Goal: Task Accomplishment & Management: Use online tool/utility

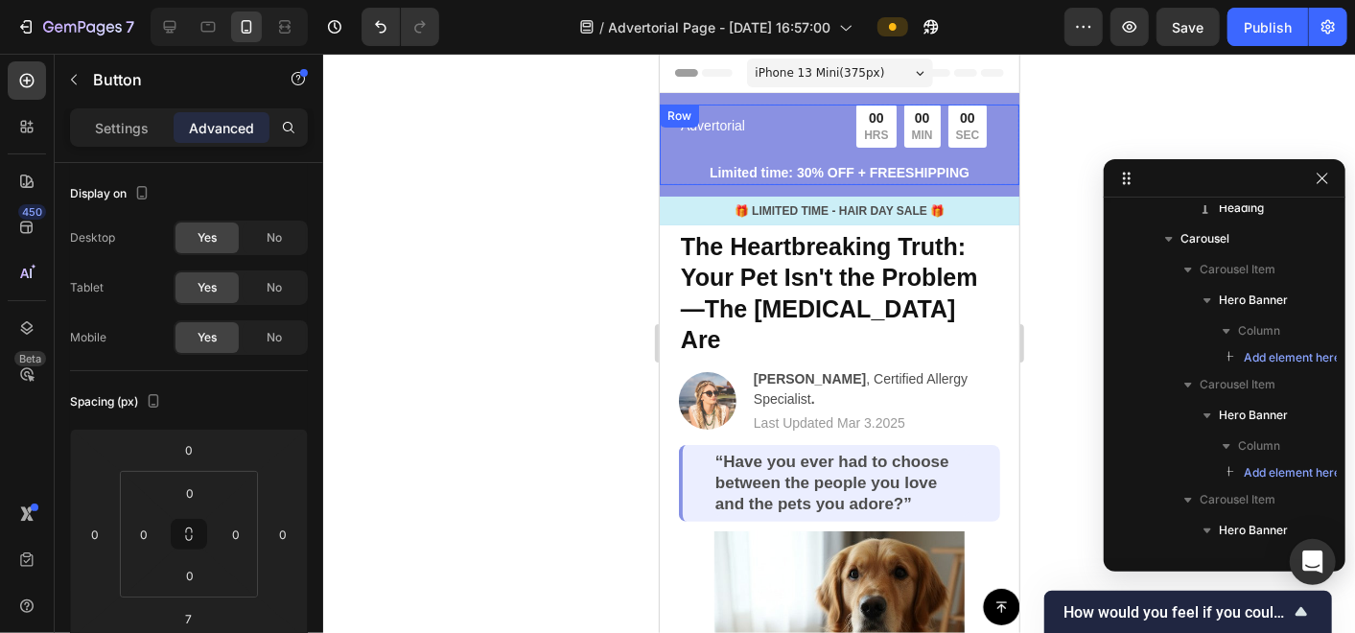
drag, startPoint x: 666, startPoint y: 172, endPoint x: 710, endPoint y: 173, distance: 44.1
click at [666, 172] on div "Advertorial Text Block 00 HRS 00 MIN 00 SEC Countdown Timer Row Limited time: 3…" at bounding box center [839, 144] width 360 height 81
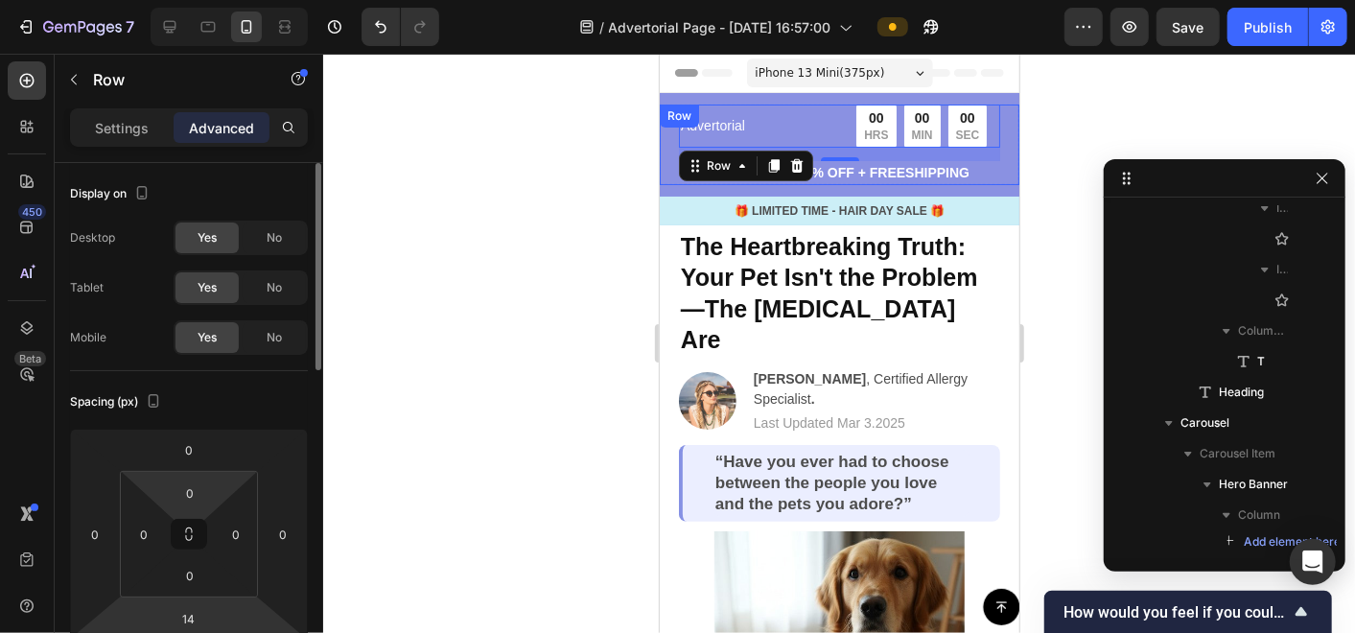
scroll to position [213, 0]
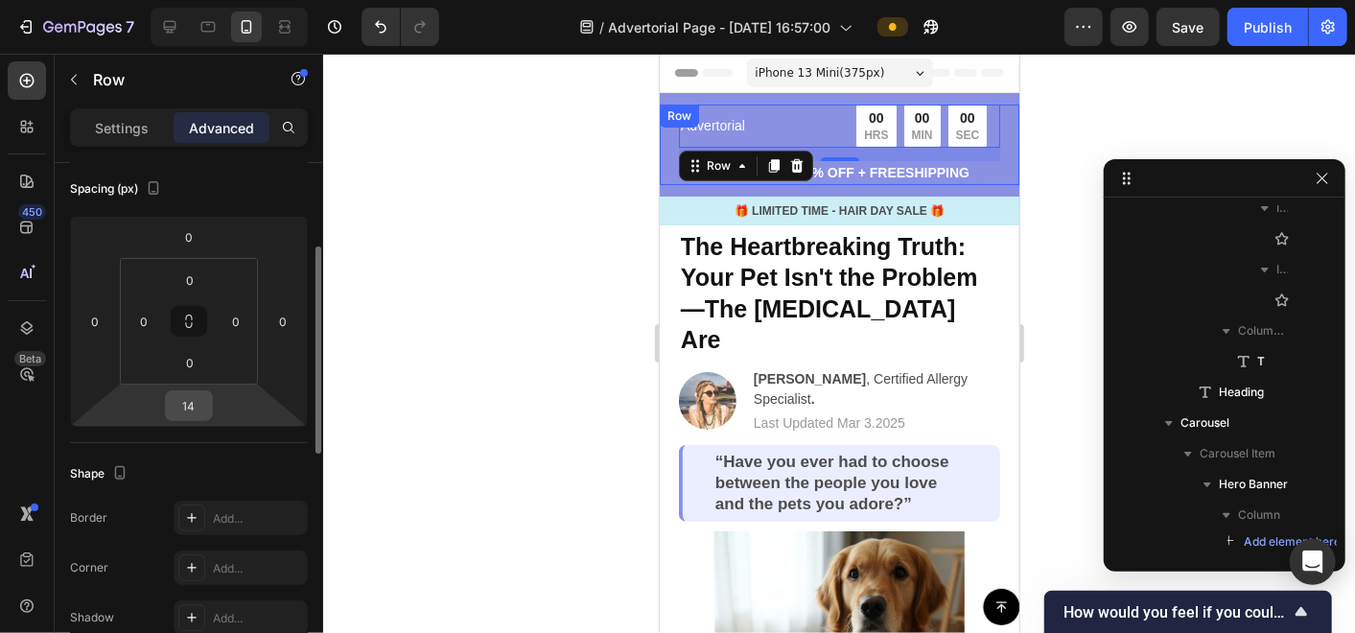
click at [198, 409] on input "14" at bounding box center [189, 405] width 38 height 29
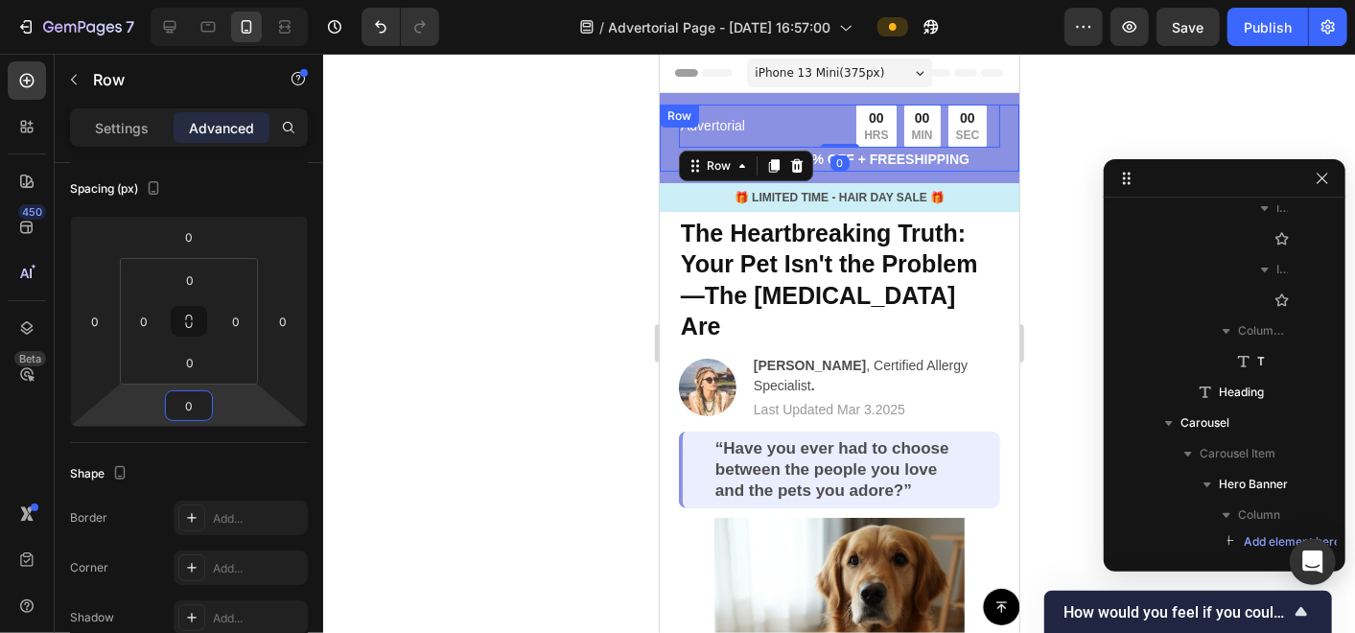
type input "0"
click at [556, 291] on div at bounding box center [839, 343] width 1032 height 579
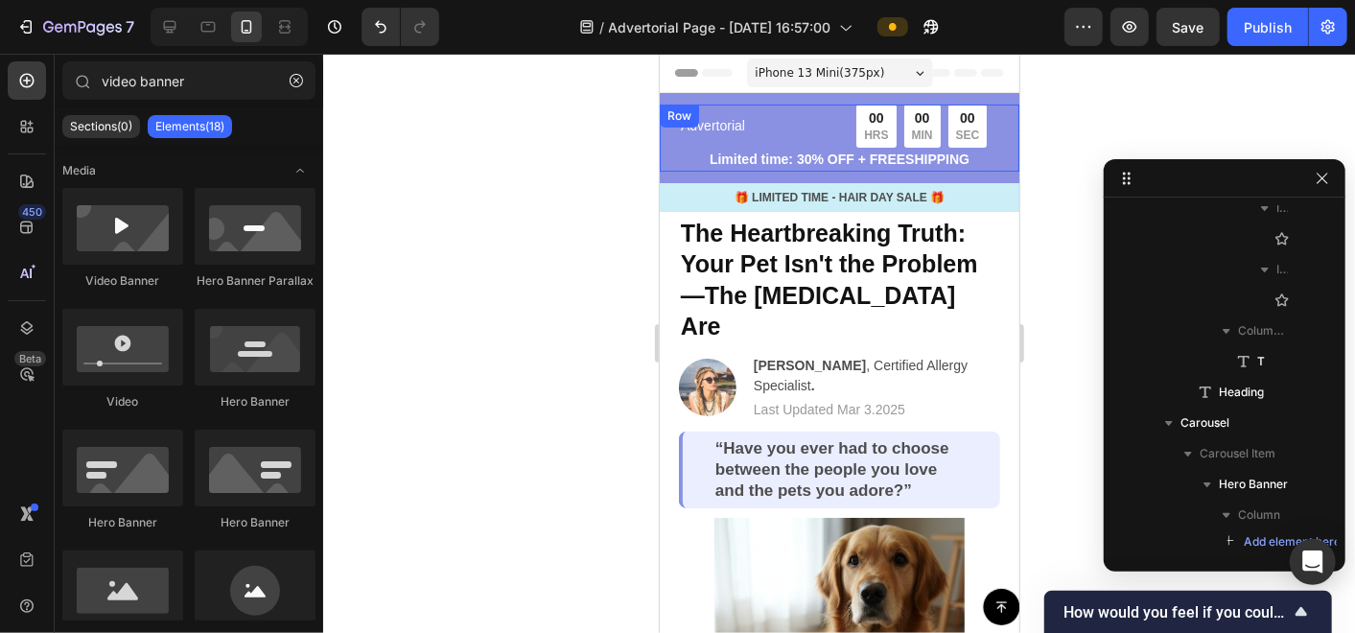
click at [665, 154] on div "Advertorial Text Block 00 HRS 00 MIN 00 SEC Countdown Timer Row Limited time: 3…" at bounding box center [839, 137] width 360 height 67
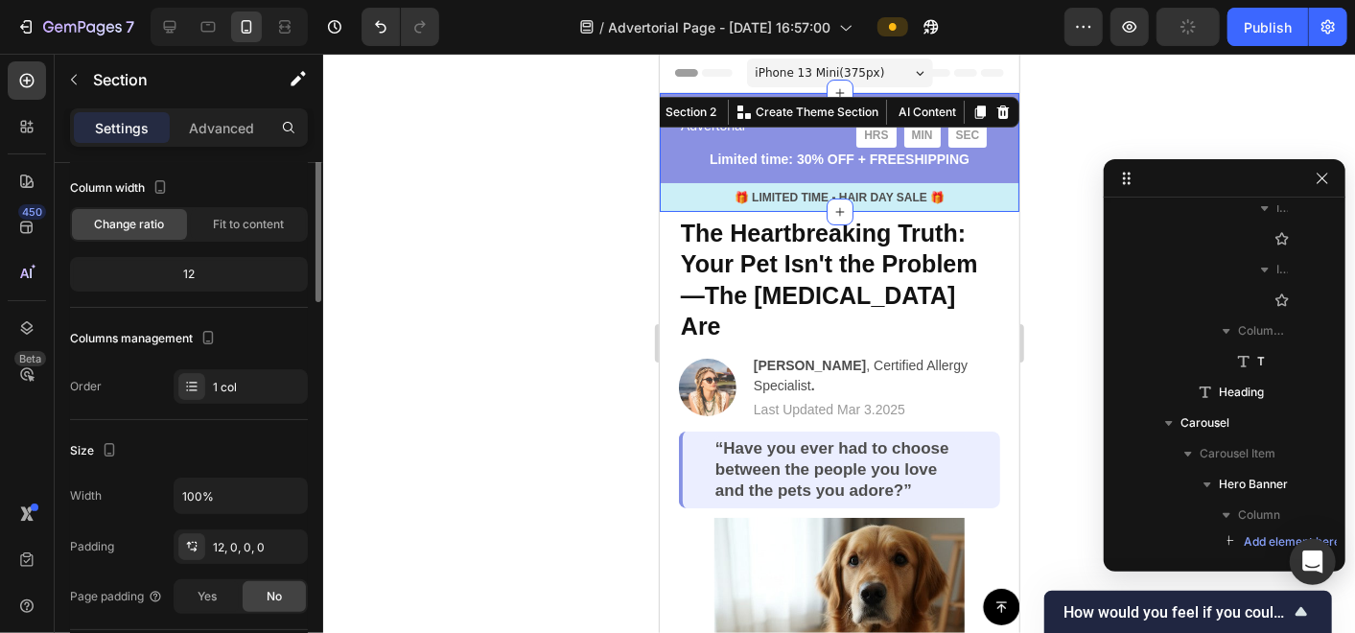
scroll to position [0, 0]
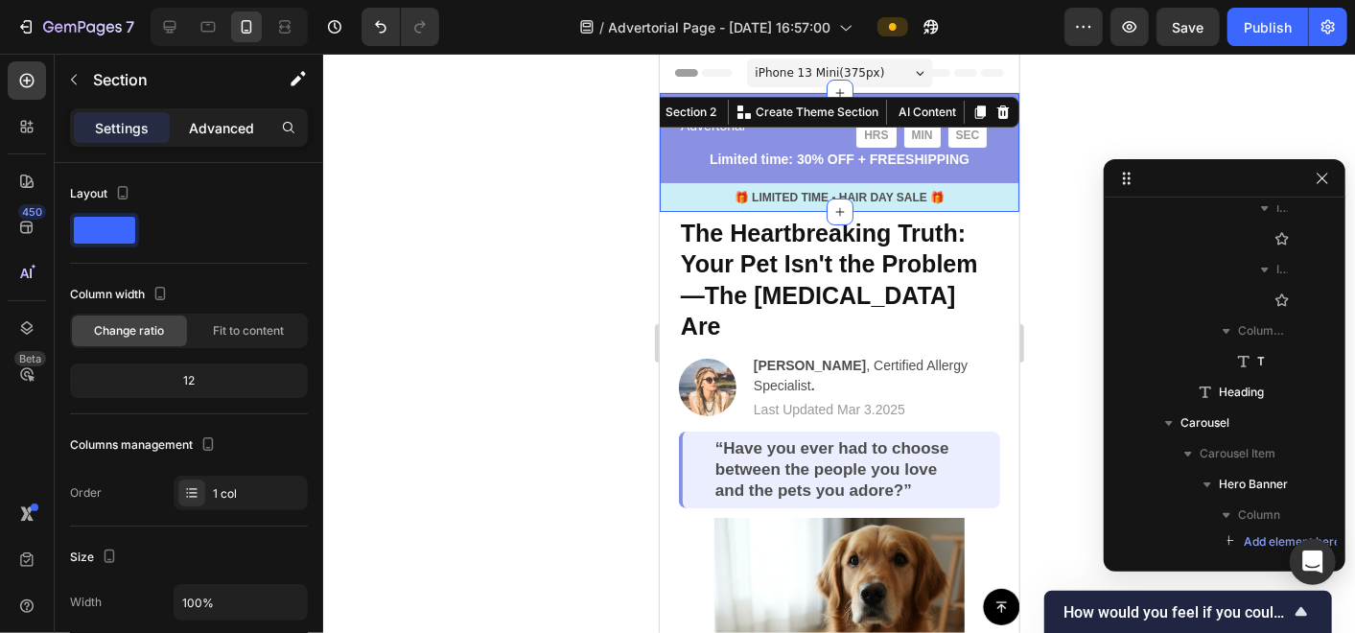
click at [219, 131] on p "Advanced" at bounding box center [221, 128] width 65 height 20
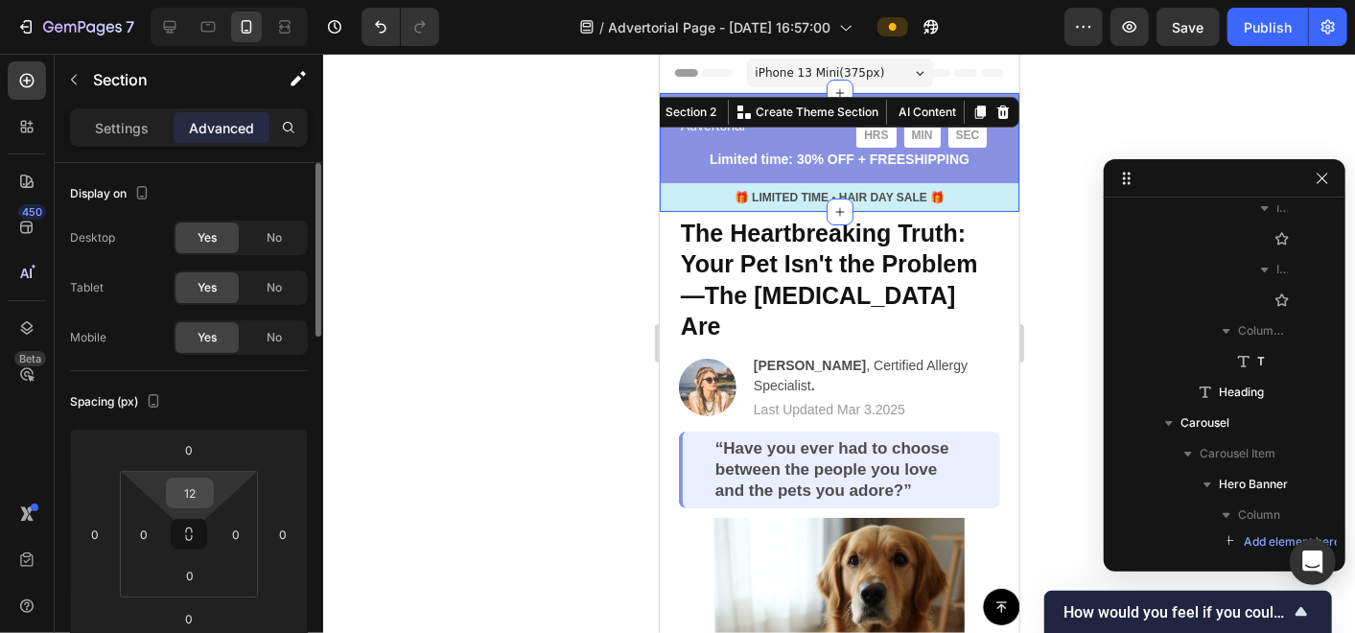
click at [199, 493] on input "12" at bounding box center [190, 493] width 38 height 29
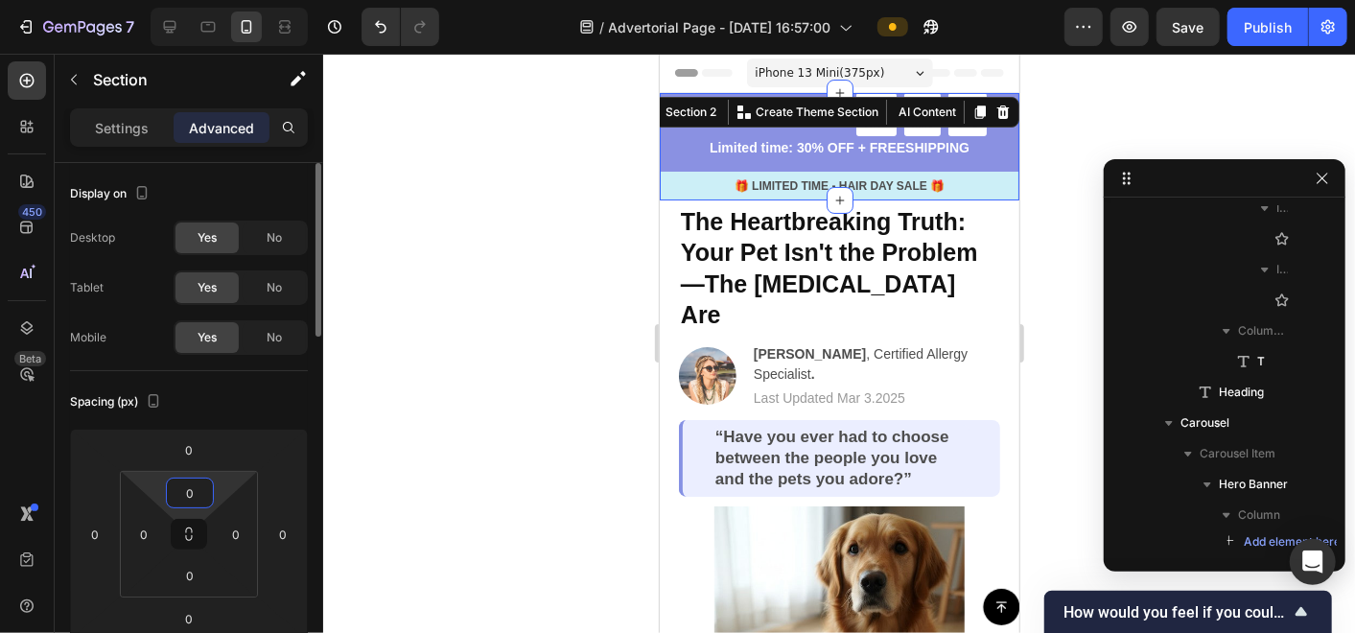
type input "0"
click at [414, 520] on div at bounding box center [839, 343] width 1032 height 579
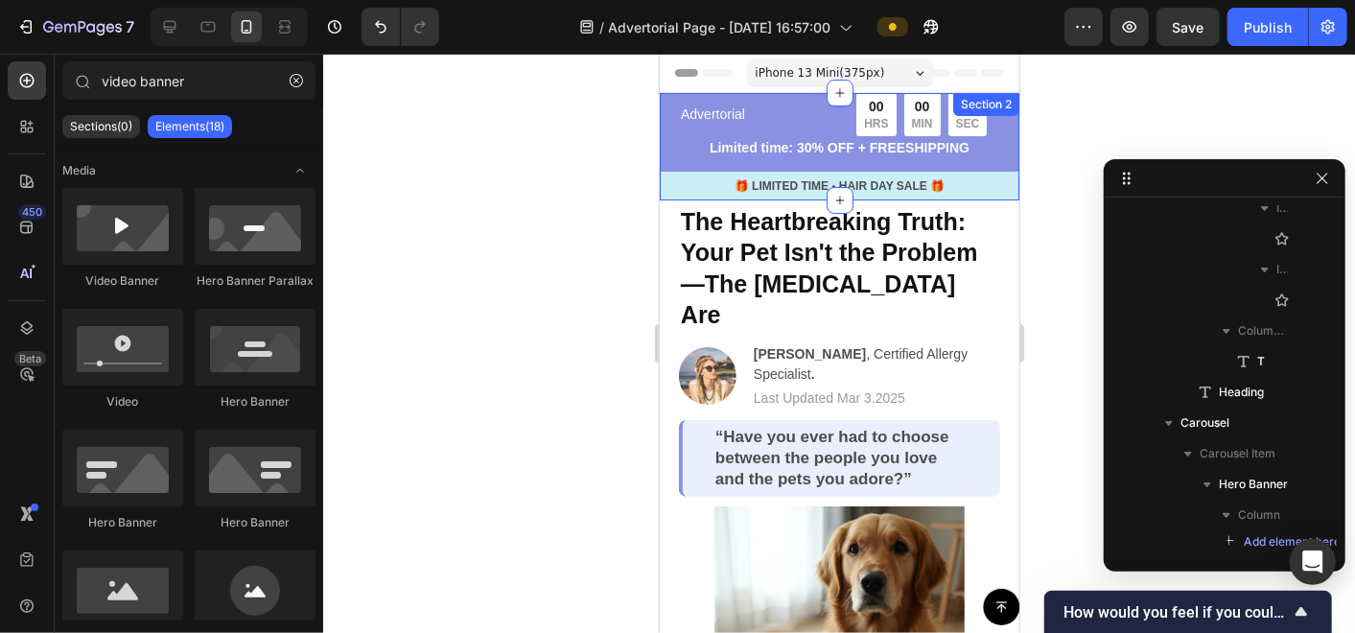
click at [662, 165] on div "Advertorial Text Block 00 HRS 00 MIN 00 SEC Countdown Timer Row Limited time: 3…" at bounding box center [839, 145] width 360 height 107
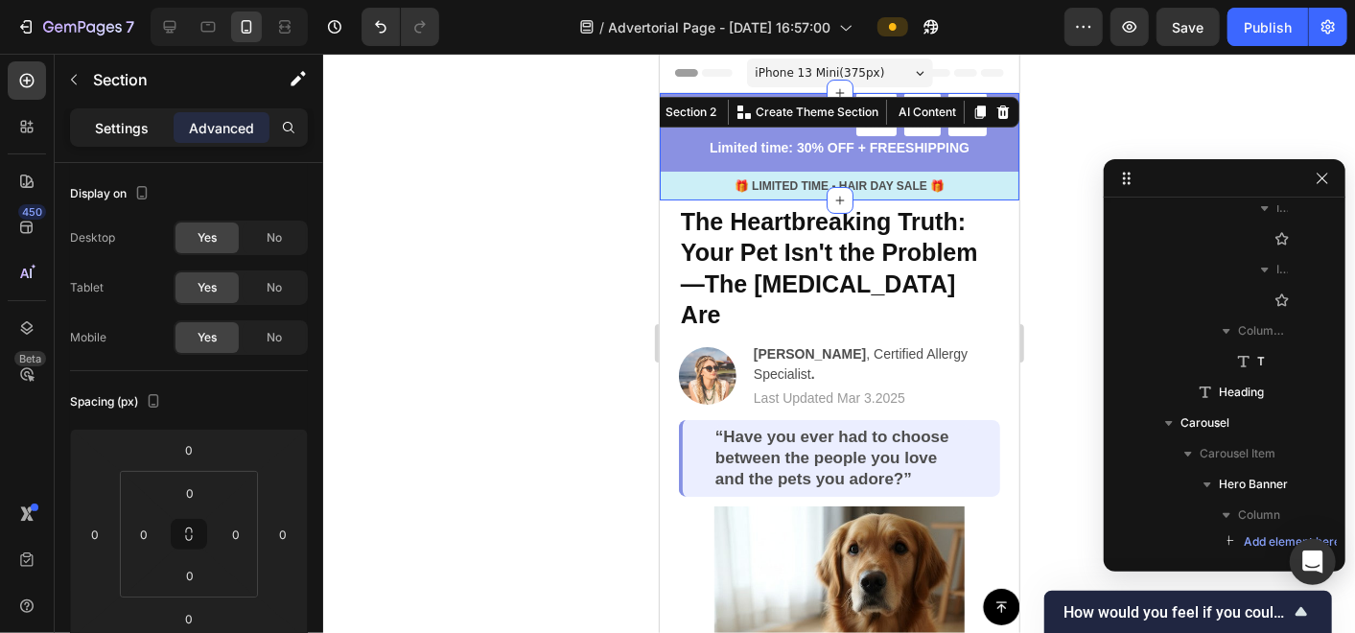
click at [115, 133] on p "Settings" at bounding box center [122, 128] width 54 height 20
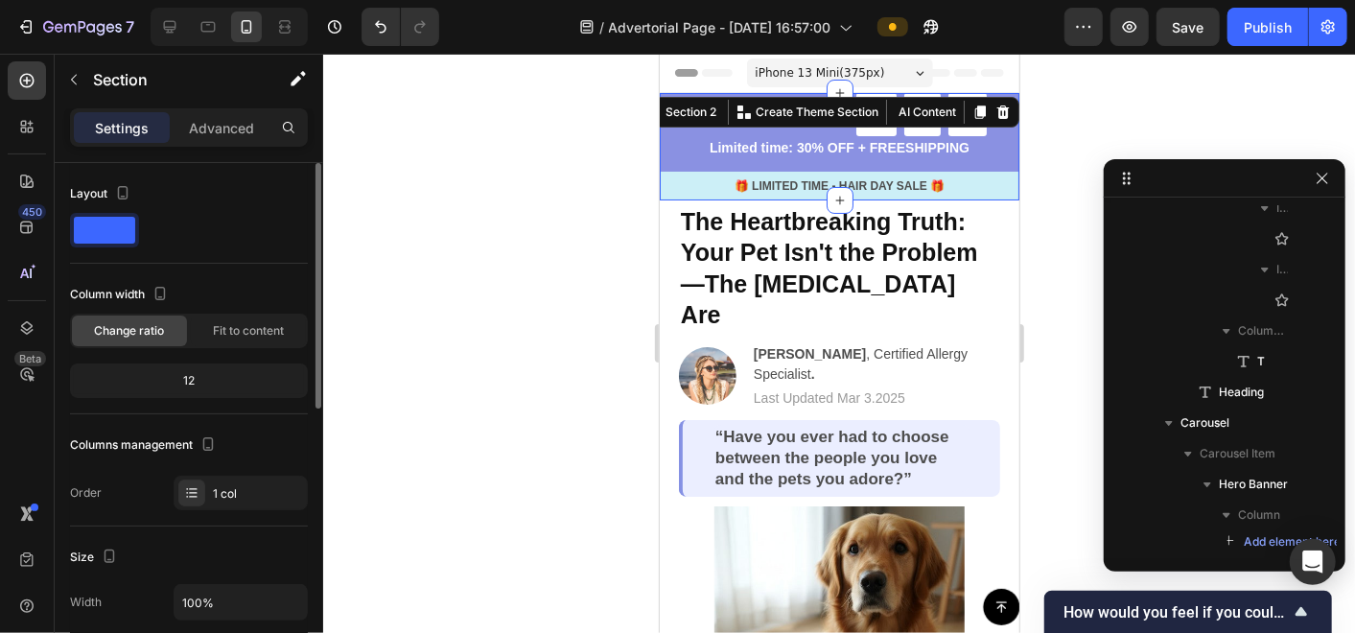
click at [87, 227] on span at bounding box center [104, 230] width 61 height 27
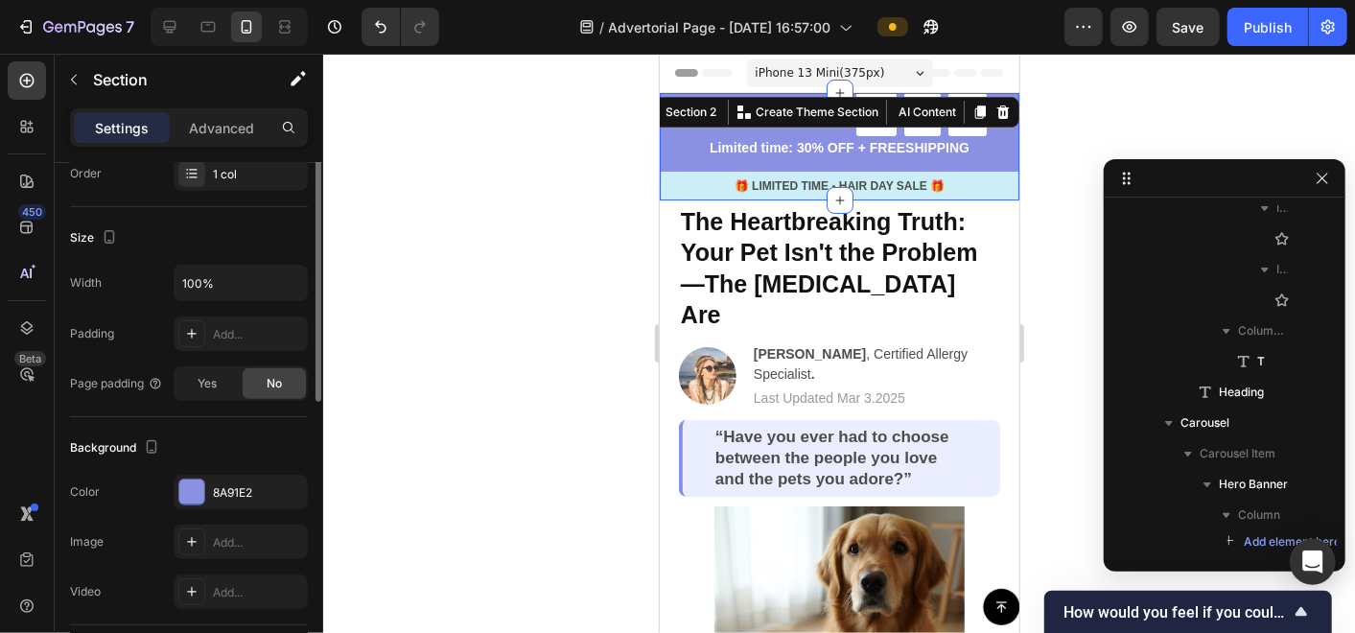
scroll to position [426, 0]
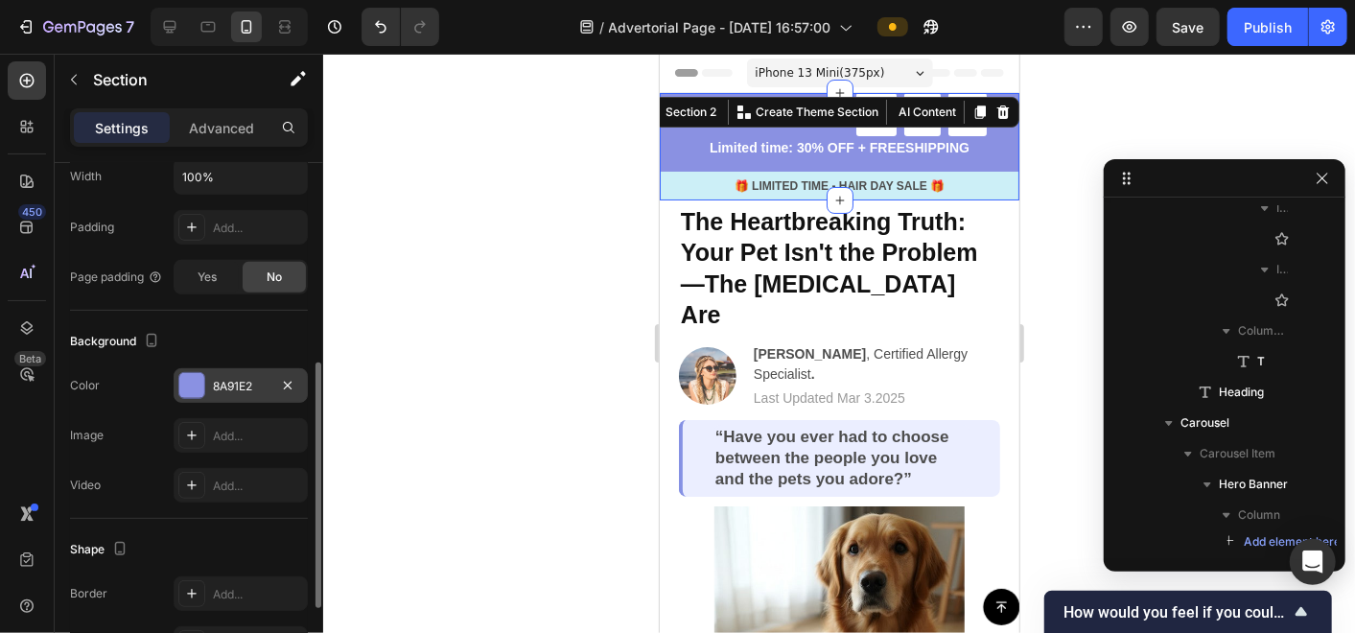
click at [217, 378] on div "8A91E2" at bounding box center [241, 386] width 56 height 17
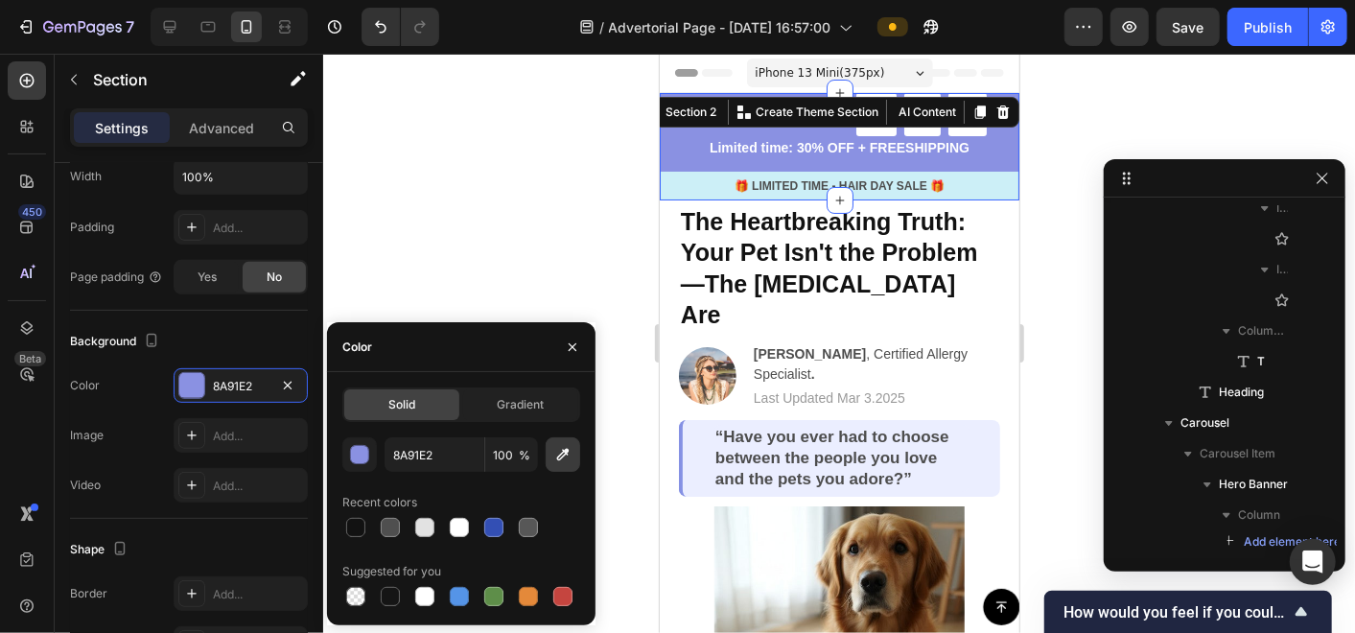
click at [556, 461] on icon "button" at bounding box center [562, 454] width 19 height 19
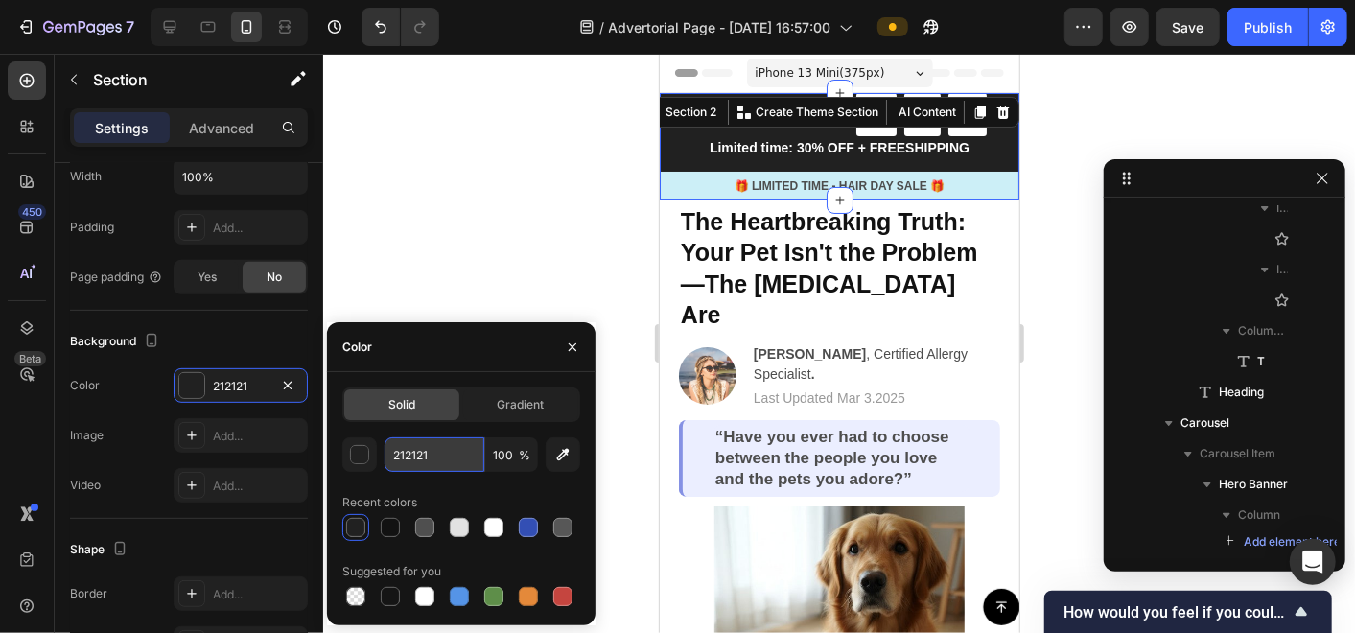
click at [427, 449] on input "212121" at bounding box center [435, 454] width 100 height 35
paste input "#91b799"
drag, startPoint x: 437, startPoint y: 453, endPoint x: 362, endPoint y: 460, distance: 75.2
click at [362, 460] on div "212121#91b799 100 %" at bounding box center [461, 454] width 238 height 35
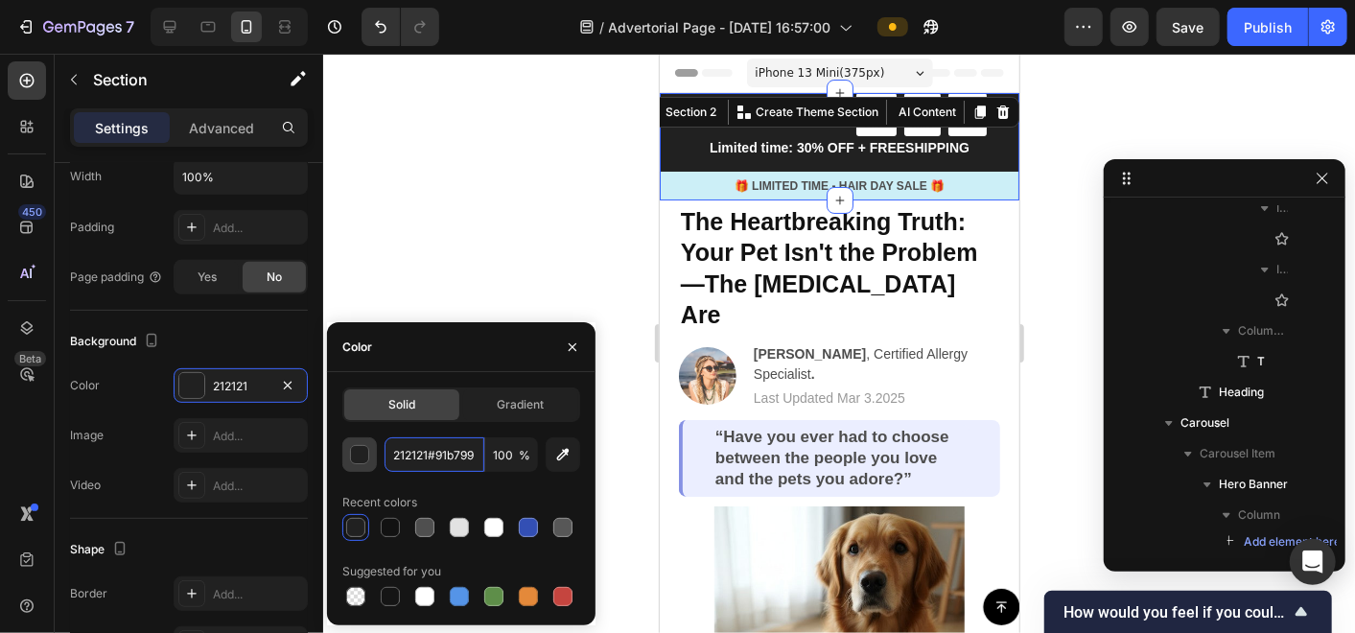
type input "91b799"
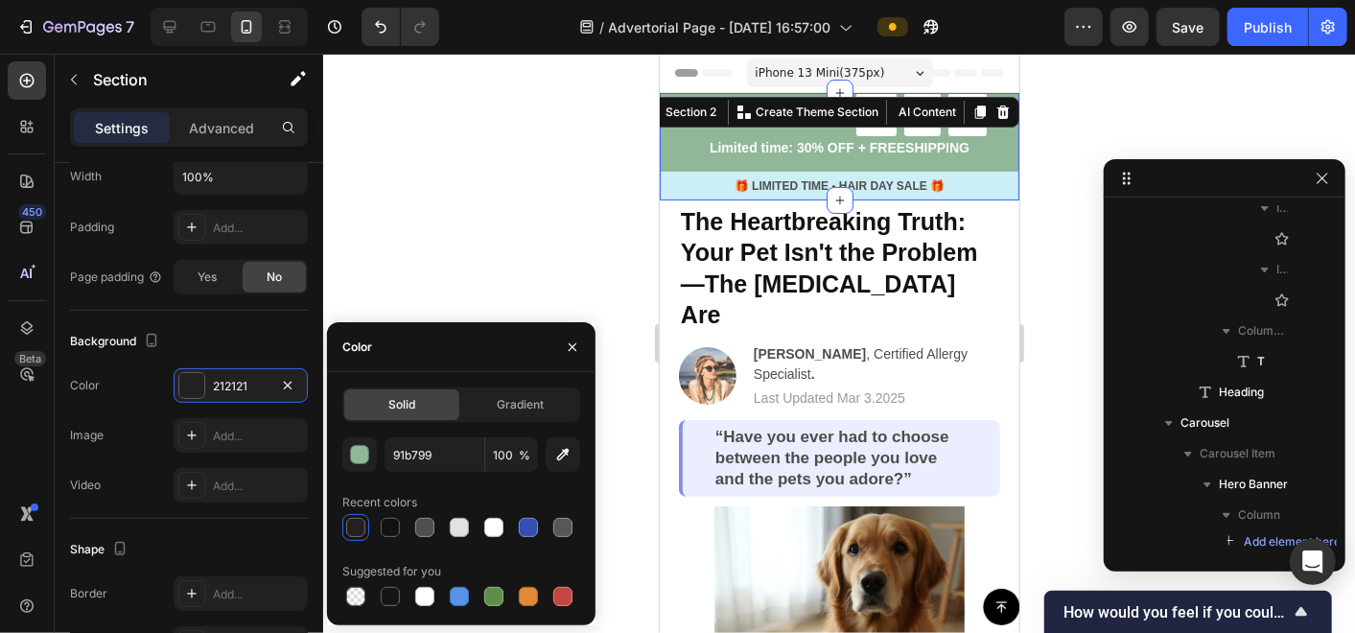
click at [501, 255] on div at bounding box center [839, 343] width 1032 height 579
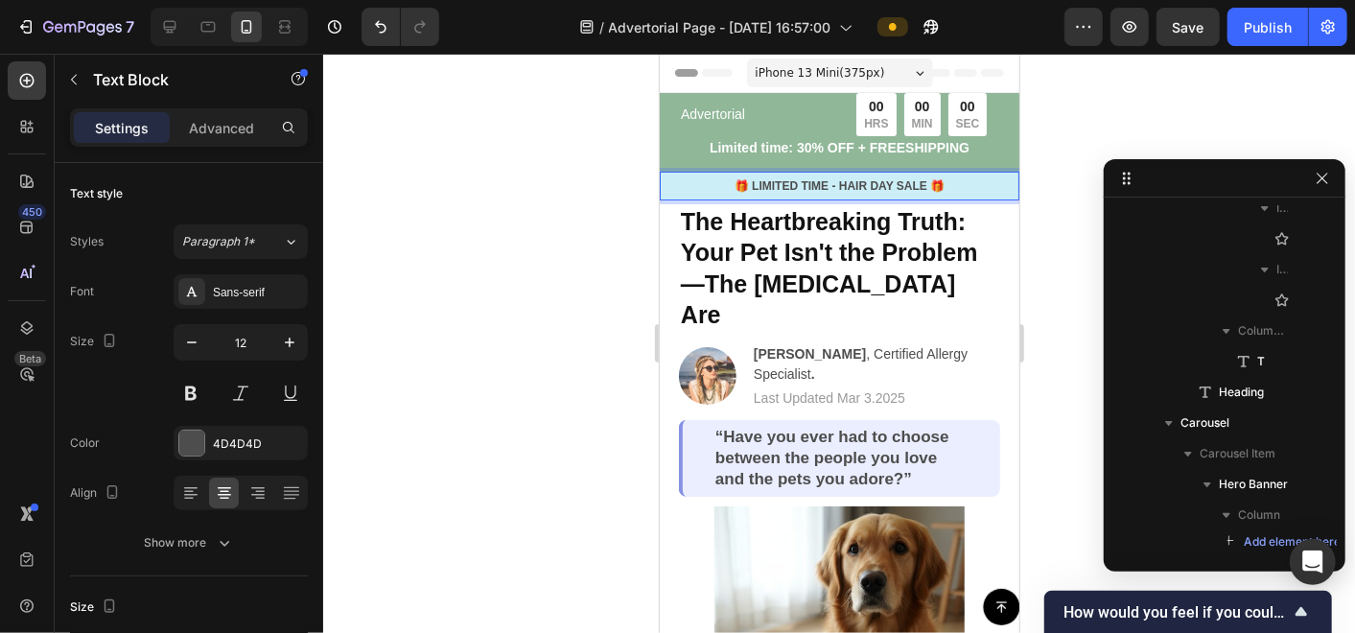
click at [857, 185] on p "🎁 LIMITED TIME - HAIR DAY SALE 🎁" at bounding box center [839, 184] width 356 height 17
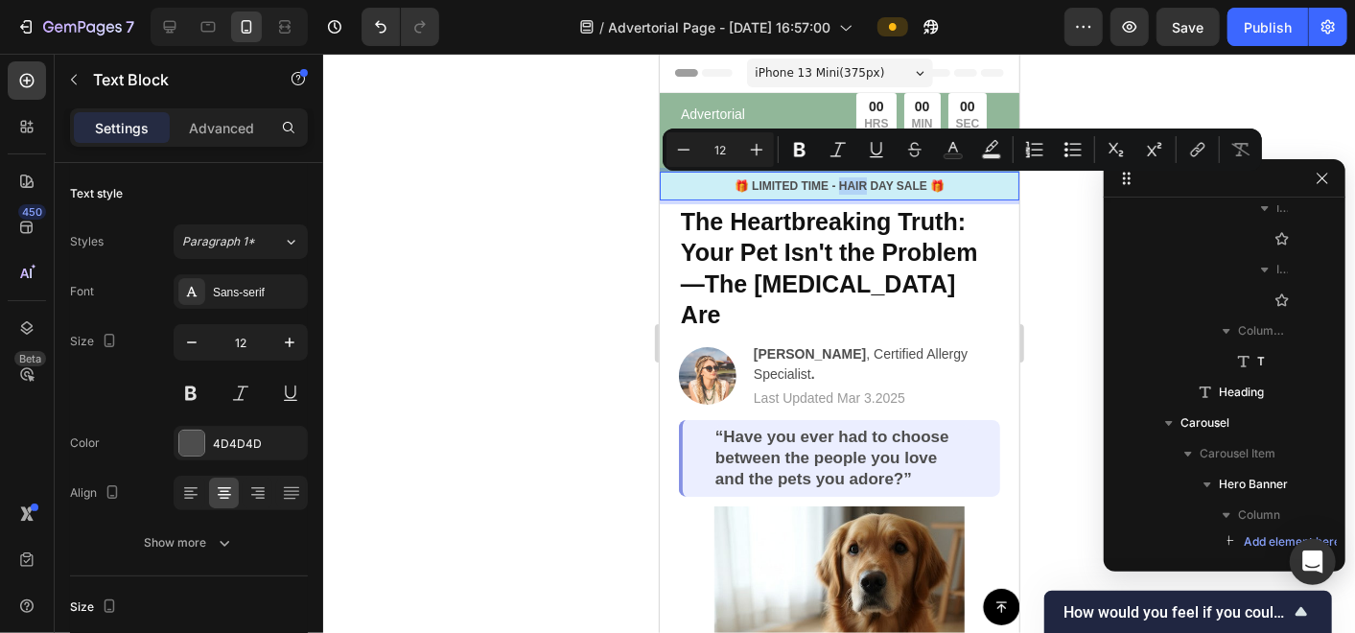
drag, startPoint x: 856, startPoint y: 185, endPoint x: 830, endPoint y: 186, distance: 26.9
click at [830, 186] on p "🎁 LIMITED TIME - HAIR DAY SALE 🎁" at bounding box center [839, 184] width 356 height 17
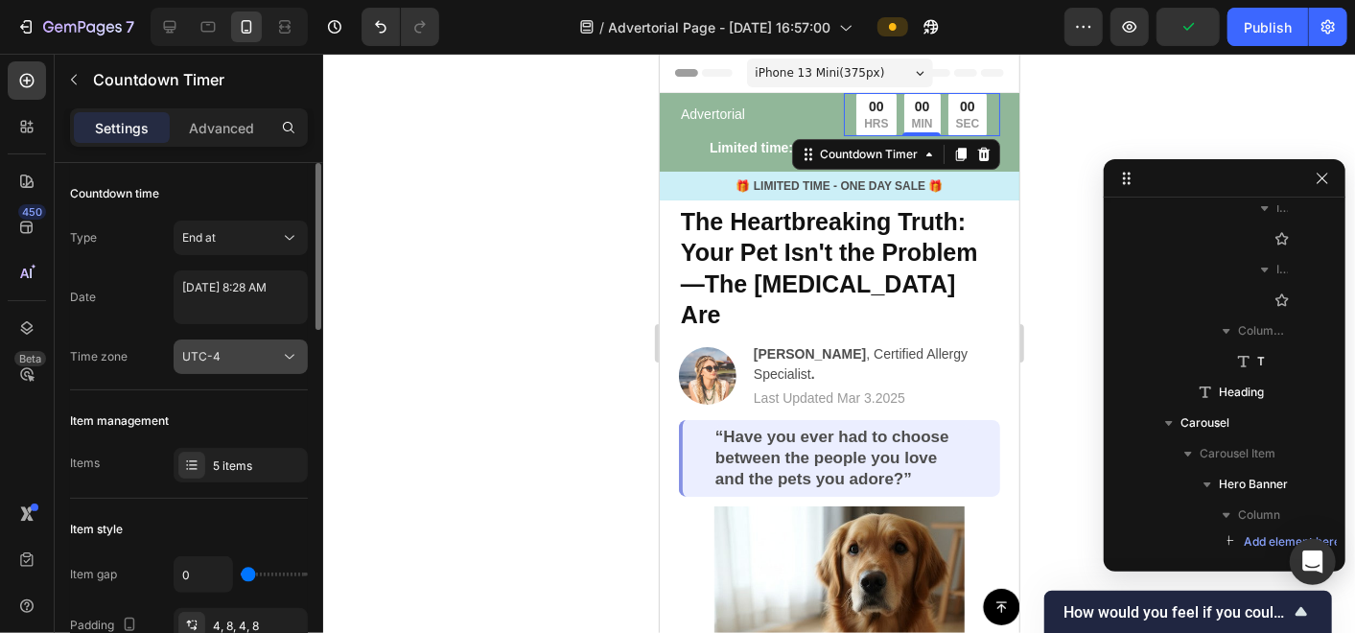
click at [270, 353] on div "UTC-4" at bounding box center [231, 356] width 98 height 17
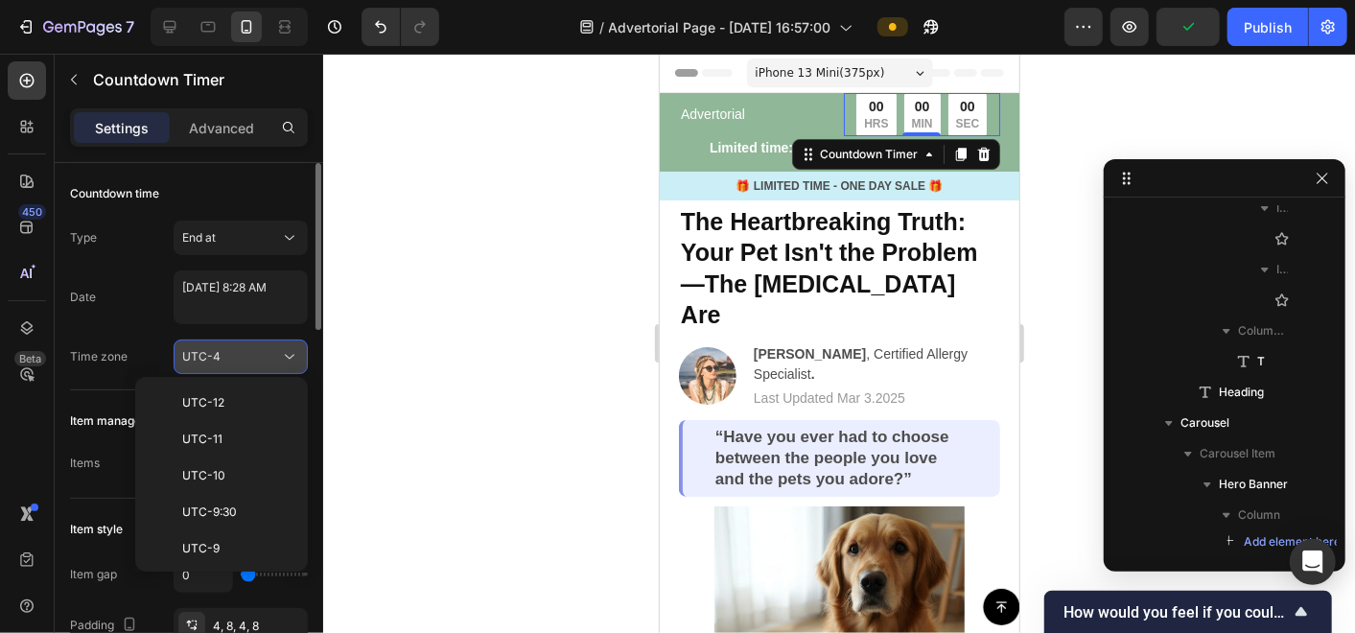
scroll to position [207, 0]
click at [270, 353] on div "UTC-4" at bounding box center [231, 356] width 98 height 17
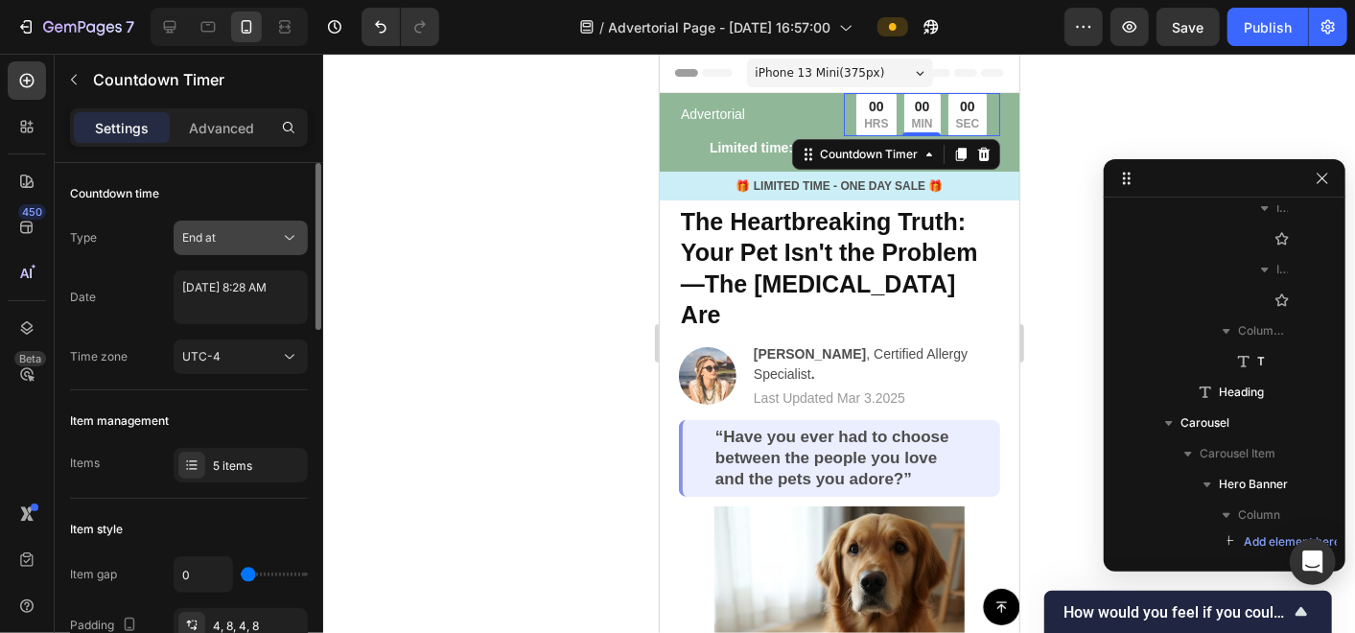
click at [249, 249] on button "End at" at bounding box center [241, 238] width 134 height 35
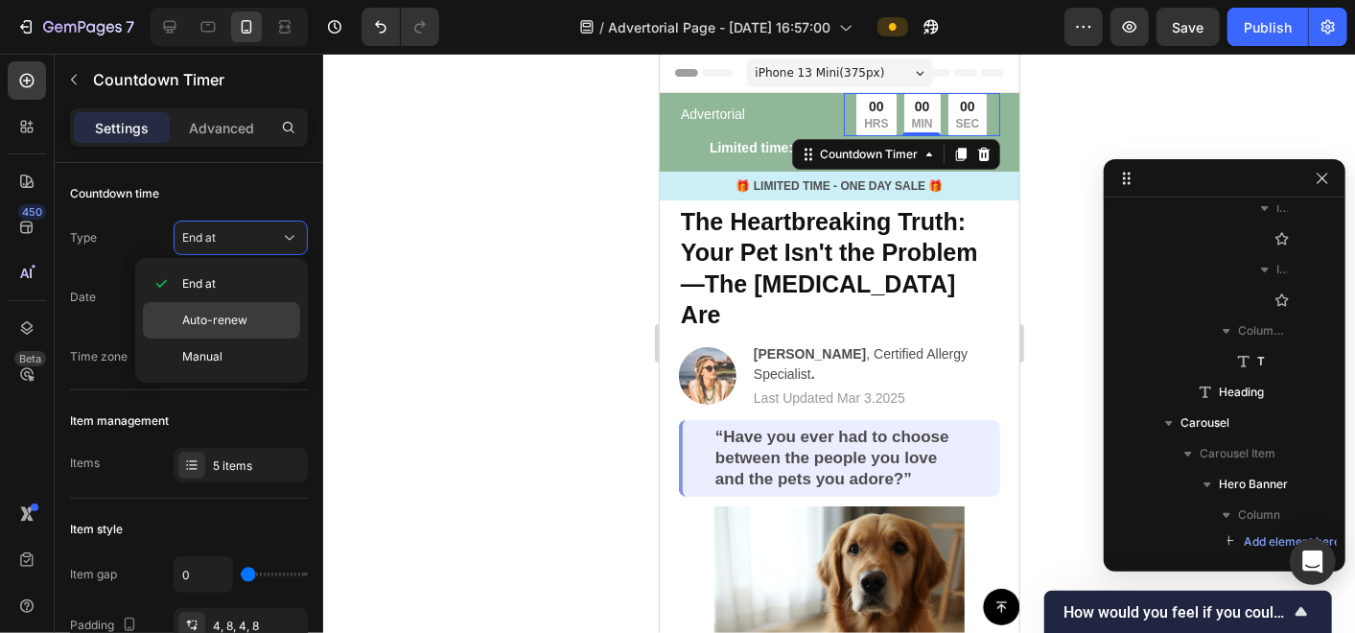
click at [245, 313] on span "Auto-renew" at bounding box center [214, 320] width 65 height 17
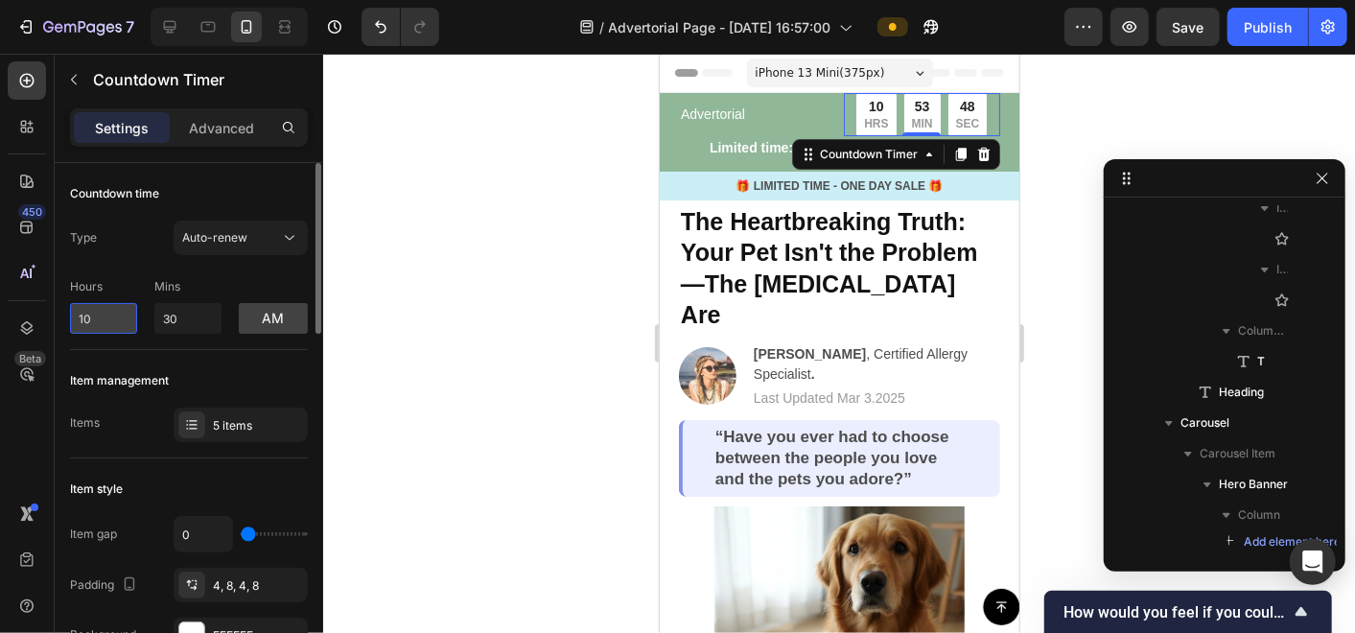
click at [99, 323] on input "10" at bounding box center [103, 318] width 67 height 31
drag, startPoint x: 99, startPoint y: 323, endPoint x: 71, endPoint y: 326, distance: 28.0
click at [71, 326] on input "10" at bounding box center [103, 318] width 67 height 31
click at [234, 245] on span "Auto-renew" at bounding box center [214, 237] width 65 height 17
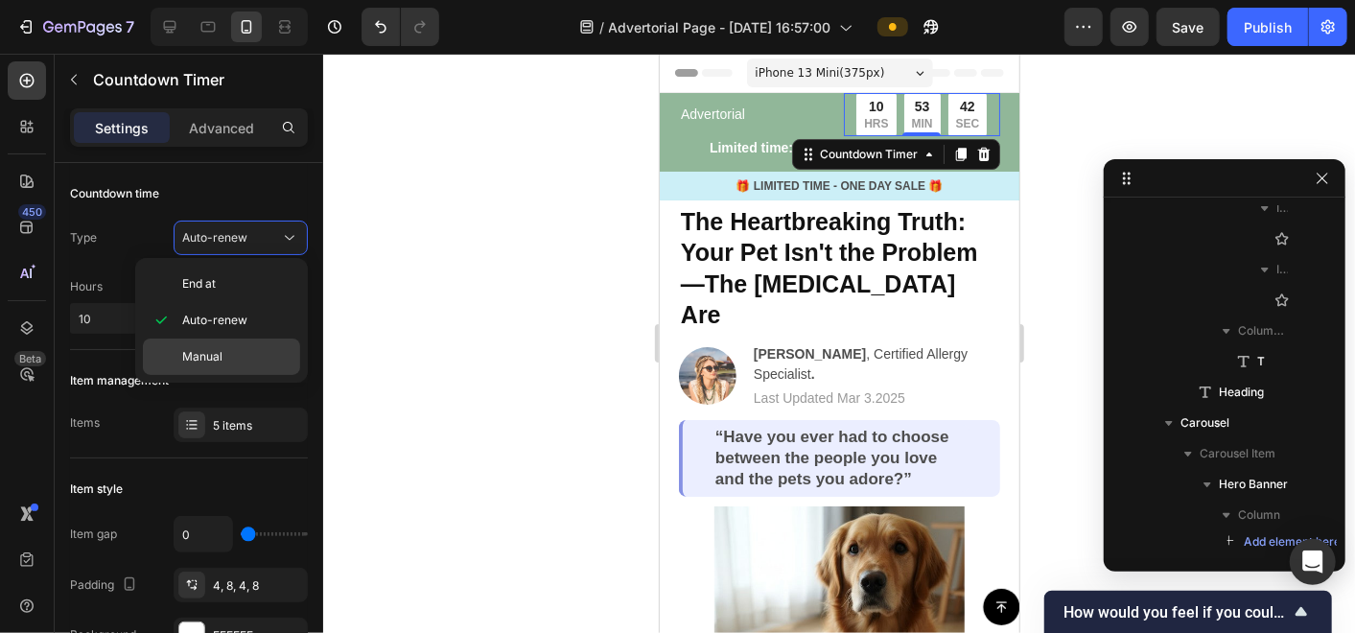
click at [214, 359] on span "Manual" at bounding box center [202, 356] width 40 height 17
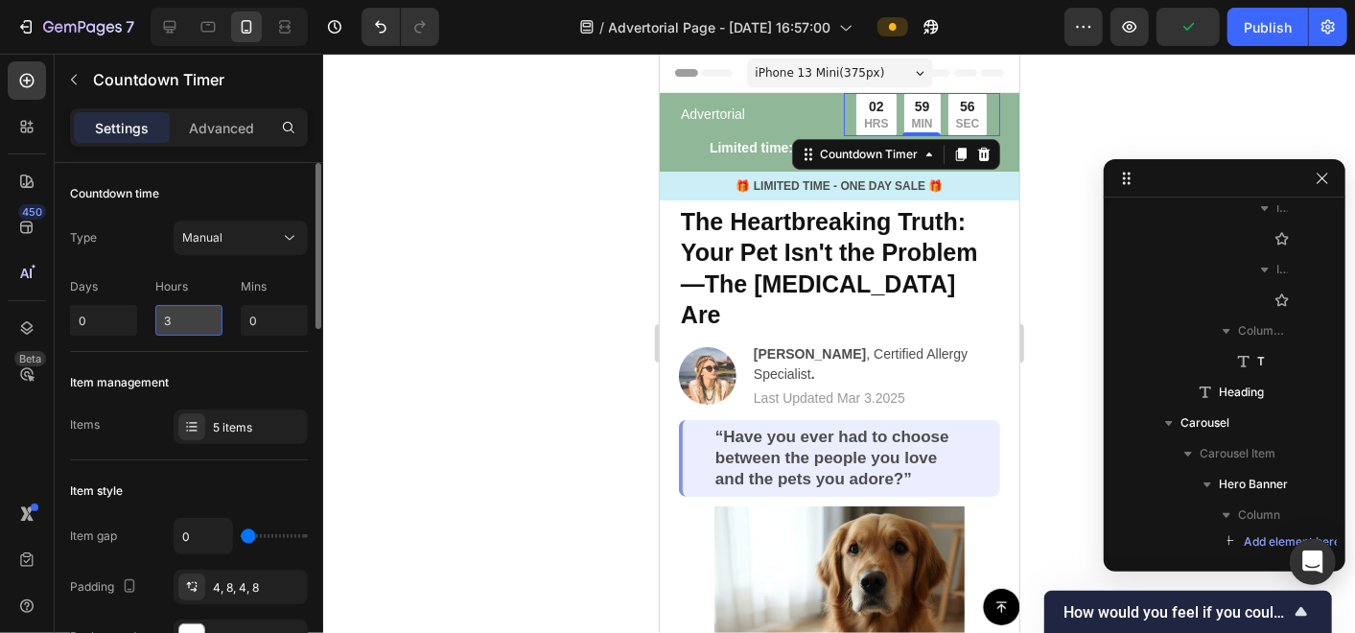
drag, startPoint x: 173, startPoint y: 320, endPoint x: 159, endPoint y: 321, distance: 13.5
click at [159, 321] on input "3" at bounding box center [188, 320] width 67 height 31
click at [204, 240] on span "Manual" at bounding box center [202, 237] width 40 height 14
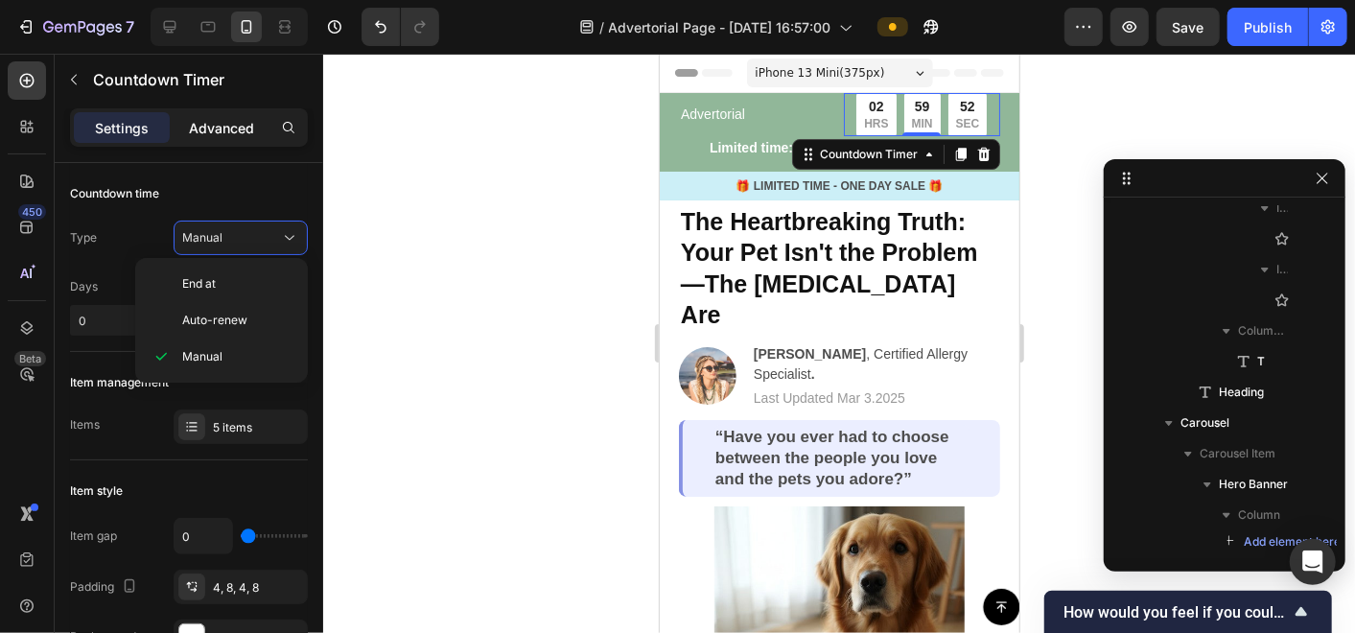
click at [214, 129] on p "Advanced" at bounding box center [221, 128] width 65 height 20
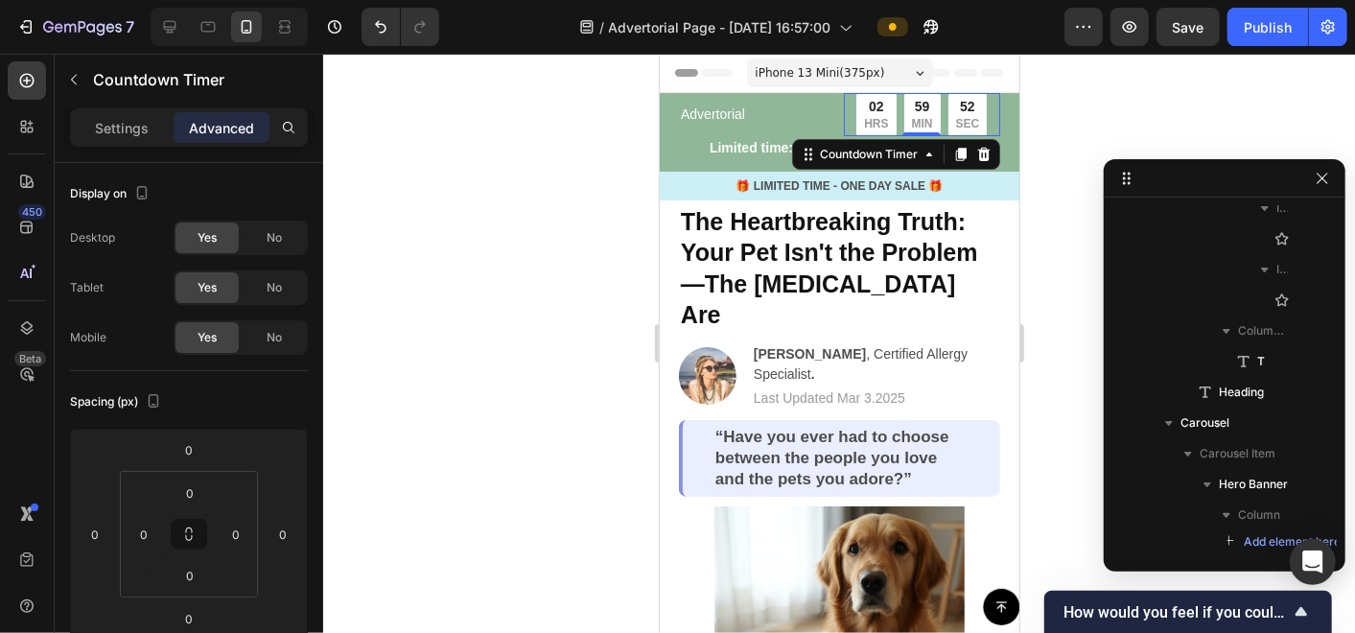
click at [219, 125] on p "Advanced" at bounding box center [221, 128] width 65 height 20
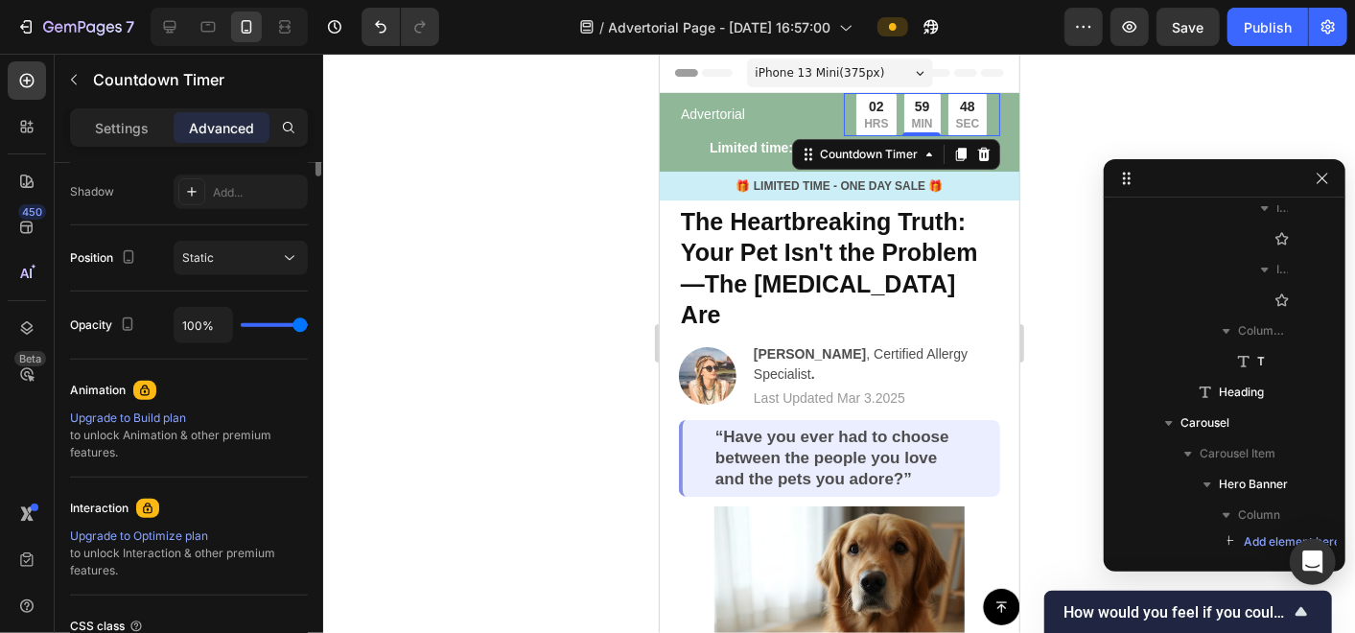
scroll to position [106, 0]
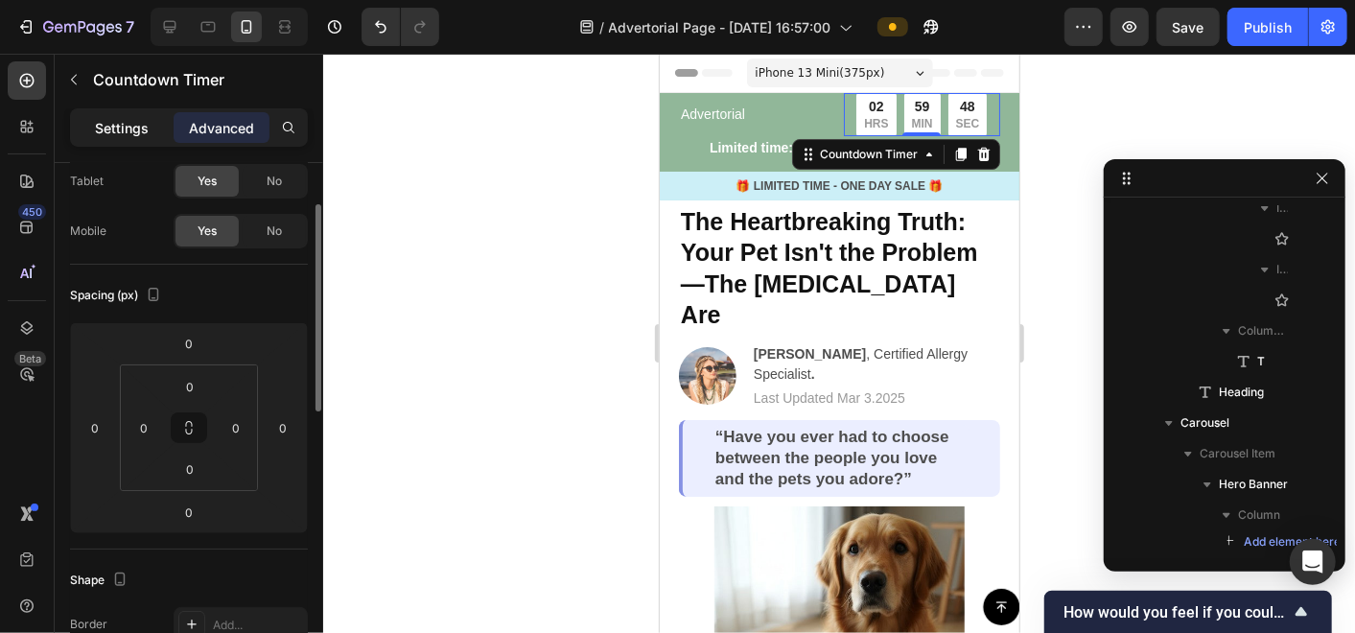
click at [120, 113] on div "Settings" at bounding box center [122, 127] width 96 height 31
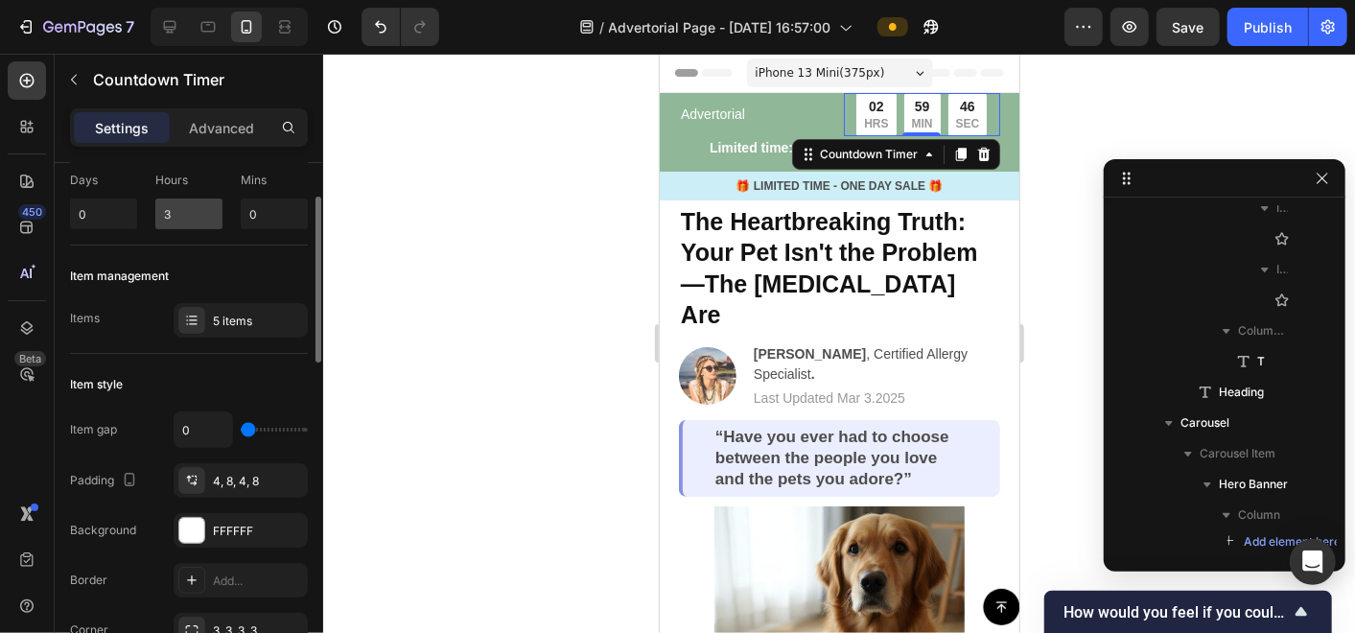
scroll to position [0, 0]
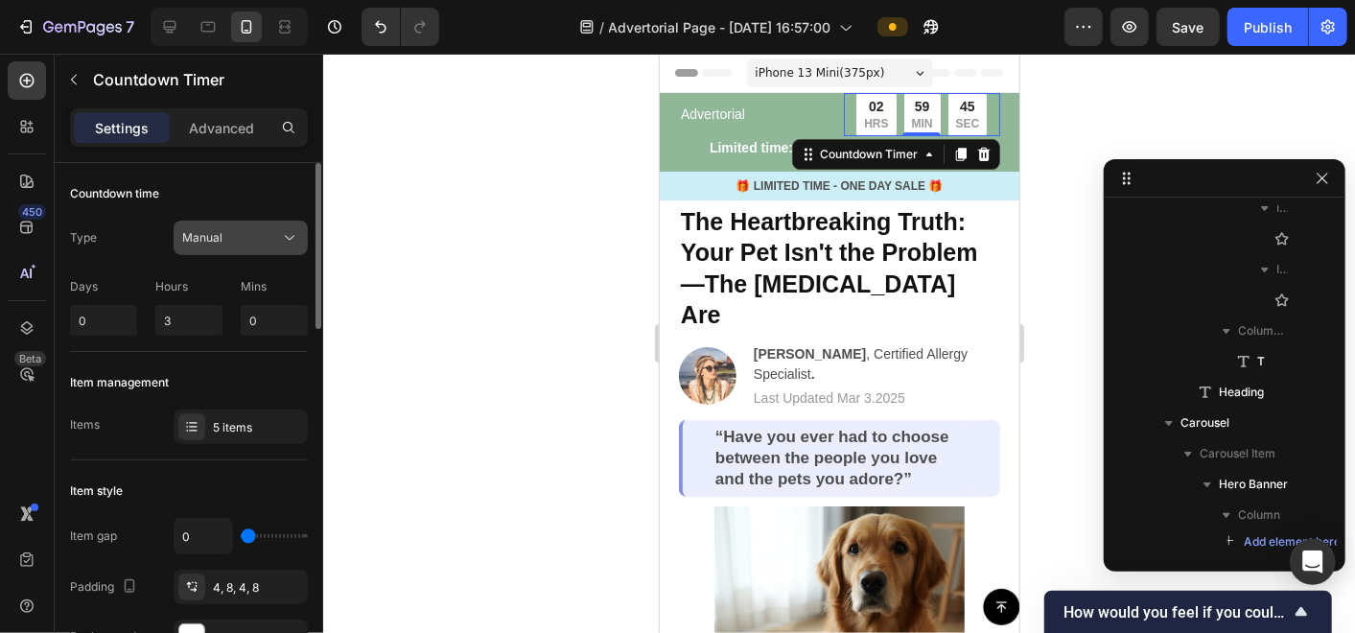
click at [216, 239] on span "Manual" at bounding box center [202, 237] width 40 height 14
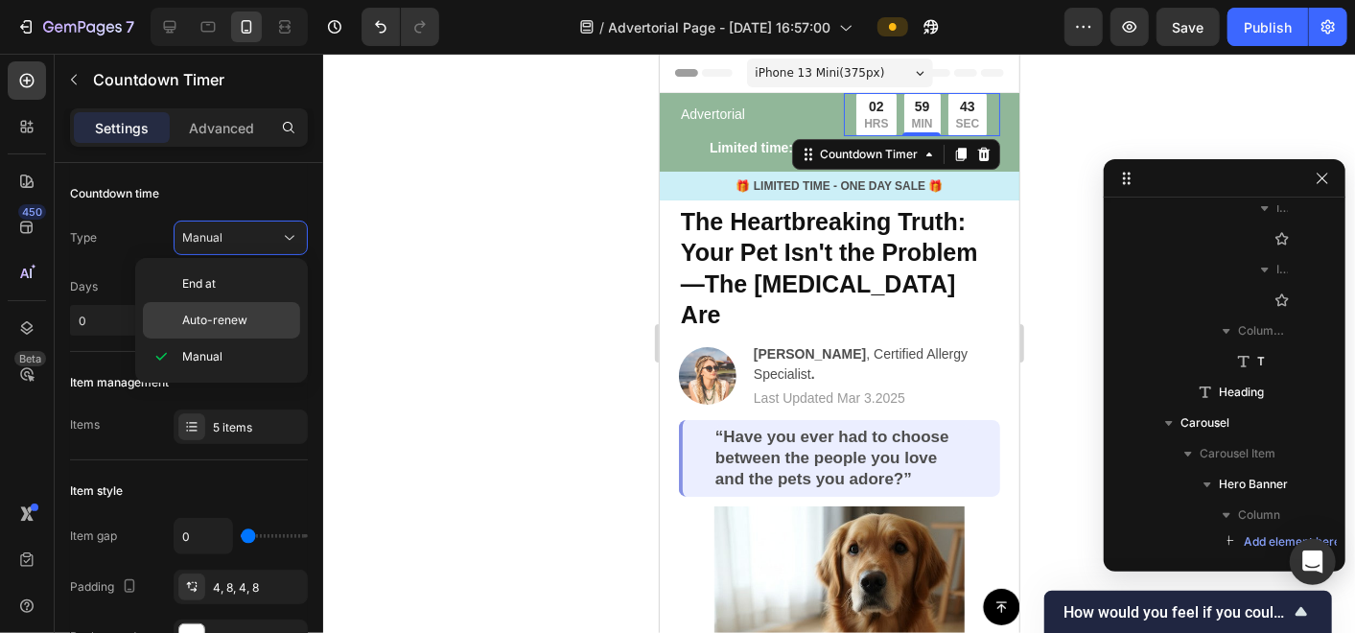
click at [239, 322] on span "Auto-renew" at bounding box center [214, 320] width 65 height 17
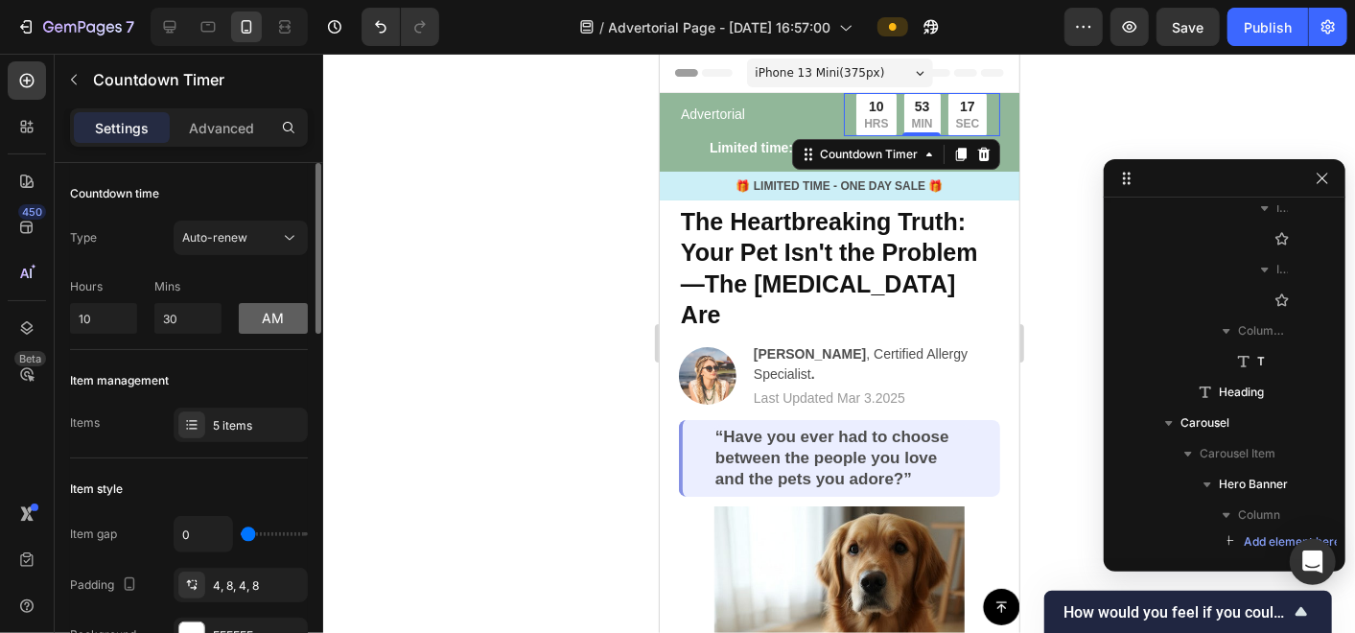
click at [261, 317] on button "am" at bounding box center [273, 318] width 69 height 31
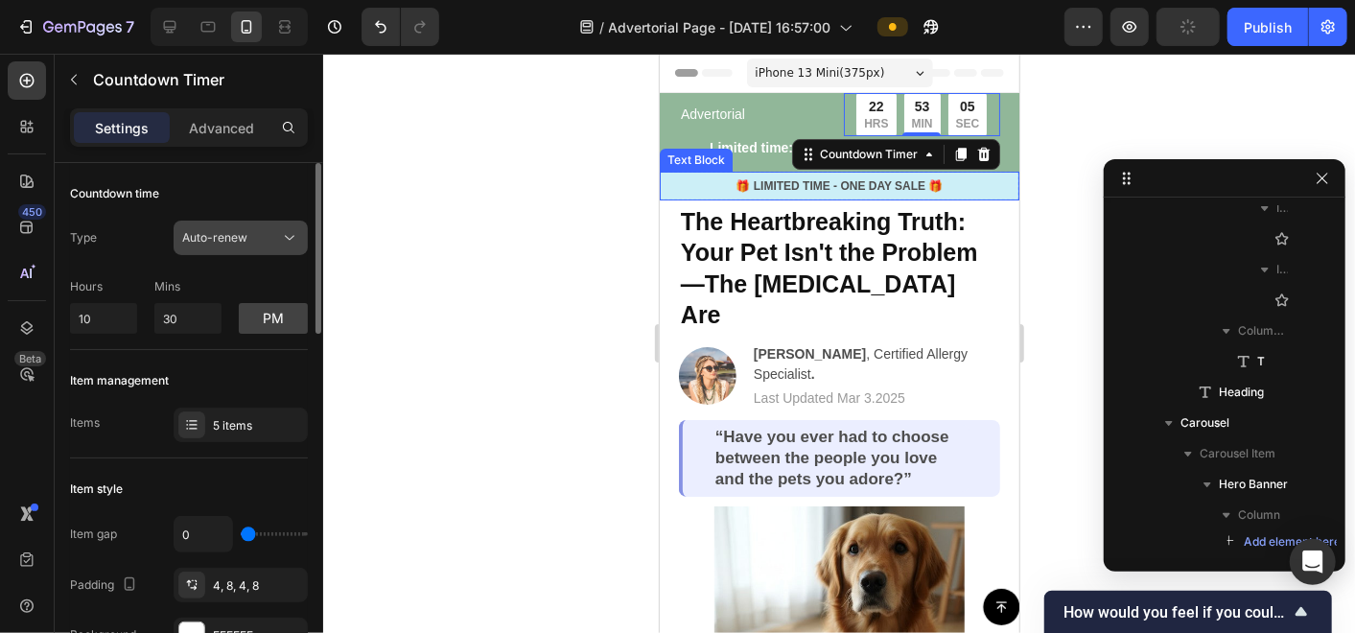
click at [233, 228] on div "Auto-renew" at bounding box center [240, 237] width 117 height 19
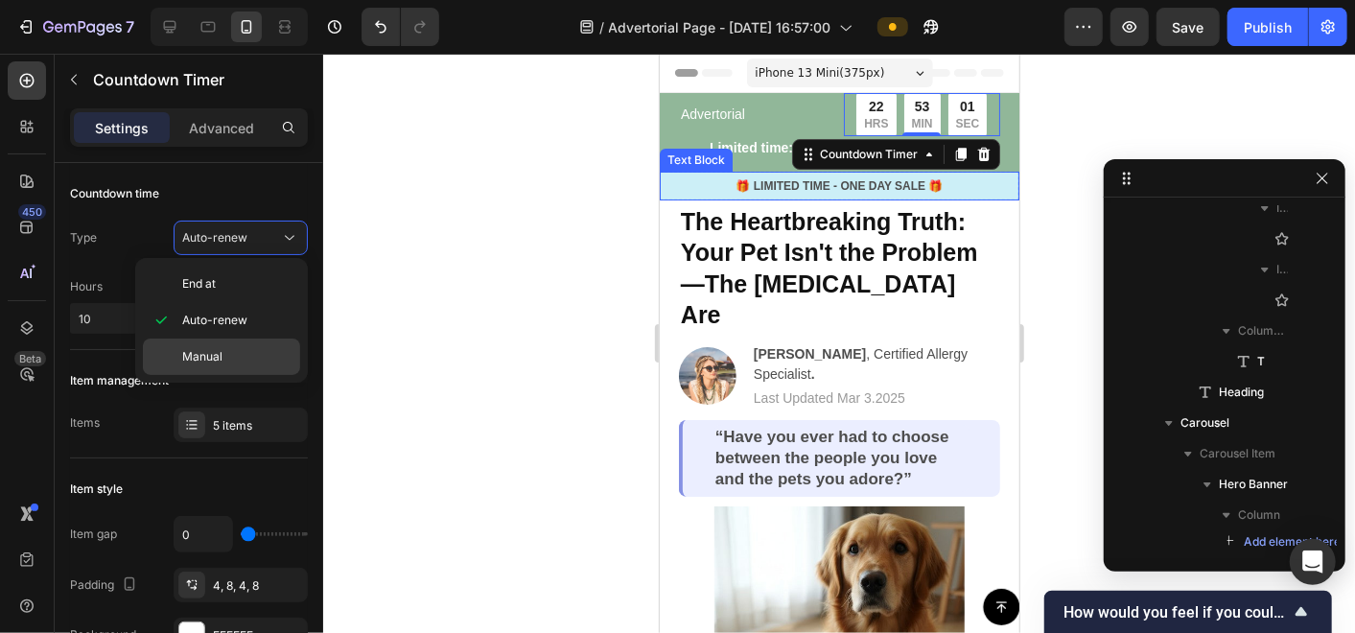
click at [218, 360] on span "Manual" at bounding box center [202, 356] width 40 height 17
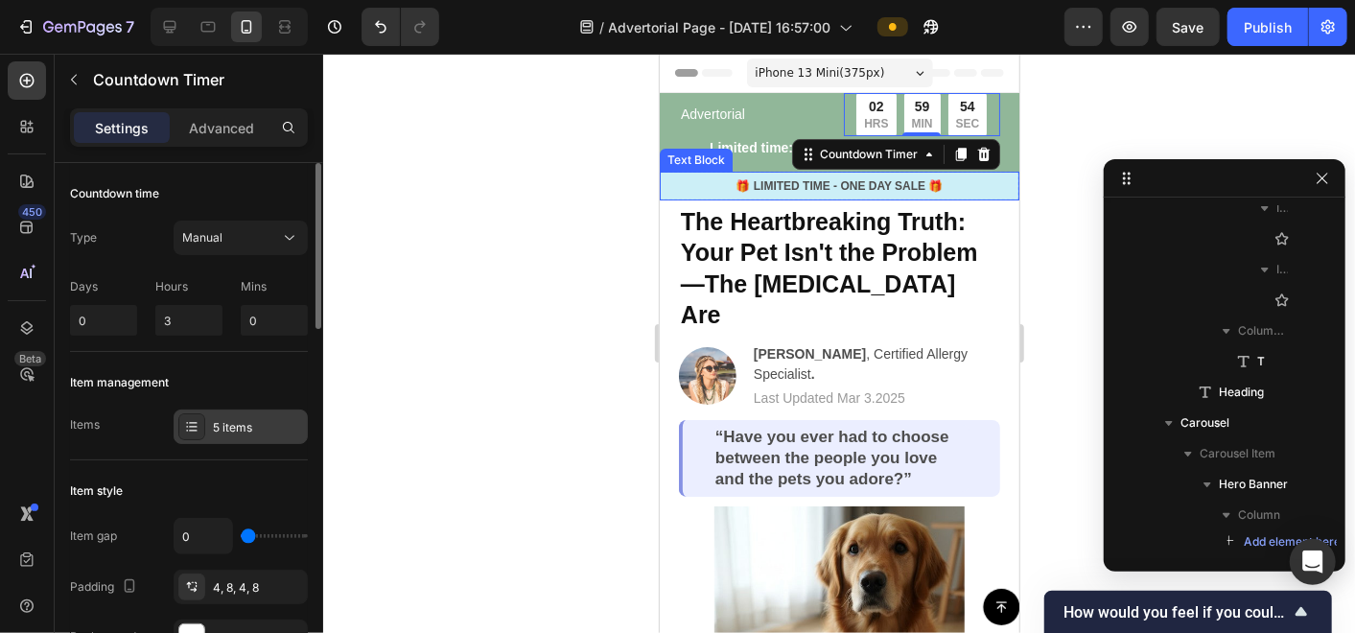
click at [195, 419] on icon at bounding box center [191, 426] width 15 height 15
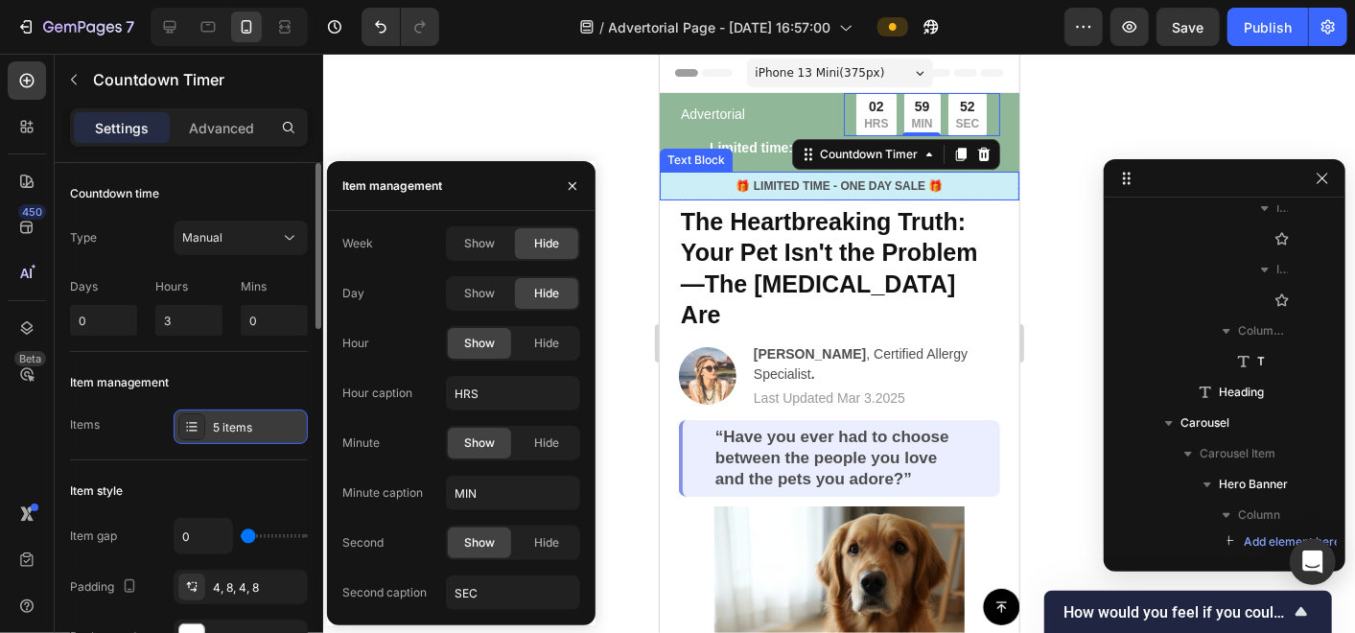
click at [195, 419] on icon at bounding box center [191, 426] width 15 height 15
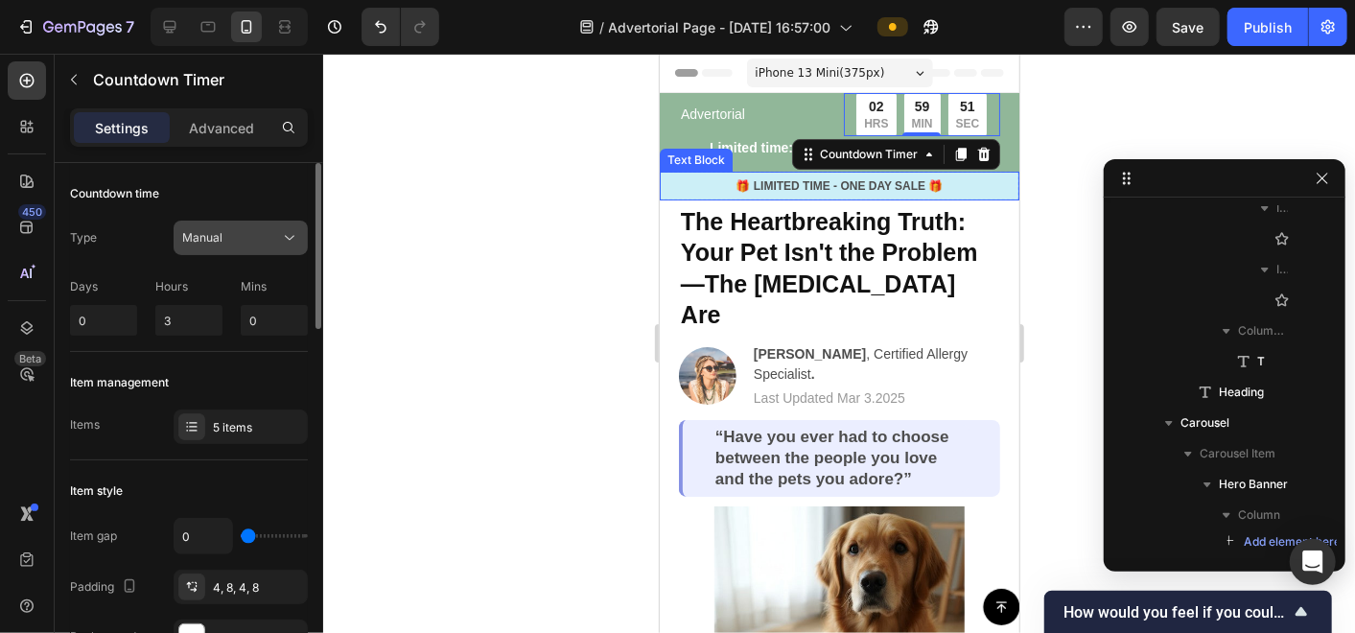
click at [202, 237] on span "Manual" at bounding box center [202, 237] width 40 height 14
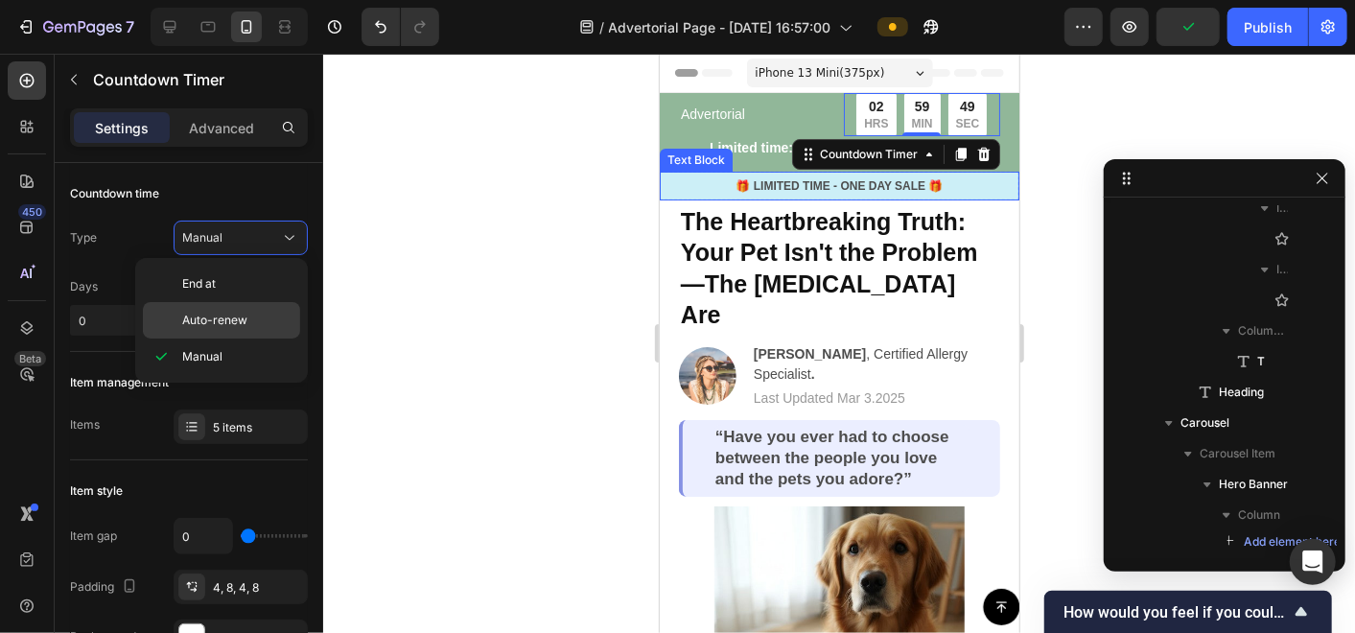
click at [214, 309] on div "Auto-renew" at bounding box center [221, 320] width 157 height 36
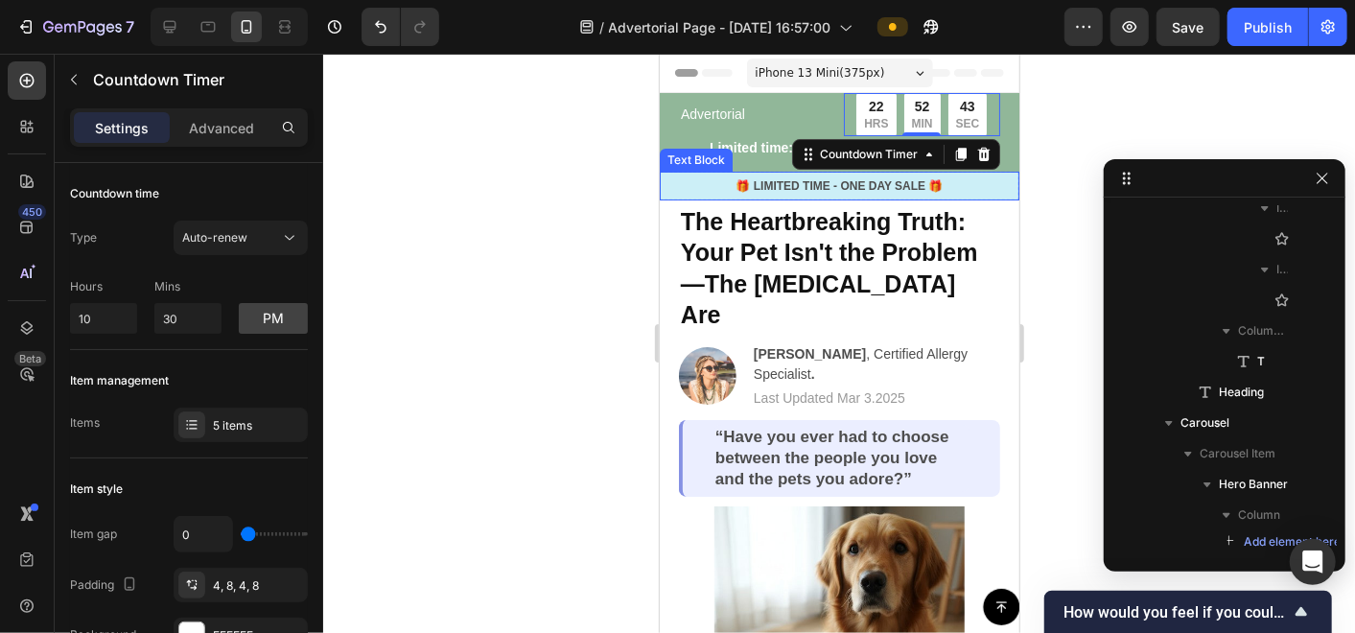
click at [956, 176] on p "🎁 LIMITED TIME - ONE DAY SALE 🎁" at bounding box center [839, 184] width 356 height 17
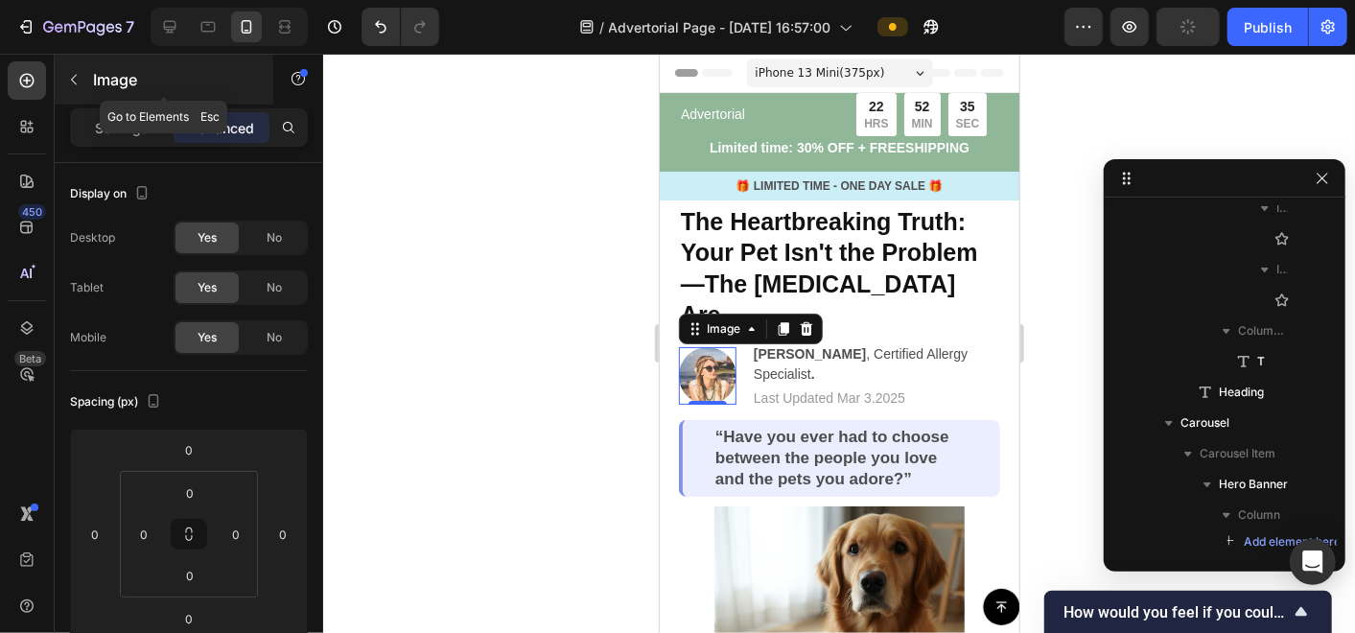
click at [72, 82] on icon "button" at bounding box center [73, 79] width 15 height 15
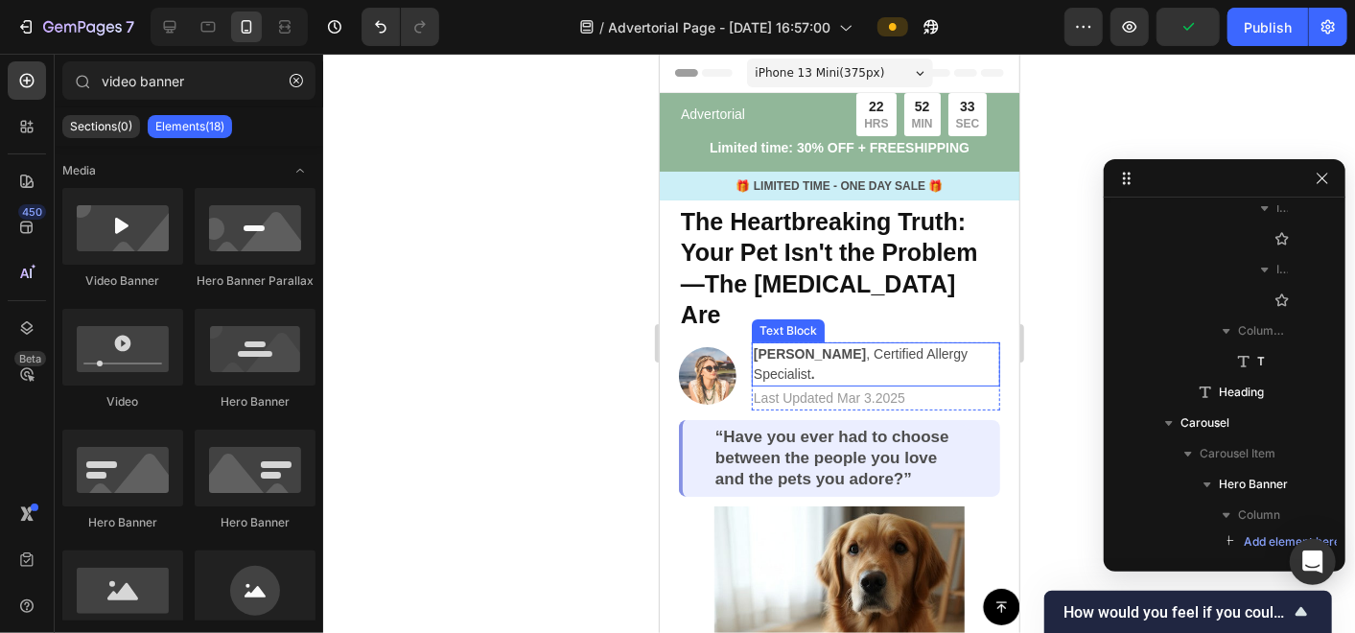
click at [775, 351] on p "[PERSON_NAME] , Certified Allergy Specialist ." at bounding box center [875, 363] width 245 height 40
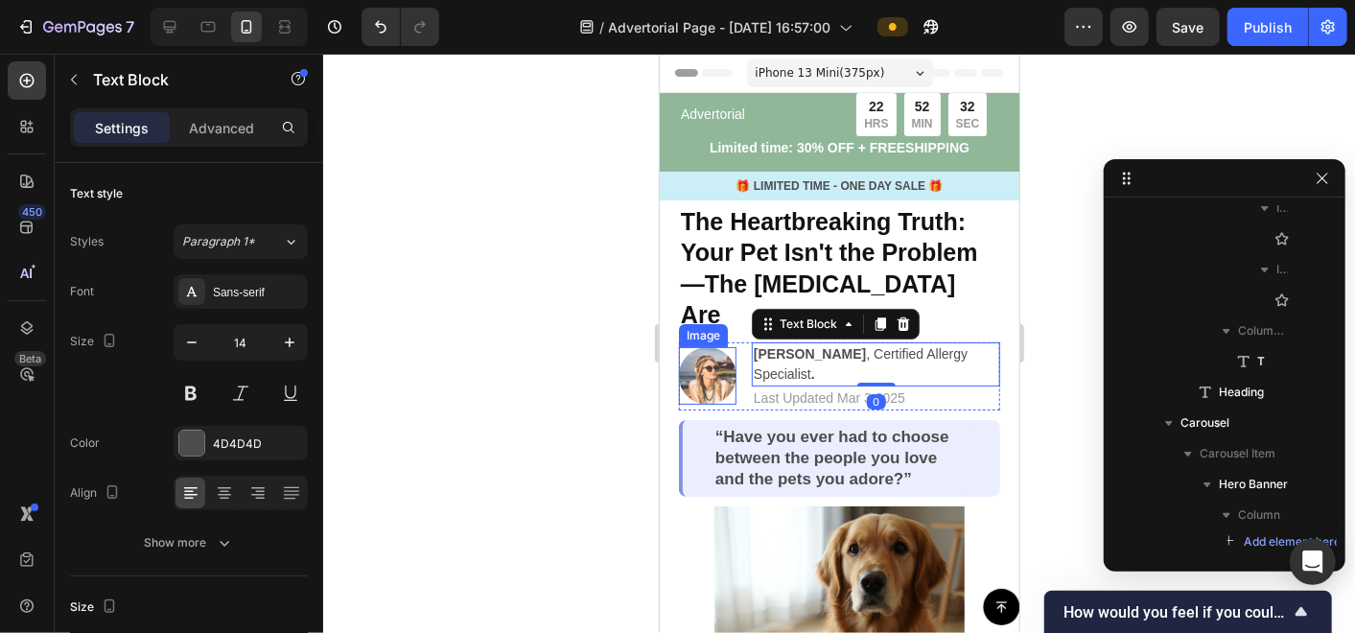
click at [707, 346] on img at bounding box center [707, 375] width 58 height 58
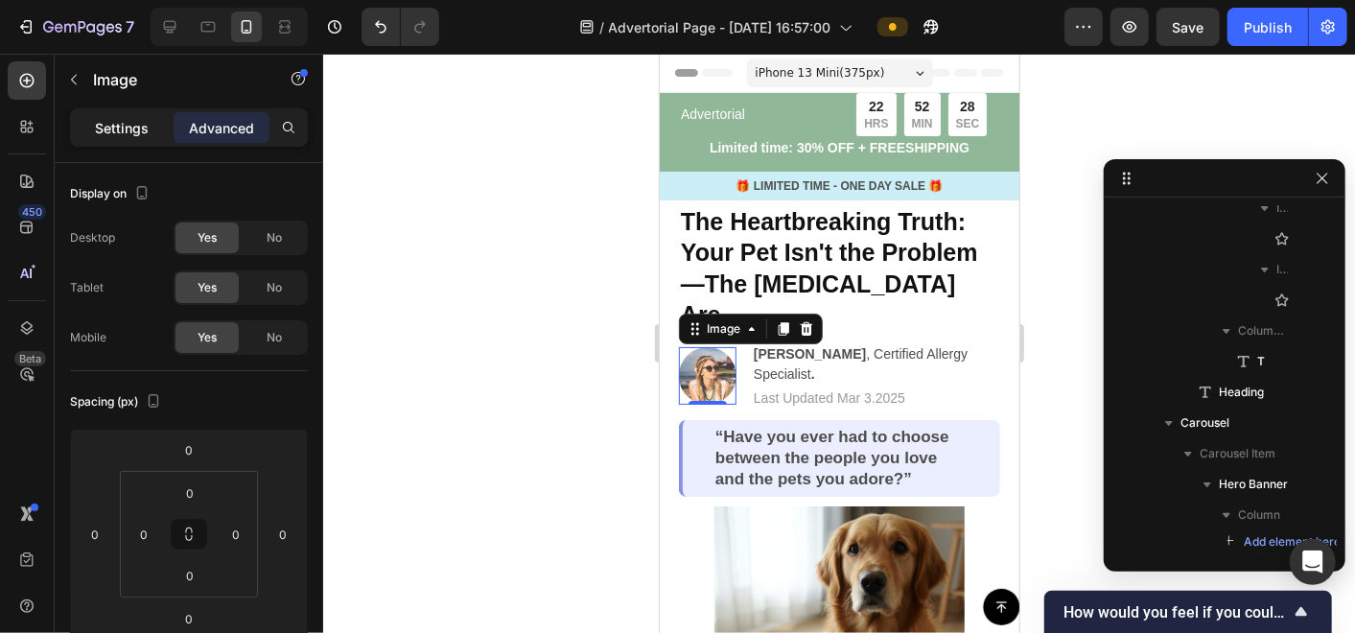
click at [139, 115] on div "Settings" at bounding box center [122, 127] width 96 height 31
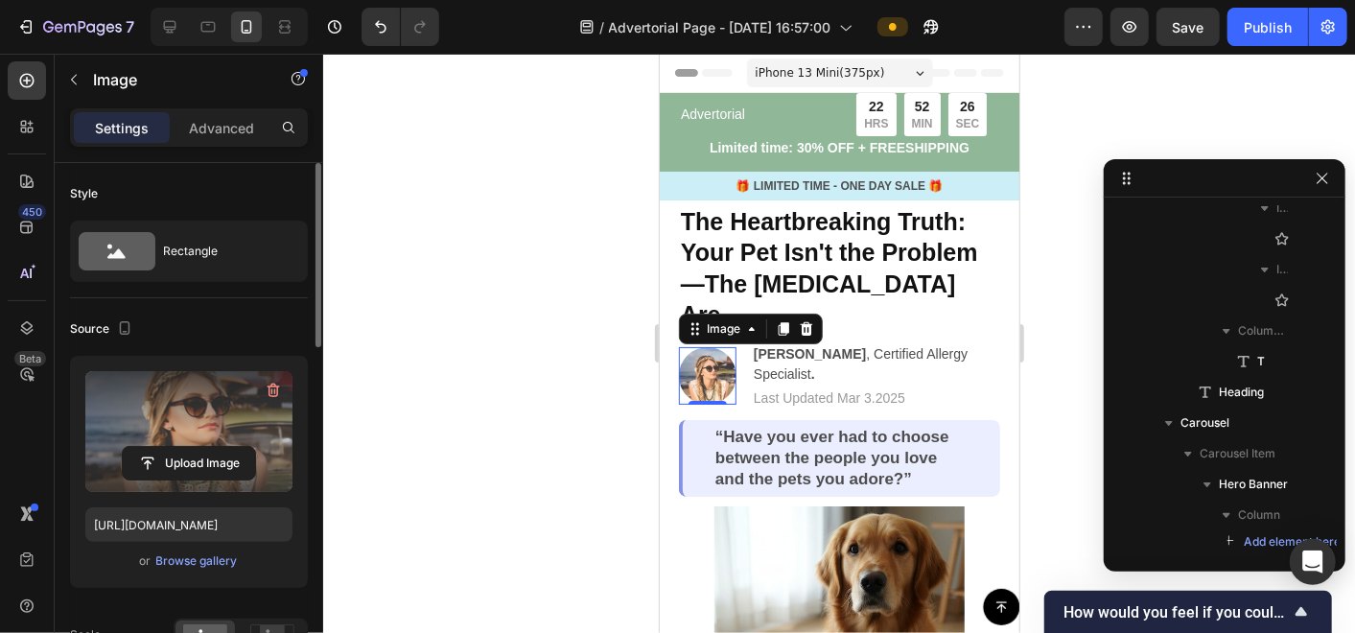
click at [197, 418] on label at bounding box center [188, 431] width 207 height 121
click at [197, 447] on input "file" at bounding box center [189, 463] width 132 height 33
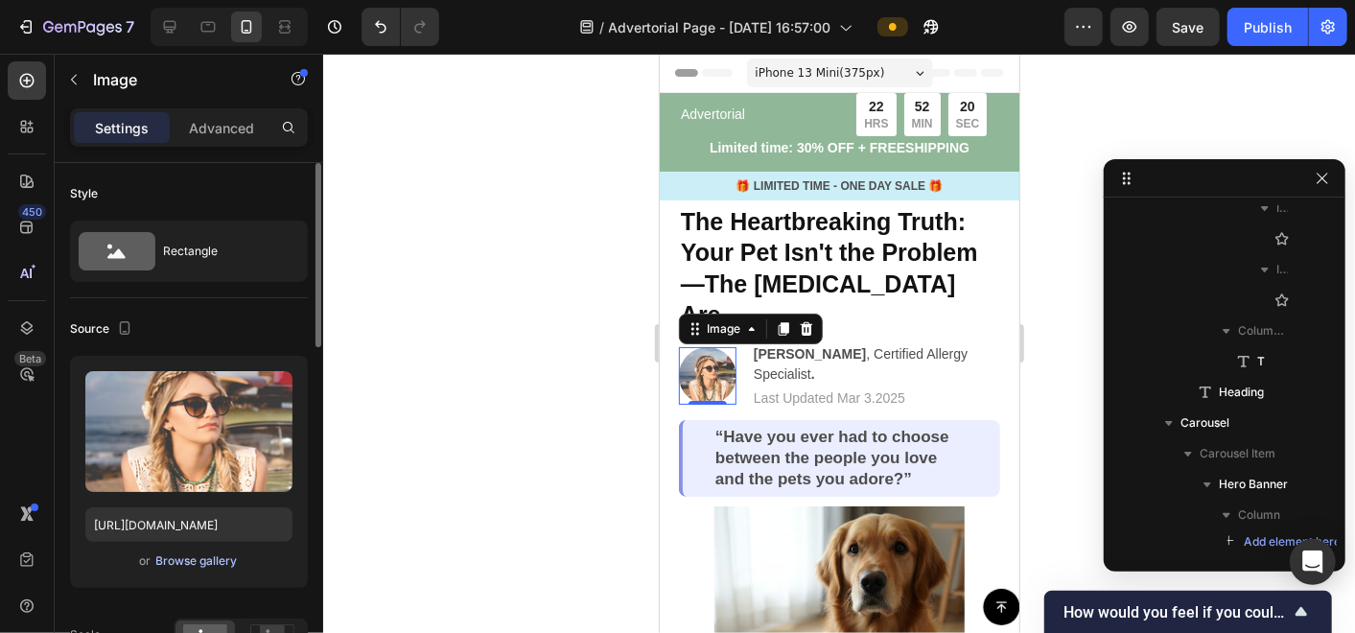
click at [192, 554] on div "Browse gallery" at bounding box center [197, 560] width 82 height 17
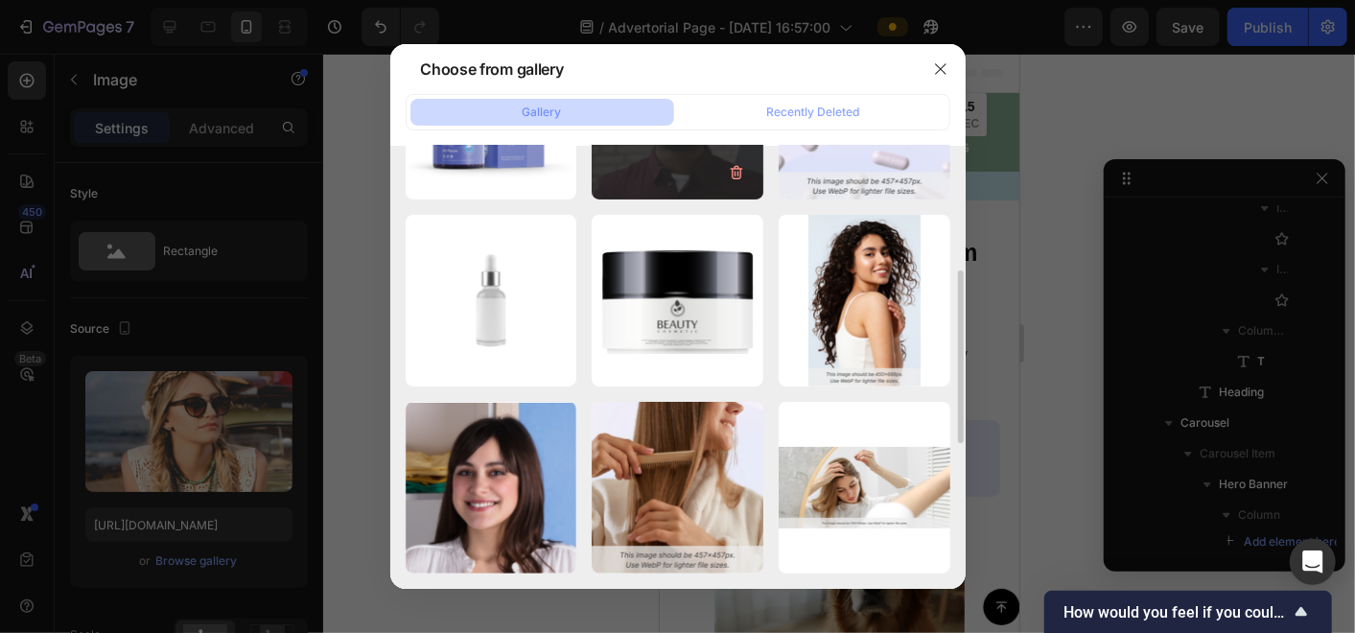
scroll to position [426, 0]
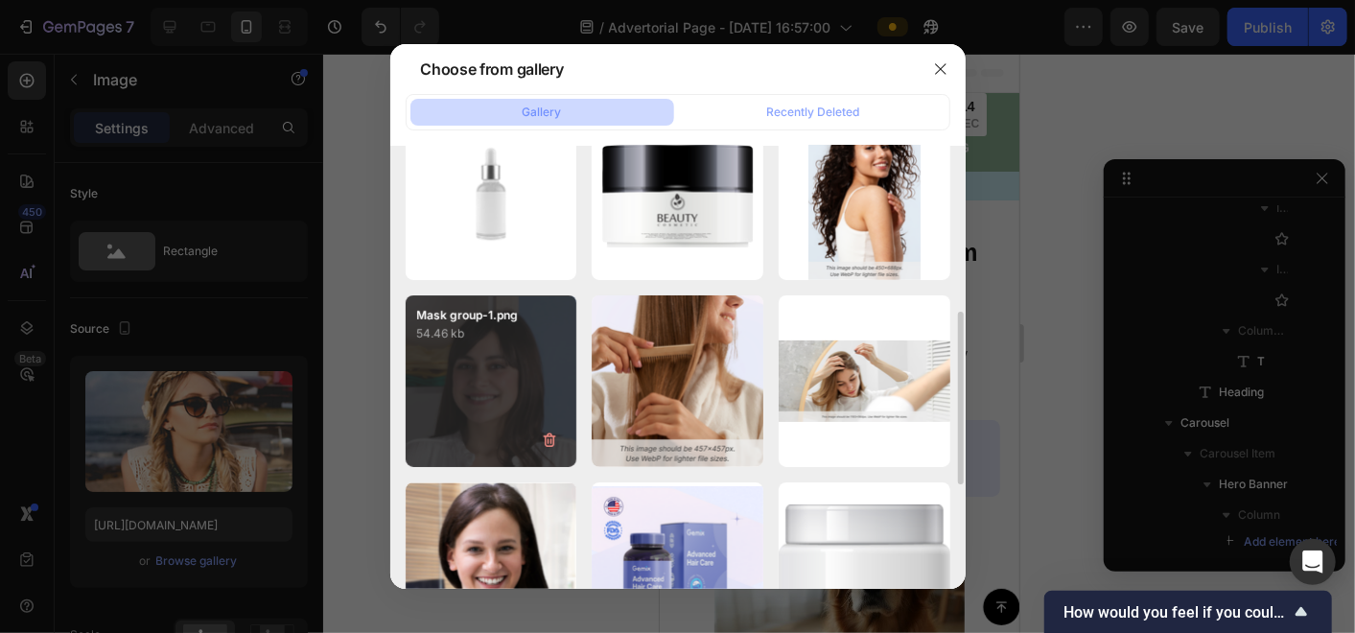
click at [528, 409] on div "Mask group-1.png 54.46 kb" at bounding box center [492, 381] width 172 height 172
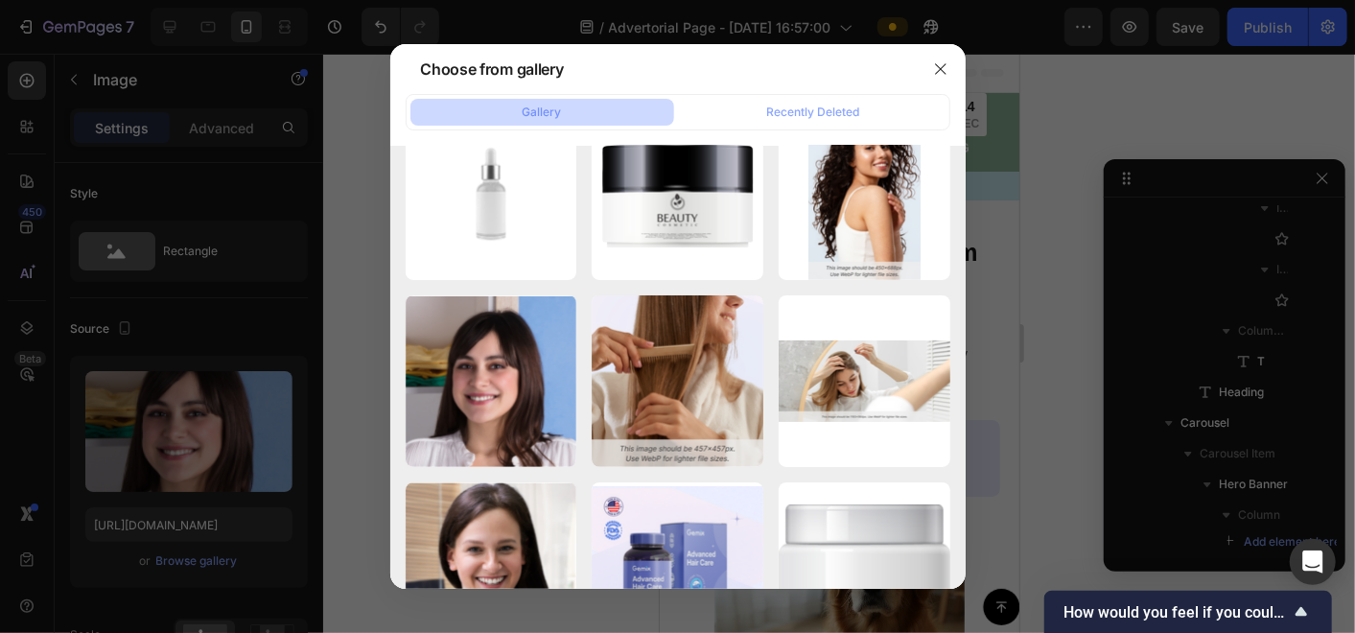
type input "[URL][DOMAIN_NAME]"
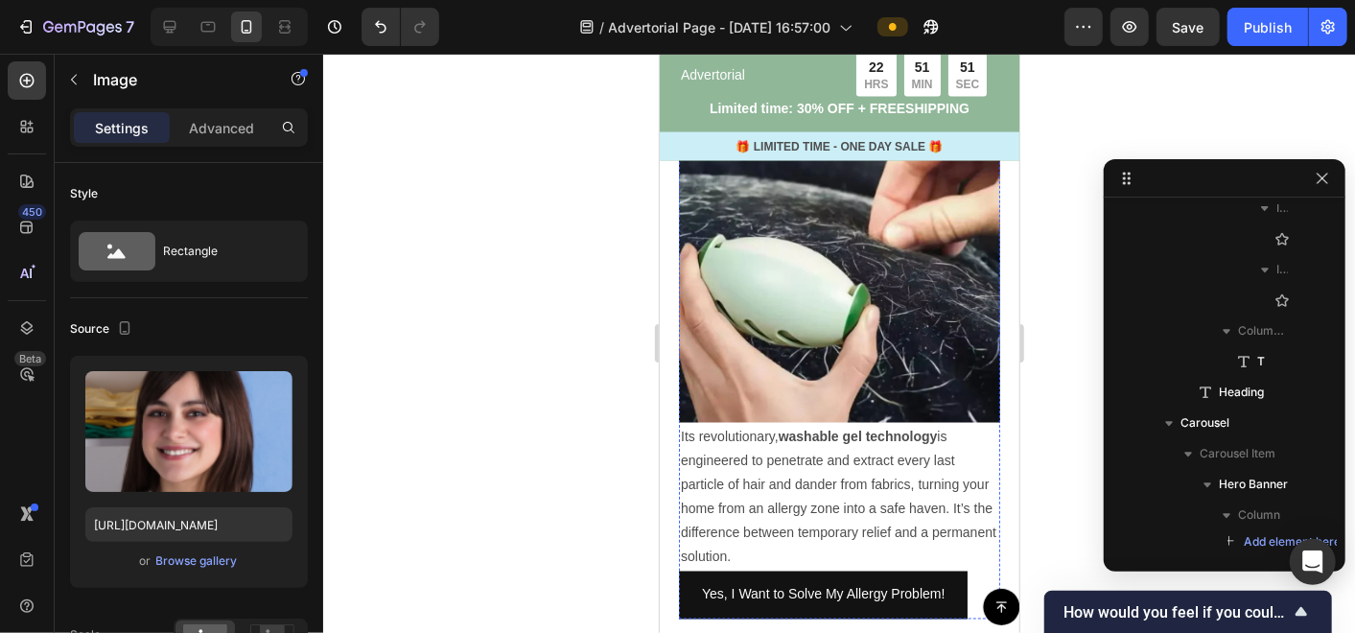
scroll to position [1704, 0]
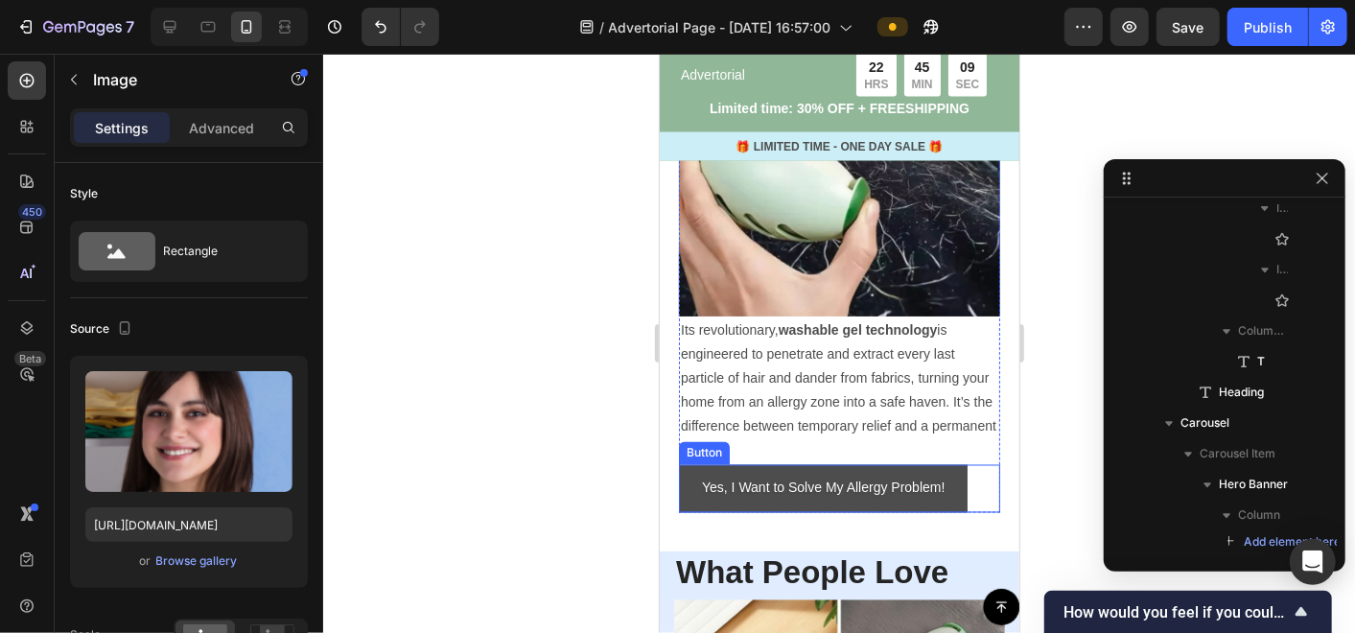
click at [953, 499] on button "Yes, I Want to Solve My Allergy Problem!" at bounding box center [822, 487] width 289 height 47
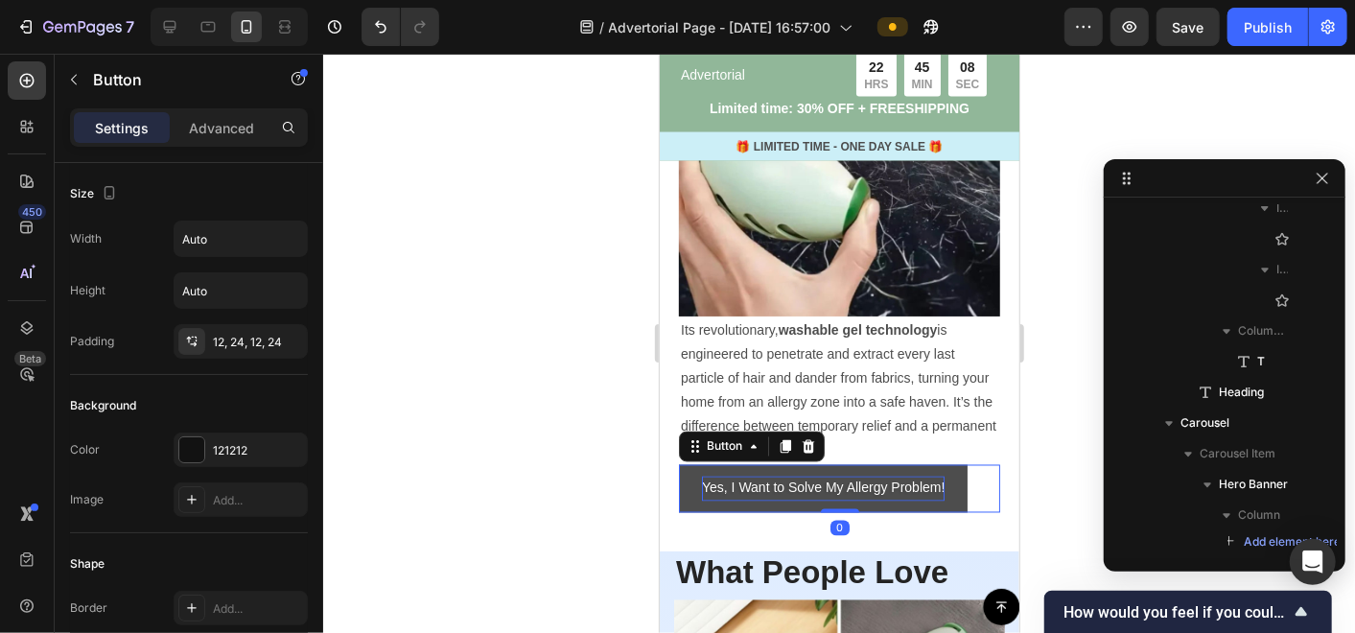
click at [906, 500] on p "Yes, I Want to Solve My Allergy Problem!" at bounding box center [822, 488] width 243 height 24
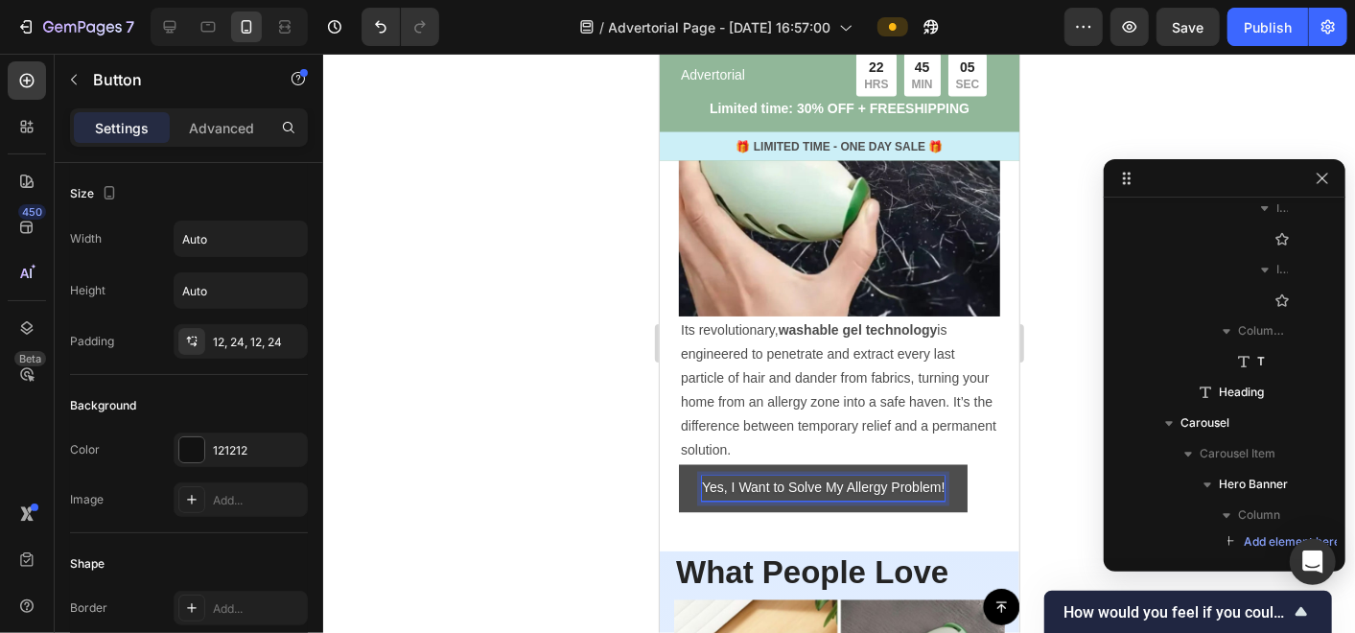
drag, startPoint x: 863, startPoint y: 504, endPoint x: 892, endPoint y: 279, distance: 227.2
click at [863, 500] on p "Yes, I Want to Solve My Allergy Problem!" at bounding box center [822, 488] width 243 height 24
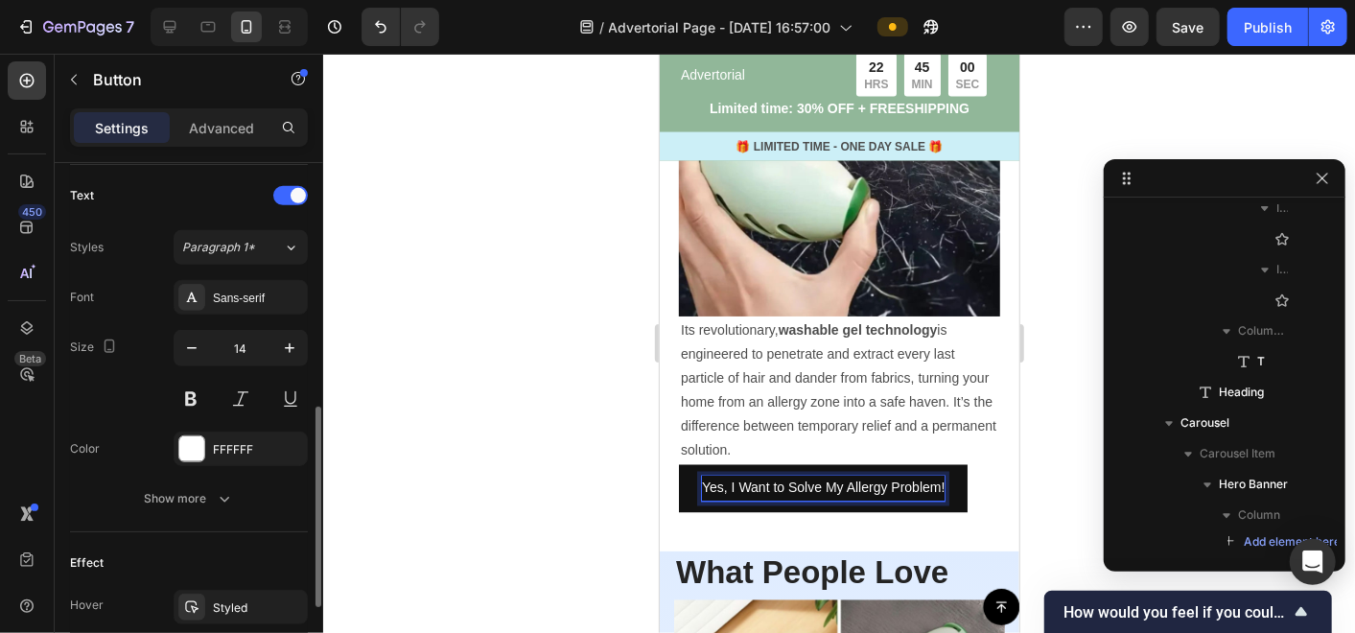
scroll to position [846, 0]
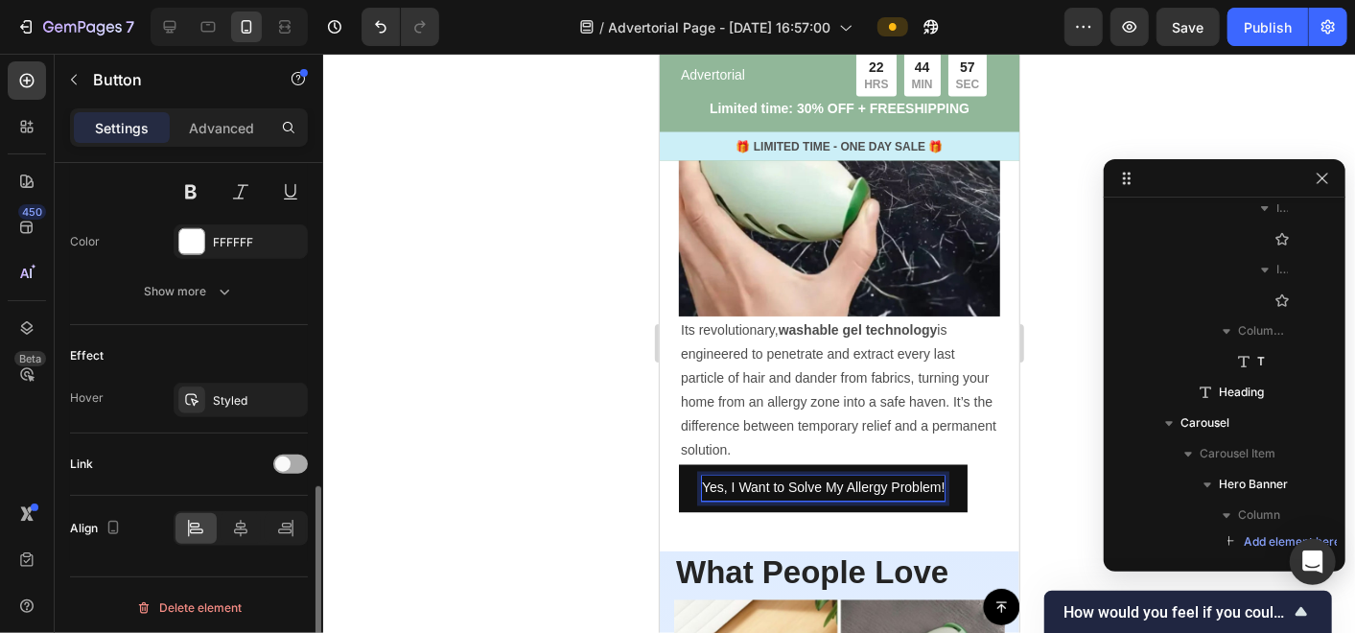
click at [288, 456] on span at bounding box center [282, 463] width 15 height 15
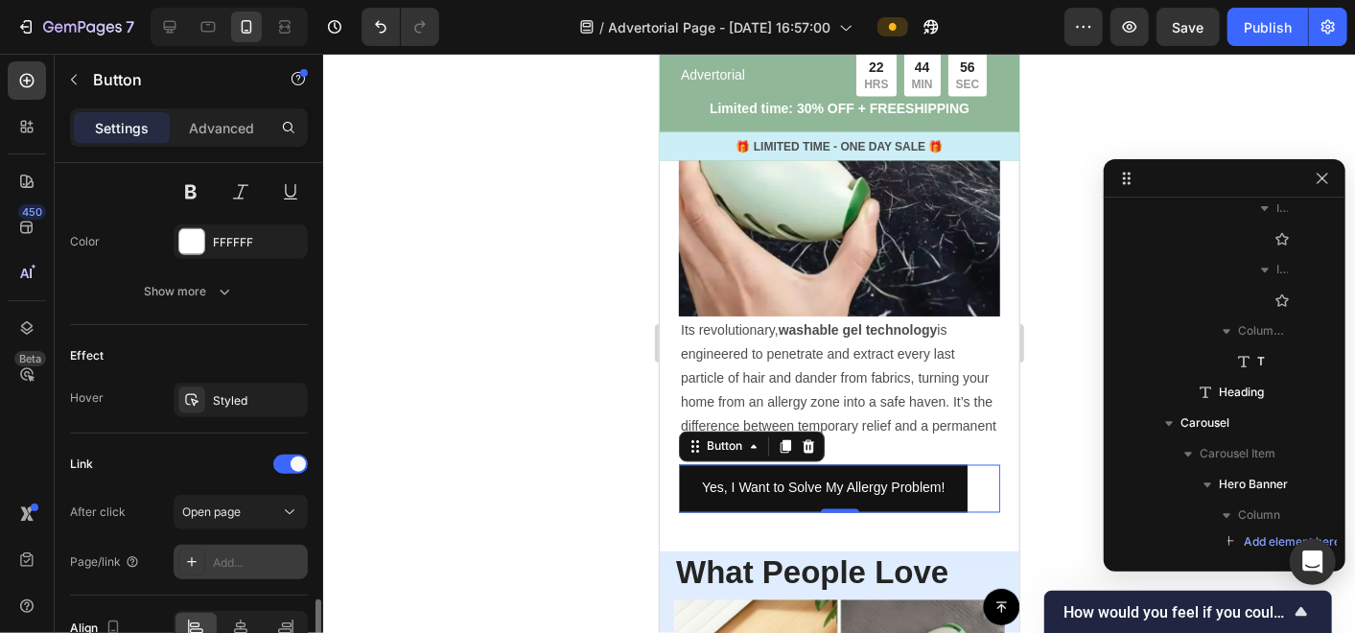
scroll to position [946, 0]
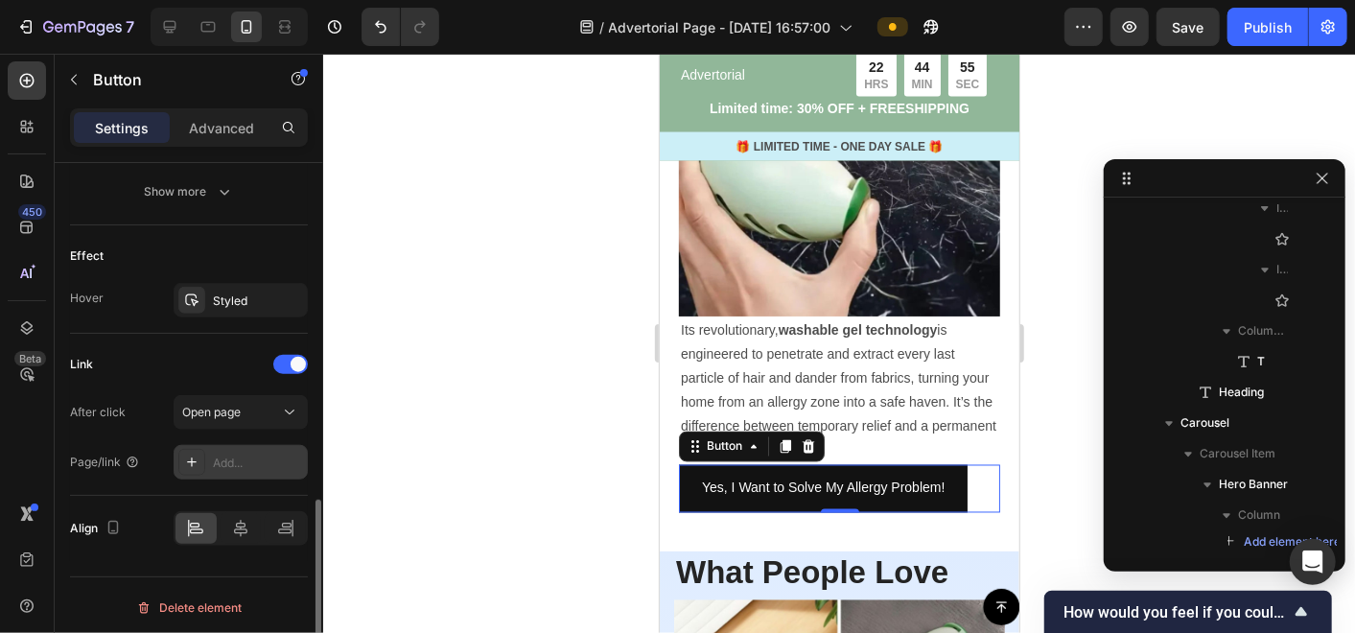
click at [193, 456] on icon at bounding box center [191, 462] width 15 height 15
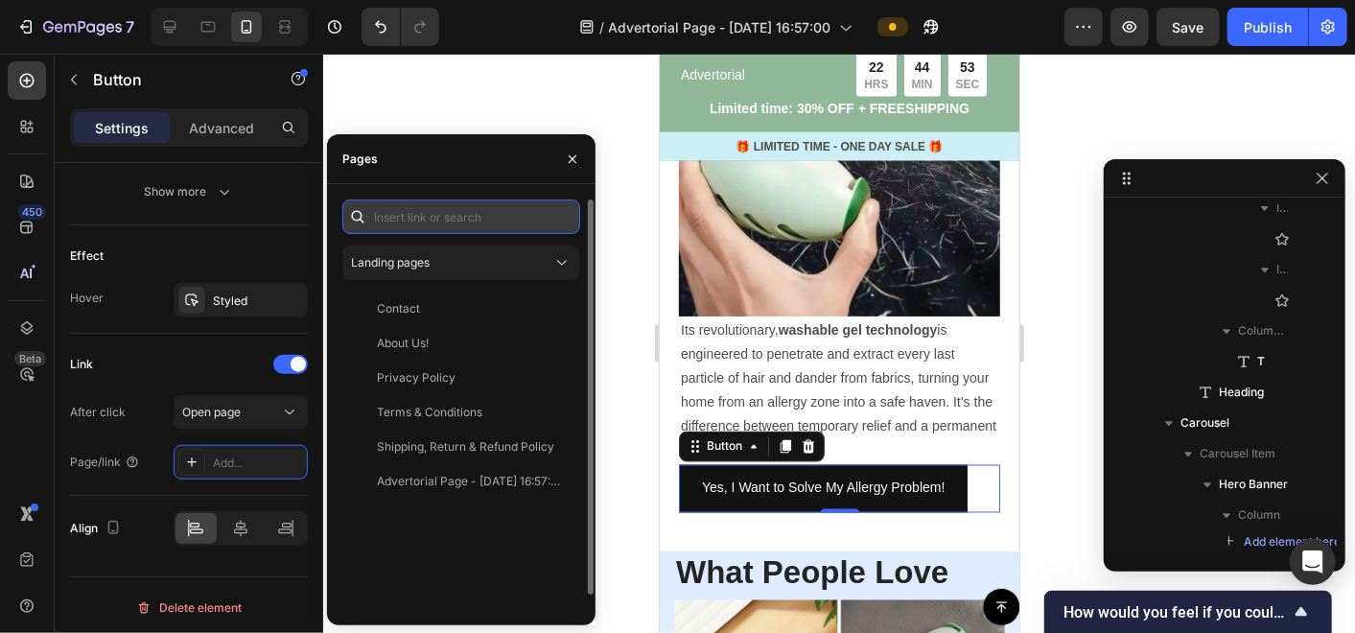
click at [416, 222] on input "text" at bounding box center [461, 216] width 238 height 35
paste input "[URL][DOMAIN_NAME]"
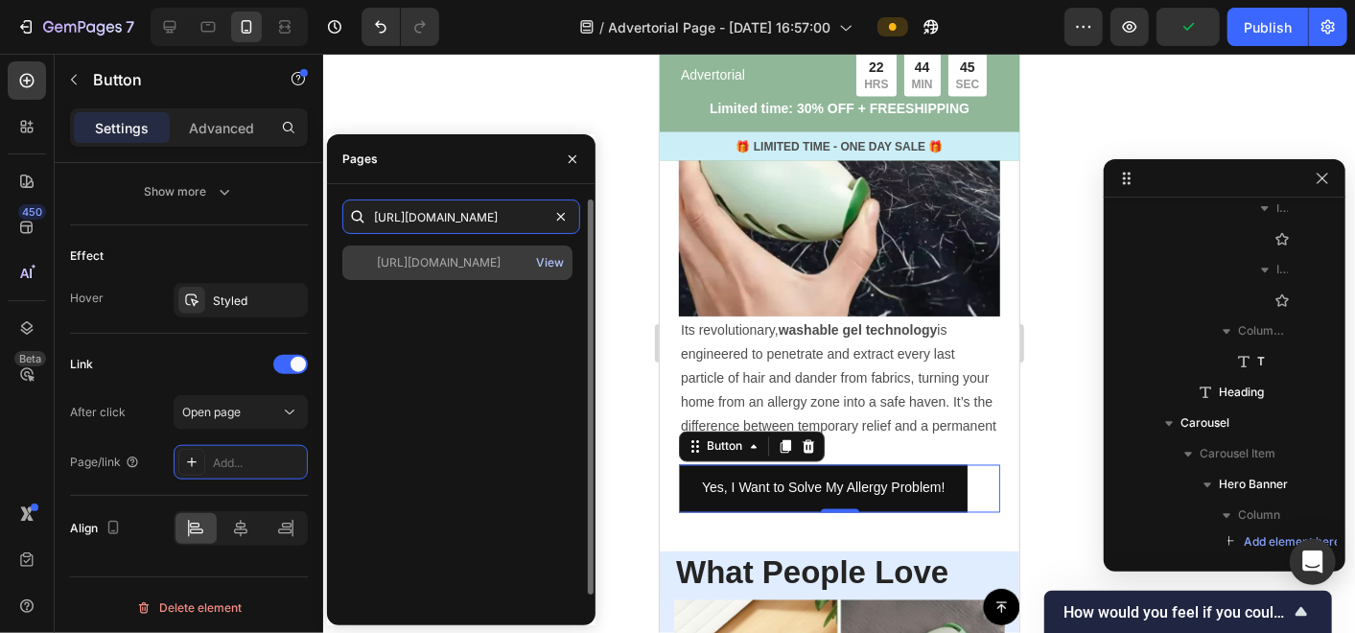
type input "[URL][DOMAIN_NAME]"
click at [548, 263] on div "View" at bounding box center [550, 262] width 28 height 17
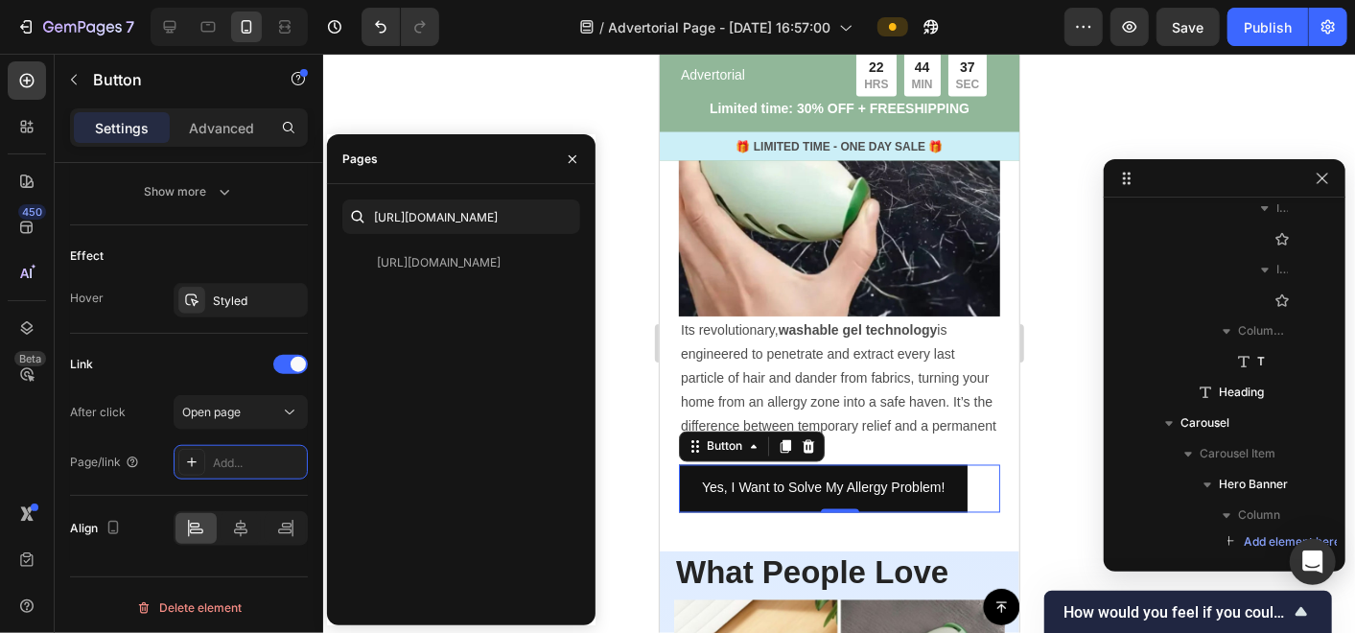
click at [636, 397] on div at bounding box center [839, 343] width 1032 height 579
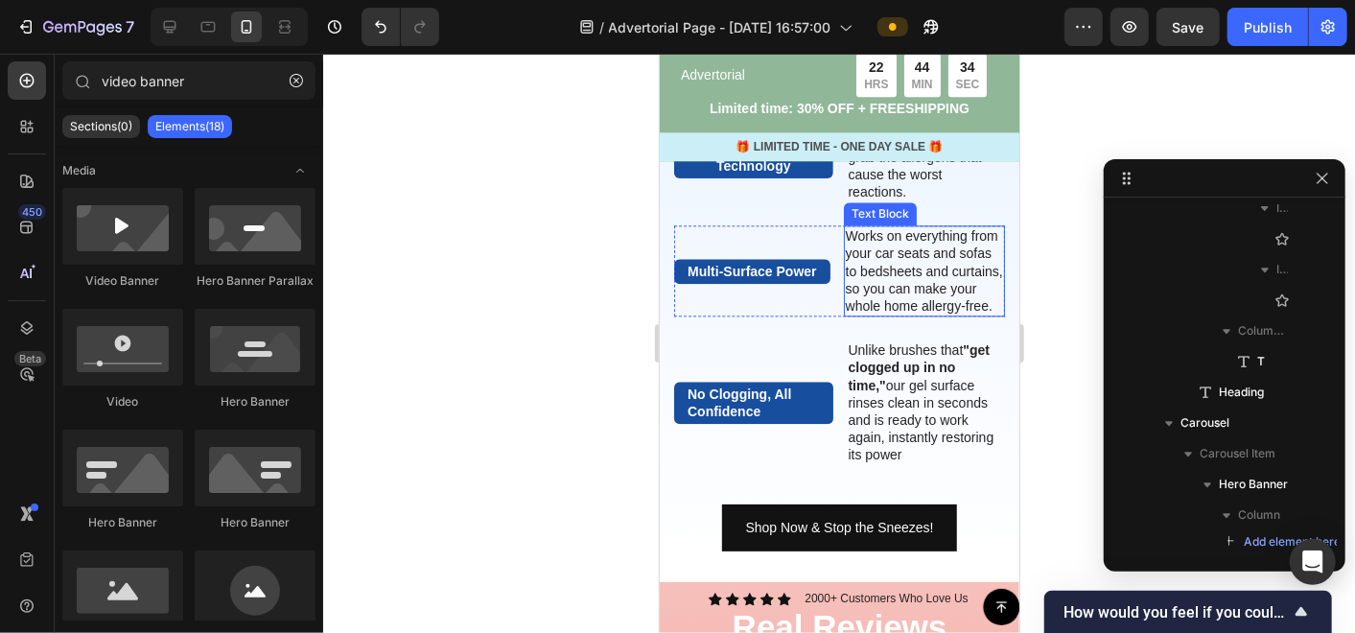
scroll to position [2663, 0]
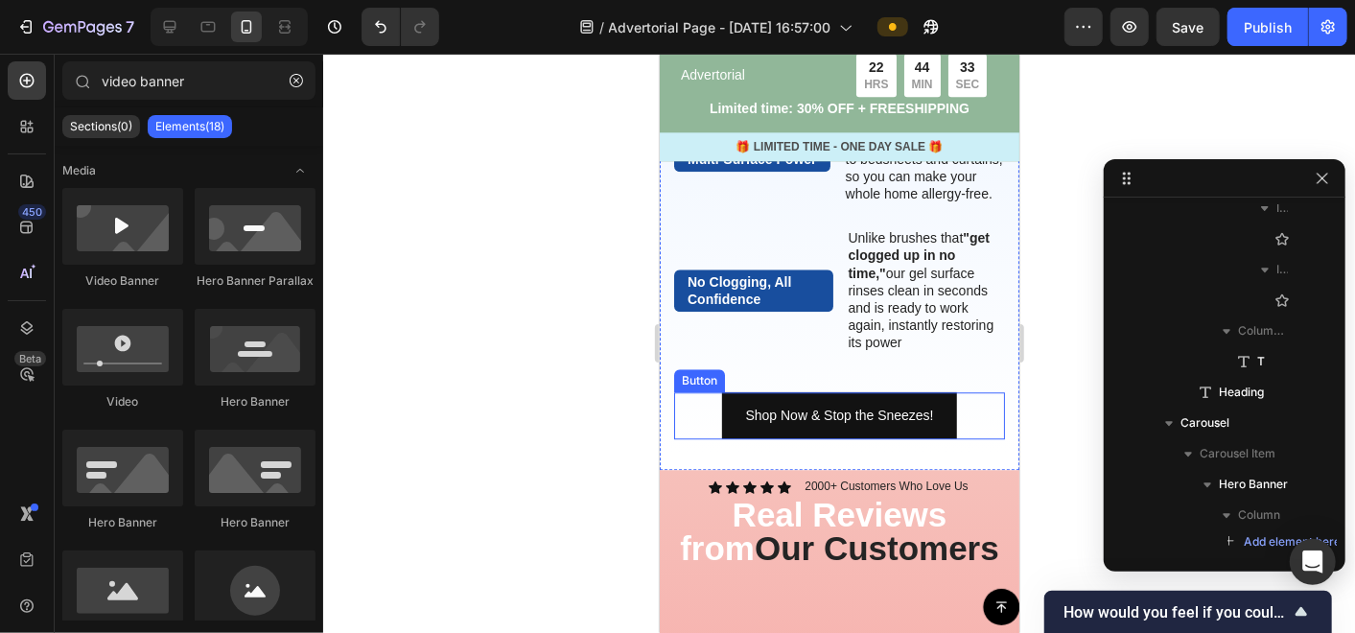
click at [953, 415] on div "Shop Now & Stop the Sneezes! Button" at bounding box center [838, 414] width 331 height 47
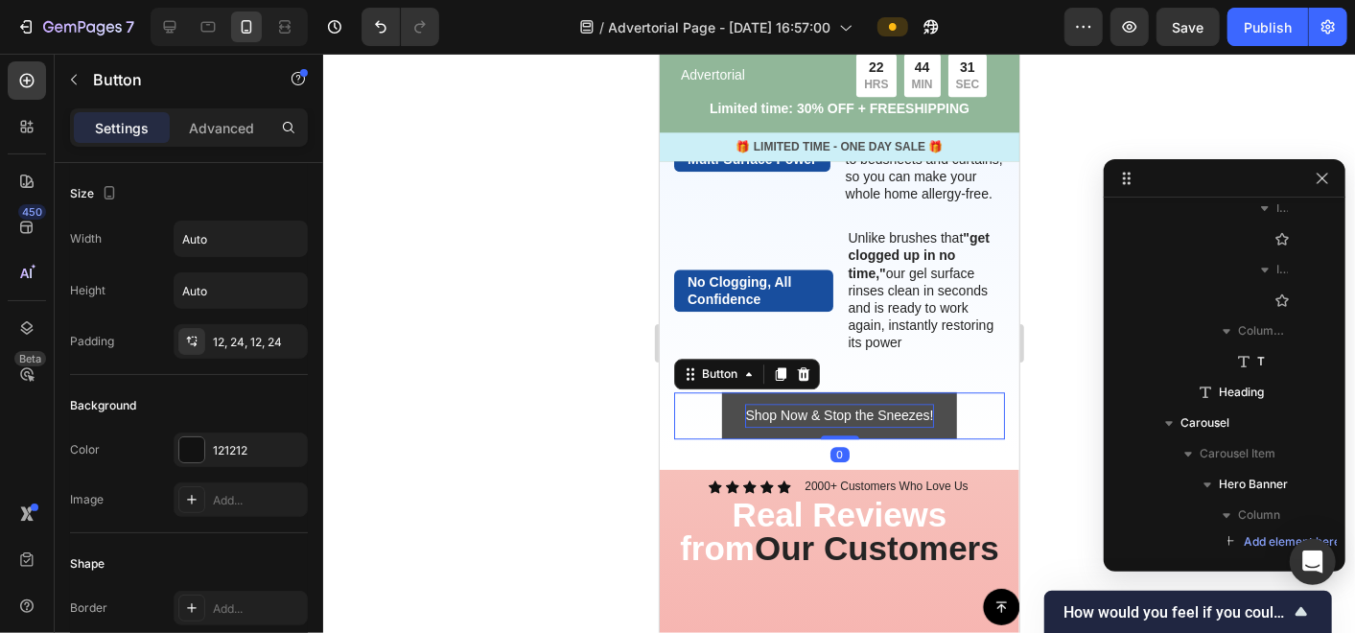
click at [907, 412] on p "Shop Now & Stop the Sneezes!" at bounding box center [838, 415] width 188 height 24
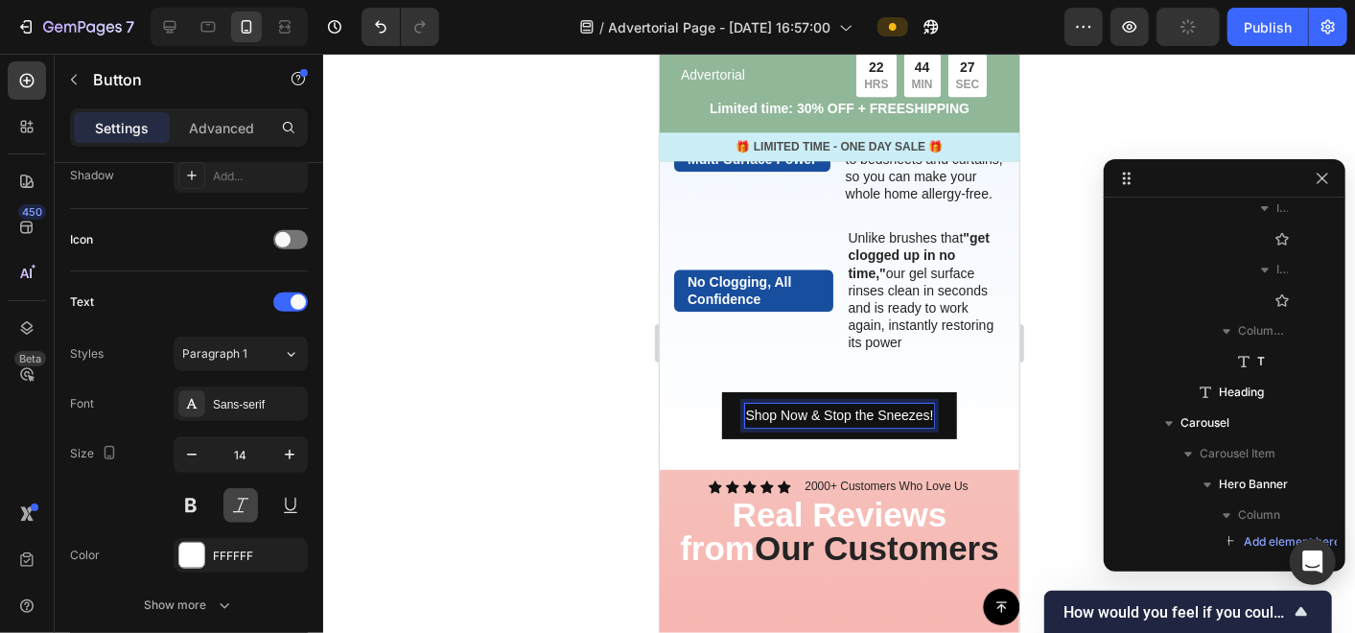
scroll to position [846, 0]
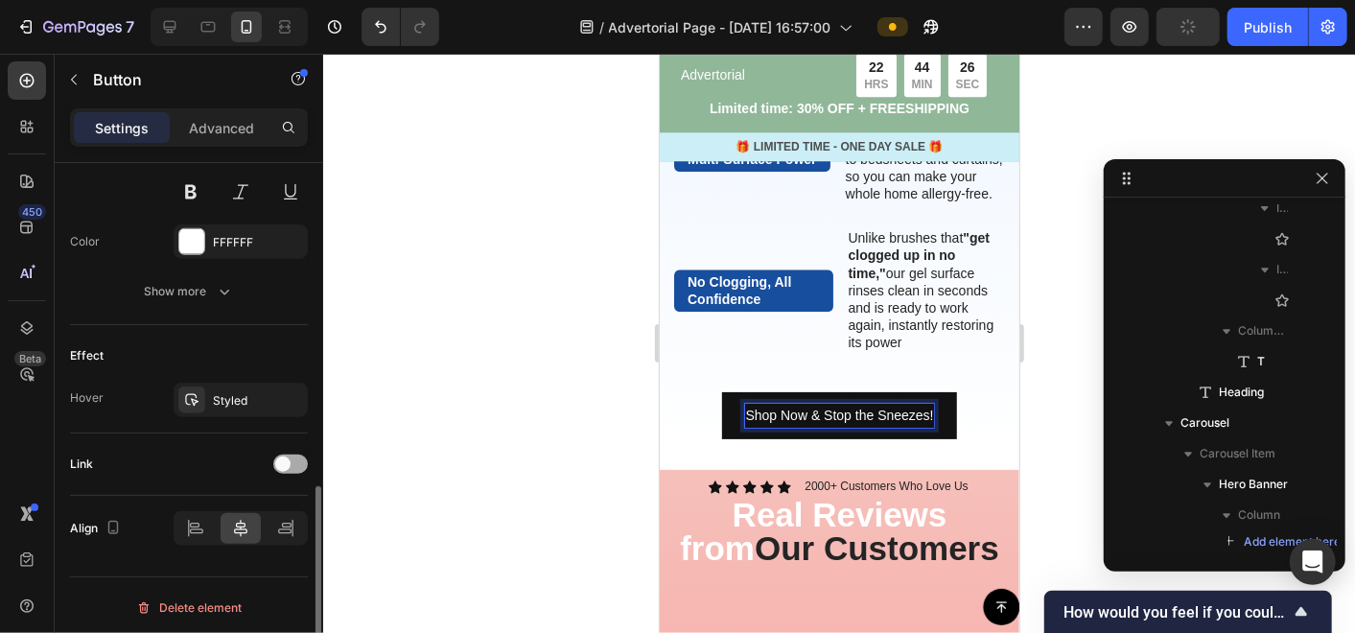
click at [295, 462] on div at bounding box center [290, 464] width 35 height 19
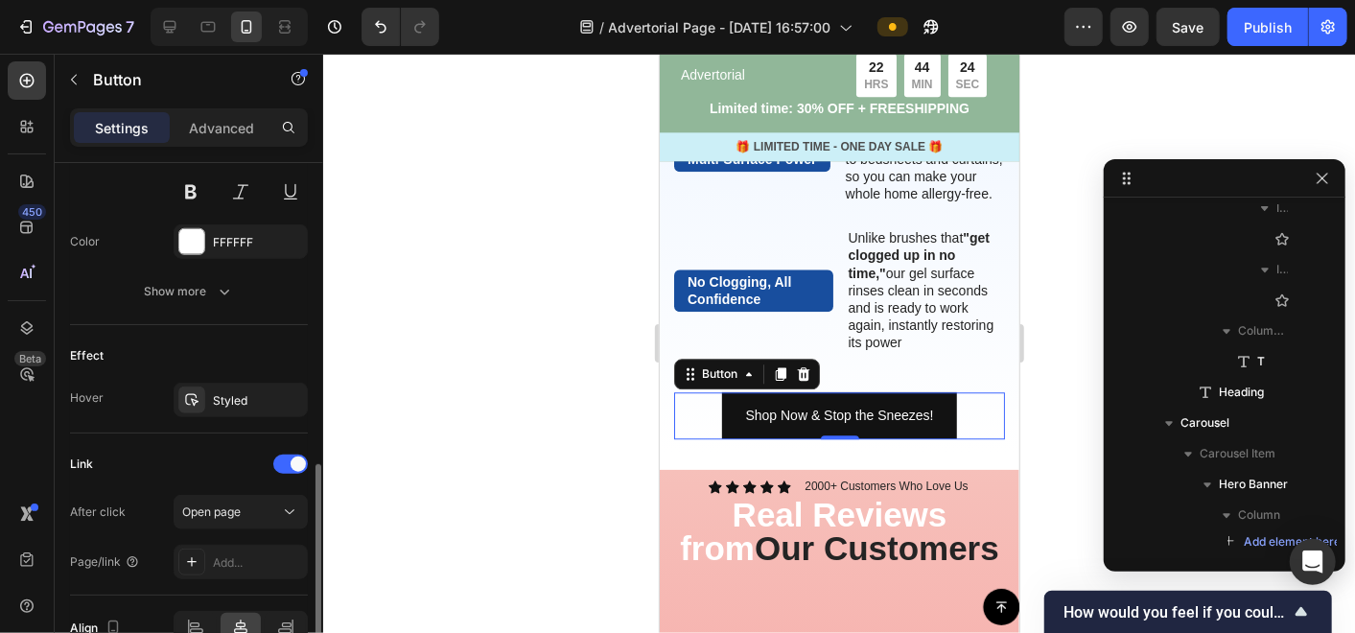
scroll to position [946, 0]
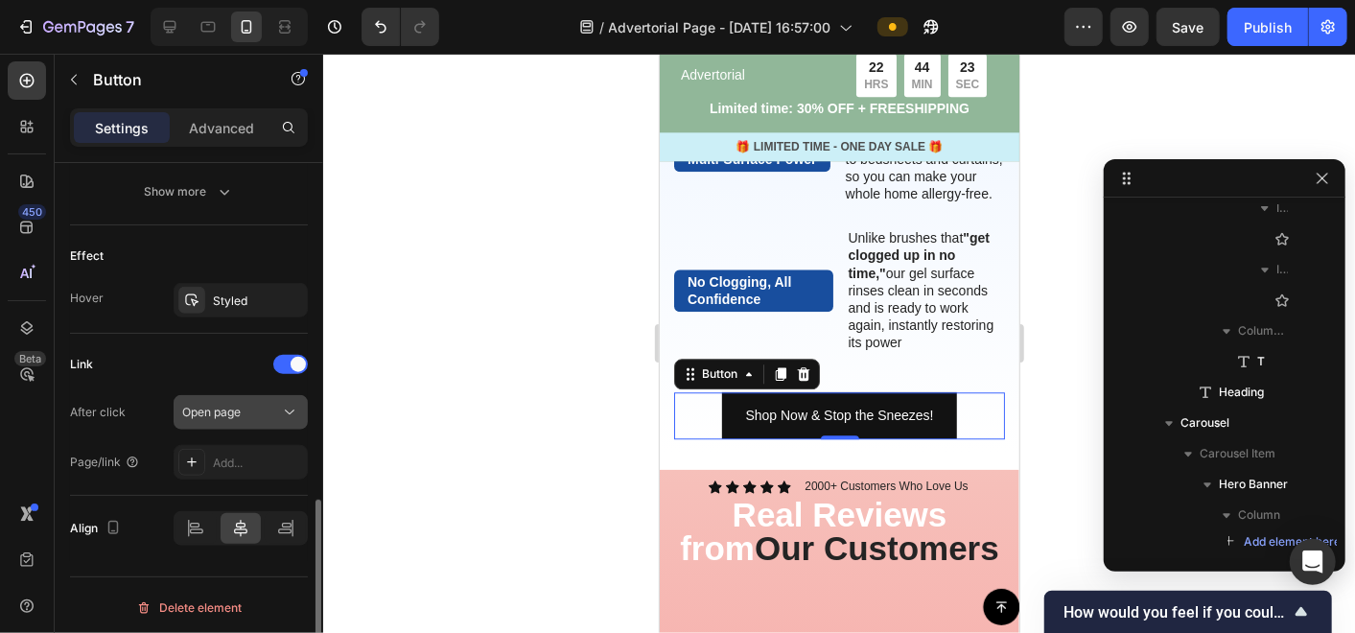
click at [230, 405] on span "Open page" at bounding box center [211, 412] width 58 height 14
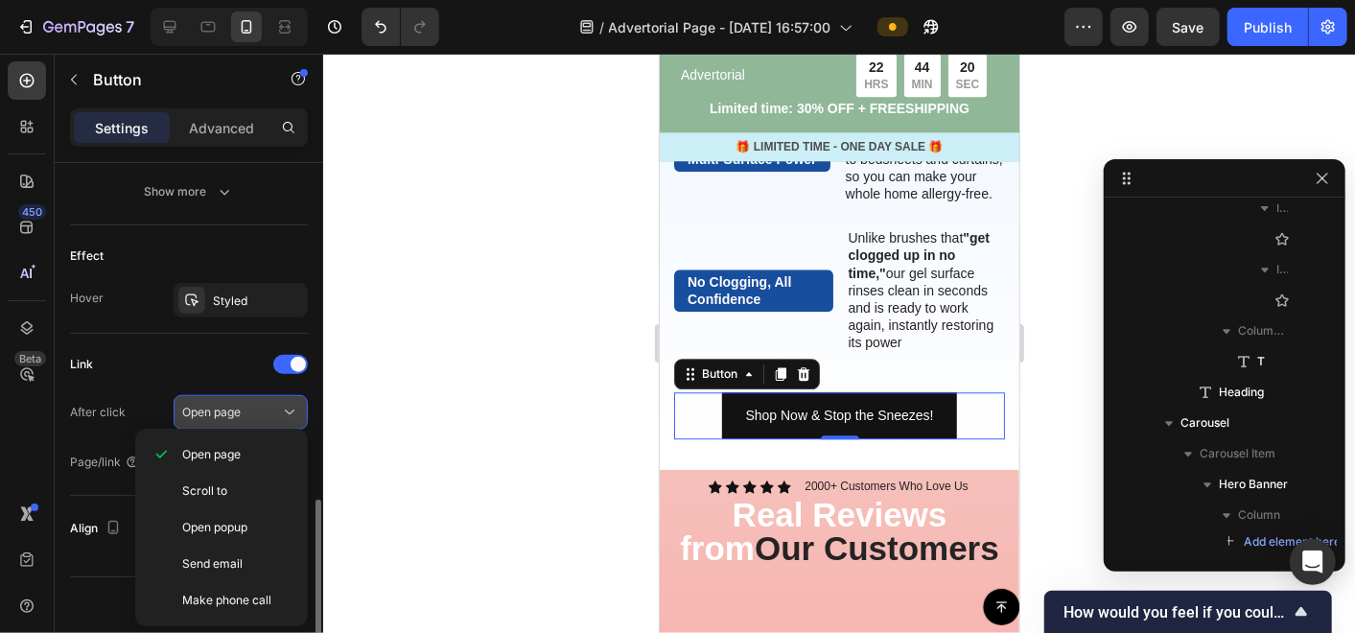
click at [230, 405] on span "Open page" at bounding box center [211, 412] width 58 height 14
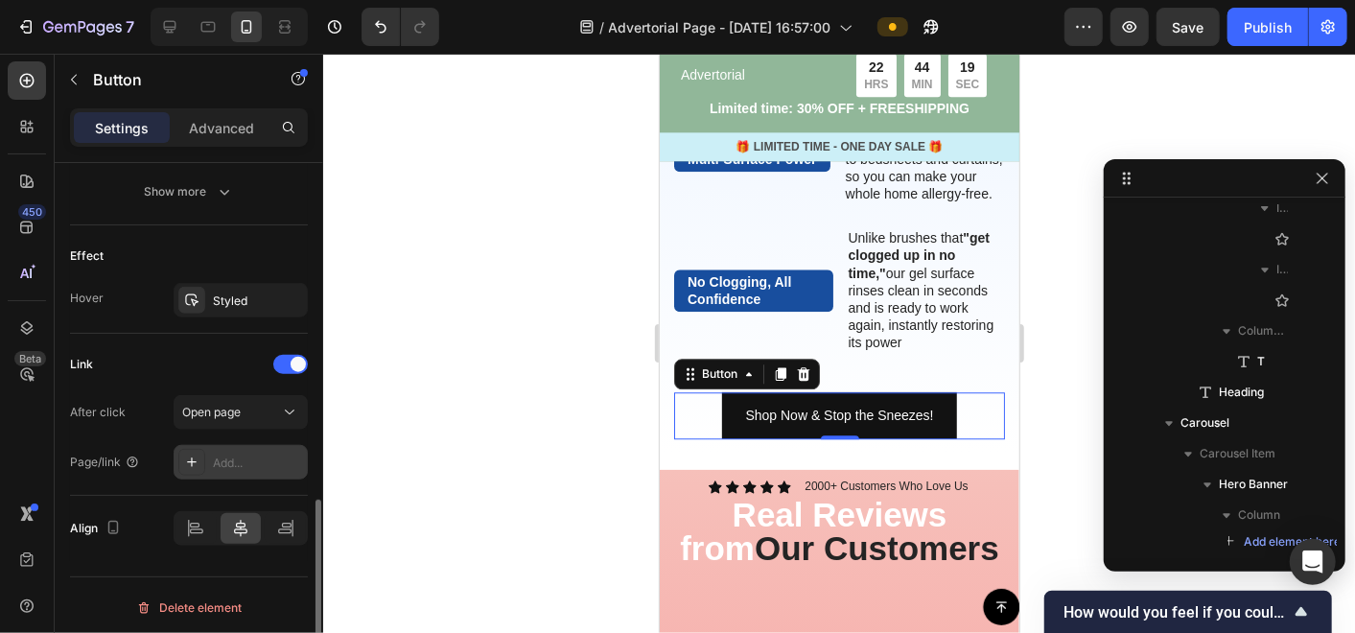
click at [219, 457] on div "Add..." at bounding box center [258, 463] width 90 height 17
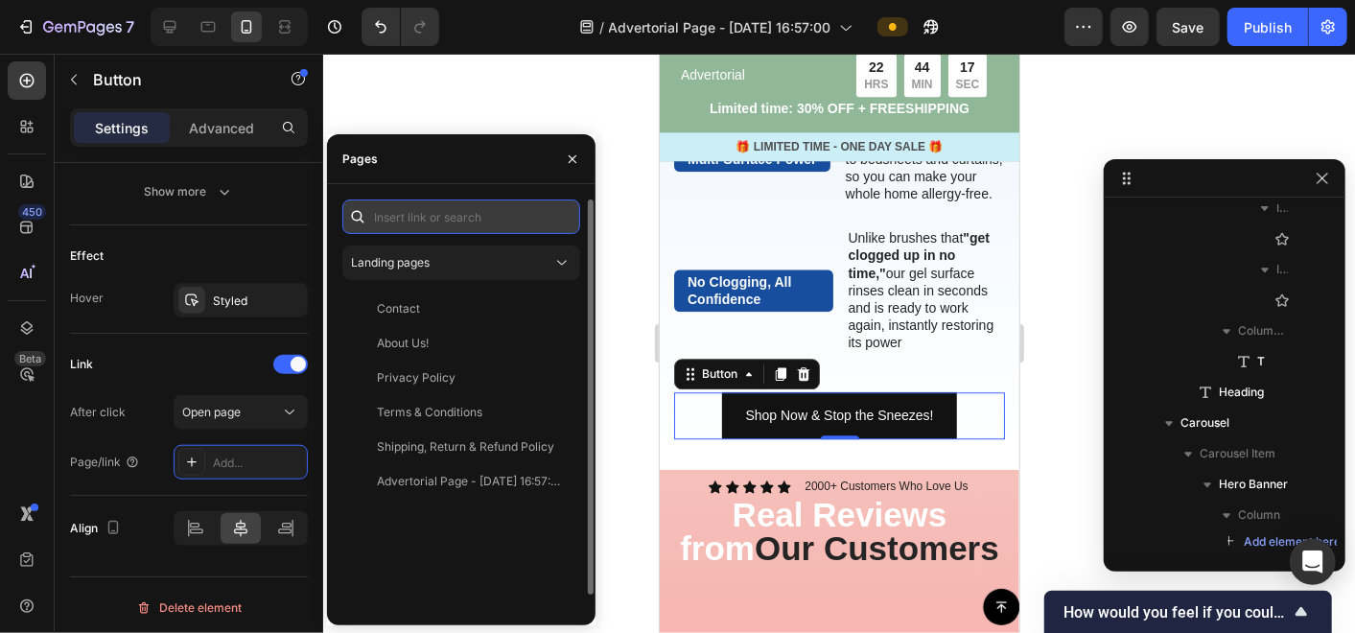
click at [416, 222] on input "text" at bounding box center [461, 216] width 238 height 35
paste input "[URL][DOMAIN_NAME]"
type input "[URL][DOMAIN_NAME]"
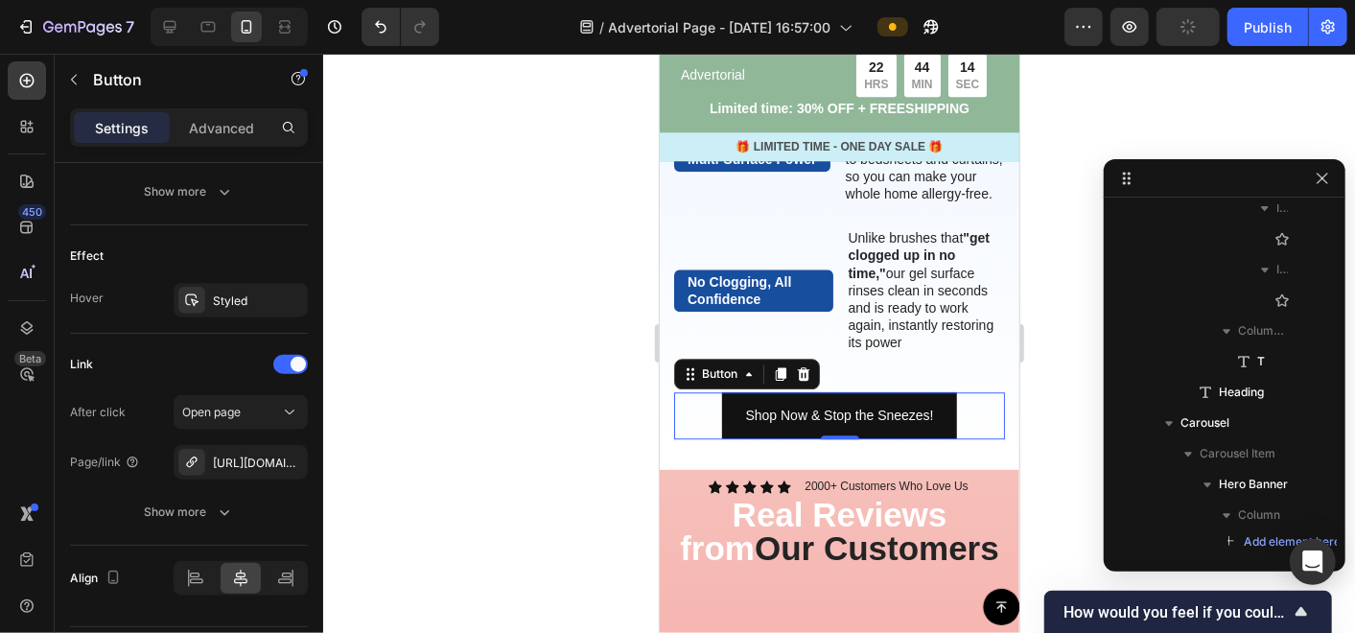
scroll to position [0, 0]
click at [482, 115] on div at bounding box center [839, 343] width 1032 height 579
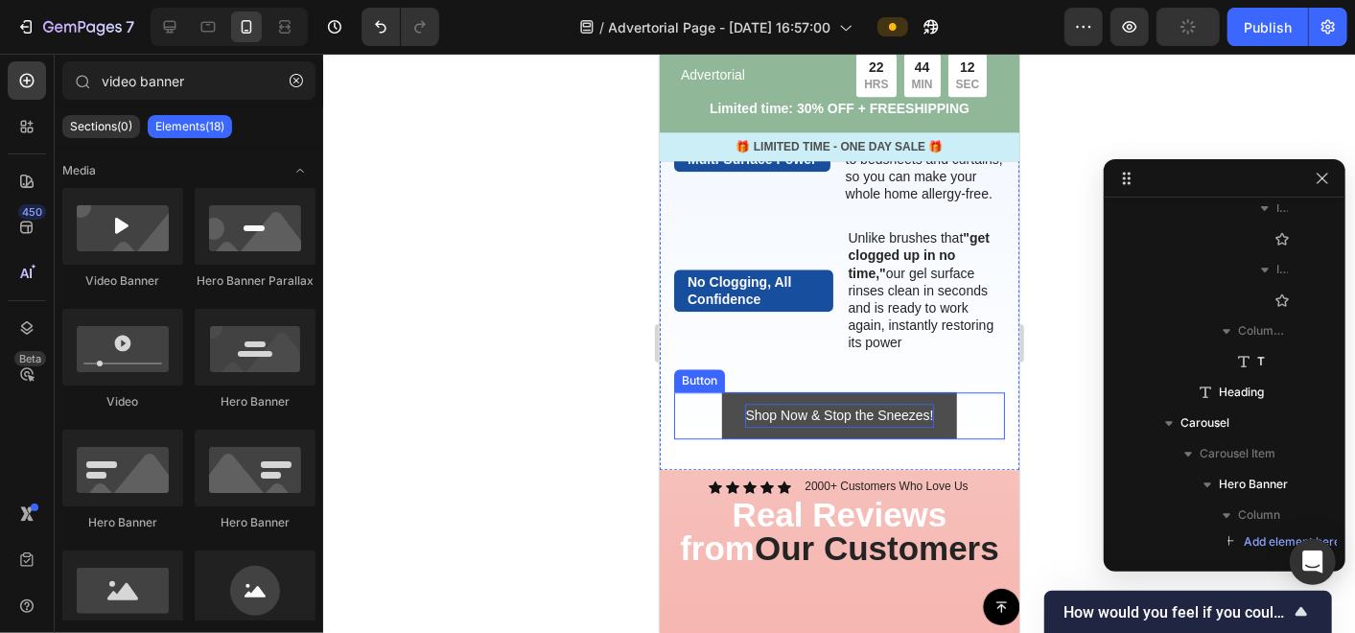
drag, startPoint x: 1116, startPoint y: 472, endPoint x: 796, endPoint y: 418, distance: 324.8
click at [796, 418] on p "Shop Now & Stop the Sneezes!" at bounding box center [838, 415] width 188 height 24
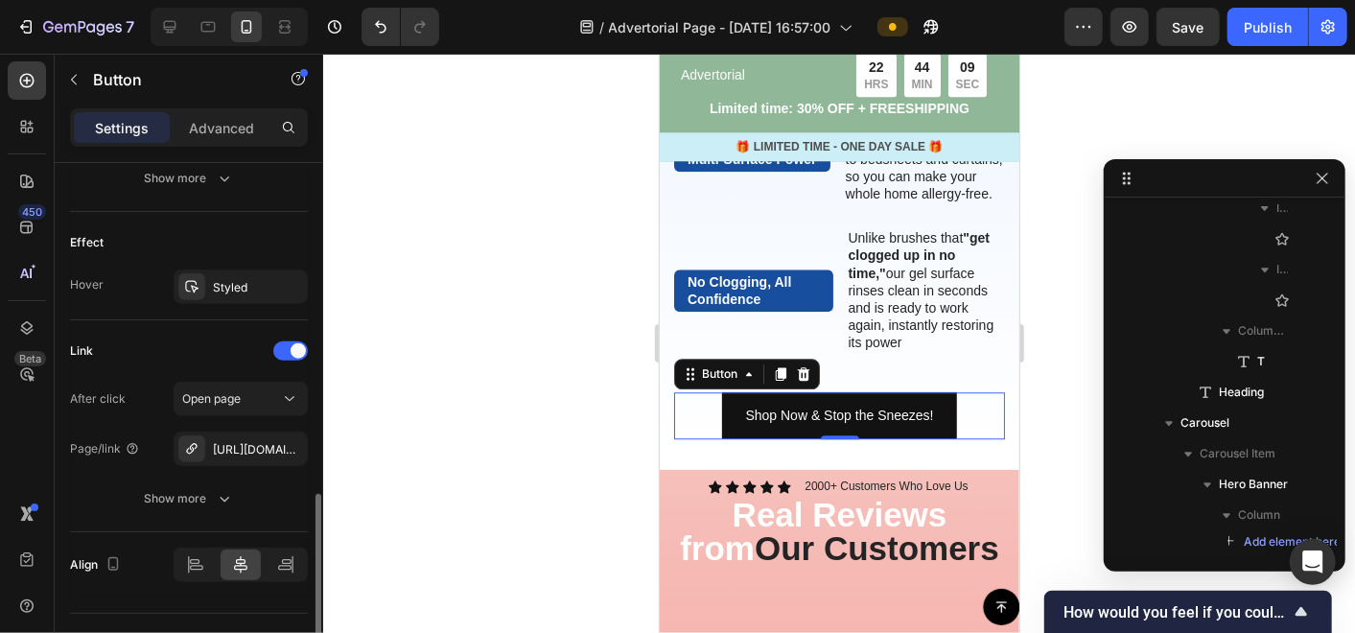
scroll to position [995, 0]
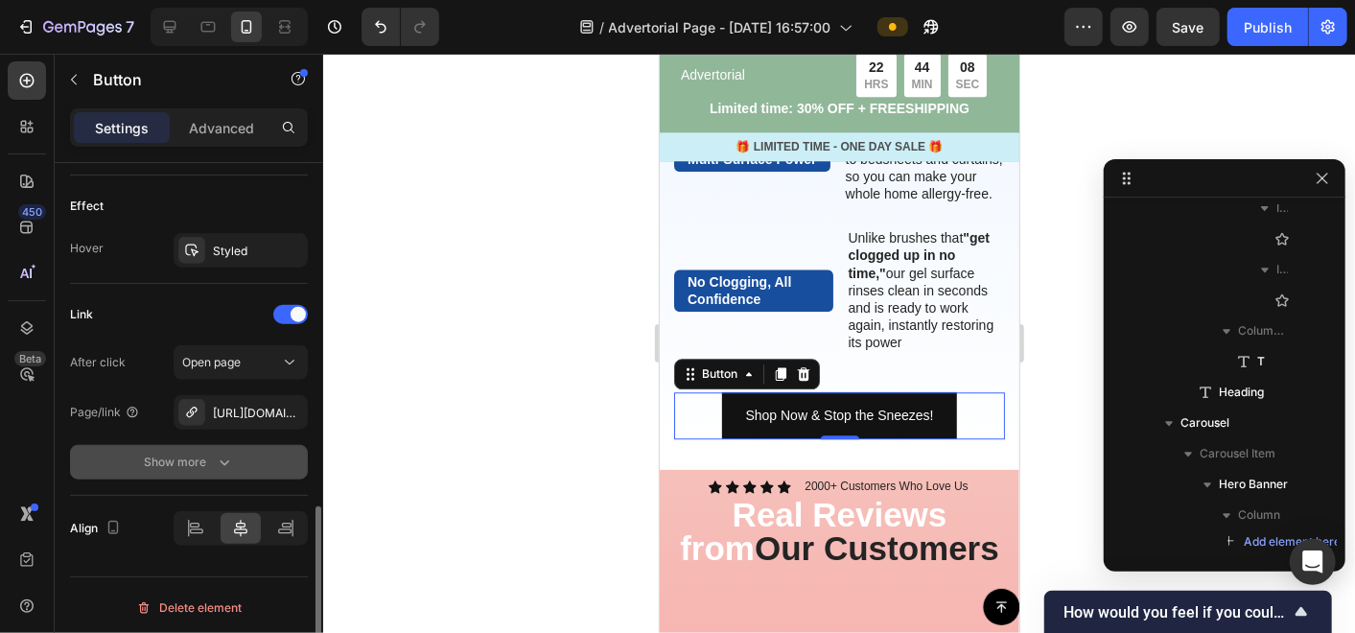
click at [212, 459] on div "Show more" at bounding box center [189, 462] width 89 height 19
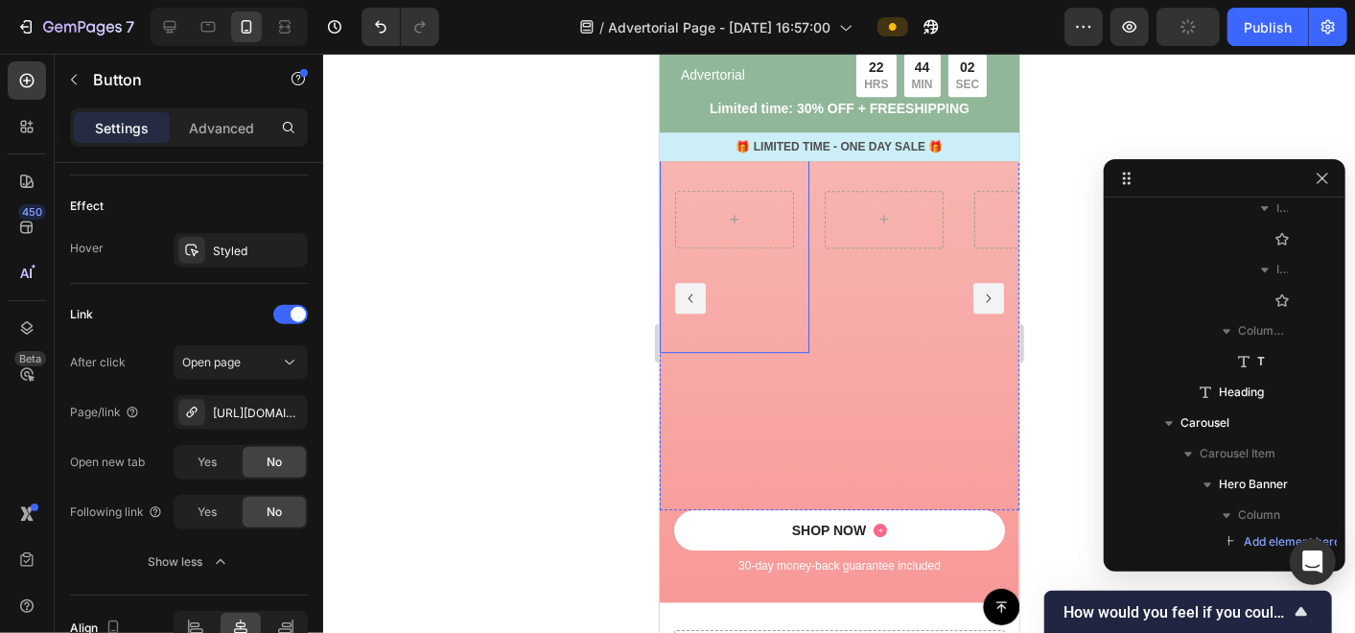
scroll to position [3303, 0]
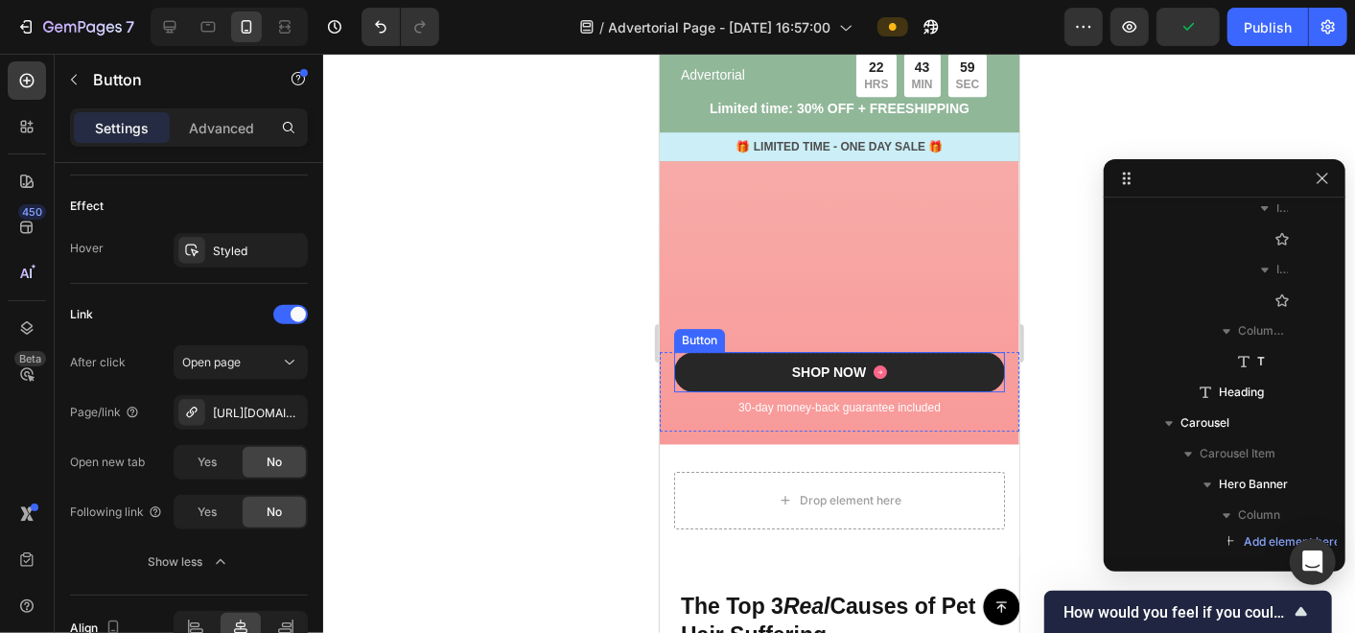
click at [986, 371] on button "SHOP NOW" at bounding box center [838, 371] width 331 height 40
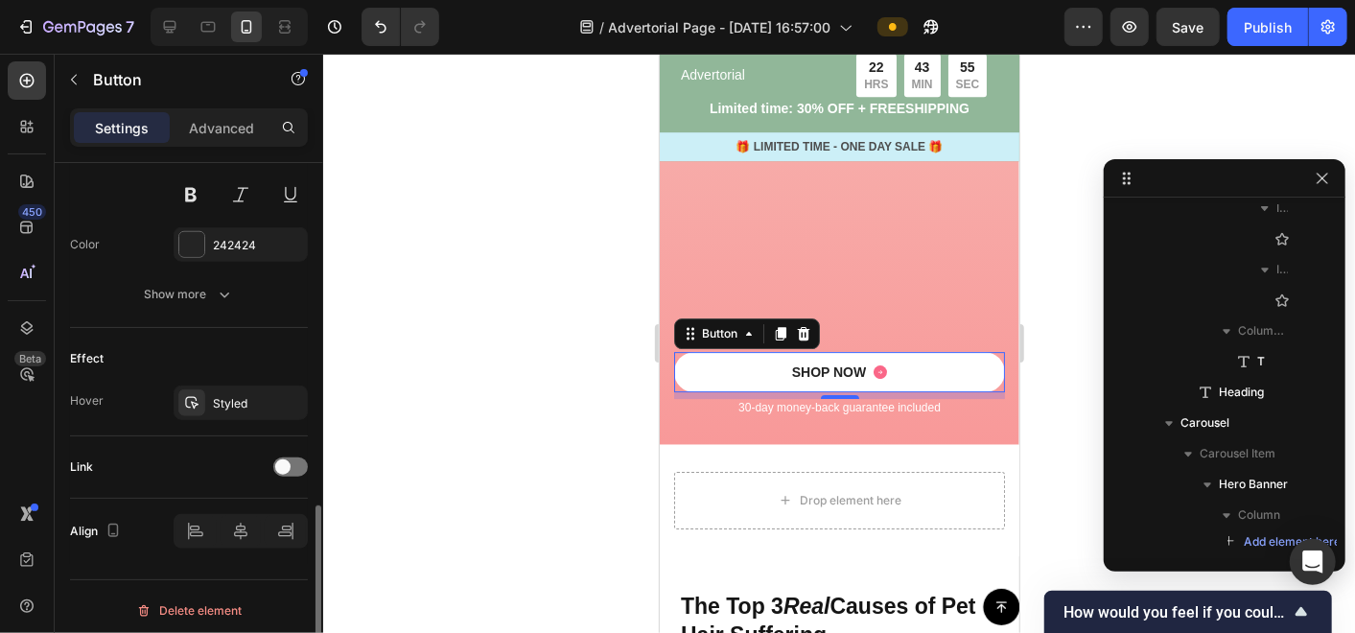
scroll to position [997, 0]
click at [294, 460] on div at bounding box center [290, 464] width 35 height 19
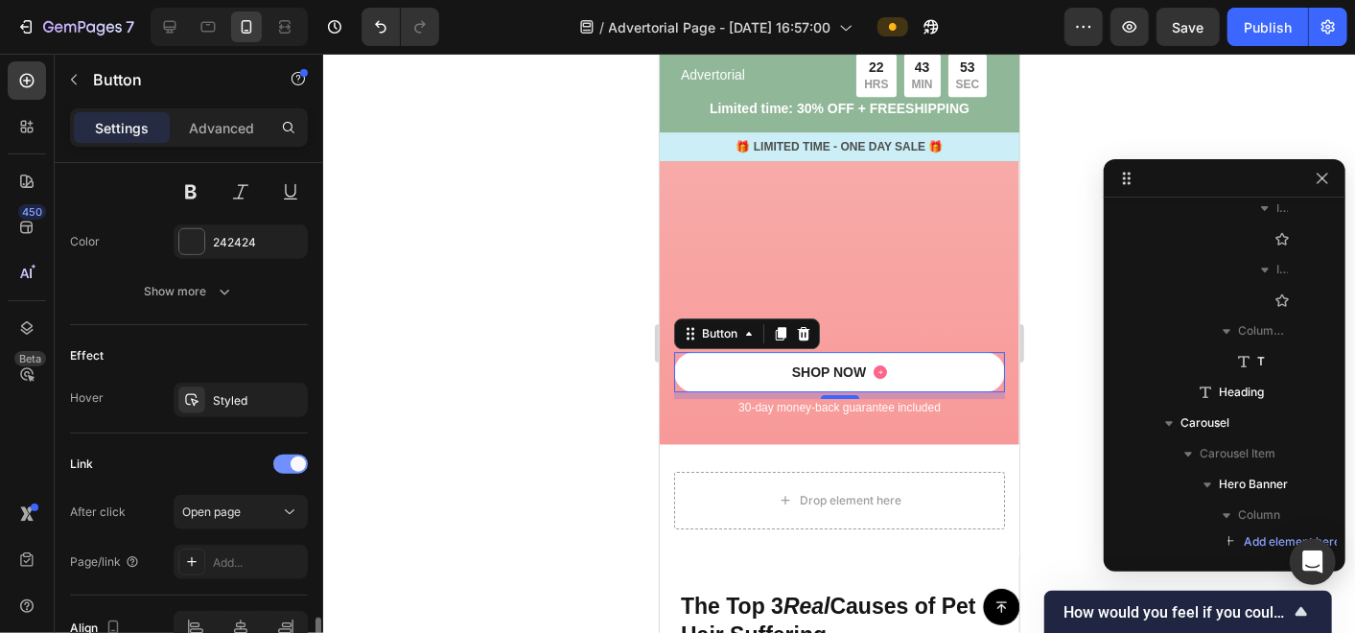
scroll to position [1097, 0]
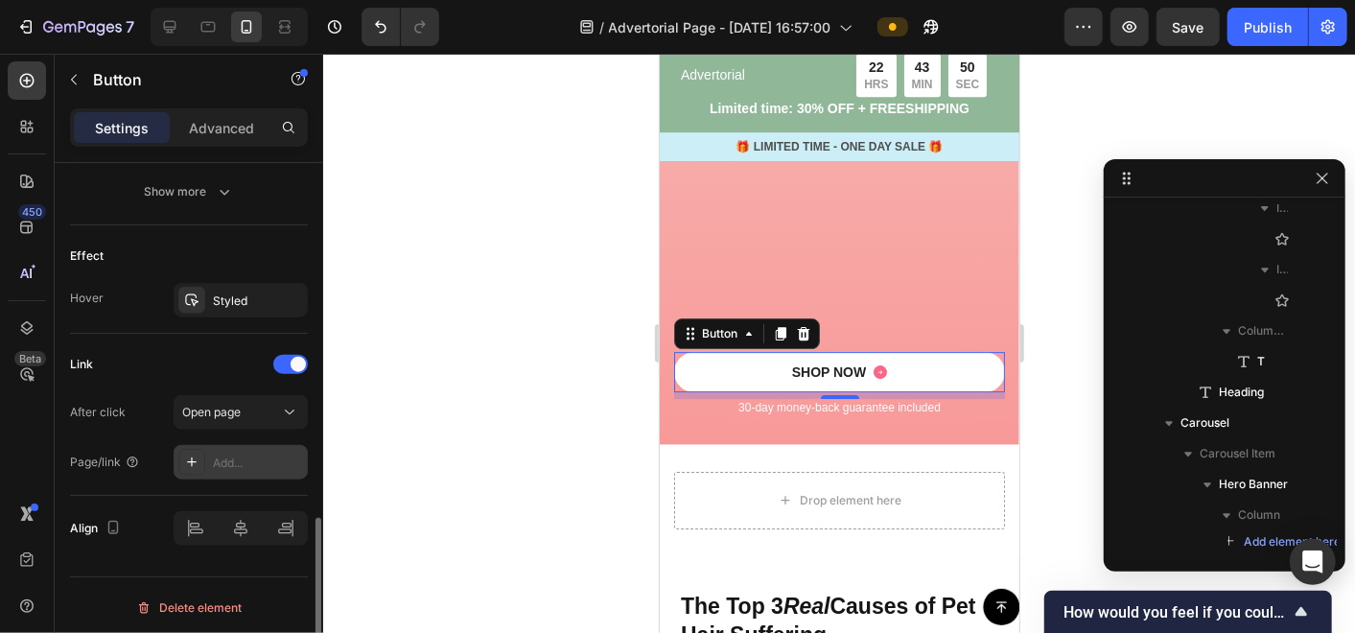
click at [240, 456] on div "Add..." at bounding box center [258, 463] width 90 height 17
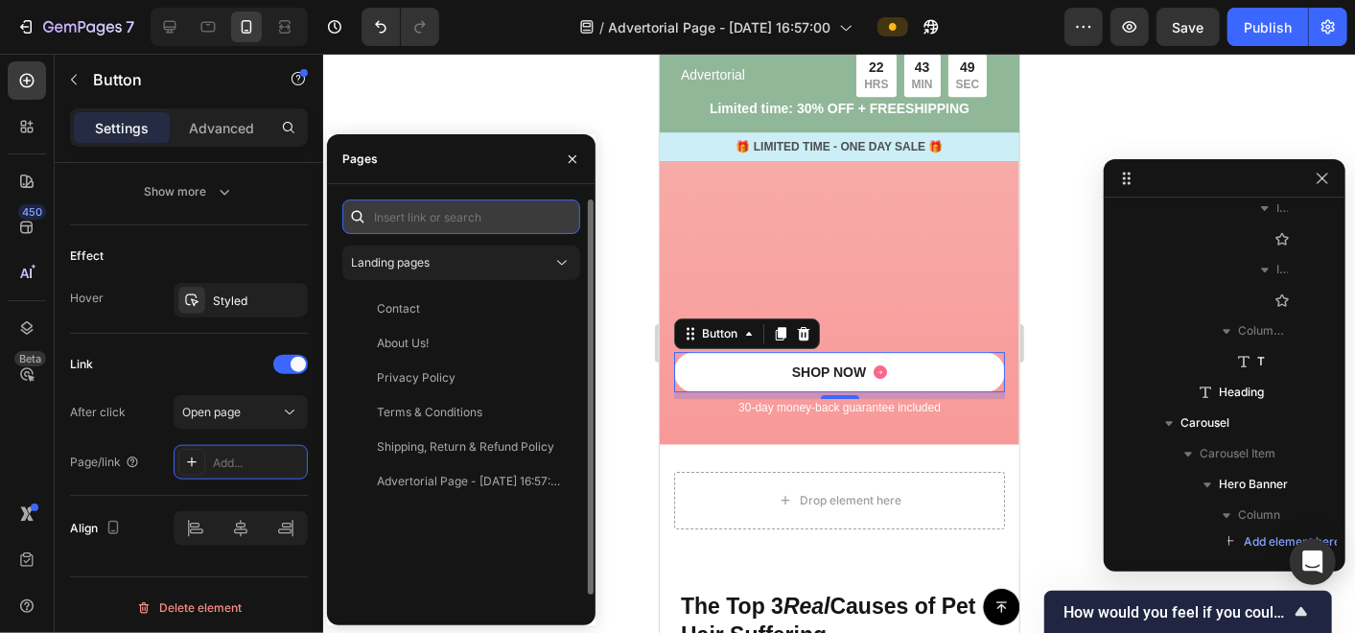
click at [437, 216] on input "text" at bounding box center [461, 216] width 238 height 35
paste input "[URL][DOMAIN_NAME]"
type input "[URL][DOMAIN_NAME]"
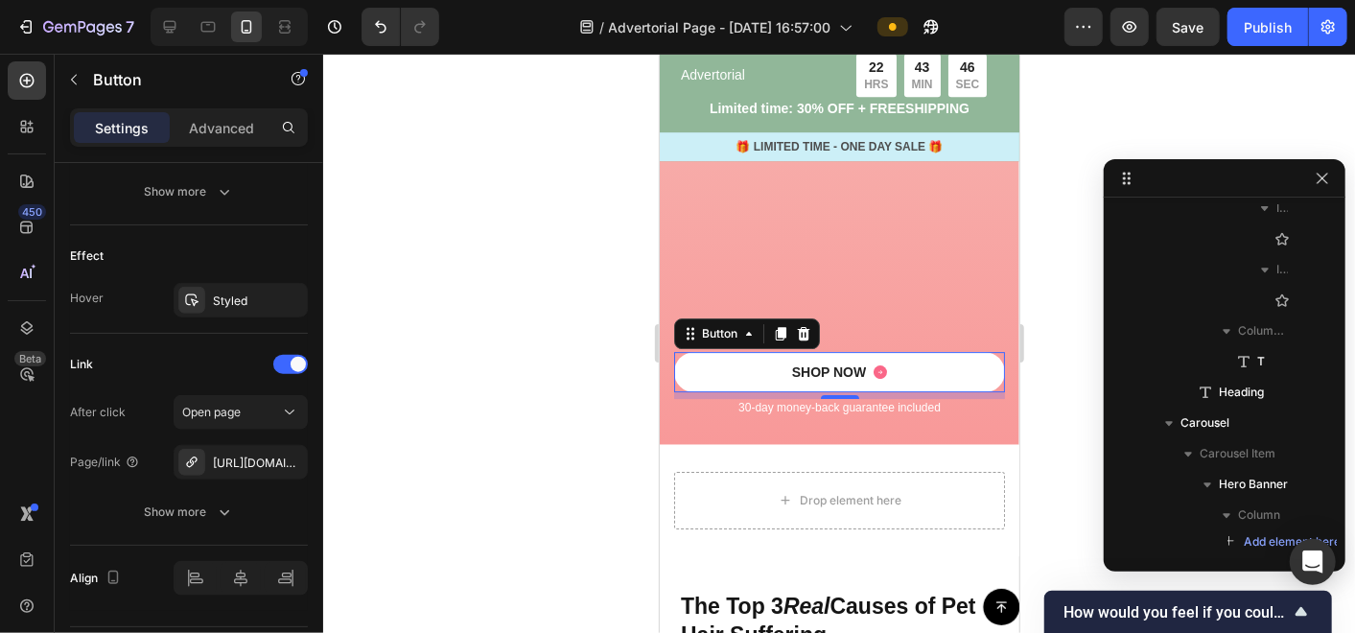
scroll to position [0, 0]
click at [474, 100] on div at bounding box center [839, 343] width 1032 height 579
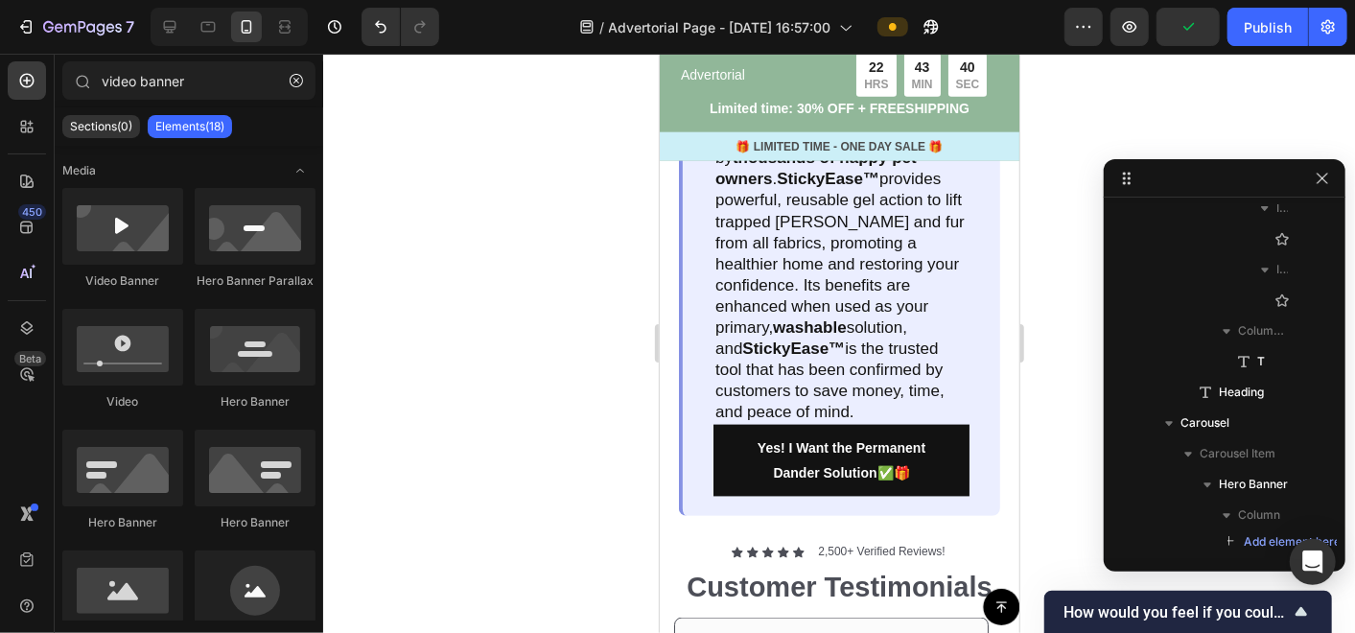
scroll to position [5540, 0]
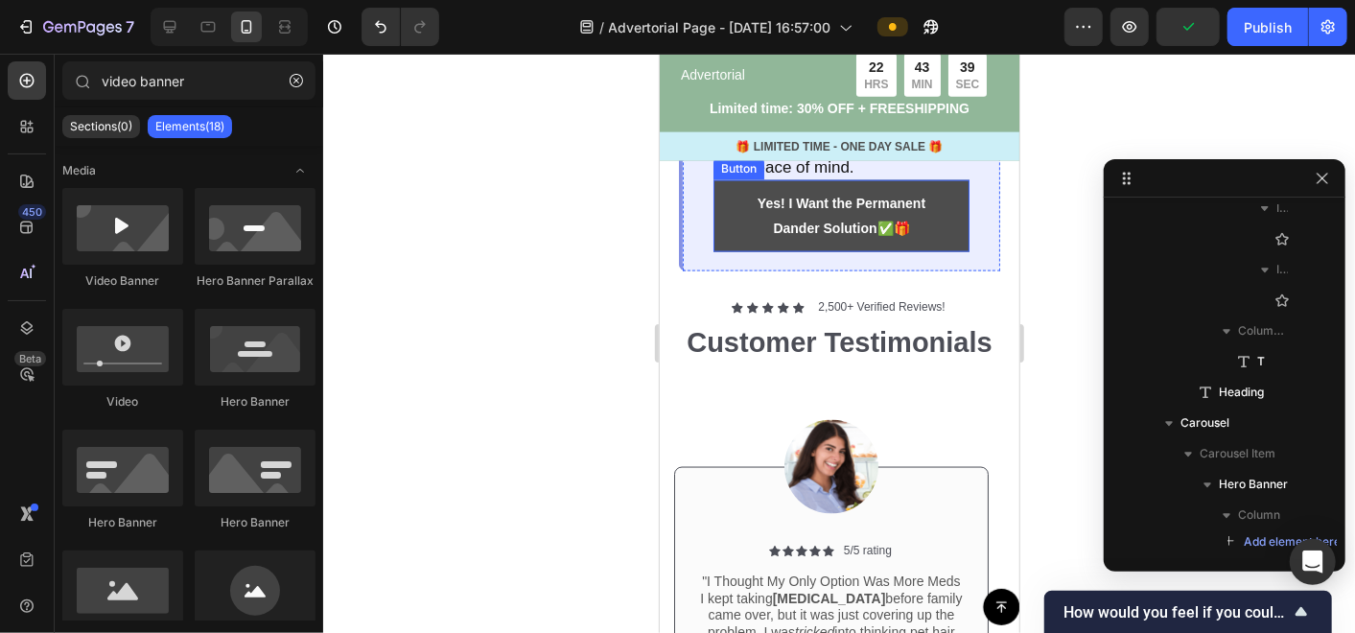
click at [934, 250] on button "Yes! I Want the Permanent Dander Solution ✅🎁" at bounding box center [841, 214] width 256 height 71
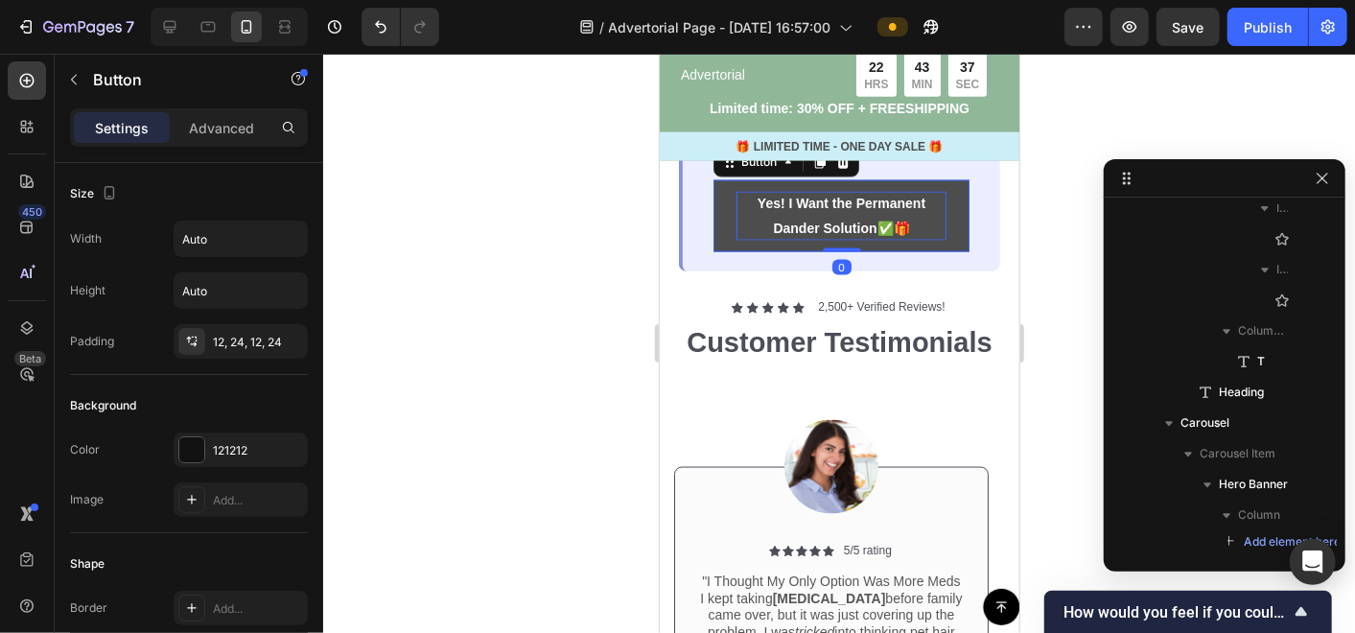
click at [852, 239] on p "Yes! I Want the Permanent Dander Solution ✅🎁" at bounding box center [841, 215] width 210 height 48
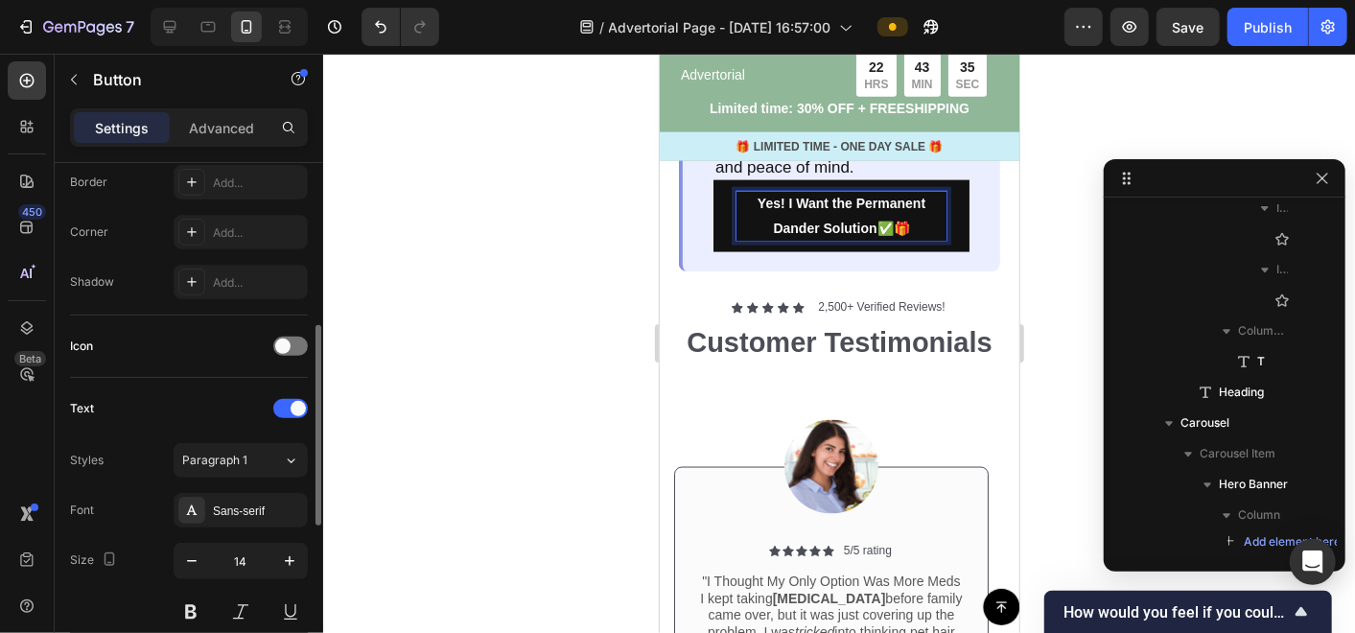
scroll to position [846, 0]
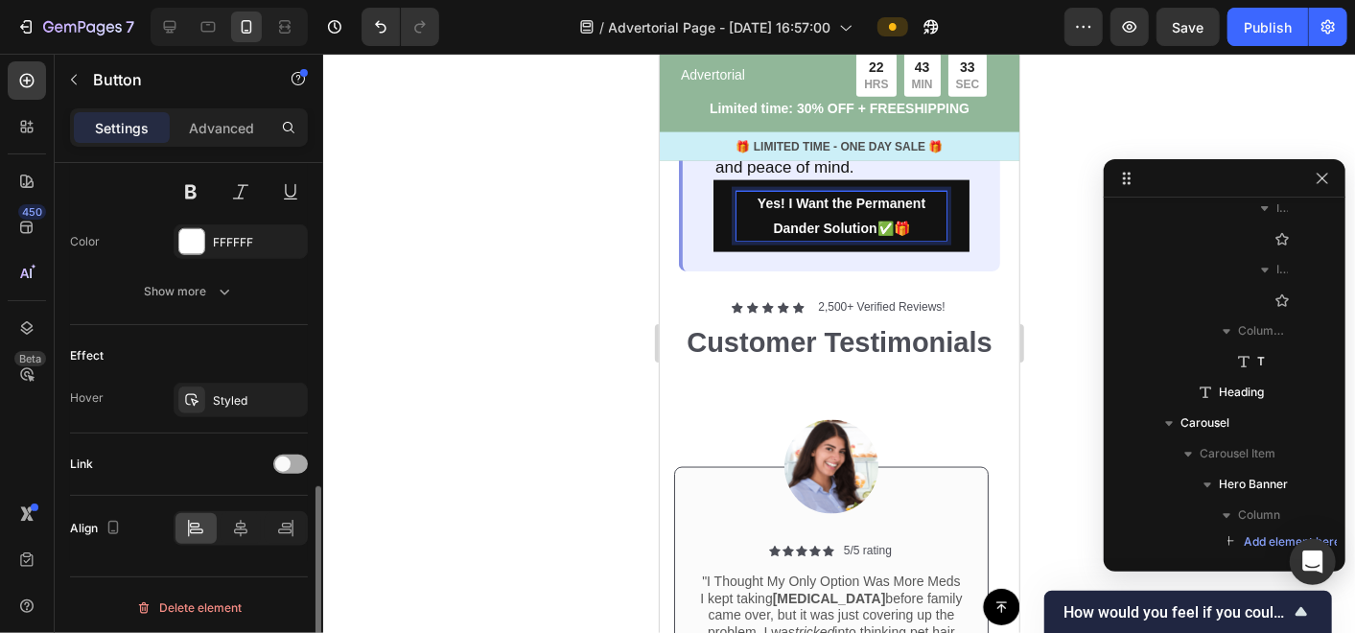
click at [291, 462] on div at bounding box center [290, 464] width 35 height 19
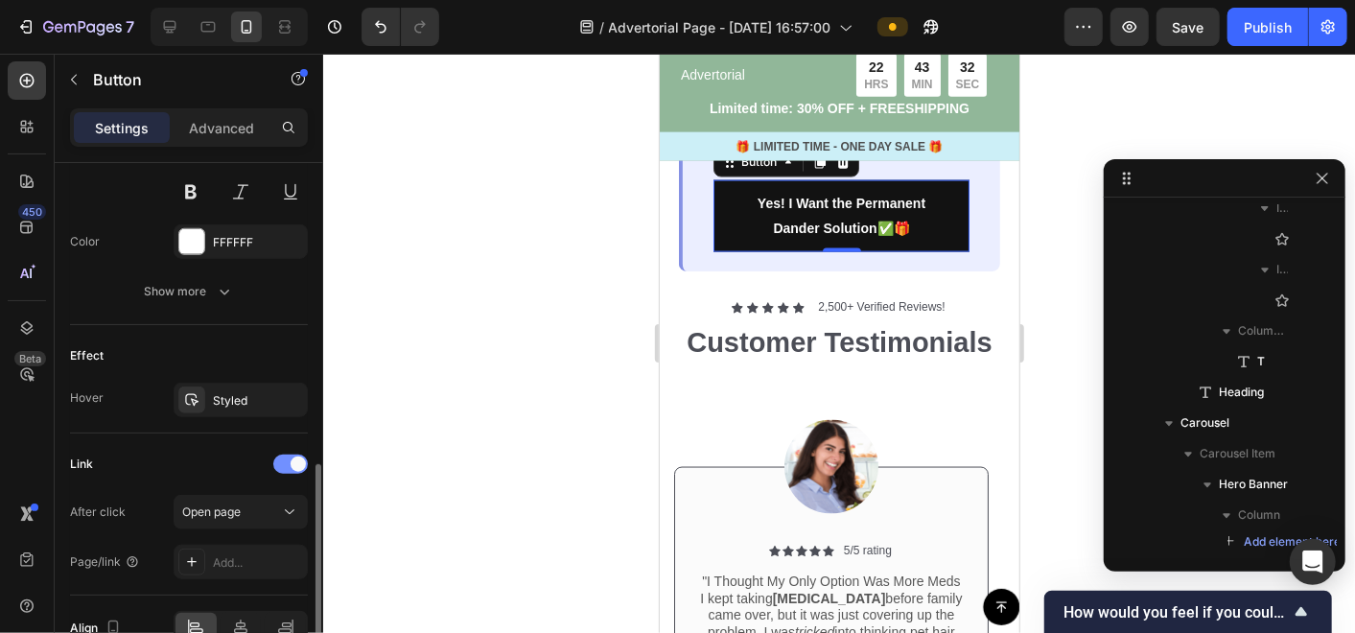
scroll to position [946, 0]
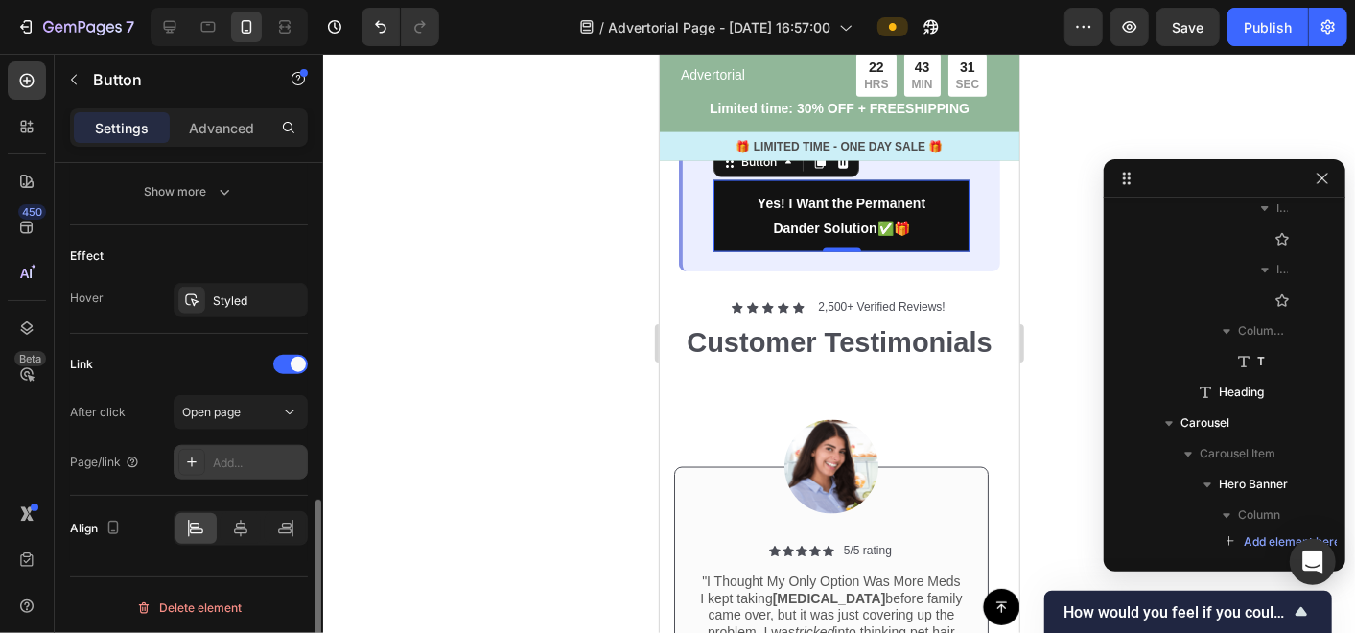
click at [235, 462] on div "Add..." at bounding box center [258, 463] width 90 height 17
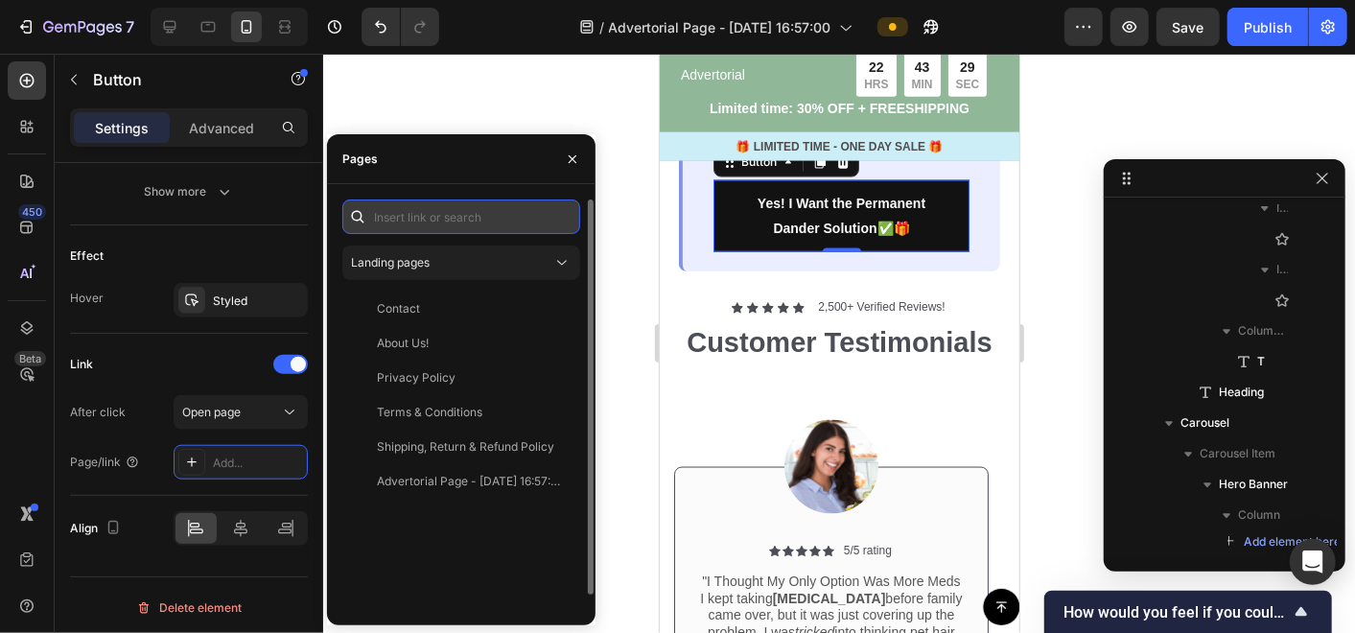
click at [433, 222] on input "text" at bounding box center [461, 216] width 238 height 35
paste input "[URL][DOMAIN_NAME]"
type input "[URL][DOMAIN_NAME]"
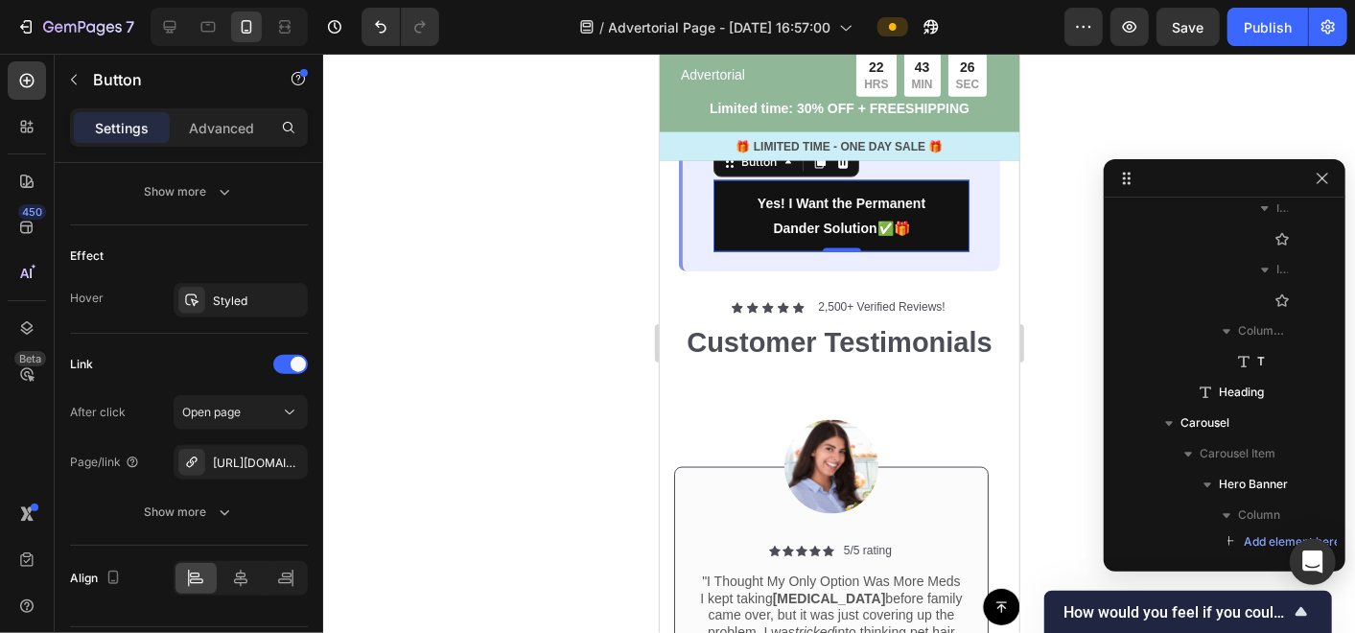
scroll to position [0, 0]
click at [476, 108] on div at bounding box center [839, 343] width 1032 height 579
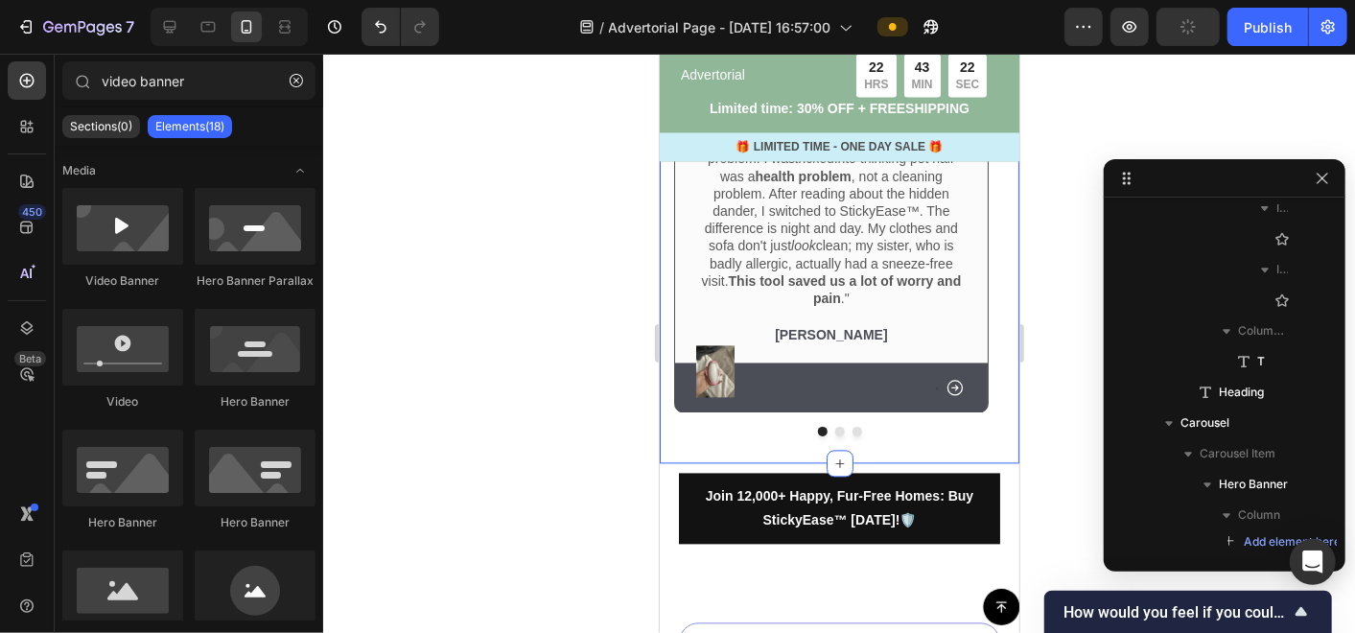
scroll to position [6286, 0]
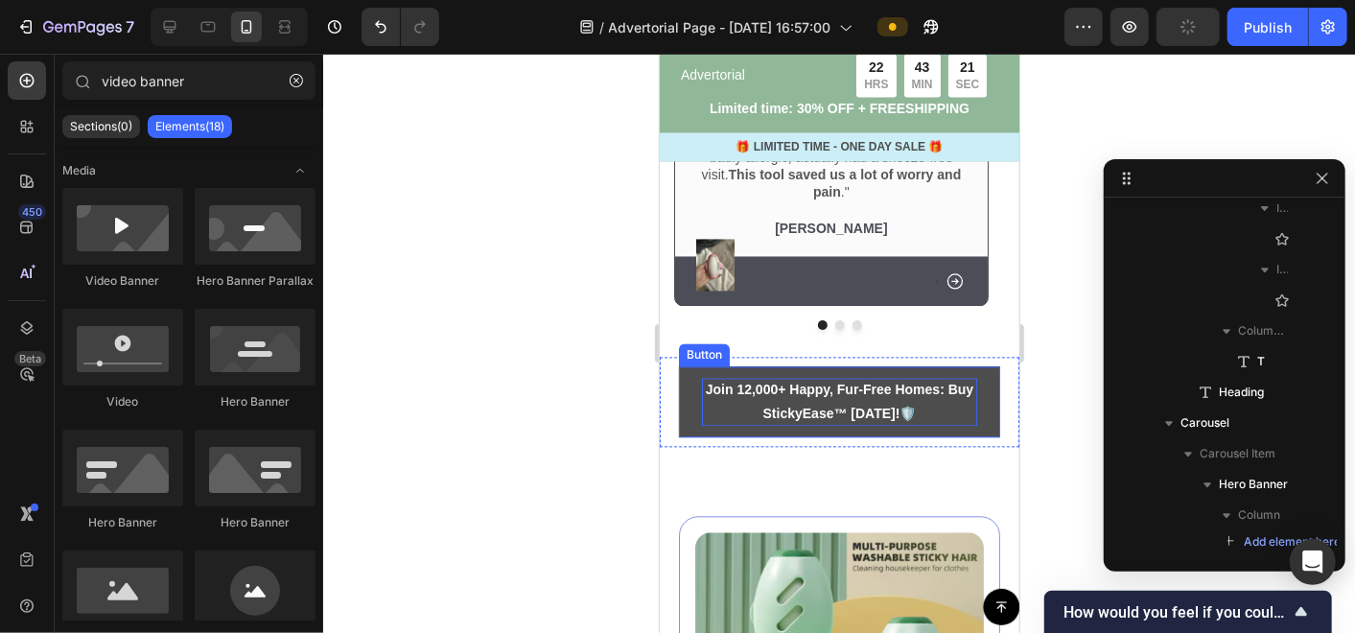
click at [944, 414] on p "Join 12,000+ Happy, Fur-Free Homes: Buy StickyEase™ [DATE]! 🛡️" at bounding box center [838, 401] width 275 height 48
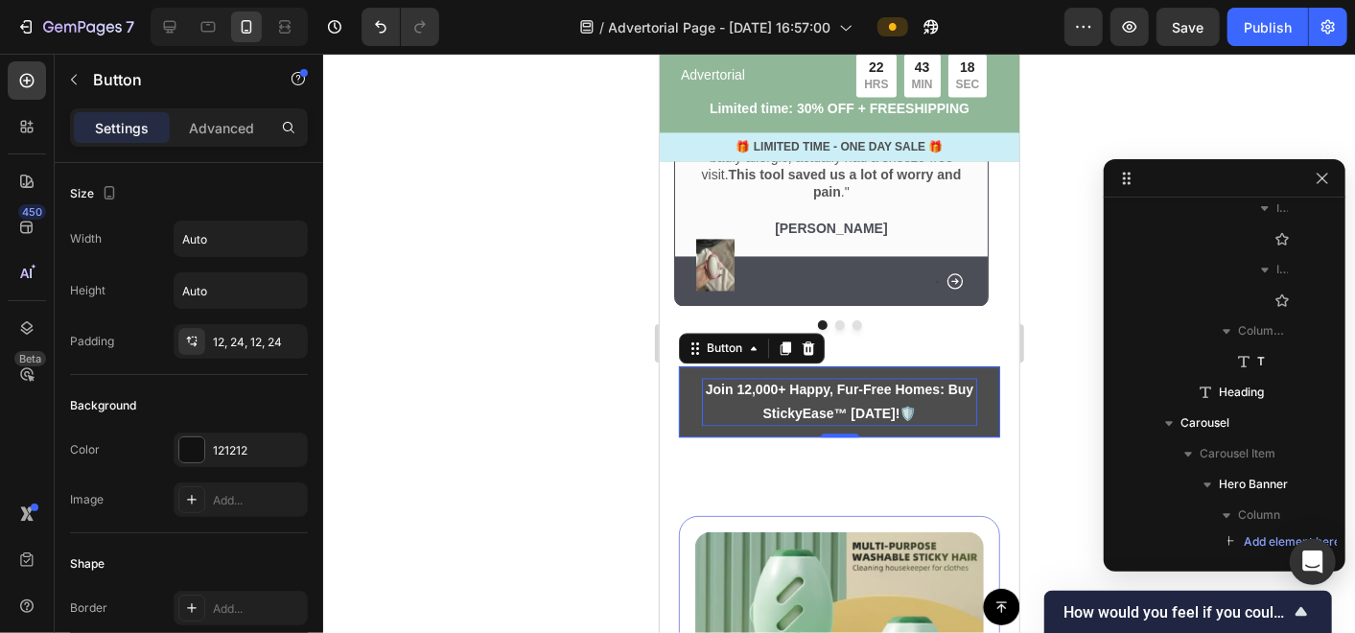
click at [890, 398] on p "Join 12,000+ Happy, Fur-Free Homes: Buy StickyEase™ [DATE]! 🛡️" at bounding box center [838, 401] width 275 height 48
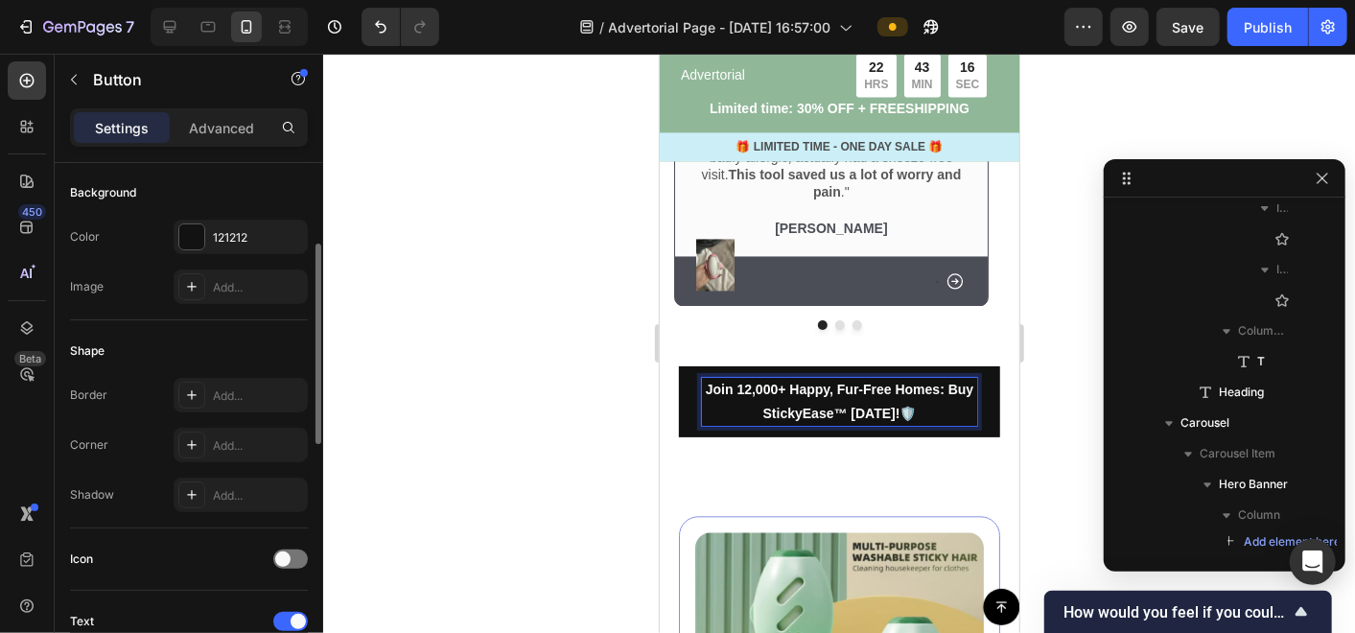
scroll to position [846, 0]
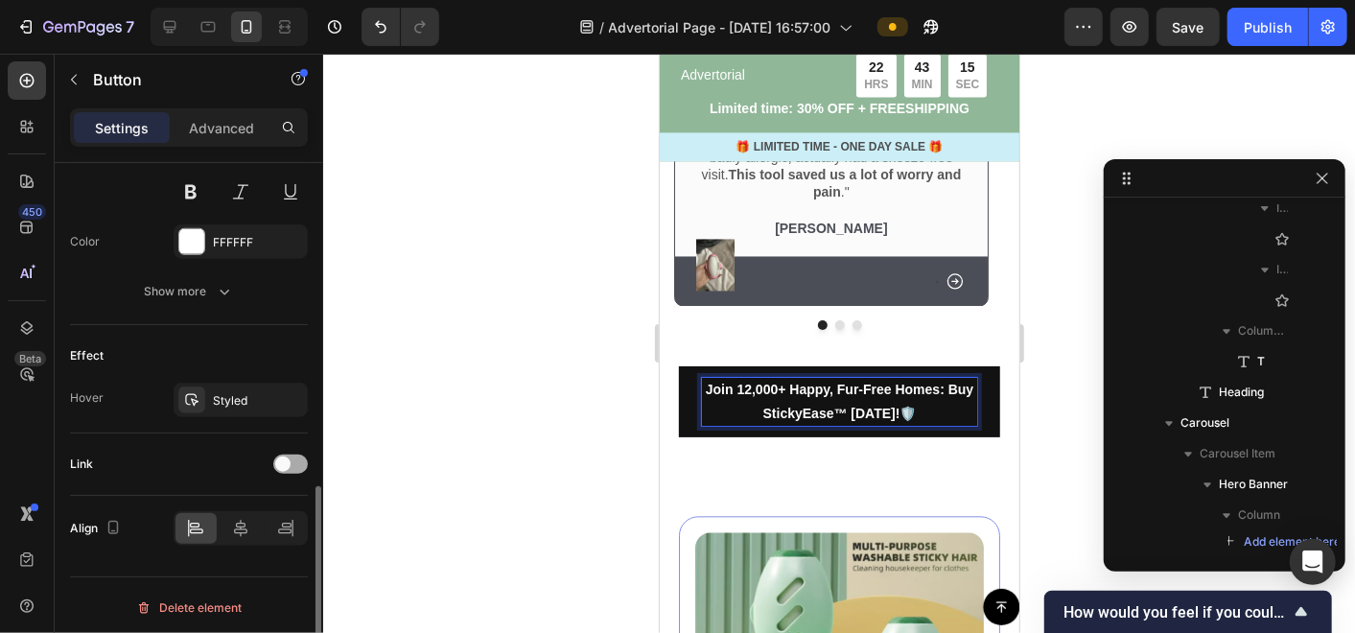
click at [290, 455] on div at bounding box center [290, 464] width 35 height 19
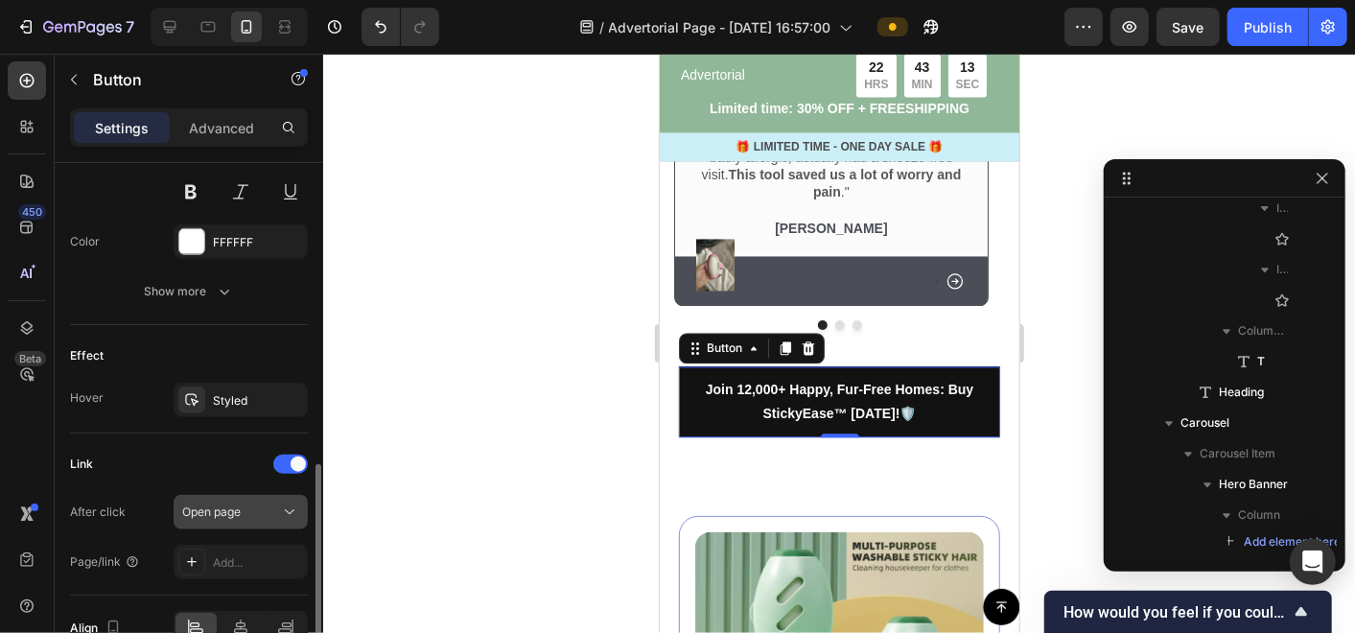
click at [230, 504] on span "Open page" at bounding box center [211, 511] width 58 height 14
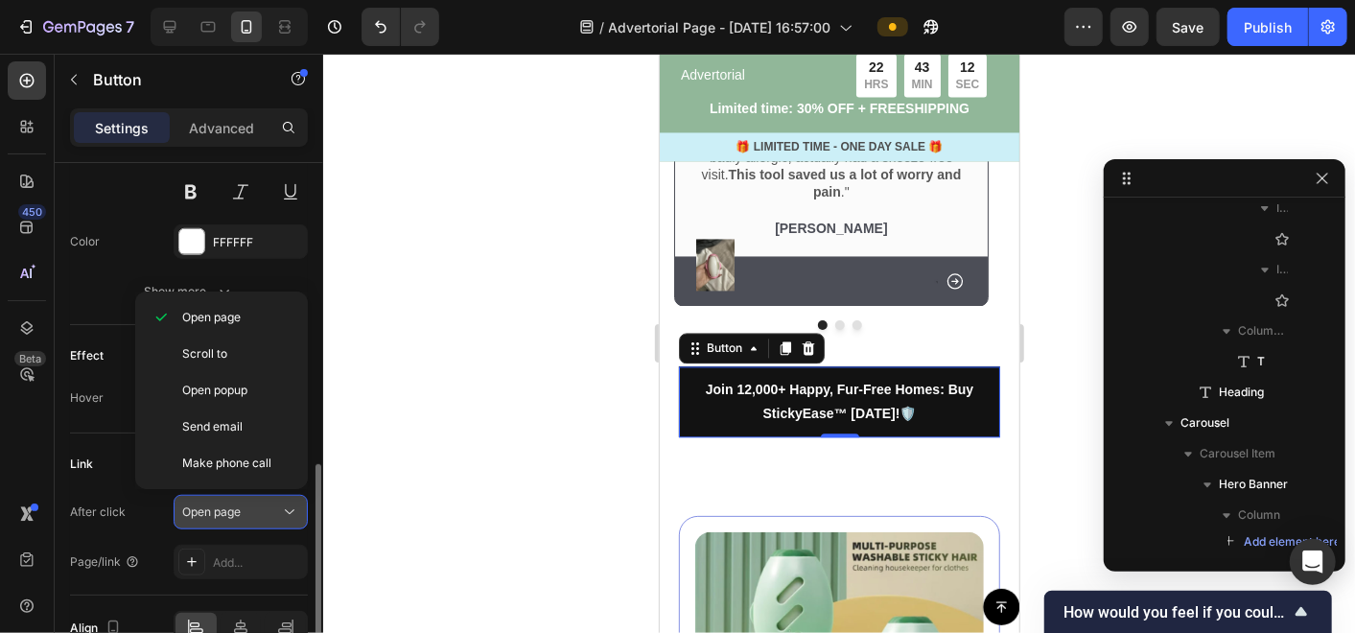
click at [230, 504] on span "Open page" at bounding box center [211, 511] width 58 height 14
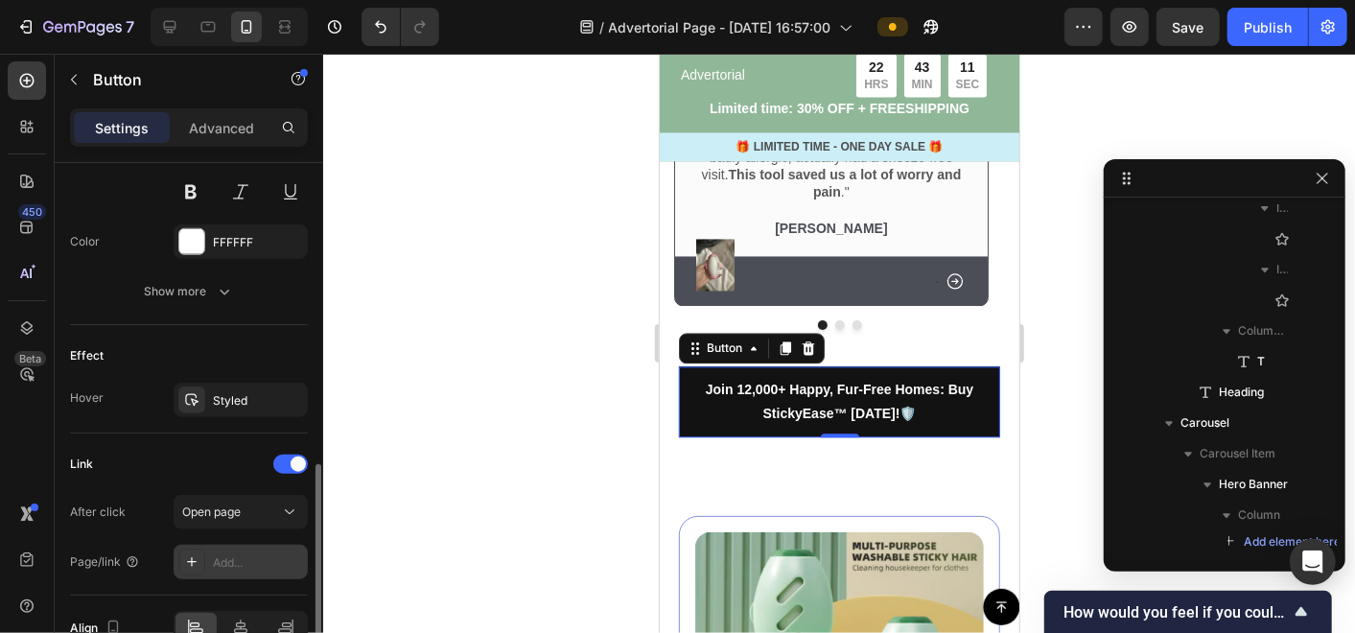
click at [245, 554] on div "Add..." at bounding box center [258, 562] width 90 height 17
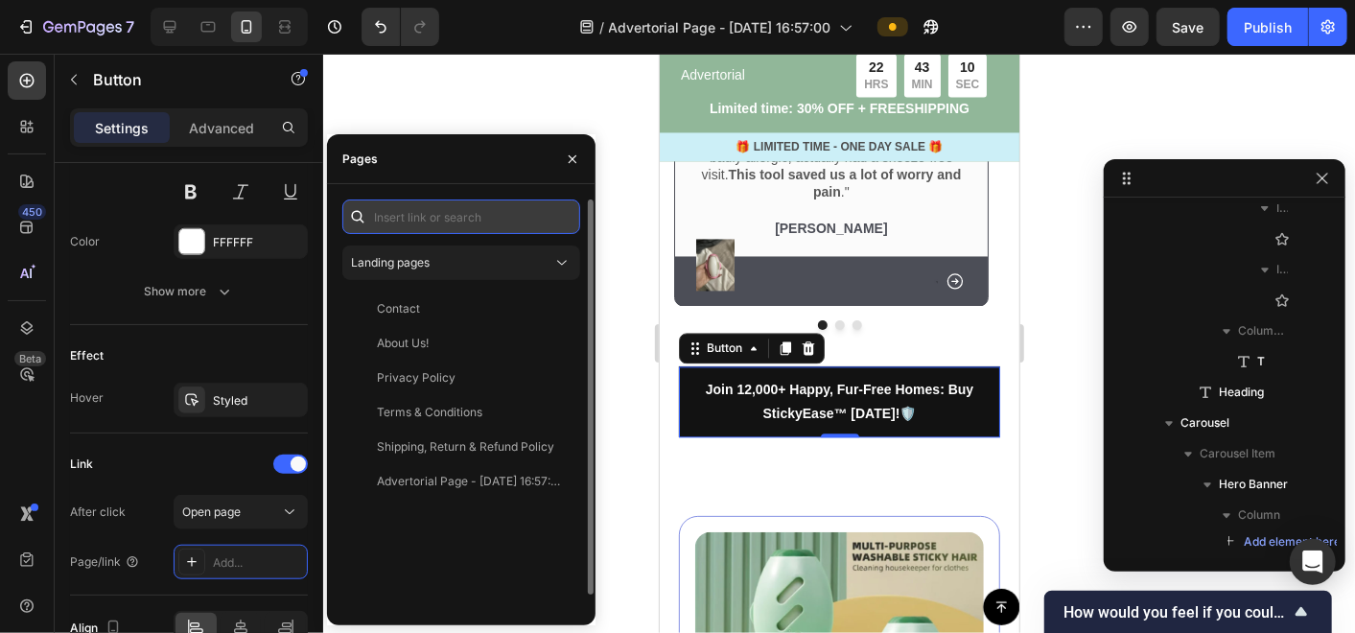
click at [441, 215] on input "text" at bounding box center [461, 216] width 238 height 35
paste input "[URL][DOMAIN_NAME]"
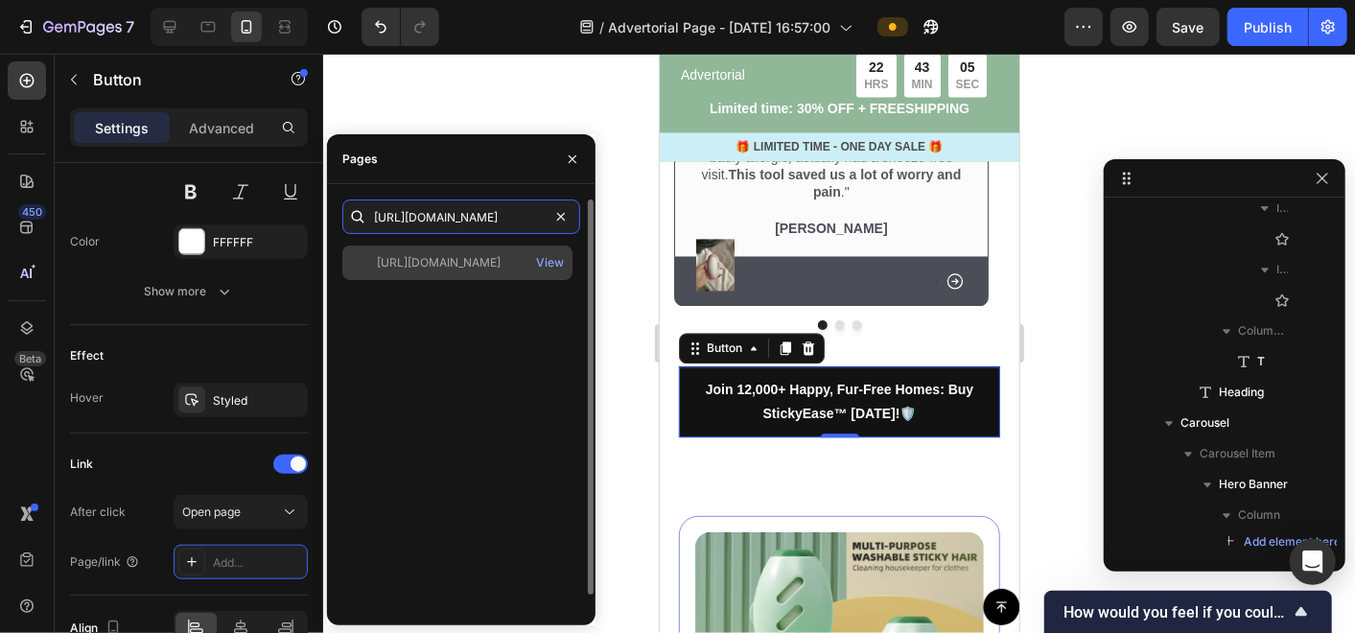
type input "[URL][DOMAIN_NAME]"
click at [477, 267] on div "[URL][DOMAIN_NAME]" at bounding box center [439, 262] width 124 height 17
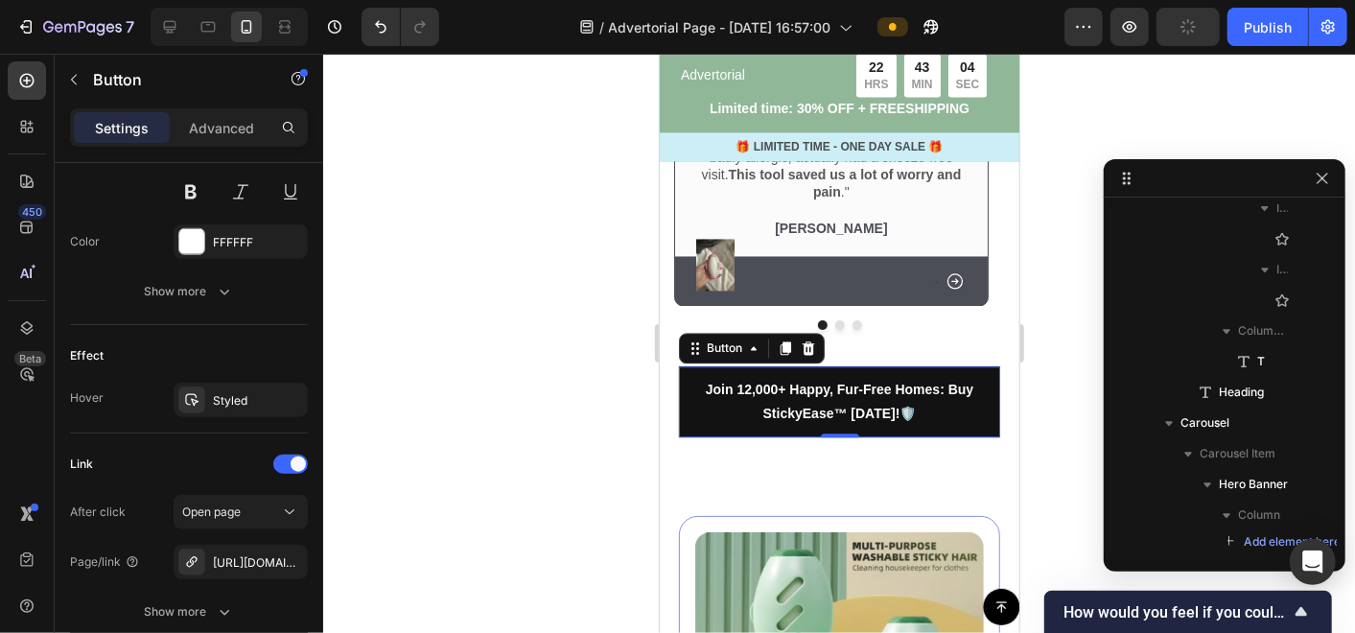
drag, startPoint x: 622, startPoint y: 257, endPoint x: 93, endPoint y: 370, distance: 541.3
click at [622, 257] on div at bounding box center [839, 343] width 1032 height 579
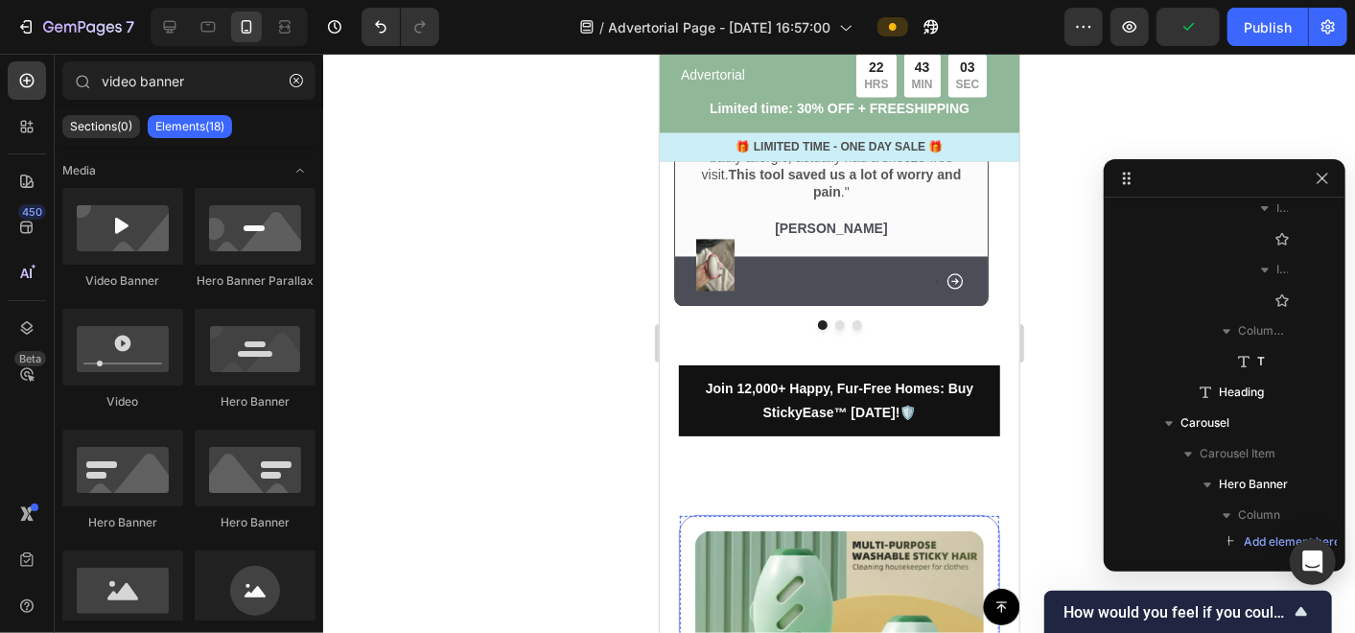
scroll to position [6819, 0]
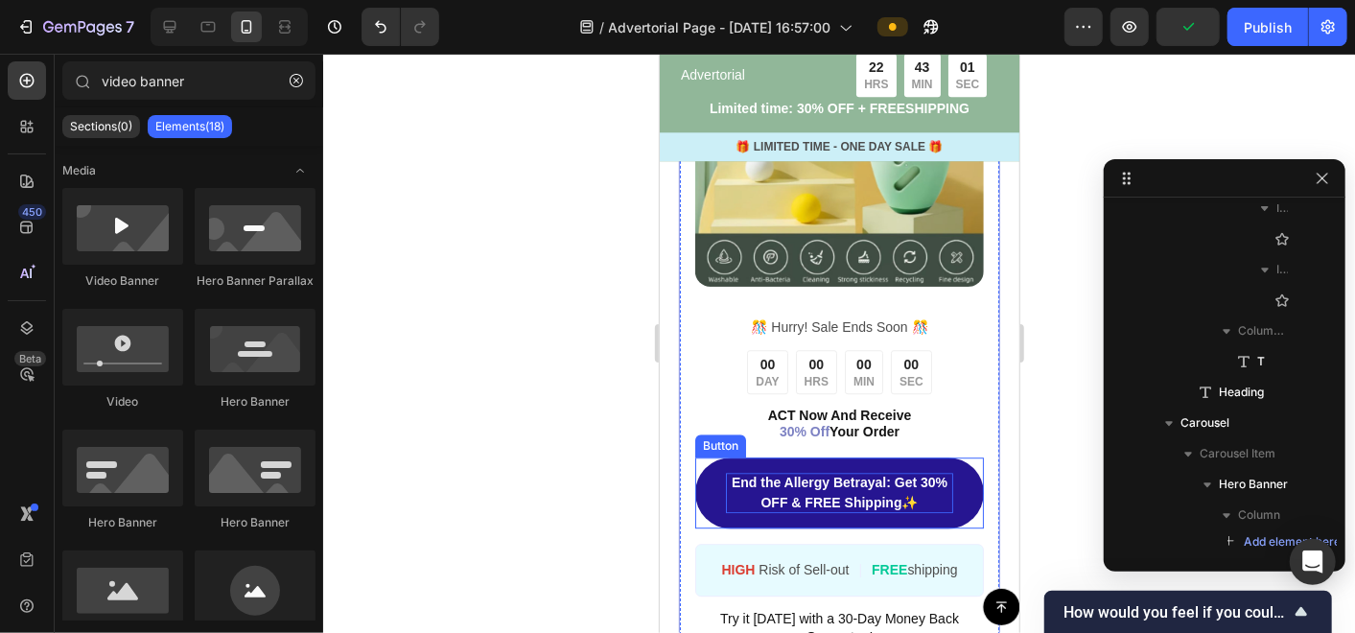
click at [754, 476] on p "End the Allergy Betrayal: Get 30% OFF & FREE Shipping ✨" at bounding box center [838, 492] width 227 height 40
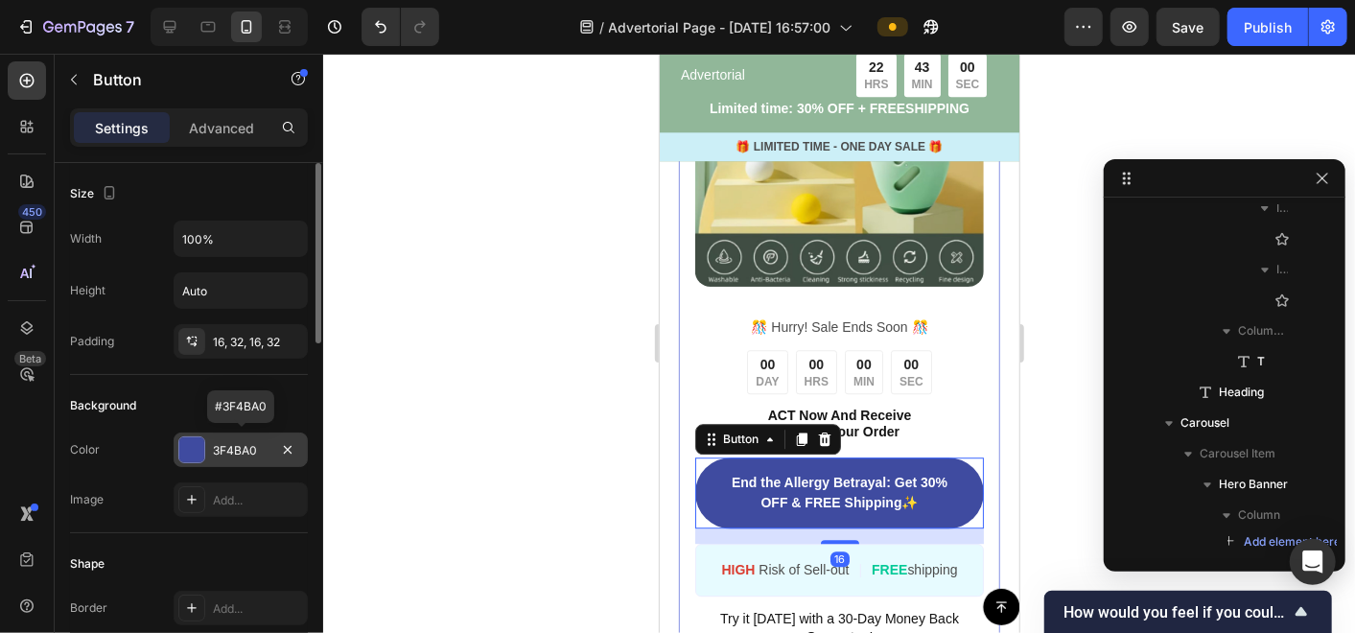
click at [245, 455] on div "3F4BA0" at bounding box center [241, 450] width 56 height 17
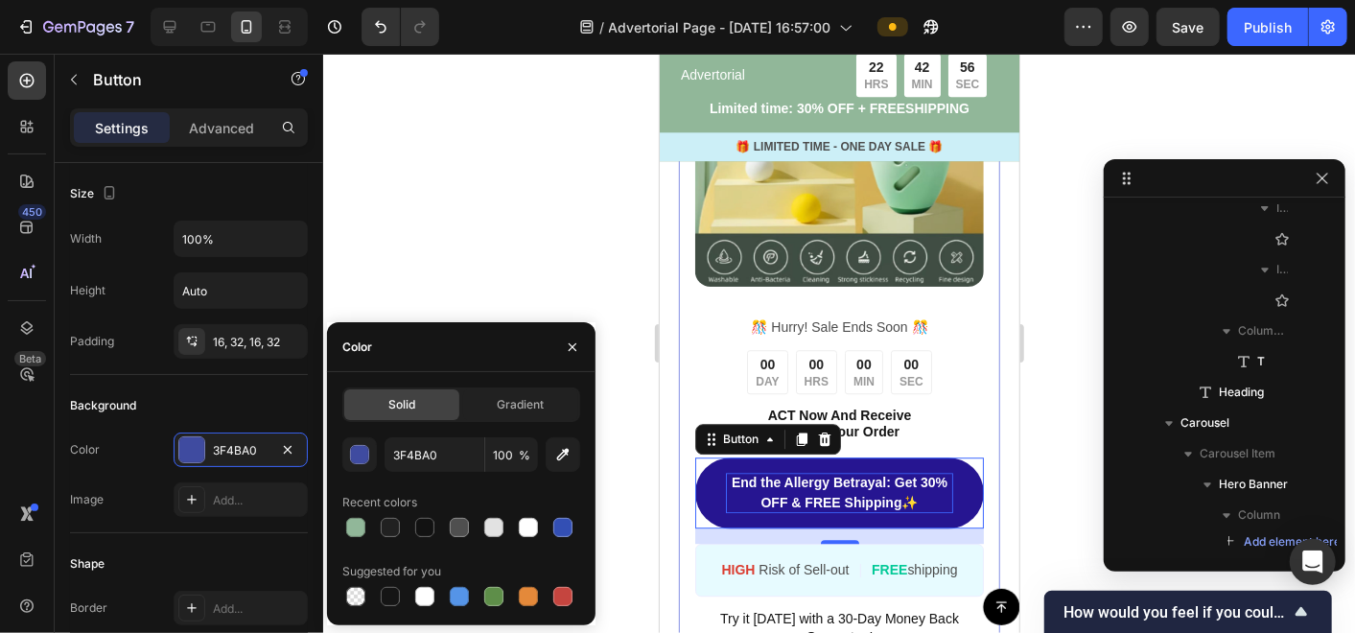
click at [826, 474] on strong "End the Allergy Betrayal: Get 30% OFF & FREE Shipping" at bounding box center [839, 491] width 216 height 35
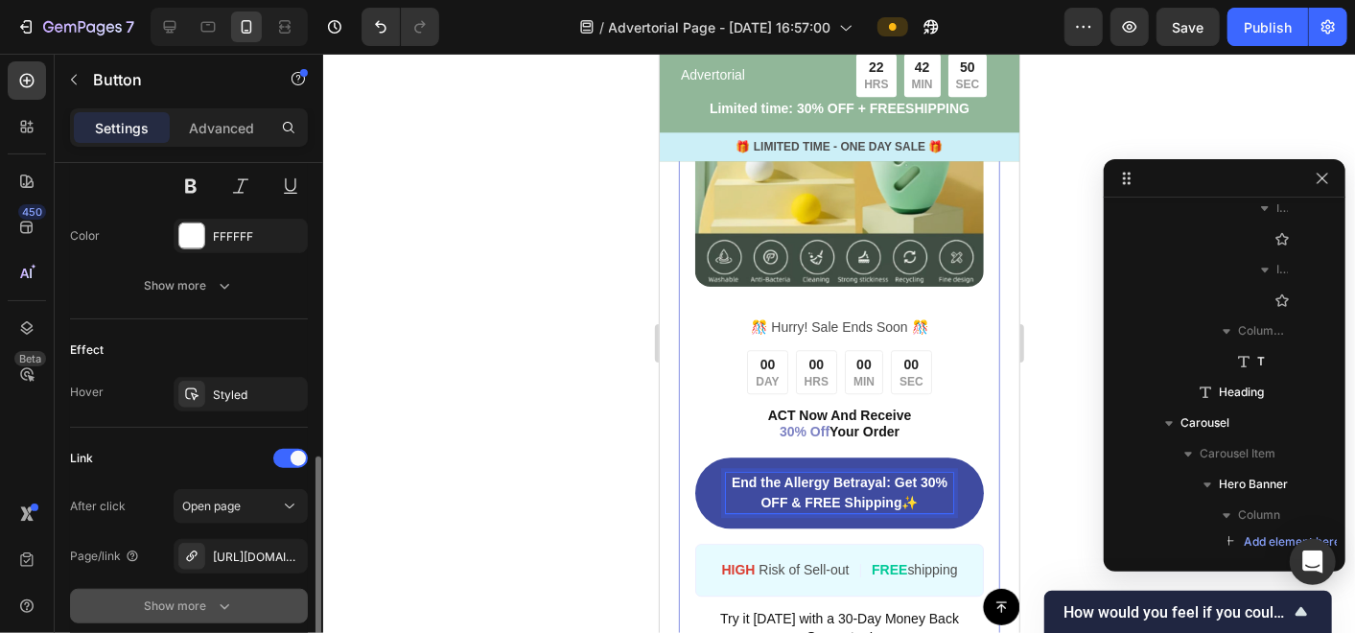
scroll to position [959, 0]
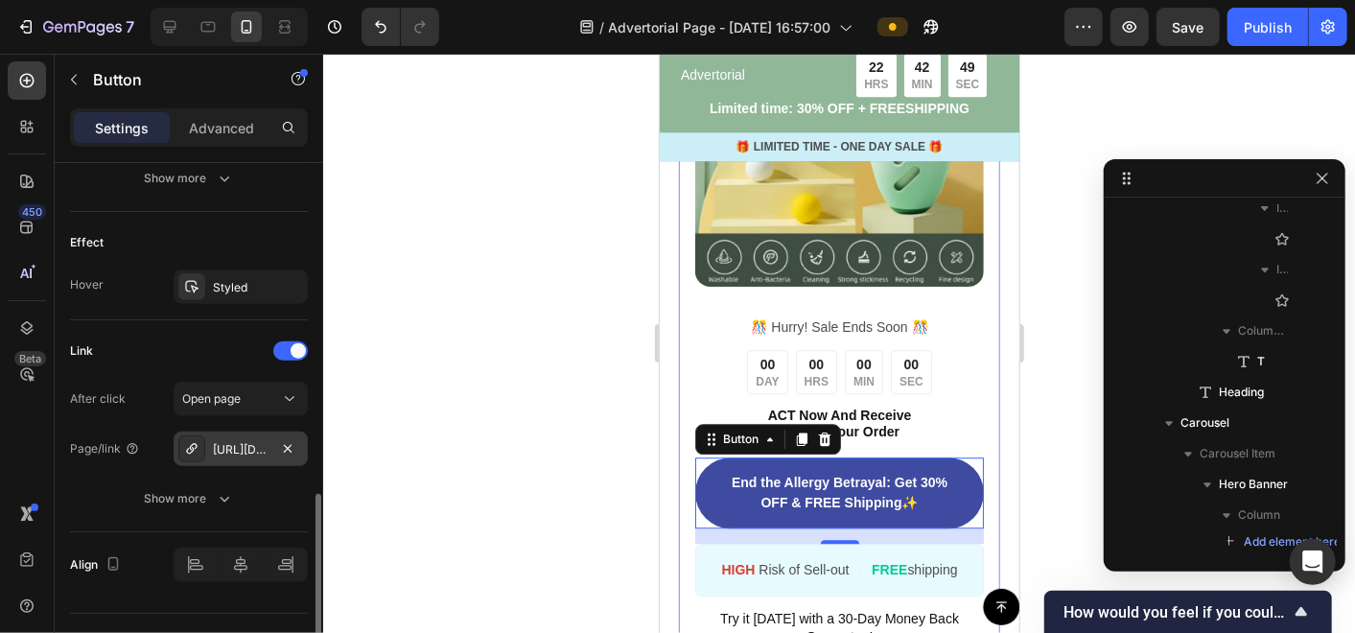
click at [236, 452] on div "[URL][DOMAIN_NAME]" at bounding box center [241, 449] width 56 height 17
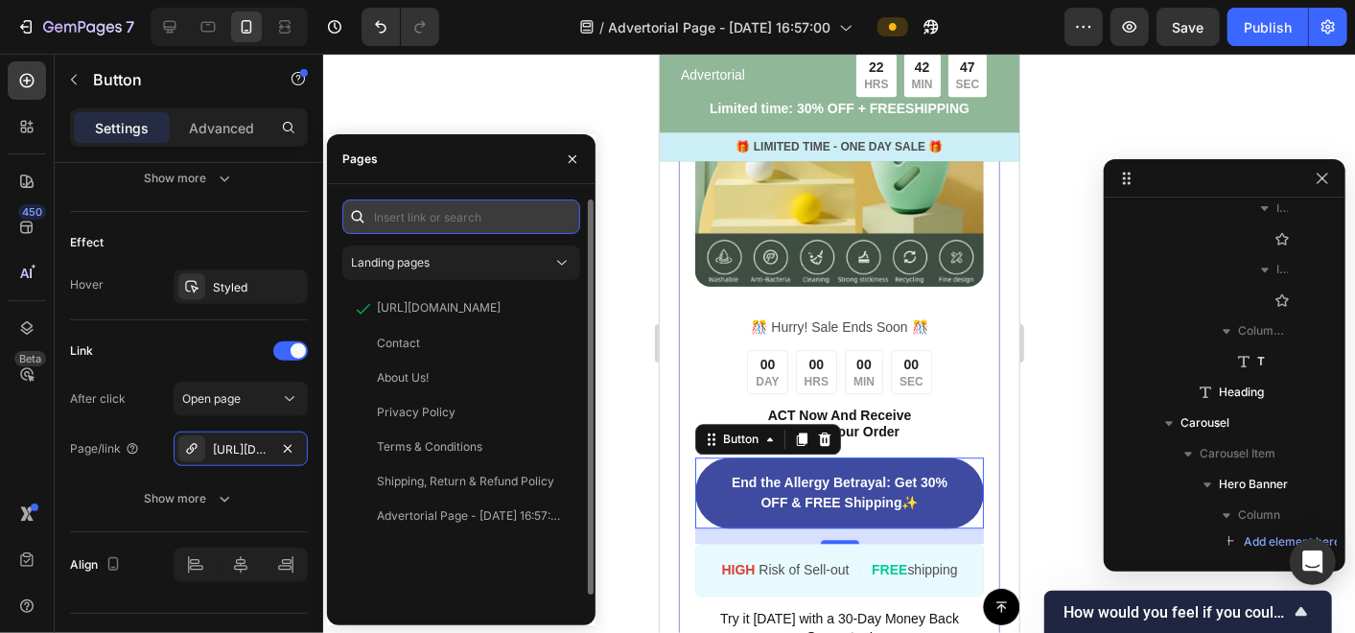
click at [443, 222] on input "text" at bounding box center [461, 216] width 238 height 35
paste input "[URL][DOMAIN_NAME]"
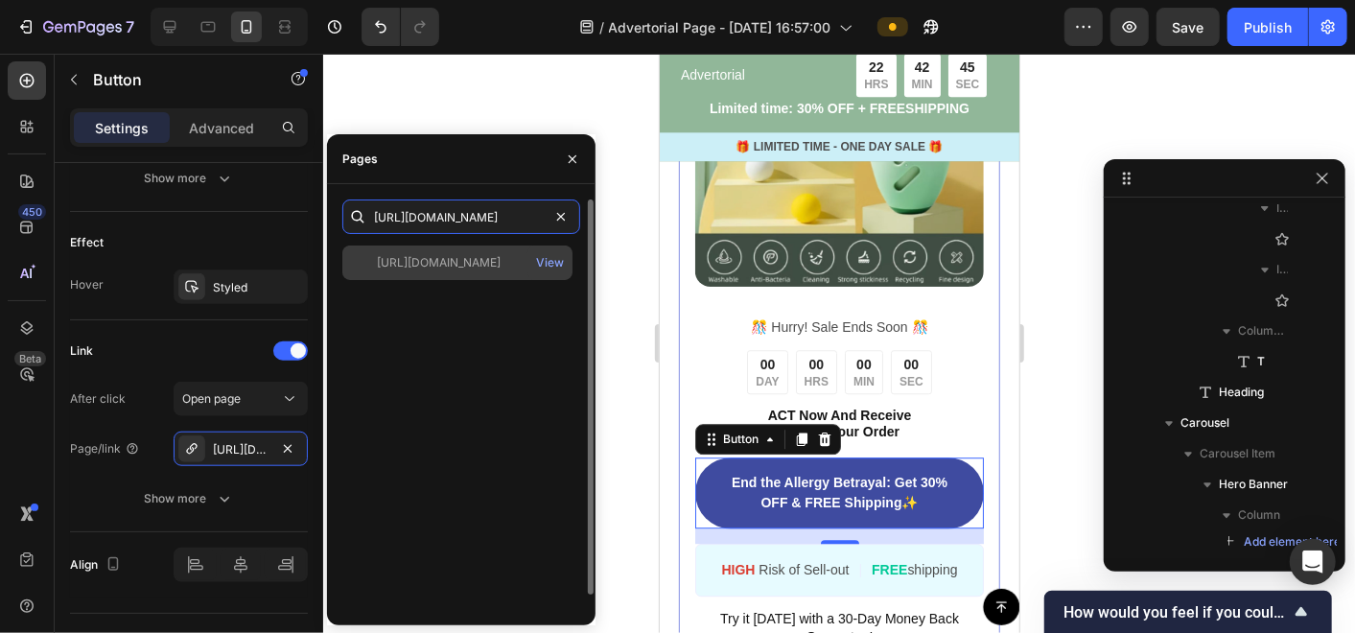
type input "[URL][DOMAIN_NAME]"
click at [454, 254] on div "[URL][DOMAIN_NAME]" at bounding box center [439, 262] width 124 height 17
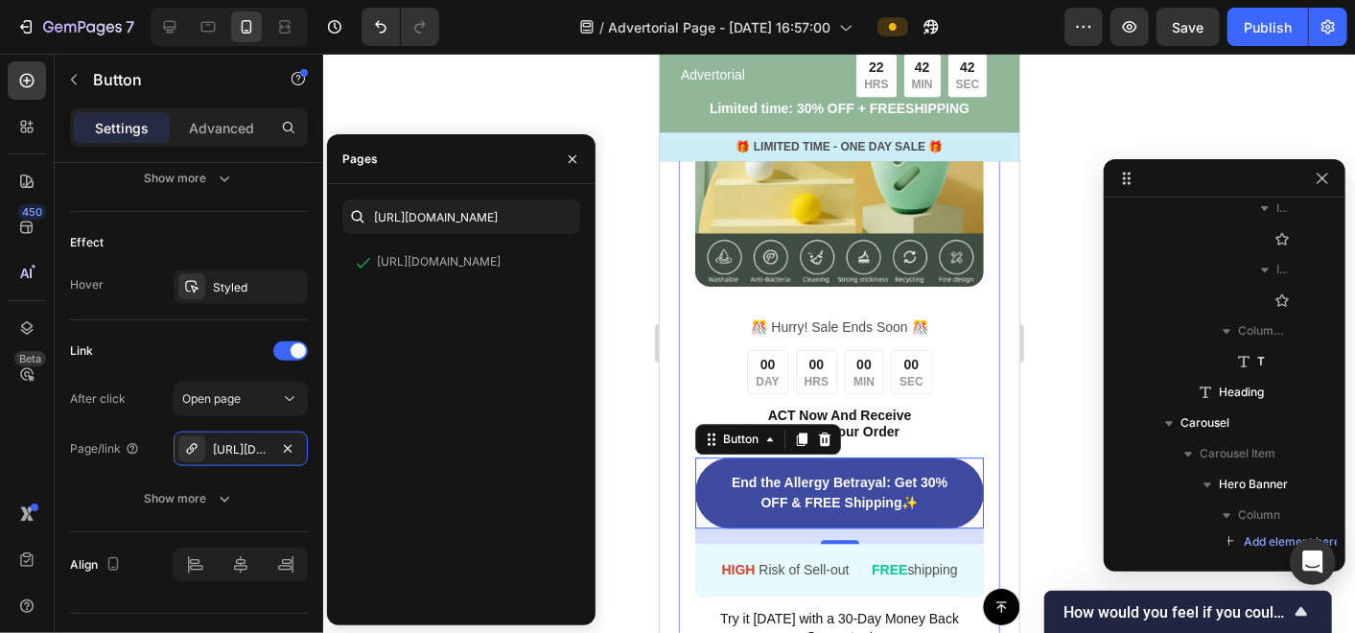
click at [608, 417] on div at bounding box center [839, 343] width 1032 height 579
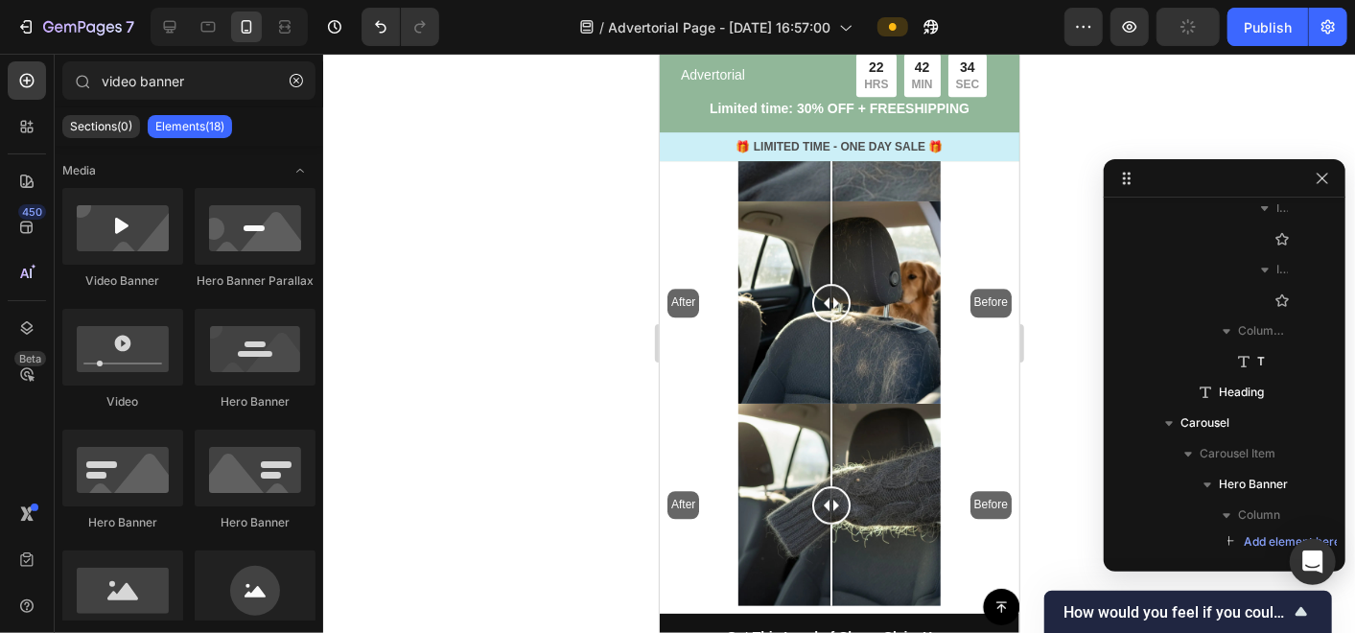
scroll to position [7778, 0]
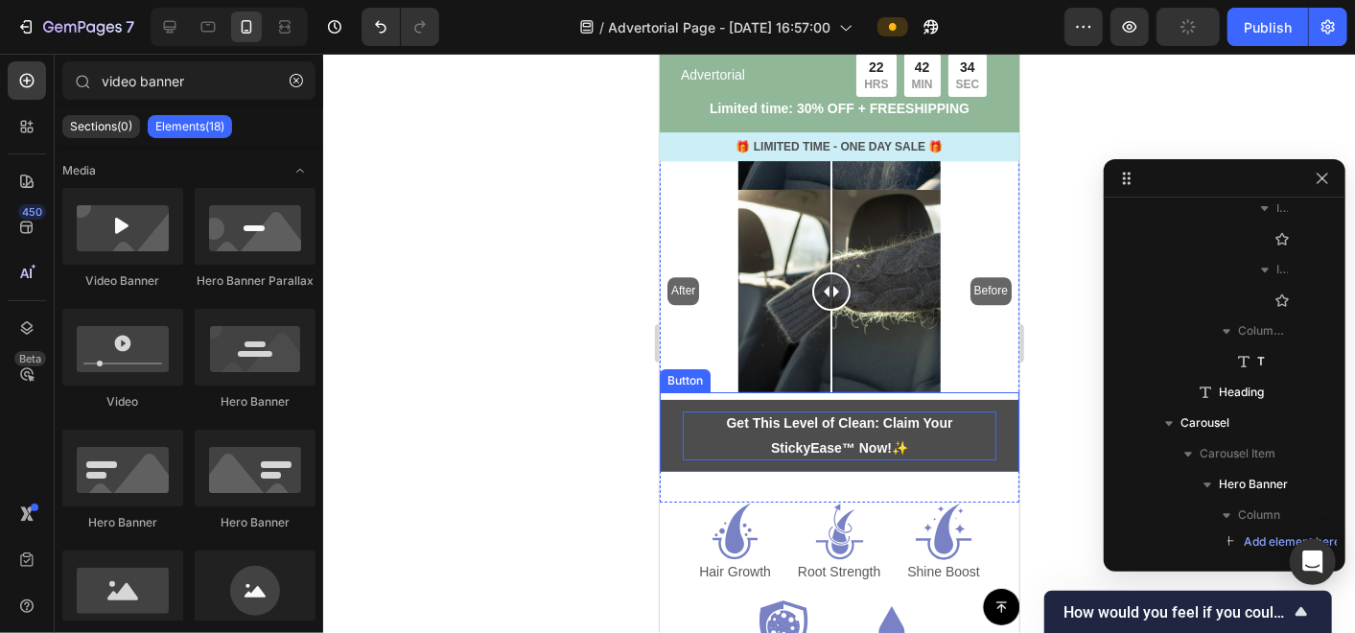
click at [713, 410] on p "Get This Level of Clean: Claim Your StickyEase™ Now! ✨" at bounding box center [839, 434] width 314 height 48
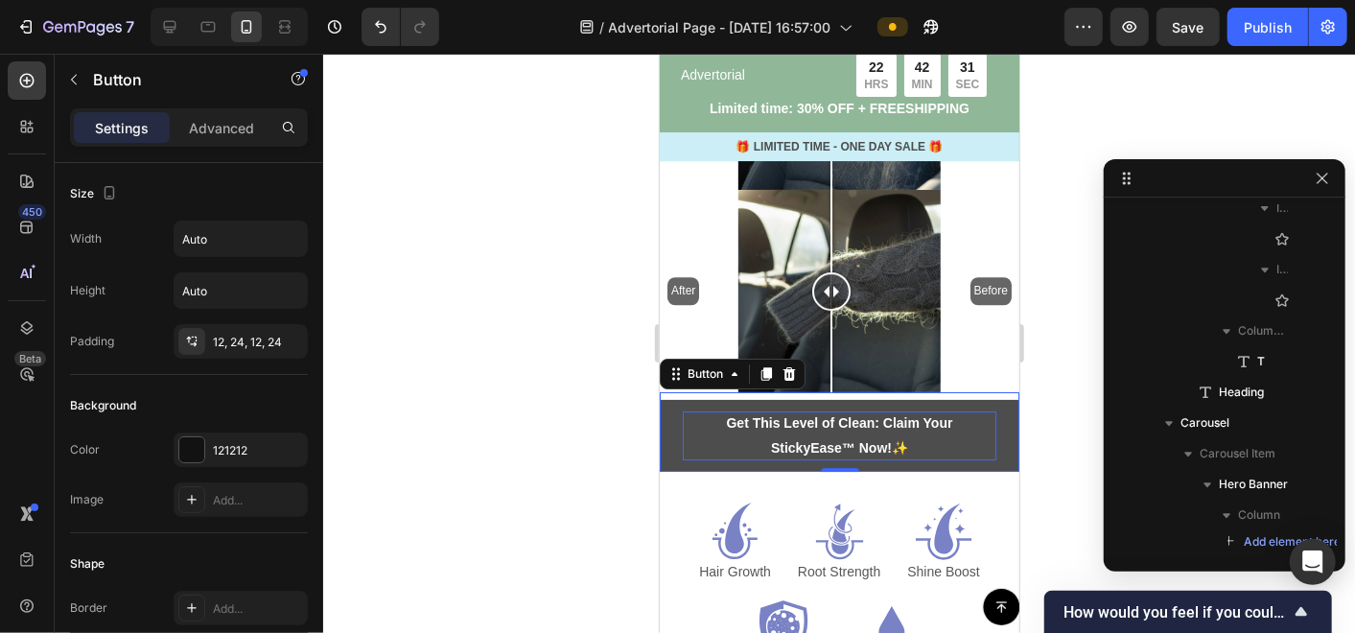
click at [779, 414] on strong "Get This Level of Clean: Claim Your StickyEase™ Now!" at bounding box center [839, 433] width 226 height 39
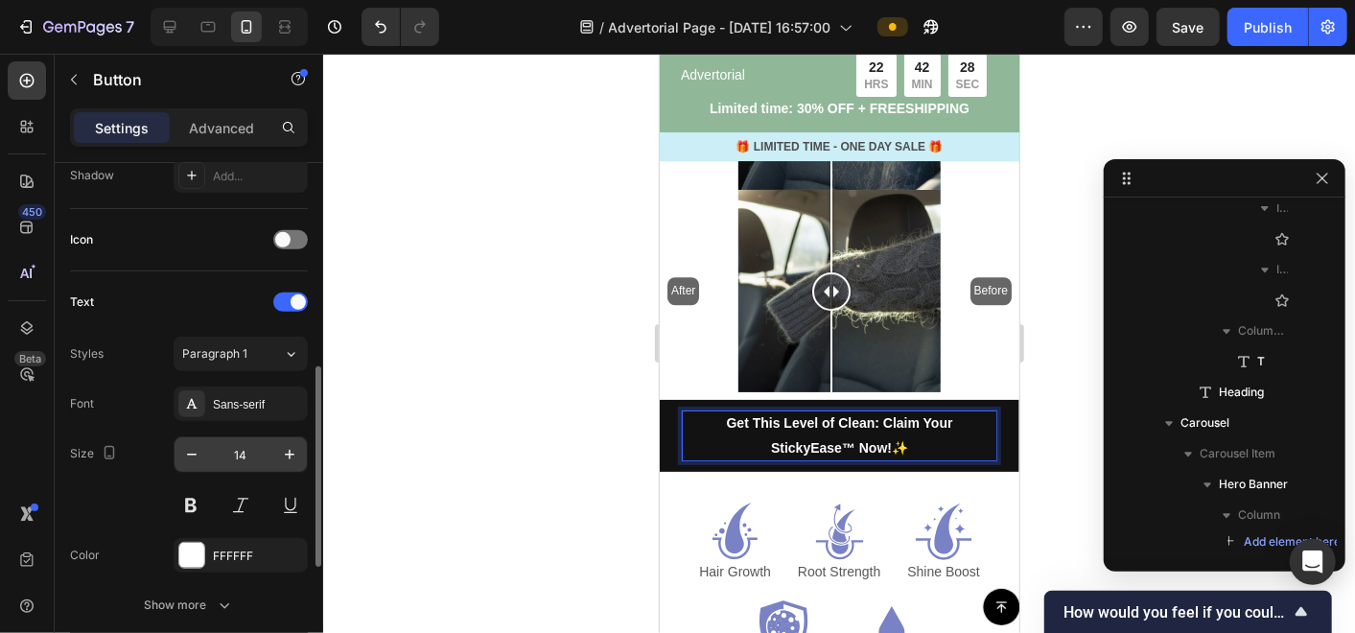
scroll to position [846, 0]
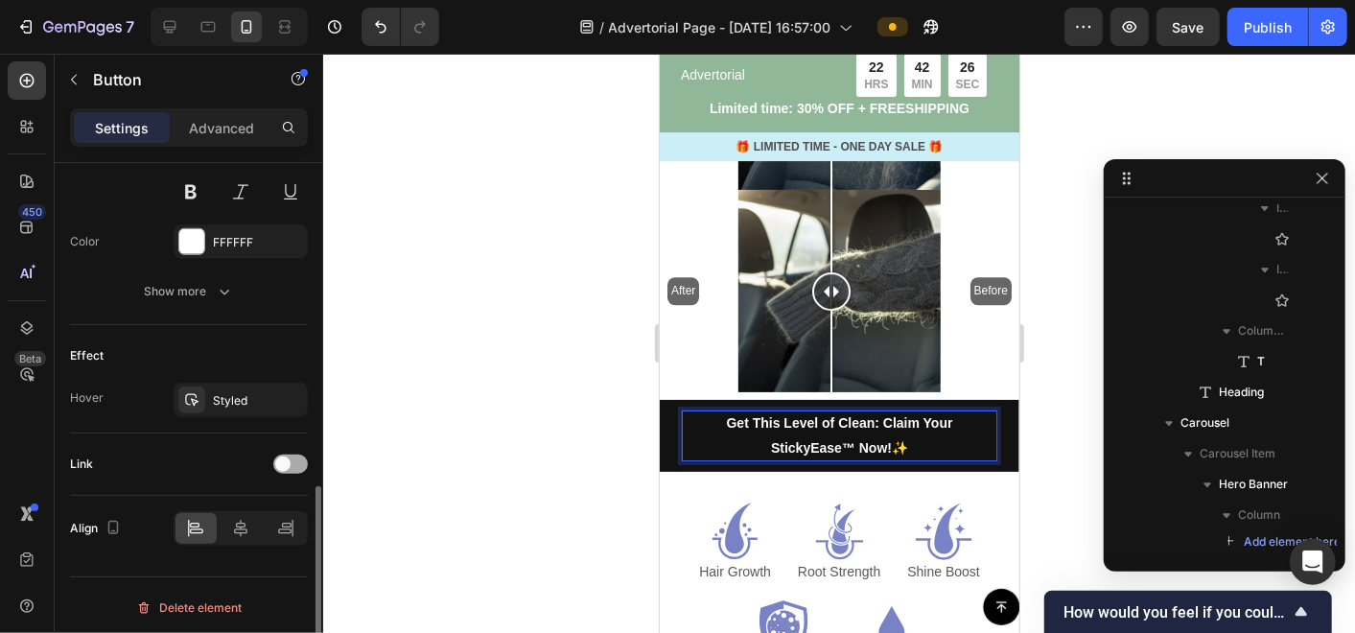
click at [295, 455] on div at bounding box center [290, 464] width 35 height 19
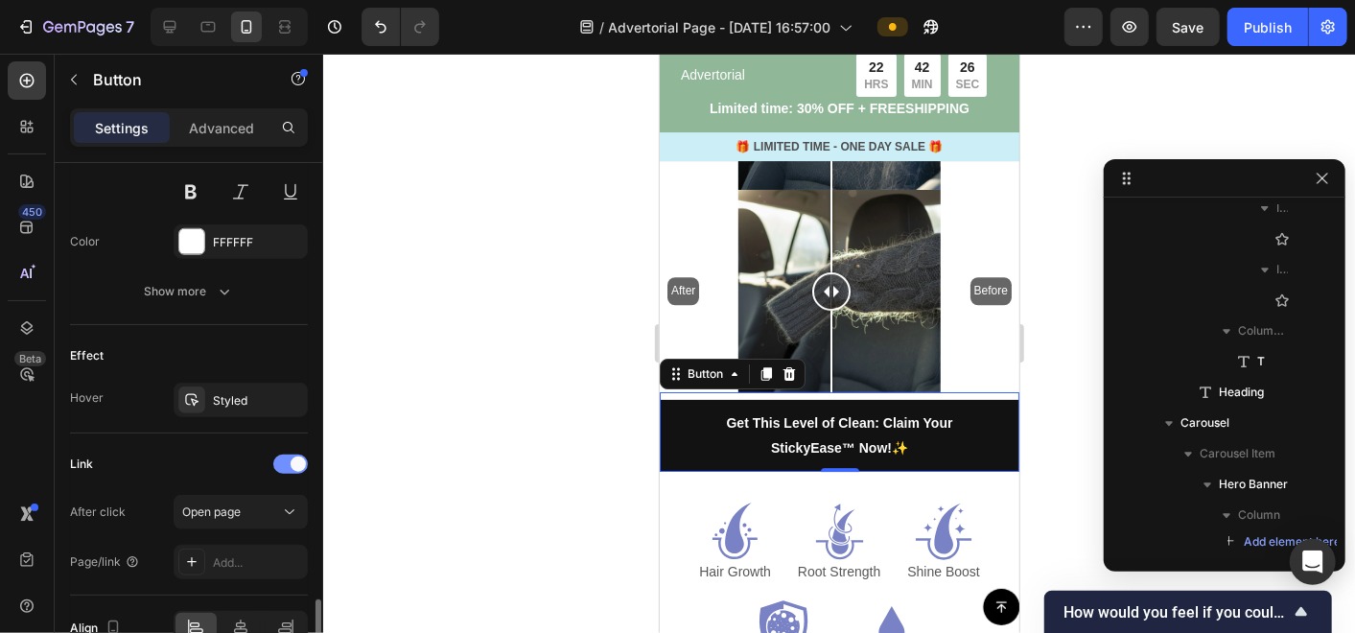
scroll to position [946, 0]
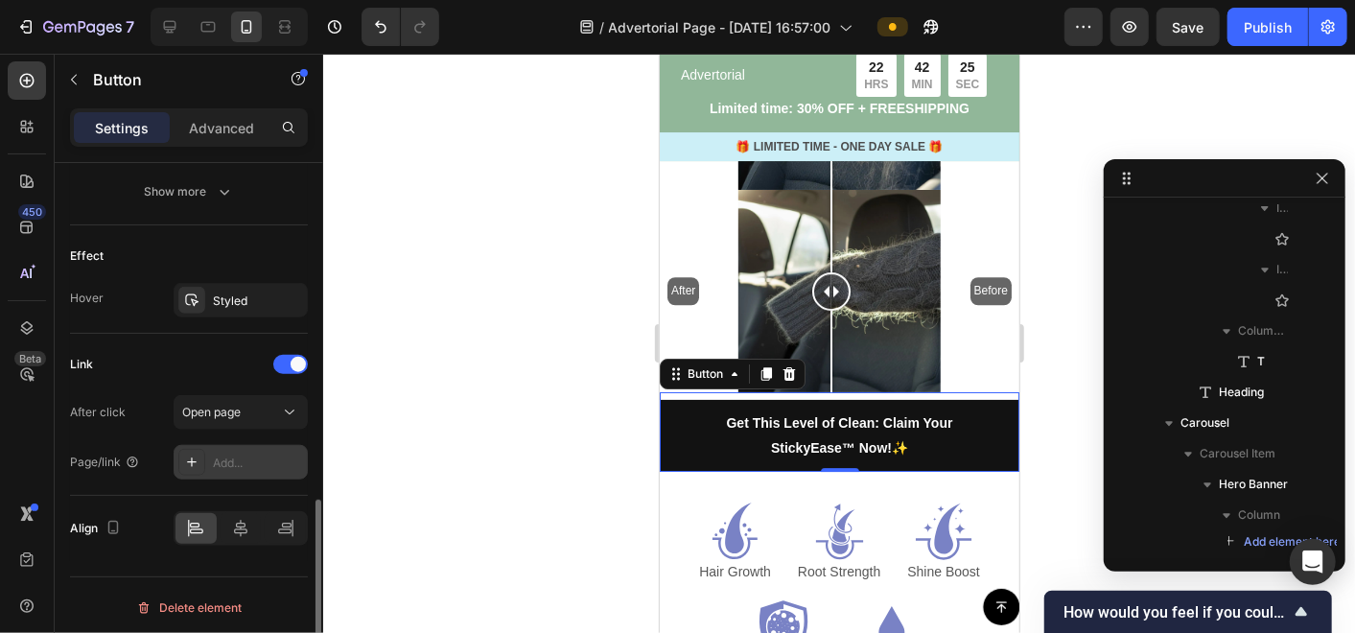
click at [251, 455] on div "Add..." at bounding box center [258, 463] width 90 height 17
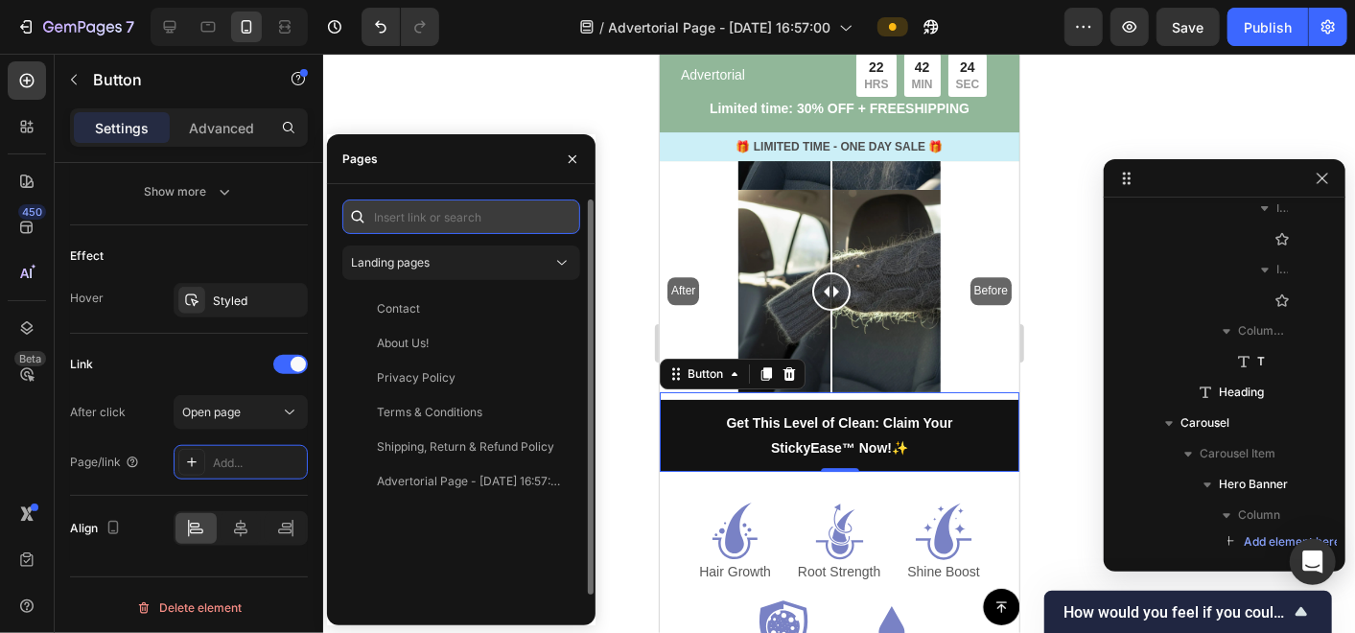
click at [432, 218] on input "text" at bounding box center [461, 216] width 238 height 35
paste input "[URL][DOMAIN_NAME]"
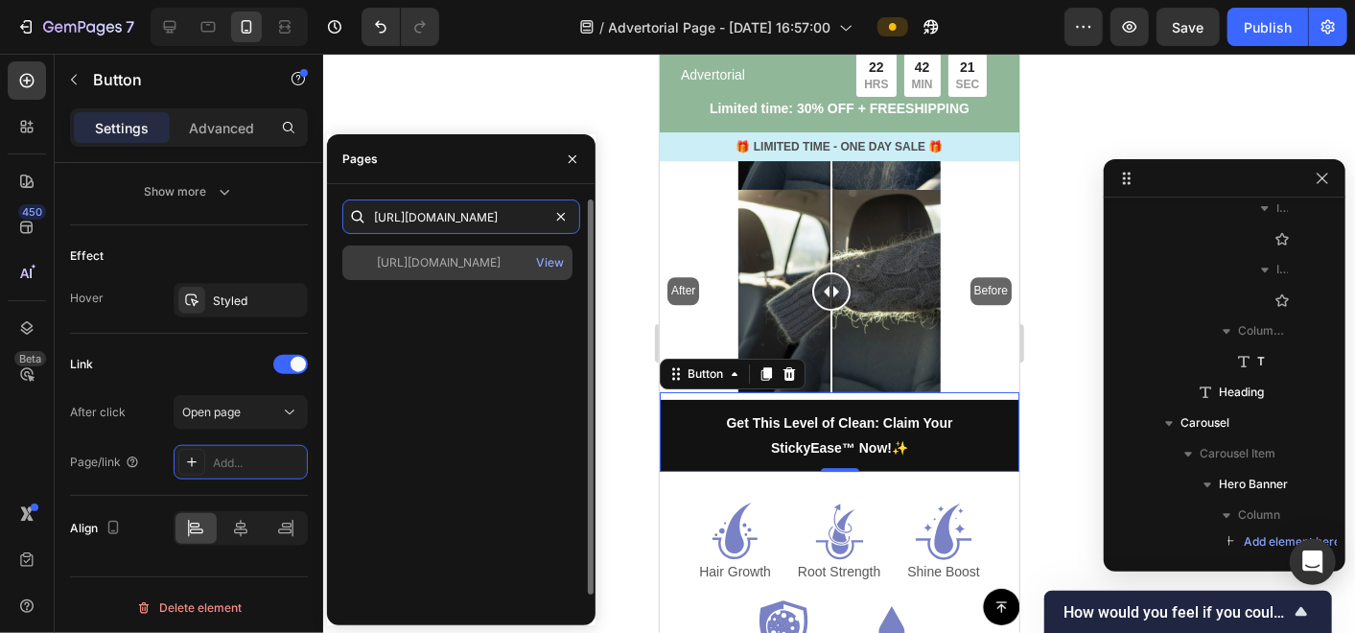
type input "[URL][DOMAIN_NAME]"
click at [490, 278] on div "[URL][DOMAIN_NAME] View" at bounding box center [457, 262] width 230 height 35
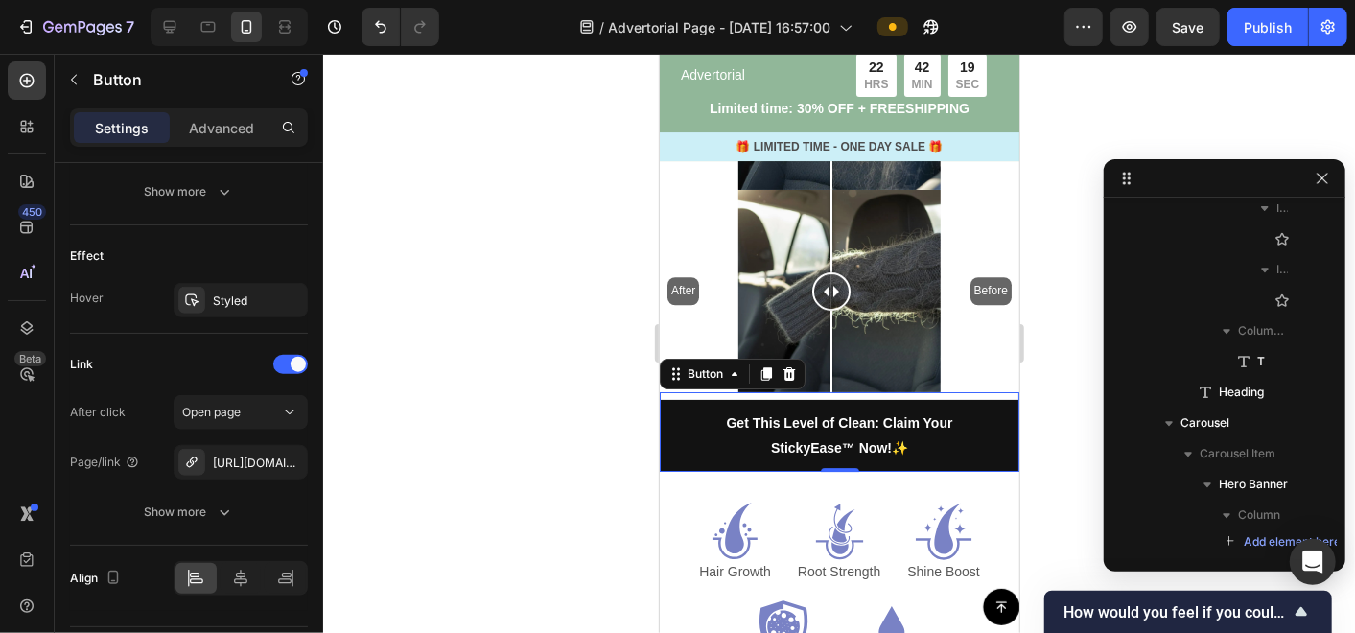
click at [620, 334] on div at bounding box center [839, 343] width 1032 height 579
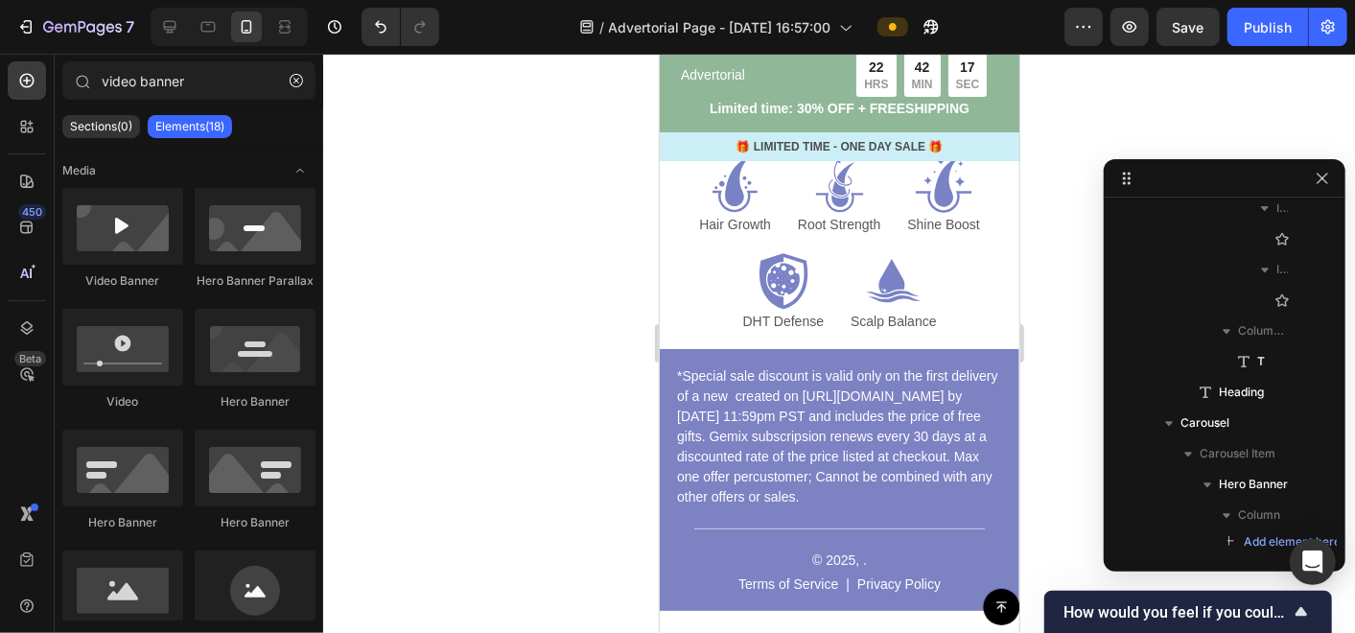
scroll to position [8310, 0]
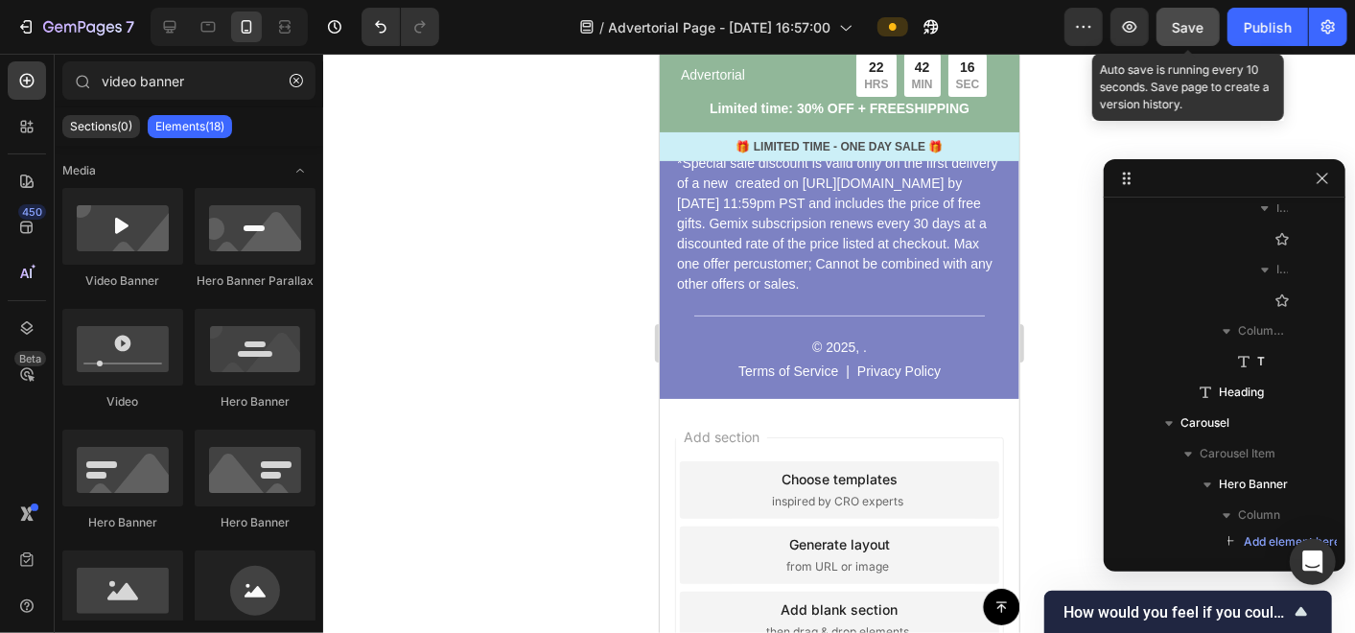
click at [1191, 45] on button "Save" at bounding box center [1188, 27] width 63 height 38
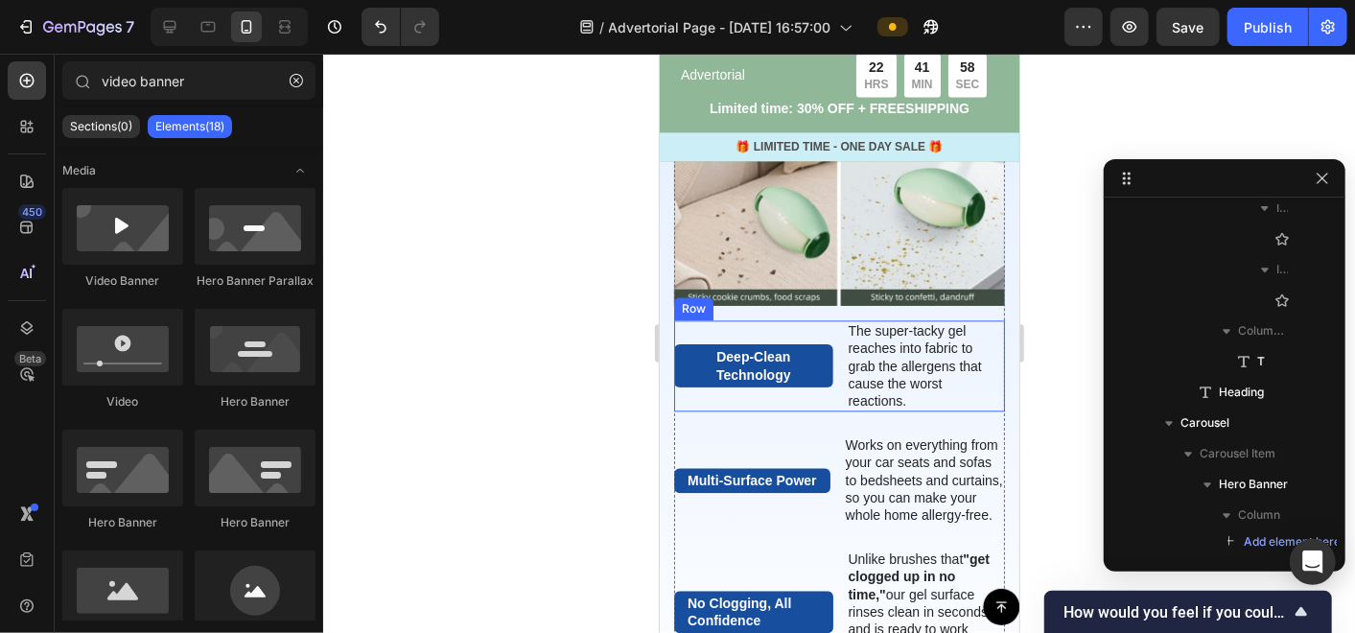
scroll to position [2344, 0]
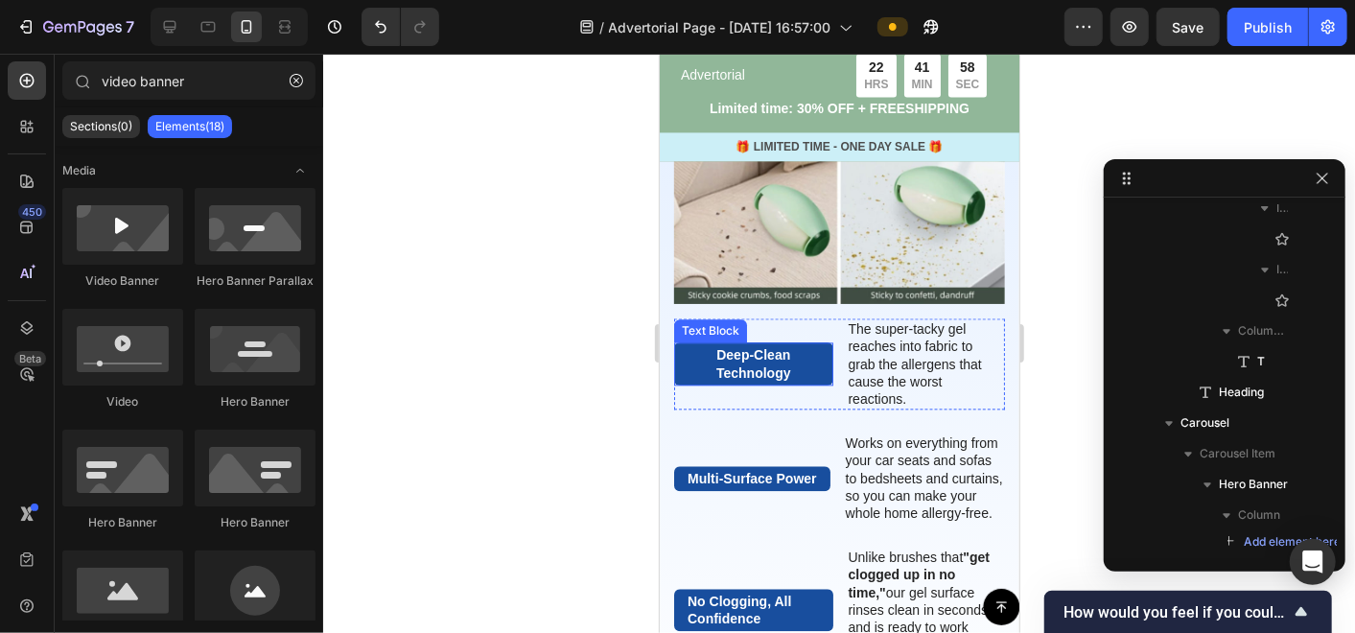
click at [816, 341] on div "Deep-Clean Technology" at bounding box center [752, 362] width 159 height 42
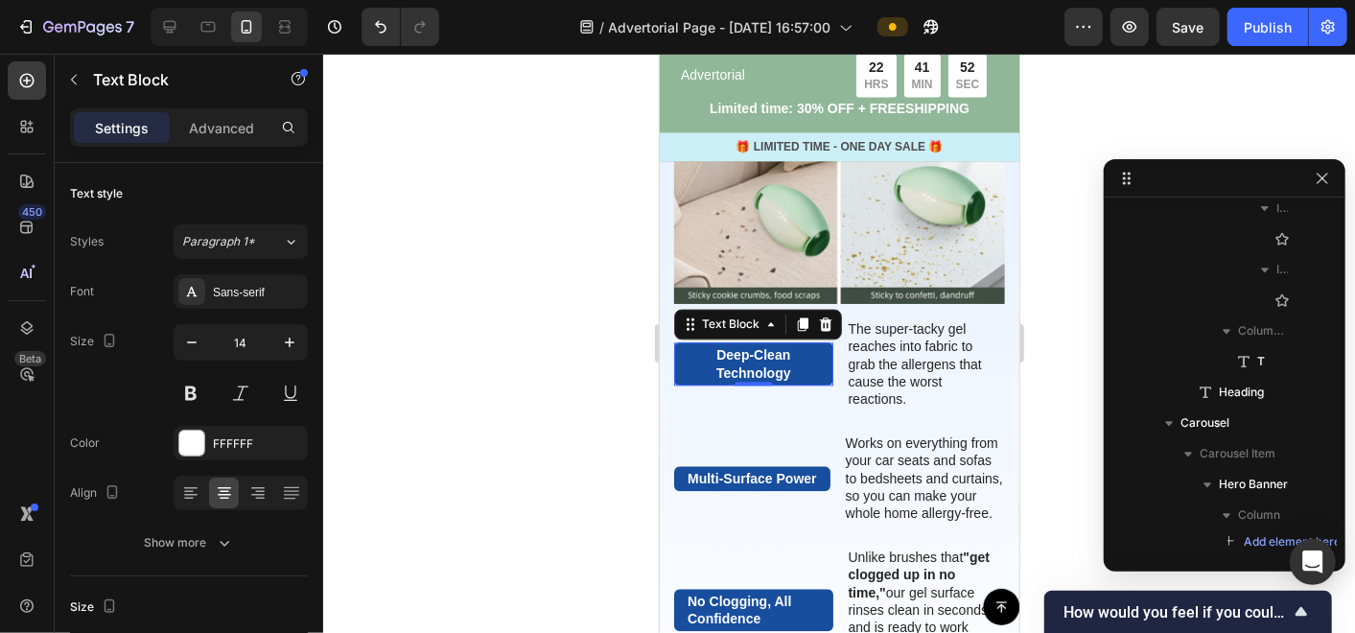
click at [696, 345] on p "Deep-Clean Technology" at bounding box center [753, 362] width 132 height 35
click at [820, 347] on div "Deep-Clean Technology" at bounding box center [752, 362] width 159 height 42
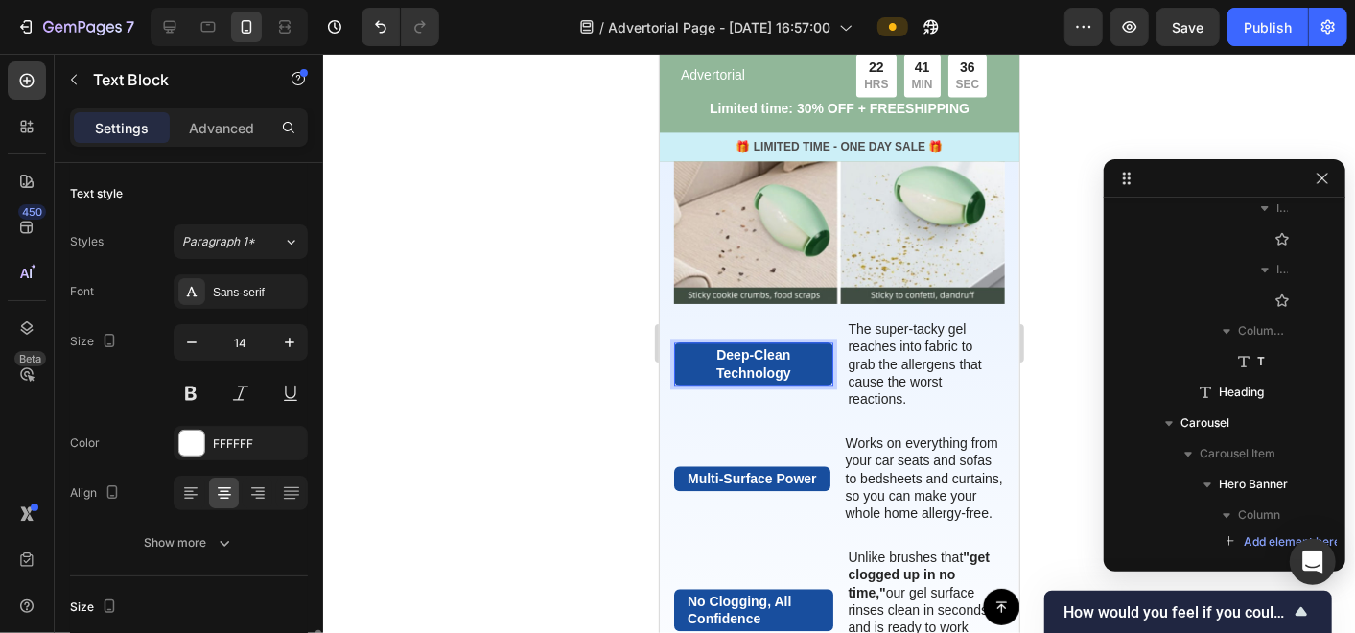
scroll to position [532, 0]
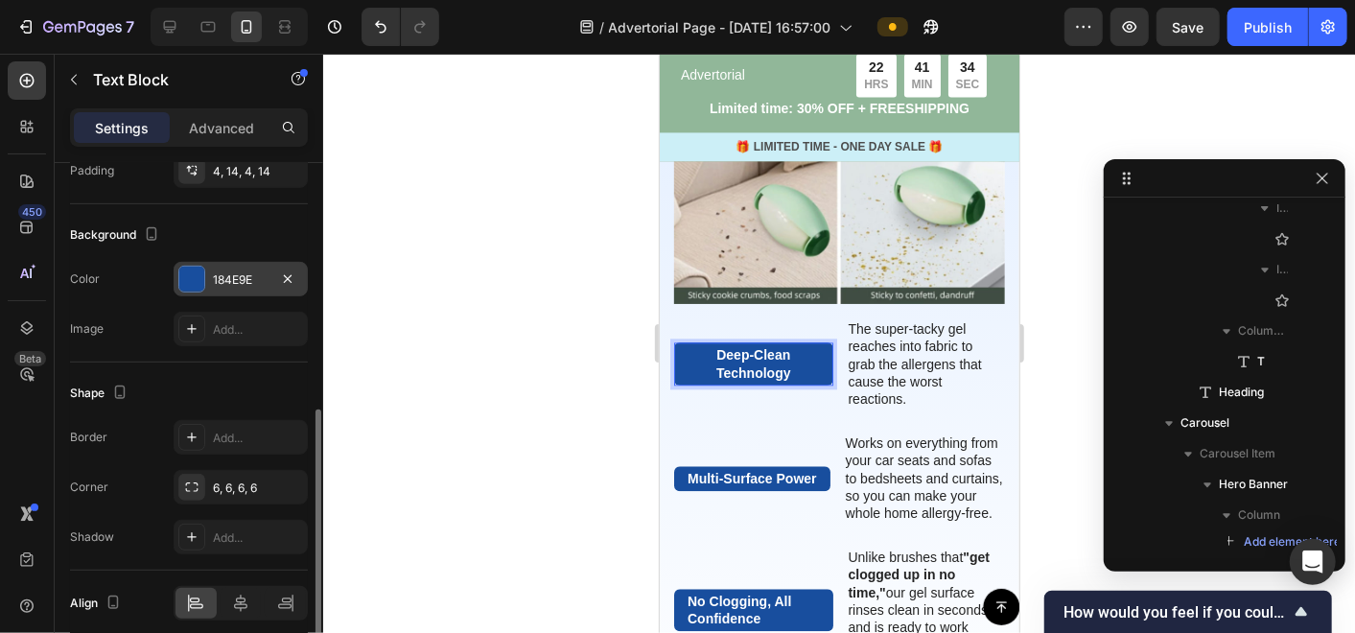
click at [245, 271] on div "184E9E" at bounding box center [241, 279] width 56 height 17
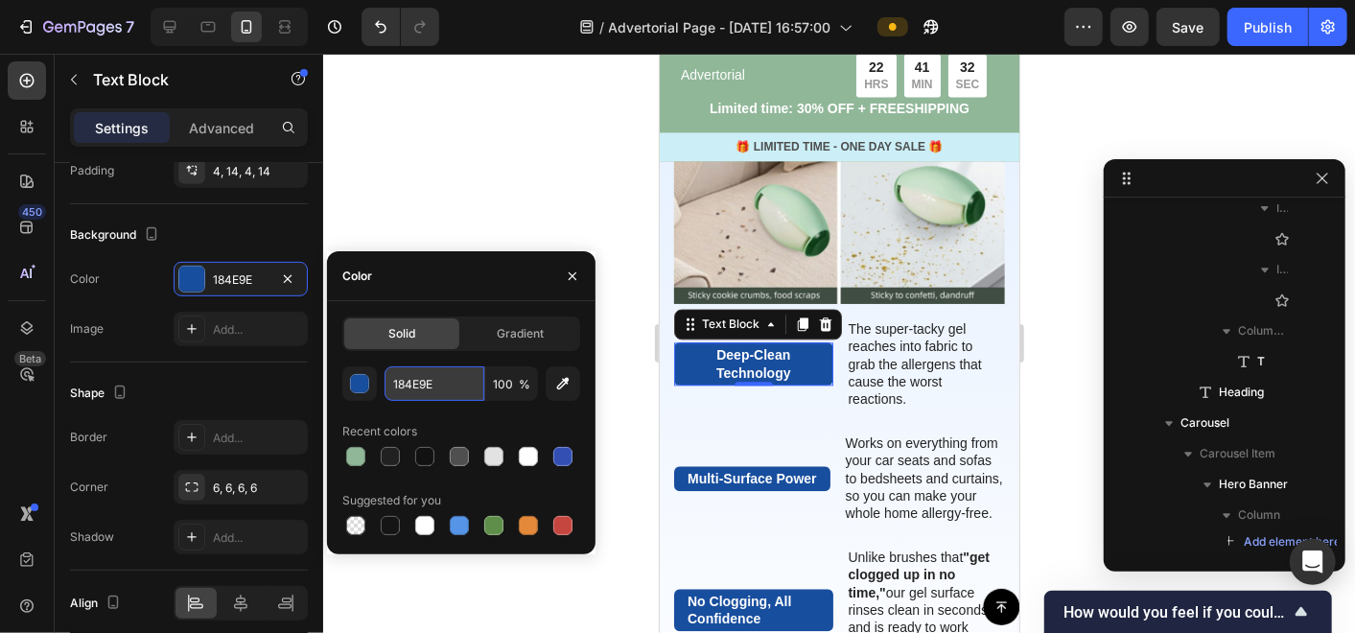
click at [437, 383] on input "184E9E" at bounding box center [435, 383] width 100 height 35
paste input "#2e7043"
type input "#2e7043"
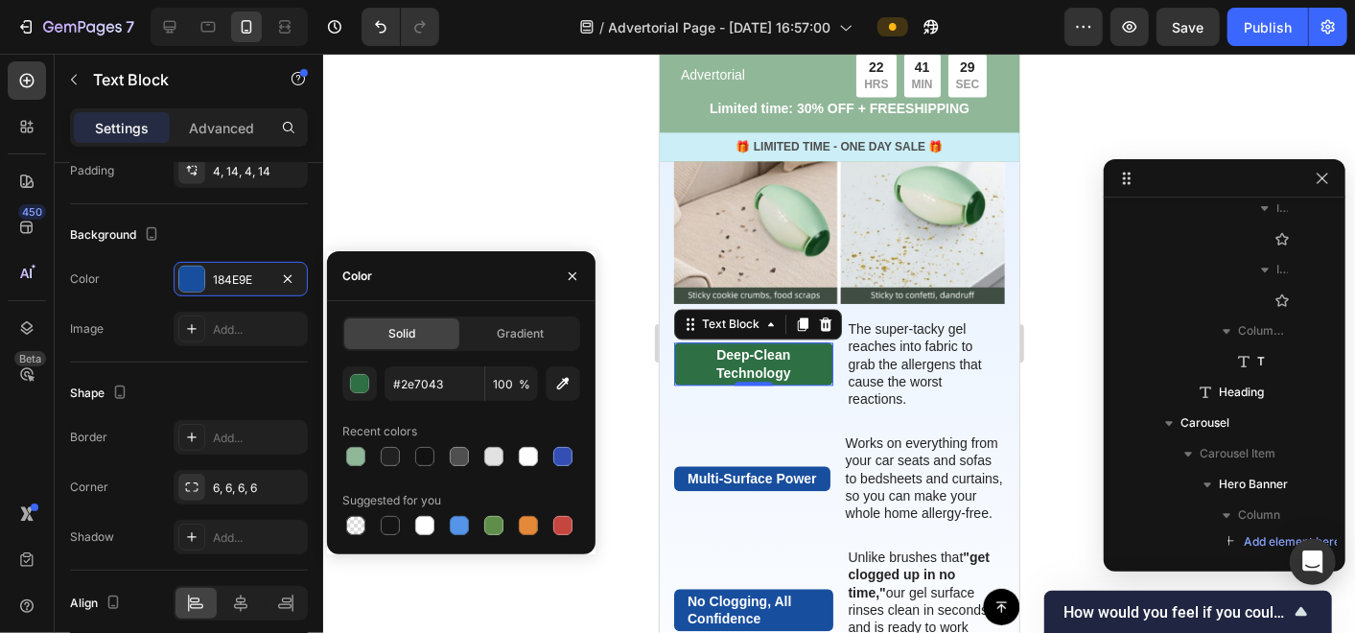
click at [420, 235] on div at bounding box center [839, 343] width 1032 height 579
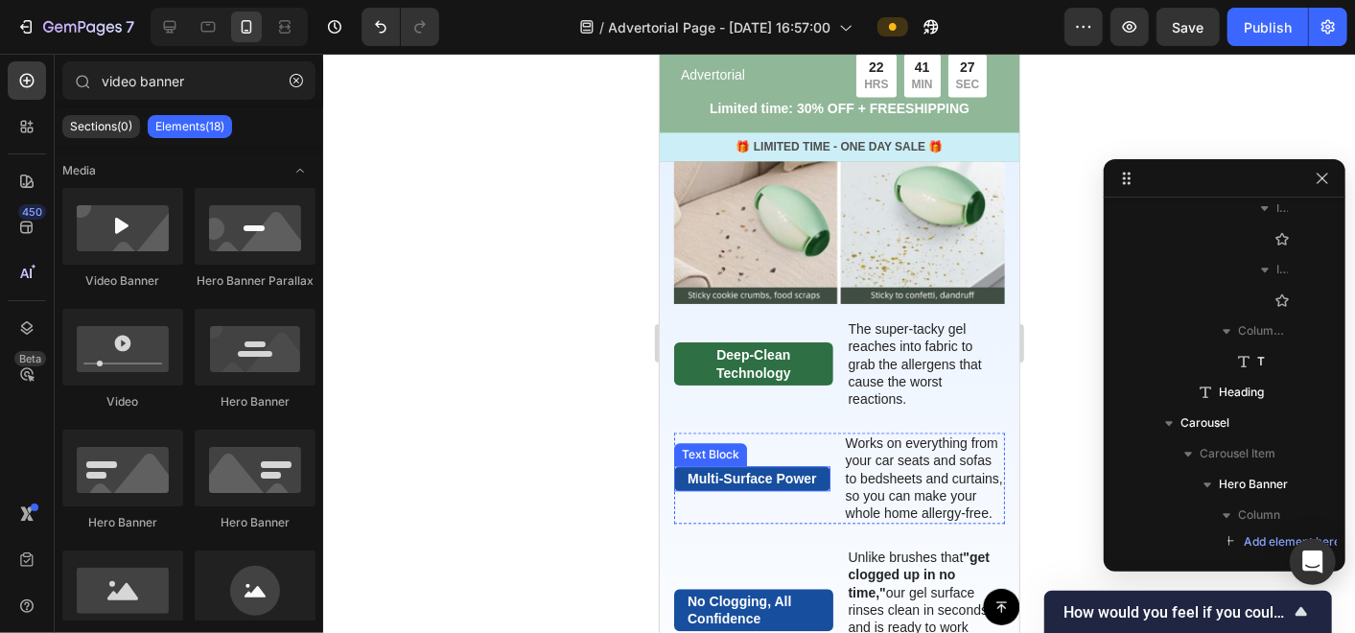
click at [714, 469] on p "Multi-Surface Power" at bounding box center [751, 477] width 129 height 17
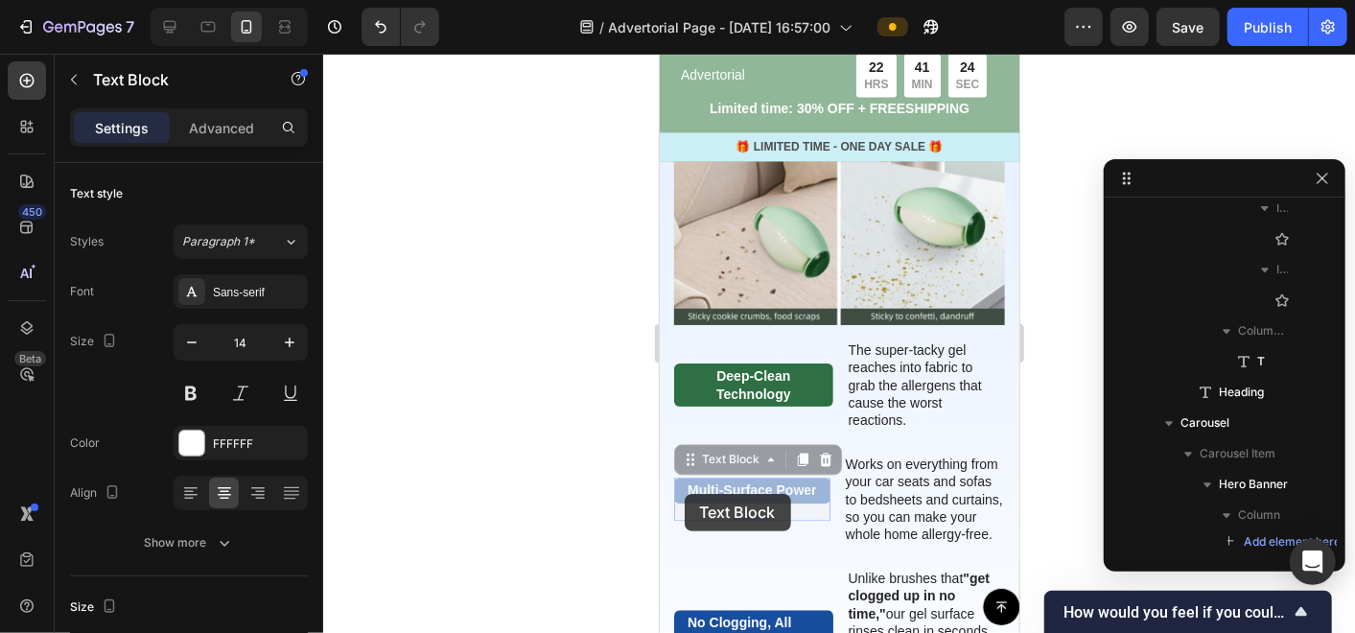
scroll to position [2302, 0]
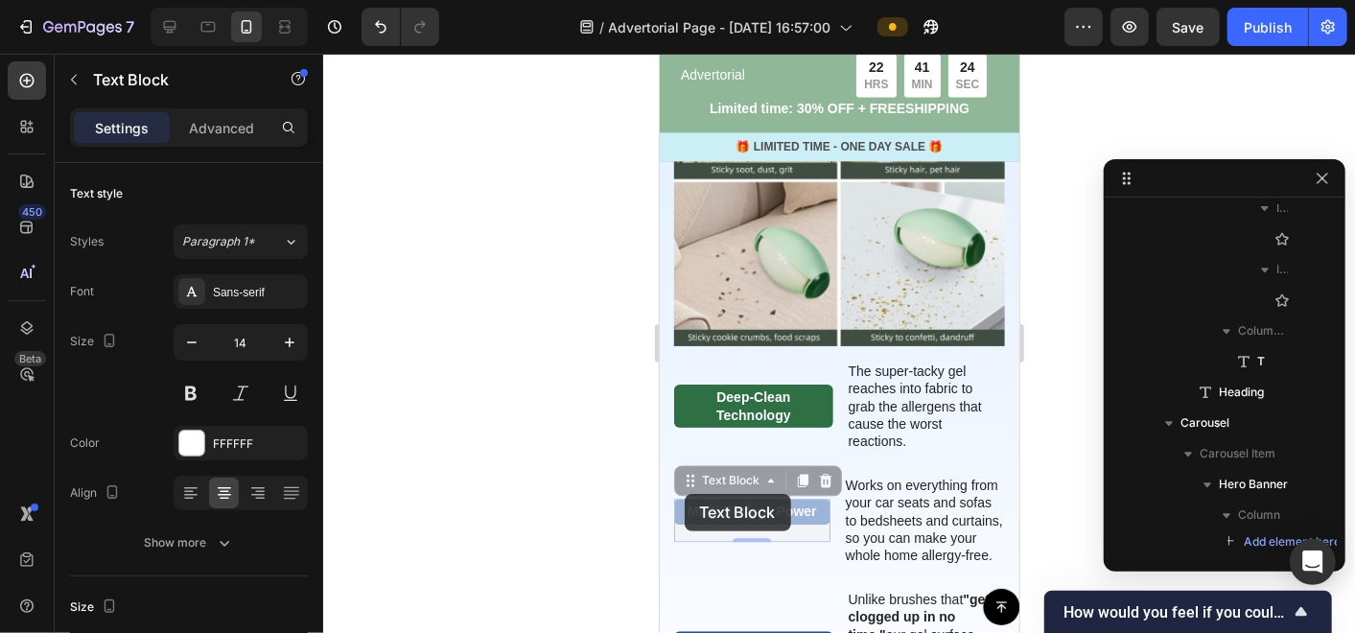
drag, startPoint x: 684, startPoint y: 493, endPoint x: 944, endPoint y: 380, distance: 283.4
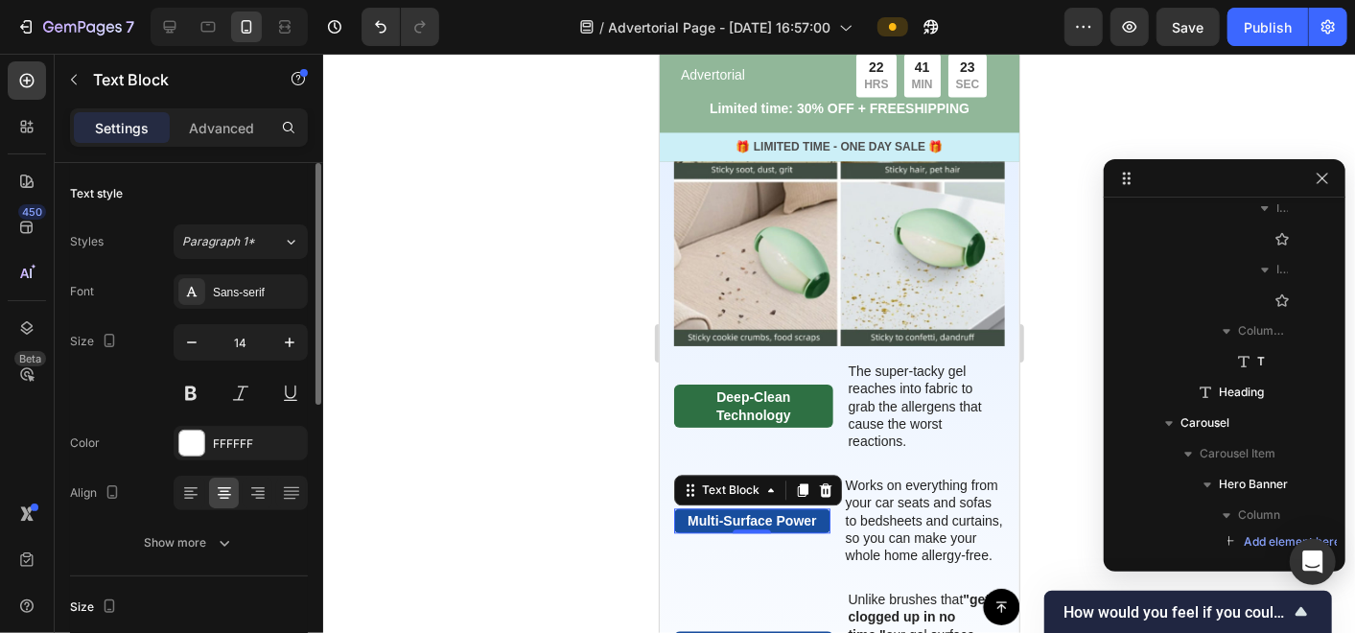
scroll to position [532, 0]
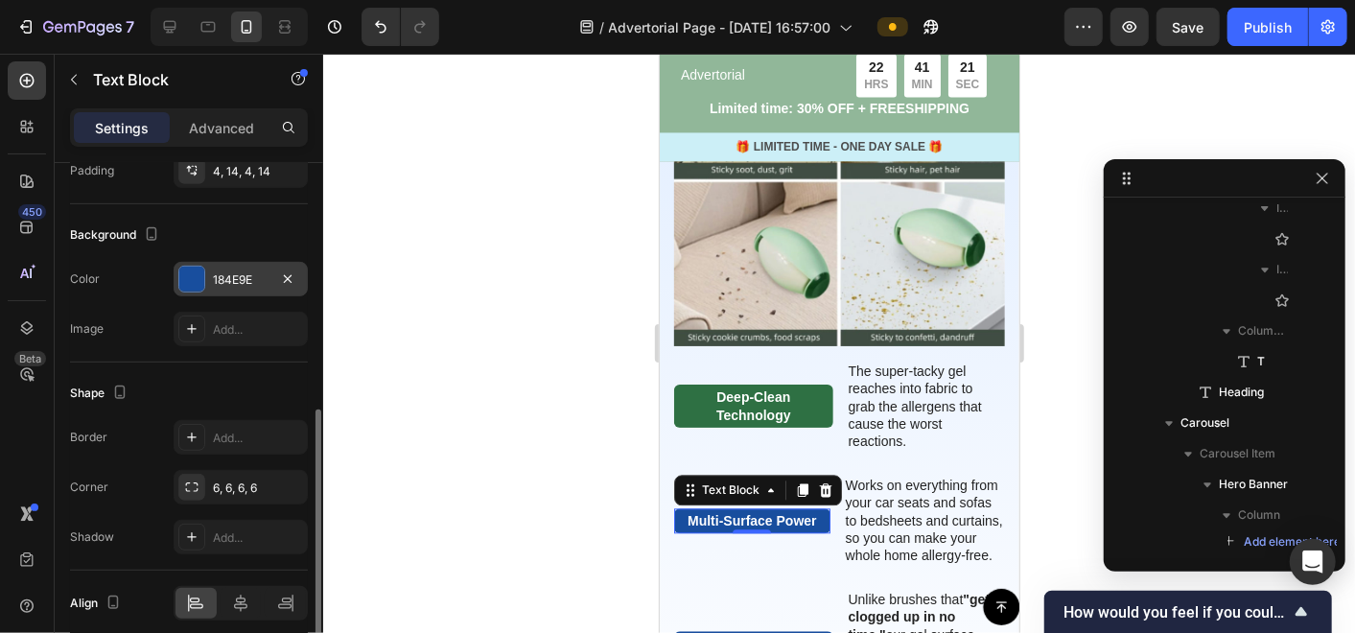
click at [239, 271] on div "184E9E" at bounding box center [241, 279] width 56 height 17
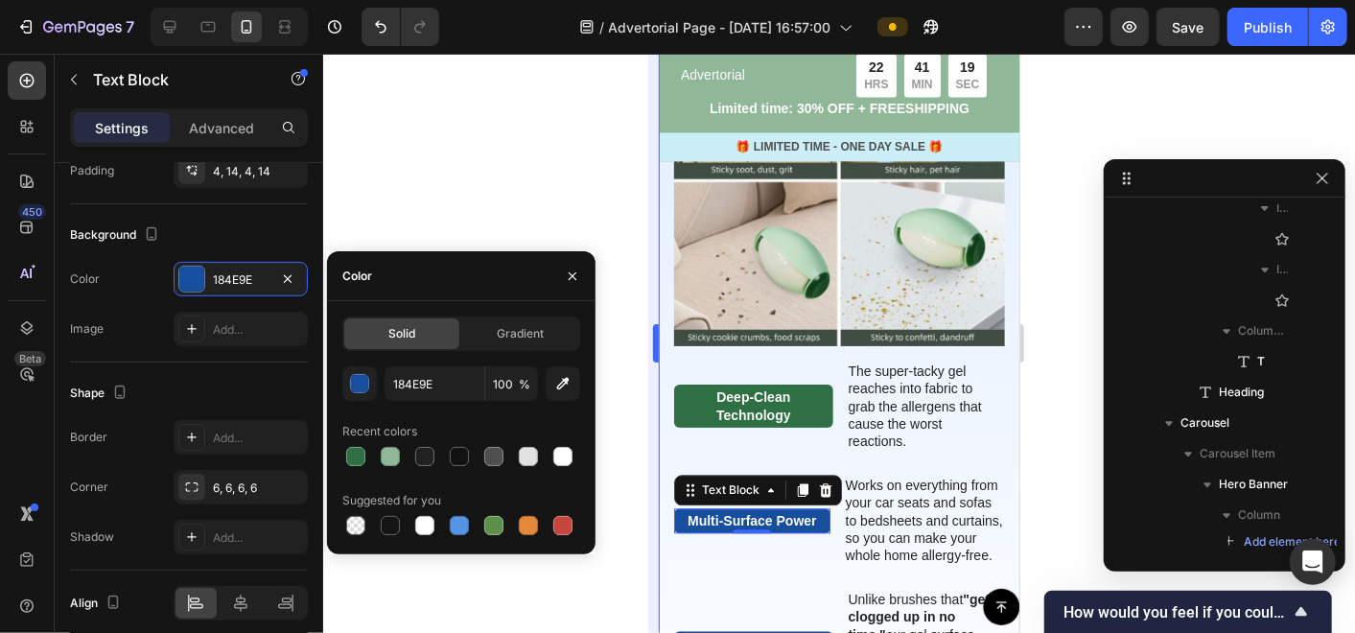
click at [354, 456] on div at bounding box center [355, 456] width 19 height 19
type input "2E7043"
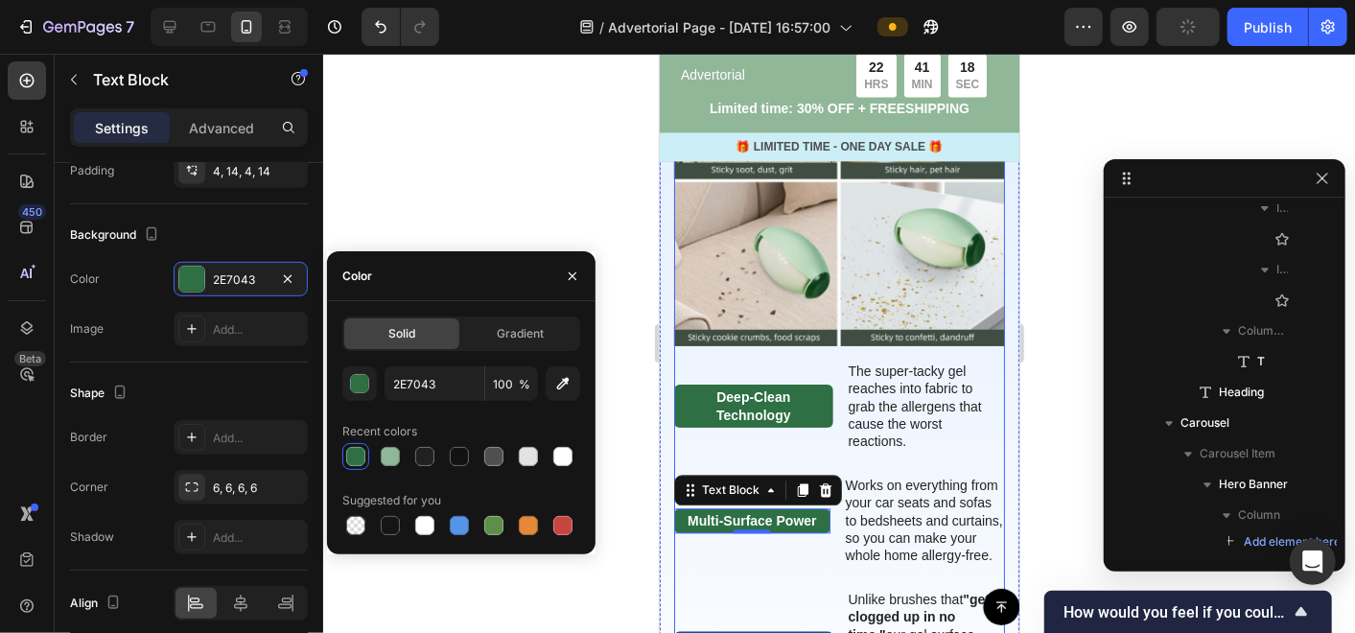
scroll to position [2514, 0]
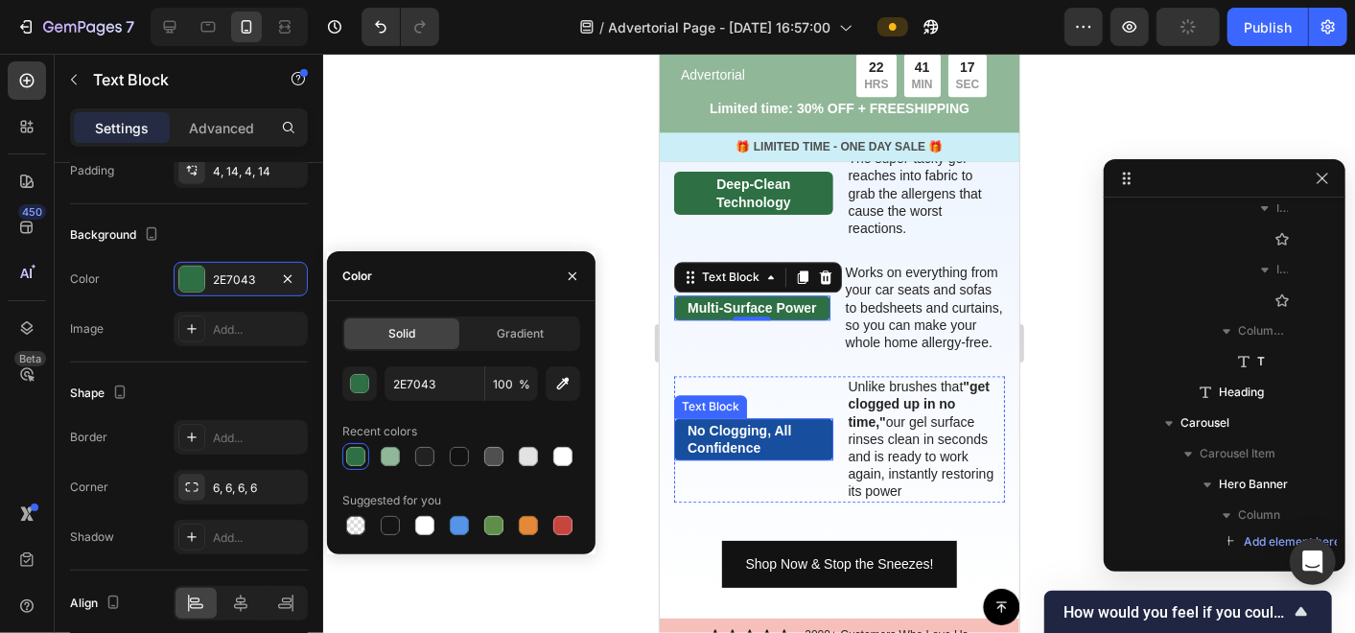
click at [742, 448] on p "No Clogging, All Confidence" at bounding box center [753, 438] width 132 height 35
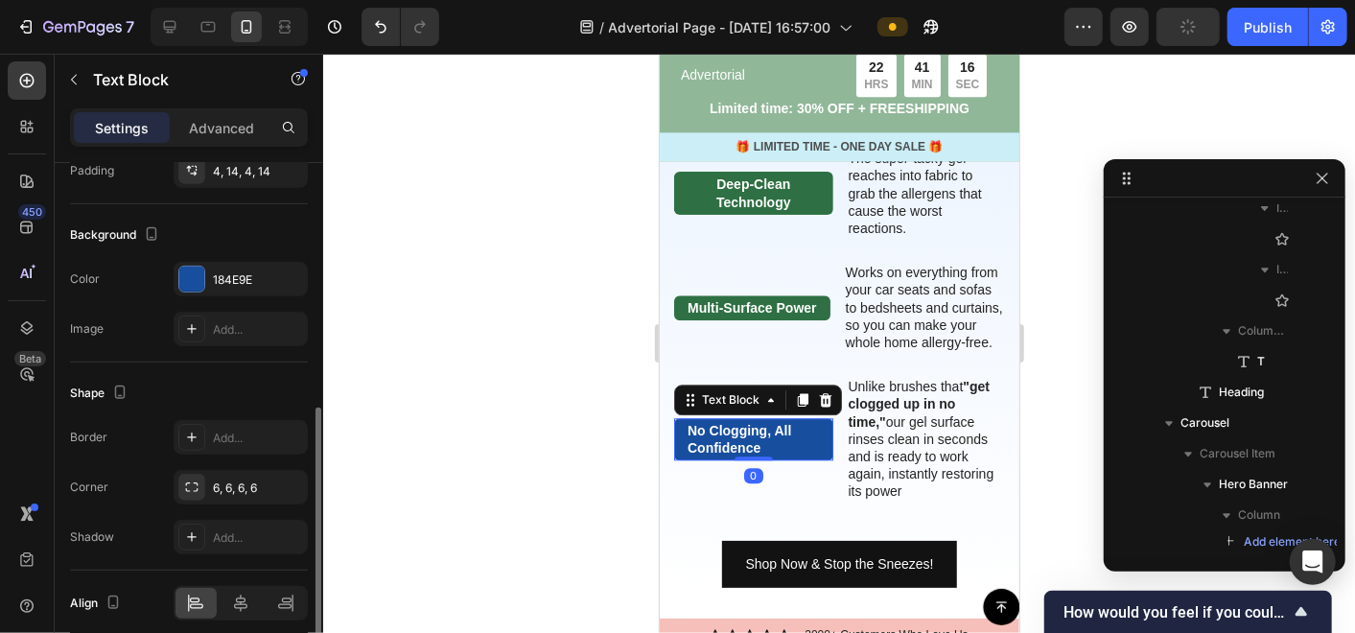
scroll to position [531, 0]
click at [224, 278] on div "184E9E" at bounding box center [241, 280] width 56 height 17
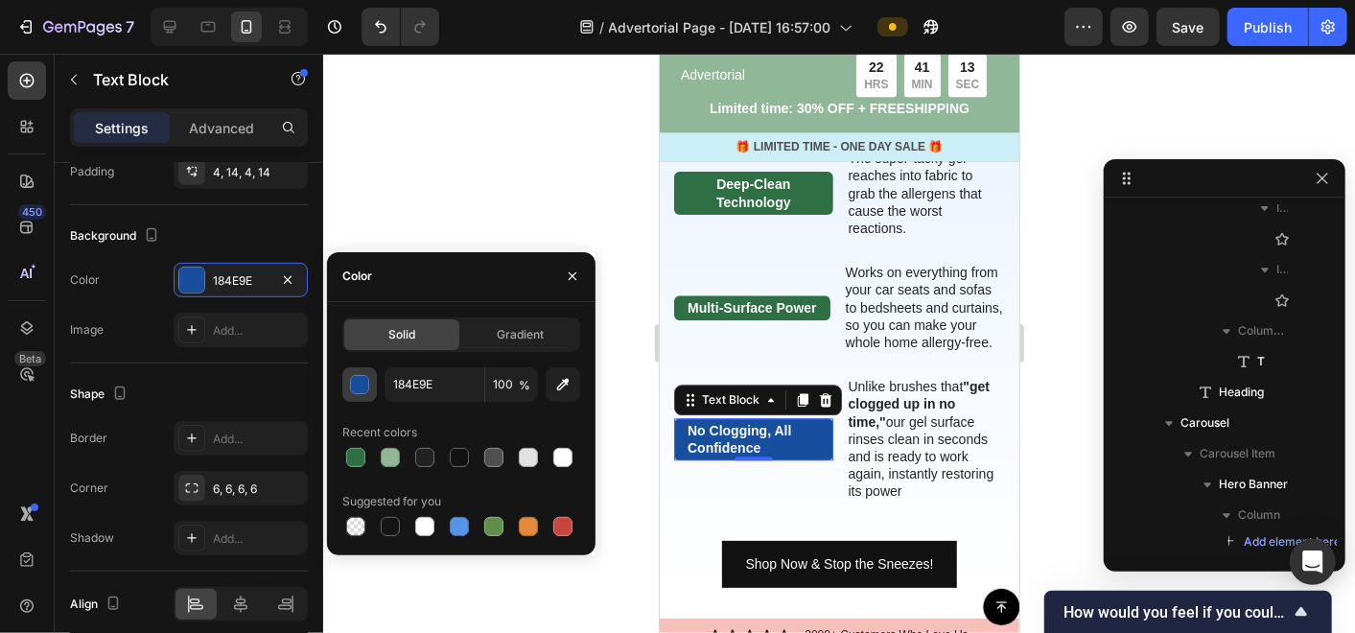
click at [373, 387] on button "button" at bounding box center [359, 384] width 35 height 35
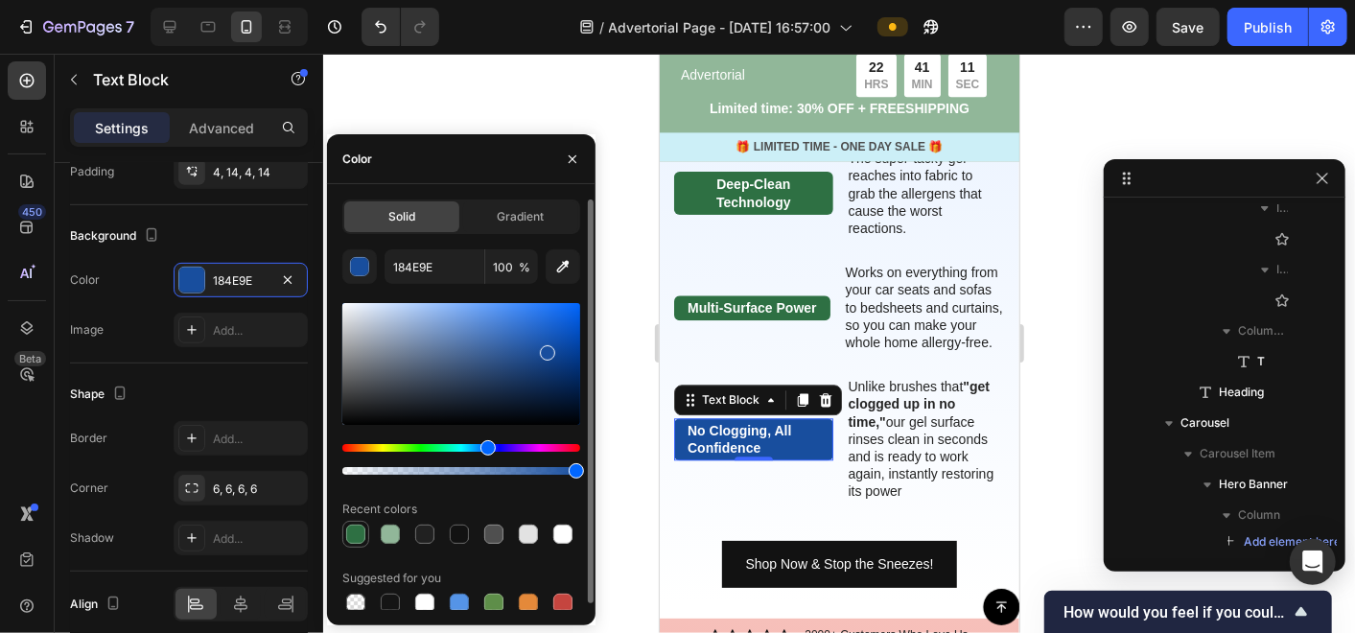
click at [362, 526] on div at bounding box center [355, 534] width 19 height 19
type input "2E7043"
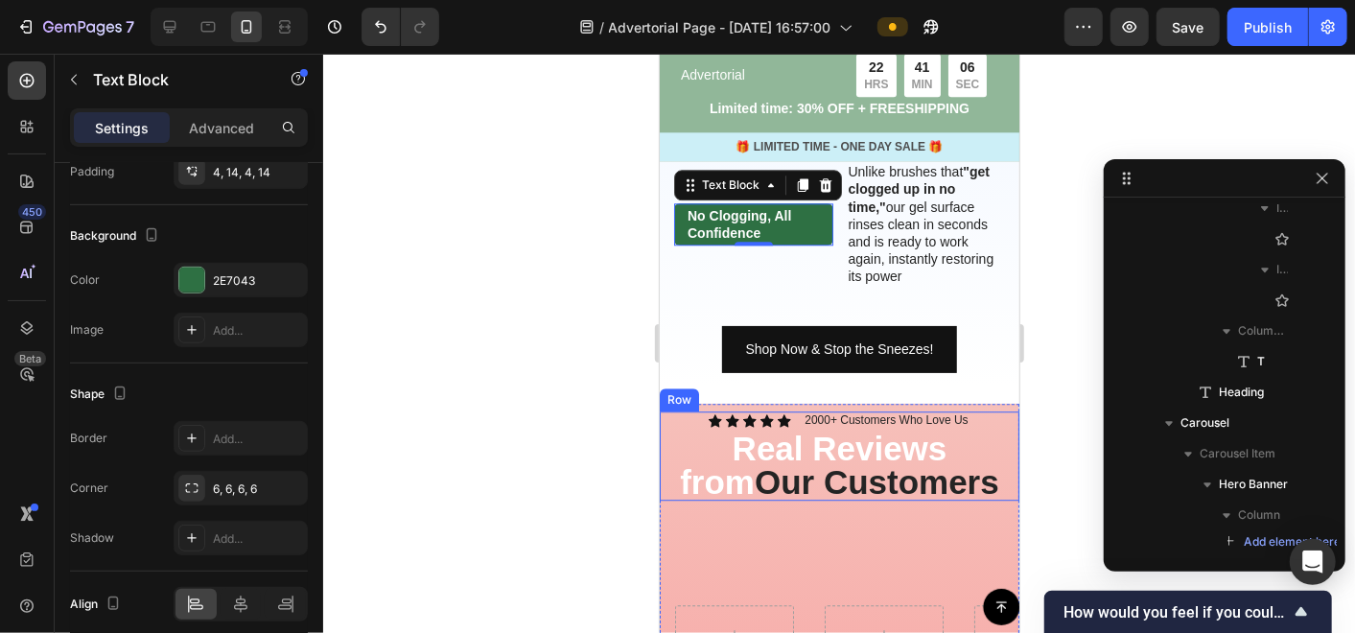
scroll to position [2727, 0]
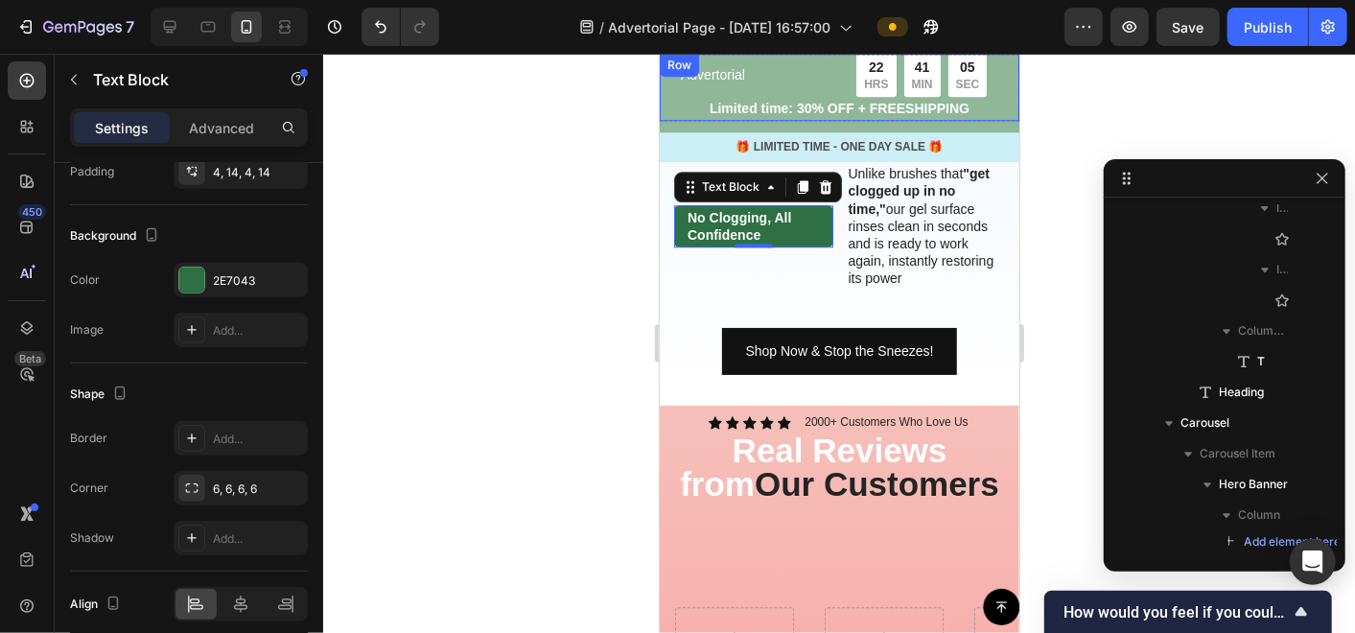
click at [668, 105] on div "Advertorial Text Block 22 HRS 41 MIN 05 SEC Countdown Timer Row Limited time: 3…" at bounding box center [839, 86] width 360 height 67
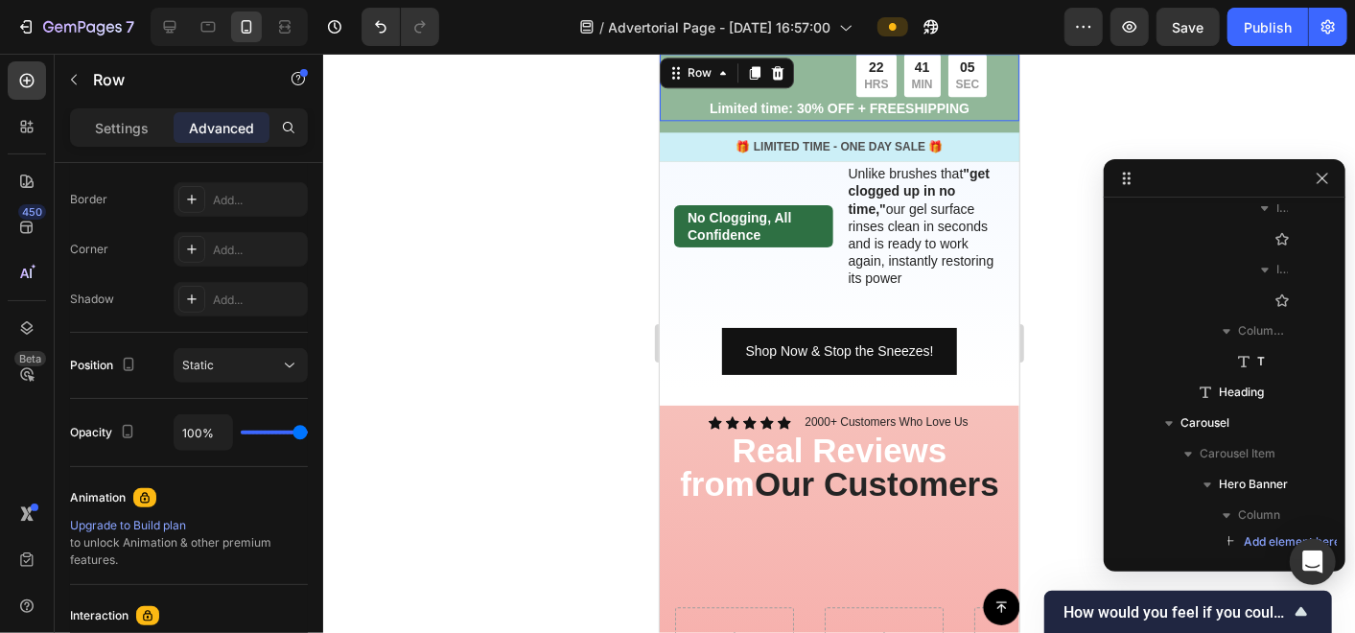
scroll to position [0, 0]
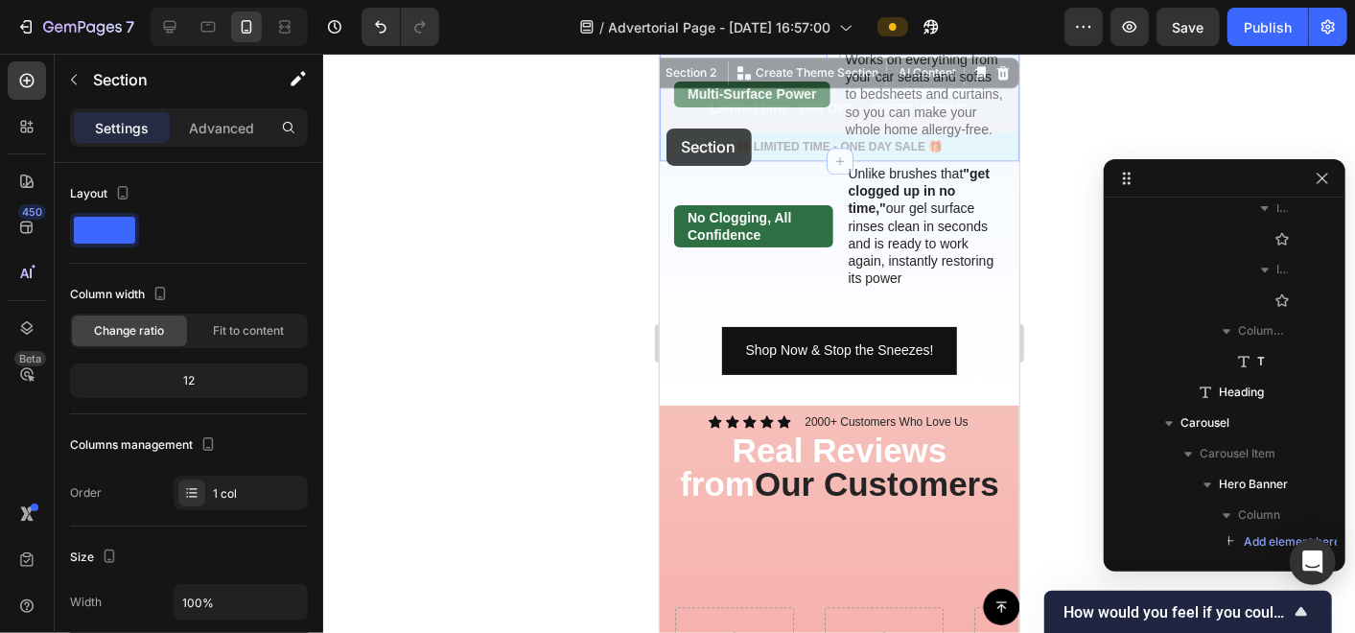
drag, startPoint x: 666, startPoint y: 128, endPoint x: 1224, endPoint y: 201, distance: 563.0
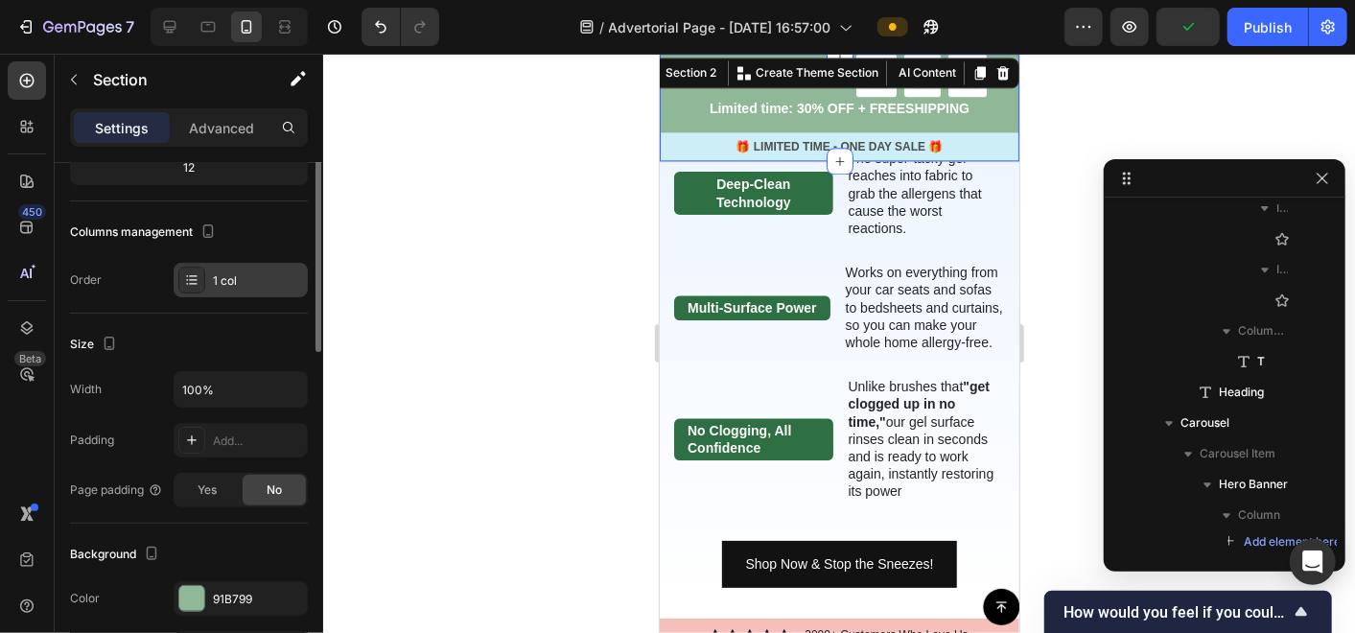
scroll to position [532, 0]
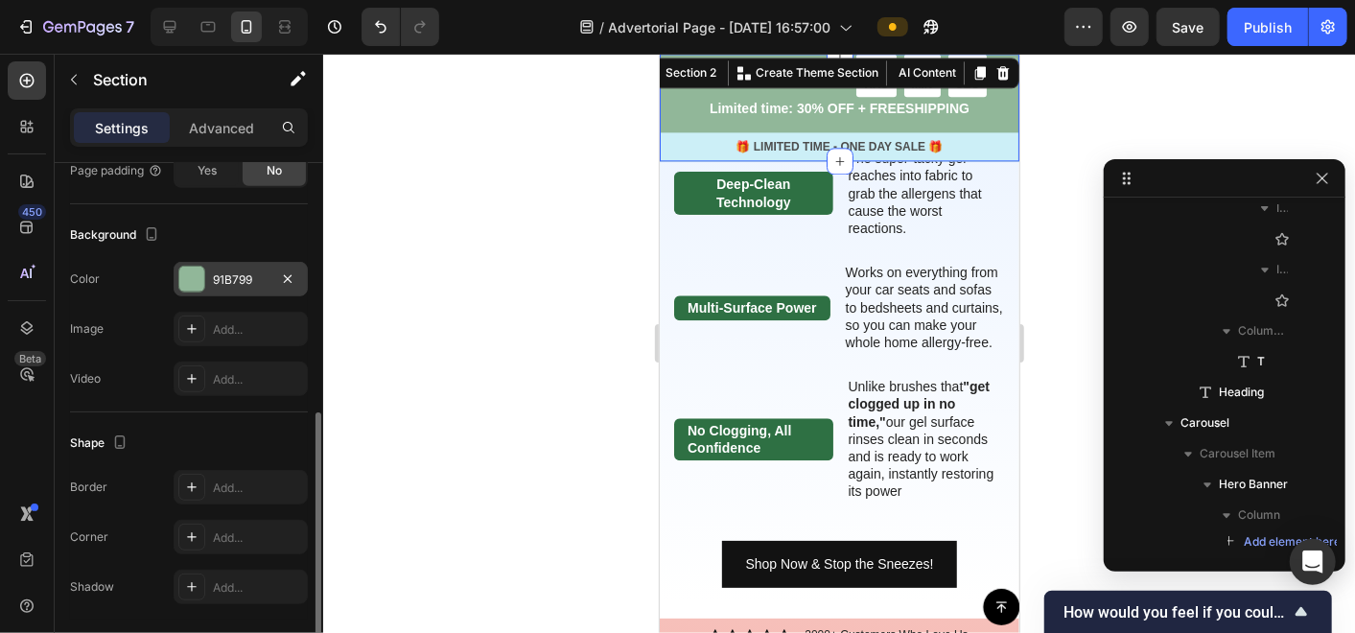
click at [227, 277] on div "91B799" at bounding box center [241, 279] width 56 height 17
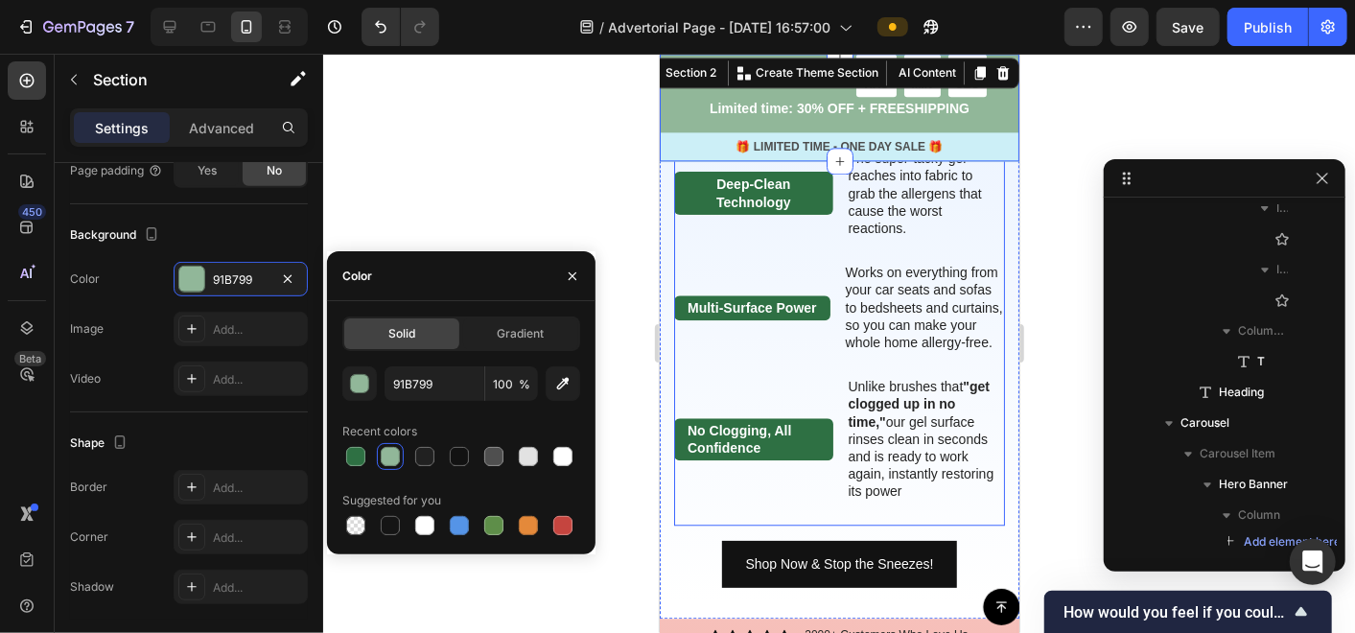
scroll to position [2727, 0]
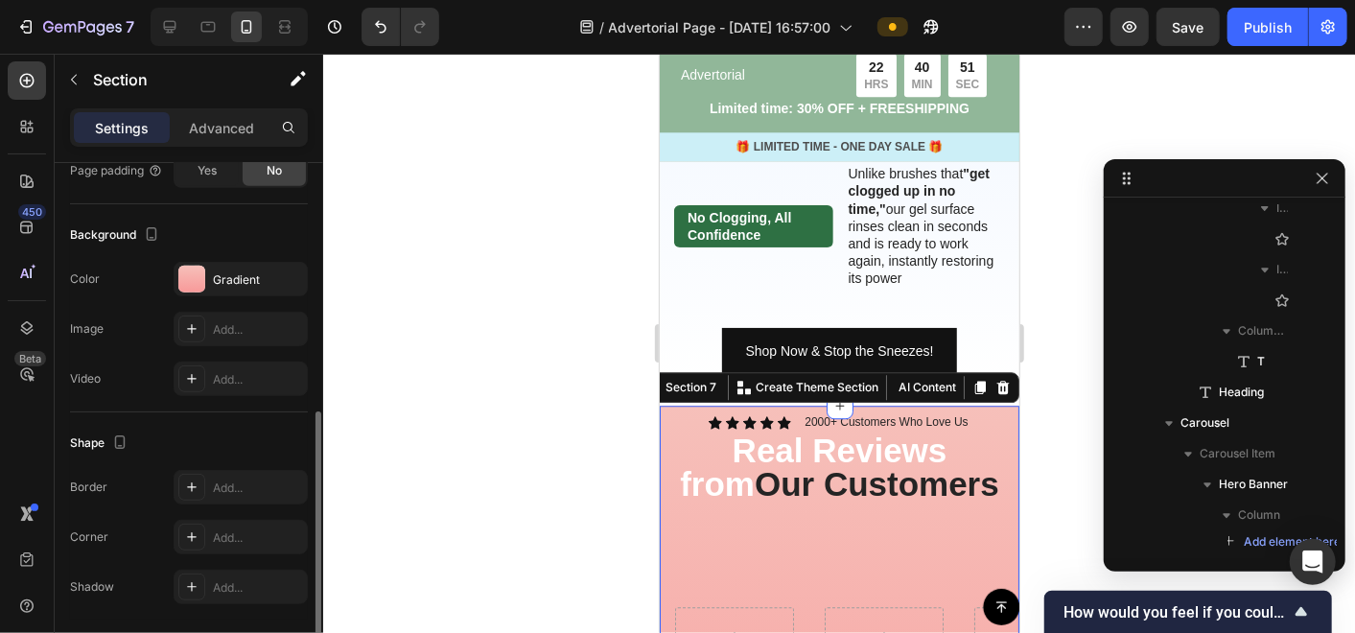
scroll to position [531, 0]
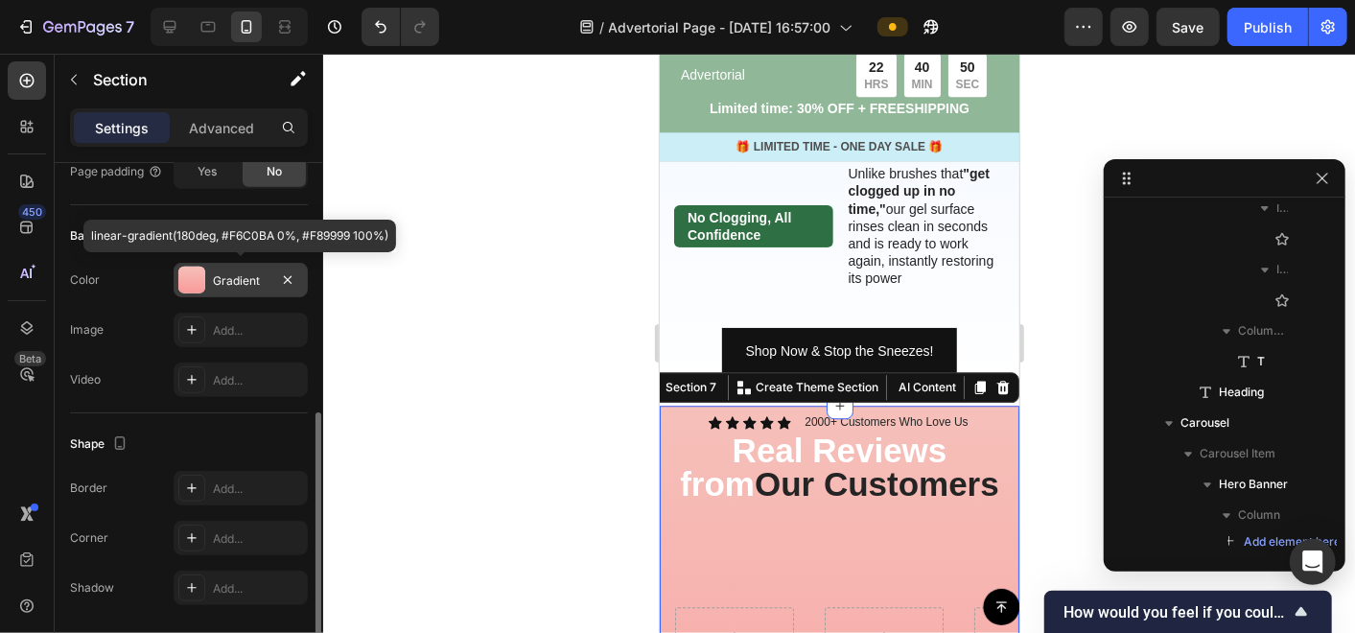
click at [211, 281] on div "Gradient" at bounding box center [241, 280] width 134 height 35
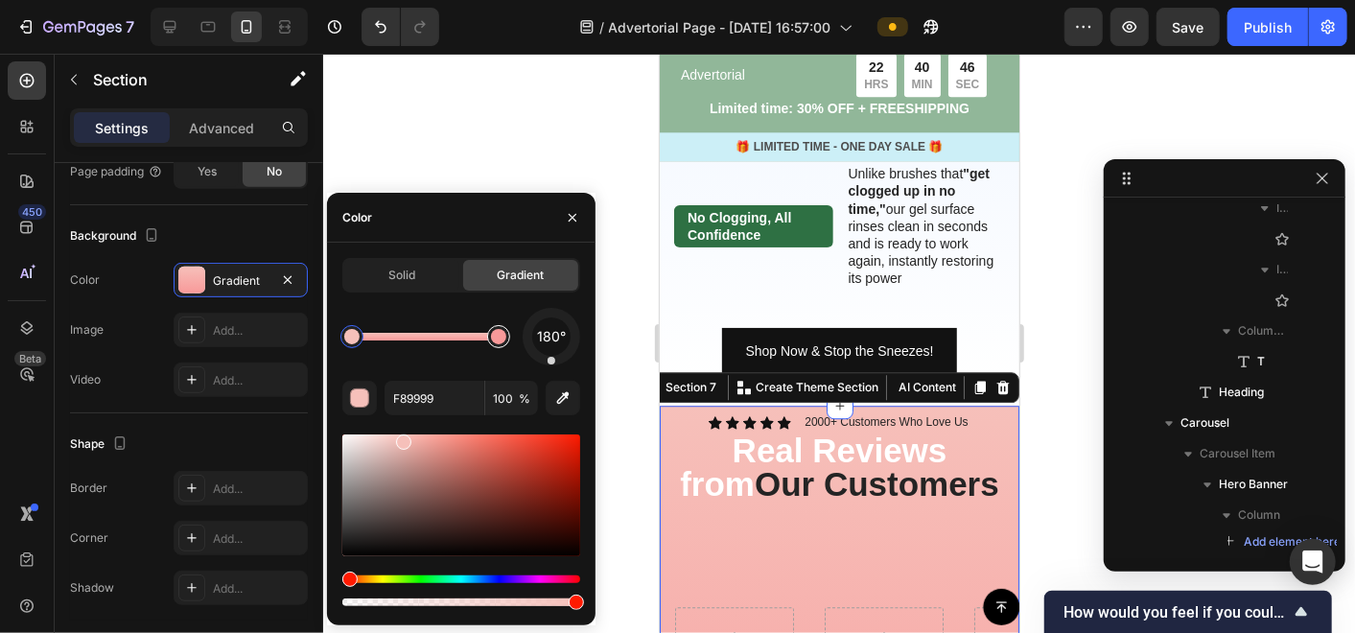
click at [500, 338] on div at bounding box center [498, 336] width 15 height 15
click at [362, 403] on div "button" at bounding box center [360, 398] width 19 height 19
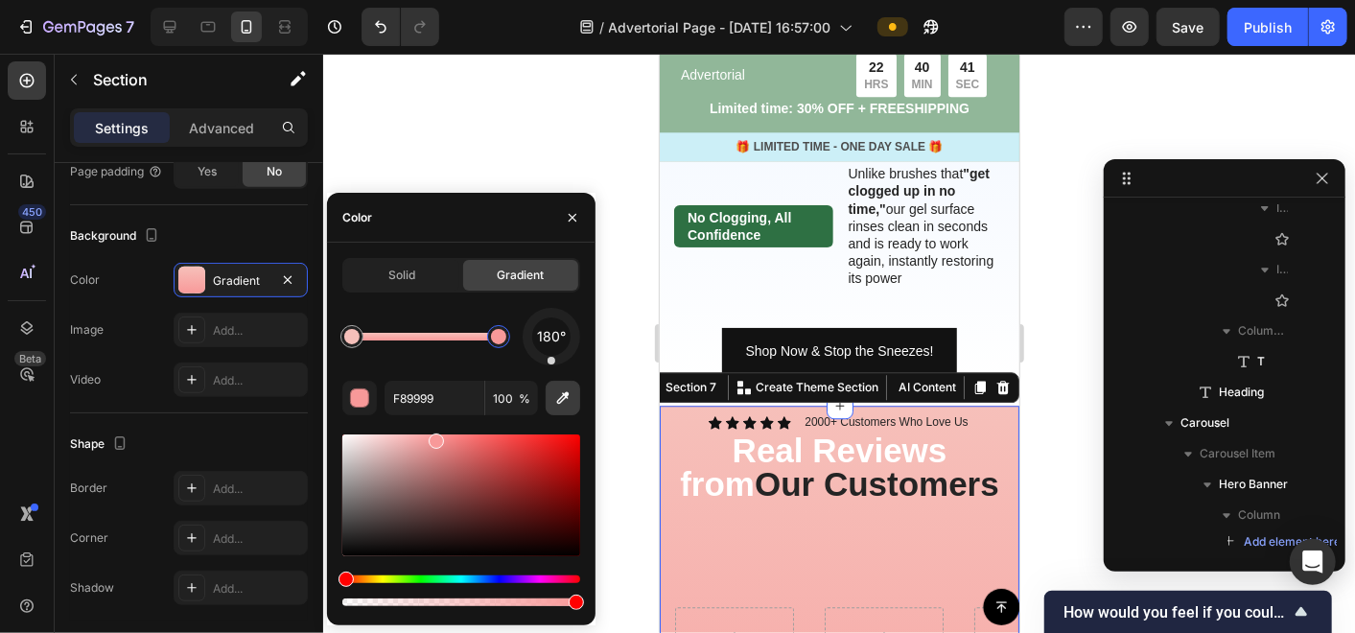
click at [558, 405] on icon "button" at bounding box center [562, 397] width 19 height 19
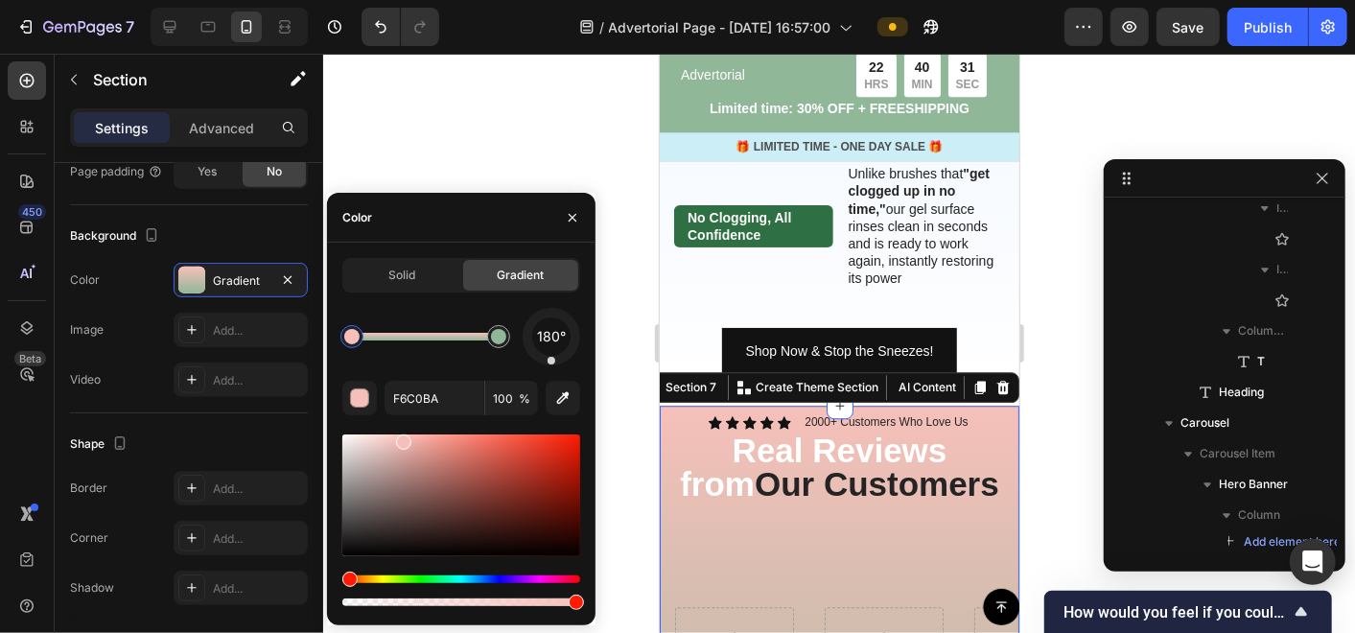
click at [346, 338] on div at bounding box center [351, 336] width 15 height 15
click at [360, 397] on div "button" at bounding box center [360, 398] width 19 height 19
click at [556, 400] on icon "button" at bounding box center [562, 397] width 19 height 19
type input "2E7043"
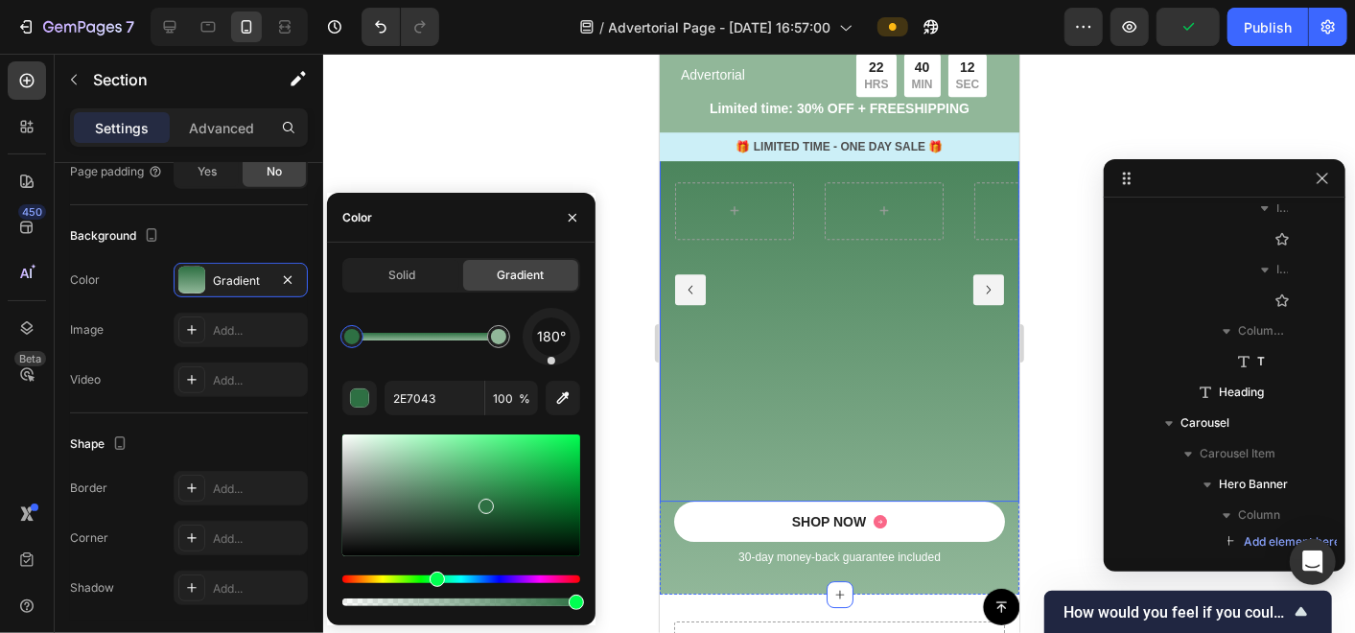
scroll to position [3261, 0]
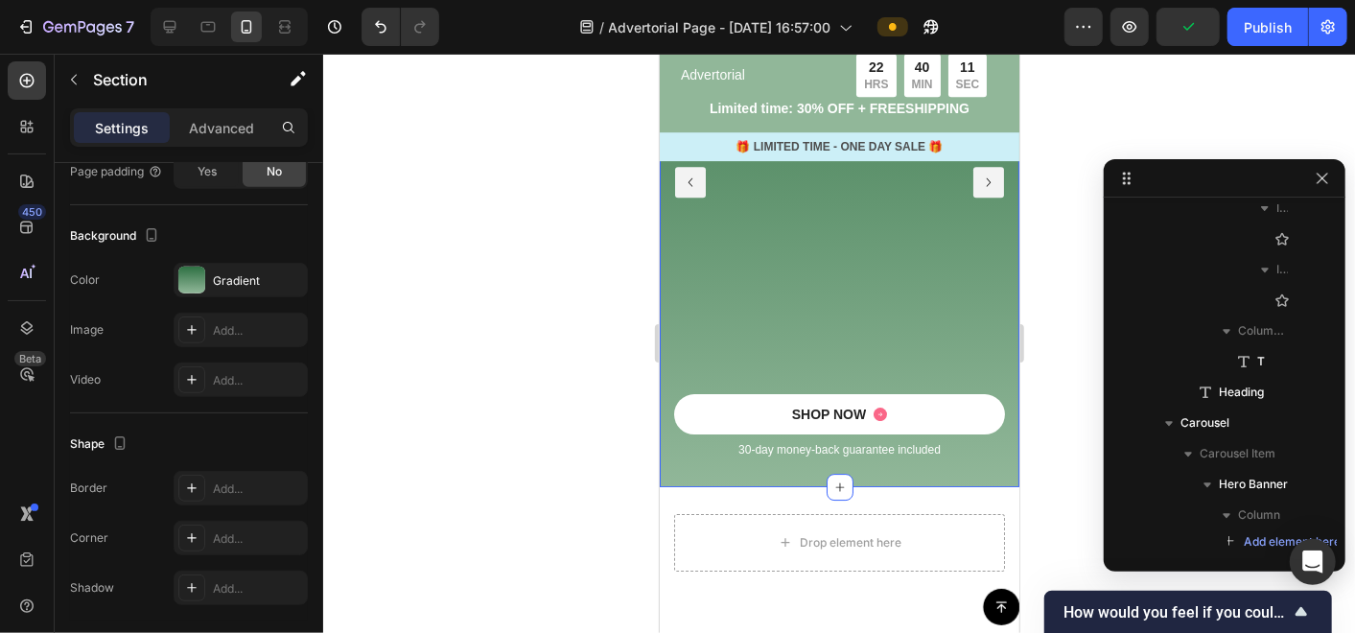
click at [1071, 340] on div at bounding box center [839, 343] width 1032 height 579
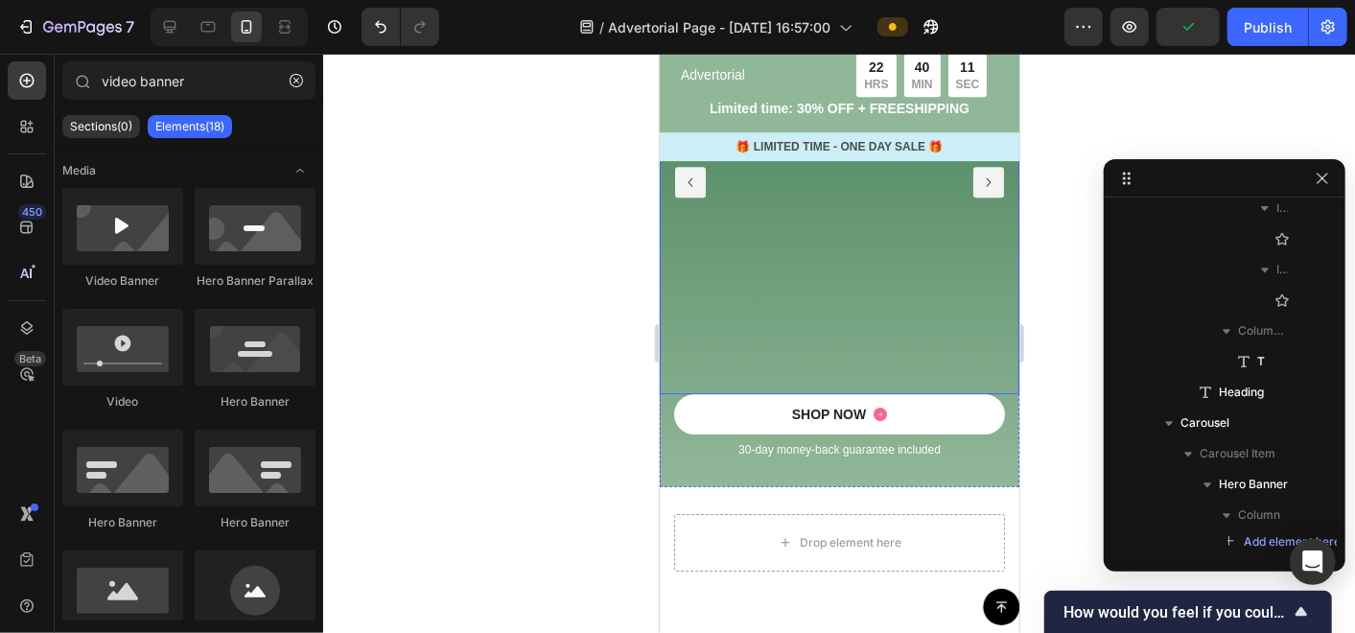
scroll to position [3153, 0]
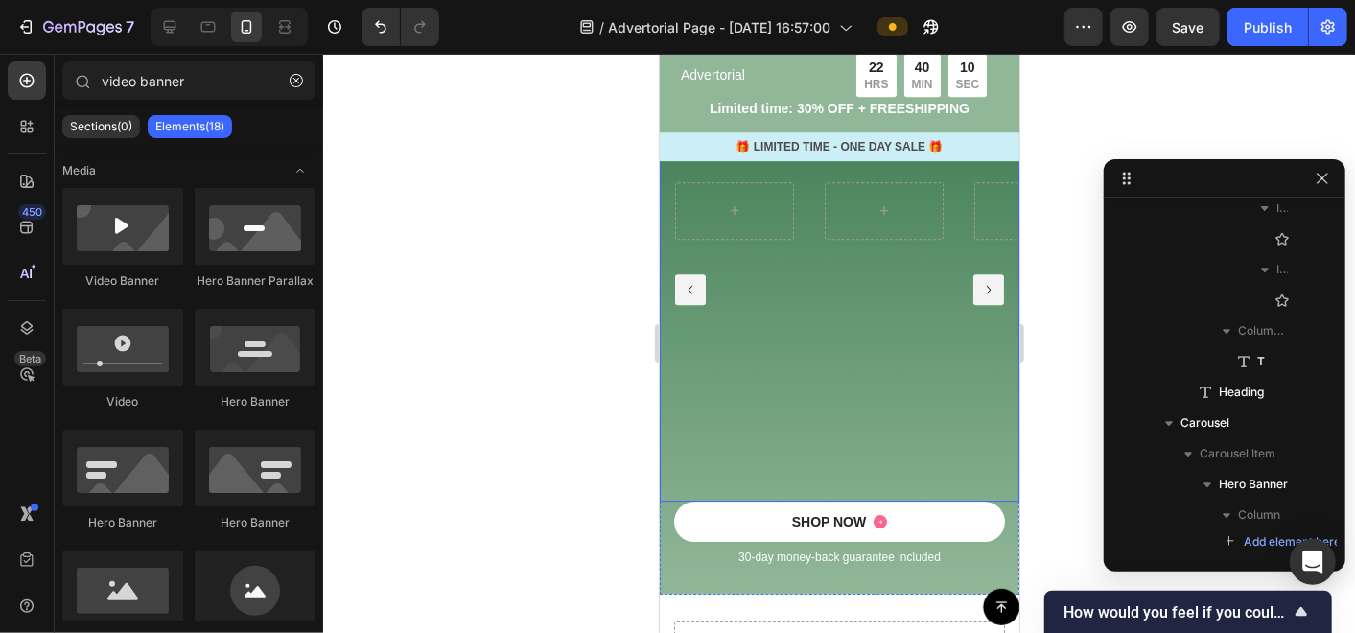
click at [830, 418] on div "Hero Banner" at bounding box center [883, 289] width 150 height 424
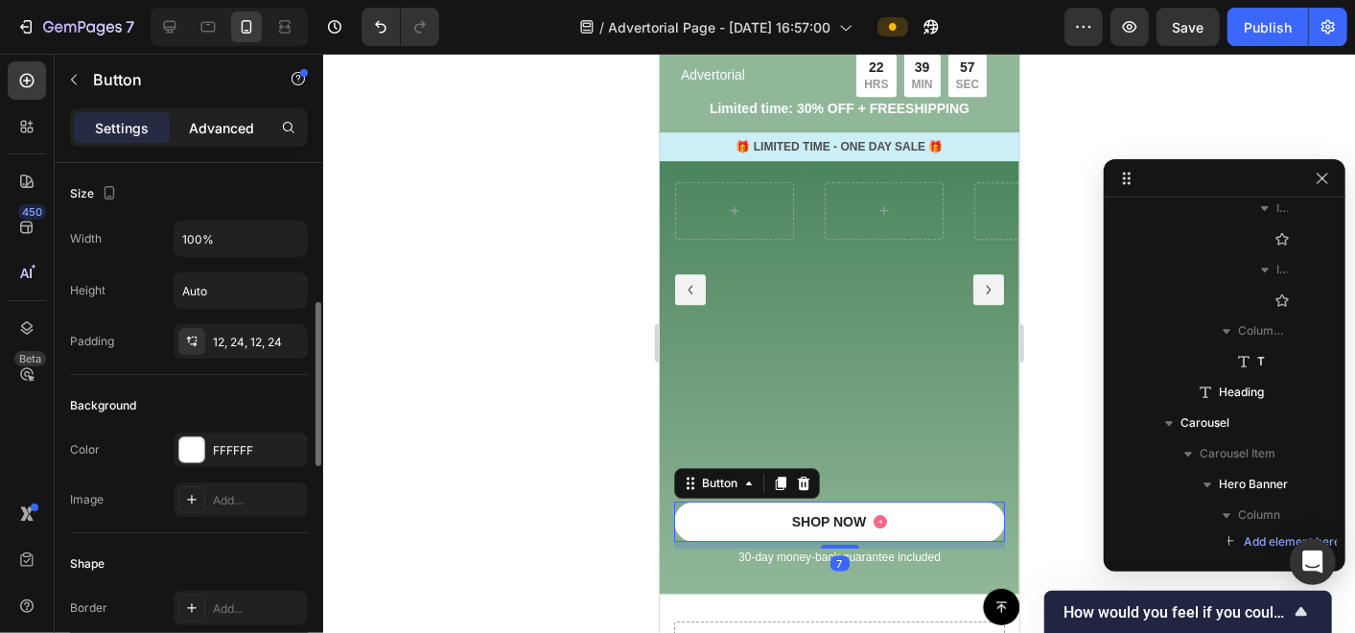
scroll to position [106, 0]
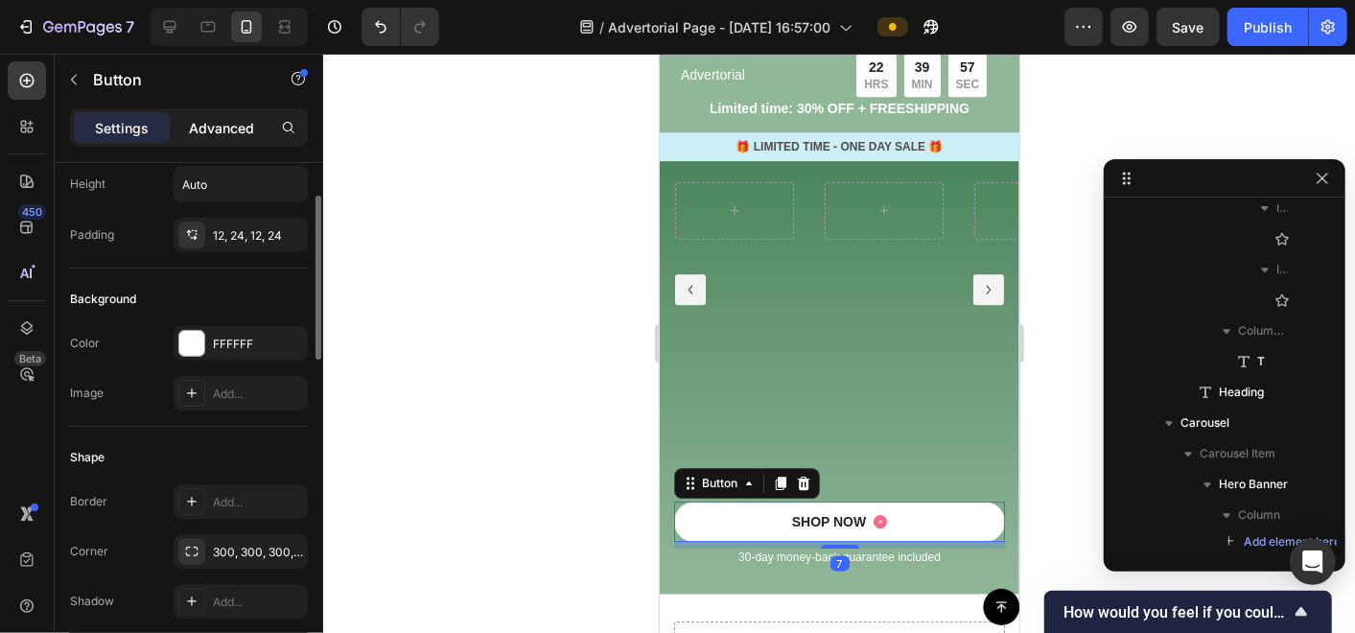
click at [225, 118] on p "Advanced" at bounding box center [221, 128] width 65 height 20
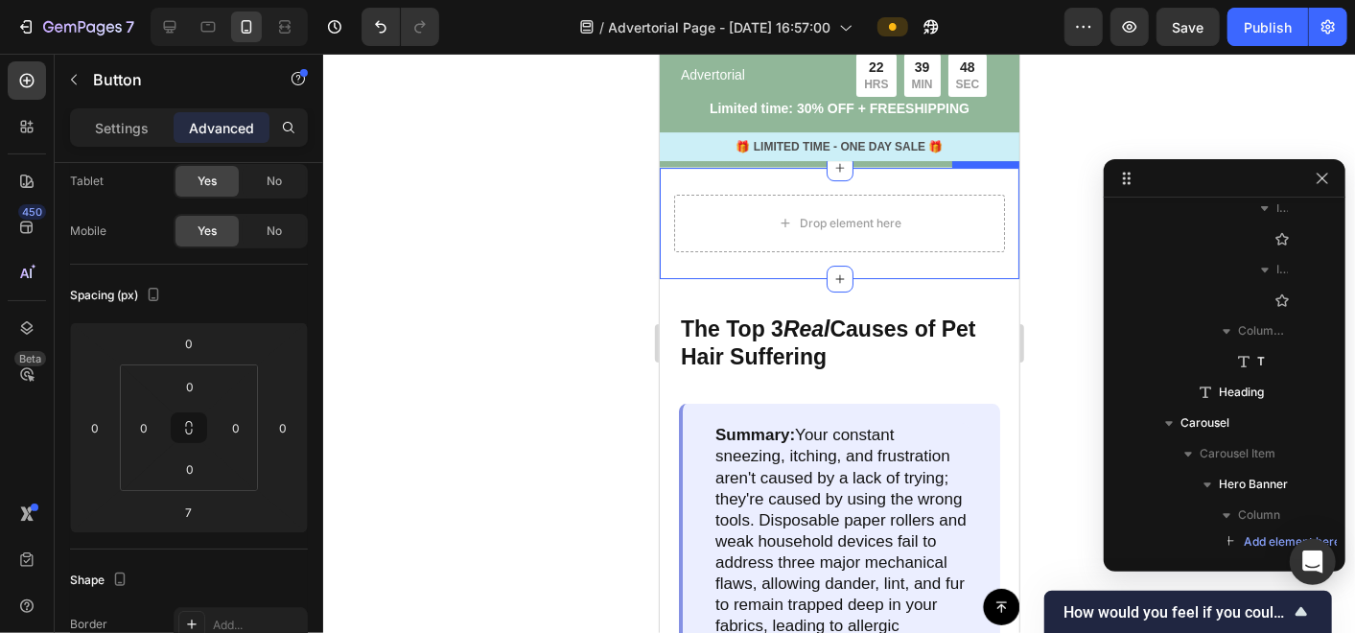
scroll to position [3686, 0]
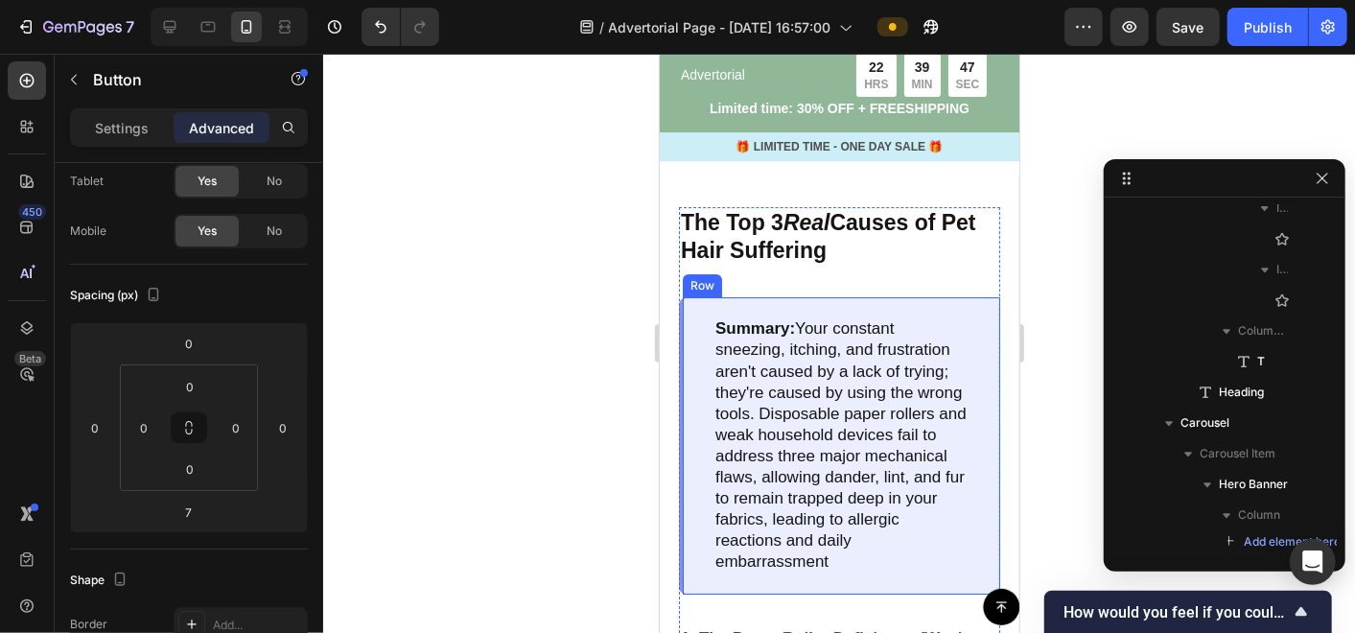
click at [966, 325] on div "Summary: Your constant sneezing, itching, and frustration aren't caused by a la…" at bounding box center [838, 444] width 321 height 296
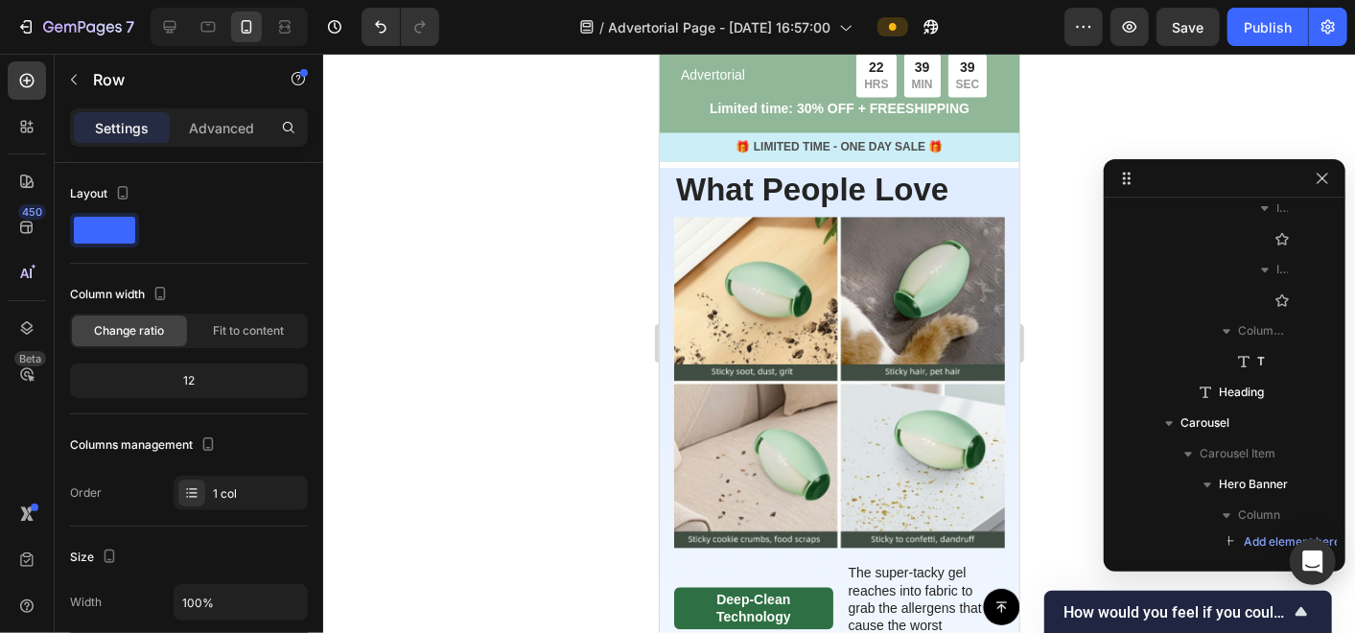
scroll to position [2194, 0]
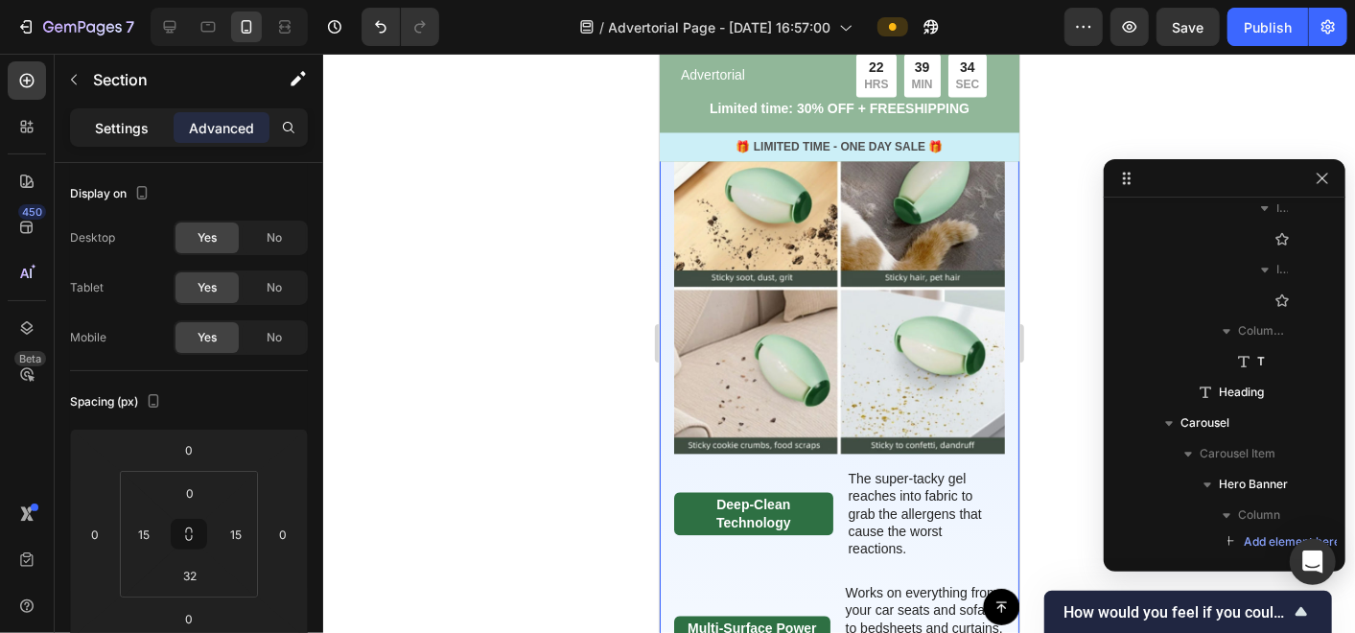
click at [123, 123] on p "Settings" at bounding box center [122, 128] width 54 height 20
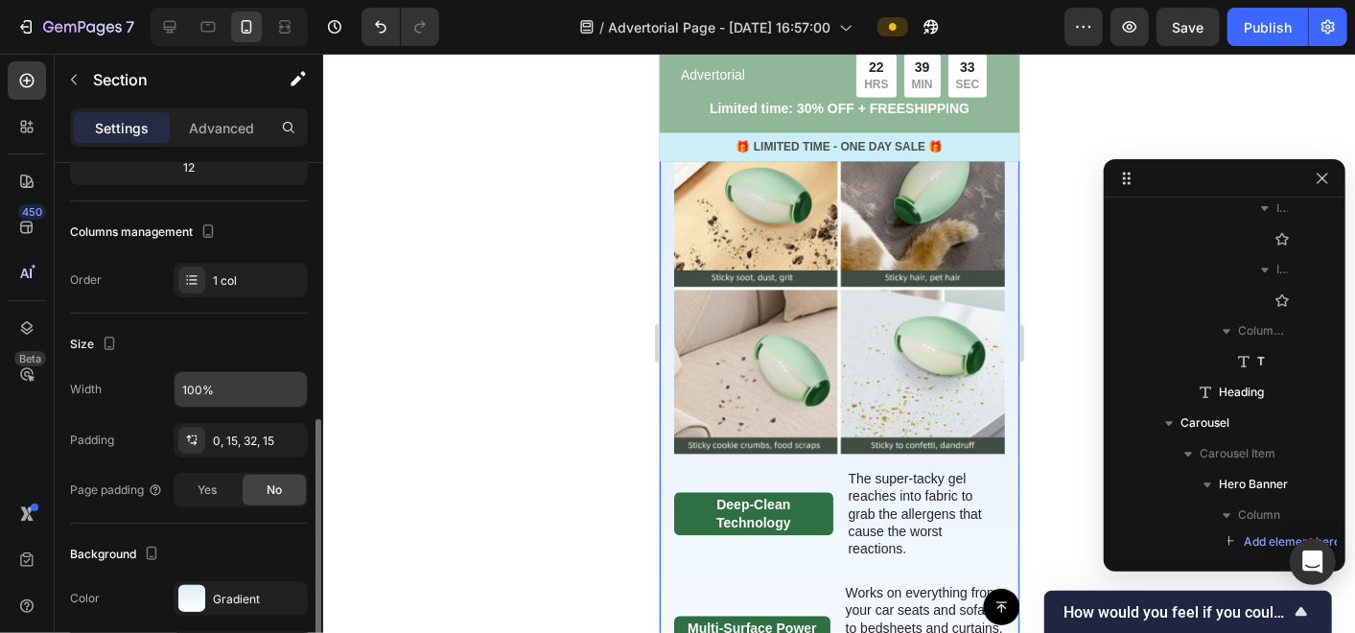
scroll to position [593, 0]
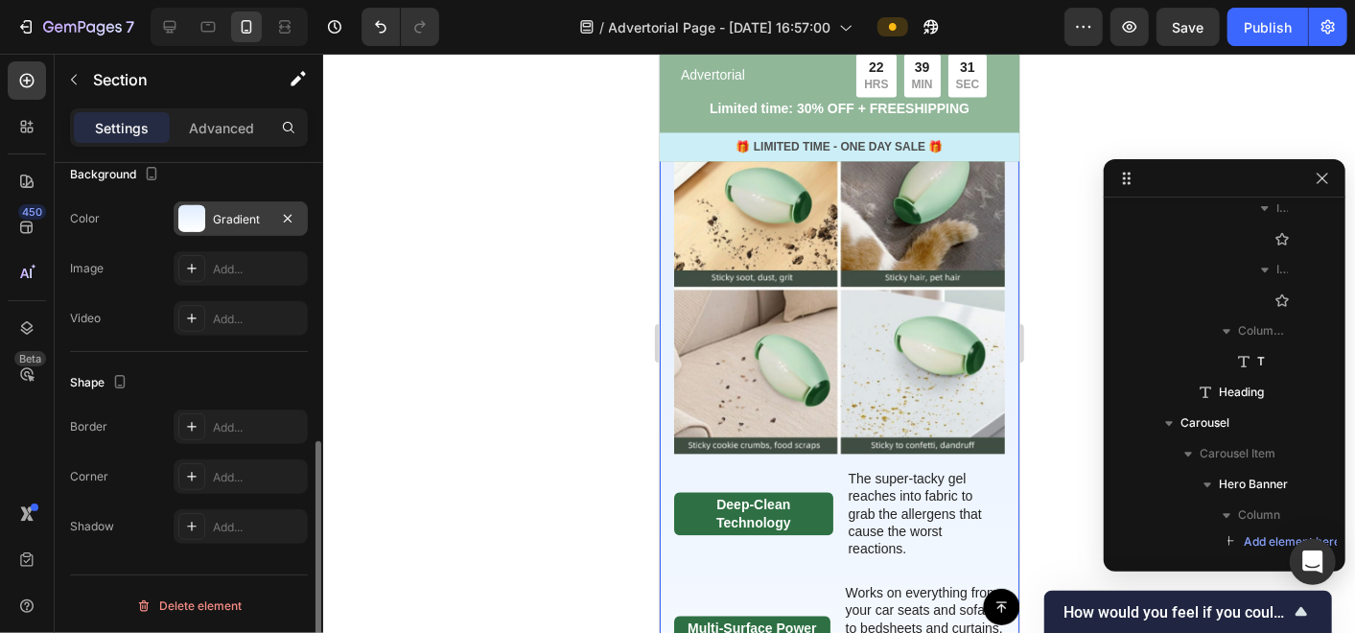
click at [217, 213] on div "Gradient" at bounding box center [241, 219] width 56 height 17
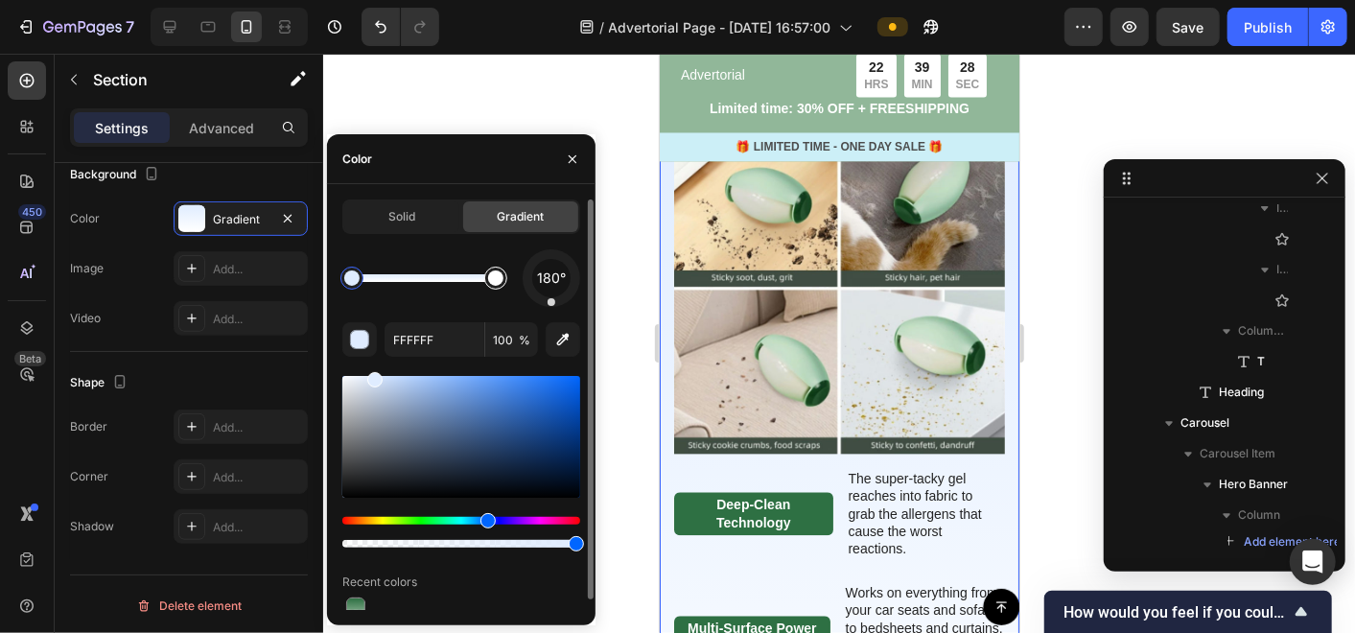
click at [492, 278] on div at bounding box center [495, 277] width 15 height 15
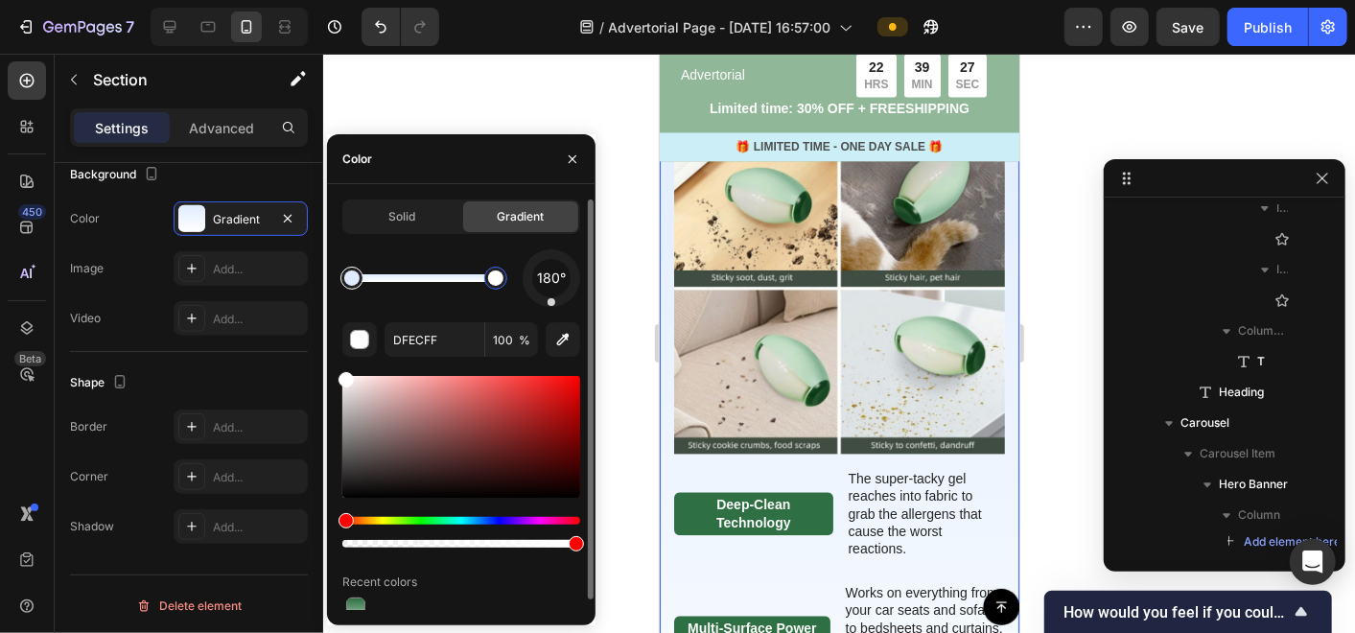
click at [350, 279] on div at bounding box center [351, 277] width 15 height 15
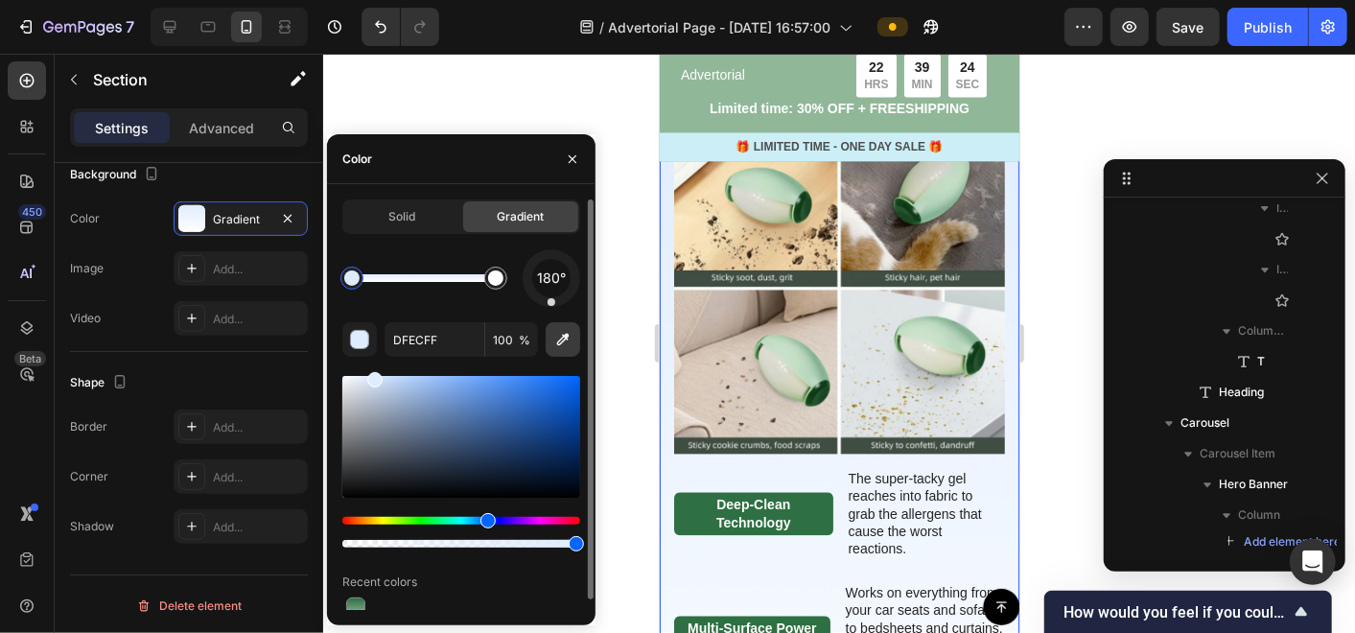
click at [570, 340] on icon "button" at bounding box center [562, 339] width 19 height 19
type input "91B799"
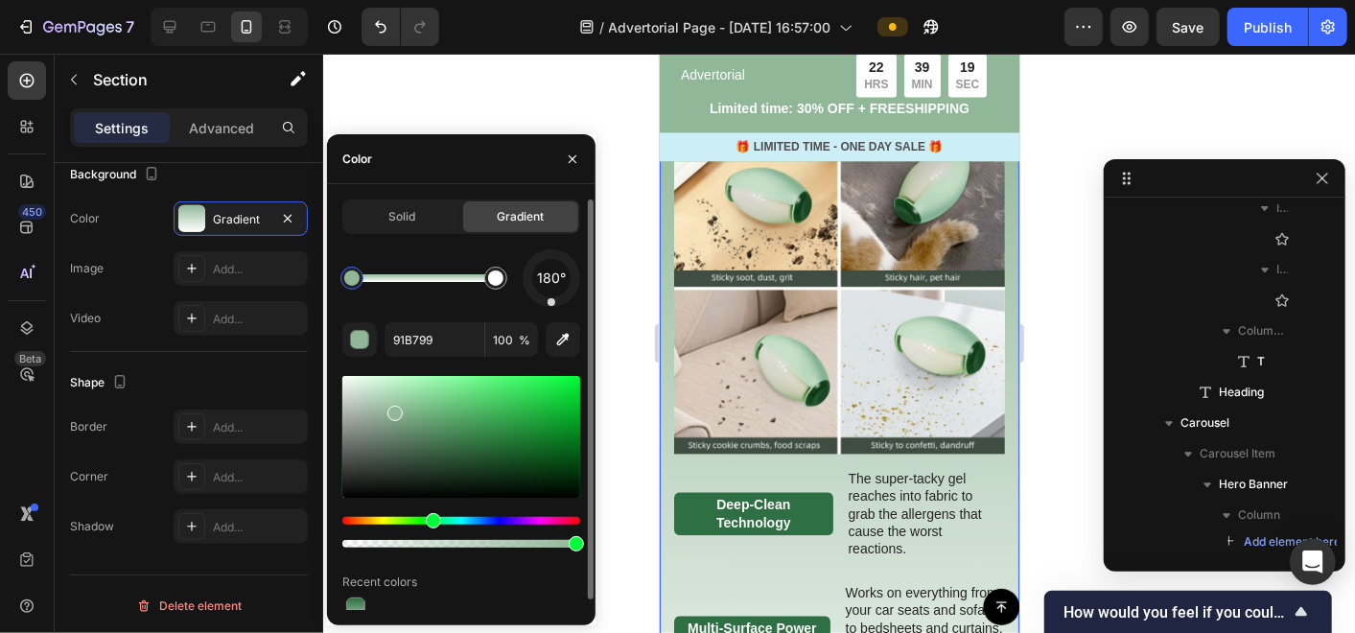
click at [354, 287] on div at bounding box center [351, 278] width 23 height 23
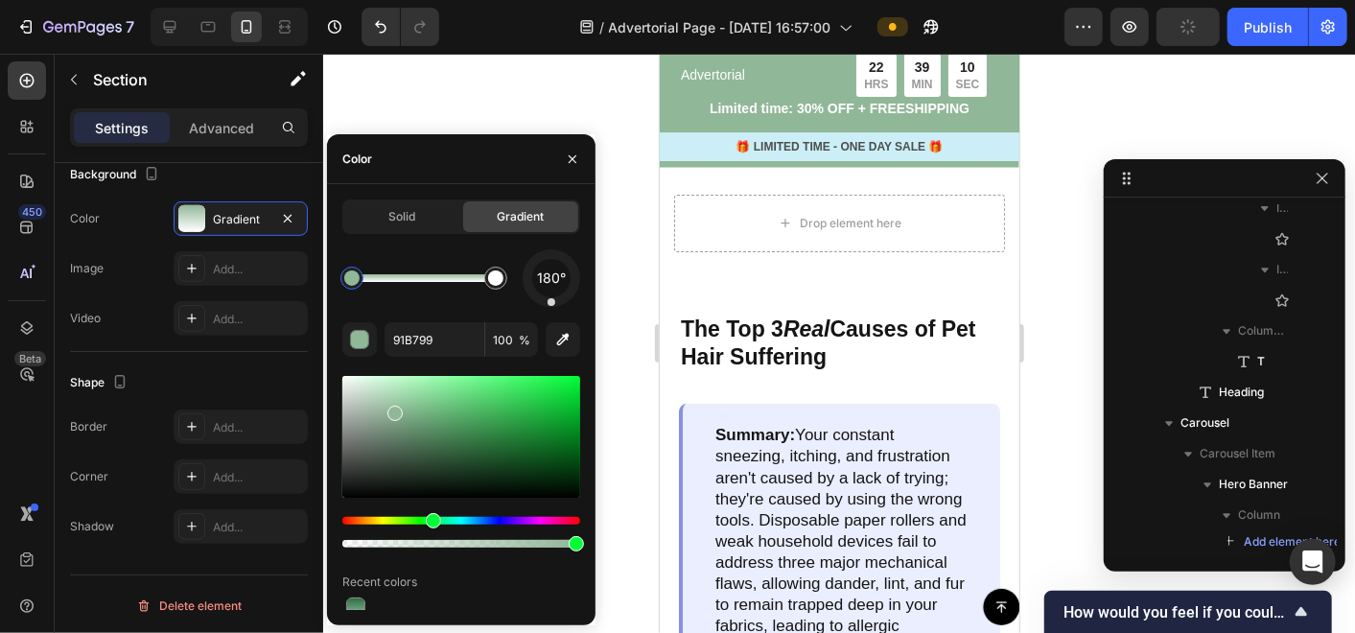
scroll to position [3793, 0]
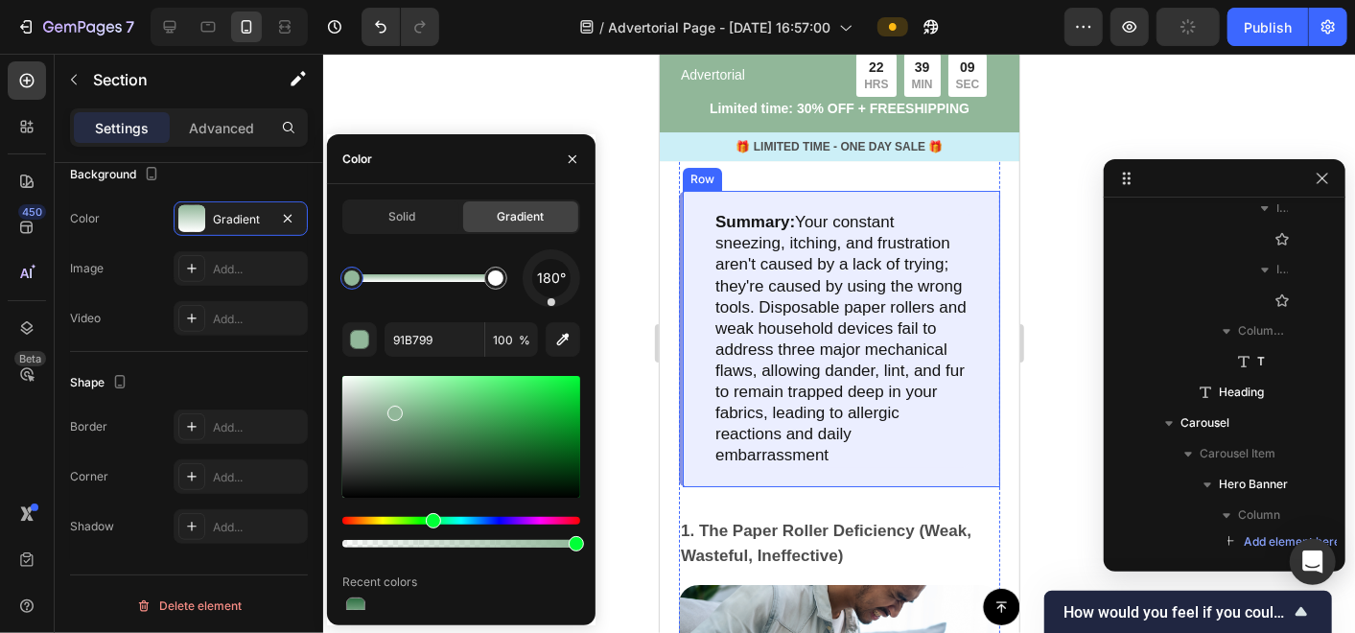
click at [954, 450] on div "Summary: Your constant sneezing, itching, and frustration aren't caused by a la…" at bounding box center [838, 338] width 321 height 296
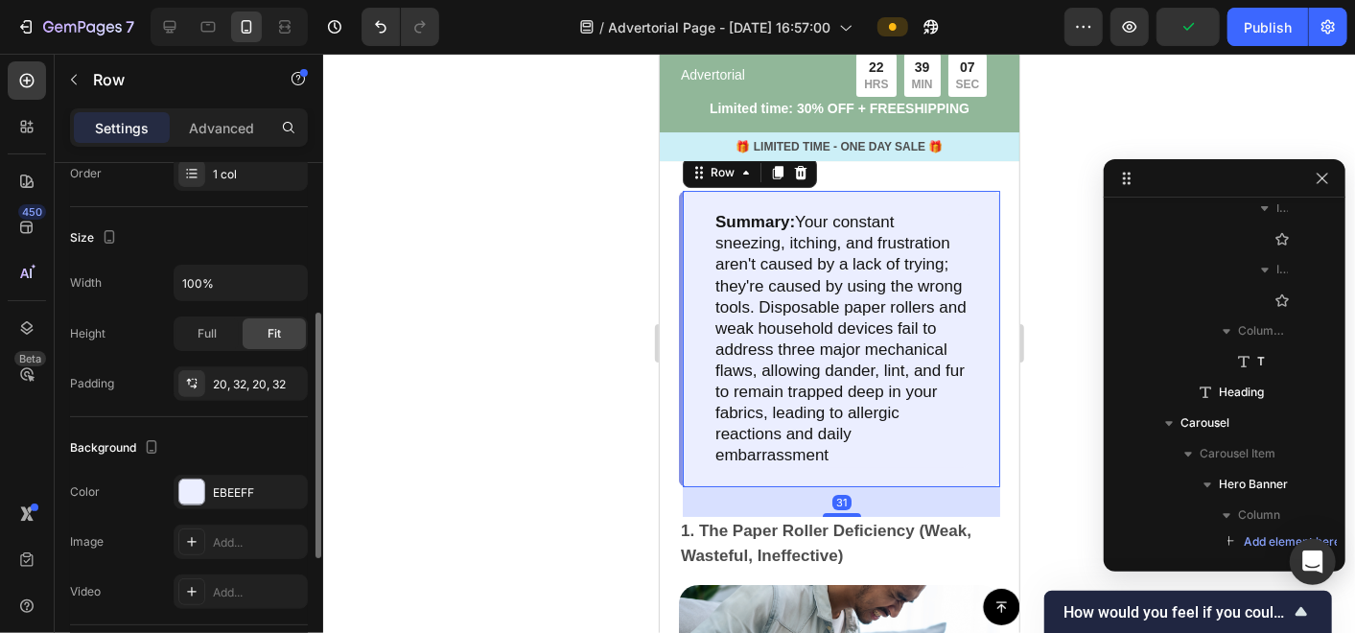
scroll to position [426, 0]
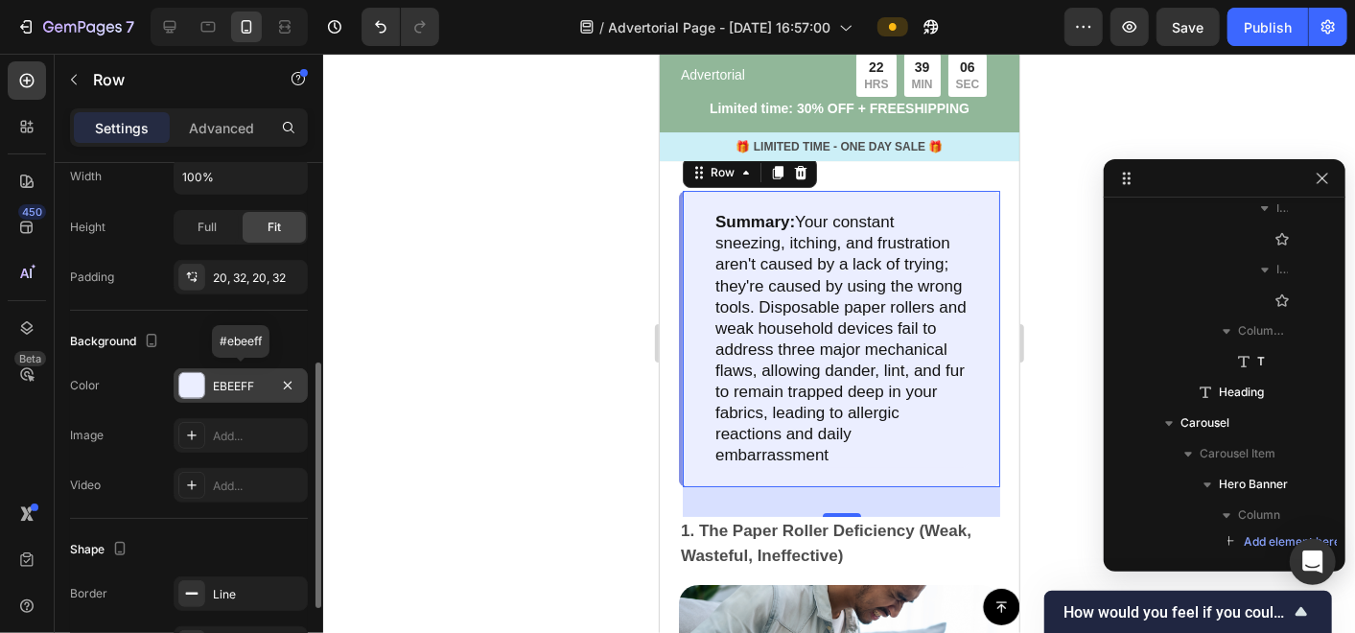
click at [222, 387] on div "EBEEFF" at bounding box center [241, 386] width 56 height 17
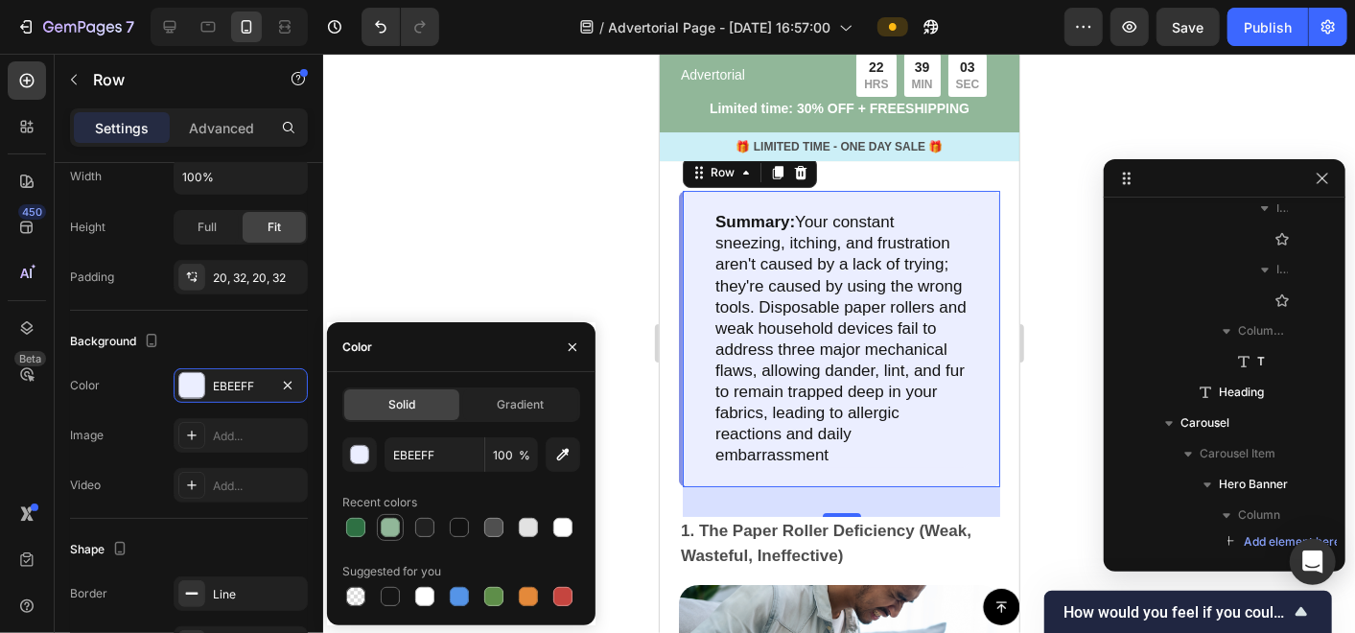
click at [394, 520] on div at bounding box center [390, 527] width 19 height 19
type input "91B799"
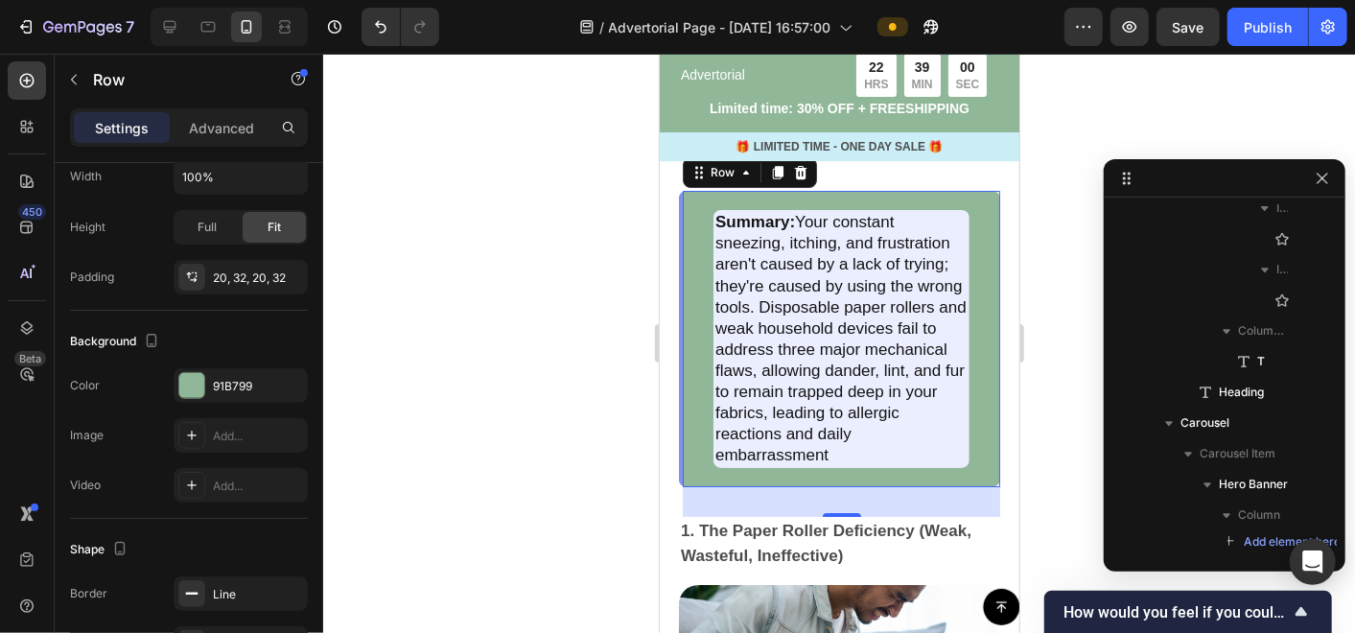
click at [727, 516] on div "31" at bounding box center [840, 501] width 317 height 30
click at [718, 516] on div "31" at bounding box center [840, 501] width 317 height 30
click at [1047, 322] on div at bounding box center [839, 343] width 1032 height 579
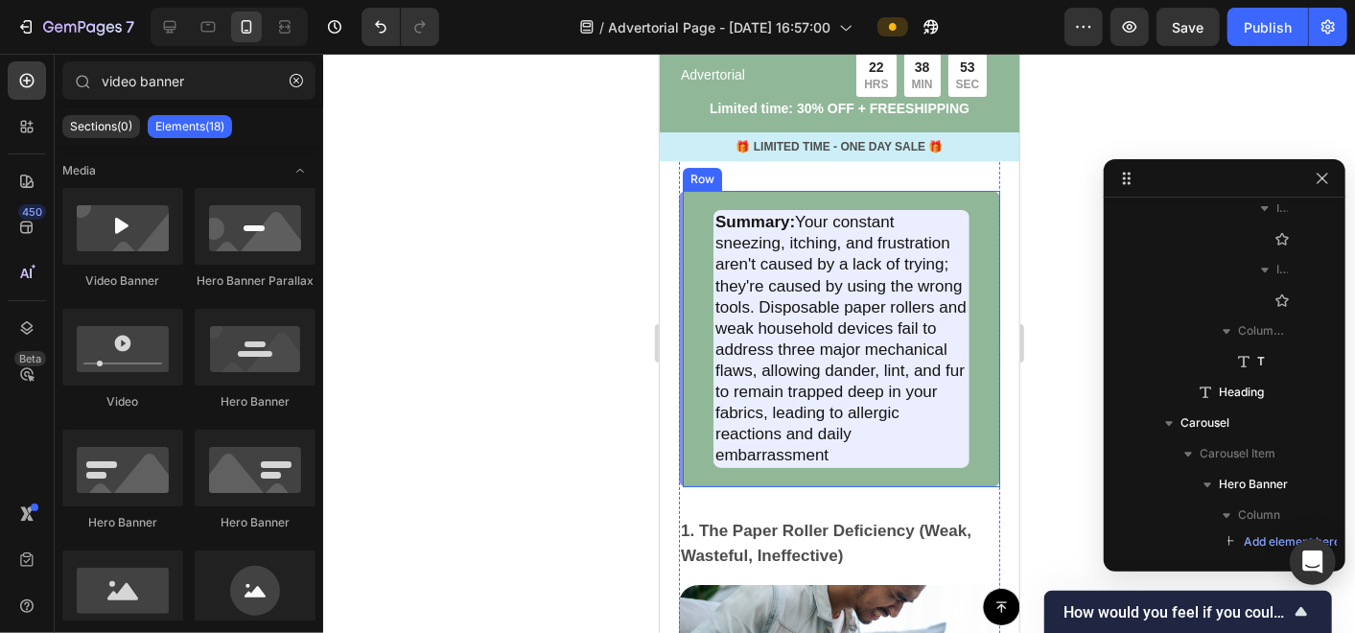
click at [679, 215] on div "Summary: Your constant sneezing, itching, and frustration aren't caused by a la…" at bounding box center [838, 338] width 321 height 296
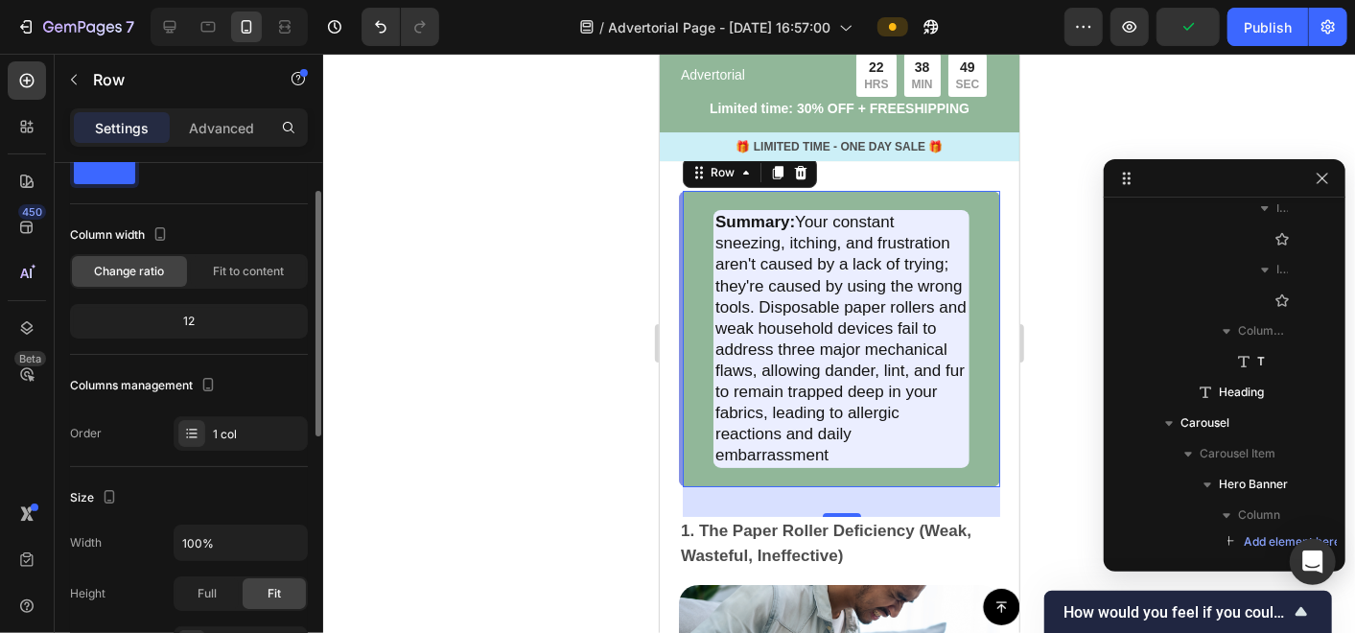
scroll to position [0, 0]
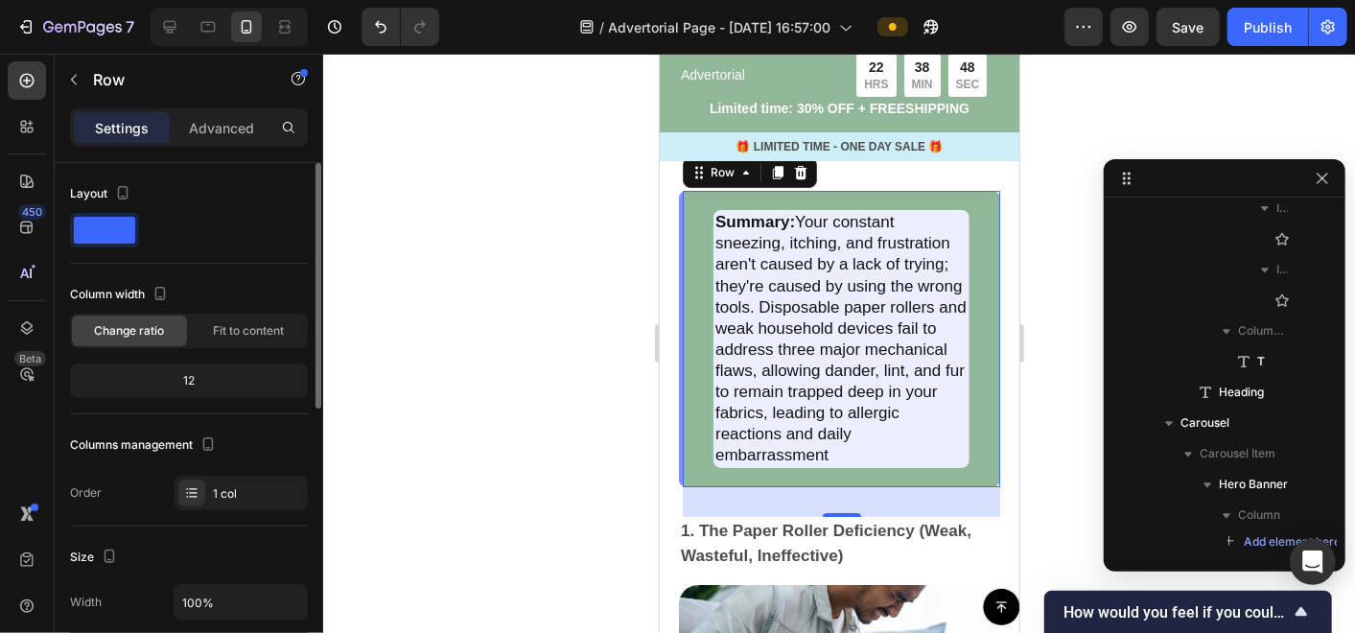
click at [105, 223] on span at bounding box center [104, 230] width 61 height 27
click at [667, 193] on div "The Top 3 Real Causes of Pet Hair Suffering Text Block Summary: Your constant s…" at bounding box center [839, 453] width 360 height 778
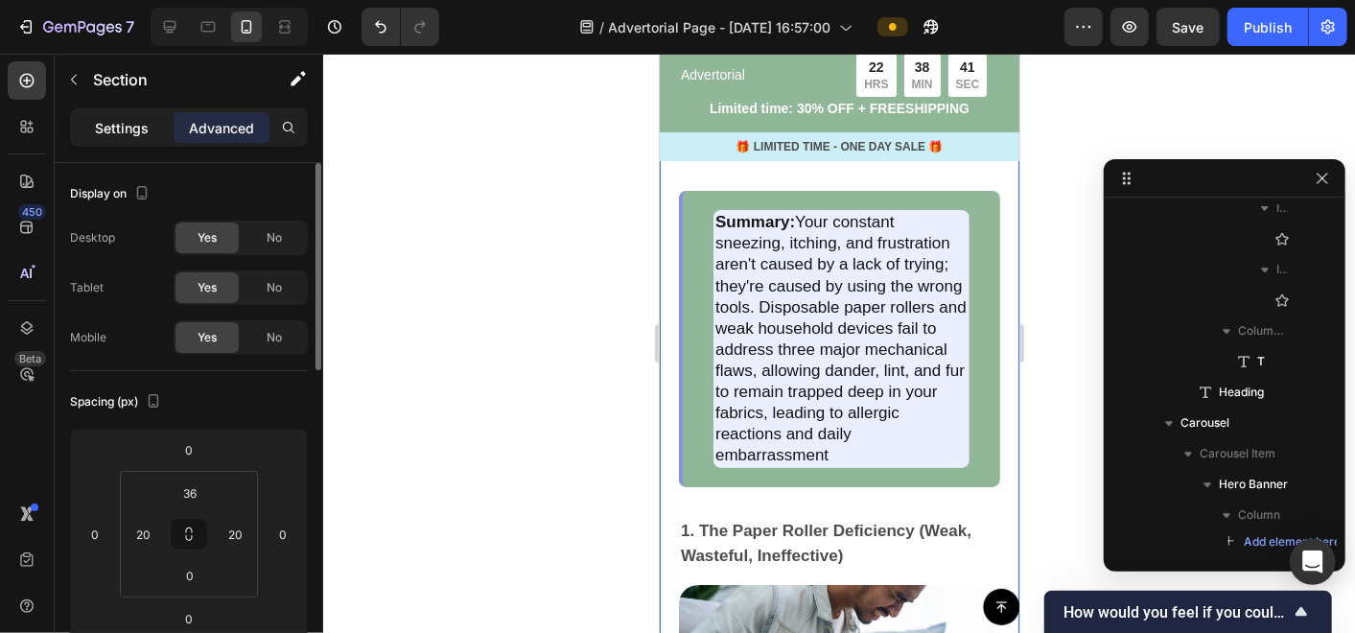
click at [129, 129] on p "Settings" at bounding box center [122, 128] width 54 height 20
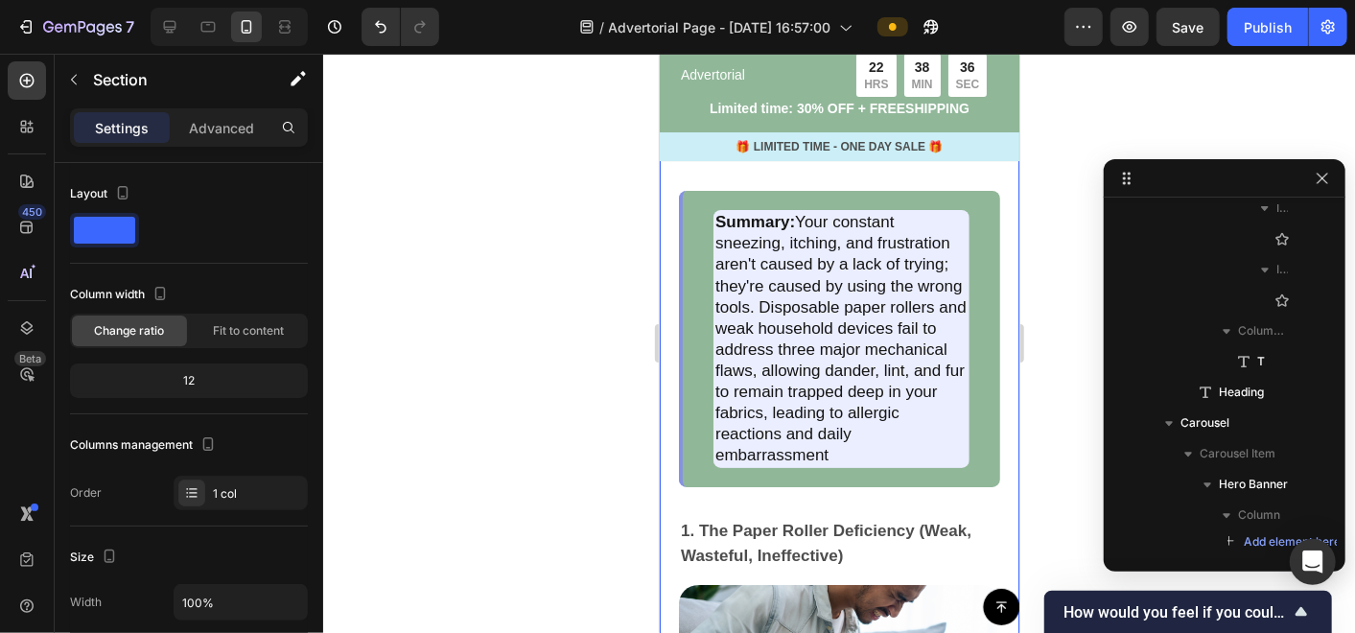
click at [578, 256] on div at bounding box center [839, 343] width 1032 height 579
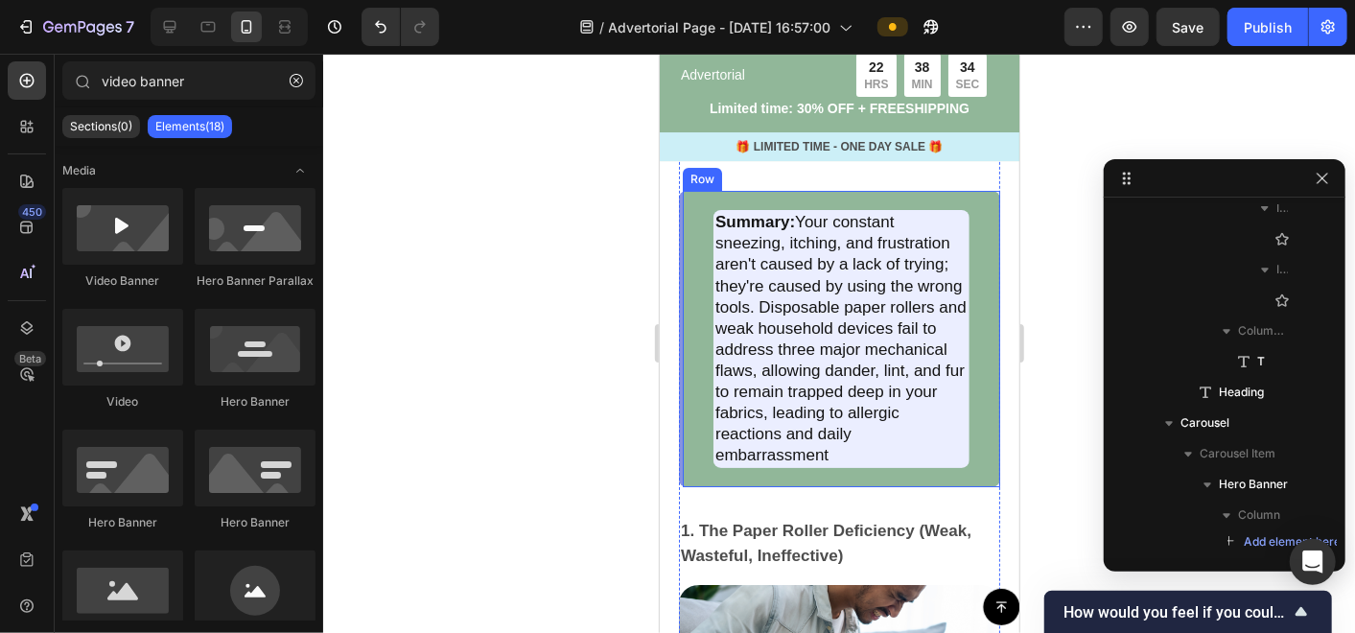
click at [967, 235] on div "Summary: Your constant sneezing, itching, and frustration aren't caused by a la…" at bounding box center [838, 338] width 321 height 296
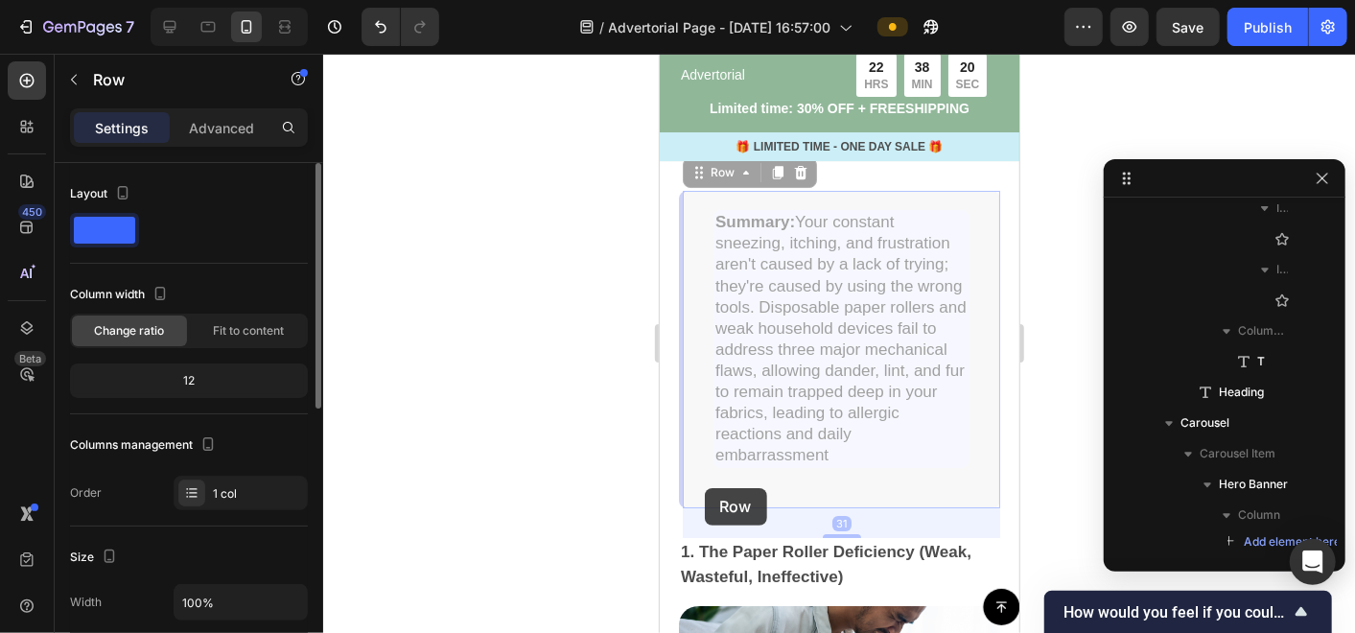
click at [532, 470] on div at bounding box center [839, 343] width 1032 height 579
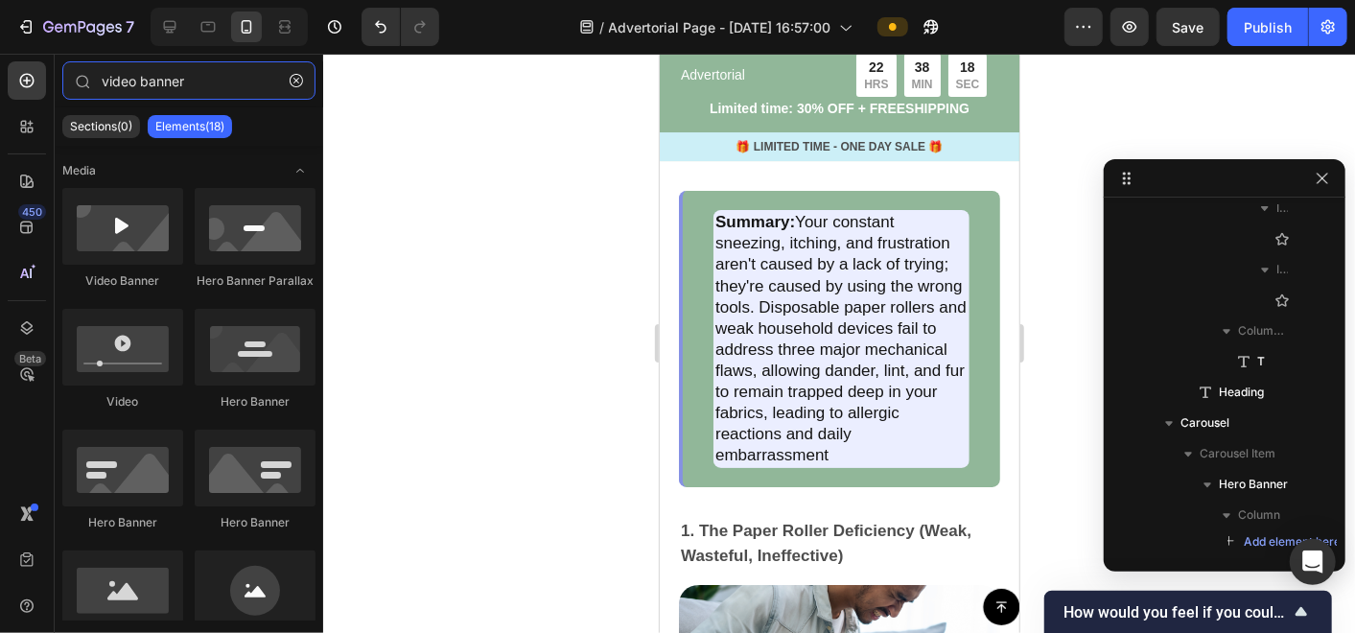
type input "video banne"
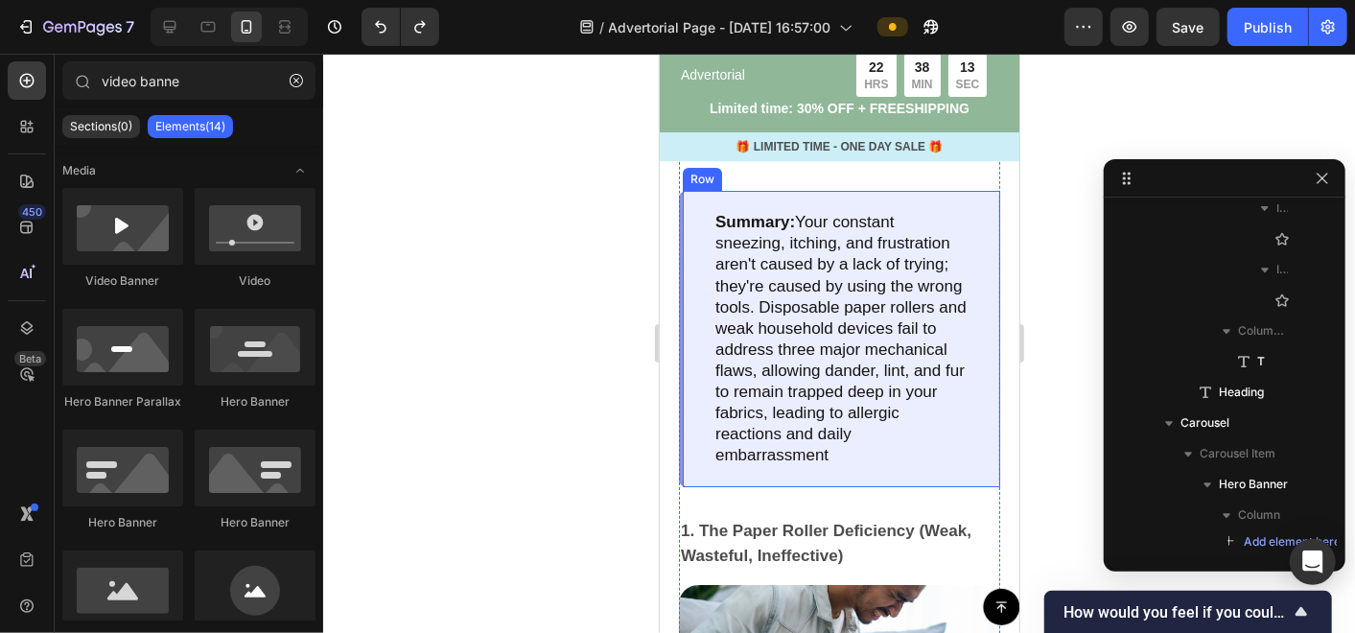
click at [688, 211] on div "Summary: Your constant sneezing, itching, and frustration aren't caused by a la…" at bounding box center [838, 338] width 321 height 296
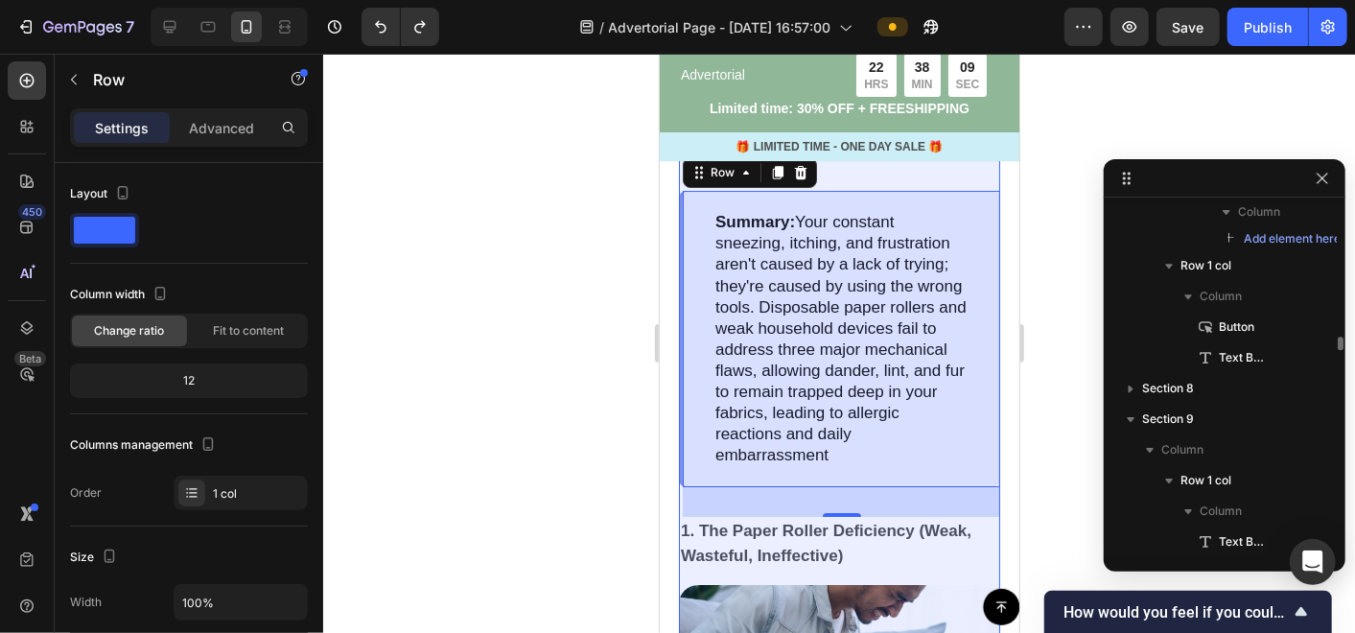
scroll to position [3475, 0]
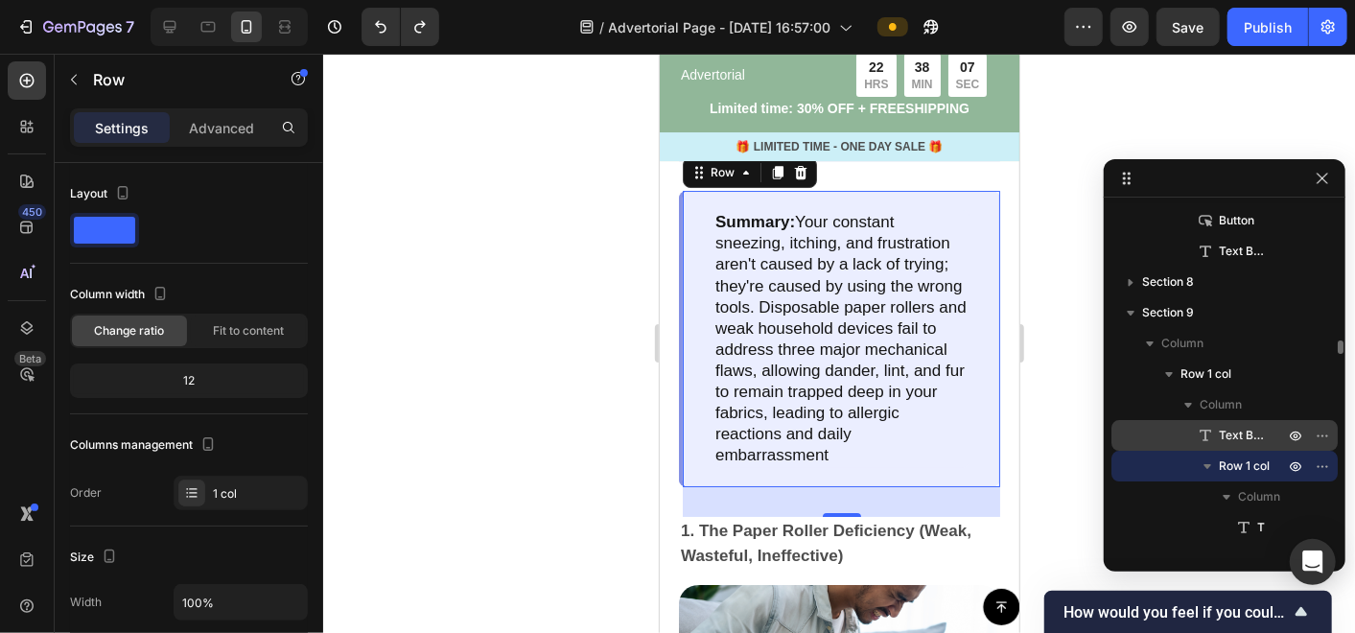
click at [1250, 438] on span "Text Block" at bounding box center [1242, 435] width 46 height 19
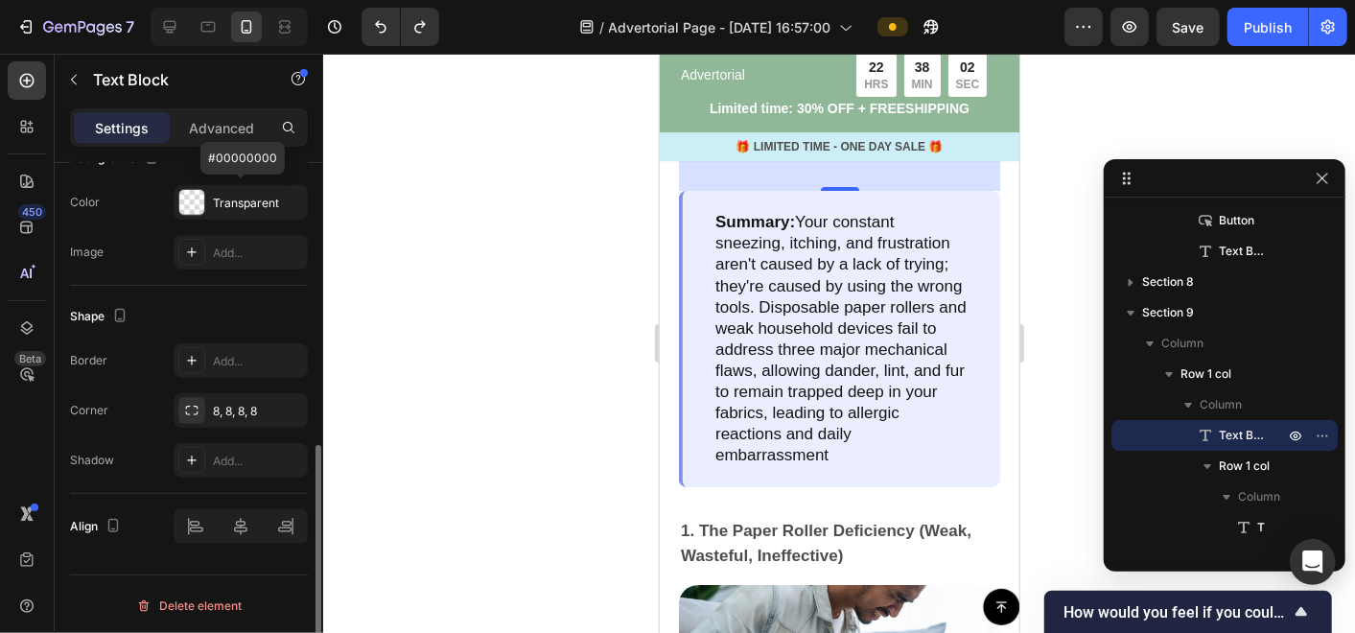
scroll to position [183, 0]
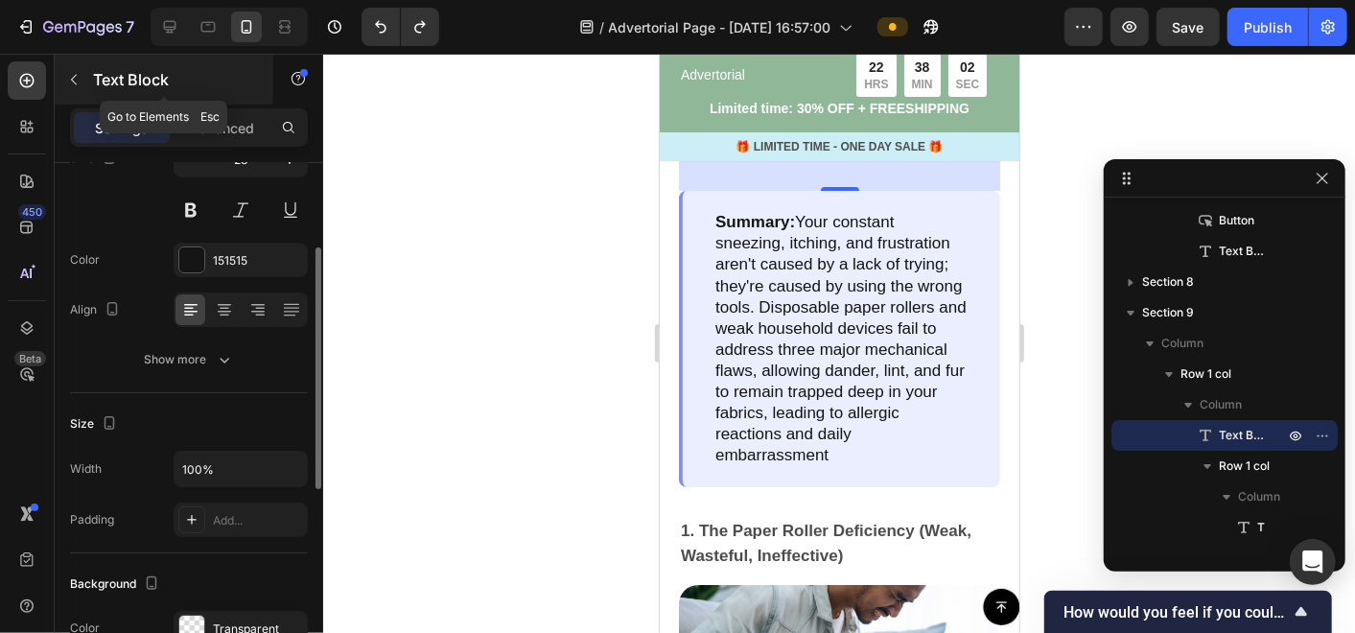
click at [199, 101] on div "Text Block" at bounding box center [164, 80] width 219 height 50
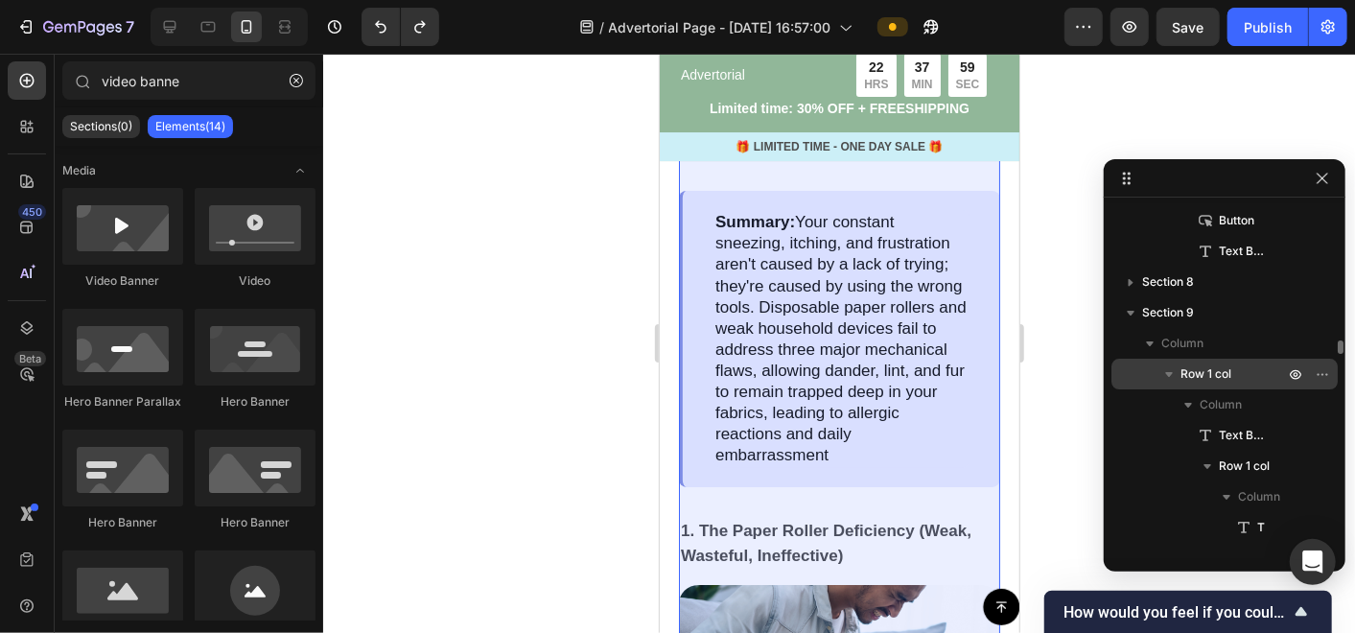
click at [1215, 381] on span "Row 1 col" at bounding box center [1205, 373] width 51 height 19
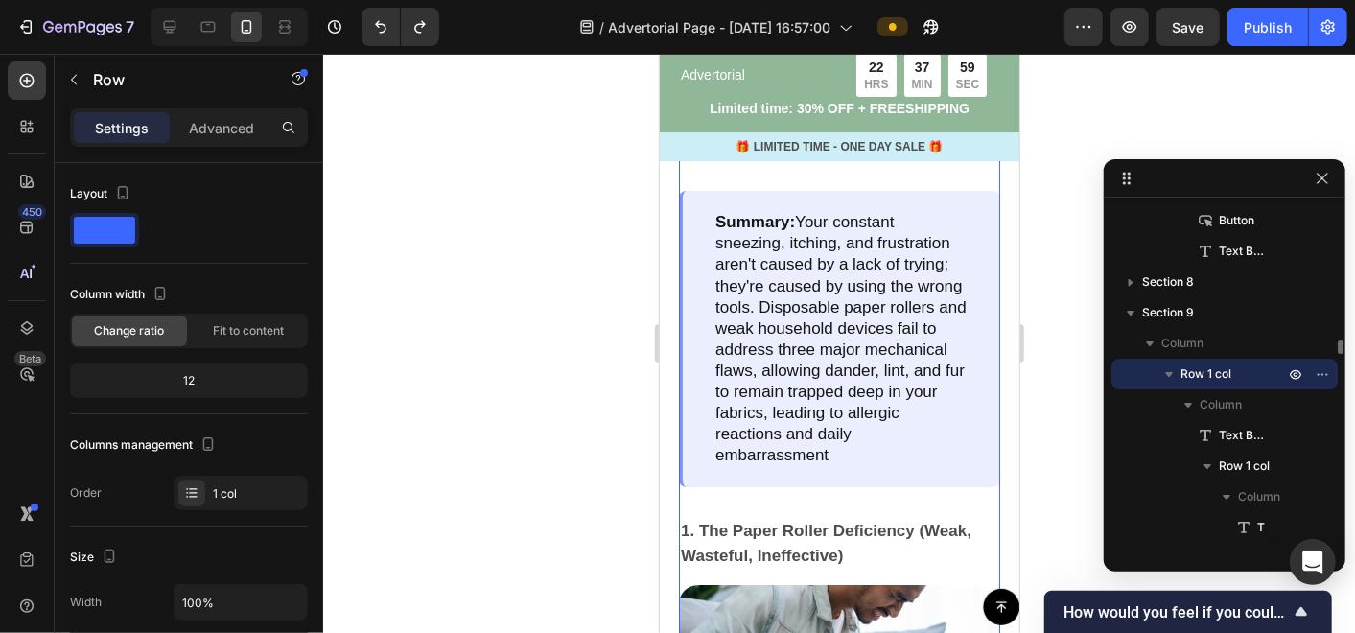
scroll to position [3772, 0]
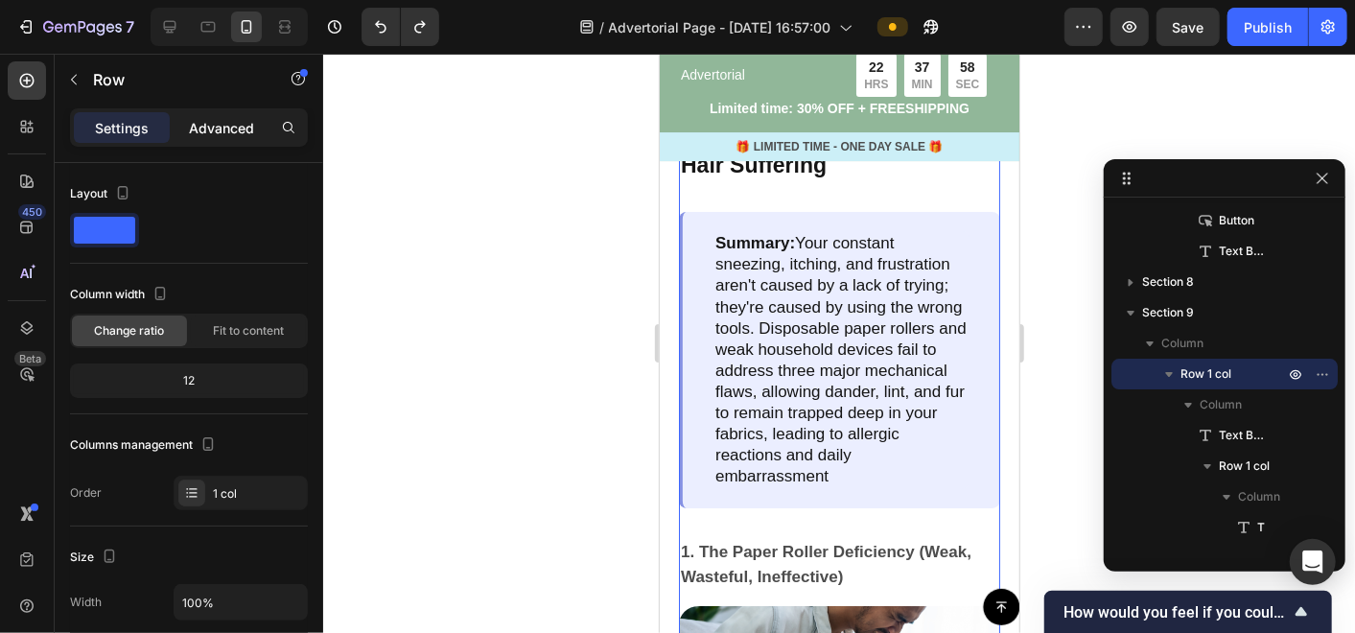
click at [184, 126] on div "Advanced" at bounding box center [222, 127] width 96 height 31
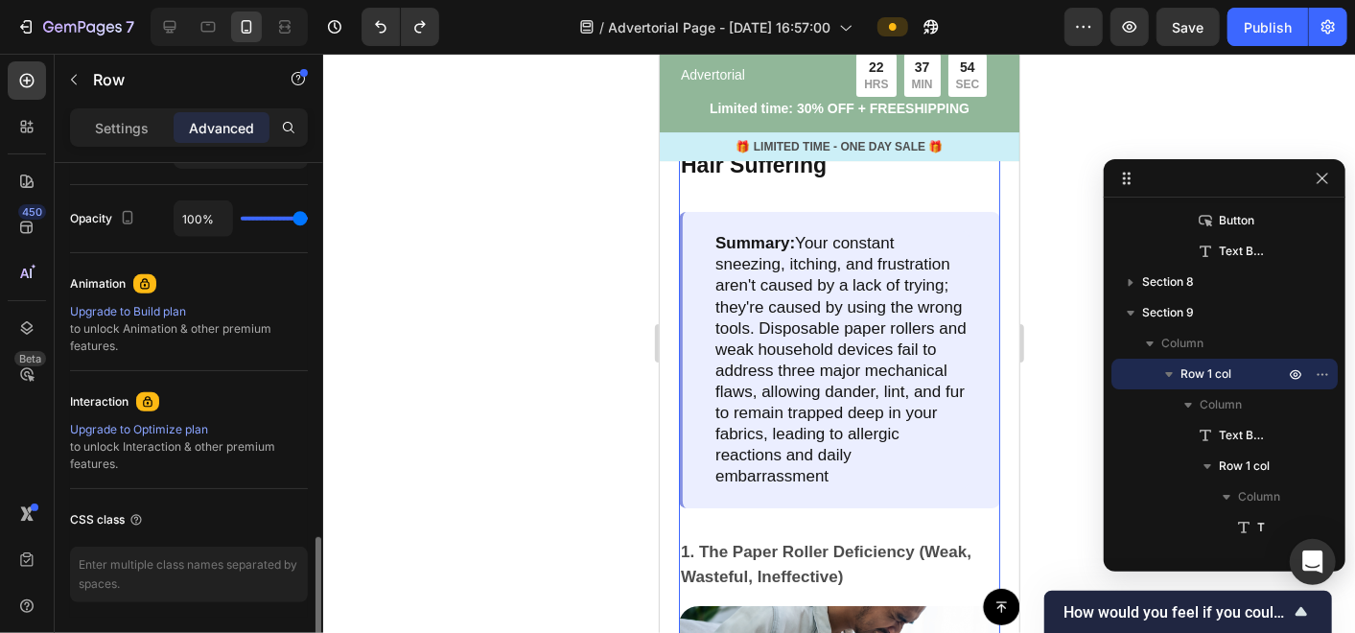
scroll to position [803, 0]
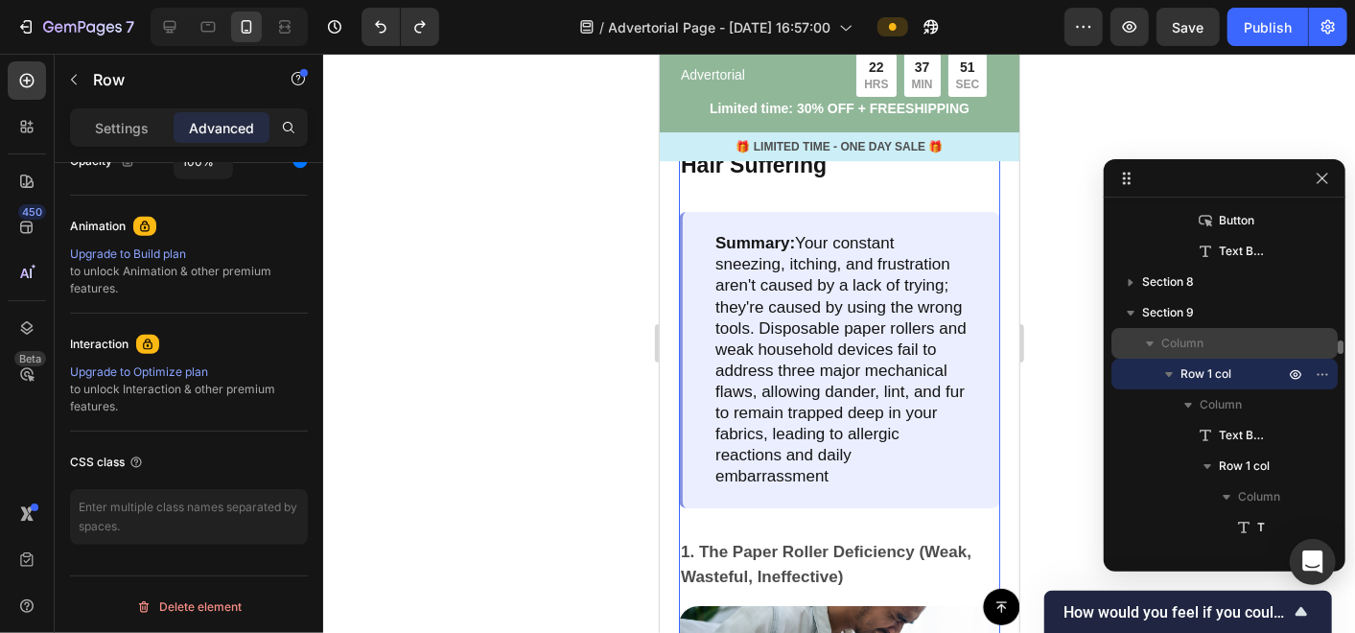
click at [1186, 335] on span "Column" at bounding box center [1182, 343] width 42 height 19
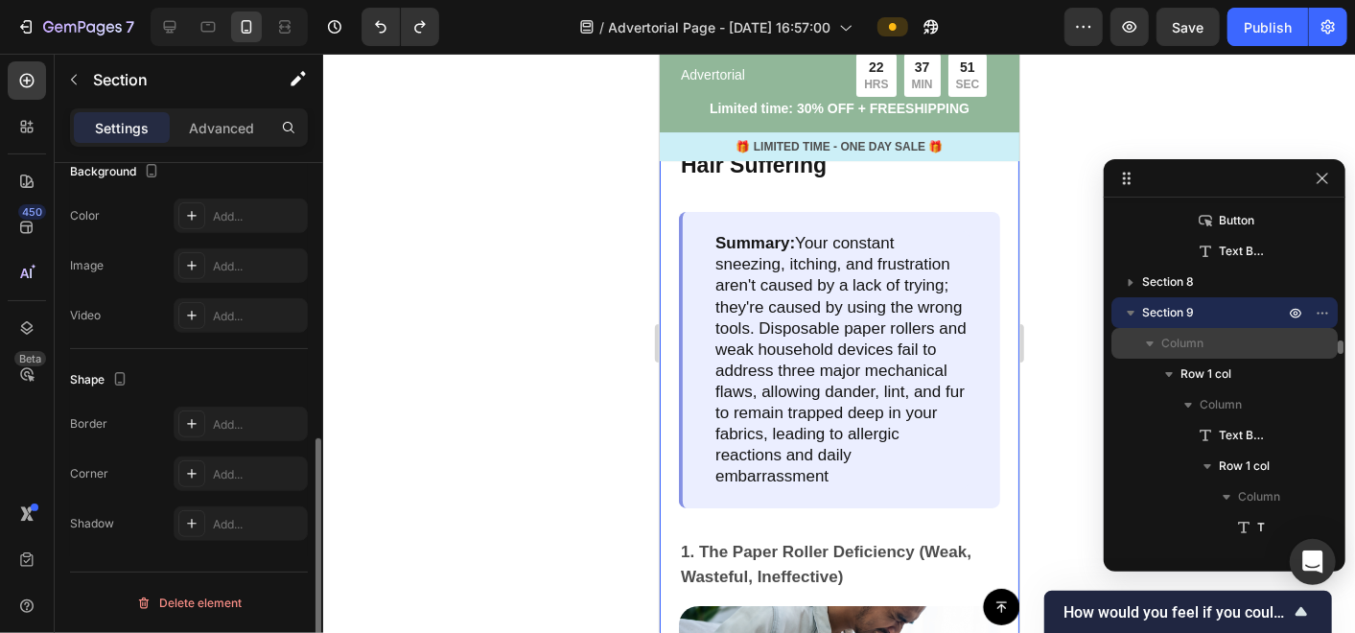
scroll to position [0, 0]
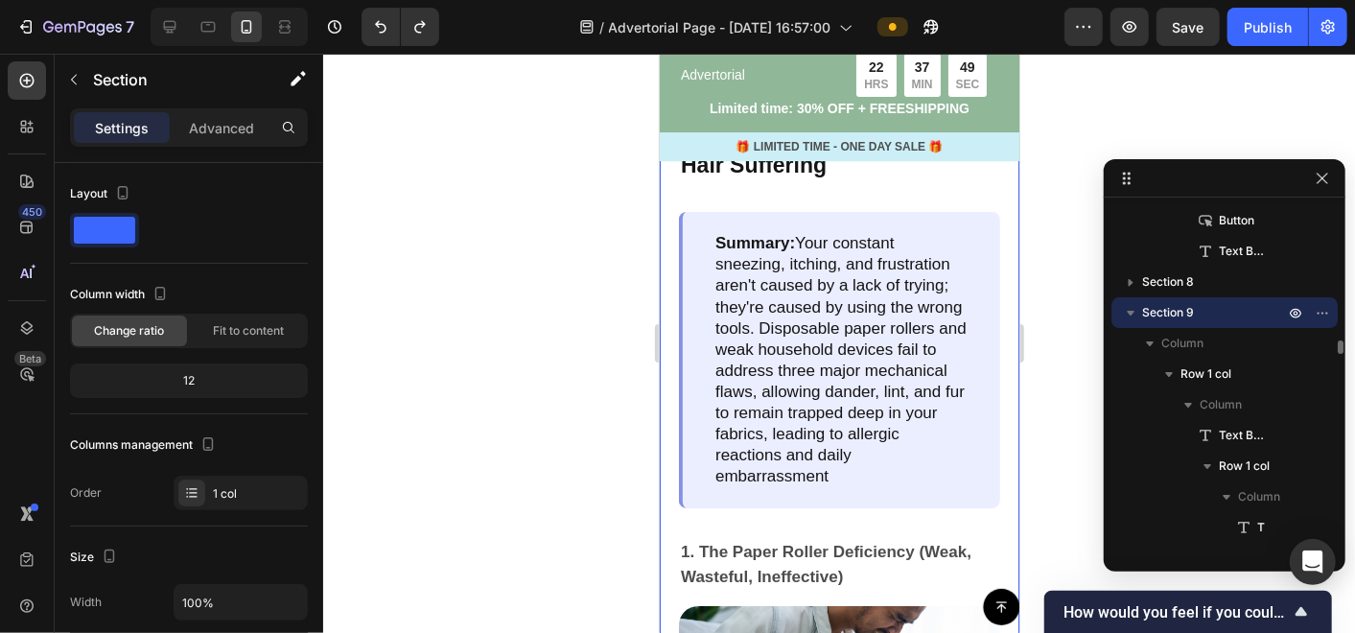
click at [1186, 308] on span "Section 9" at bounding box center [1168, 312] width 52 height 19
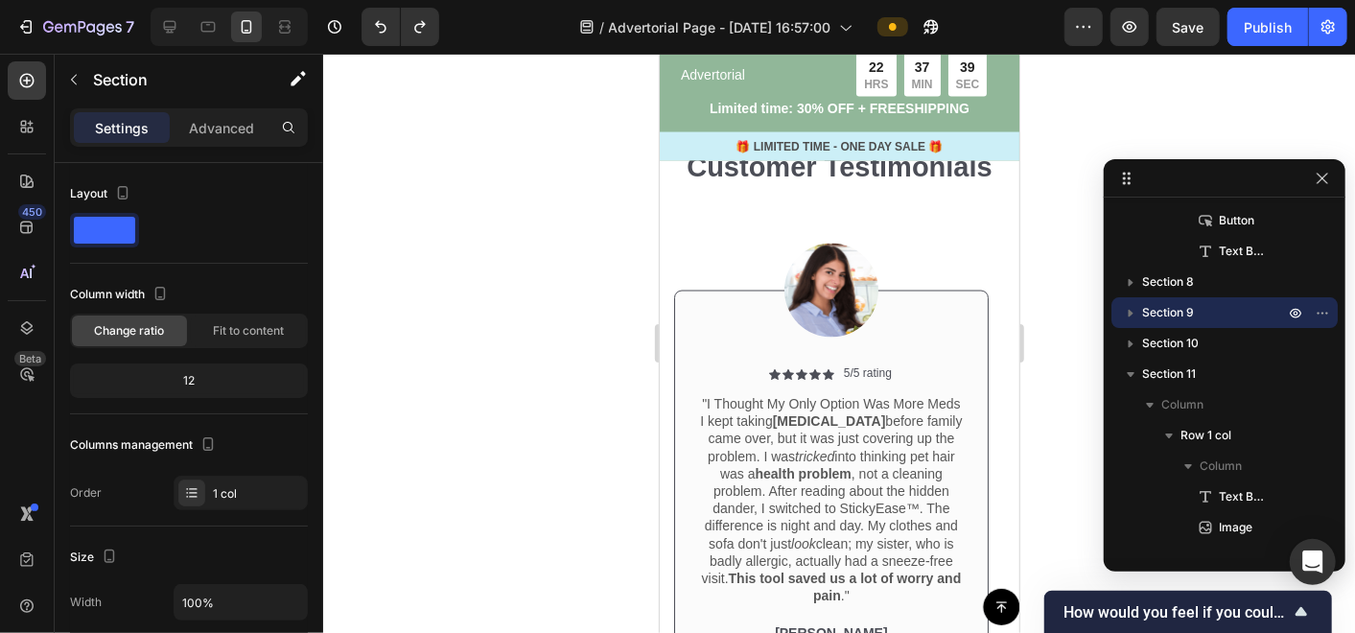
scroll to position [6081, 0]
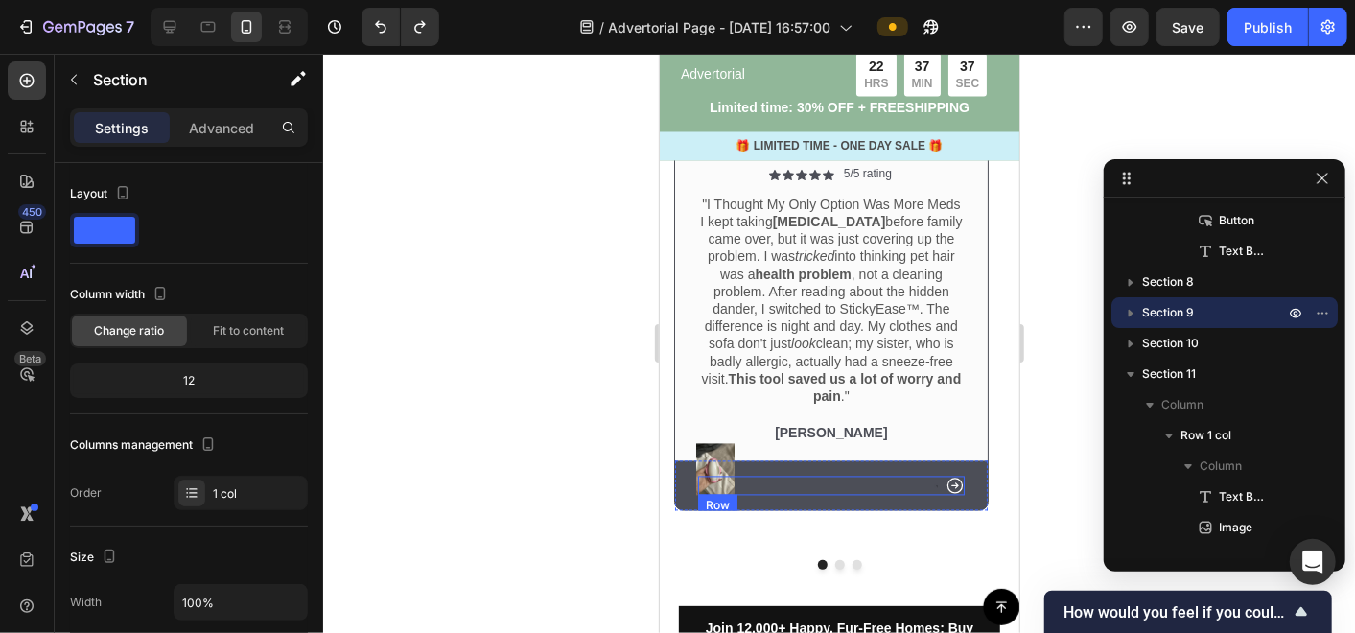
click at [803, 476] on div "Icon Text Block Row" at bounding box center [830, 485] width 267 height 19
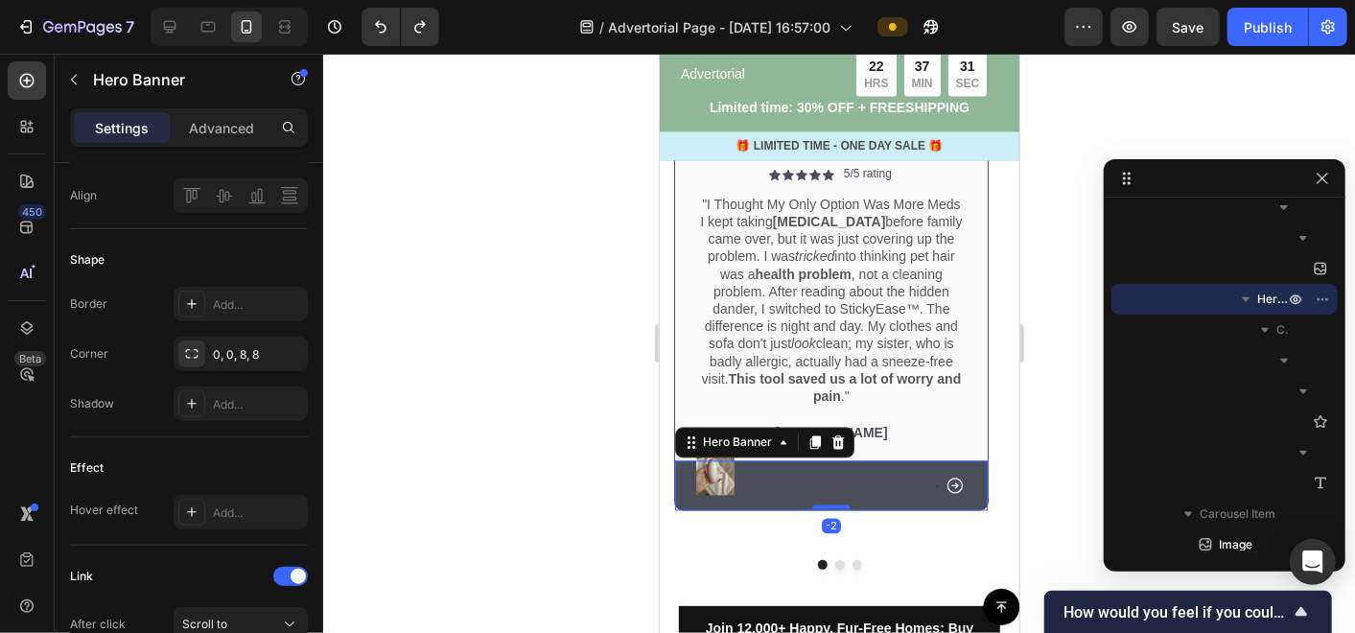
scroll to position [0, 0]
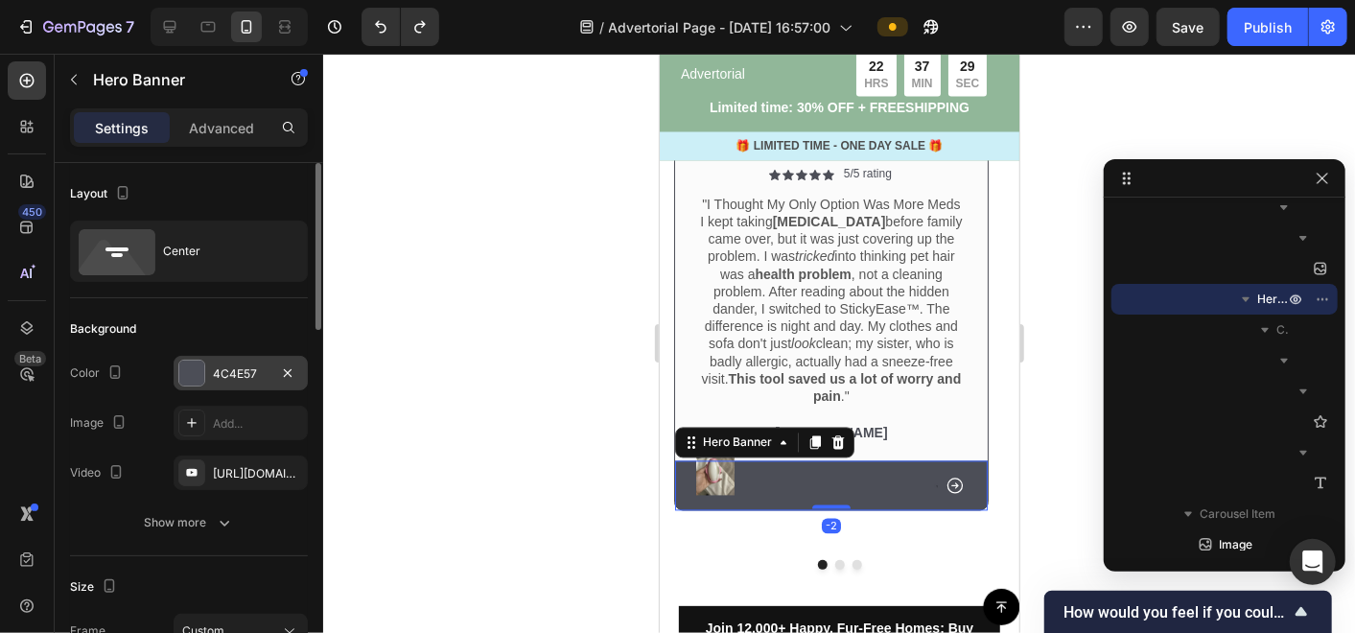
click at [202, 372] on div at bounding box center [191, 373] width 25 height 25
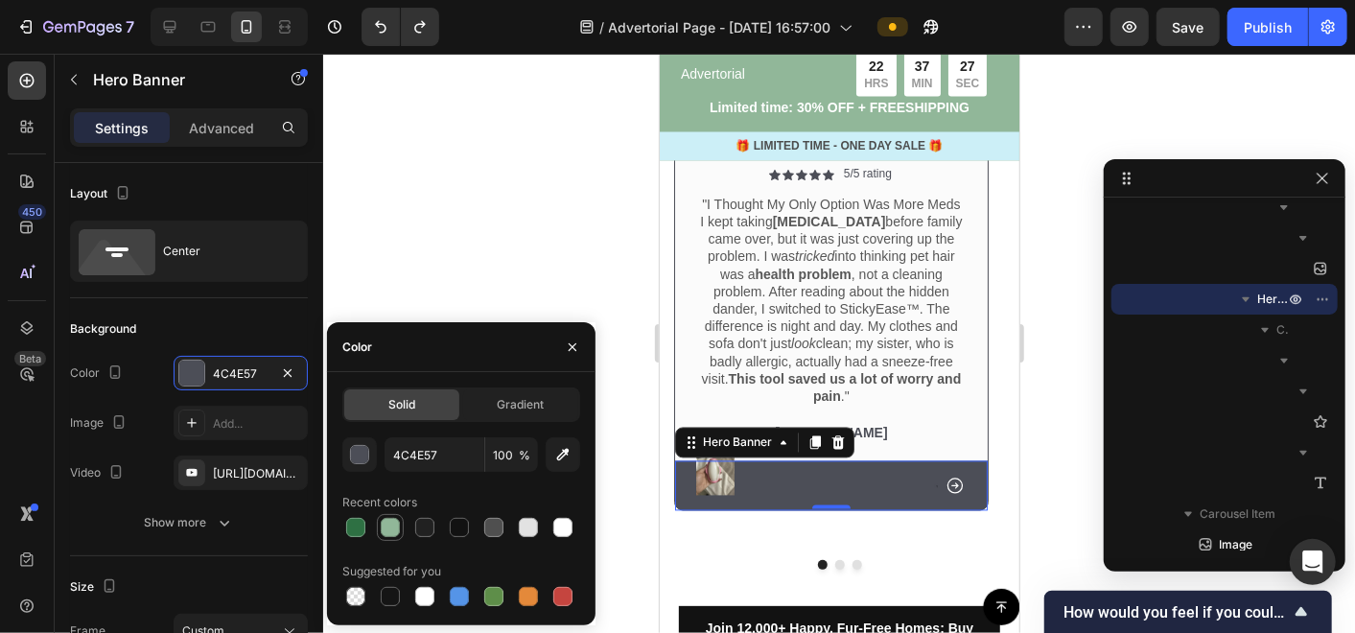
click at [403, 537] on div at bounding box center [390, 527] width 27 height 27
type input "91B799"
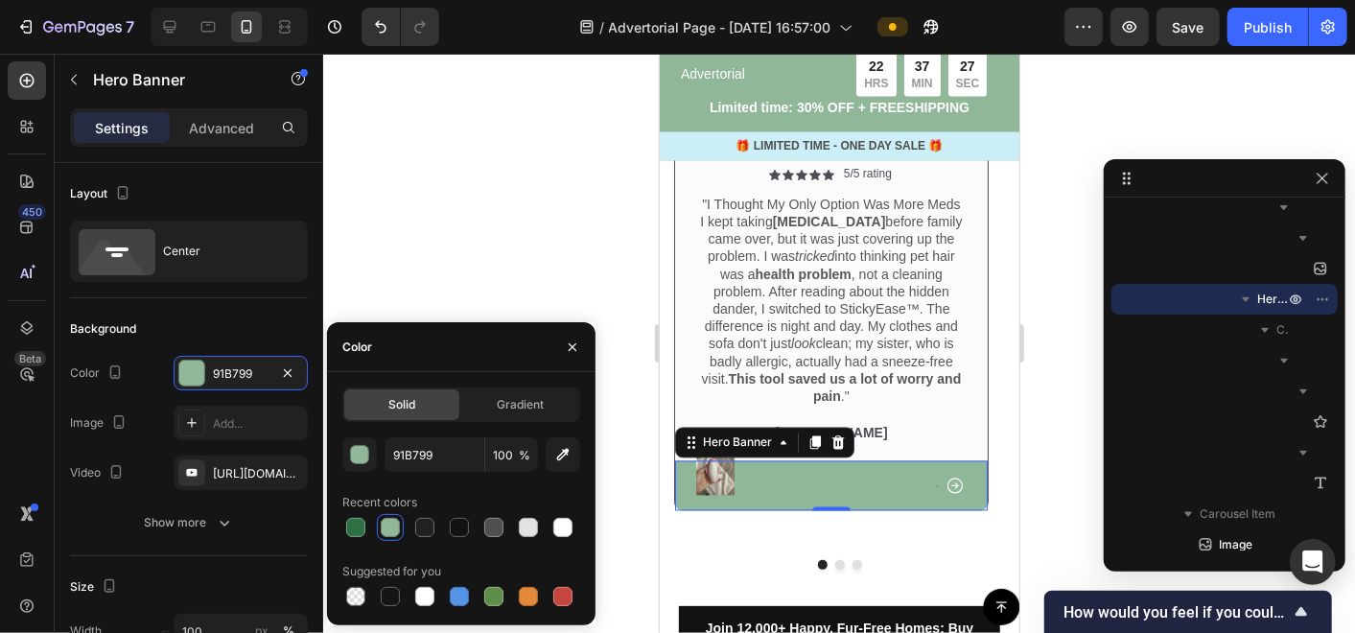
click at [391, 528] on div at bounding box center [390, 527] width 19 height 19
click at [834, 559] on button "Dot" at bounding box center [839, 564] width 10 height 10
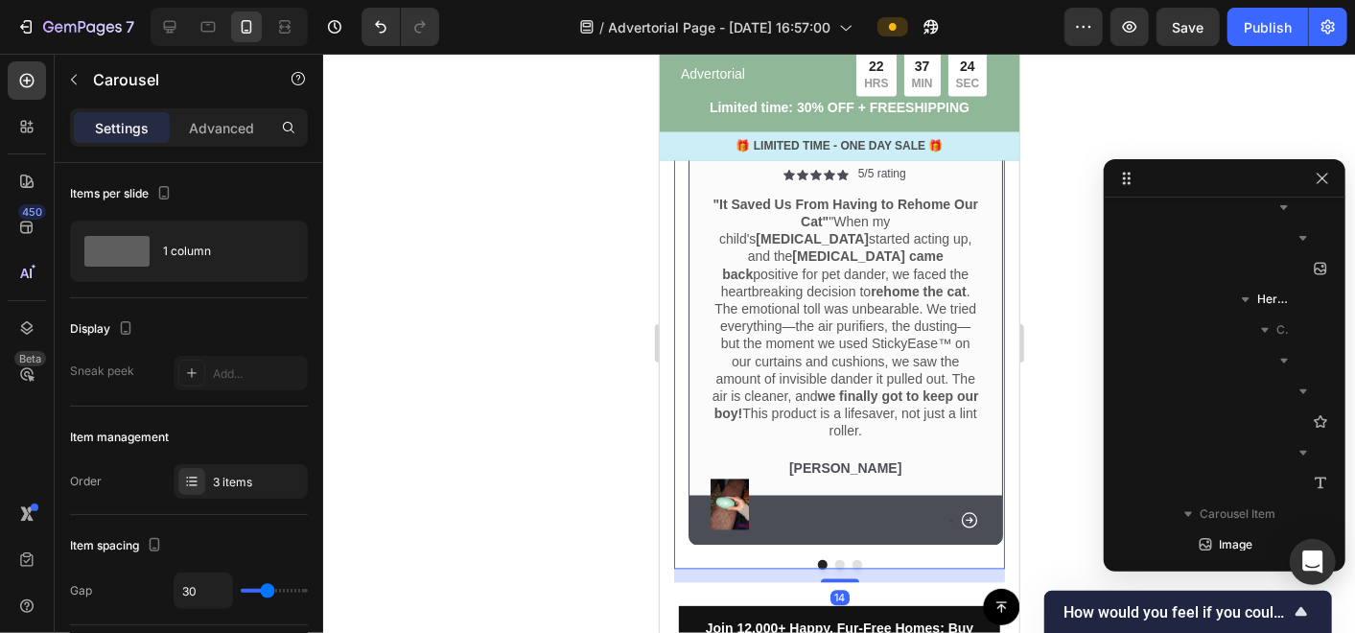
scroll to position [4441, 0]
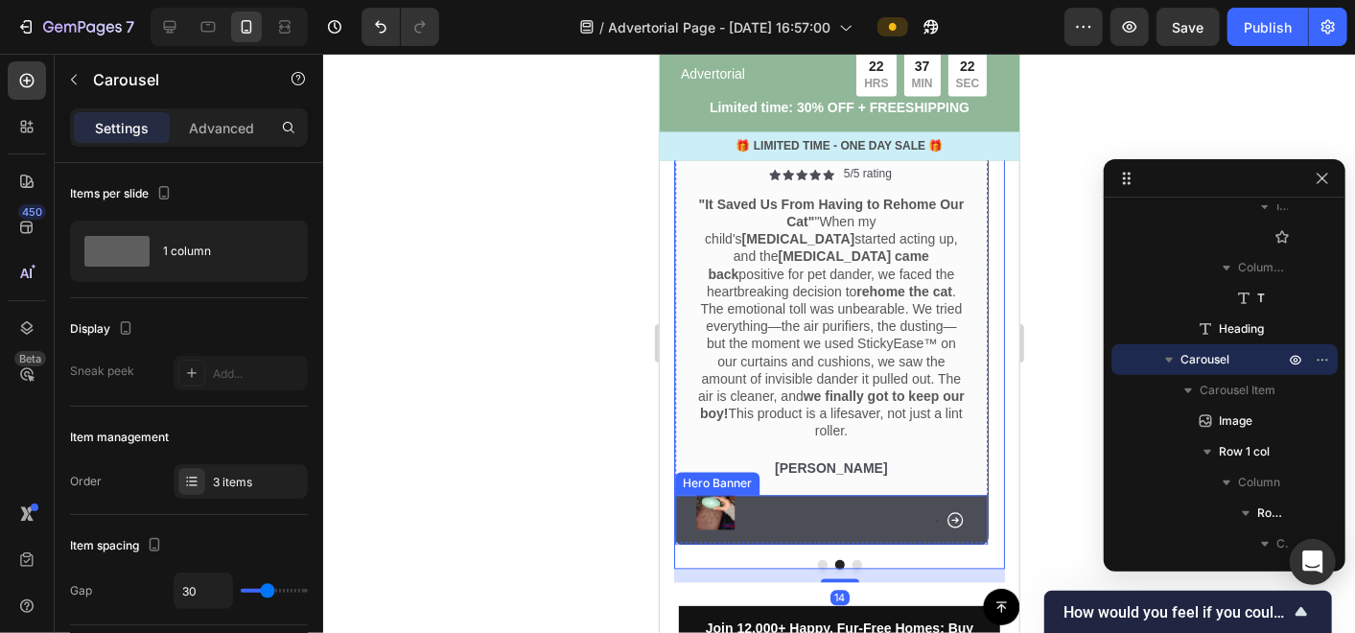
click at [963, 507] on div "Image Icon Icon Icon Icon Icon Icon List 5/5 rating Text Block Row "I Thought M…" at bounding box center [838, 282] width 331 height 573
click at [943, 503] on div "Icon Text Block Row" at bounding box center [830, 520] width 313 height 50
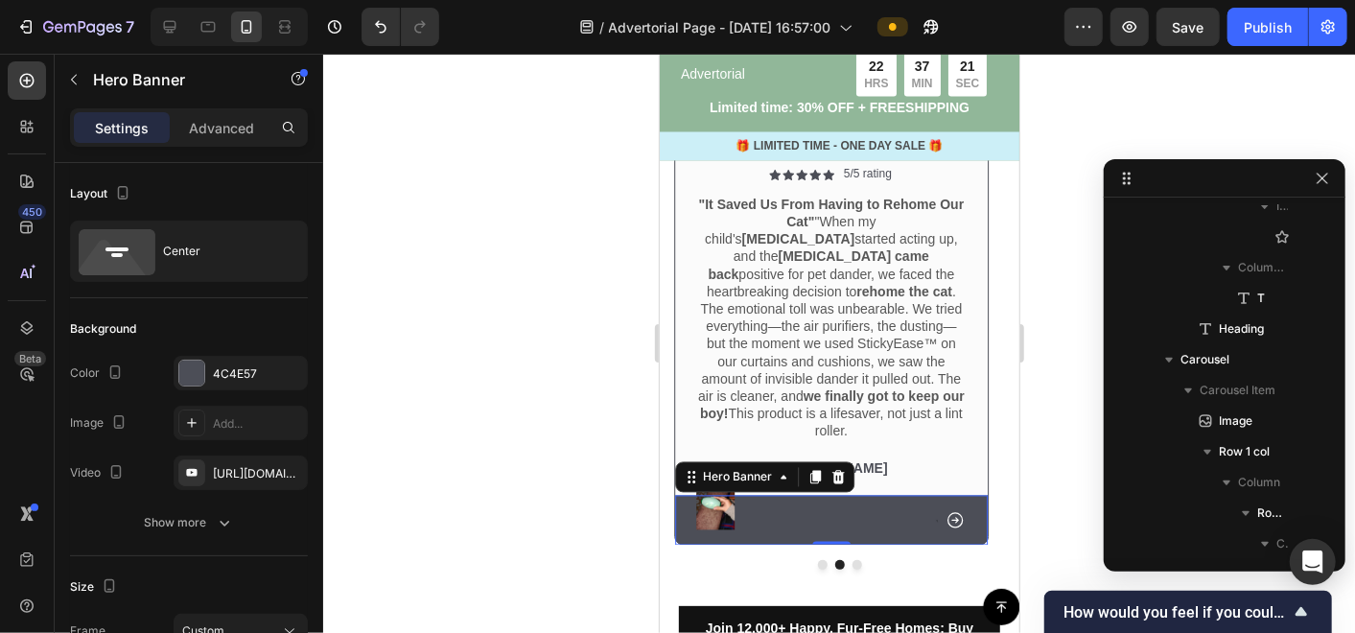
scroll to position [6281, 0]
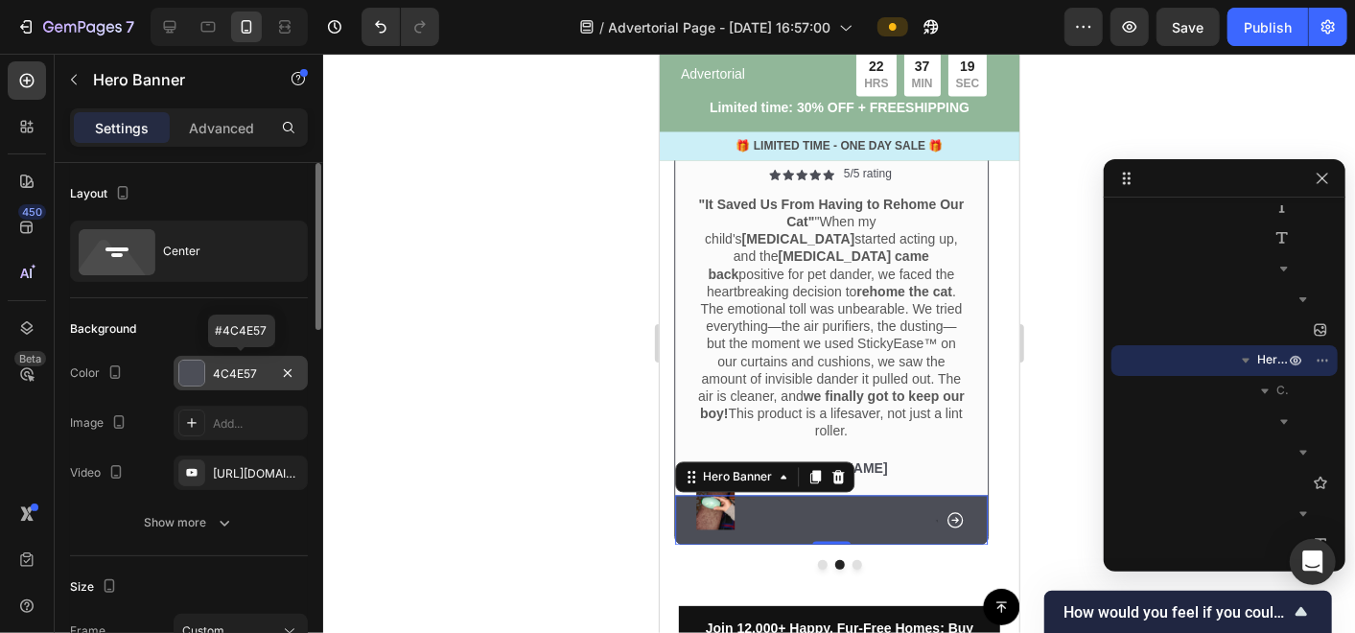
click at [247, 380] on div "4C4E57" at bounding box center [241, 373] width 56 height 17
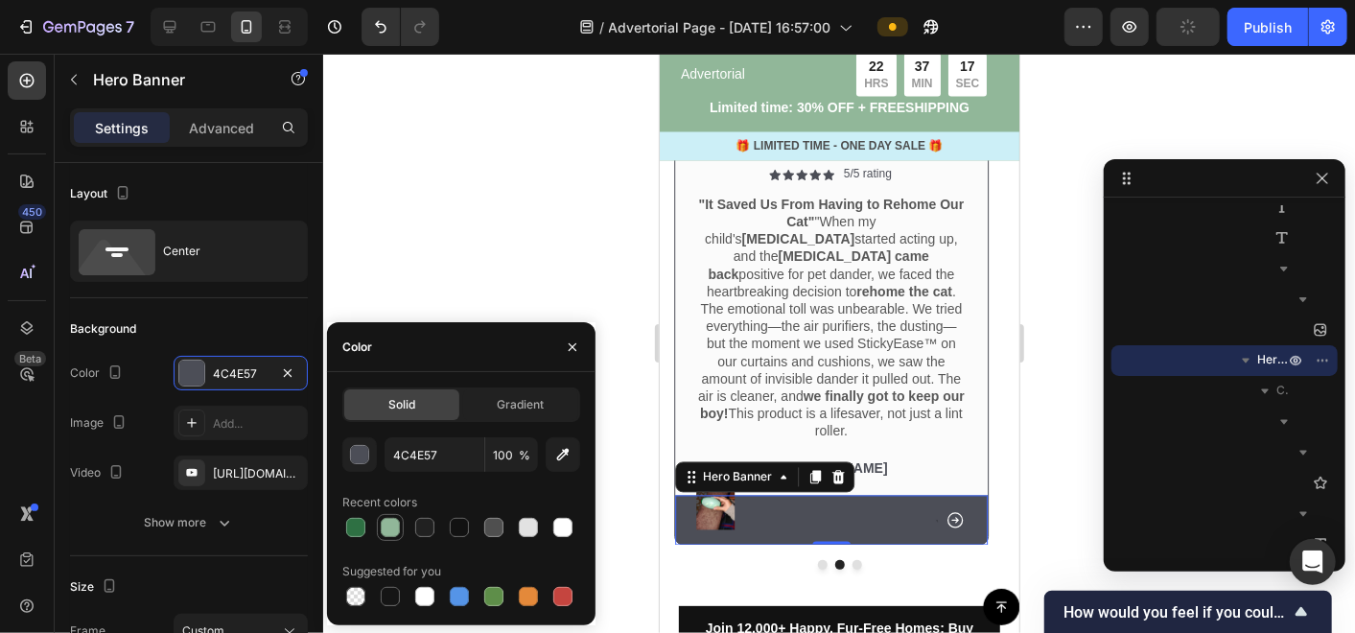
click at [384, 528] on div at bounding box center [390, 527] width 19 height 19
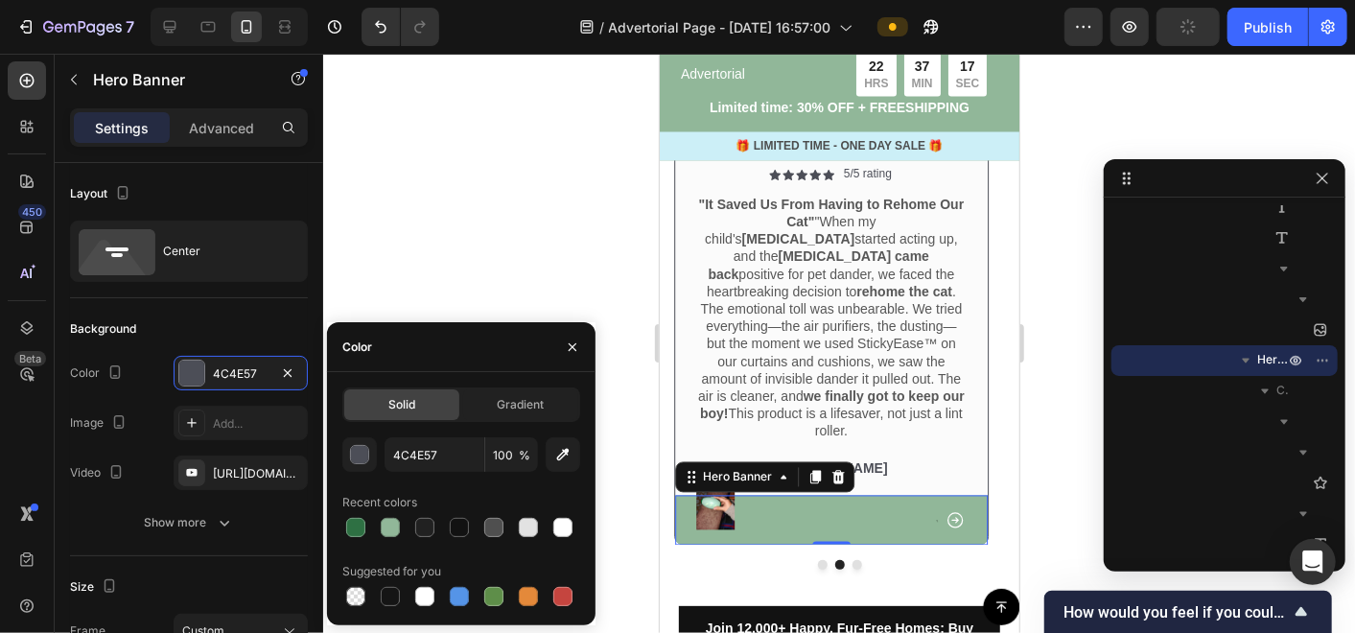
type input "91B799"
click at [605, 413] on div at bounding box center [839, 343] width 1032 height 579
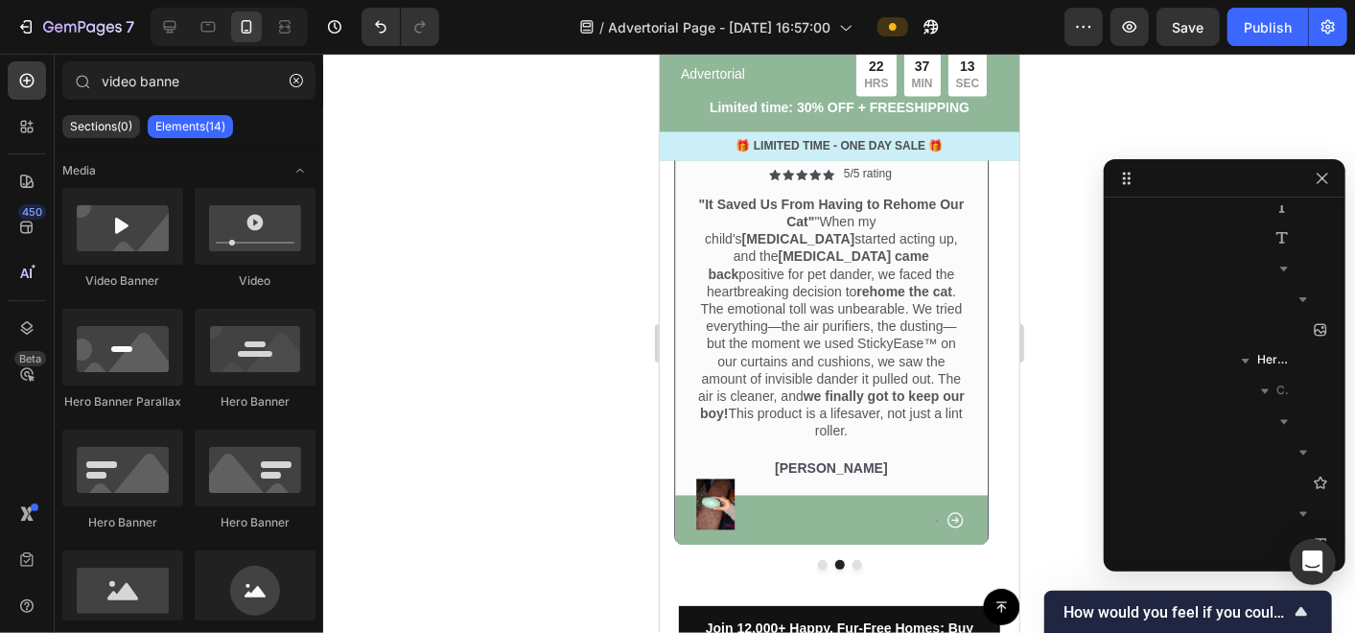
click at [604, 412] on div at bounding box center [839, 343] width 1032 height 579
type input "video bann"
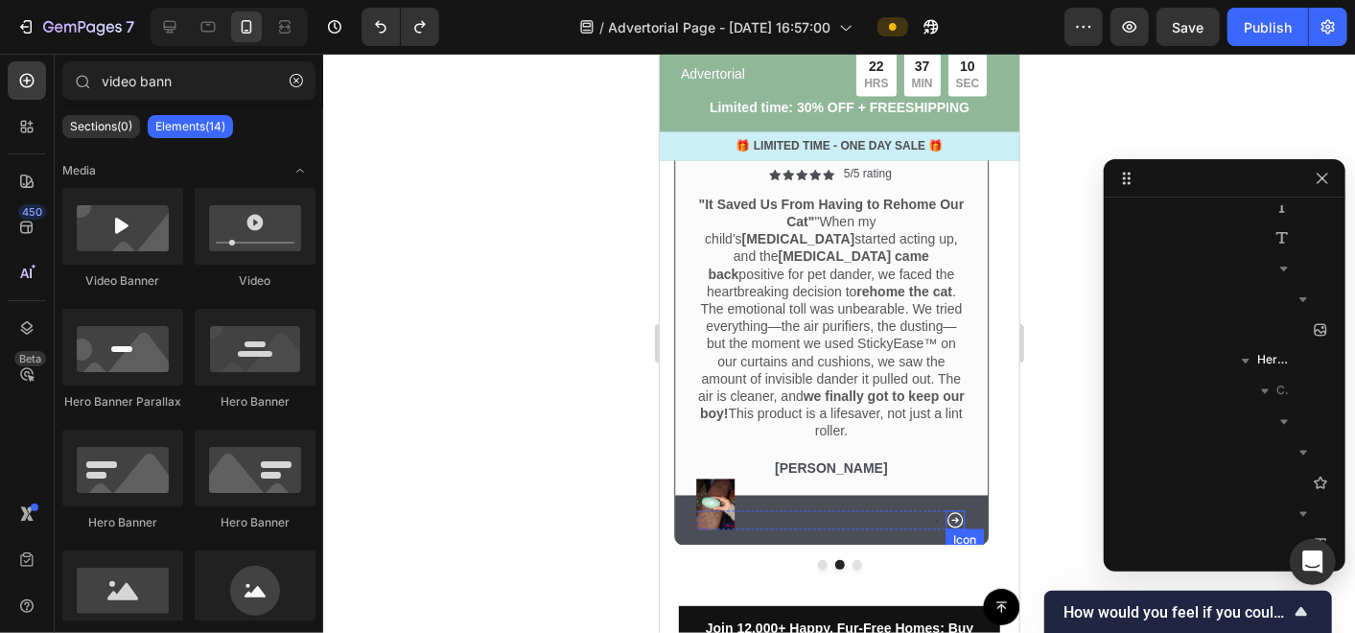
click at [957, 510] on icon at bounding box center [954, 519] width 19 height 19
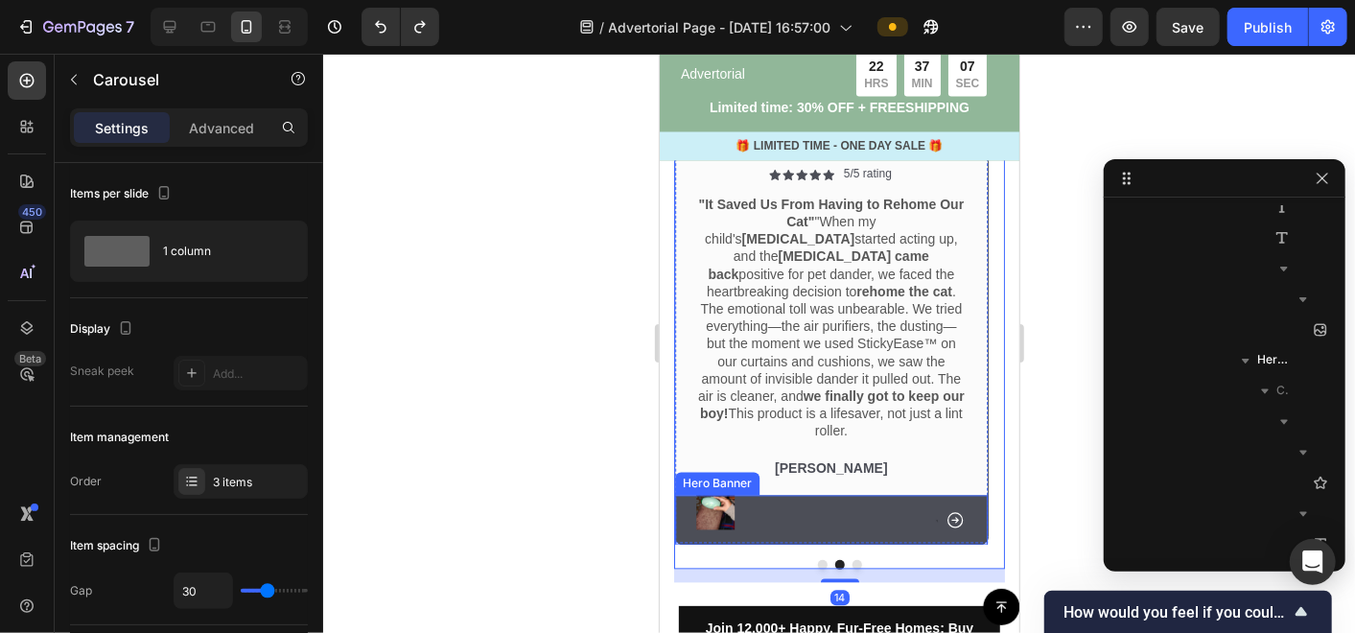
scroll to position [4441, 0]
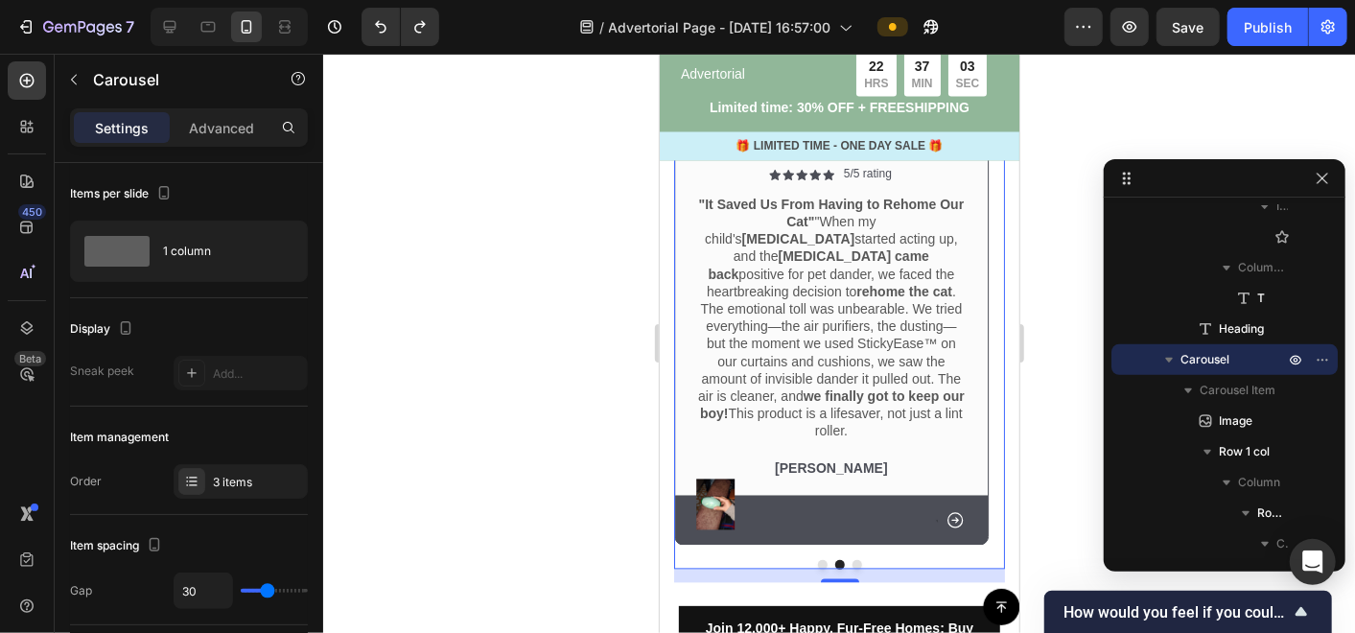
click at [852, 559] on button "Dot" at bounding box center [857, 564] width 10 height 10
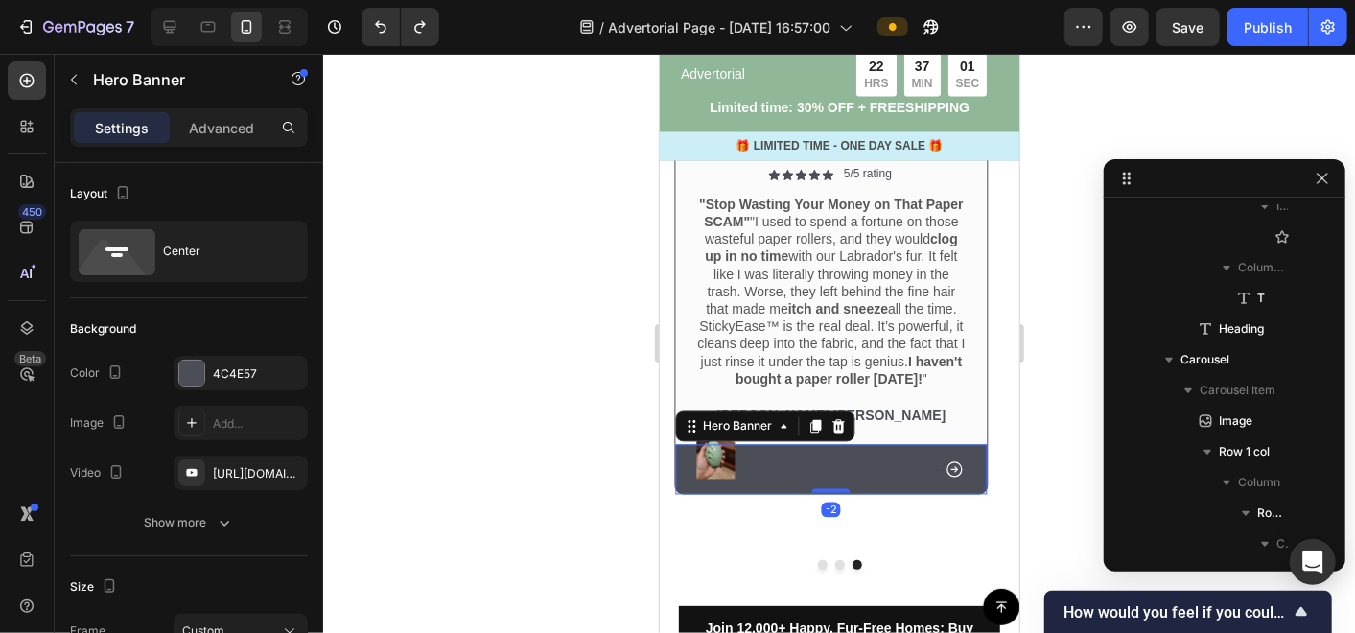
scroll to position [7294, 0]
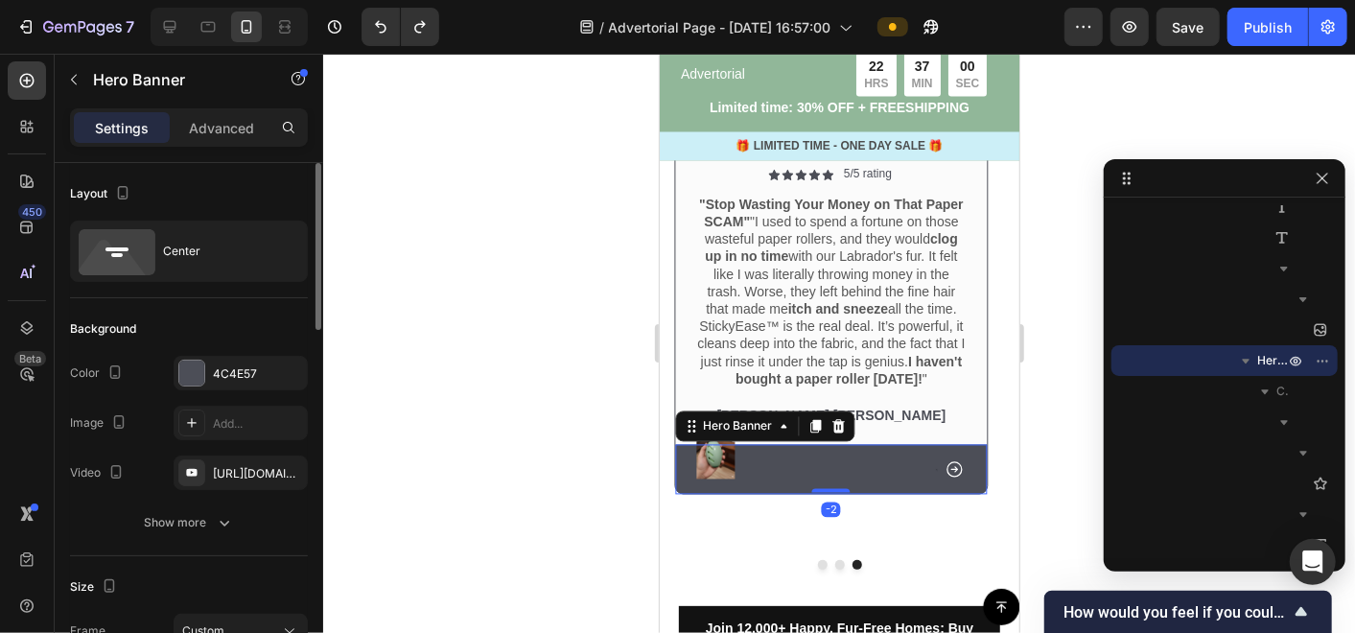
click at [242, 375] on div "4C4E57" at bounding box center [258, 373] width 90 height 17
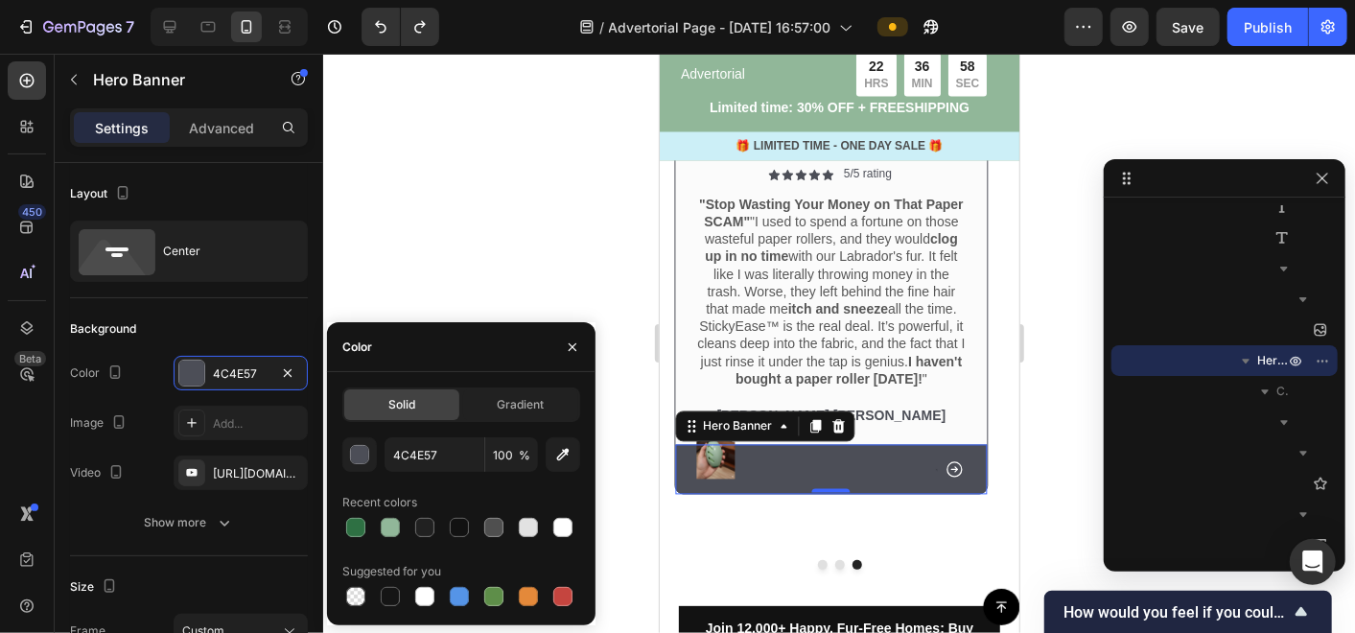
drag, startPoint x: 398, startPoint y: 528, endPoint x: 526, endPoint y: 336, distance: 231.1
click at [397, 528] on div at bounding box center [390, 527] width 19 height 19
type input "91B799"
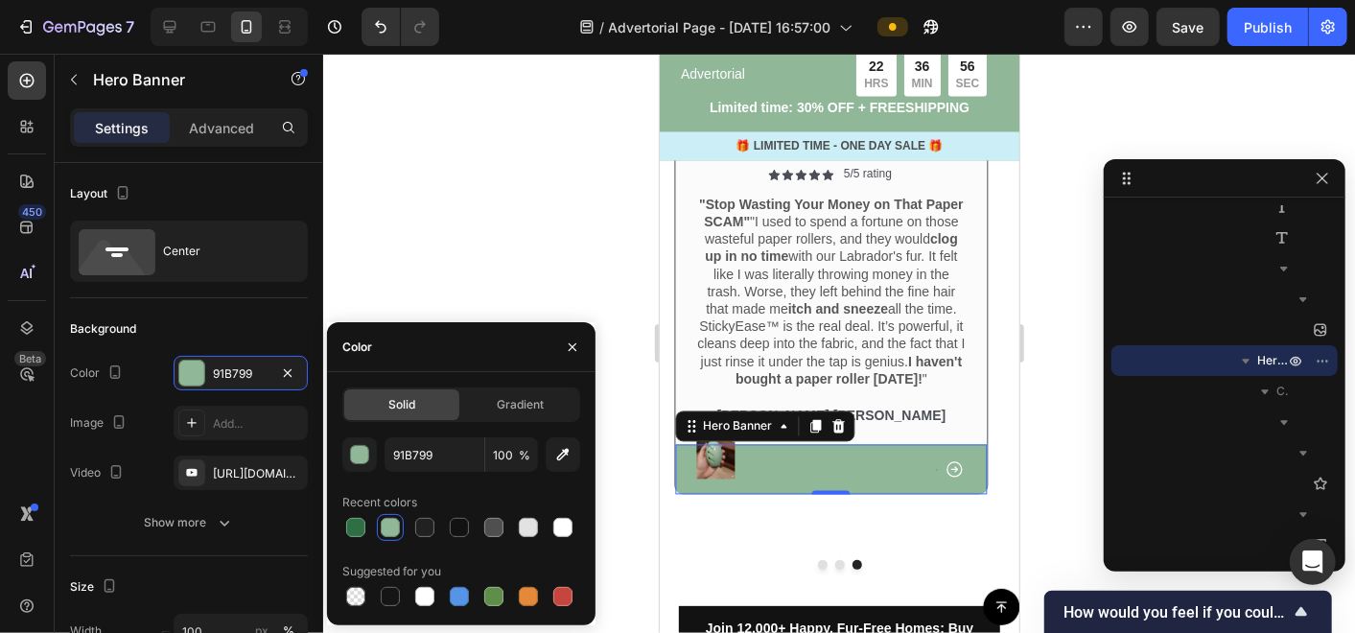
click at [556, 279] on div at bounding box center [839, 343] width 1032 height 579
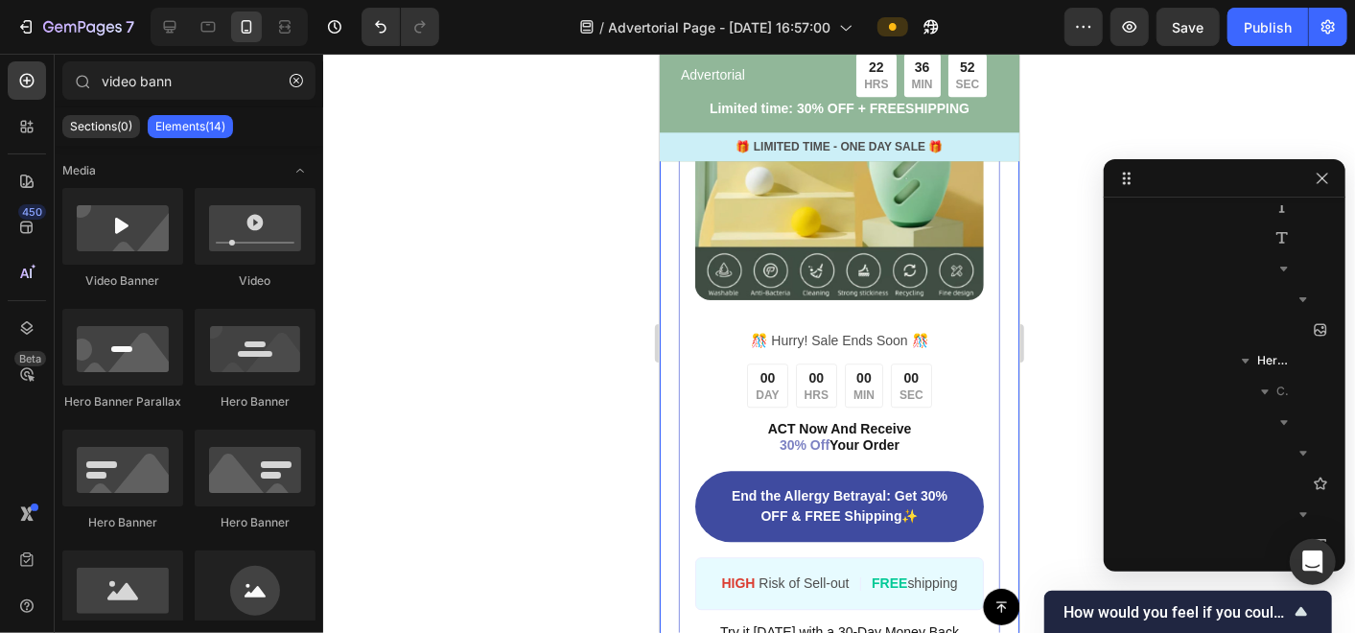
scroll to position [6827, 0]
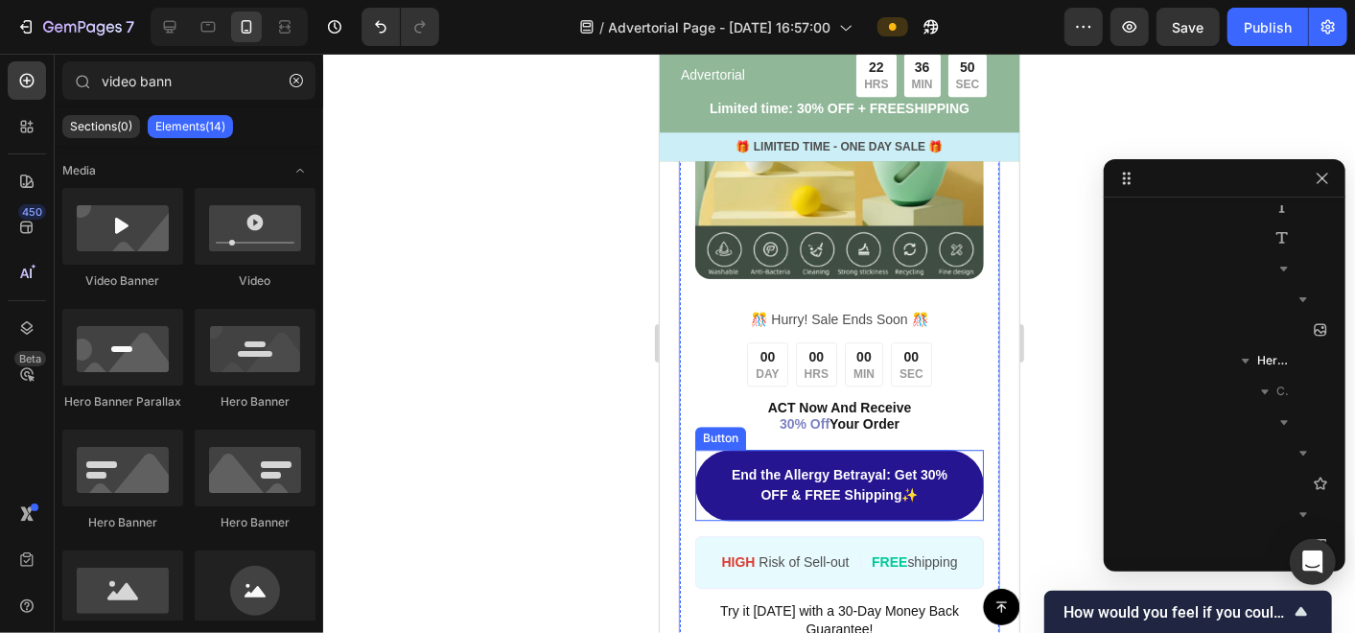
click at [705, 464] on link "End the Allergy Betrayal: Get 30% OFF & FREE Shipping ✨" at bounding box center [838, 484] width 289 height 71
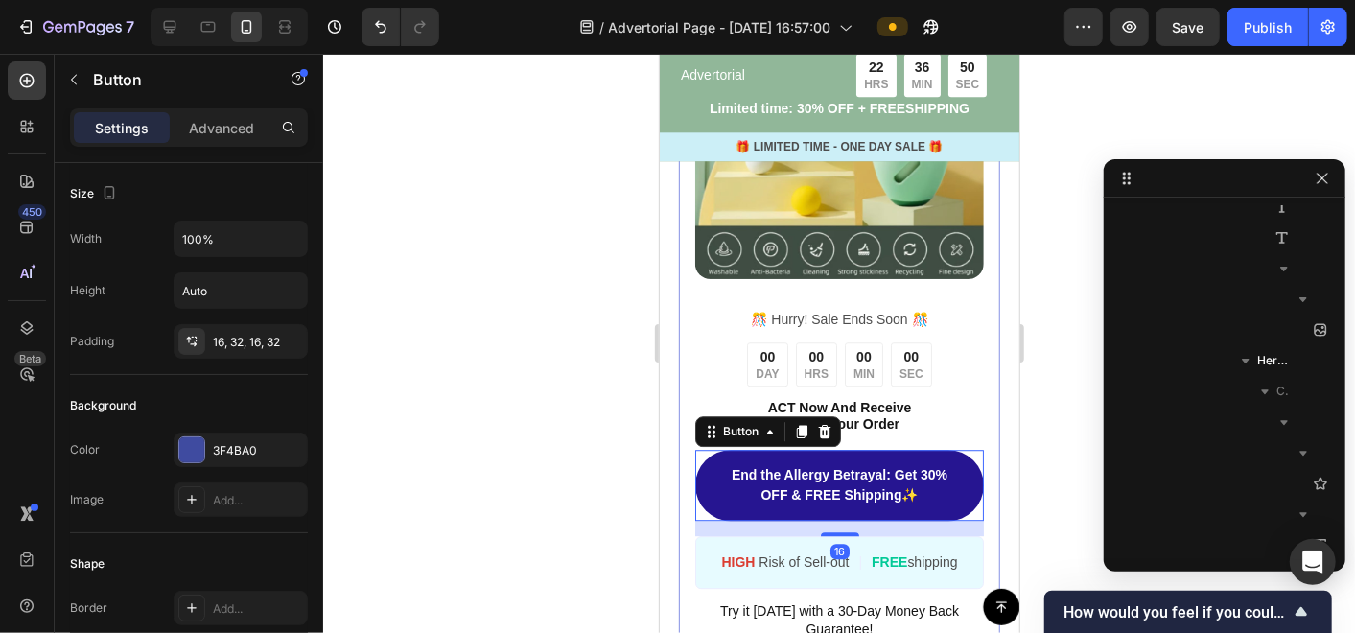
scroll to position [7877, 0]
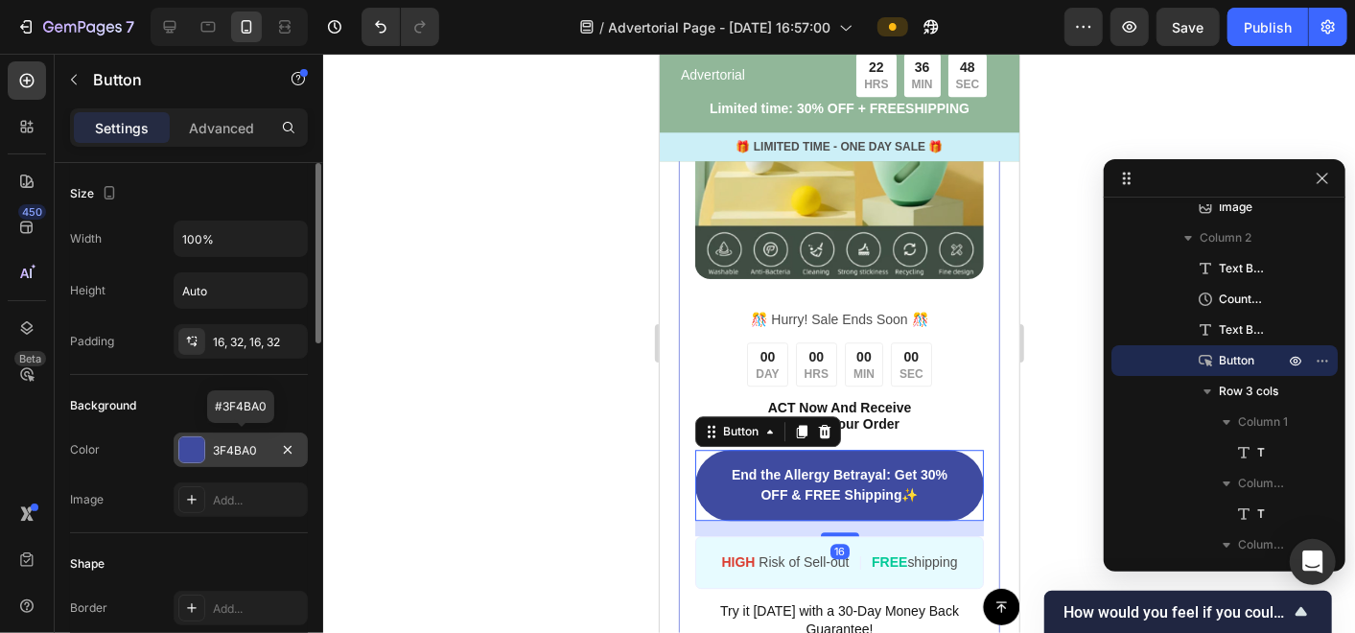
click at [232, 449] on div "3F4BA0" at bounding box center [241, 450] width 56 height 17
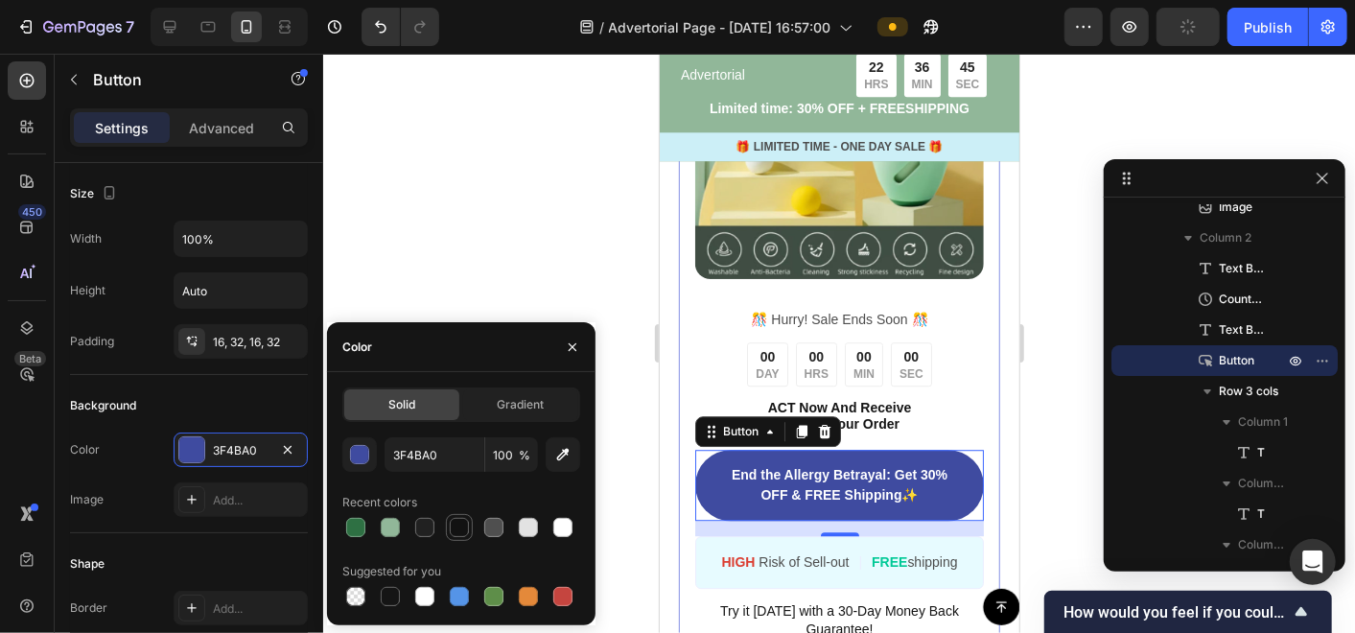
click at [456, 526] on div at bounding box center [459, 527] width 19 height 19
type input "121212"
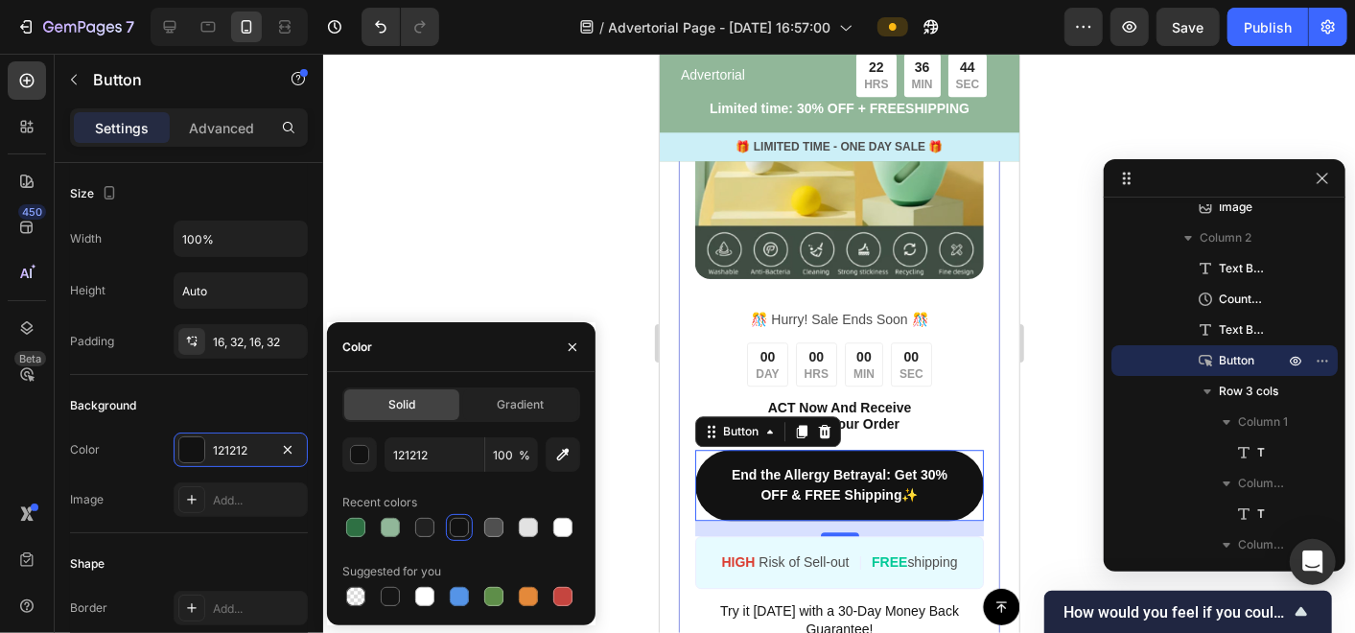
click at [604, 312] on div at bounding box center [839, 343] width 1032 height 579
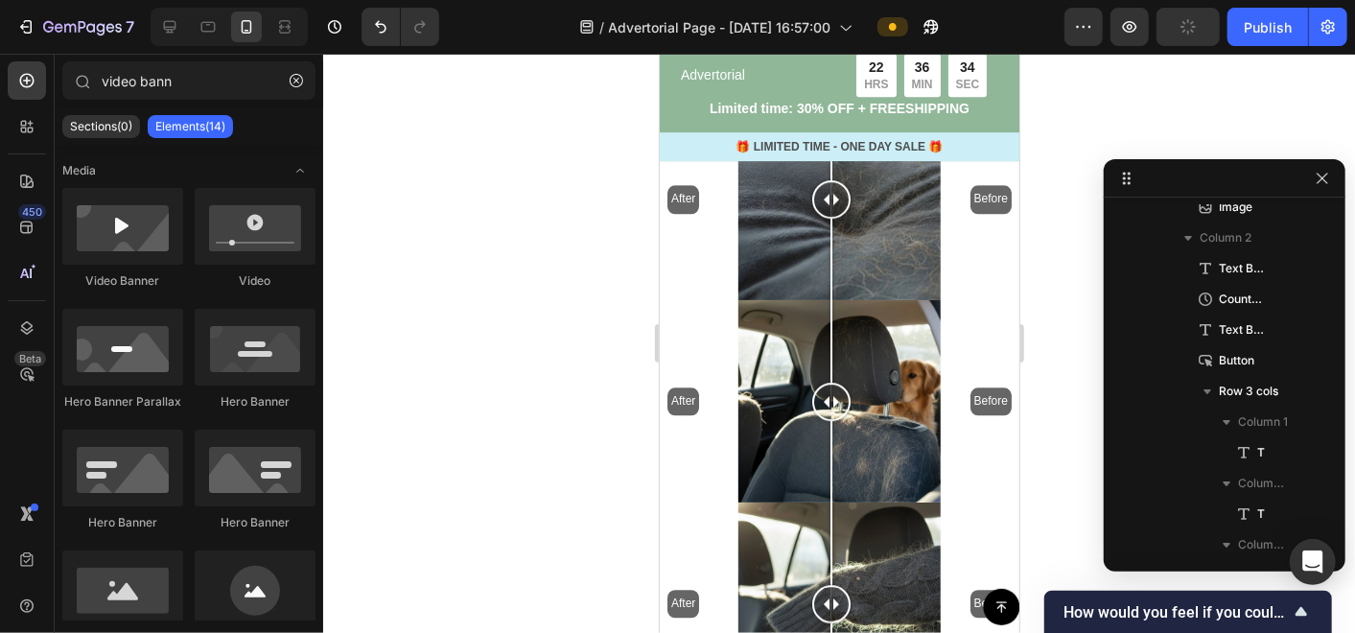
scroll to position [7786, 0]
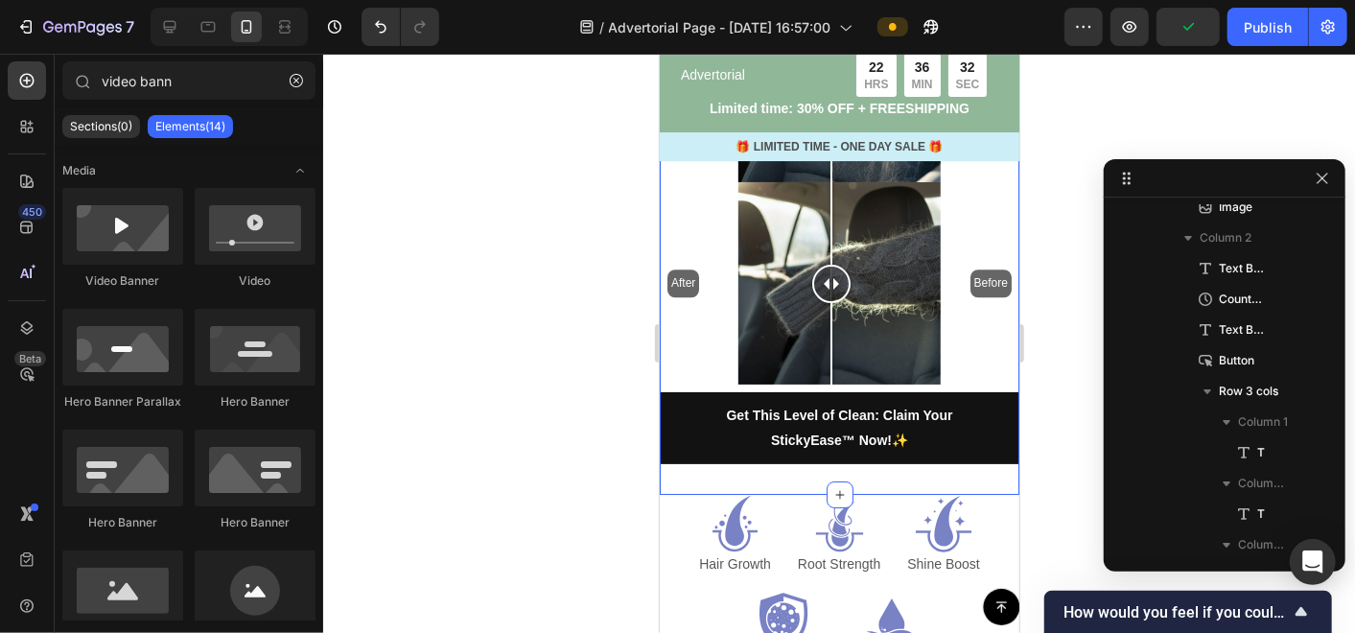
click at [695, 441] on div "After Before Image Comparison After Before Image Comparison After Before Image …" at bounding box center [839, 119] width 360 height 747
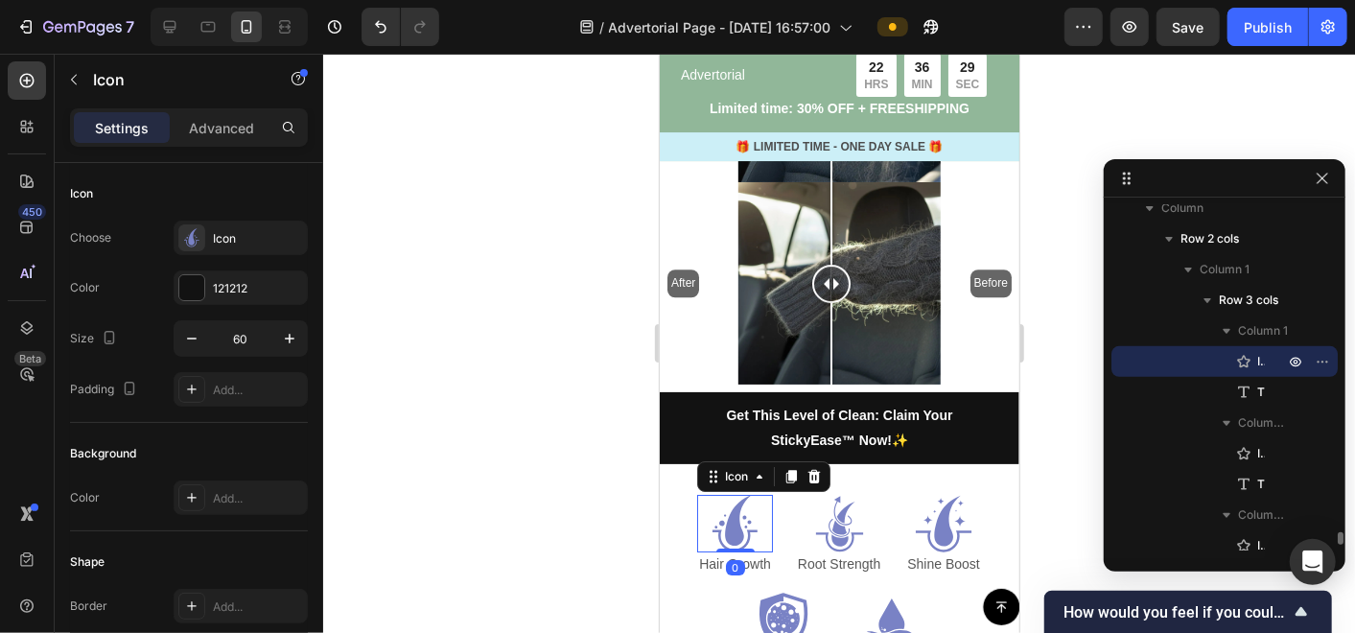
scroll to position [7892, 0]
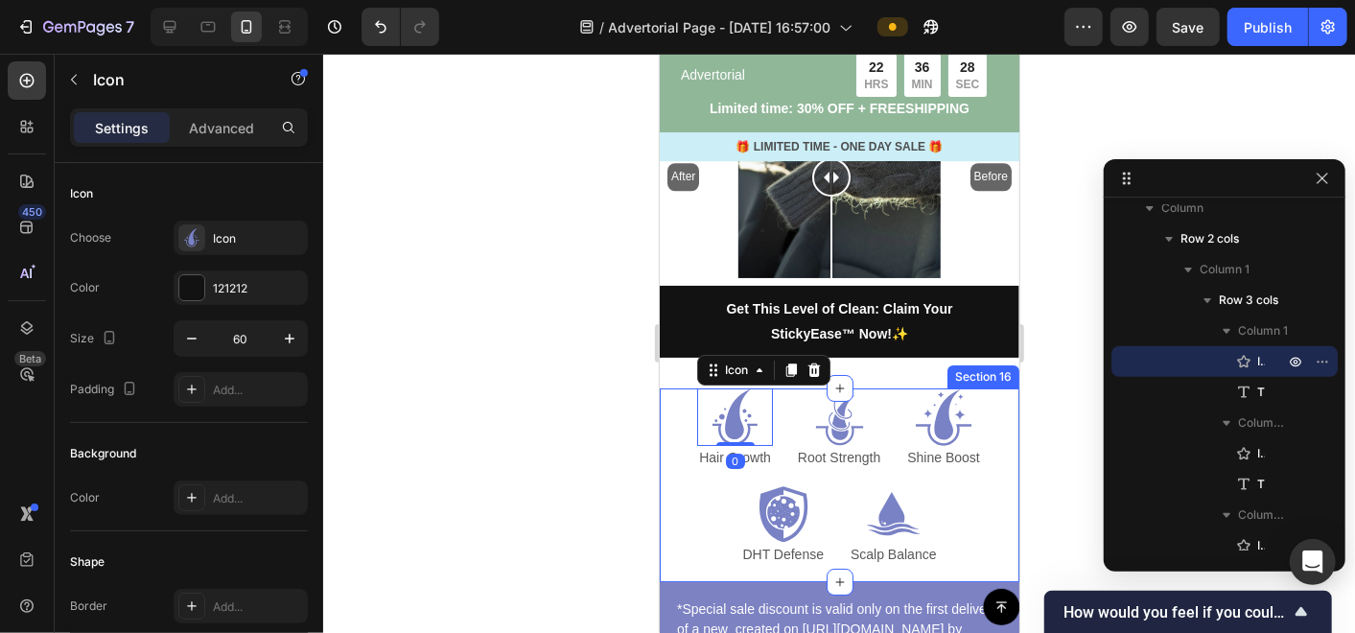
click at [671, 488] on div "Icon 0 Hair Growth Text Block Icon Root Strength Text Block Icon Shine Boost Te…" at bounding box center [839, 484] width 360 height 194
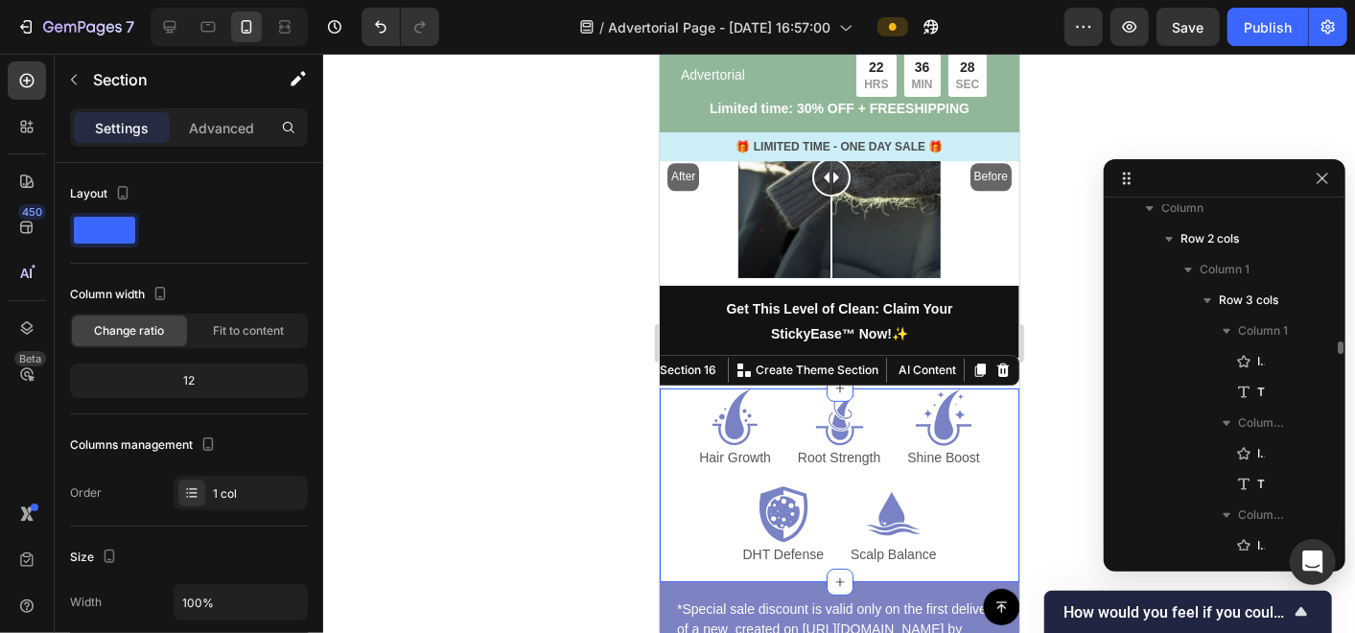
scroll to position [8336, 0]
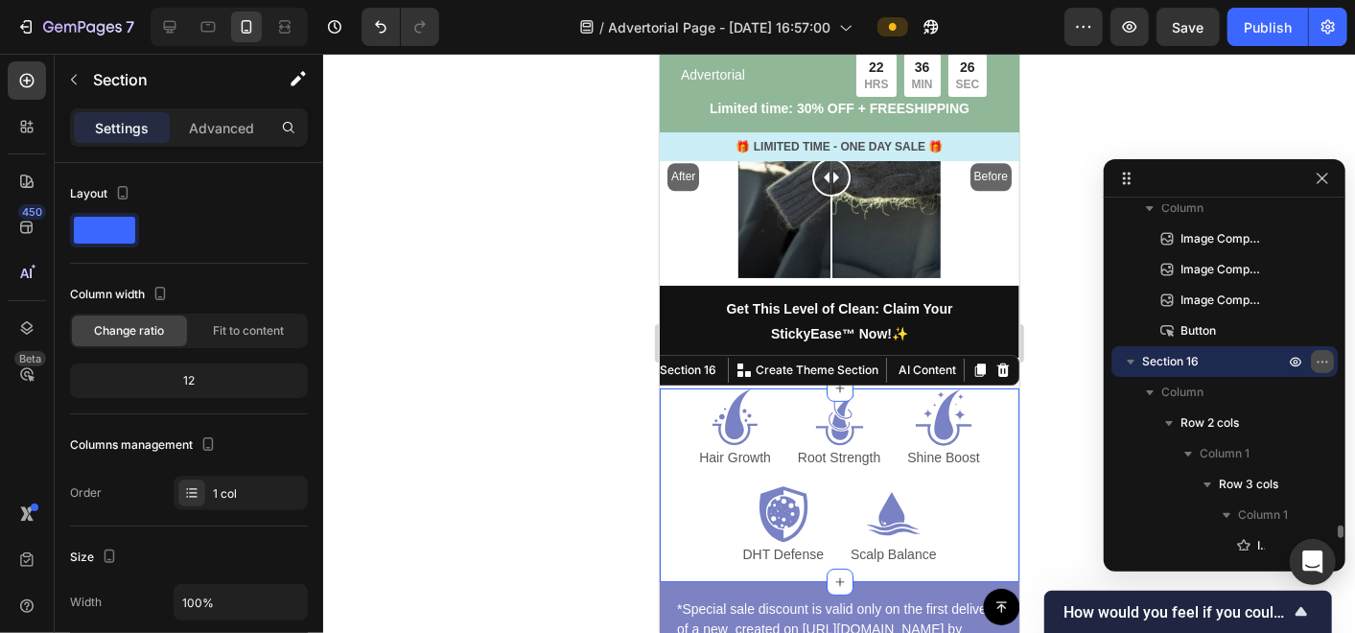
click at [1328, 361] on icon "button" at bounding box center [1322, 361] width 15 height 15
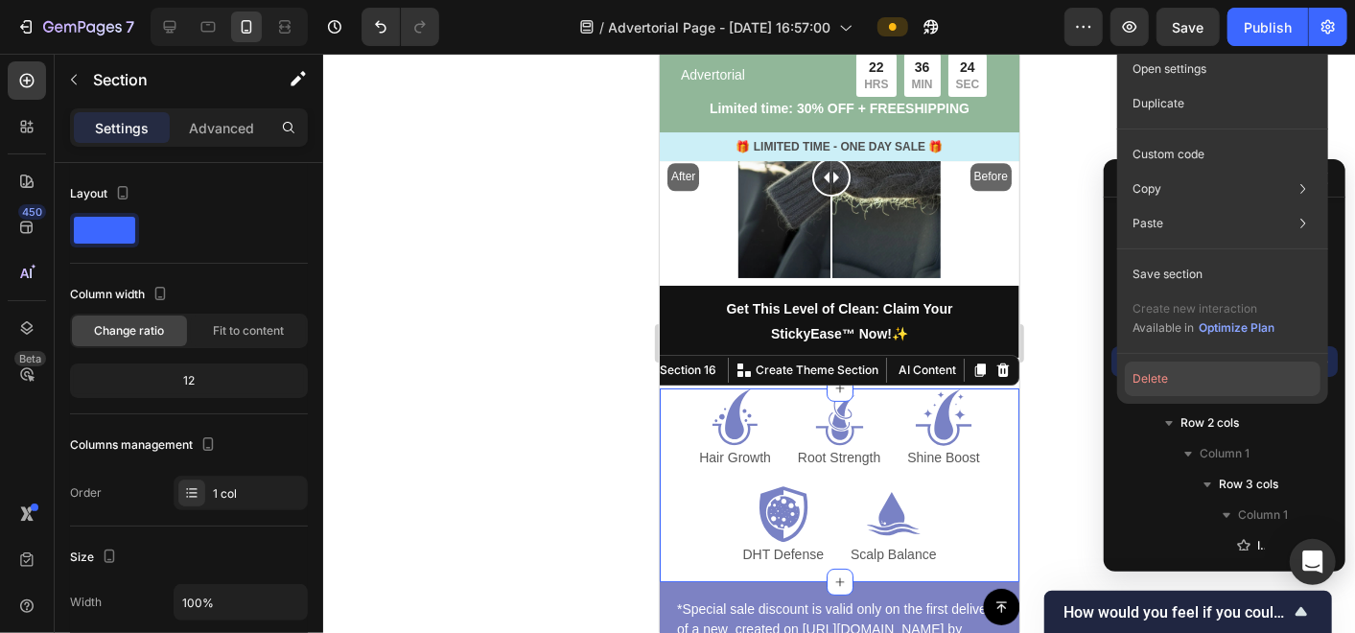
drag, startPoint x: 1178, startPoint y: 376, endPoint x: 149, endPoint y: 438, distance: 1030.9
click at [1178, 376] on button "Delete" at bounding box center [1223, 379] width 196 height 35
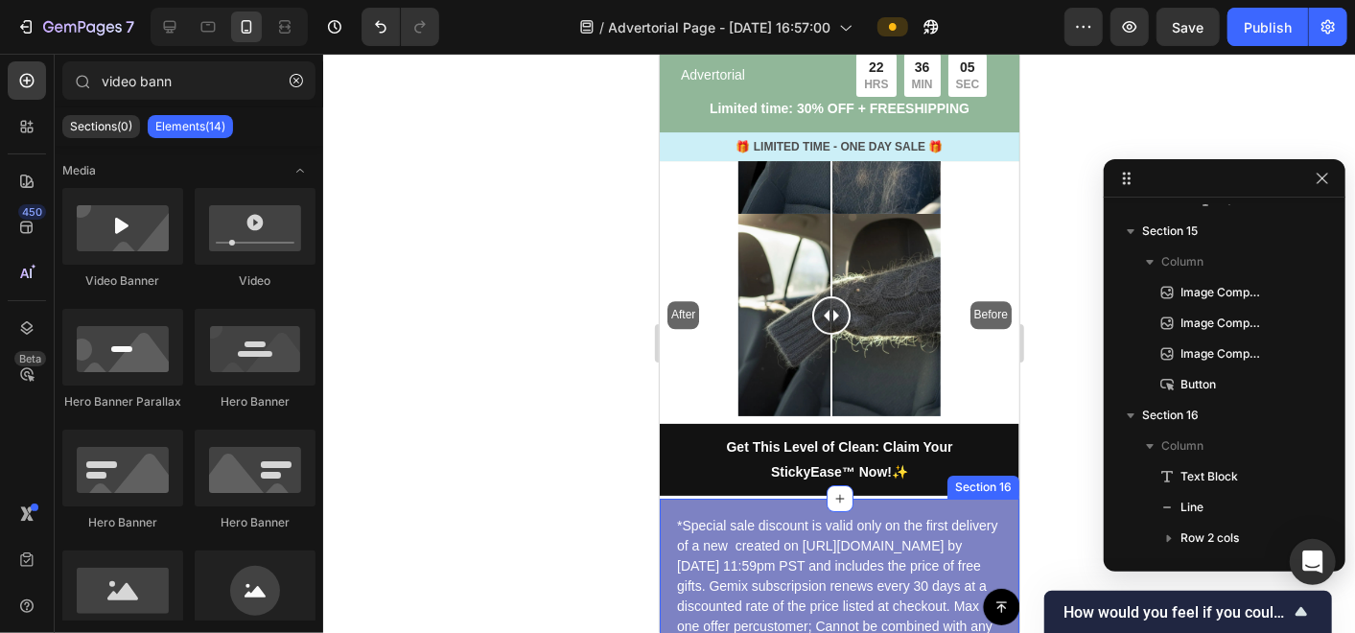
scroll to position [7967, 0]
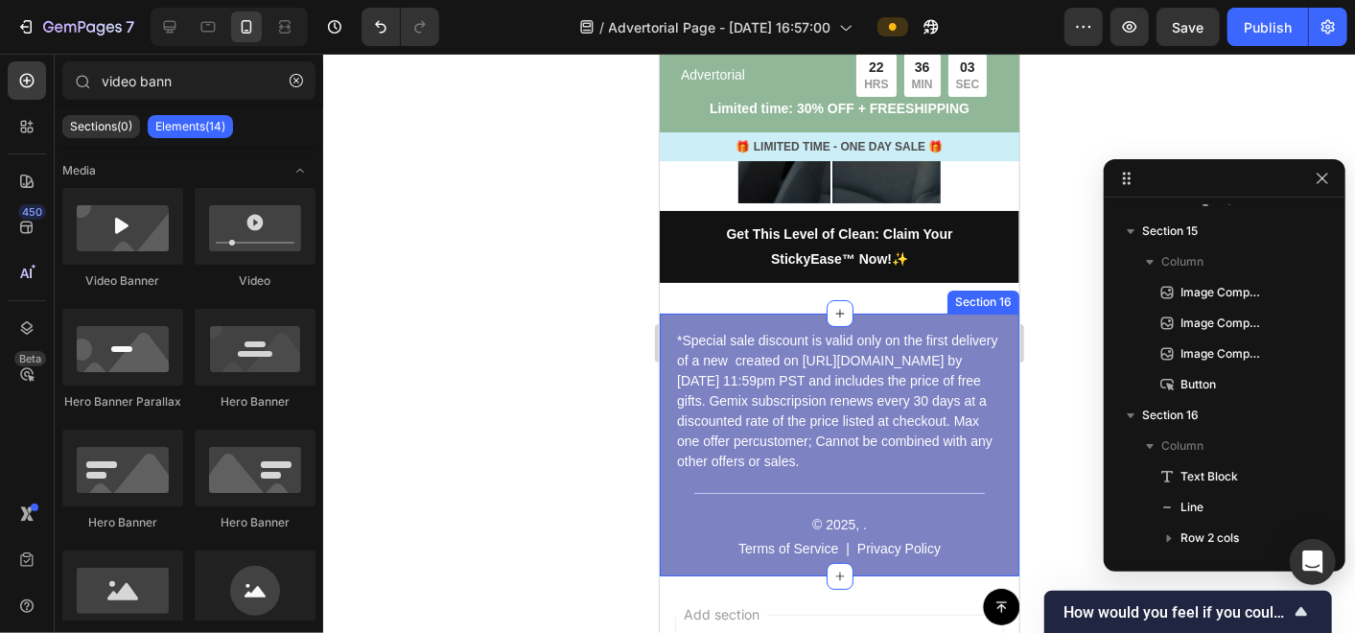
click at [985, 313] on div "*Special sale discount is valid only on the first delivery of a new created on …" at bounding box center [839, 444] width 360 height 263
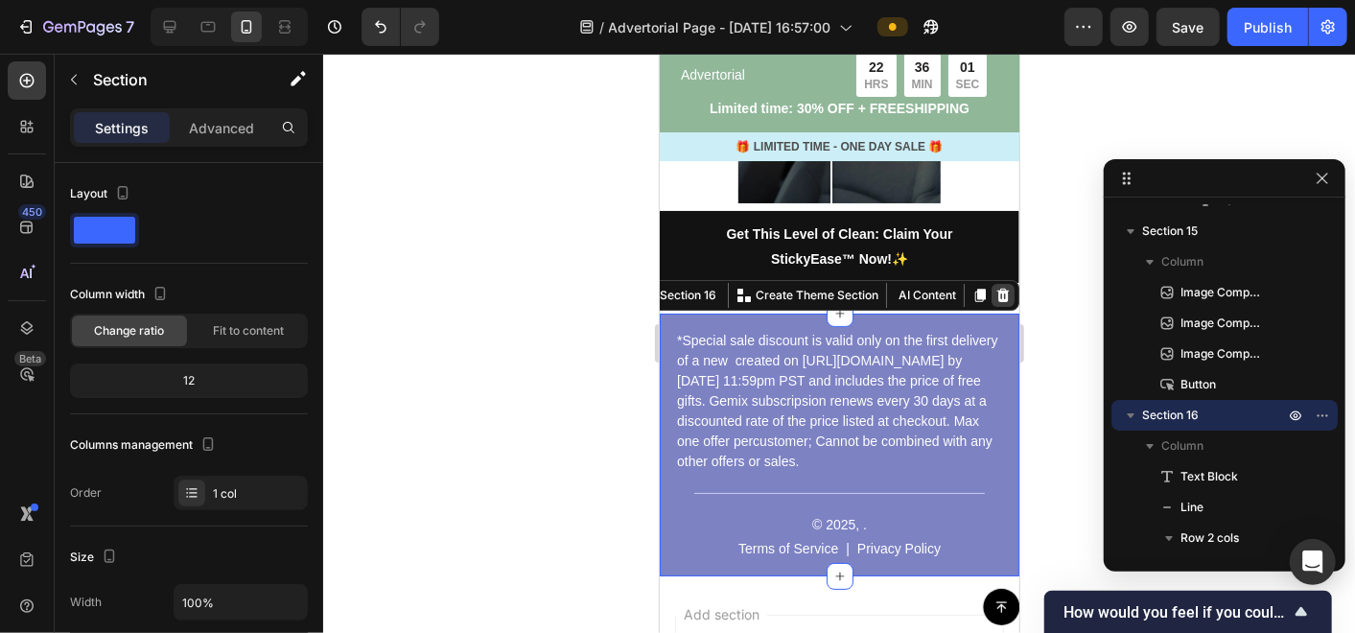
click at [994, 287] on icon at bounding box center [1001, 294] width 15 height 15
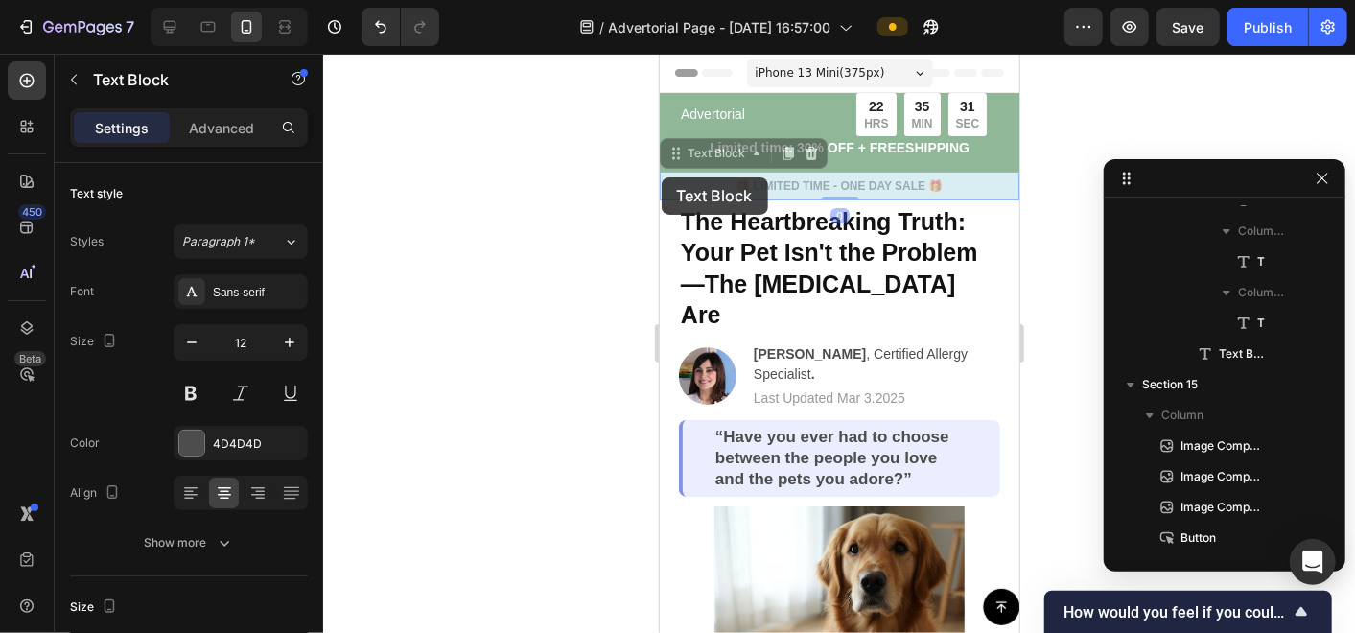
scroll to position [414, 0]
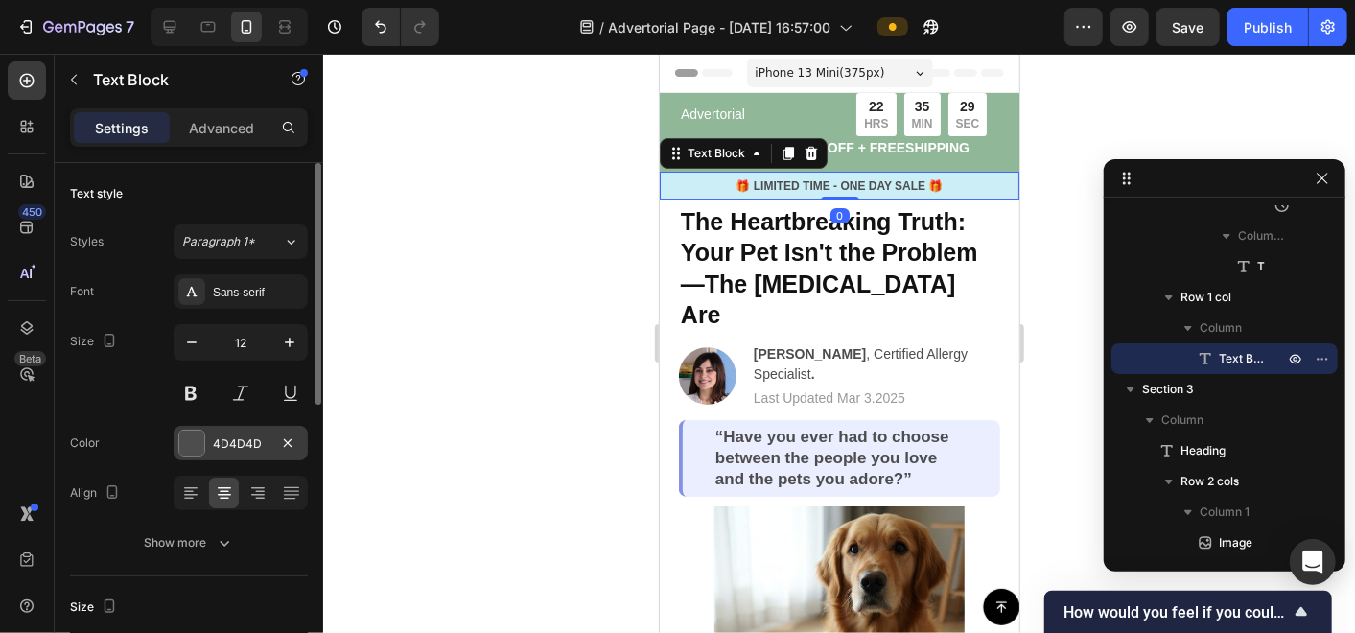
click at [236, 442] on div "4D4D4D" at bounding box center [241, 443] width 56 height 17
click at [496, 282] on div at bounding box center [839, 343] width 1032 height 579
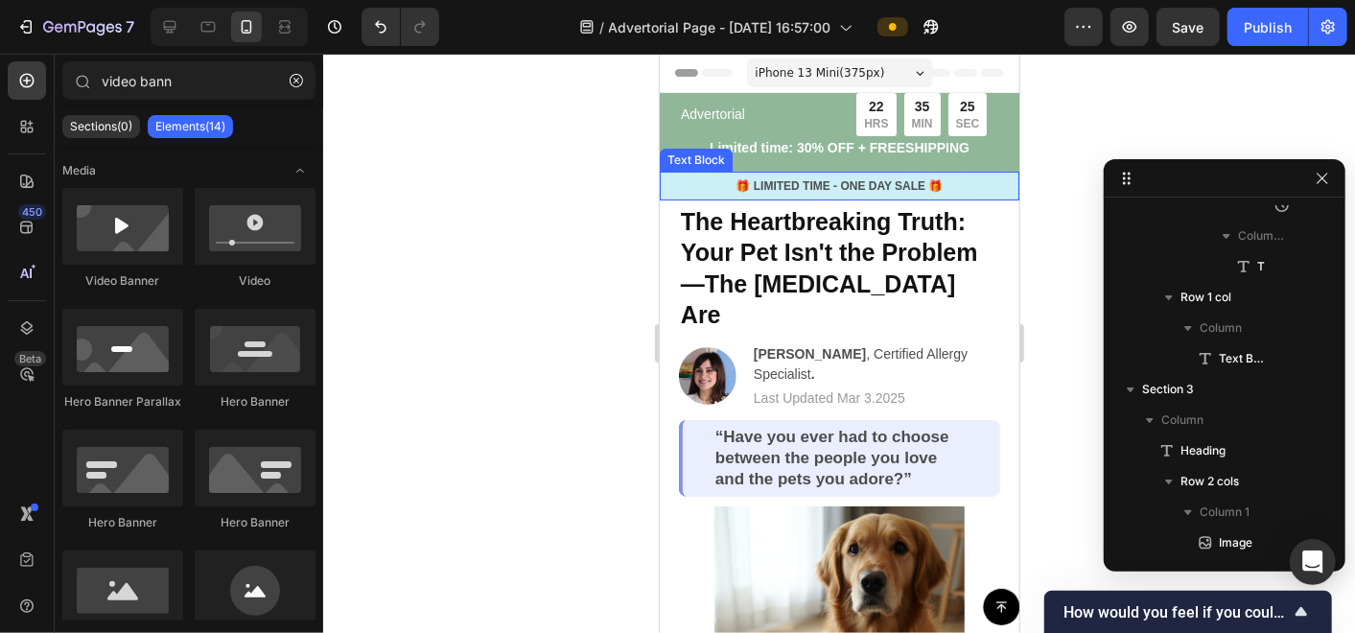
click at [686, 189] on p "🎁 LIMITED TIME - ONE DAY SALE 🎁" at bounding box center [839, 184] width 356 height 17
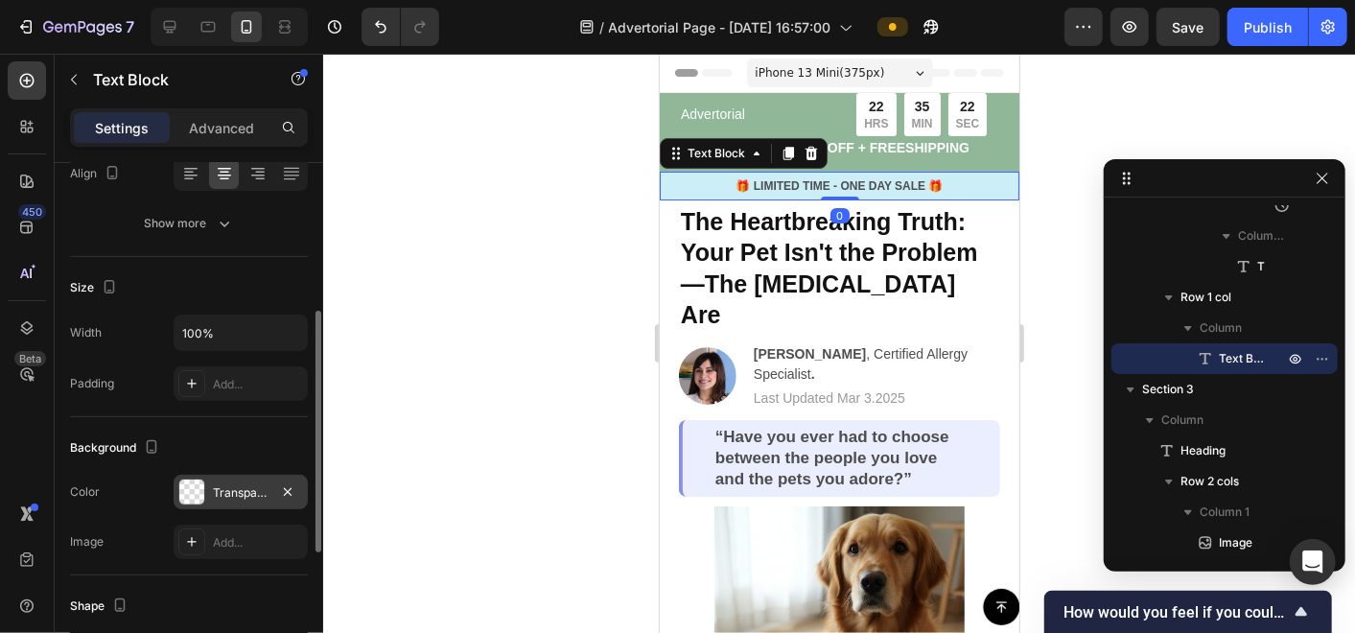
scroll to position [426, 0]
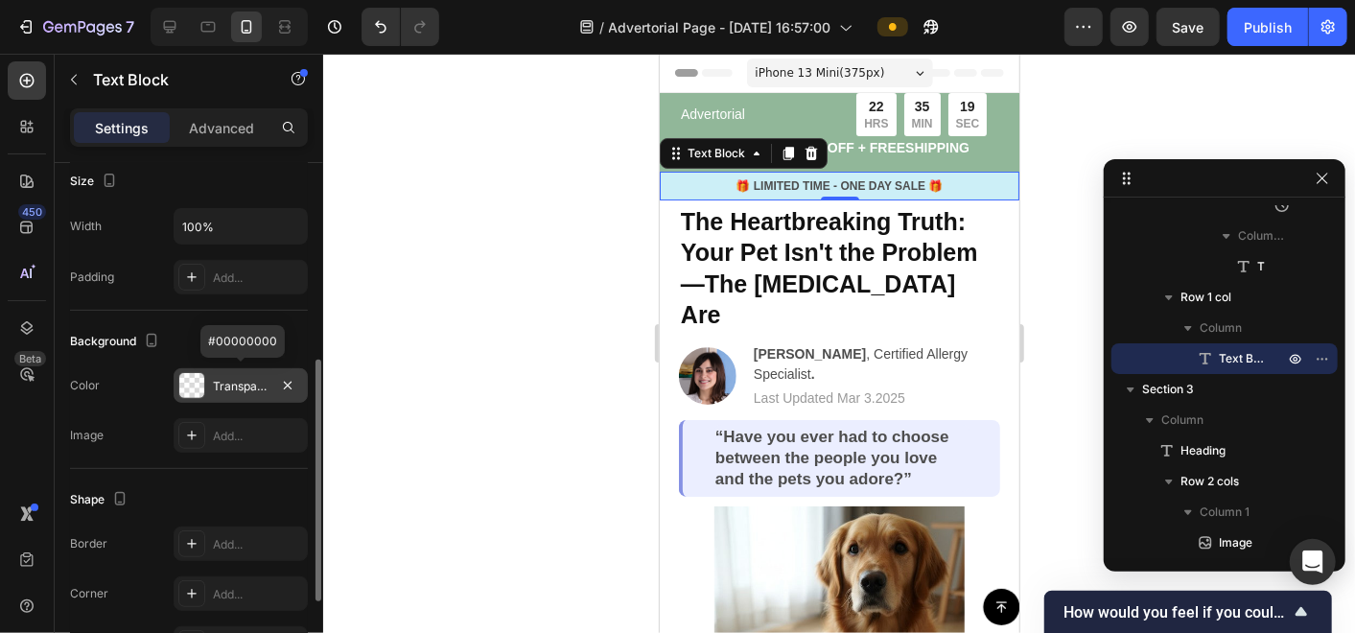
click at [222, 388] on div "Transparent" at bounding box center [241, 386] width 56 height 17
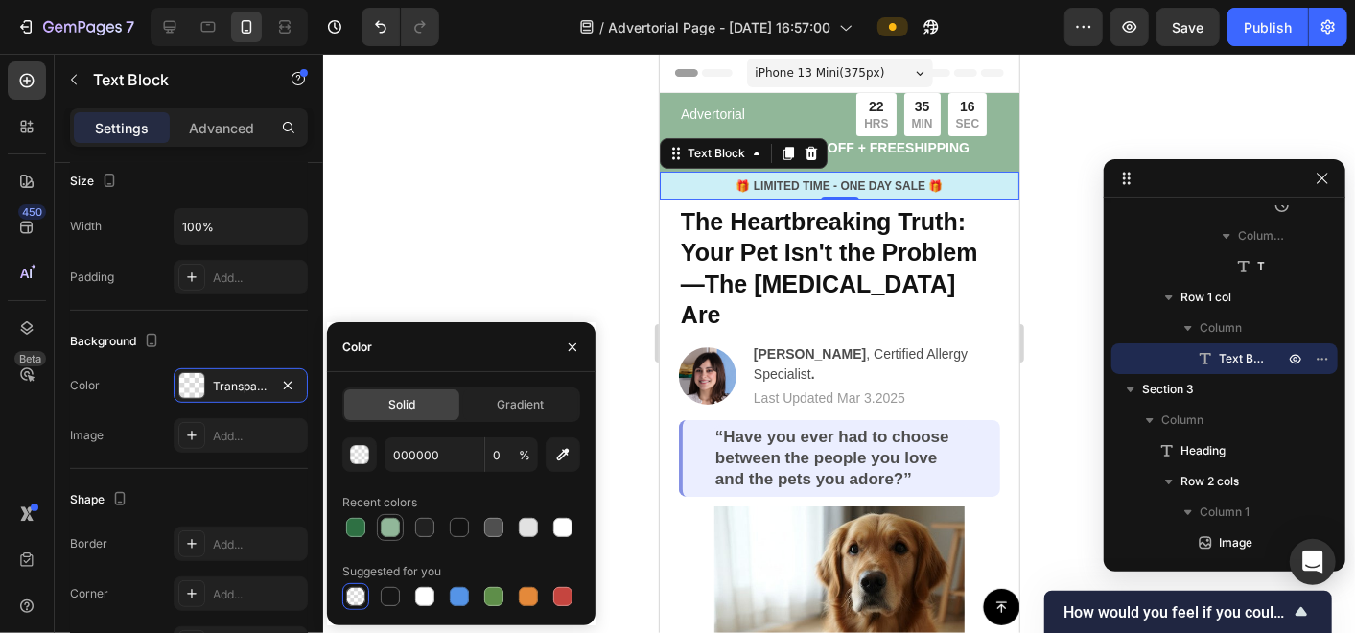
click at [386, 523] on div at bounding box center [390, 527] width 19 height 19
type input "91B799"
type input "100"
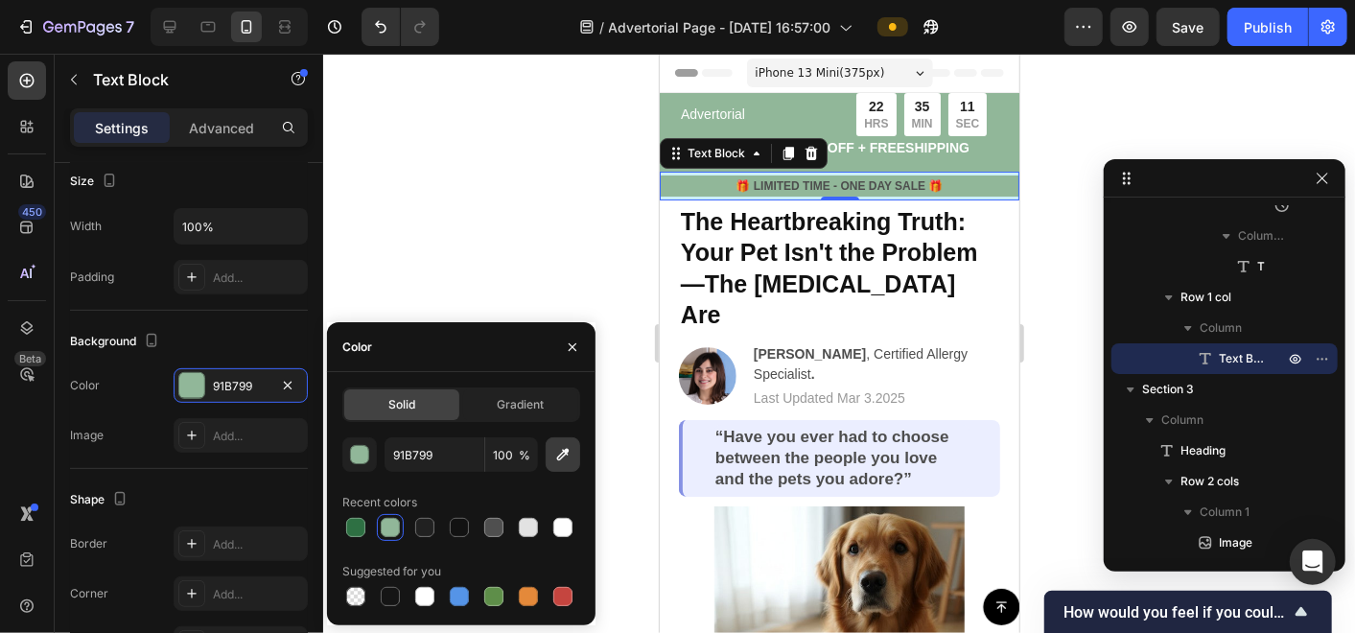
click at [552, 464] on button "button" at bounding box center [563, 454] width 35 height 35
type input "EBEEFF"
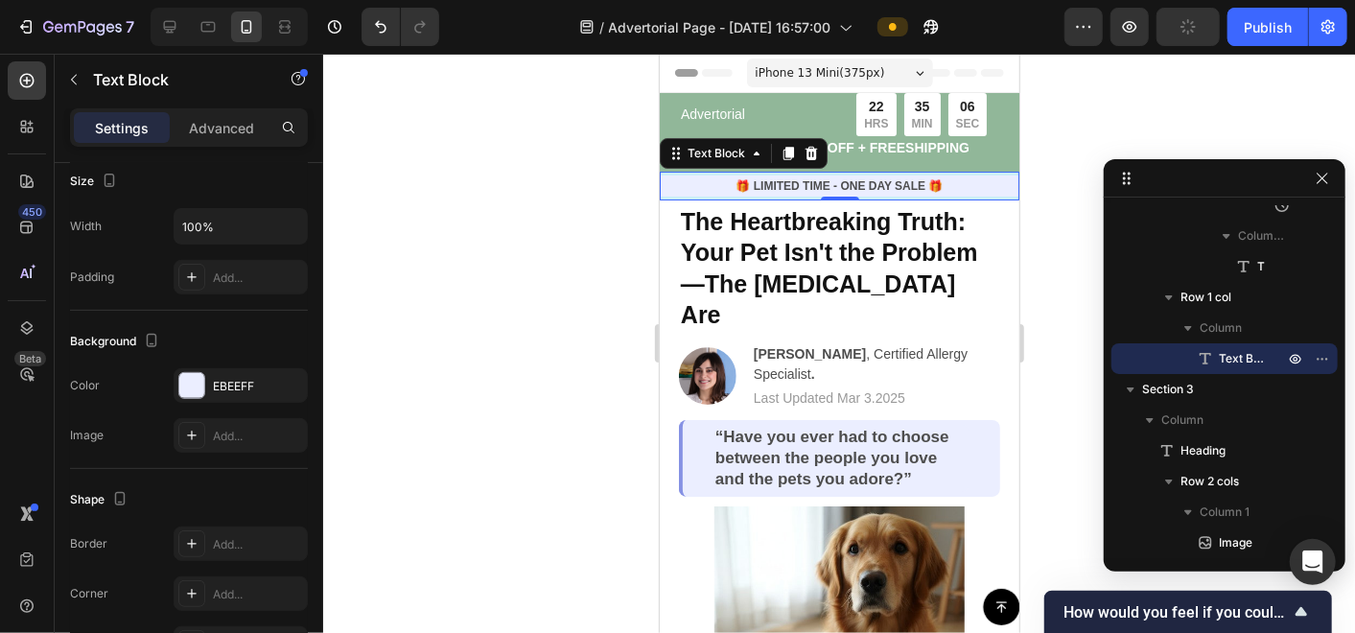
click at [628, 273] on div at bounding box center [839, 343] width 1032 height 579
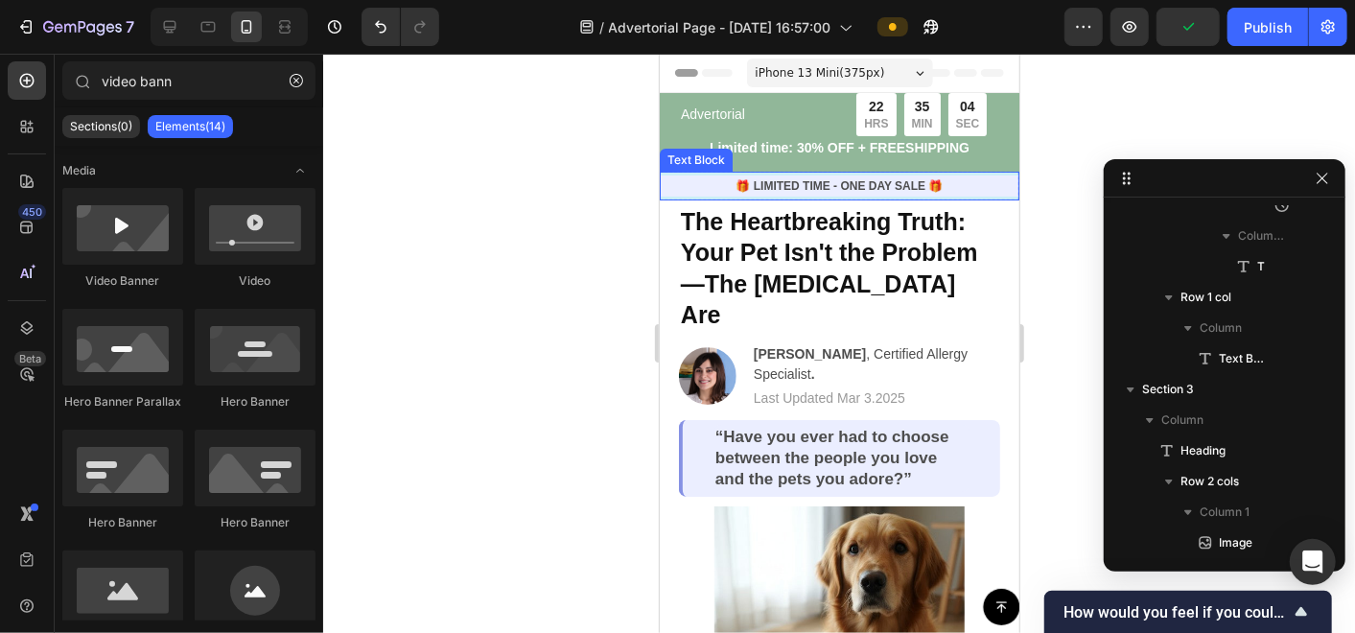
click at [735, 187] on p "🎁 LIMITED TIME - ONE DAY SALE 🎁" at bounding box center [839, 184] width 356 height 17
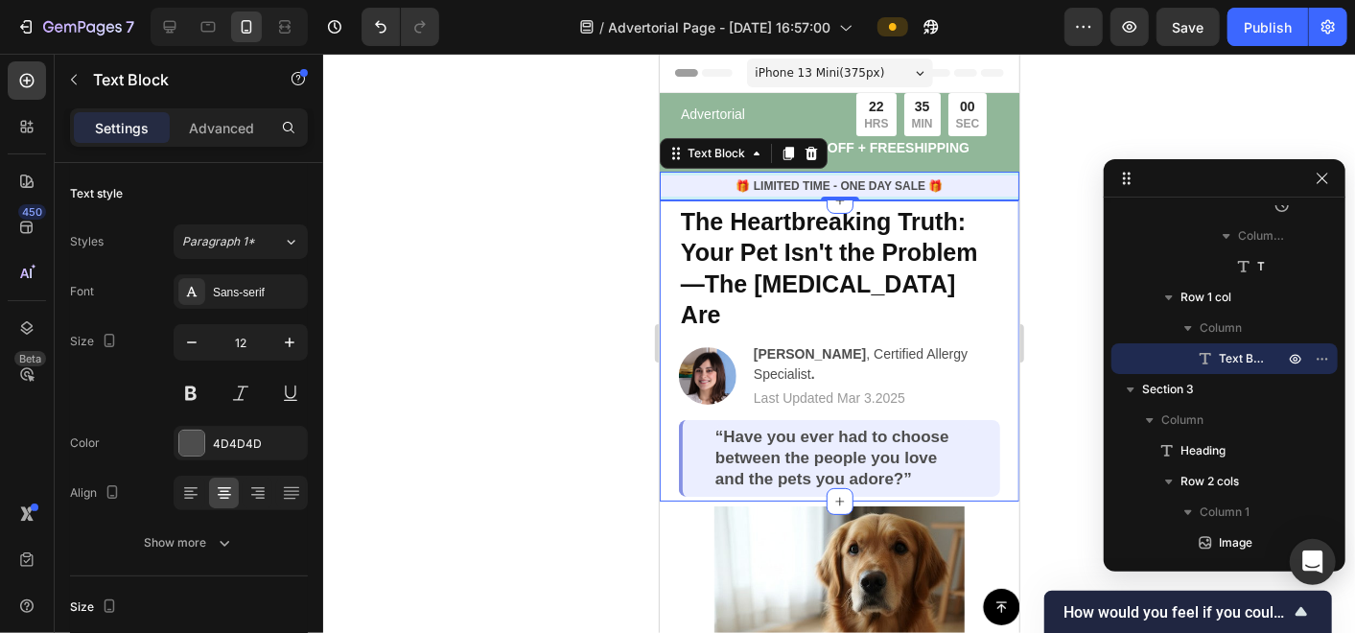
click at [547, 309] on div at bounding box center [839, 343] width 1032 height 579
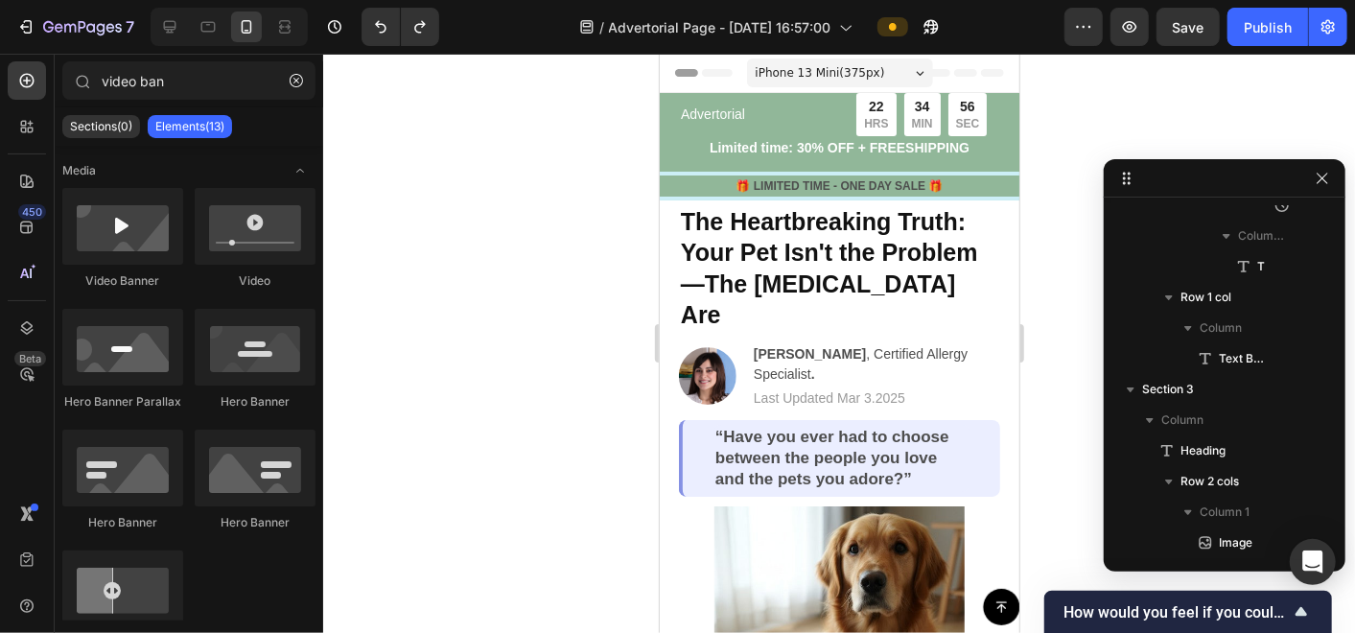
click at [577, 304] on div at bounding box center [839, 343] width 1032 height 579
type input "video ba"
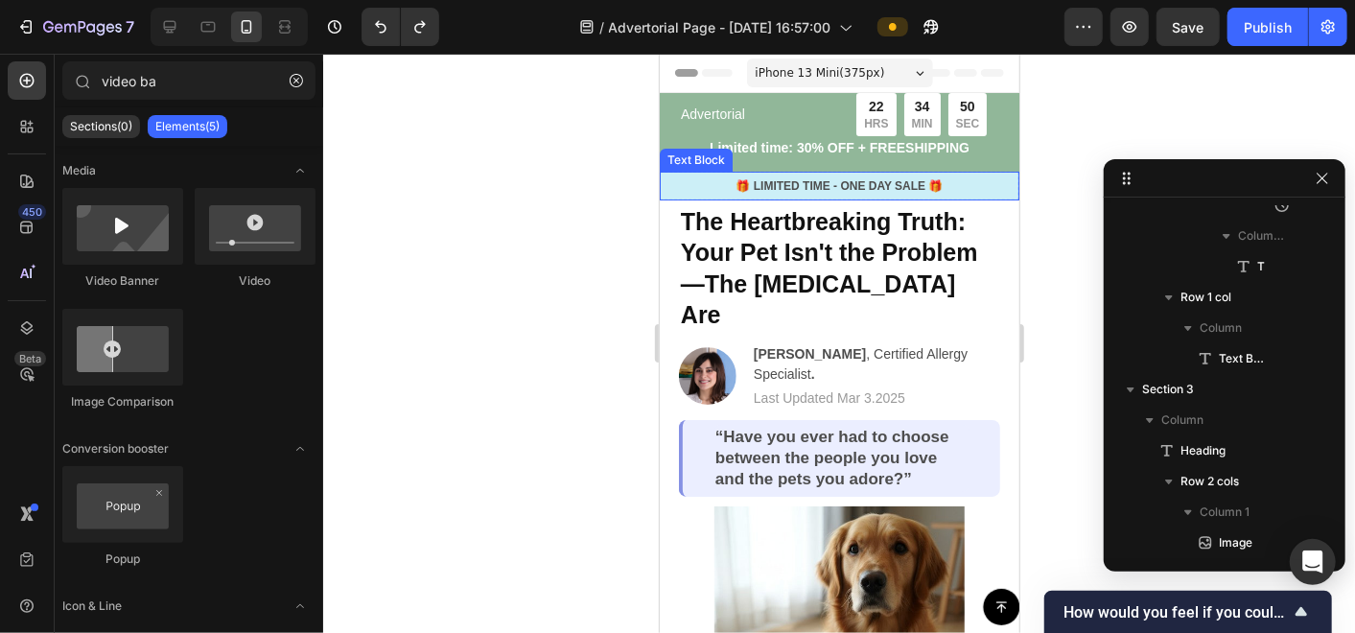
click at [989, 194] on div "🎁 LIMITED TIME - ONE DAY SALE 🎁" at bounding box center [839, 185] width 360 height 21
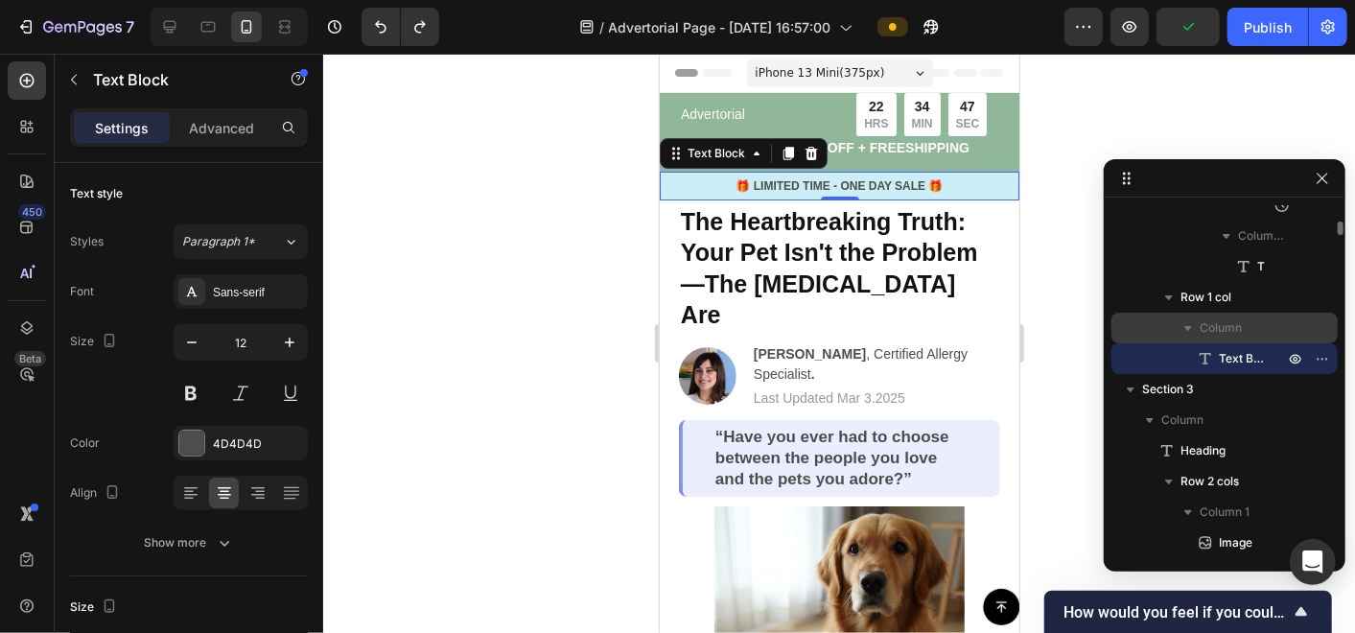
click at [1218, 320] on span "Column" at bounding box center [1221, 327] width 42 height 19
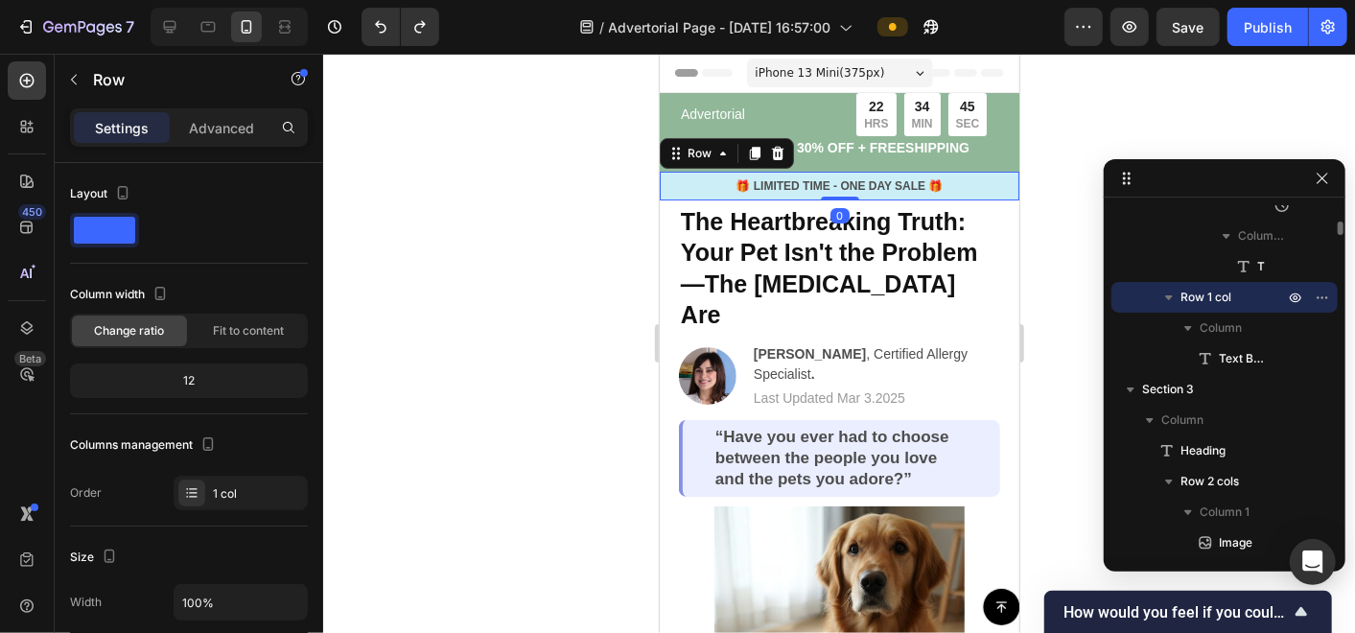
click at [1213, 295] on span "Row 1 col" at bounding box center [1205, 297] width 51 height 19
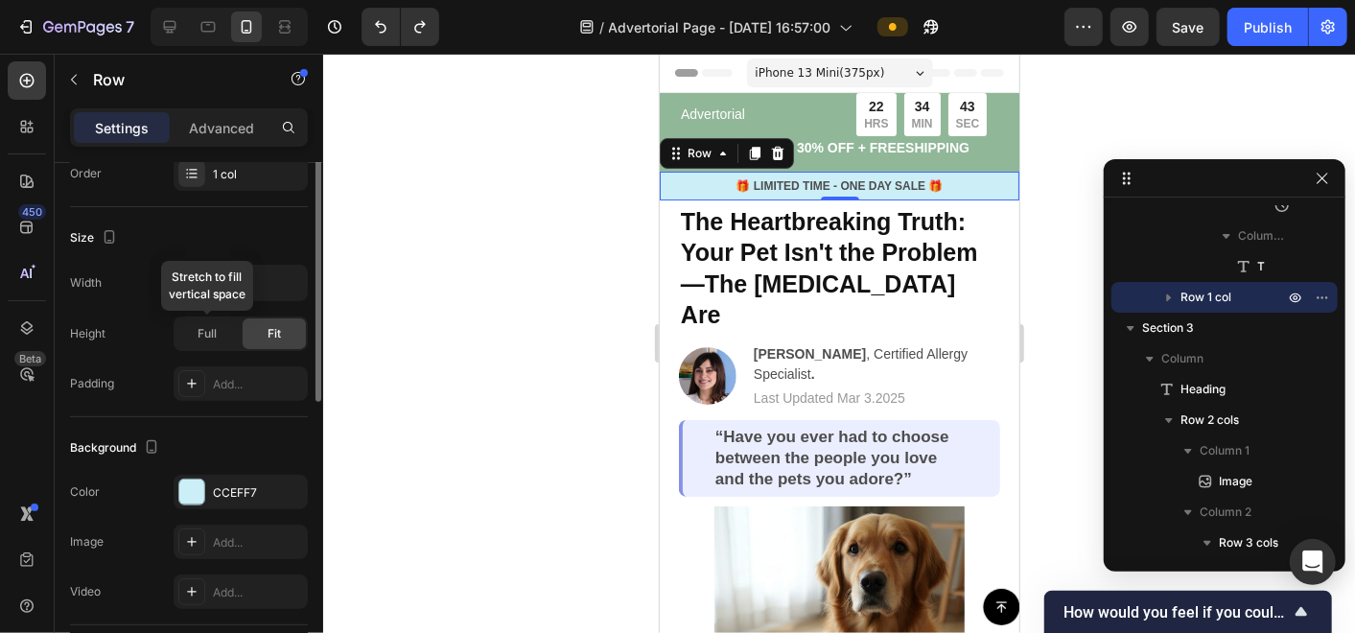
scroll to position [532, 0]
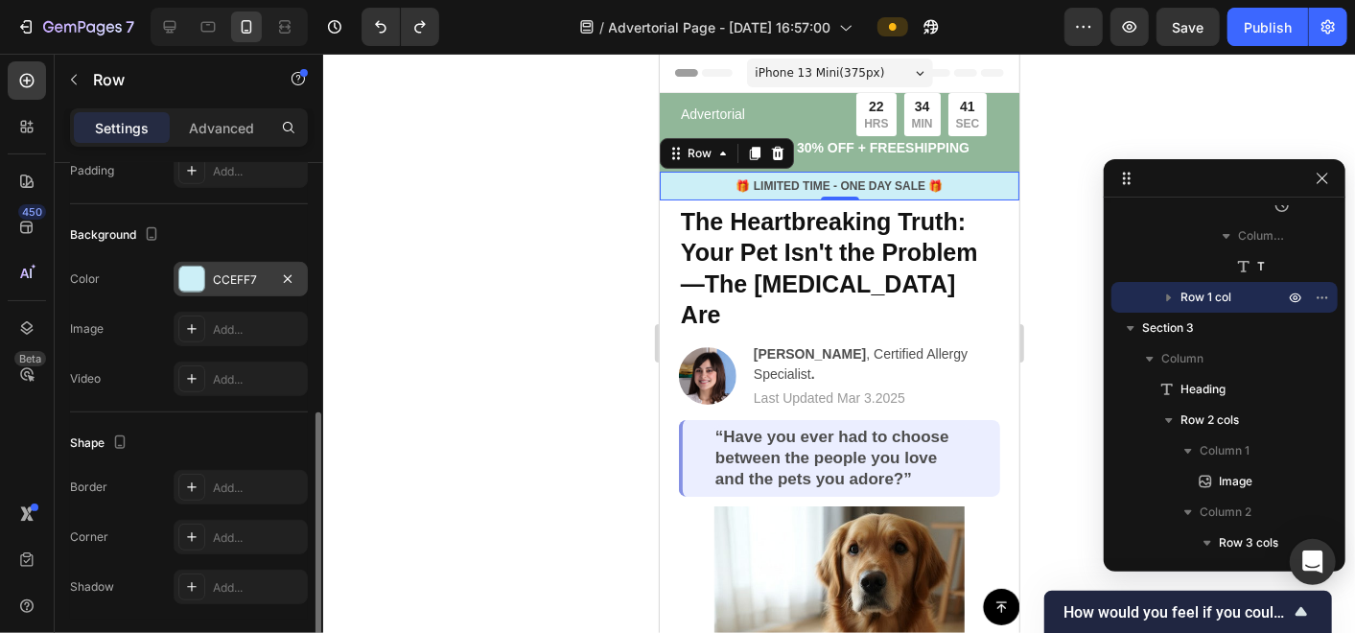
click at [232, 271] on div "CCEFF7" at bounding box center [241, 279] width 56 height 17
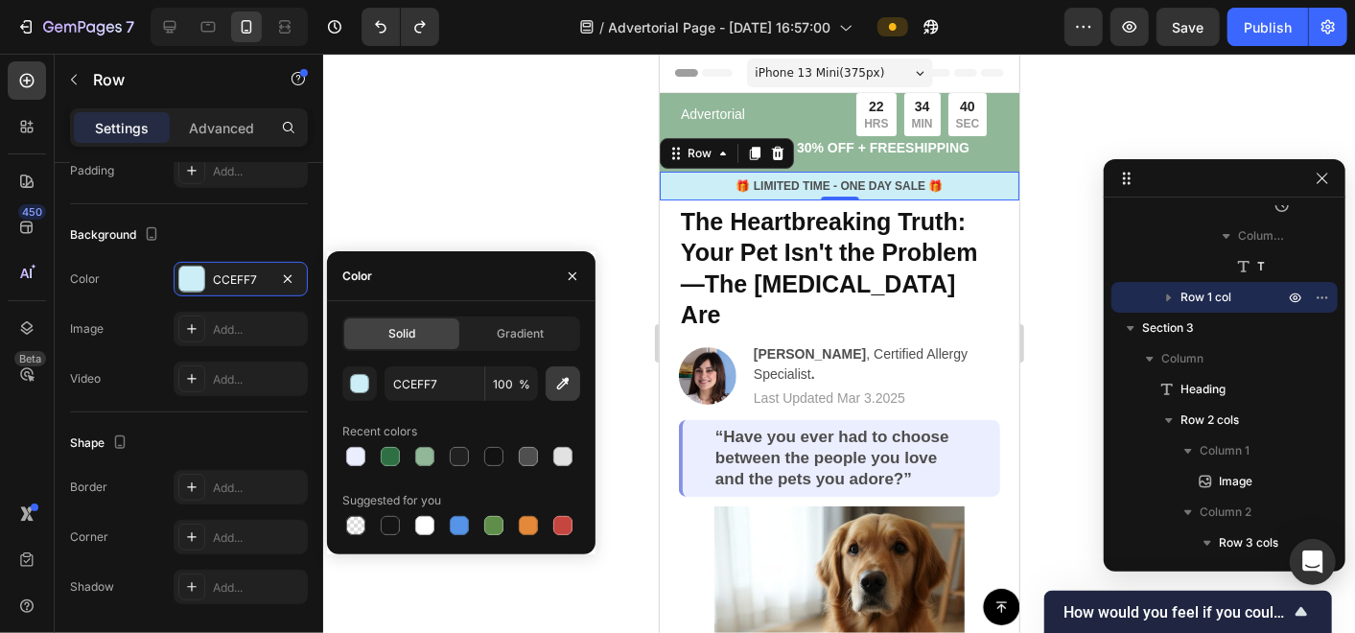
click at [569, 387] on icon "button" at bounding box center [562, 383] width 19 height 19
type input "EBEEFF"
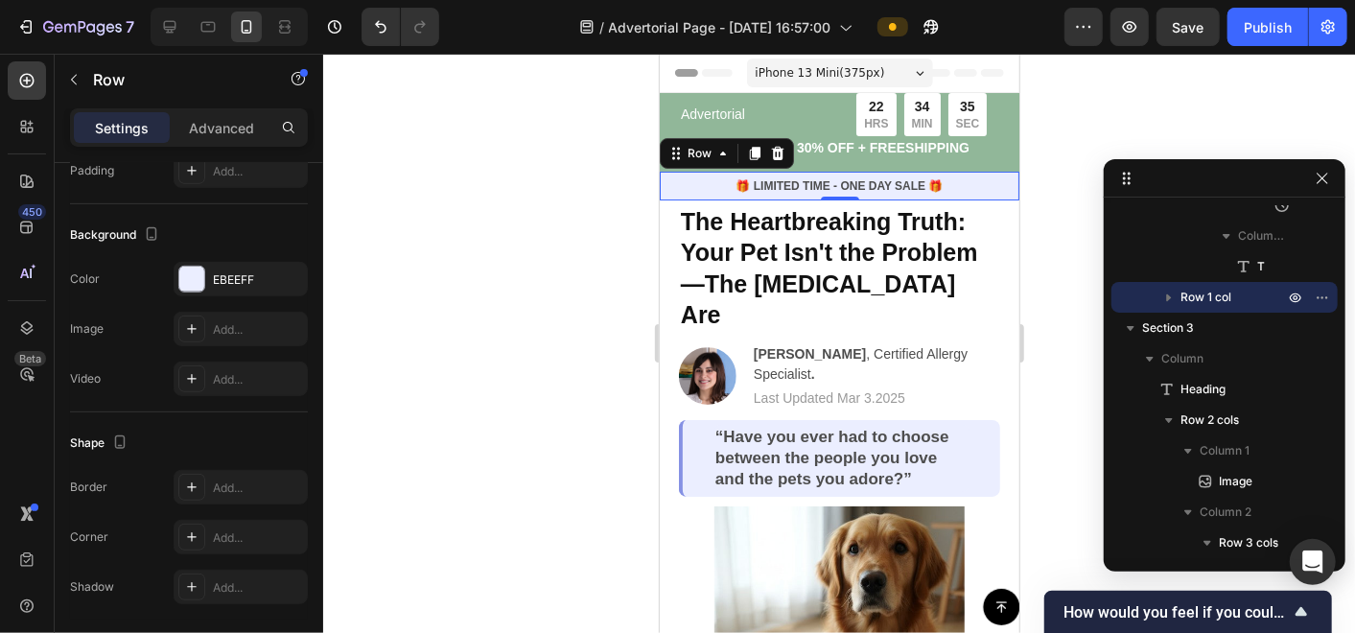
click at [631, 332] on div at bounding box center [839, 343] width 1032 height 579
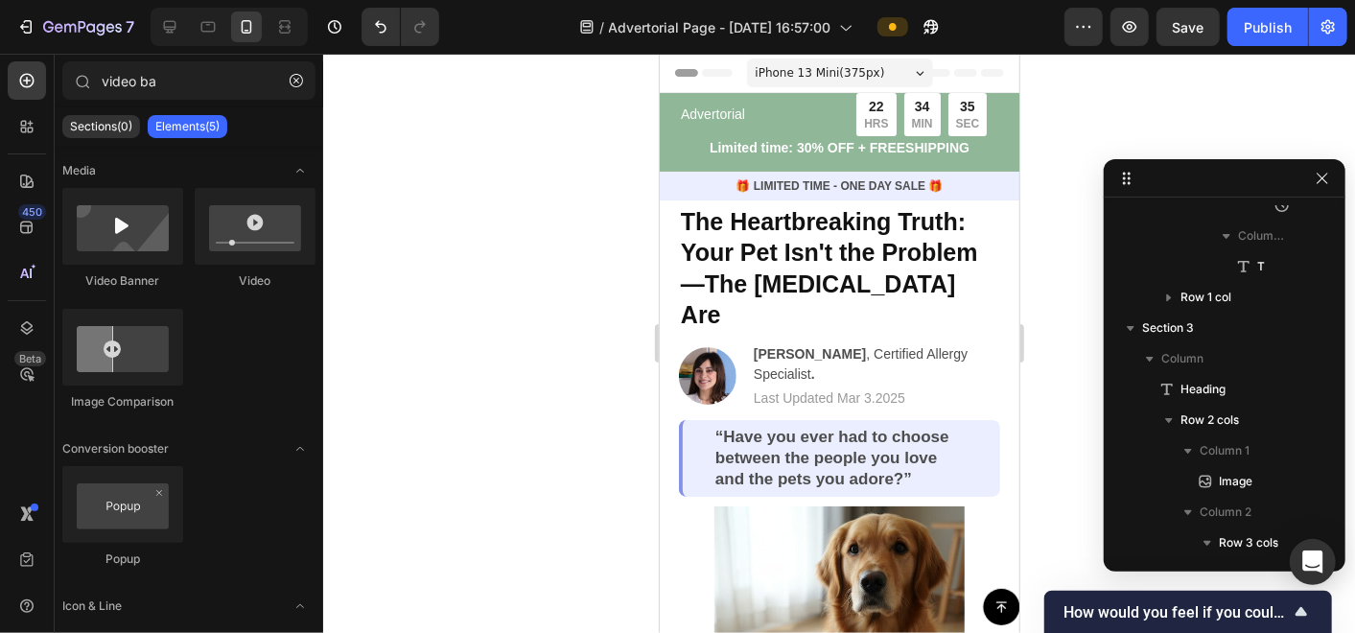
click at [631, 332] on div at bounding box center [839, 343] width 1032 height 579
click at [949, 182] on p "🎁 LIMITED TIME - ONE DAY SALE 🎁" at bounding box center [839, 184] width 356 height 17
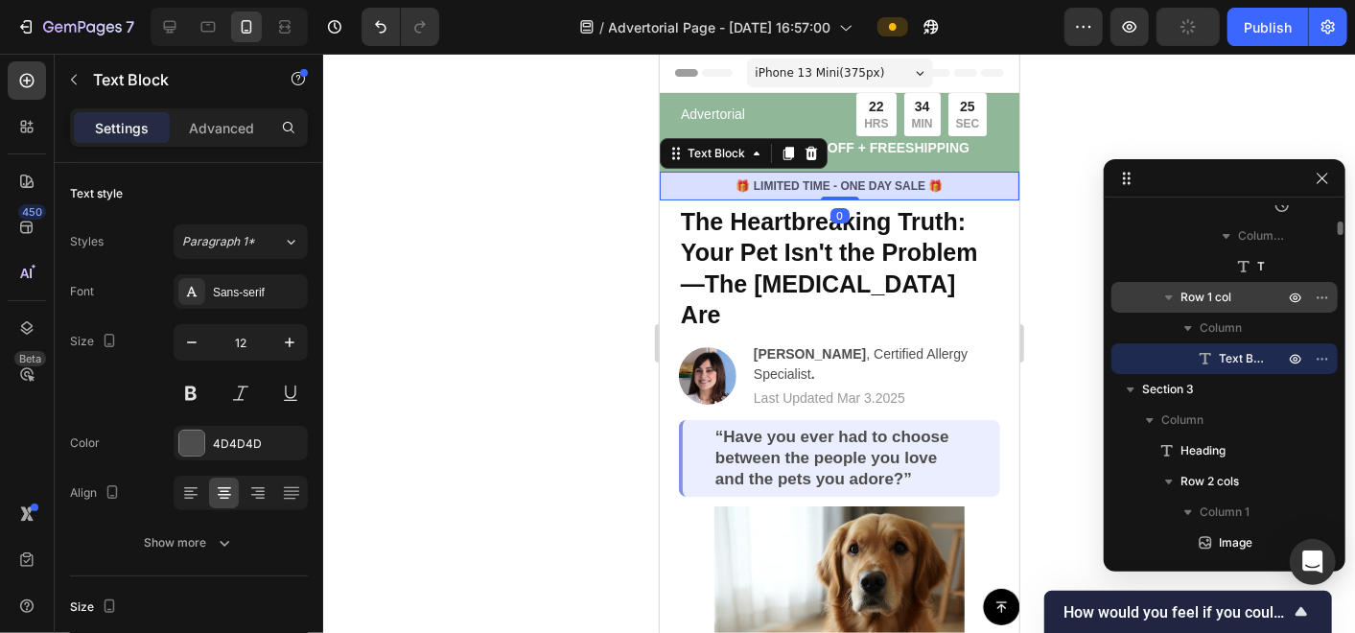
click at [1201, 290] on span "Row 1 col" at bounding box center [1205, 297] width 51 height 19
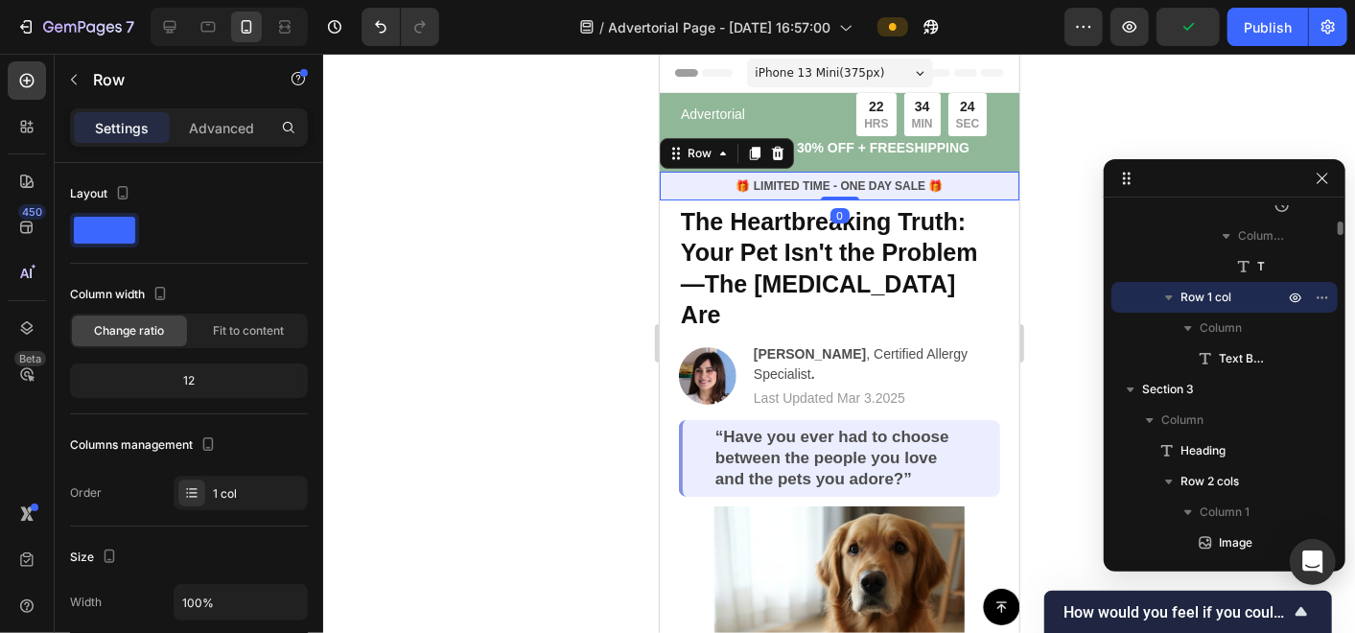
scroll to position [95, 0]
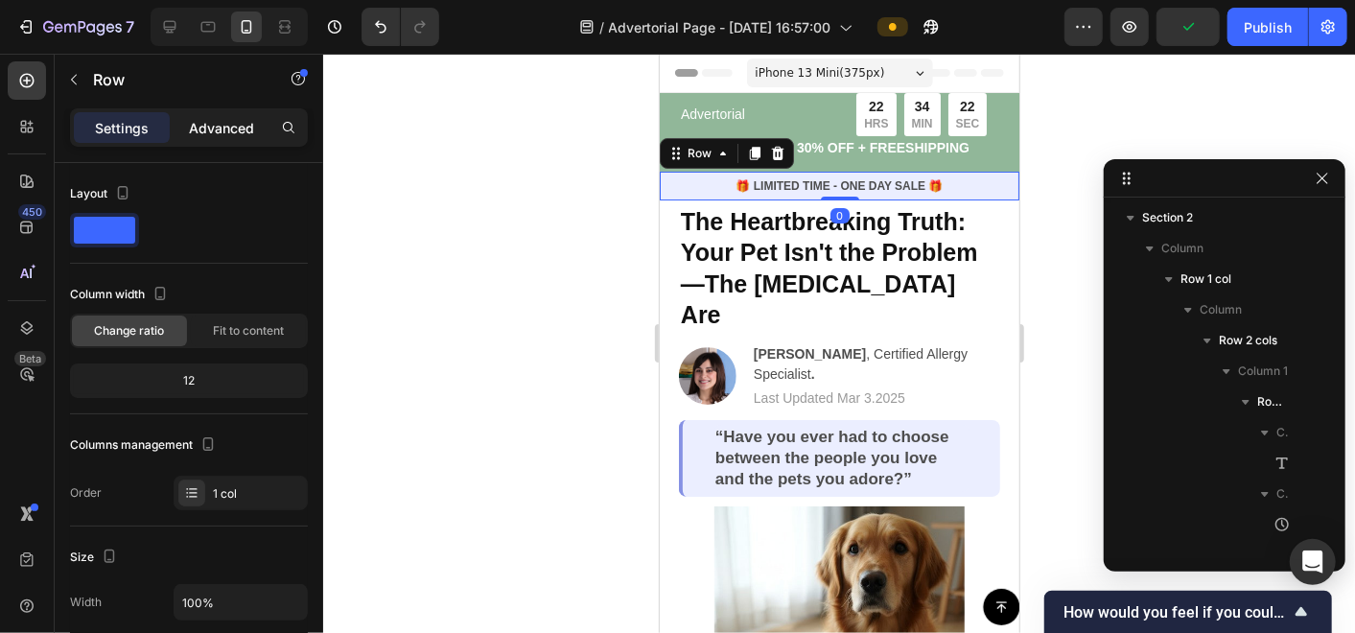
click at [222, 118] on p "Advanced" at bounding box center [221, 128] width 65 height 20
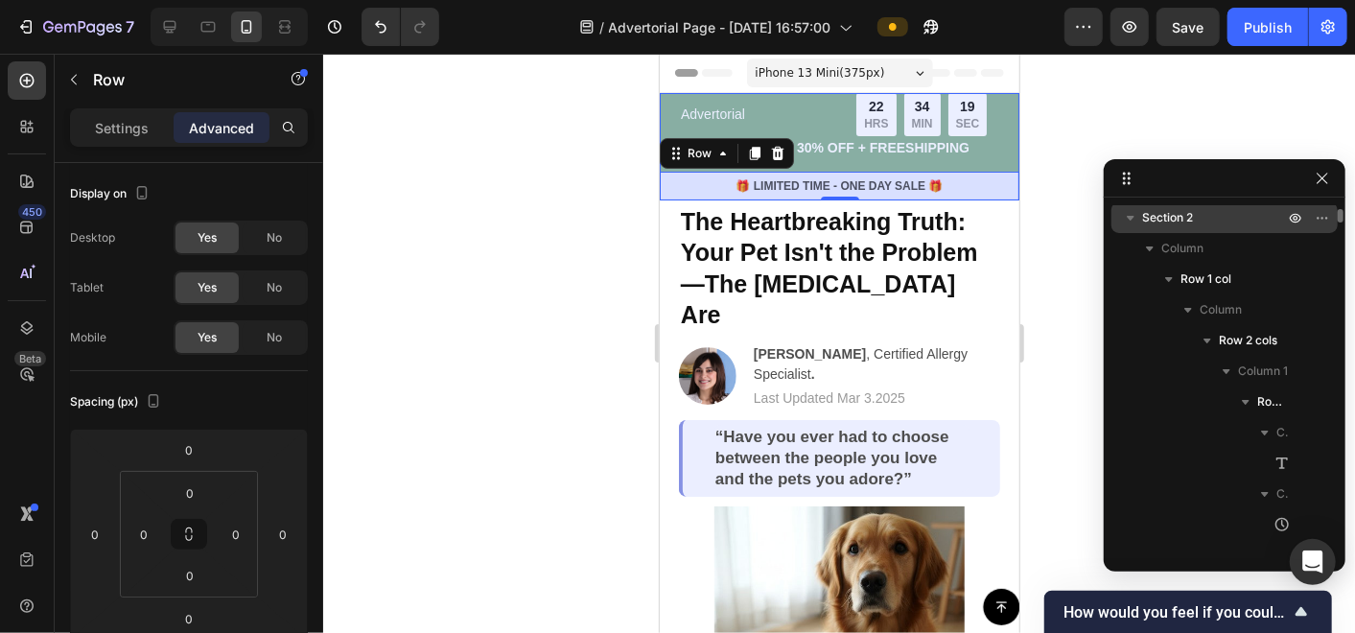
click at [1189, 215] on span "Section 2" at bounding box center [1167, 217] width 51 height 19
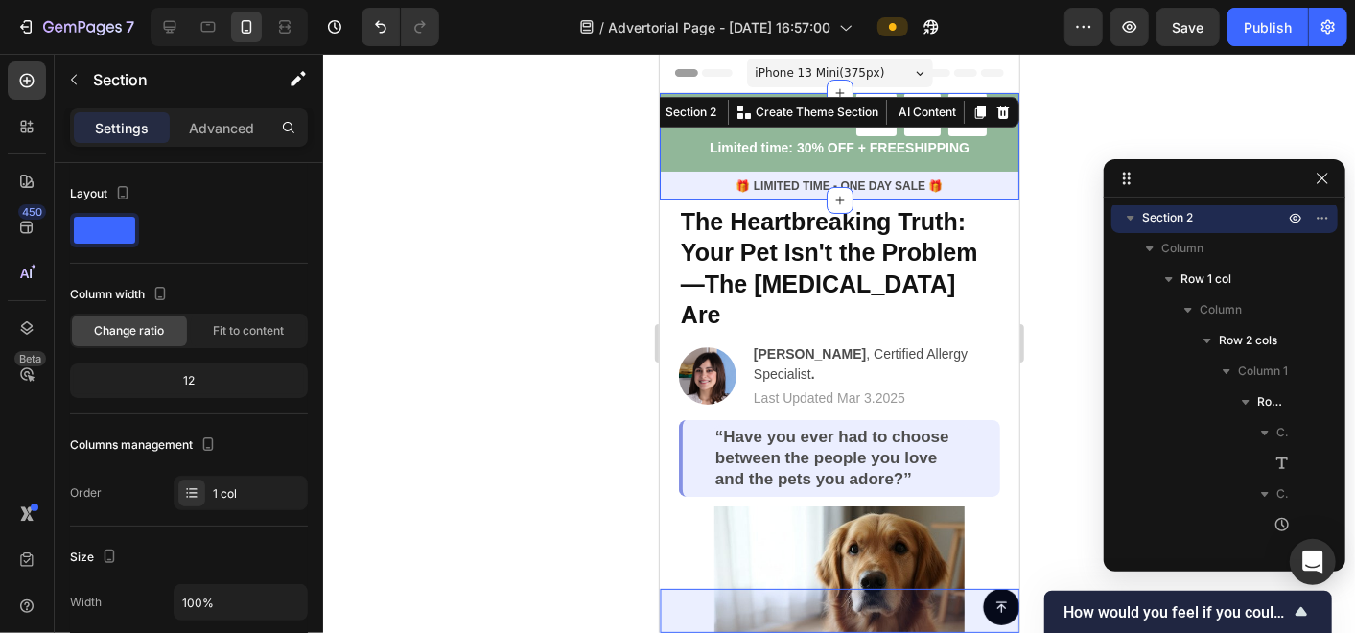
scroll to position [0, 0]
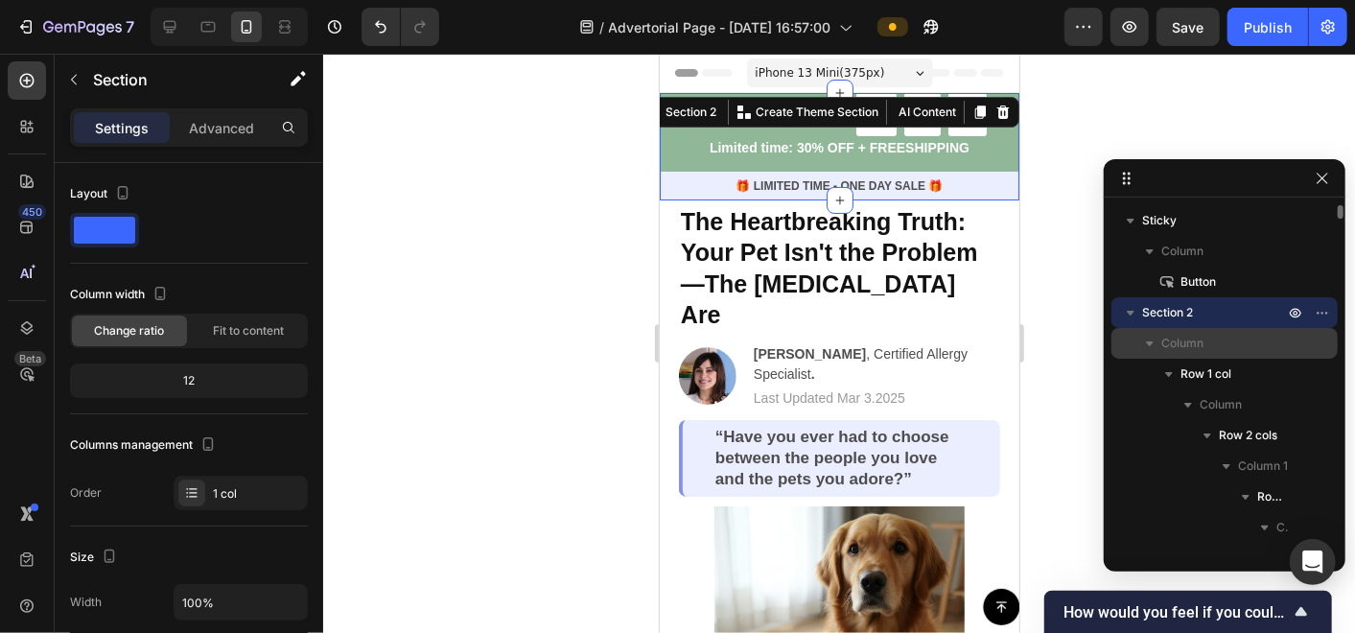
click at [1194, 343] on span "Column" at bounding box center [1182, 343] width 42 height 19
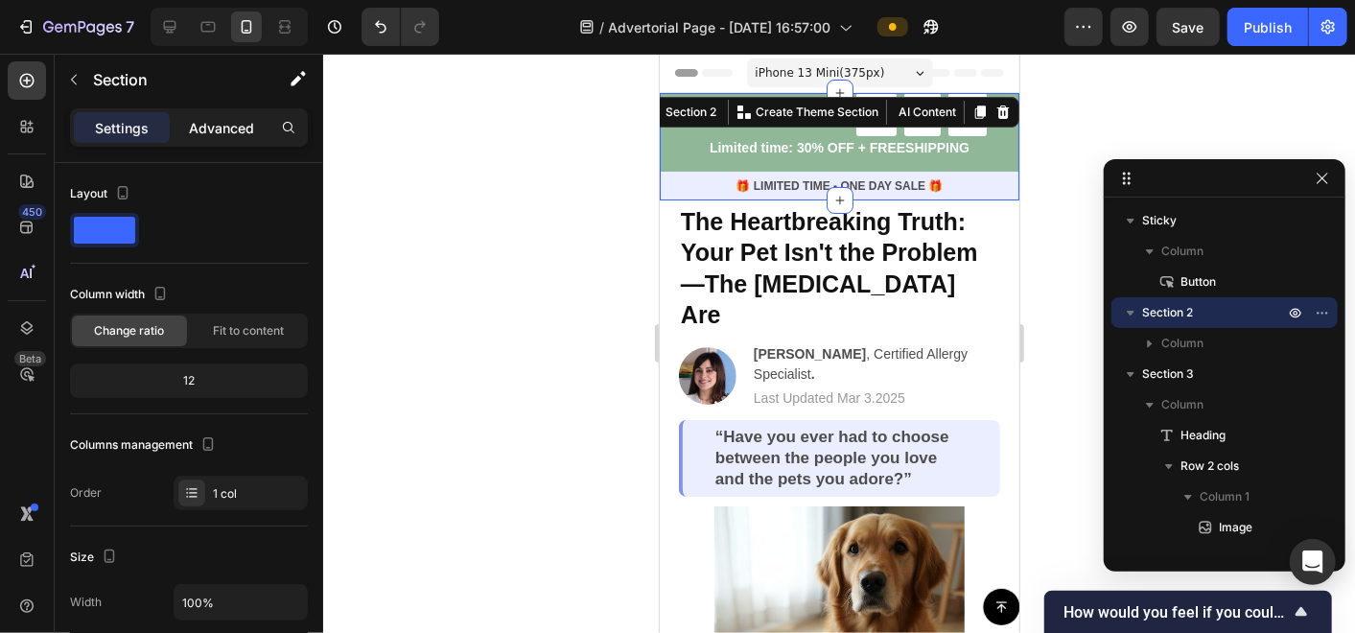
click at [186, 124] on div "Advanced" at bounding box center [222, 127] width 96 height 31
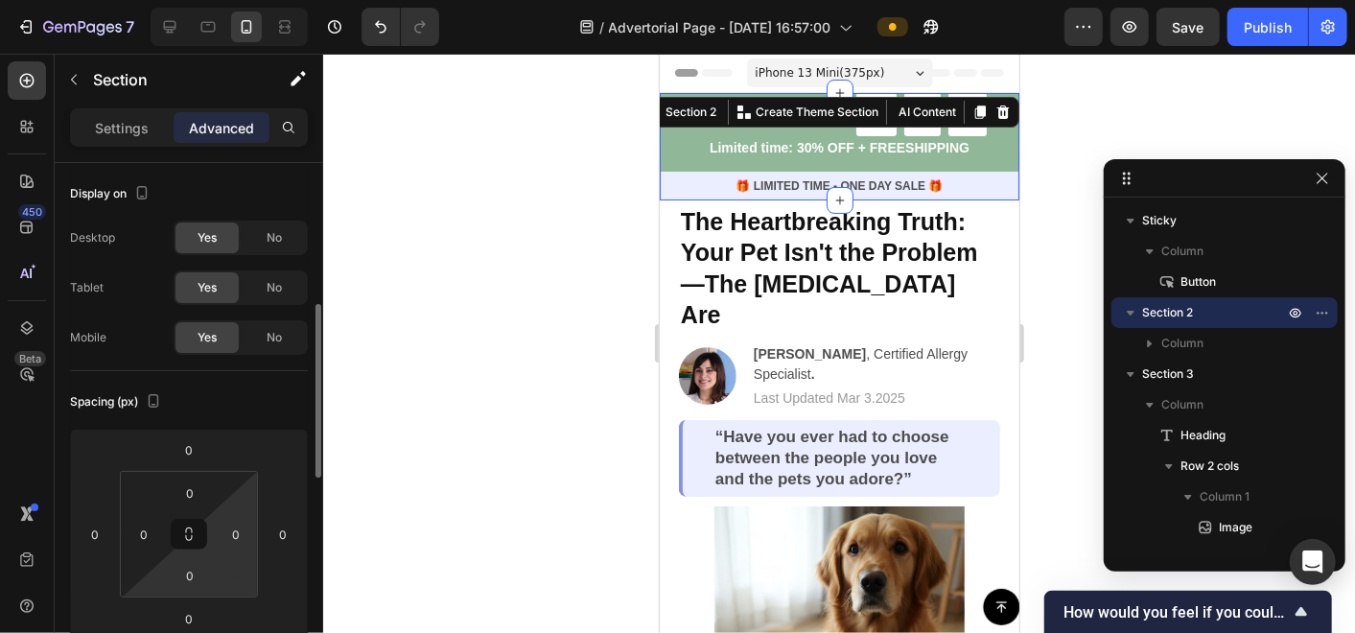
scroll to position [106, 0]
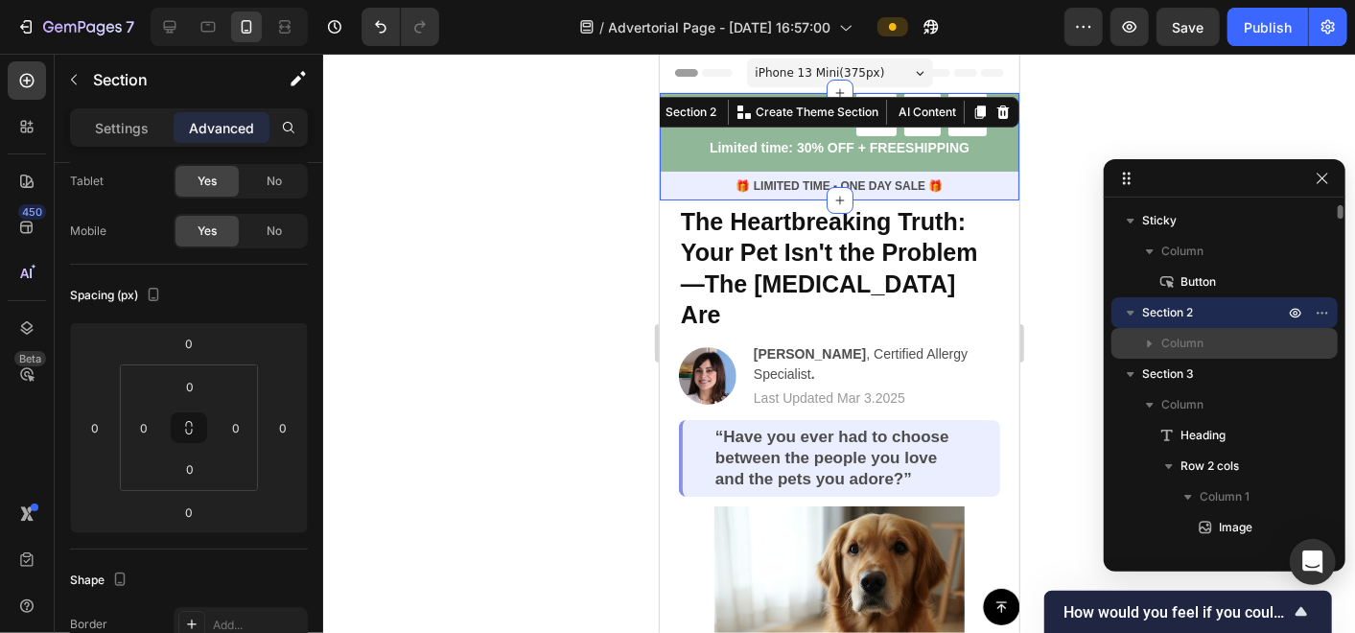
click at [1186, 345] on span "Column" at bounding box center [1182, 343] width 42 height 19
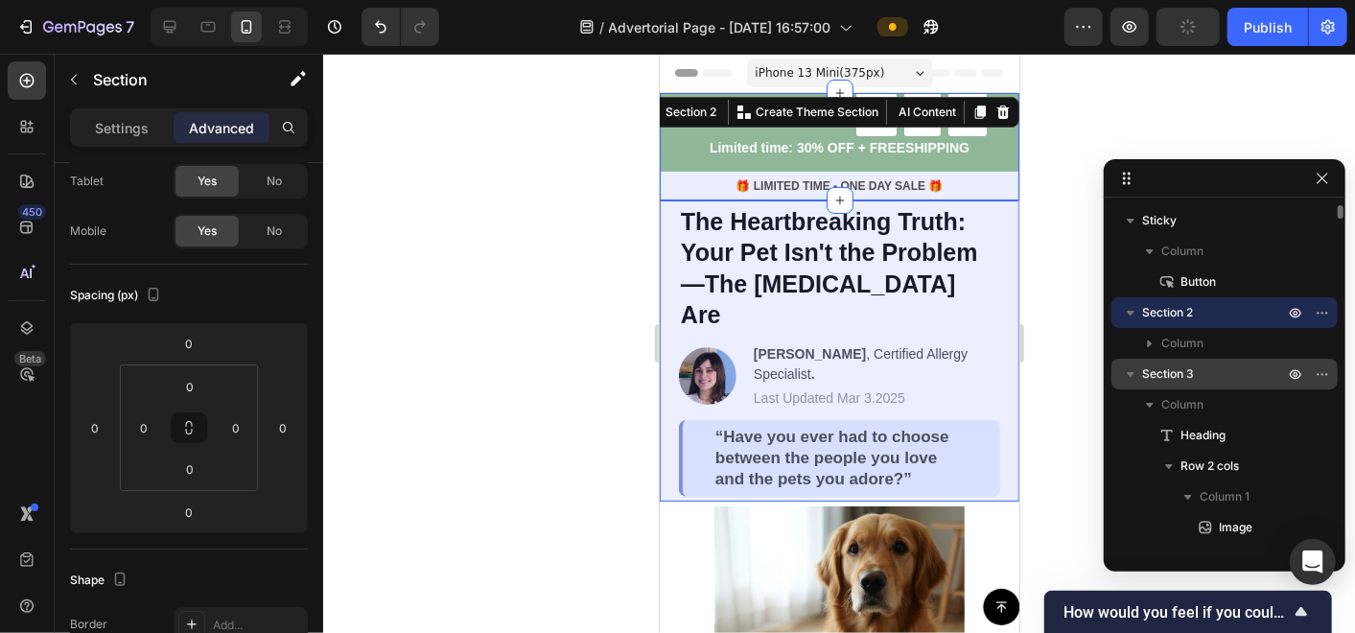
click at [1193, 381] on span "Section 3" at bounding box center [1168, 373] width 52 height 19
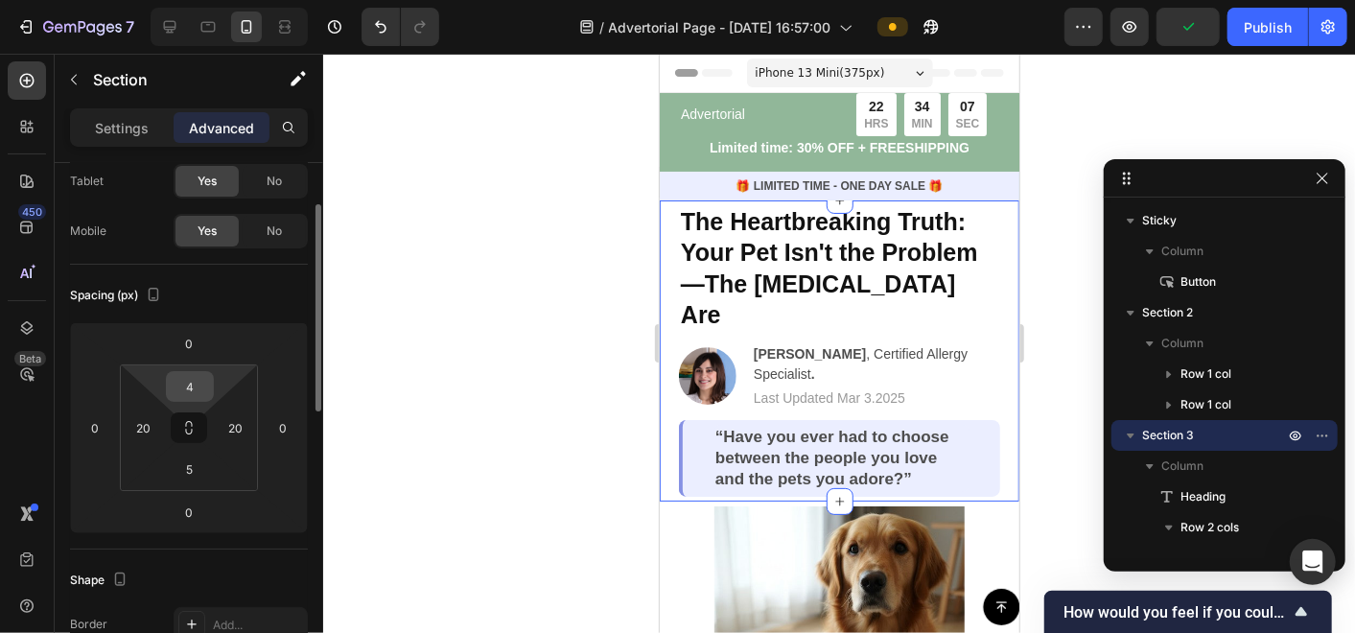
click at [194, 378] on input "4" at bounding box center [190, 386] width 38 height 29
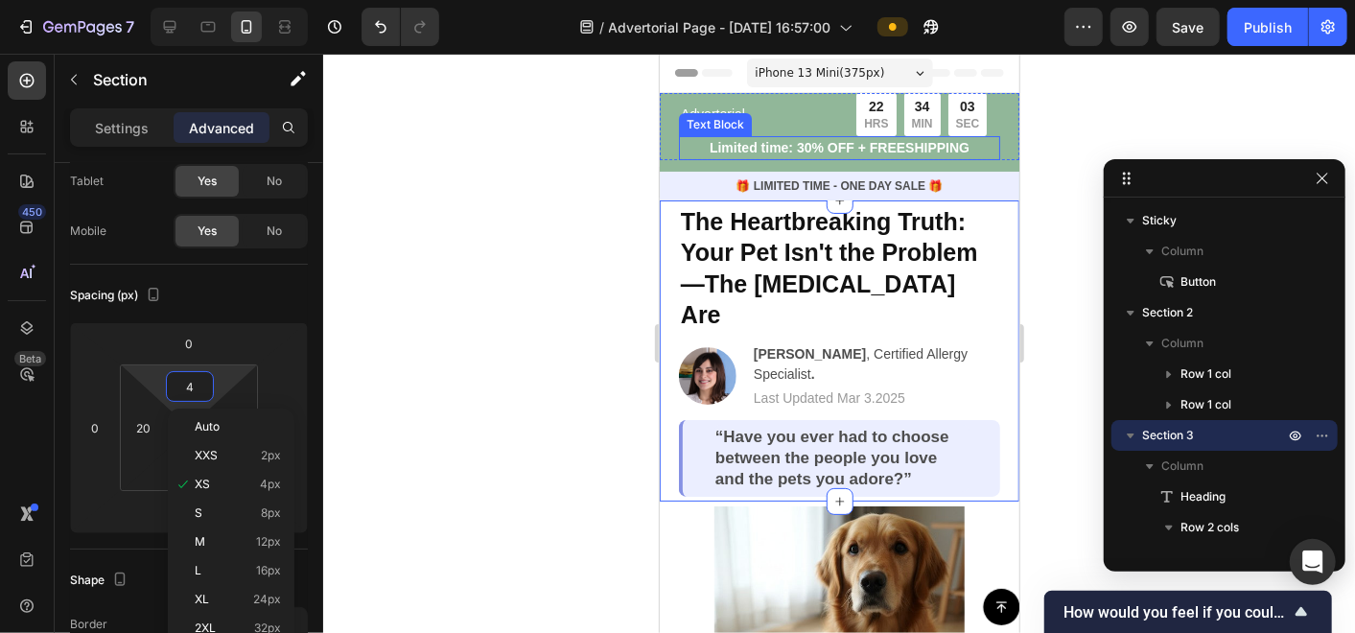
click at [965, 152] on p "Limited time: 30% OFF + FREESHIPPING" at bounding box center [838, 147] width 317 height 20
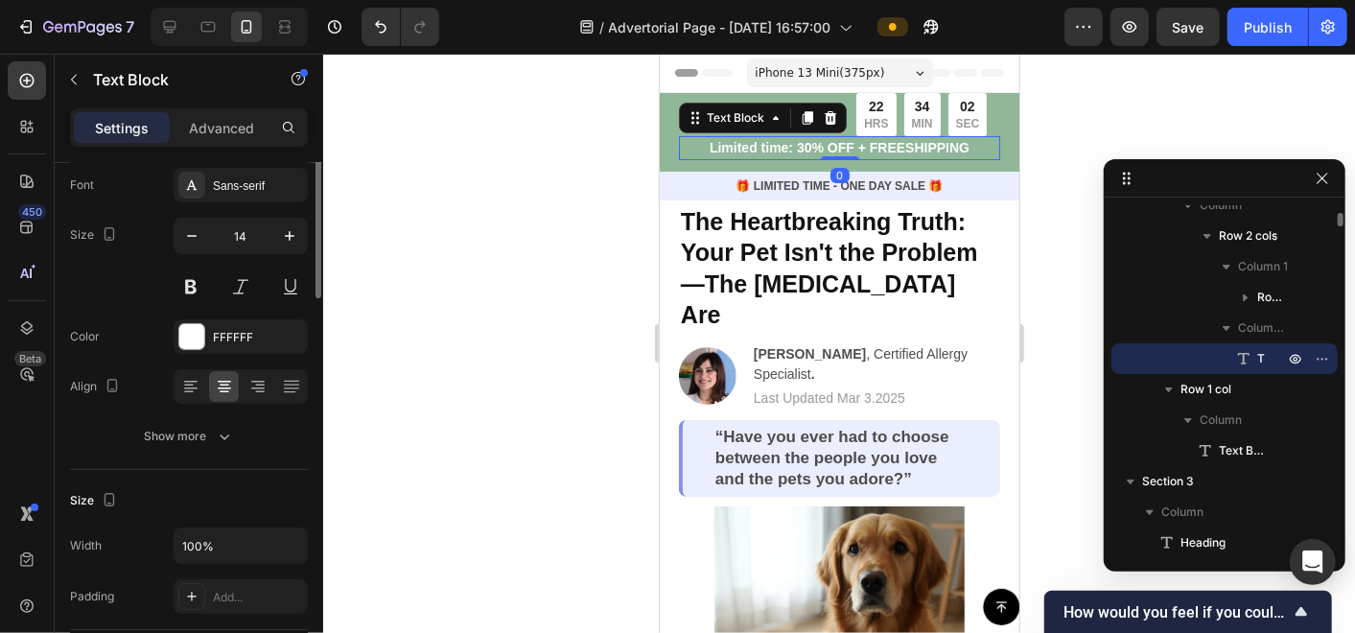
scroll to position [0, 0]
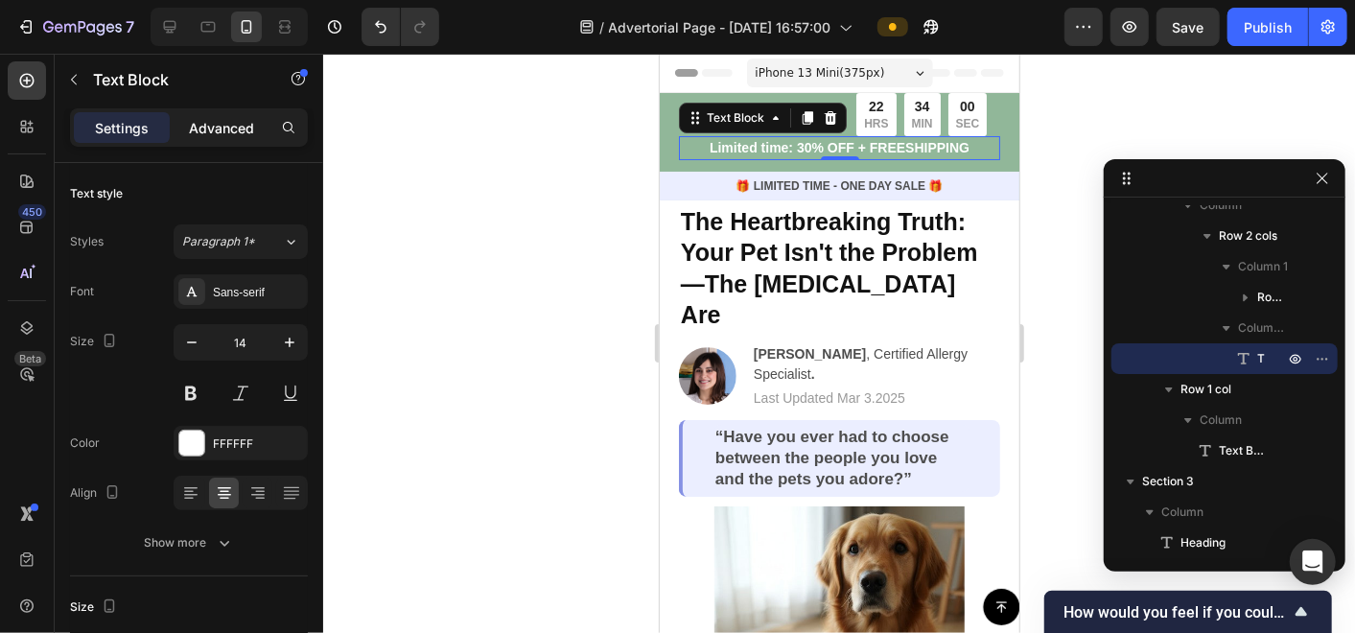
click at [249, 115] on div "Advanced" at bounding box center [222, 127] width 96 height 31
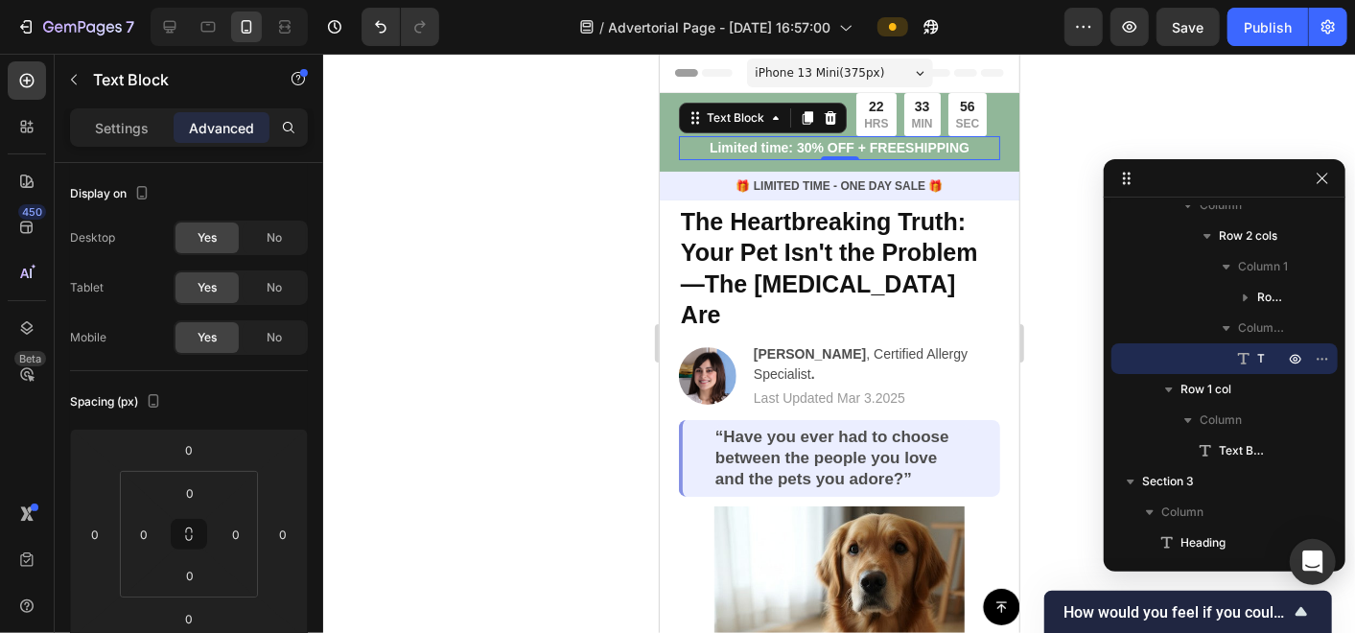
click at [743, 149] on p "Limited time: 30% OFF + FREESHIPPING" at bounding box center [838, 147] width 317 height 20
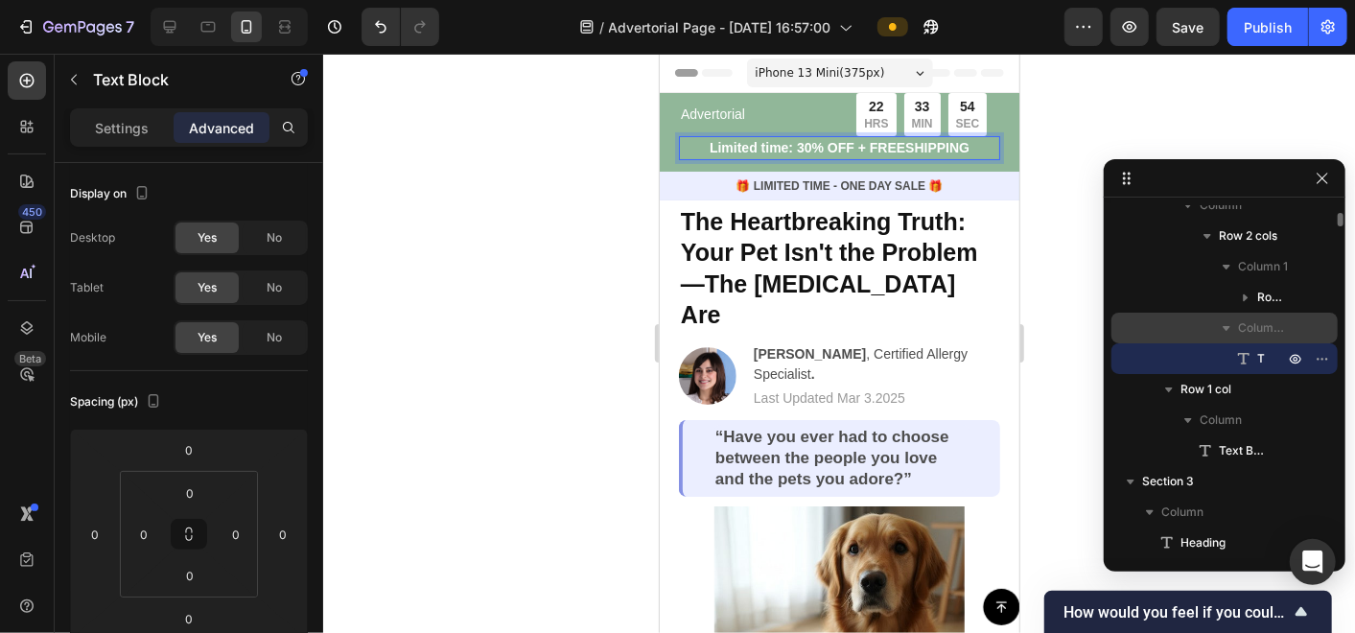
click at [1259, 328] on span "Column 2" at bounding box center [1263, 327] width 50 height 19
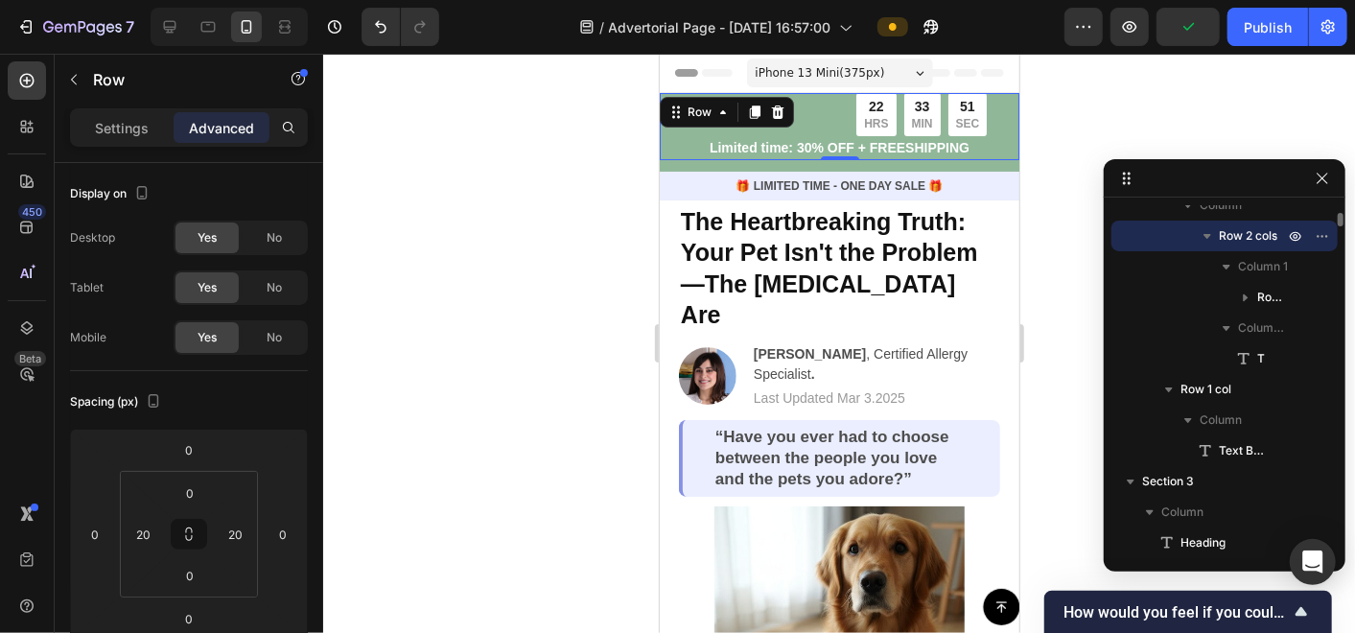
click at [1243, 236] on span "Row 2 cols" at bounding box center [1248, 235] width 58 height 19
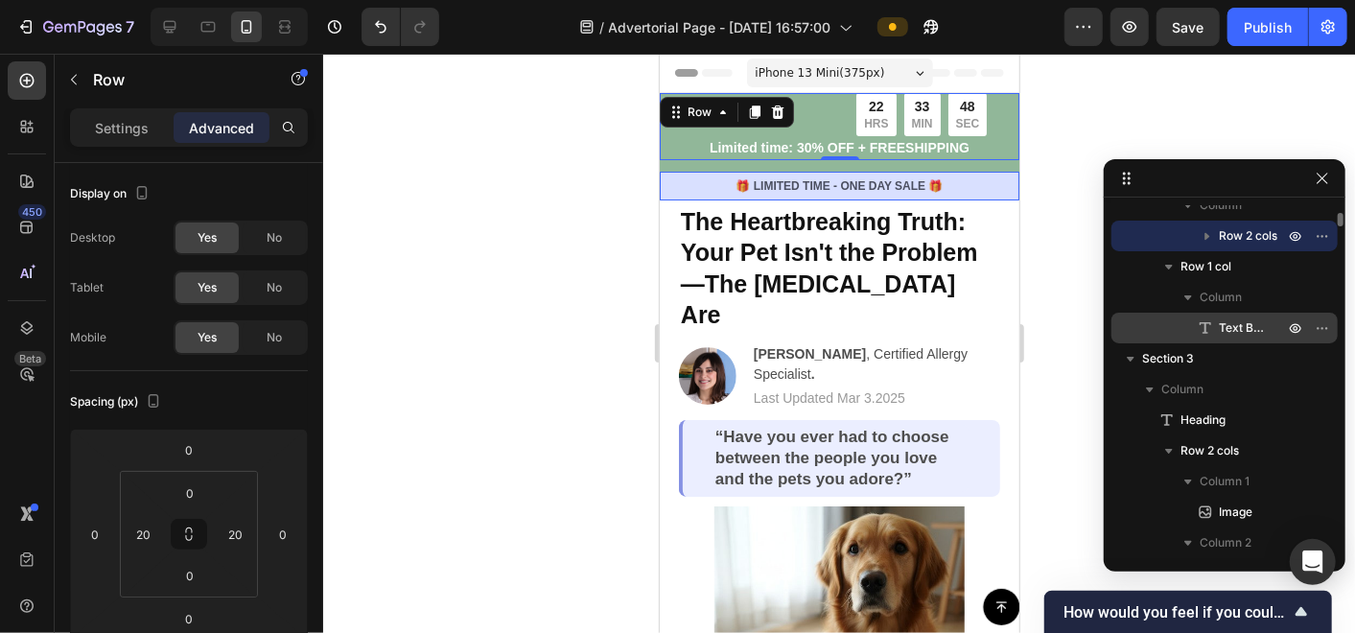
click at [1244, 324] on span "Text Block" at bounding box center [1242, 327] width 46 height 19
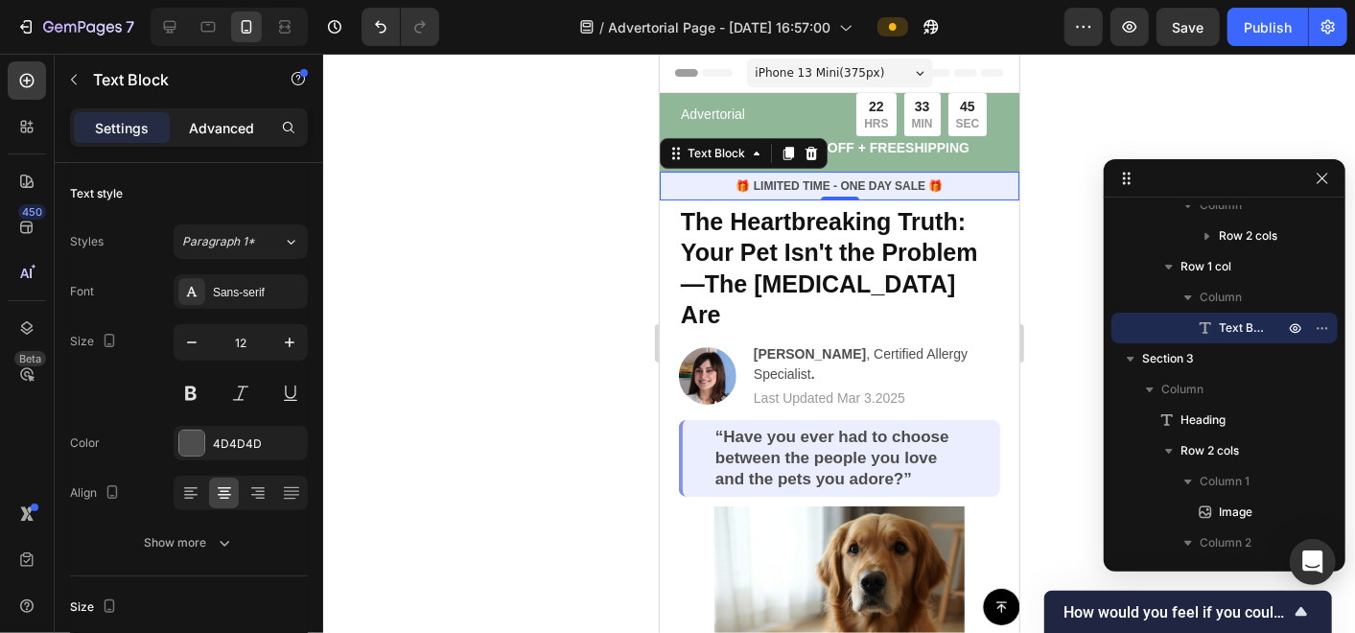
click at [213, 131] on p "Advanced" at bounding box center [221, 128] width 65 height 20
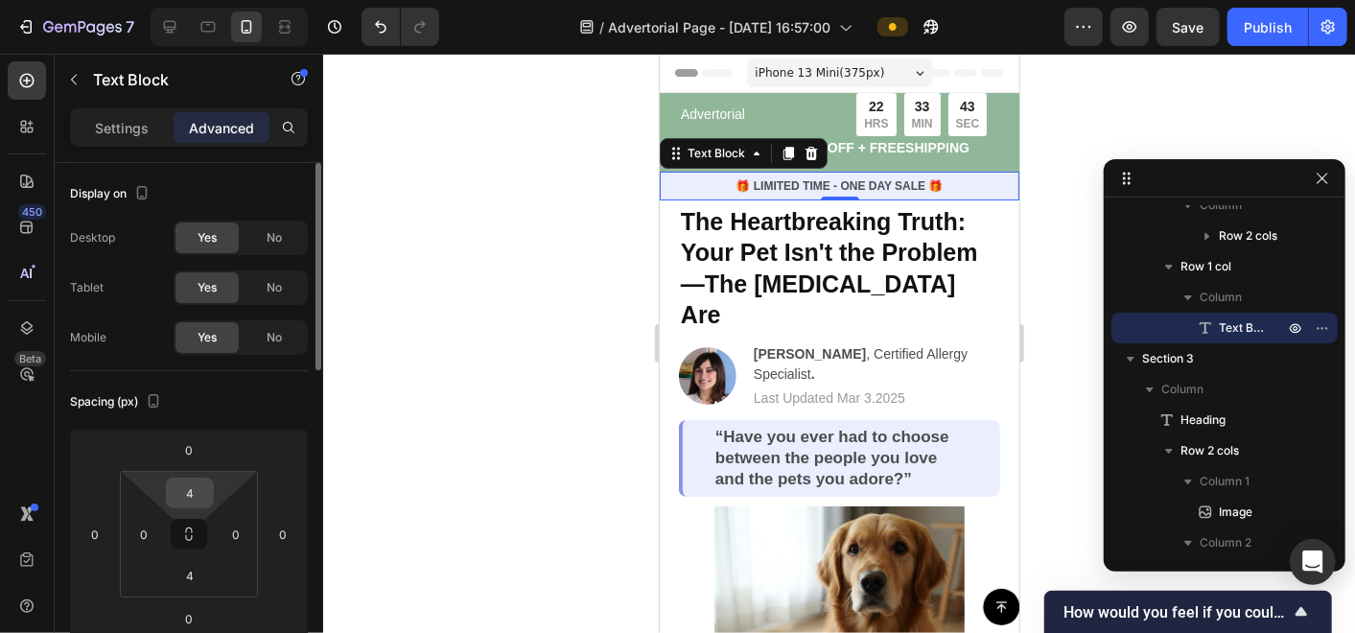
click at [195, 491] on input "4" at bounding box center [190, 493] width 38 height 29
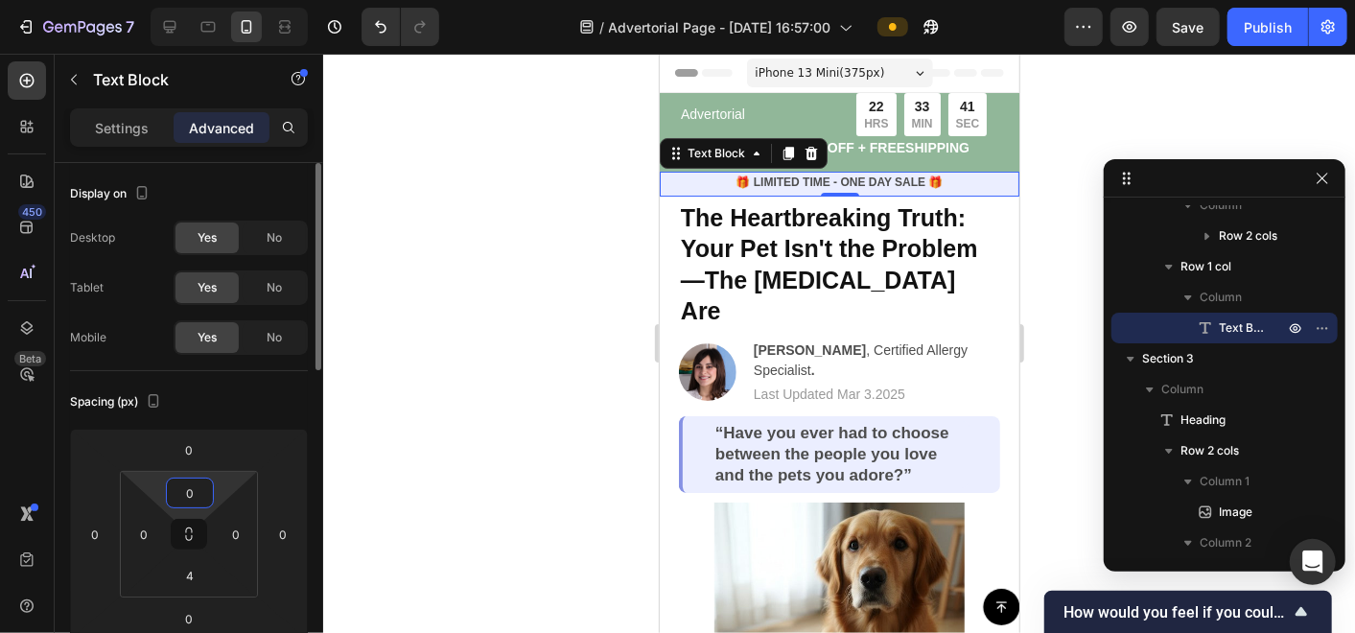
type input "0"
click at [534, 420] on div at bounding box center [839, 343] width 1032 height 579
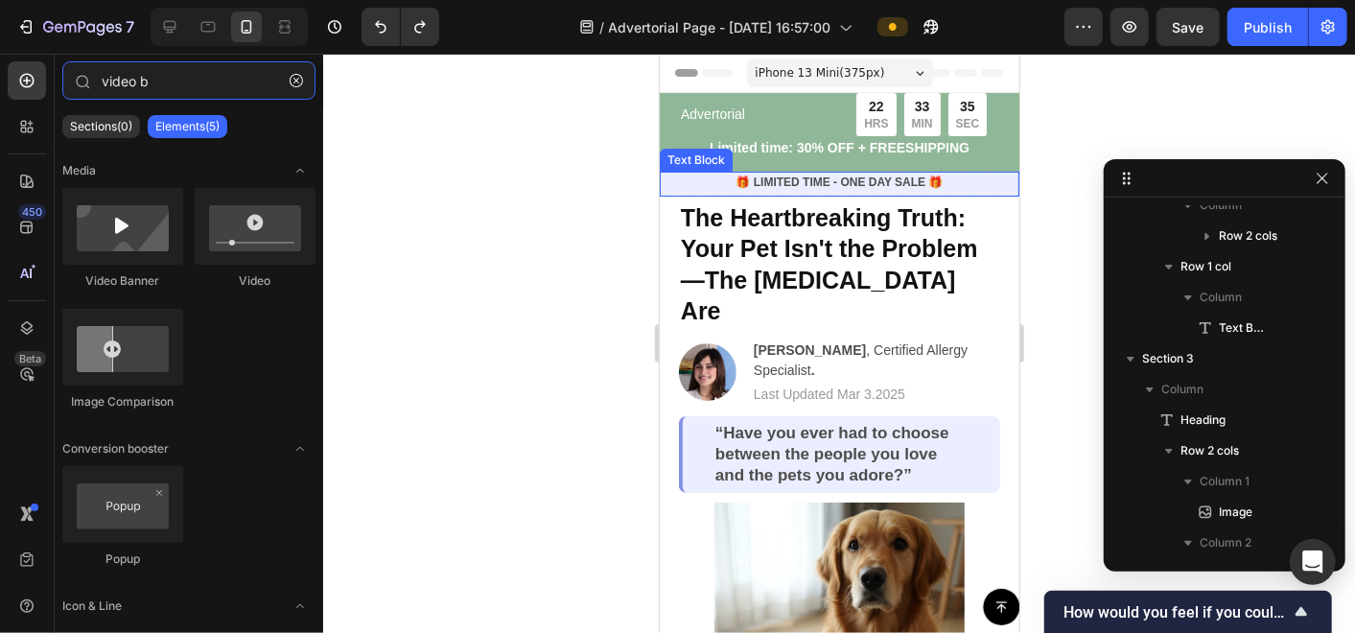
type input "video"
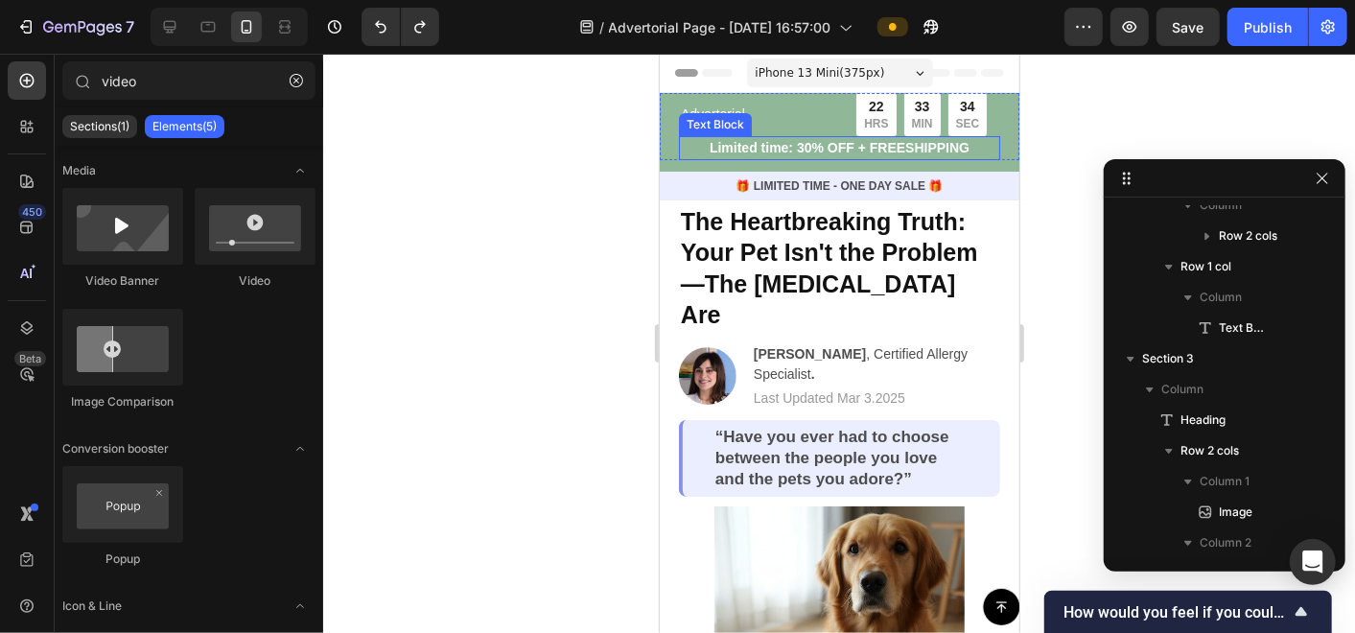
click at [751, 145] on p "Limited time: 30% OFF + FREESHIPPING" at bounding box center [838, 147] width 317 height 20
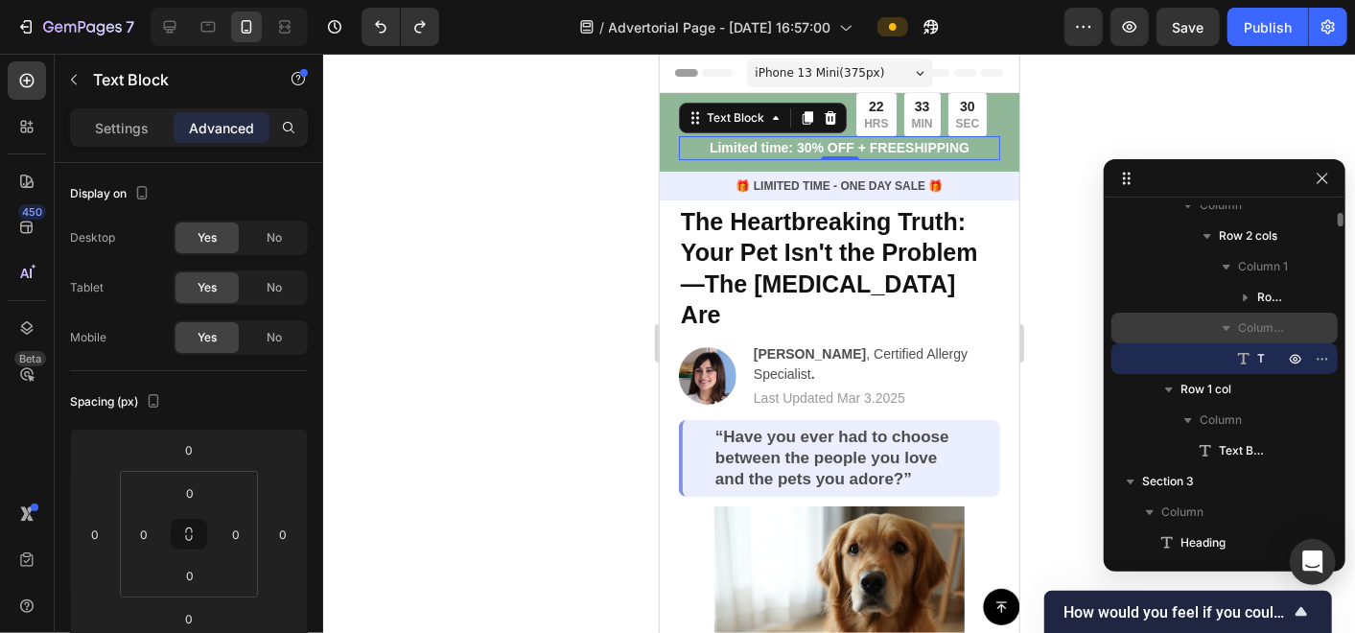
click at [1255, 322] on span "Column 2" at bounding box center [1263, 327] width 50 height 19
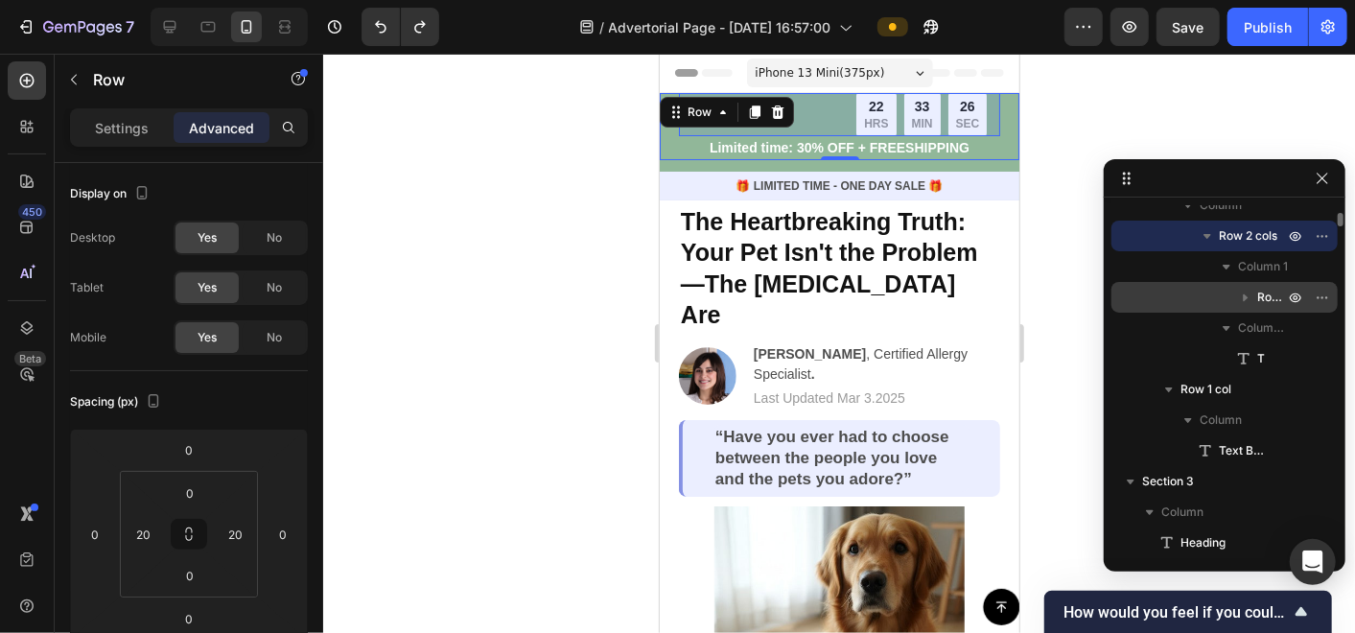
click at [1253, 298] on icon "button" at bounding box center [1245, 297] width 19 height 19
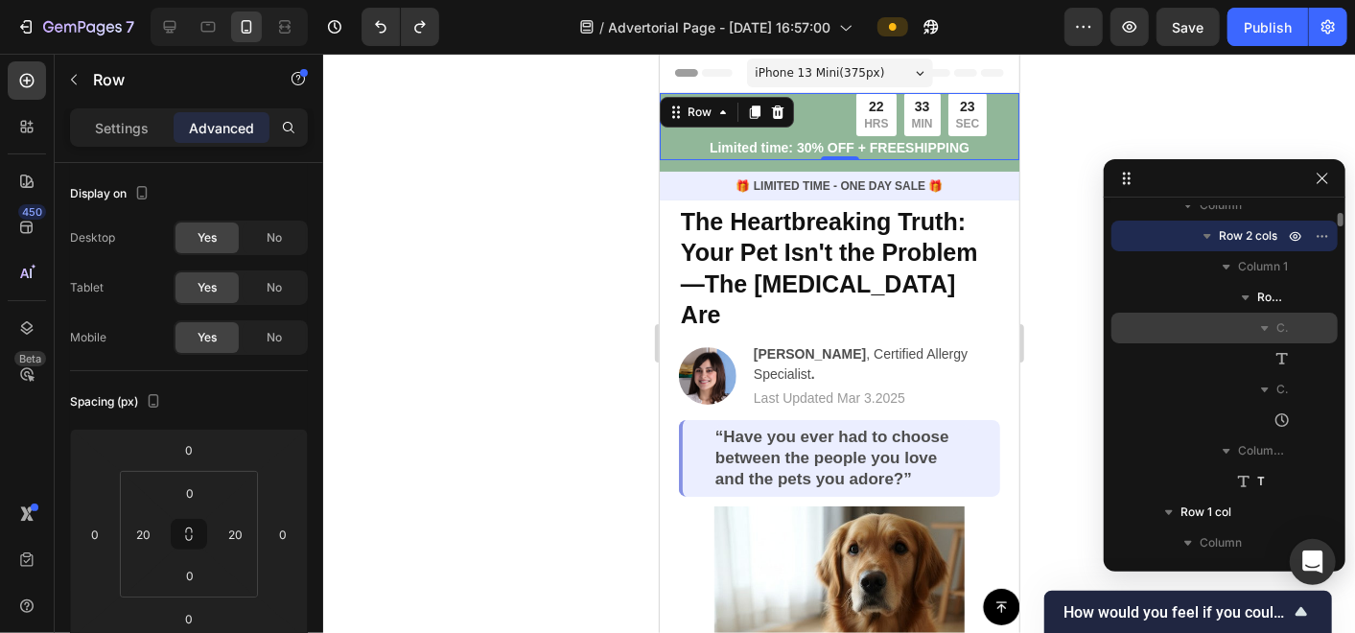
click at [1272, 325] on icon "button" at bounding box center [1264, 327] width 19 height 19
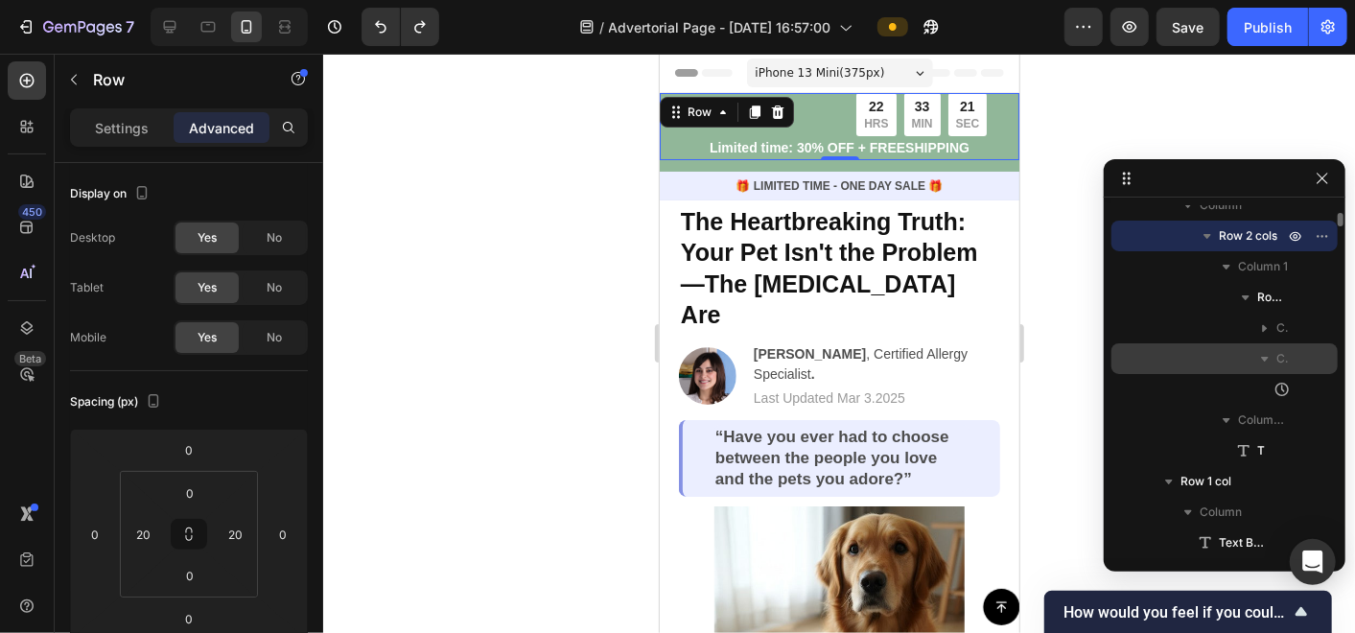
click at [1282, 356] on span "Column 2" at bounding box center [1282, 358] width 12 height 19
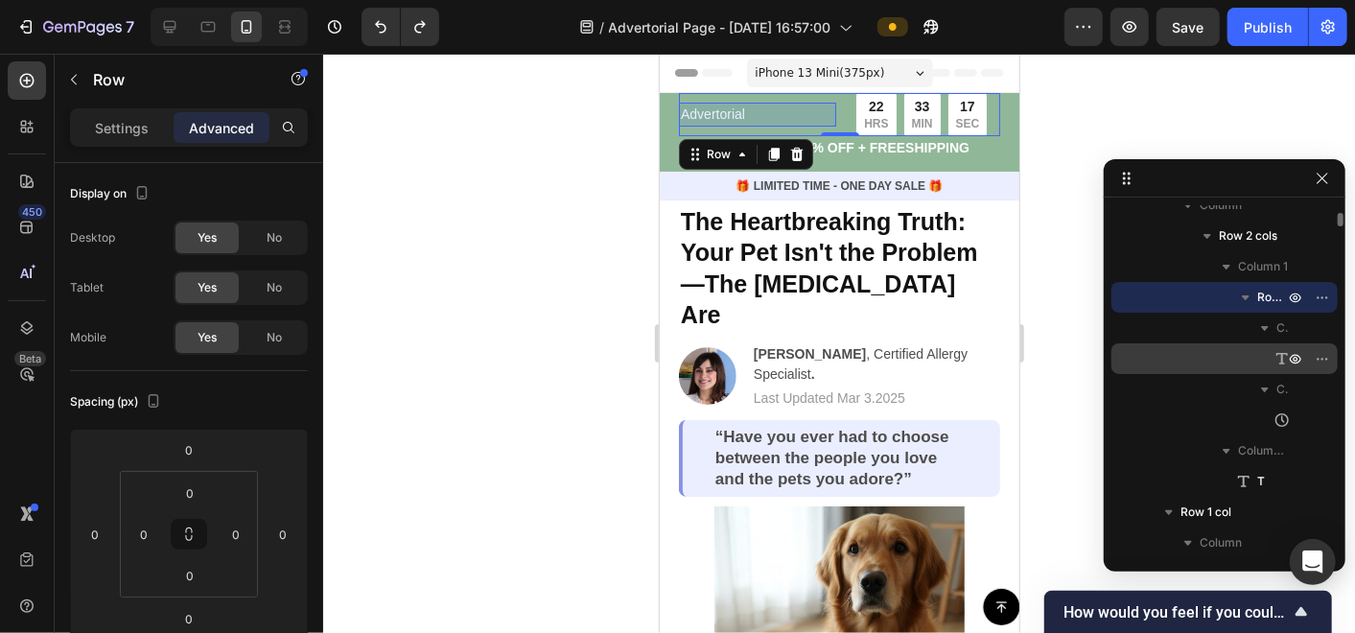
click at [1236, 362] on div "Text Block" at bounding box center [1224, 358] width 211 height 31
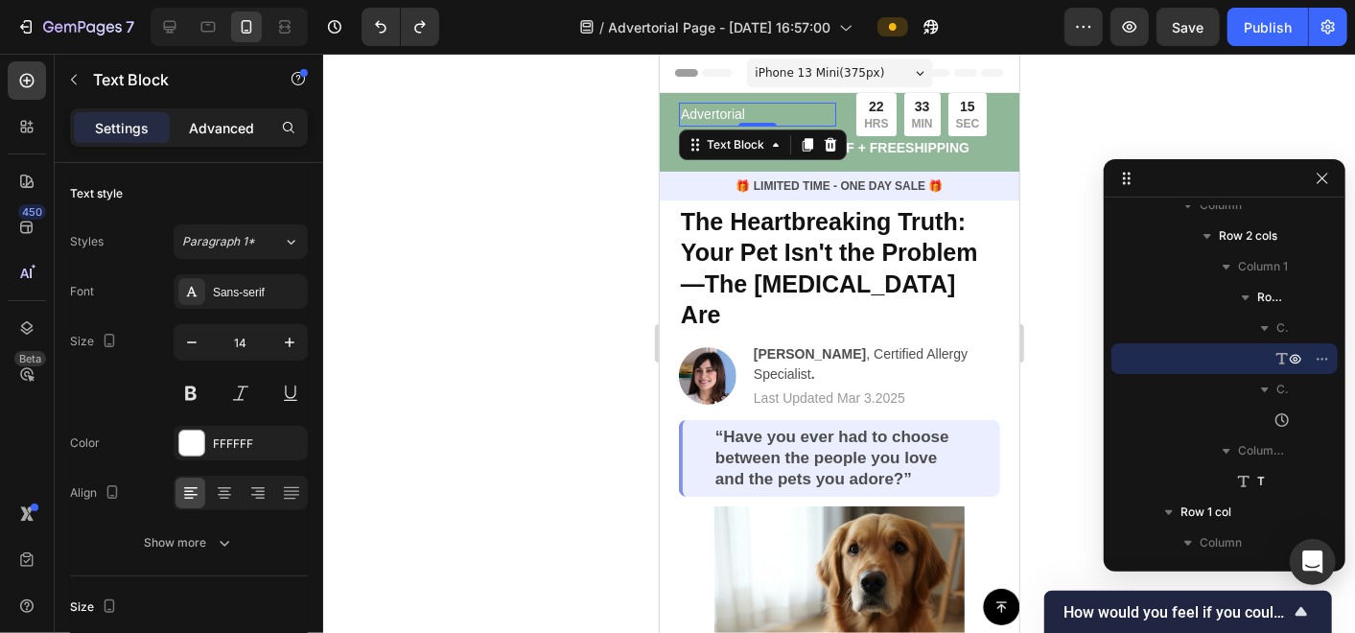
click at [205, 130] on p "Advanced" at bounding box center [221, 128] width 65 height 20
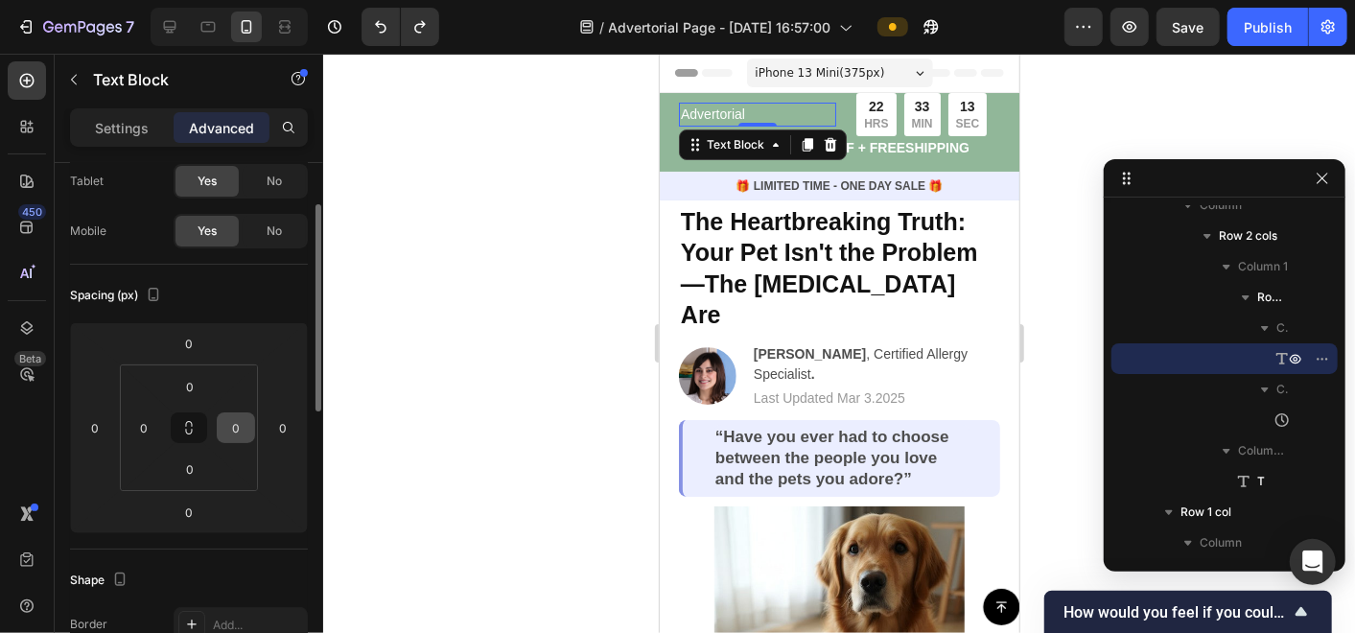
scroll to position [213, 0]
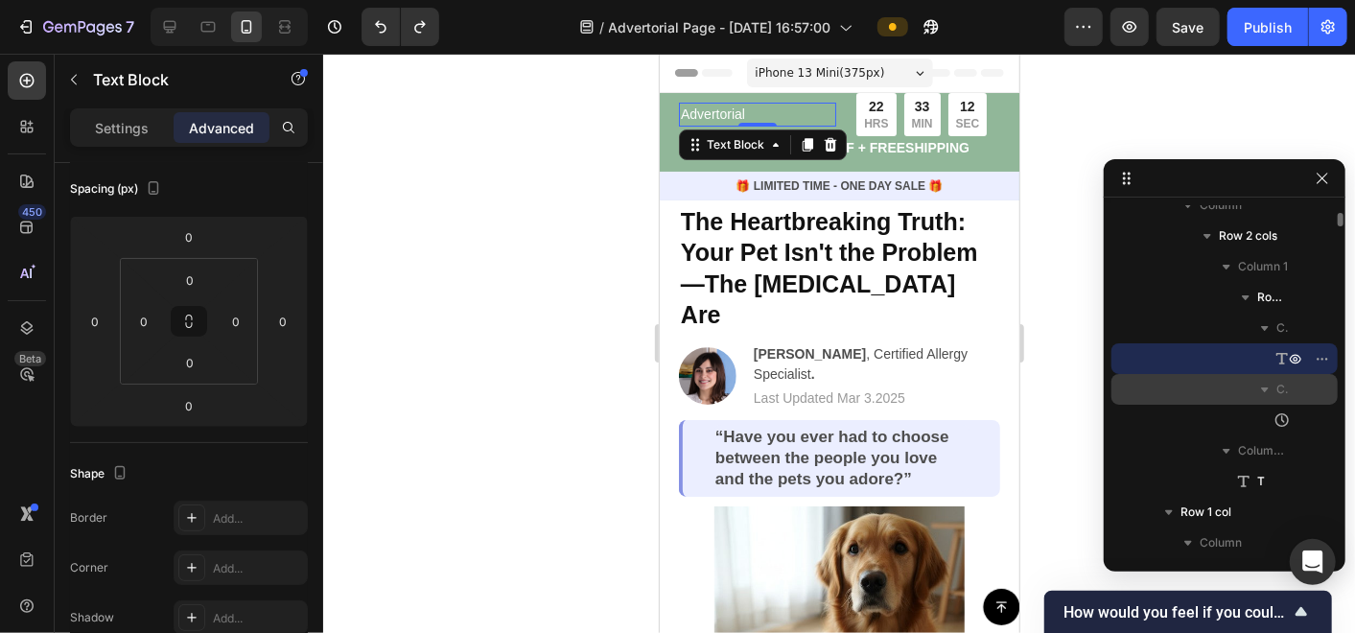
click at [1292, 391] on div "Column 2" at bounding box center [1224, 389] width 211 height 31
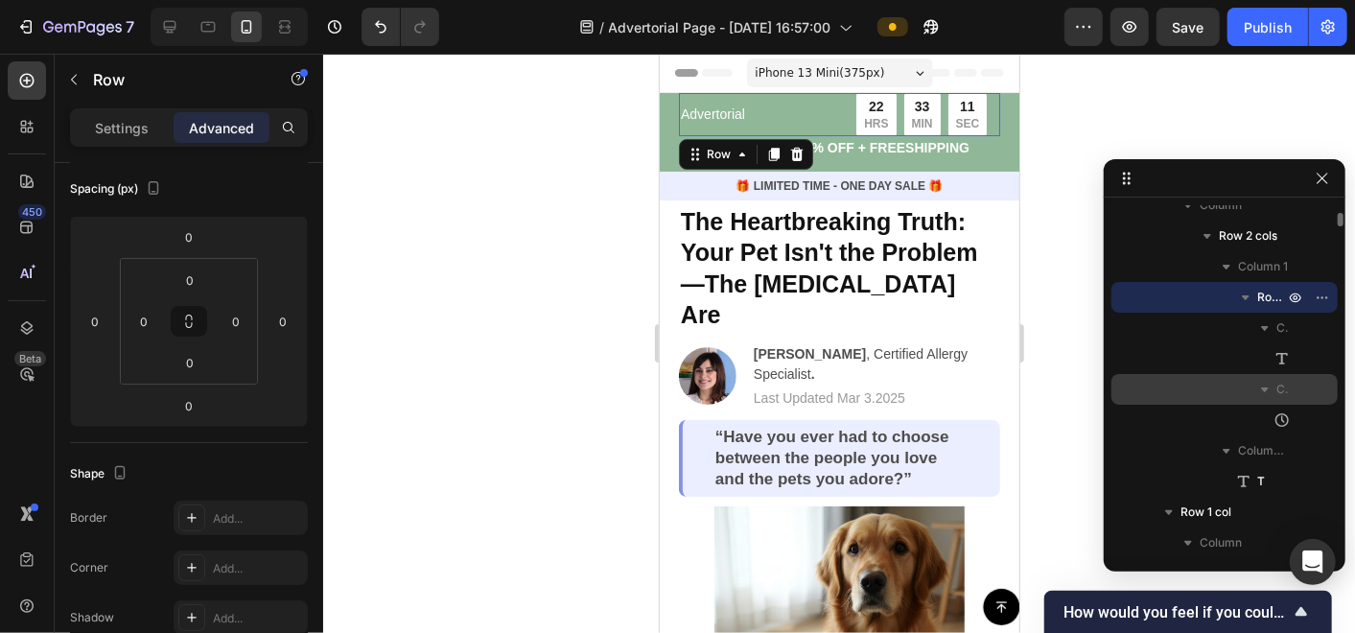
scroll to position [0, 0]
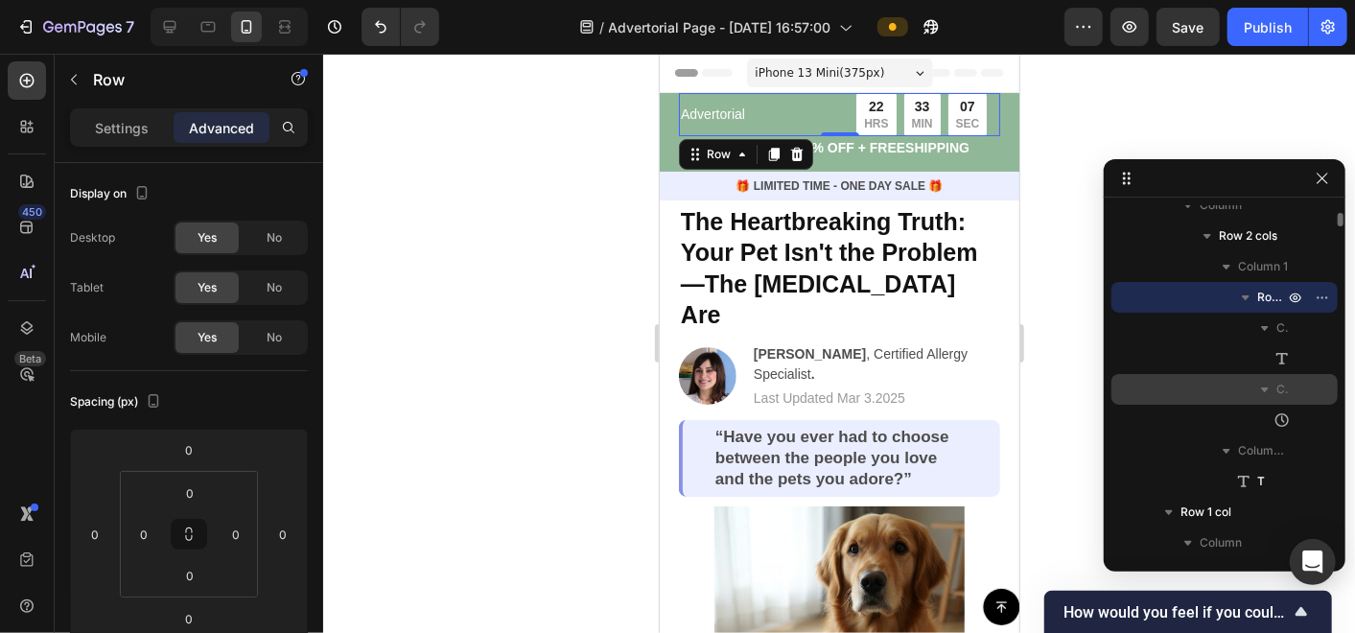
click at [1261, 393] on icon "button" at bounding box center [1264, 389] width 19 height 19
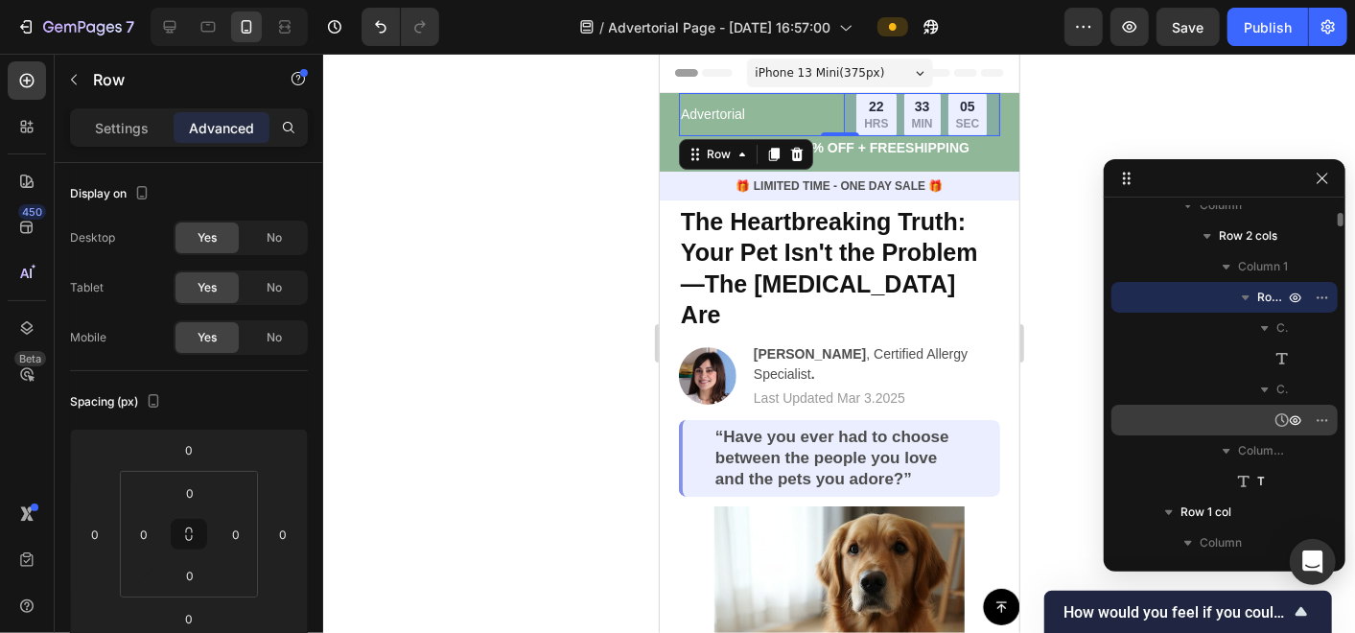
click at [1279, 418] on icon at bounding box center [1282, 419] width 19 height 19
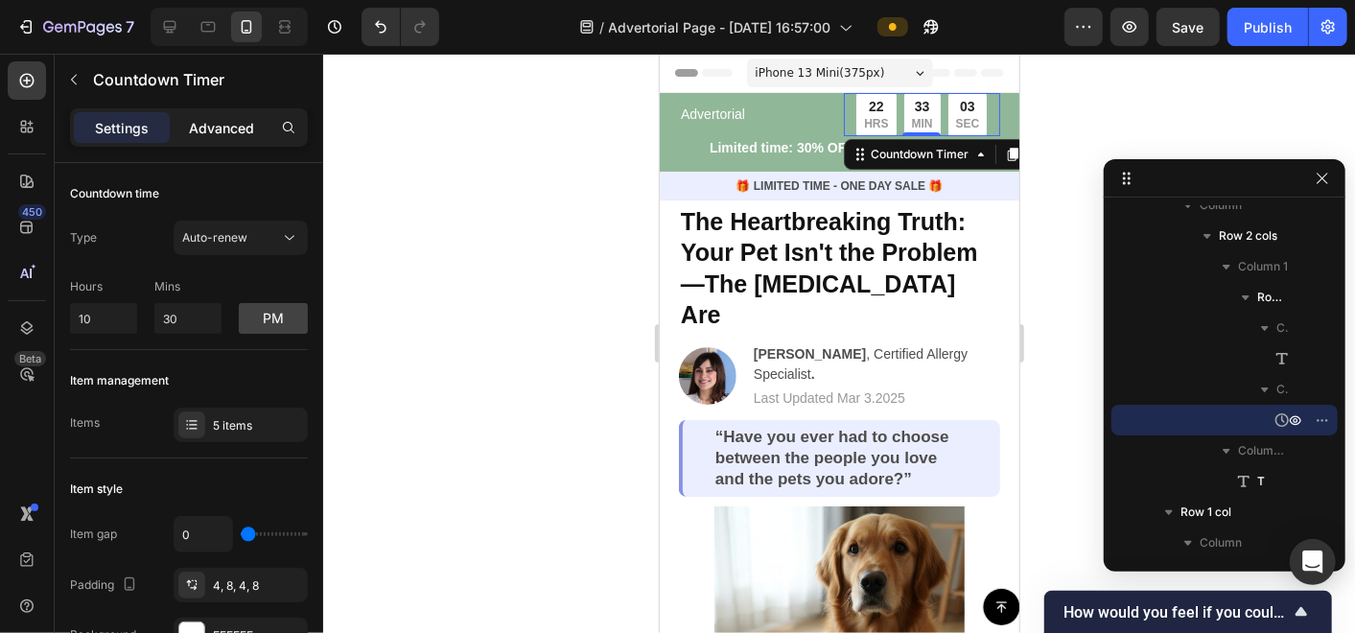
click at [203, 132] on p "Advanced" at bounding box center [221, 128] width 65 height 20
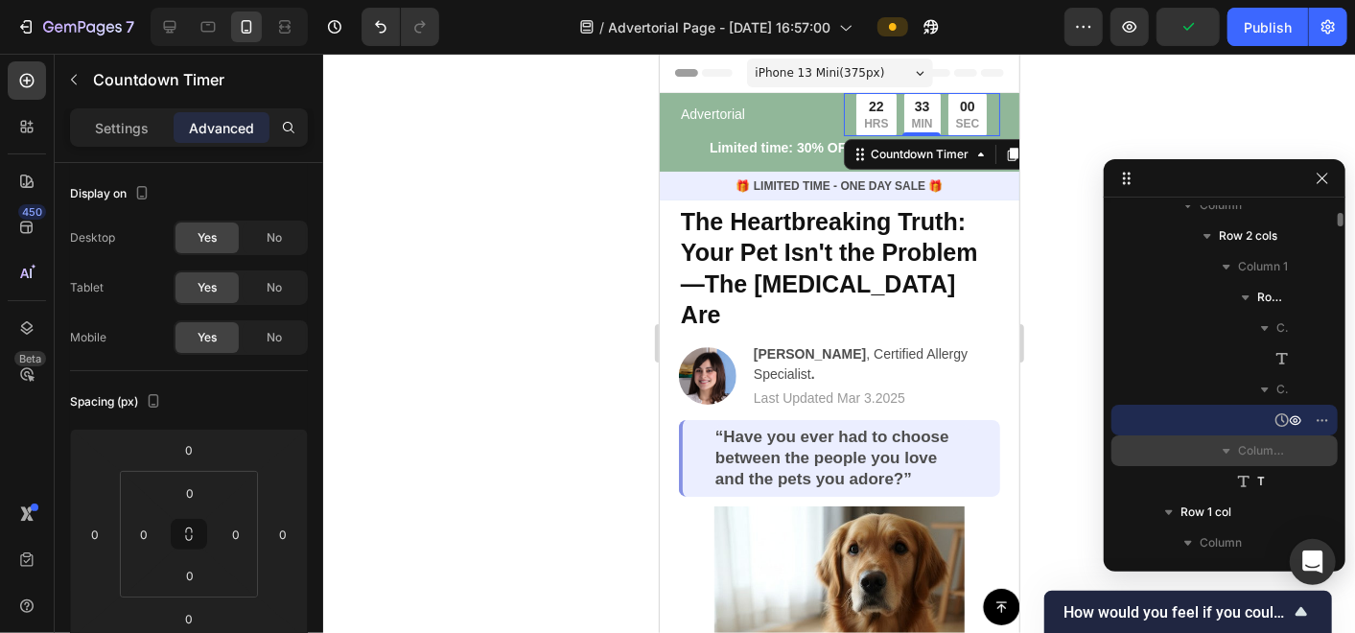
click at [1230, 443] on icon "button" at bounding box center [1226, 450] width 19 height 19
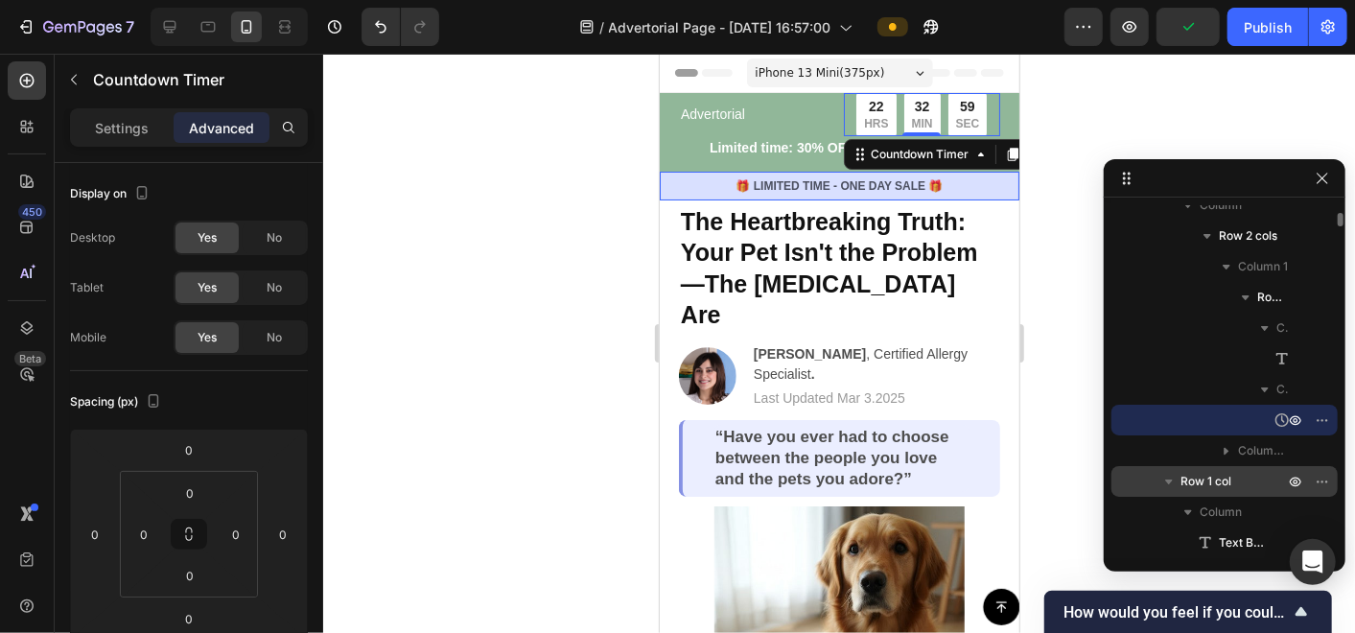
click at [1247, 480] on p "Row 1 col" at bounding box center [1233, 481] width 107 height 19
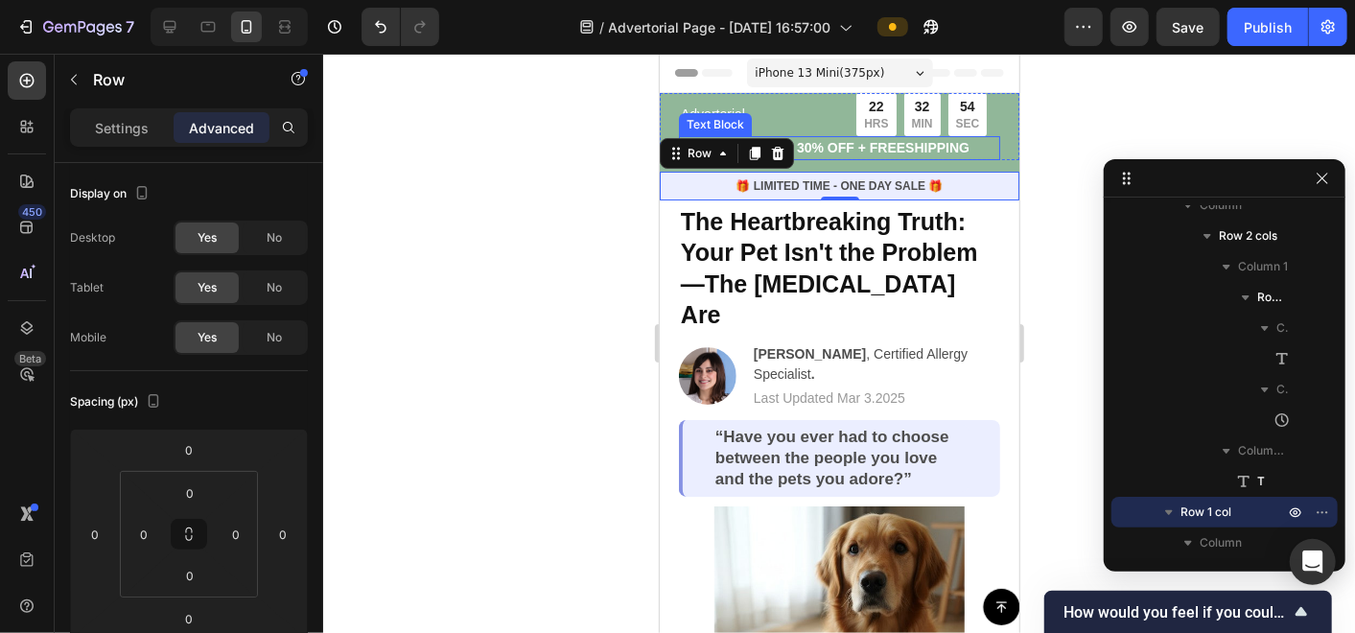
click at [885, 150] on p "Limited time: 30% OFF + FREESHIPPING" at bounding box center [838, 147] width 317 height 20
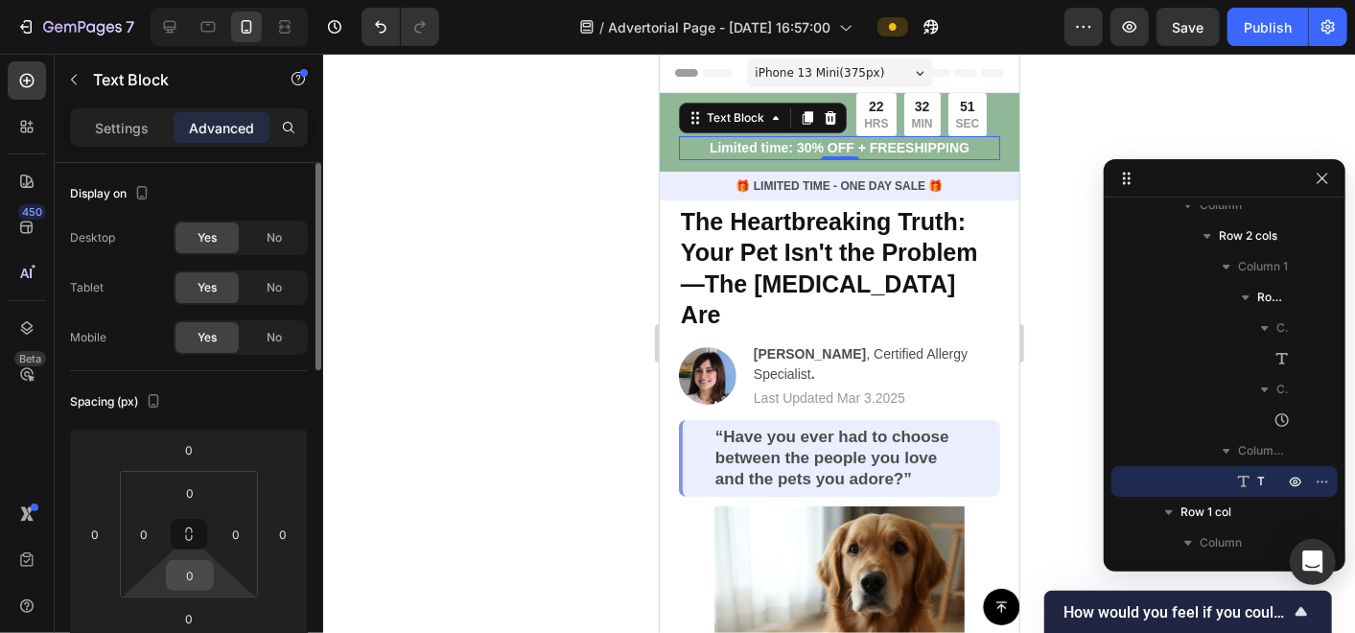
click at [184, 582] on input "0" at bounding box center [190, 575] width 38 height 29
click at [194, 583] on input "0" at bounding box center [190, 575] width 38 height 29
drag, startPoint x: 194, startPoint y: 573, endPoint x: 183, endPoint y: 570, distance: 11.2
click at [183, 570] on input "0" at bounding box center [190, 575] width 38 height 29
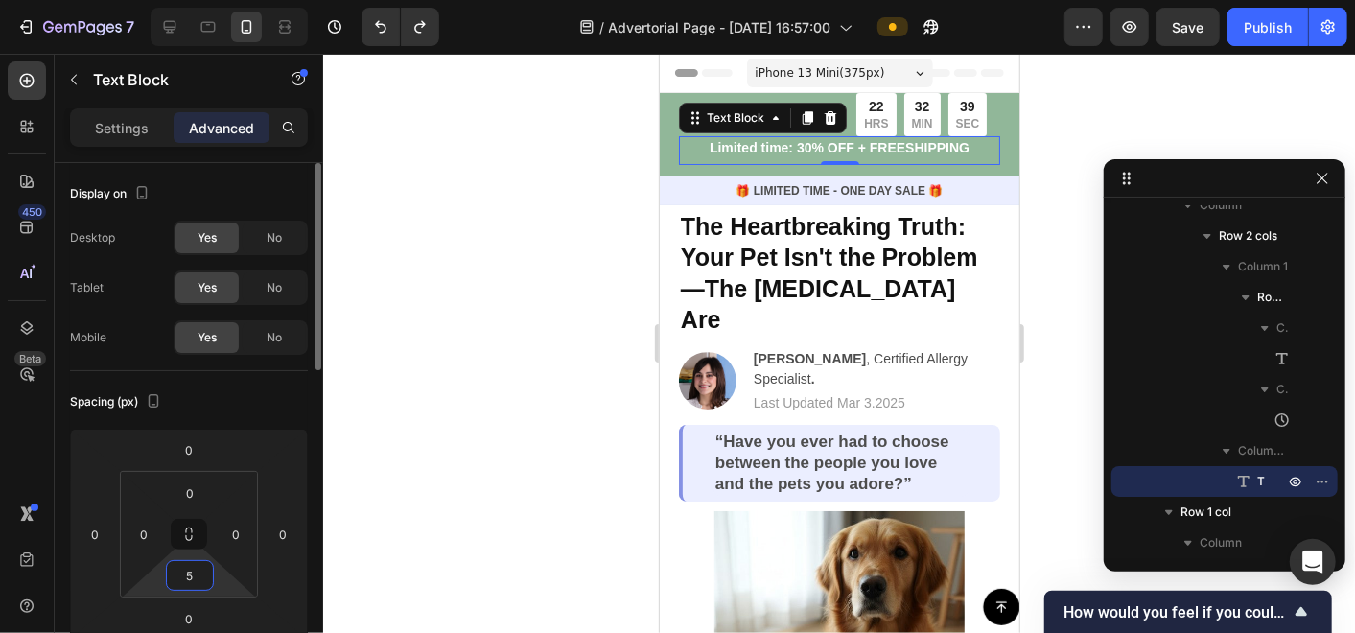
click at [183, 570] on input "5" at bounding box center [190, 575] width 38 height 29
click at [189, 616] on input "0" at bounding box center [189, 618] width 38 height 29
type input "5"
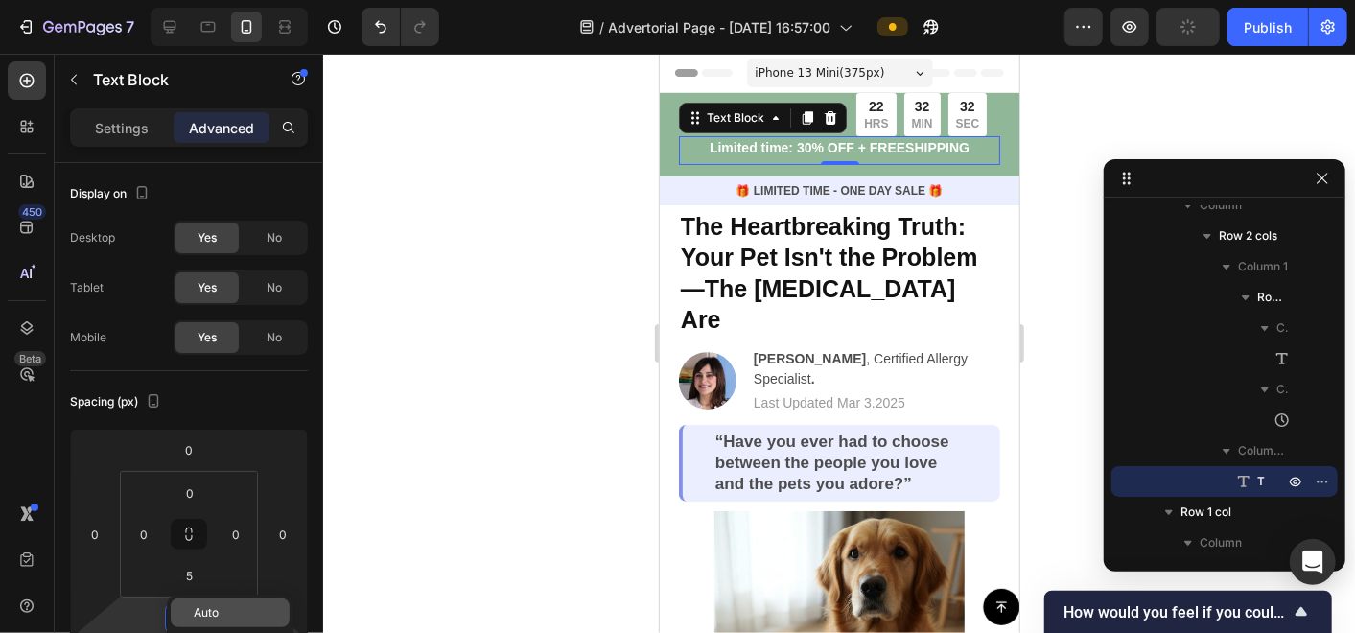
click at [192, 616] on div "Auto" at bounding box center [230, 612] width 119 height 29
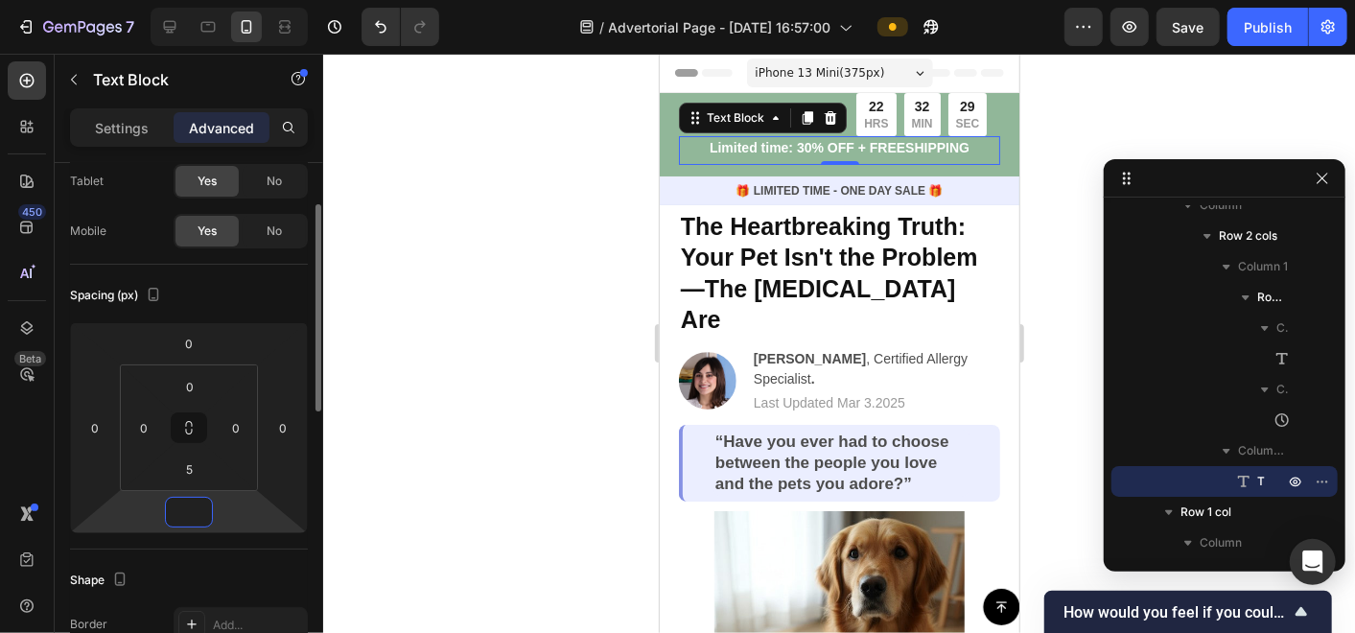
click at [188, 509] on input "number" at bounding box center [189, 512] width 38 height 29
type input "0"
click at [188, 510] on input "0" at bounding box center [189, 512] width 38 height 29
drag, startPoint x: 603, startPoint y: 539, endPoint x: 614, endPoint y: 511, distance: 29.7
click at [603, 539] on div at bounding box center [839, 343] width 1032 height 579
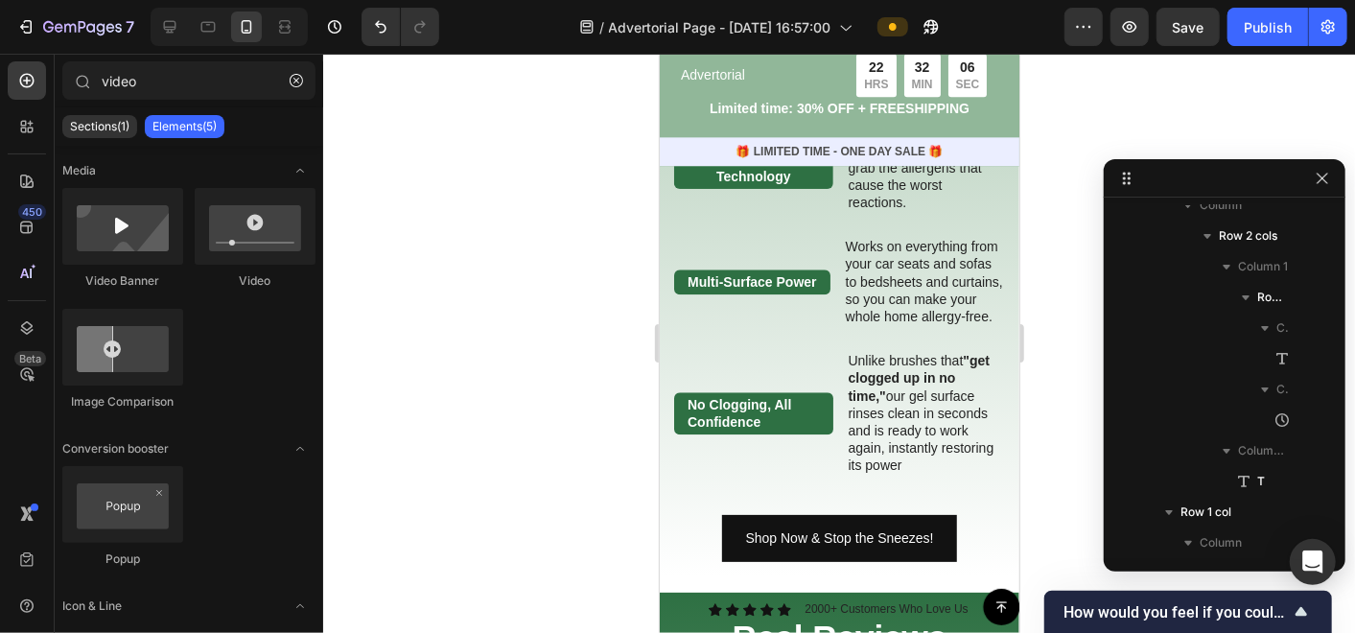
scroll to position [2557, 0]
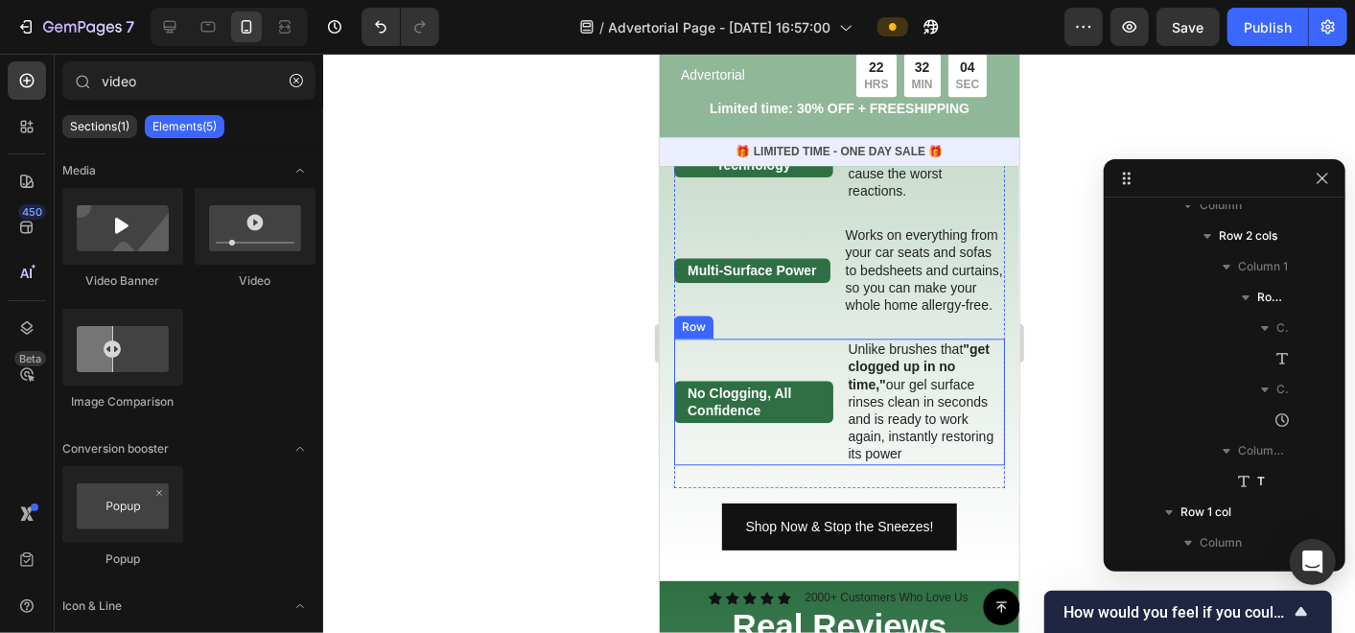
click at [831, 370] on div "No Clogging, All Confidence Text Block Unlike brushes that "get clogged up in n…" at bounding box center [838, 401] width 331 height 126
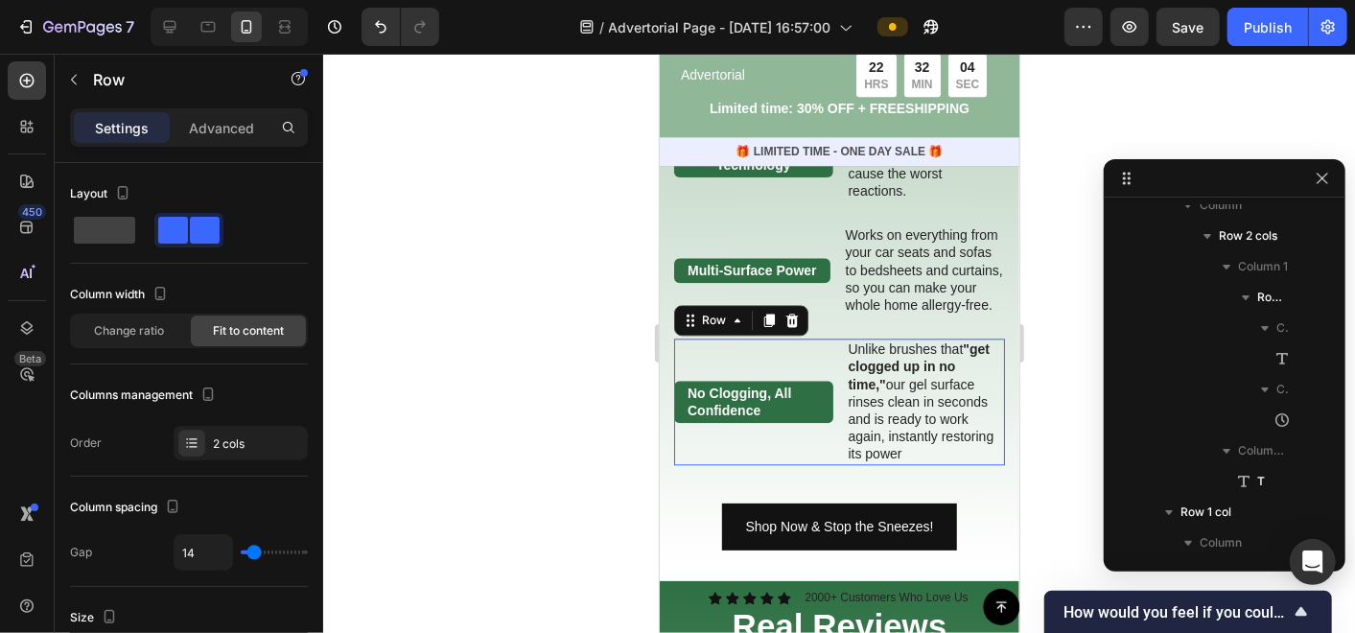
scroll to position [2009, 0]
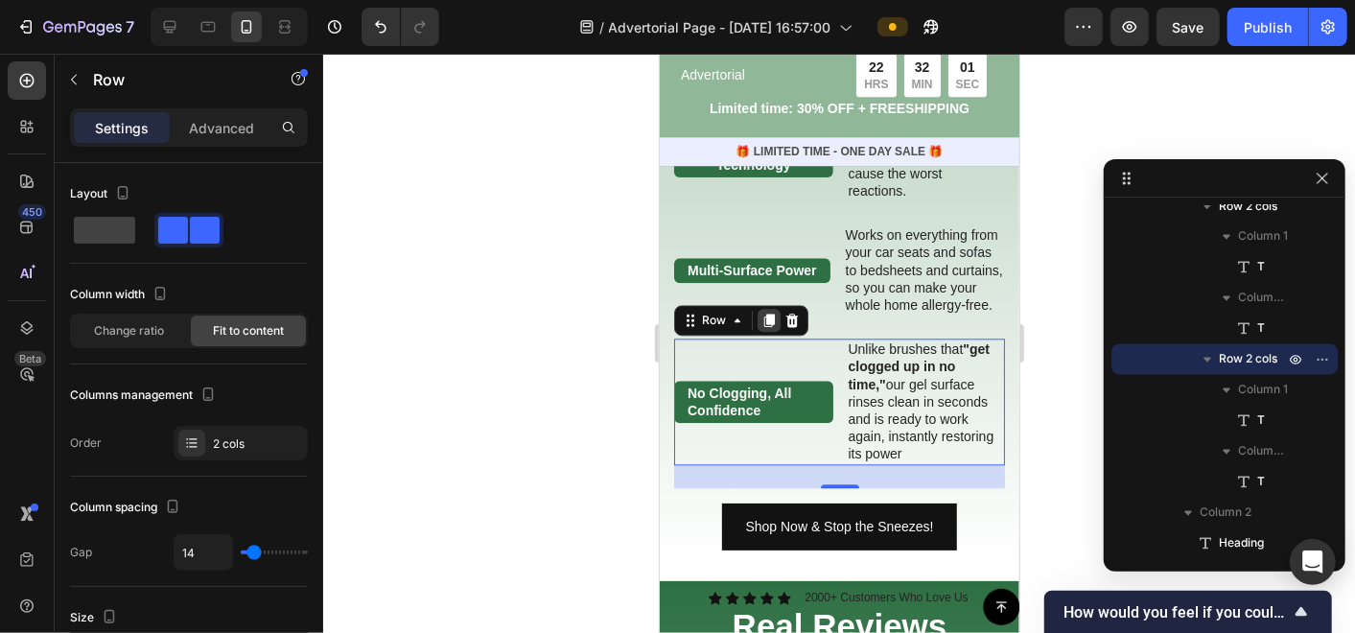
click at [769, 319] on icon at bounding box center [768, 319] width 11 height 13
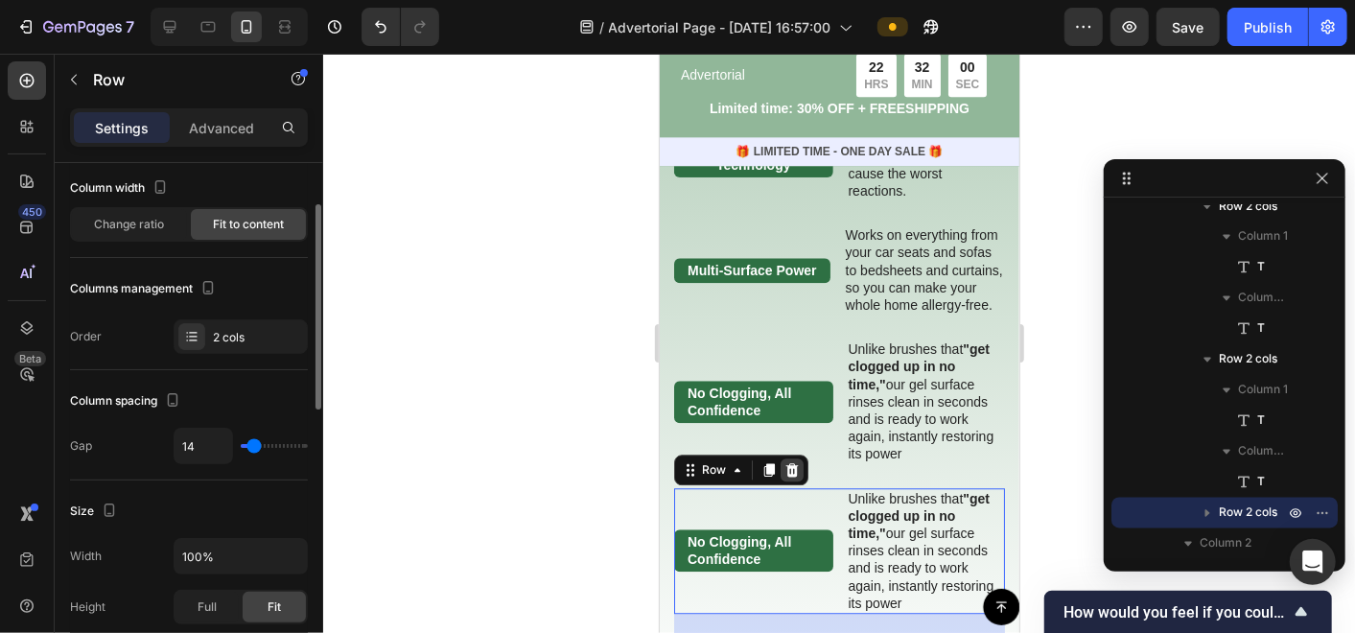
scroll to position [2663, 0]
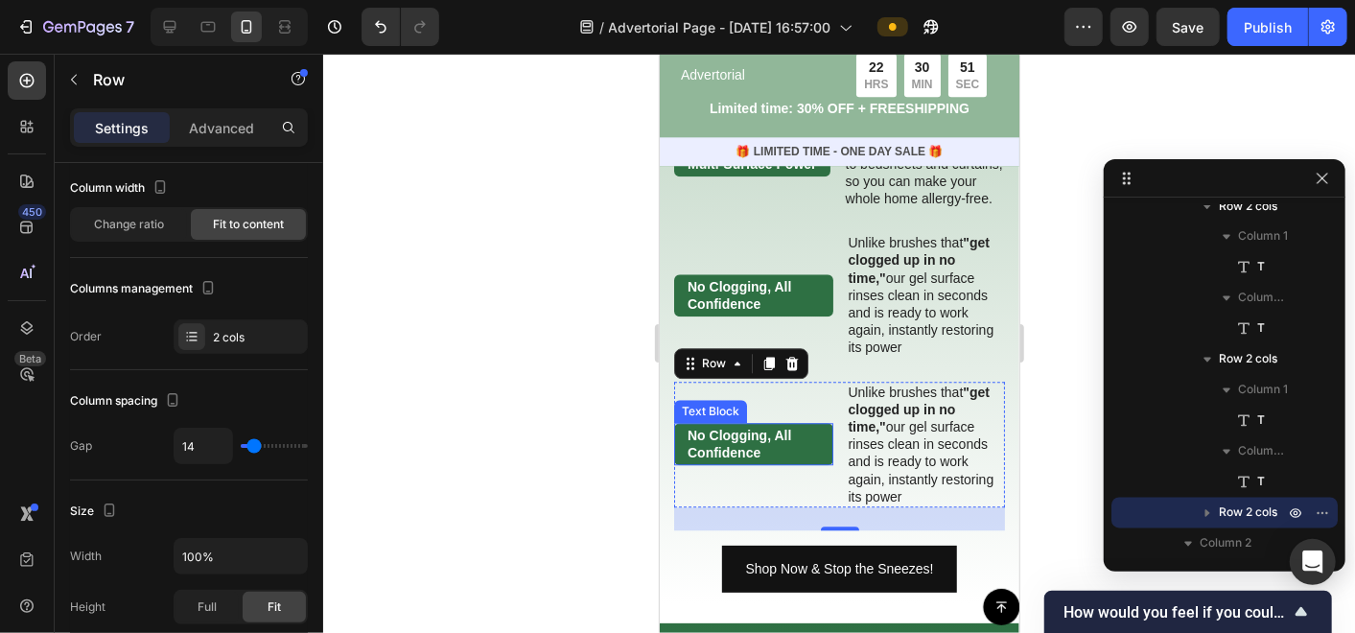
click at [738, 440] on p "No Clogging, All Confidence" at bounding box center [753, 443] width 132 height 35
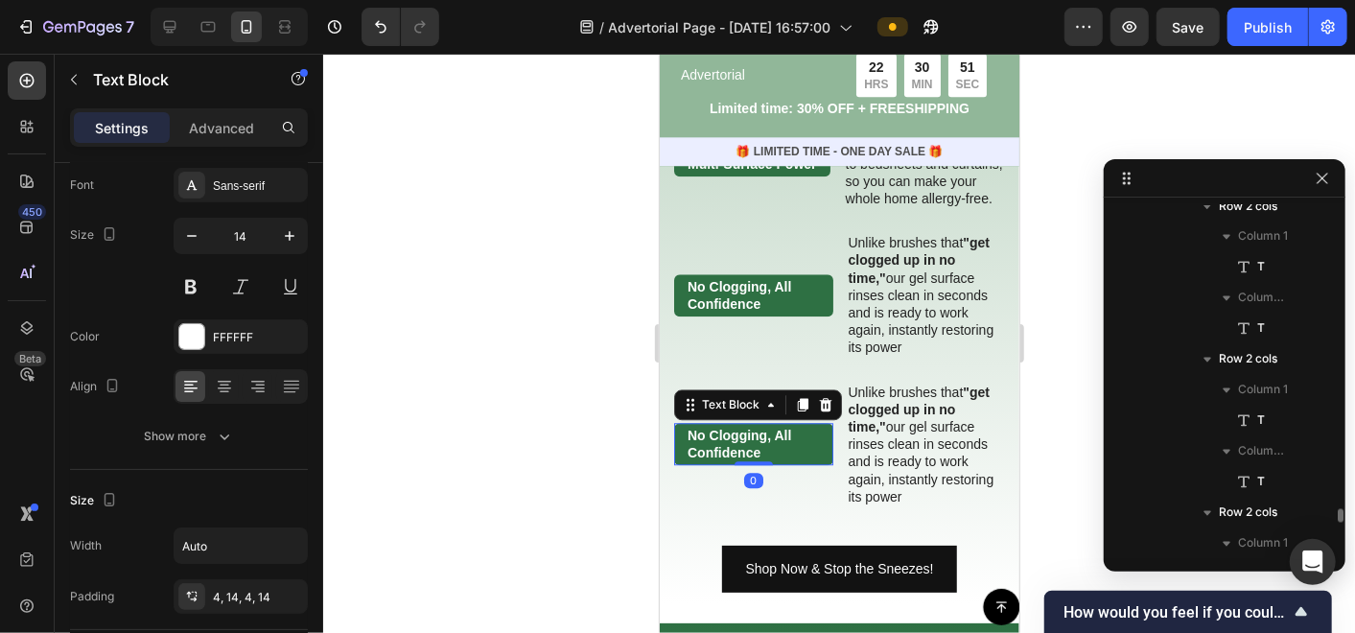
scroll to position [0, 0]
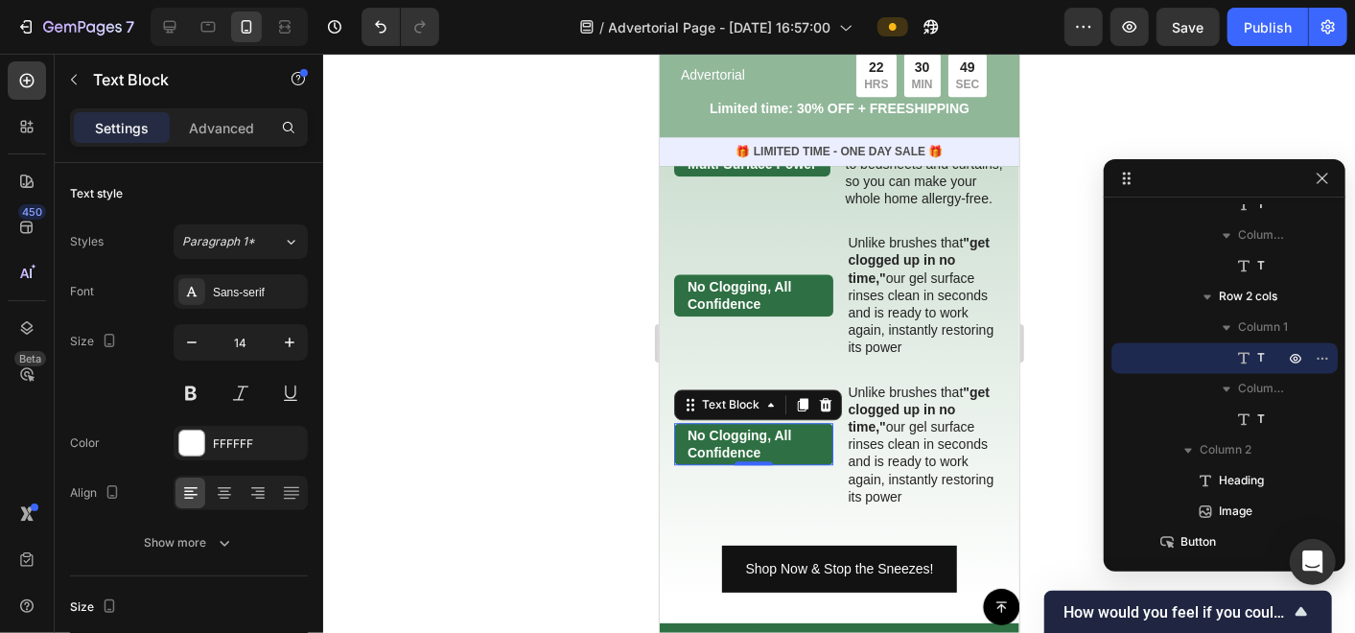
click at [751, 445] on p "No Clogging, All Confidence" at bounding box center [753, 443] width 132 height 35
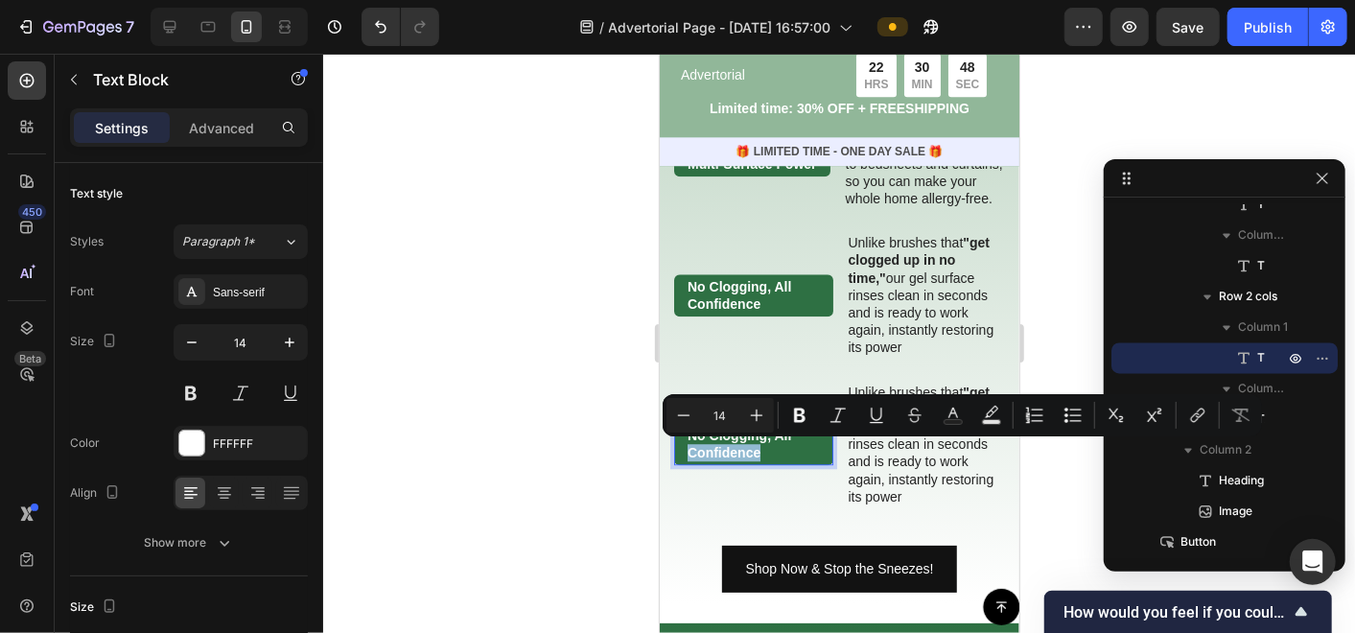
click at [751, 445] on p "No Clogging, All Confidence" at bounding box center [753, 443] width 132 height 35
click at [764, 448] on p "No Clogging, All Confidence" at bounding box center [753, 443] width 132 height 35
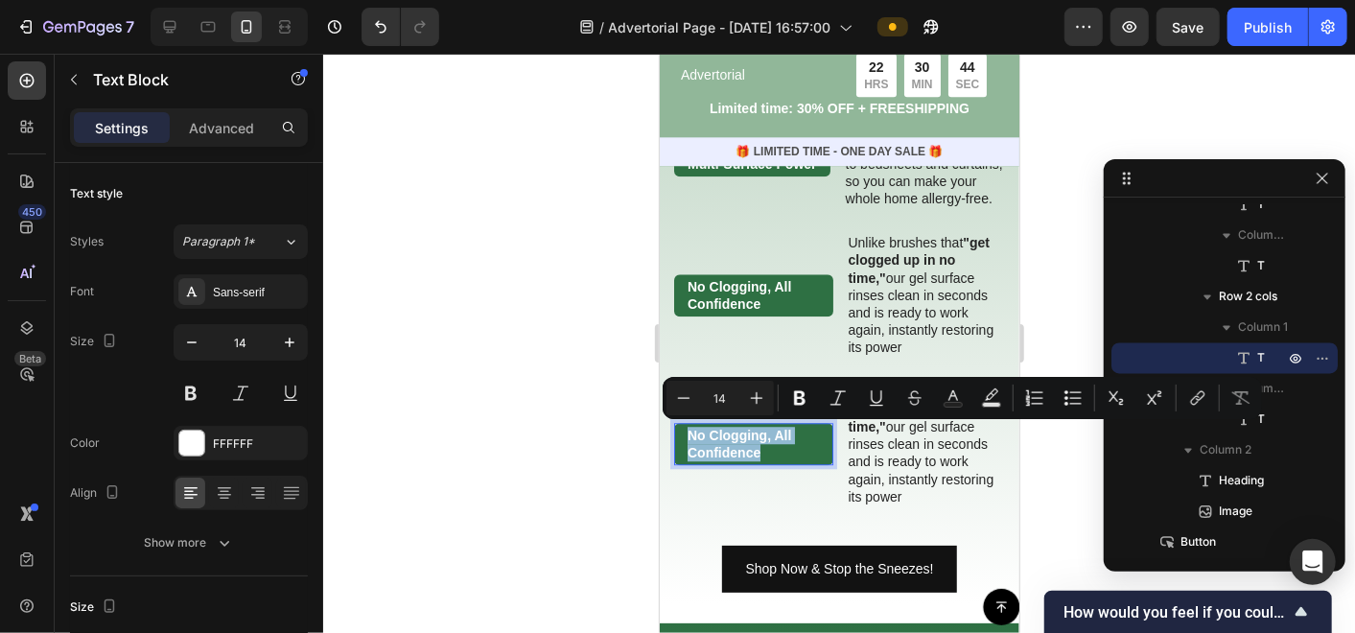
drag, startPoint x: 764, startPoint y: 452, endPoint x: 686, endPoint y: 429, distance: 81.9
click at [687, 429] on p "No Clogging, All Confidence" at bounding box center [753, 443] width 132 height 35
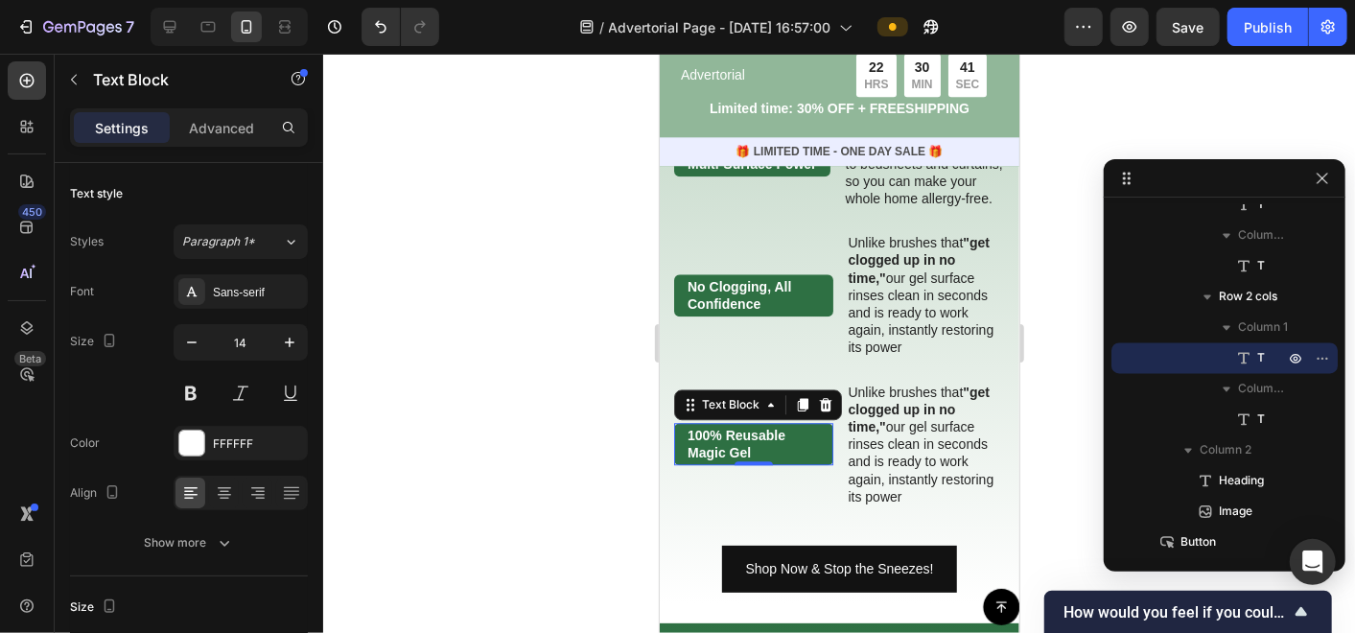
click at [460, 432] on div at bounding box center [839, 343] width 1032 height 579
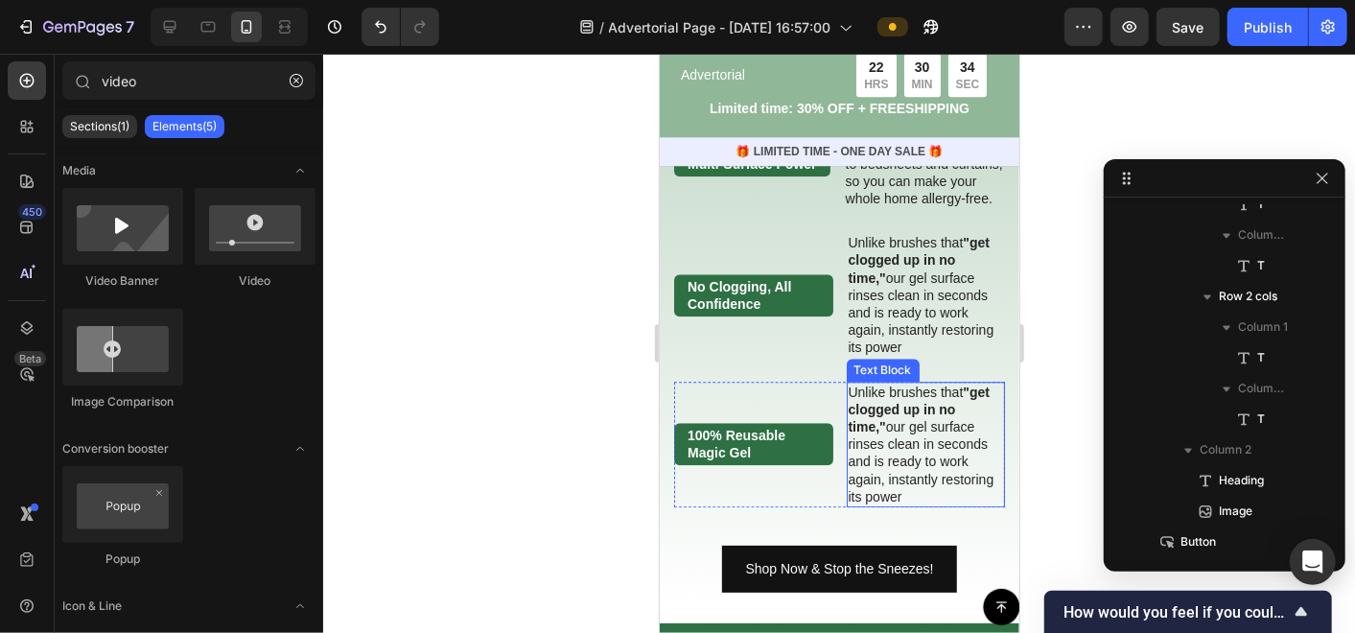
click at [918, 467] on p "Unlike brushes that "get clogged up in no time," our gel surface rinses clean i…" at bounding box center [925, 444] width 155 height 122
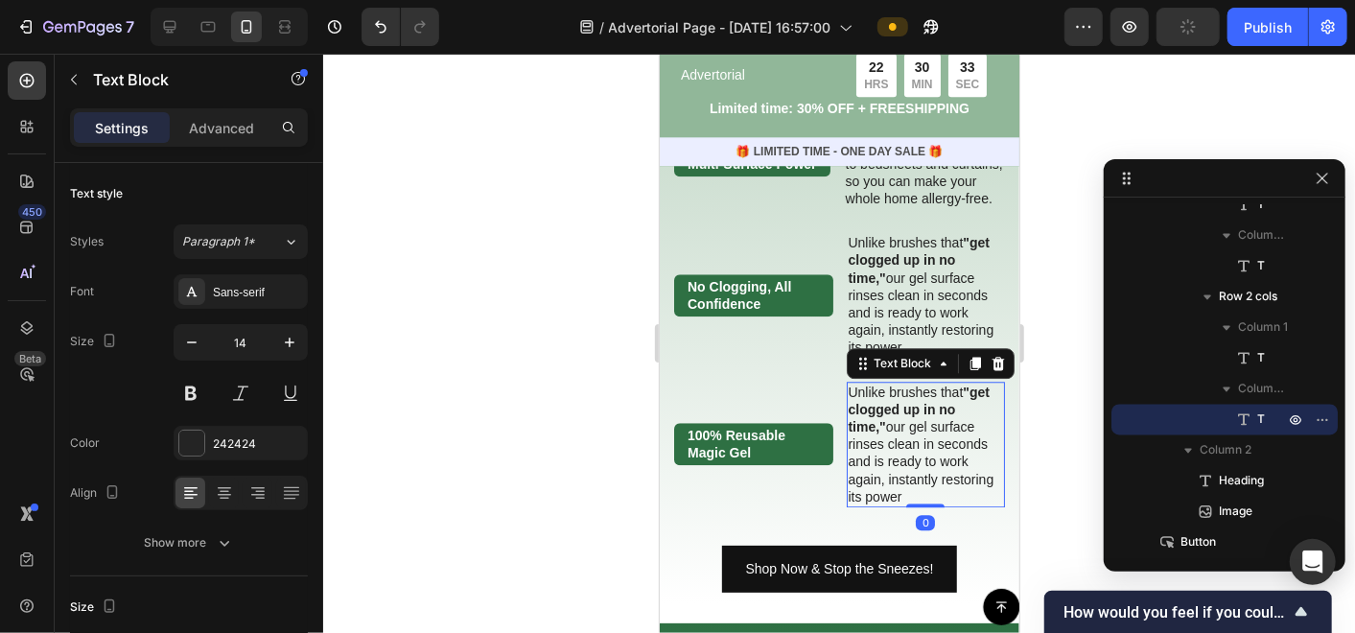
click at [918, 467] on p "Unlike brushes that "get clogged up in no time," our gel surface rinses clean i…" at bounding box center [925, 444] width 155 height 122
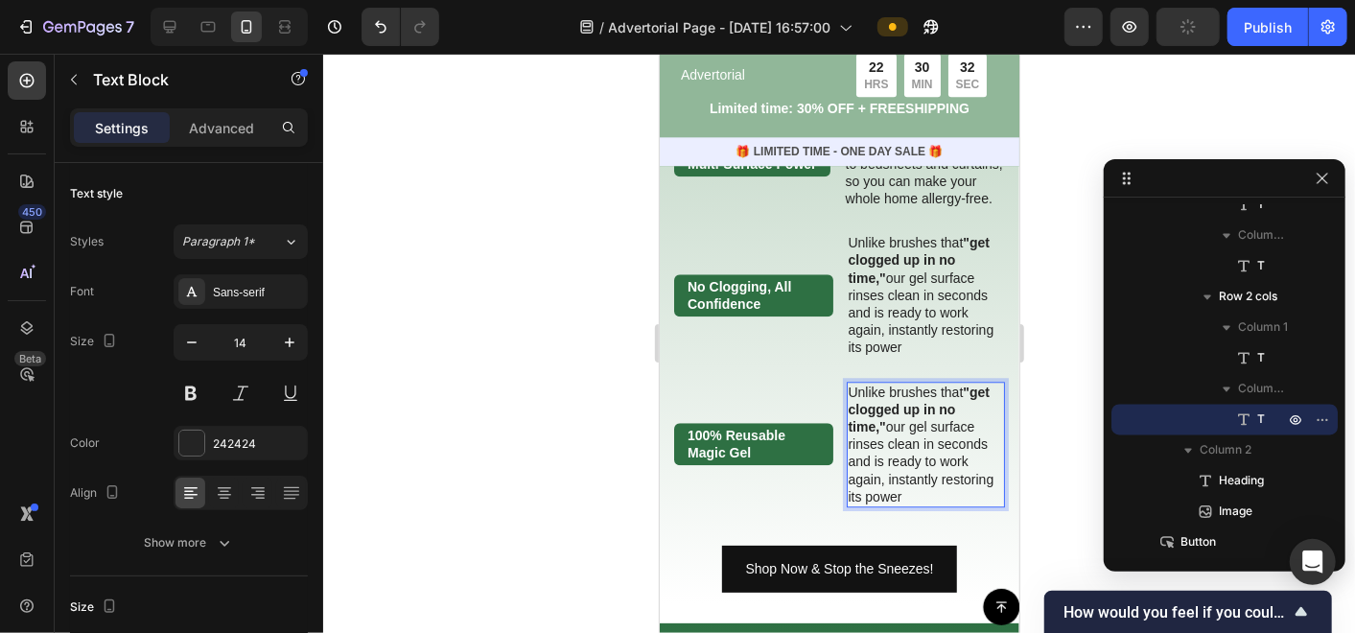
click at [918, 467] on p "Unlike brushes that "get clogged up in no time," our gel surface rinses clean i…" at bounding box center [925, 444] width 155 height 122
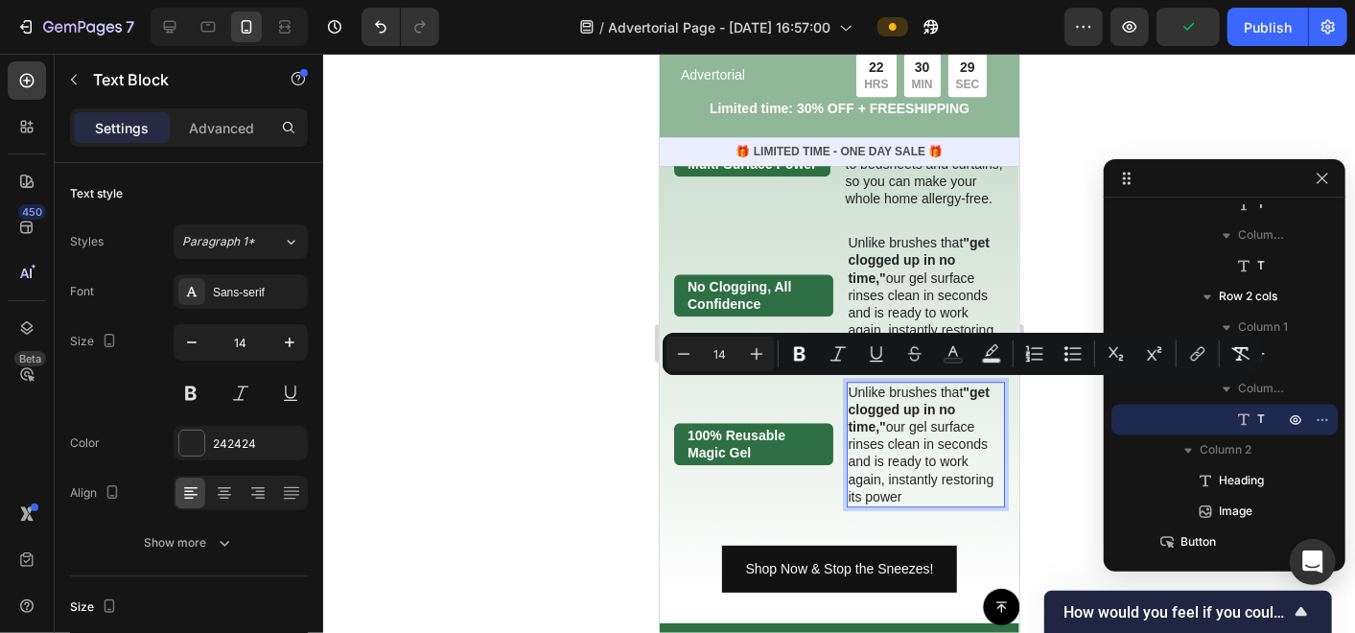
drag, startPoint x: 897, startPoint y: 498, endPoint x: 840, endPoint y: 383, distance: 128.2
click at [848, 383] on p "Unlike brushes that "get clogged up in no time," our gel surface rinses clean i…" at bounding box center [925, 444] width 155 height 122
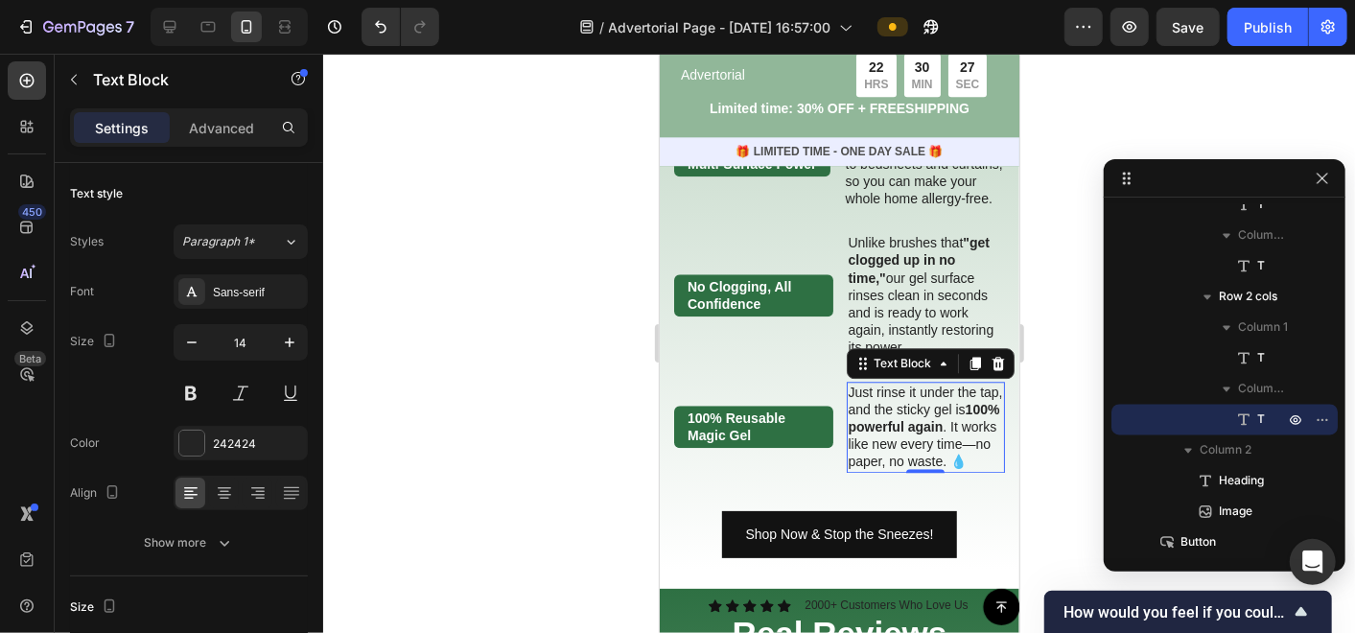
click at [539, 417] on div at bounding box center [839, 343] width 1032 height 579
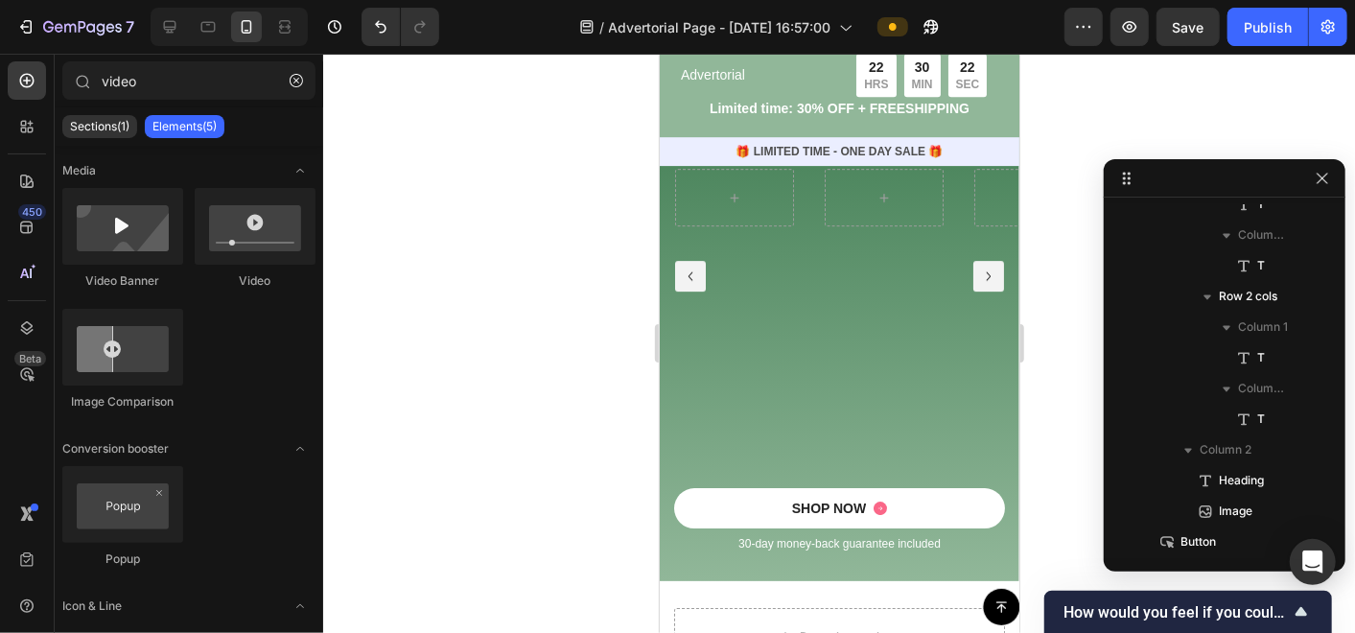
scroll to position [3409, 0]
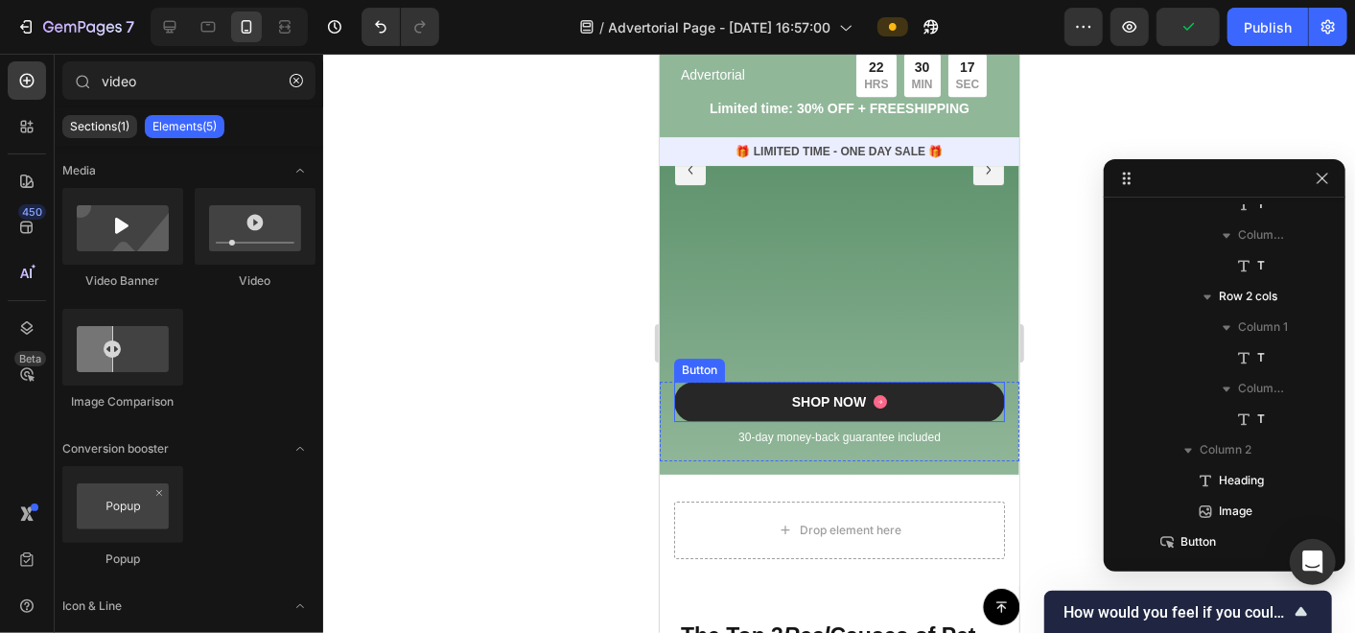
click at [978, 412] on link "SHOP NOW" at bounding box center [838, 401] width 331 height 40
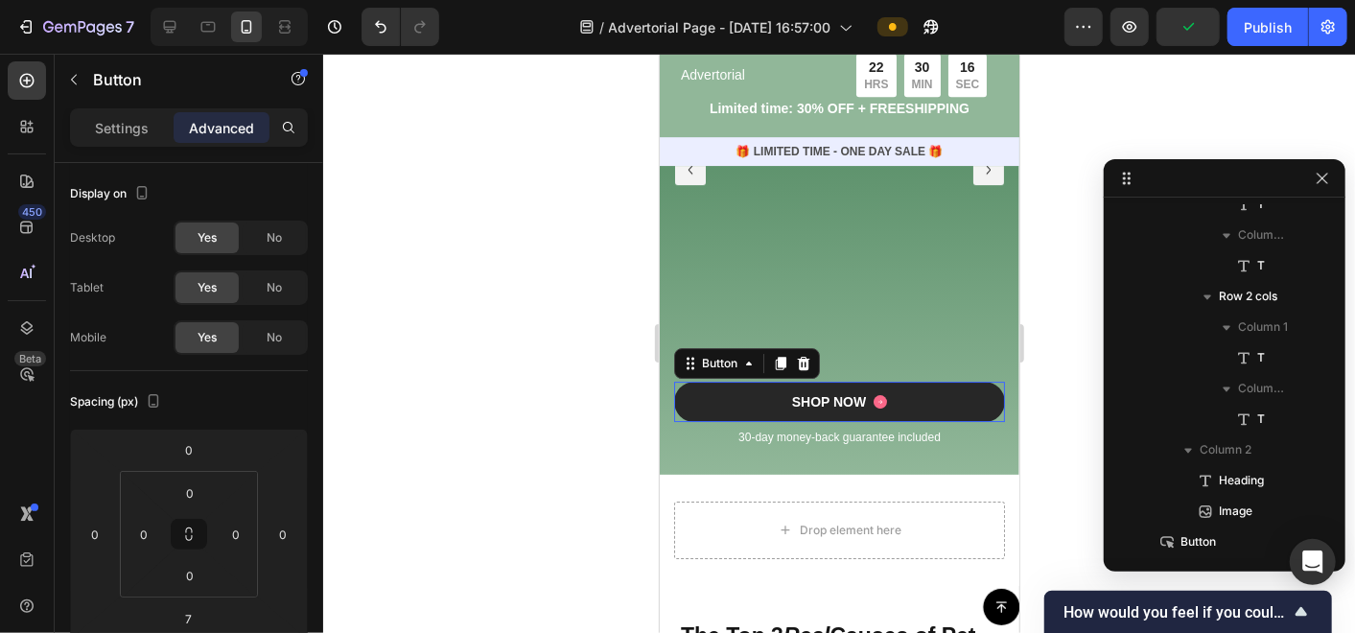
scroll to position [3491, 0]
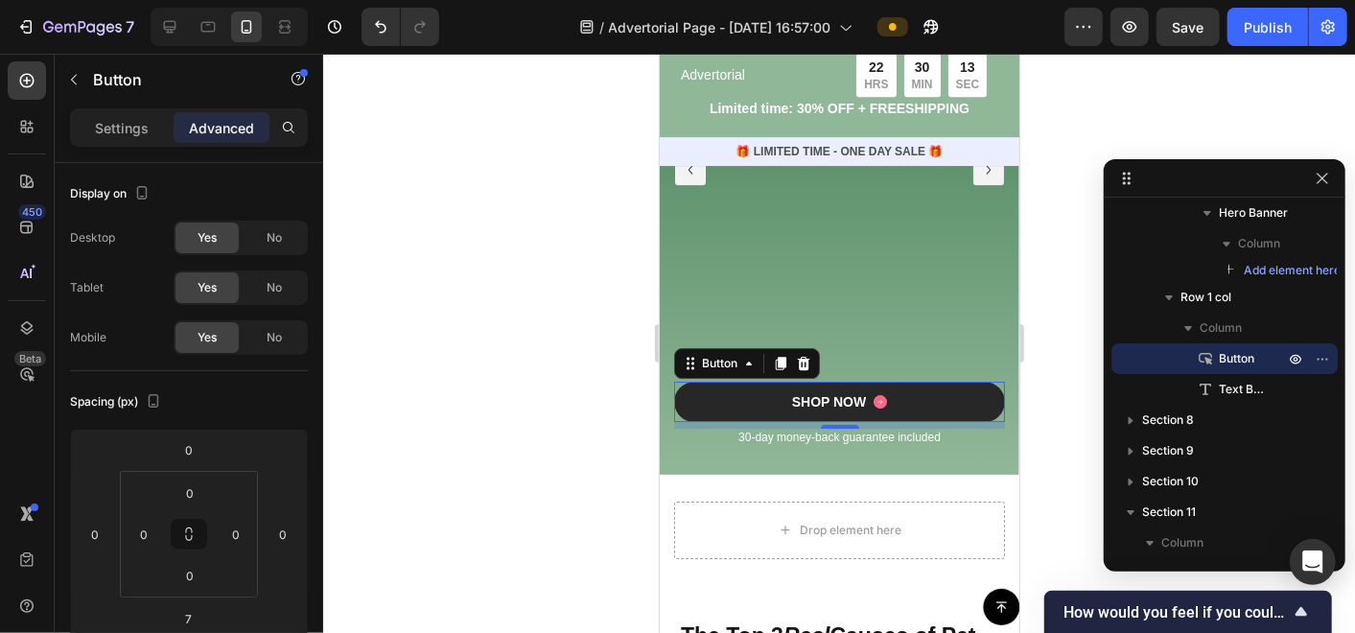
click at [728, 403] on link "SHOP NOW" at bounding box center [838, 401] width 331 height 40
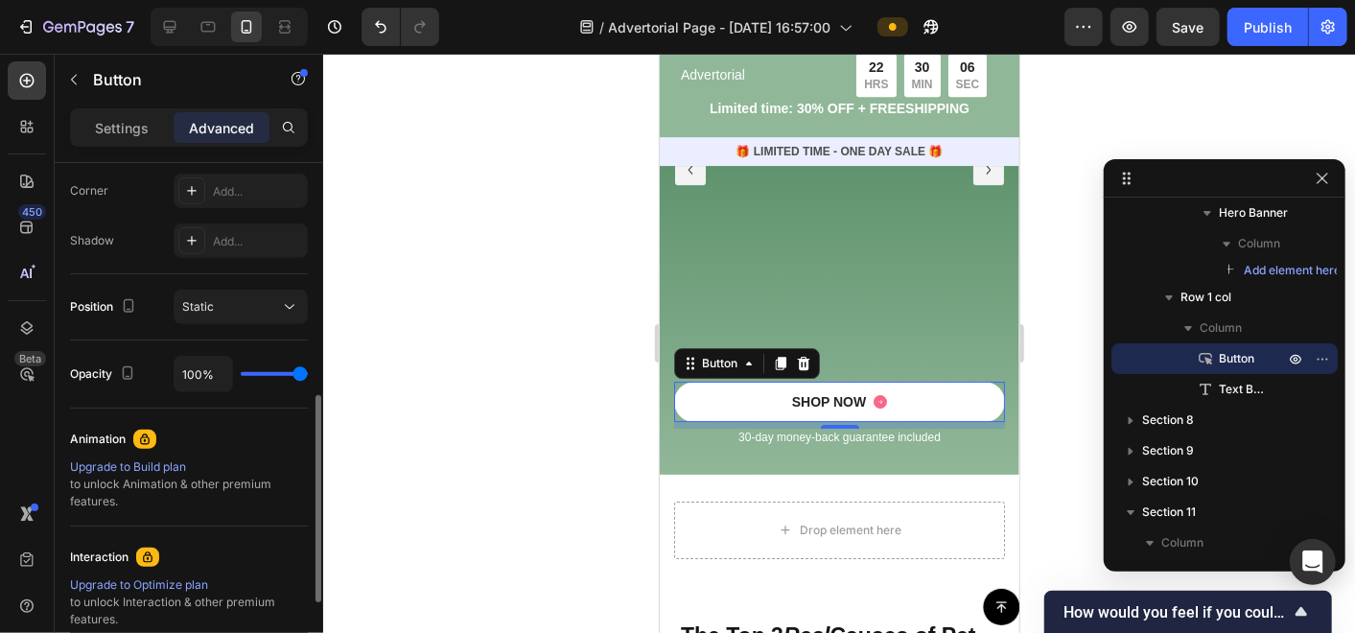
scroll to position [803, 0]
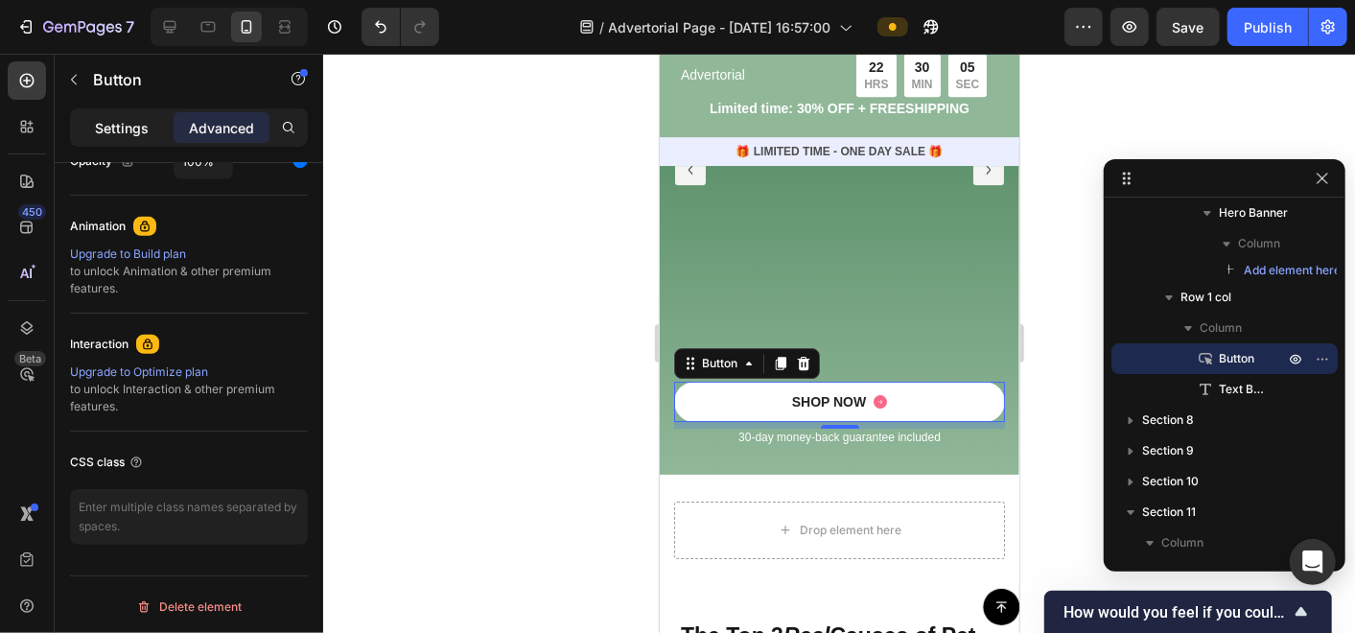
click at [131, 126] on p "Settings" at bounding box center [122, 128] width 54 height 20
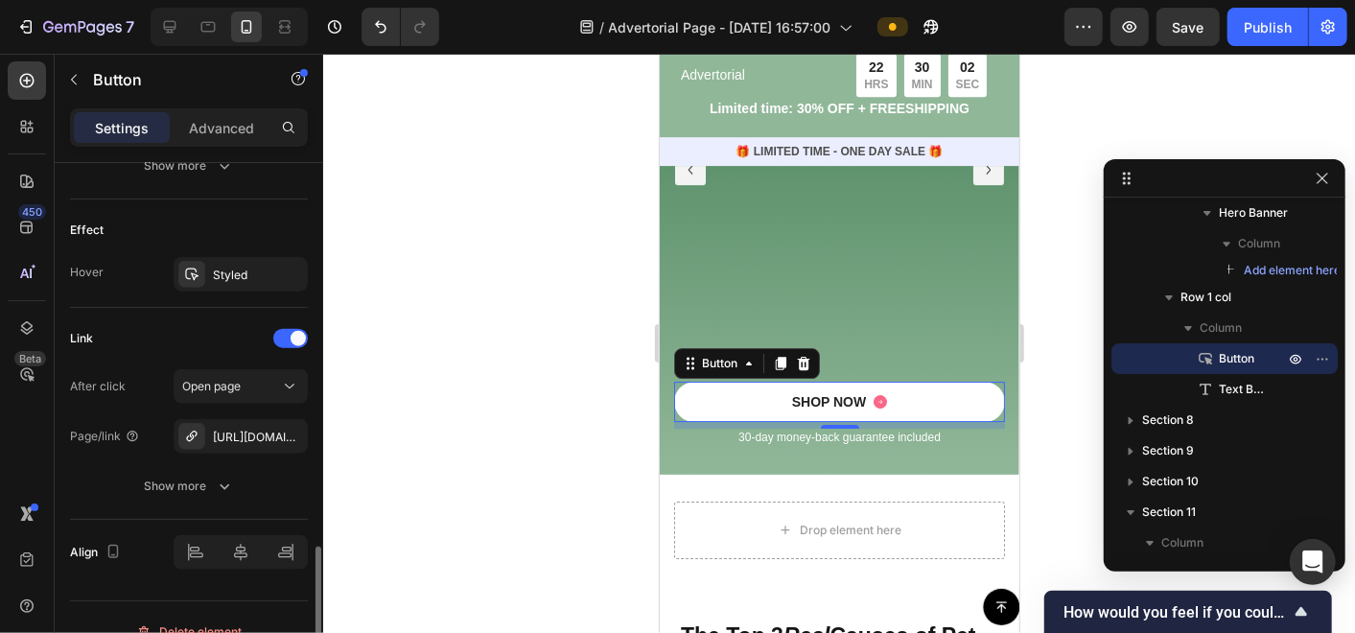
scroll to position [1147, 0]
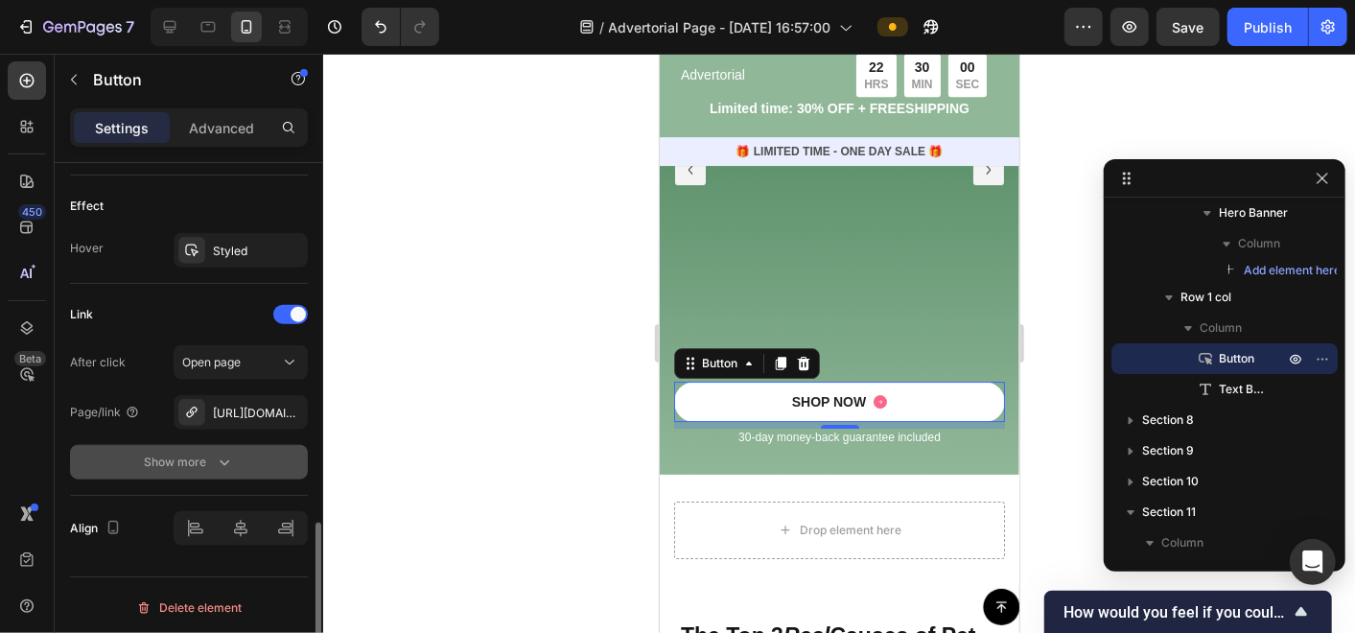
click at [207, 464] on div "Show more" at bounding box center [189, 462] width 89 height 19
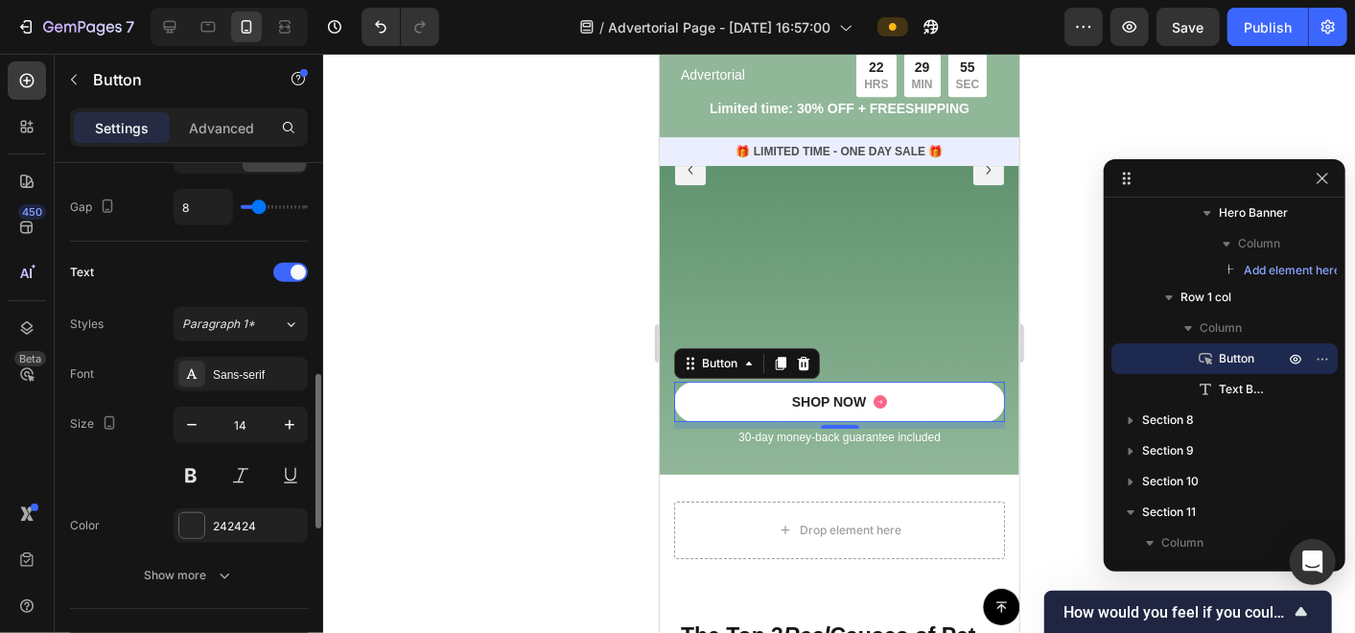
scroll to position [501, 0]
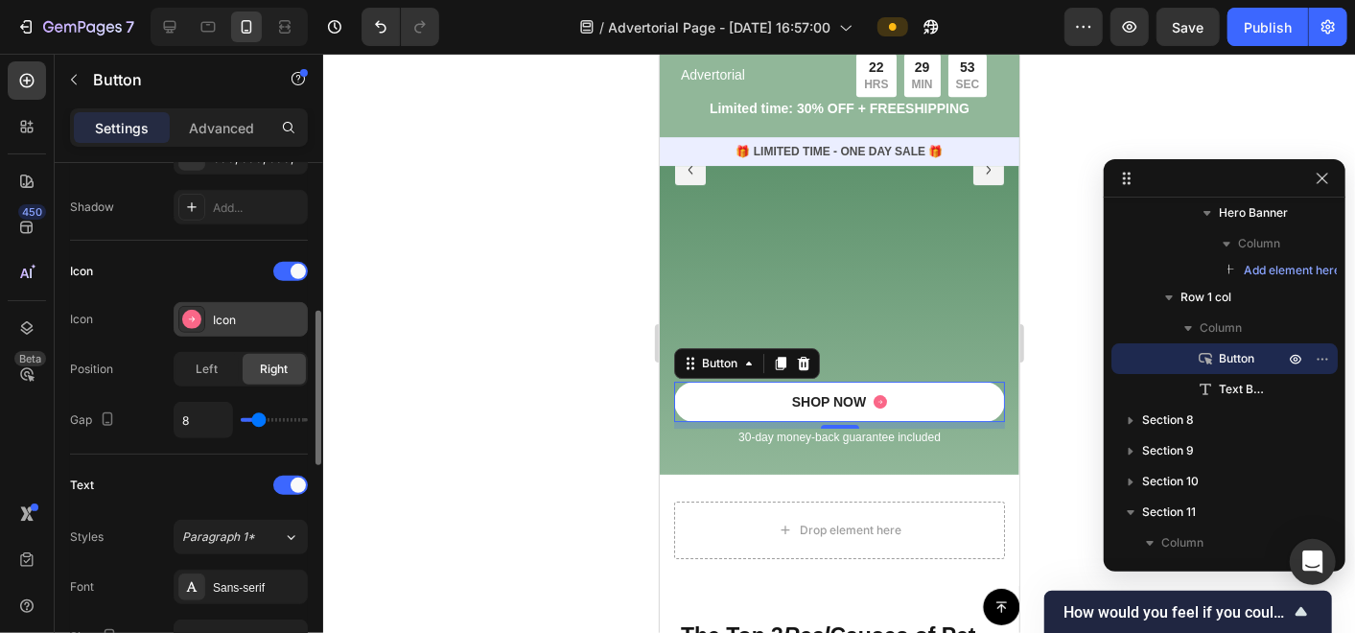
click at [219, 312] on div "Icon" at bounding box center [258, 320] width 90 height 17
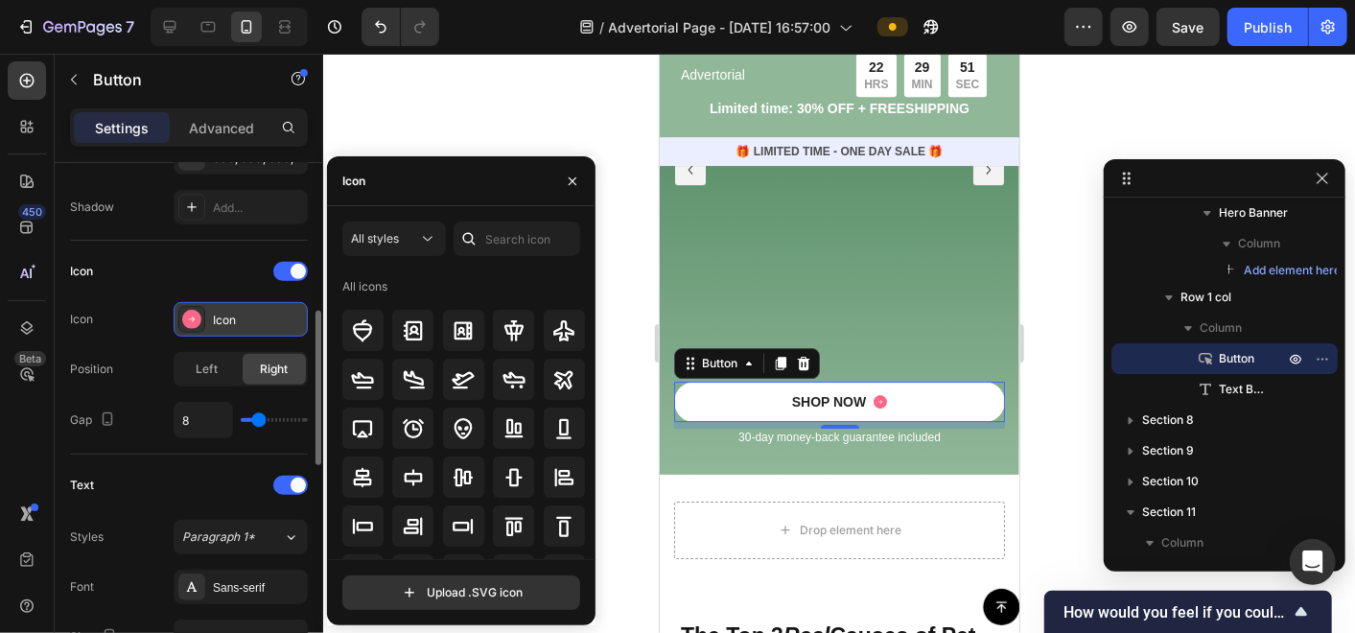
click at [219, 312] on div "Icon" at bounding box center [258, 320] width 90 height 17
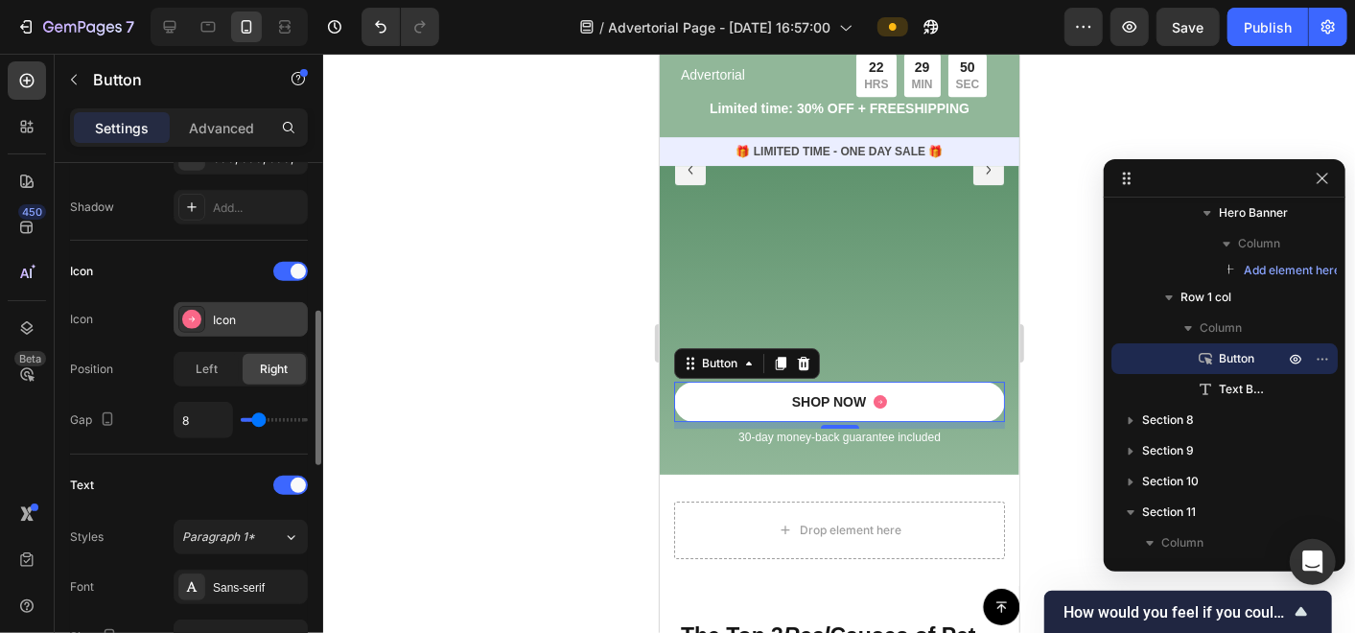
click at [189, 316] on icon at bounding box center [192, 319] width 6 height 6
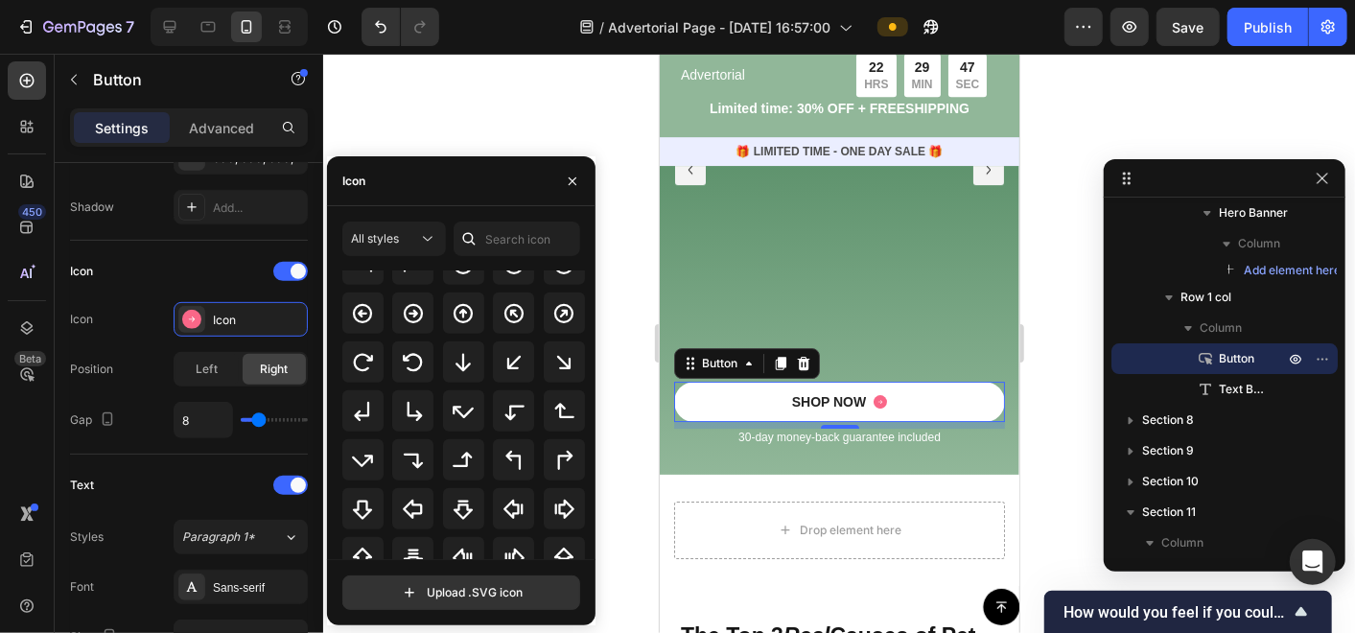
scroll to position [306, 0]
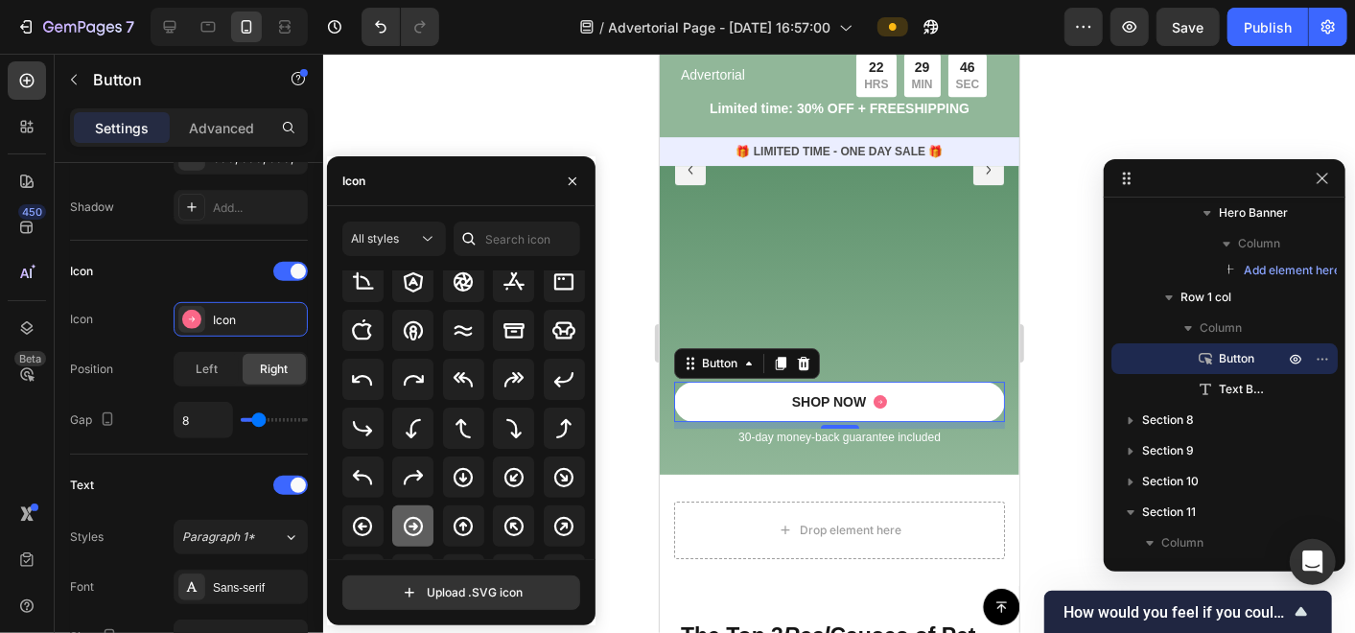
click at [422, 515] on icon at bounding box center [413, 526] width 23 height 23
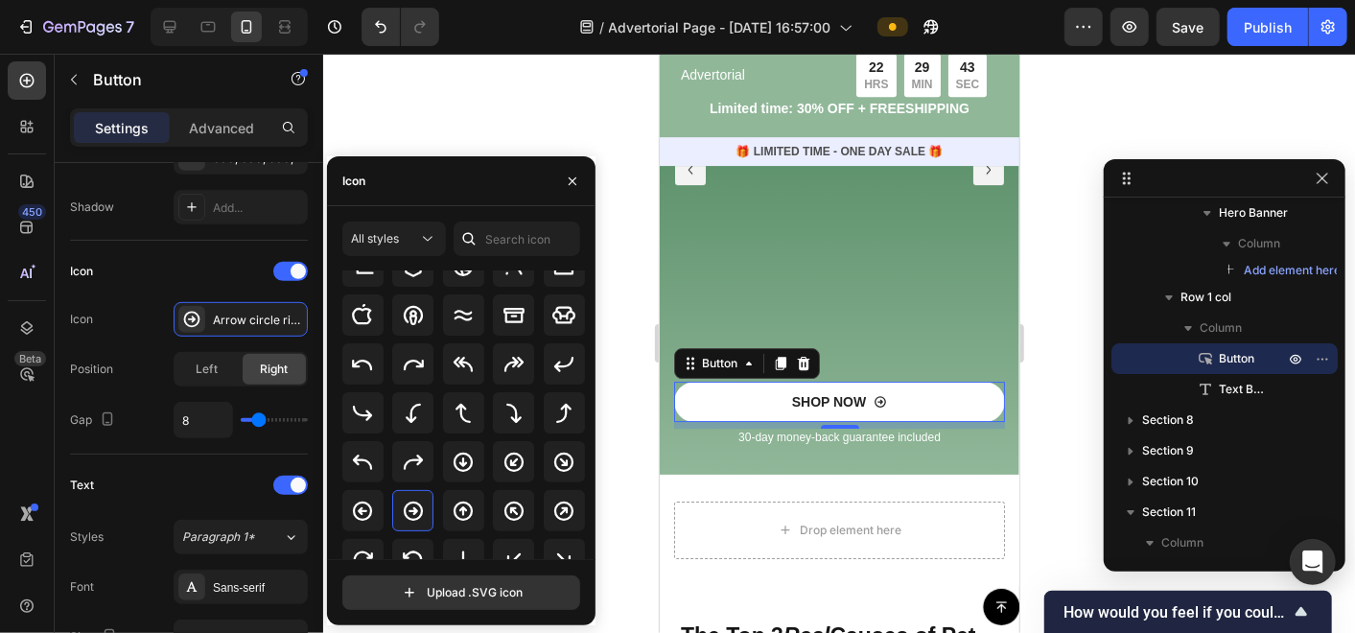
scroll to position [622, 0]
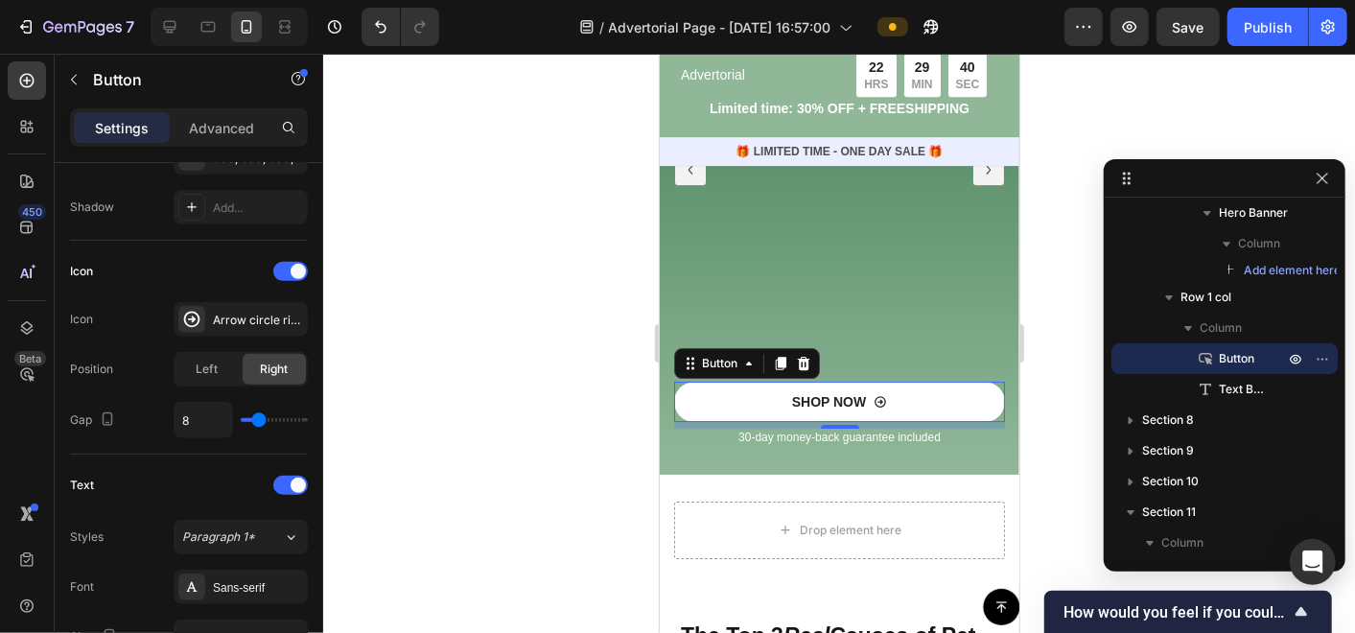
click at [612, 410] on div at bounding box center [839, 343] width 1032 height 579
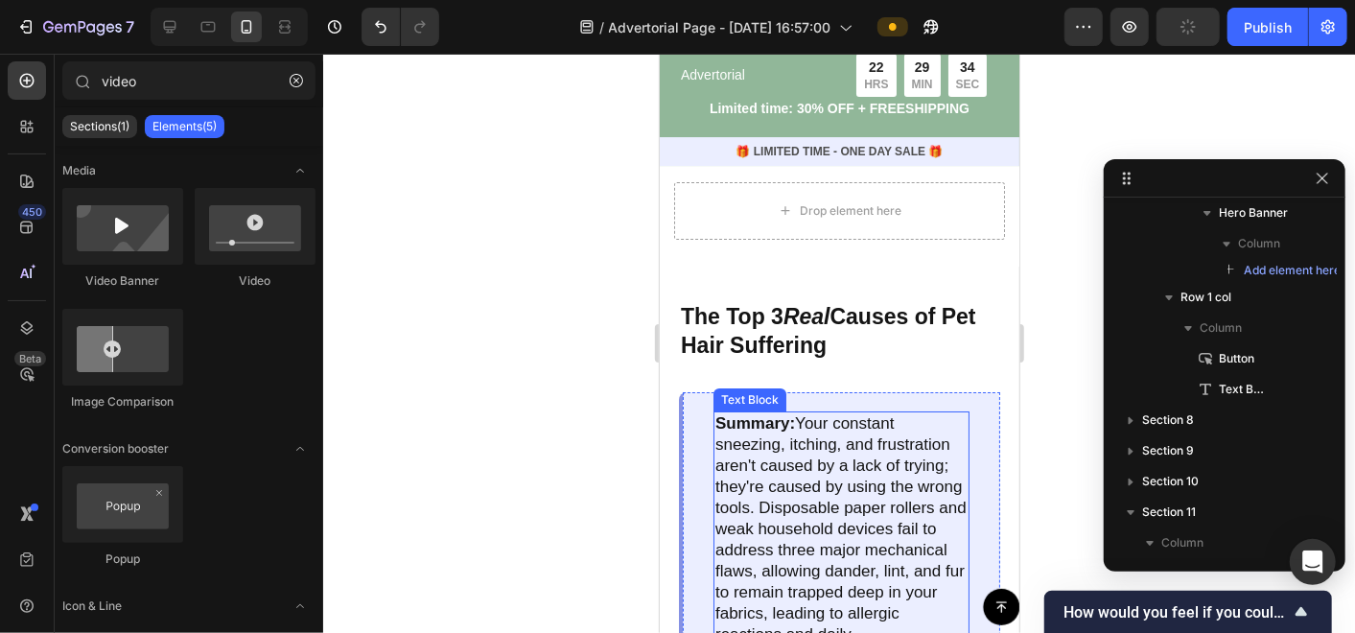
scroll to position [3622, 0]
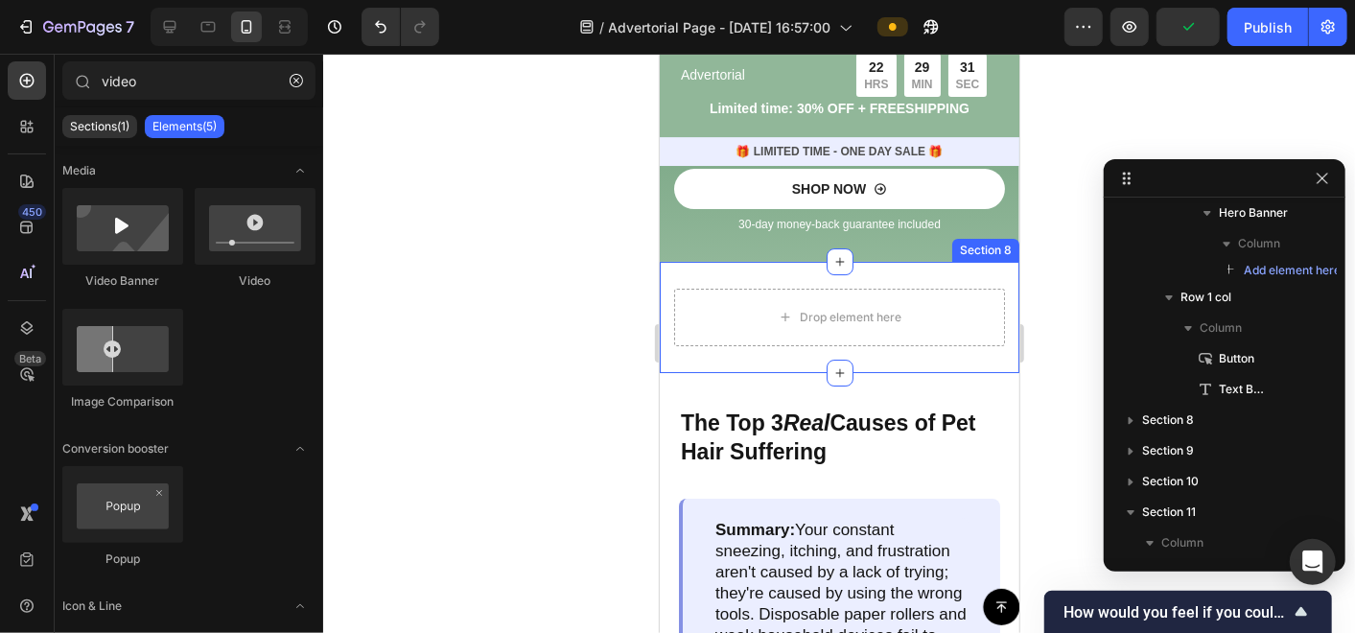
click at [661, 327] on div "Drop element here Section 8" at bounding box center [839, 316] width 360 height 111
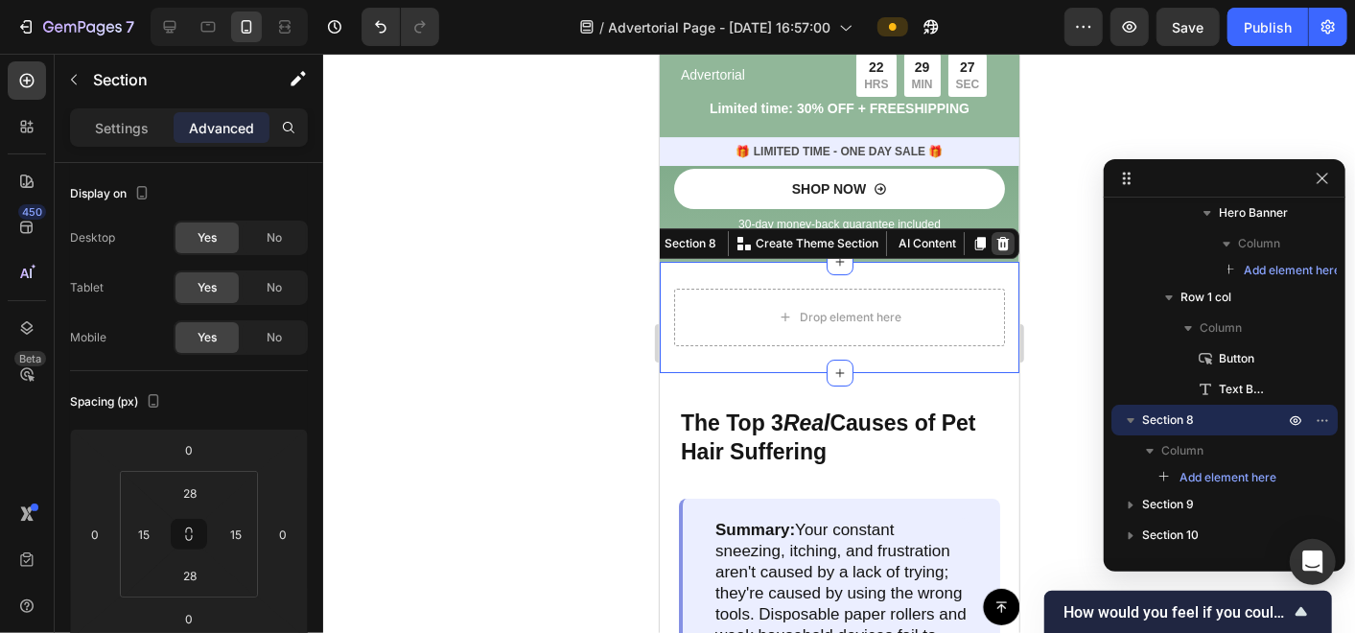
click at [994, 243] on icon at bounding box center [1001, 242] width 15 height 15
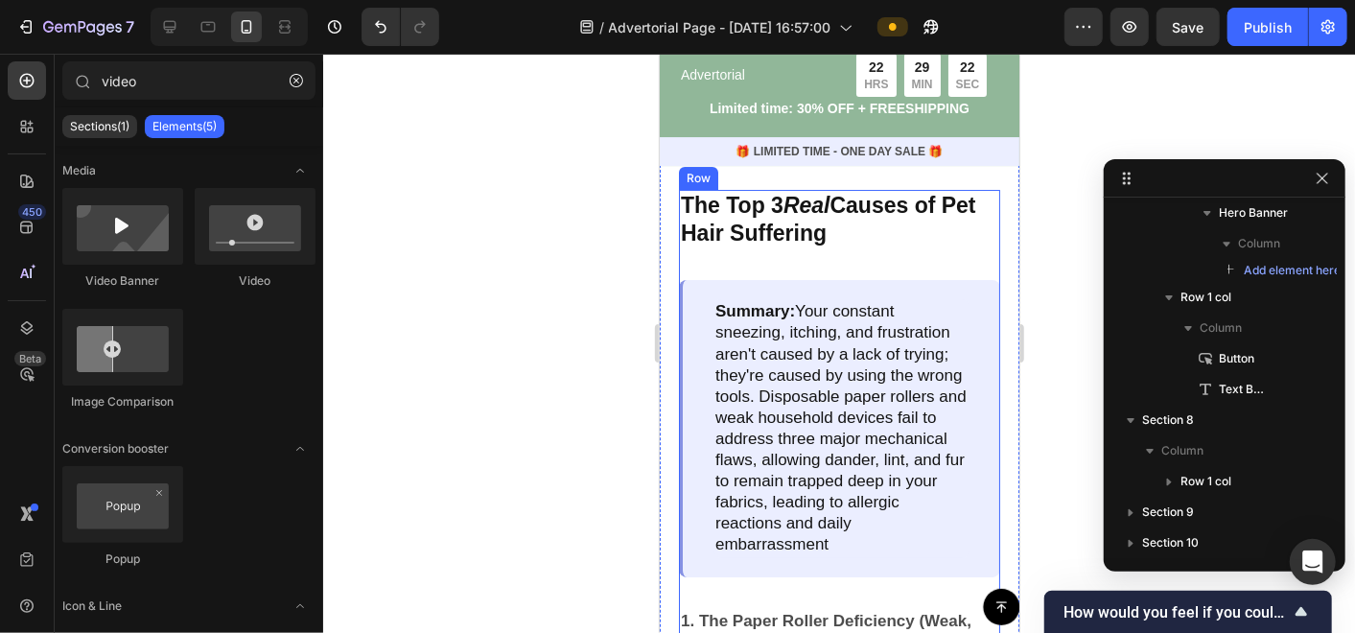
scroll to position [3303, 0]
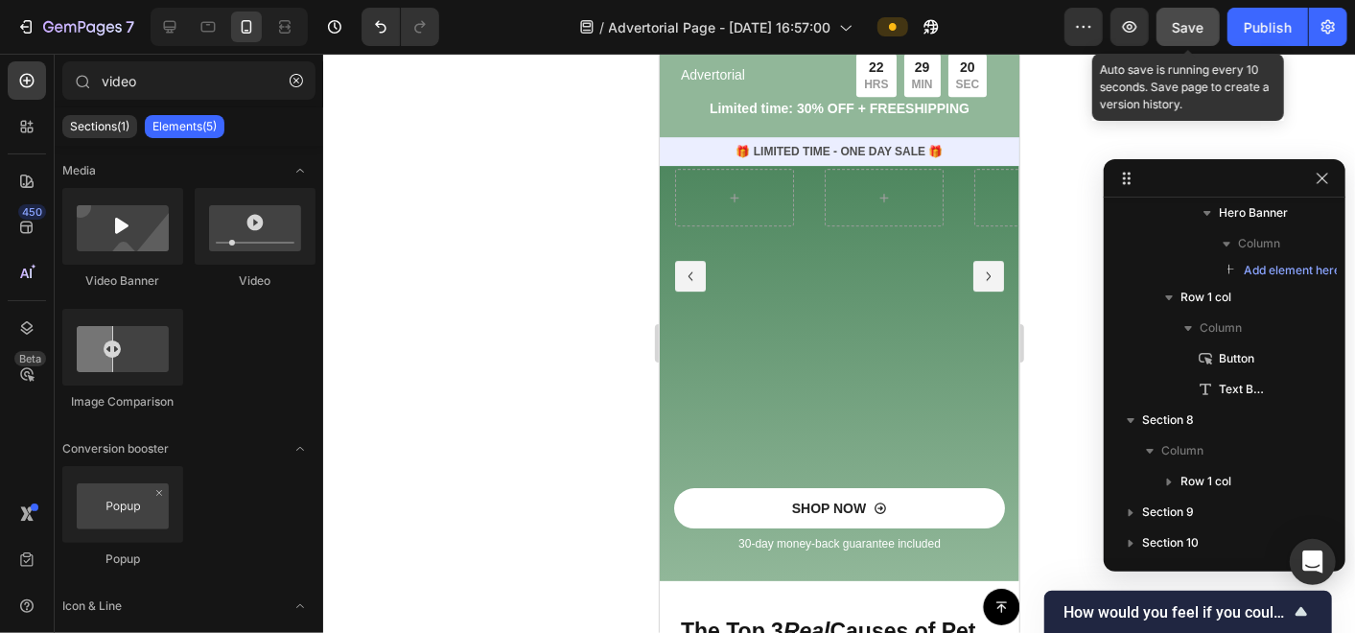
click at [1210, 12] on button "Save" at bounding box center [1188, 27] width 63 height 38
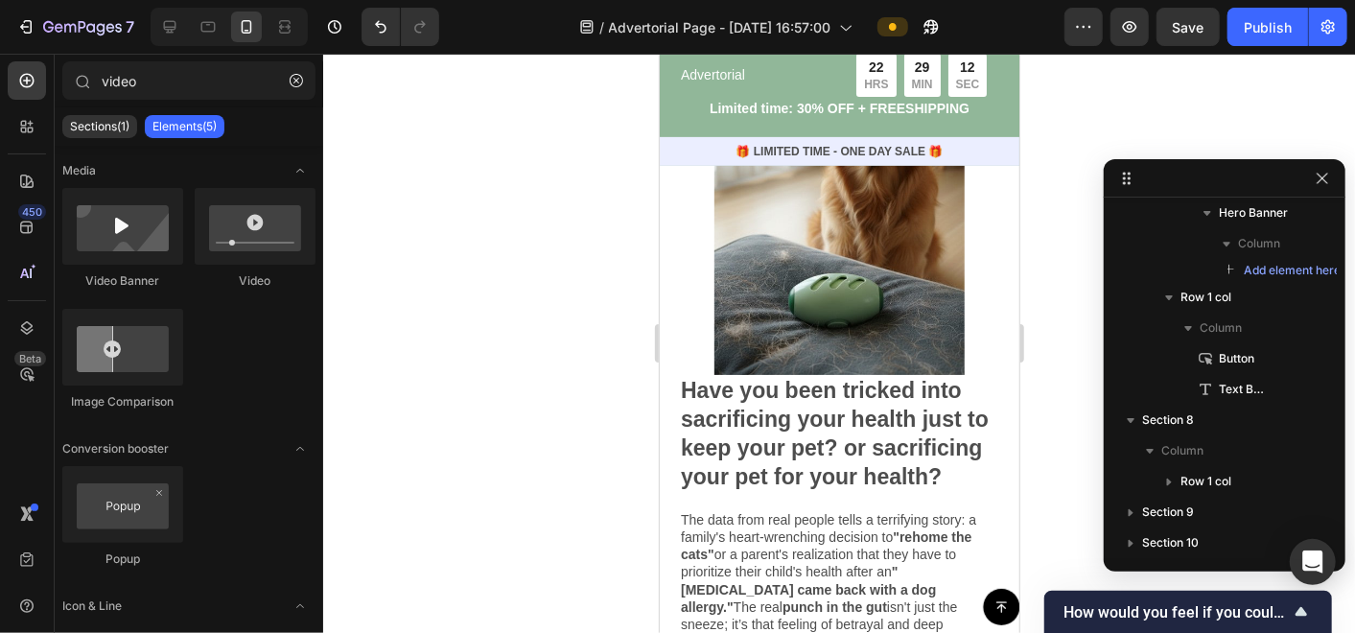
scroll to position [0, 0]
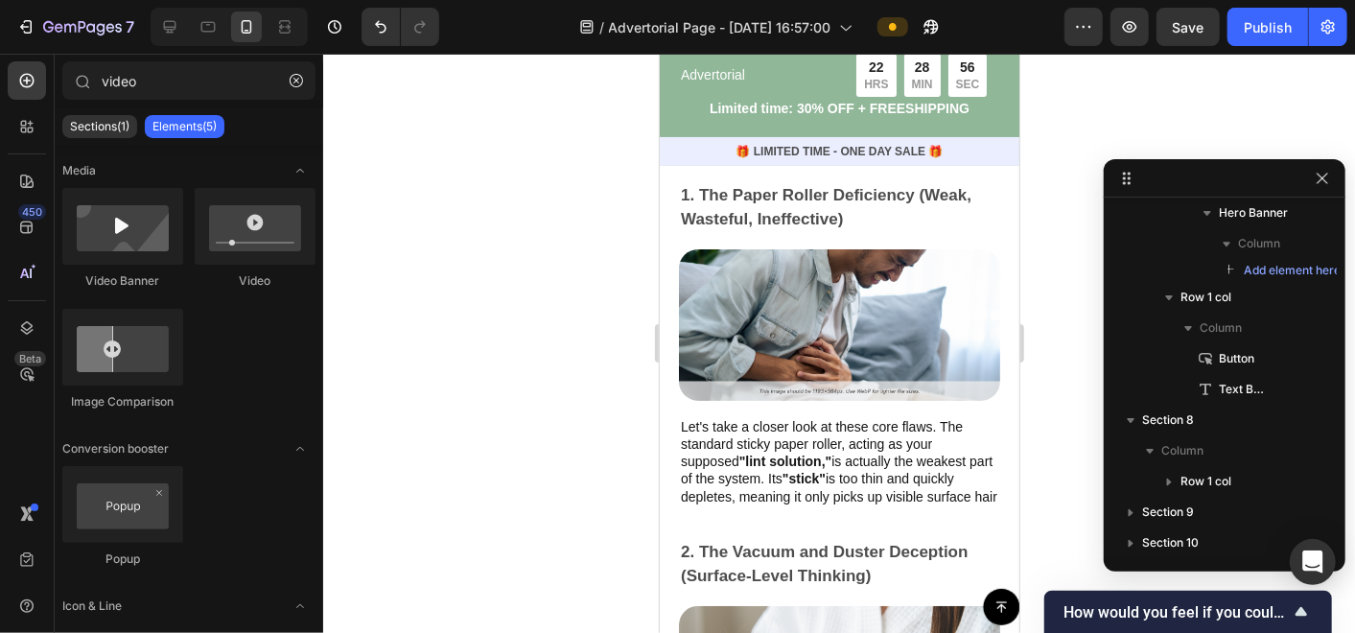
scroll to position [4261, 0]
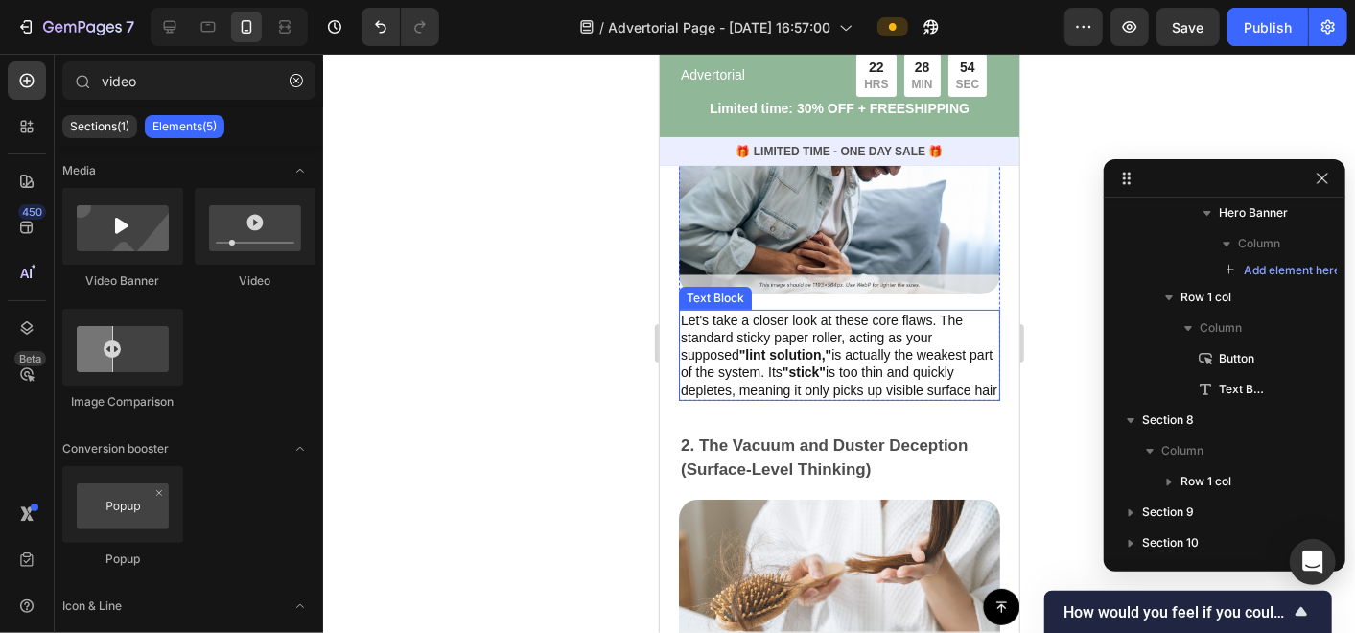
click at [754, 341] on p "Let's take a closer look at these core flaws. The standard sticky paper roller,…" at bounding box center [838, 354] width 317 height 87
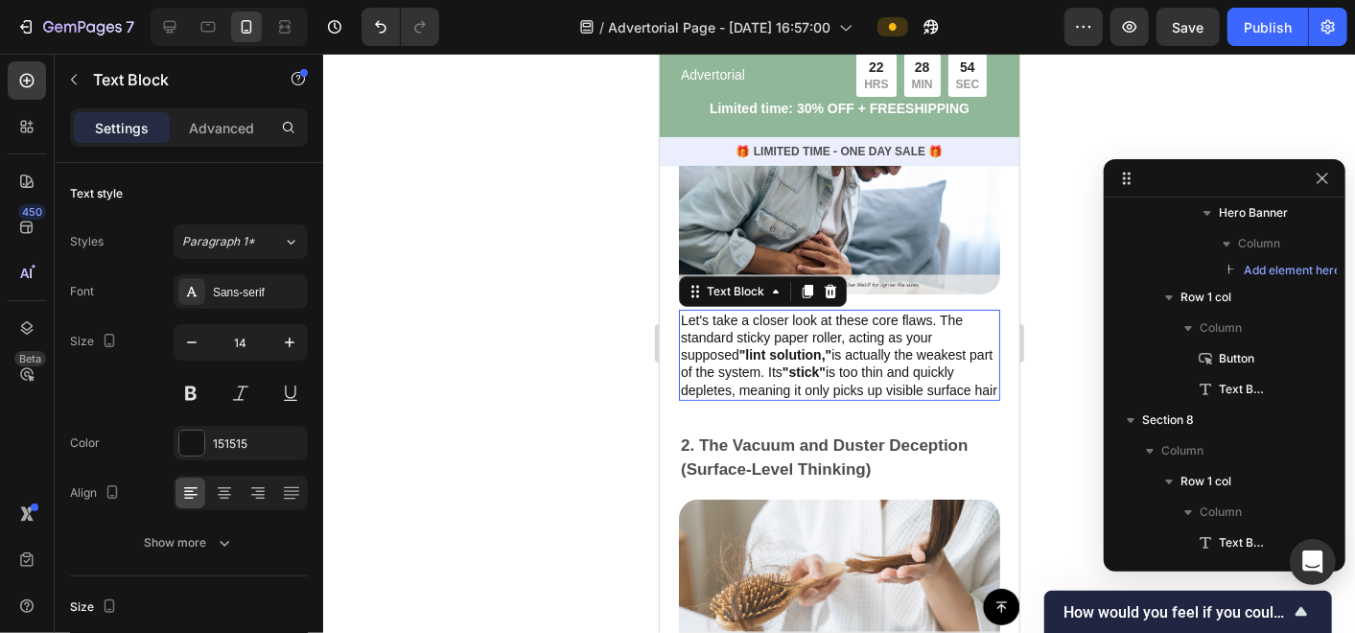
scroll to position [3798, 0]
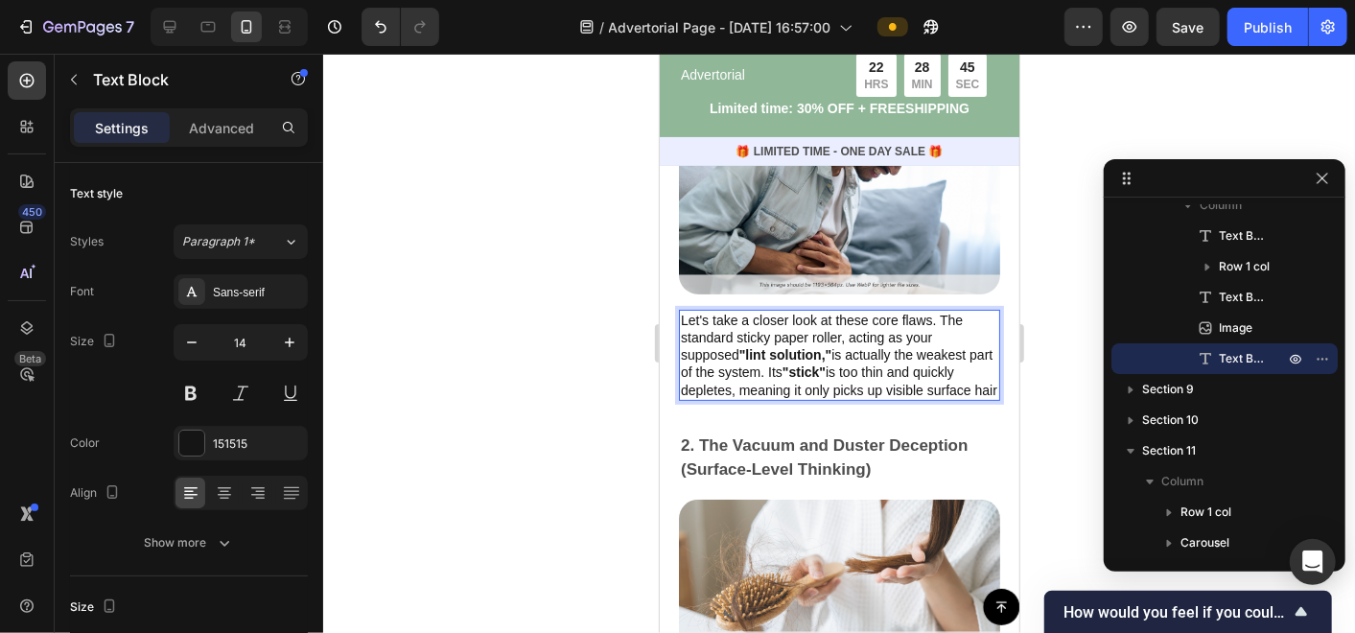
click at [752, 398] on p "Let's take a closer look at these core flaws. The standard sticky paper roller,…" at bounding box center [838, 354] width 317 height 87
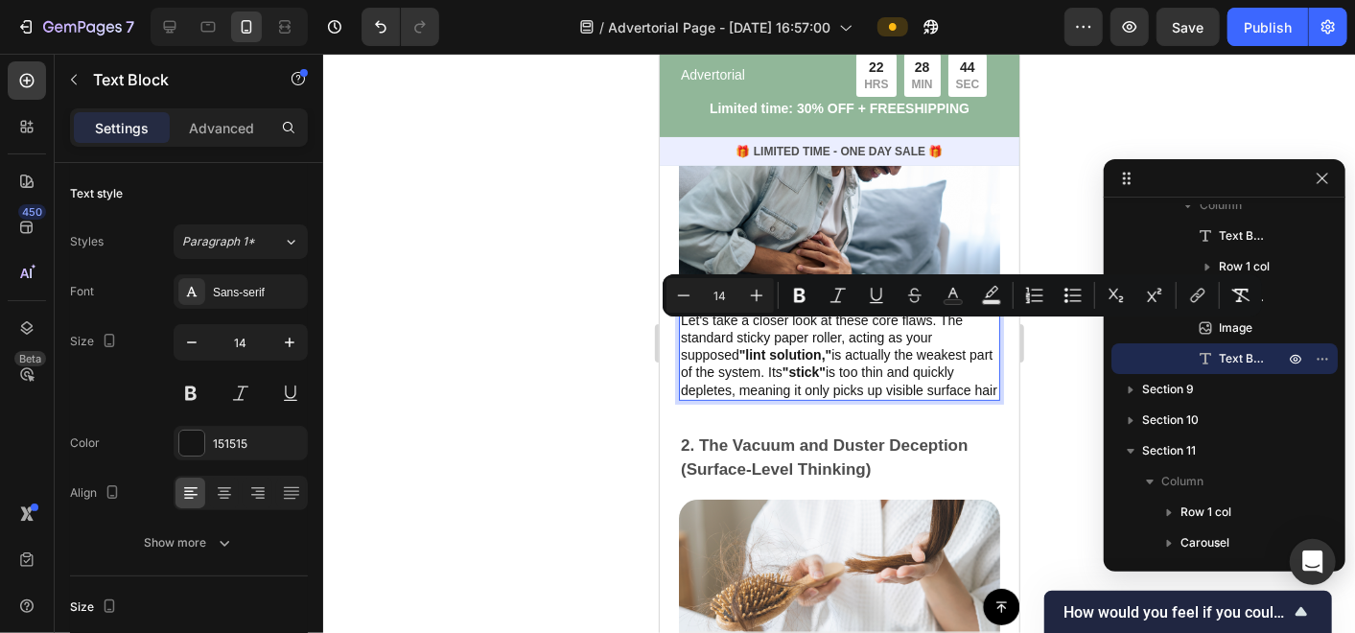
copy p "Let's take a closer look at these core flaws. The standard sticky paper roller,…"
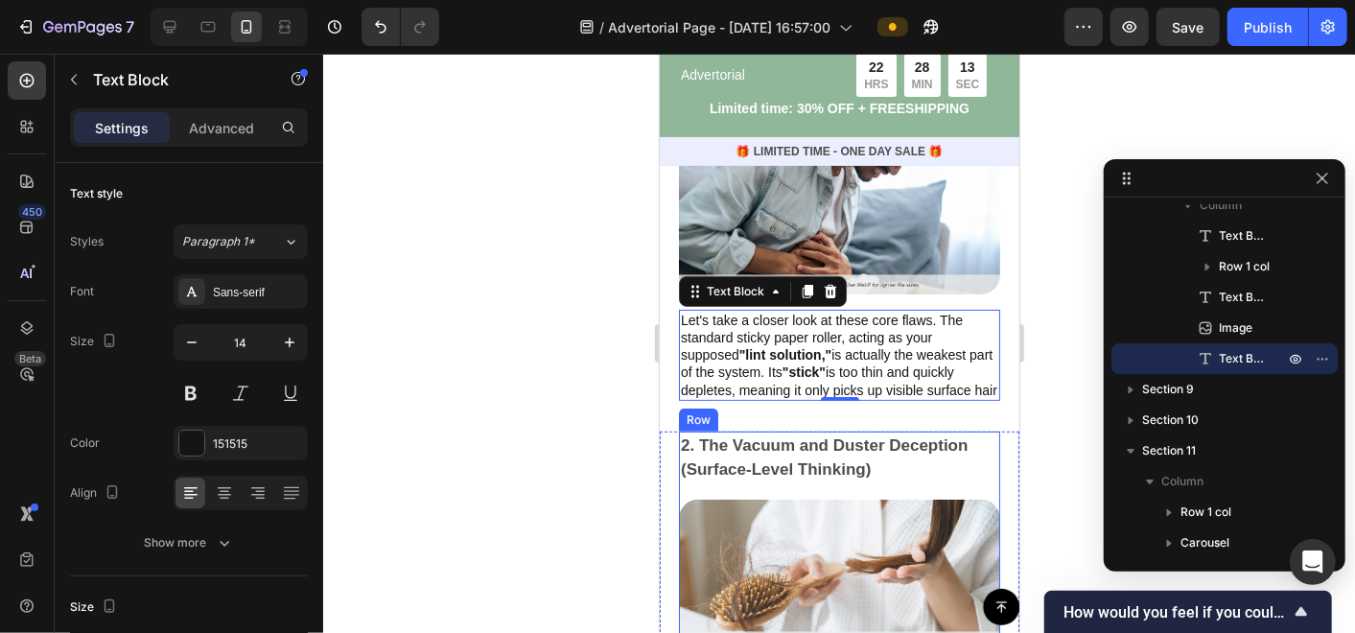
scroll to position [4154, 0]
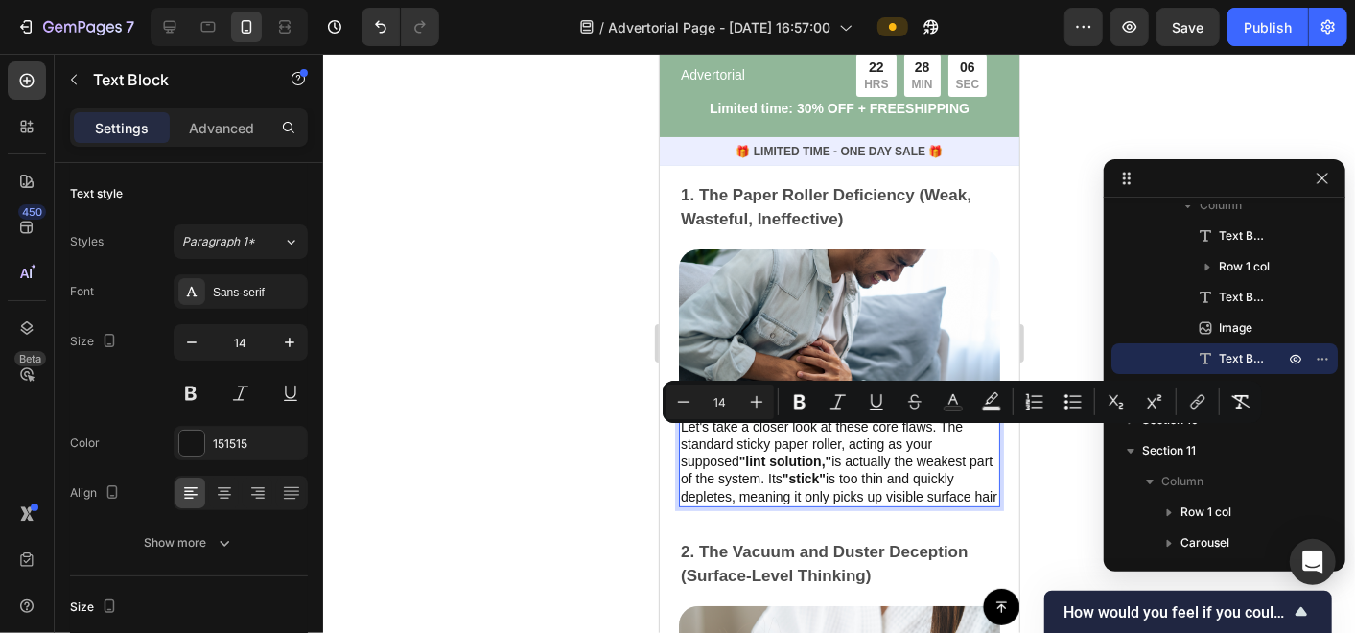
click at [1030, 304] on div at bounding box center [839, 343] width 1032 height 579
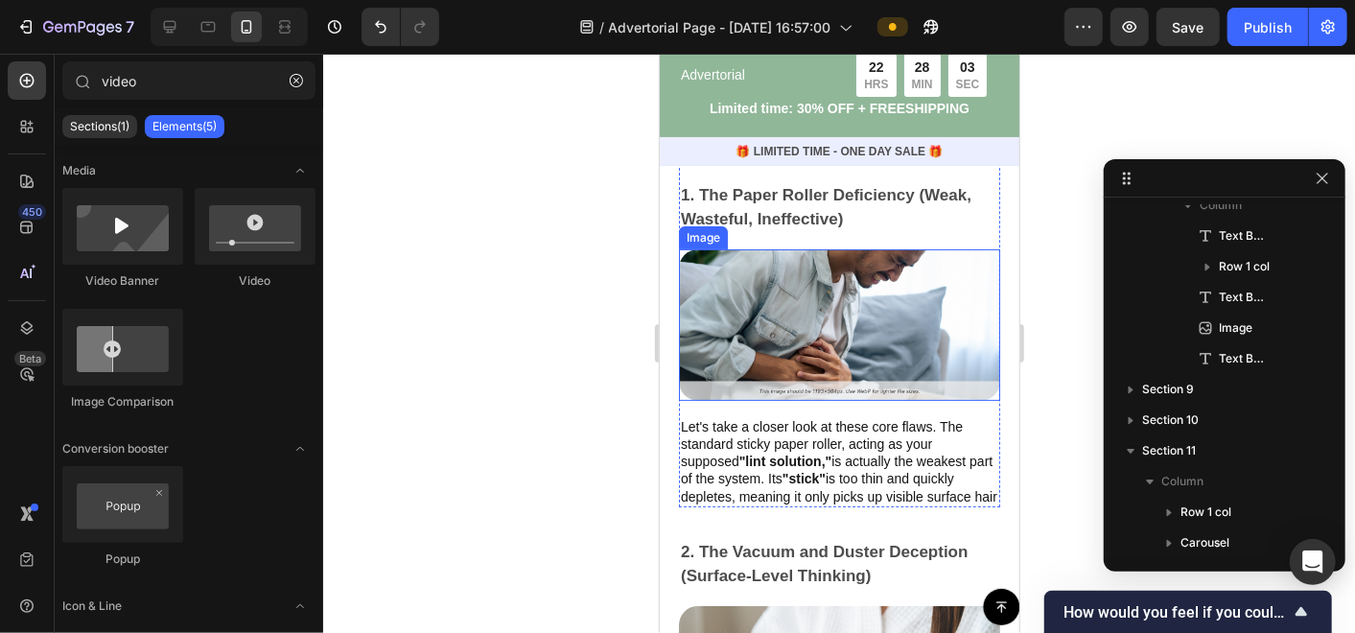
click at [886, 400] on img at bounding box center [838, 324] width 321 height 152
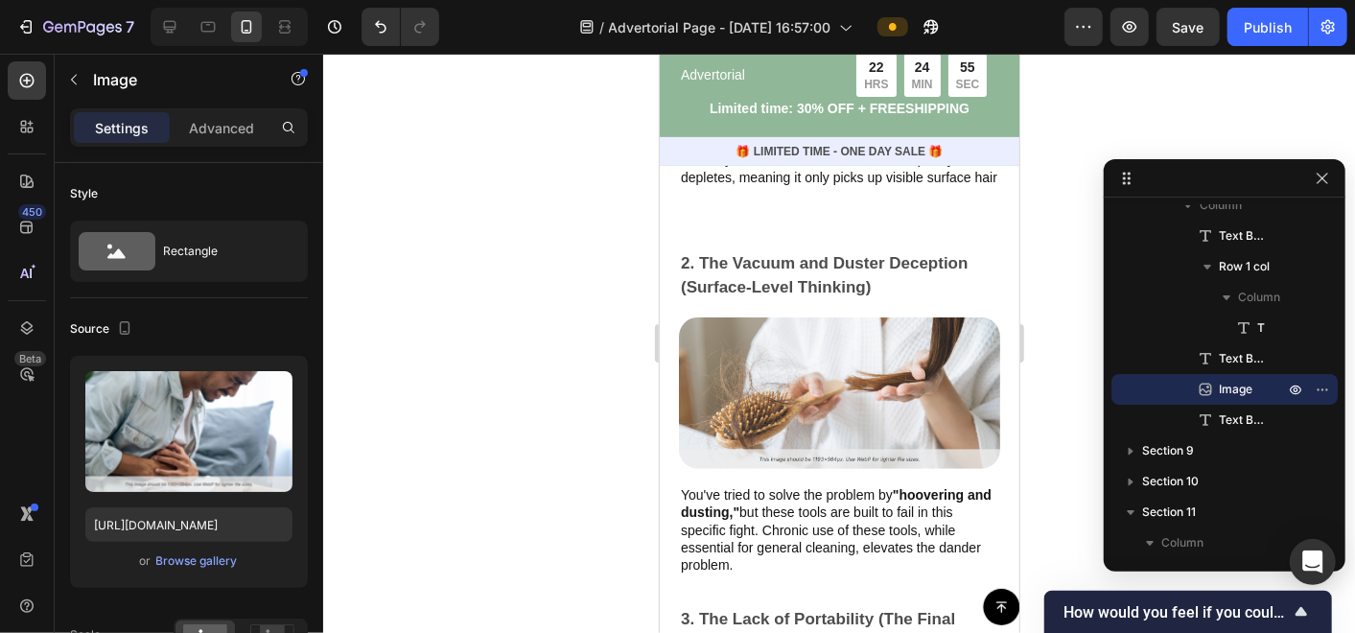
scroll to position [4580, 0]
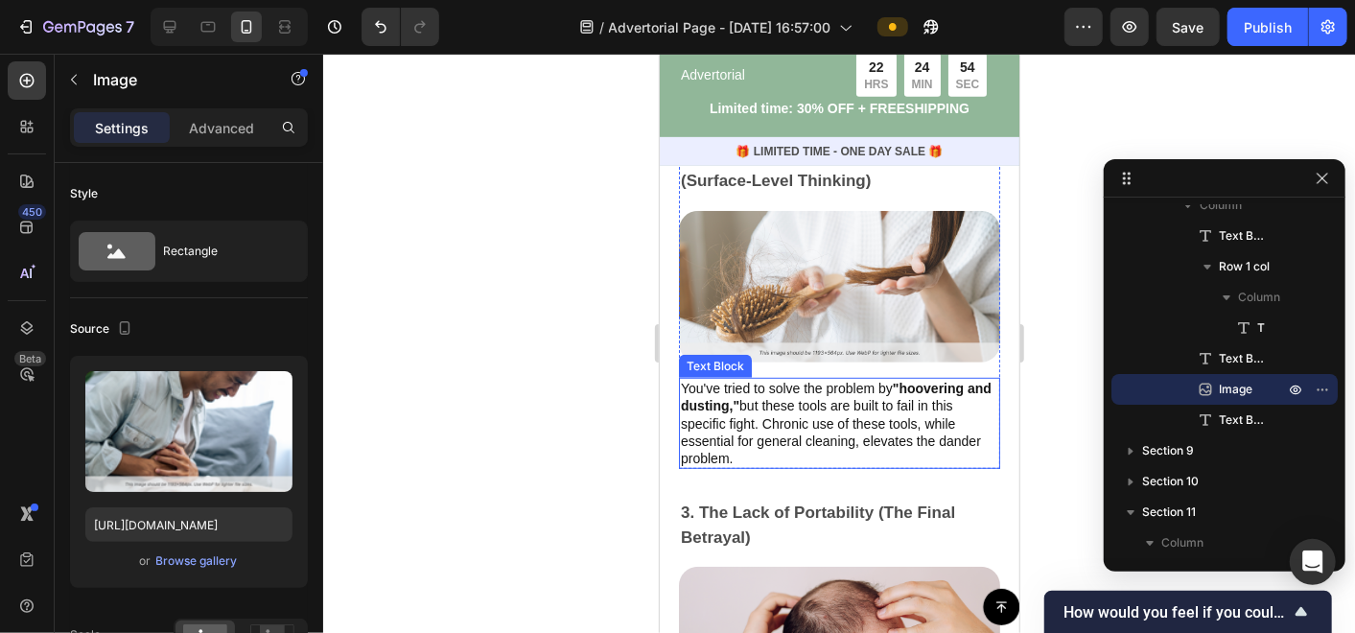
click at [790, 414] on p "You've tried to solve the problem by "hoovering and dusting," but these tools a…" at bounding box center [838, 422] width 317 height 87
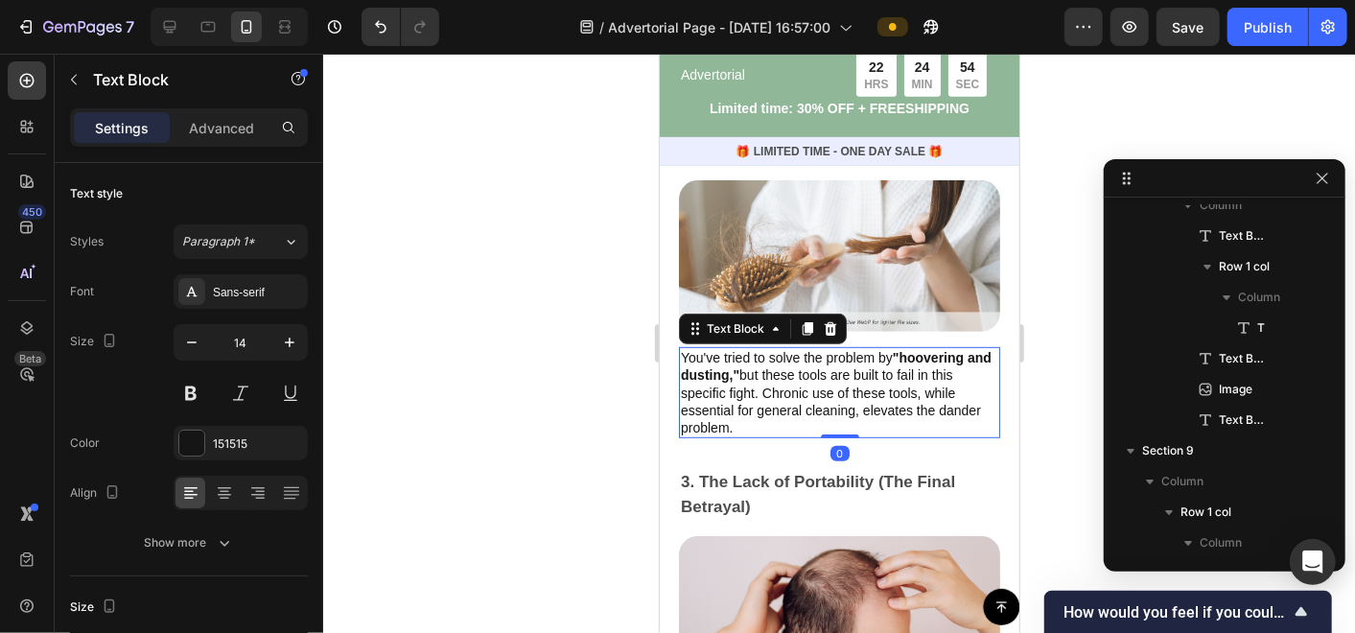
scroll to position [4073, 0]
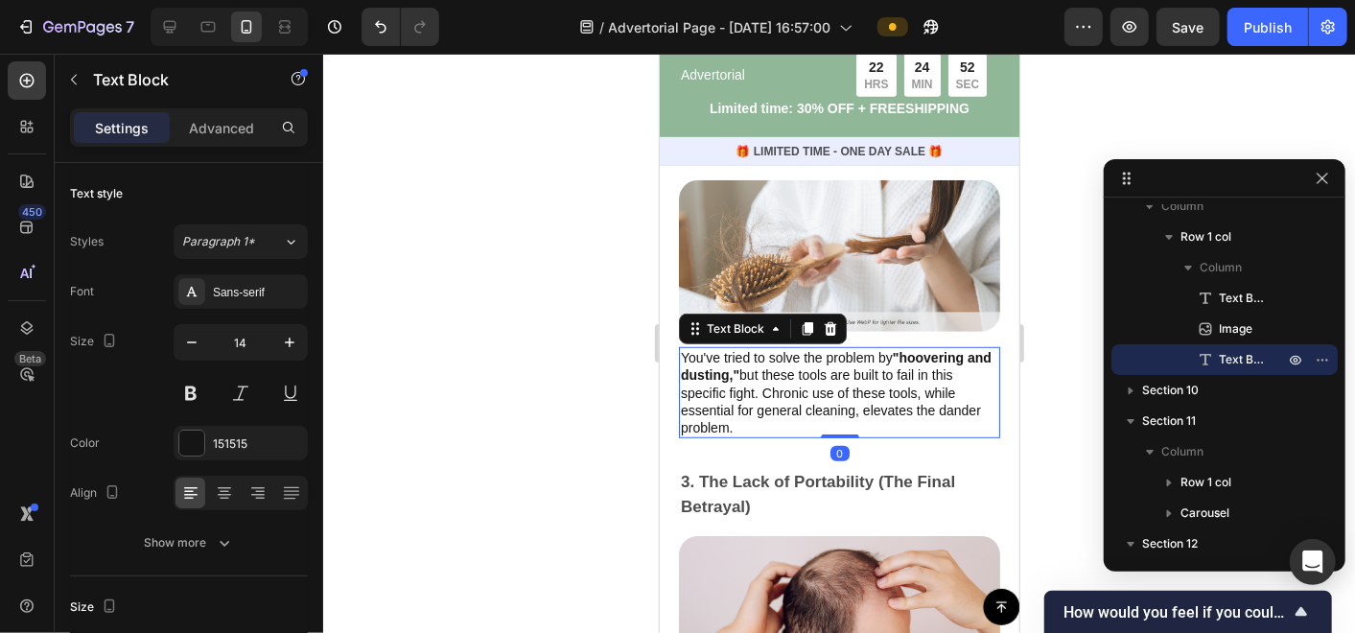
click at [735, 435] on p "You've tried to solve the problem by "hoovering and dusting," but these tools a…" at bounding box center [838, 391] width 317 height 87
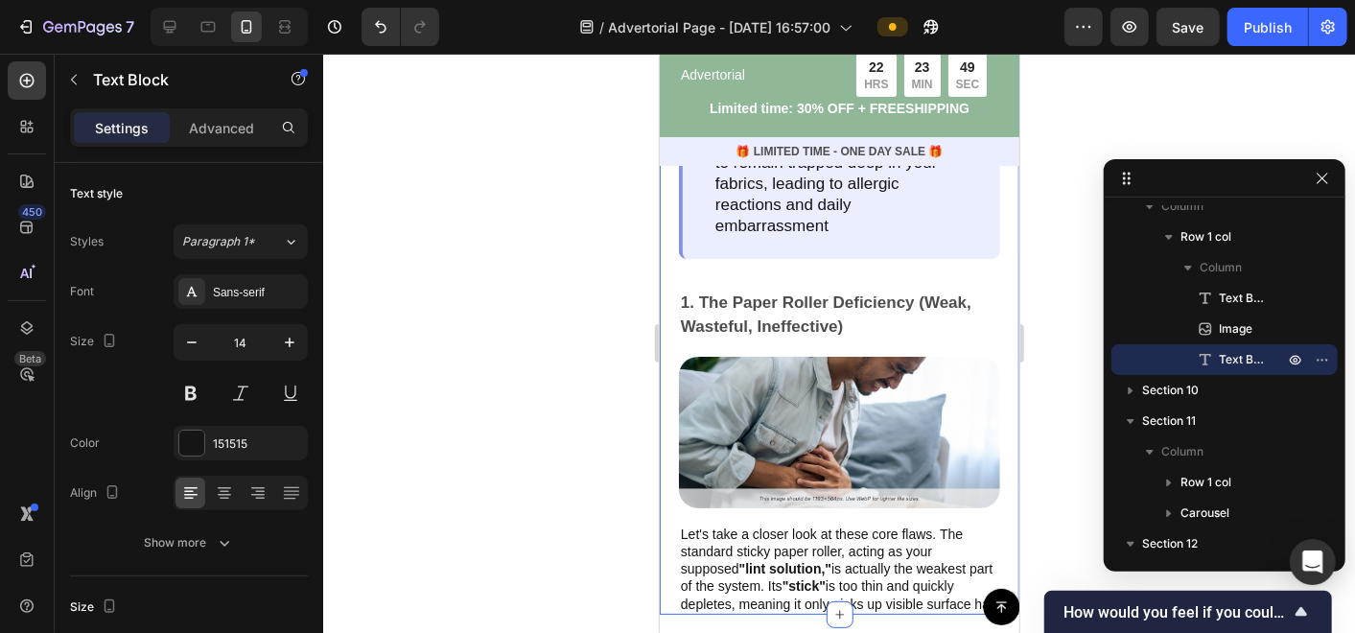
type input "16"
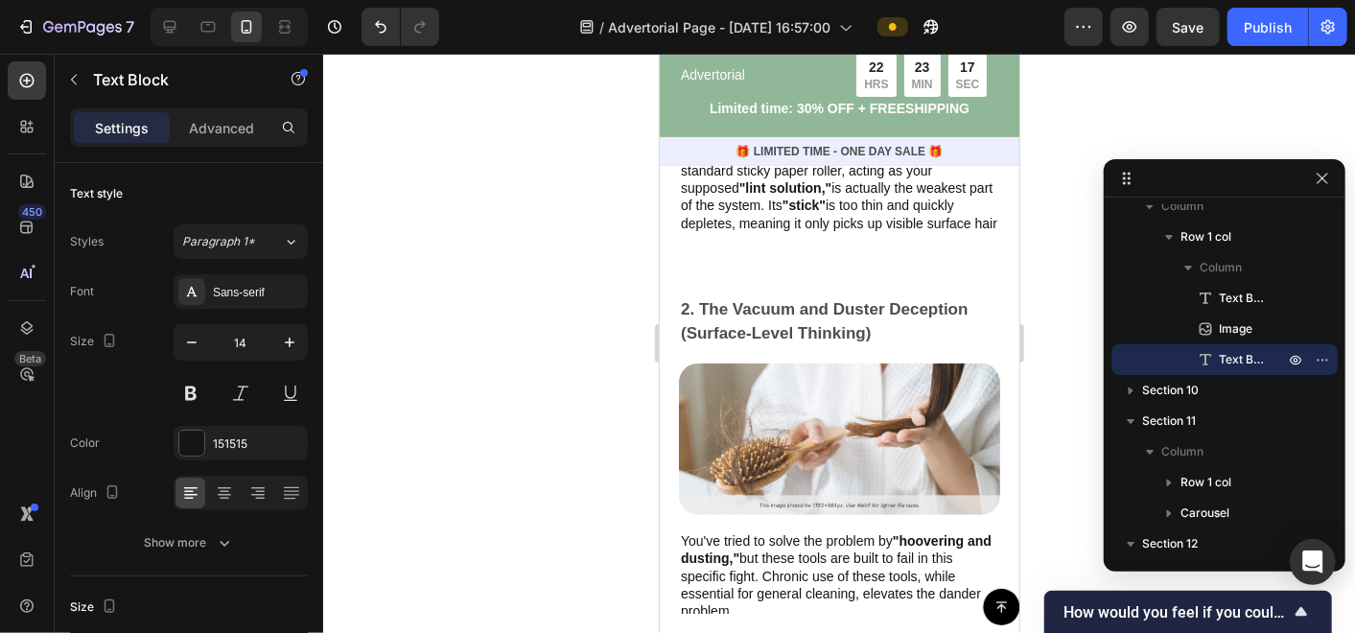
scroll to position [4747, 0]
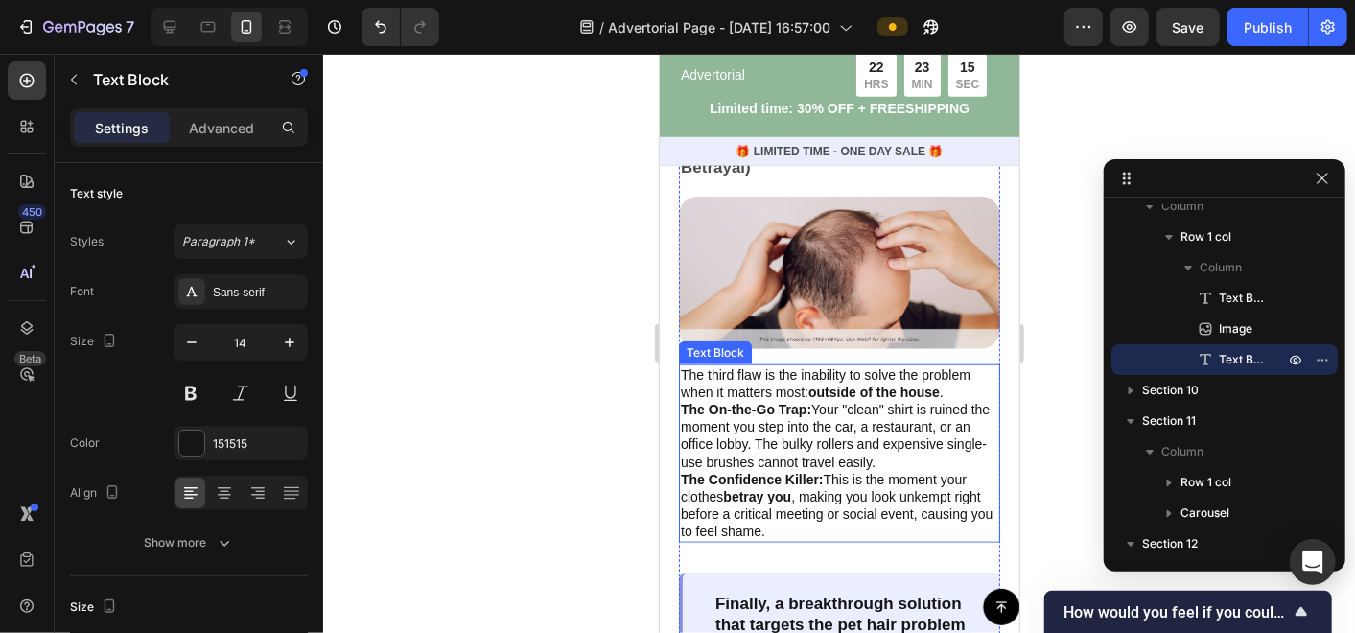
click at [807, 480] on p "The Confidence Killer: This is the moment your clothes betray you , making you …" at bounding box center [838, 505] width 317 height 70
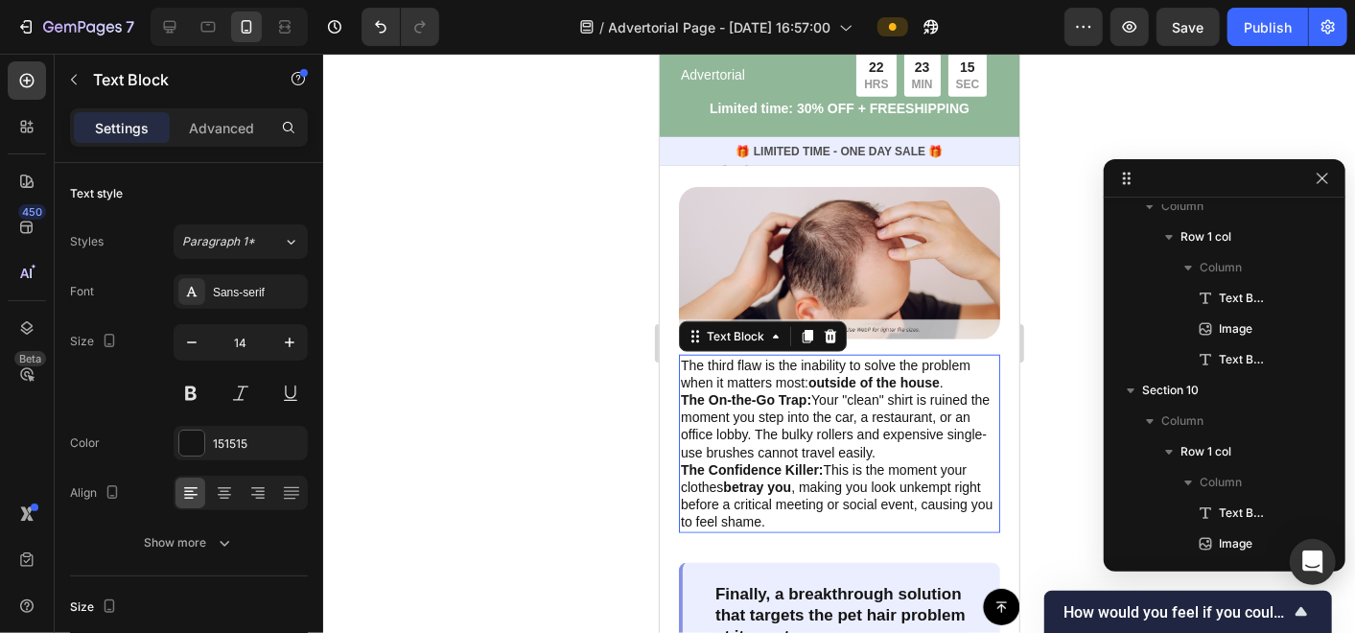
scroll to position [4288, 0]
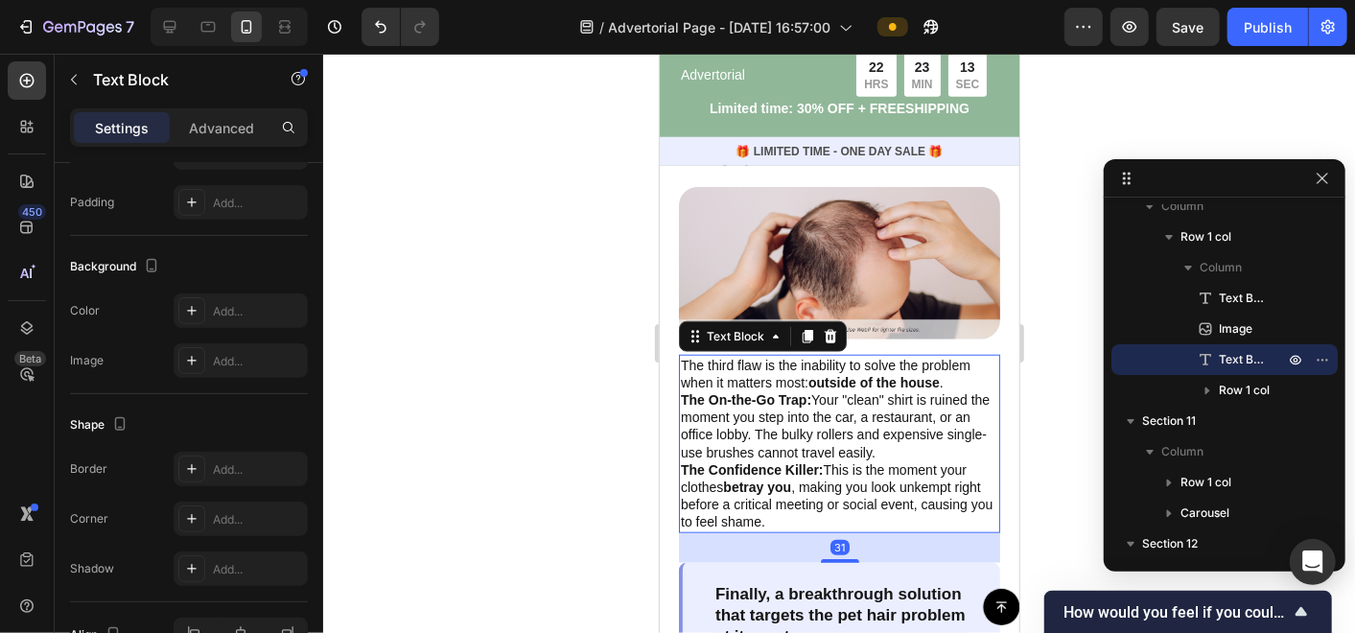
click at [790, 479] on strong "betray you" at bounding box center [756, 486] width 68 height 15
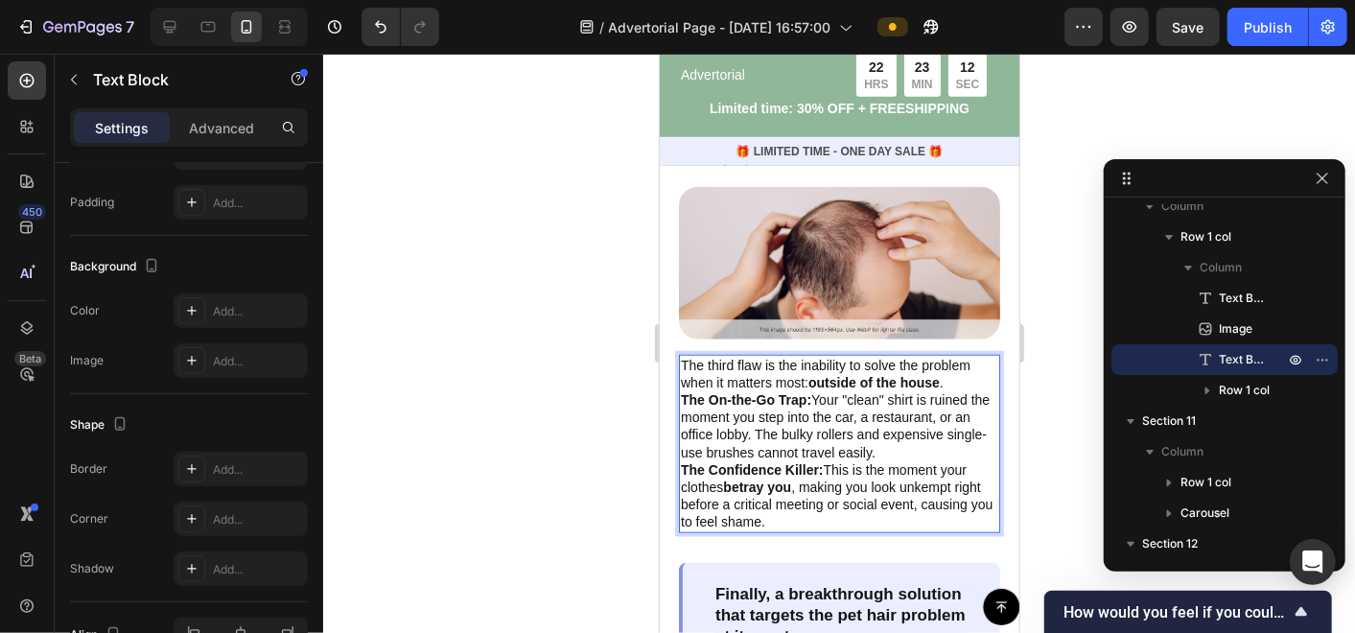
click at [790, 479] on strong "betray you" at bounding box center [756, 486] width 68 height 15
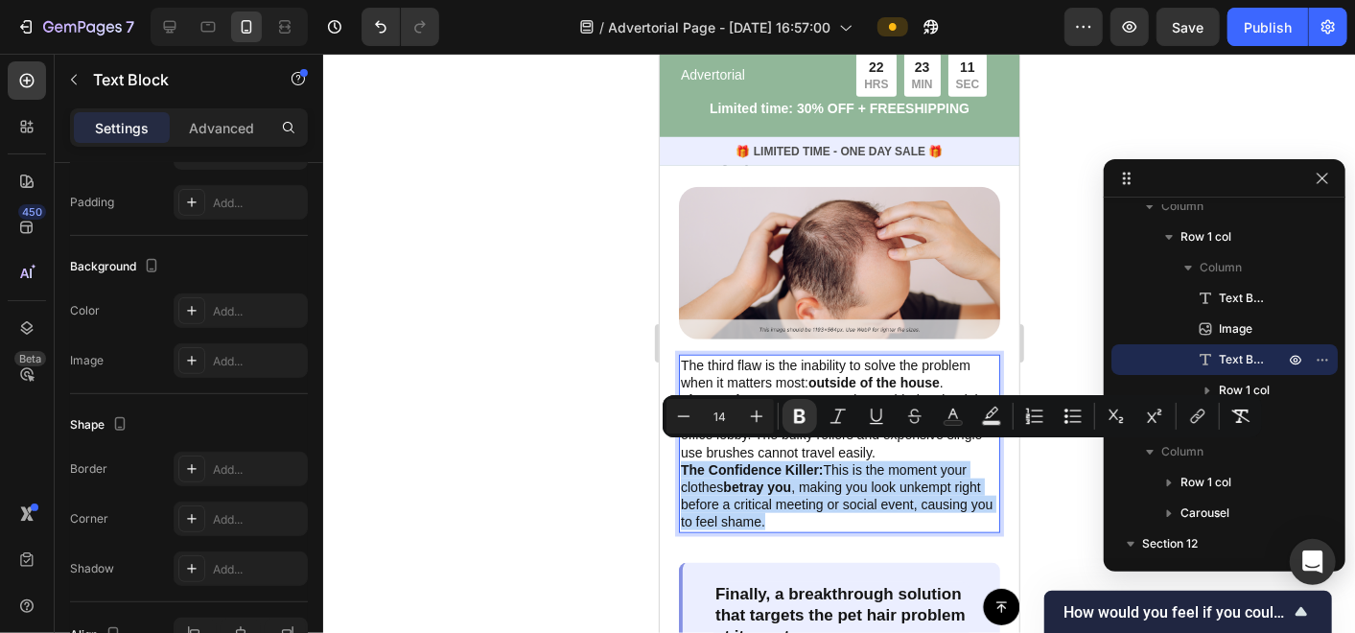
click at [825, 488] on p "The Confidence Killer: This is the moment your clothes betray you , making you …" at bounding box center [838, 495] width 317 height 70
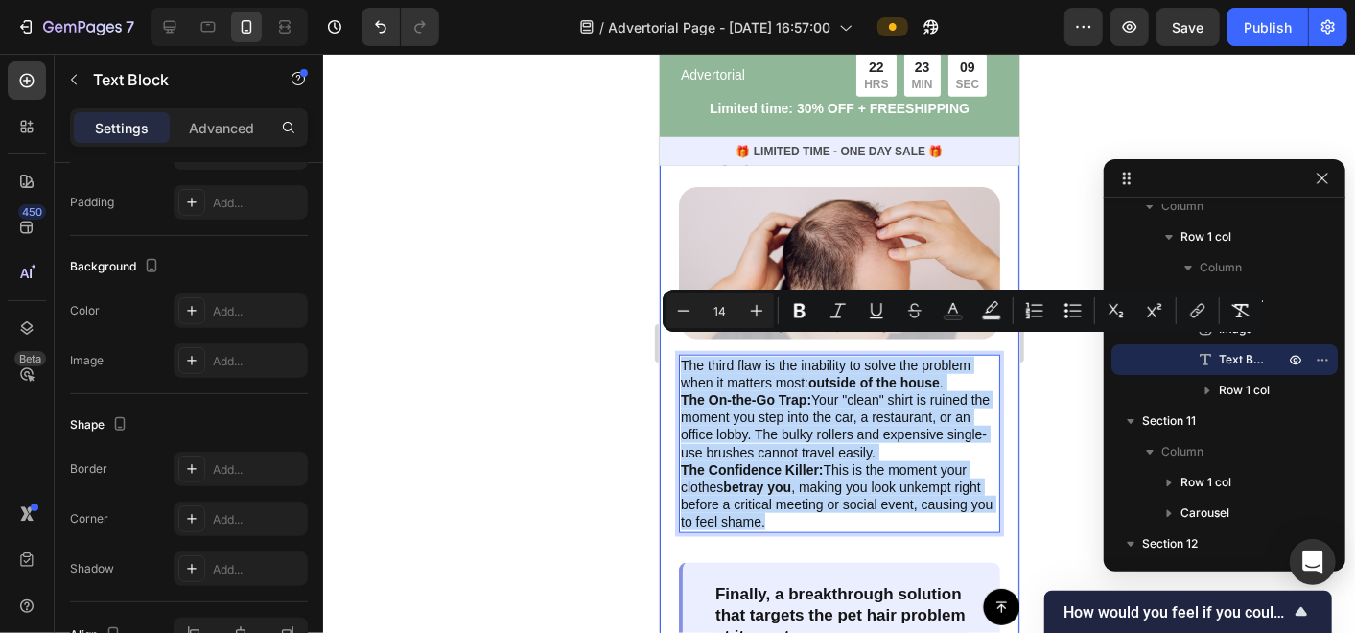
drag, startPoint x: 841, startPoint y: 503, endPoint x: 672, endPoint y: 342, distance: 232.7
click at [672, 342] on div "3. The Lack of Portability (The Final Betrayal) Text Block Image The third flaw…" at bounding box center [839, 576] width 360 height 917
copy div "The third flaw is the inability to solve the problem when it matters most: outs…"
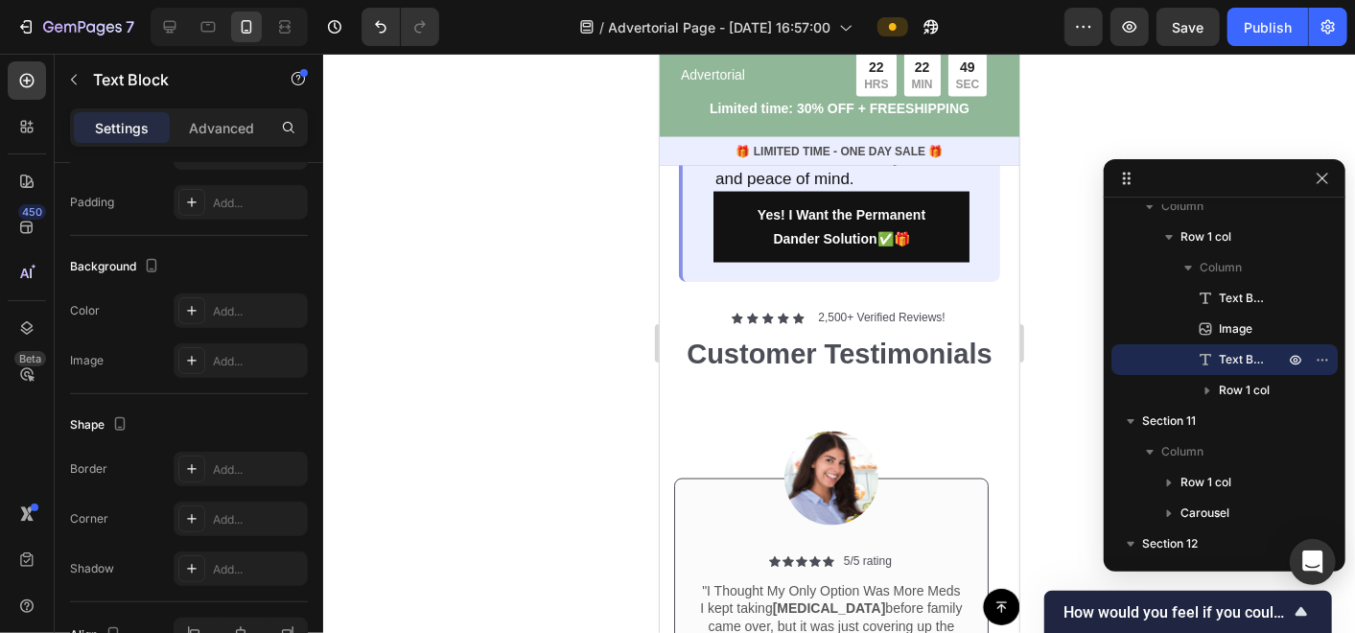
scroll to position [5812, 0]
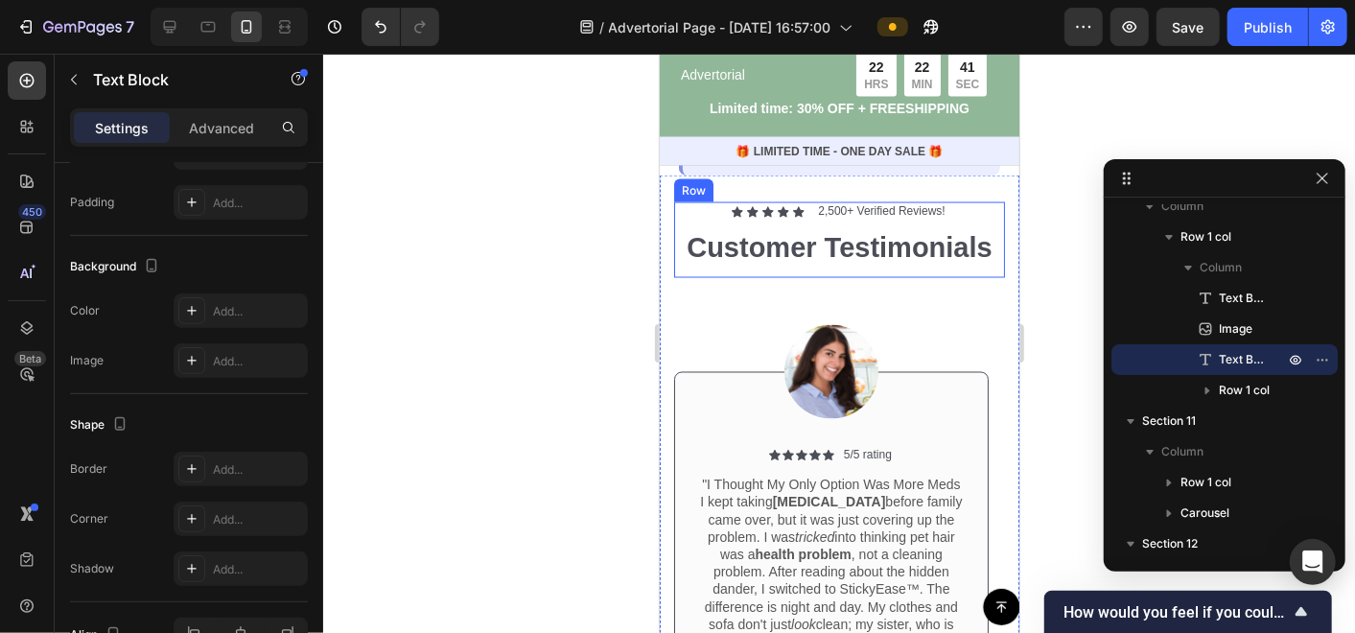
click at [837, 276] on div "Icon Icon Icon Icon Icon Icon List 2,500+ Verified Reviews! Text Block Row Cust…" at bounding box center [838, 238] width 331 height 75
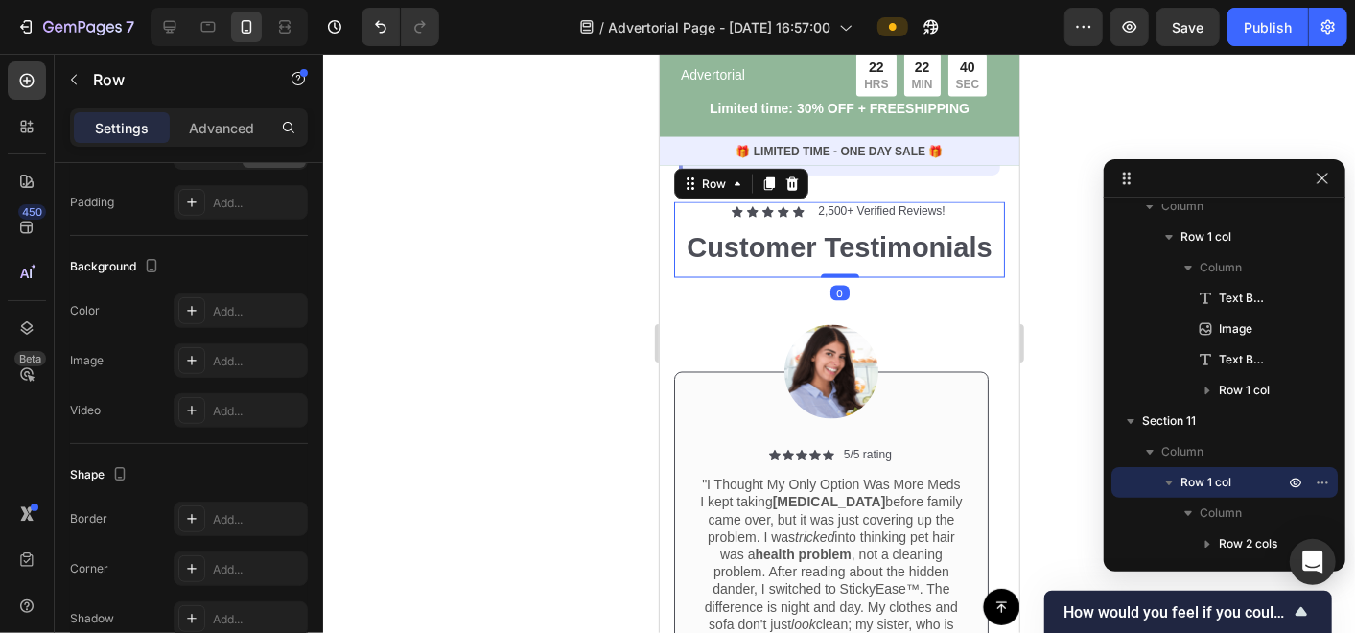
scroll to position [0, 0]
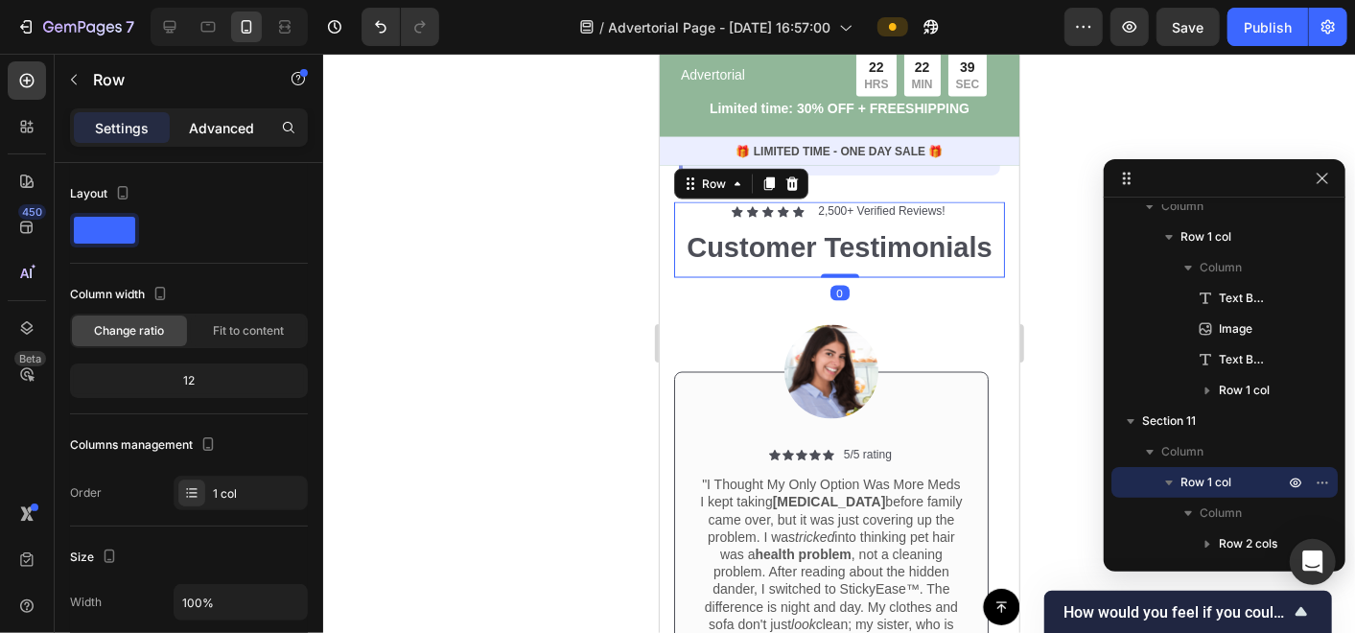
click at [216, 133] on p "Advanced" at bounding box center [221, 128] width 65 height 20
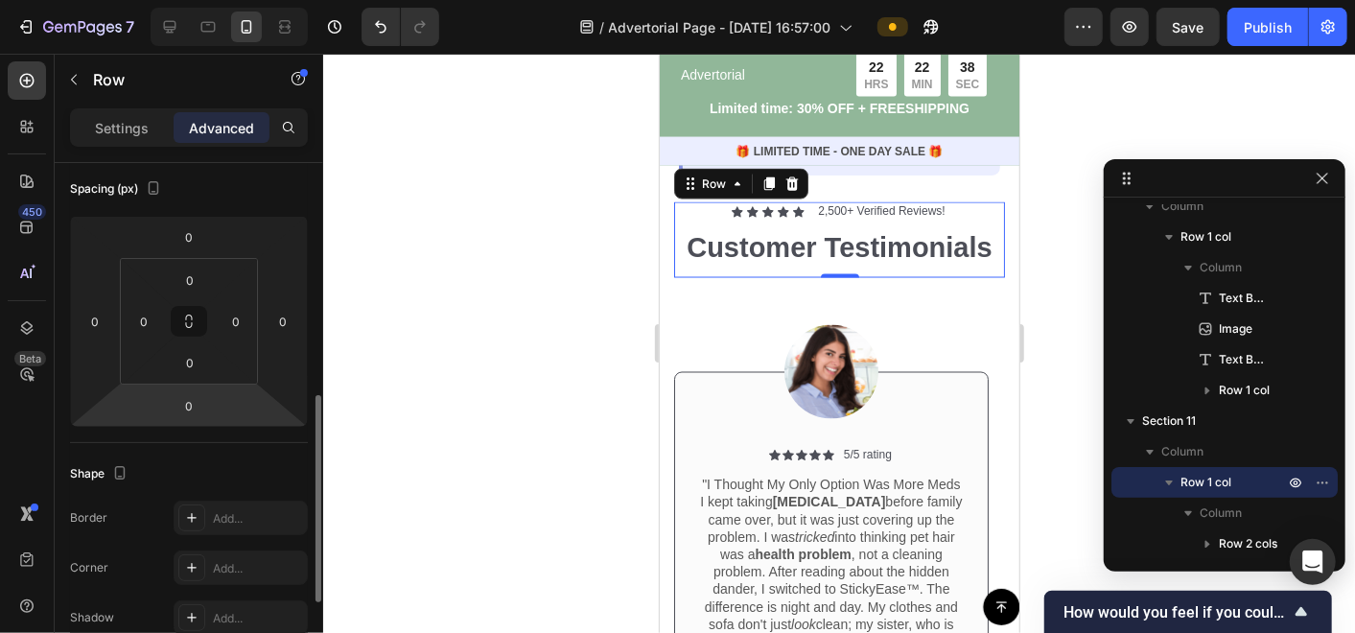
scroll to position [319, 0]
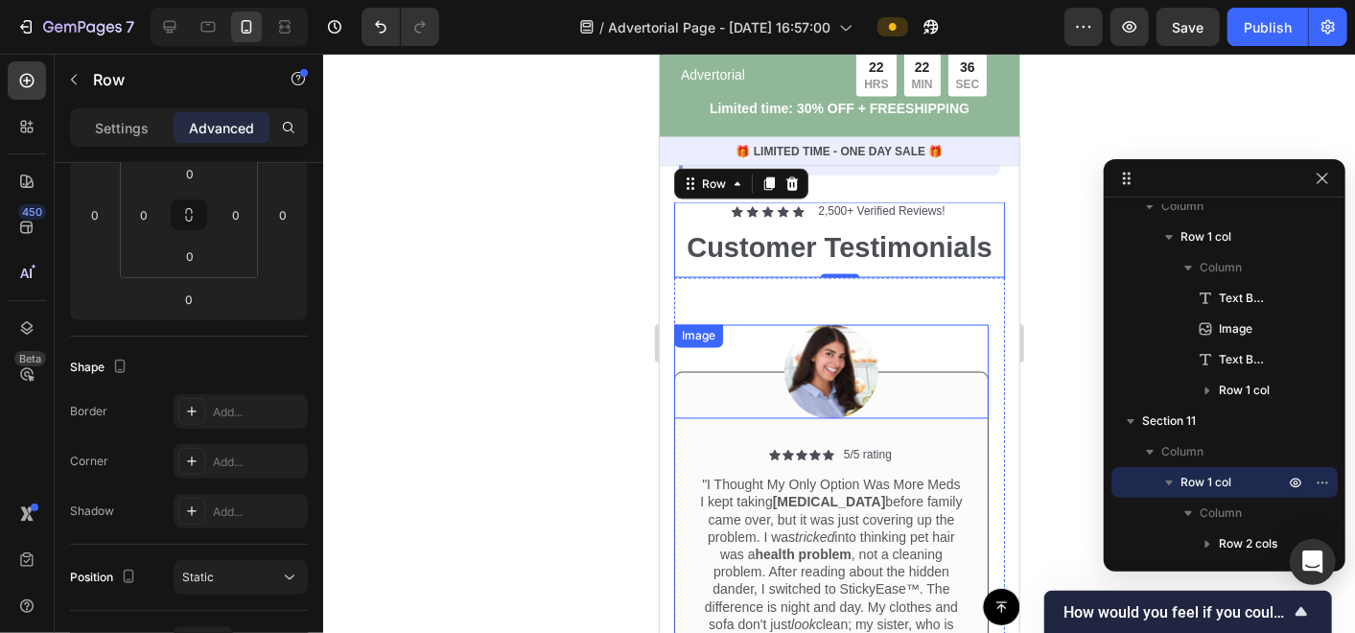
click at [911, 344] on div at bounding box center [830, 371] width 315 height 94
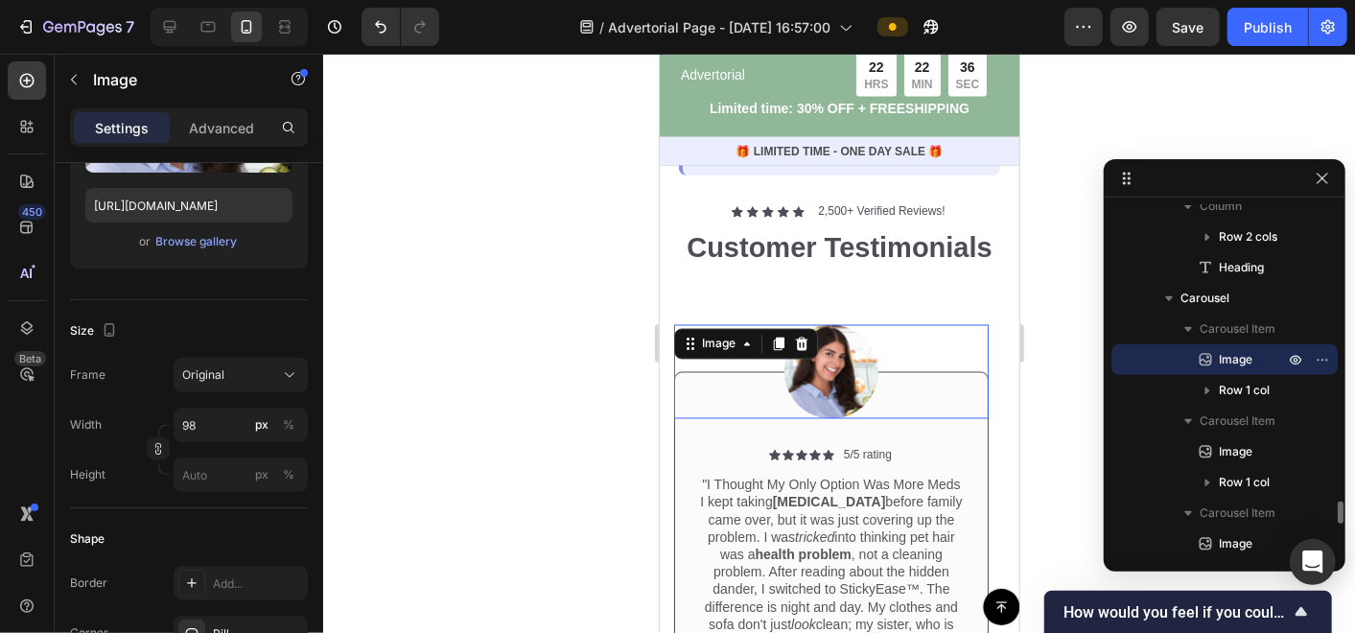
scroll to position [0, 0]
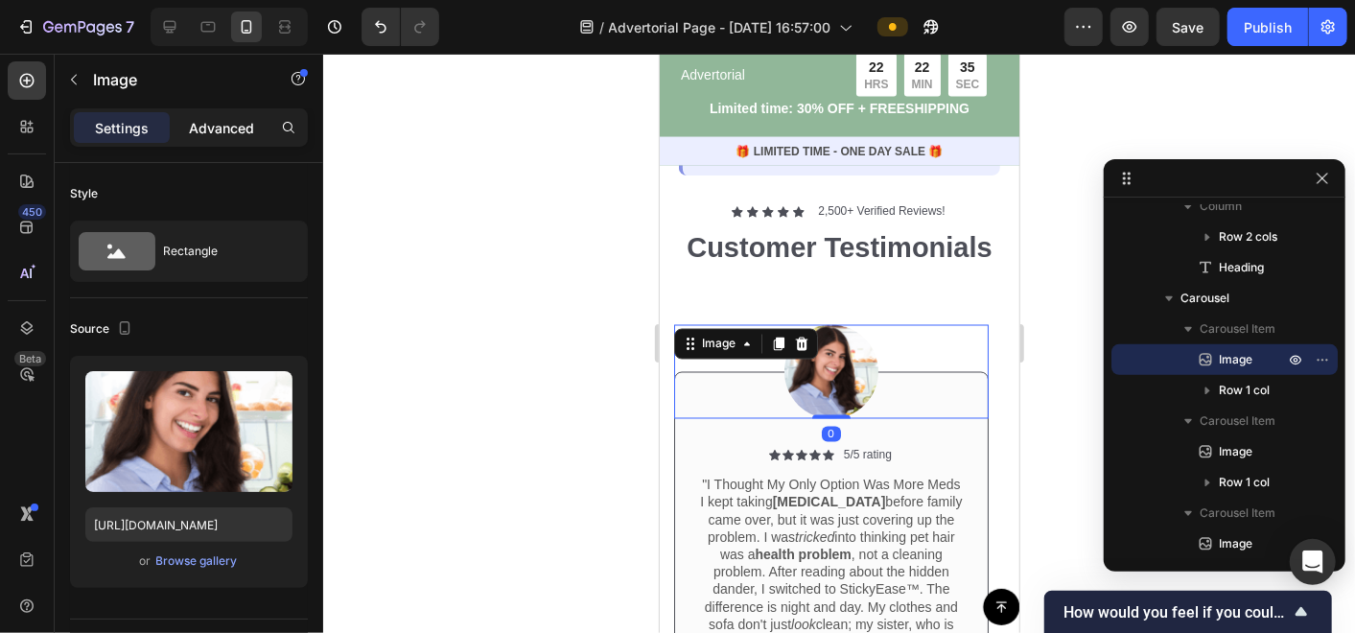
click at [230, 118] on p "Advanced" at bounding box center [221, 128] width 65 height 20
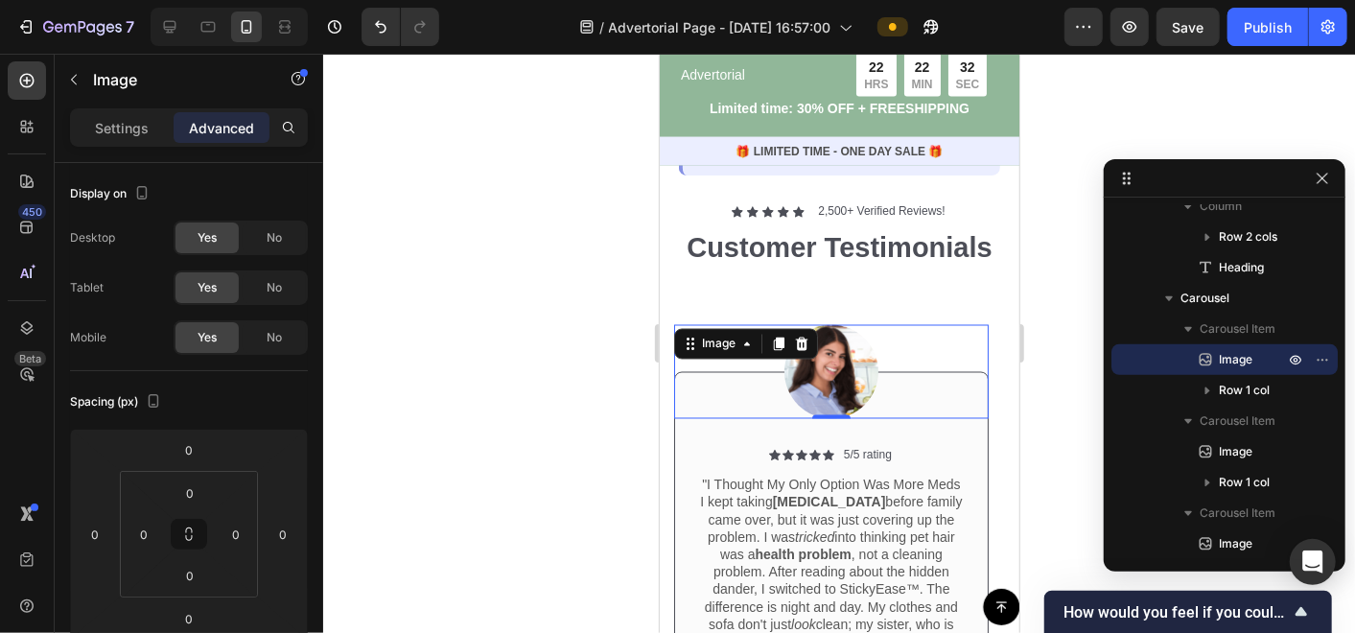
click at [682, 375] on div at bounding box center [830, 371] width 315 height 94
click at [956, 316] on div "Image 0 Icon Icon Icon Icon Icon Icon List 5/5 rating Text Block Row "I Thought…" at bounding box center [830, 507] width 315 height 461
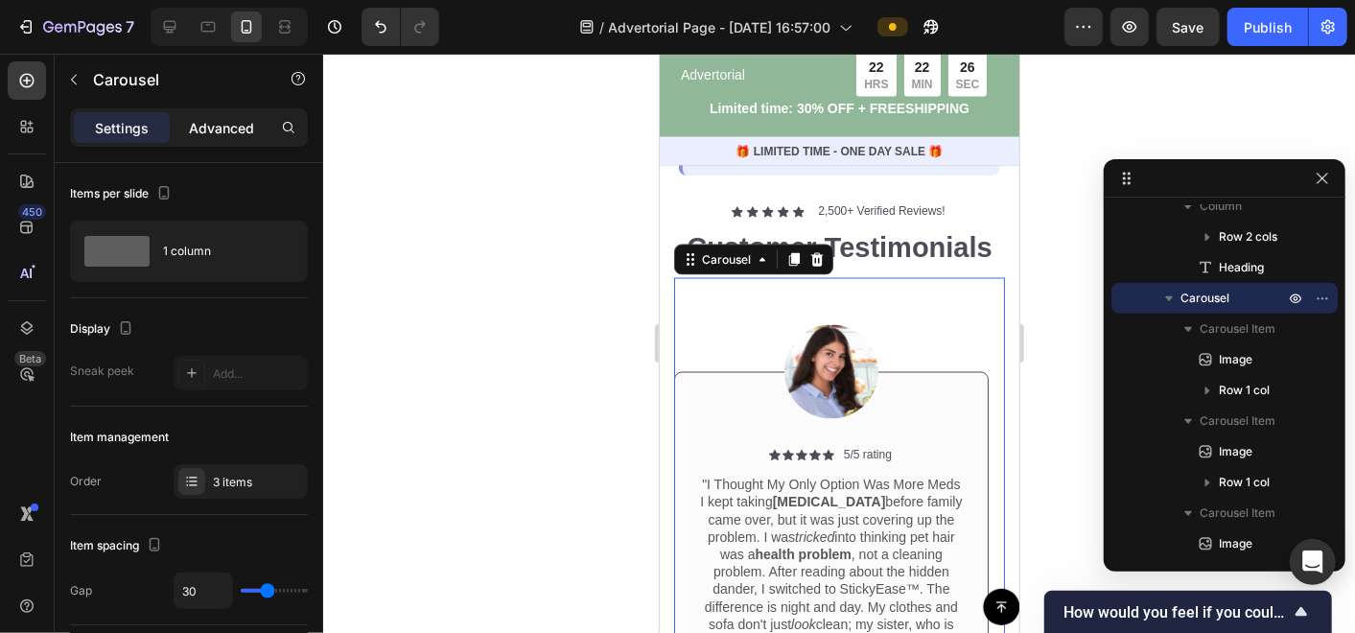
click at [227, 127] on p "Advanced" at bounding box center [221, 128] width 65 height 20
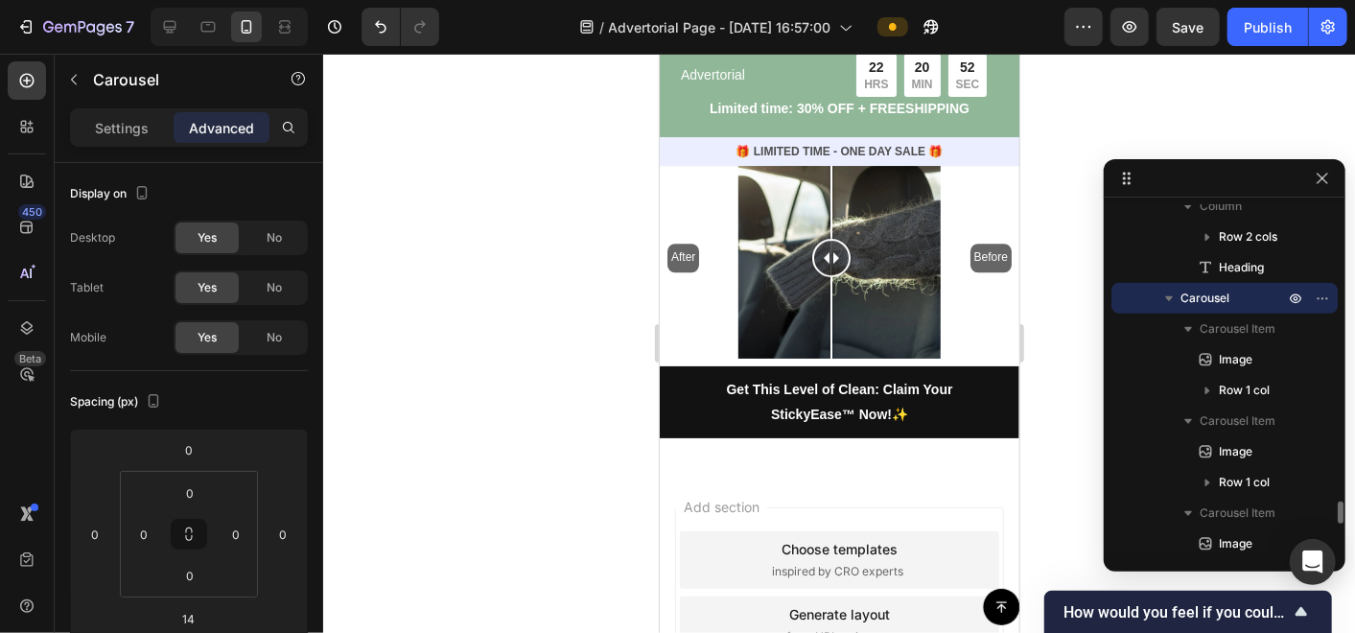
scroll to position [4594, 0]
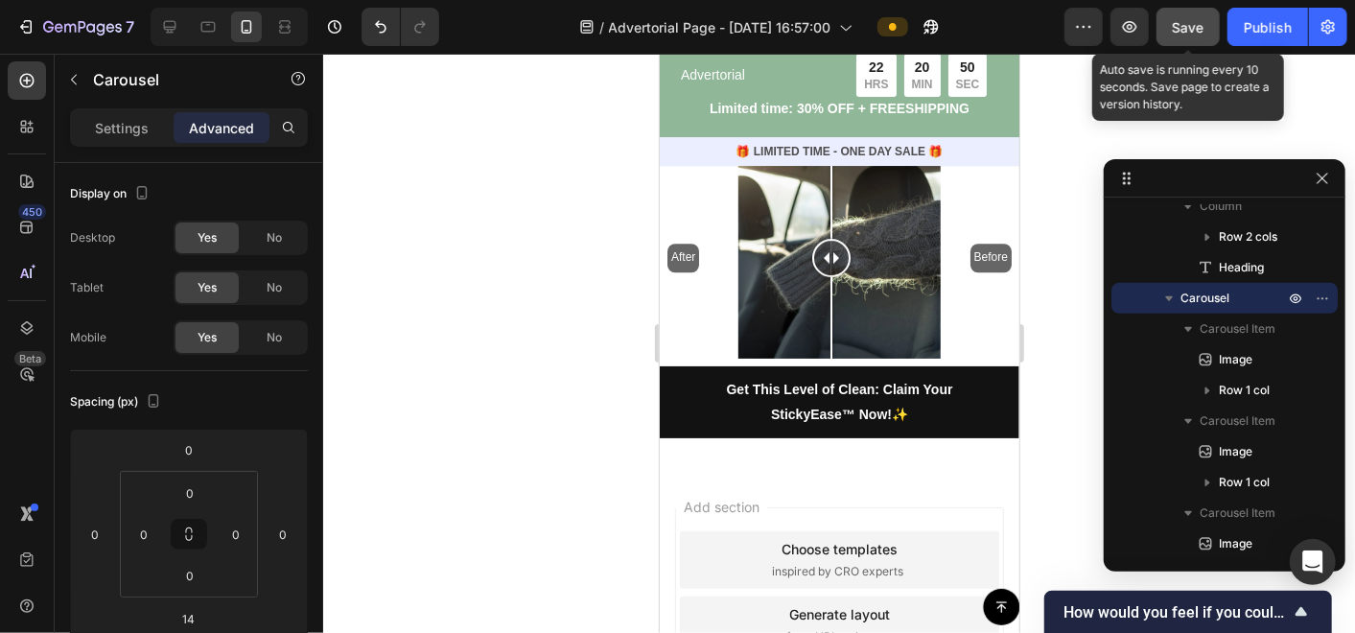
click at [1196, 25] on span "Save" at bounding box center [1189, 27] width 32 height 16
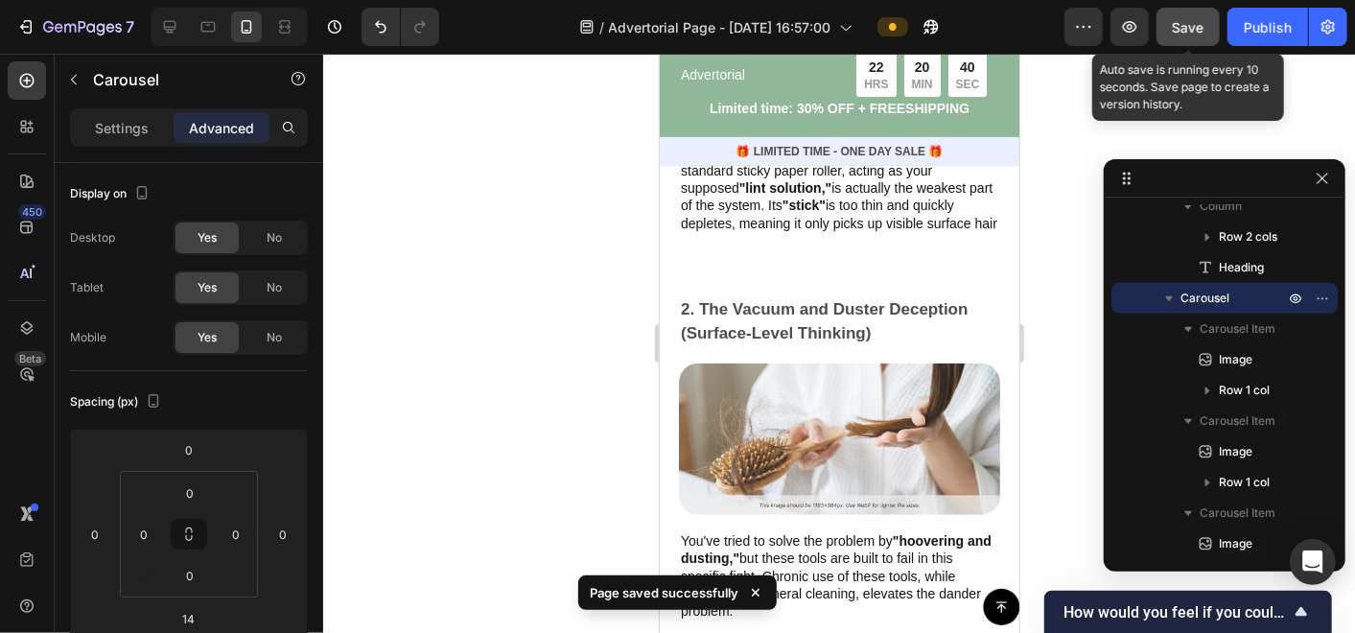
scroll to position [4214, 0]
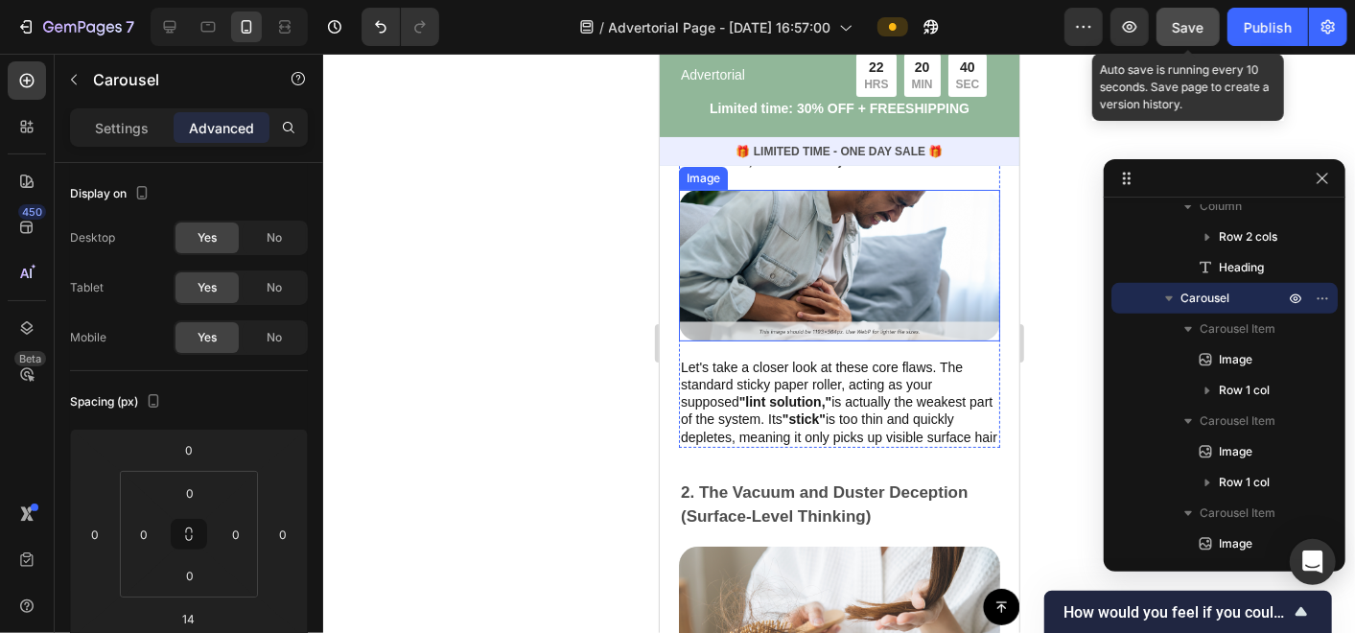
click at [896, 275] on img at bounding box center [838, 265] width 321 height 152
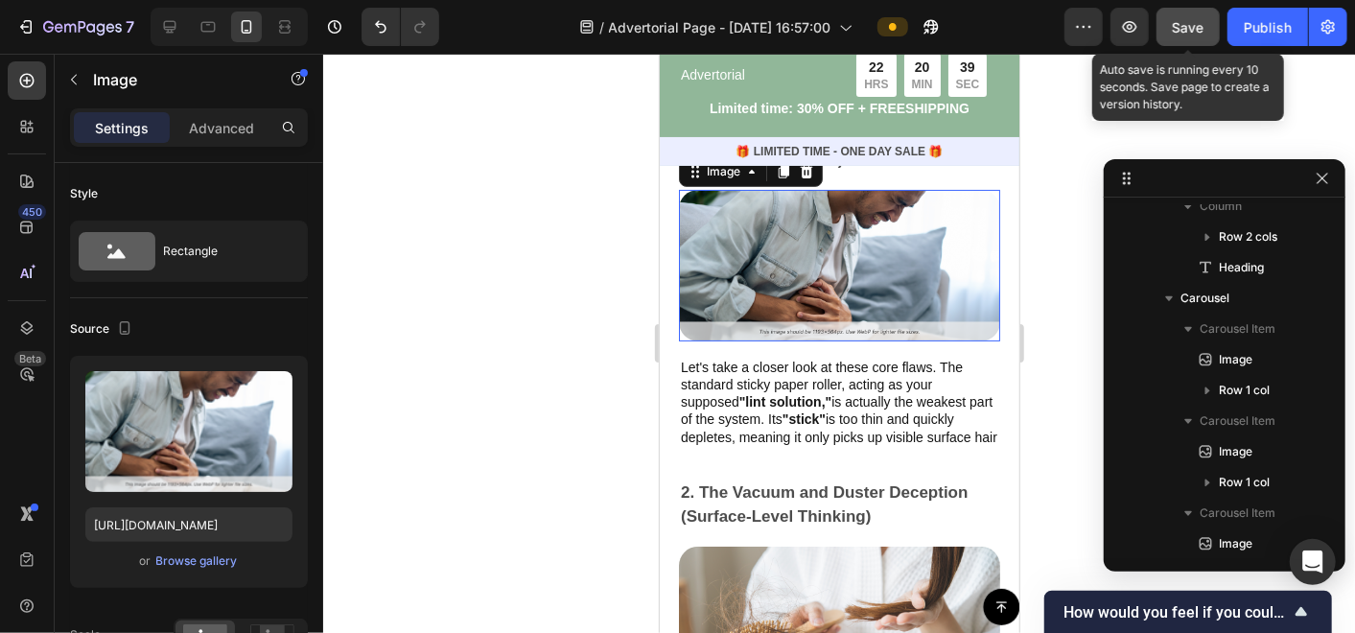
scroll to position [3827, 0]
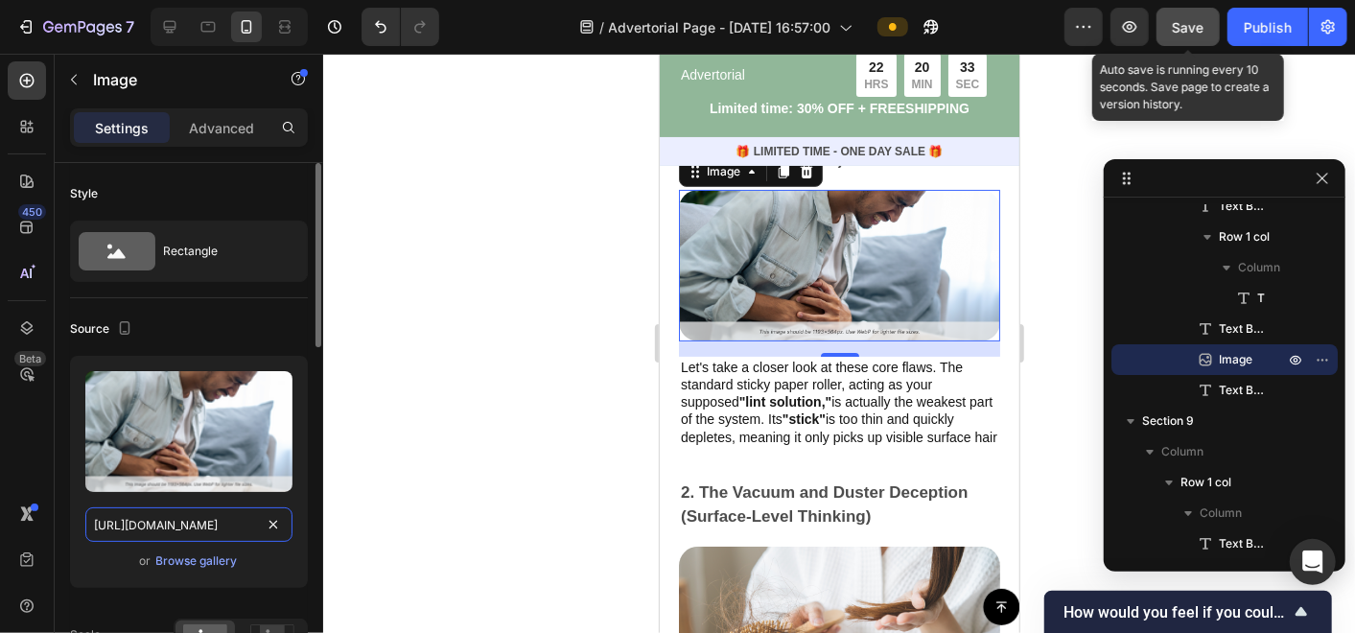
click at [230, 521] on input "https://cdn.shopify.com/s/files/1/0674/9978/6498/files/gempages_561022344315798…" at bounding box center [188, 524] width 207 height 35
paste input "1.webp?v=1758998630"
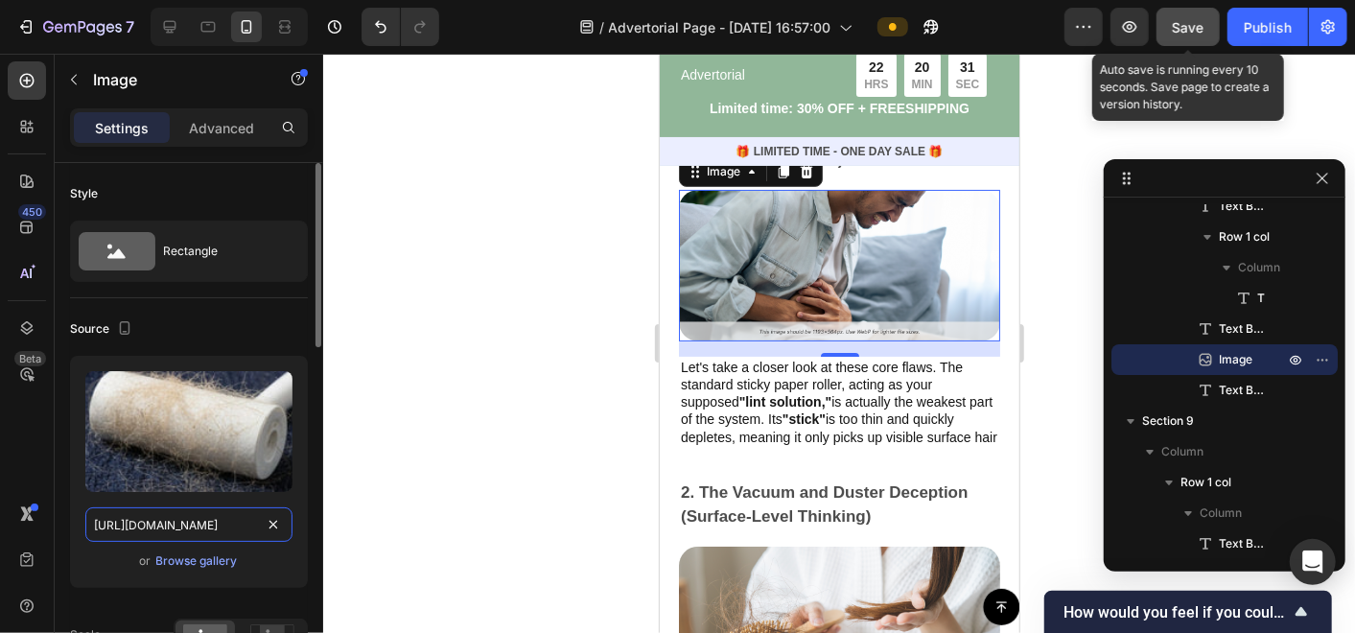
scroll to position [0, 268]
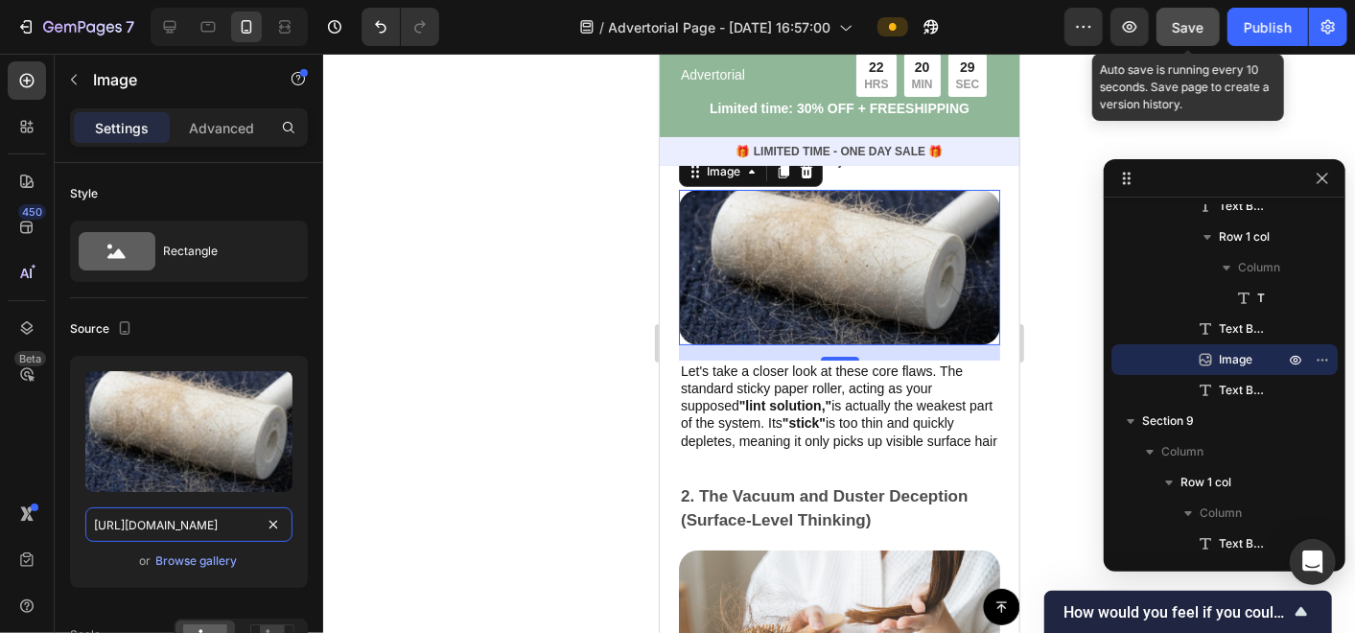
type input "https://cdn.shopify.com/s/files/1/0674/9978/6498/files/1.webp?v=1758998630"
click at [372, 475] on div at bounding box center [839, 343] width 1032 height 579
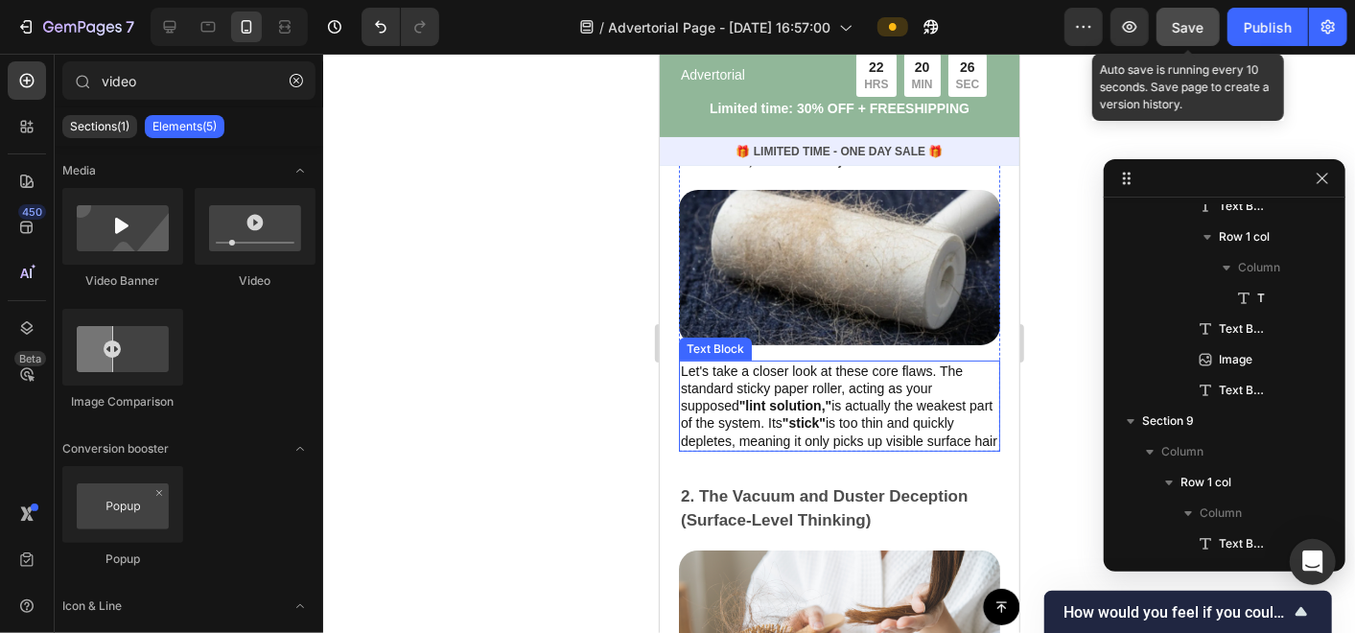
scroll to position [4320, 0]
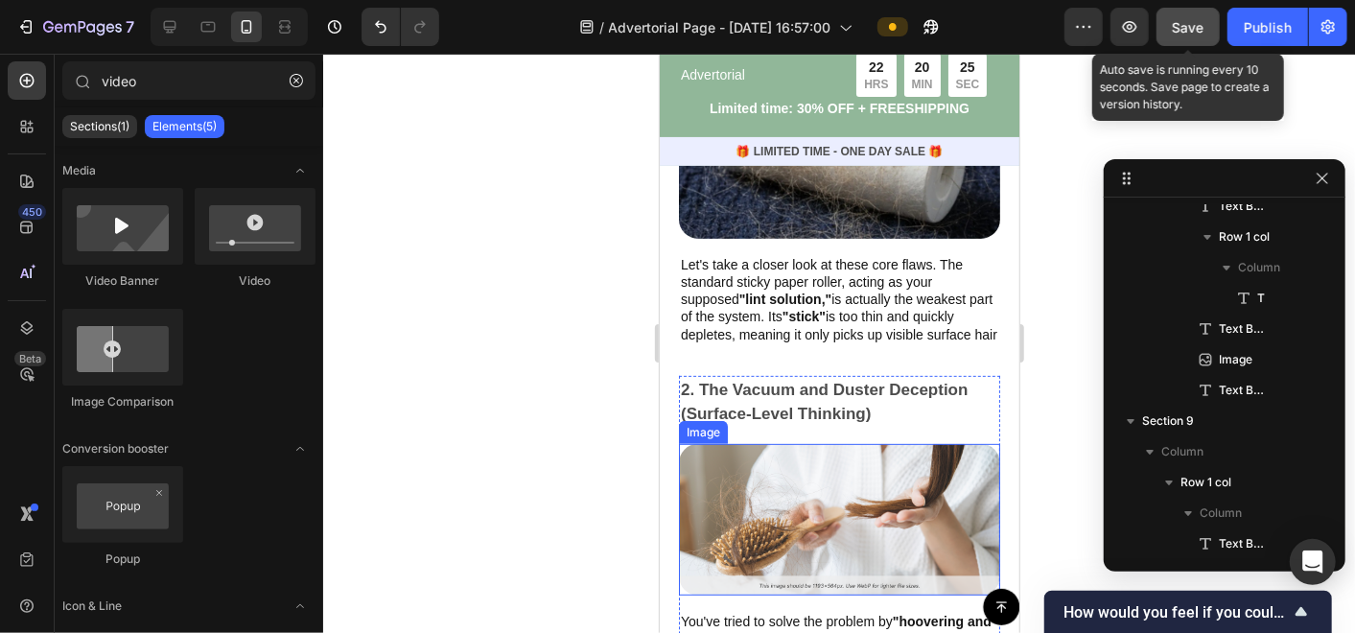
click at [806, 511] on img at bounding box center [838, 519] width 321 height 152
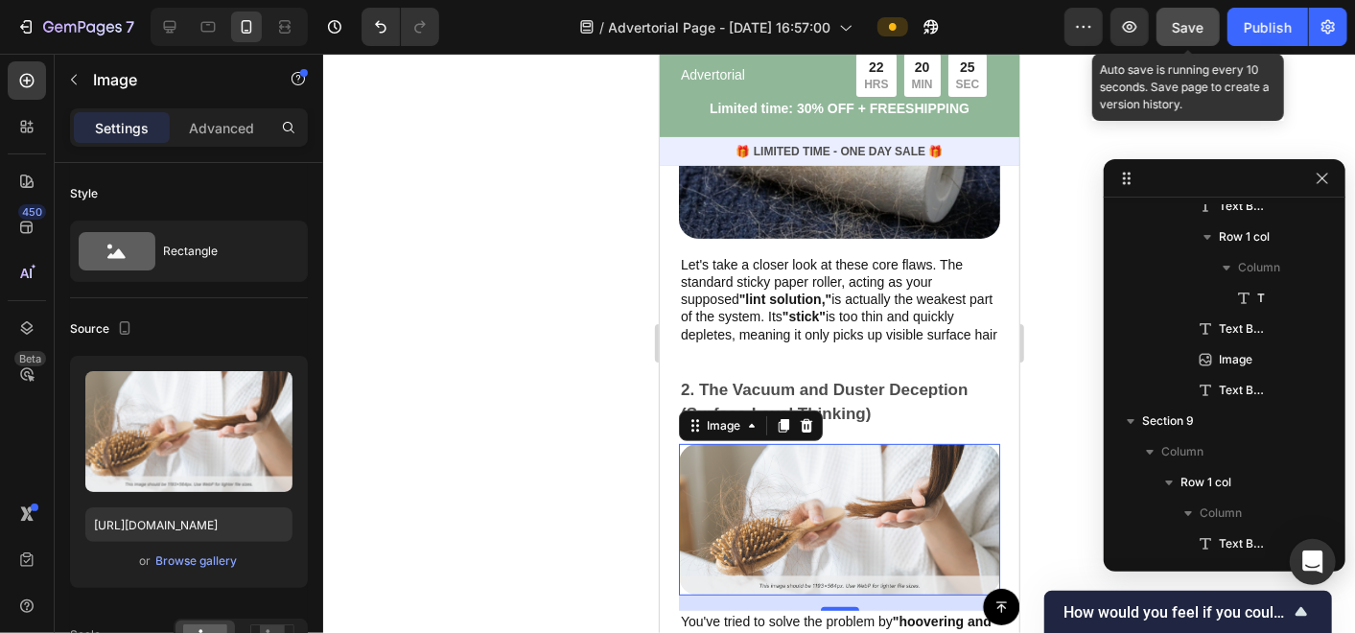
scroll to position [4042, 0]
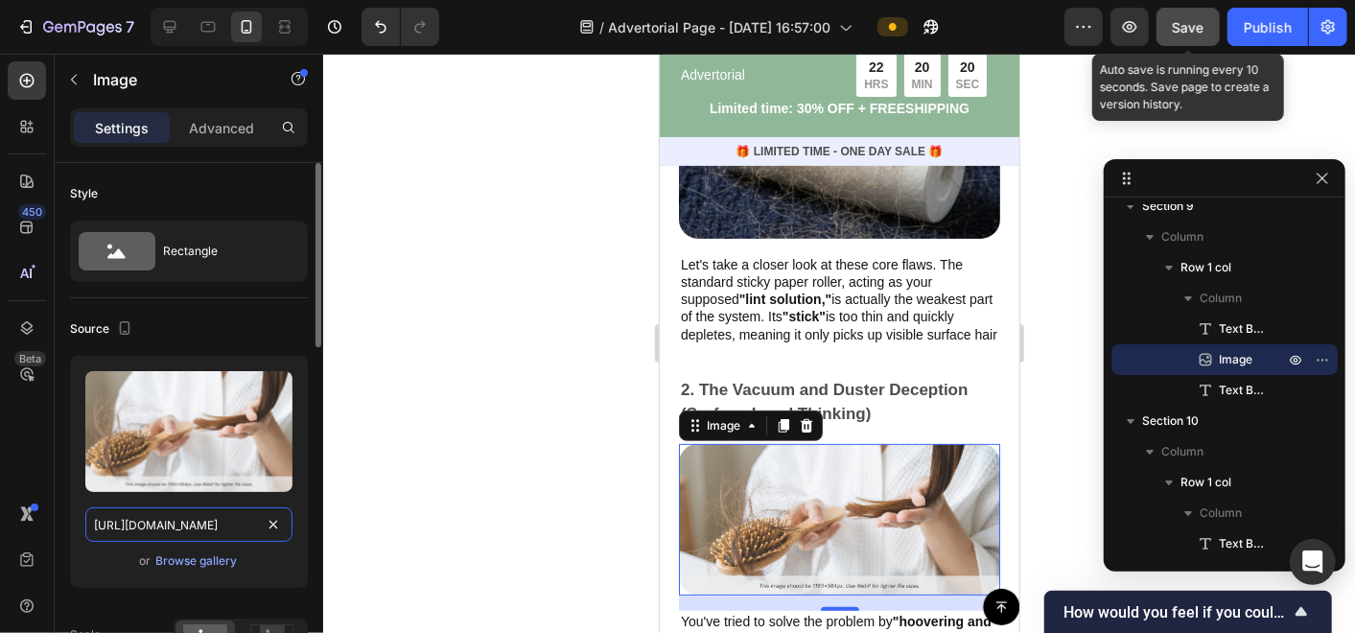
click at [186, 523] on input "https://cdn.shopify.com/s/files/1/0674/9978/6498/files/gempages_561022344315798…" at bounding box center [188, 524] width 207 height 35
paste input "2.webp?v=1758998629"
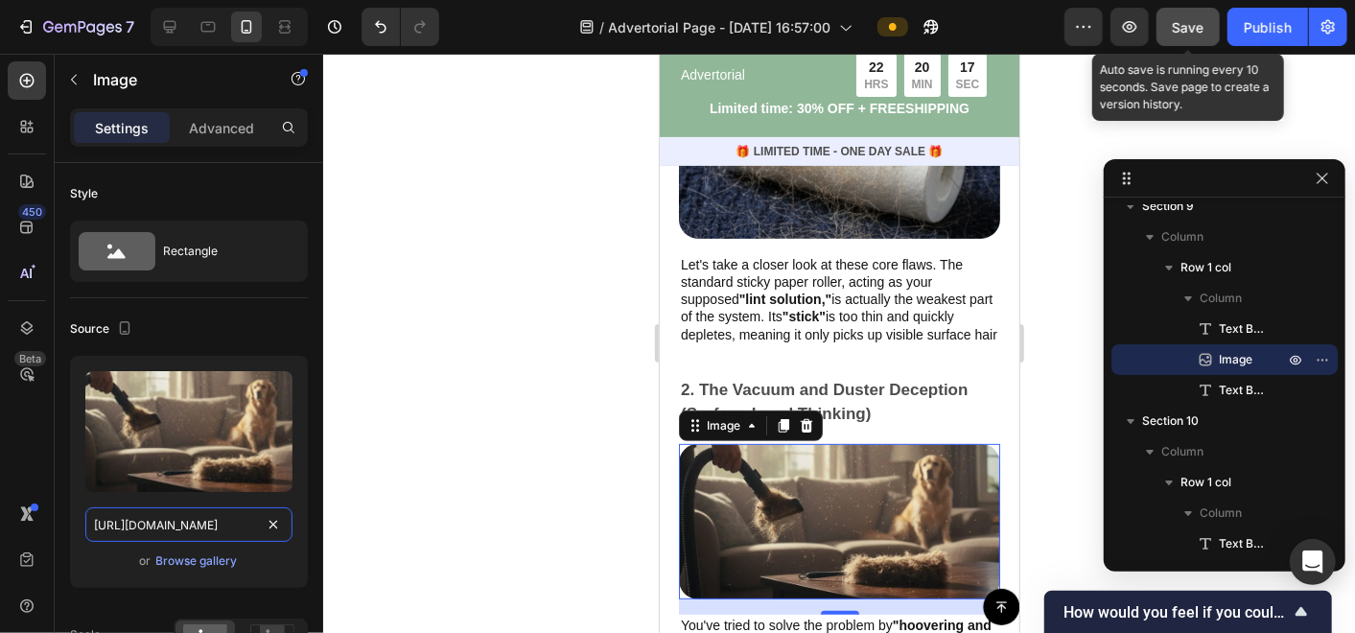
type input "https://cdn.shopify.com/s/files/1/0674/9978/6498/files/2.webp?v=1758998629"
click at [452, 483] on div at bounding box center [839, 343] width 1032 height 579
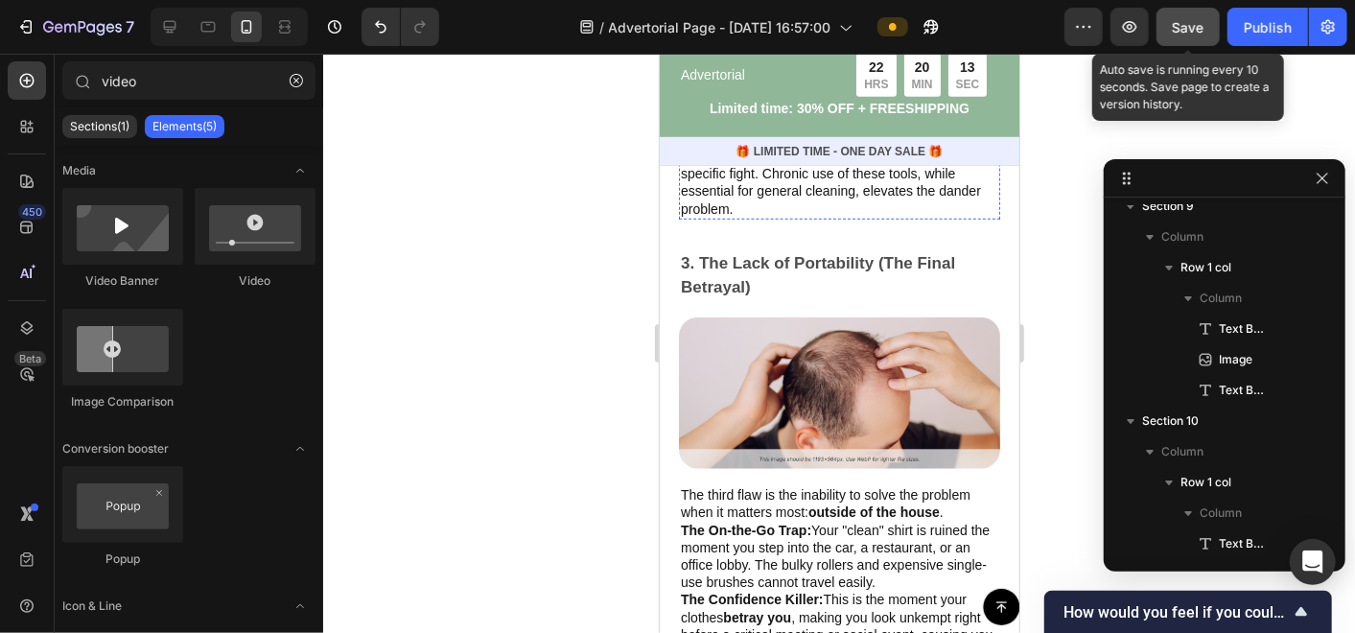
scroll to position [4853, 0]
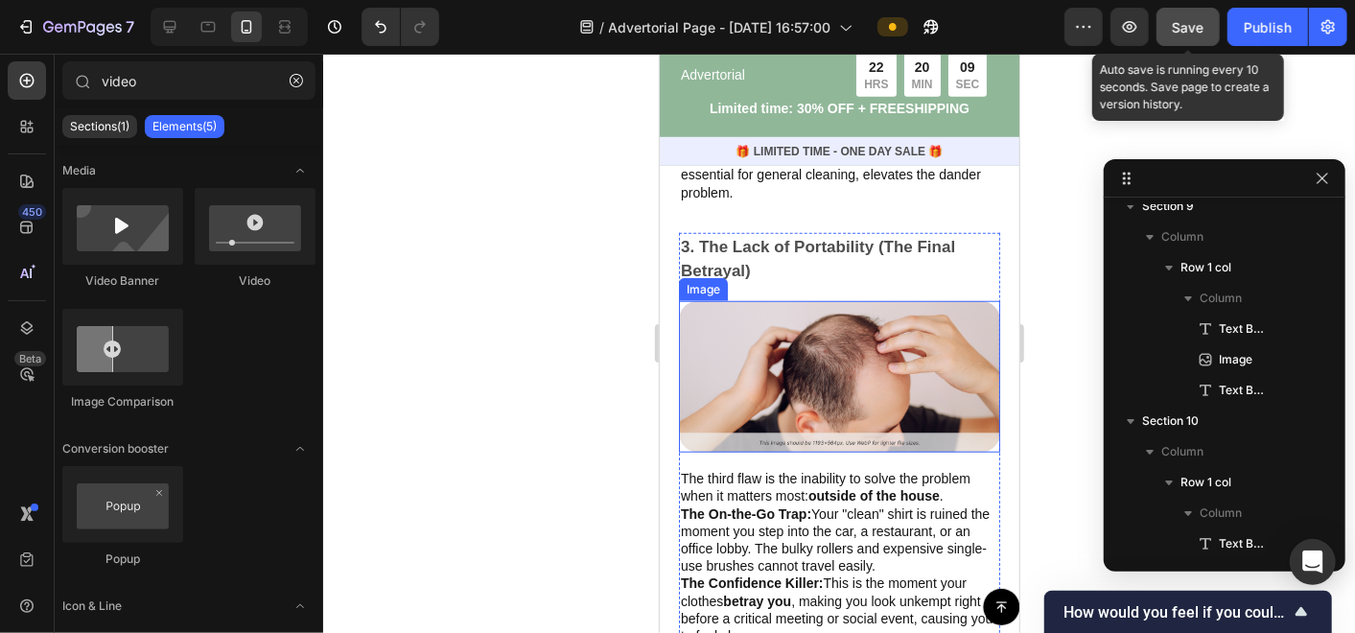
click at [915, 362] on img at bounding box center [838, 376] width 321 height 152
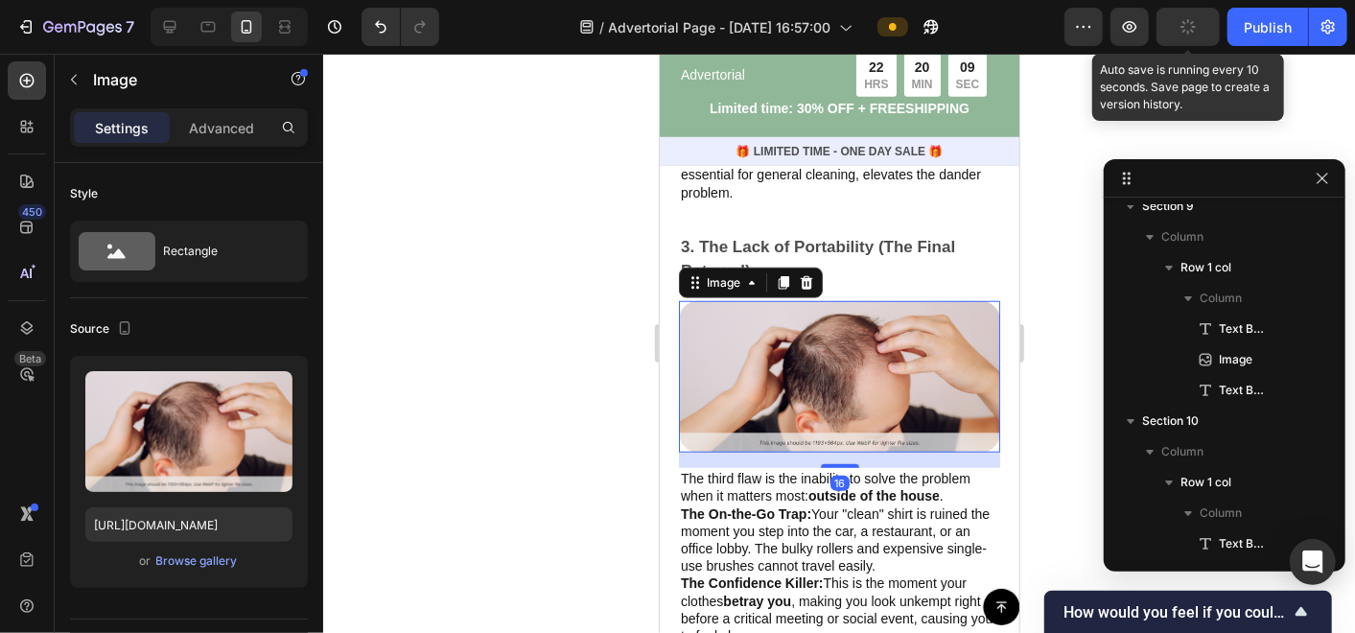
scroll to position [4258, 0]
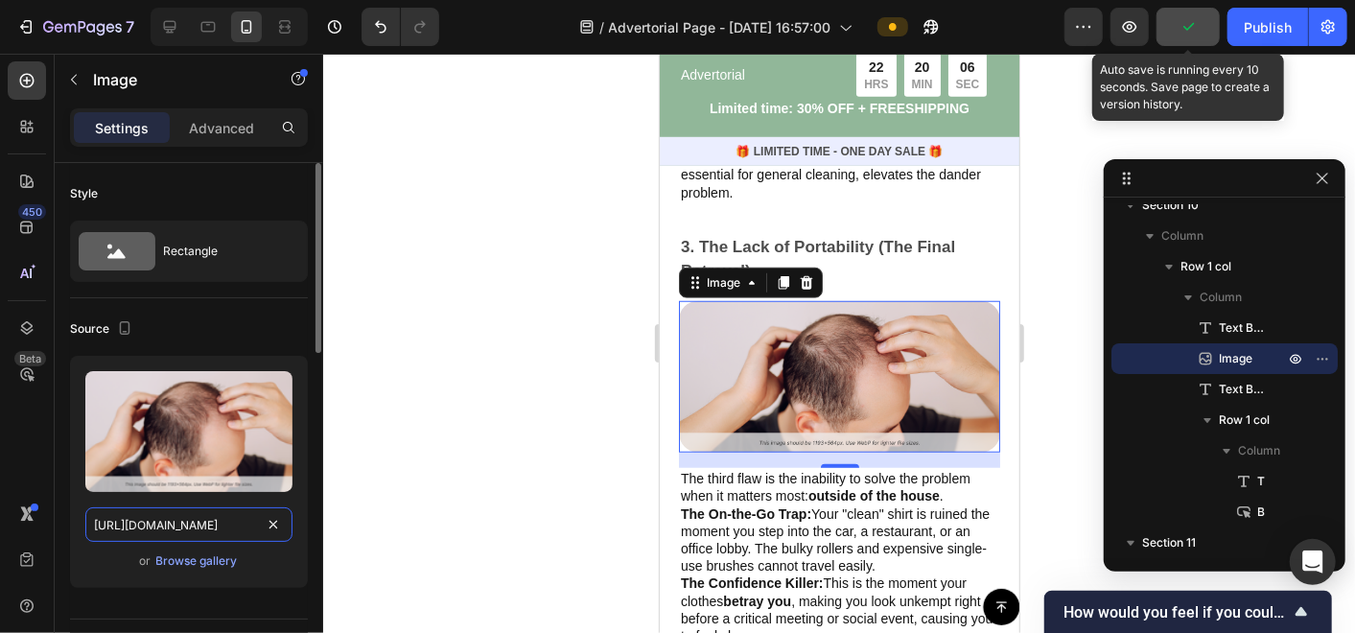
click at [223, 532] on input "https://cdn.shopify.com/s/files/1/0674/9978/6498/files/gempages_561022344315798…" at bounding box center [188, 524] width 207 height 35
paste input "3.webp?v=1758998629"
type input "https://cdn.shopify.com/s/files/1/0674/9978/6498/files/3.webp?v=1758998629"
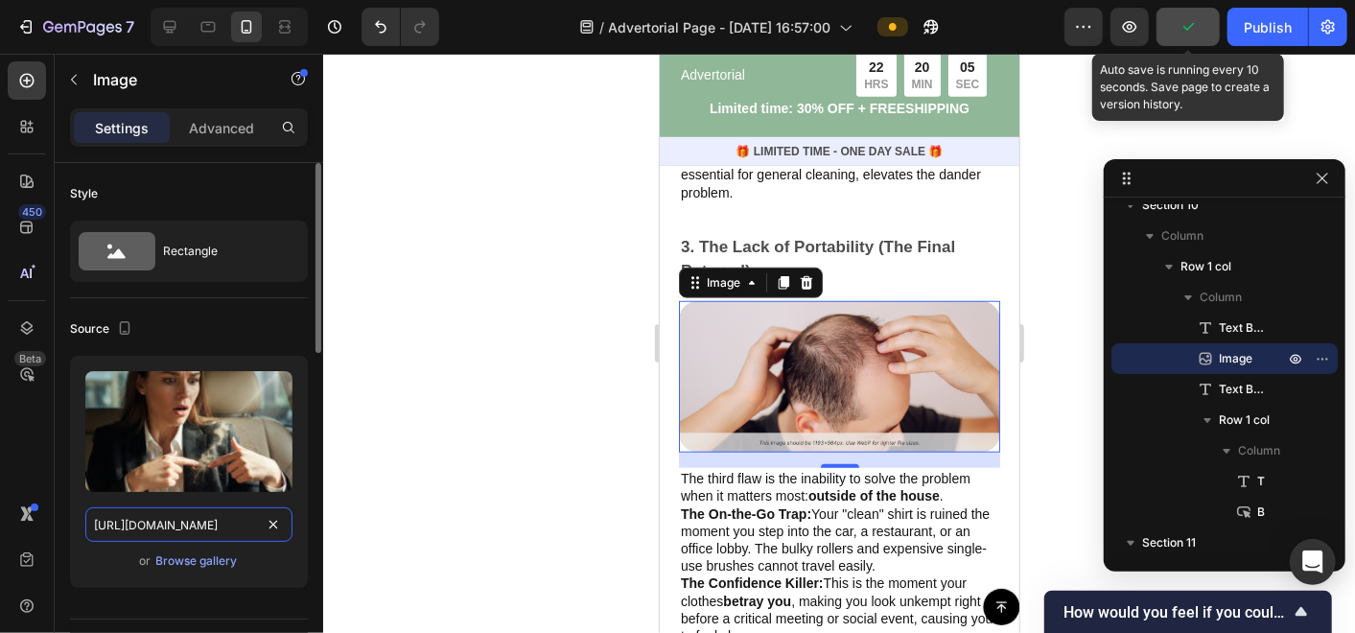
scroll to position [0, 269]
click at [446, 485] on div at bounding box center [839, 343] width 1032 height 579
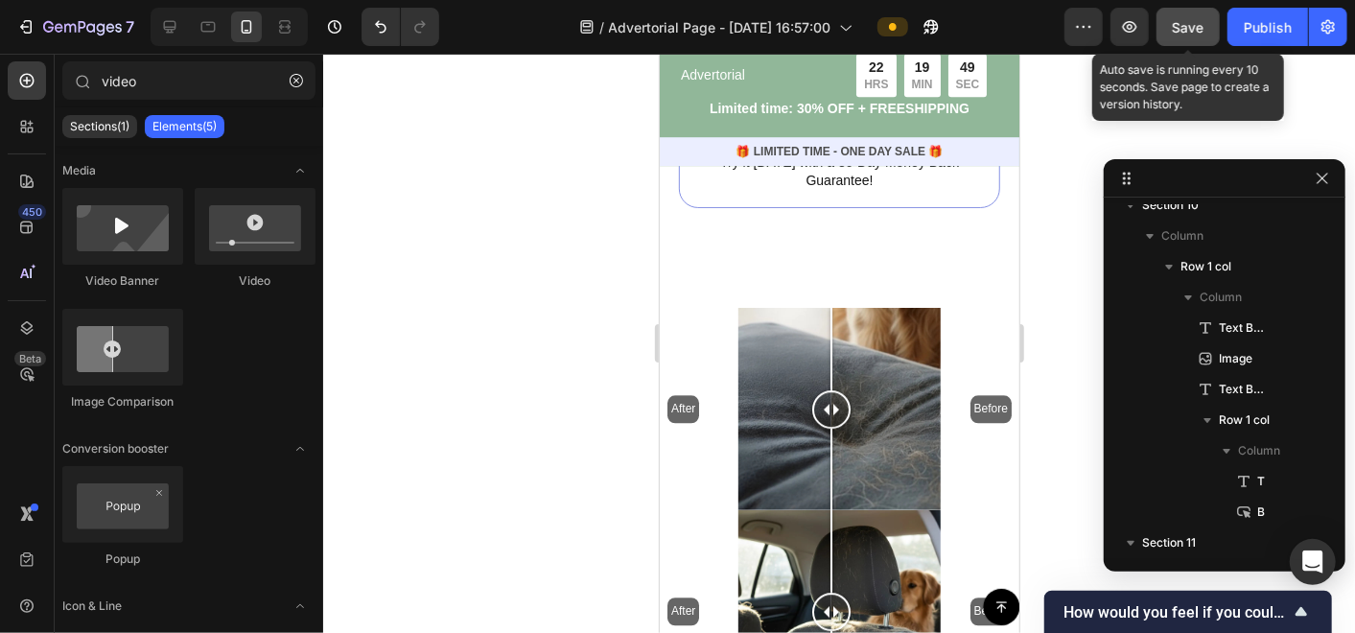
scroll to position [7411, 0]
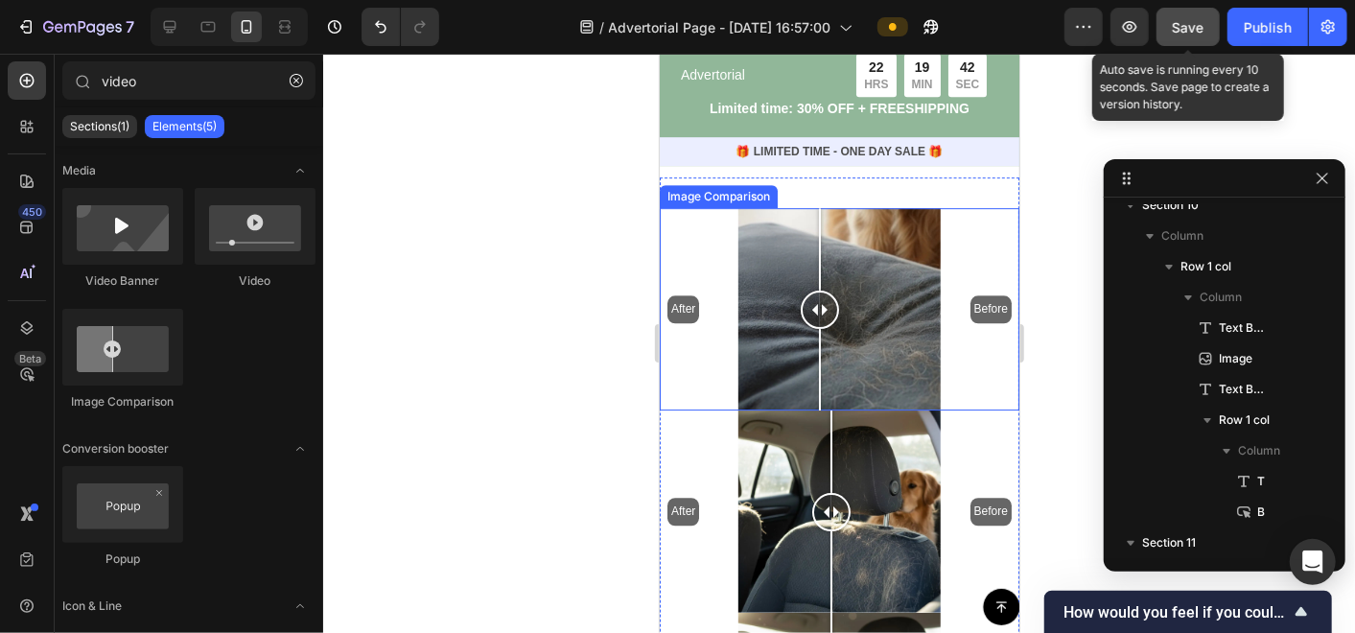
drag, startPoint x: 806, startPoint y: 292, endPoint x: 819, endPoint y: 365, distance: 74.1
click at [819, 365] on div at bounding box center [819, 308] width 38 height 202
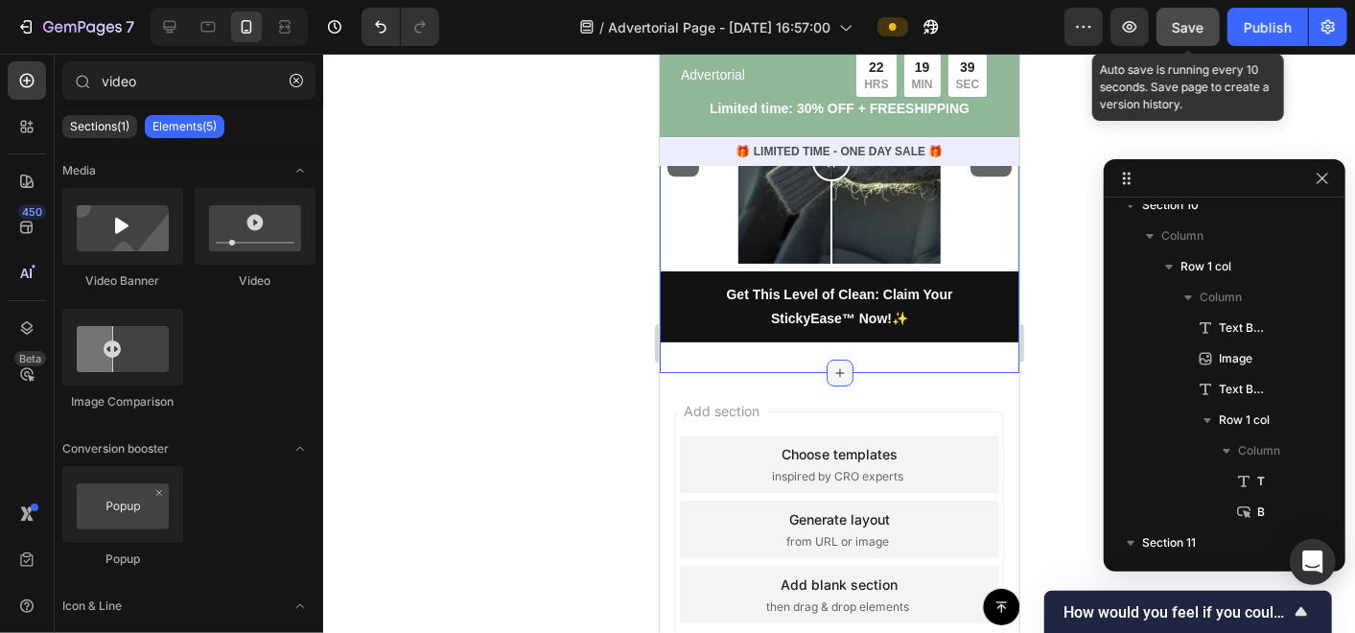
scroll to position [8050, 0]
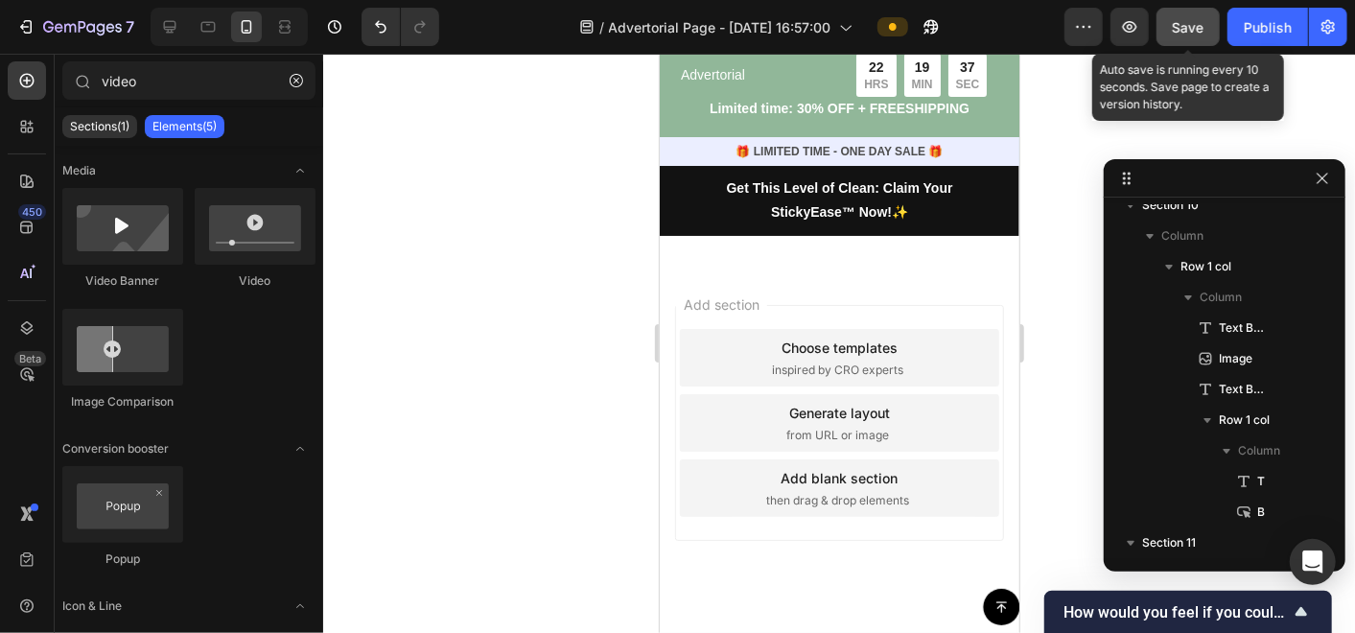
click at [1197, 13] on button "Save" at bounding box center [1188, 27] width 63 height 38
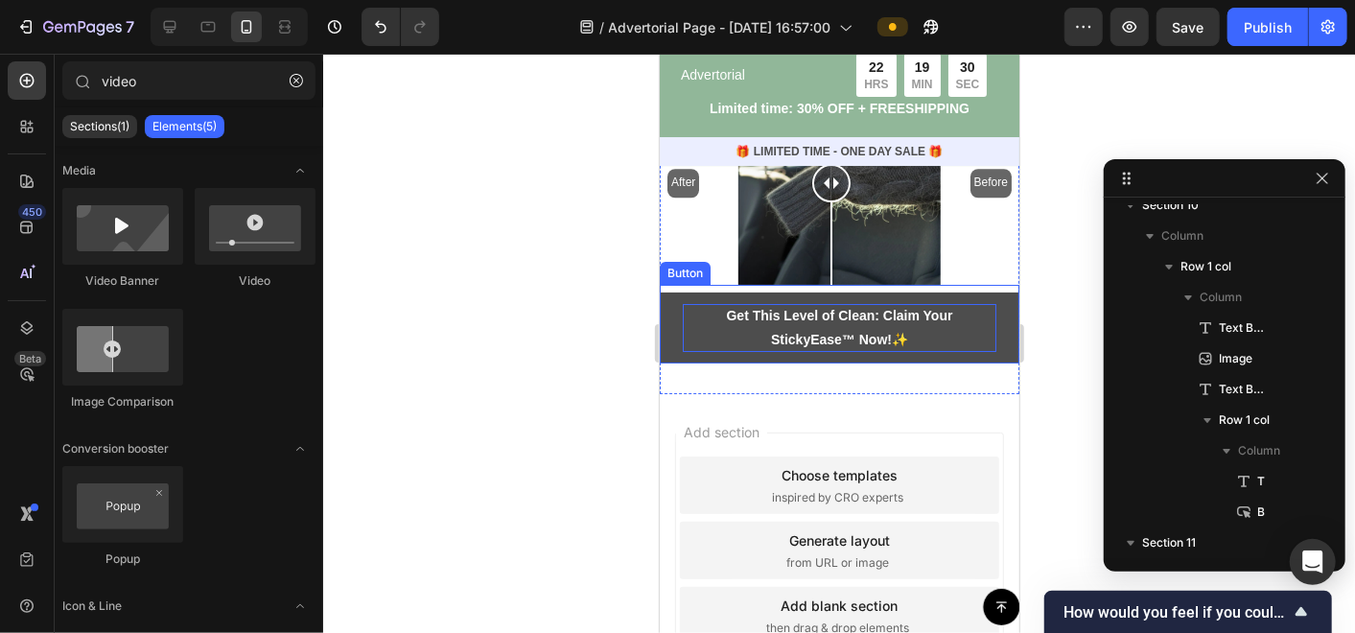
scroll to position [7943, 0]
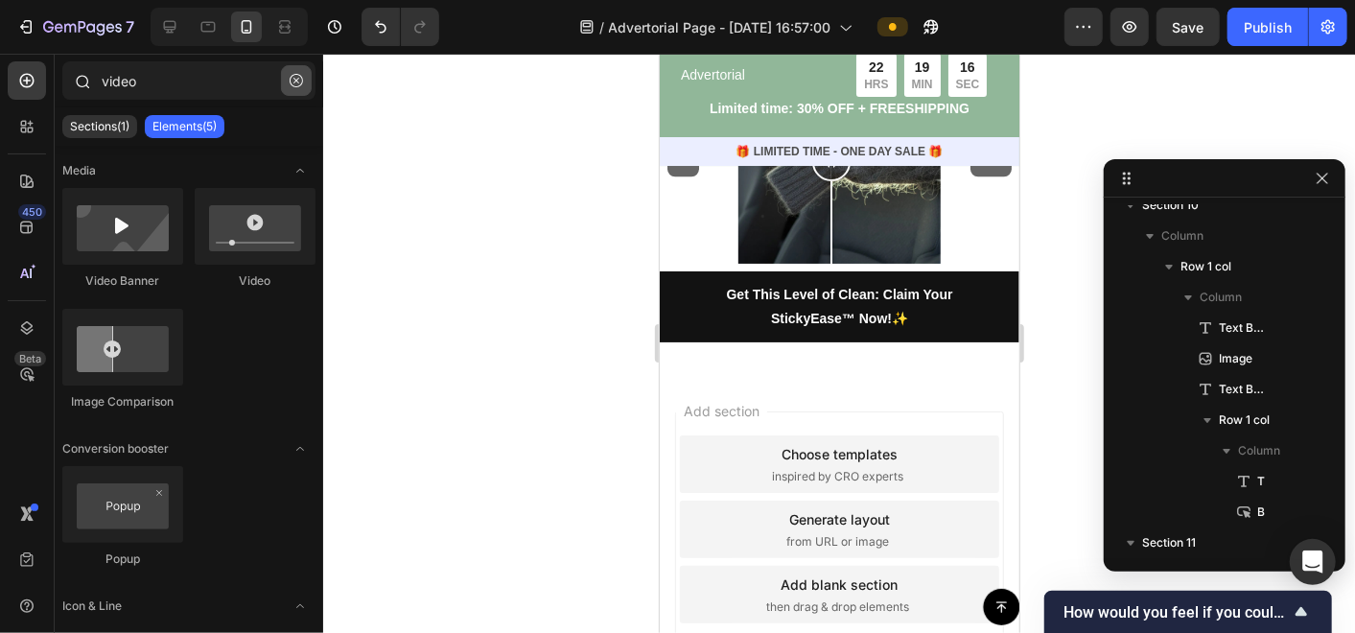
click at [300, 84] on icon "button" at bounding box center [296, 80] width 13 height 13
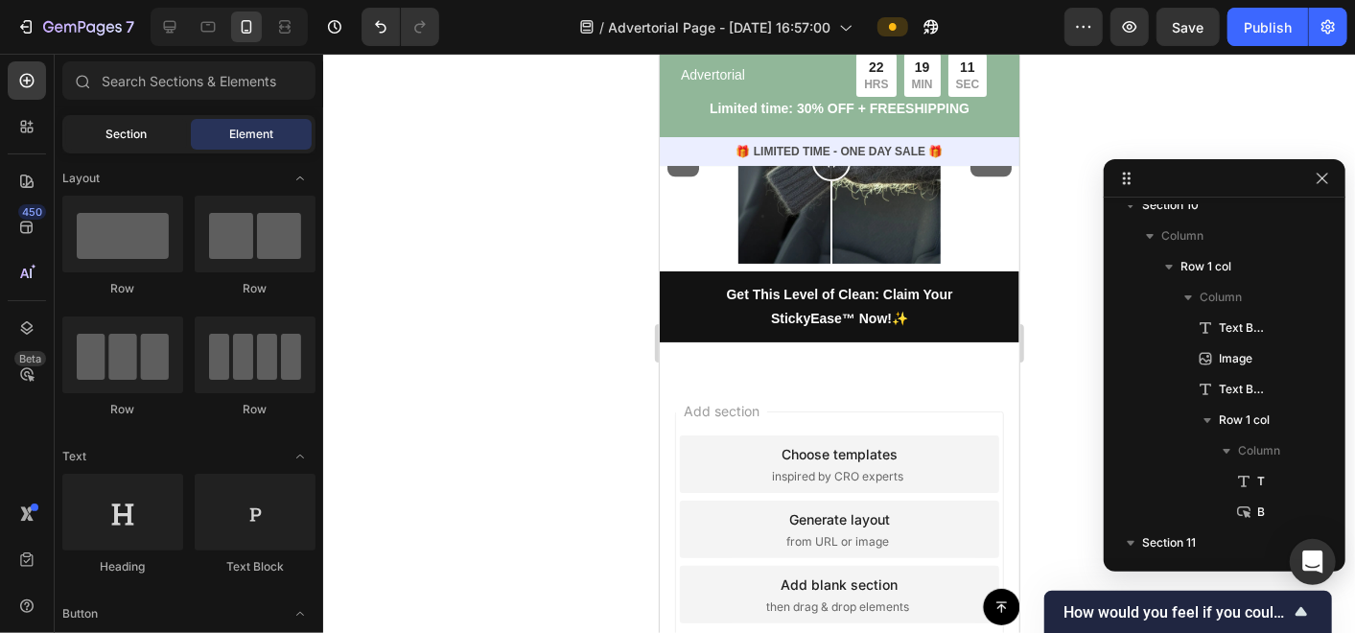
click at [120, 132] on span "Section" at bounding box center [126, 134] width 41 height 17
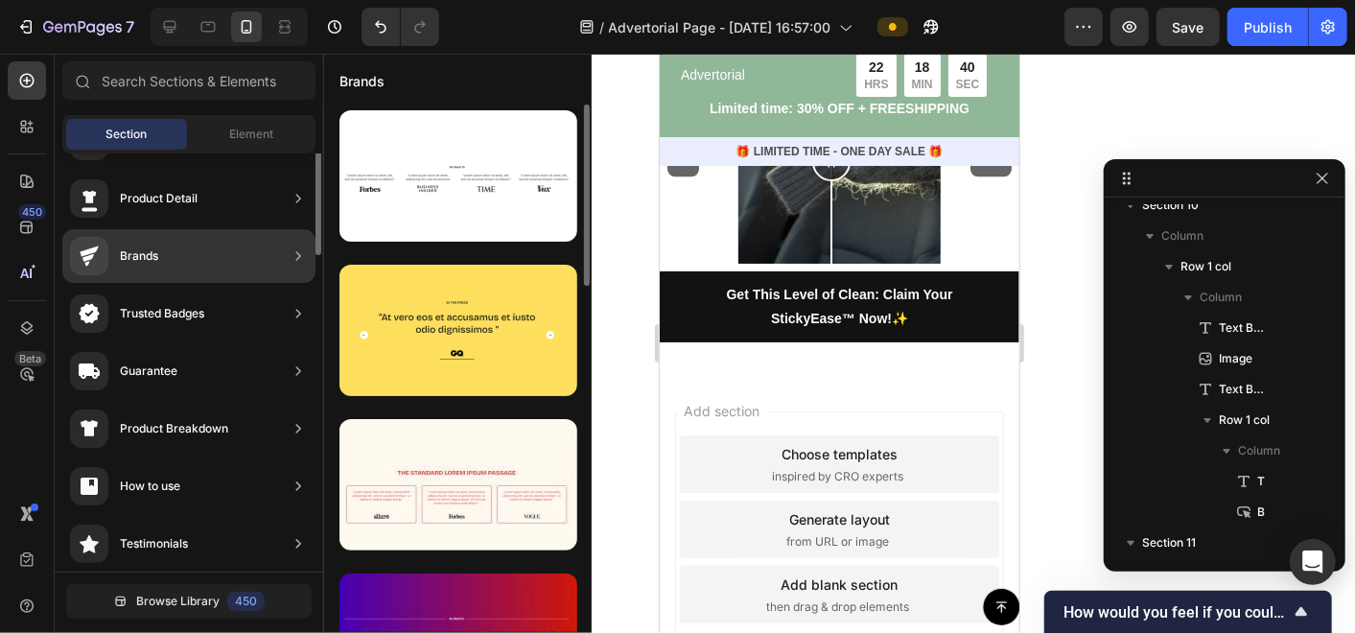
scroll to position [0, 0]
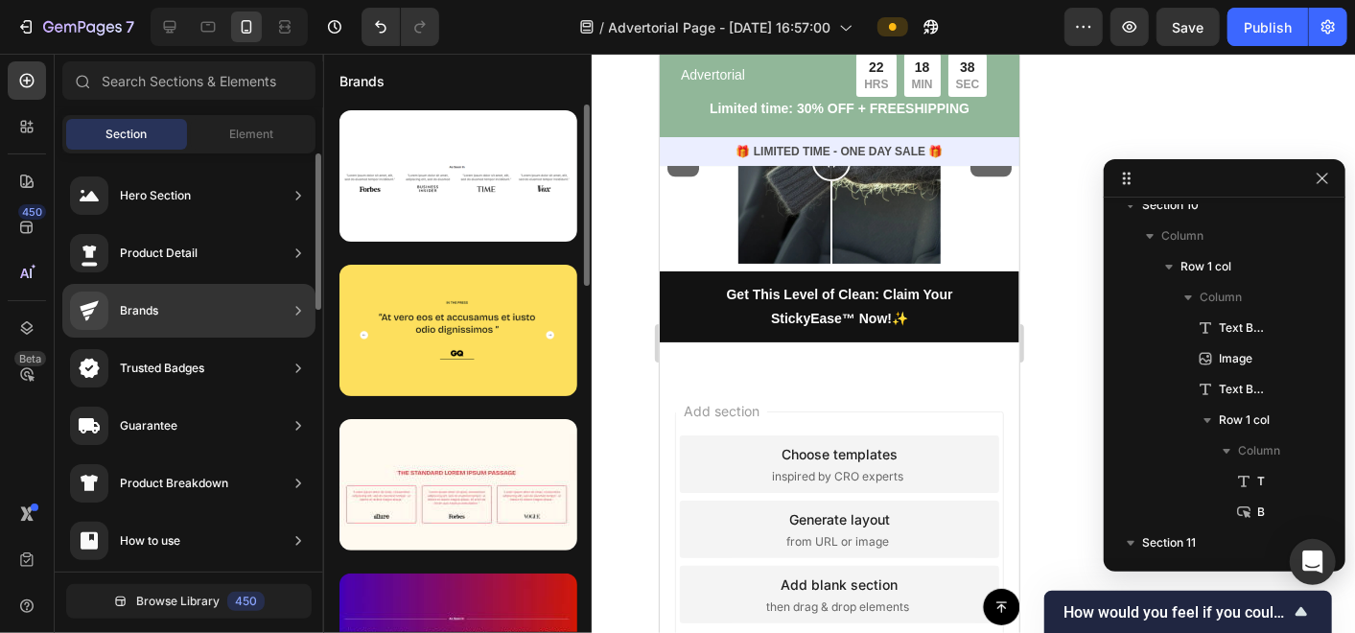
click at [300, 247] on icon at bounding box center [298, 253] width 19 height 19
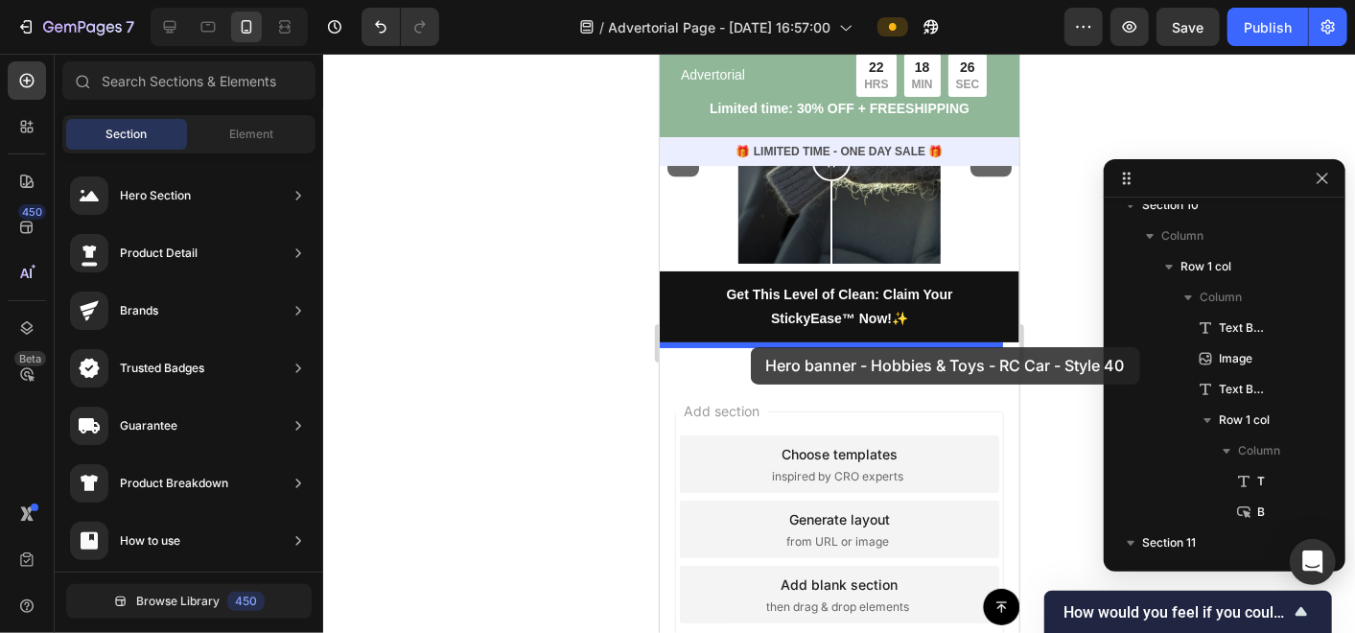
drag, startPoint x: 1119, startPoint y: 253, endPoint x: 750, endPoint y: 346, distance: 380.7
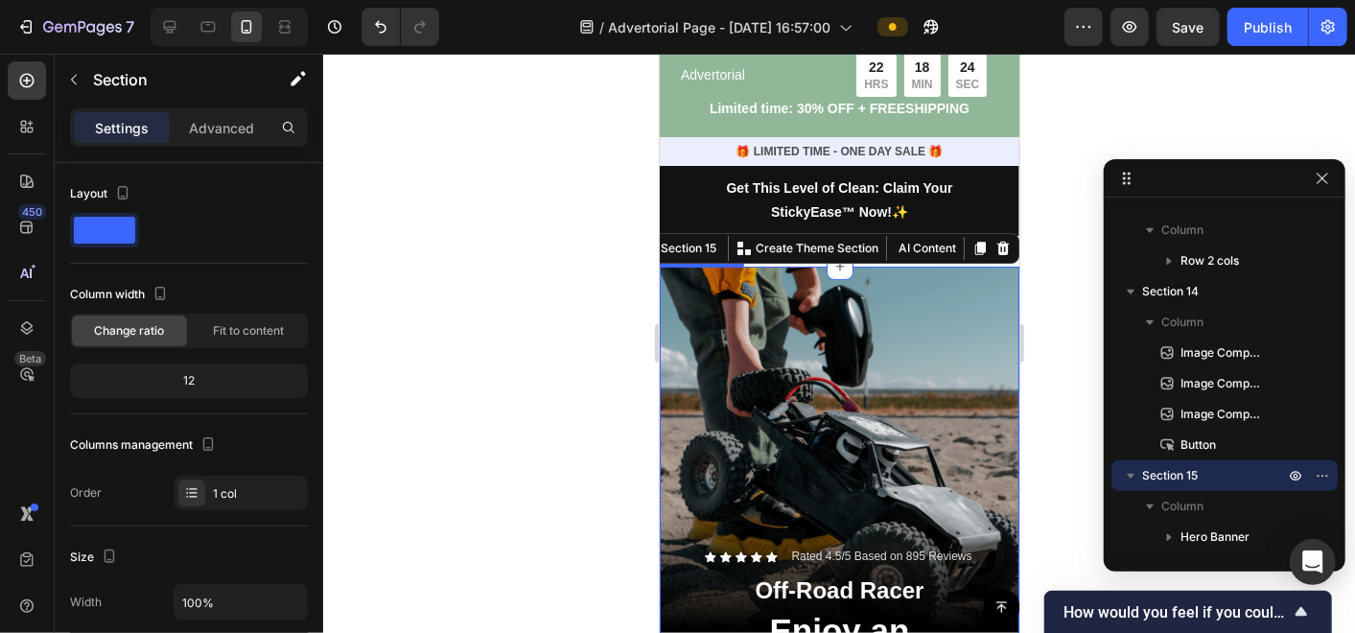
scroll to position [8263, 0]
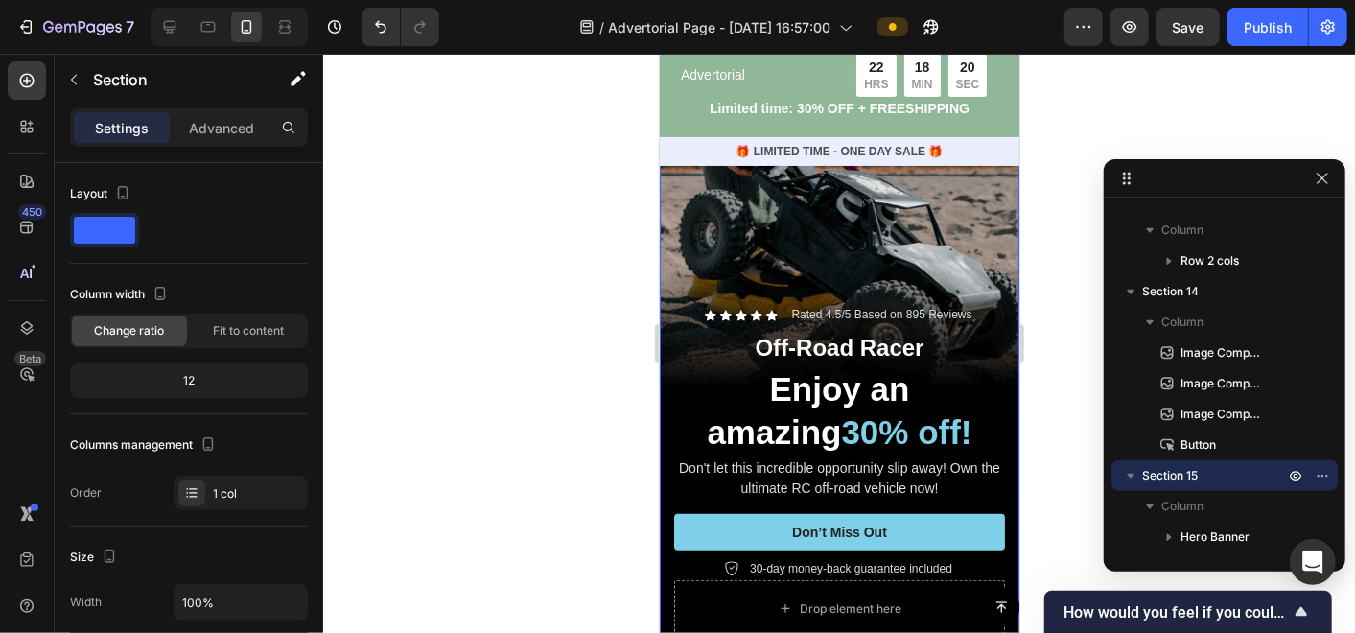
click at [783, 231] on div "Background Image" at bounding box center [839, 344] width 360 height 640
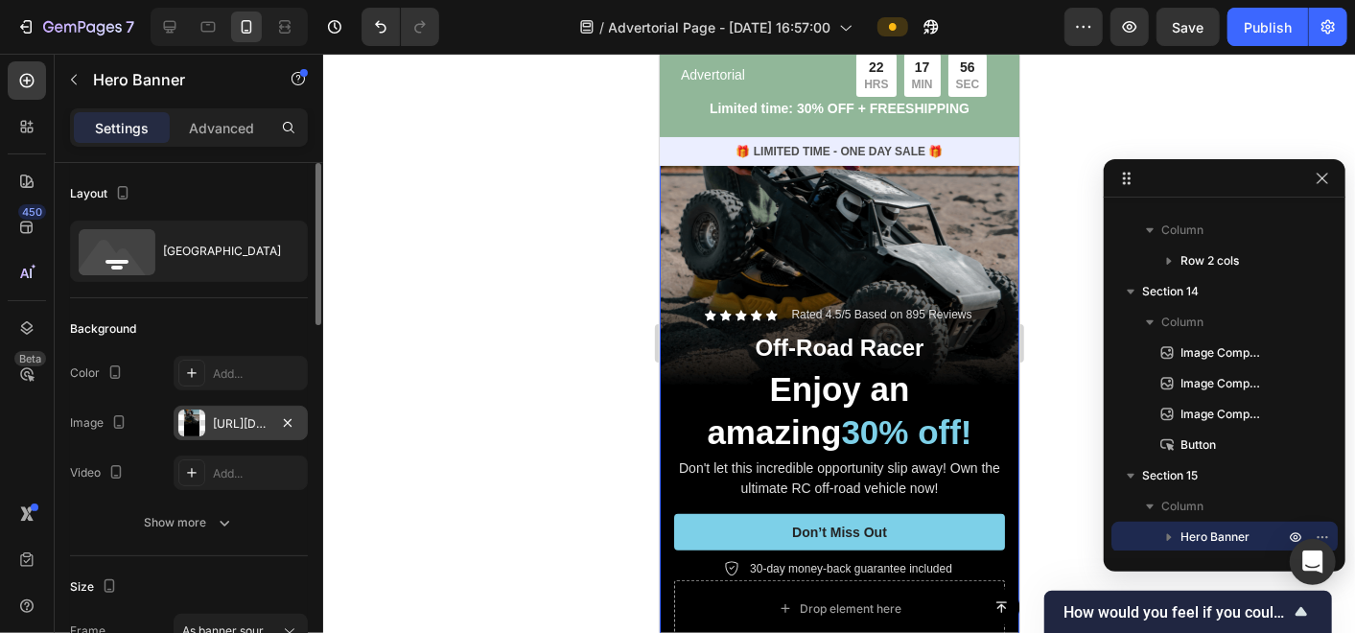
click at [227, 430] on div "https://cdn.shopify.com/s/files/1/0674/9978/6498/files/gempages_561022344315798…" at bounding box center [241, 423] width 56 height 17
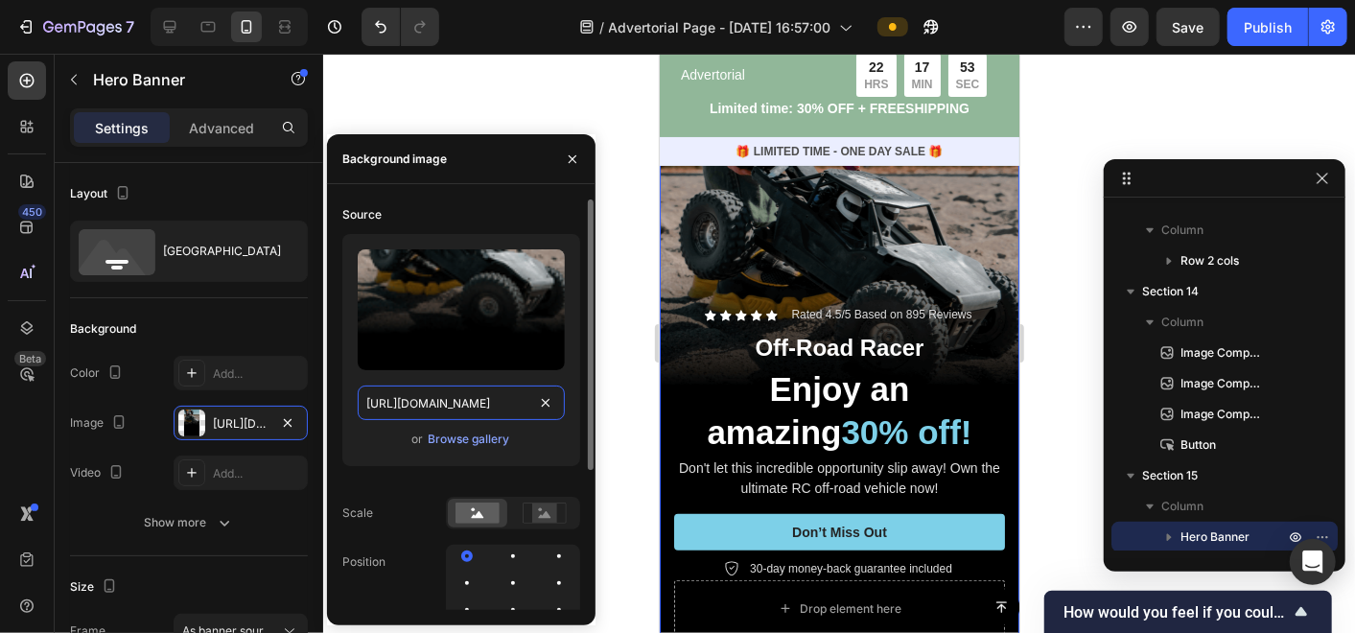
type input "Auto"
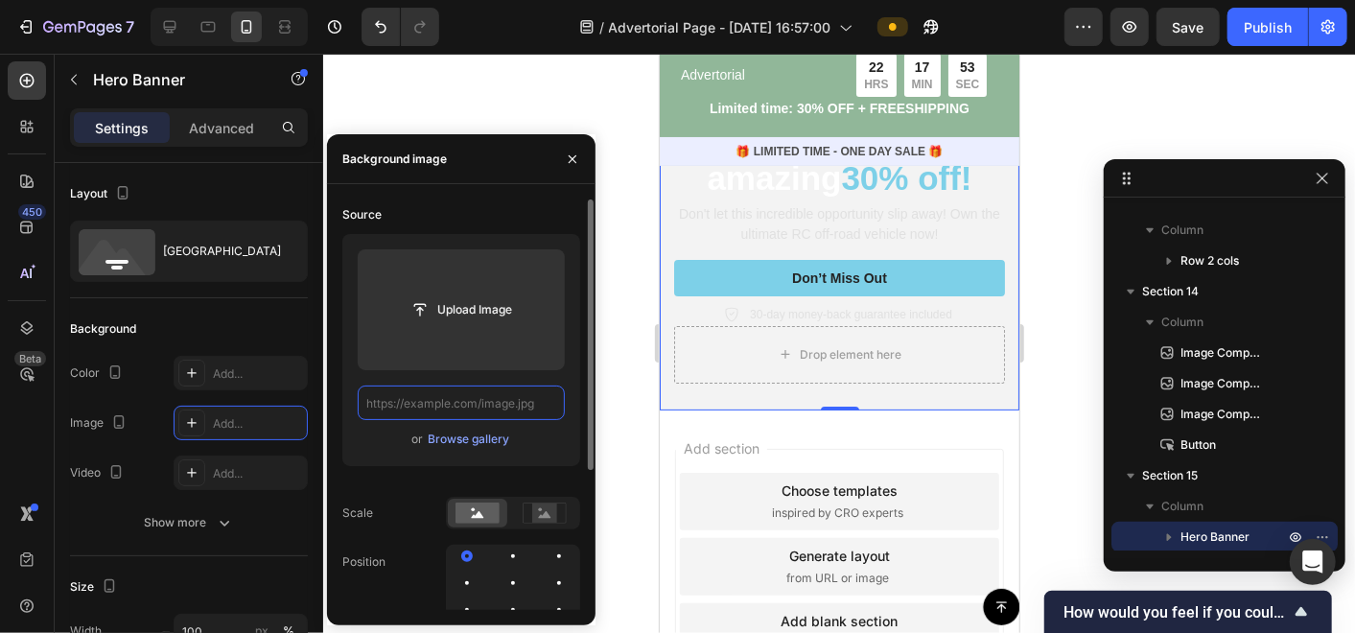
scroll to position [8221, 0]
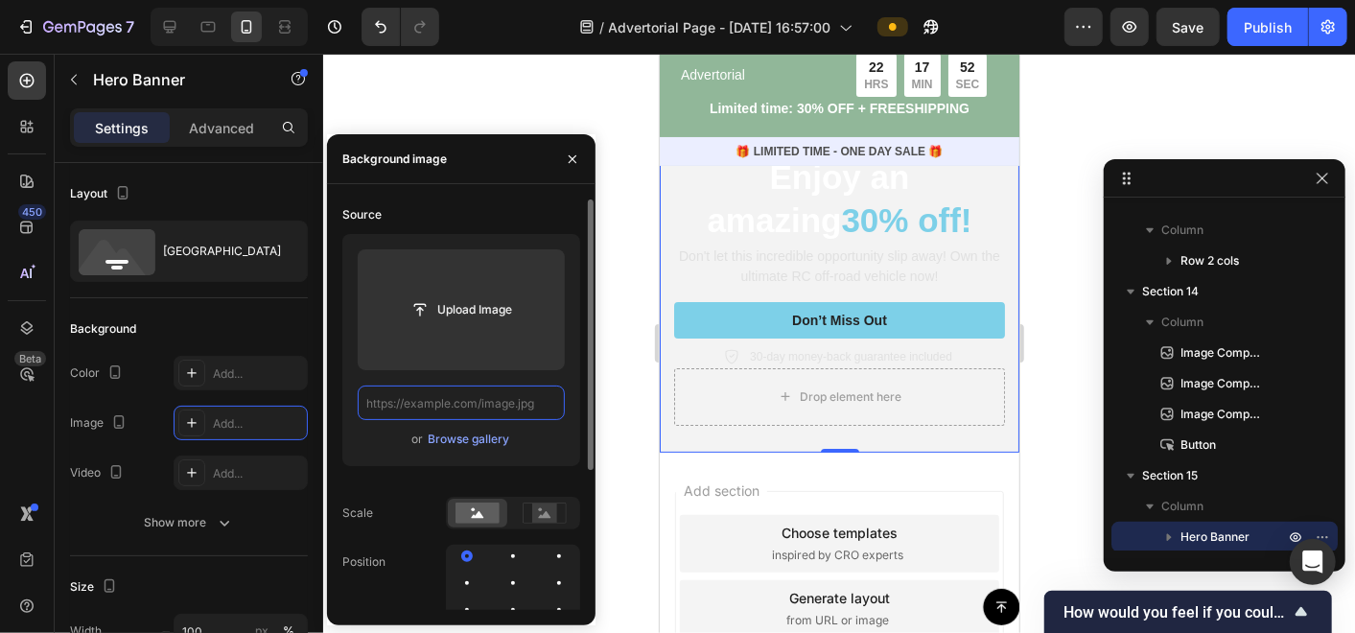
click at [510, 402] on input "text" at bounding box center [461, 403] width 207 height 35
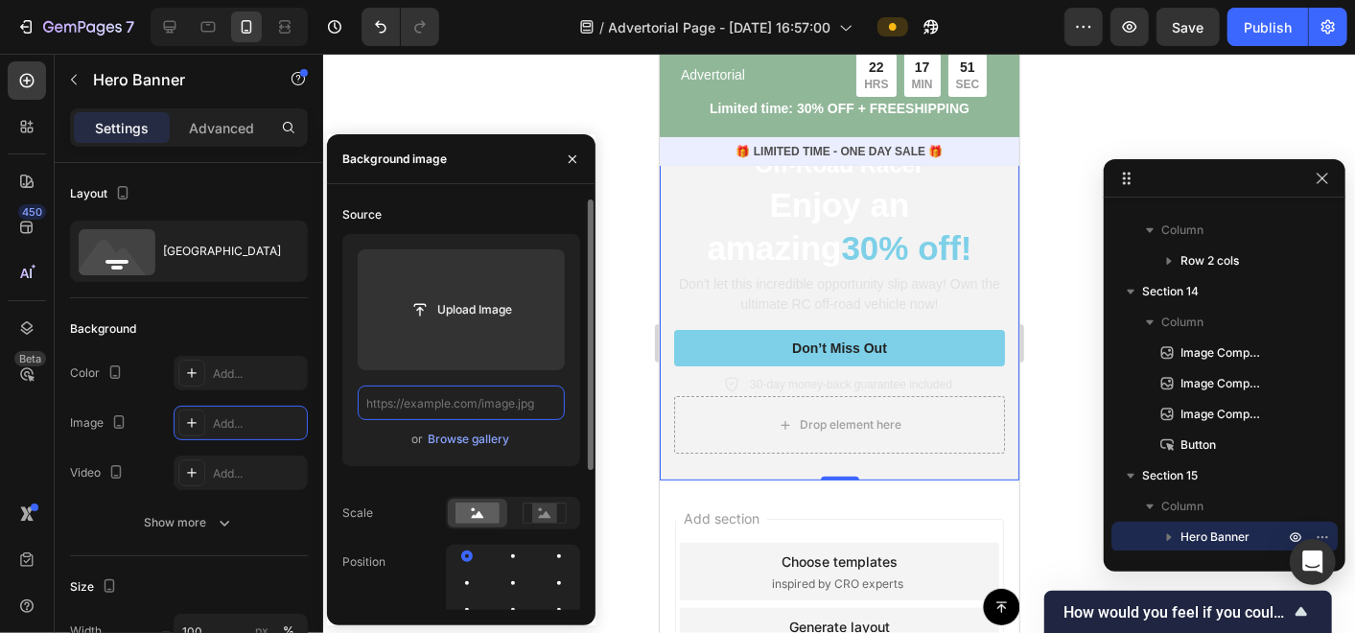
paste input "https://cdn.shopify.com/s/files/1/0674/9978/6498/files/3_33c0192c-72e2-48d3-8a2…"
type input "https://cdn.shopify.com/s/files/1/0674/9978/6498/files/3_33c0192c-72e2-48d3-8a2…"
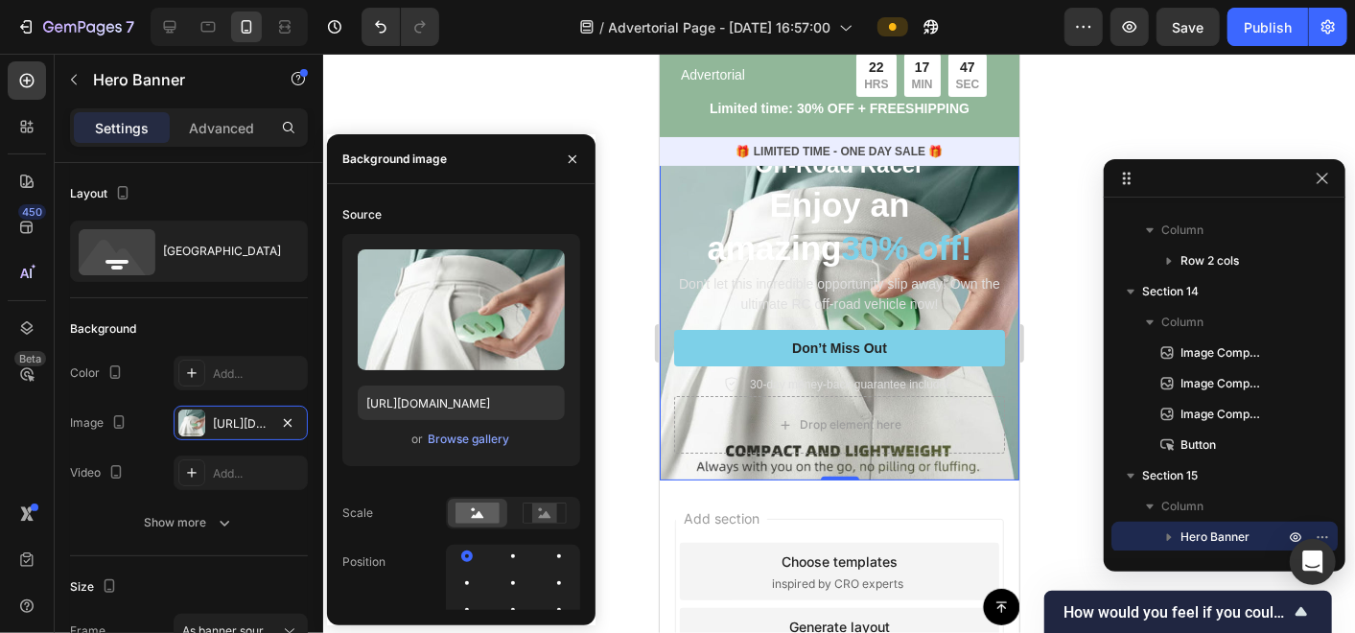
scroll to position [0, 0]
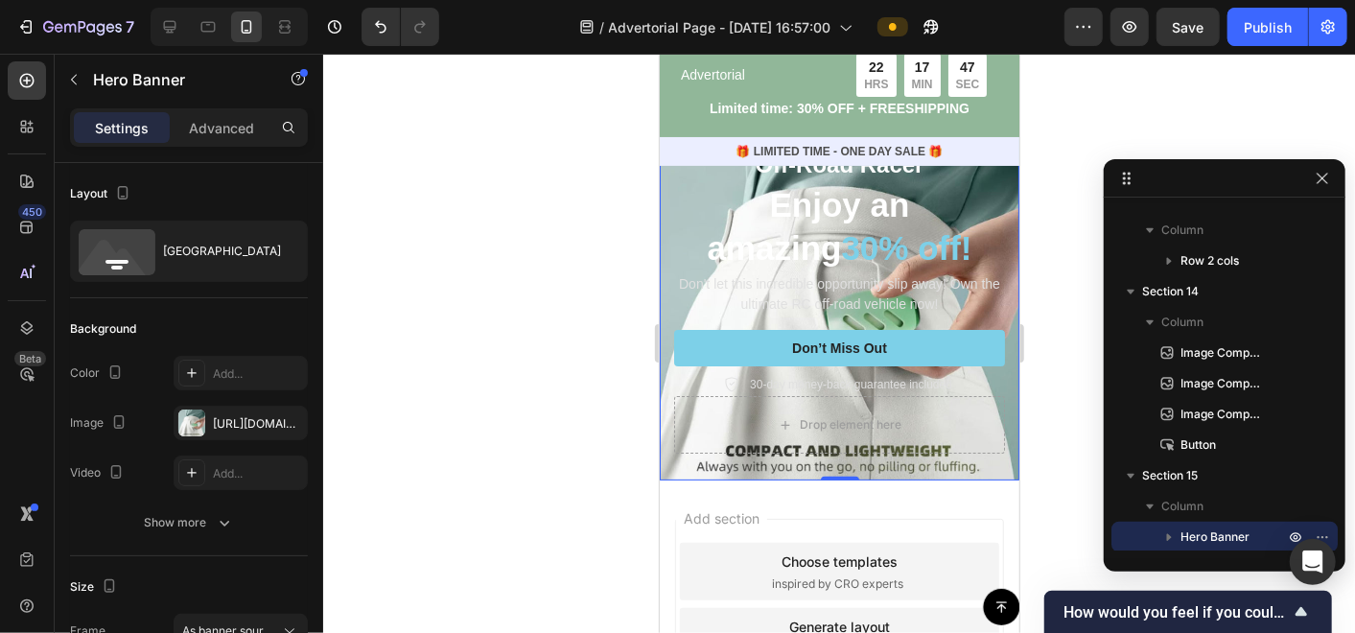
click at [609, 312] on div at bounding box center [839, 343] width 1032 height 579
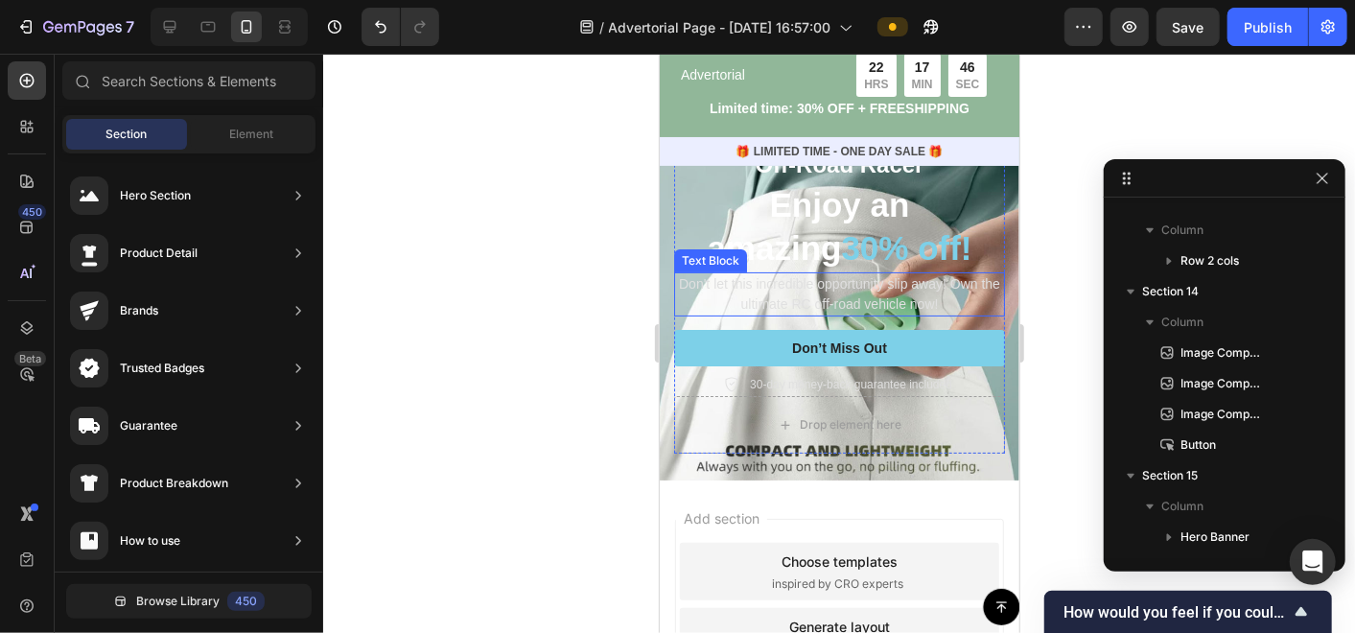
scroll to position [8115, 0]
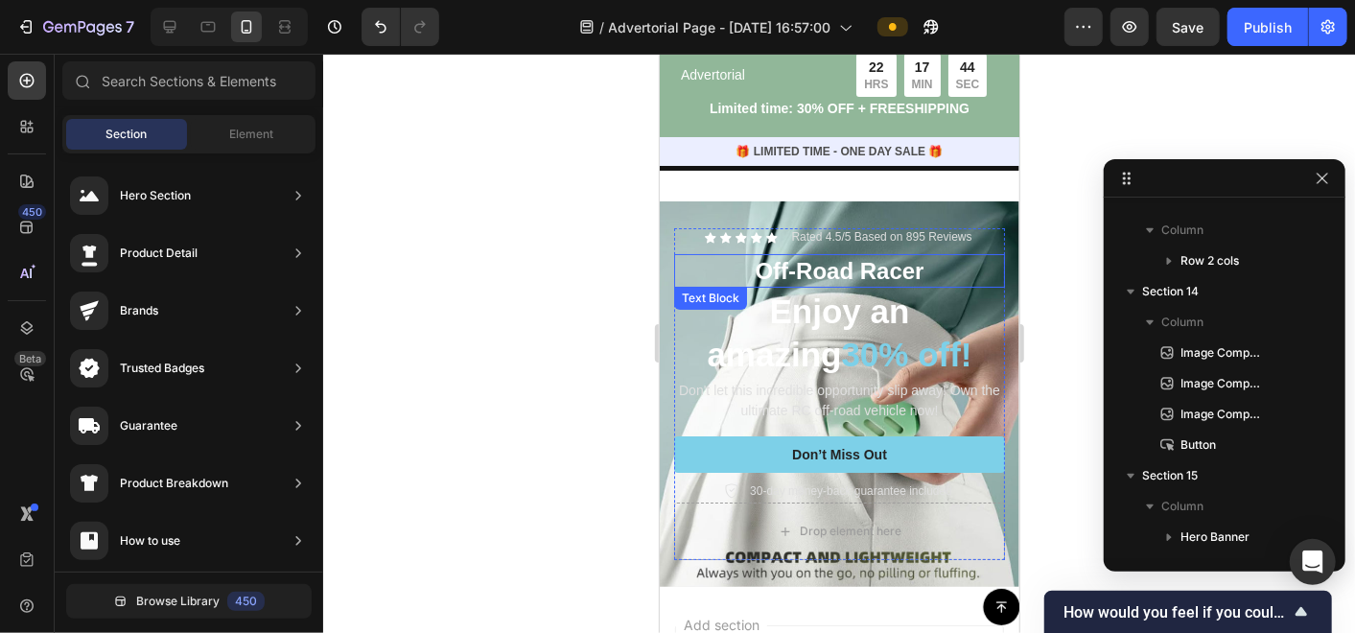
click at [876, 255] on p "Off-Road Racer" at bounding box center [838, 270] width 327 height 30
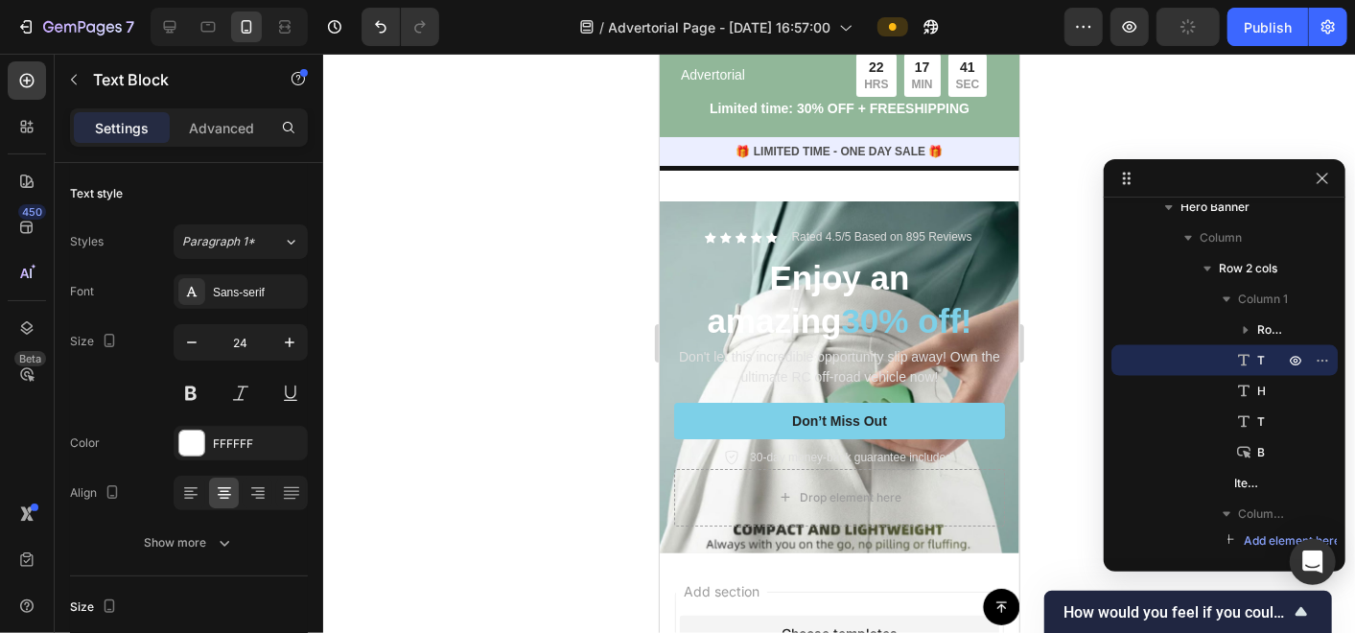
scroll to position [5483, 0]
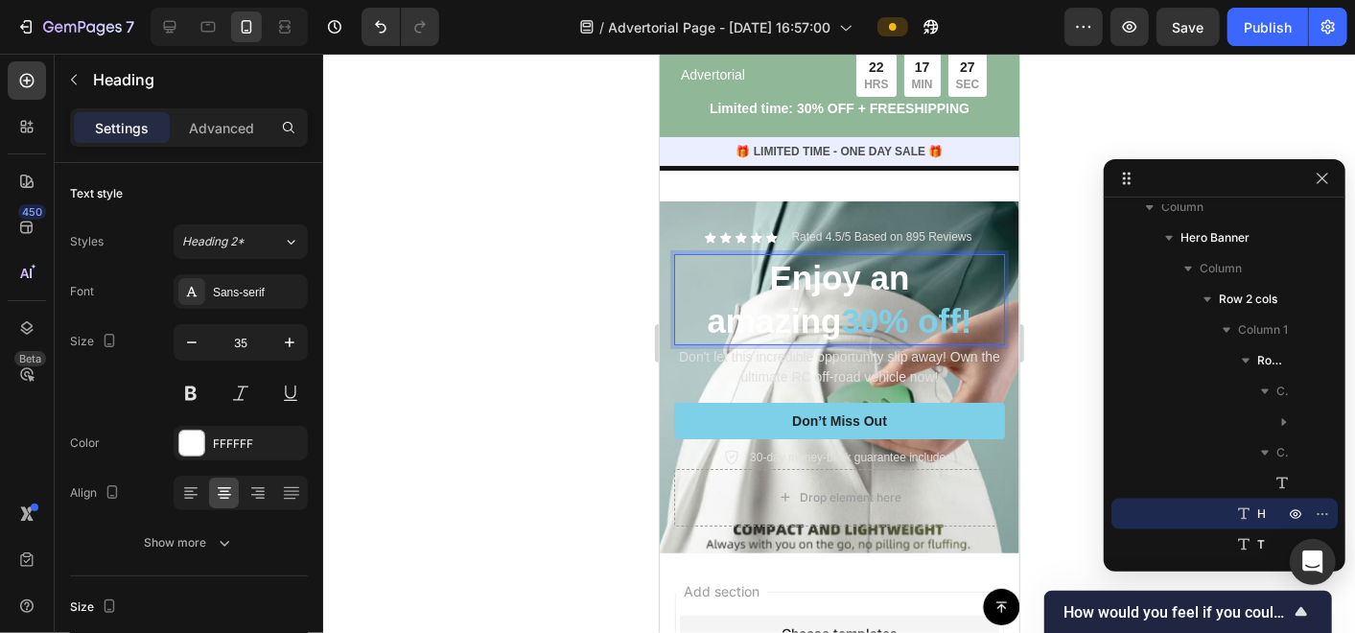
click at [840, 301] on span "30% off!" at bounding box center [905, 319] width 130 height 37
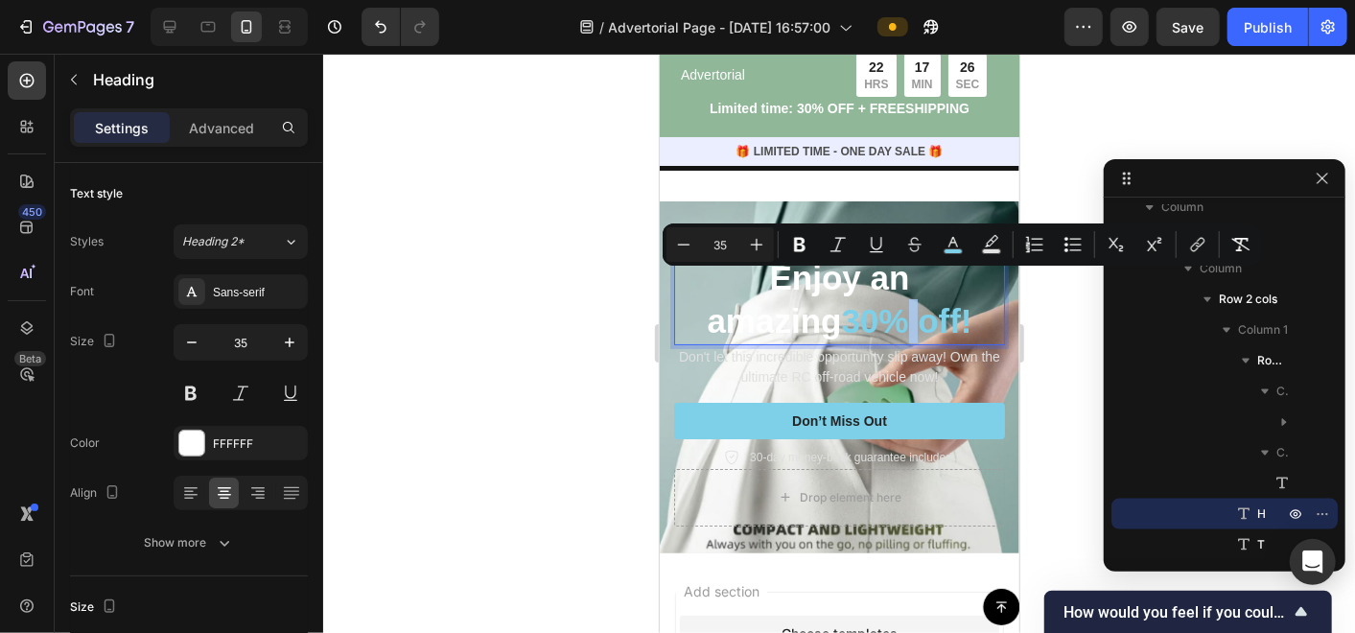
click at [891, 301] on span "30% off!" at bounding box center [905, 319] width 130 height 37
drag, startPoint x: 891, startPoint y: 291, endPoint x: 759, endPoint y: 289, distance: 132.4
click at [759, 289] on p "Enjoy an amazing 30% off!" at bounding box center [838, 298] width 327 height 87
click at [955, 251] on rect "Editor contextual toolbar" at bounding box center [954, 251] width 18 height 5
type input "7DD0E8"
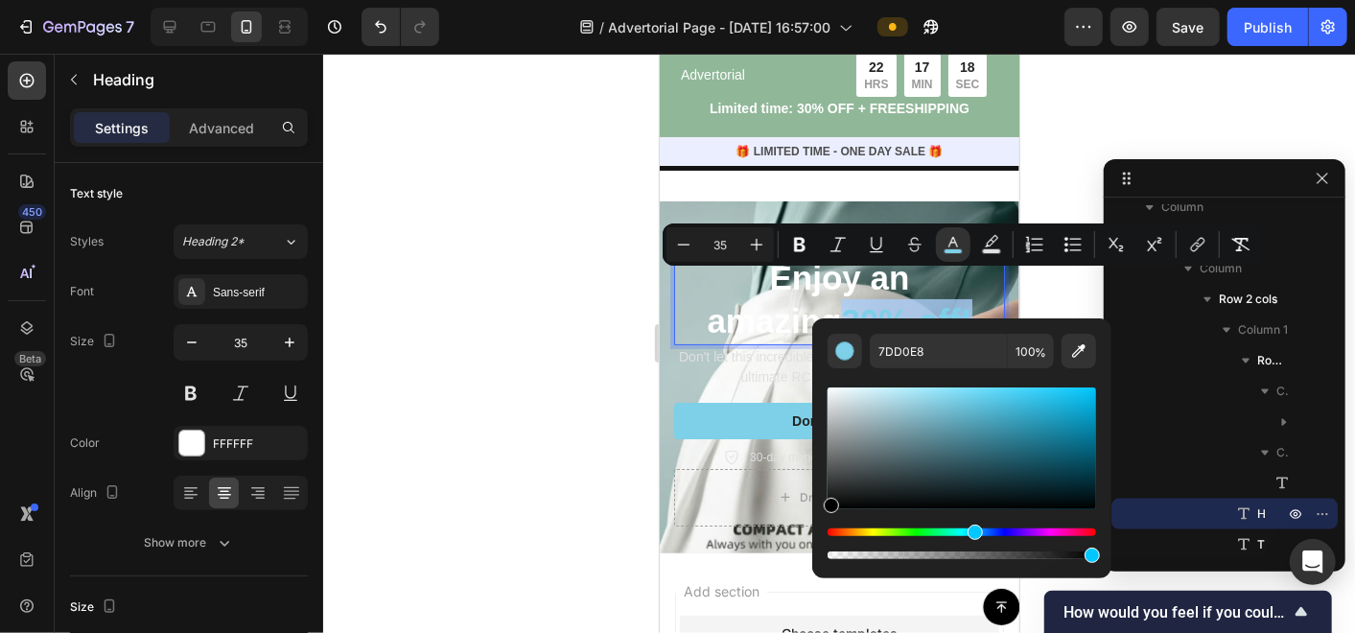
drag, startPoint x: 835, startPoint y: 505, endPoint x: 822, endPoint y: 512, distance: 15.0
click at [822, 512] on div "7DD0E8 100 %" at bounding box center [961, 440] width 299 height 245
type input "000000"
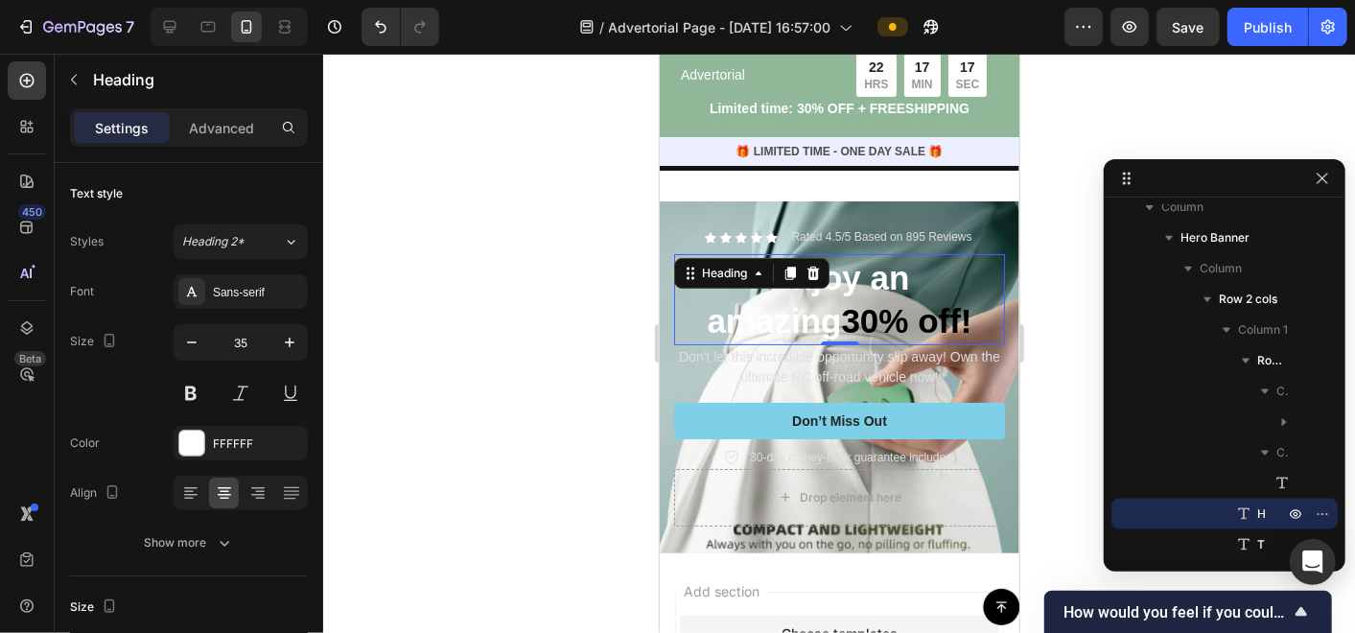
click at [528, 388] on div at bounding box center [839, 343] width 1032 height 579
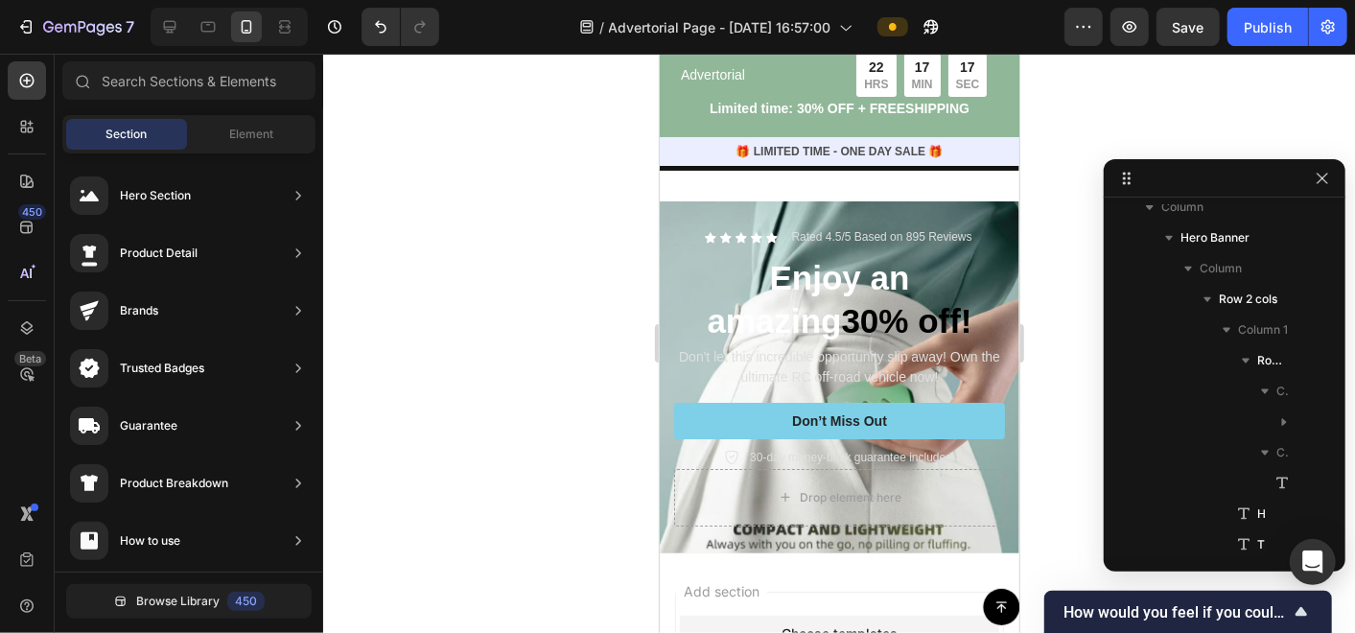
click at [532, 386] on div at bounding box center [839, 343] width 1032 height 579
click at [781, 346] on p "Don't let this incredible opportunity slip away! Own the ultimate RC off-road v…" at bounding box center [838, 366] width 327 height 40
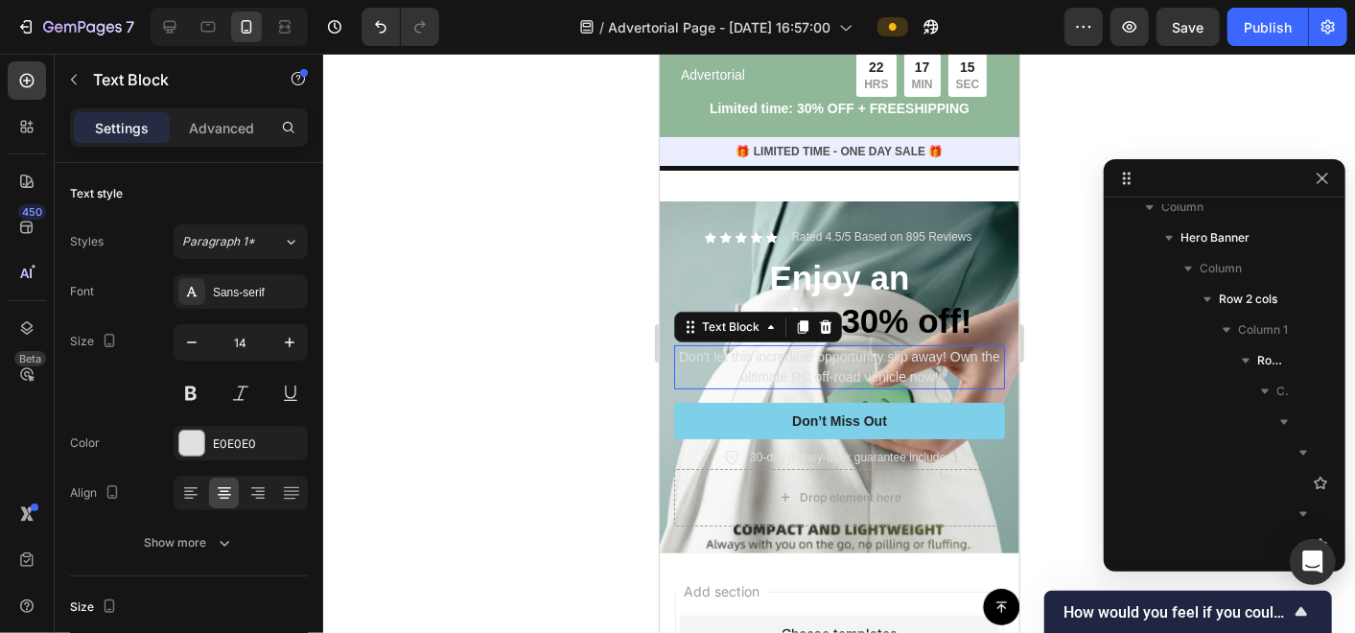
scroll to position [5912, 0]
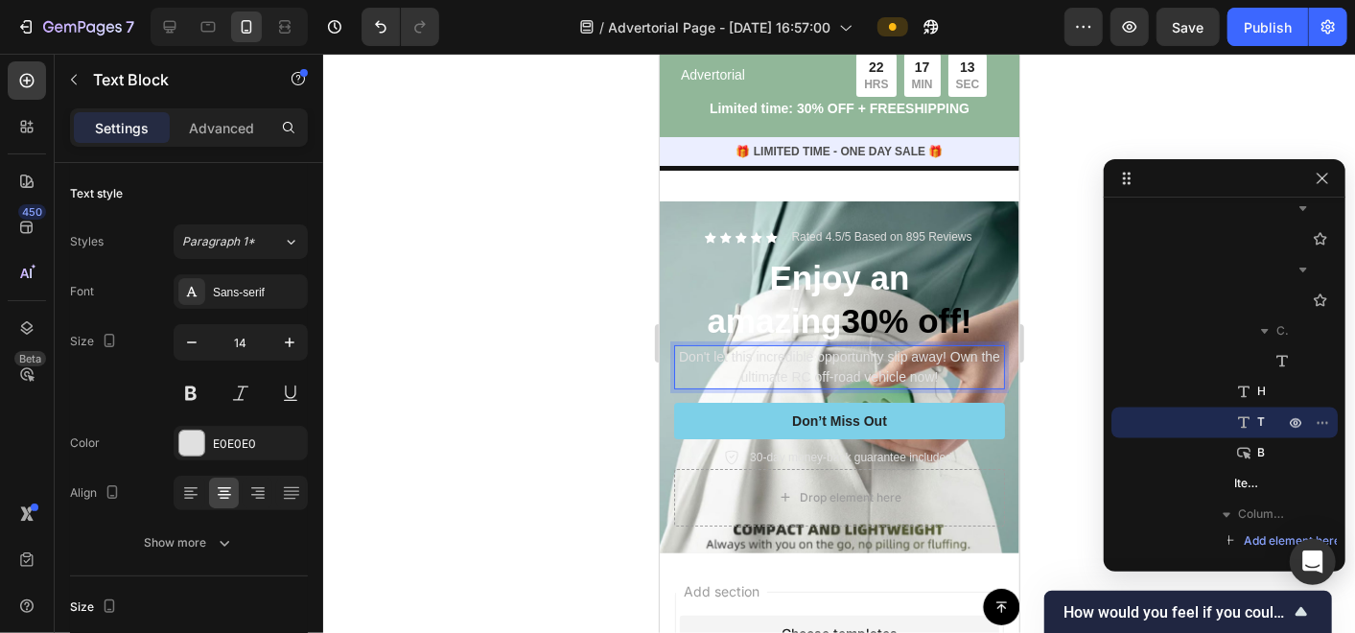
click at [945, 348] on p "Don't let this incredible opportunity slip away! Own the ultimate RC off-road v…" at bounding box center [838, 366] width 327 height 40
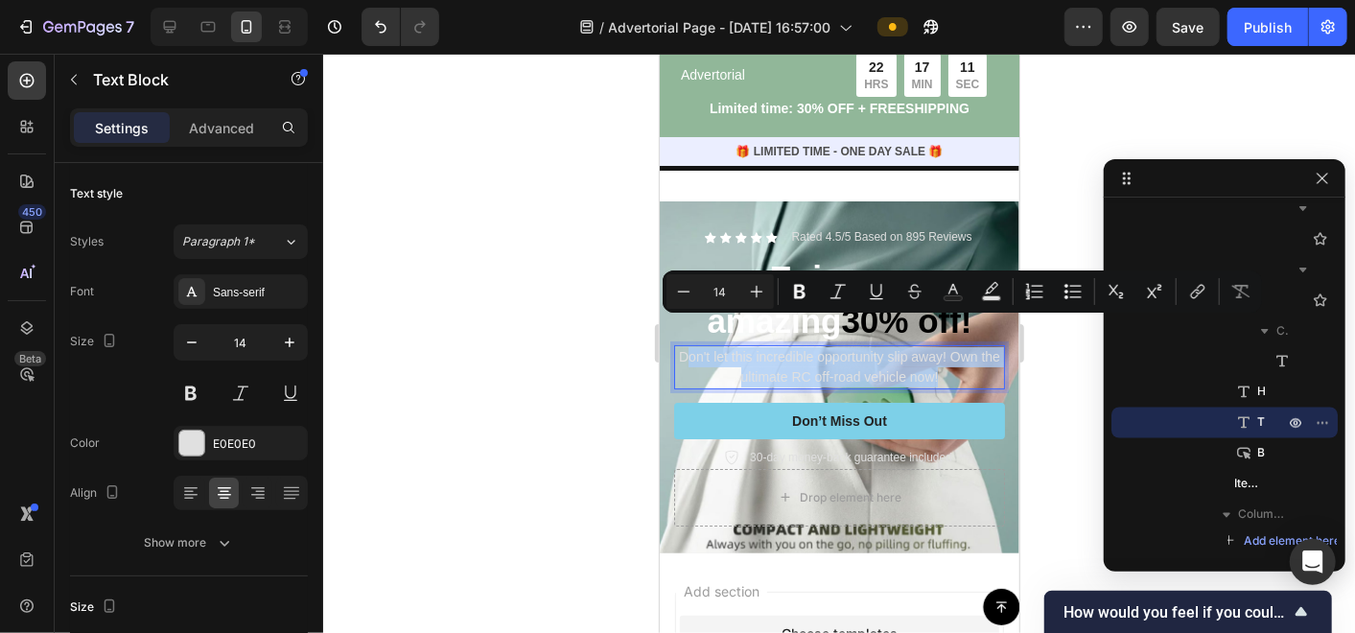
drag, startPoint x: 945, startPoint y: 348, endPoint x: 690, endPoint y: 339, distance: 254.3
click at [692, 346] on p "Don't let this incredible opportunity slip away! Own the ultimate RC off-road v…" at bounding box center [838, 366] width 327 height 40
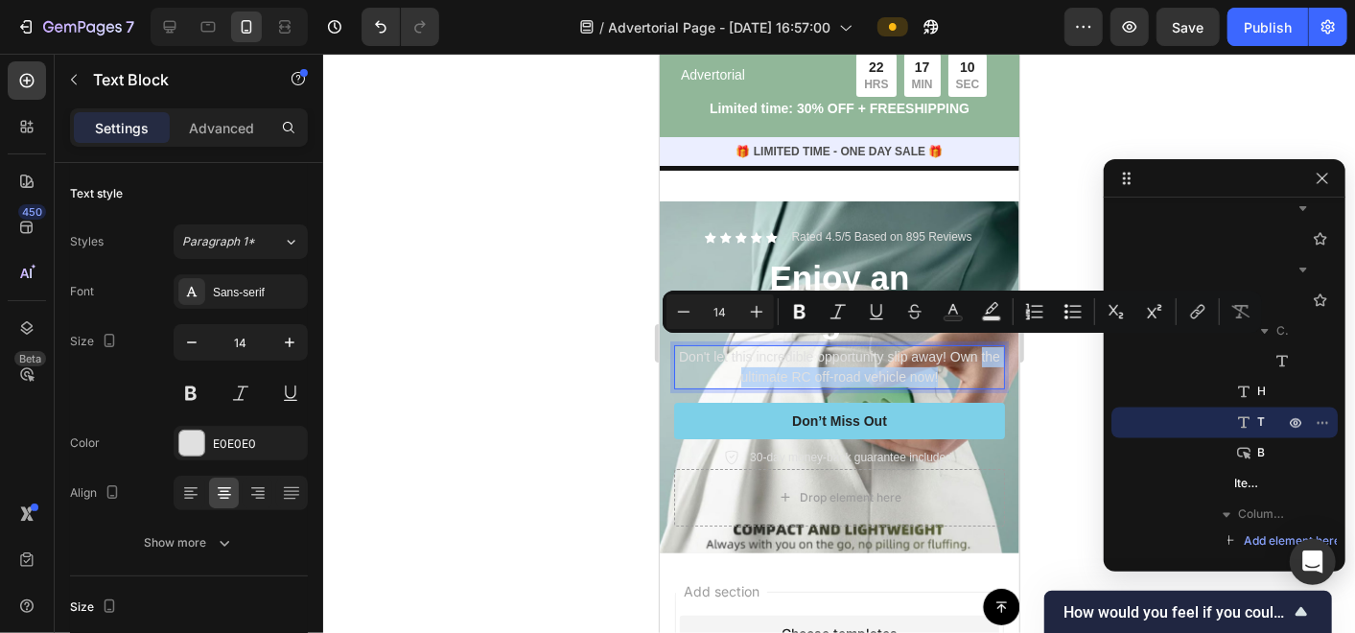
click at [946, 349] on p "Don't let this incredible opportunity slip away! Own the ultimate RC off-road v…" at bounding box center [838, 366] width 327 height 40
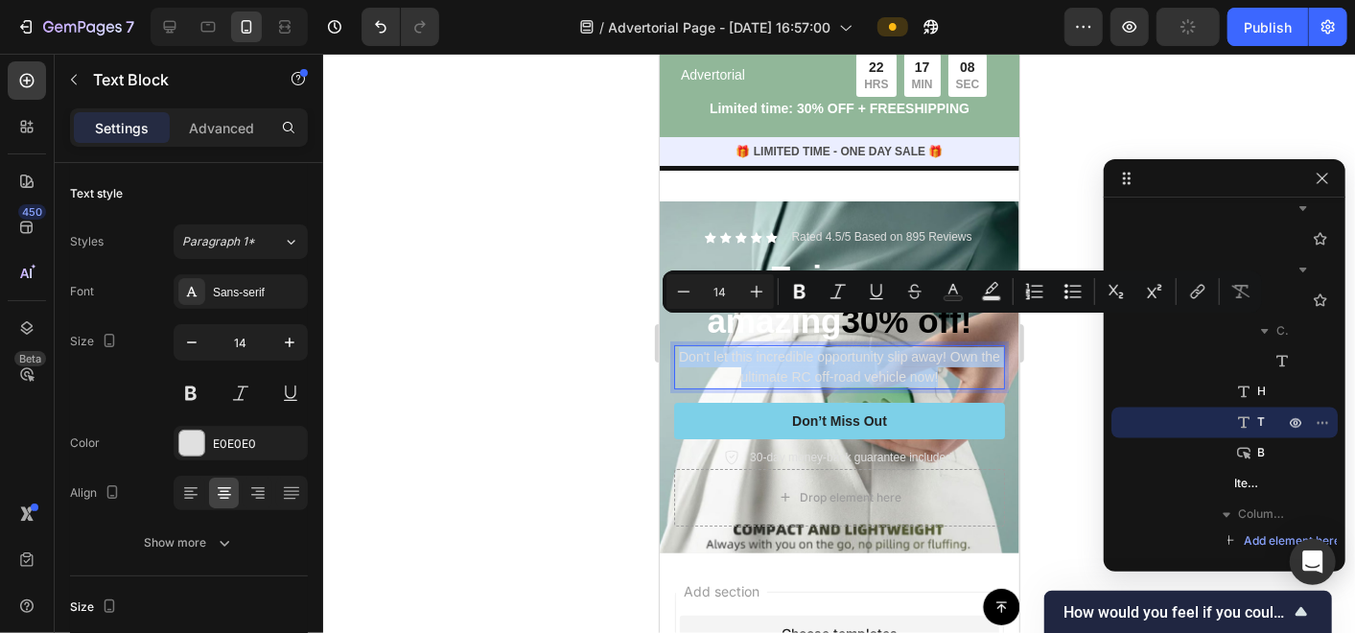
drag, startPoint x: 940, startPoint y: 348, endPoint x: 679, endPoint y: 322, distance: 262.1
click at [679, 346] on p "Don't let this incredible opportunity slip away! Own the ultimate RC off-road v…" at bounding box center [838, 366] width 327 height 40
click at [961, 292] on icon "Editor contextual toolbar" at bounding box center [953, 291] width 19 height 19
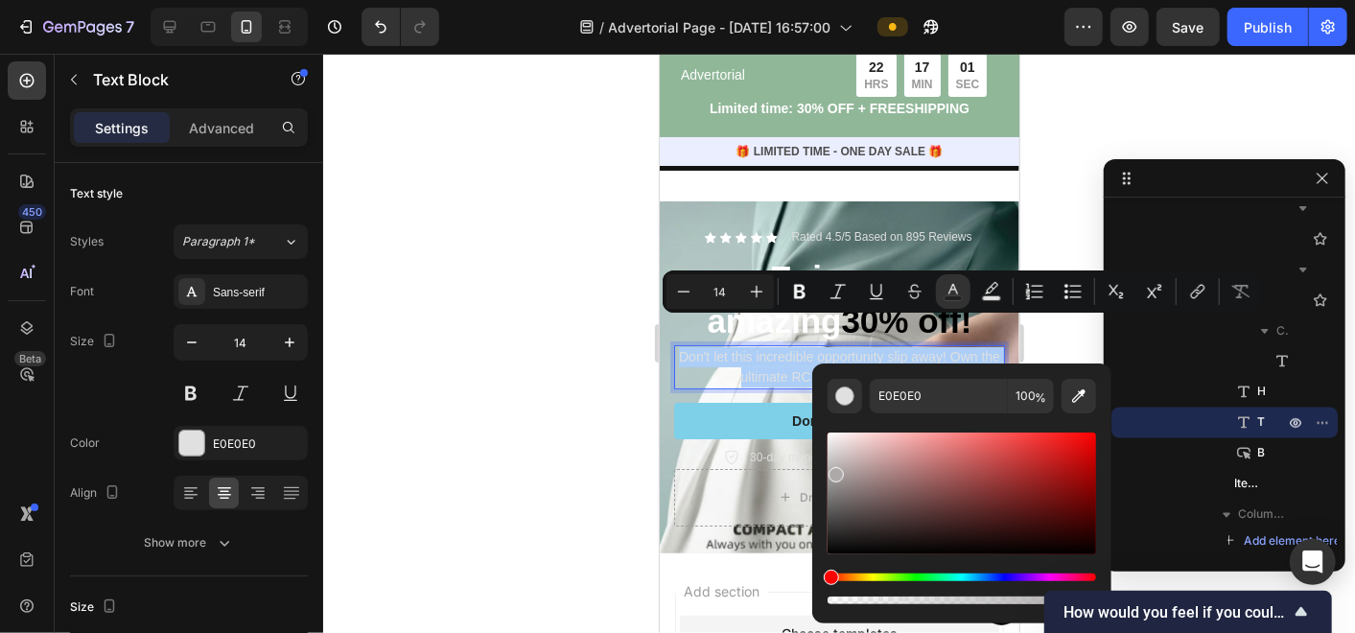
click at [835, 470] on div "Editor contextual toolbar" at bounding box center [962, 493] width 269 height 122
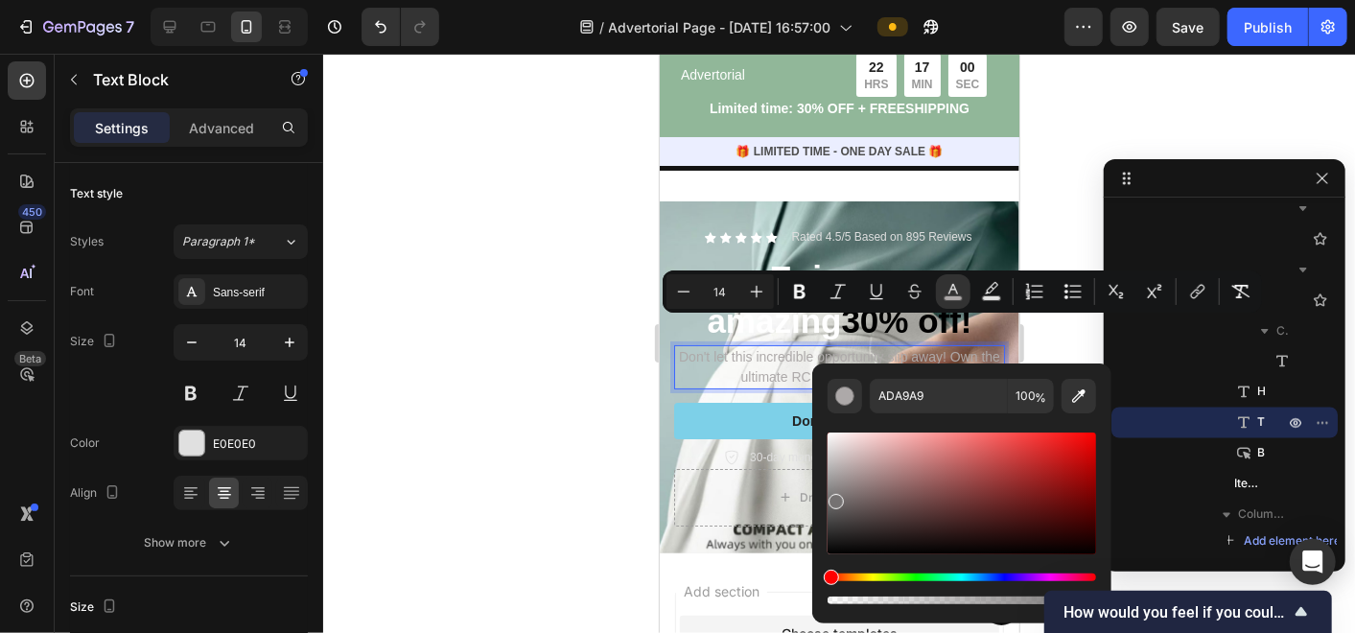
click at [835, 498] on div "Editor contextual toolbar" at bounding box center [962, 493] width 269 height 122
click at [834, 508] on div "Editor contextual toolbar" at bounding box center [962, 493] width 269 height 122
type input "5E5C5C"
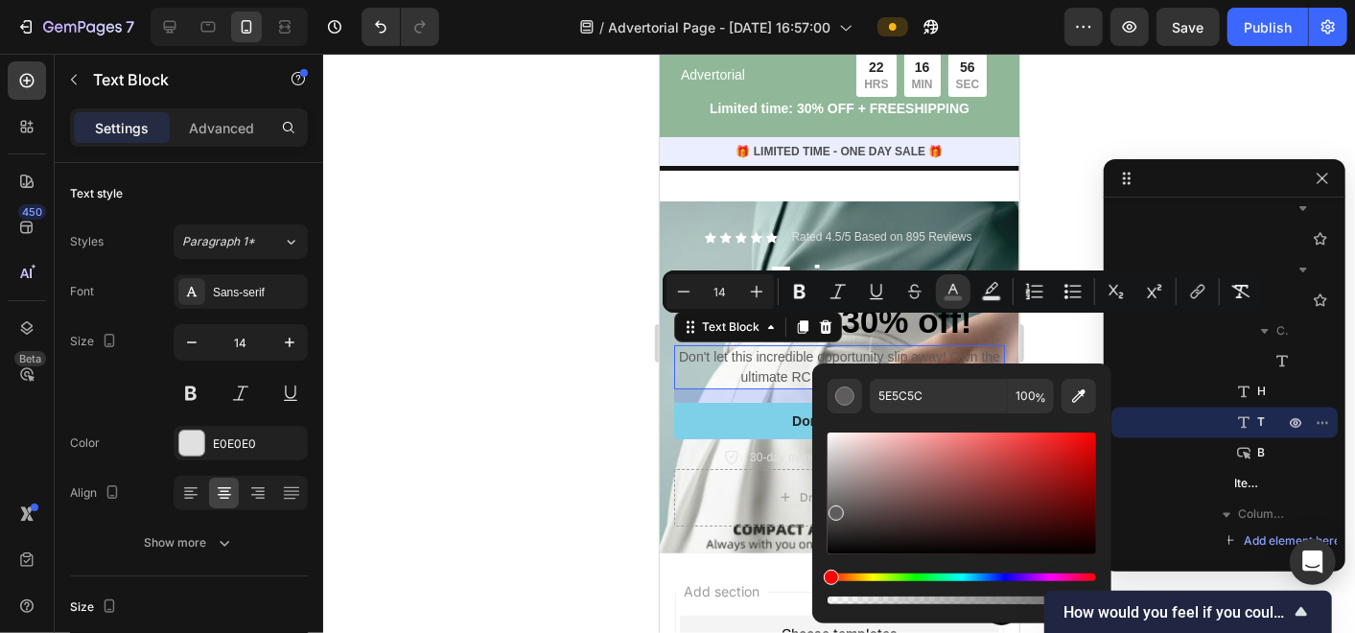
click at [563, 424] on div at bounding box center [839, 343] width 1032 height 579
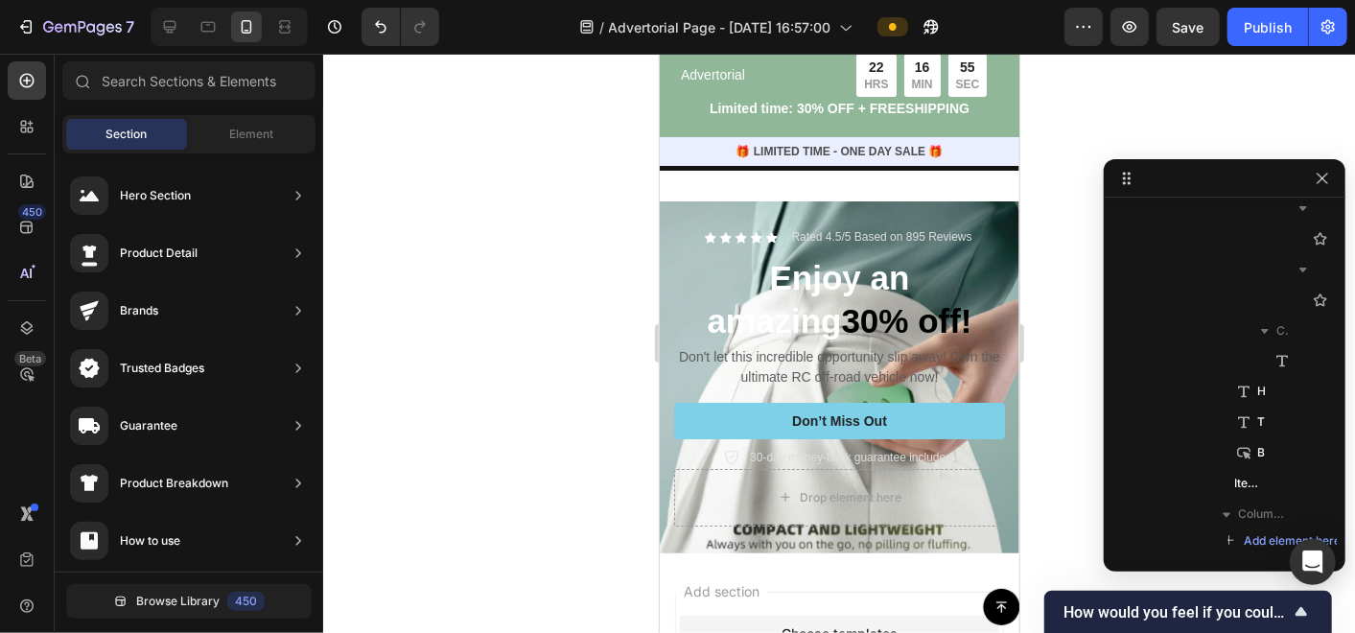
click at [564, 424] on div at bounding box center [839, 343] width 1032 height 579
click at [853, 348] on span "Don't let this incredible opportunity slip away! Own the ultimate RC off-road v…" at bounding box center [838, 365] width 321 height 35
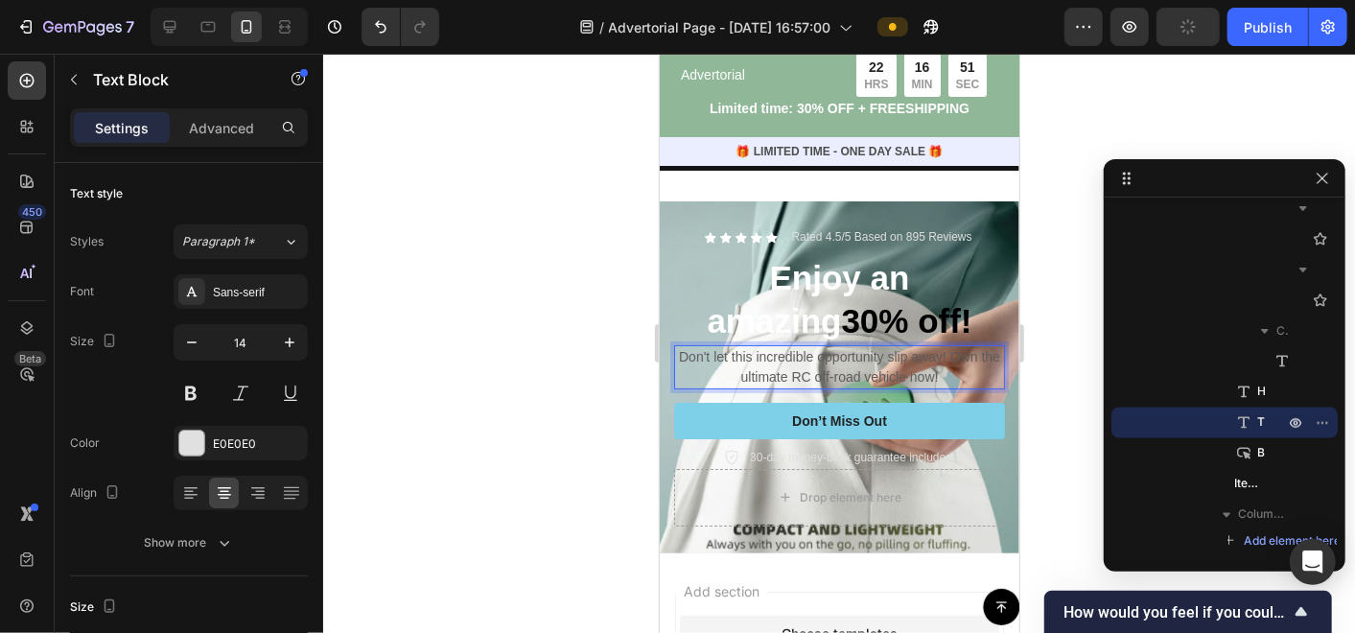
click at [944, 346] on p "Don't let this incredible opportunity slip away! Own the ultimate RC off-road v…" at bounding box center [838, 366] width 327 height 40
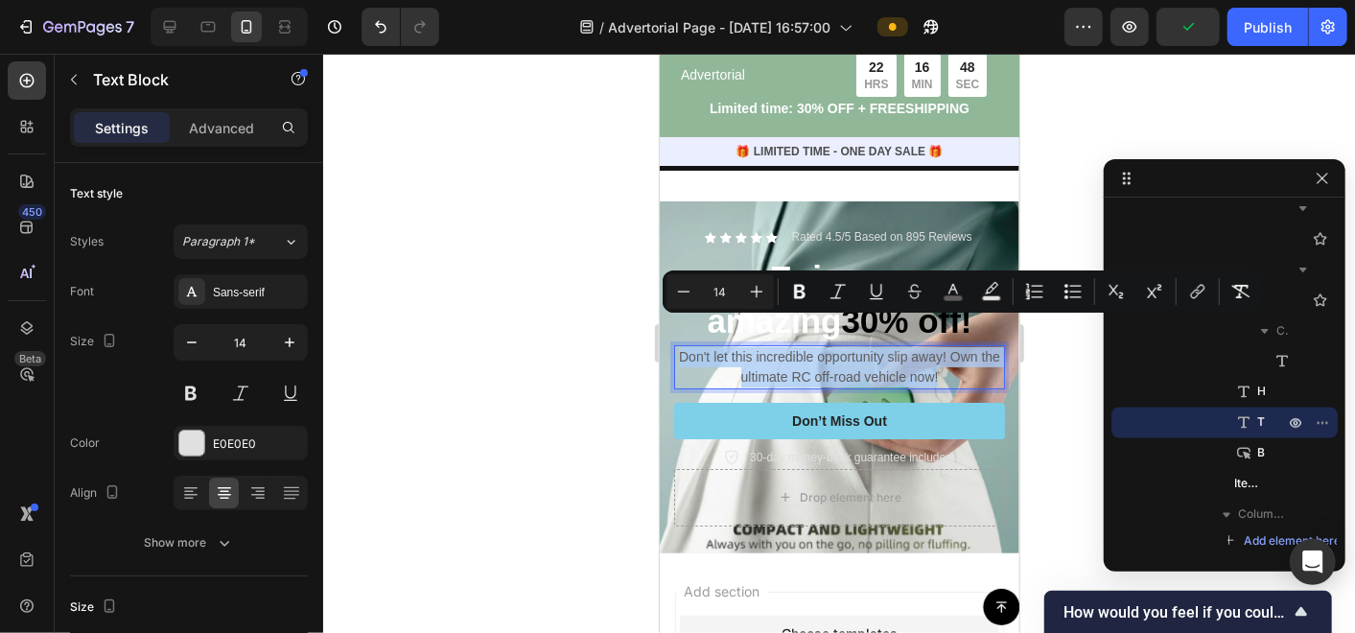
drag, startPoint x: 944, startPoint y: 346, endPoint x: 674, endPoint y: 325, distance: 270.3
click at [675, 346] on p "Don't let this incredible opportunity slip away! Own the ultimate RC off-road v…" at bounding box center [838, 366] width 327 height 40
click at [963, 297] on button "color" at bounding box center [953, 291] width 35 height 35
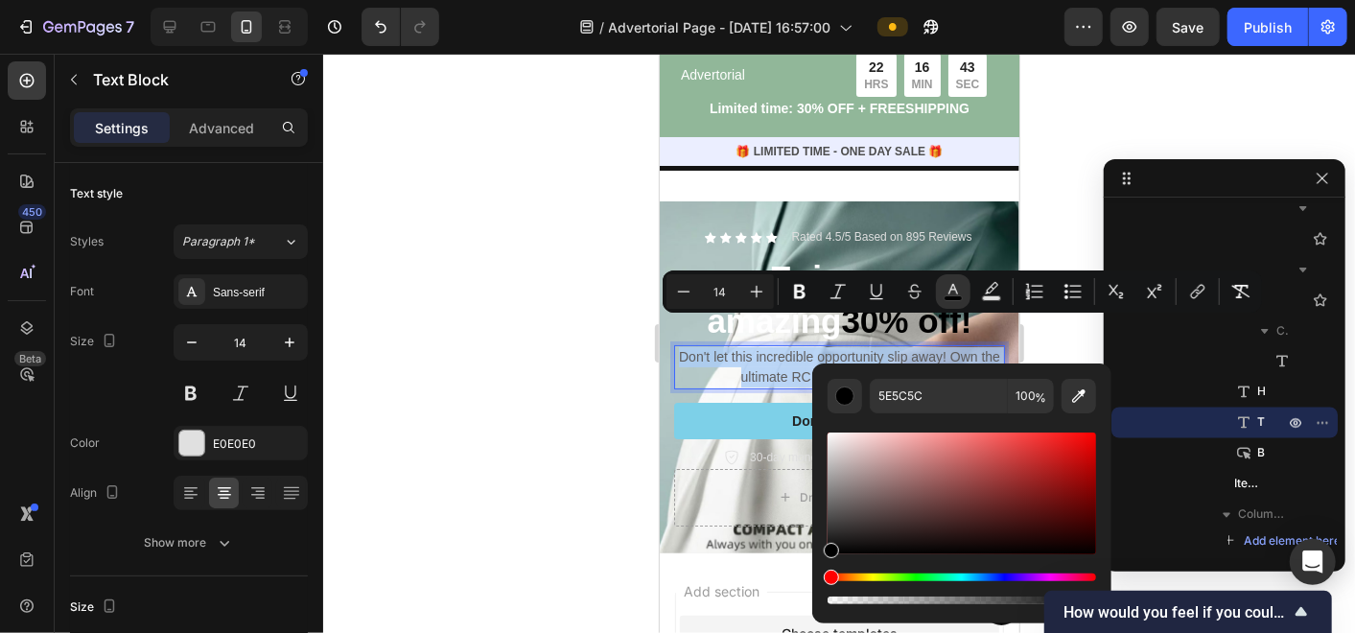
drag, startPoint x: 838, startPoint y: 544, endPoint x: 826, endPoint y: 561, distance: 21.3
click at [826, 561] on div "5E5C5C 100 %" at bounding box center [961, 485] width 299 height 245
type input "000000"
click at [565, 460] on div at bounding box center [839, 343] width 1032 height 579
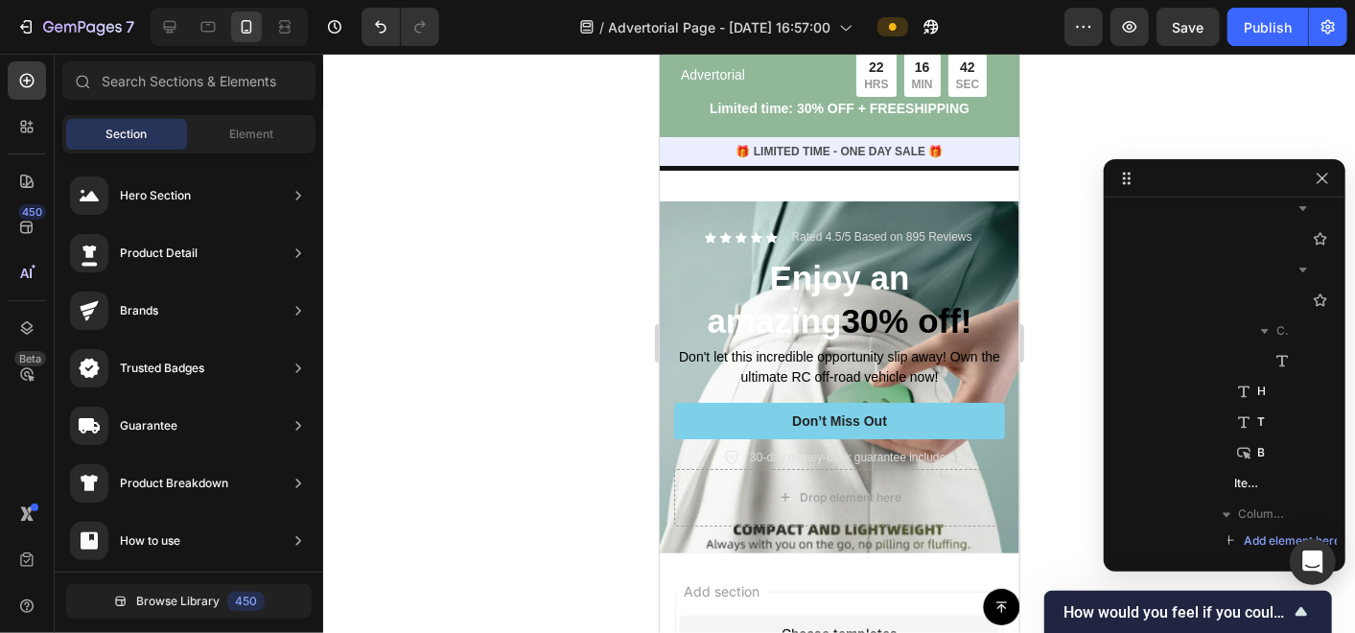
click at [565, 460] on div at bounding box center [839, 343] width 1032 height 579
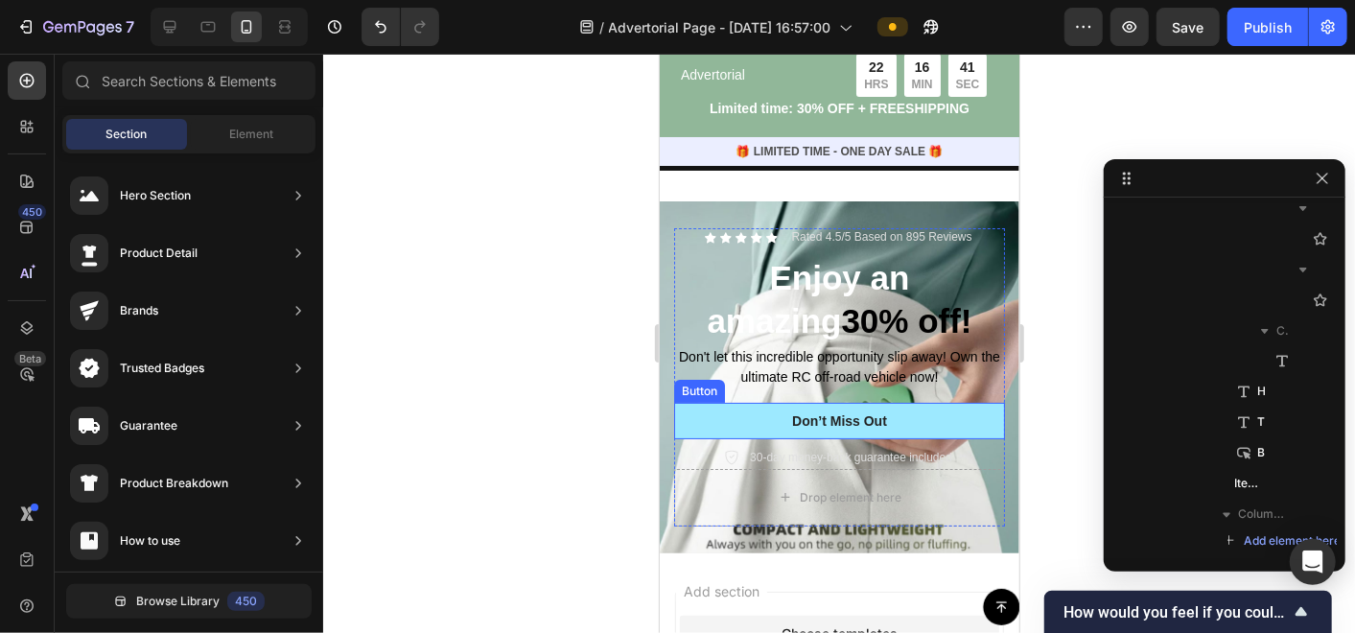
click at [936, 402] on button "Don’t Miss Out" at bounding box center [838, 420] width 331 height 36
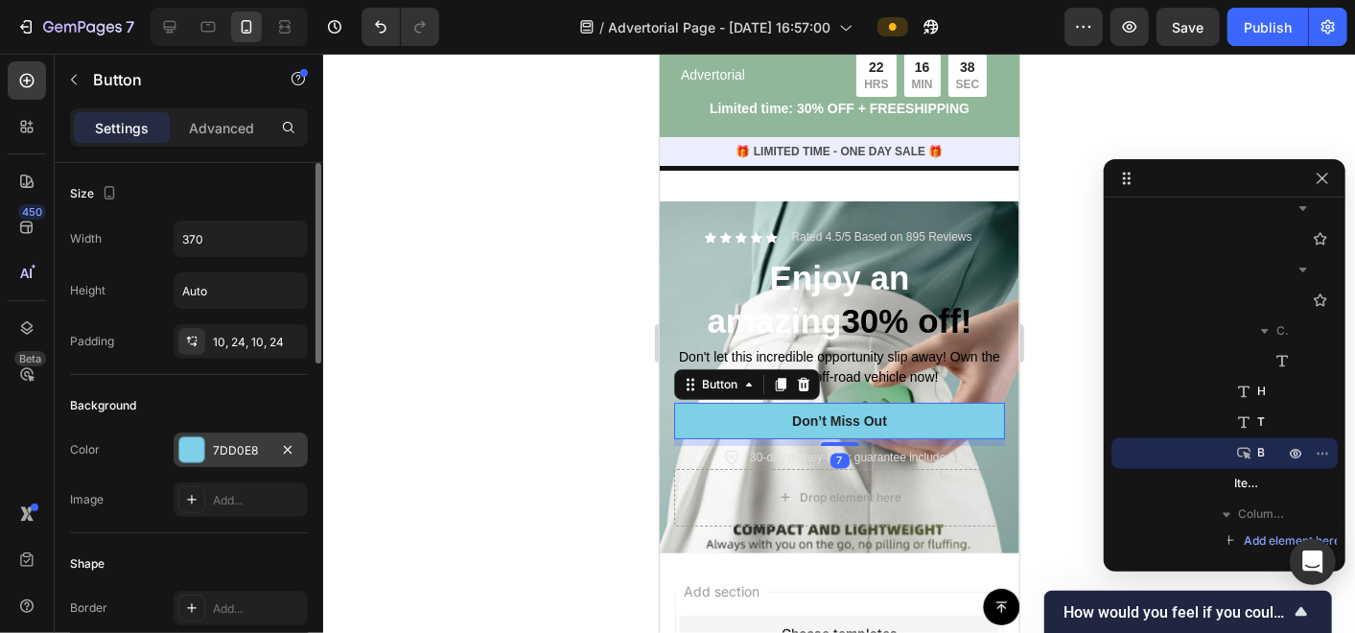
click at [238, 450] on div "7DD0E8" at bounding box center [241, 450] width 56 height 17
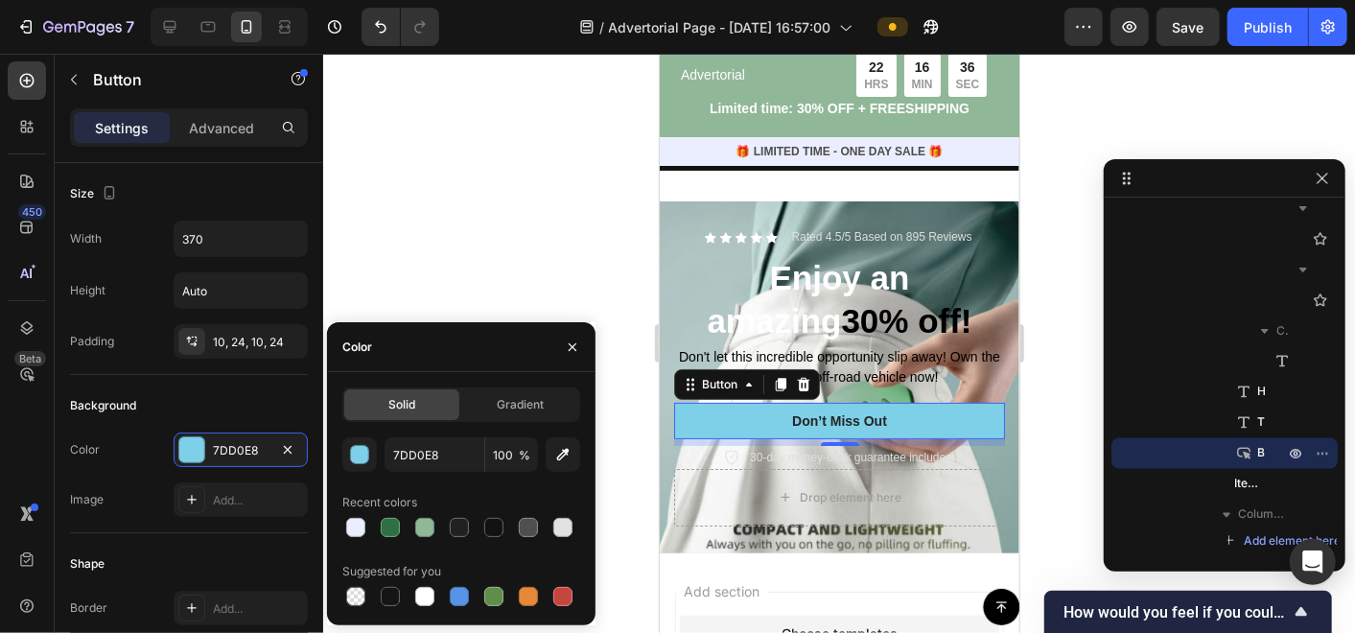
drag, startPoint x: 489, startPoint y: 530, endPoint x: 545, endPoint y: 498, distance: 64.5
click at [489, 531] on div at bounding box center [493, 527] width 19 height 19
type input "121212"
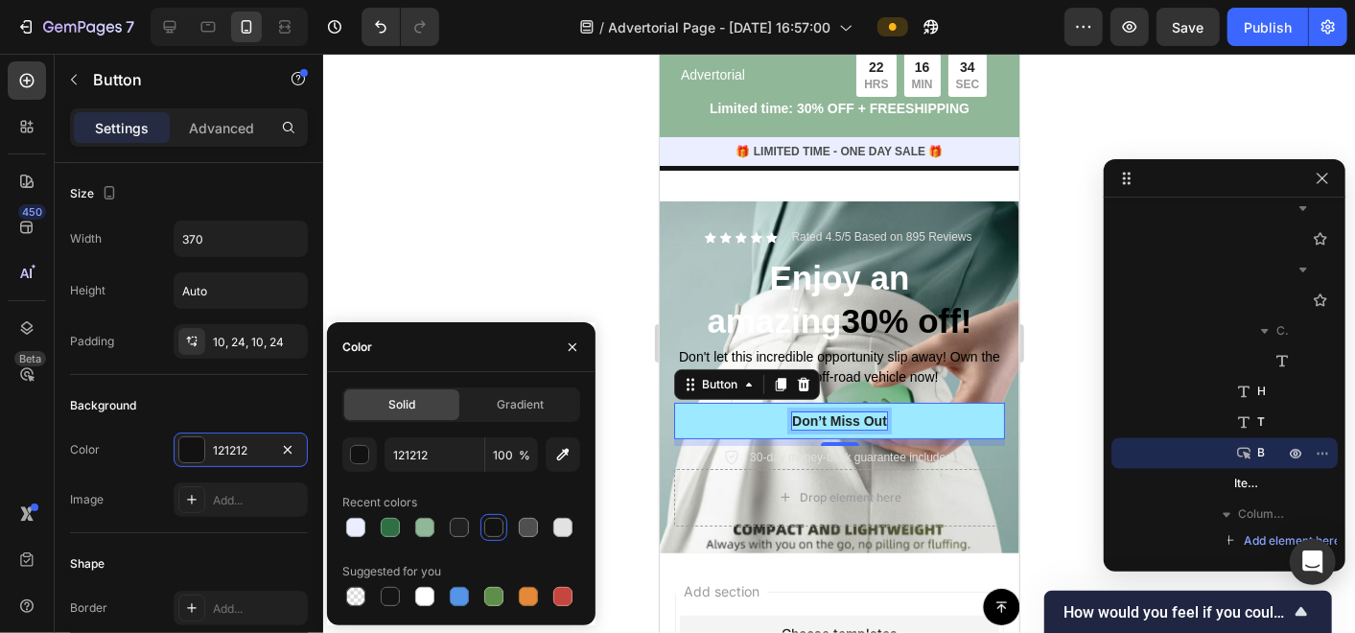
click at [826, 411] on div "Don’t Miss Out" at bounding box center [838, 419] width 95 height 17
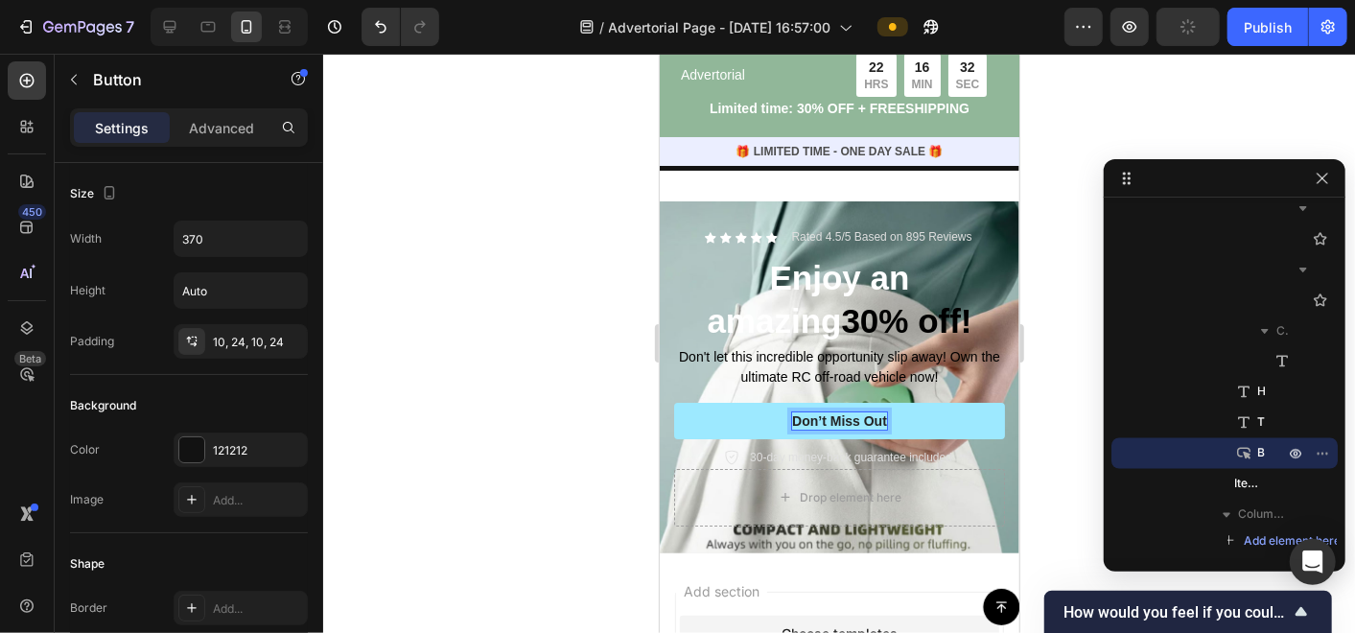
click at [864, 411] on p "Don’t Miss Out" at bounding box center [838, 419] width 95 height 17
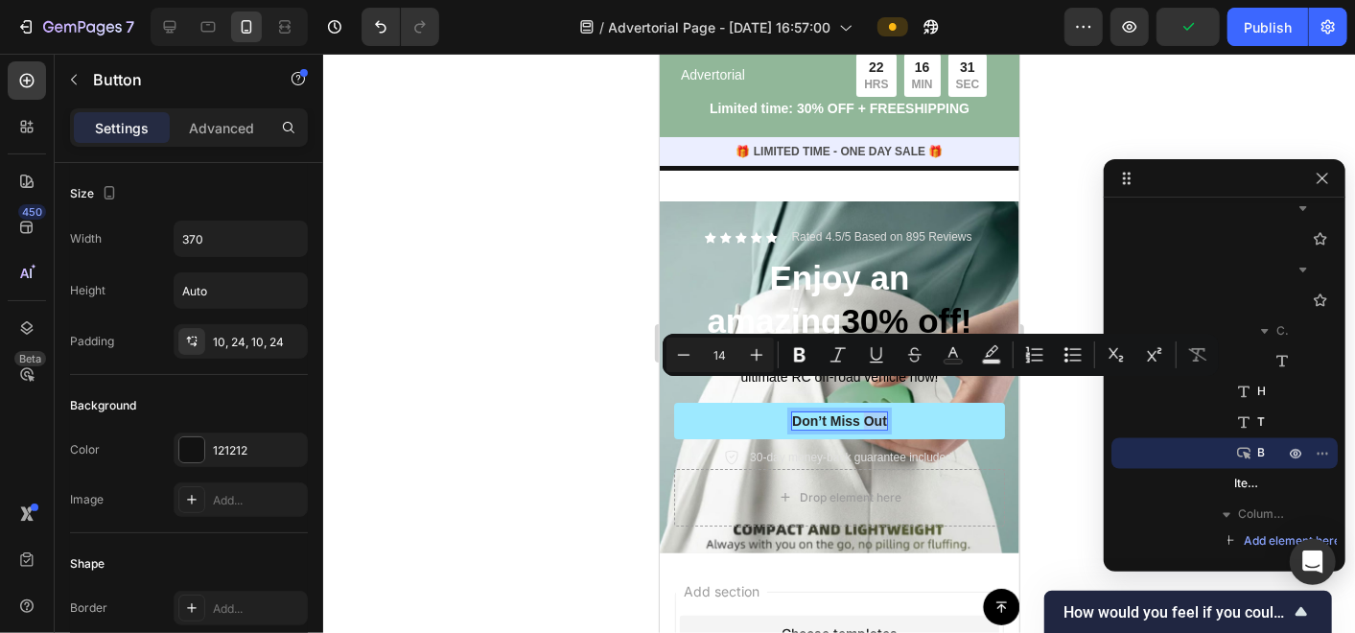
click at [864, 411] on p "Don’t Miss Out" at bounding box center [838, 419] width 95 height 17
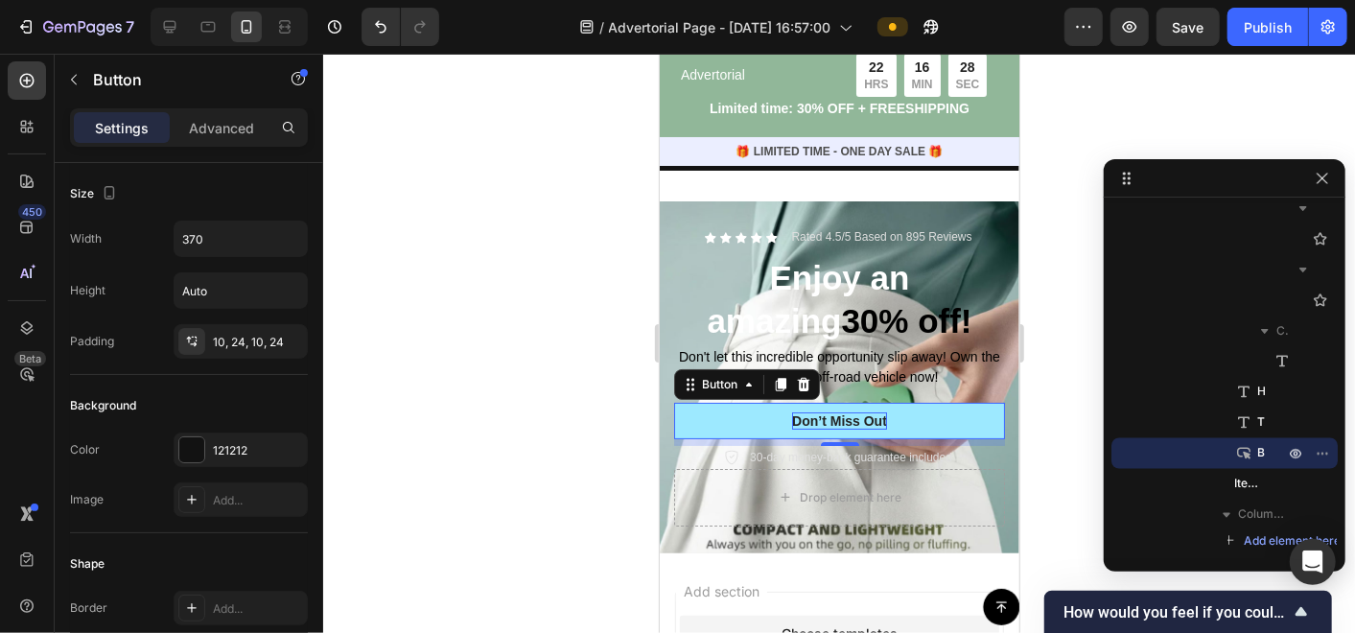
drag, startPoint x: 876, startPoint y: 390, endPoint x: 828, endPoint y: 398, distance: 49.5
click at [828, 402] on button "Don’t Miss Out" at bounding box center [838, 420] width 331 height 36
click at [791, 411] on p "Don’t Miss Out" at bounding box center [838, 419] width 95 height 17
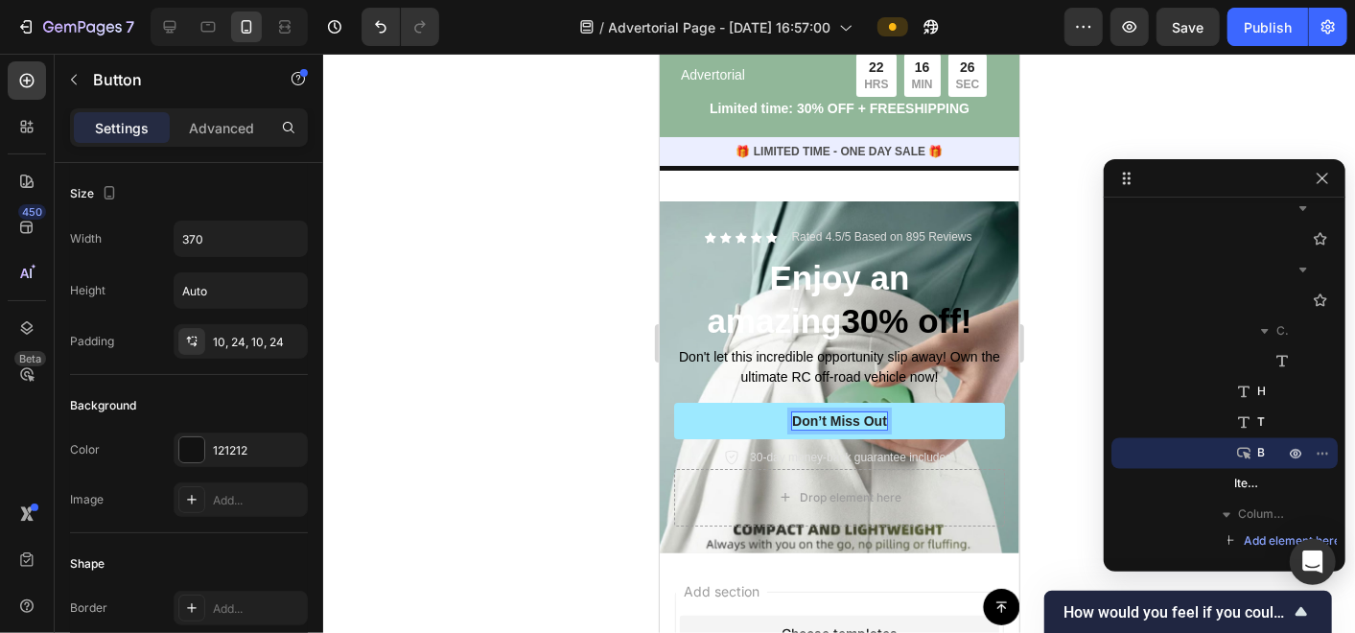
click at [791, 411] on p "Don’t Miss Out" at bounding box center [838, 419] width 95 height 17
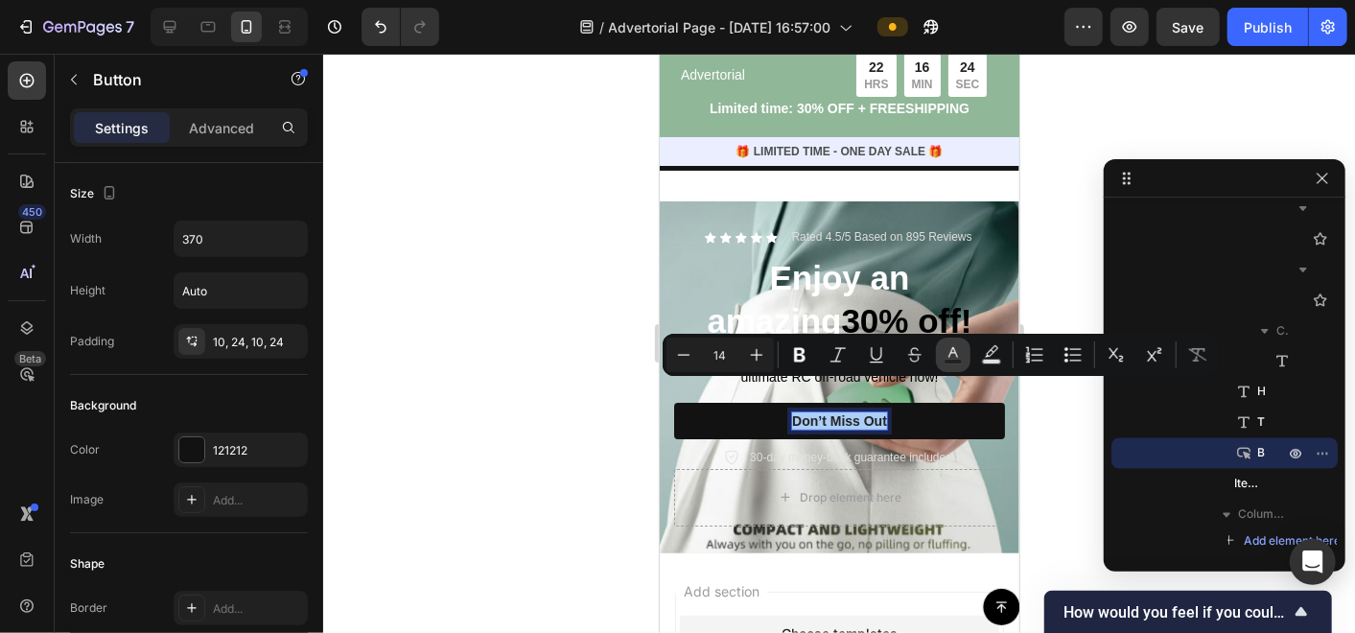
click at [950, 366] on button "Text Color" at bounding box center [953, 355] width 35 height 35
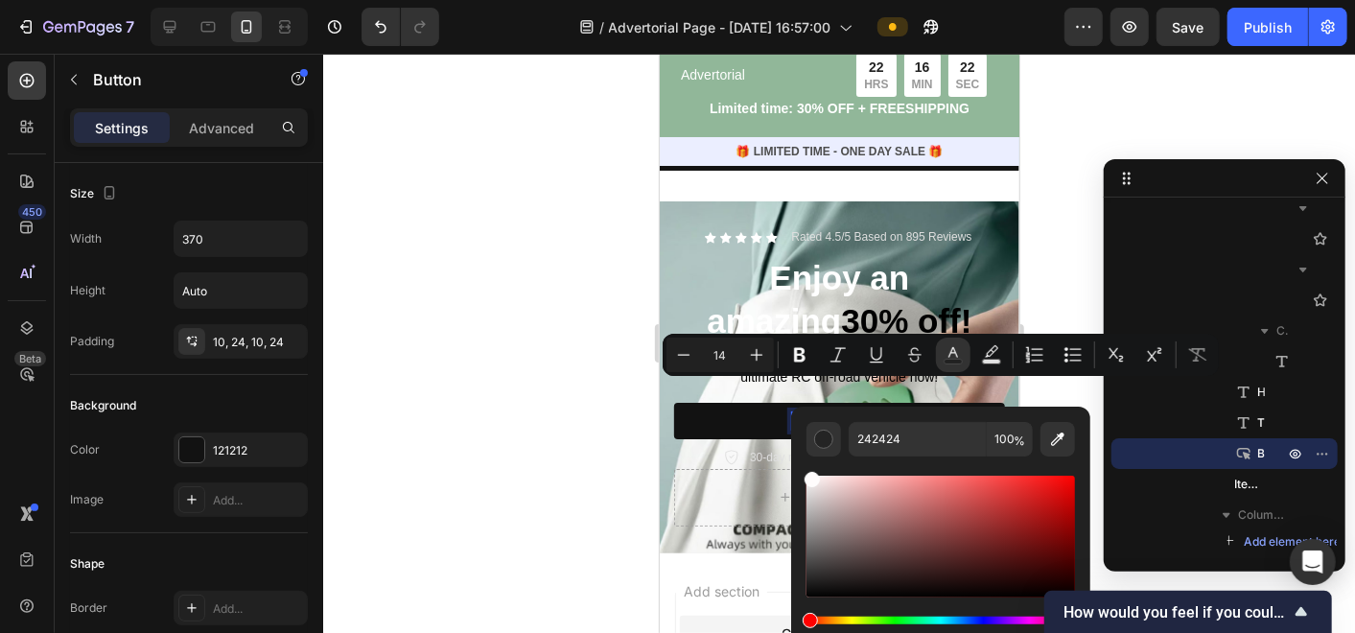
type input "FFFCFC"
drag, startPoint x: 813, startPoint y: 490, endPoint x: 810, endPoint y: 468, distance: 22.2
click at [810, 468] on div "Editor contextual toolbar" at bounding box center [940, 553] width 269 height 195
click at [490, 392] on div at bounding box center [839, 343] width 1032 height 579
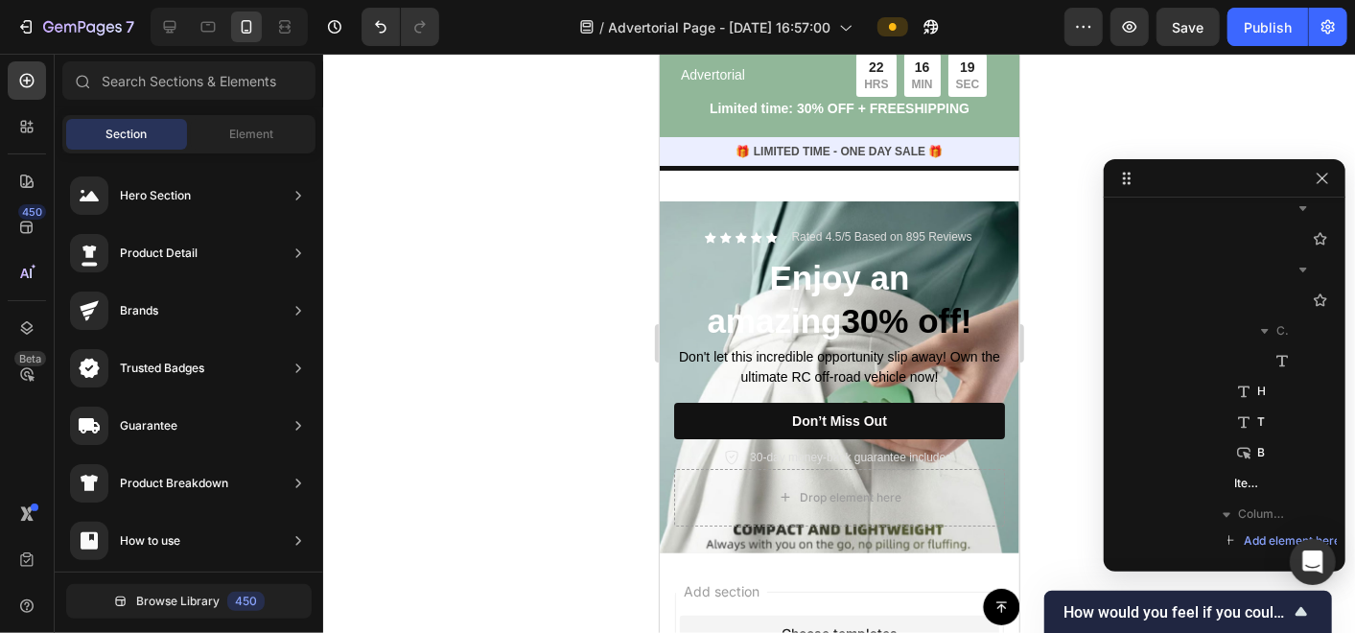
click at [490, 392] on div at bounding box center [839, 343] width 1032 height 579
click at [842, 448] on p "30-day money-back guarantee included" at bounding box center [850, 456] width 202 height 17
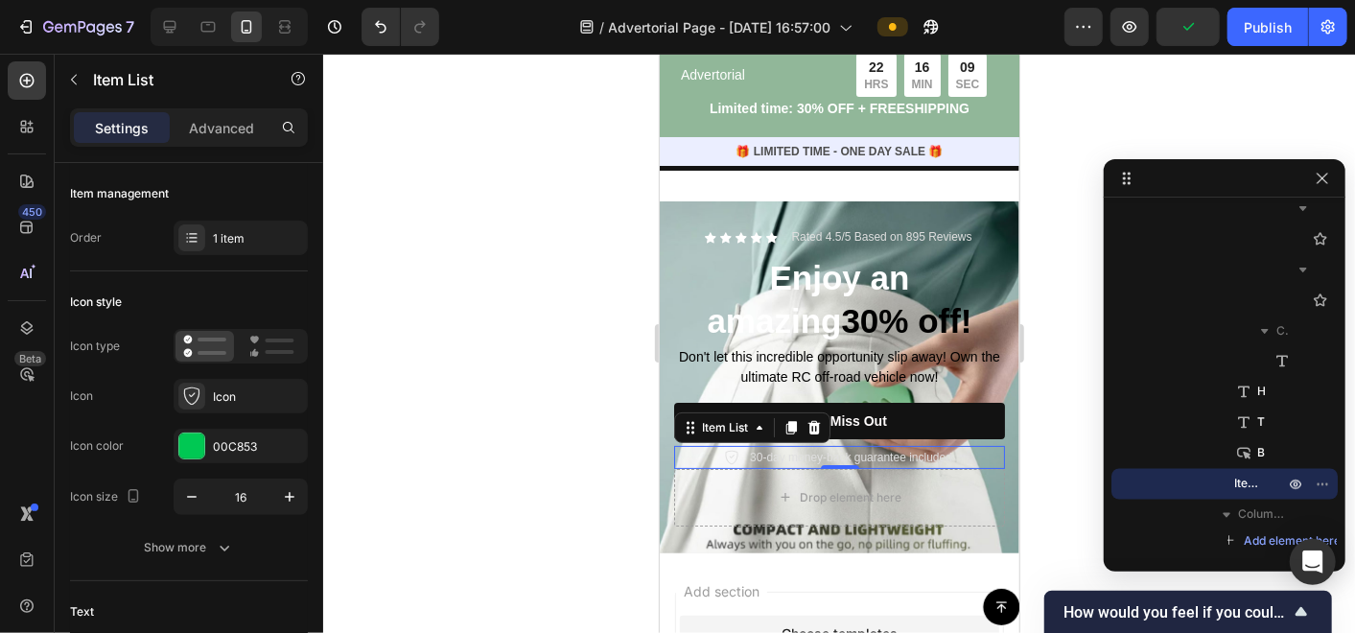
click at [713, 445] on div "30-day money-back guarantee included" at bounding box center [838, 456] width 331 height 23
click at [774, 448] on p "30-day money-back guarantee included" at bounding box center [850, 456] width 202 height 17
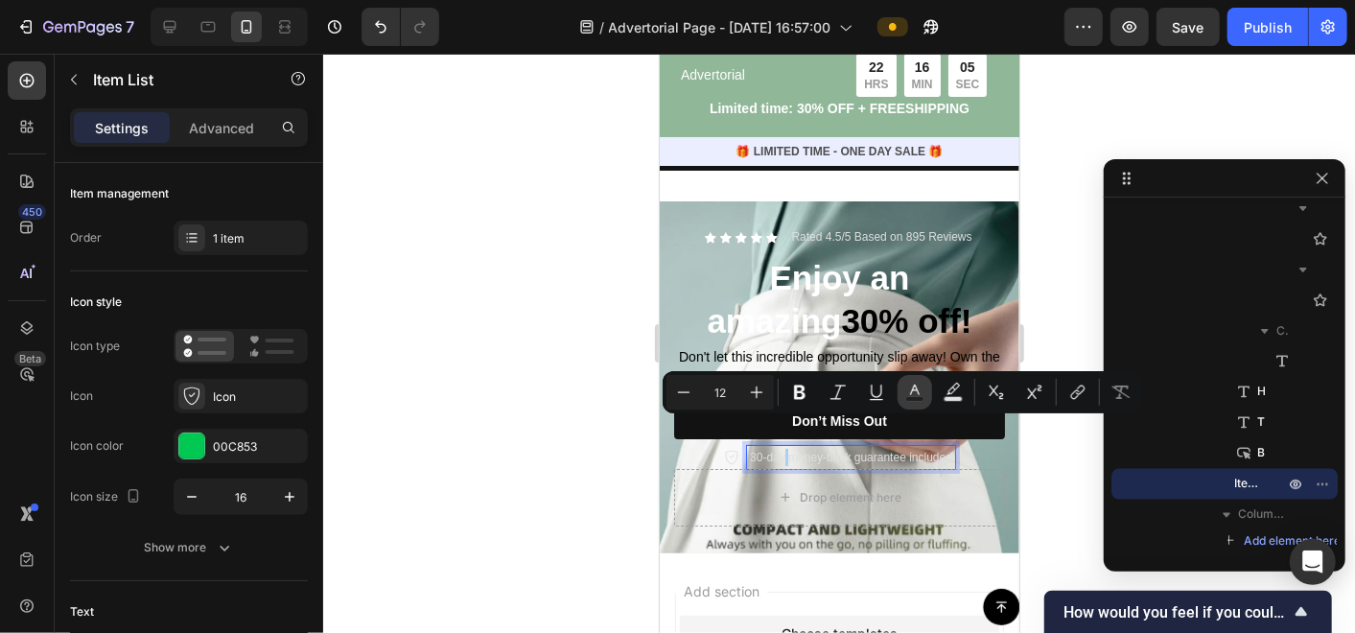
click at [912, 395] on icon "Editor contextual toolbar" at bounding box center [914, 392] width 19 height 19
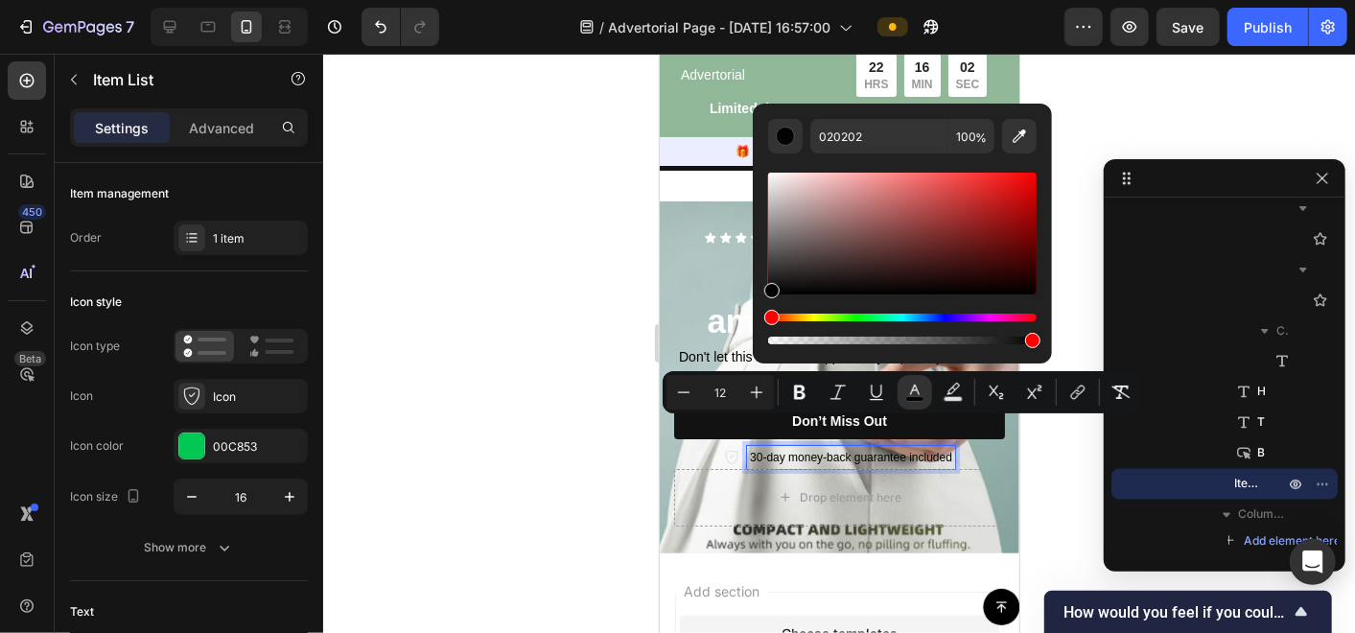
drag, startPoint x: 772, startPoint y: 278, endPoint x: 763, endPoint y: 302, distance: 25.5
click at [763, 302] on div "020202 100 %" at bounding box center [902, 226] width 299 height 245
type input "000000"
click at [528, 419] on div at bounding box center [839, 343] width 1032 height 579
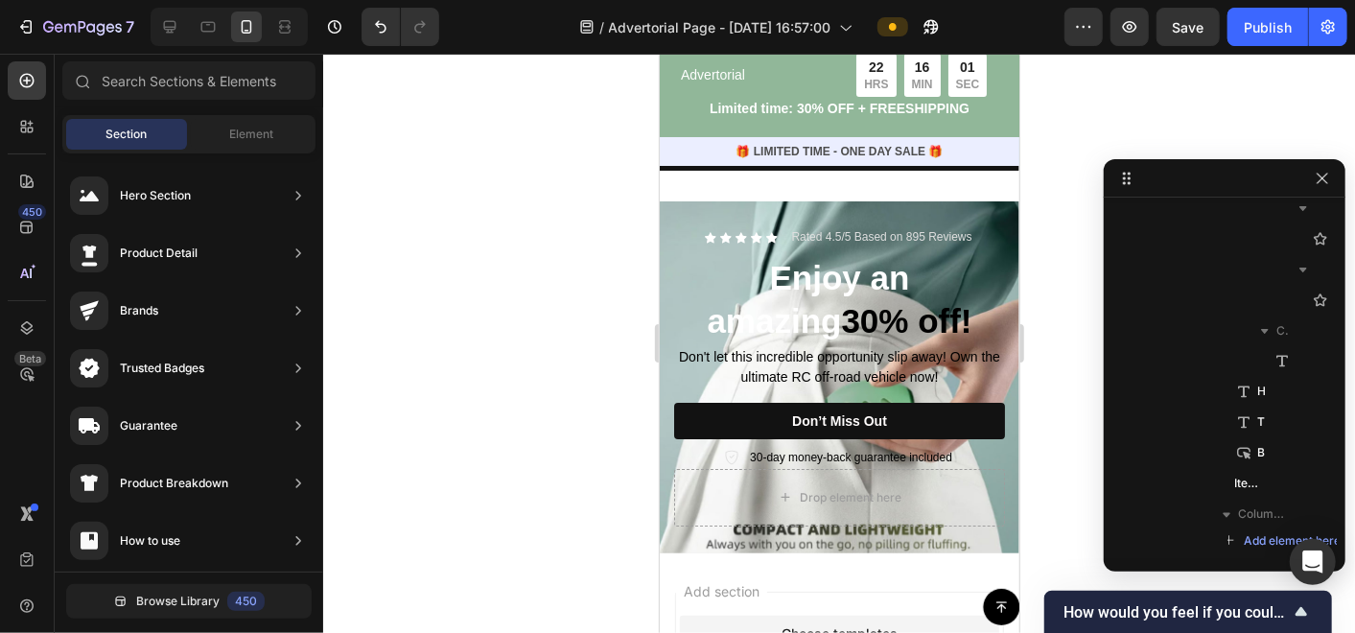
click at [528, 419] on div at bounding box center [839, 343] width 1032 height 579
click at [723, 449] on icon at bounding box center [730, 456] width 15 height 15
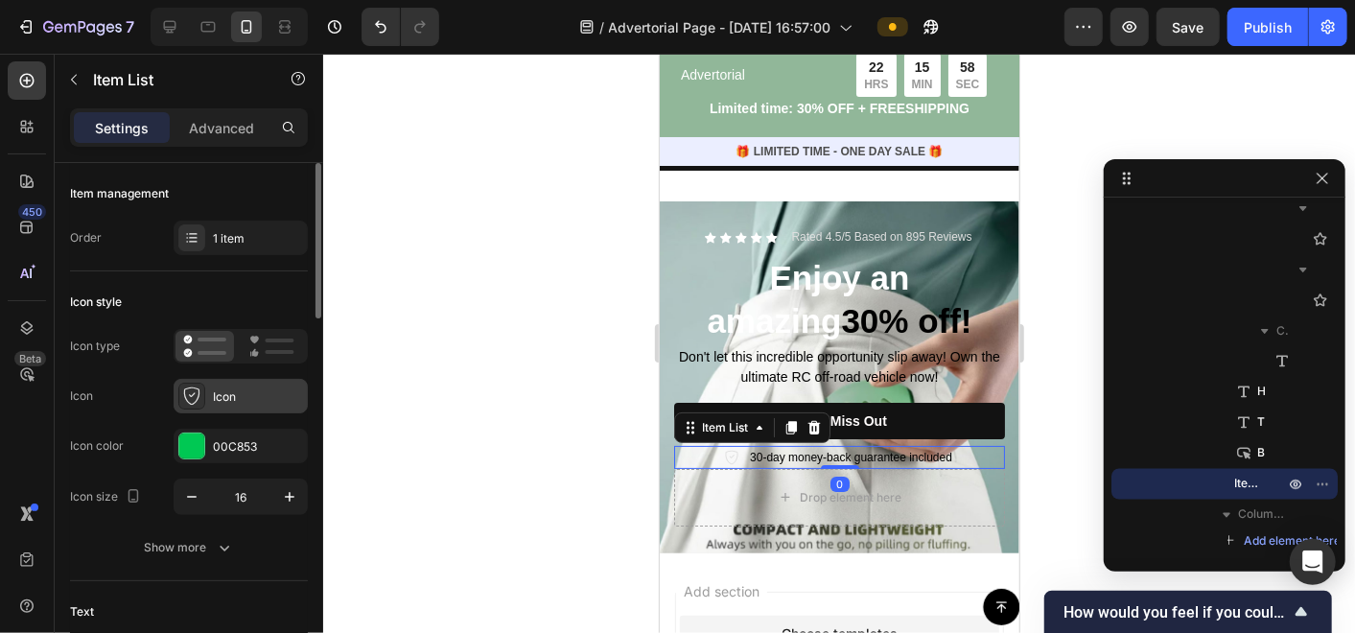
click at [230, 394] on div "Icon" at bounding box center [258, 396] width 90 height 17
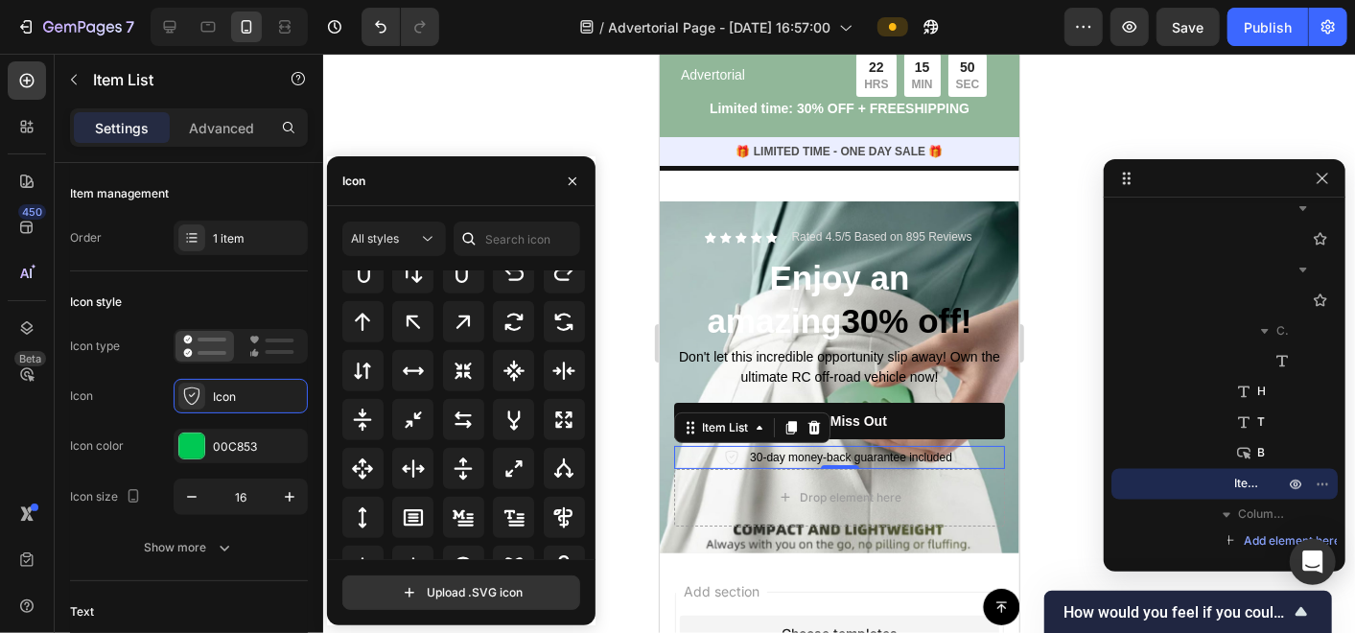
scroll to position [1036, 0]
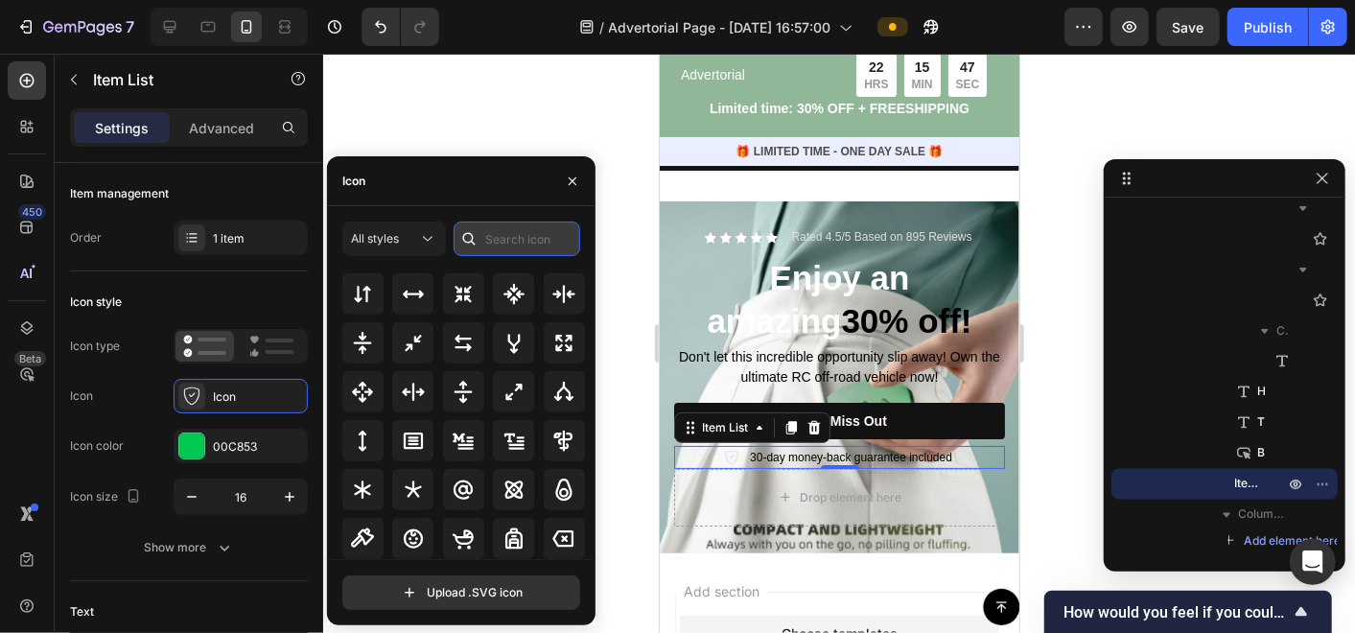
click at [506, 254] on input "text" at bounding box center [517, 239] width 127 height 35
type input "gaurantee"
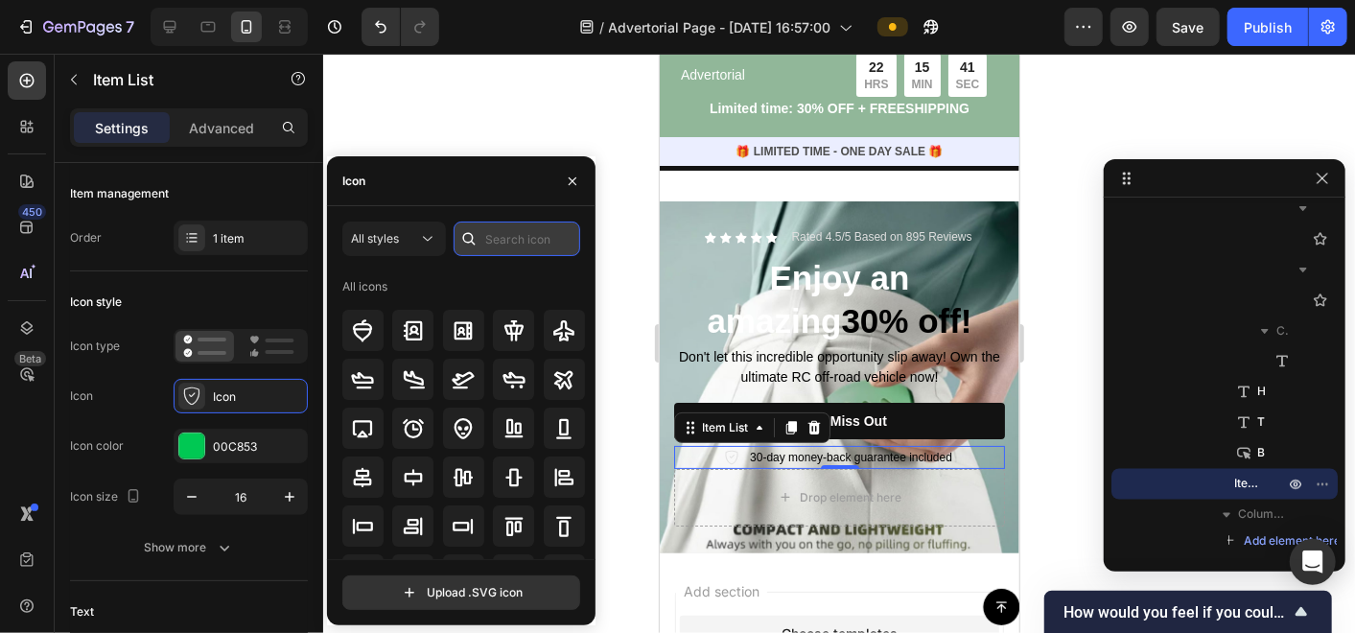
click at [531, 235] on input "text" at bounding box center [517, 239] width 127 height 35
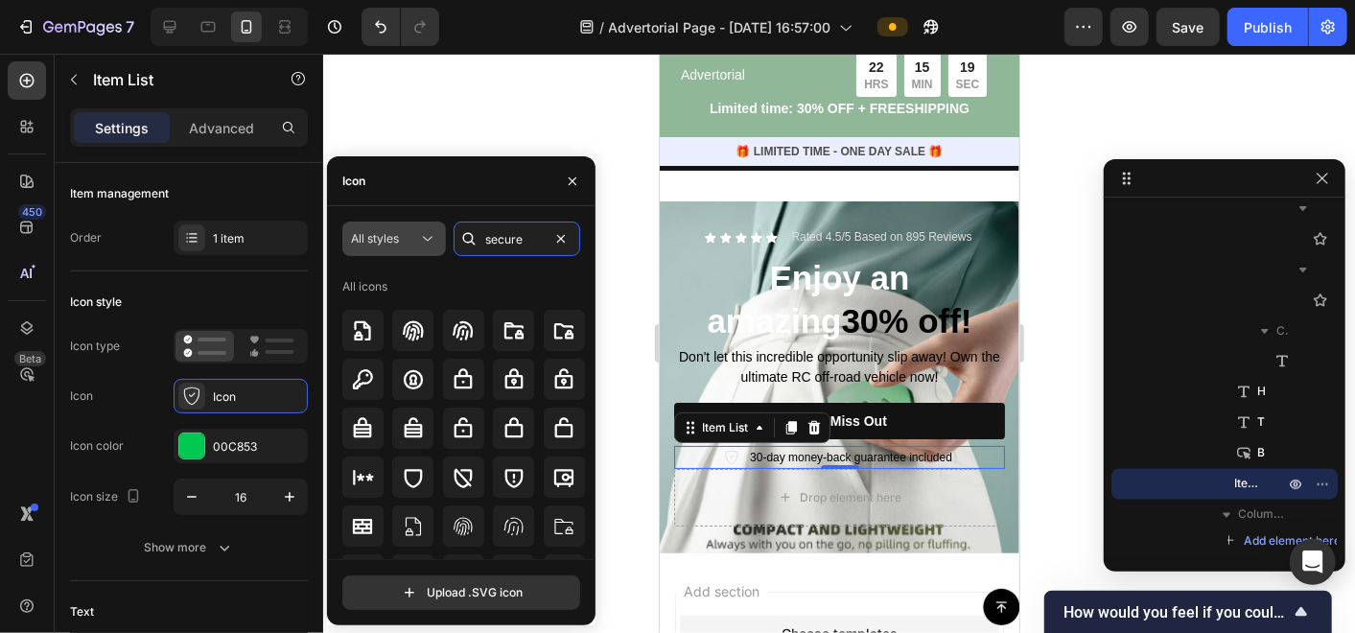
drag, startPoint x: 539, startPoint y: 241, endPoint x: 342, endPoint y: 245, distance: 196.6
click at [342, 245] on div "All styles secure" at bounding box center [461, 239] width 238 height 35
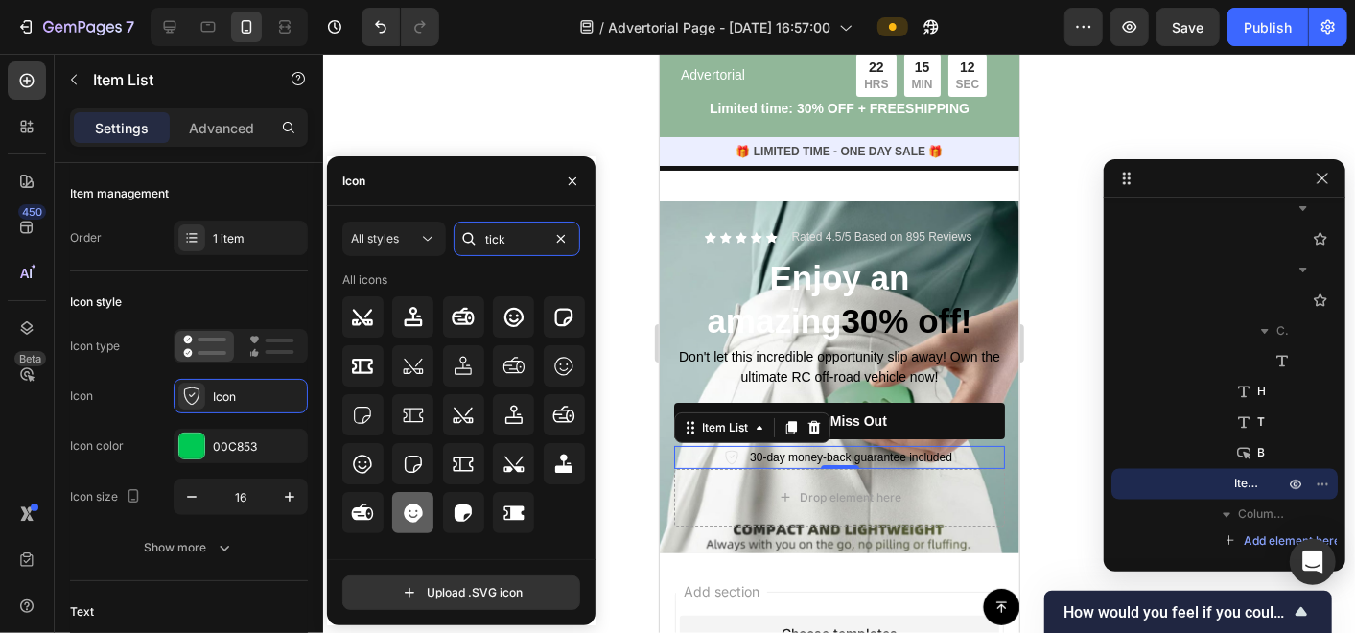
type input "tick"
click at [418, 514] on icon at bounding box center [413, 512] width 18 height 19
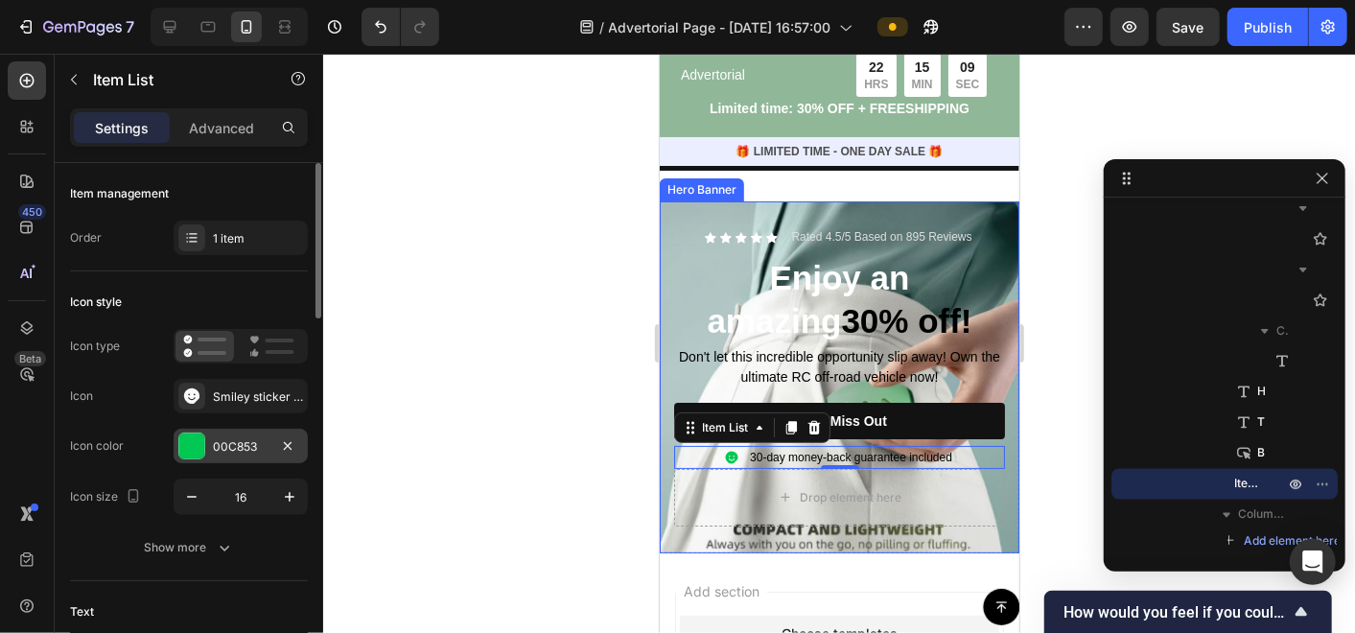
click at [224, 441] on div "00C853" at bounding box center [241, 446] width 56 height 17
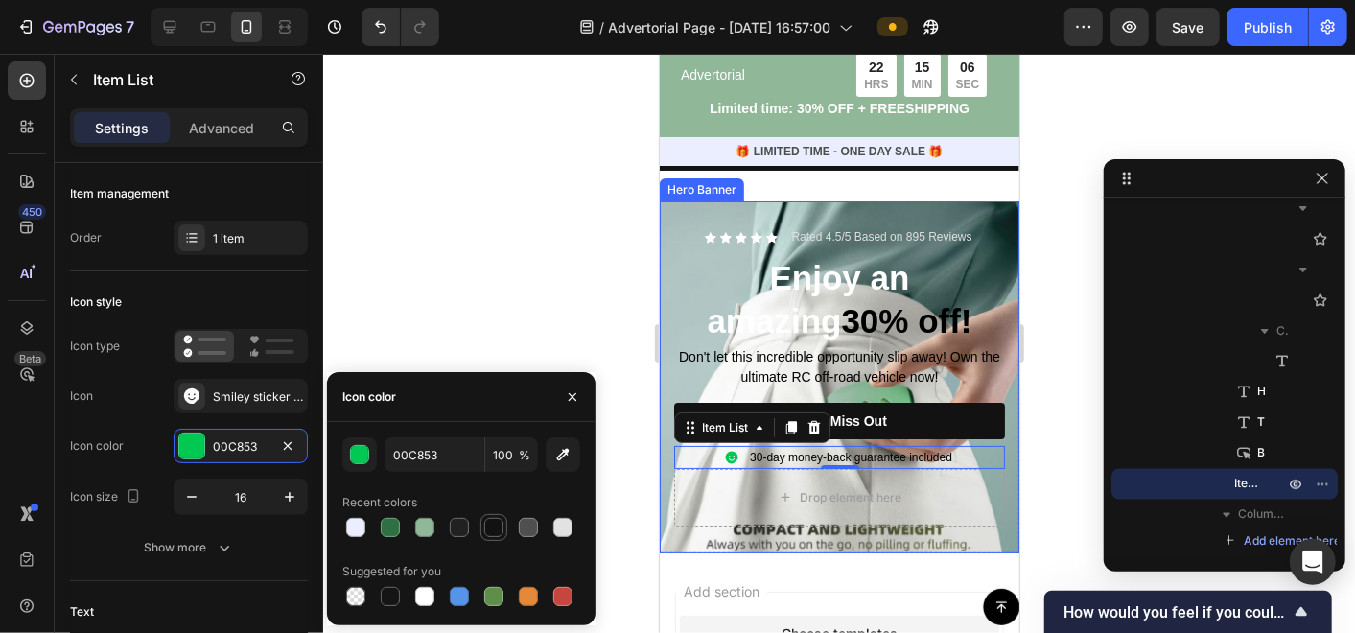
click at [487, 527] on div at bounding box center [493, 527] width 19 height 19
type input "121212"
click at [505, 336] on div at bounding box center [839, 343] width 1032 height 579
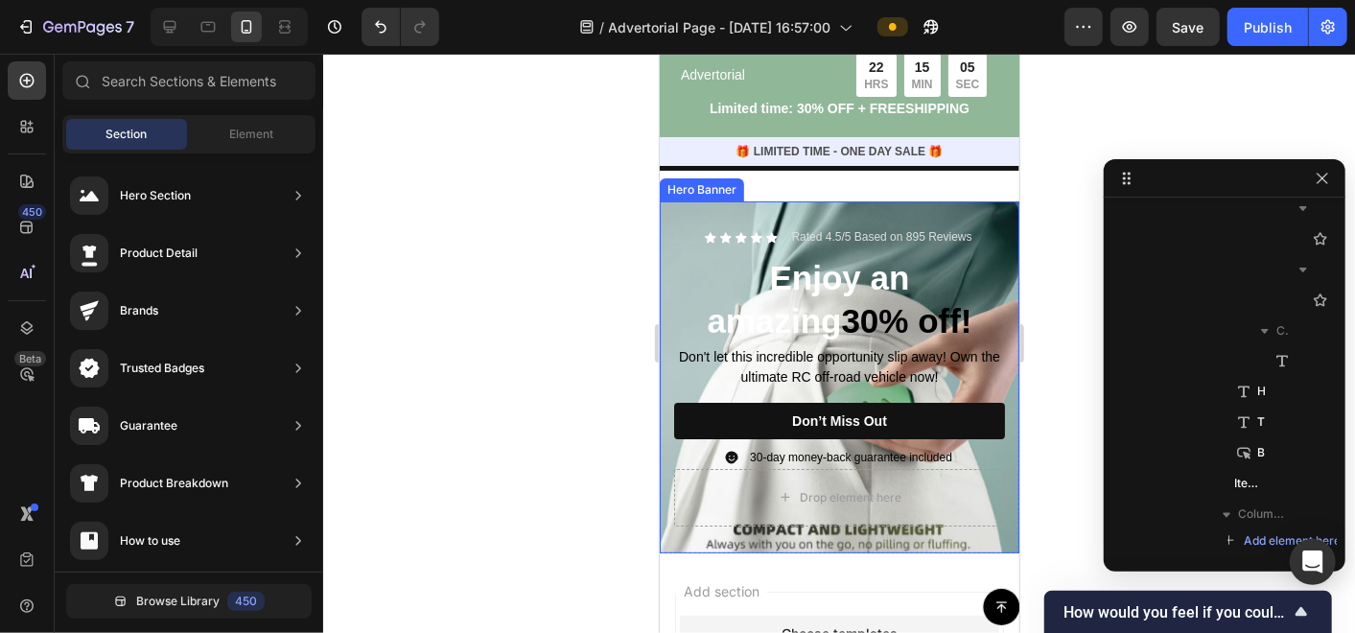
click at [506, 334] on div at bounding box center [839, 343] width 1032 height 579
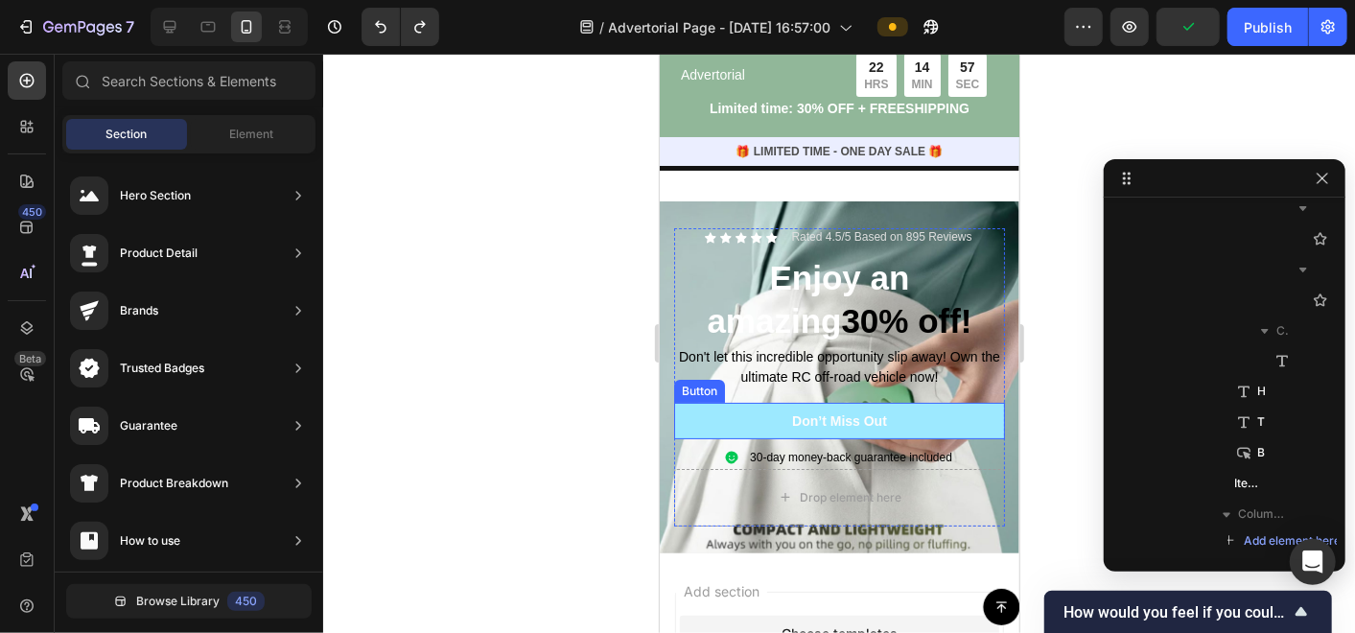
click at [878, 402] on button "Don’t Miss Out" at bounding box center [838, 420] width 331 height 36
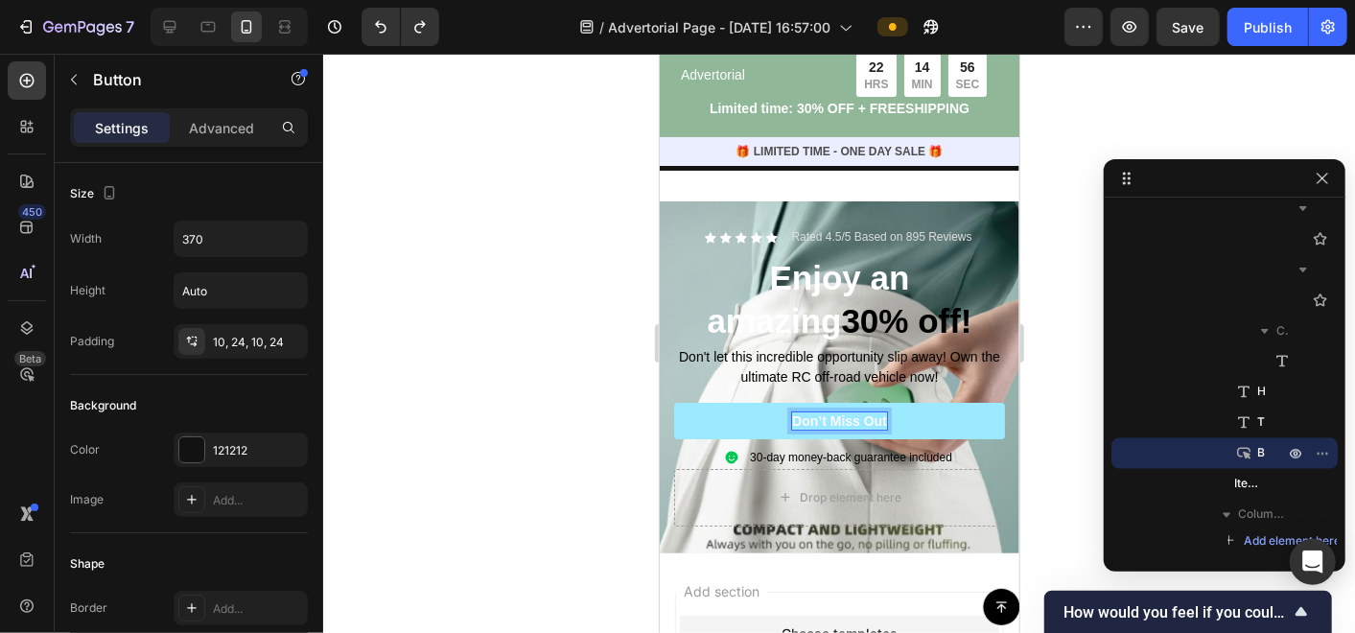
click at [871, 412] on span "Don’t Miss Out" at bounding box center [838, 419] width 95 height 15
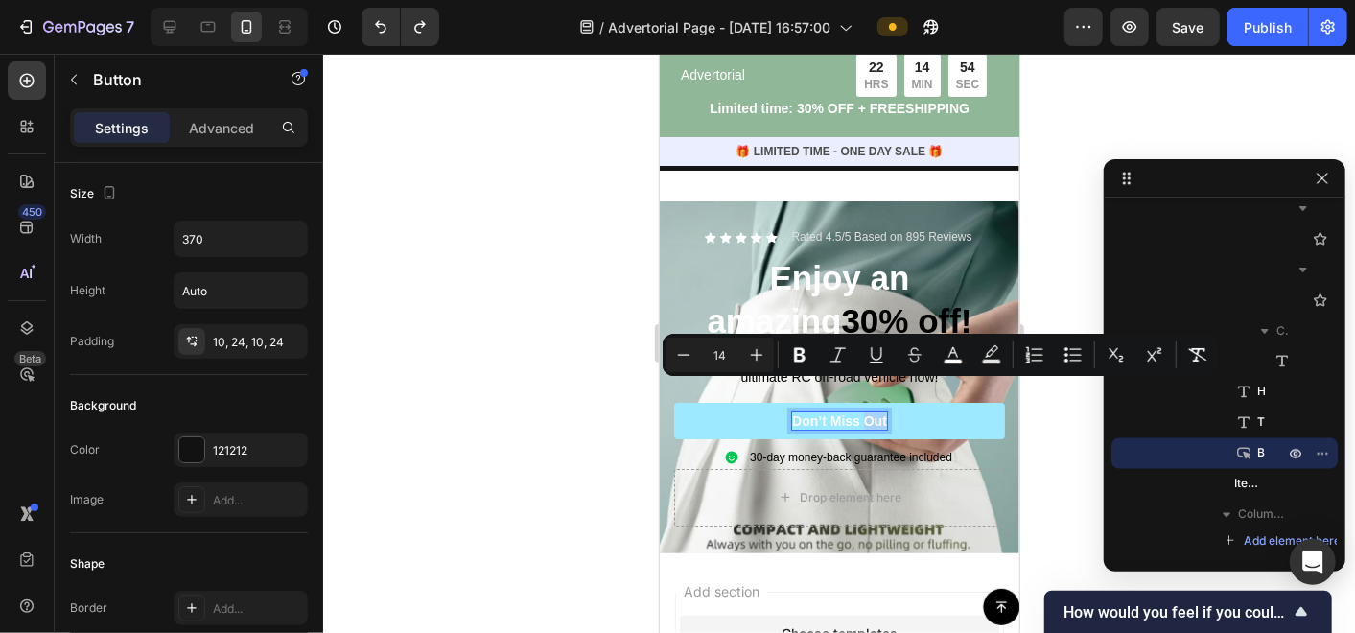
click at [871, 412] on span "Don’t Miss Out" at bounding box center [838, 419] width 95 height 15
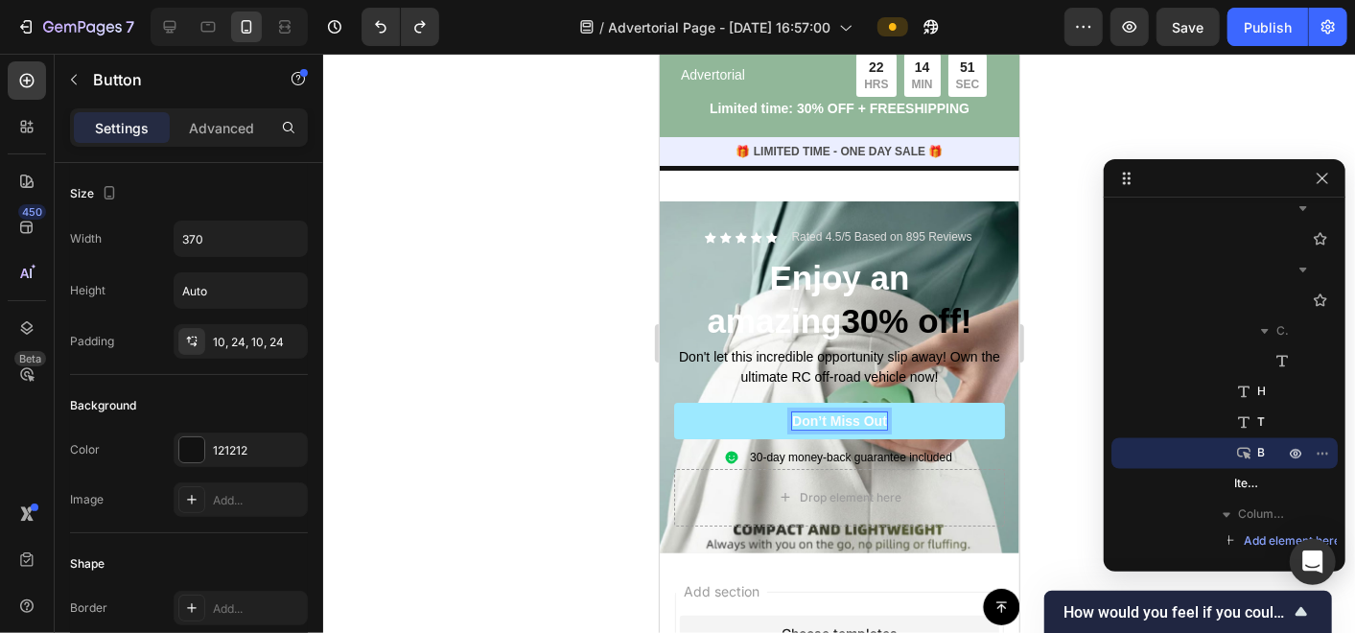
click at [673, 402] on button "Don’t Miss Out" at bounding box center [838, 420] width 331 height 36
click at [673, 402] on button "Don’t Miss Out -" at bounding box center [838, 420] width 331 height 36
click at [673, 402] on button "Don’t Miss Out - Click" at bounding box center [838, 420] width 331 height 36
click at [673, 402] on button "Don’t Miss Out - Click Here" at bounding box center [838, 420] width 331 height 36
click at [673, 402] on button "Don’t Miss Out - Click Here To" at bounding box center [838, 420] width 331 height 36
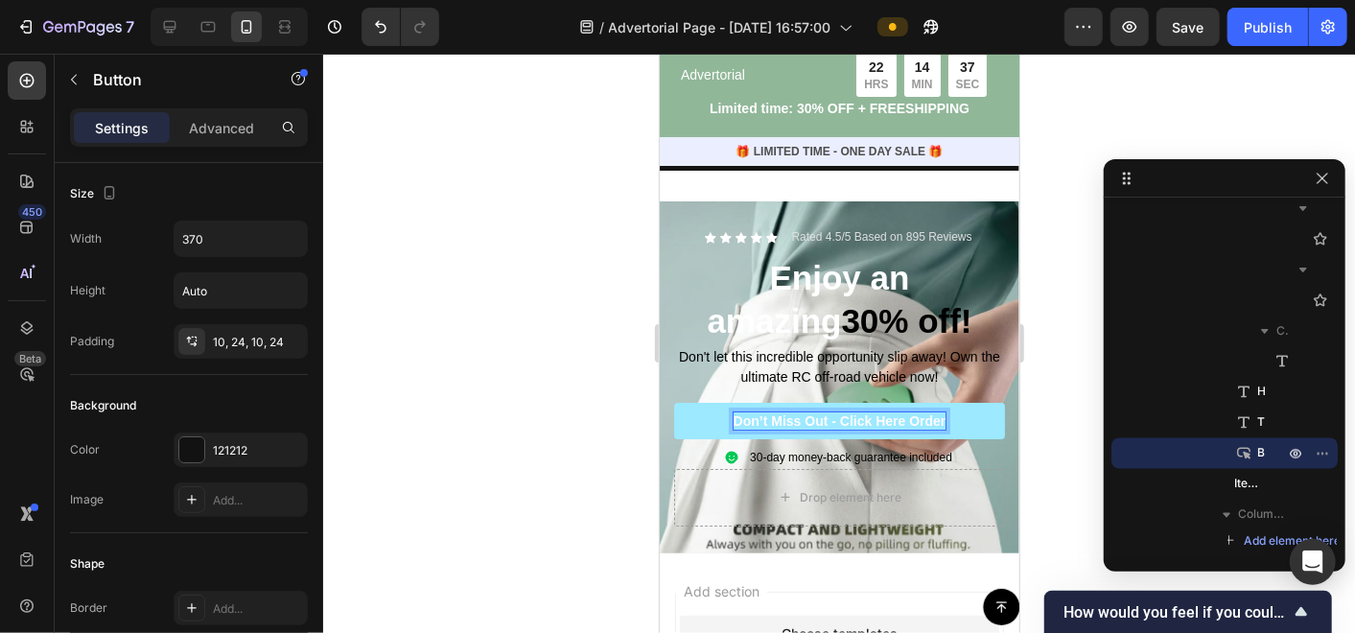
click at [673, 402] on button "Don’t Miss Out - Click Here Order" at bounding box center [838, 420] width 331 height 36
click at [510, 455] on div at bounding box center [839, 343] width 1032 height 579
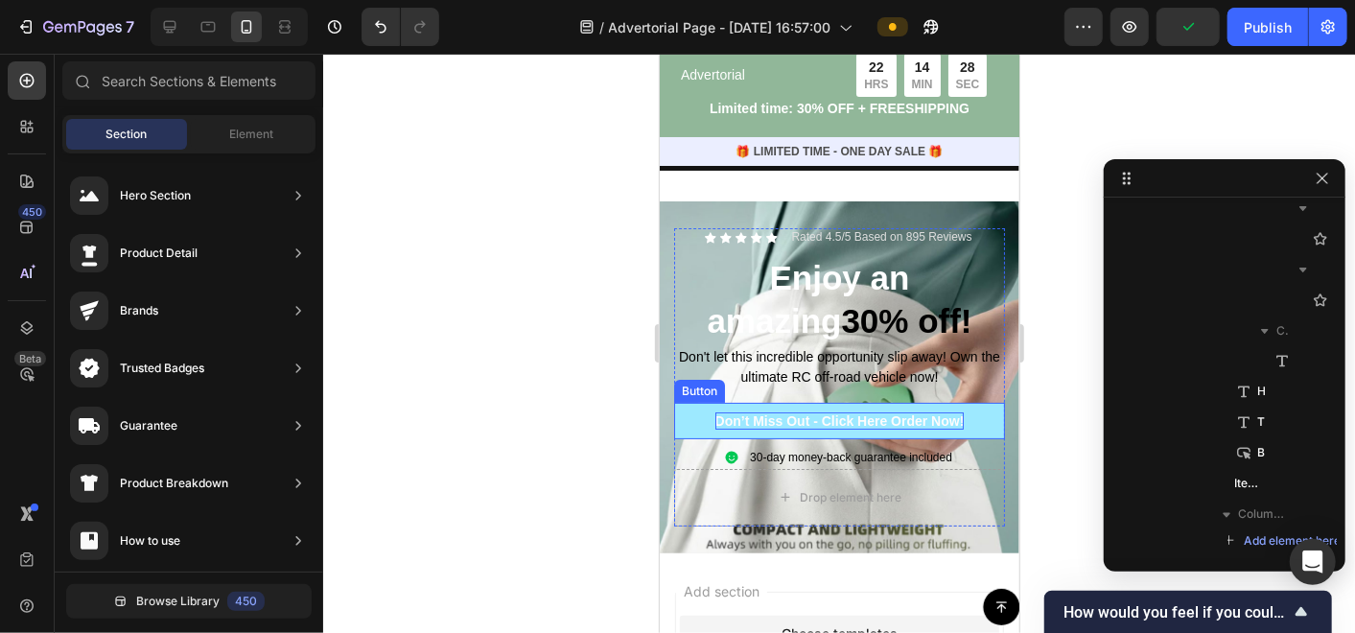
click at [704, 402] on button "Don’t Miss Out - Click Here Order Now!" at bounding box center [838, 420] width 331 height 36
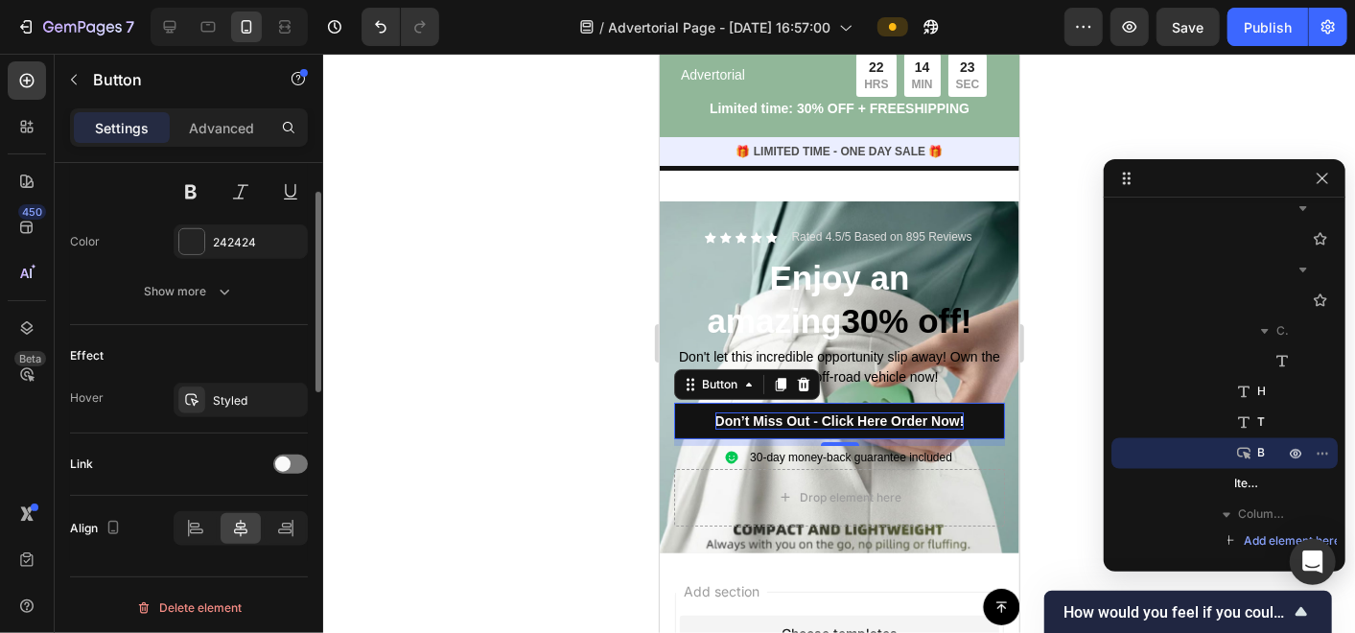
scroll to position [314, 0]
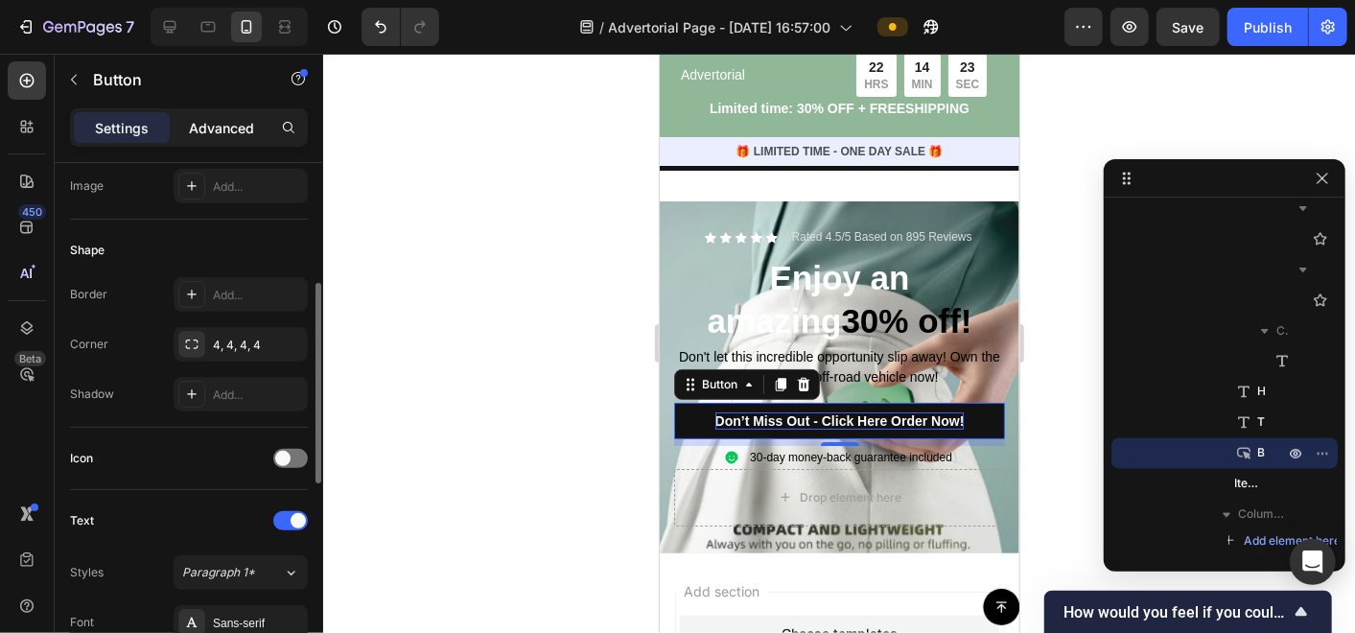
click at [233, 118] on p "Advanced" at bounding box center [221, 128] width 65 height 20
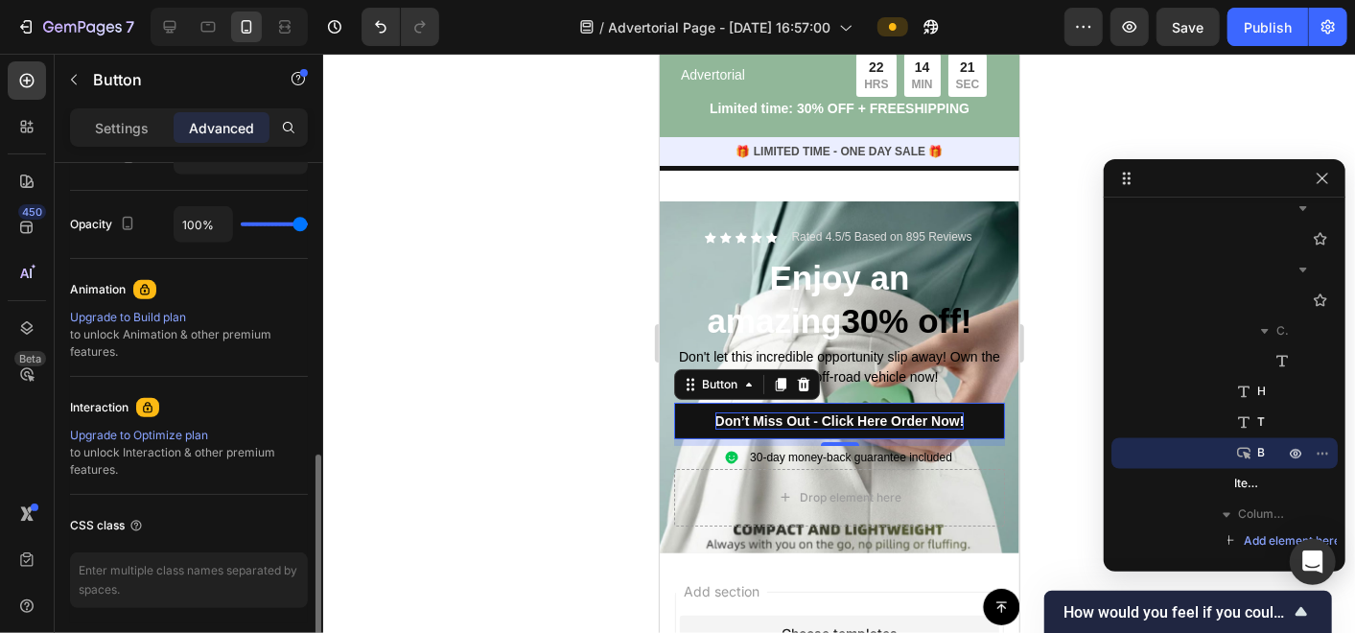
scroll to position [803, 0]
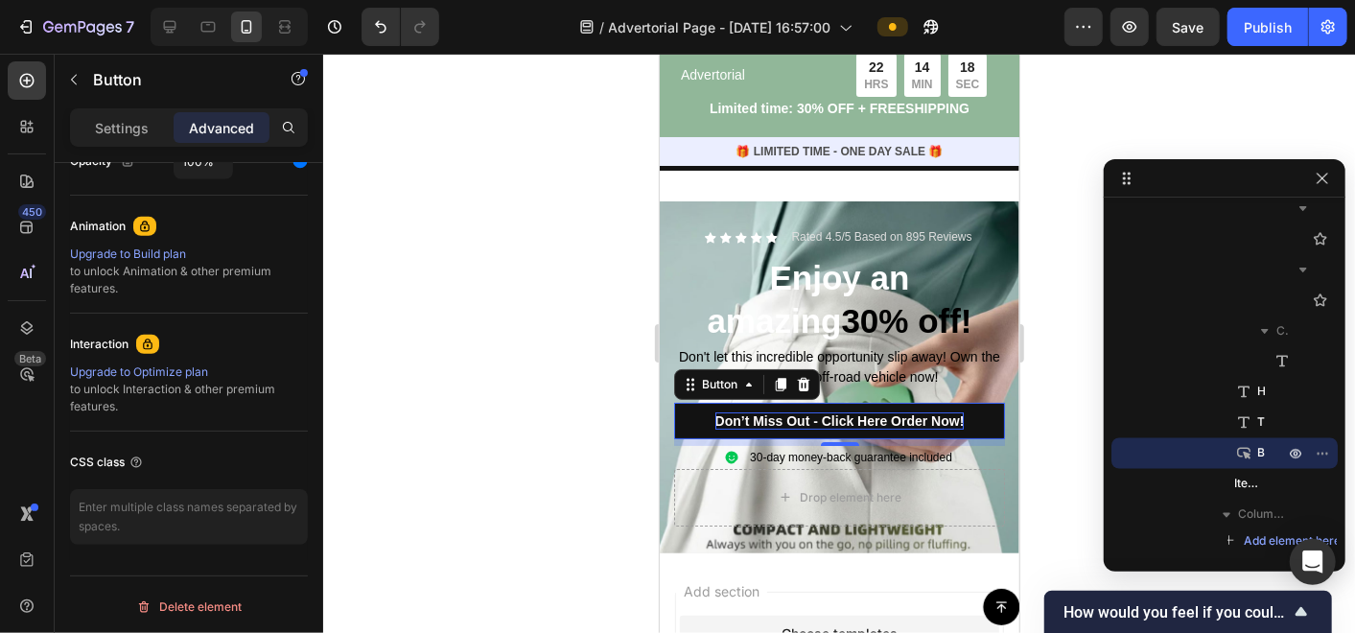
click at [614, 310] on div at bounding box center [839, 343] width 1032 height 579
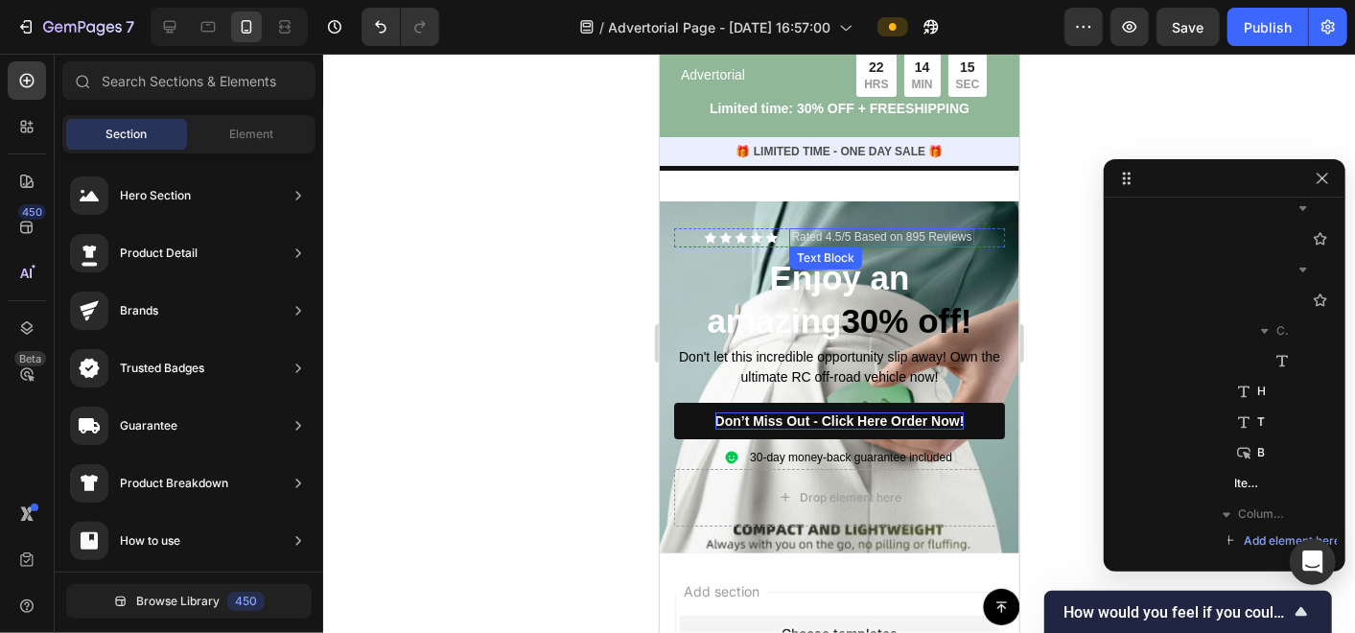
click at [884, 229] on p "Rated 4.5/5 Based on 895 Reviews" at bounding box center [880, 236] width 180 height 15
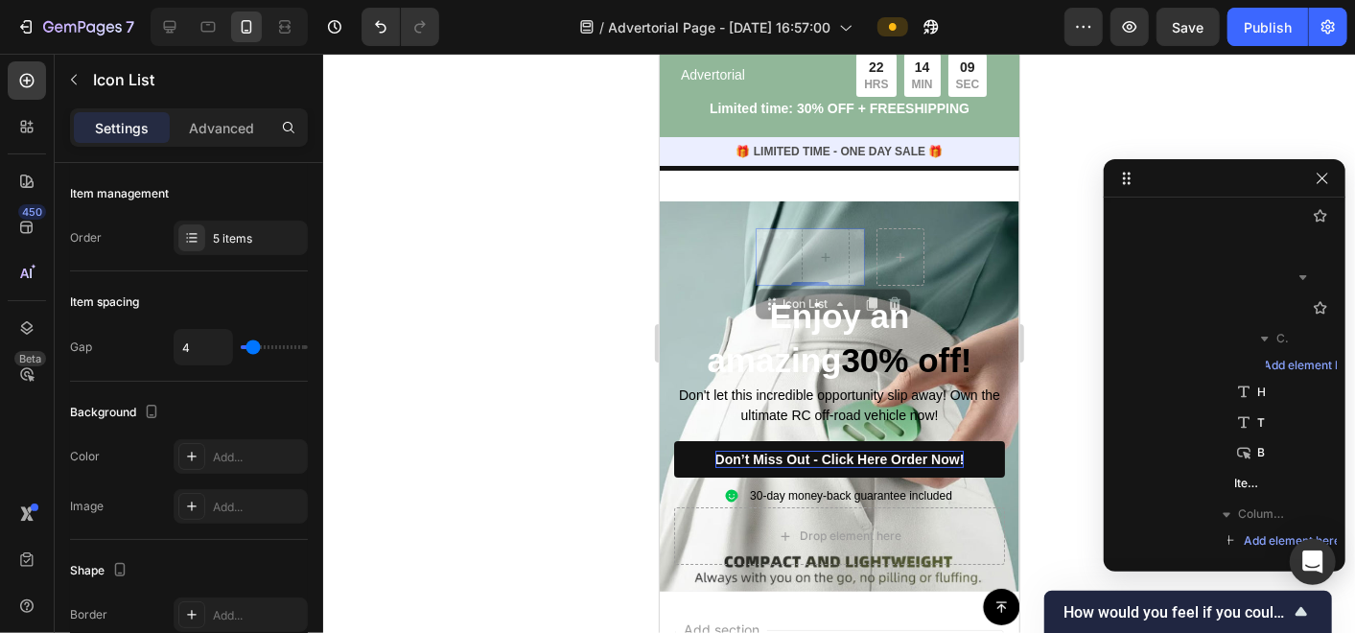
scroll to position [5545, 0]
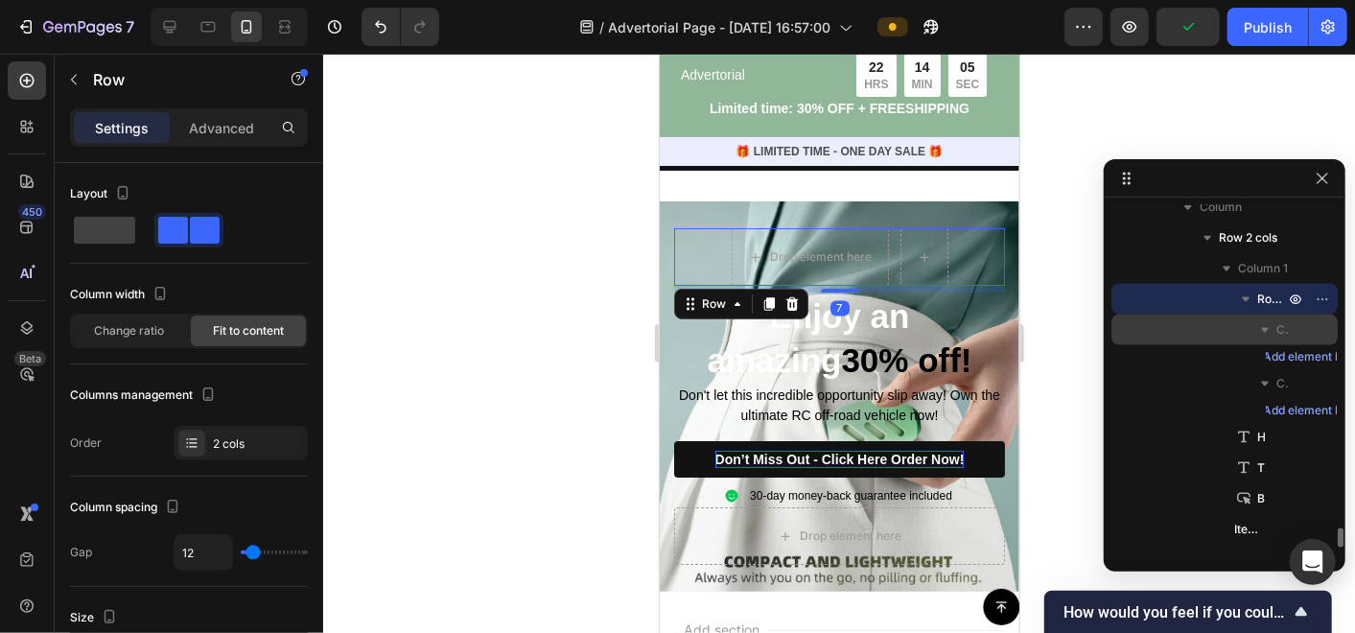
click at [1297, 320] on div "Column 1" at bounding box center [1224, 330] width 211 height 31
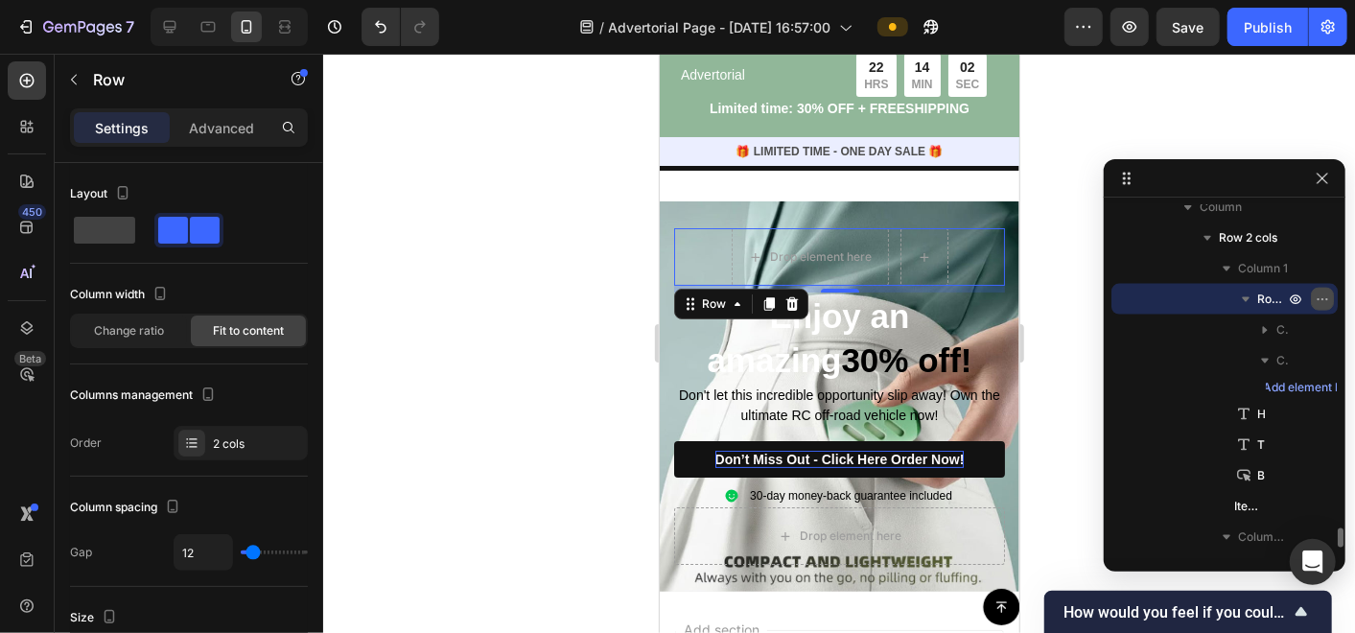
click at [1322, 292] on icon "button" at bounding box center [1322, 299] width 15 height 15
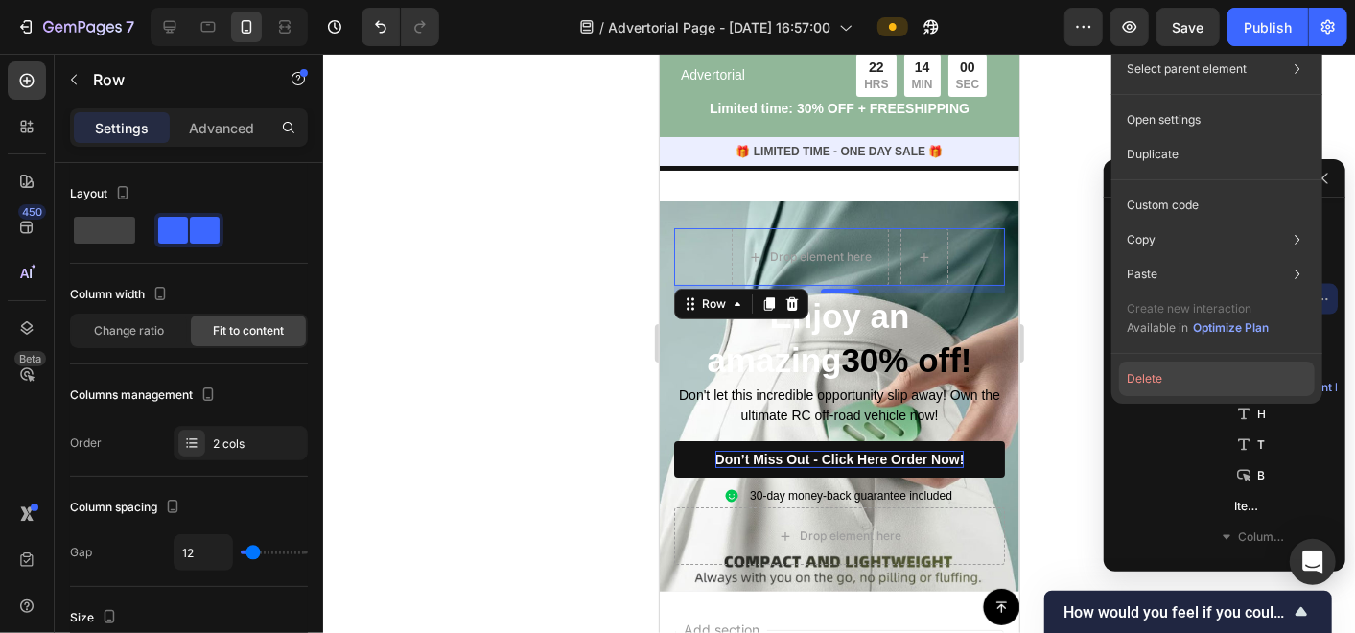
click at [1196, 381] on button "Delete" at bounding box center [1217, 379] width 196 height 35
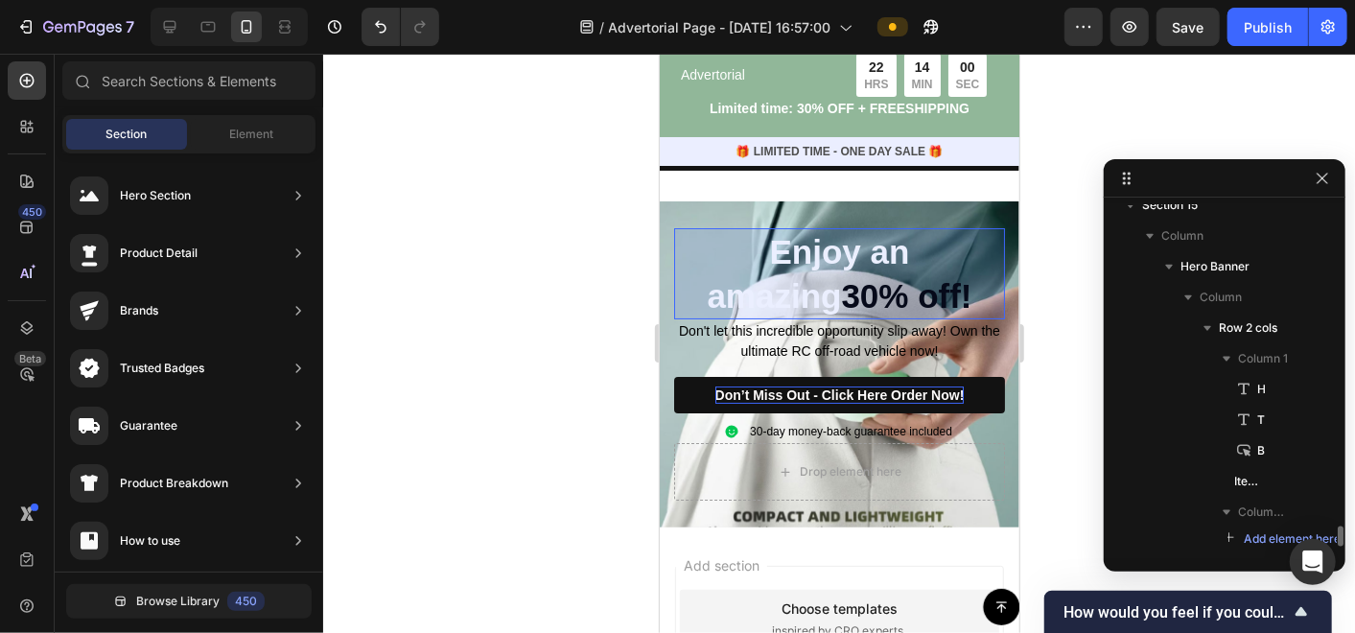
scroll to position [5452, 0]
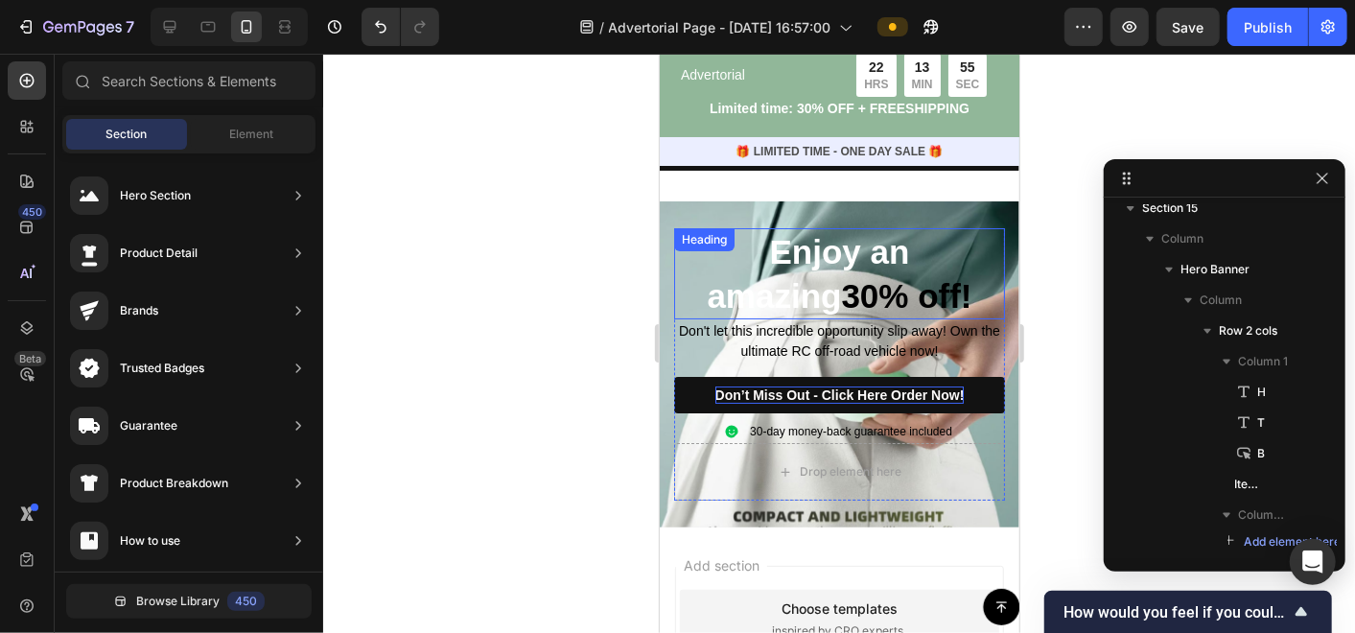
click at [863, 229] on p "Enjoy an amazing 30% off!" at bounding box center [838, 272] width 327 height 87
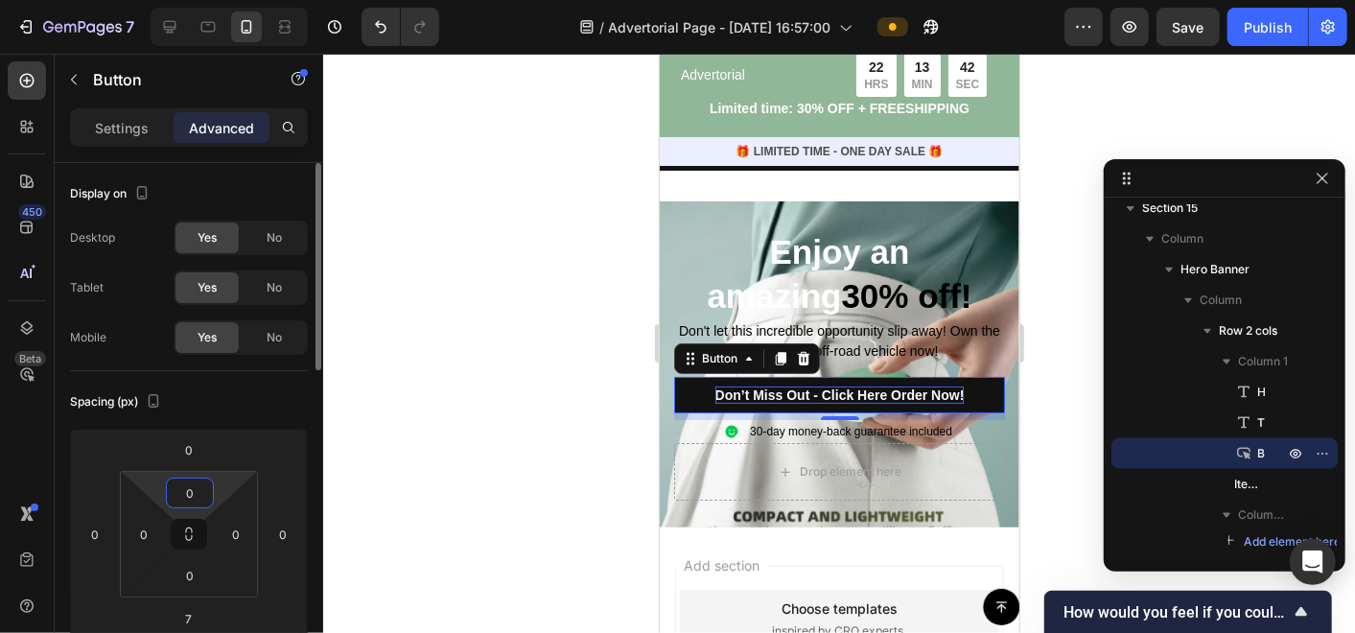
click at [193, 503] on input "0" at bounding box center [190, 493] width 38 height 29
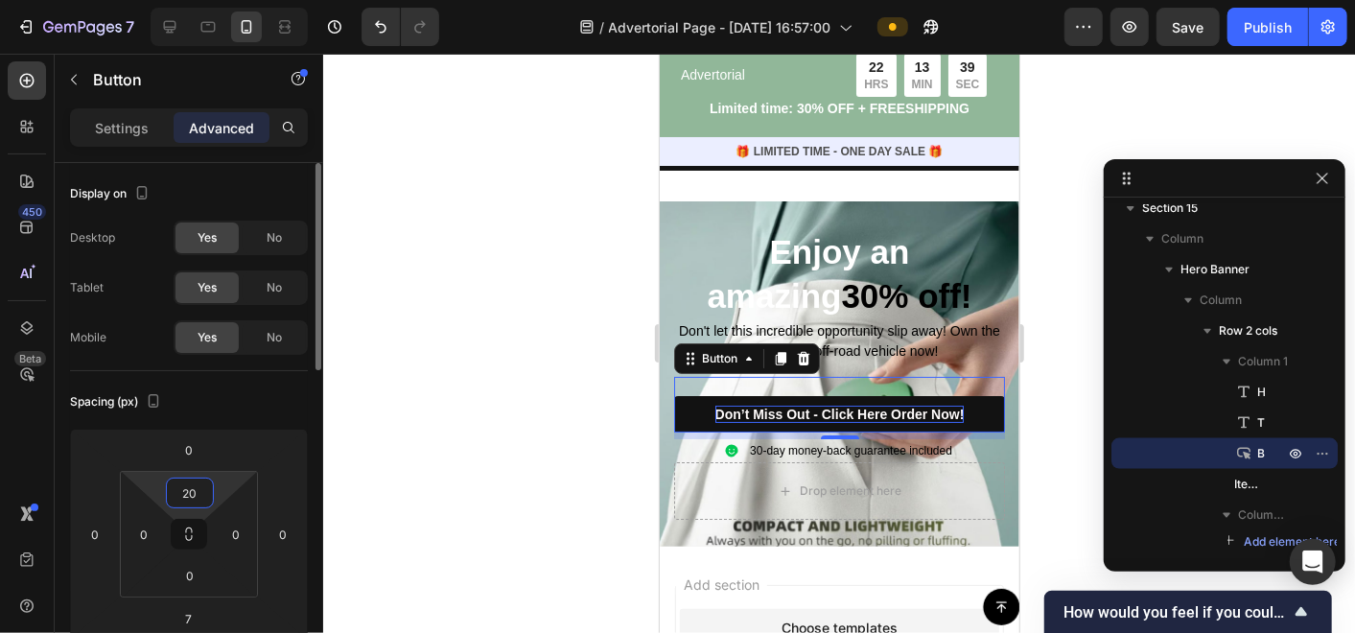
click at [193, 503] on input "20" at bounding box center [190, 493] width 38 height 29
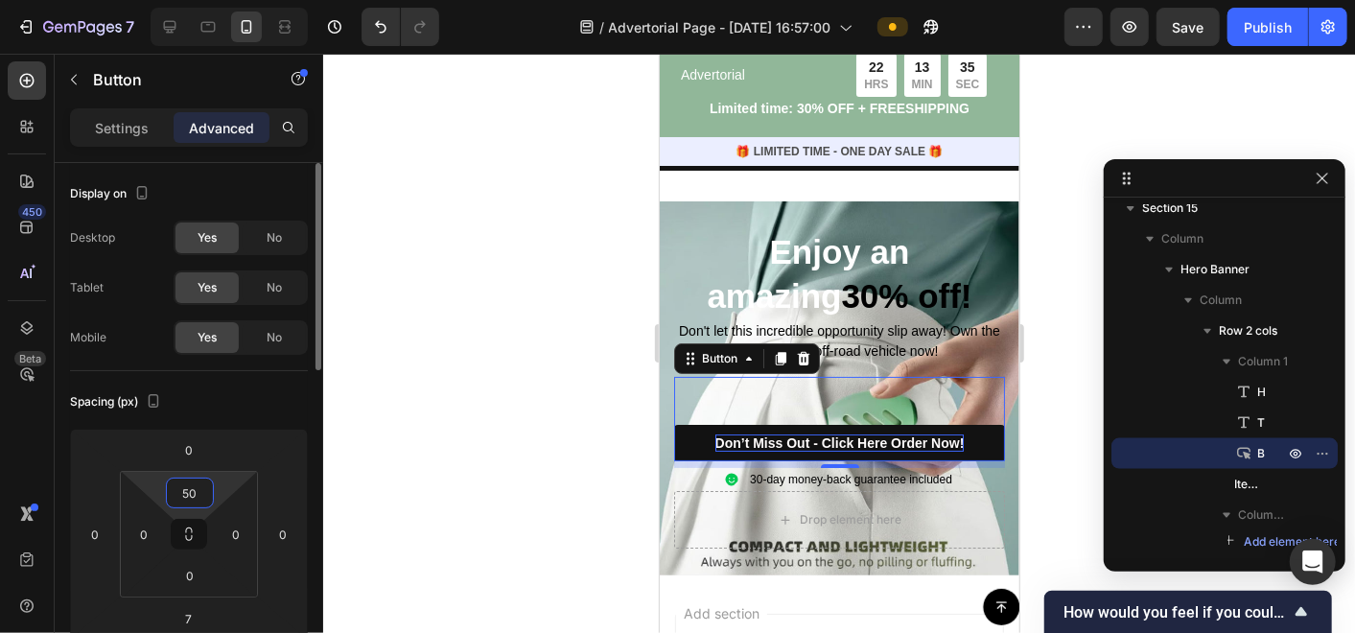
click at [193, 503] on input "50" at bounding box center [190, 493] width 38 height 29
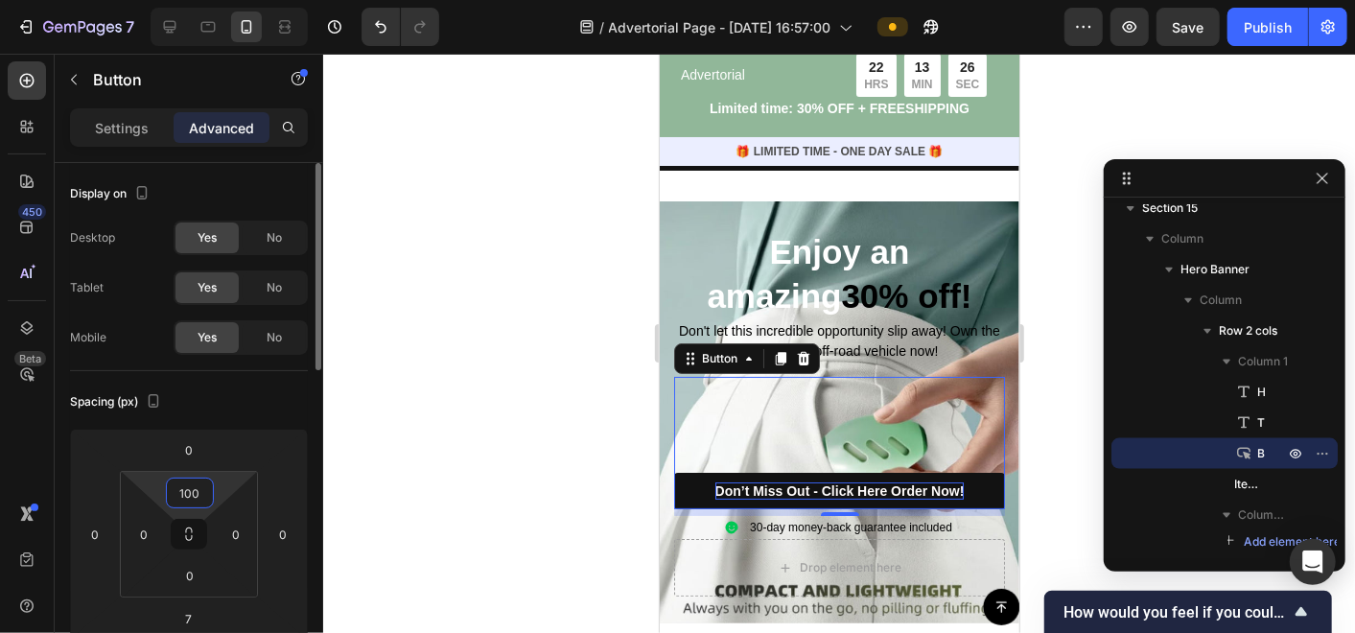
click at [193, 503] on input "100" at bounding box center [190, 493] width 38 height 29
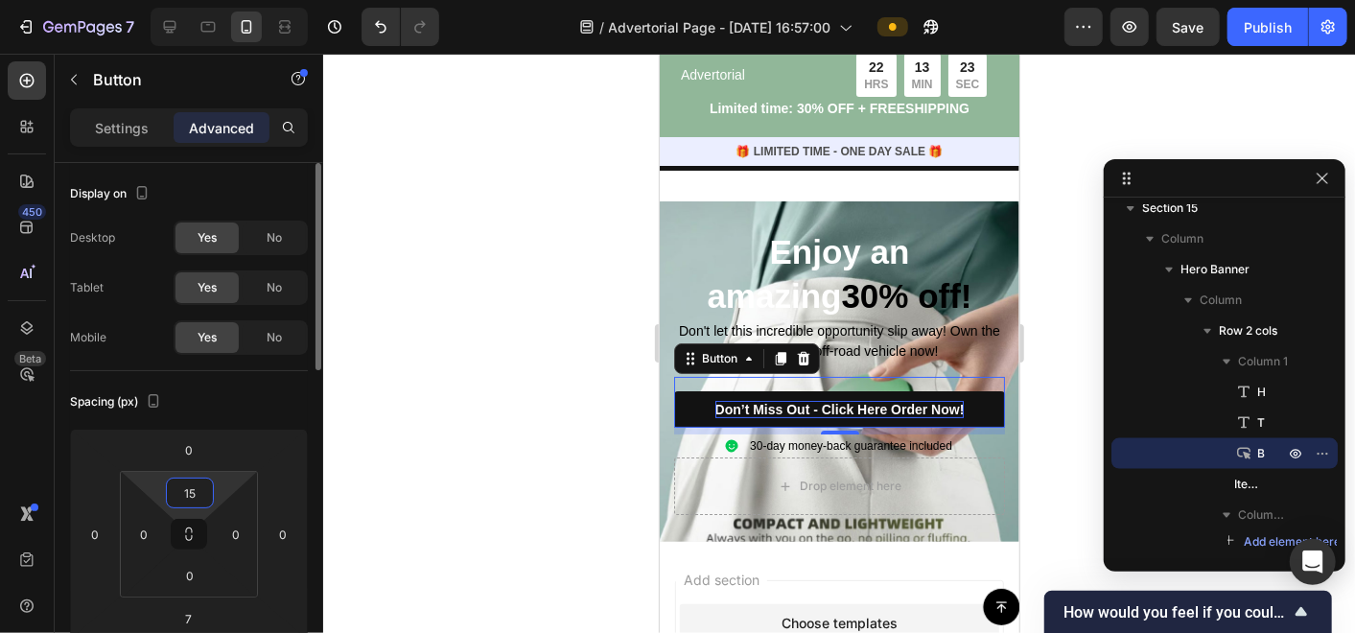
type input "150"
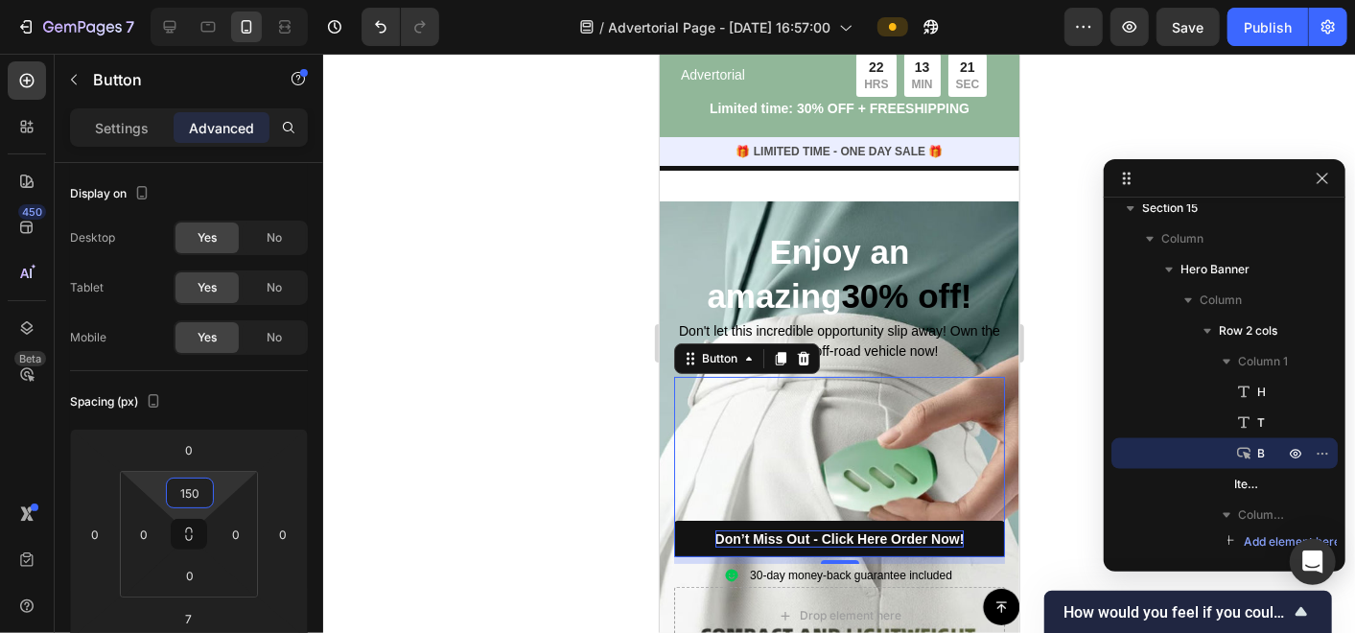
click at [569, 468] on div at bounding box center [839, 343] width 1032 height 579
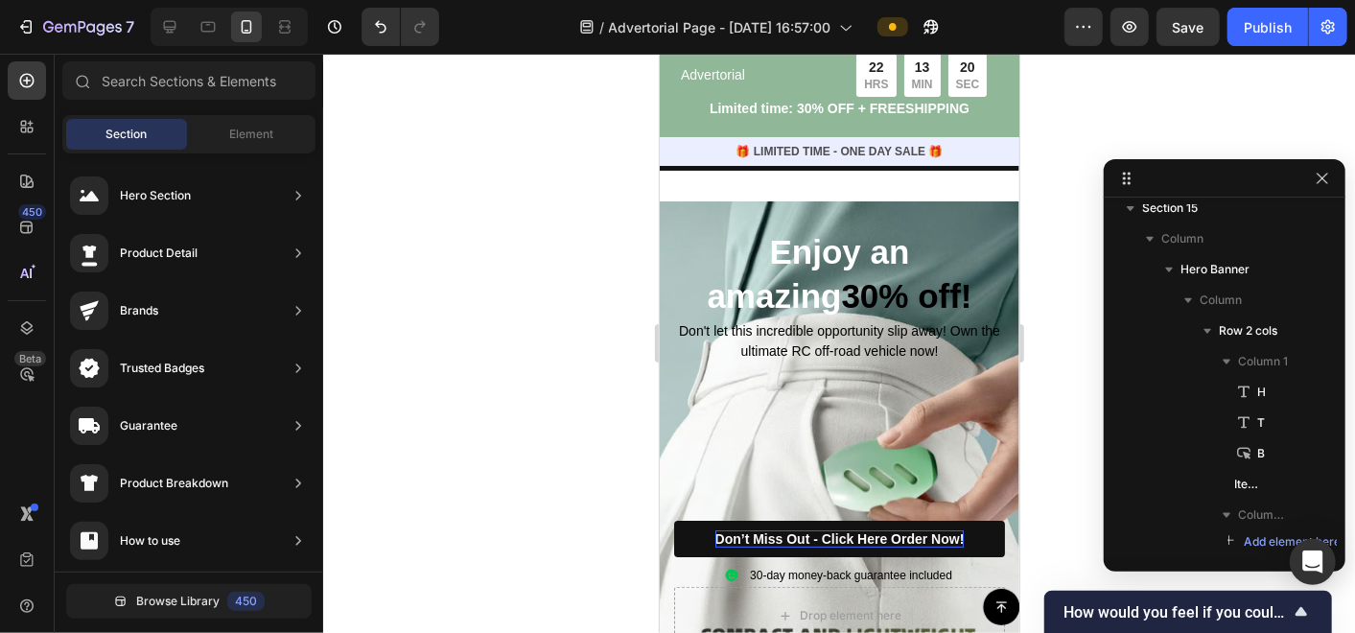
click at [568, 458] on div at bounding box center [839, 343] width 1032 height 579
click at [837, 423] on div "Don’t Miss Out - Click Here Order Now! Button" at bounding box center [838, 466] width 331 height 180
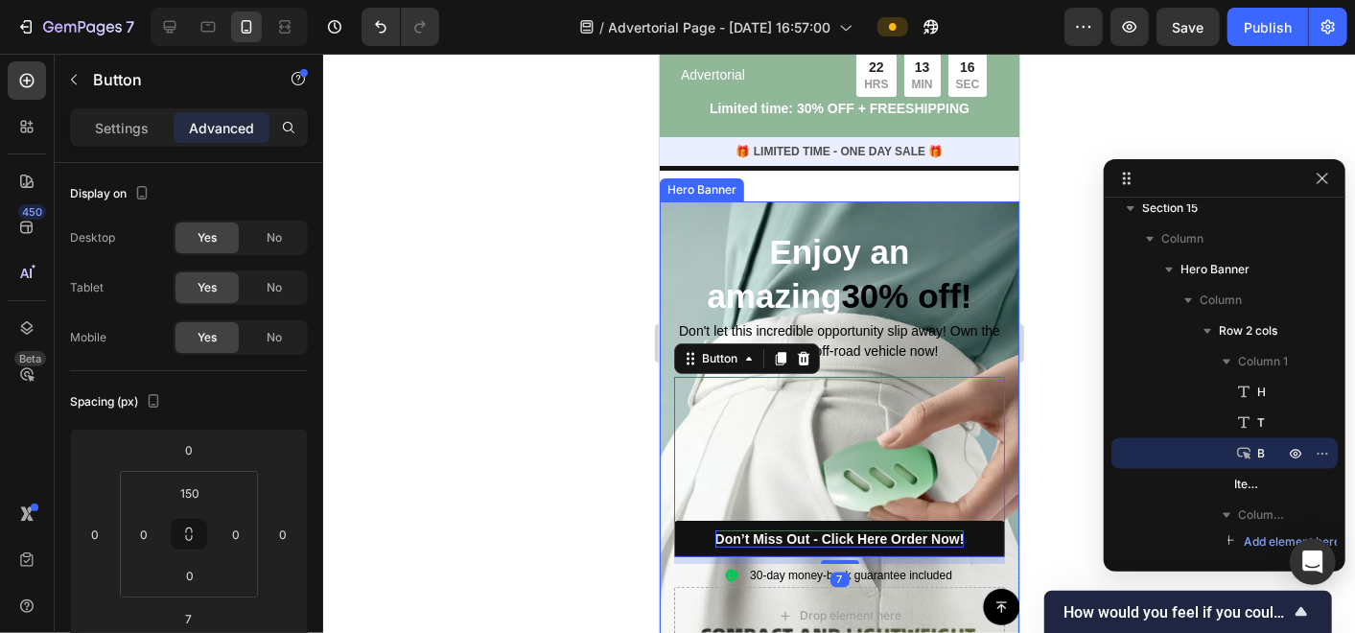
click at [661, 200] on div "Enjoy an amazing 30% off! Heading Don't let this incredible opportunity slip aw…" at bounding box center [839, 435] width 360 height 470
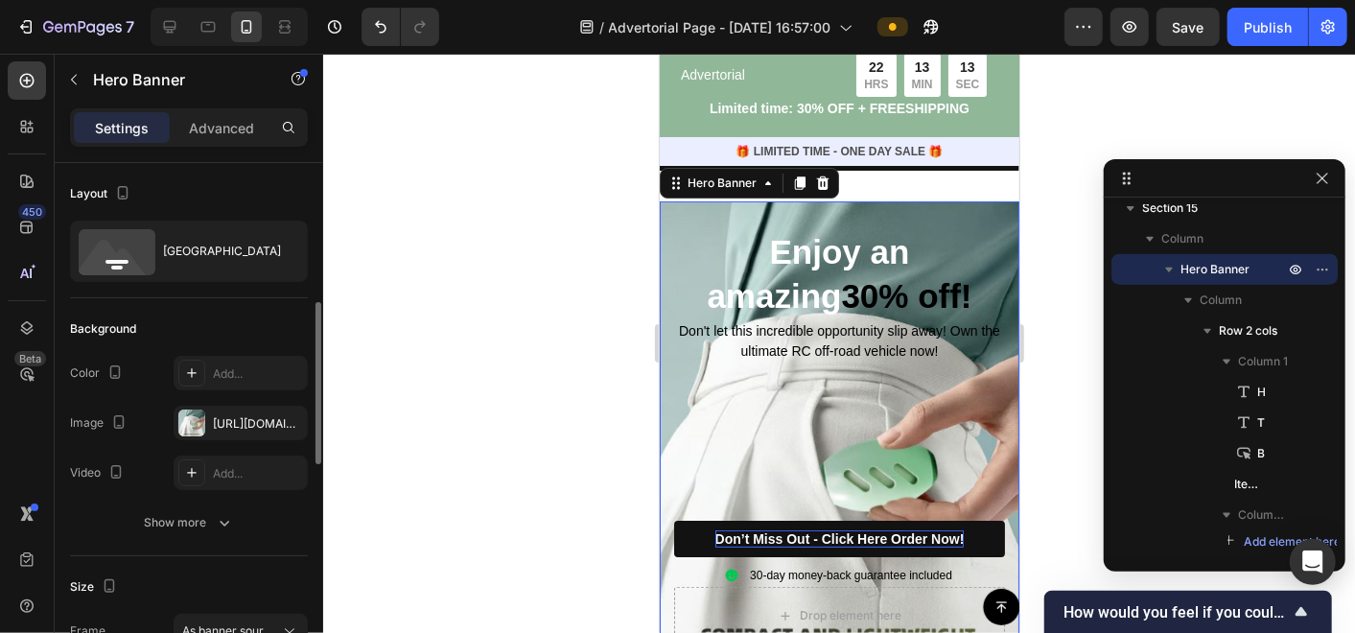
scroll to position [106, 0]
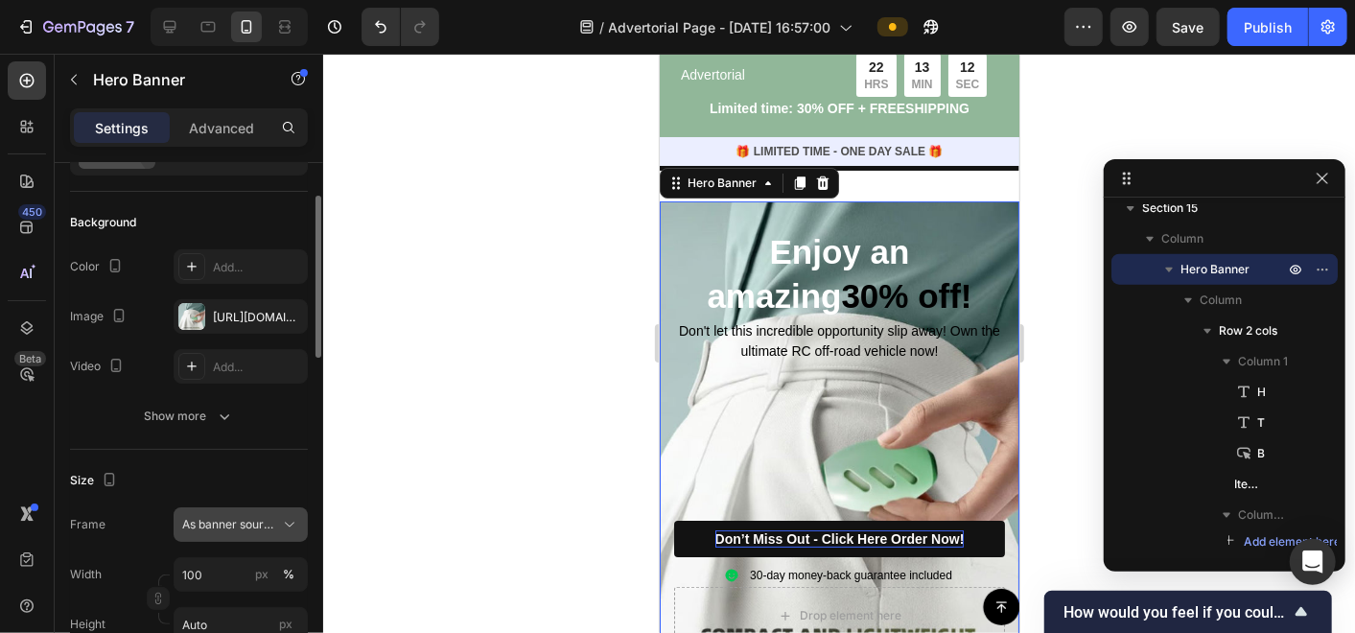
click at [273, 520] on span "As banner source" at bounding box center [229, 524] width 94 height 17
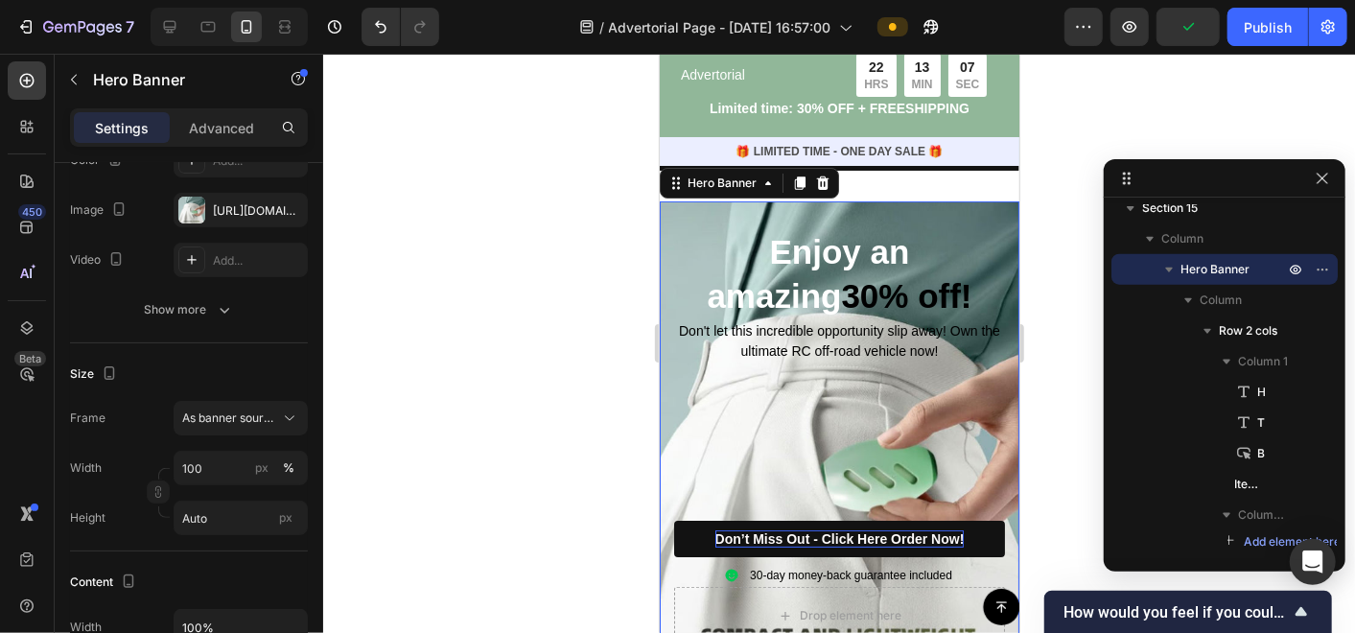
click at [438, 488] on div at bounding box center [839, 343] width 1032 height 579
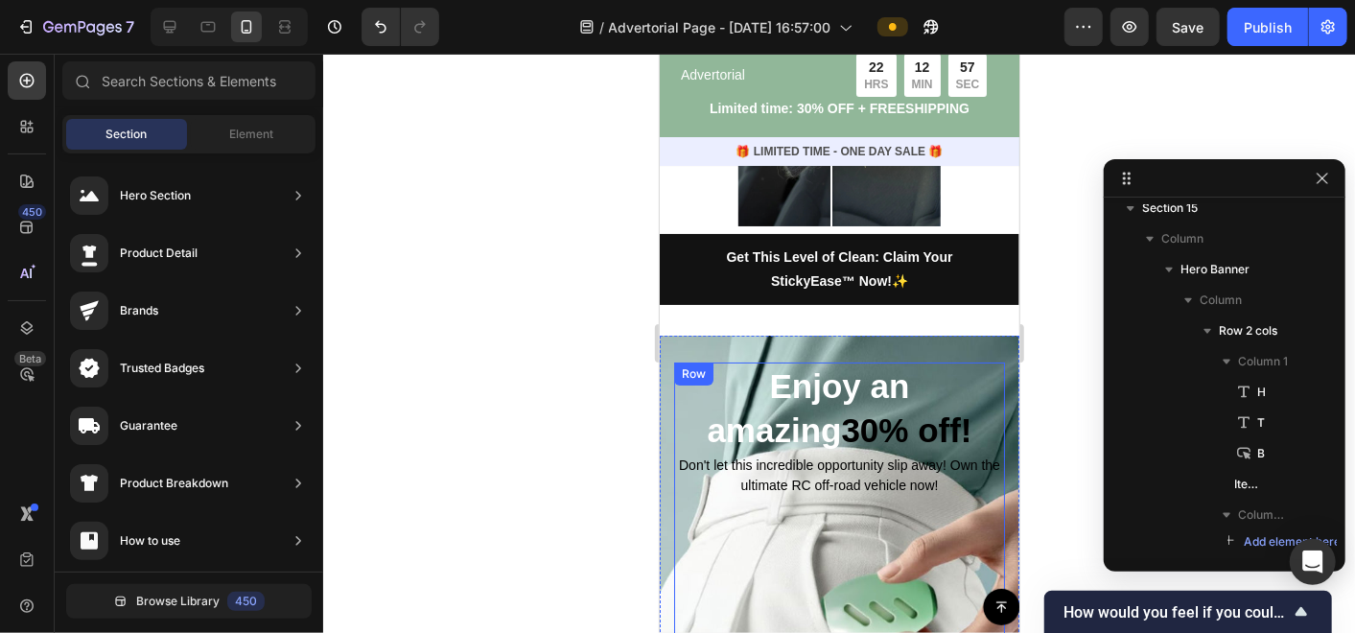
scroll to position [7902, 0]
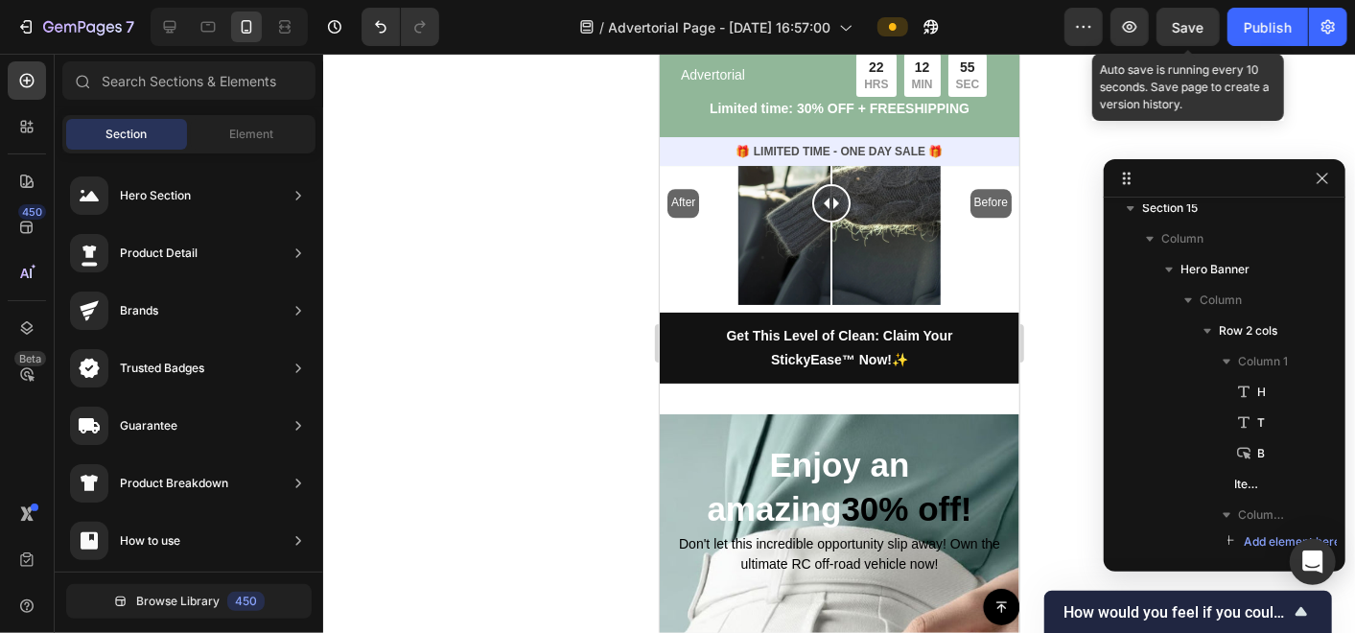
click at [1197, 26] on span "Save" at bounding box center [1189, 27] width 32 height 16
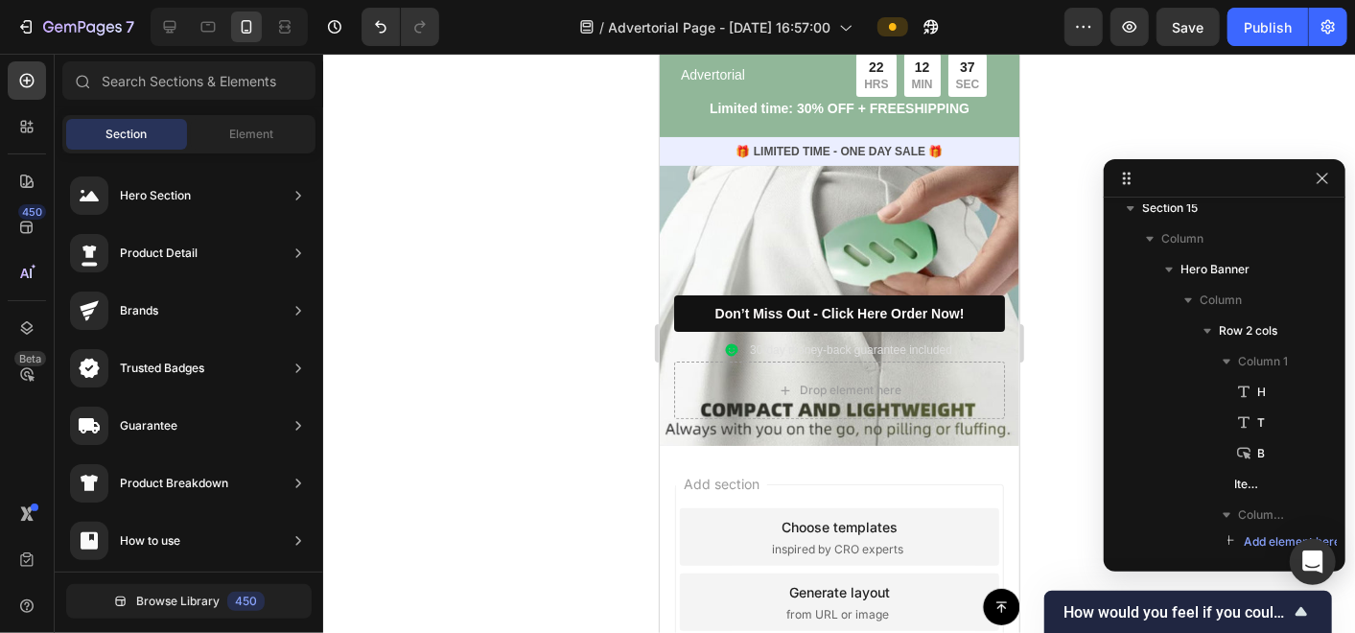
scroll to position [8310, 0]
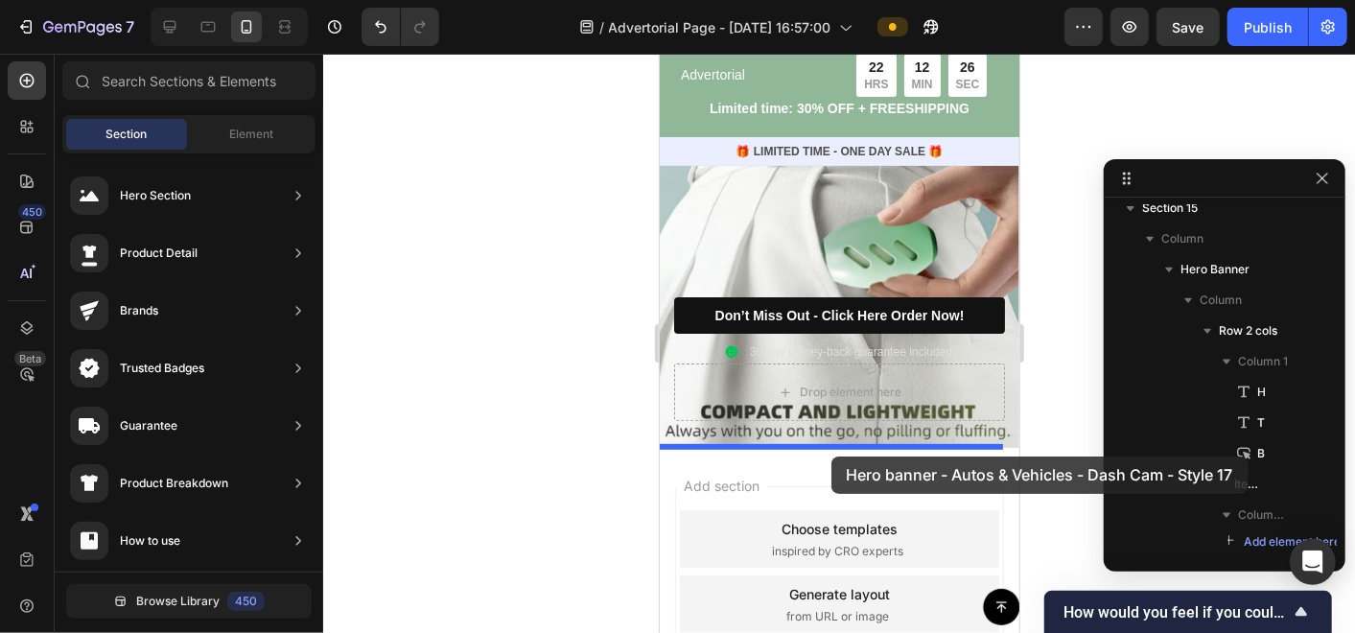
drag, startPoint x: 1120, startPoint y: 560, endPoint x: 830, endPoint y: 456, distance: 307.9
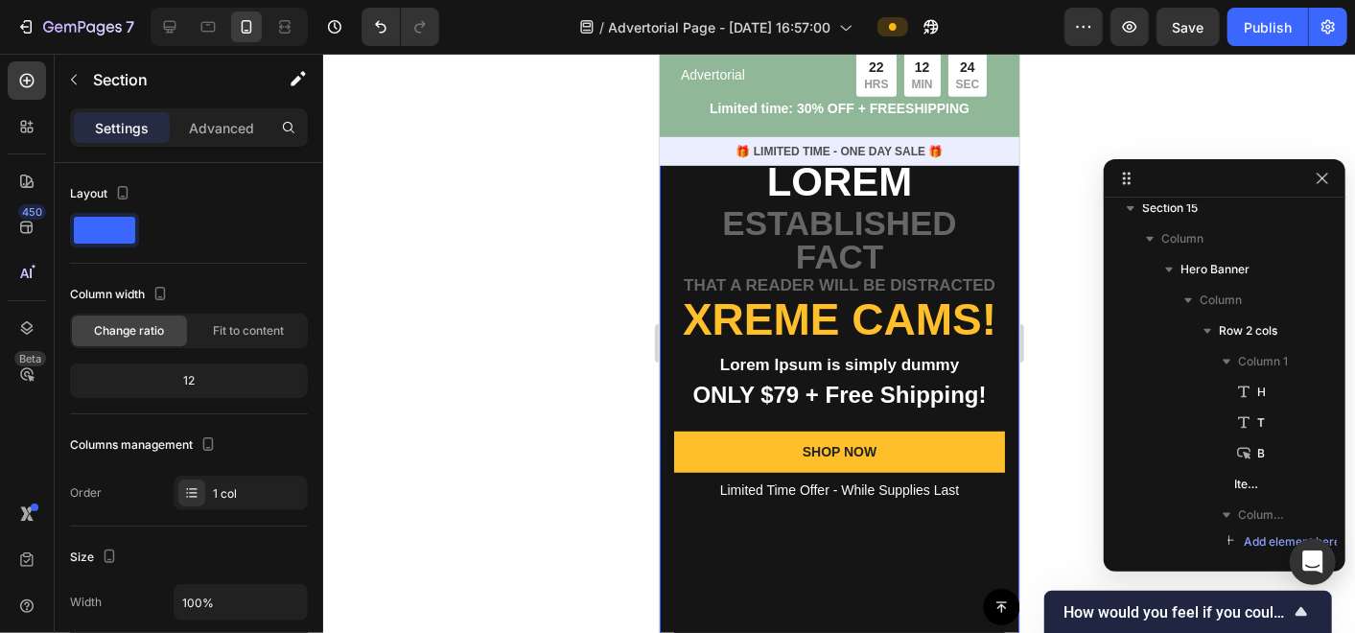
scroll to position [8529, 0]
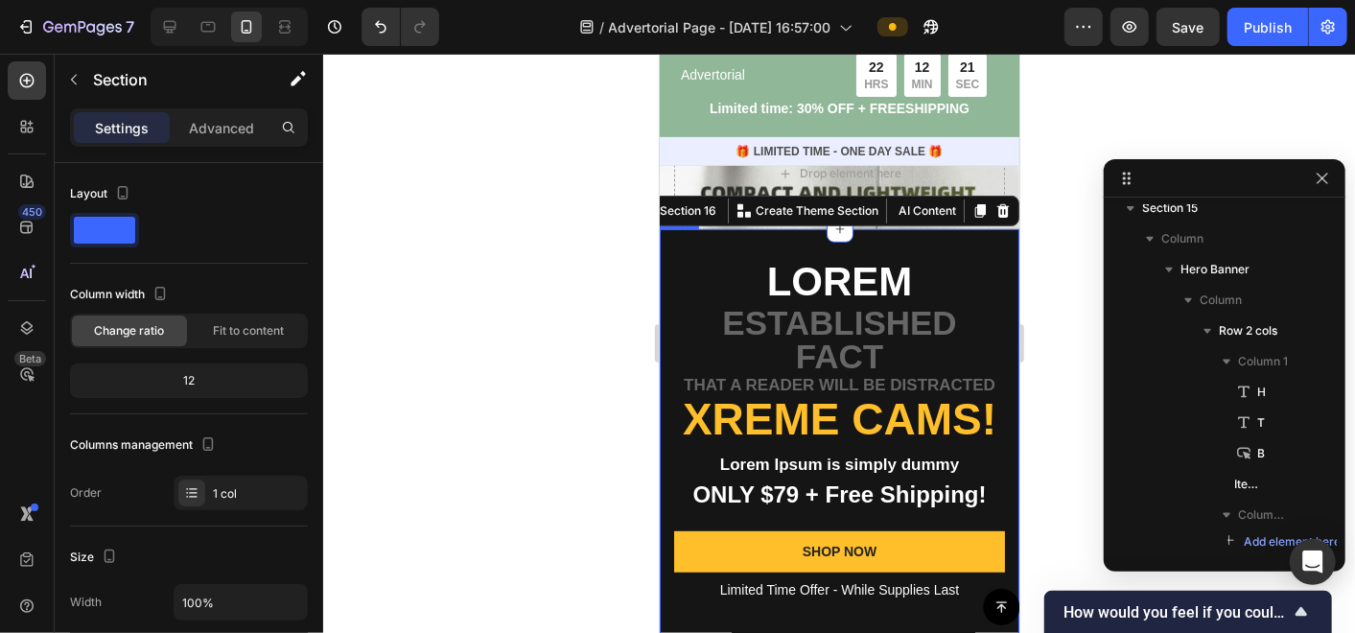
click at [926, 238] on div "Lorem Text Block established fact Text Block that a reader will be distracted T…" at bounding box center [839, 569] width 360 height 683
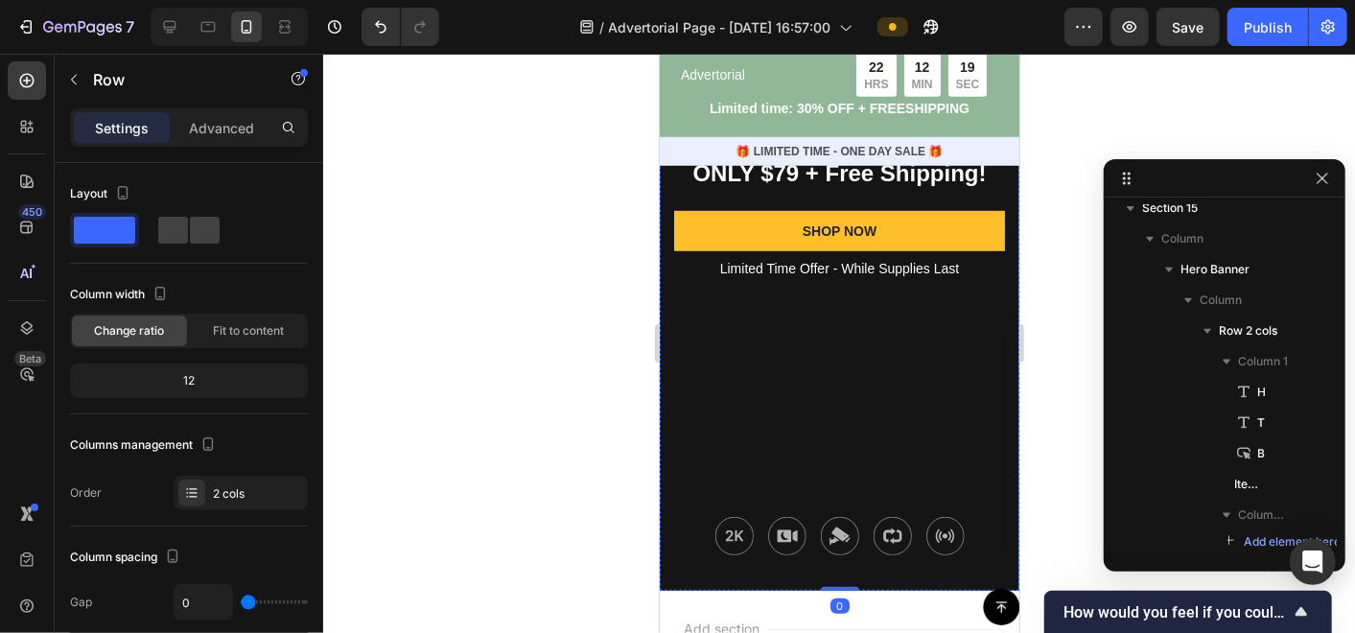
scroll to position [8956, 0]
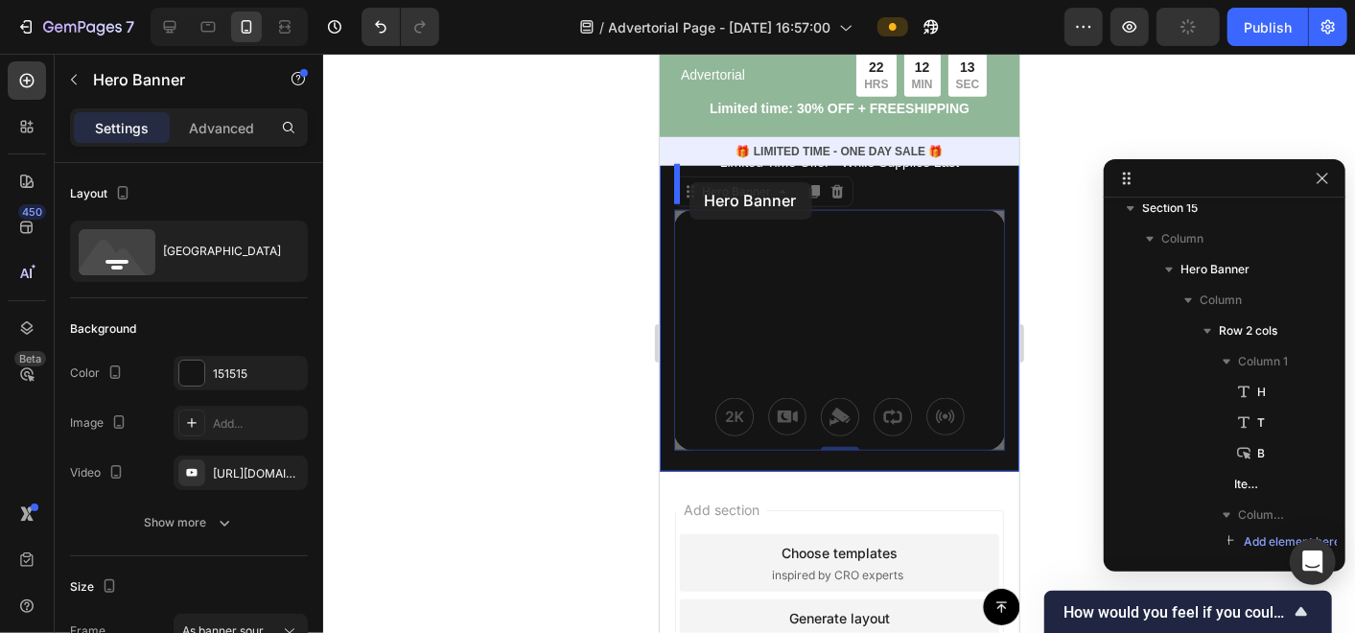
drag, startPoint x: 686, startPoint y: 252, endPoint x: 689, endPoint y: 181, distance: 71.0
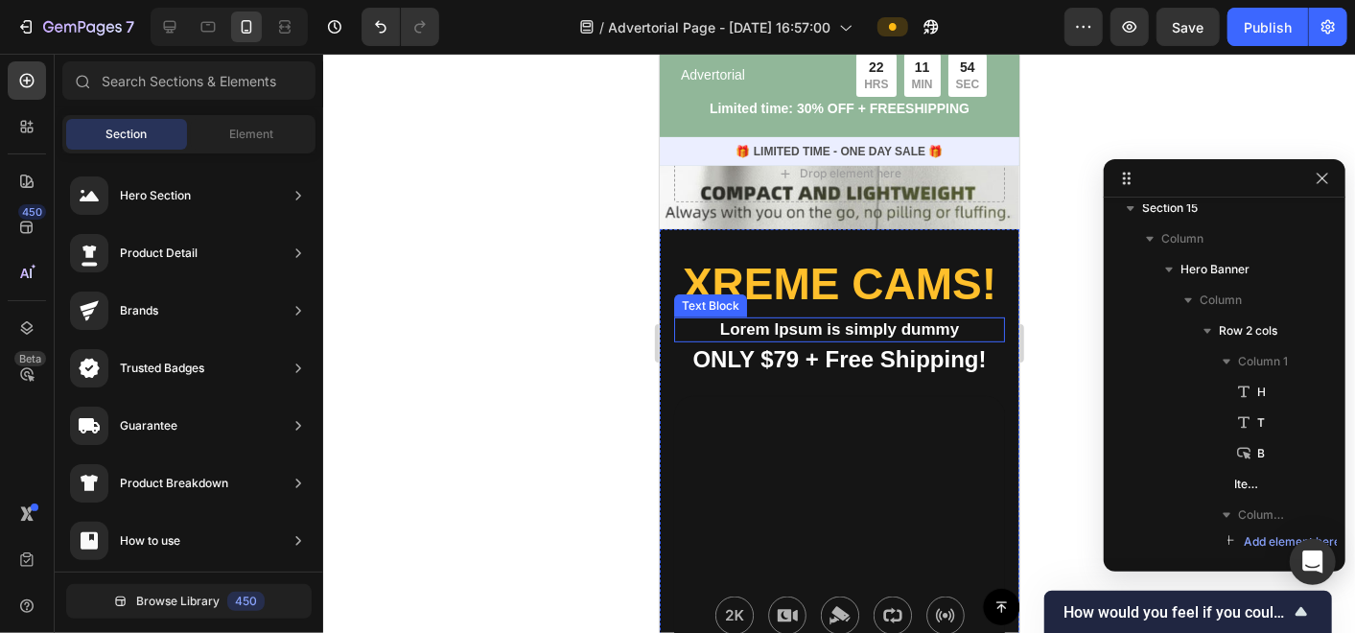
scroll to position [8636, 0]
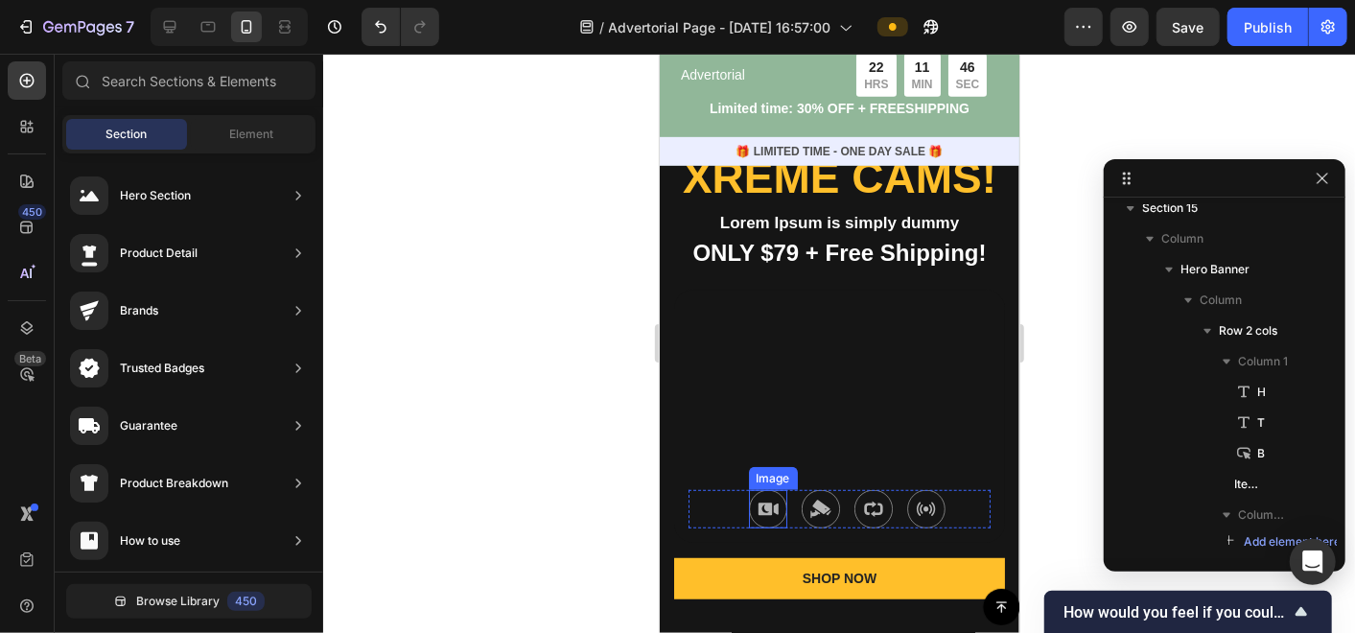
click at [767, 526] on img at bounding box center [767, 507] width 38 height 37
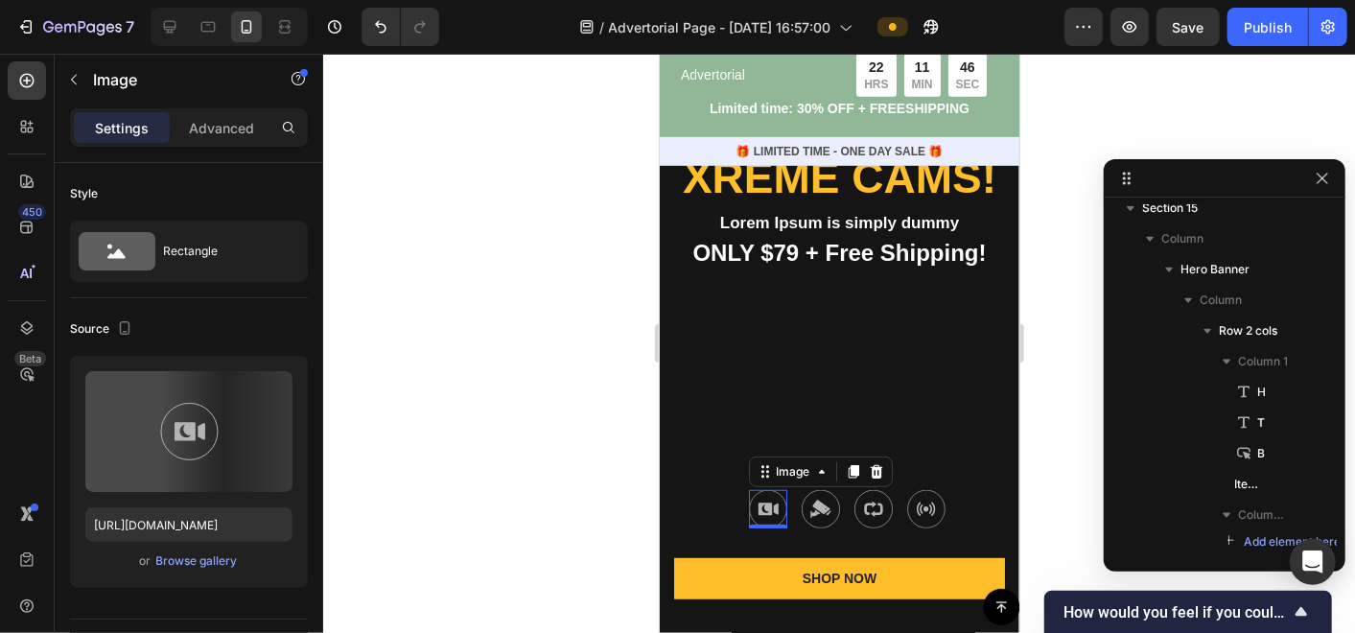
click at [713, 527] on div "2K +1080P Text Block Image 0 Super Night Vision Text Block Image Parking Monito…" at bounding box center [839, 508] width 302 height 38
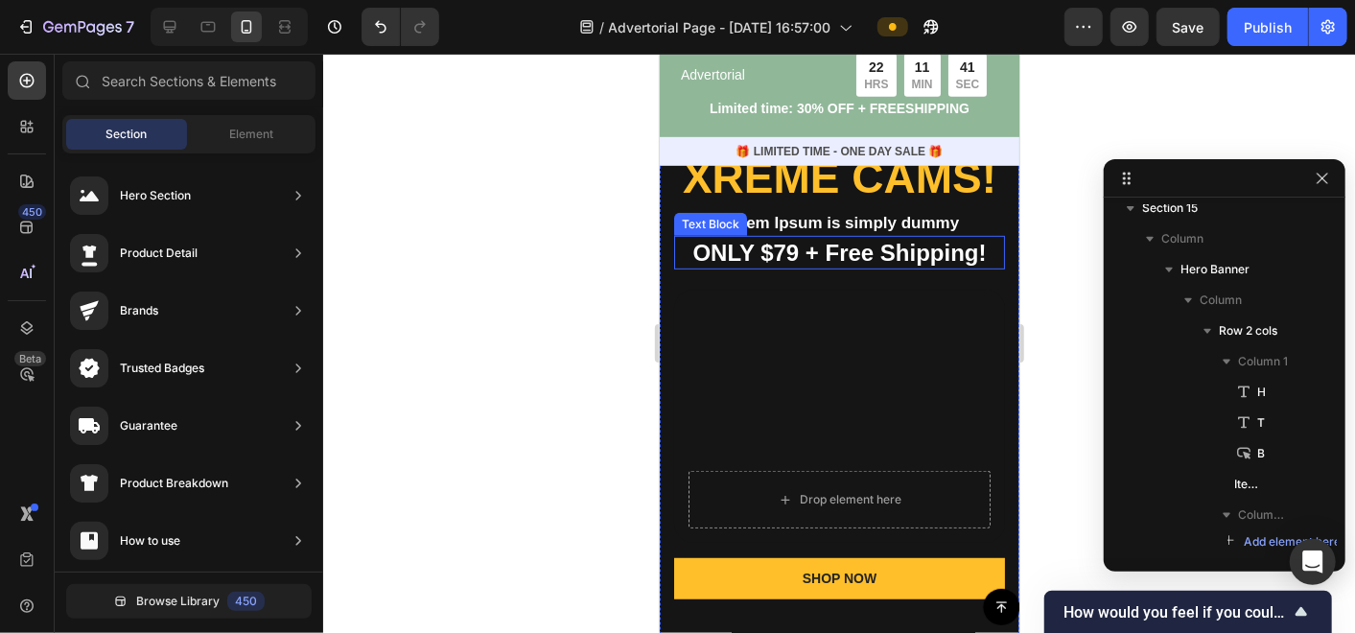
scroll to position [8529, 0]
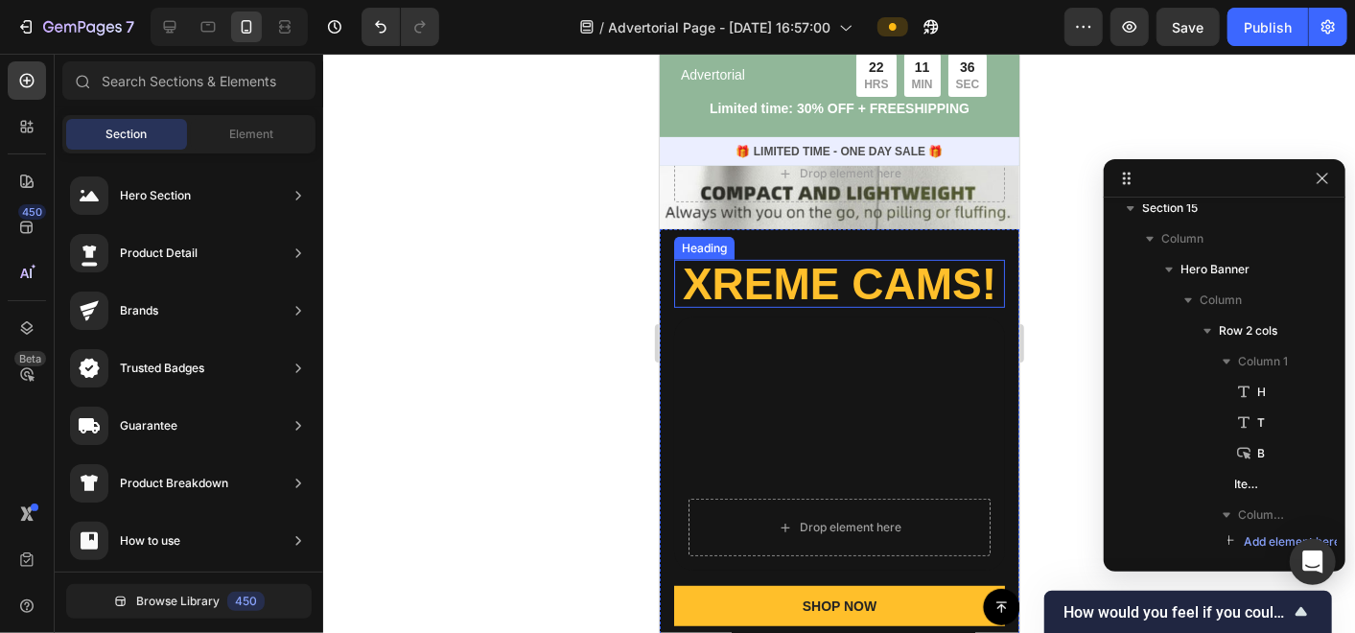
click at [824, 307] on h2 "Xreme CAMs!" at bounding box center [838, 283] width 331 height 48
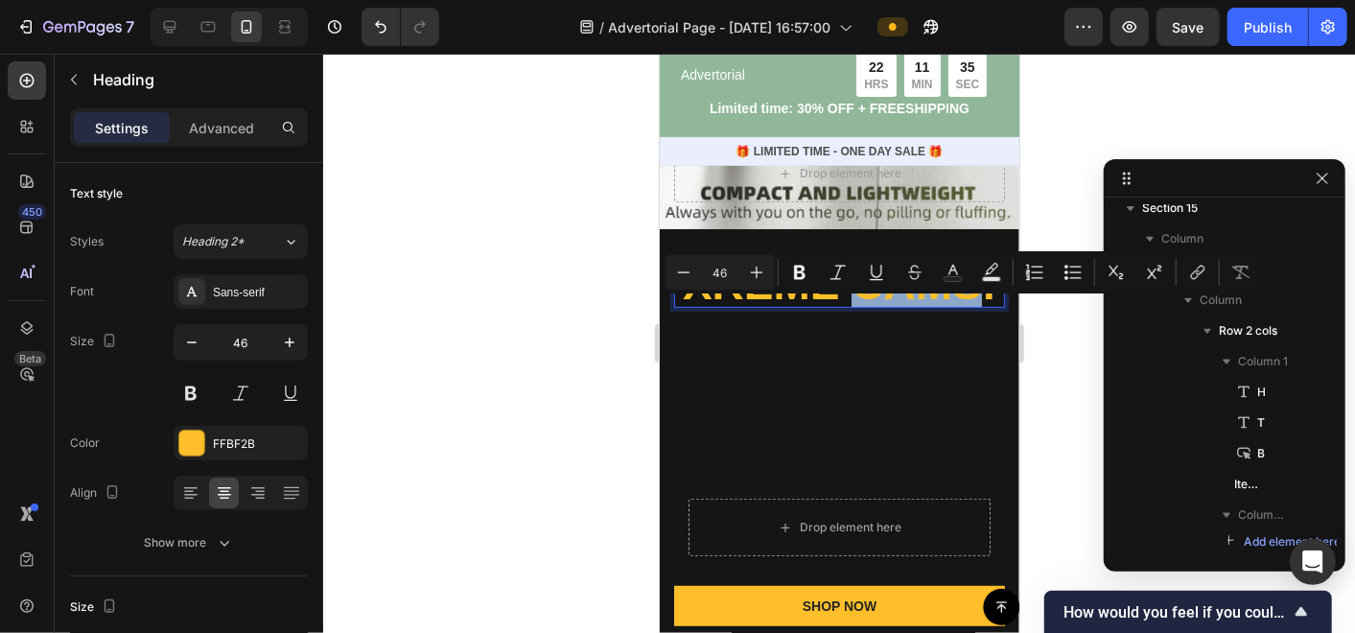
click at [877, 305] on p "Xreme CAMs!" at bounding box center [838, 283] width 327 height 44
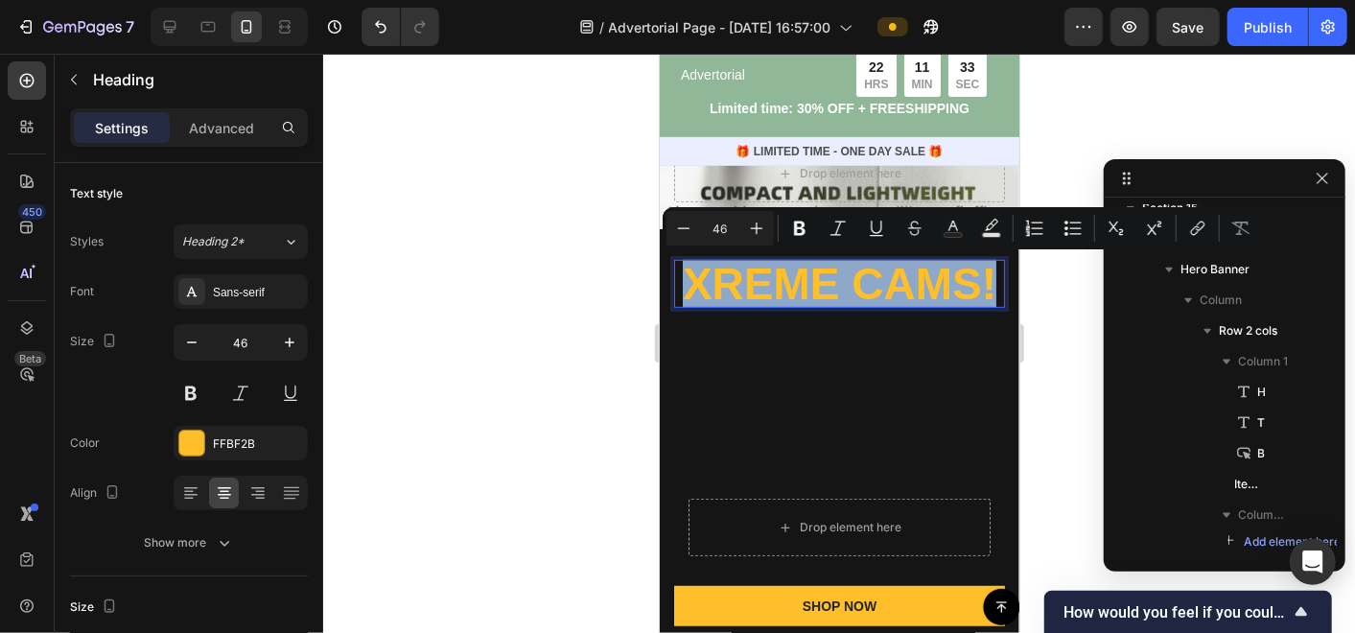
drag, startPoint x: 904, startPoint y: 326, endPoint x: 733, endPoint y: 277, distance: 178.5
click at [733, 277] on p "Xreme CAMs!" at bounding box center [838, 283] width 327 height 44
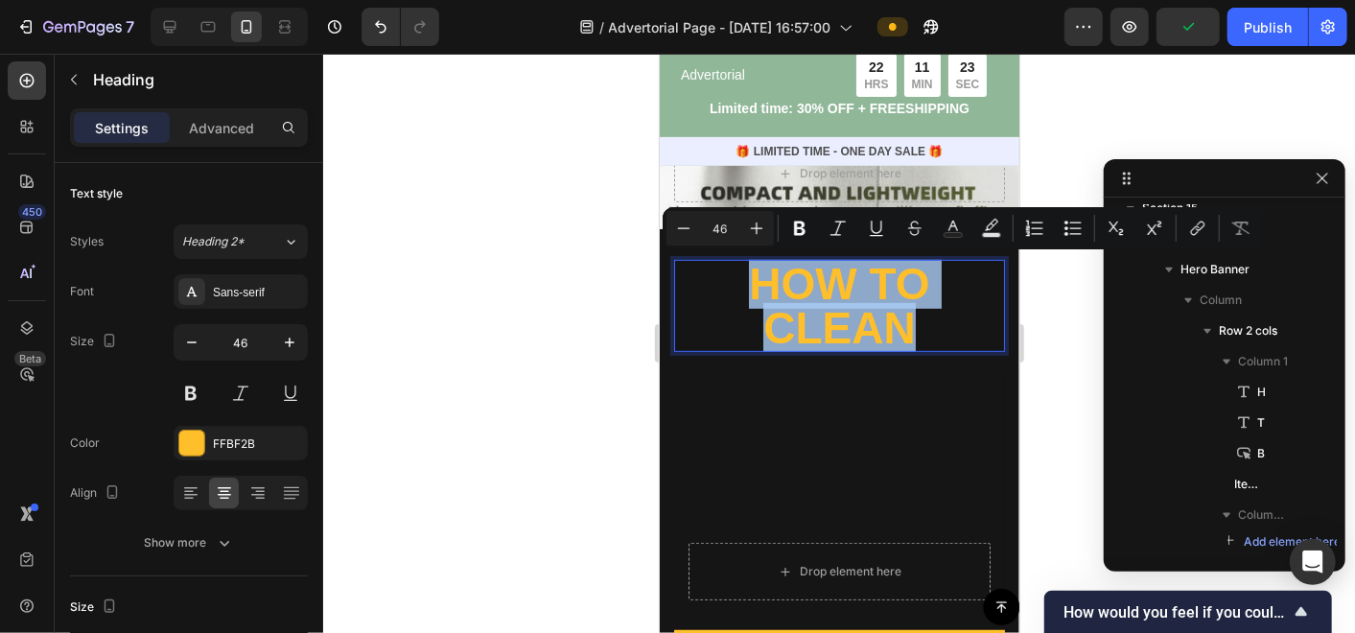
drag, startPoint x: 913, startPoint y: 323, endPoint x: 749, endPoint y: 275, distance: 170.9
click at [749, 275] on p "How To clean" at bounding box center [838, 305] width 327 height 88
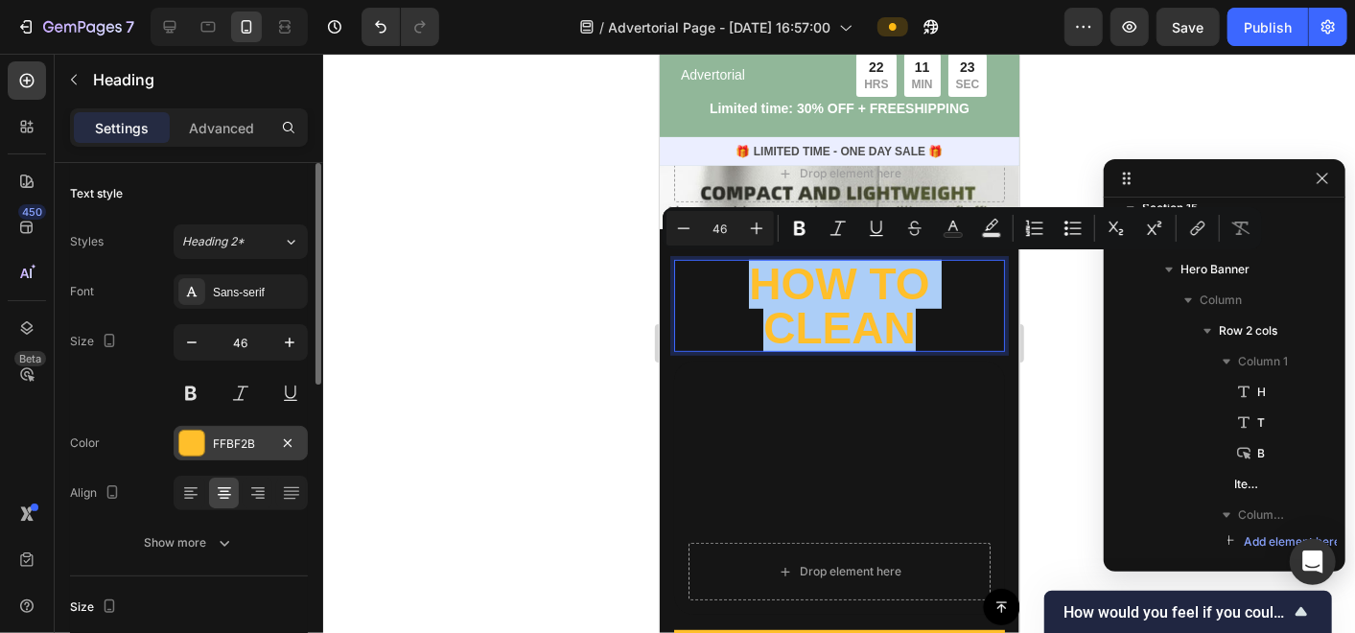
click at [204, 439] on div at bounding box center [191, 443] width 27 height 27
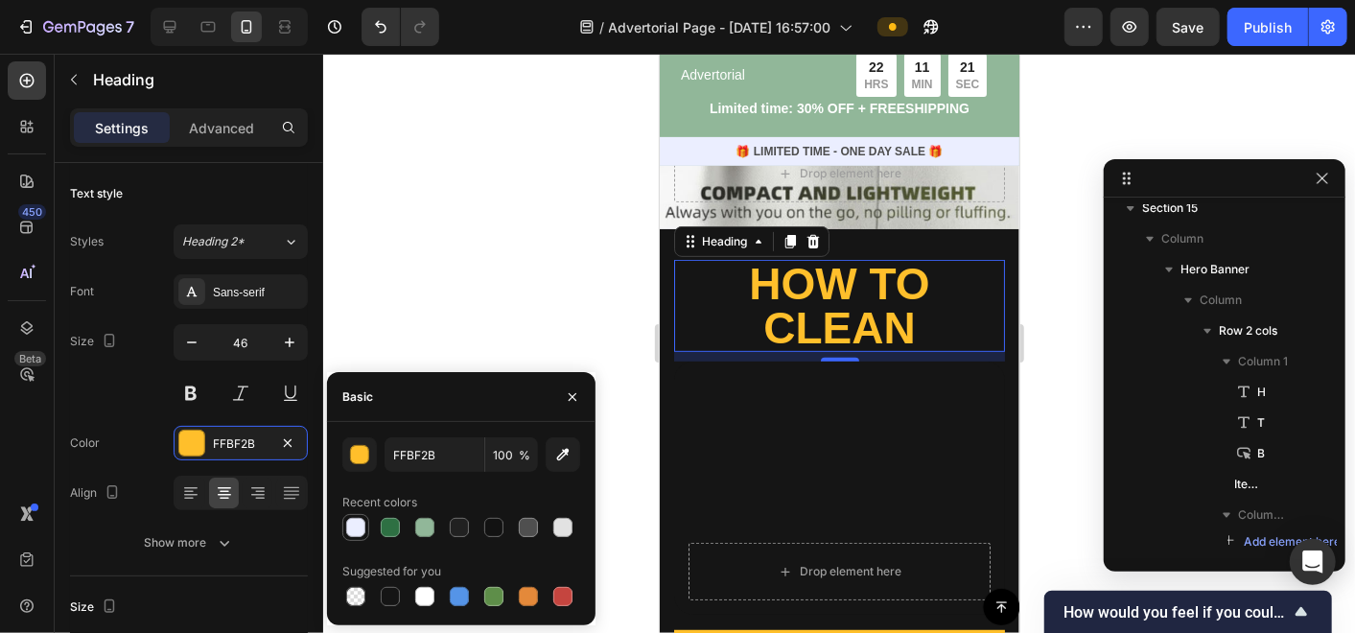
drag, startPoint x: 360, startPoint y: 528, endPoint x: 47, endPoint y: 379, distance: 346.6
click at [360, 528] on div at bounding box center [355, 527] width 19 height 19
type input "EBEEFF"
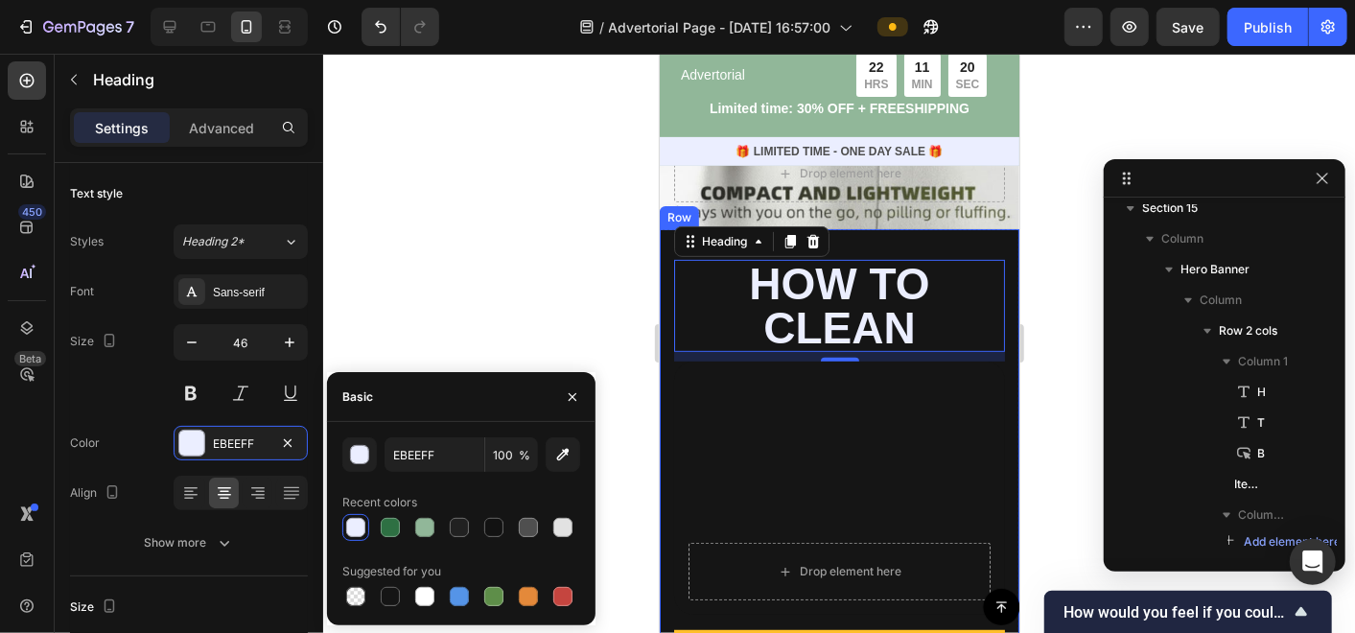
click at [666, 429] on div "How To clean Heading 10 Drop element here Hero Banner SHOP NOW Button Row Limit…" at bounding box center [839, 536] width 360 height 617
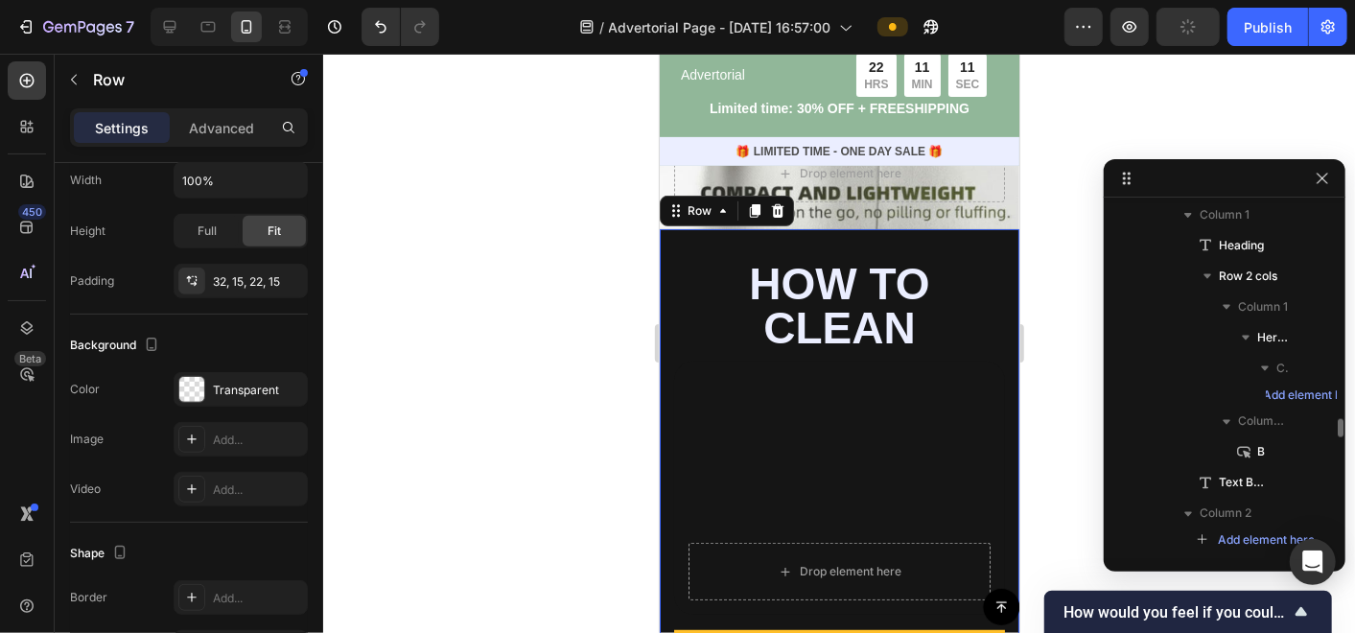
scroll to position [5791, 0]
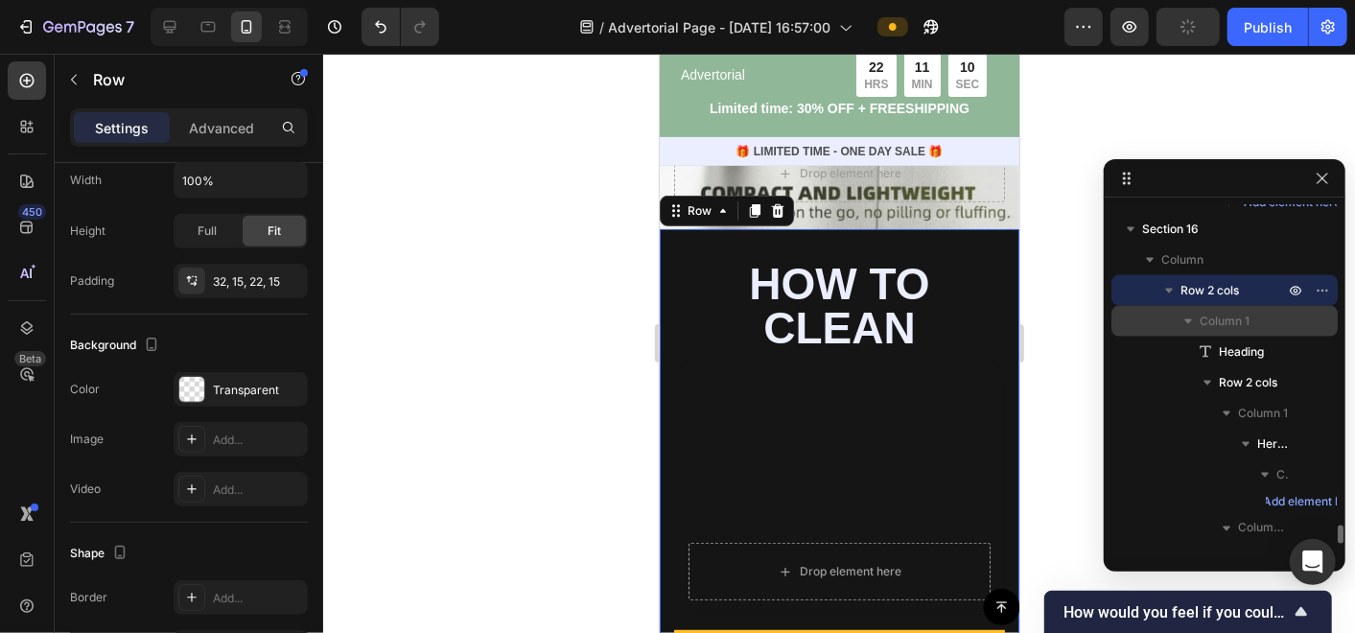
click at [1247, 323] on span "Column 1" at bounding box center [1225, 321] width 50 height 19
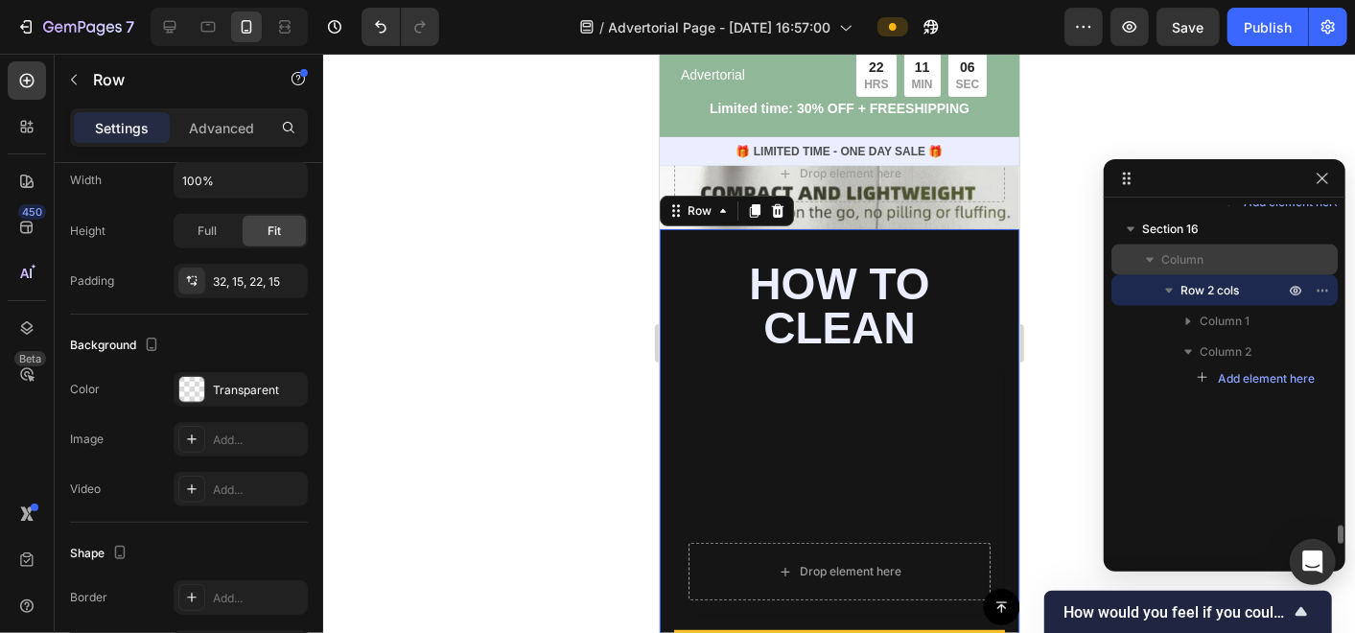
click at [1200, 251] on span "Column" at bounding box center [1182, 259] width 42 height 19
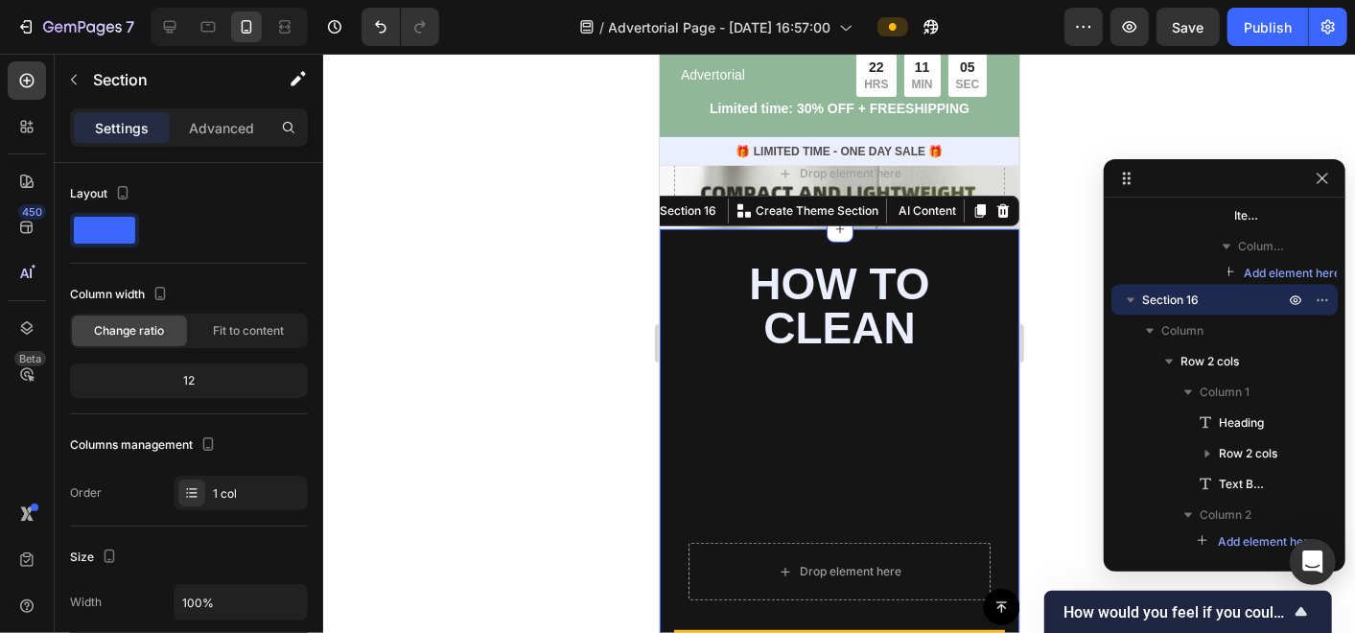
scroll to position [532, 0]
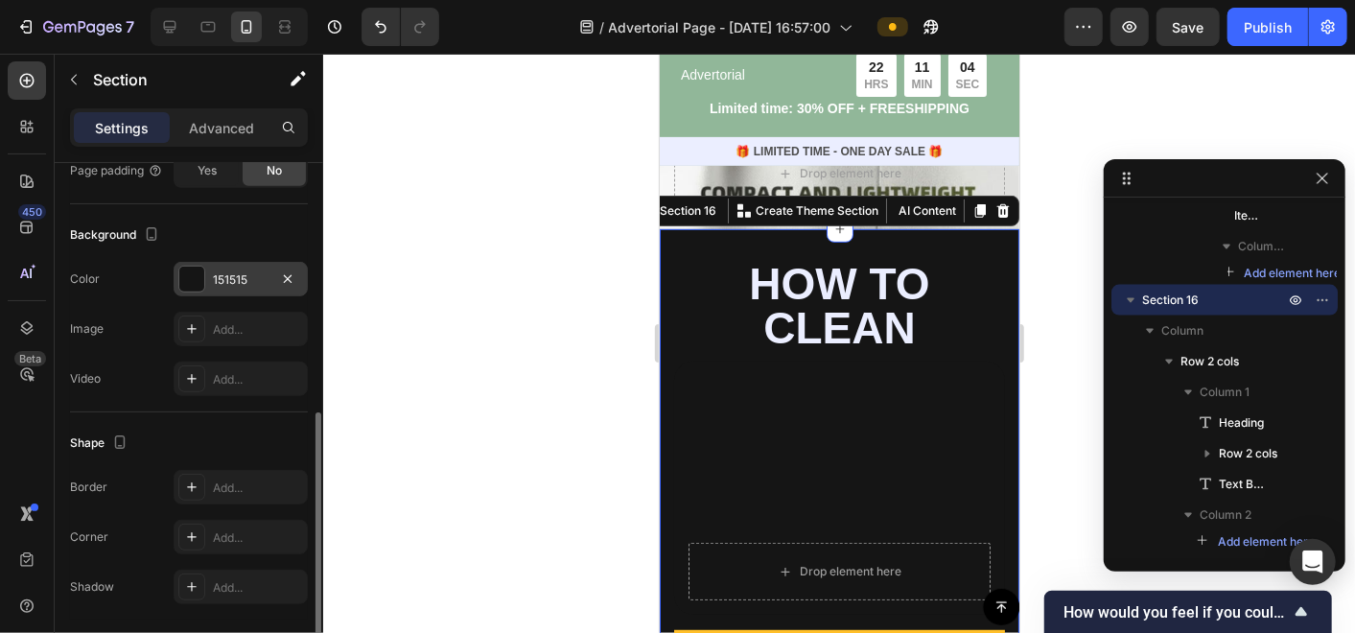
click at [220, 271] on div "151515" at bounding box center [241, 279] width 56 height 17
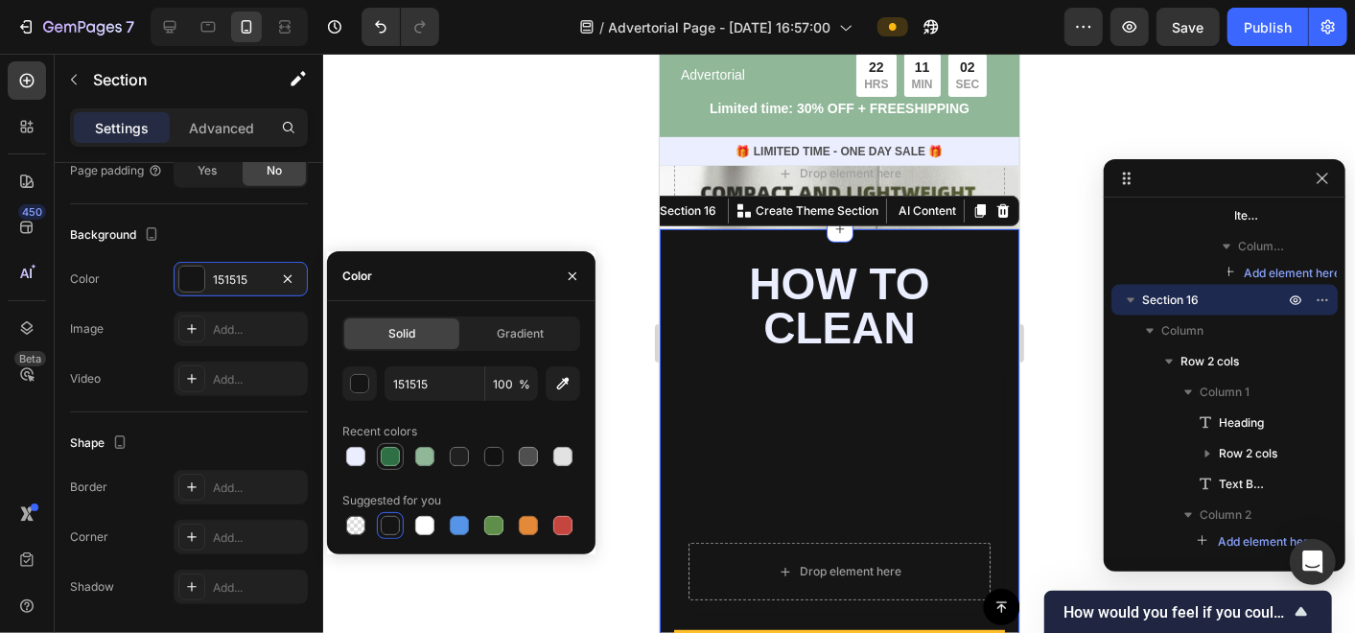
click at [387, 468] on div at bounding box center [390, 456] width 27 height 27
type input "2E7043"
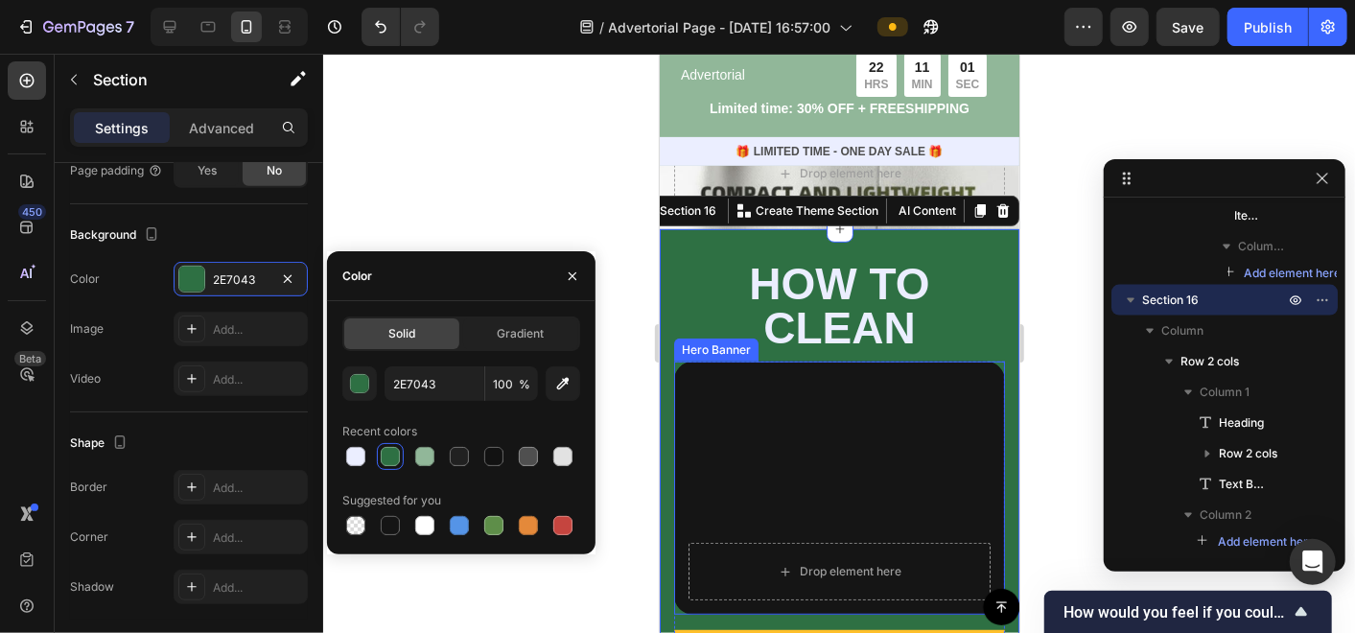
click at [873, 418] on div "Background Image" at bounding box center [838, 487] width 331 height 253
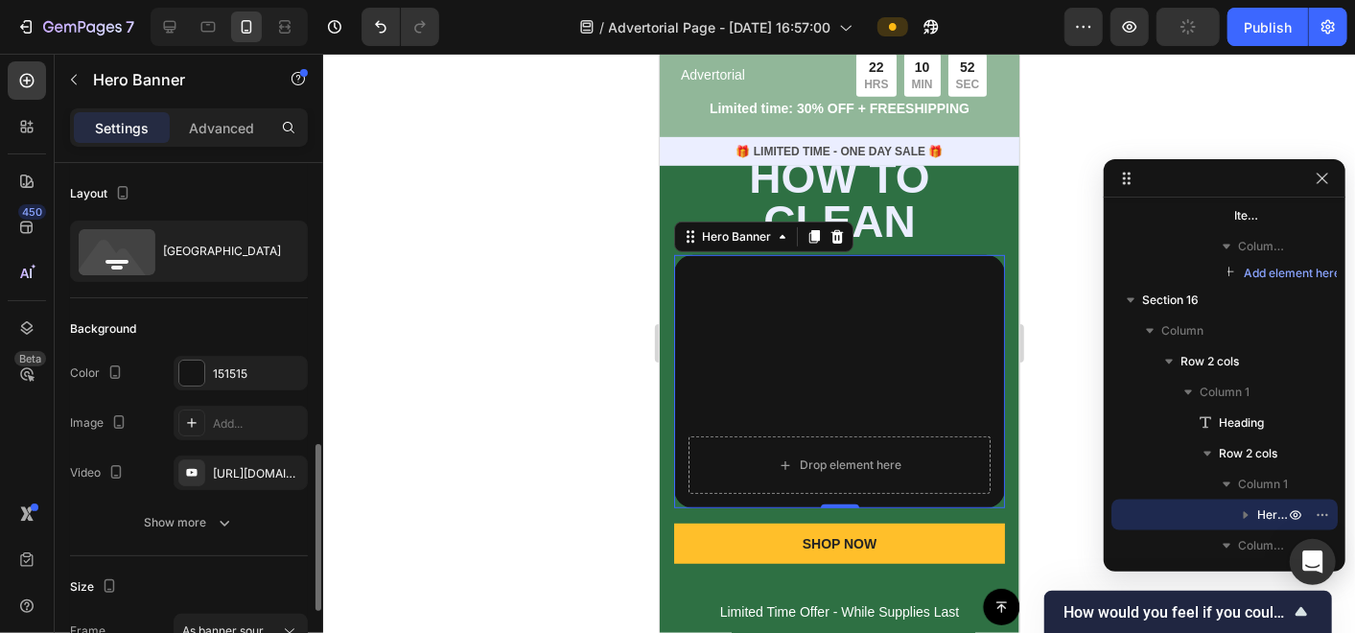
scroll to position [213, 0]
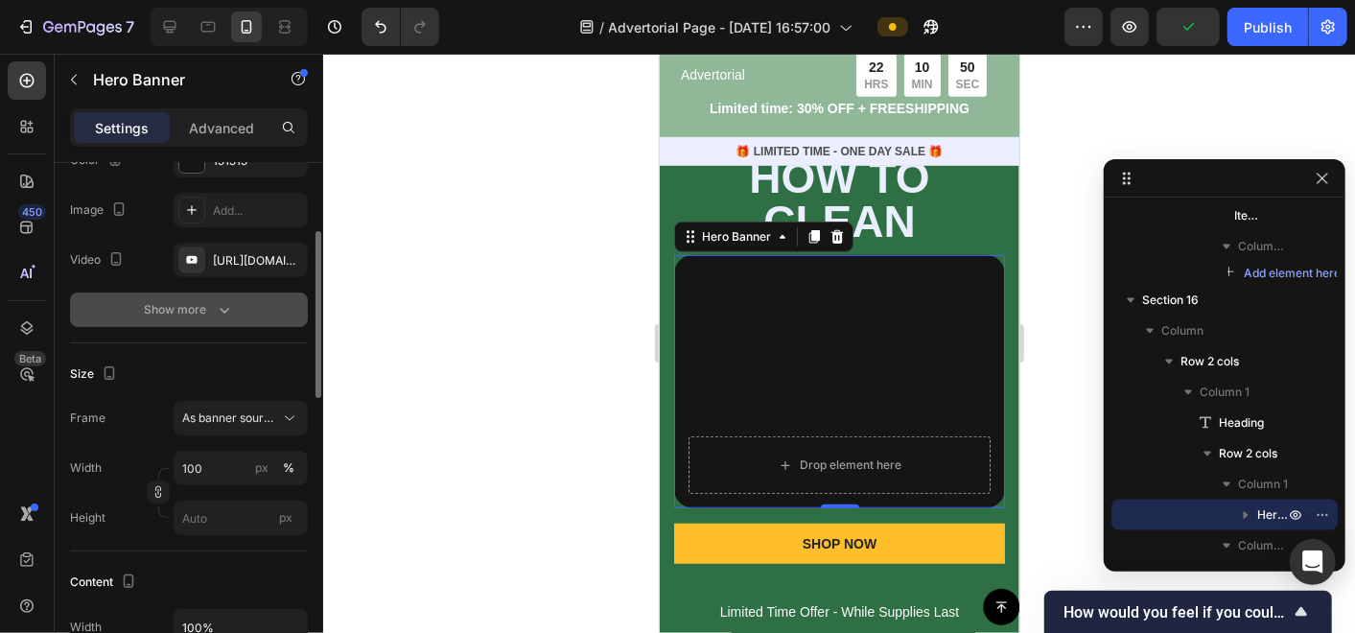
click at [202, 295] on button "Show more" at bounding box center [189, 309] width 238 height 35
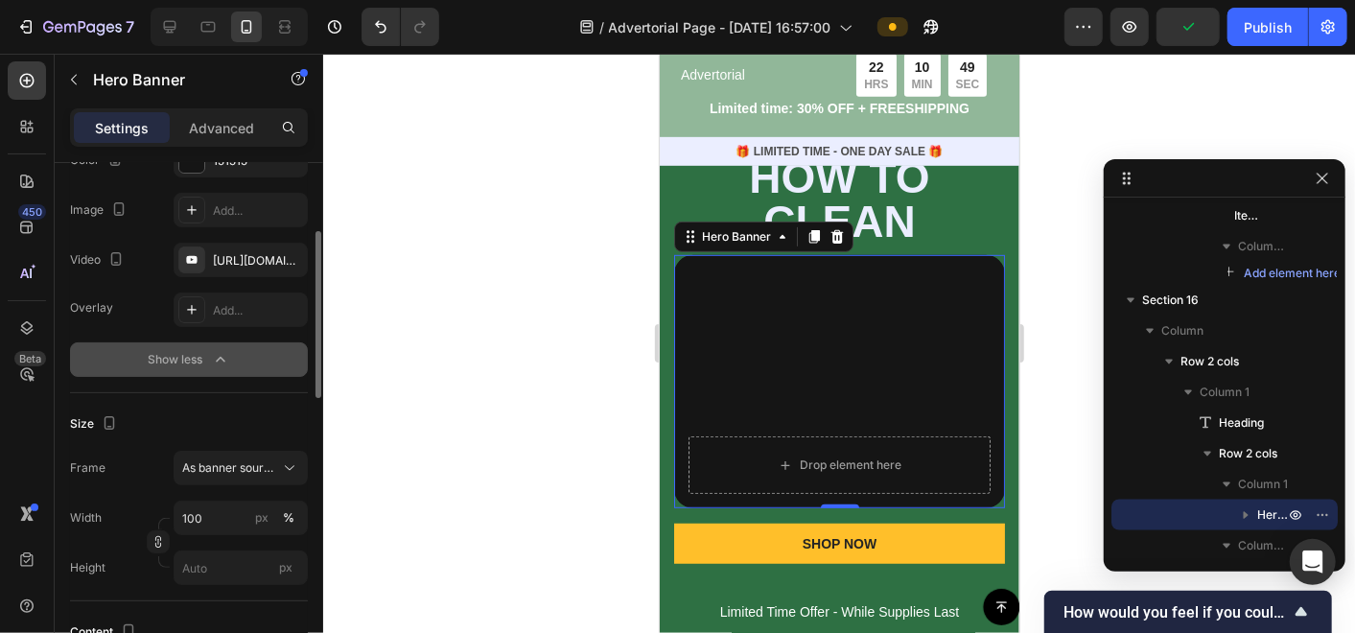
click at [198, 356] on div "Show less" at bounding box center [190, 359] width 82 height 19
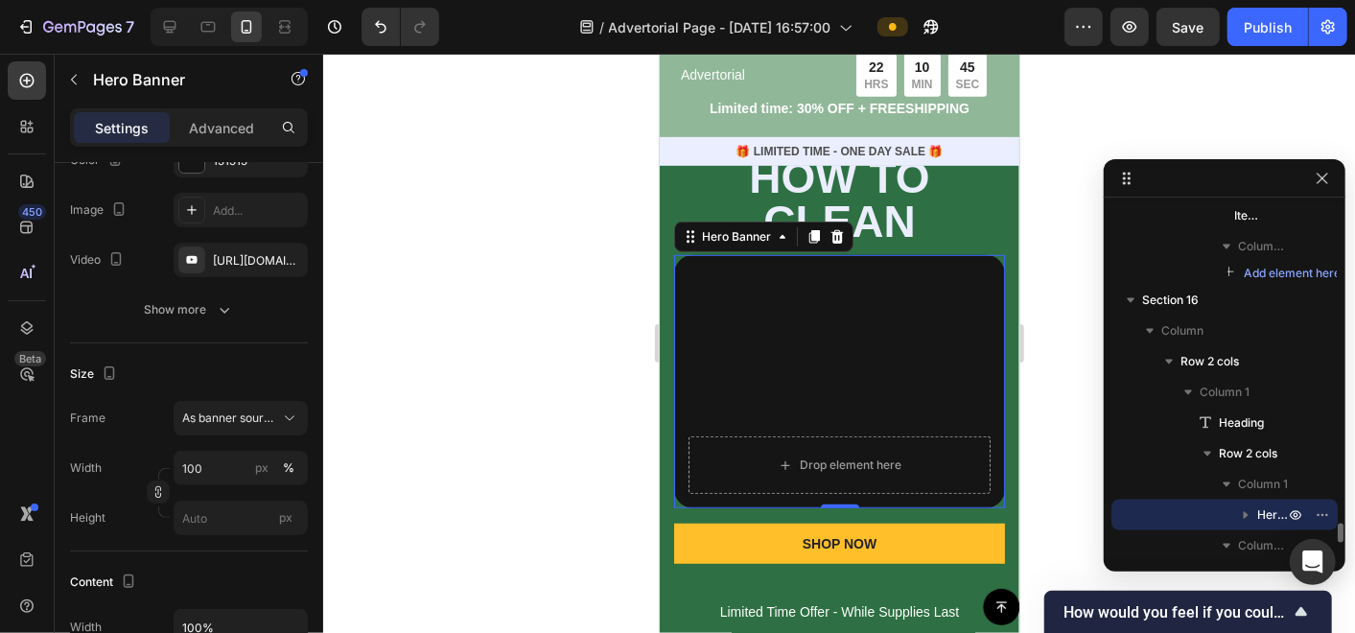
click at [1248, 505] on icon "button" at bounding box center [1245, 514] width 19 height 19
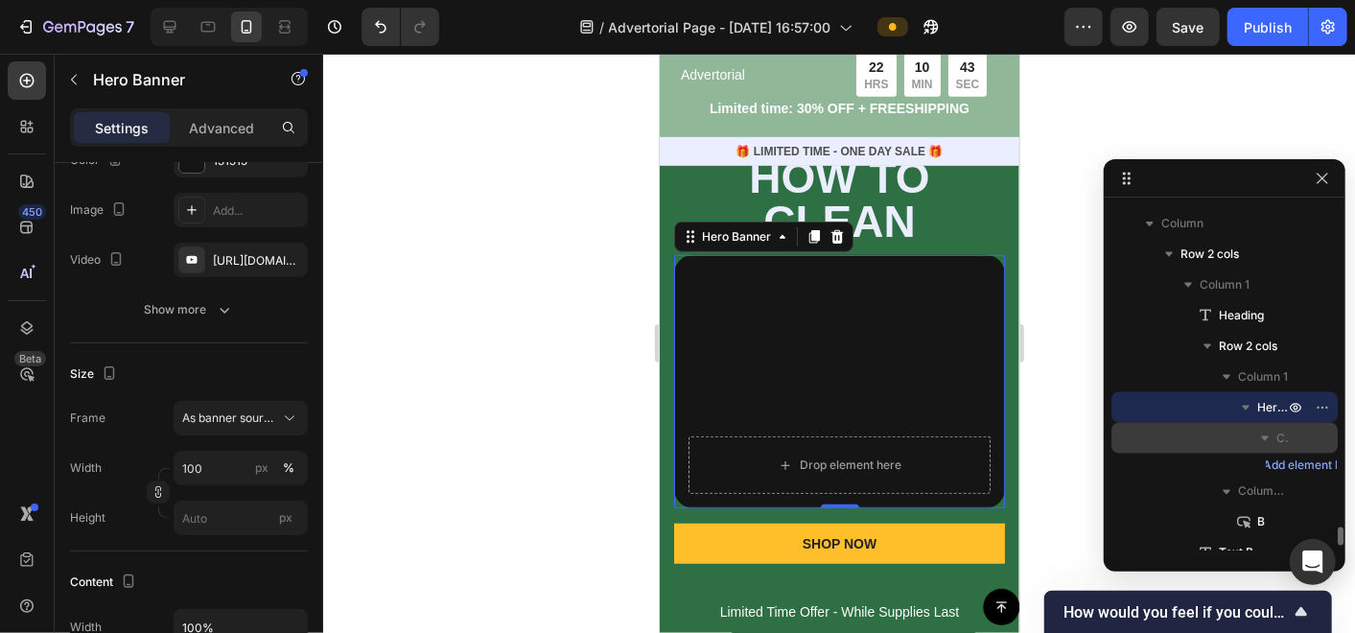
click at [1274, 435] on icon "button" at bounding box center [1264, 438] width 19 height 19
click at [1265, 435] on icon "button" at bounding box center [1265, 439] width 5 height 8
click at [1297, 435] on div "Column" at bounding box center [1224, 438] width 211 height 31
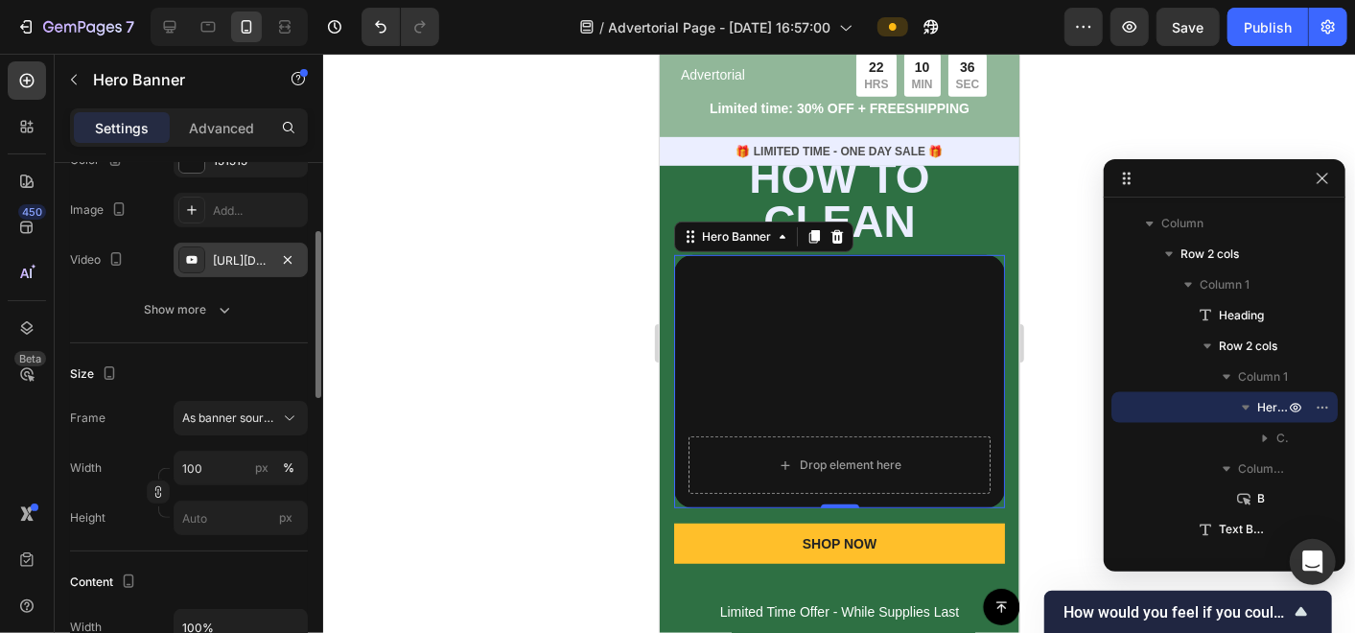
click at [263, 259] on div "[URL][DOMAIN_NAME]" at bounding box center [241, 260] width 56 height 17
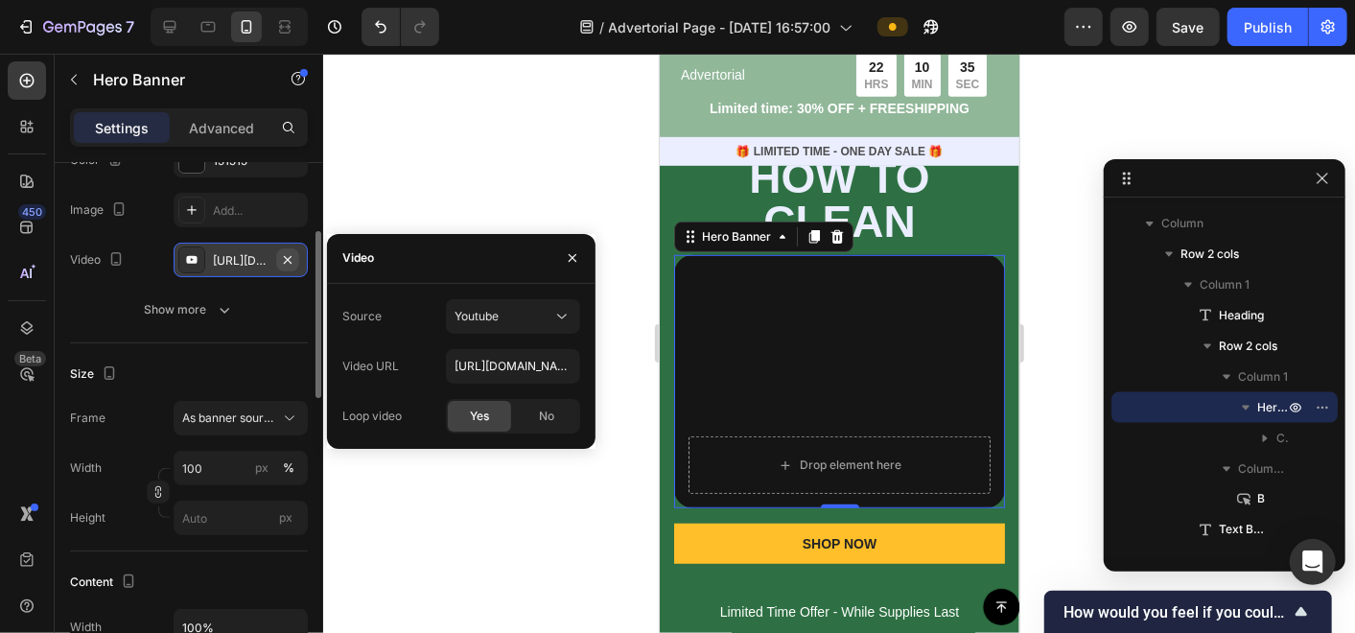
click at [287, 255] on icon "button" at bounding box center [287, 259] width 15 height 15
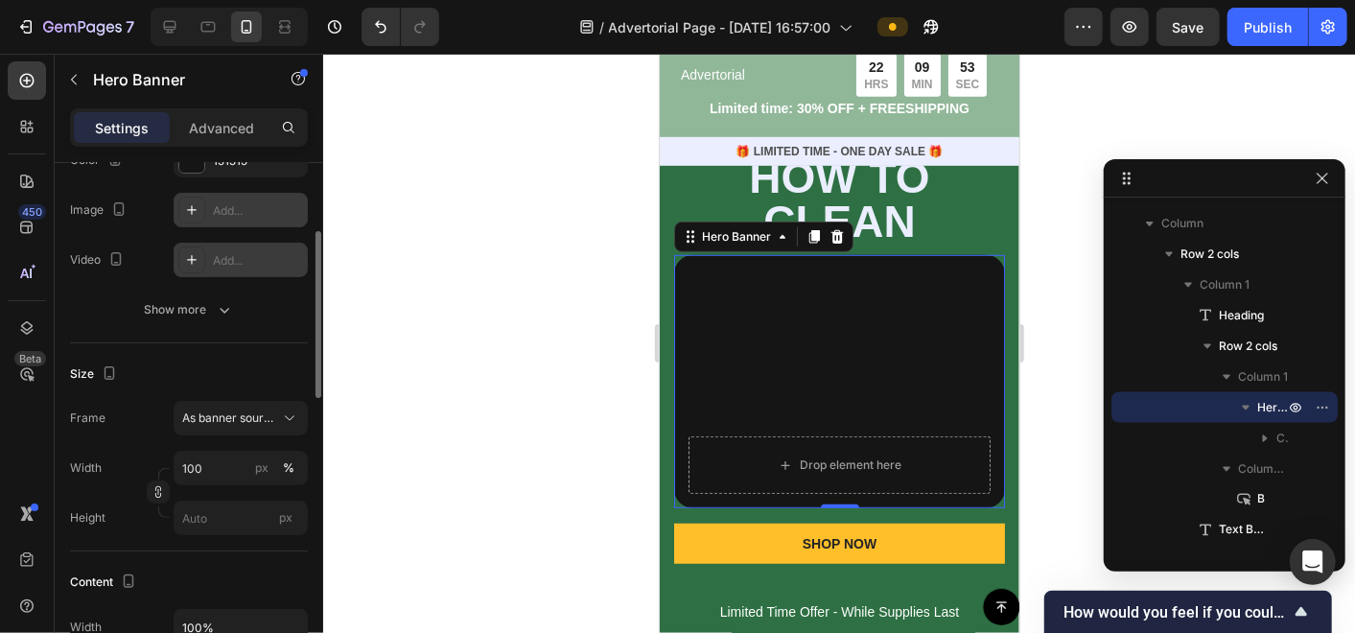
click at [248, 208] on div "Add..." at bounding box center [258, 210] width 90 height 17
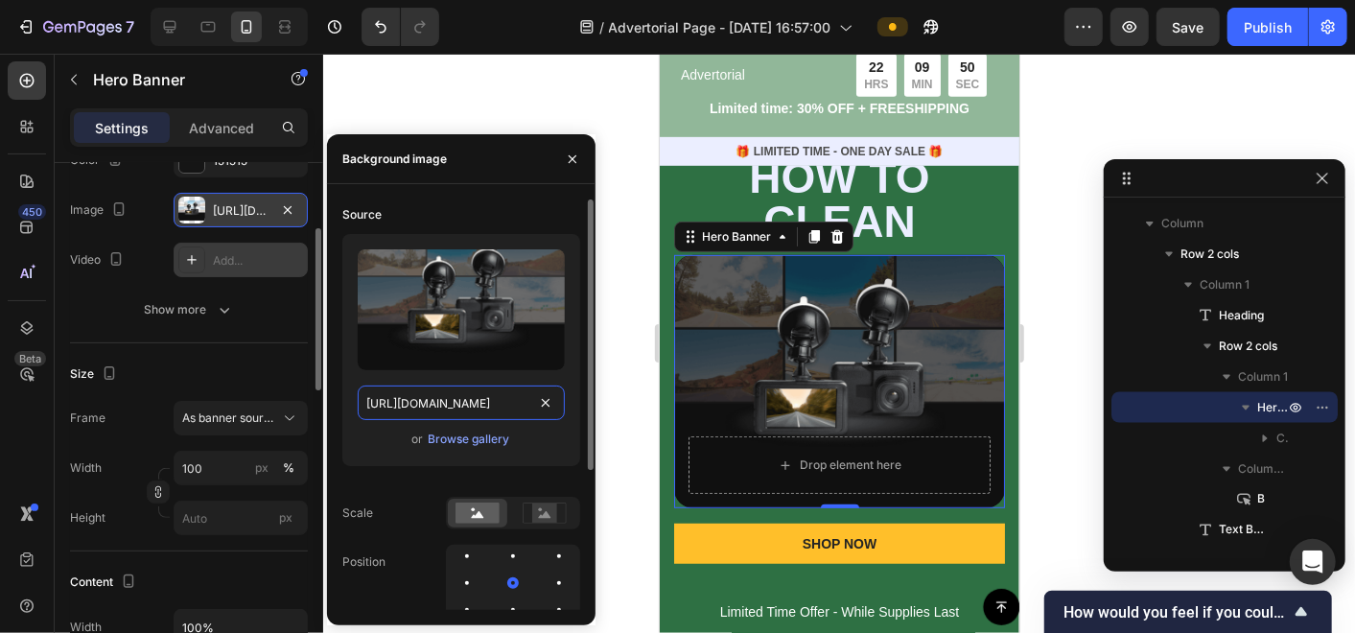
click at [464, 406] on input "https://cdn.shopify.com/s/files/1/0674/9978/6498/files/gempages_561022344315798…" at bounding box center [461, 403] width 207 height 35
paste input "5_3ad722f9-cb4d-490e-93af-21ac289add49.jpg?v=1758999289"
type input "https://cdn.shopify.com/s/files/1/0674/9978/6498/files/5_3ad722f9-cb4d-490e-93a…"
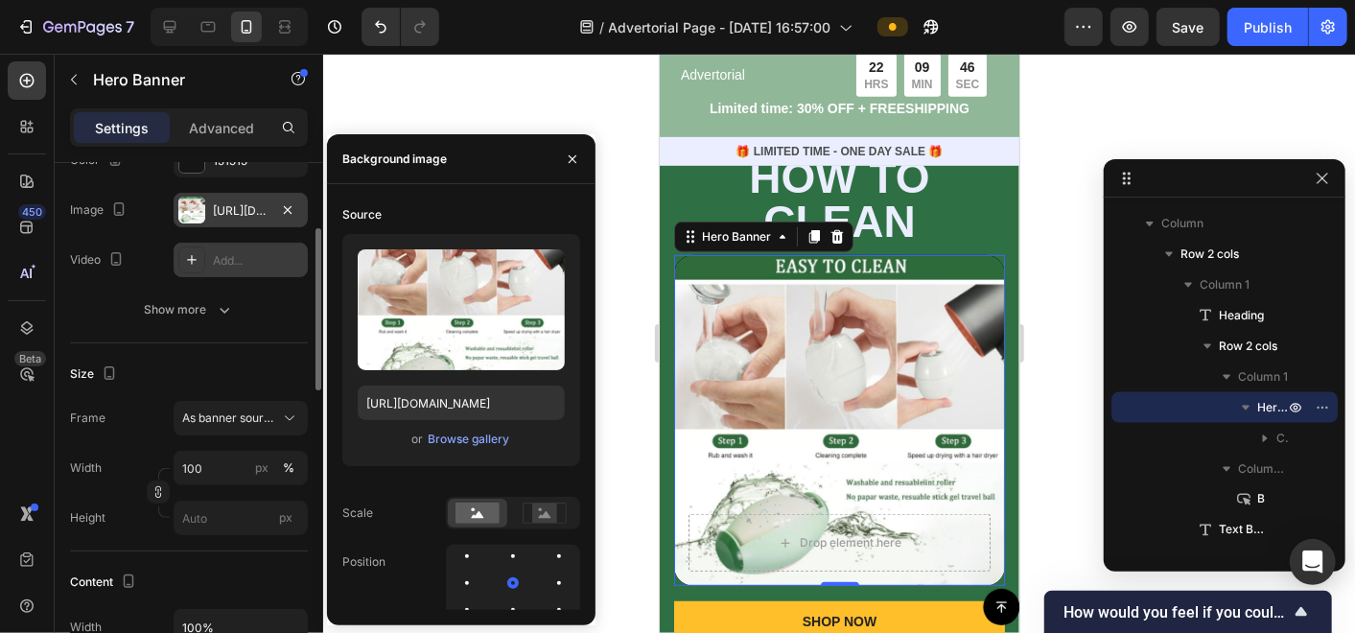
scroll to position [0, 0]
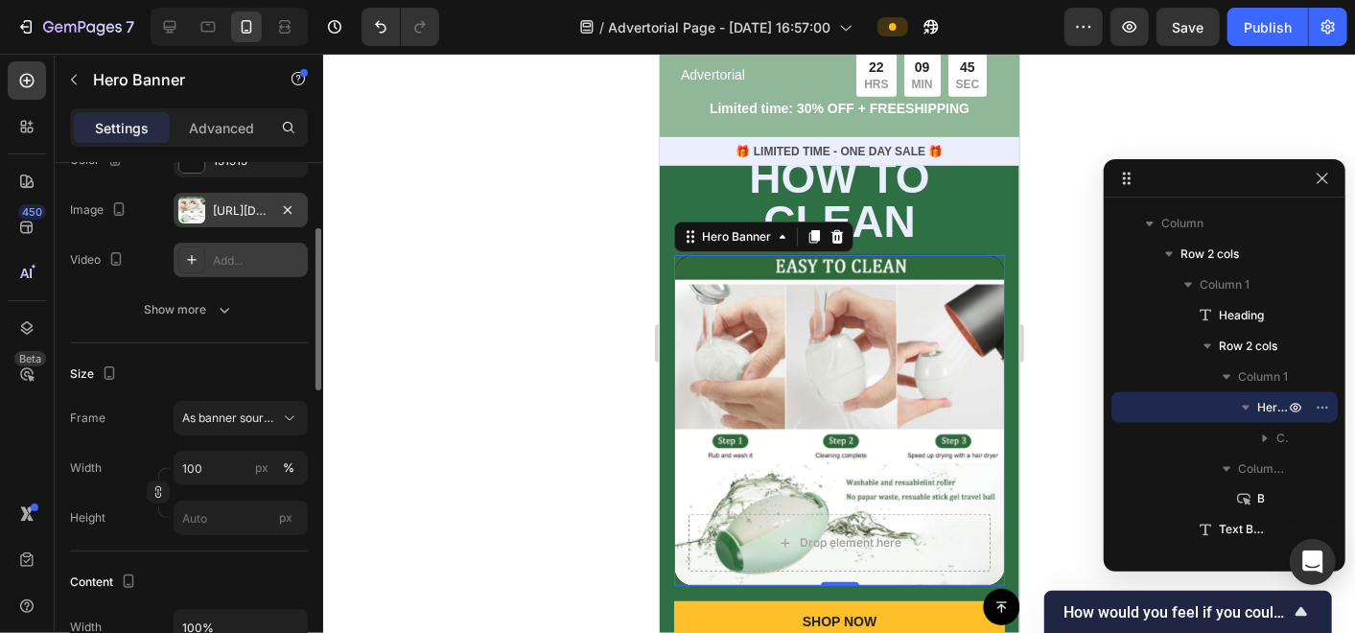
click at [614, 216] on div at bounding box center [839, 343] width 1032 height 579
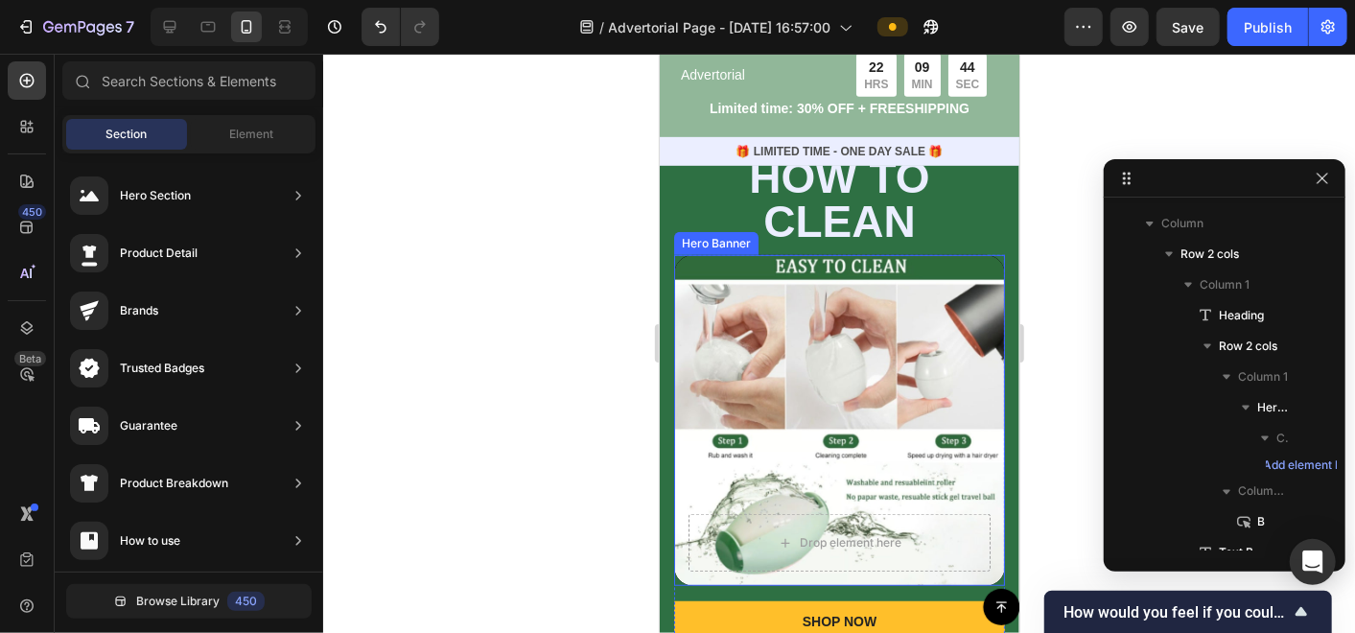
click at [786, 336] on div "Background Image" at bounding box center [838, 419] width 331 height 331
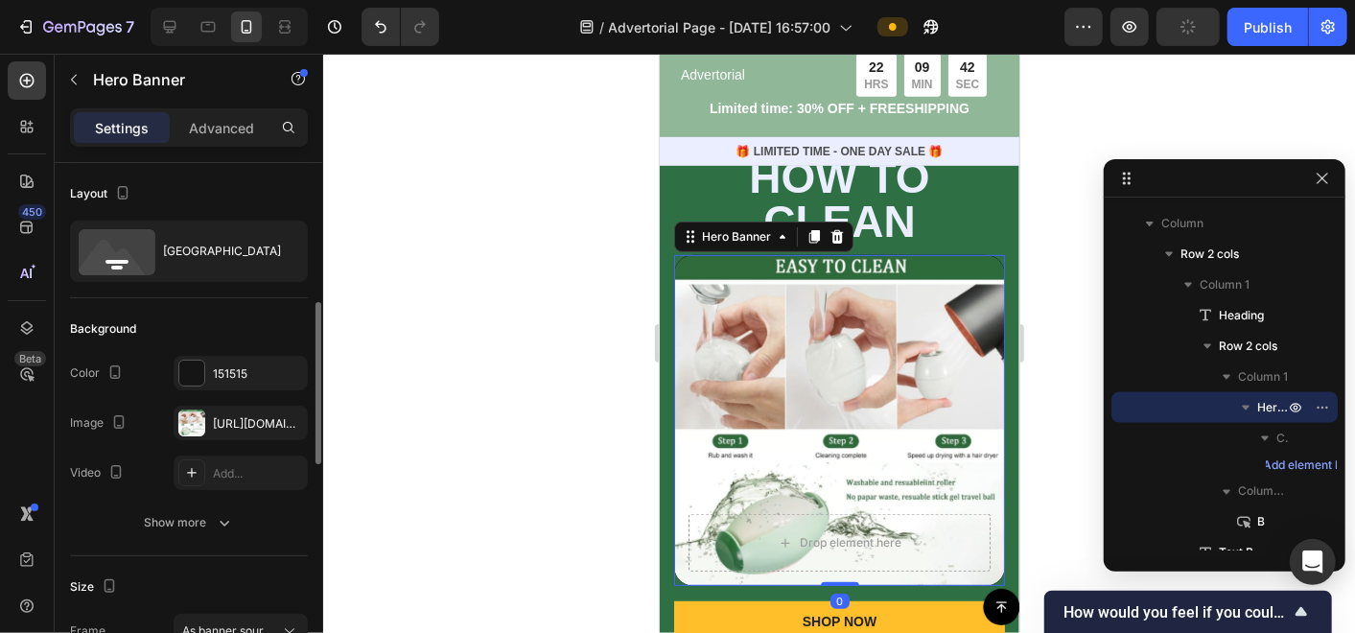
scroll to position [106, 0]
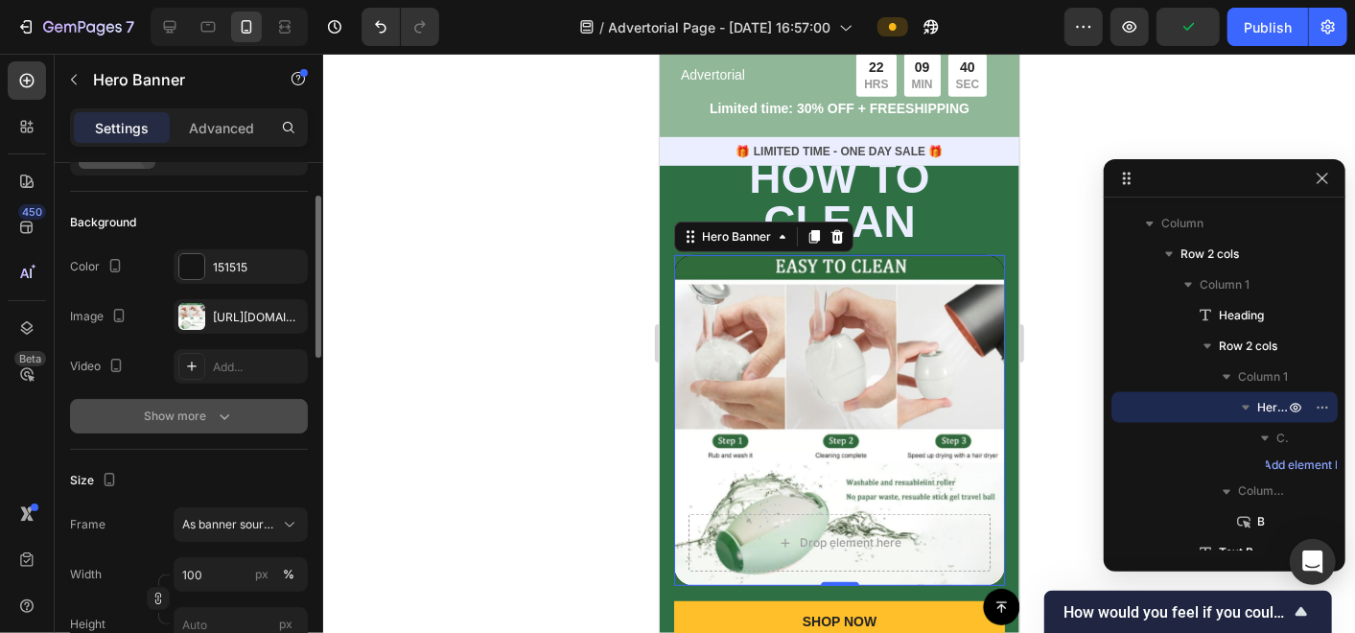
click at [208, 416] on div "Show more" at bounding box center [189, 416] width 89 height 19
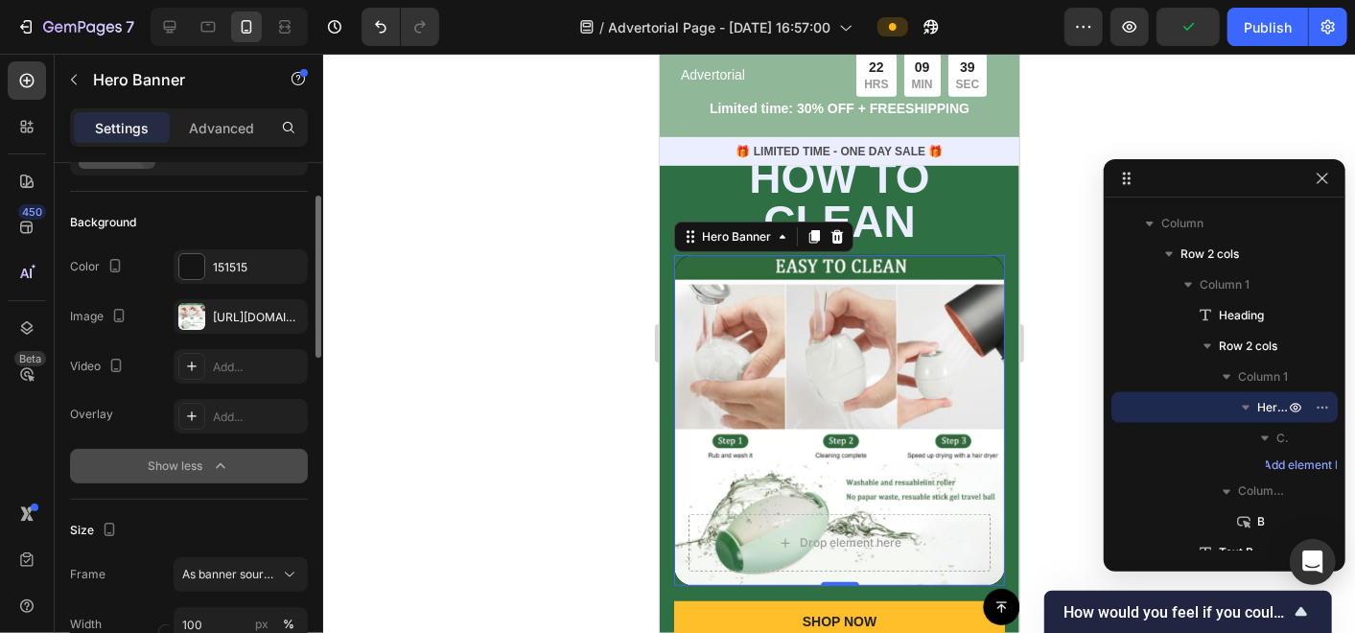
scroll to position [213, 0]
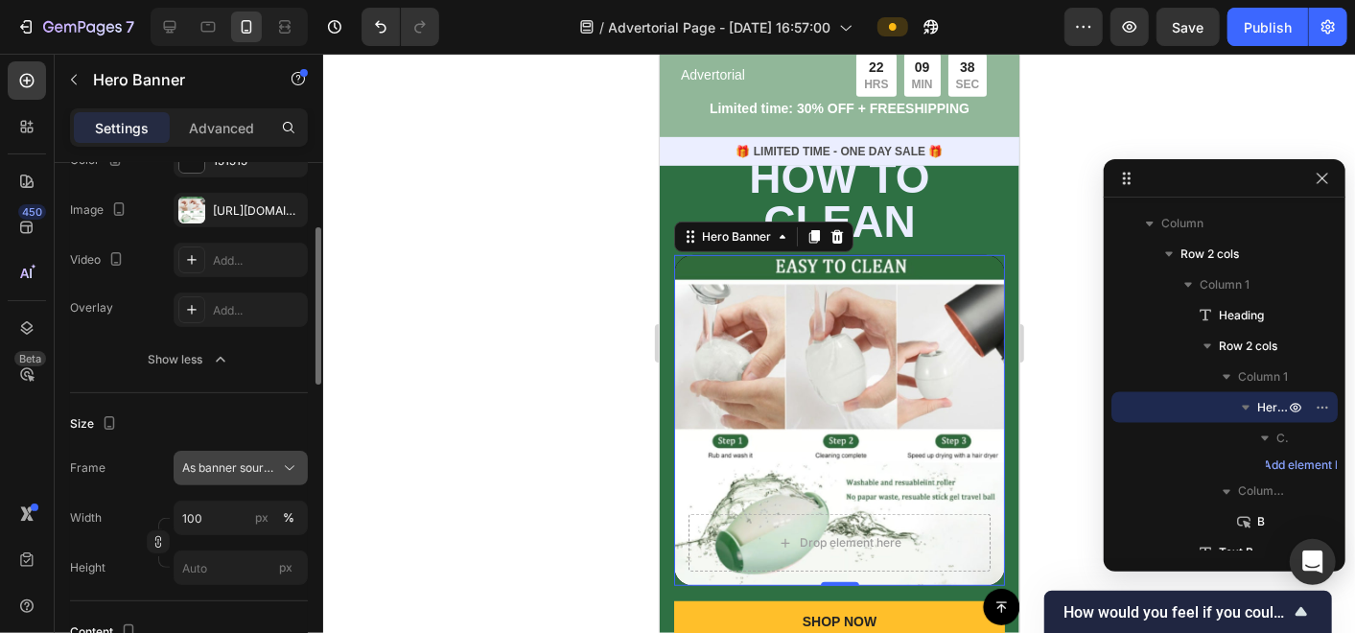
click at [240, 459] on span "As banner source" at bounding box center [229, 467] width 94 height 17
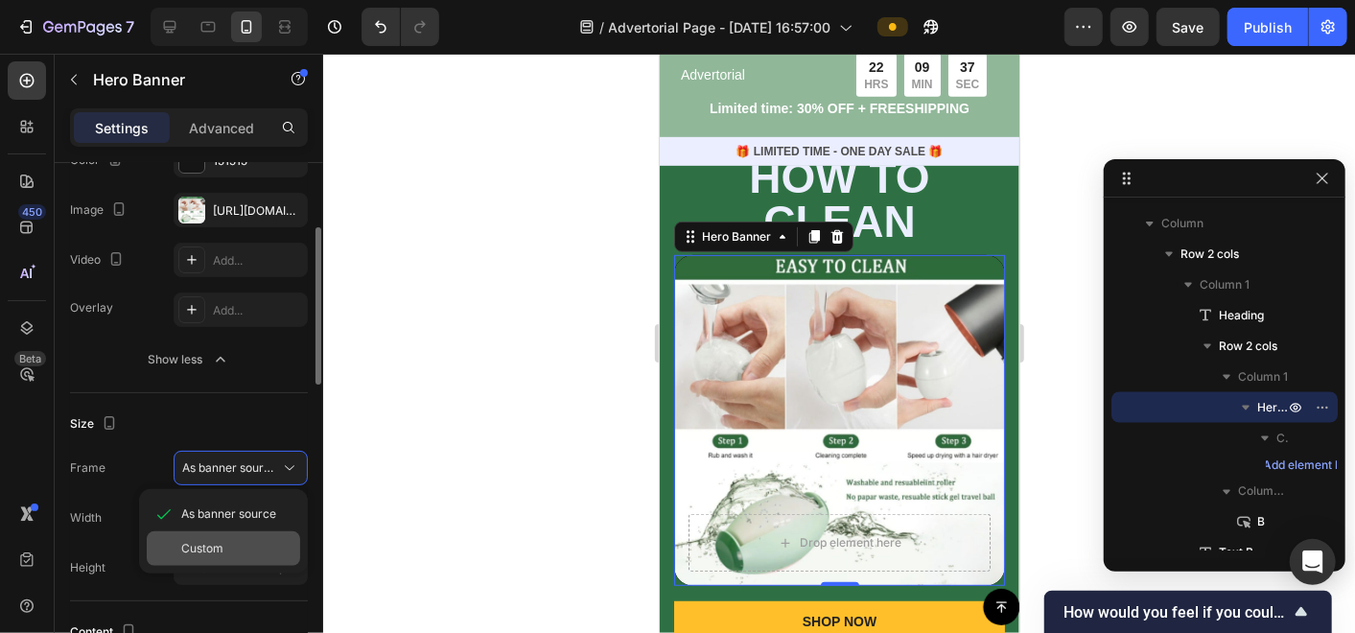
click at [213, 556] on div "Custom" at bounding box center [223, 548] width 153 height 35
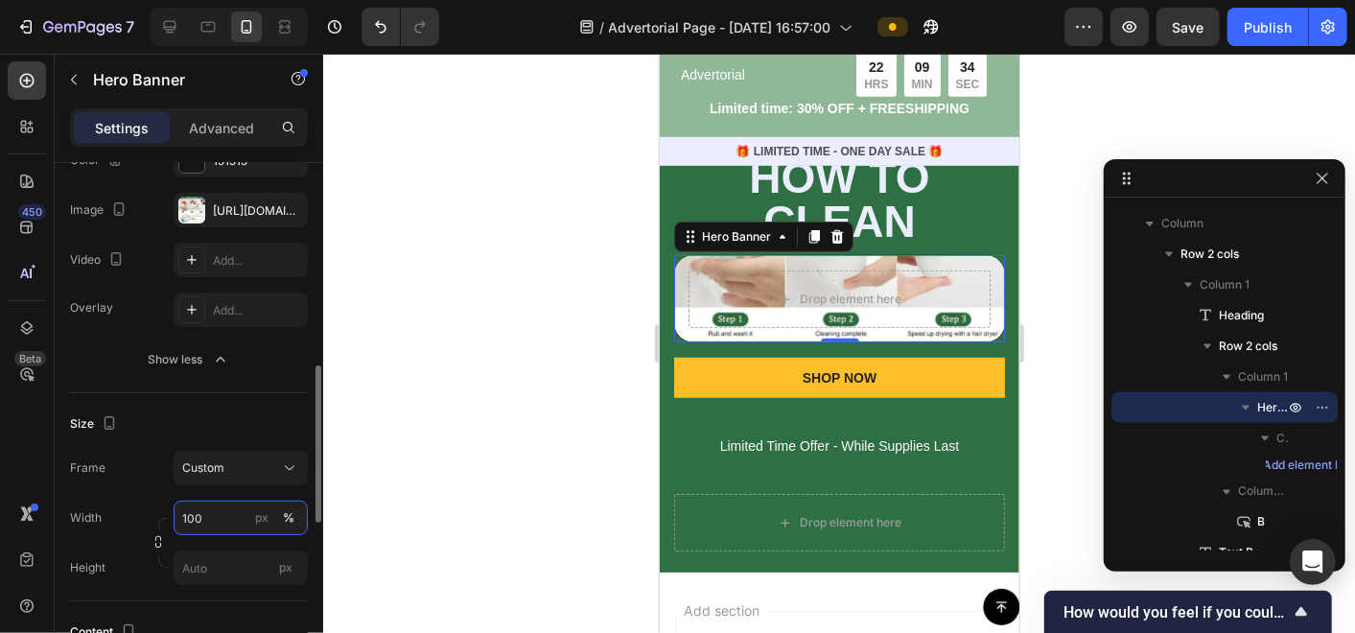
scroll to position [319, 0]
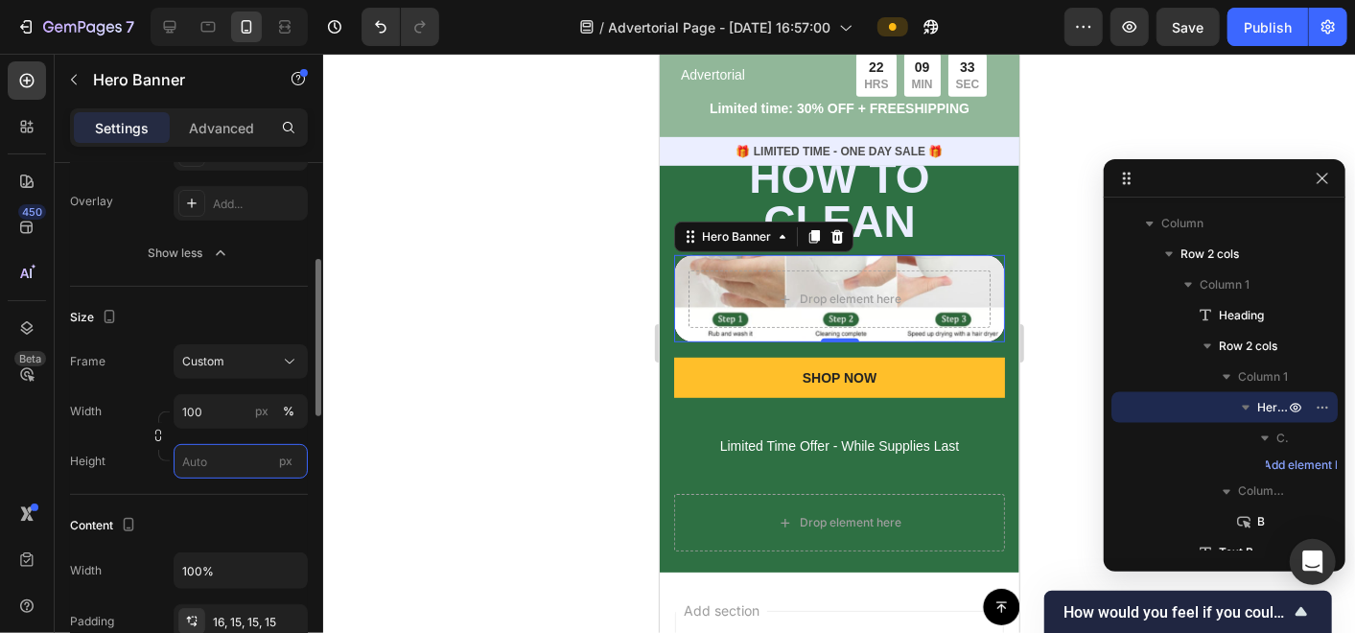
click at [199, 462] on input "px" at bounding box center [241, 461] width 134 height 35
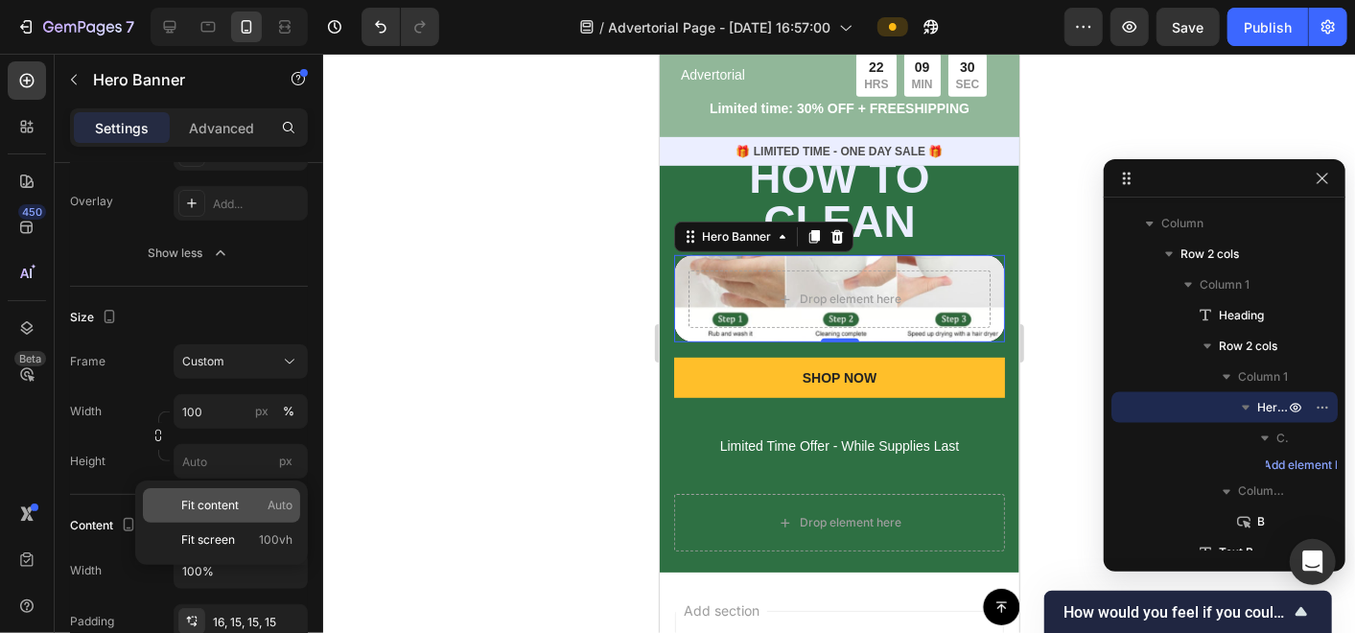
click at [234, 508] on span "Fit content" at bounding box center [210, 505] width 58 height 17
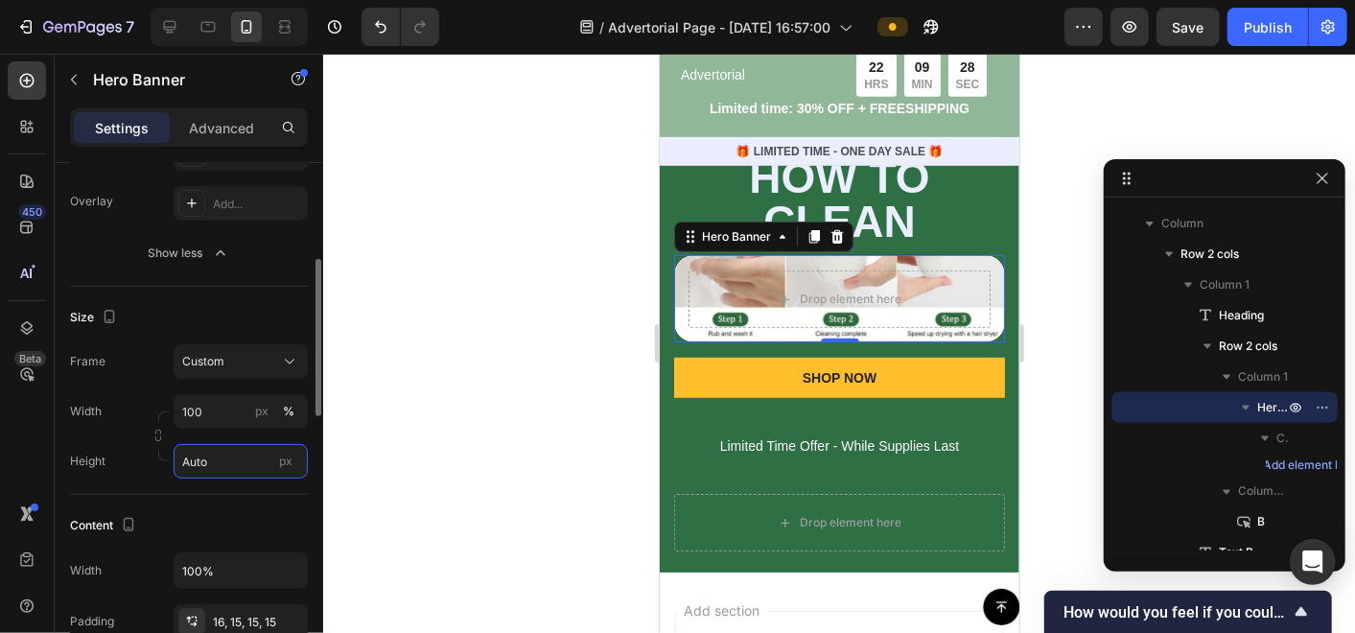
click at [214, 457] on input "Auto" at bounding box center [241, 461] width 134 height 35
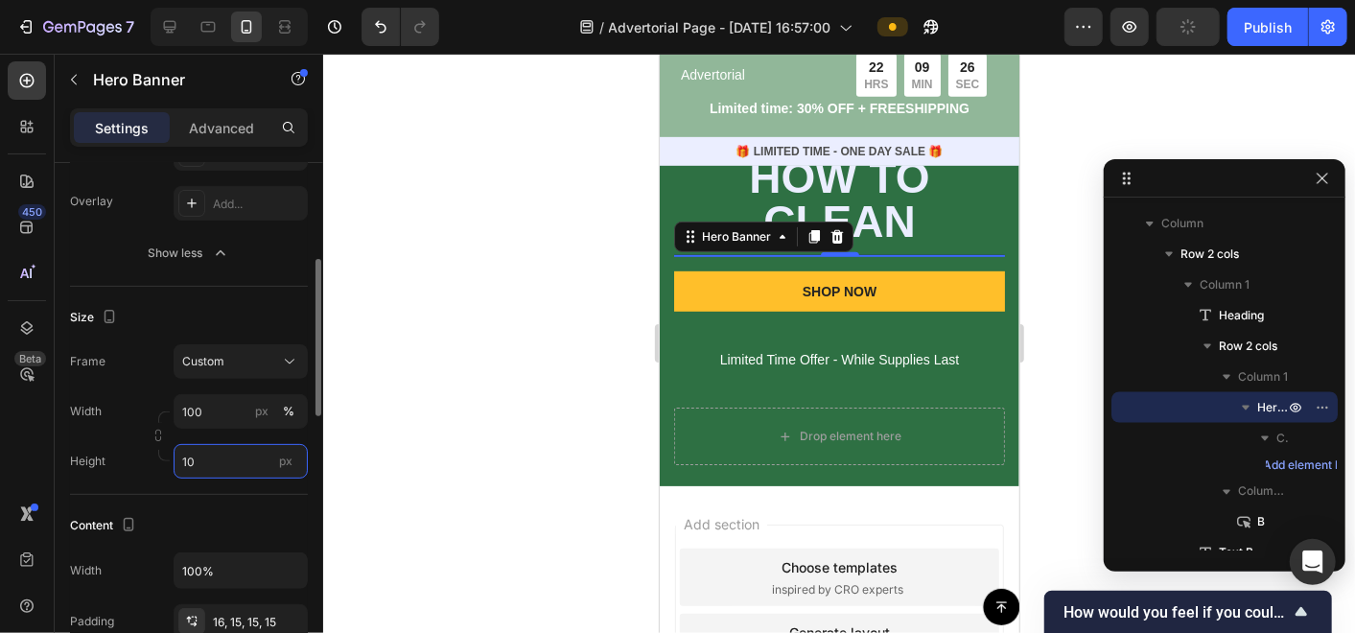
type input "100"
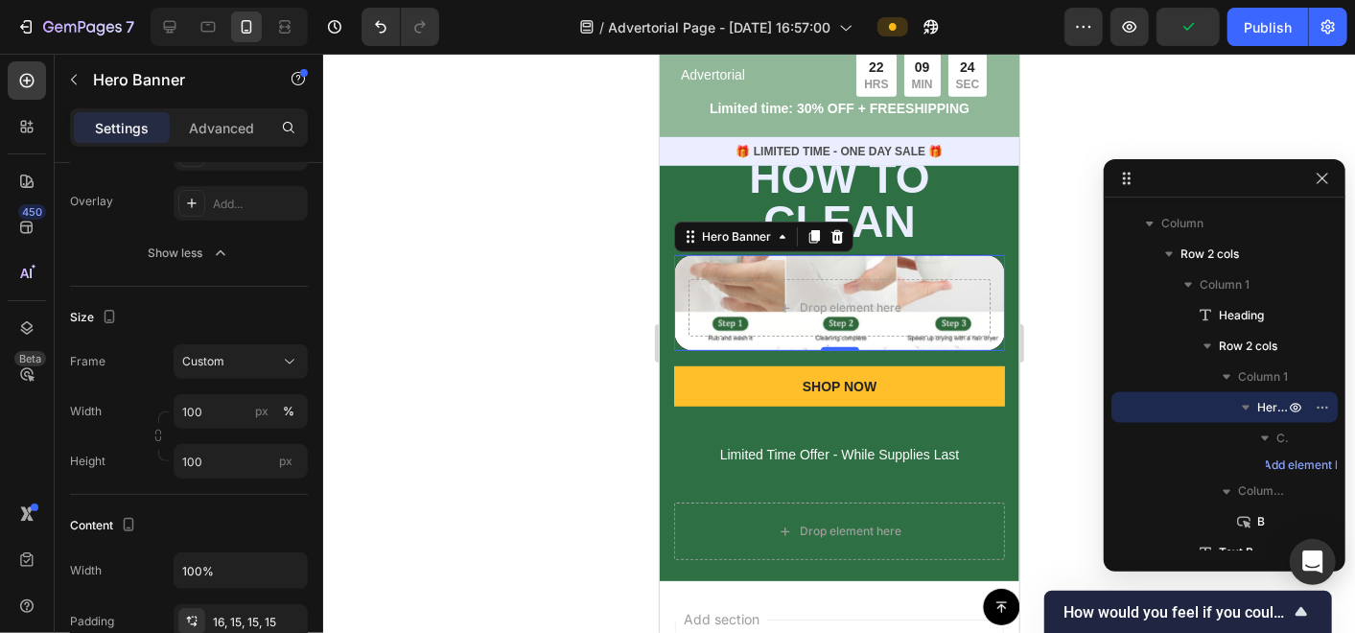
click at [371, 460] on div at bounding box center [839, 343] width 1032 height 579
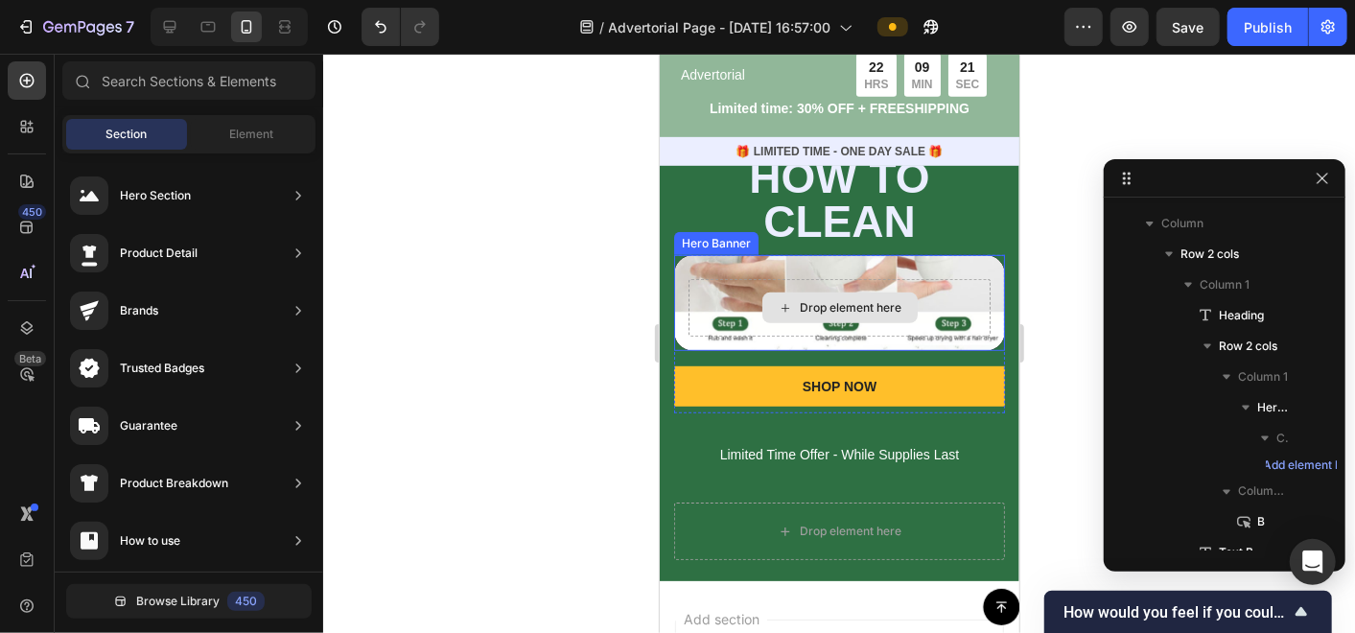
click at [726, 295] on div "Drop element here" at bounding box center [839, 307] width 302 height 58
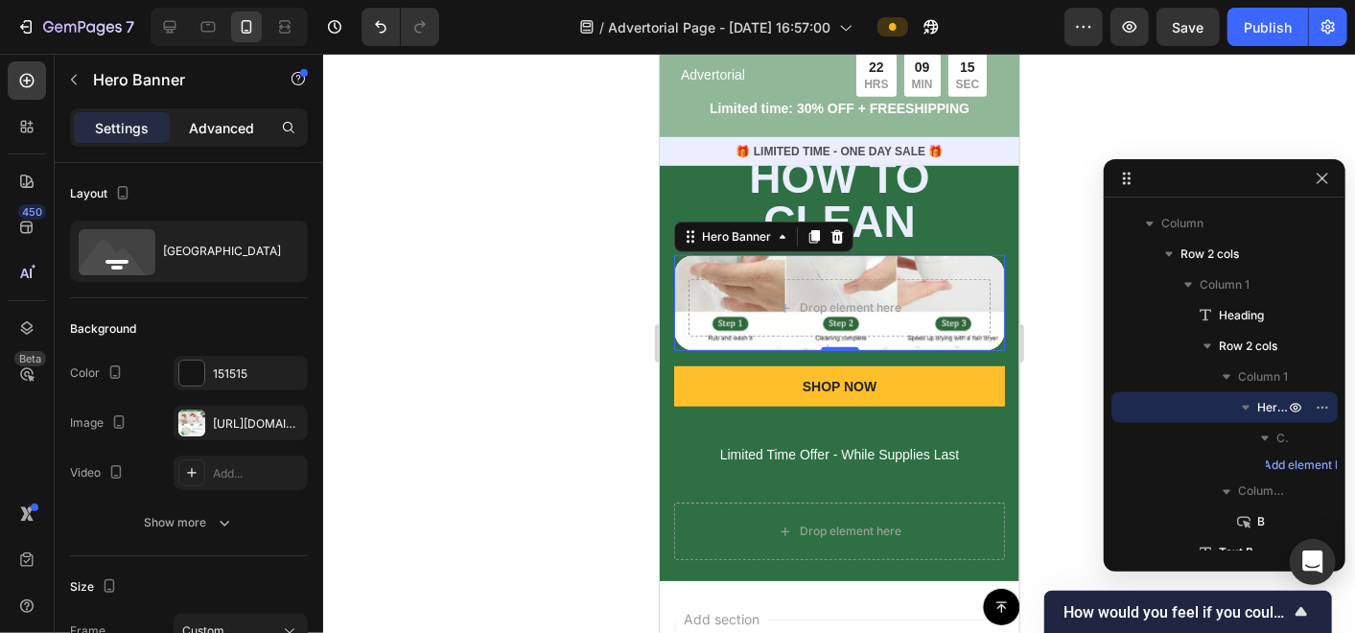
click at [231, 125] on p "Advanced" at bounding box center [221, 128] width 65 height 20
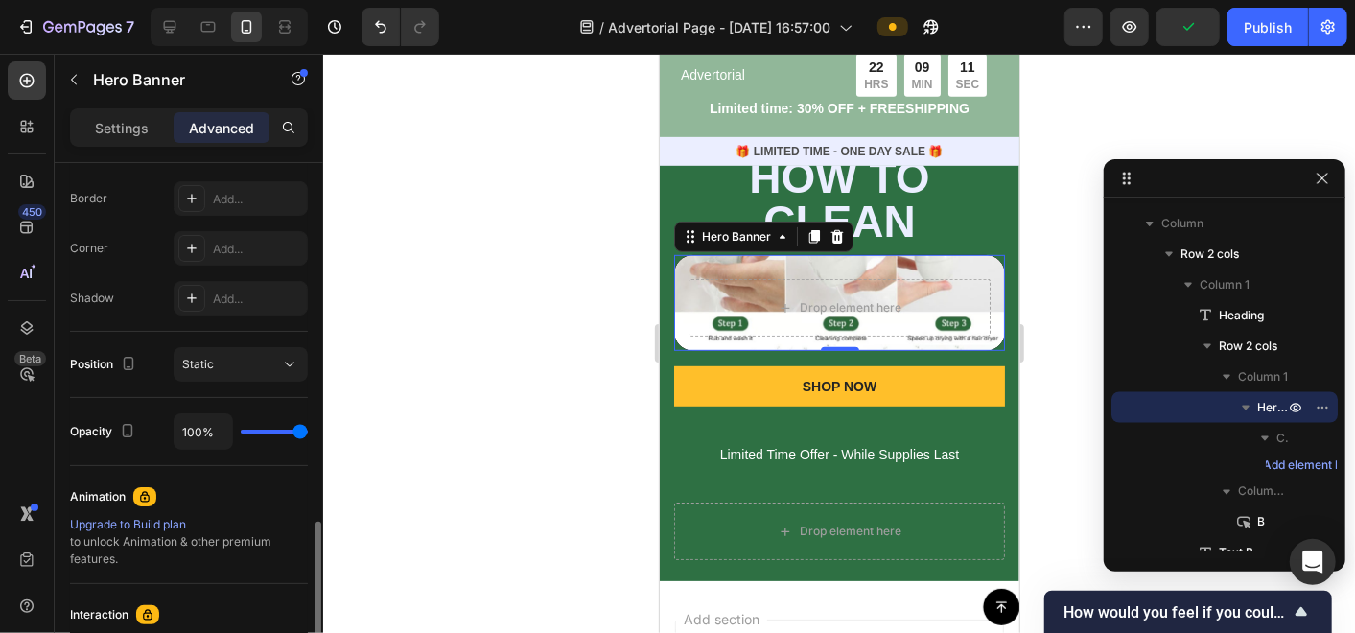
scroll to position [639, 0]
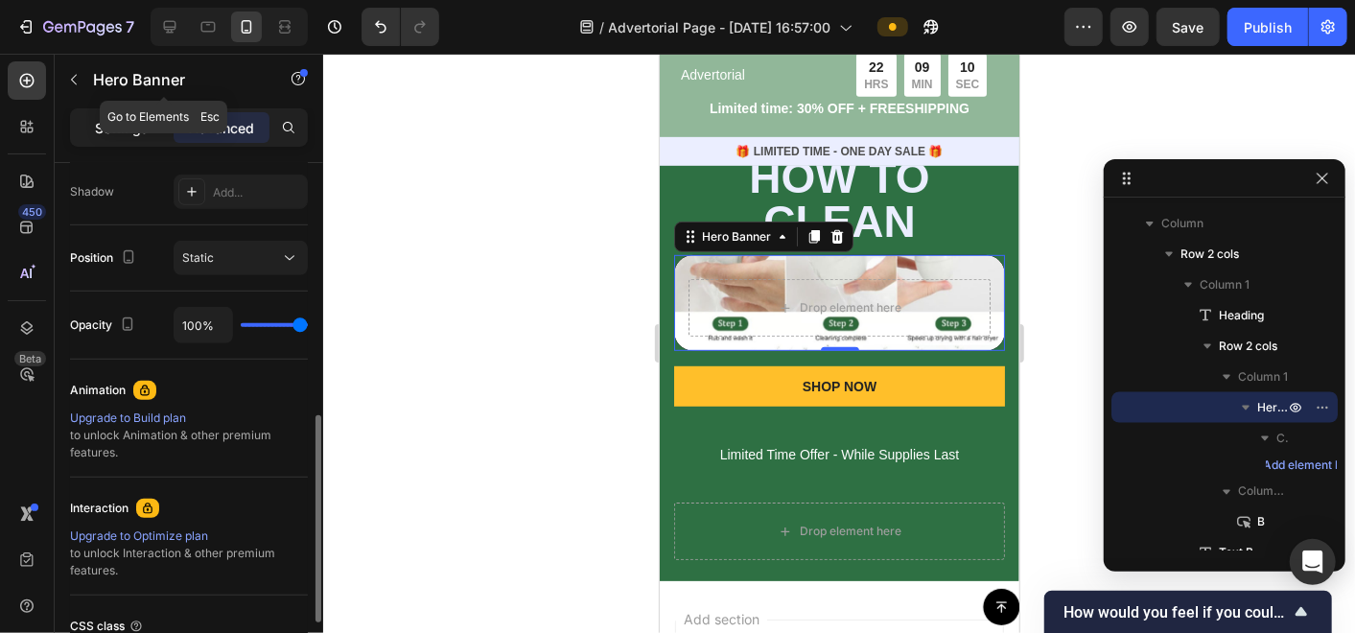
click at [130, 122] on p "Settings" at bounding box center [122, 128] width 54 height 20
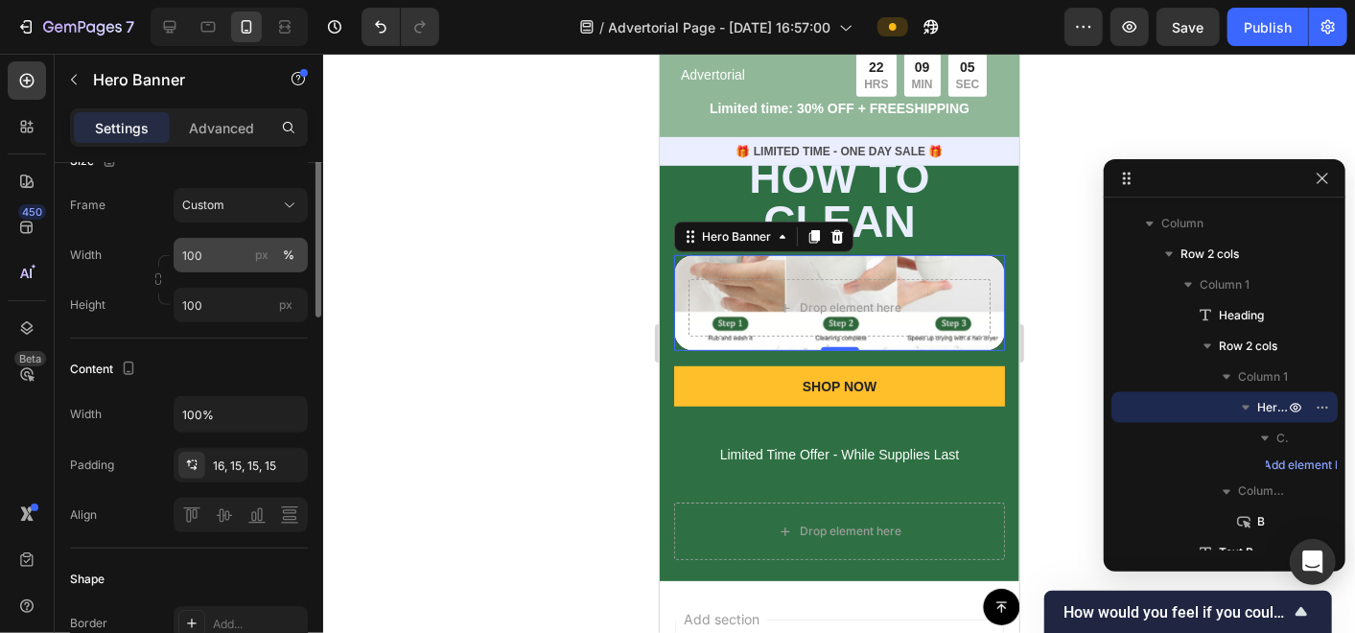
scroll to position [319, 0]
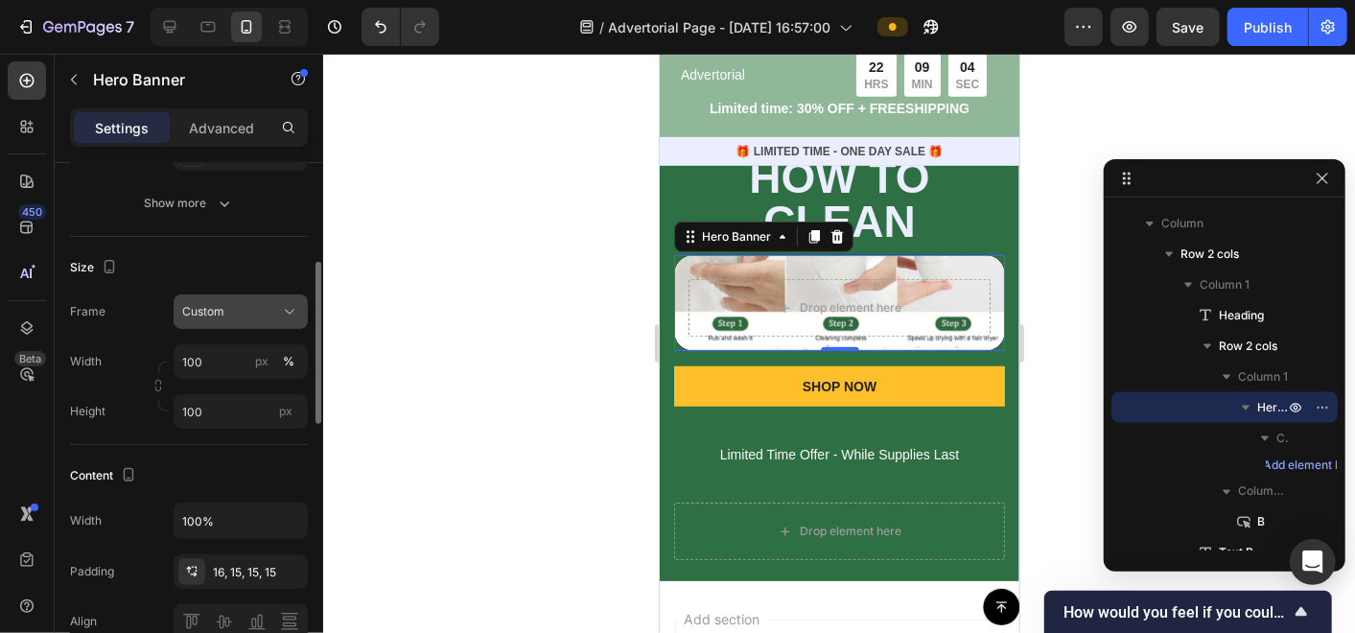
click at [227, 317] on div "Custom" at bounding box center [229, 311] width 94 height 17
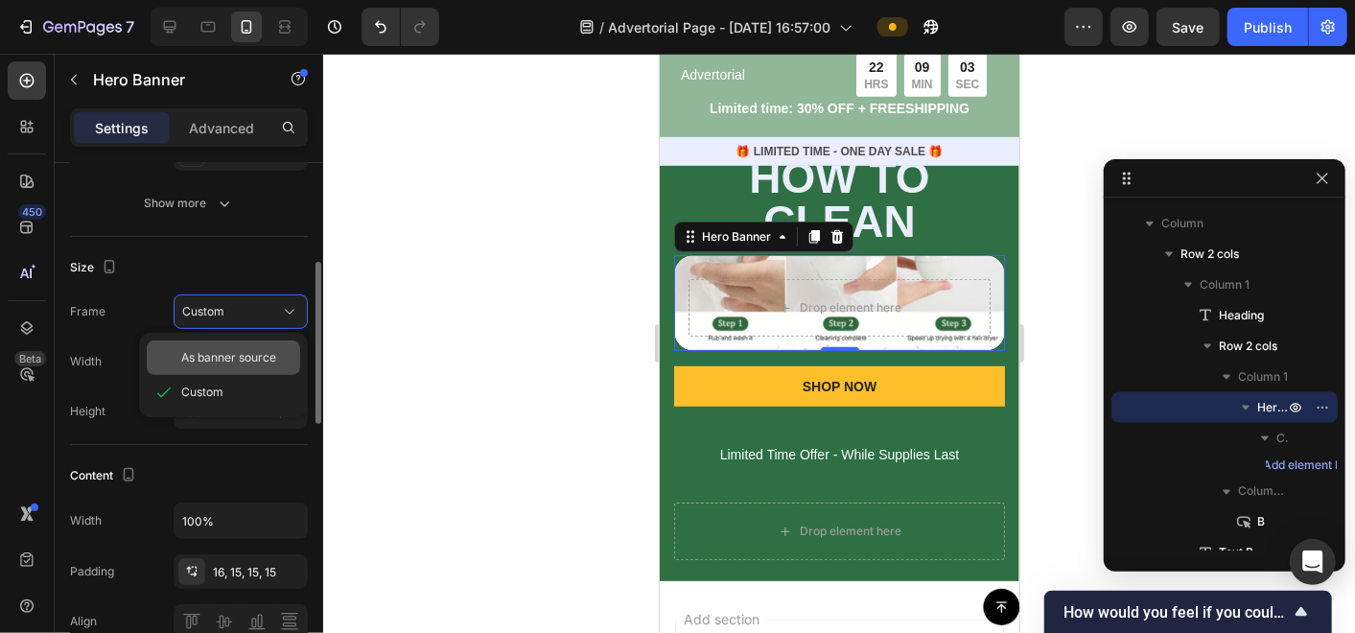
click at [229, 343] on div "As banner source" at bounding box center [223, 357] width 153 height 35
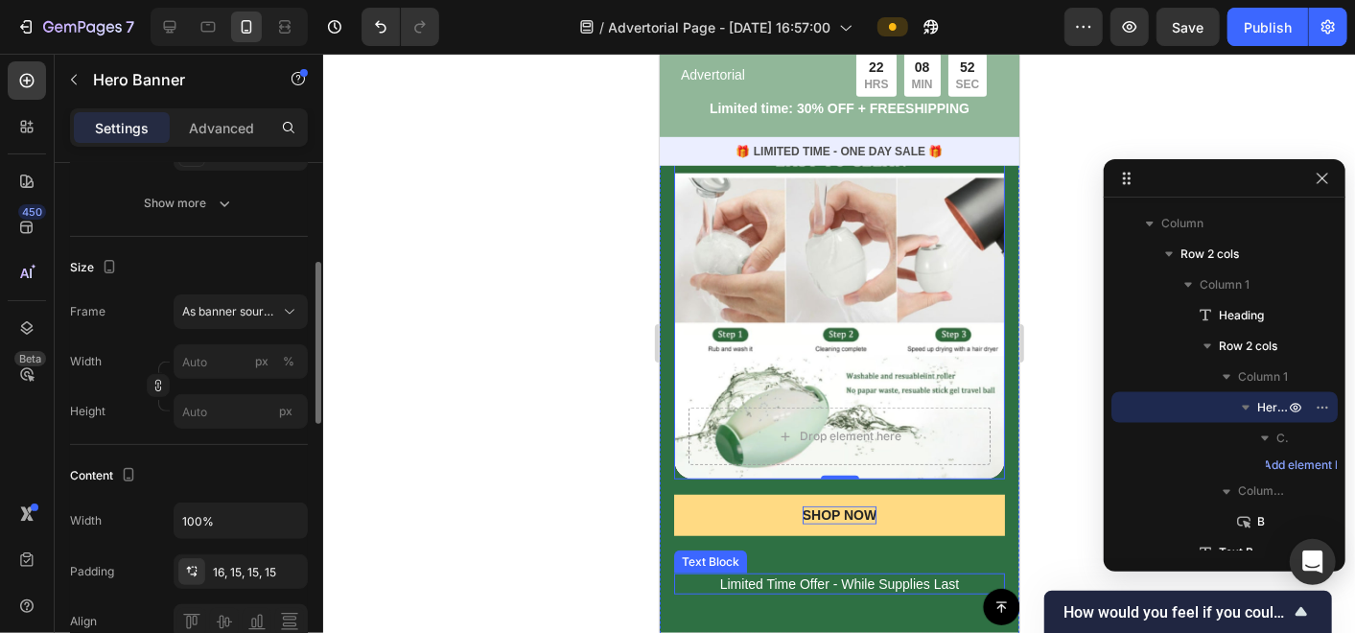
scroll to position [8743, 0]
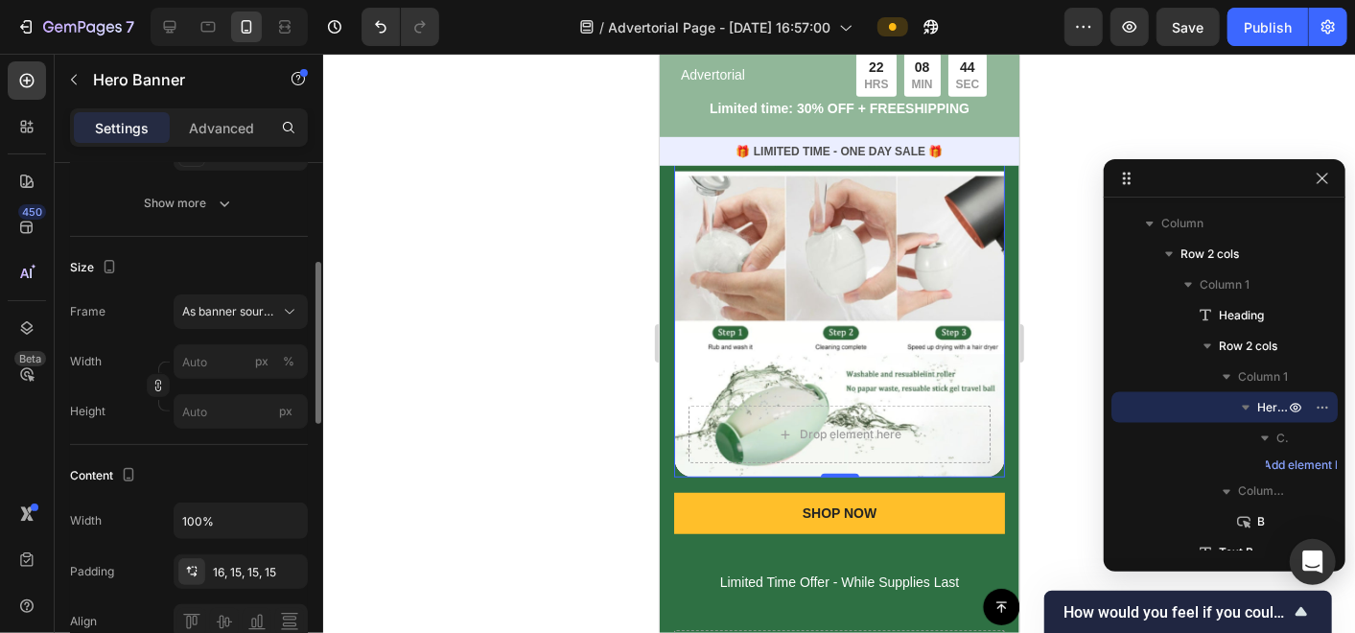
click at [224, 341] on div "Frame As banner source Width px % Height px" at bounding box center [189, 361] width 238 height 134
click at [224, 352] on input "px %" at bounding box center [241, 361] width 134 height 35
click at [231, 358] on input "px %" at bounding box center [241, 361] width 134 height 35
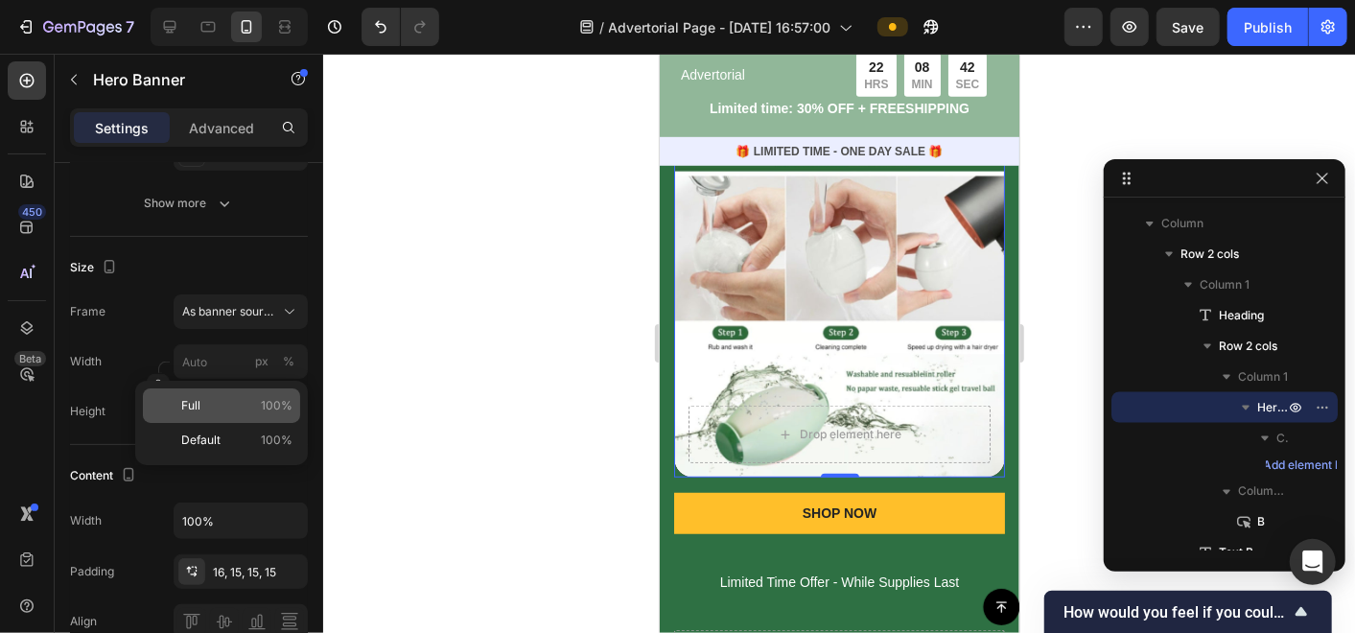
click at [232, 412] on p "Full 100%" at bounding box center [236, 405] width 111 height 17
type input "100"
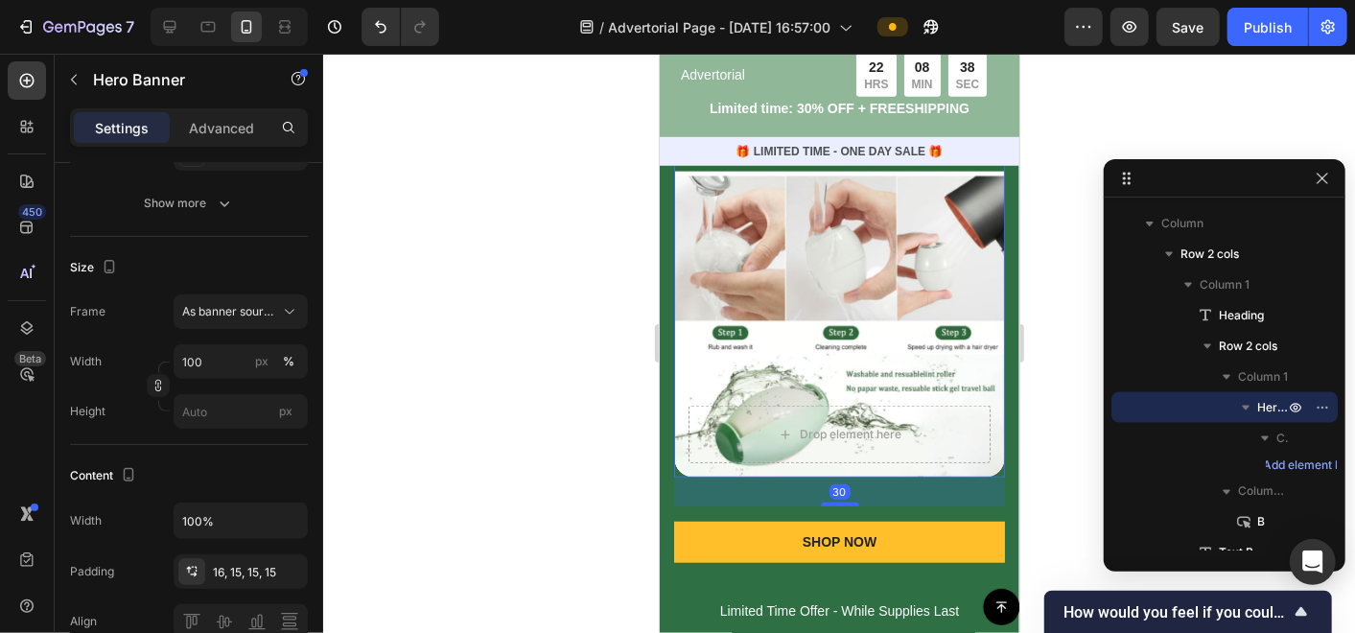
drag, startPoint x: 826, startPoint y: 458, endPoint x: 844, endPoint y: 487, distance: 34.1
click at [844, 502] on div at bounding box center [839, 504] width 38 height 4
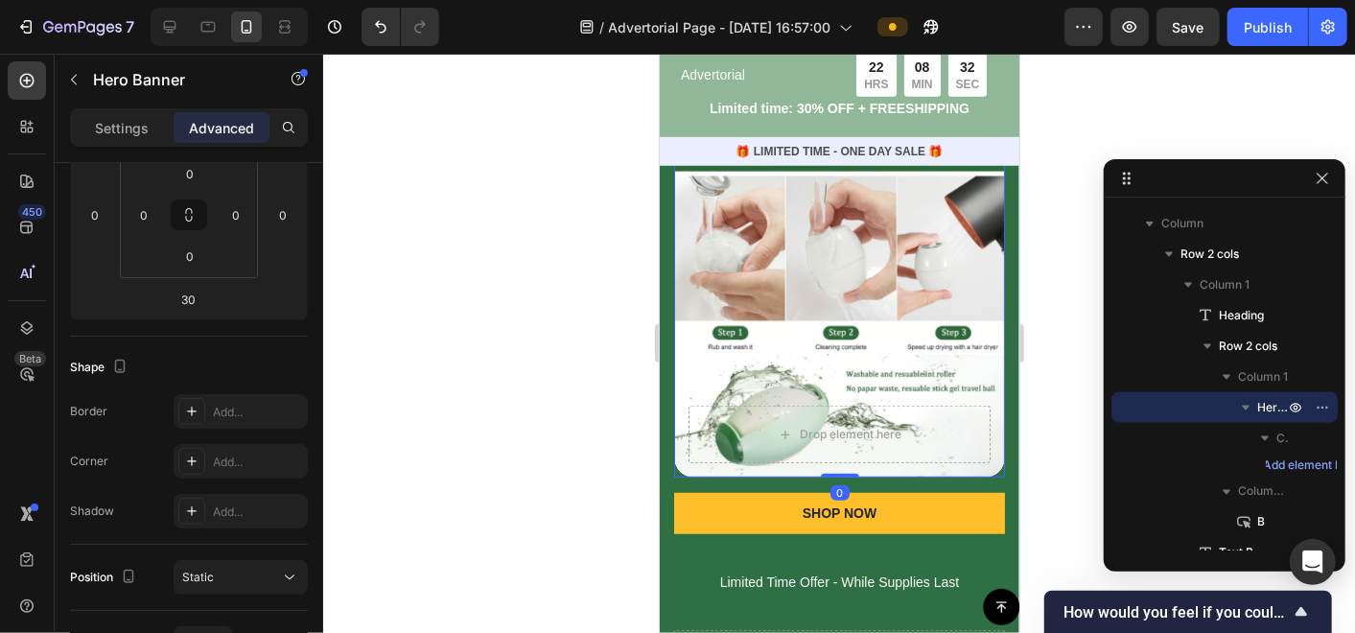
drag, startPoint x: 830, startPoint y: 487, endPoint x: 830, endPoint y: 450, distance: 37.4
click at [830, 450] on div "Drop element here Hero Banner 0" at bounding box center [838, 311] width 331 height 331
type input "0"
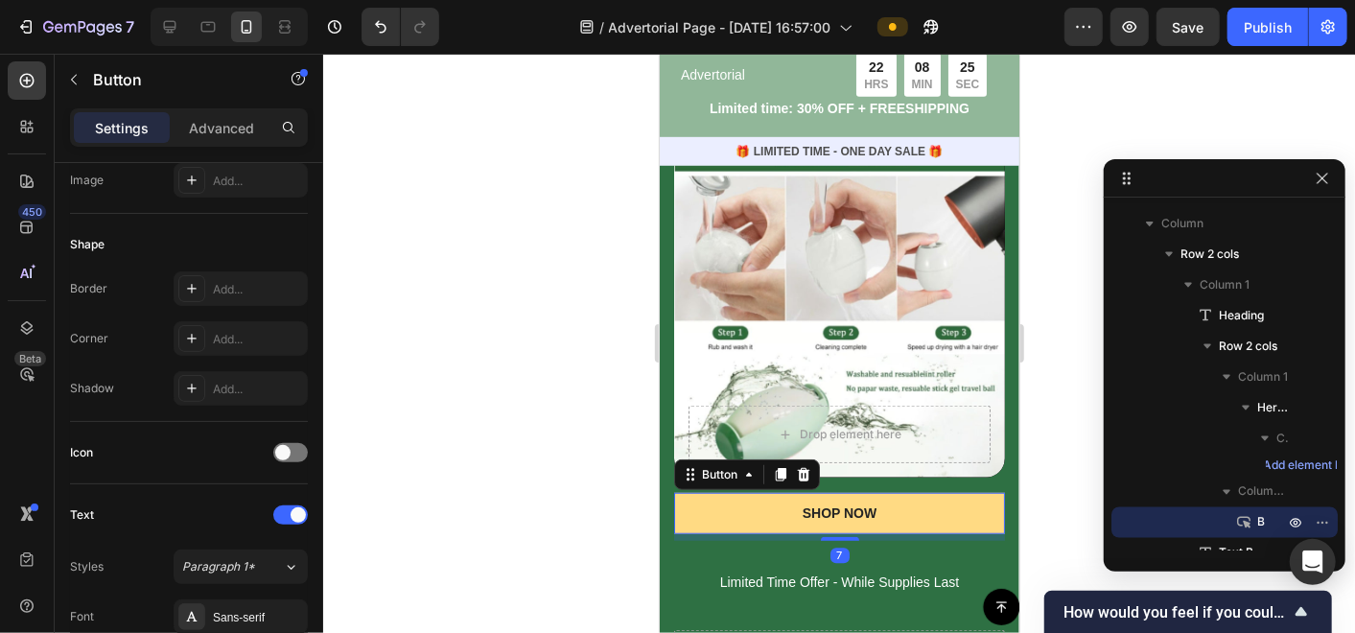
scroll to position [0, 0]
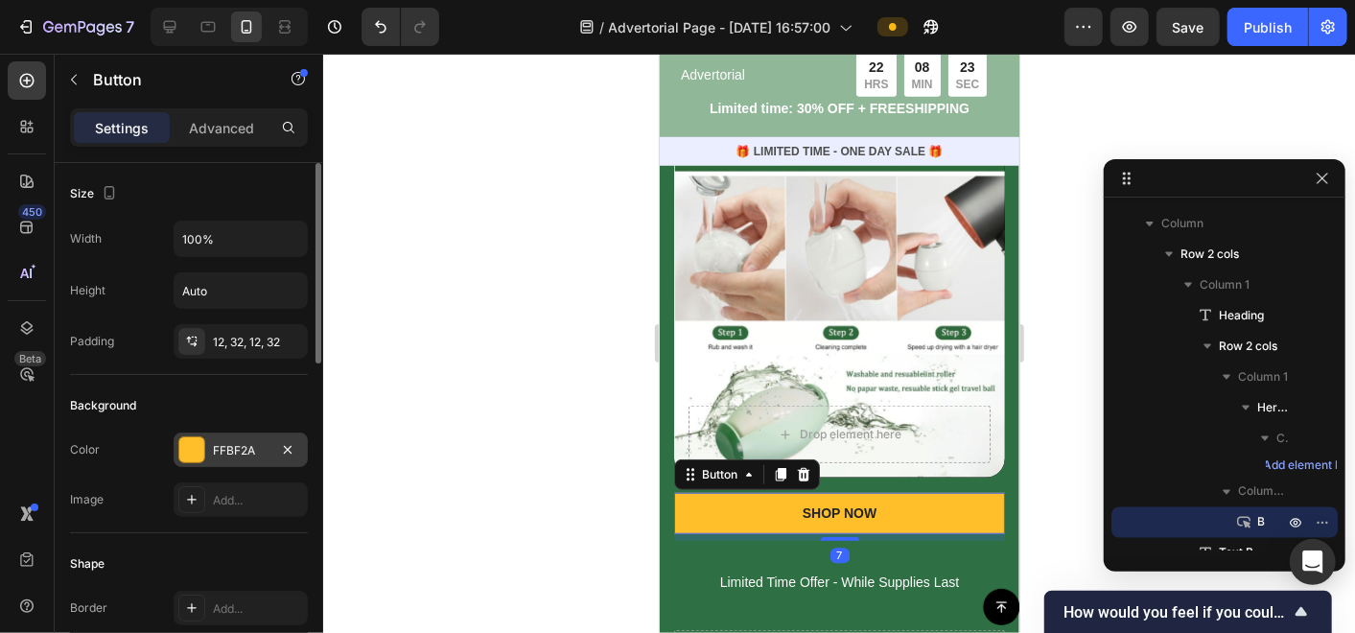
click at [222, 450] on div "FFBF2A" at bounding box center [241, 450] width 56 height 17
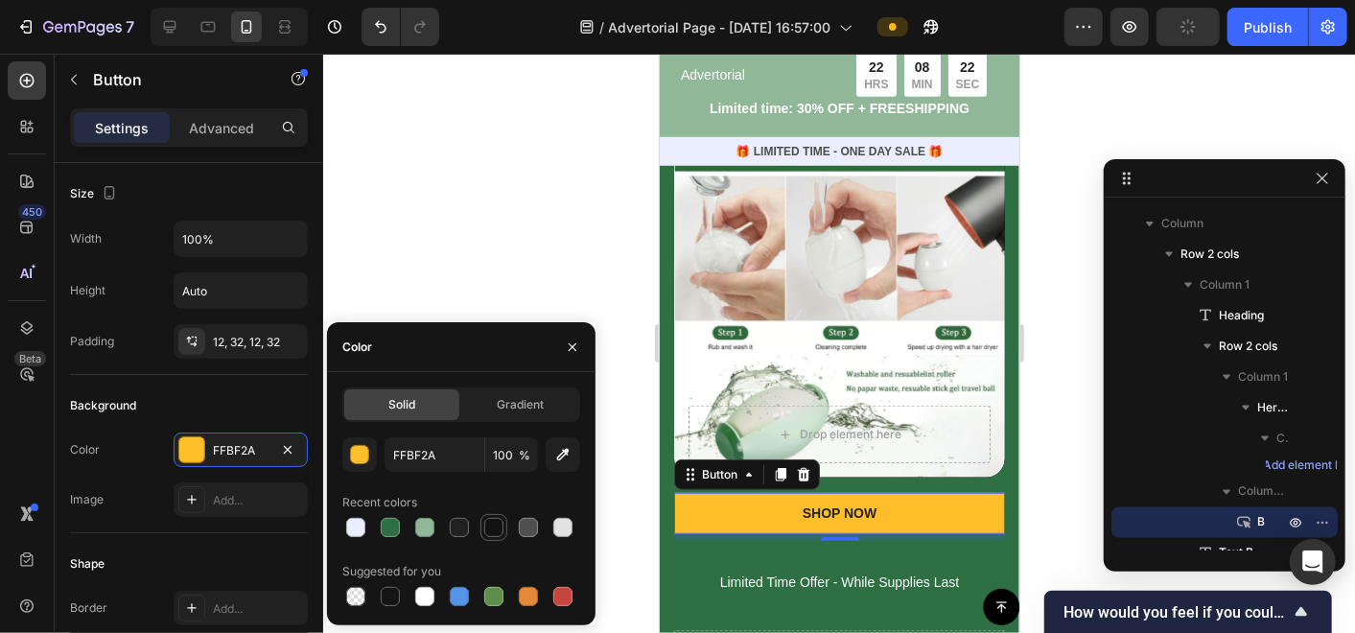
click at [496, 528] on div at bounding box center [493, 527] width 19 height 19
type input "121212"
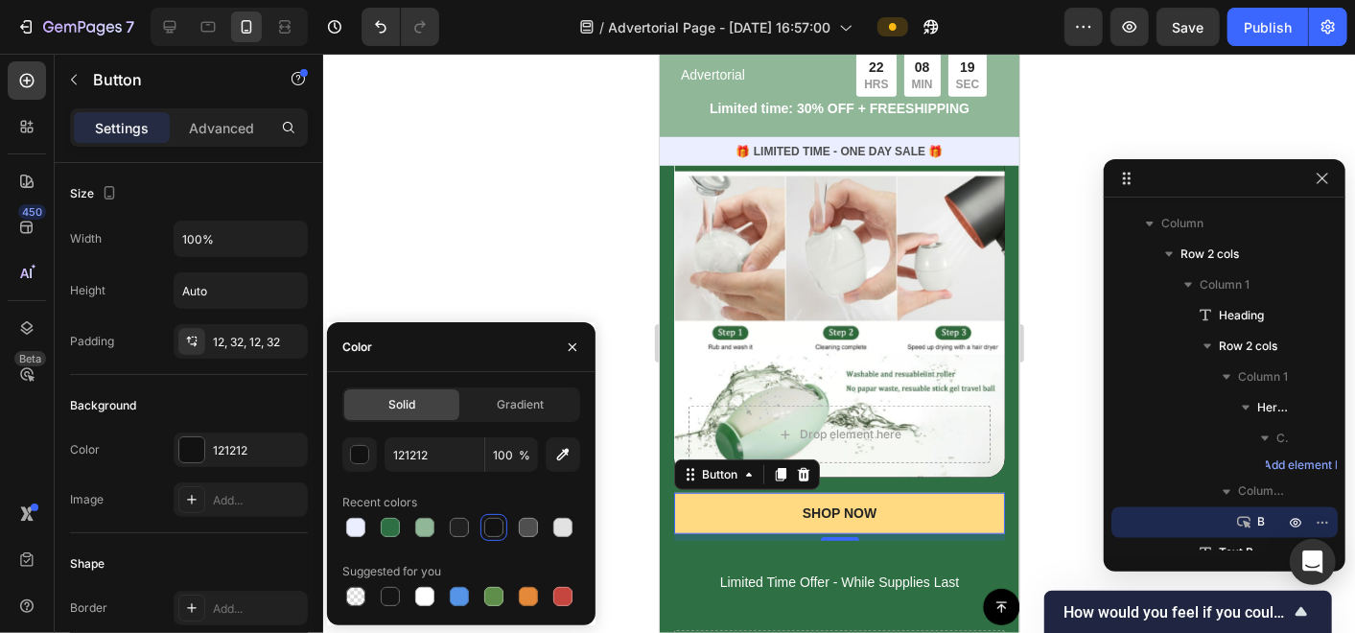
click at [874, 494] on button "SHOP NOW" at bounding box center [838, 512] width 331 height 40
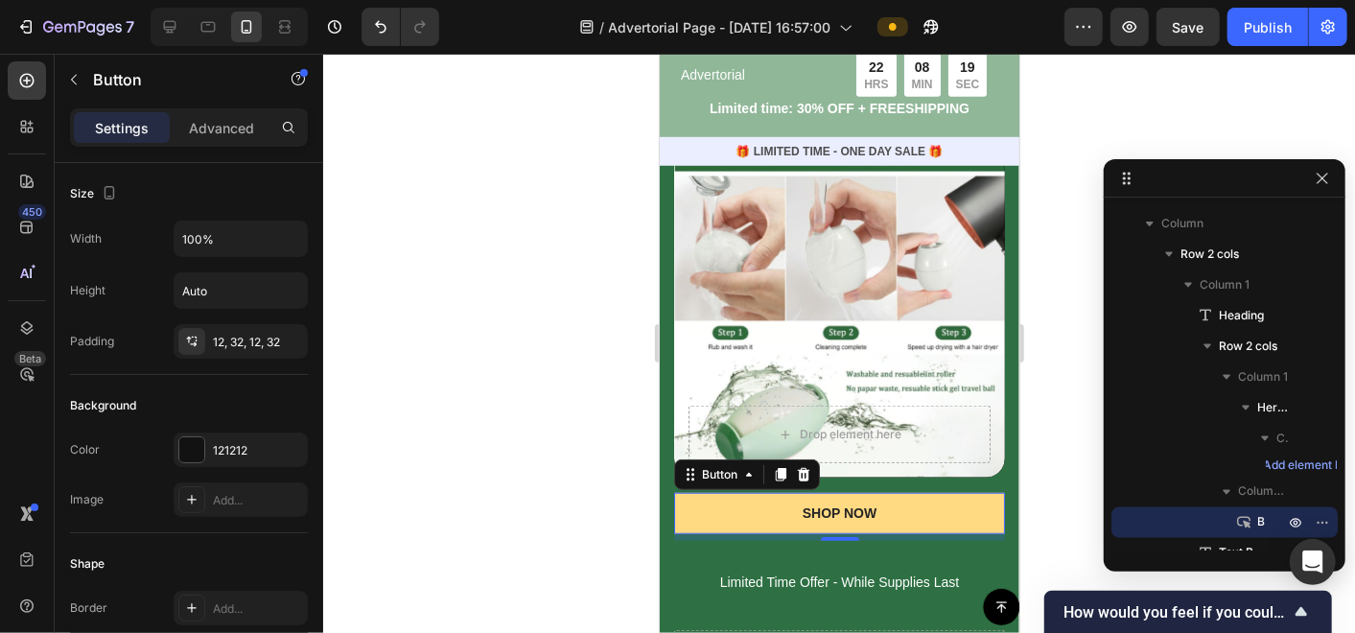
click at [874, 494] on button "SHOP NOW" at bounding box center [838, 512] width 331 height 40
click at [813, 503] on div "SHOP NOW" at bounding box center [839, 511] width 75 height 17
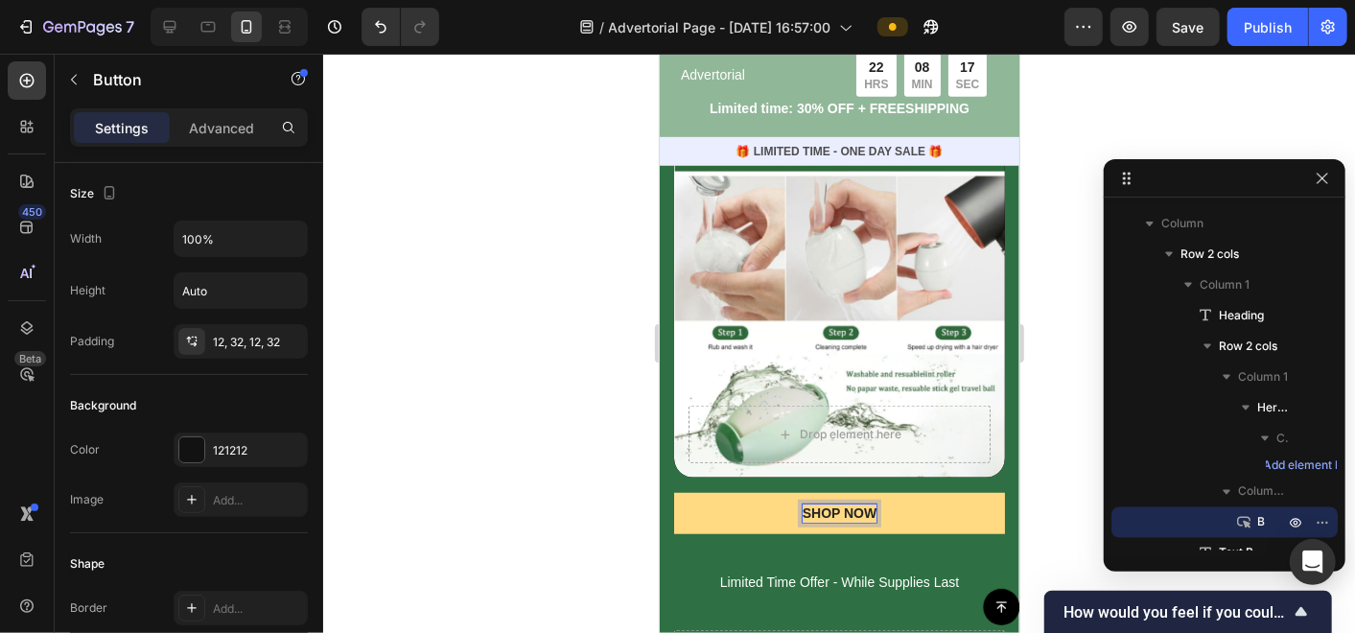
click at [813, 503] on p "SHOP NOW" at bounding box center [839, 511] width 75 height 17
click at [812, 503] on p "SHOP NOW" at bounding box center [839, 511] width 75 height 17
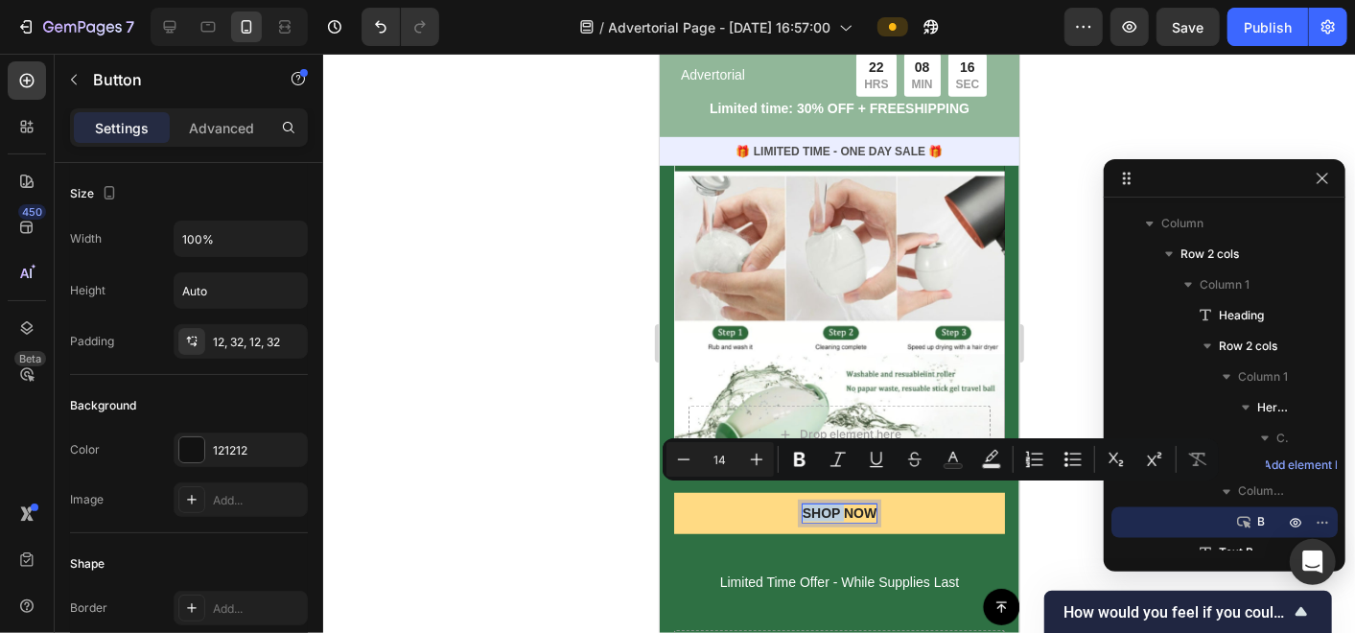
click at [802, 503] on p "SHOP NOW" at bounding box center [839, 511] width 75 height 17
drag, startPoint x: 793, startPoint y: 495, endPoint x: 874, endPoint y: 497, distance: 80.6
click at [872, 498] on button "SHOP NOW" at bounding box center [838, 512] width 331 height 40
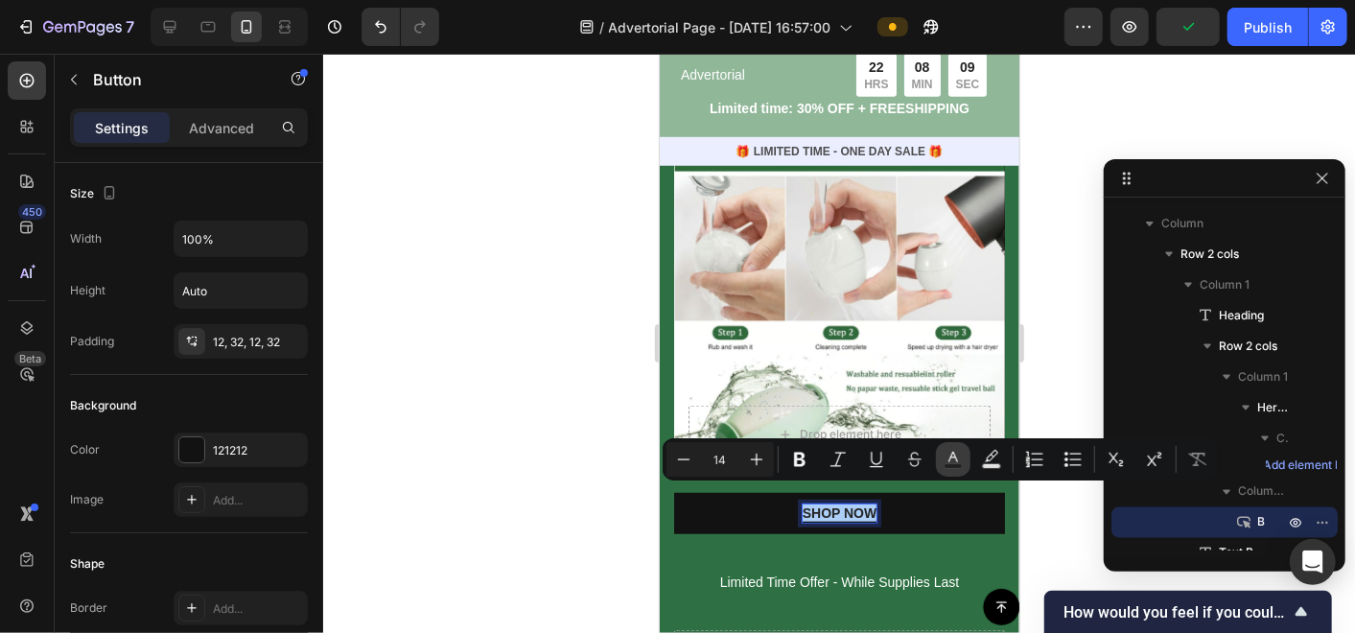
click at [961, 462] on icon "Editor contextual toolbar" at bounding box center [953, 459] width 19 height 19
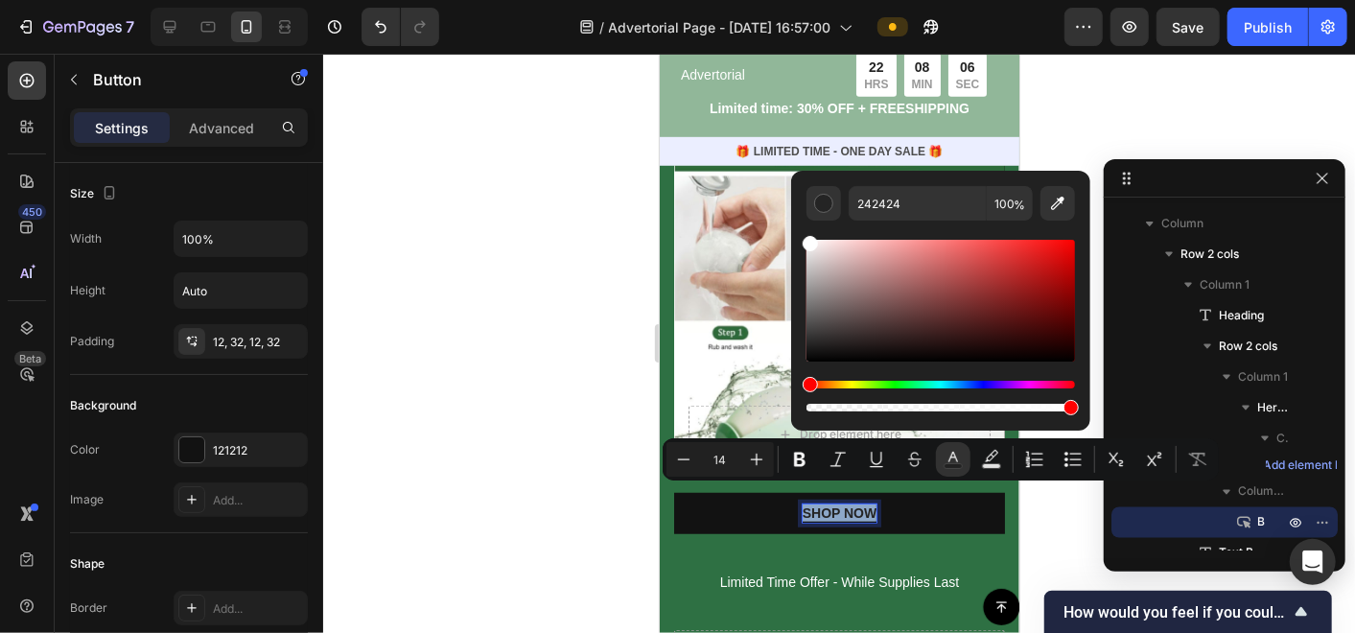
type input "FFFFFF"
drag, startPoint x: 809, startPoint y: 258, endPoint x: 791, endPoint y: 223, distance: 39.0
click at [803, 227] on div "FFFFFF 100 %" at bounding box center [940, 293] width 299 height 245
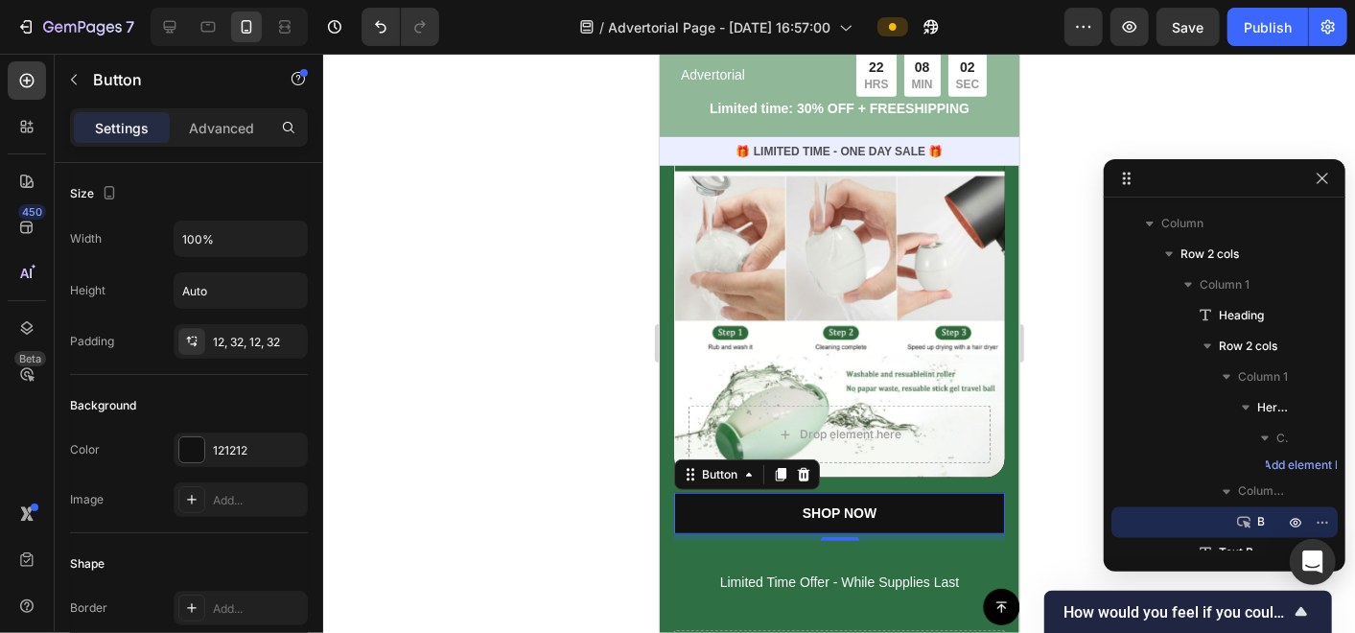
click at [513, 503] on div at bounding box center [839, 343] width 1032 height 579
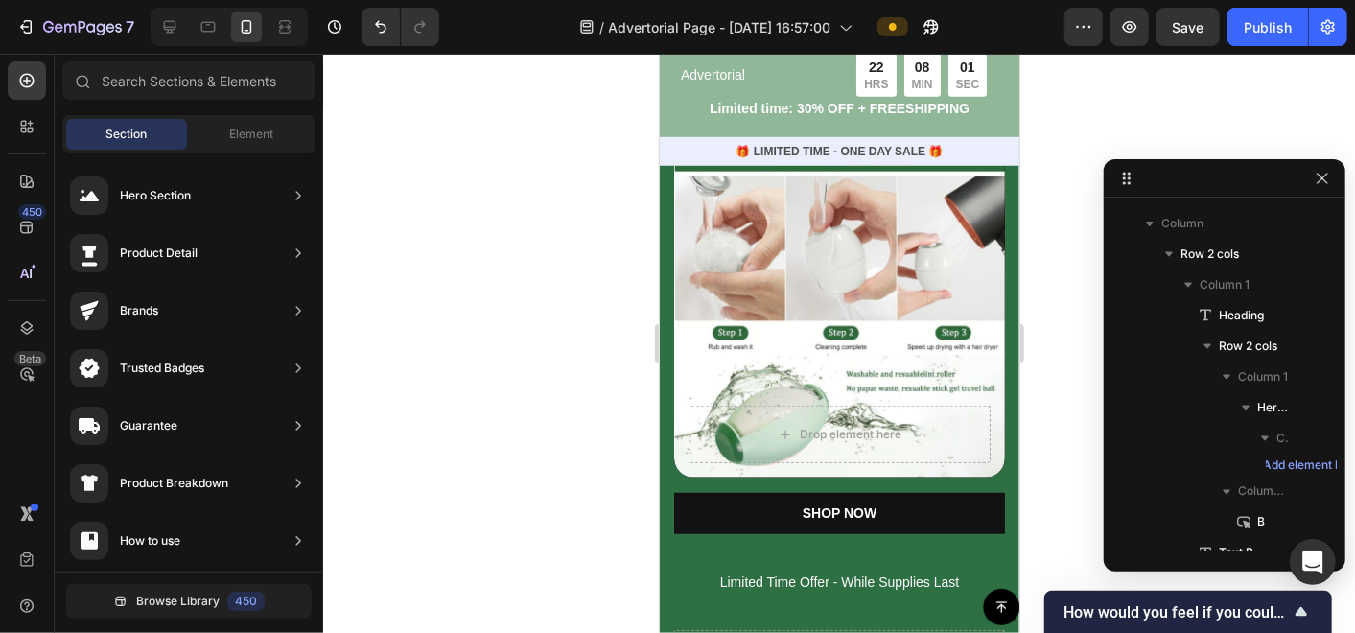
click at [513, 503] on div at bounding box center [839, 343] width 1032 height 579
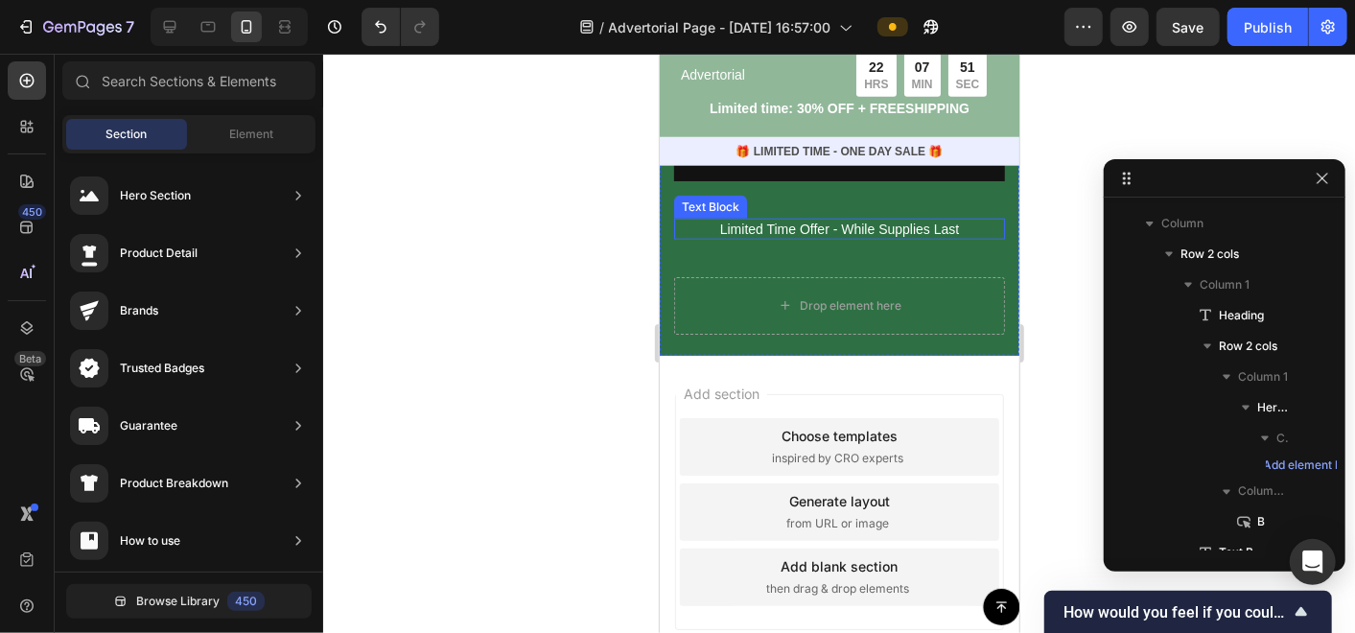
scroll to position [9101, 0]
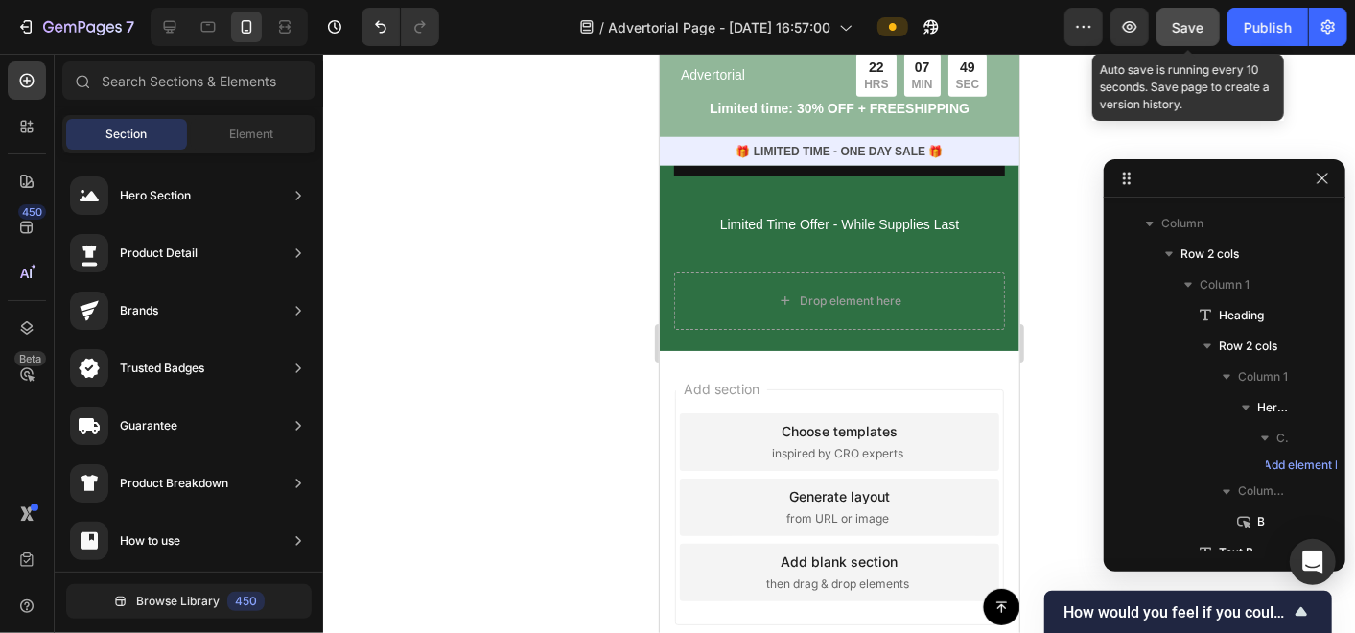
click at [1205, 27] on button "Save" at bounding box center [1188, 27] width 63 height 38
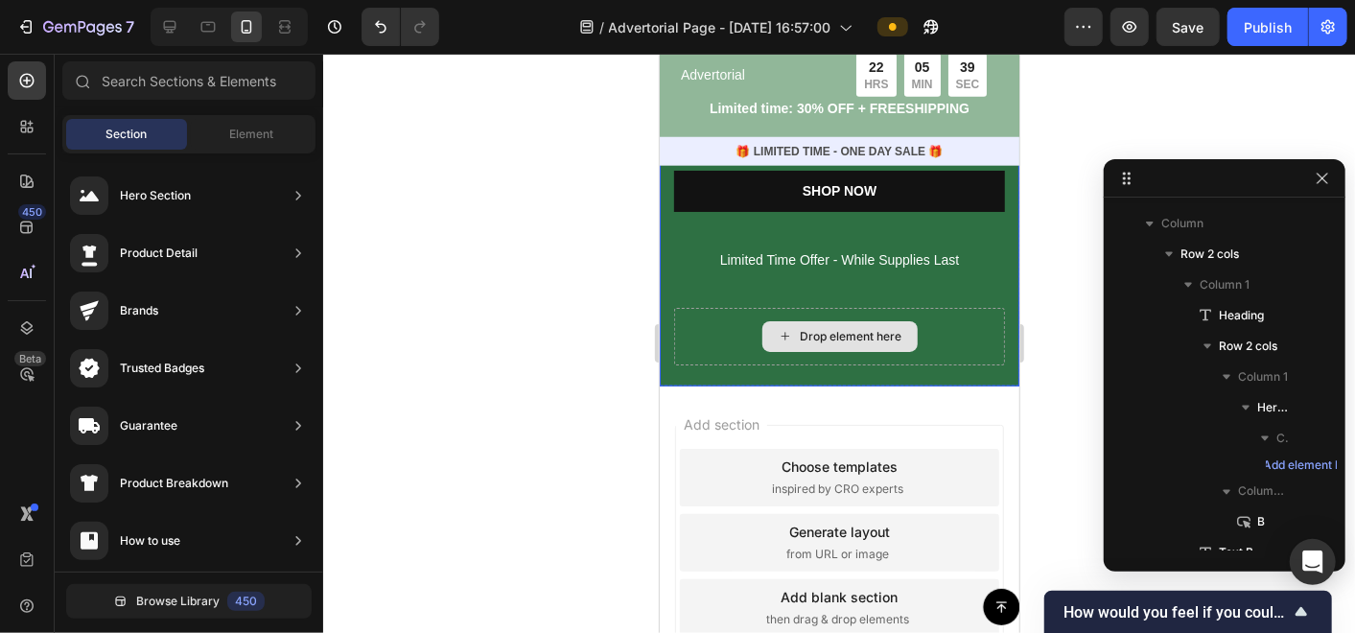
scroll to position [9172, 0]
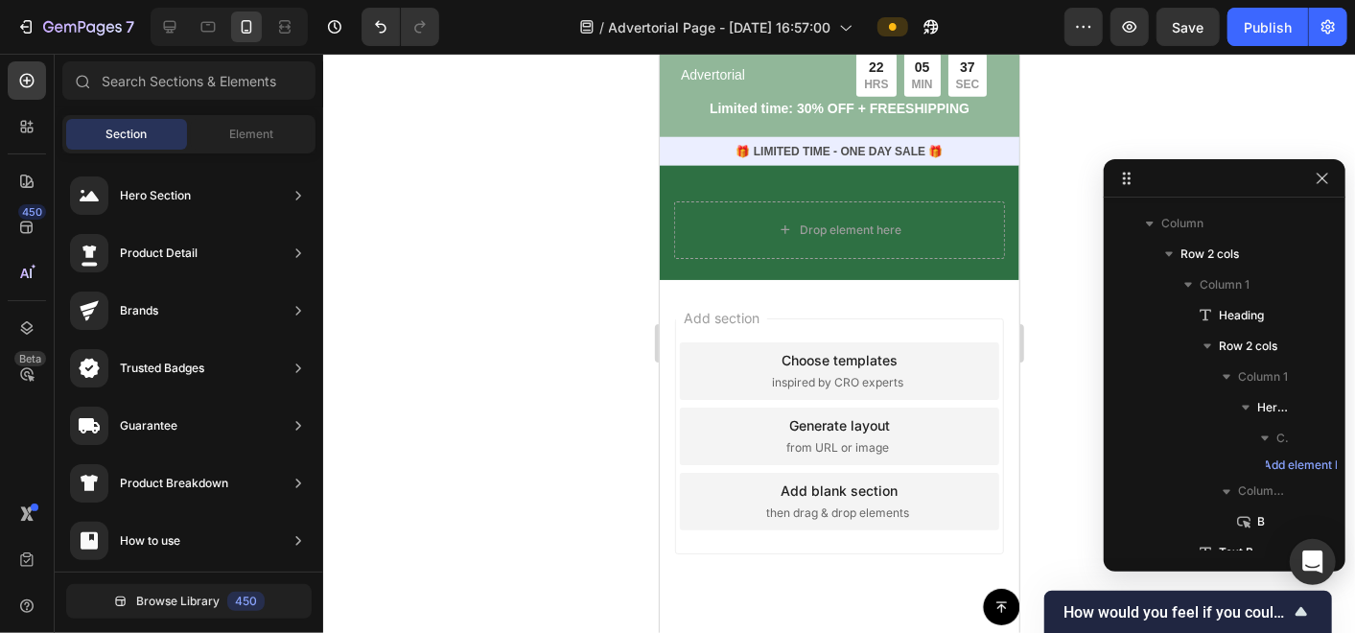
click at [852, 480] on div "Add blank section" at bounding box center [839, 489] width 117 height 20
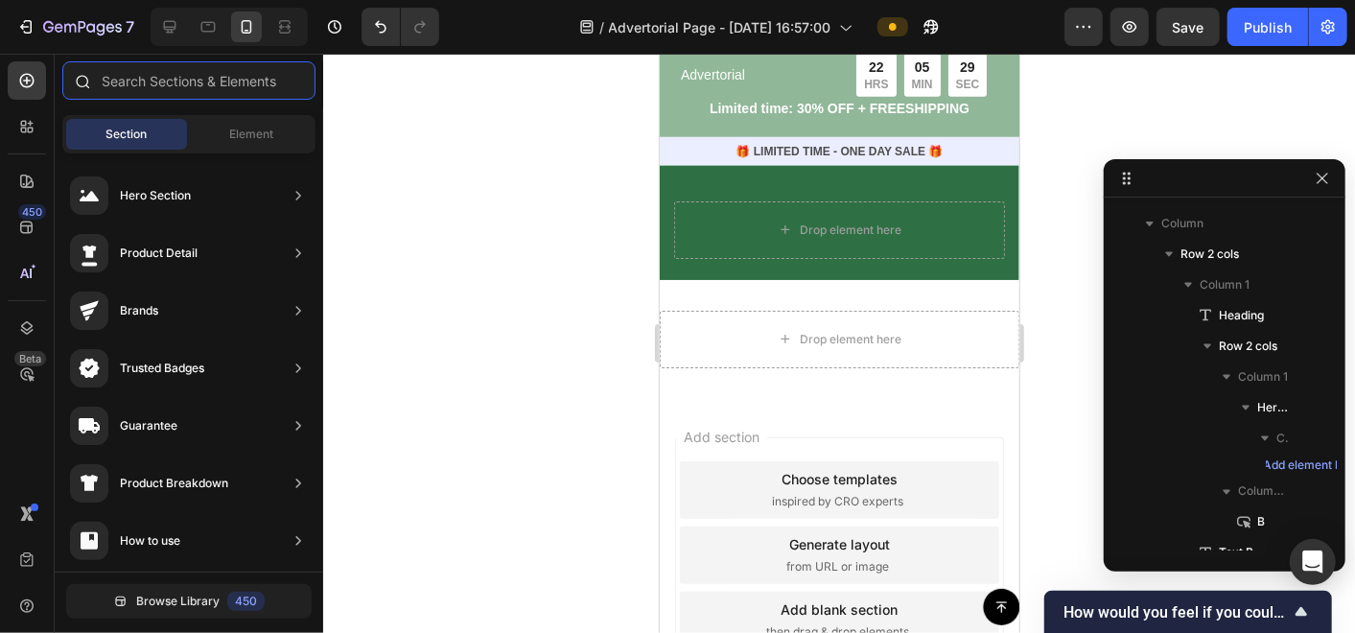
click at [182, 82] on input "text" at bounding box center [188, 80] width 253 height 38
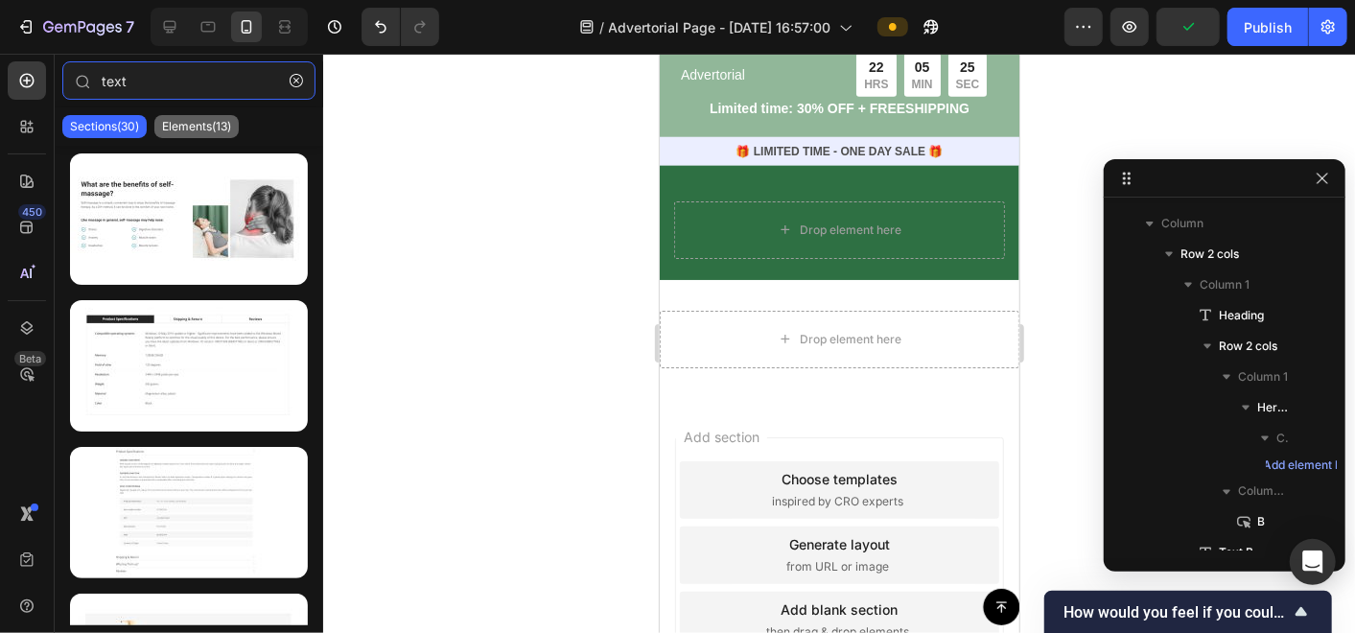
type input "text"
click at [173, 134] on div "Elements(13)" at bounding box center [196, 126] width 84 height 23
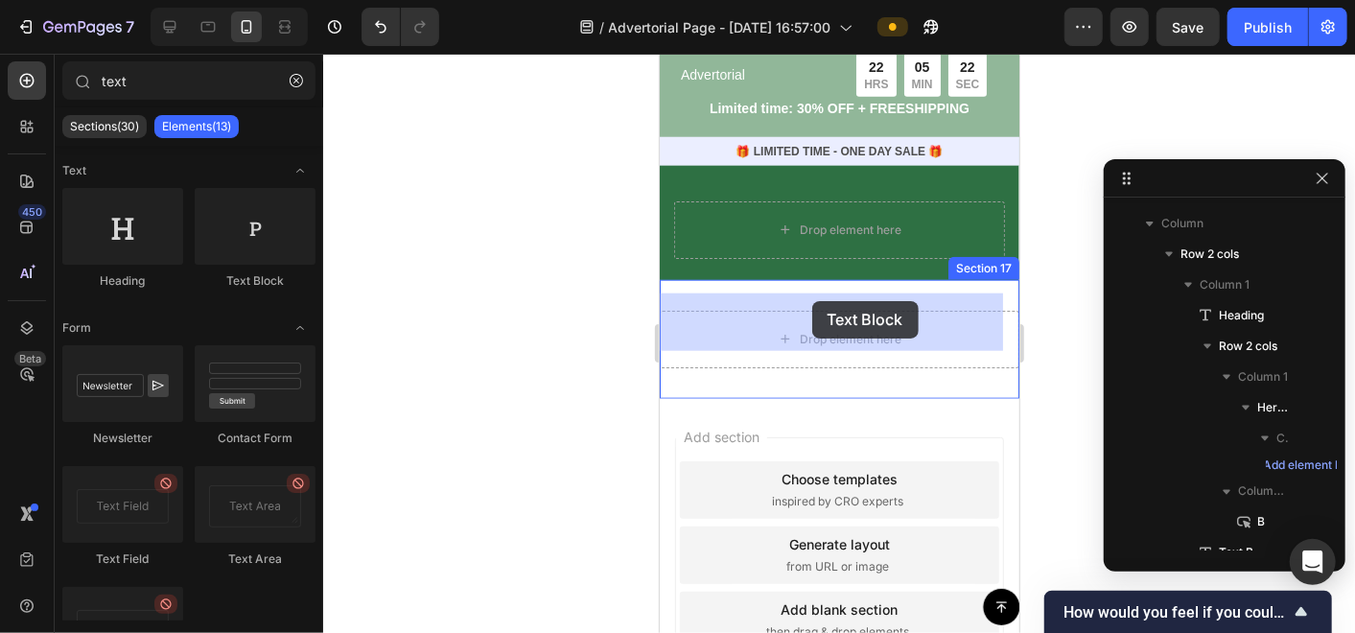
drag, startPoint x: 916, startPoint y: 299, endPoint x: 811, endPoint y: 300, distance: 104.5
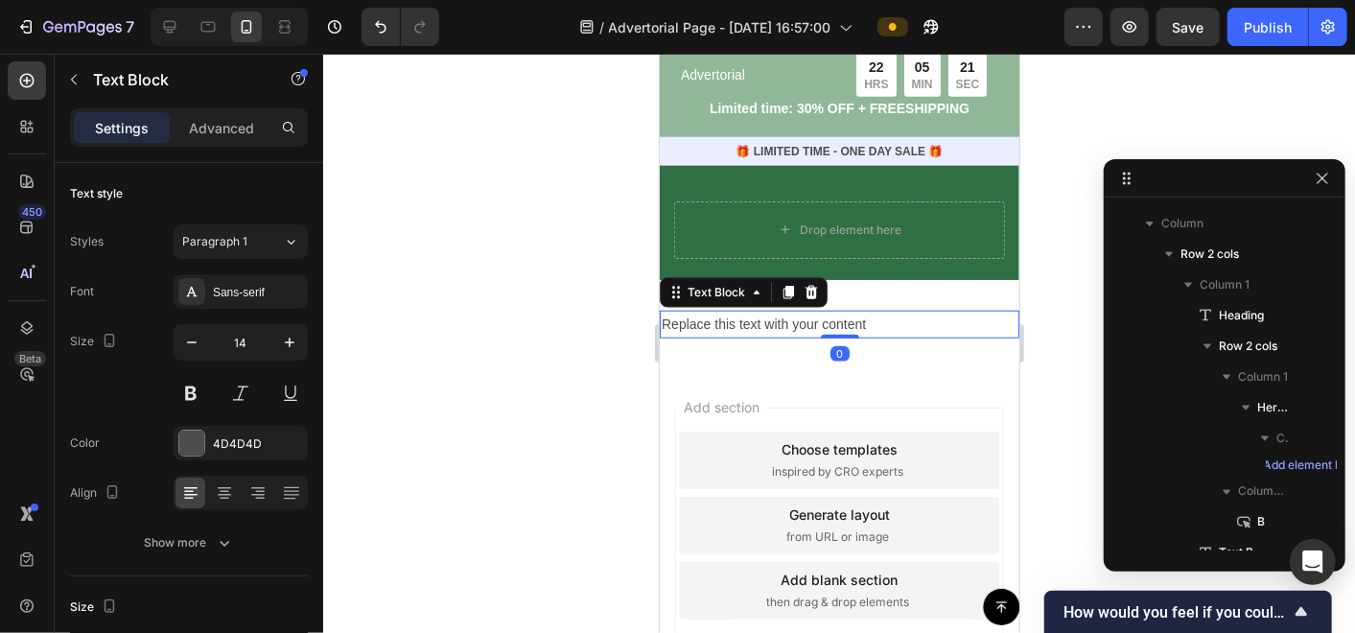
click at [856, 310] on div "Replace this text with your content" at bounding box center [839, 324] width 360 height 28
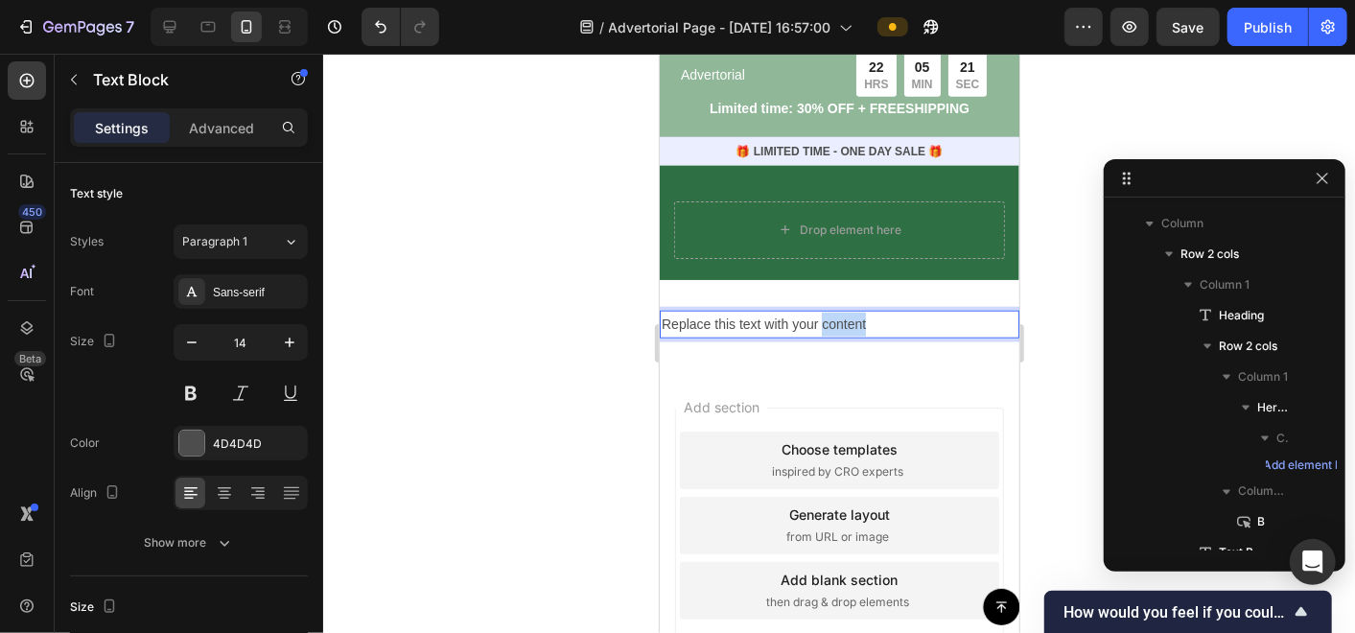
click at [856, 312] on p "Replace this text with your content" at bounding box center [839, 324] width 356 height 24
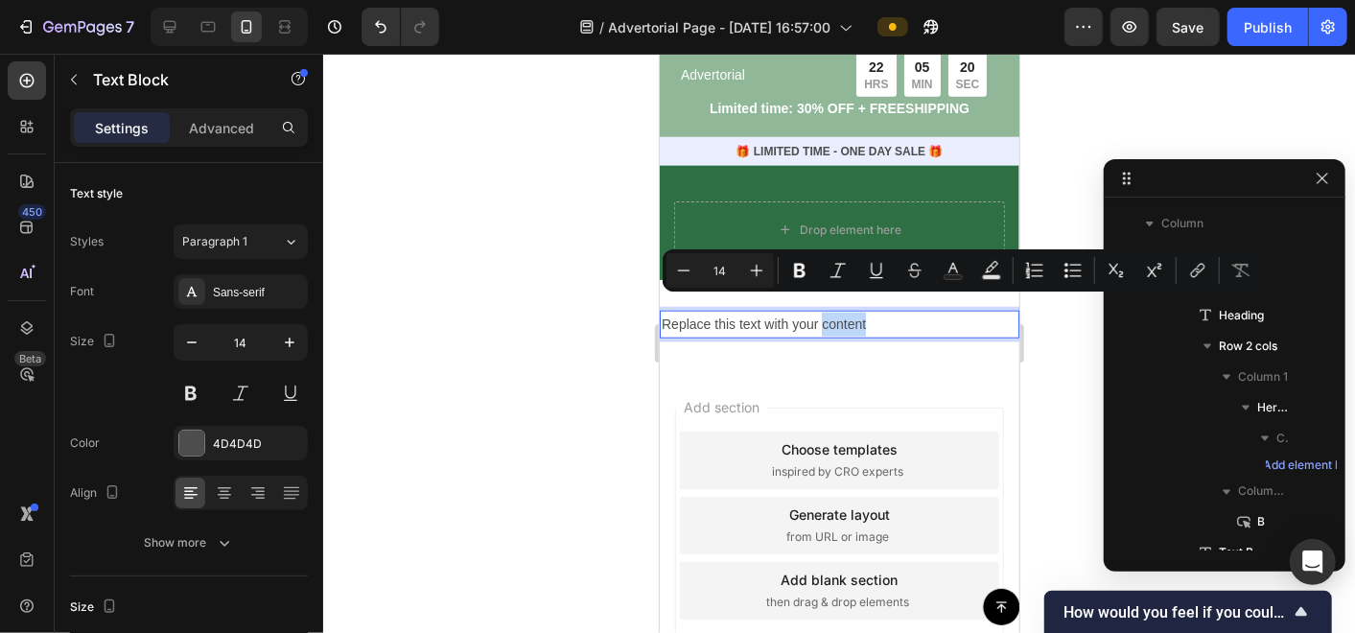
click at [866, 312] on p "Replace this text with your content" at bounding box center [839, 324] width 356 height 24
drag, startPoint x: 867, startPoint y: 305, endPoint x: 663, endPoint y: 308, distance: 204.3
click at [663, 312] on p "Replace this text with your content" at bounding box center [839, 324] width 356 height 24
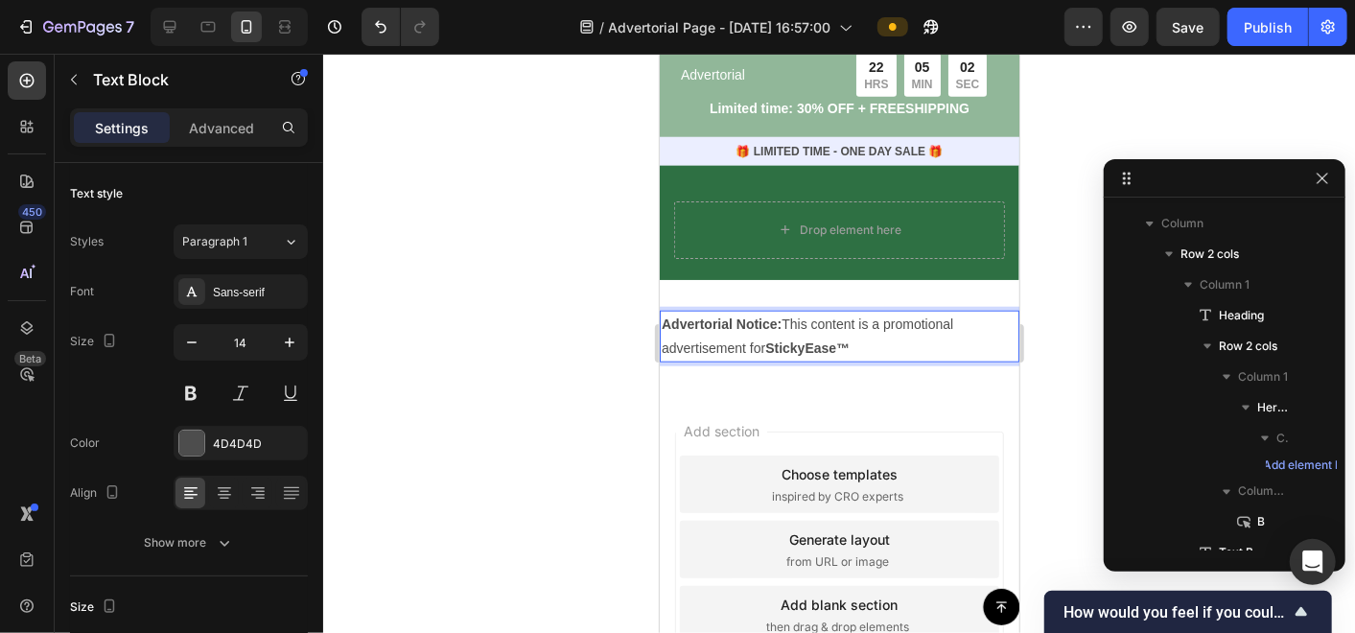
click at [858, 333] on p "Advertorial Notice: This content is a promotional advertisement for StickyEase™" at bounding box center [839, 336] width 356 height 48
click at [880, 330] on p "Advertorial Notice: This content is a promotional advertisement for StickyEase™." at bounding box center [839, 336] width 356 height 48
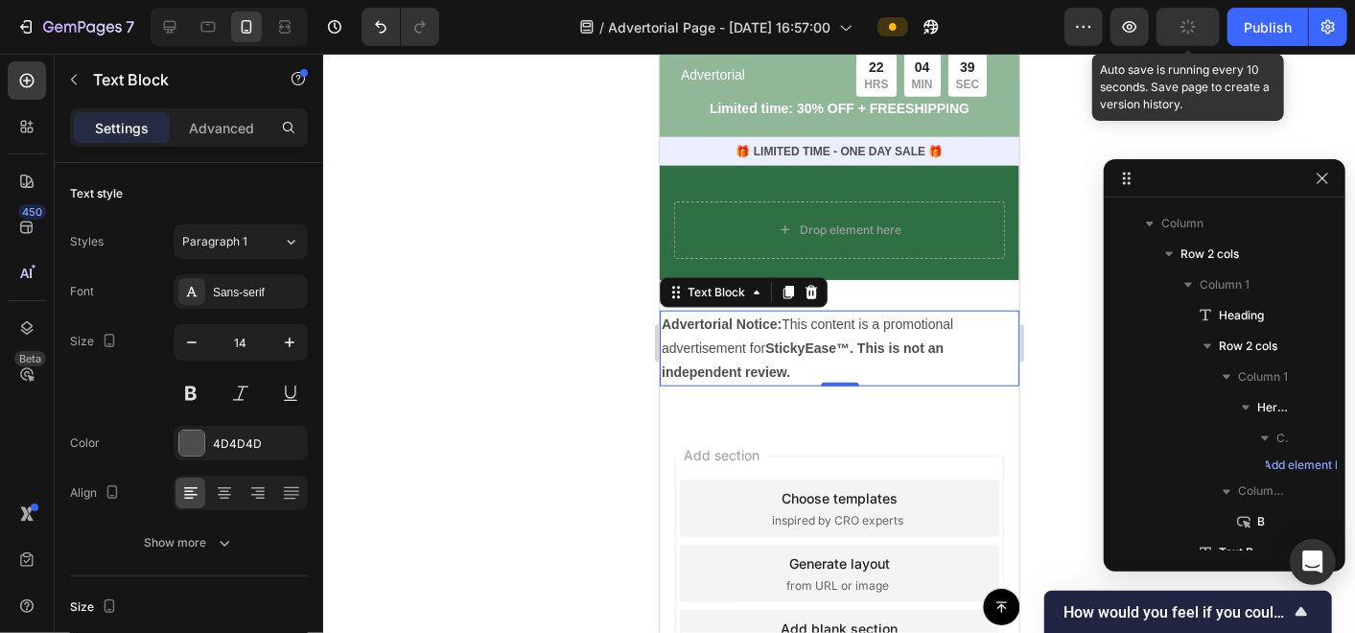
click at [1175, 30] on button "button" at bounding box center [1188, 27] width 63 height 38
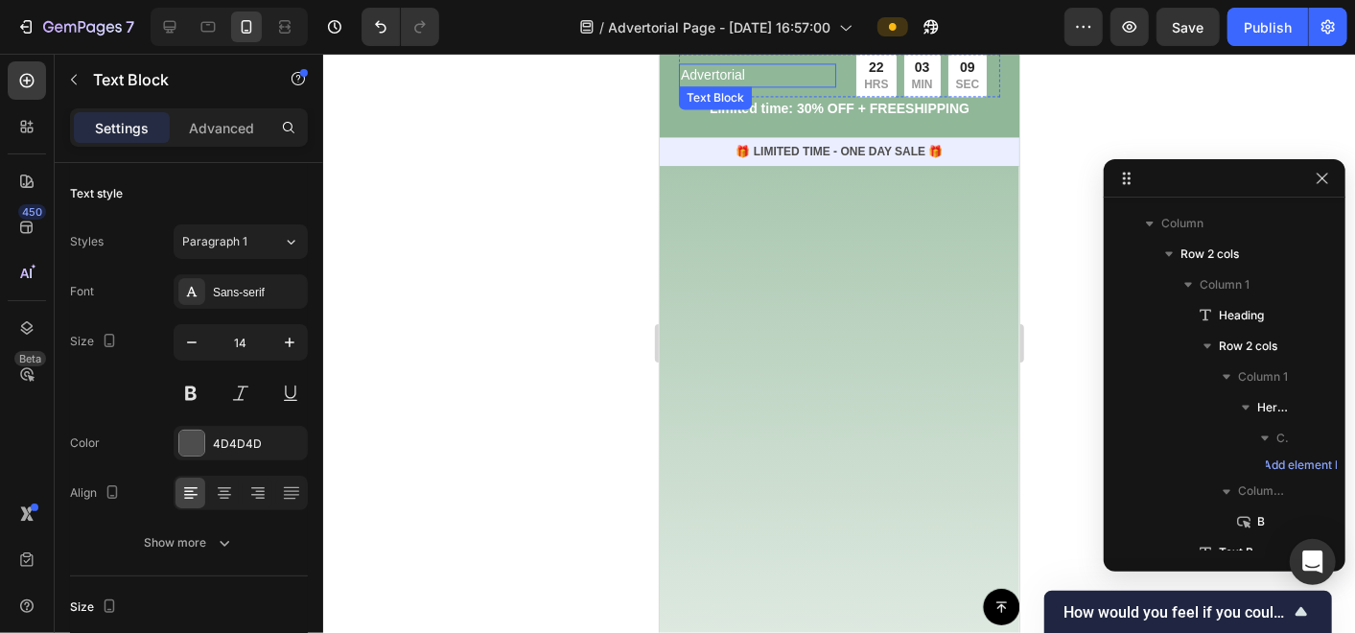
scroll to position [0, 0]
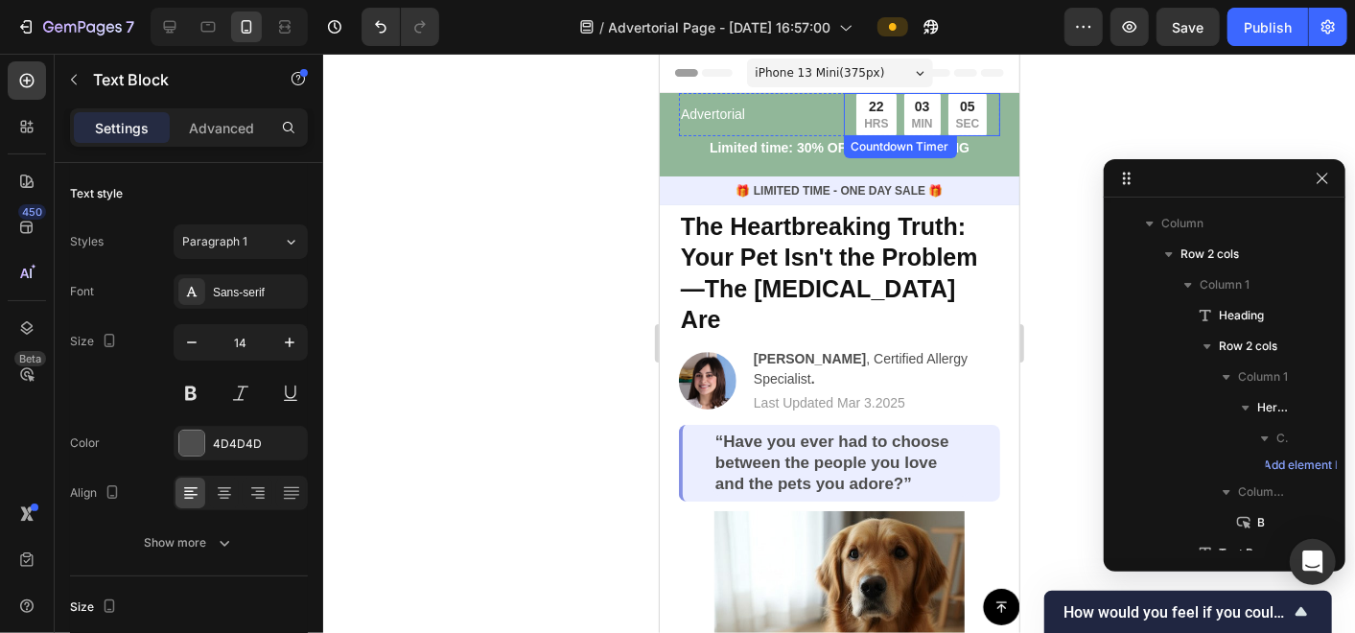
click at [863, 105] on div "22" at bounding box center [875, 106] width 24 height 20
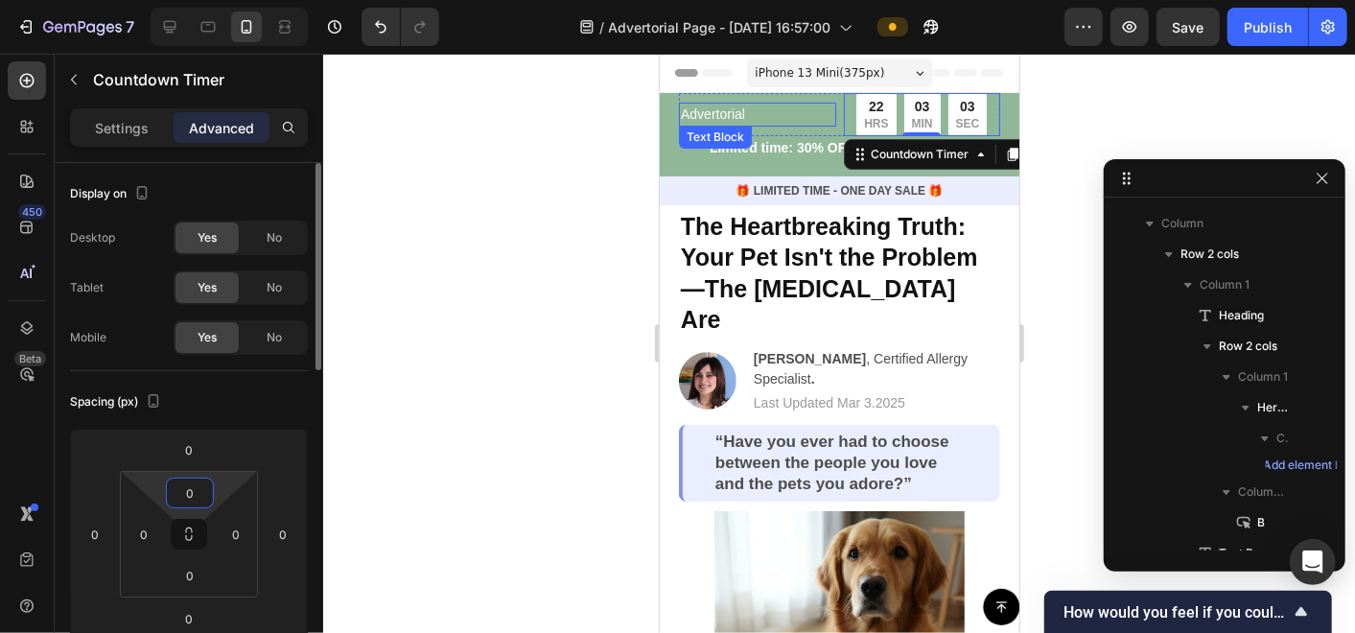
click at [202, 499] on input "0" at bounding box center [190, 493] width 38 height 29
click at [221, 558] on p "XXS 2px" at bounding box center [238, 561] width 86 height 13
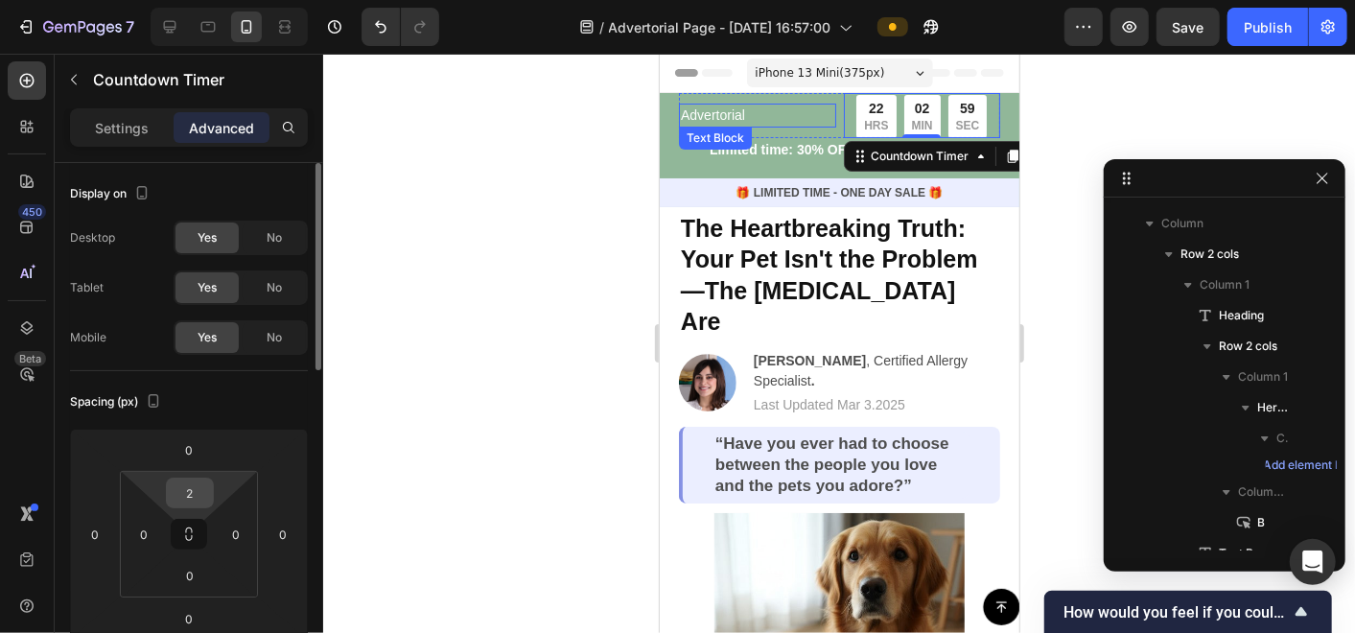
click at [191, 487] on input "2" at bounding box center [190, 493] width 38 height 29
click at [229, 587] on p "XS 4px" at bounding box center [238, 590] width 86 height 13
type input "4"
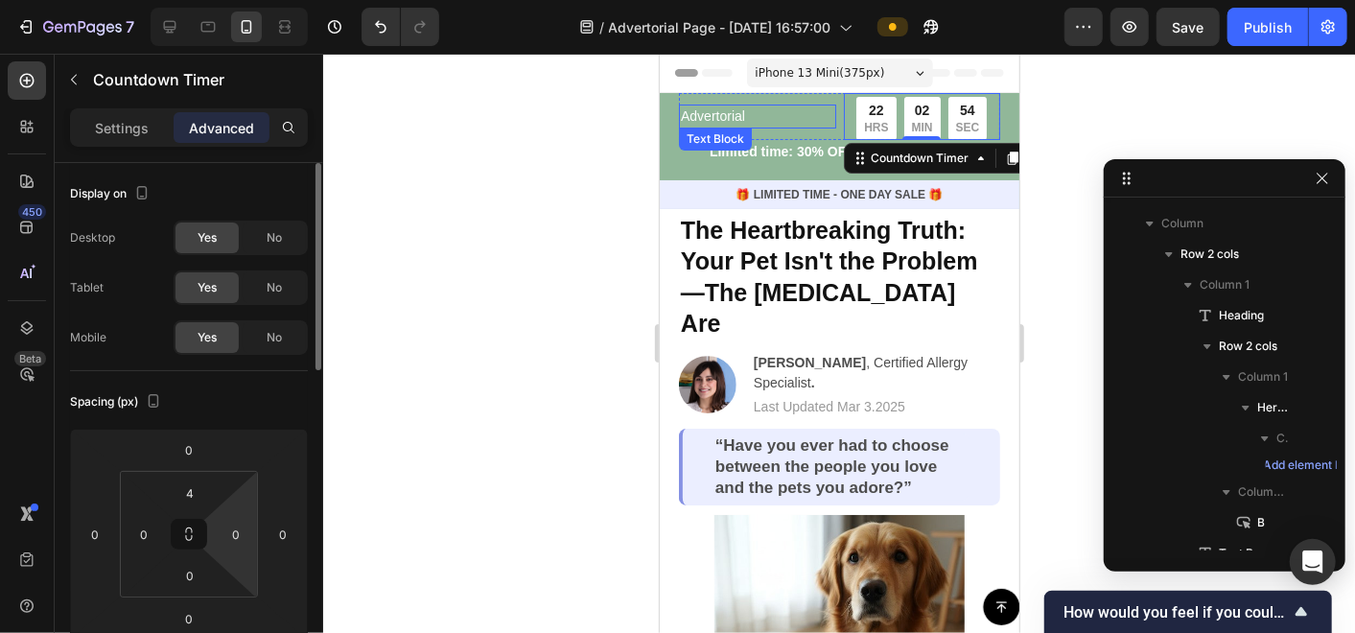
scroll to position [106, 0]
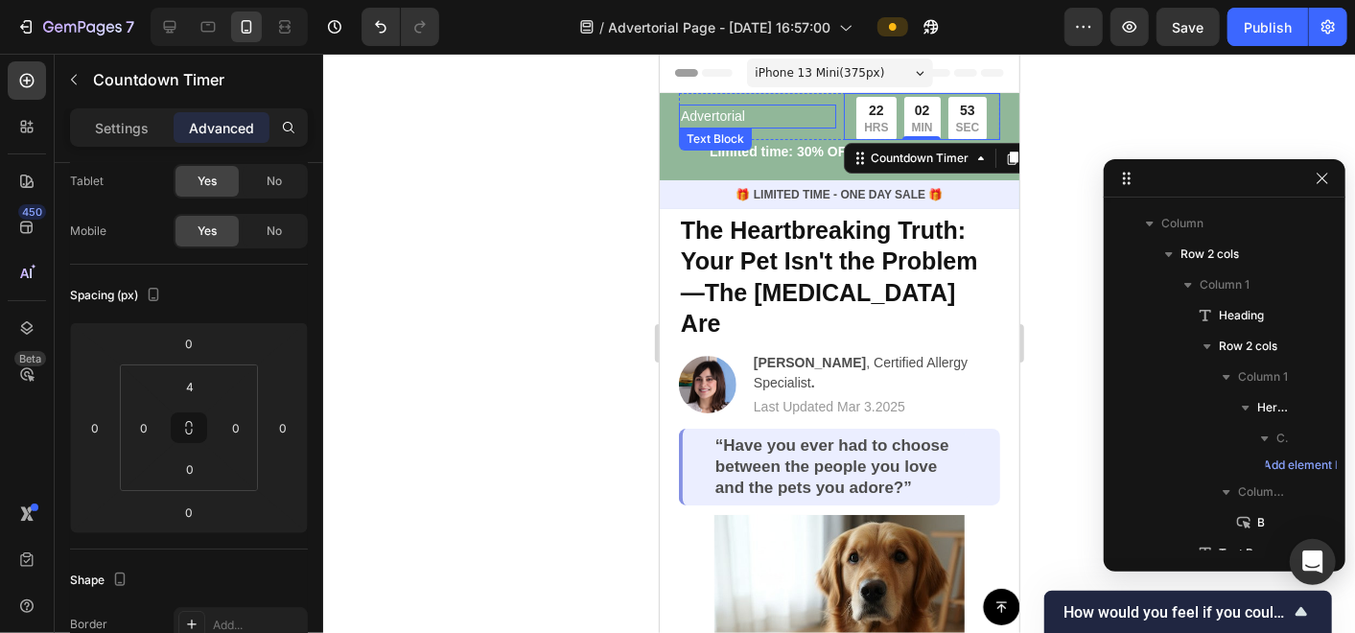
click at [503, 417] on div at bounding box center [839, 343] width 1032 height 579
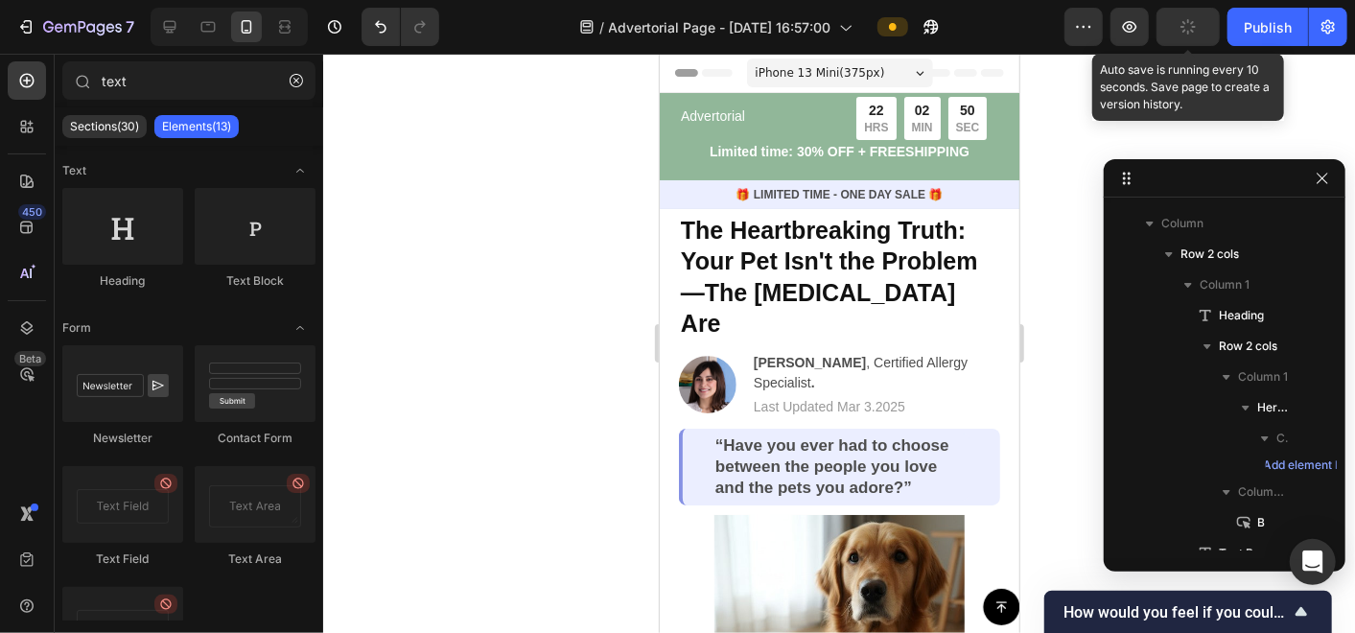
click at [1172, 19] on button "button" at bounding box center [1188, 27] width 63 height 38
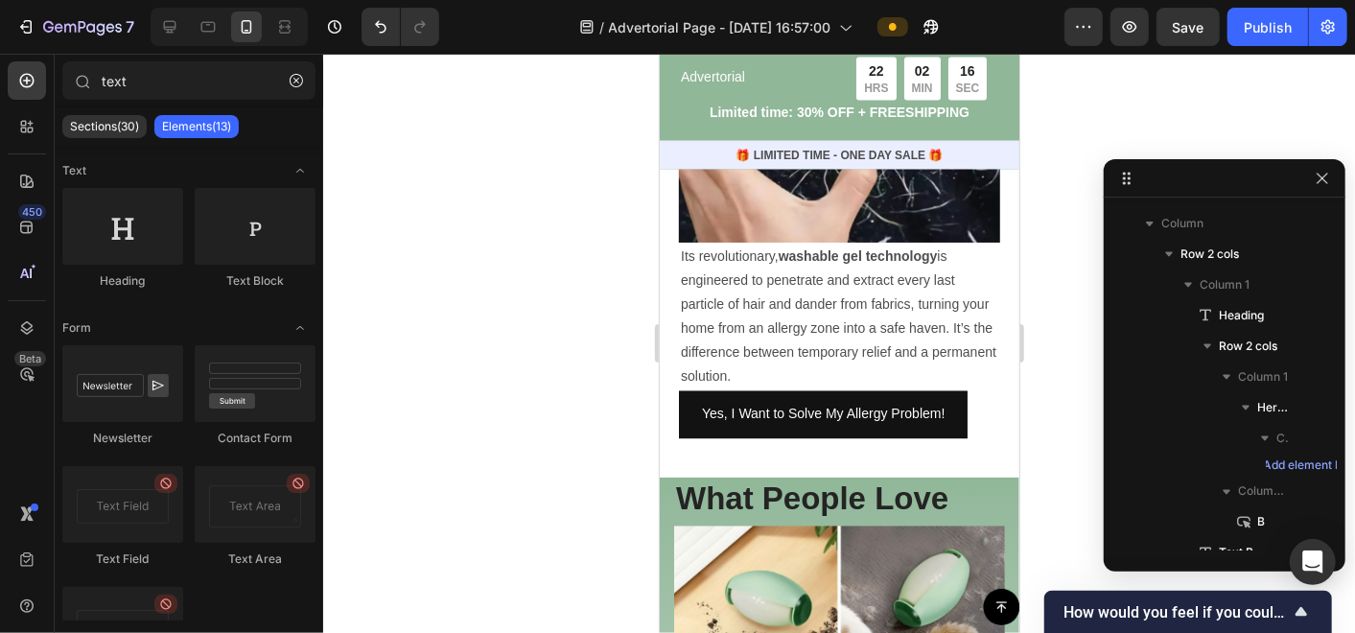
scroll to position [1811, 0]
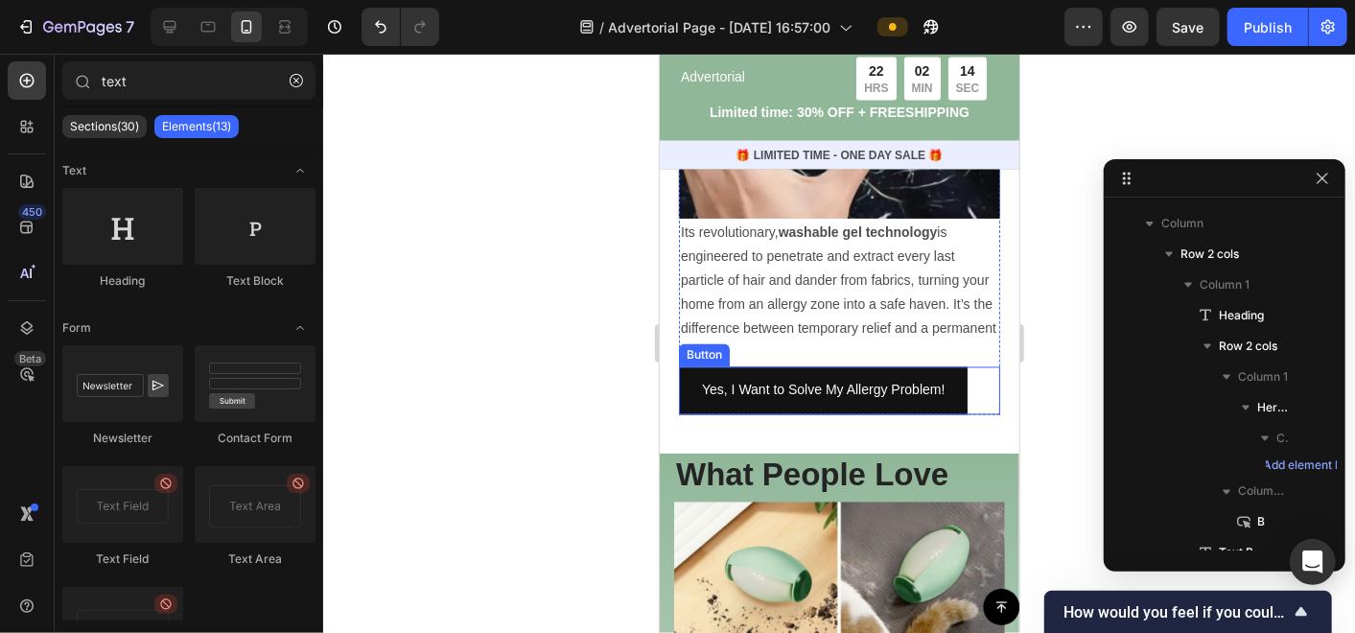
click at [973, 403] on div "Yes, I Want to Solve My Allergy Problem! Button" at bounding box center [838, 389] width 321 height 47
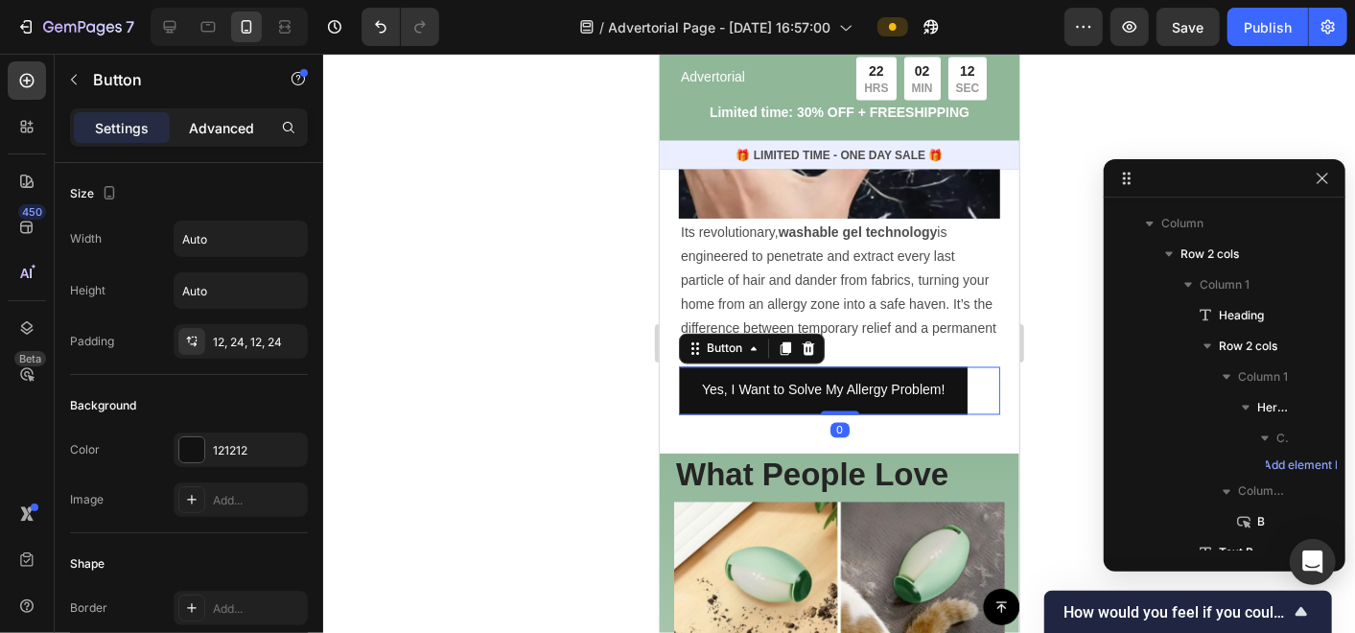
click at [244, 131] on p "Advanced" at bounding box center [221, 128] width 65 height 20
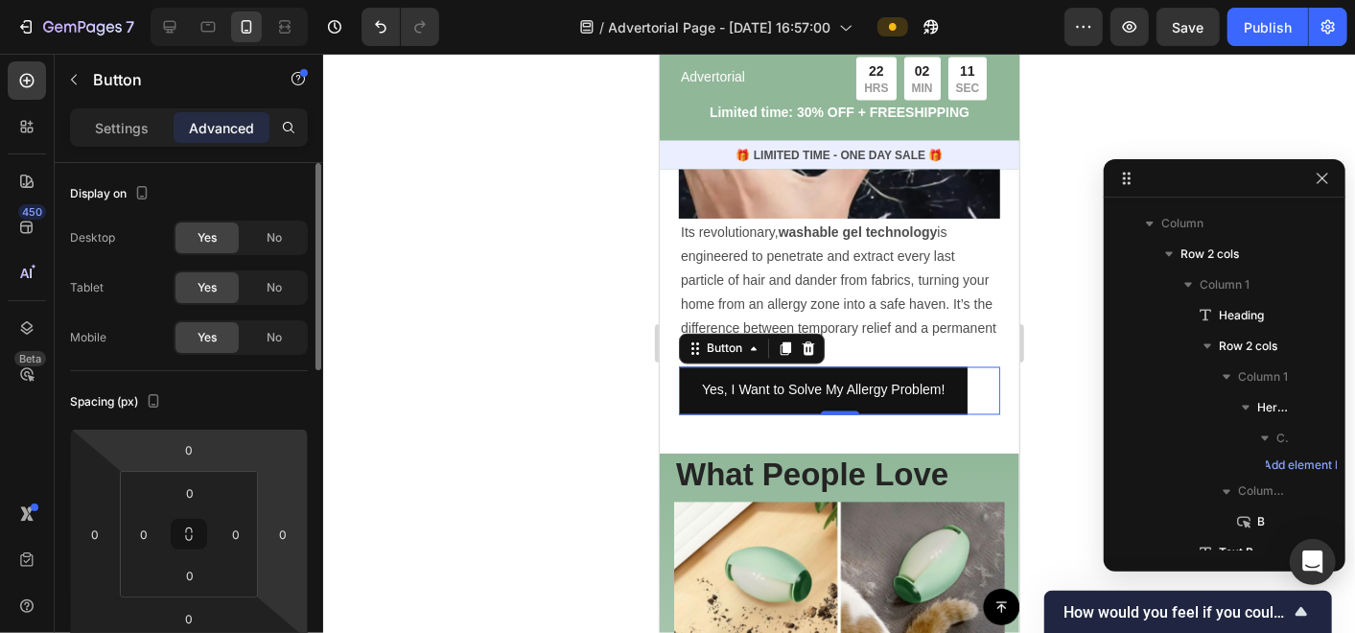
scroll to position [106, 0]
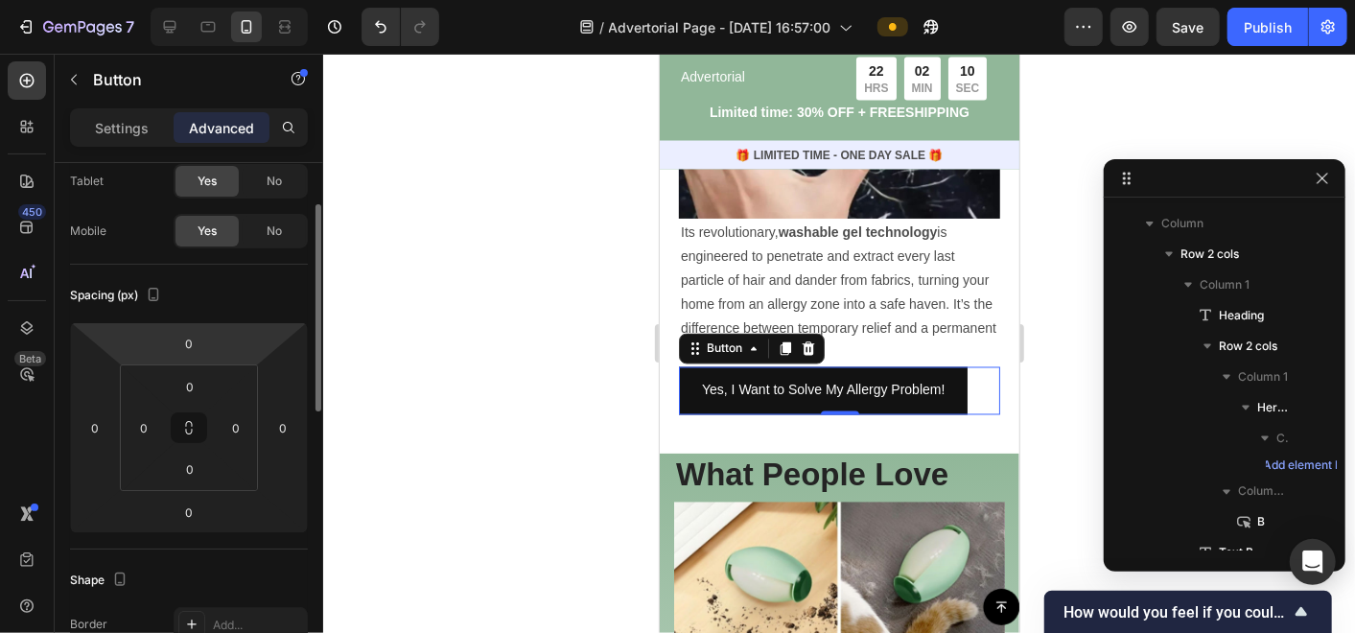
click at [213, 0] on html "7 / Advertorial Page - Sep 27, 16:57:00 Preview Save Publish 450 Beta text Sect…" at bounding box center [677, 0] width 1355 height 0
click at [211, 385] on div "0" at bounding box center [190, 386] width 48 height 31
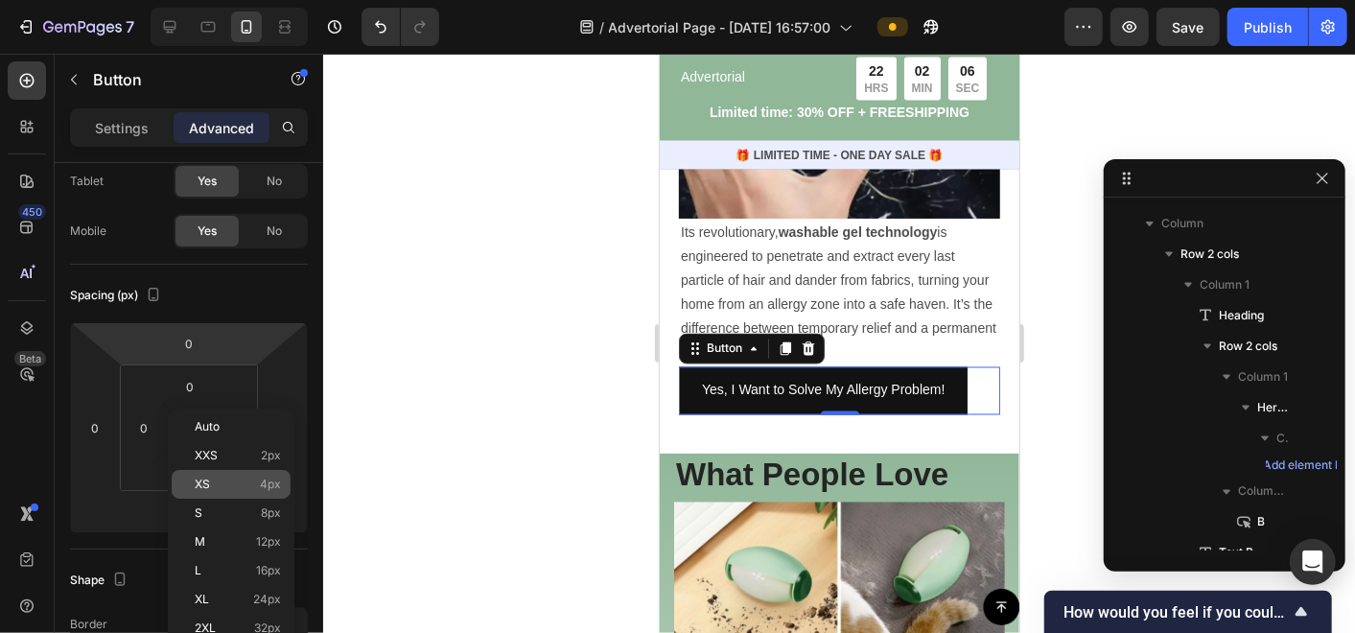
click at [225, 484] on p "XS 4px" at bounding box center [238, 484] width 86 height 13
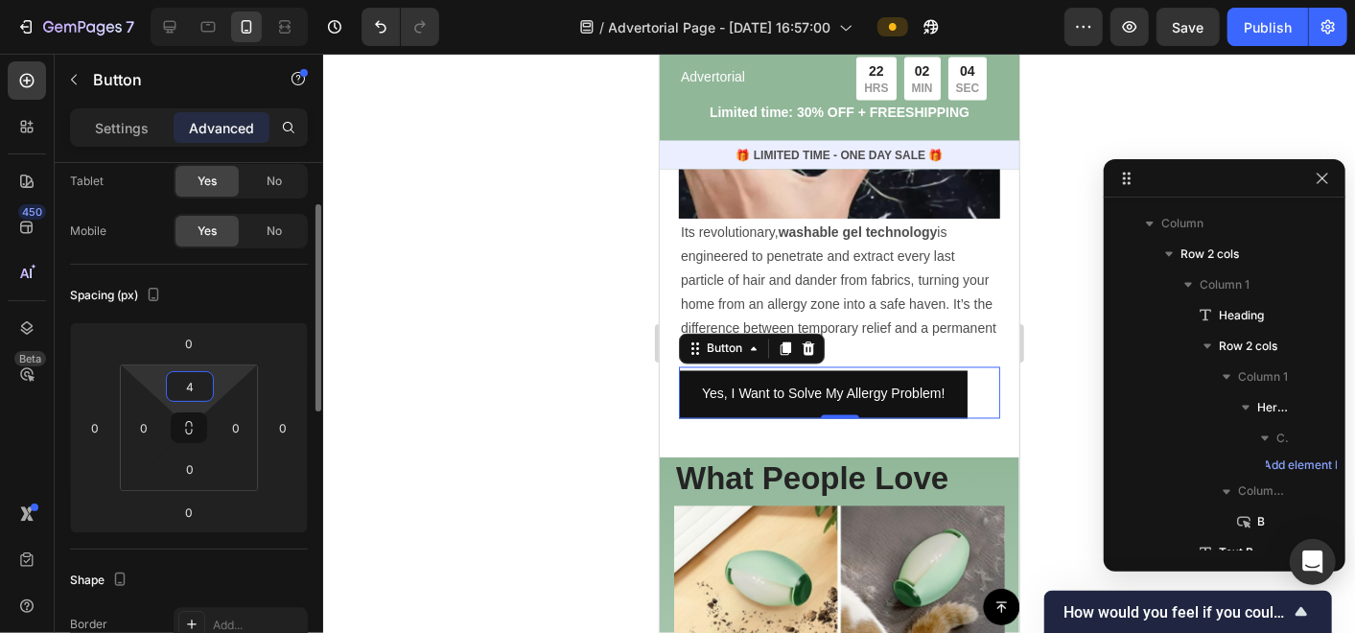
click at [200, 397] on input "4" at bounding box center [190, 386] width 38 height 29
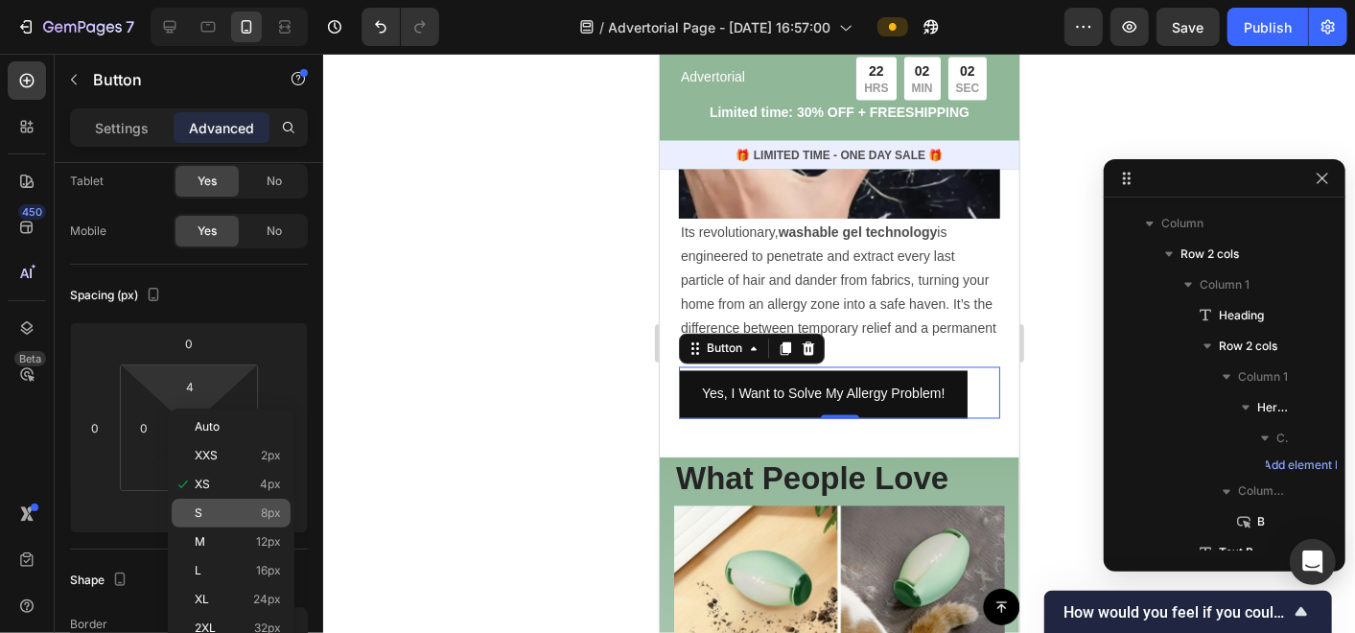
click at [222, 510] on p "S 8px" at bounding box center [238, 512] width 86 height 13
type input "8"
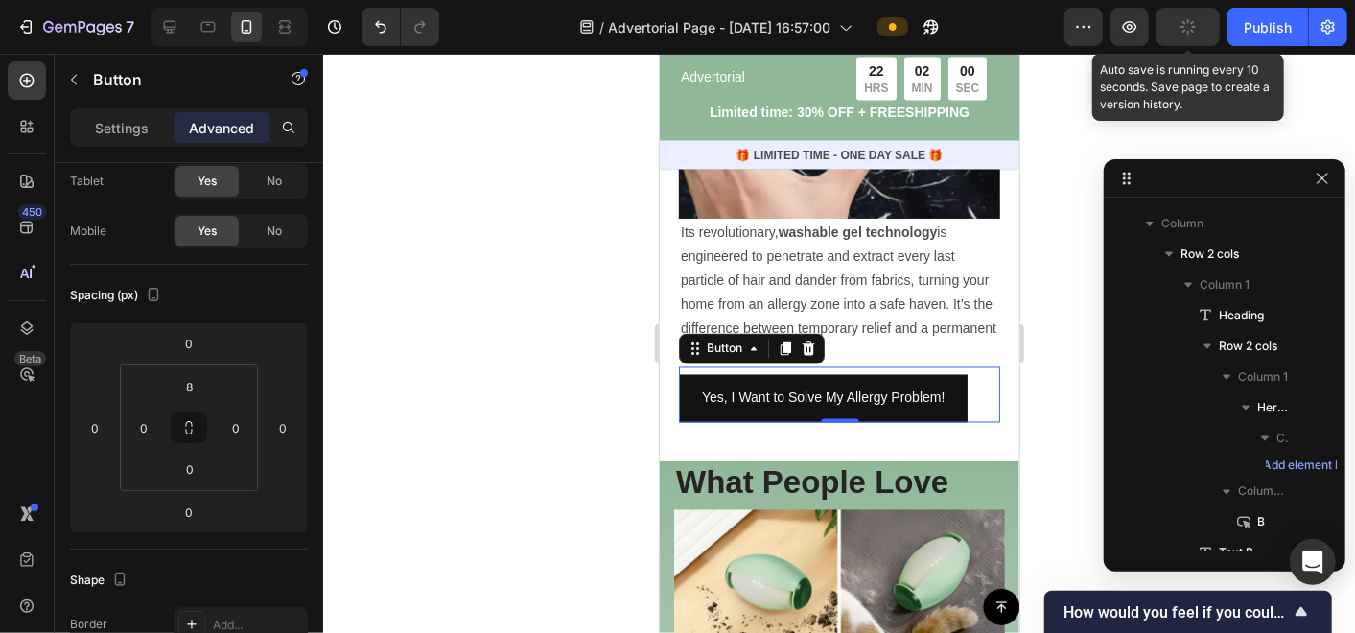
click at [1180, 28] on button "button" at bounding box center [1188, 27] width 63 height 38
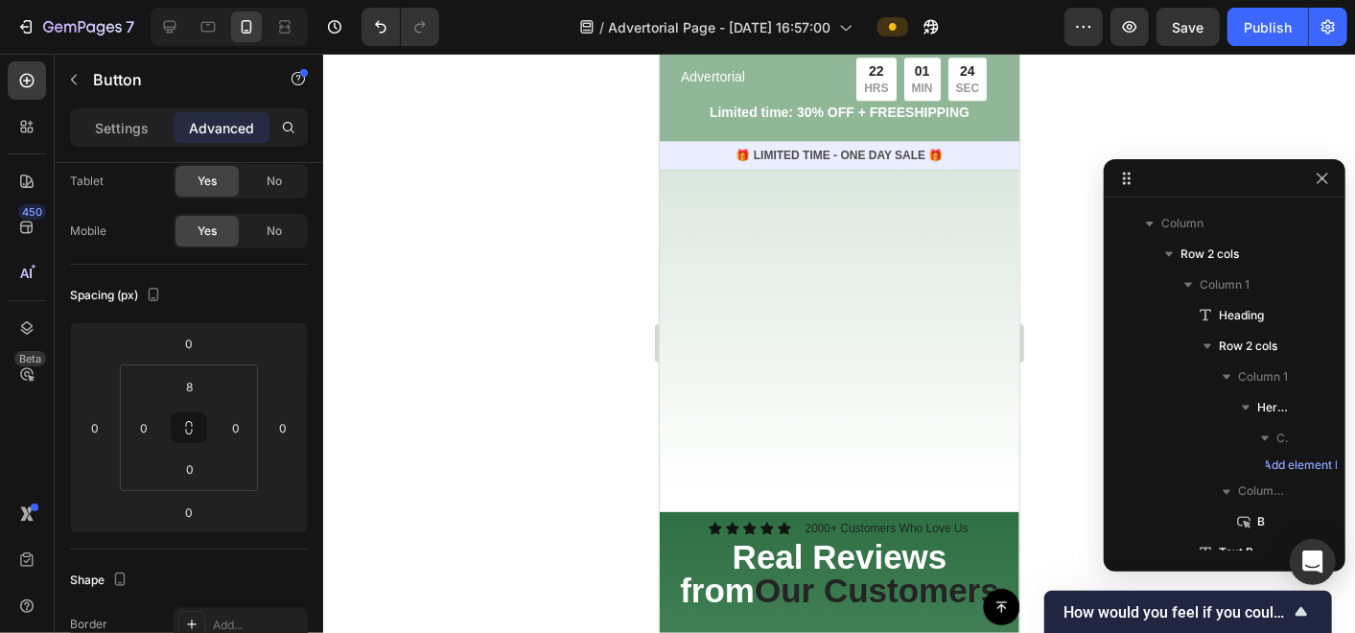
scroll to position [3409, 0]
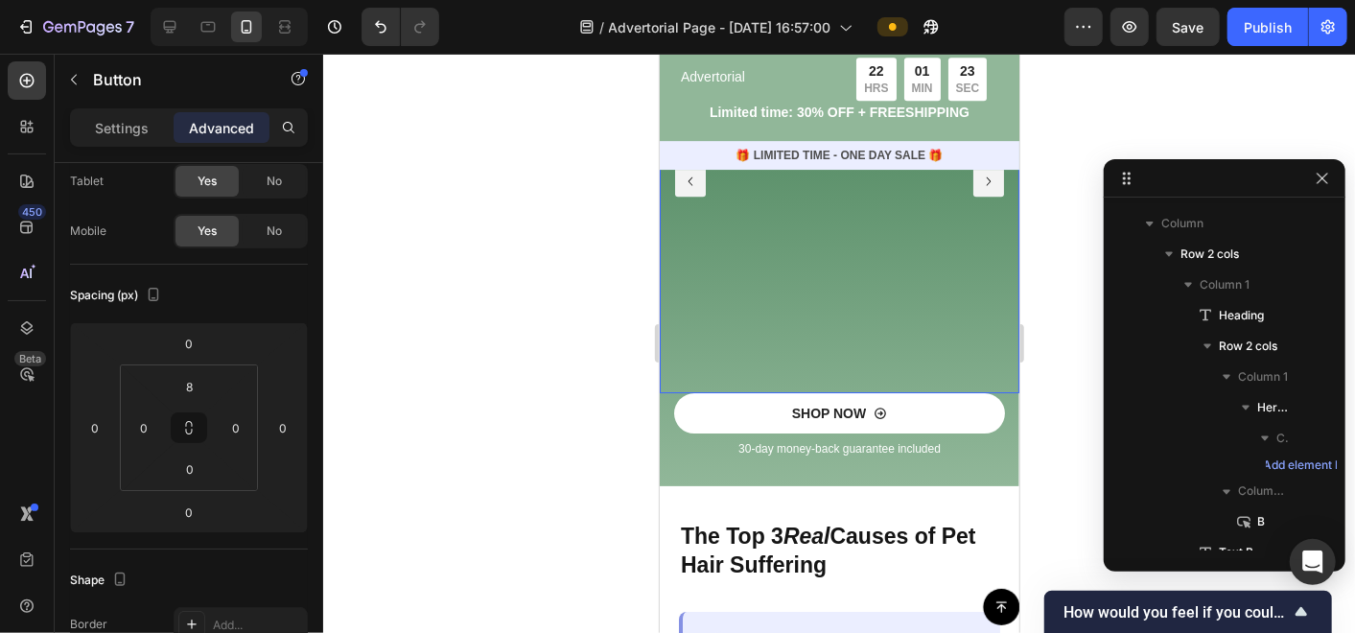
click at [876, 339] on div "Hero Banner" at bounding box center [883, 180] width 150 height 424
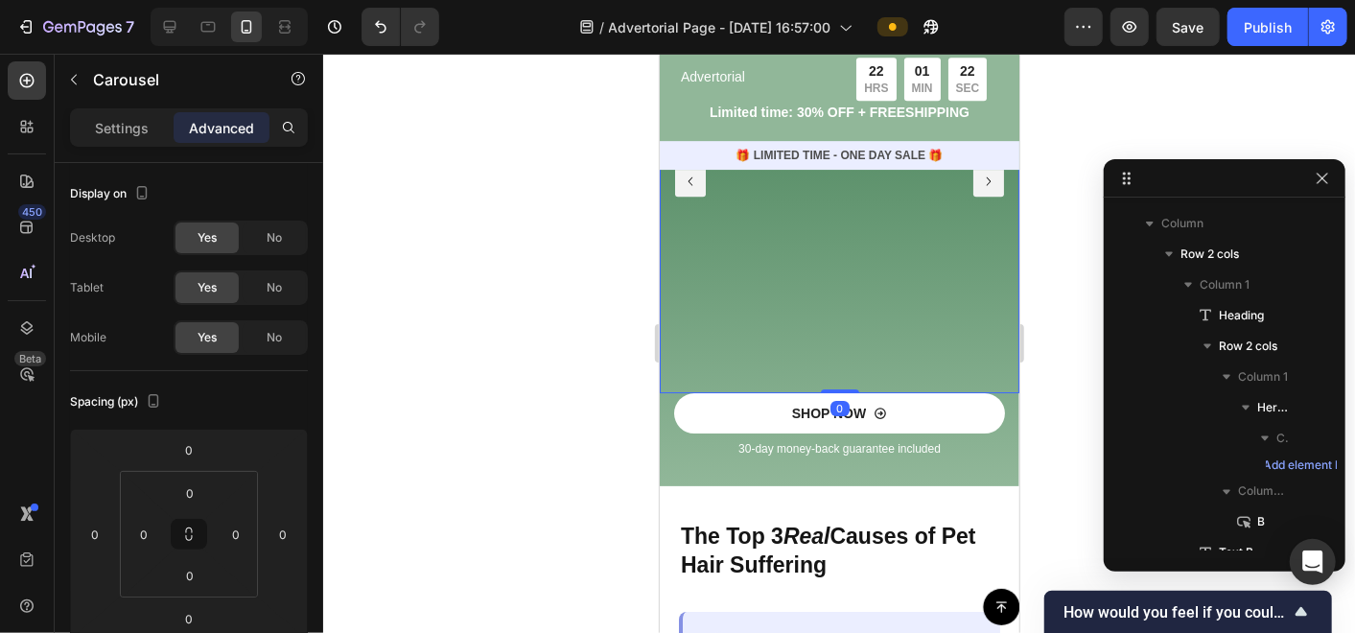
click at [880, 326] on div "Hero Banner" at bounding box center [883, 180] width 150 height 424
click at [1038, 384] on div at bounding box center [839, 343] width 1032 height 579
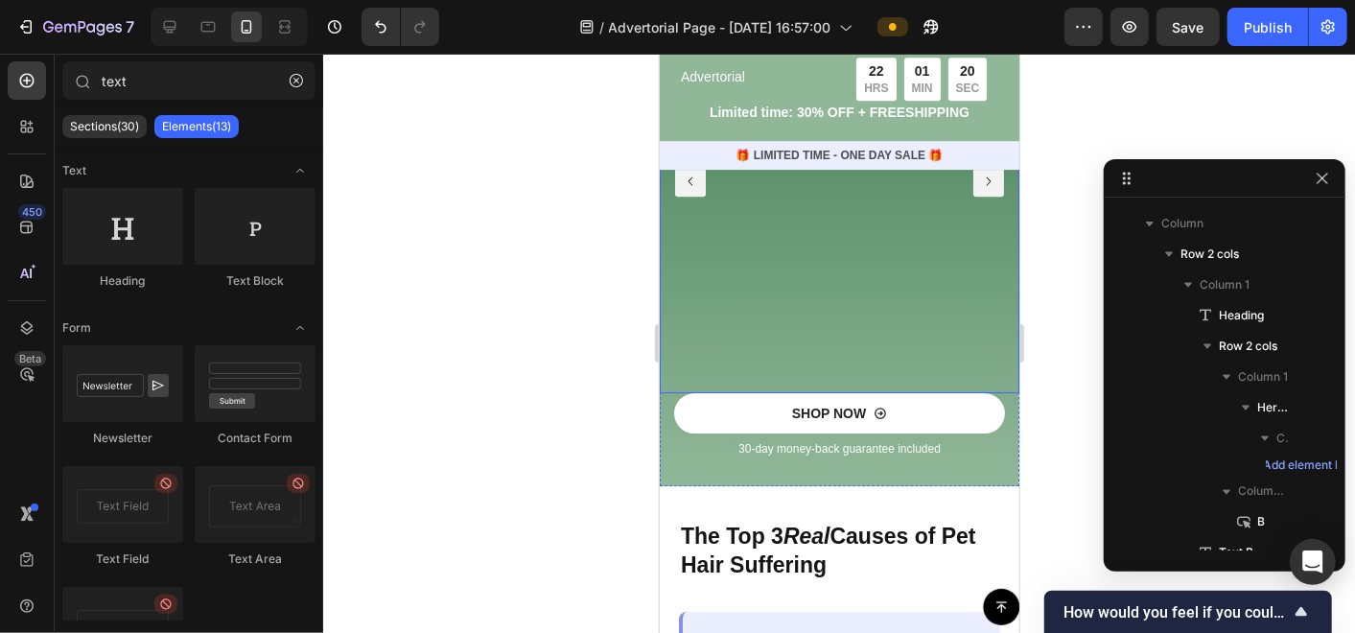
click at [871, 356] on div "Hero Banner" at bounding box center [883, 180] width 150 height 424
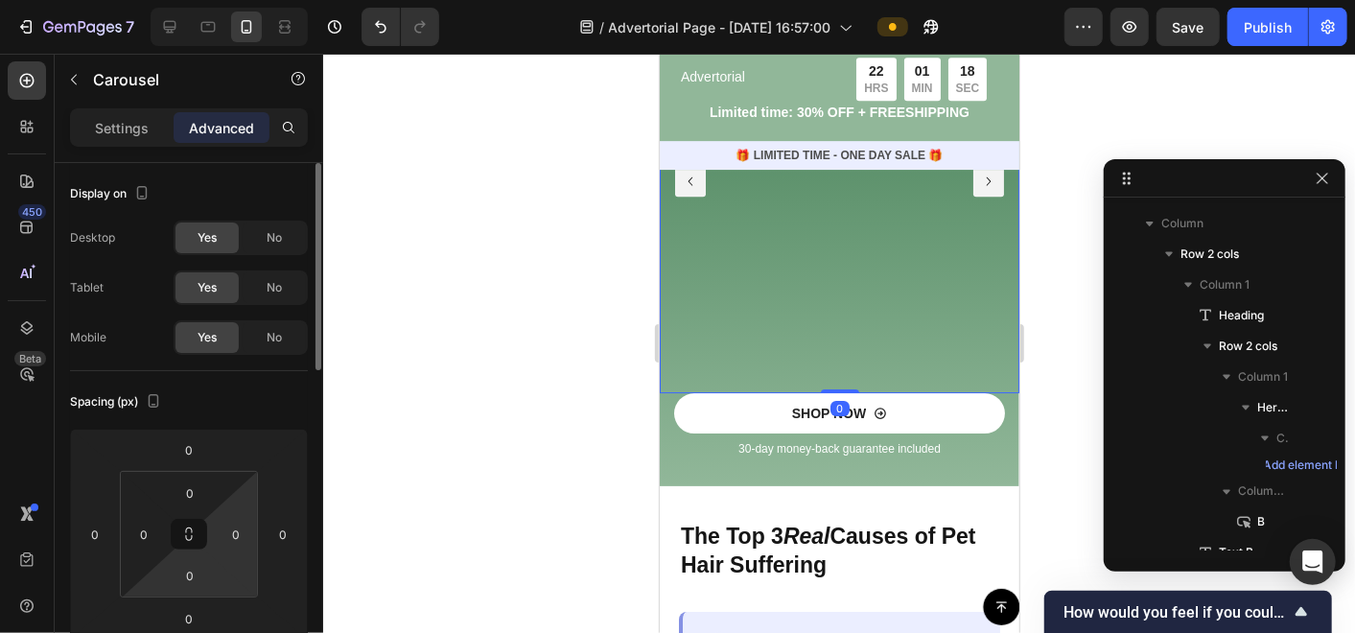
scroll to position [106, 0]
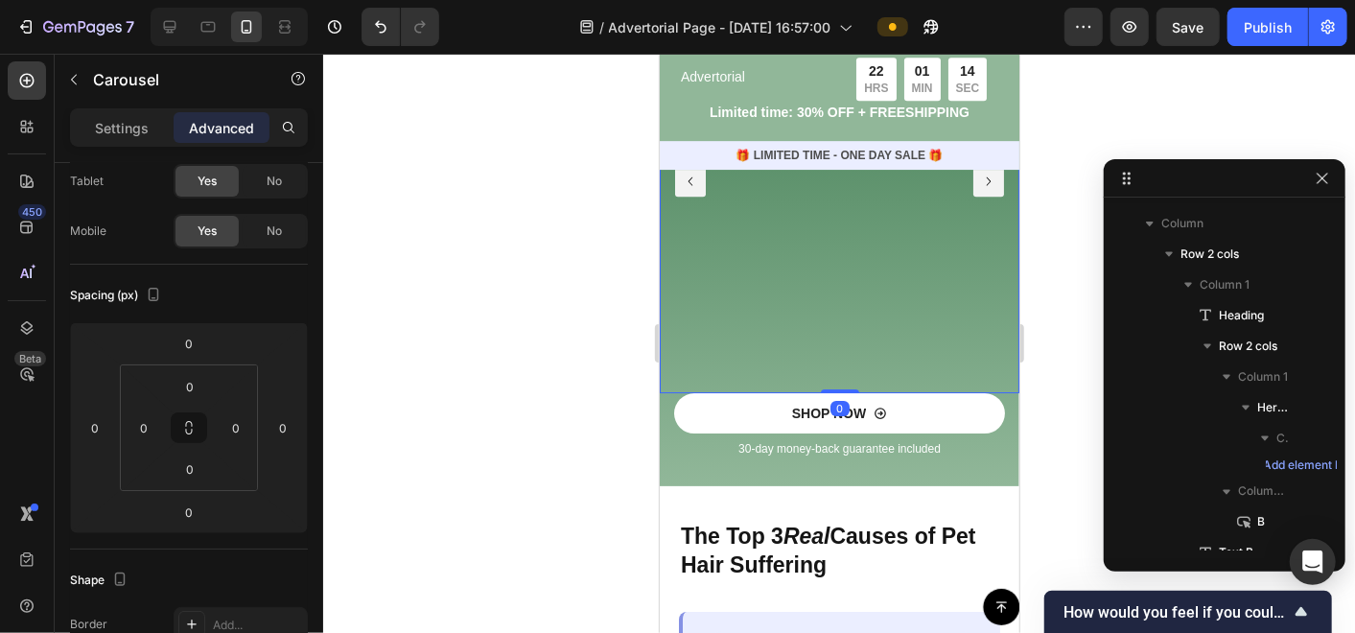
drag, startPoint x: 831, startPoint y: 387, endPoint x: 813, endPoint y: 252, distance: 136.4
click at [813, 252] on div "Hero Banner Hero Banner Hero Banner Carousel 0" at bounding box center [839, 180] width 360 height 424
drag, startPoint x: 835, startPoint y: 387, endPoint x: 830, endPoint y: 280, distance: 107.5
click at [830, 280] on div "Hero Banner Hero Banner Hero Banner Carousel 0" at bounding box center [839, 180] width 360 height 424
drag, startPoint x: 831, startPoint y: 387, endPoint x: 847, endPoint y: 245, distance: 143.7
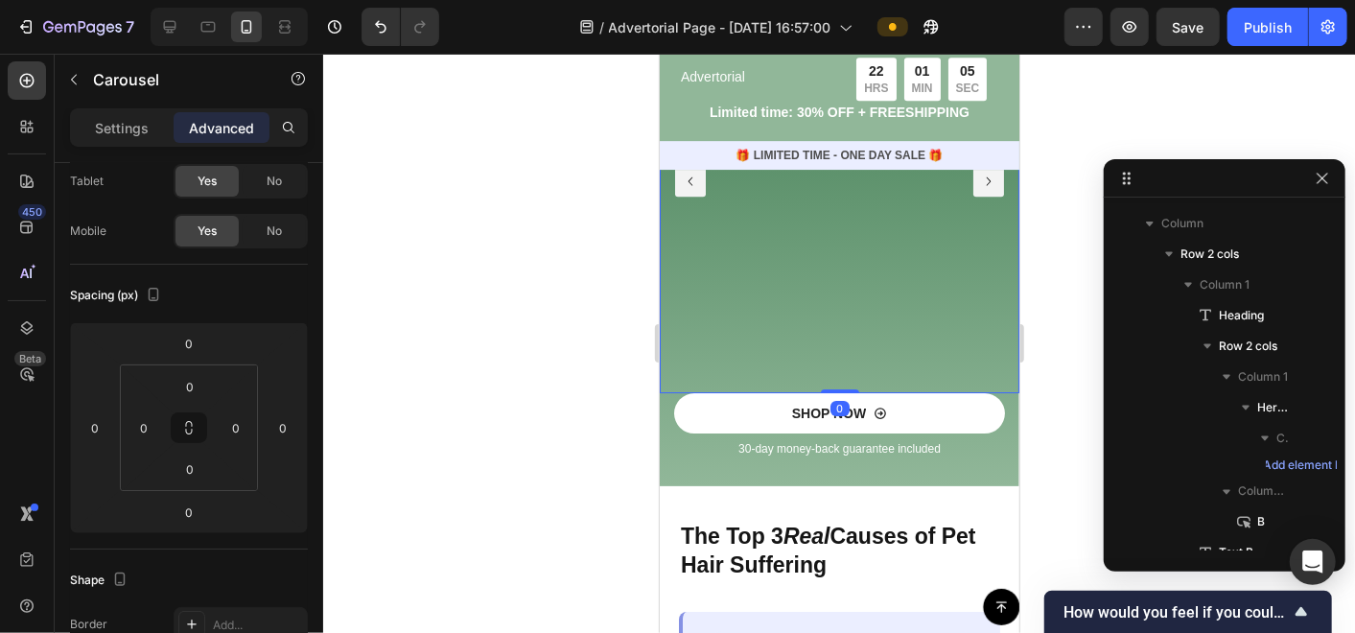
click at [847, 245] on div "Hero Banner Hero Banner Hero Banner Carousel 0" at bounding box center [839, 180] width 360 height 424
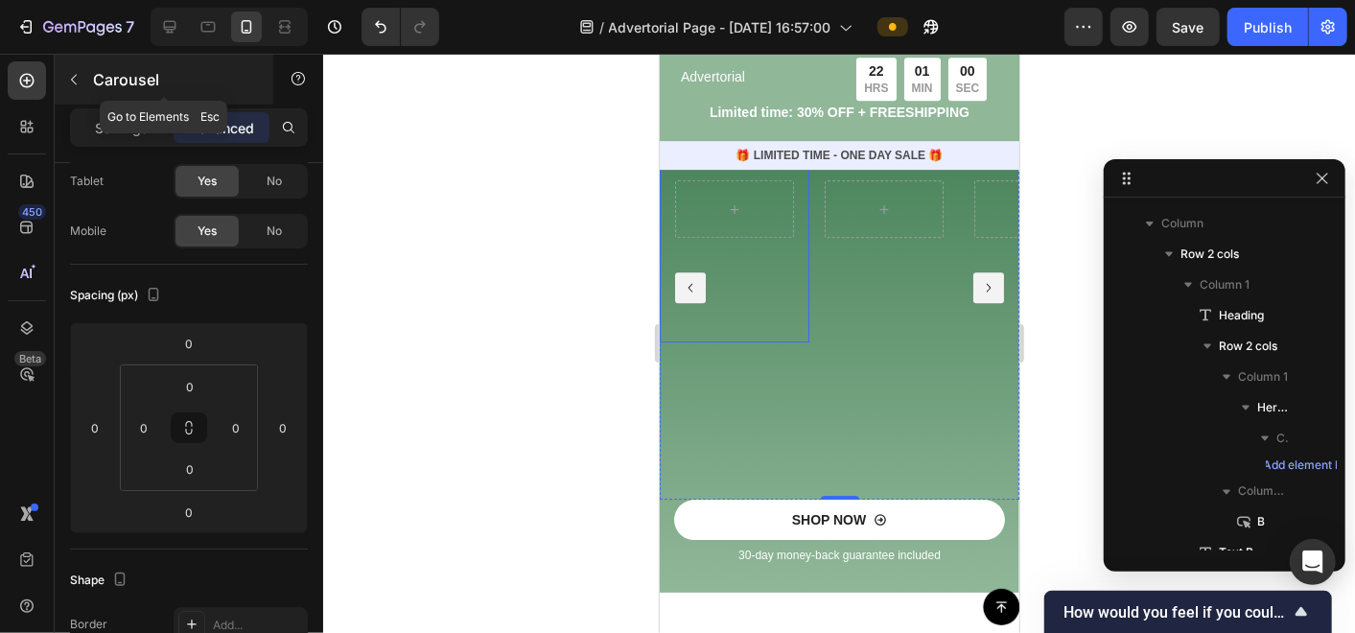
click at [120, 79] on p "Carousel" at bounding box center [174, 79] width 163 height 23
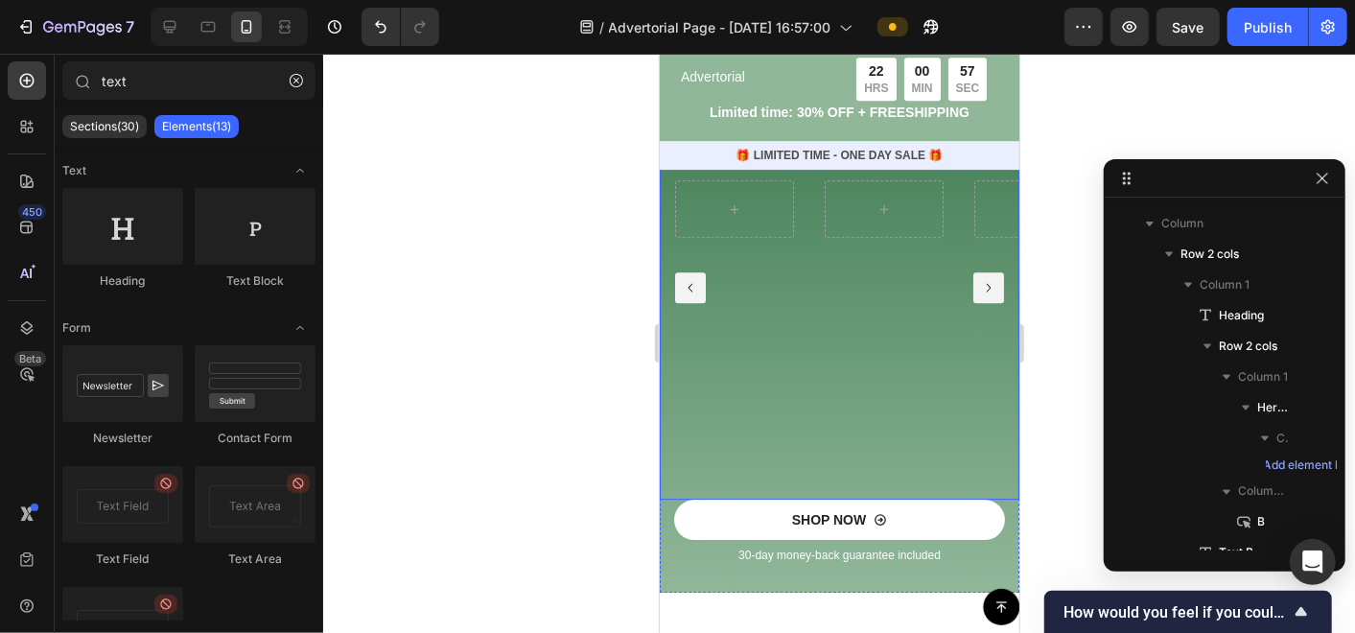
click at [861, 415] on div "Hero Banner" at bounding box center [883, 287] width 150 height 424
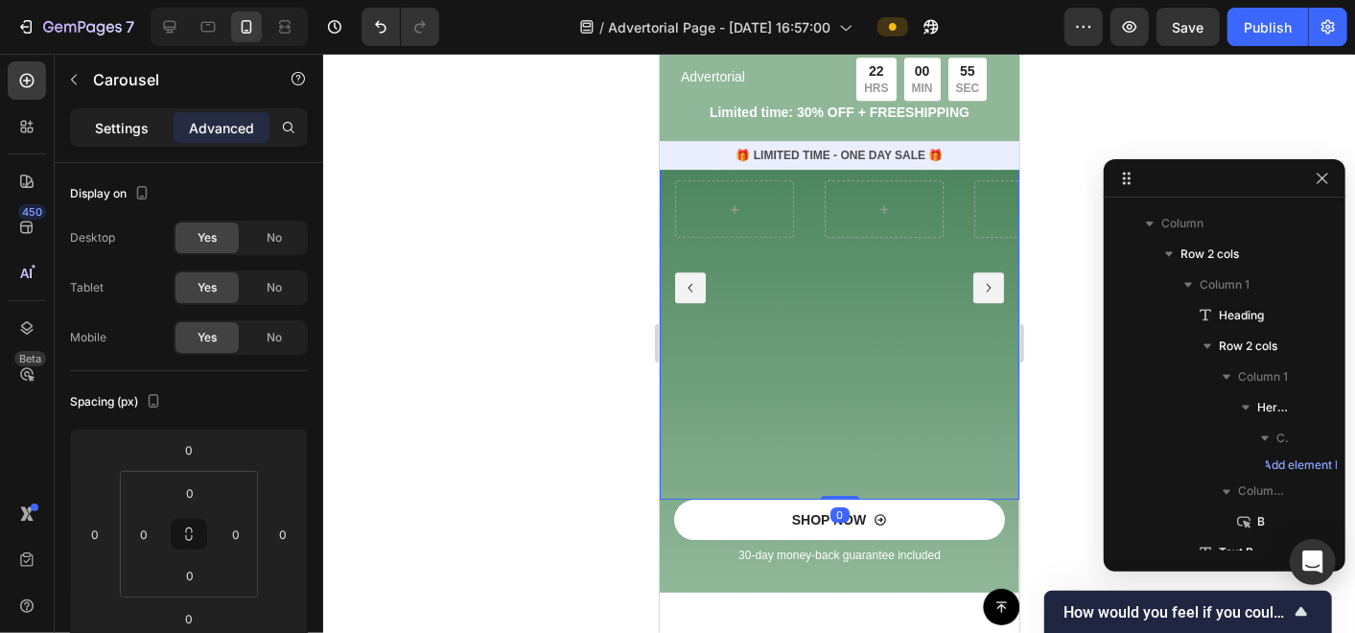
click at [113, 129] on p "Settings" at bounding box center [122, 128] width 54 height 20
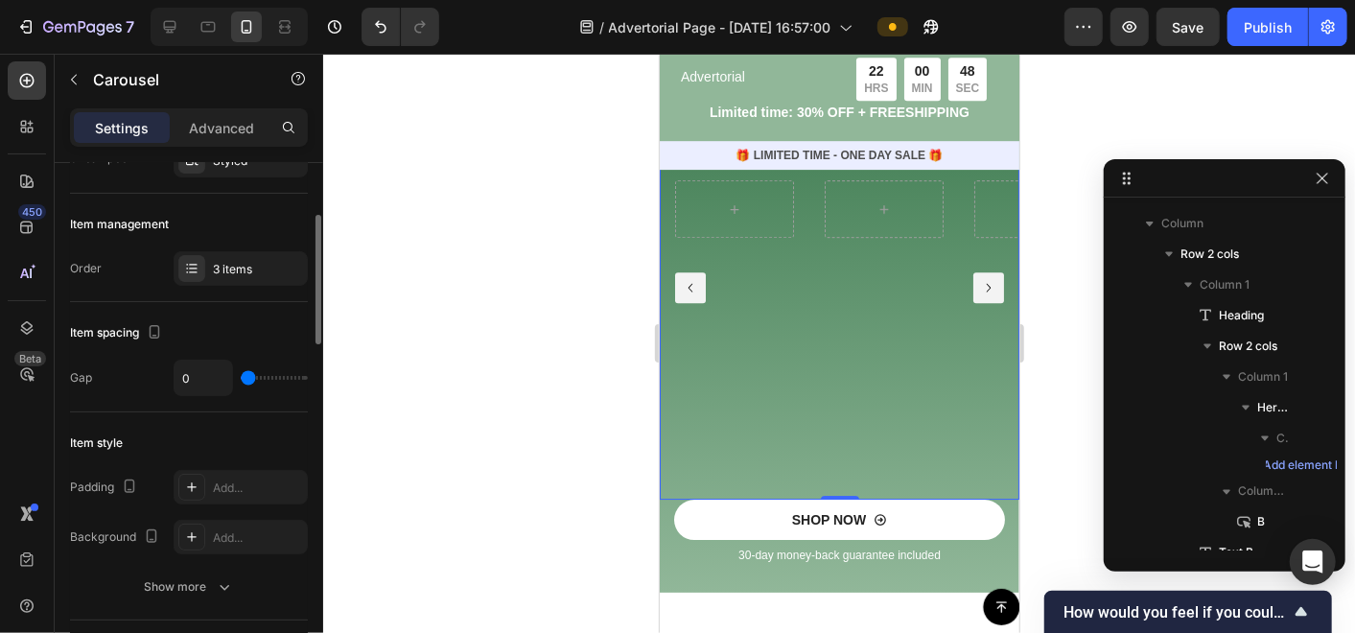
scroll to position [319, 0]
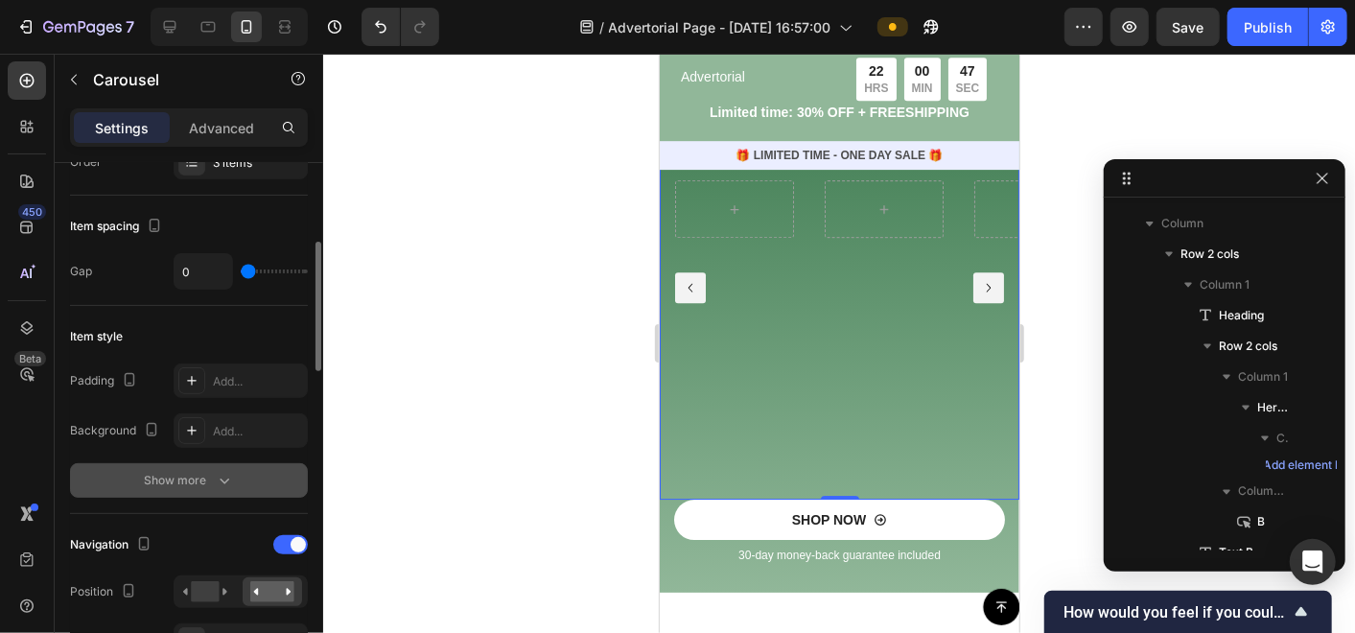
click at [218, 464] on button "Show more" at bounding box center [189, 480] width 238 height 35
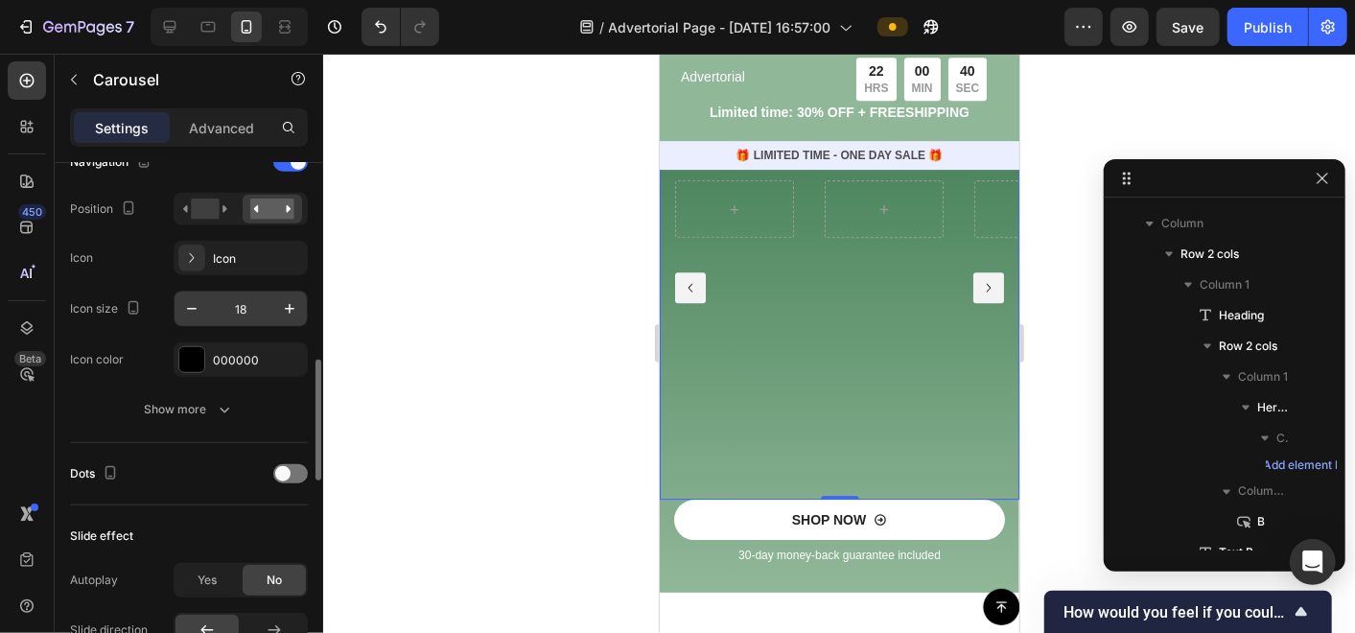
scroll to position [959, 0]
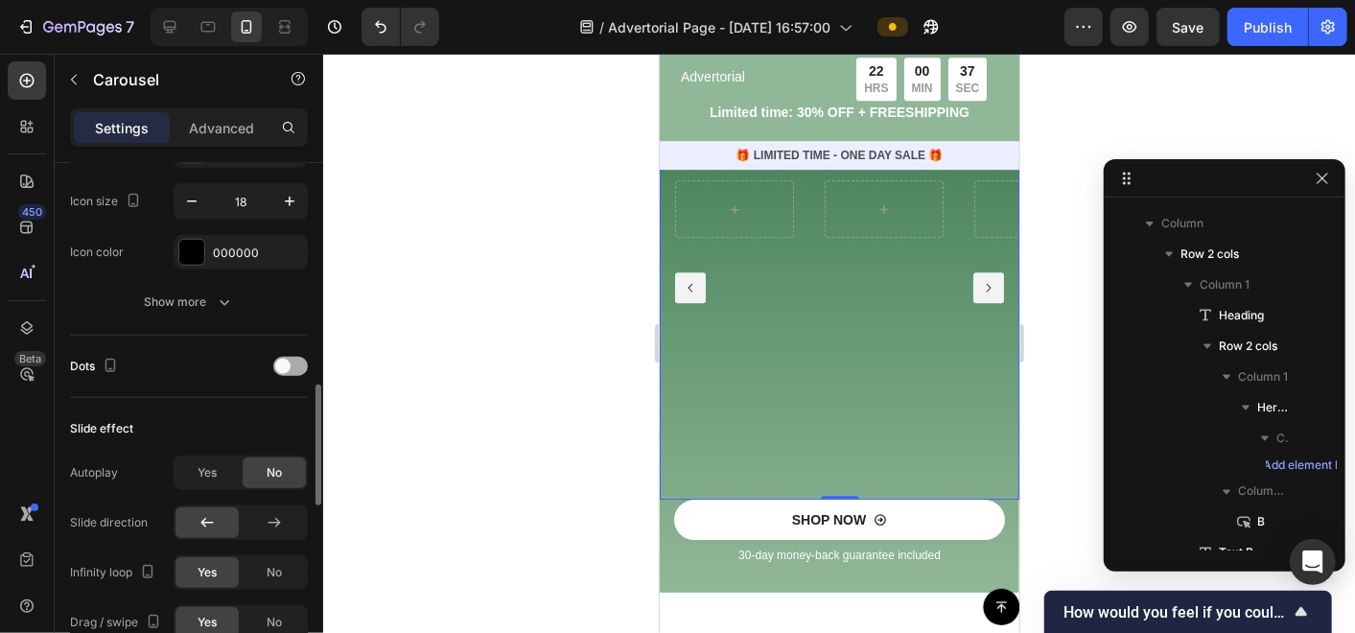
click at [290, 357] on div at bounding box center [290, 366] width 35 height 19
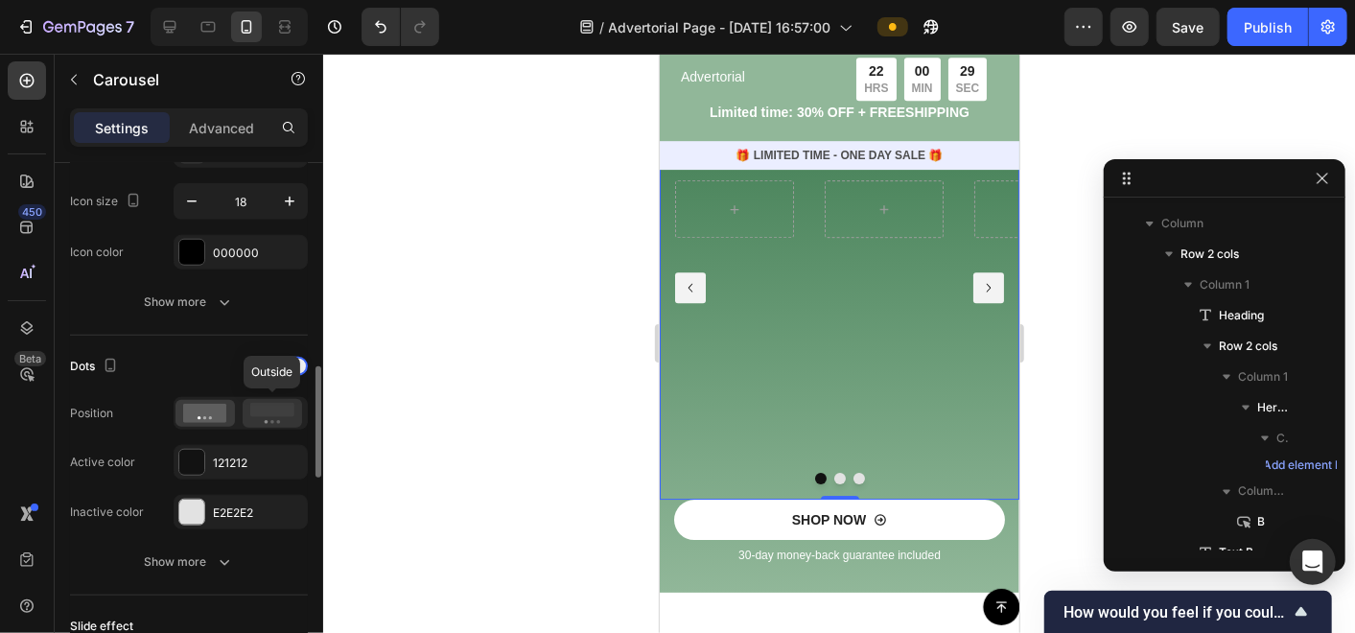
click at [279, 403] on rect at bounding box center [272, 410] width 44 height 14
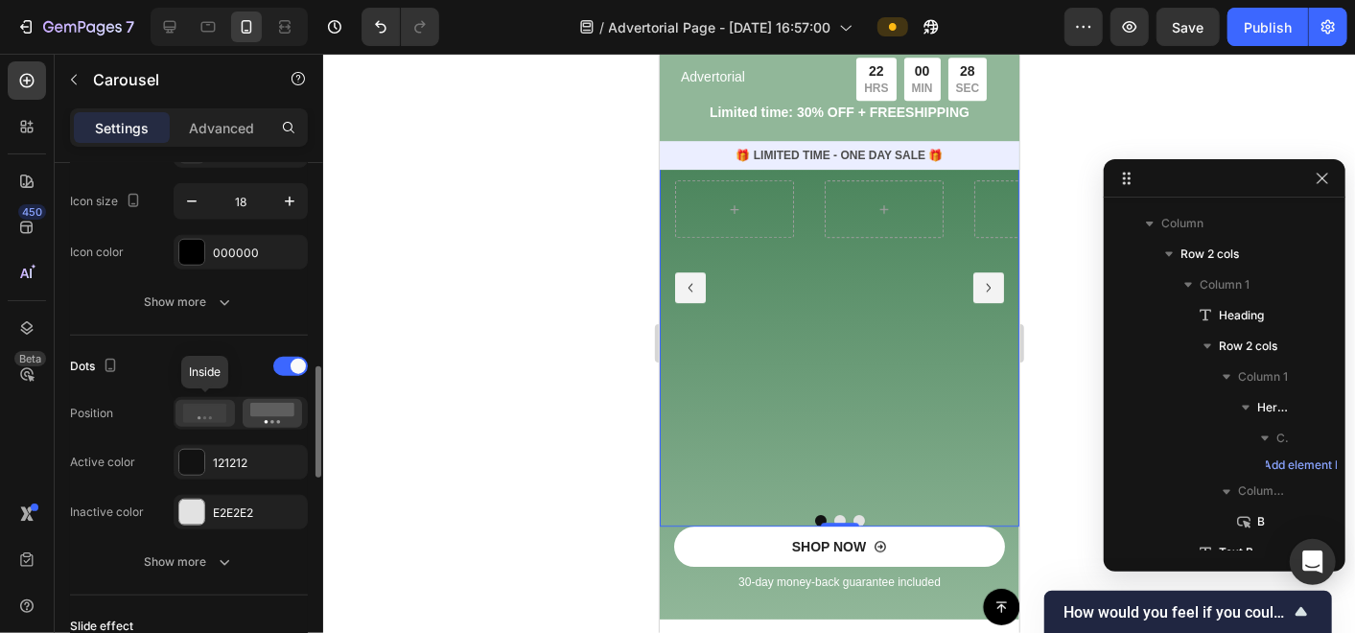
click at [214, 411] on icon at bounding box center [205, 413] width 44 height 19
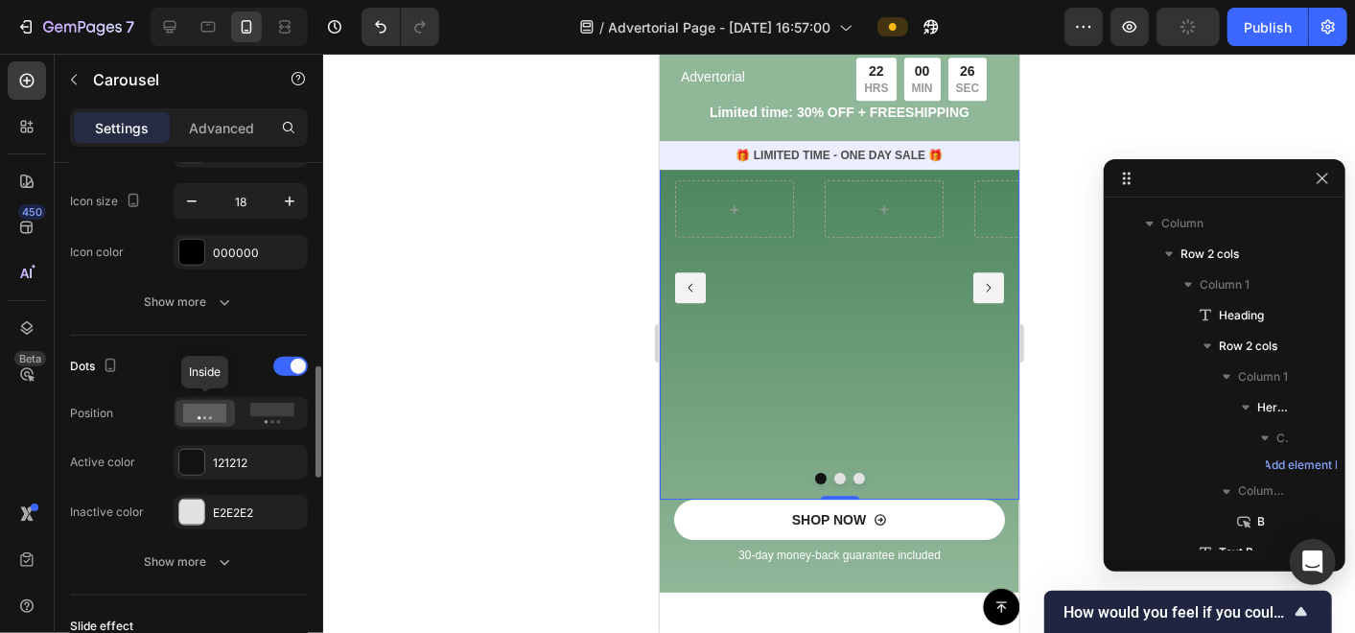
scroll to position [1065, 0]
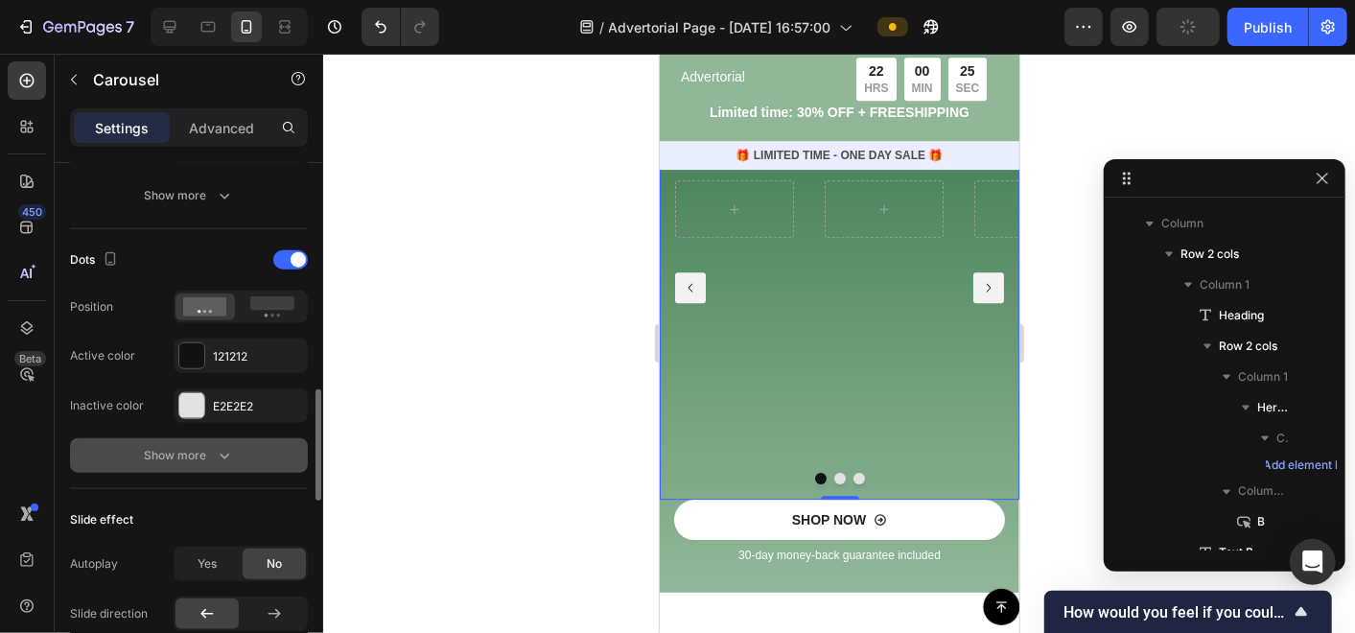
click at [211, 441] on button "Show more" at bounding box center [189, 455] width 238 height 35
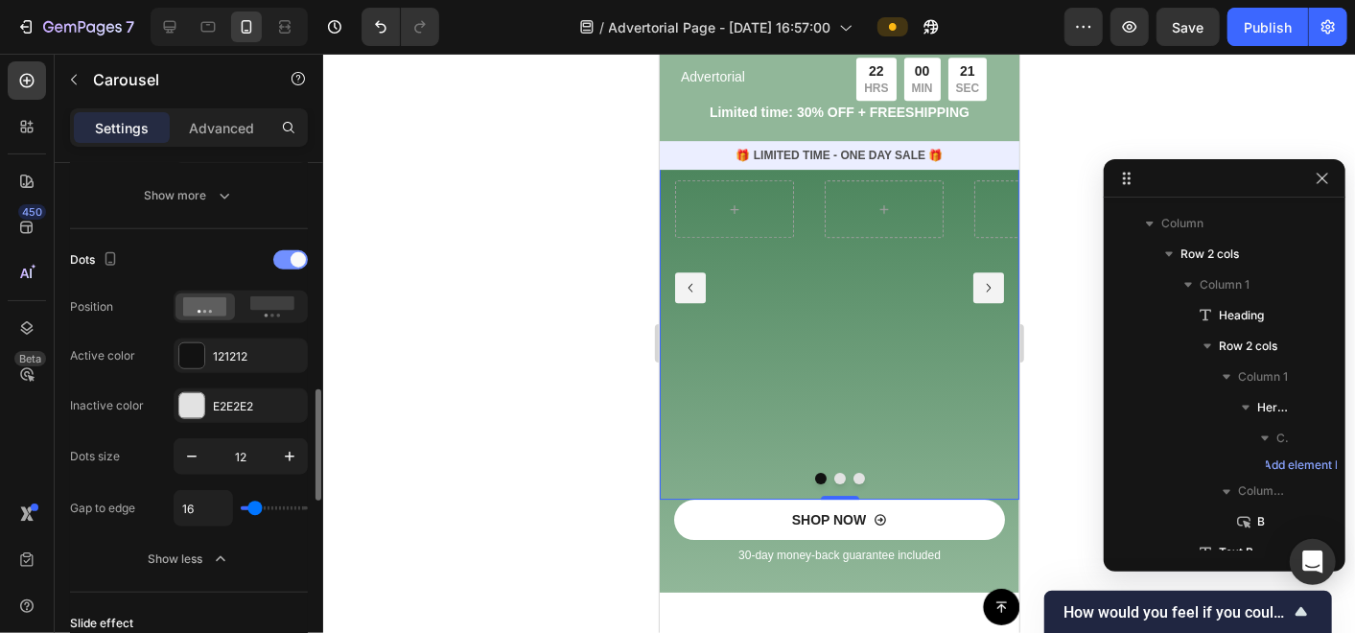
click at [278, 259] on div at bounding box center [290, 259] width 35 height 19
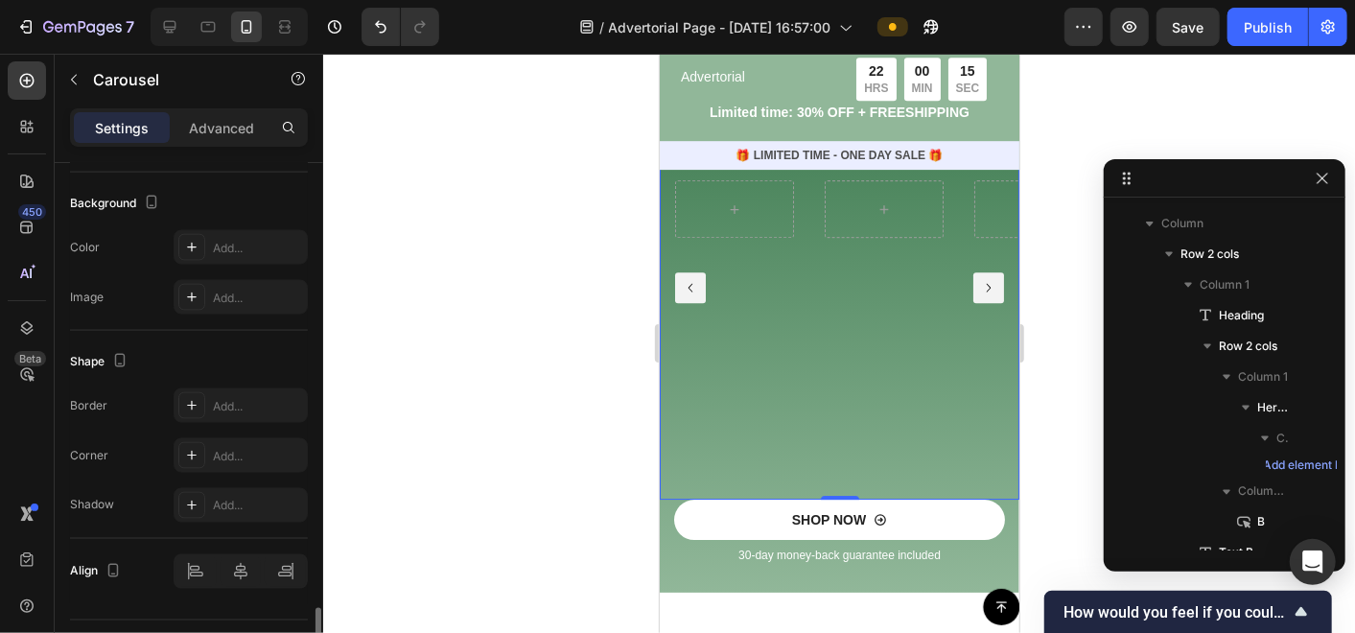
scroll to position [1746, 0]
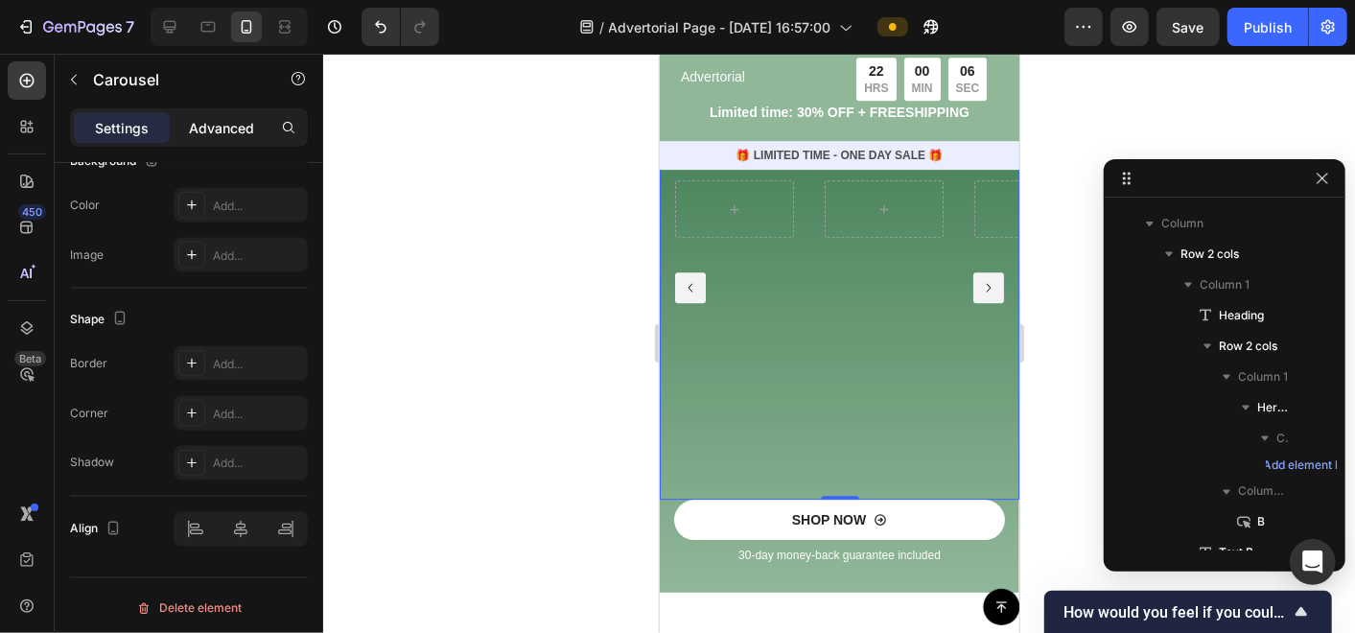
click at [238, 123] on p "Advanced" at bounding box center [221, 128] width 65 height 20
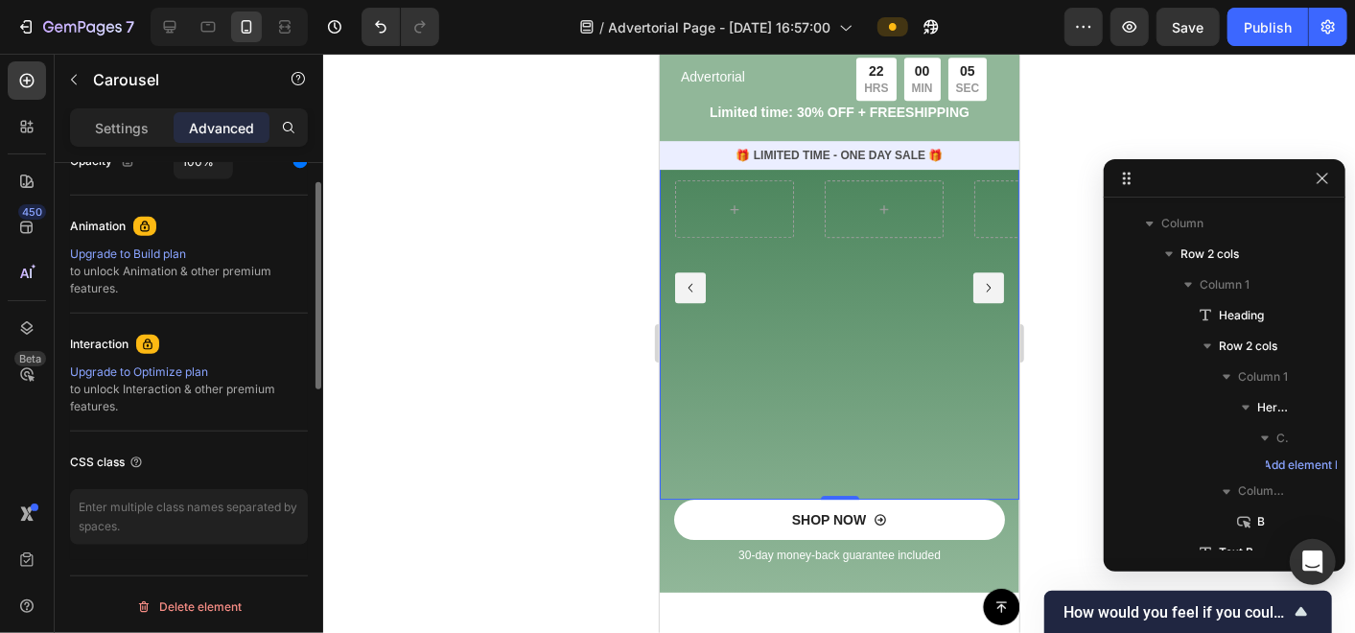
scroll to position [590, 0]
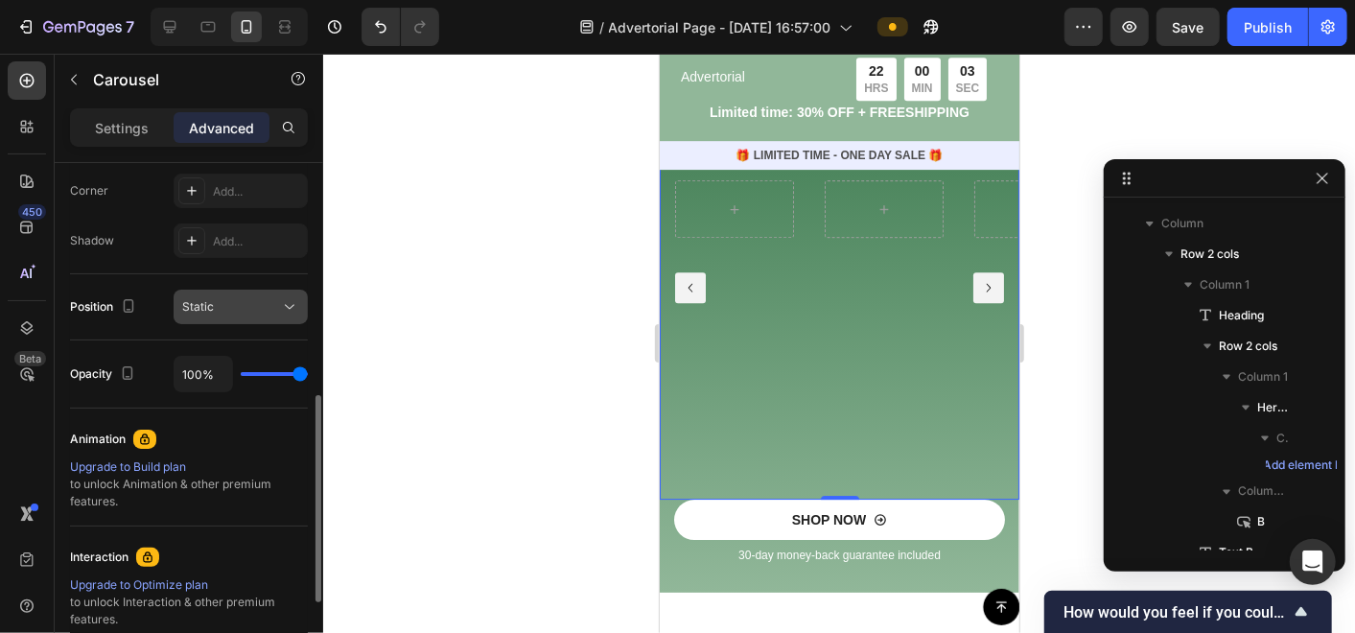
click at [245, 303] on div "Static" at bounding box center [231, 306] width 98 height 17
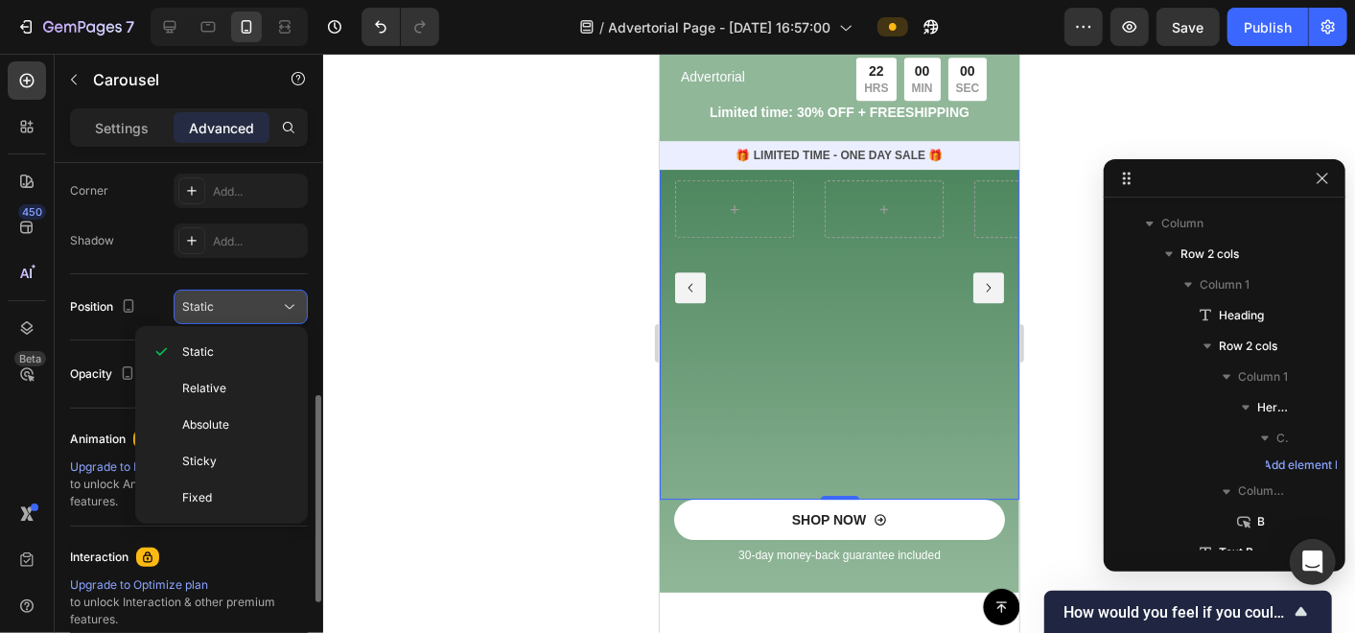
scroll to position [483, 0]
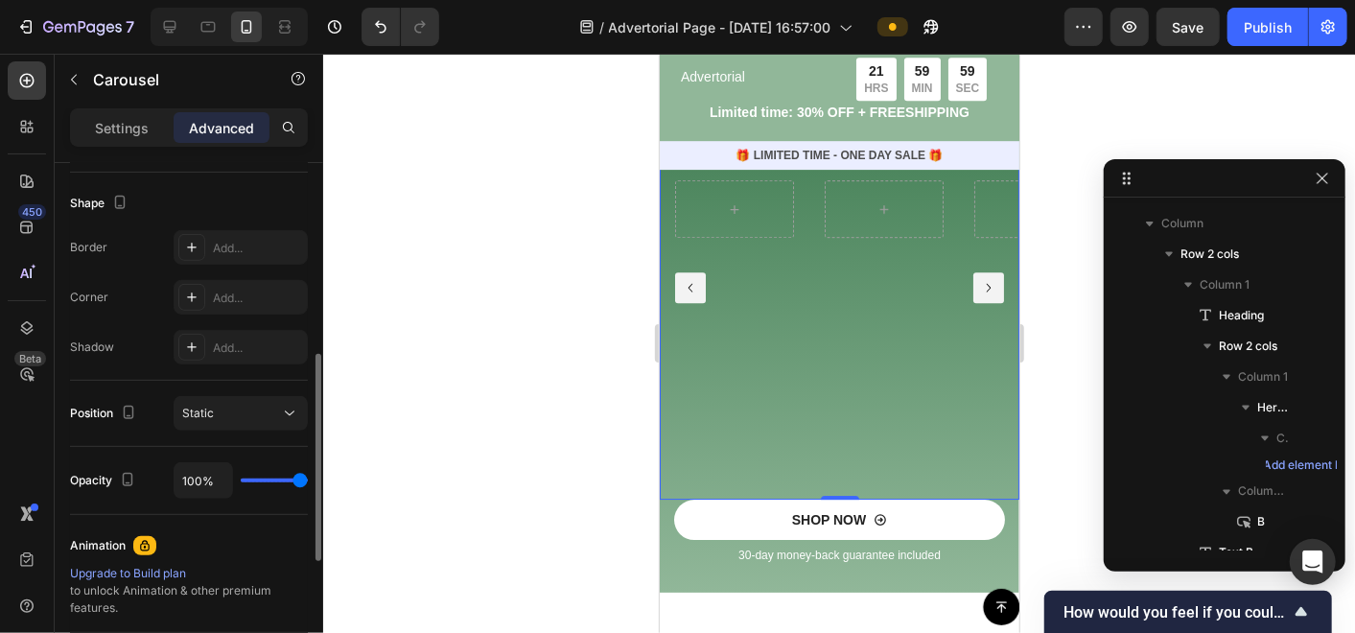
click at [196, 189] on div "Shape" at bounding box center [189, 203] width 238 height 31
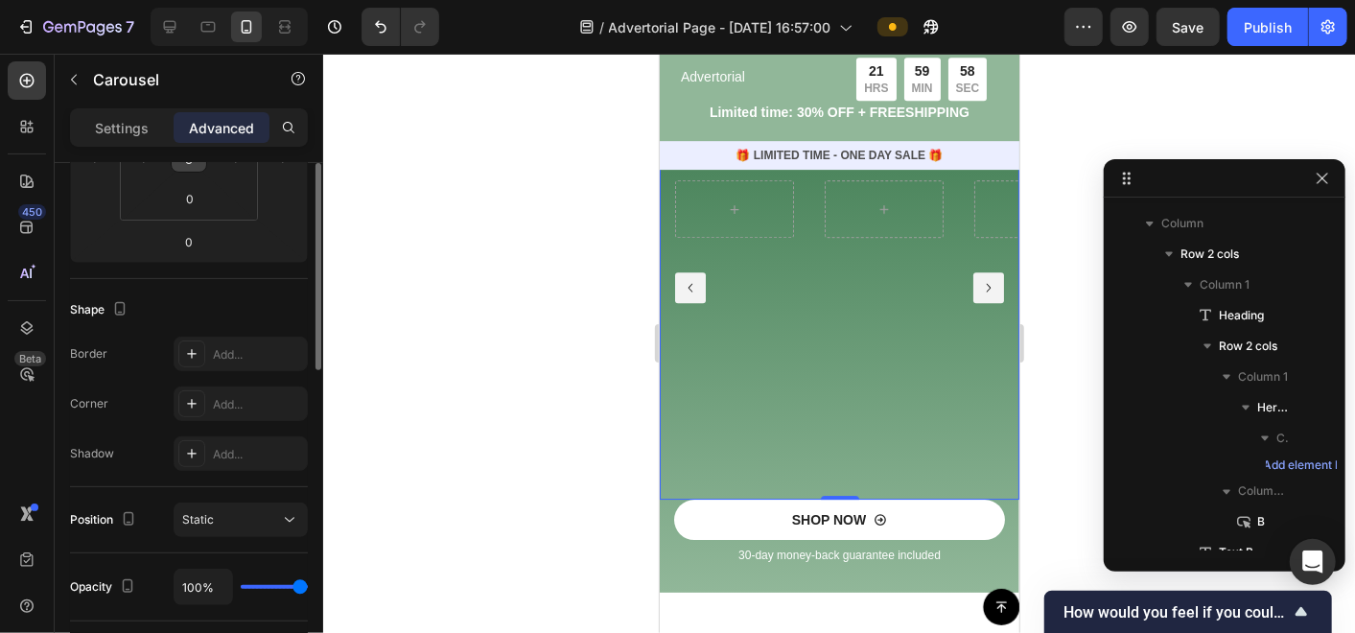
scroll to position [270, 0]
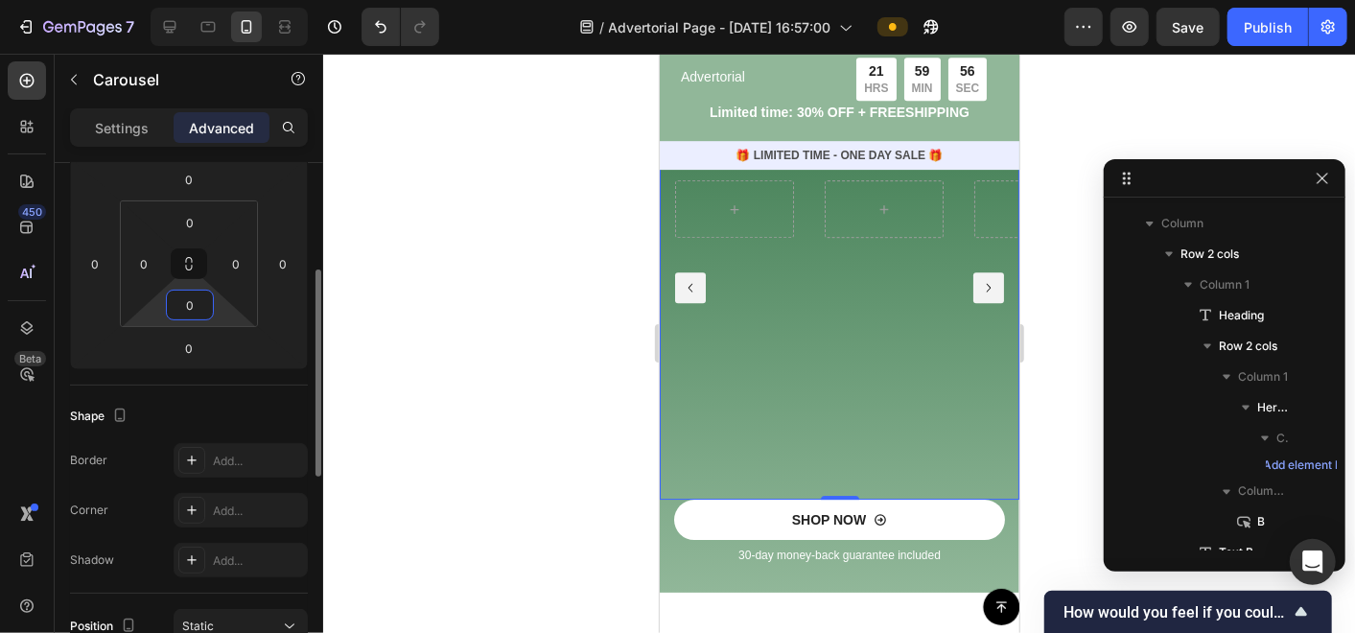
click at [199, 309] on input "0" at bounding box center [190, 305] width 38 height 29
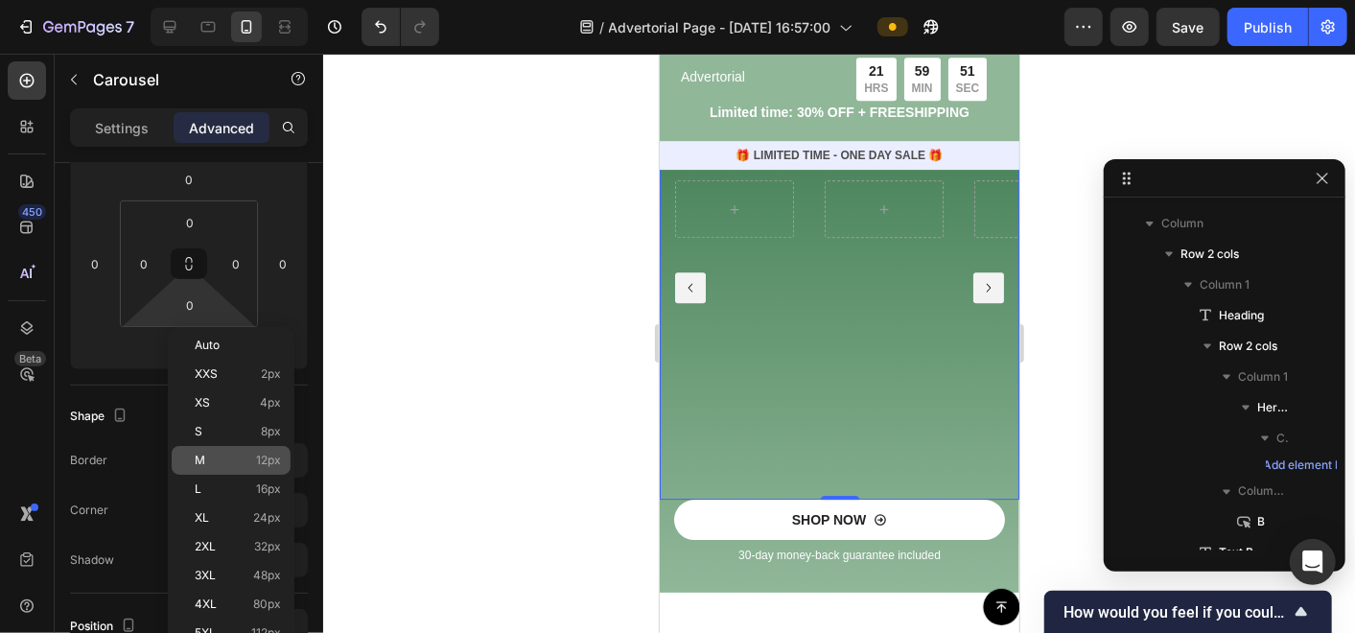
click at [231, 469] on div "M 12px" at bounding box center [231, 460] width 119 height 29
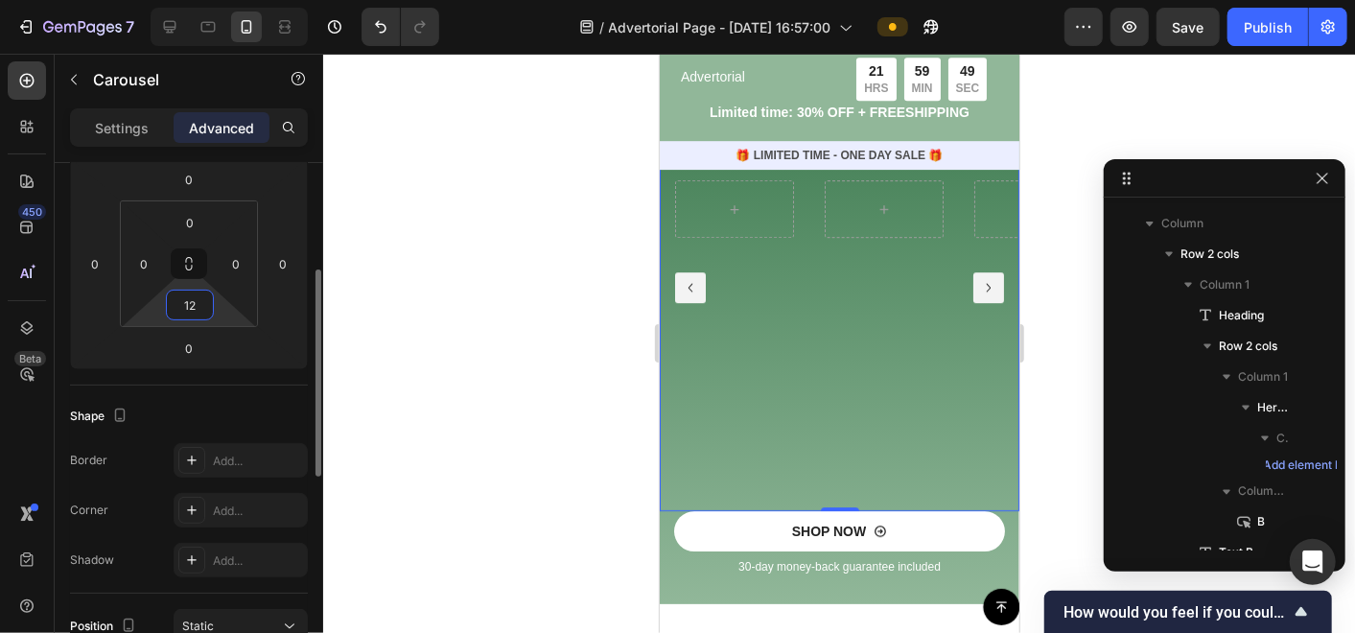
click at [206, 309] on input "12" at bounding box center [190, 305] width 38 height 29
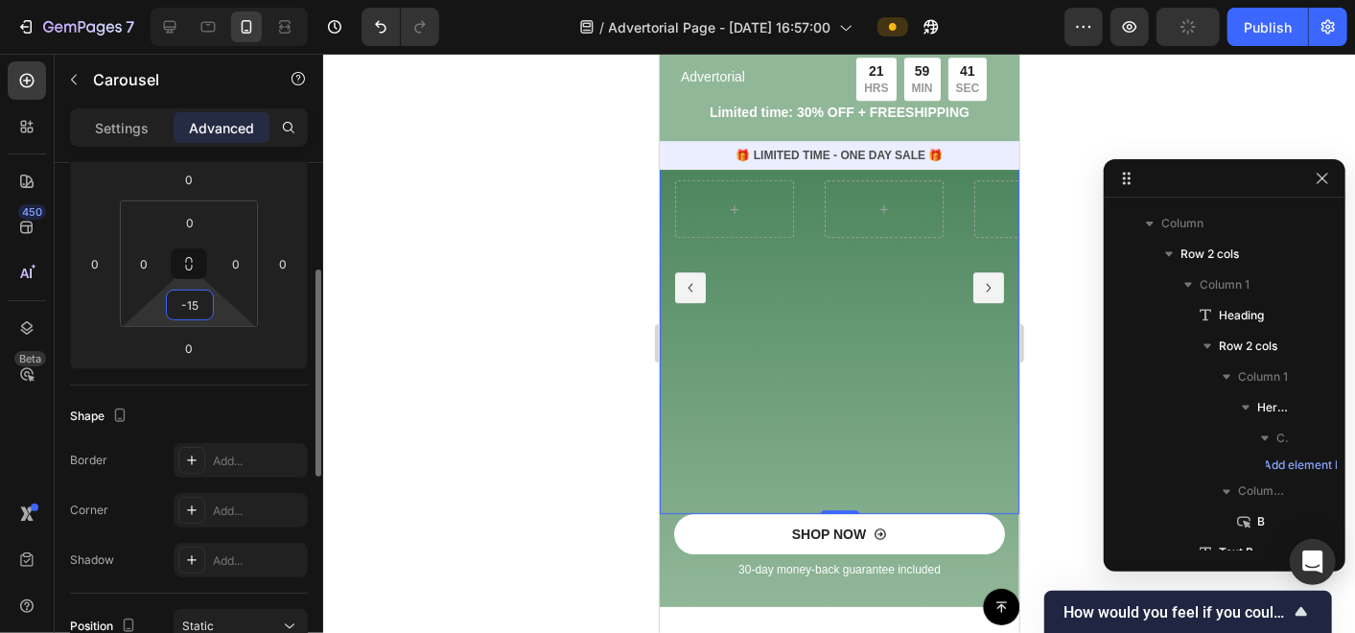
drag, startPoint x: 206, startPoint y: 309, endPoint x: 164, endPoint y: 314, distance: 42.5
click at [164, 314] on div "0 0 -15 0" at bounding box center [189, 263] width 138 height 127
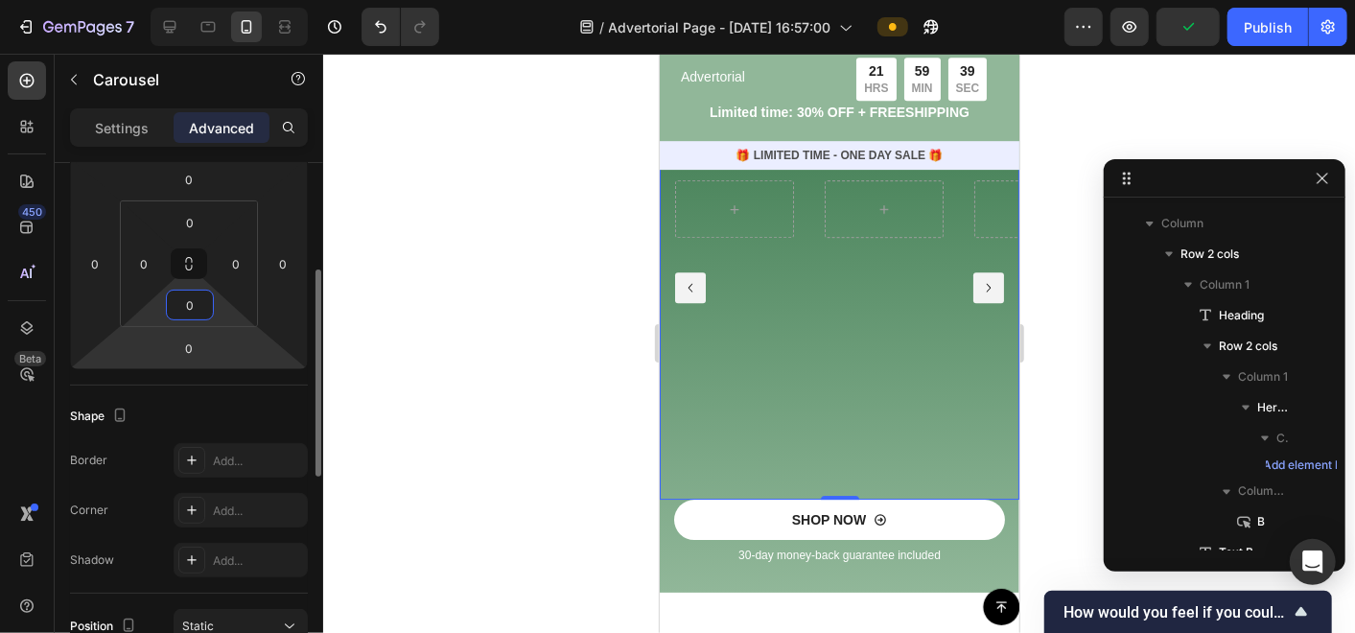
type input "0"
click at [112, 0] on html "7 / Advertorial Page - Sep 27, 16:57:00 Preview Publish 450 Beta text Sections(…" at bounding box center [677, 0] width 1355 height 0
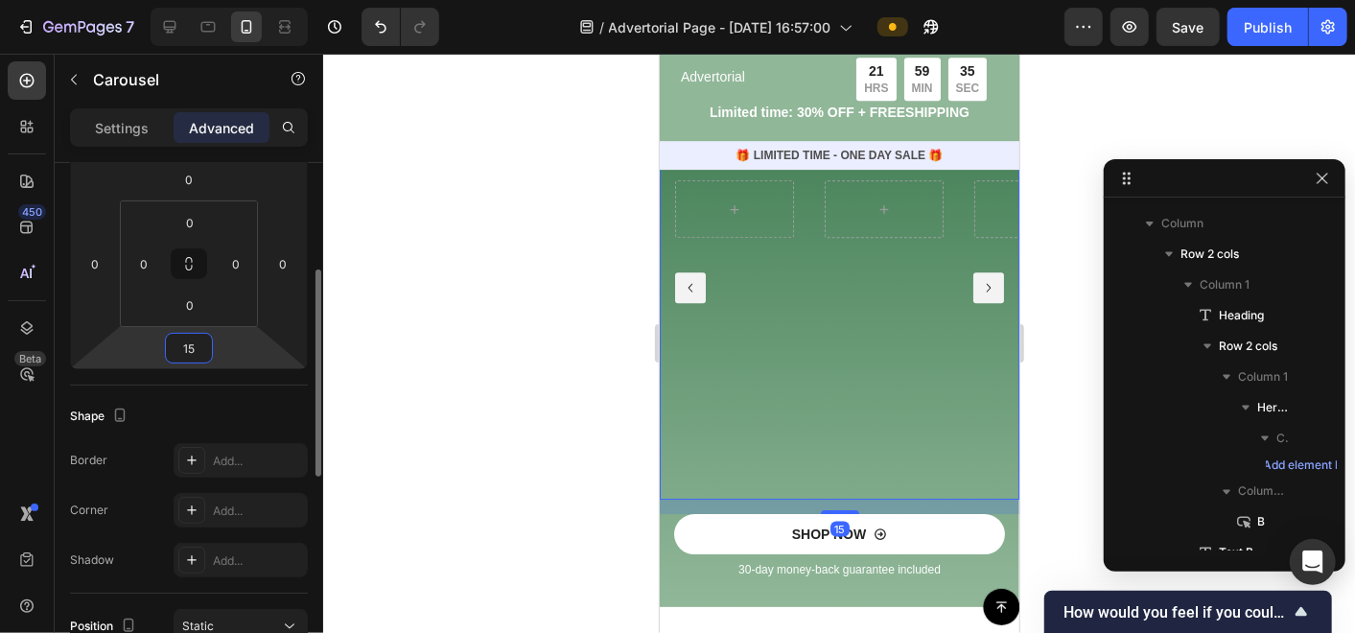
click at [196, 356] on input "15" at bounding box center [189, 348] width 38 height 29
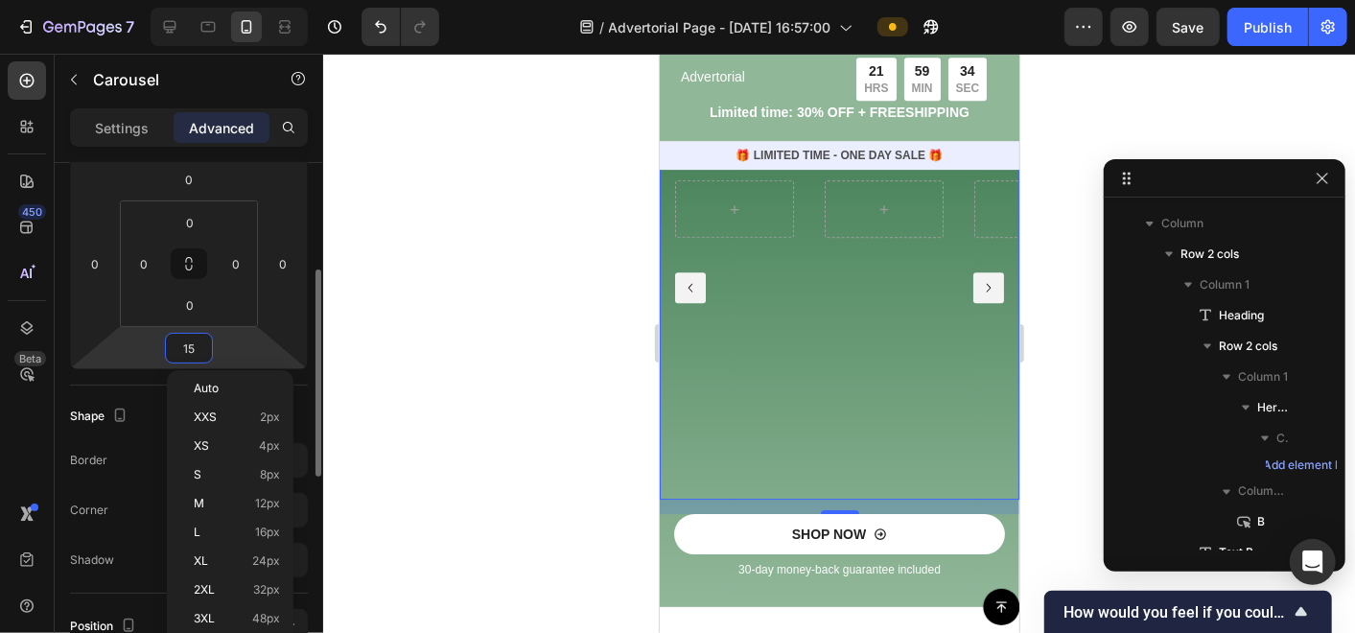
type input "0"
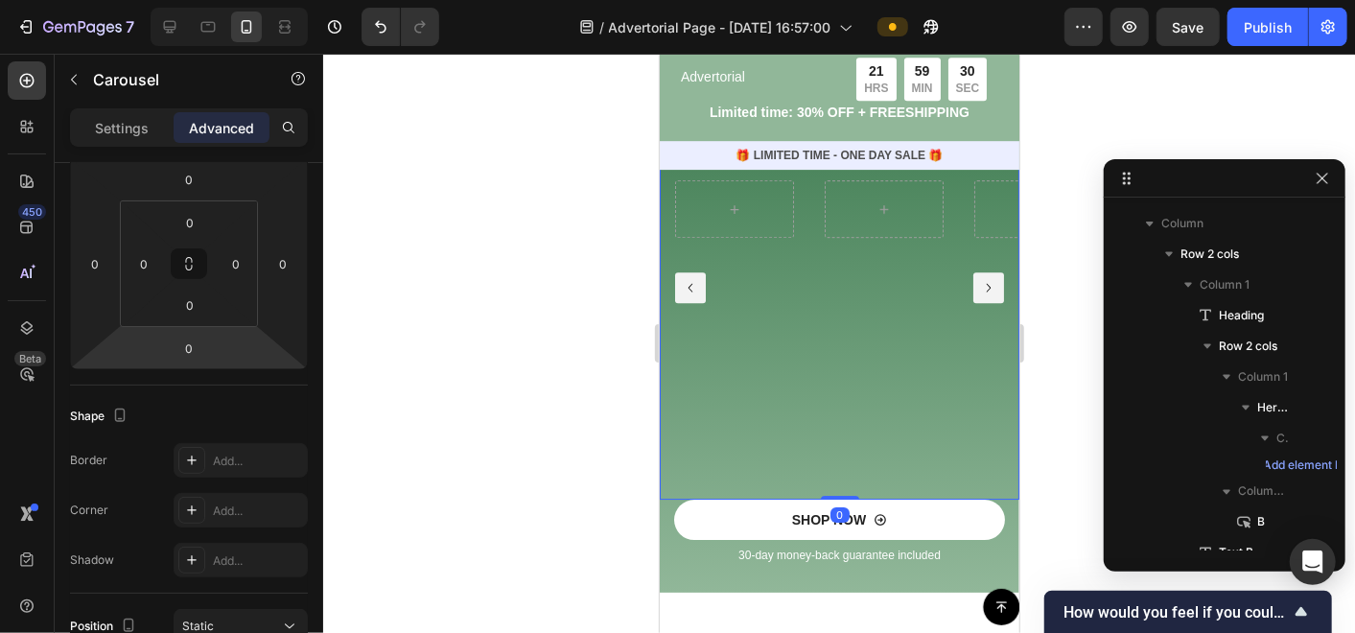
drag, startPoint x: 821, startPoint y: 496, endPoint x: 827, endPoint y: 409, distance: 86.5
click at [827, 409] on div "Hero Banner Hero Banner Hero Banner Carousel 0" at bounding box center [839, 287] width 360 height 424
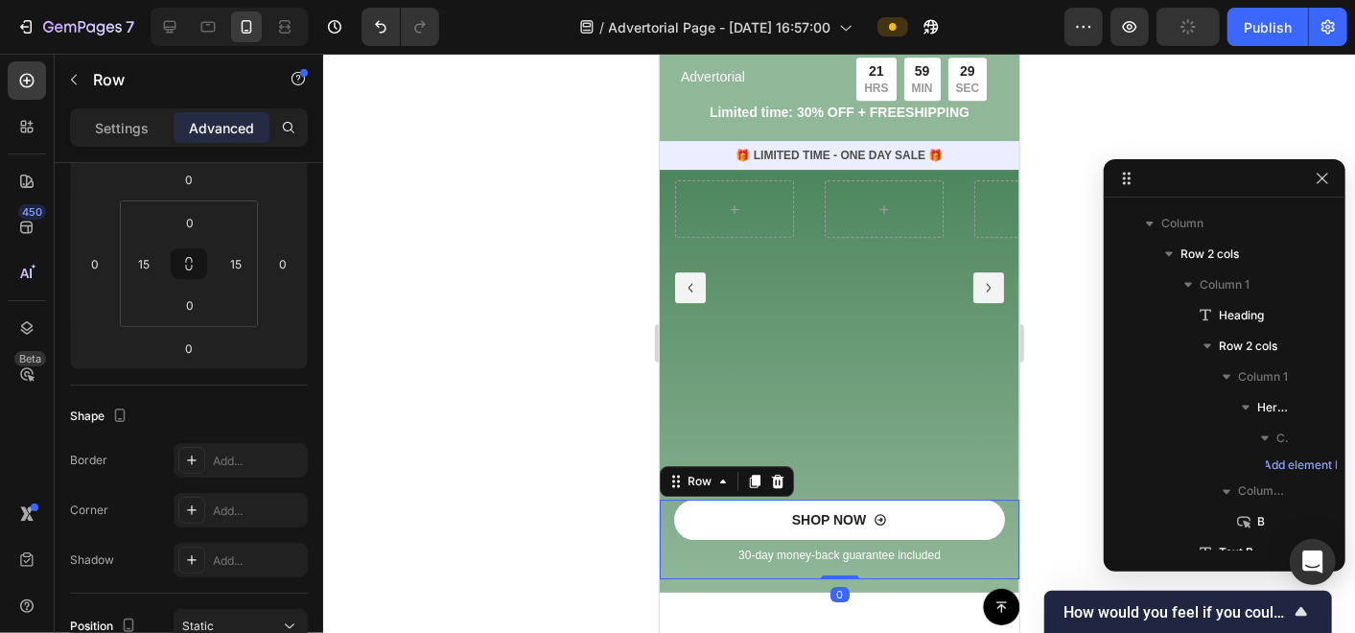
scroll to position [0, 0]
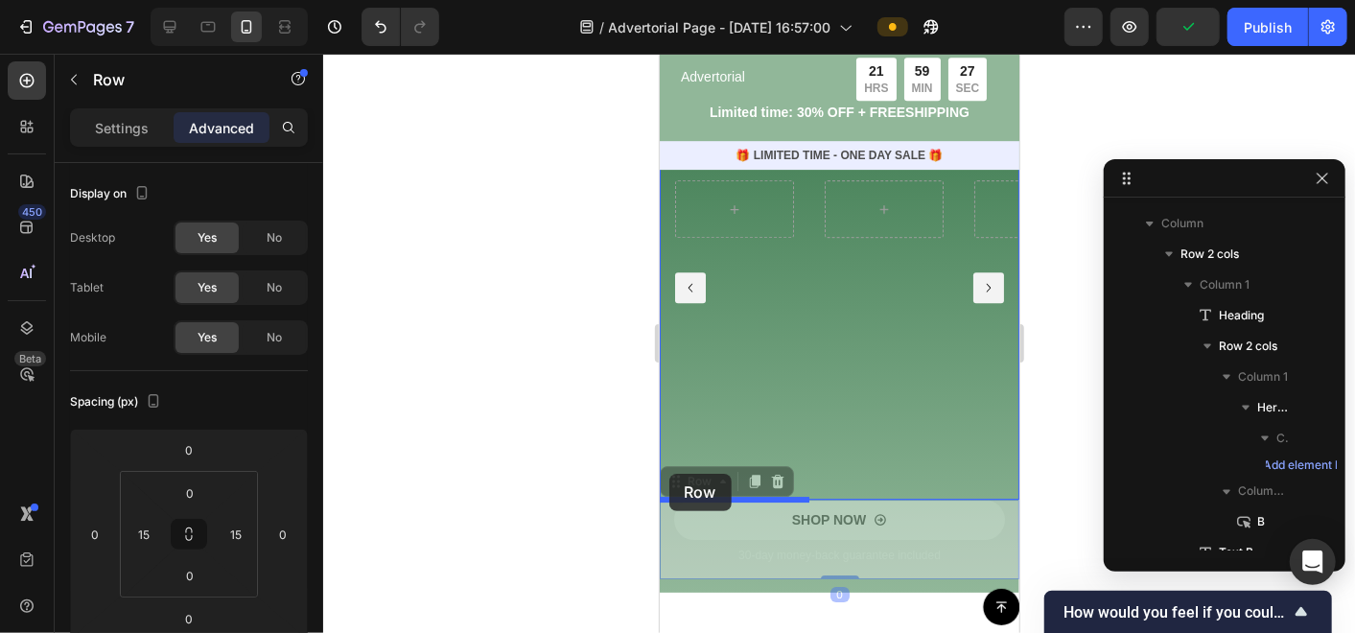
drag, startPoint x: 667, startPoint y: 525, endPoint x: 668, endPoint y: 473, distance: 51.8
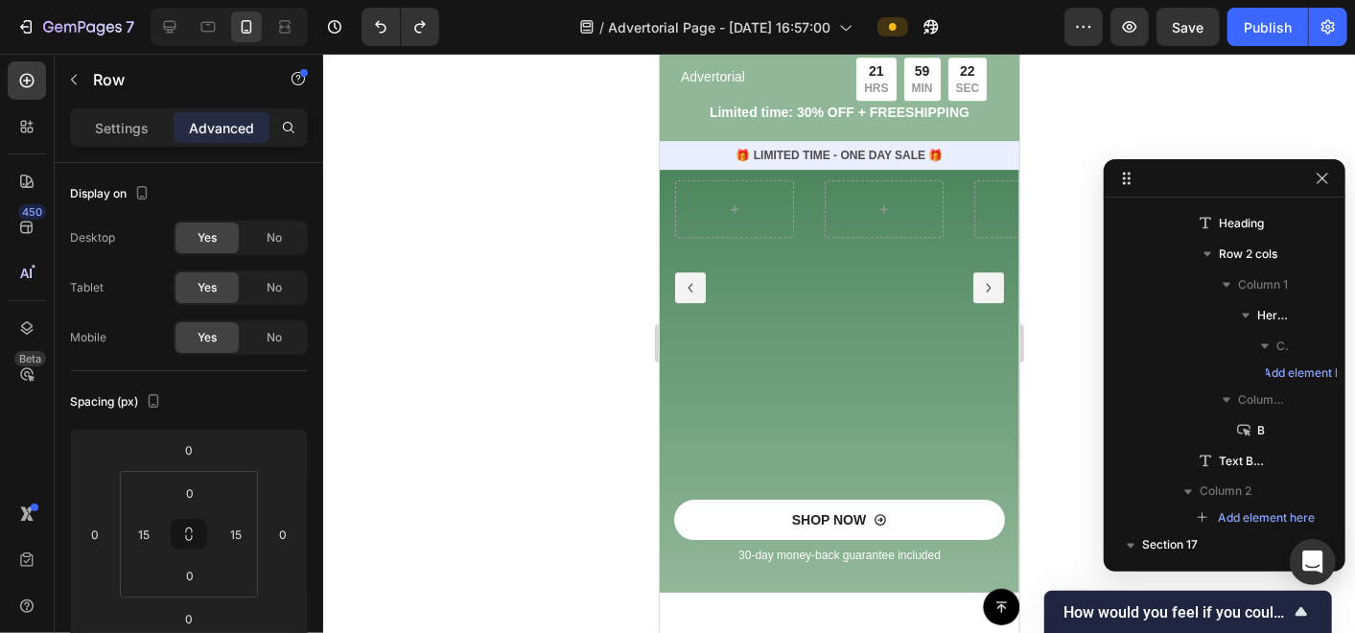
click at [671, 547] on div "SHOP NOW Button 30-day money-back guarantee included Text Block Row" at bounding box center [839, 539] width 360 height 80
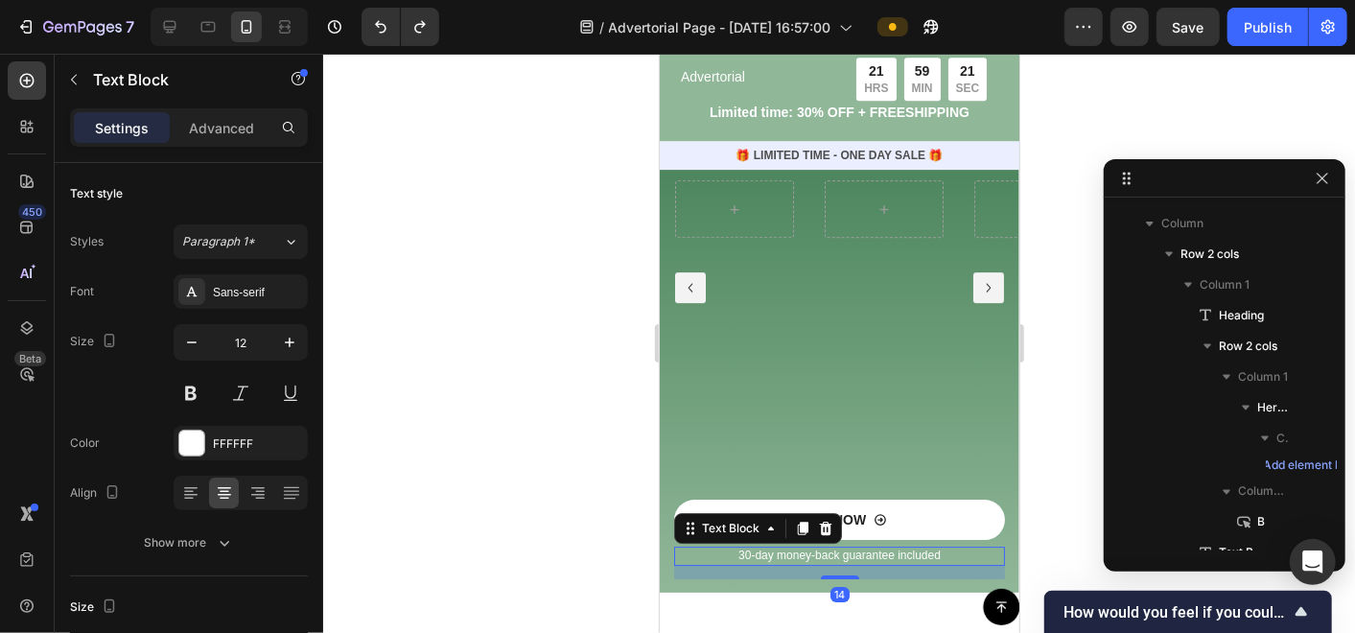
click at [701, 546] on div "30-day money-back guarantee included" at bounding box center [838, 555] width 331 height 19
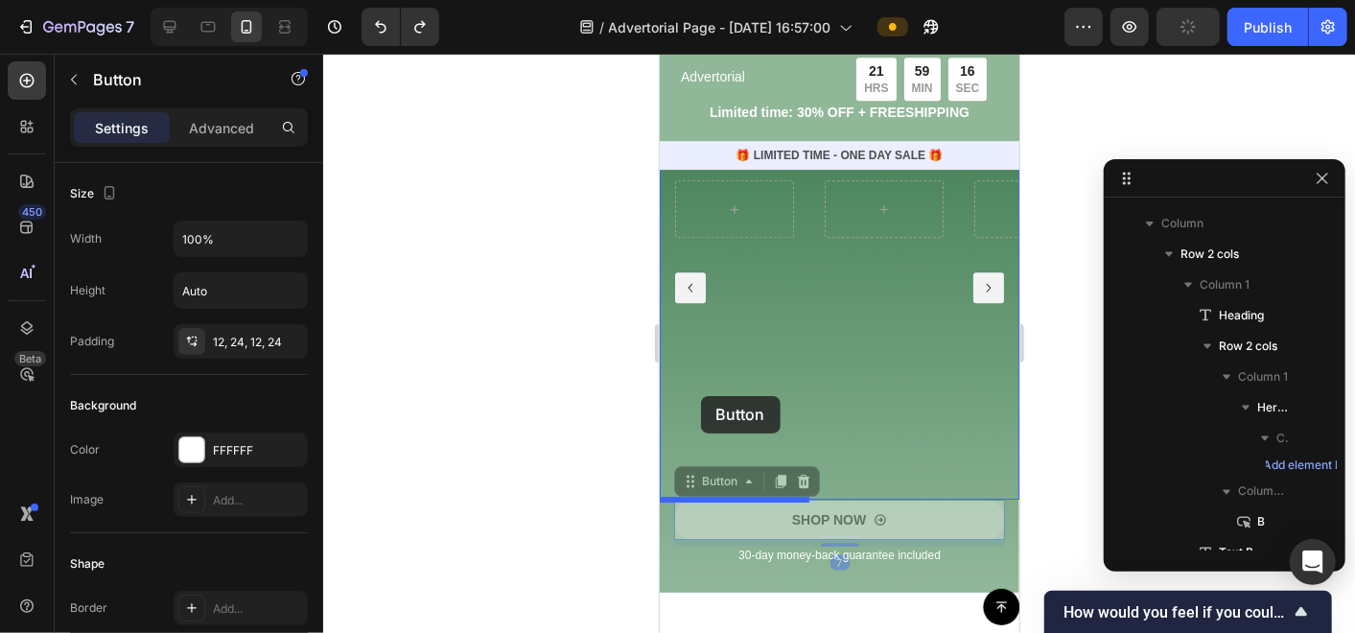
drag, startPoint x: 688, startPoint y: 483, endPoint x: 700, endPoint y: 395, distance: 89.1
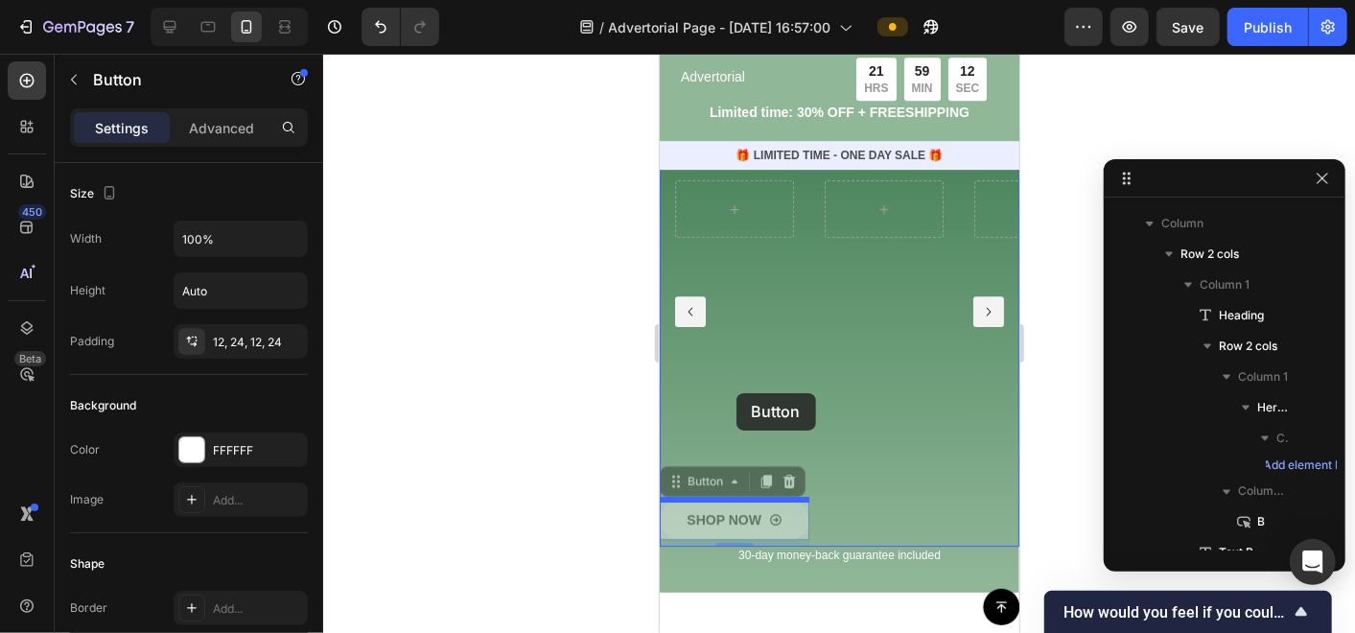
drag, startPoint x: 674, startPoint y: 483, endPoint x: 745, endPoint y: 418, distance: 96.4
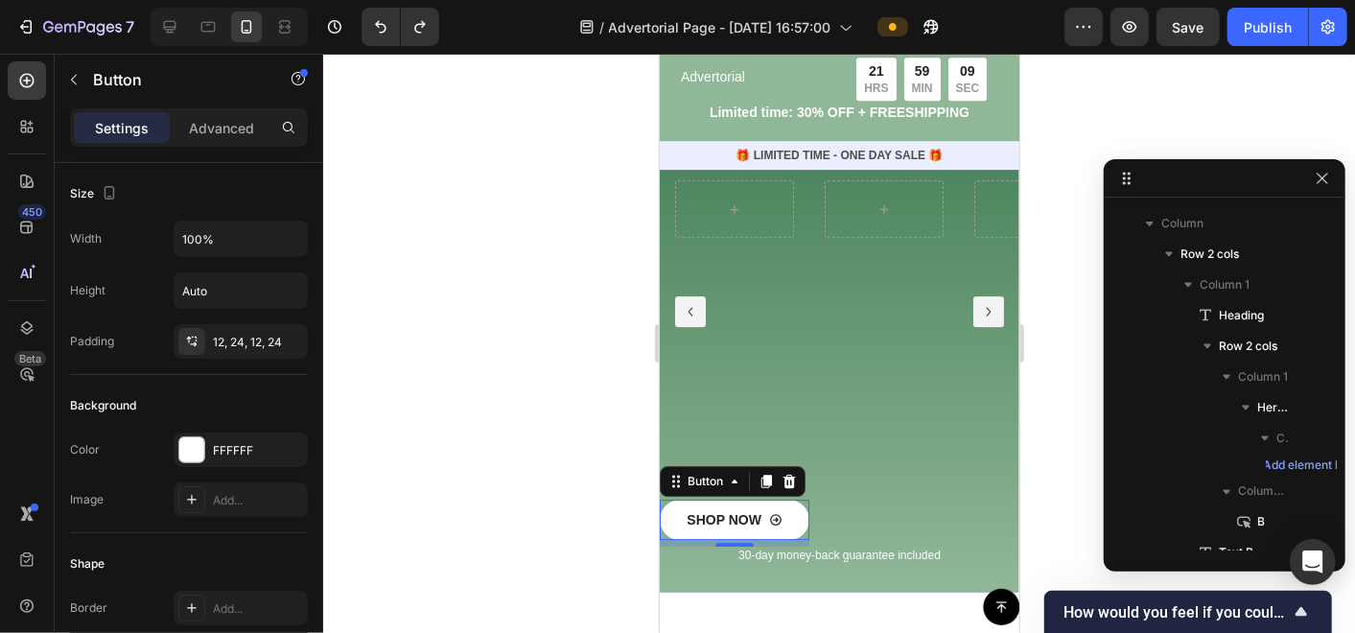
click at [459, 488] on div at bounding box center [839, 343] width 1032 height 579
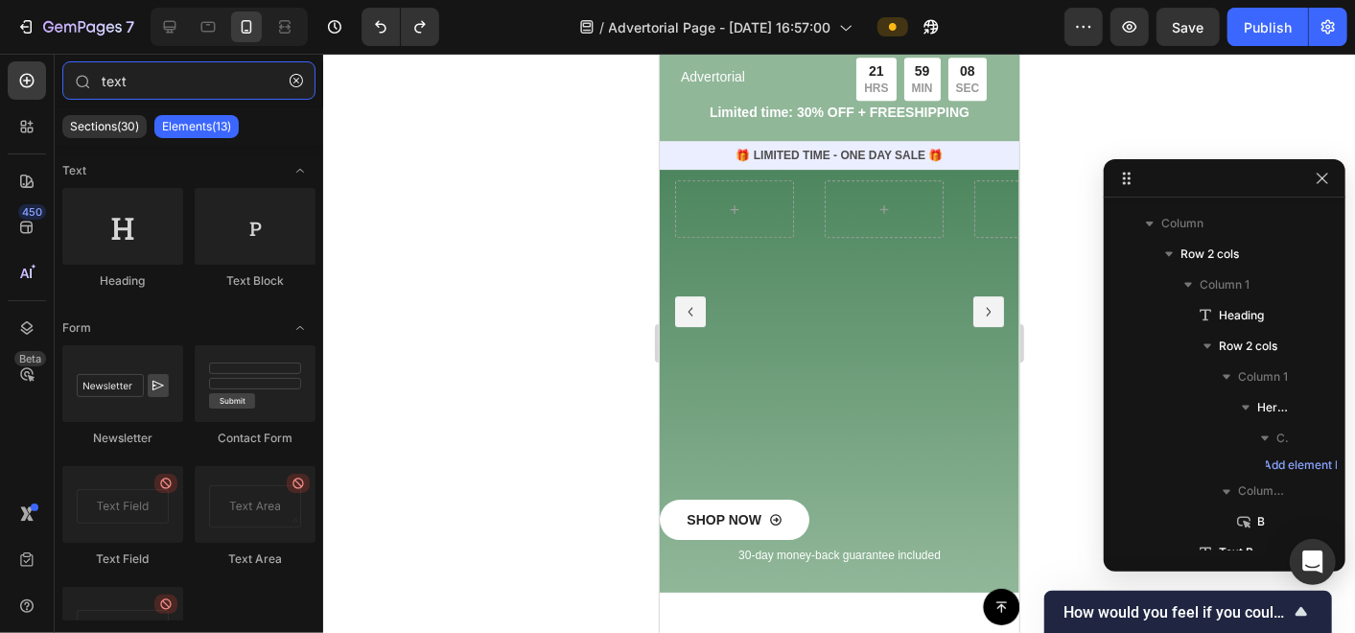
type input "tex"
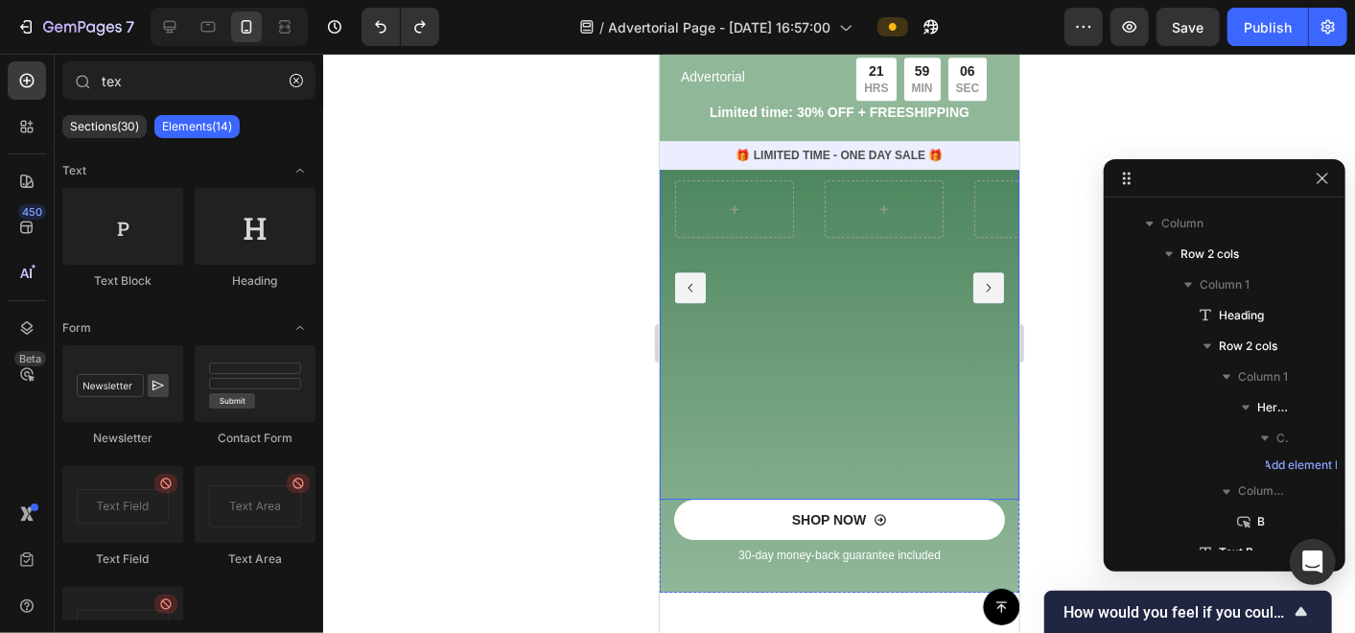
click at [723, 399] on div "Hero Banner" at bounding box center [734, 287] width 150 height 424
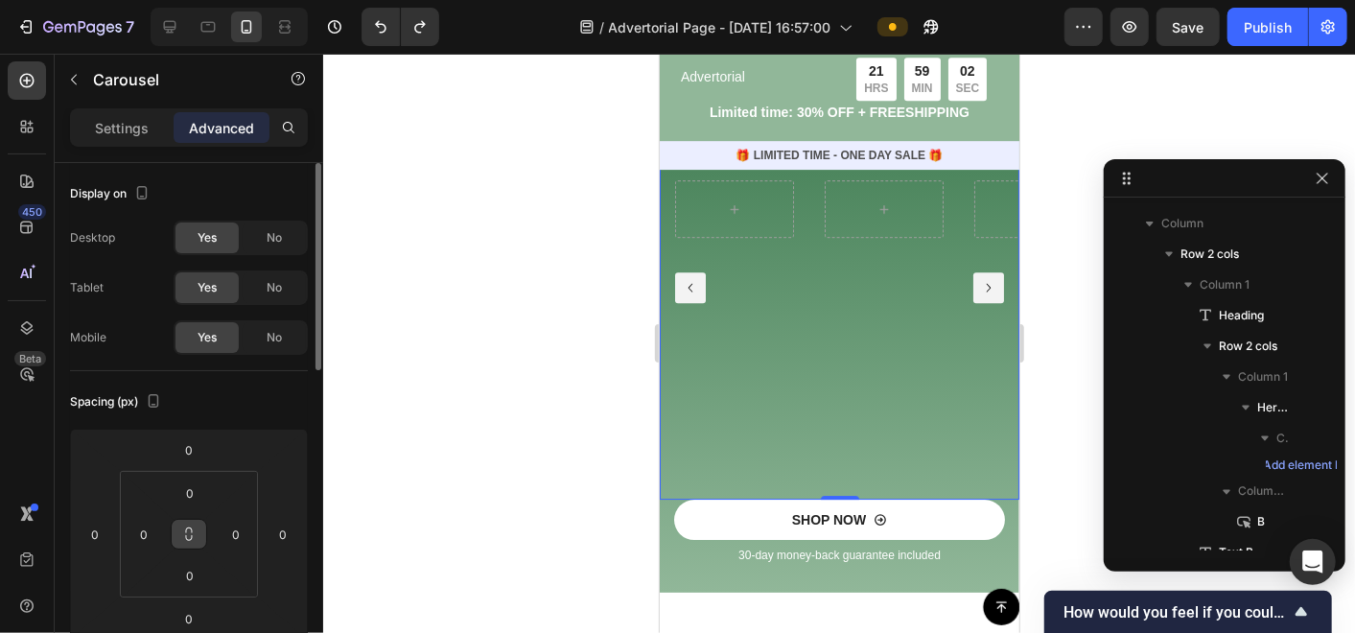
click at [199, 529] on button at bounding box center [189, 534] width 36 height 31
click at [192, 529] on icon at bounding box center [188, 533] width 15 height 15
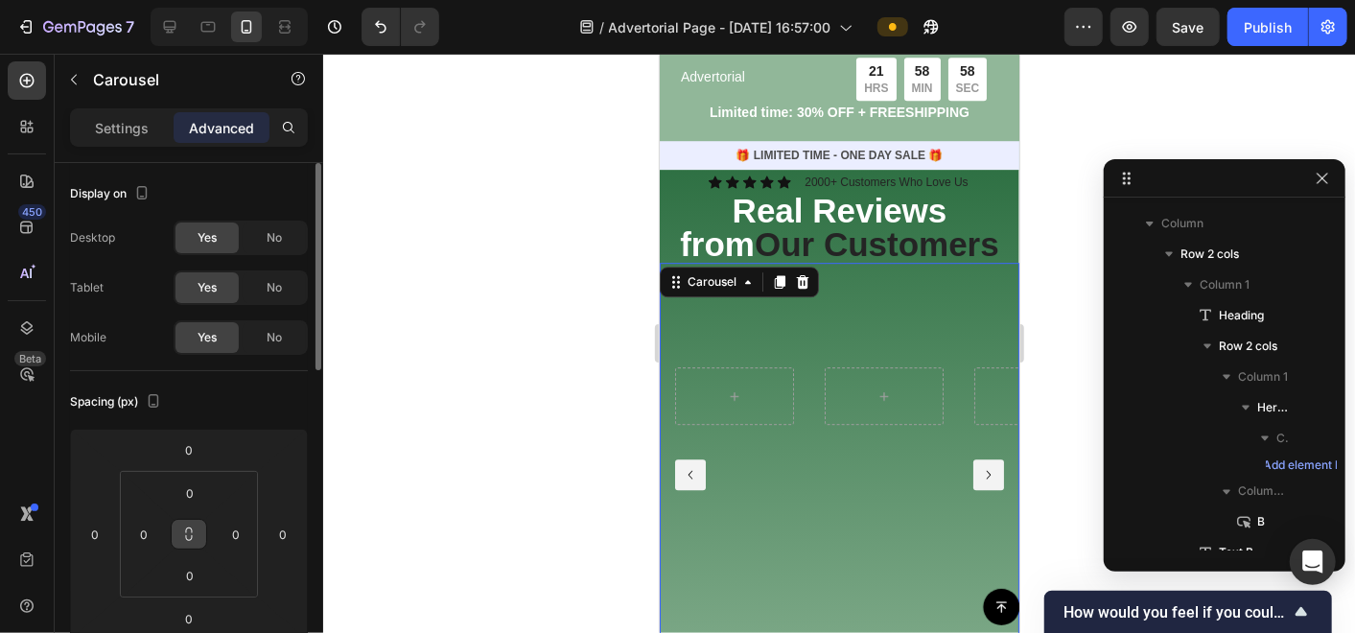
scroll to position [3090, 0]
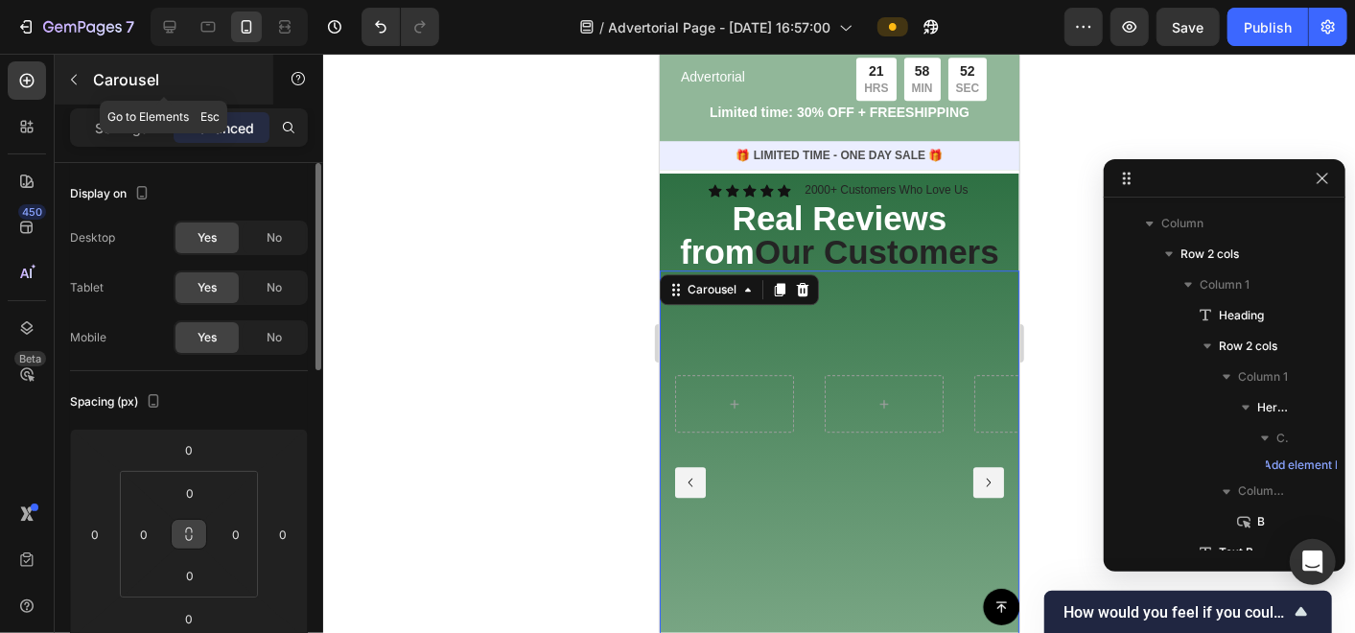
click at [154, 82] on p "Carousel" at bounding box center [174, 79] width 163 height 23
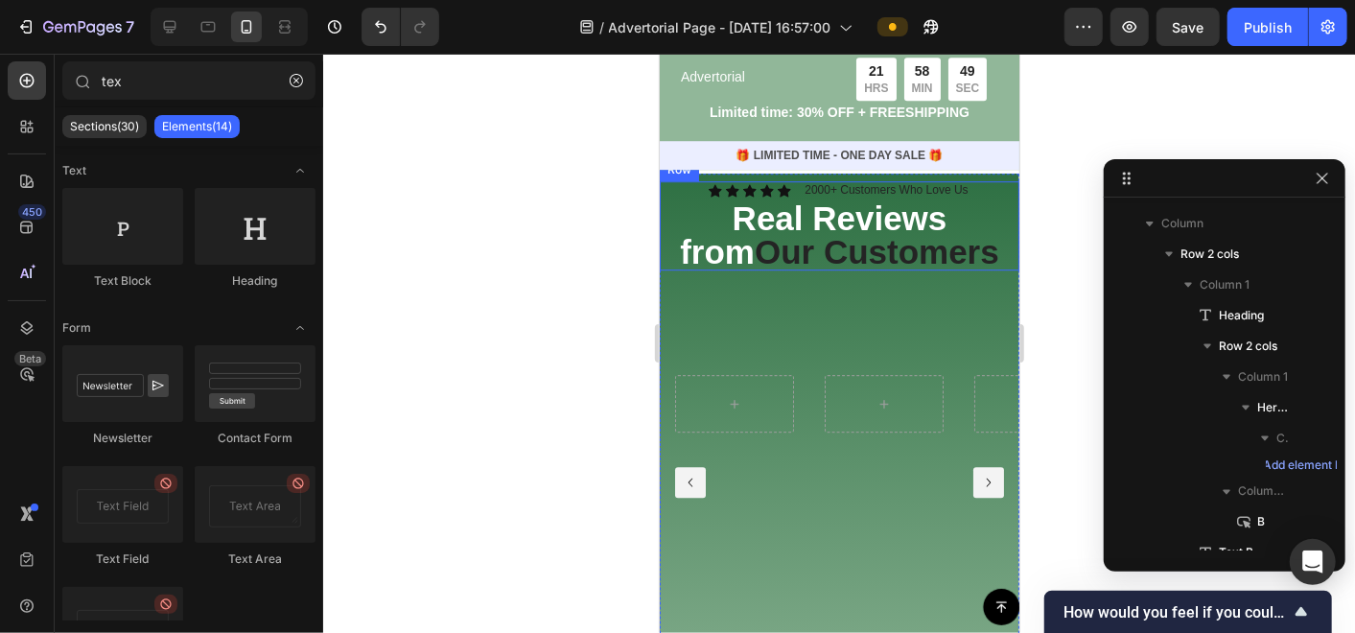
click at [666, 204] on div "Icon Icon Icon Icon Icon Icon List 2000+ Customers Who Love Us Text Block Row R…" at bounding box center [839, 225] width 360 height 90
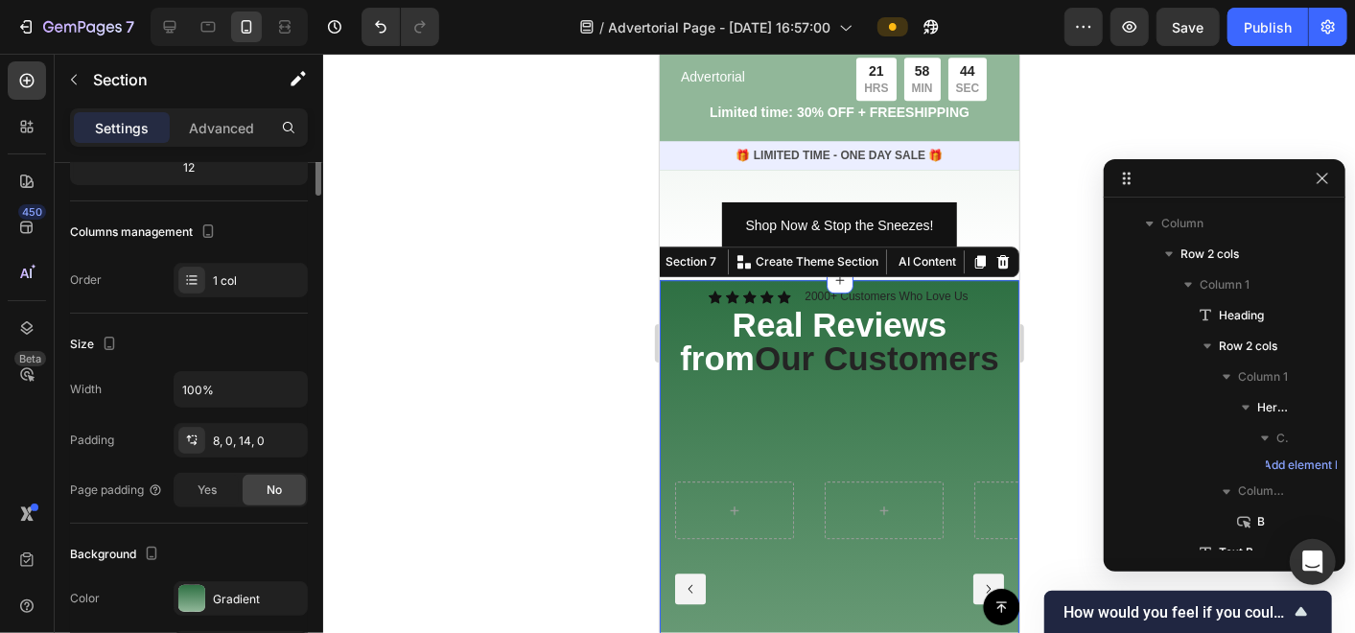
scroll to position [0, 0]
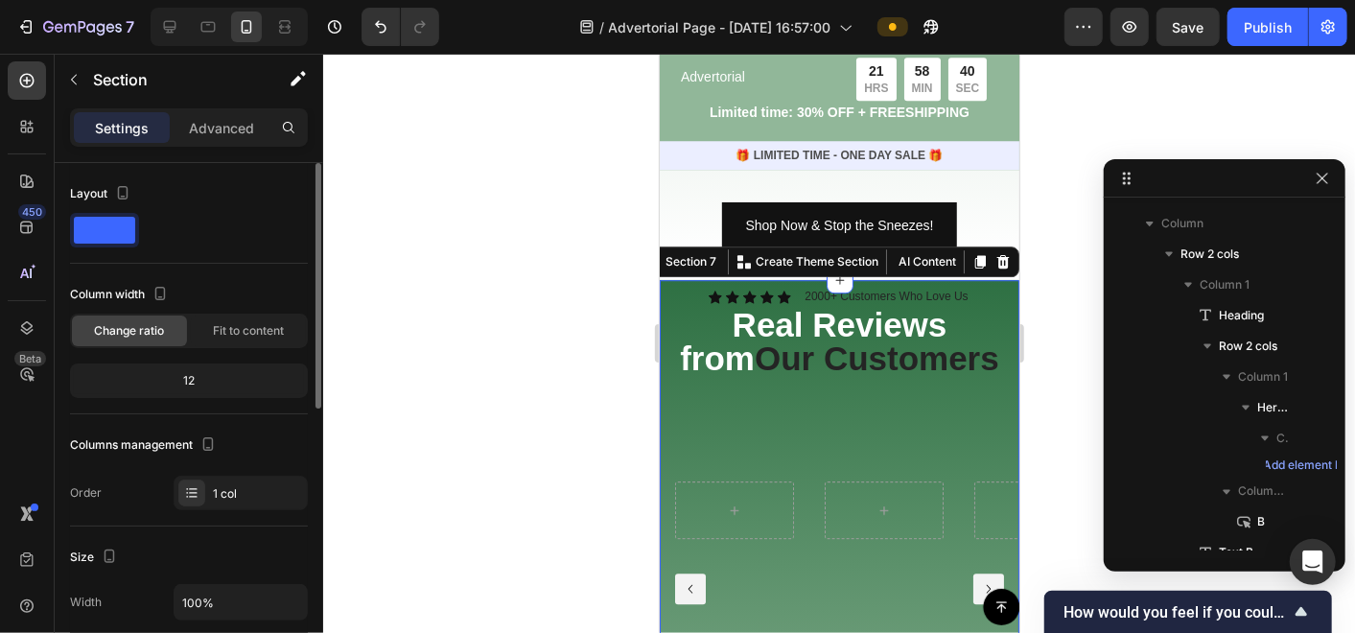
click at [194, 381] on div "12" at bounding box center [189, 380] width 230 height 27
click at [209, 120] on p "Advanced" at bounding box center [221, 128] width 65 height 20
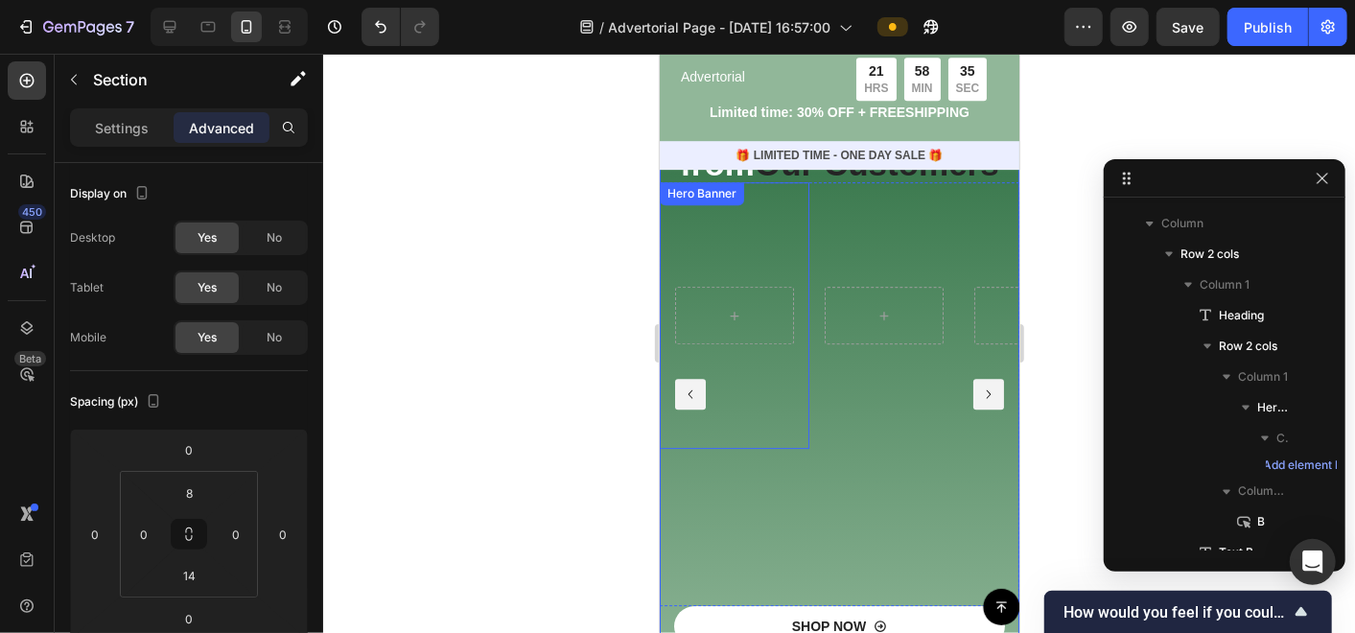
scroll to position [3303, 0]
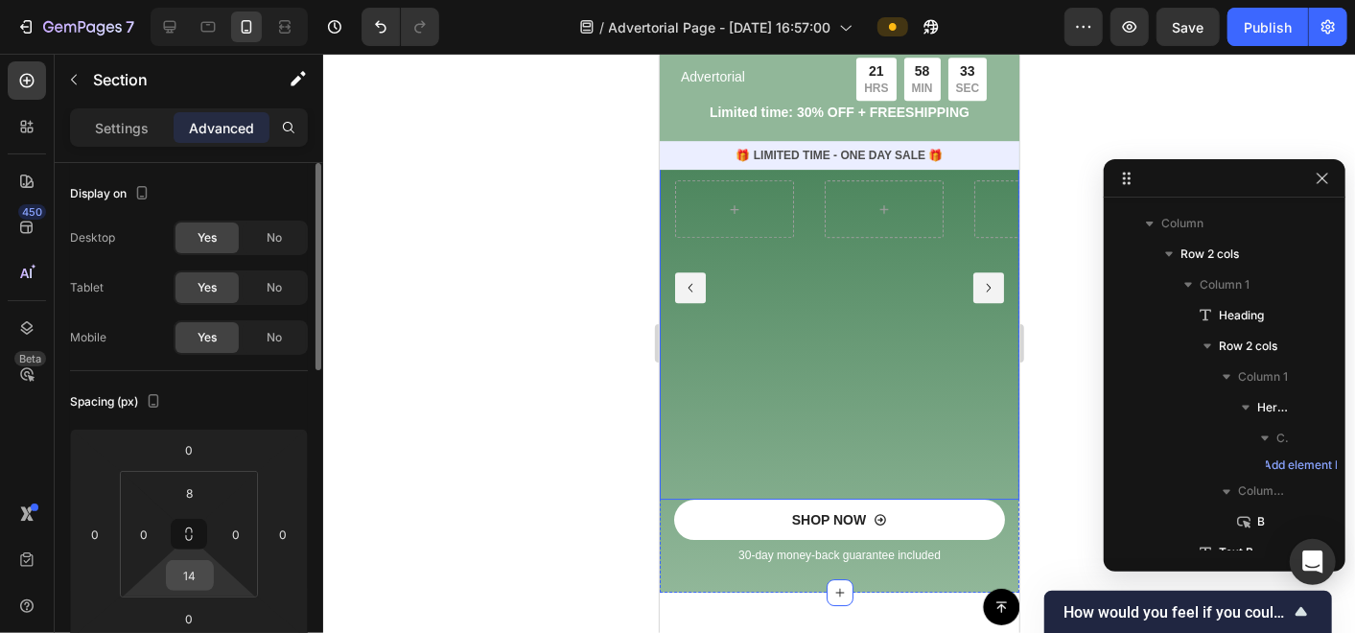
click at [205, 580] on input "14" at bounding box center [190, 575] width 38 height 29
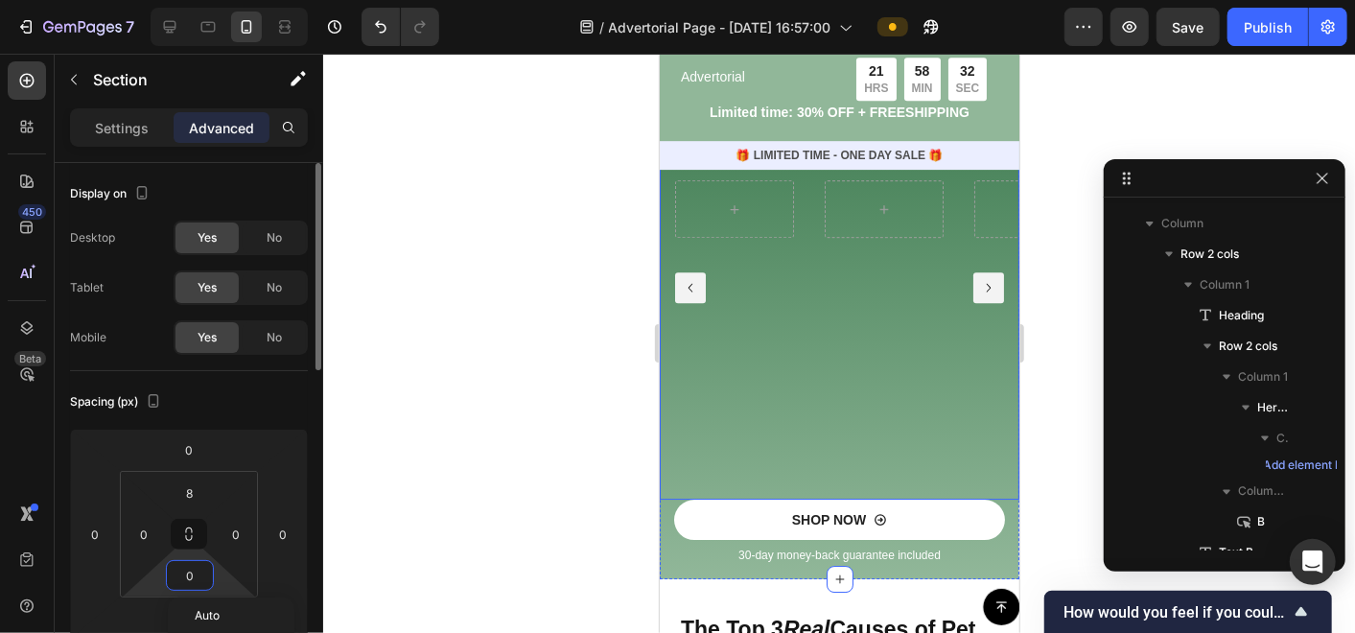
type input "0"
click at [479, 578] on div at bounding box center [839, 343] width 1032 height 579
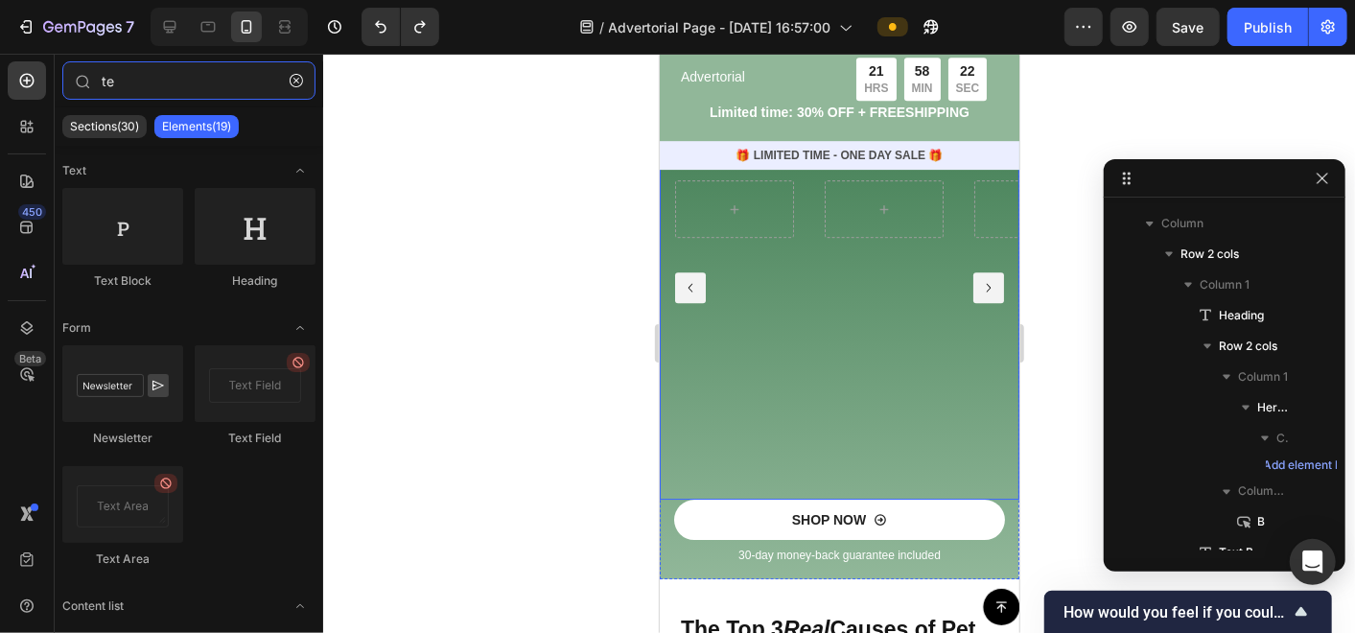
type input "te"
click at [569, 548] on div at bounding box center [839, 343] width 1032 height 579
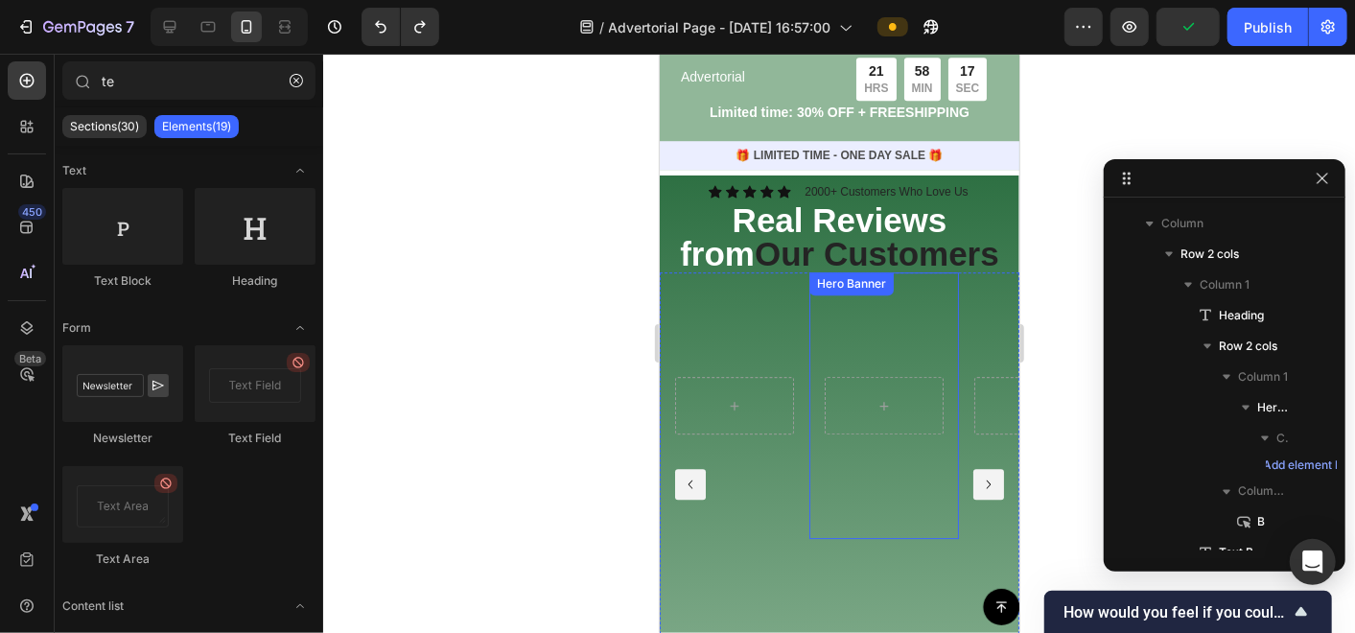
scroll to position [3090, 0]
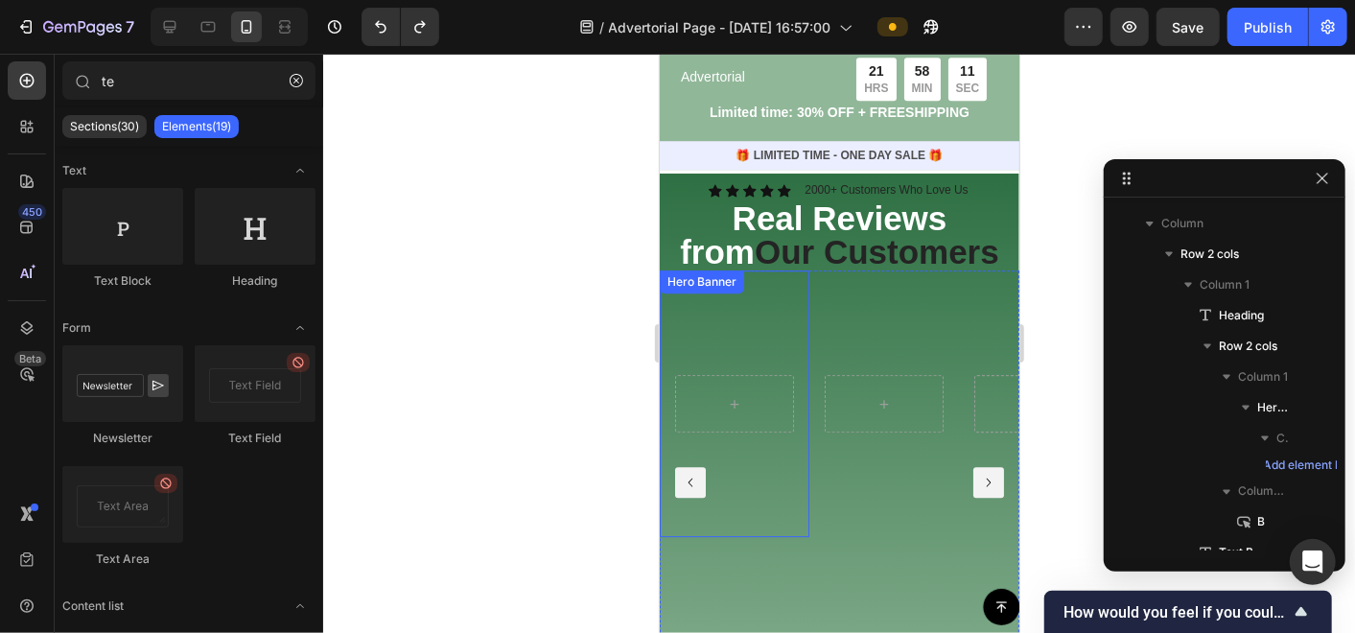
click at [791, 300] on video "Background Image" at bounding box center [734, 402] width 150 height 267
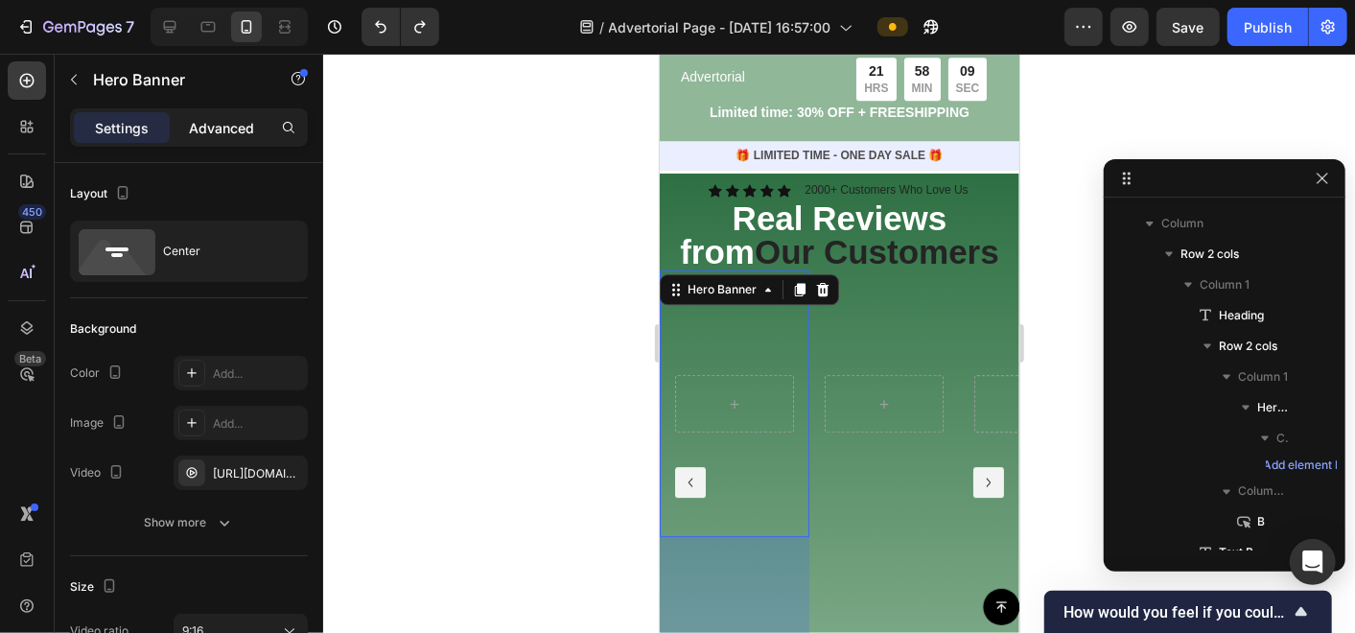
click at [214, 132] on p "Advanced" at bounding box center [221, 128] width 65 height 20
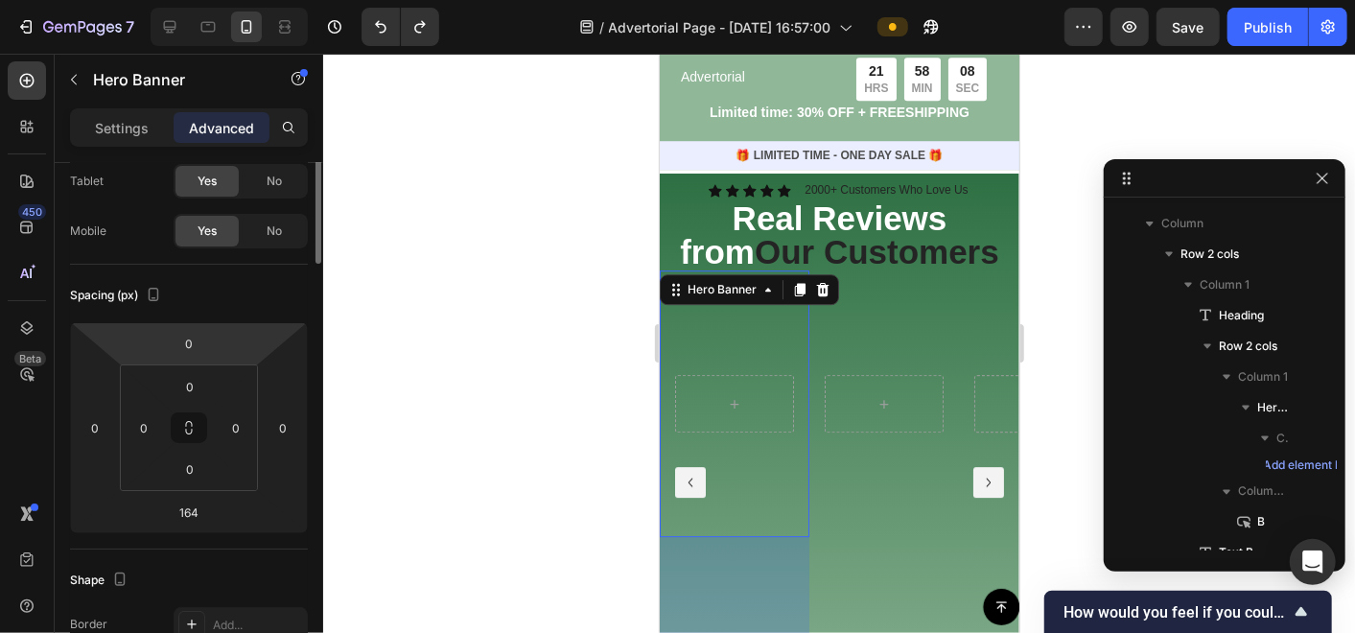
scroll to position [213, 0]
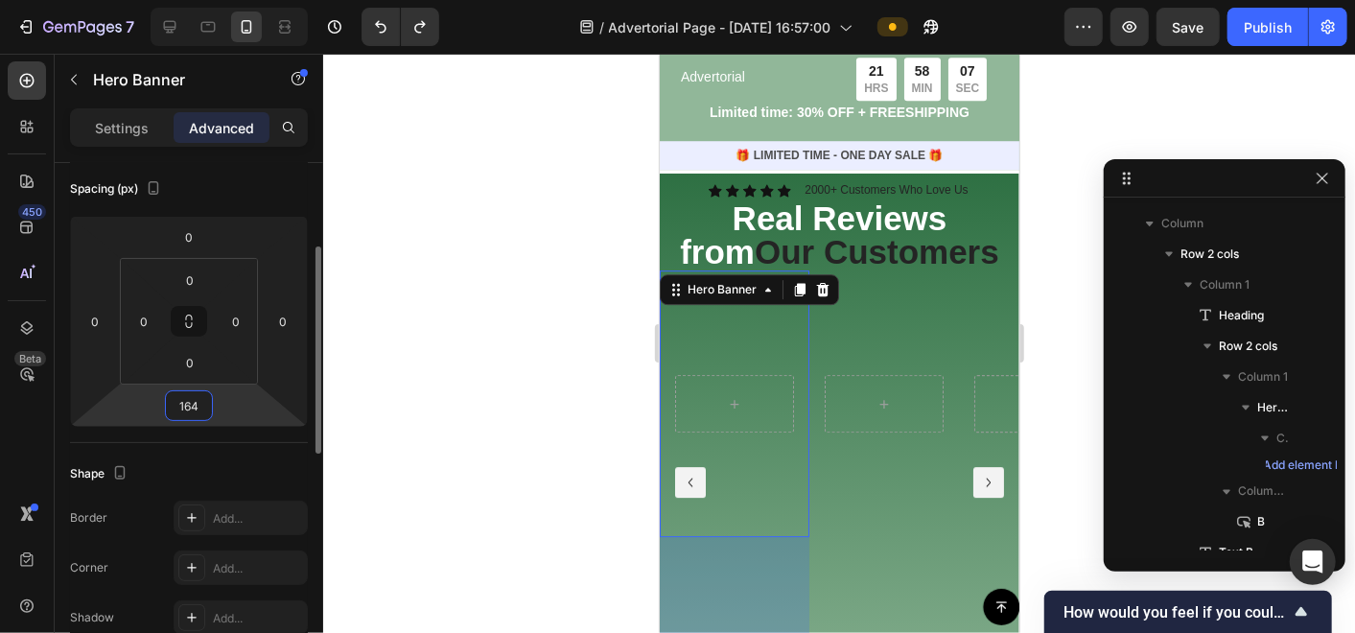
click at [196, 407] on input "164" at bounding box center [189, 405] width 38 height 29
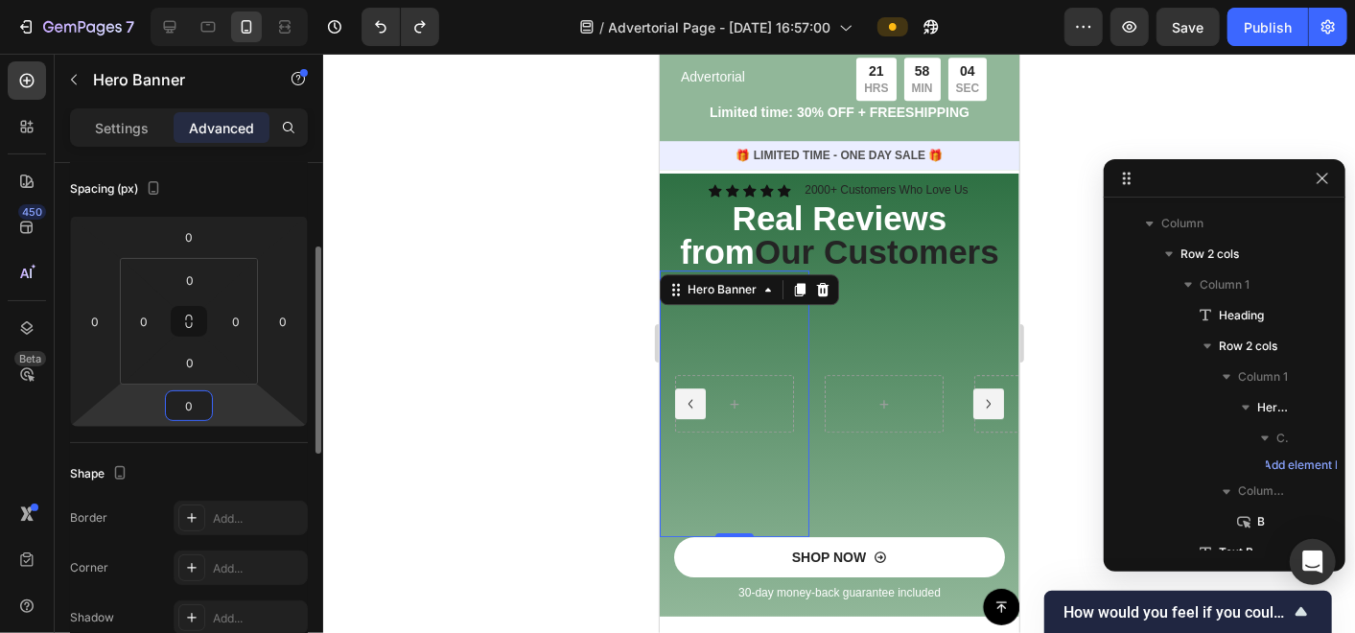
click at [198, 405] on input "0" at bounding box center [189, 405] width 38 height 29
drag, startPoint x: 198, startPoint y: 405, endPoint x: 177, endPoint y: 409, distance: 20.5
click at [177, 409] on input "0" at bounding box center [189, 405] width 38 height 29
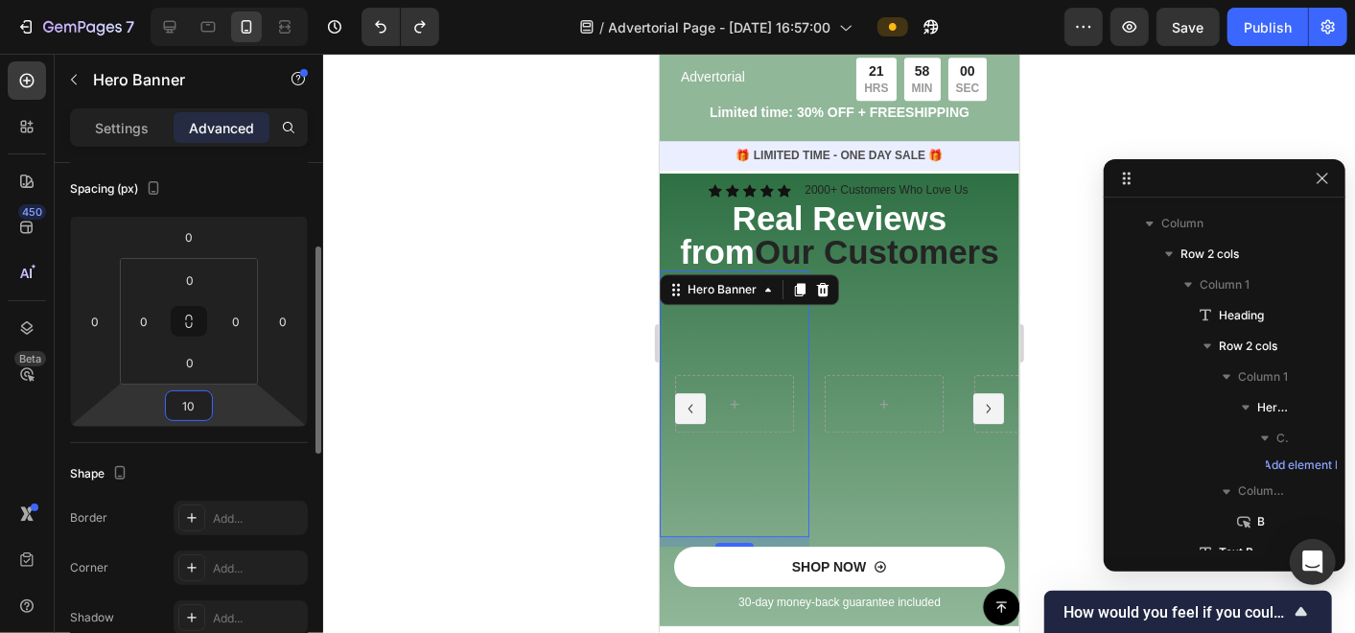
click at [177, 409] on input "10" at bounding box center [189, 405] width 38 height 29
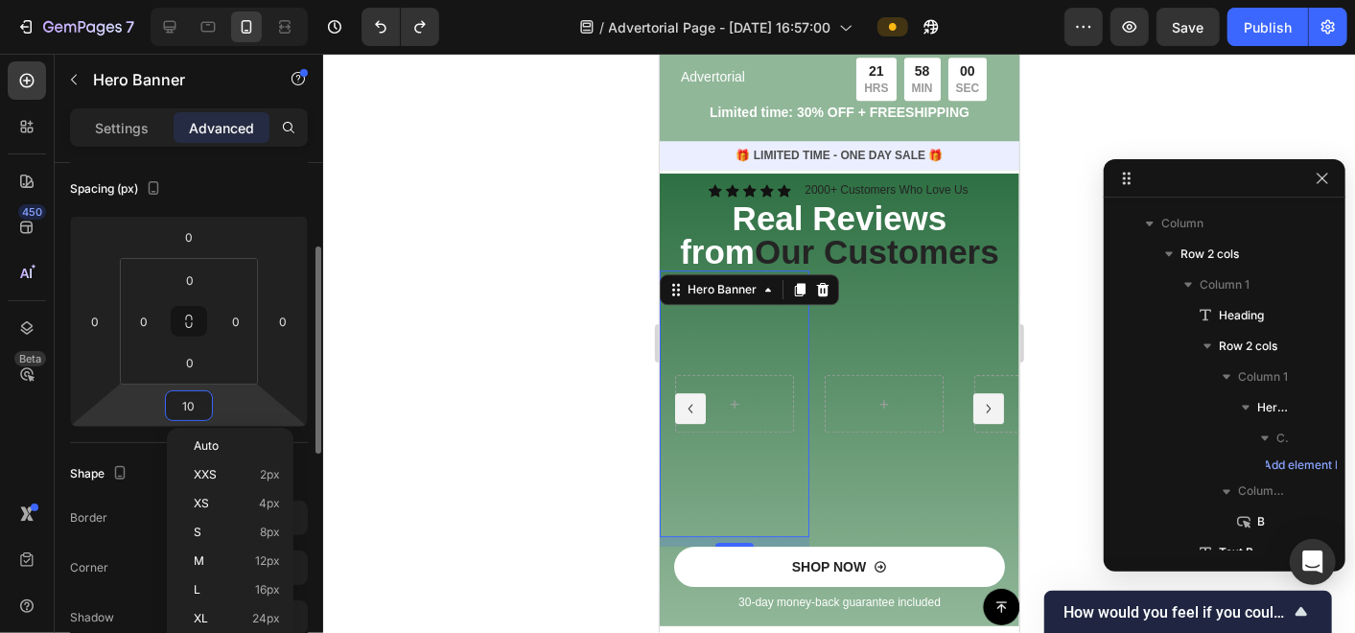
click at [177, 409] on input "10" at bounding box center [189, 405] width 38 height 29
click at [205, 553] on div "M 12px" at bounding box center [230, 561] width 119 height 29
type input "12"
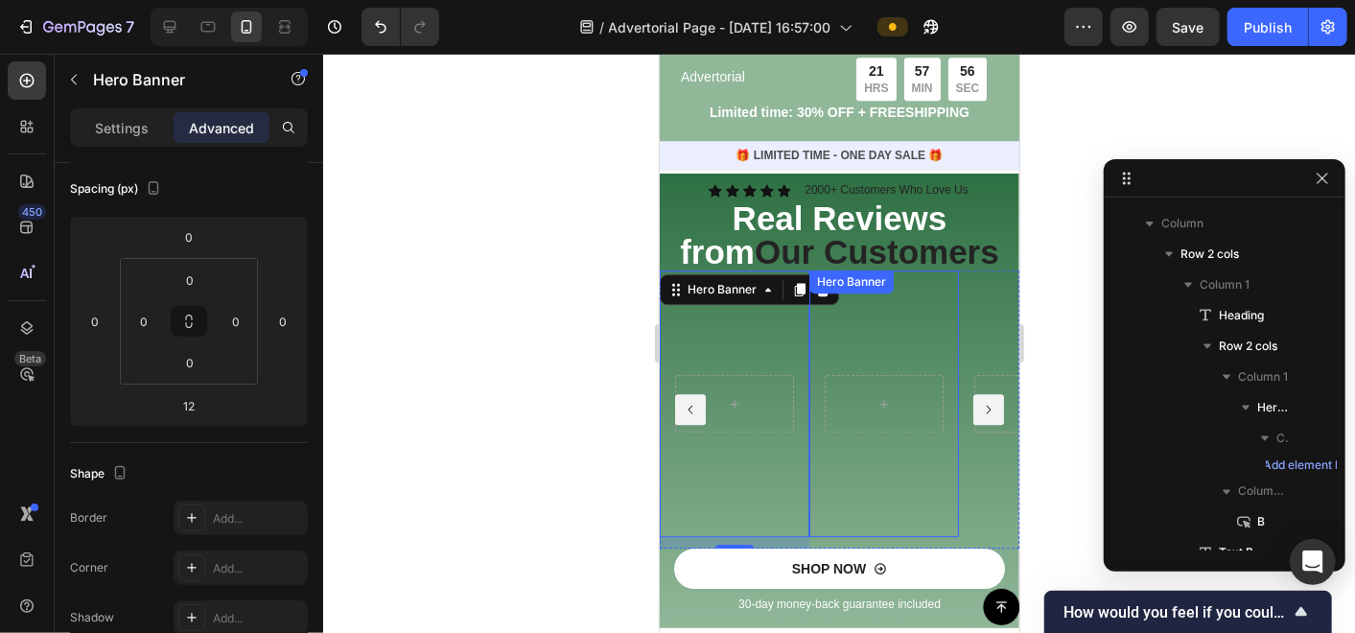
click at [905, 536] on video "Background Image" at bounding box center [883, 402] width 150 height 267
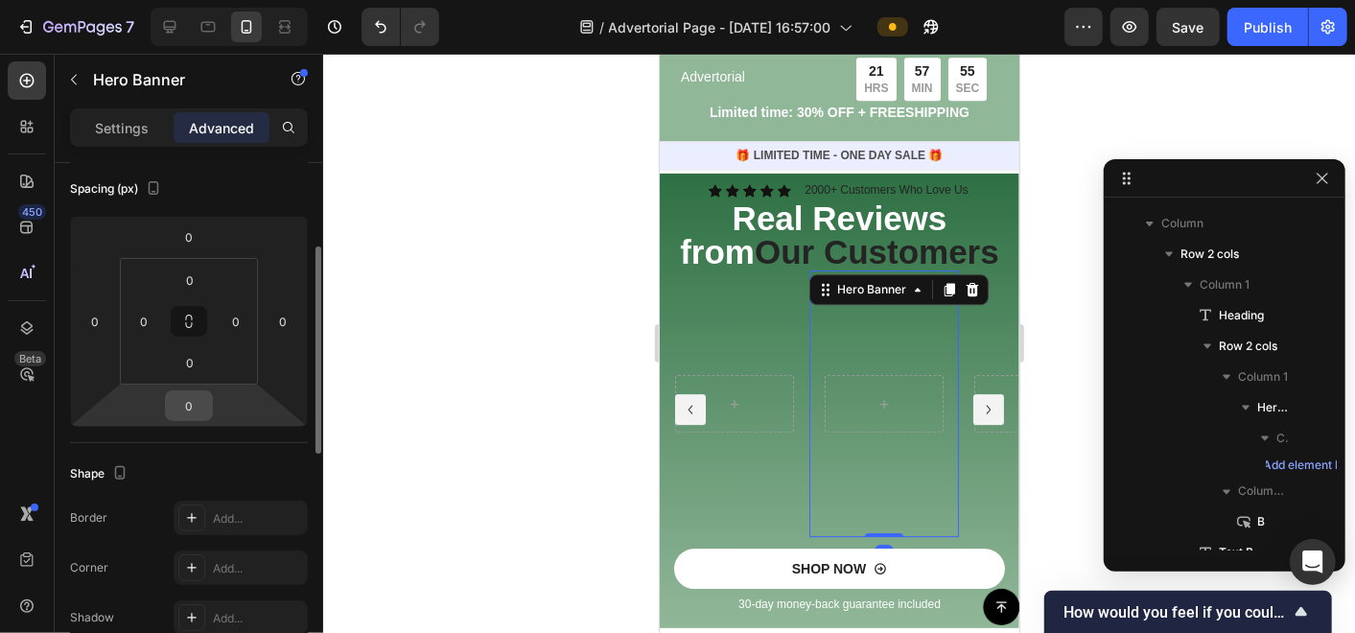
click at [187, 409] on input "0" at bounding box center [189, 405] width 38 height 29
type input "12"
click at [475, 460] on div at bounding box center [839, 343] width 1032 height 579
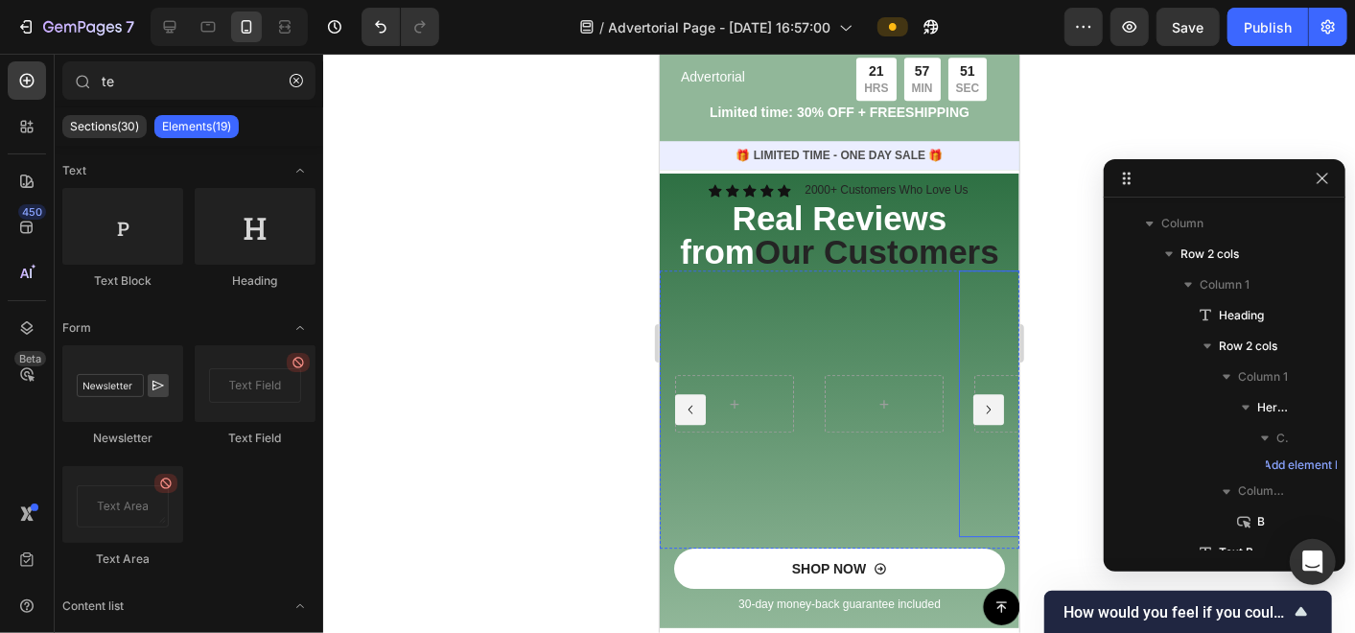
click at [984, 536] on video "Background Image" at bounding box center [1033, 402] width 150 height 267
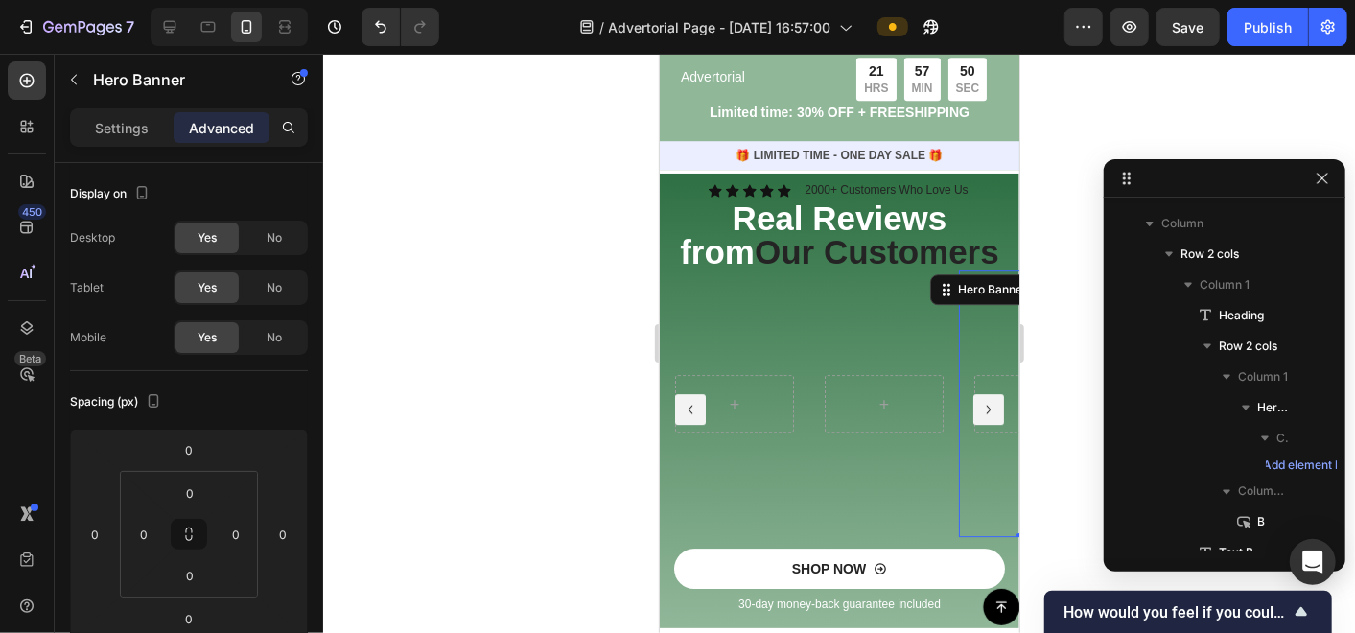
click at [969, 533] on video "Background Image" at bounding box center [1033, 402] width 150 height 267
click at [976, 520] on video "Background Image" at bounding box center [1033, 402] width 150 height 267
click at [184, 571] on input "0" at bounding box center [190, 575] width 38 height 29
type input "12"
click at [401, 480] on div at bounding box center [839, 343] width 1032 height 579
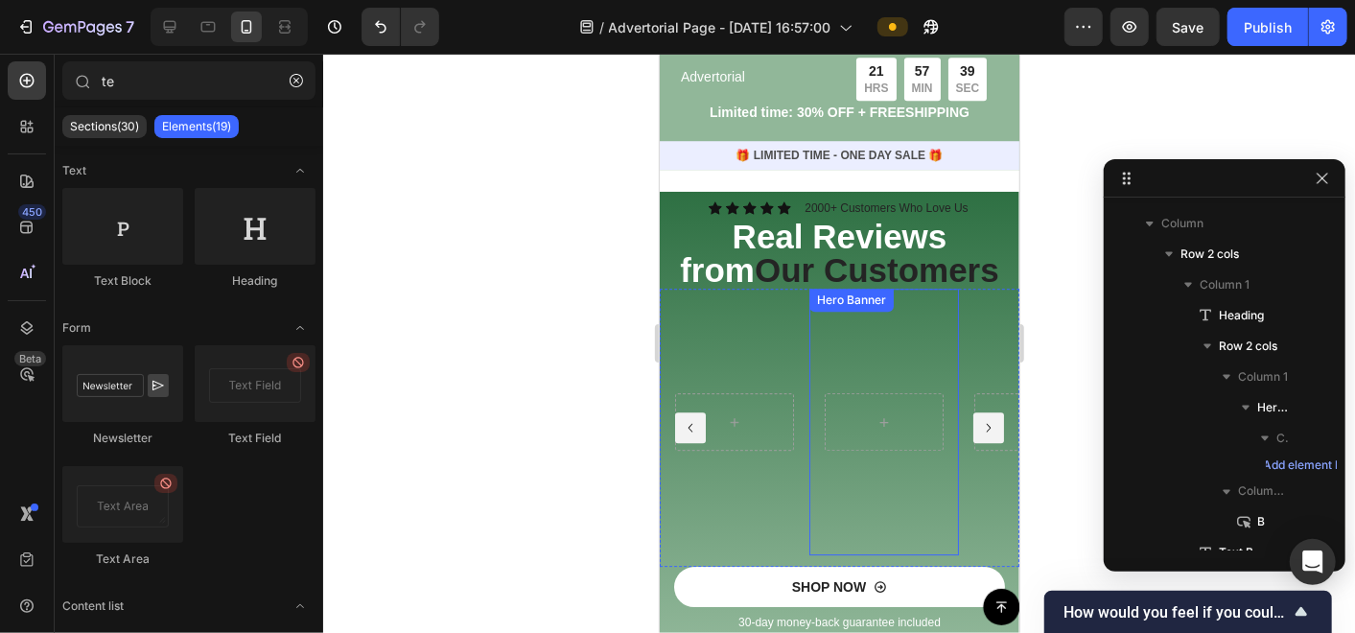
scroll to position [3303, 0]
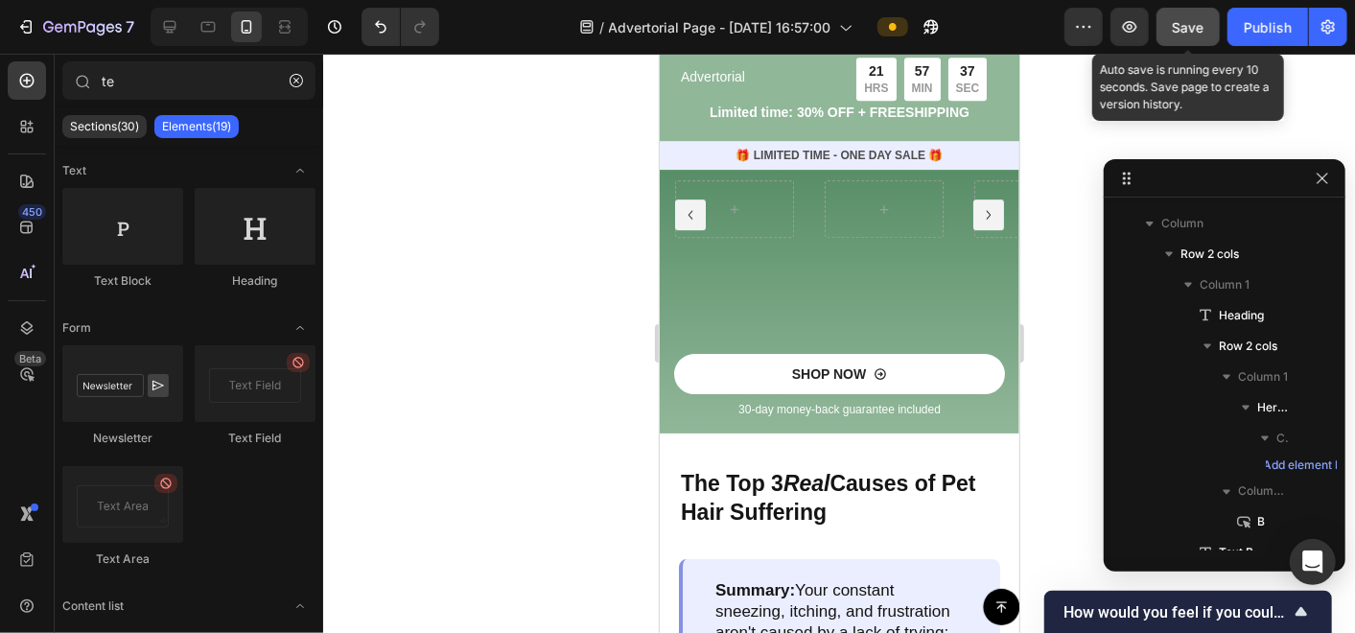
click at [1208, 31] on button "Save" at bounding box center [1188, 27] width 63 height 38
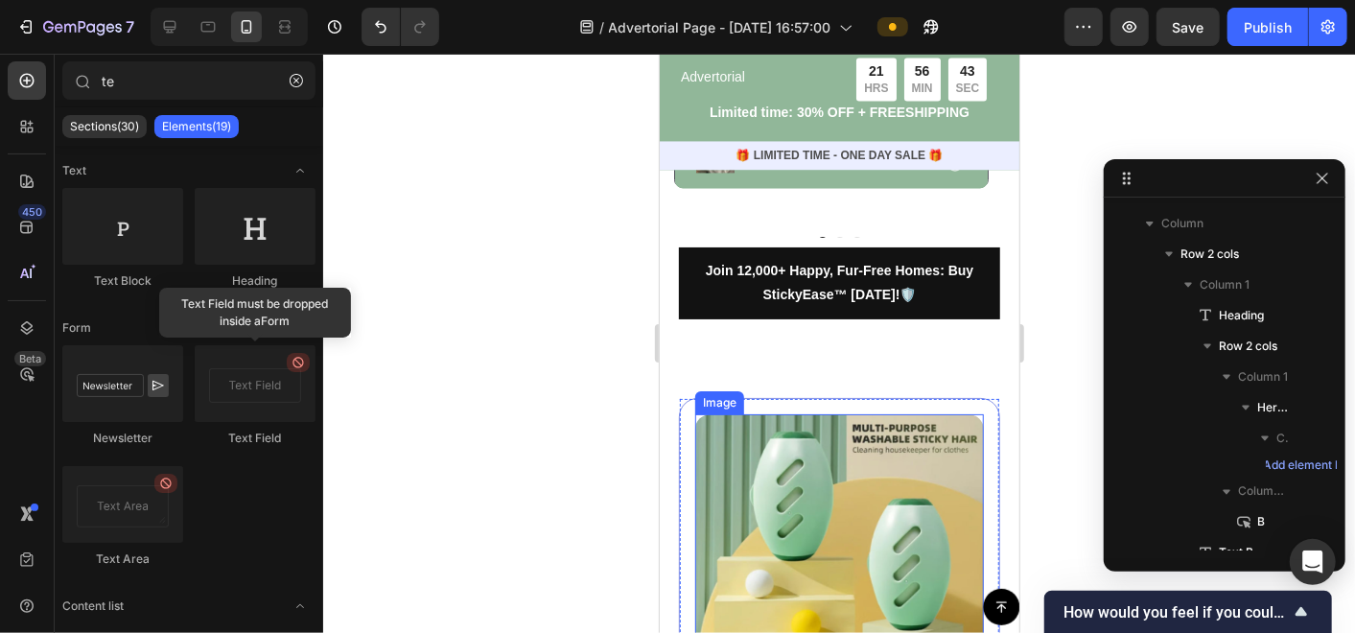
scroll to position [6286, 0]
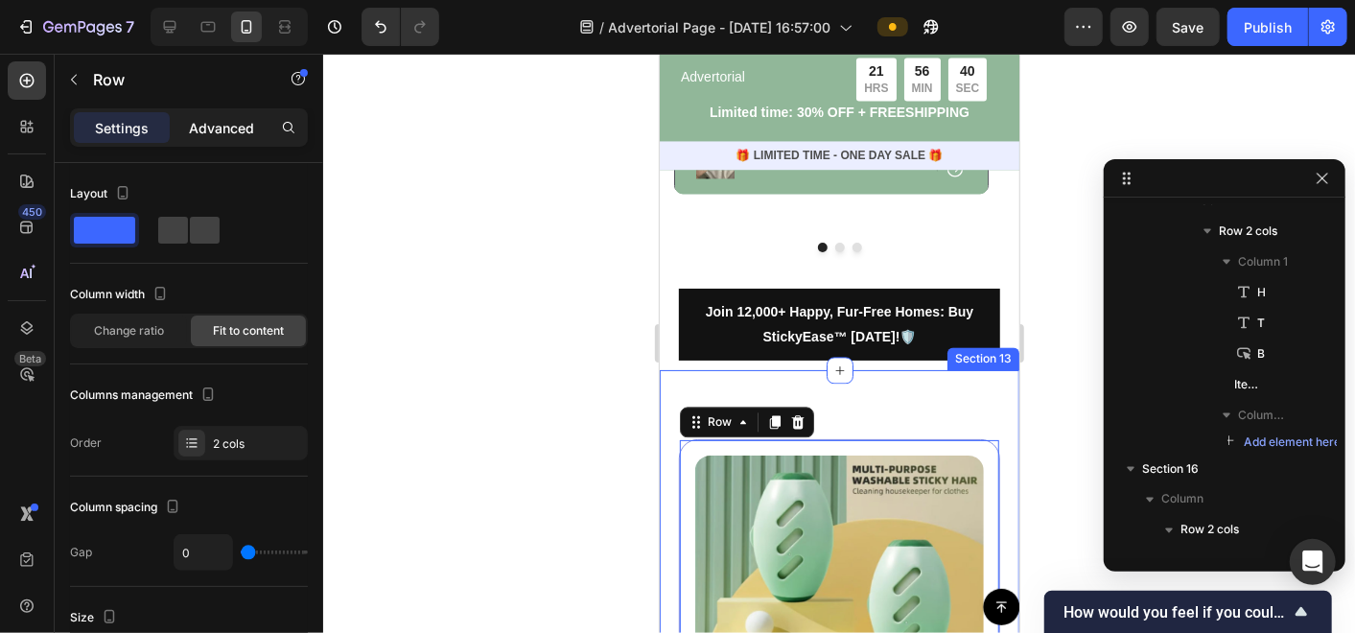
click at [232, 135] on p "Advanced" at bounding box center [221, 128] width 65 height 20
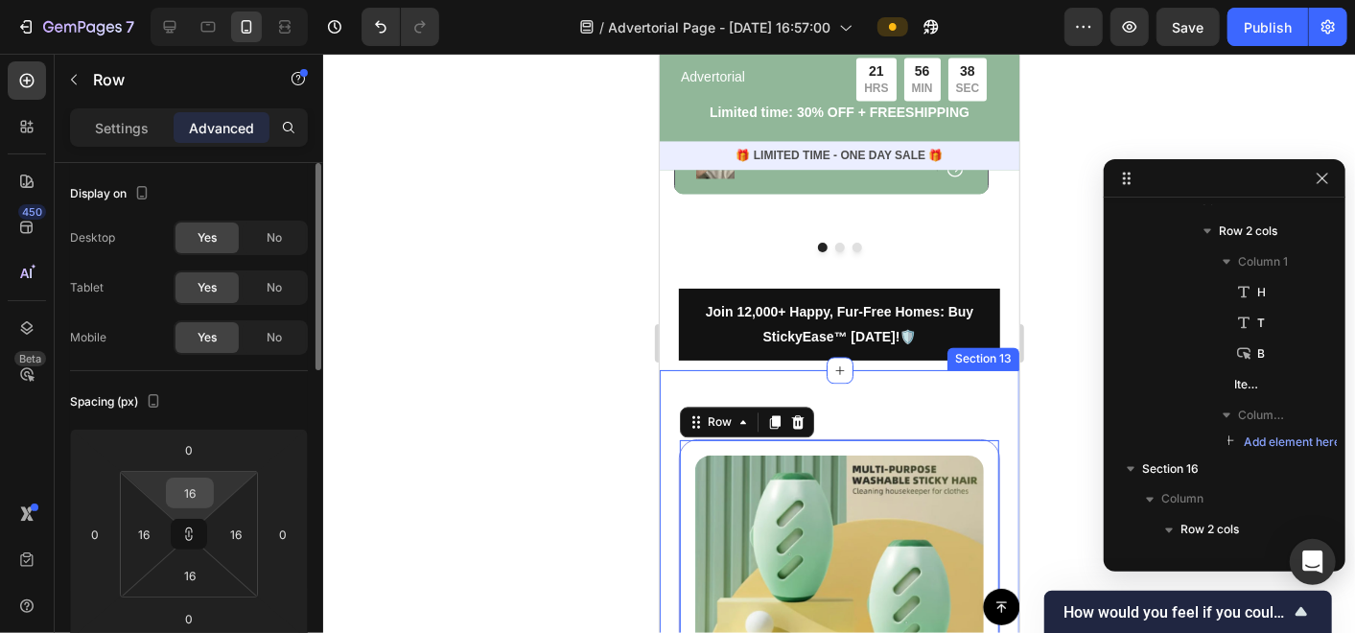
click at [203, 501] on input "16" at bounding box center [190, 493] width 38 height 29
type input "1"
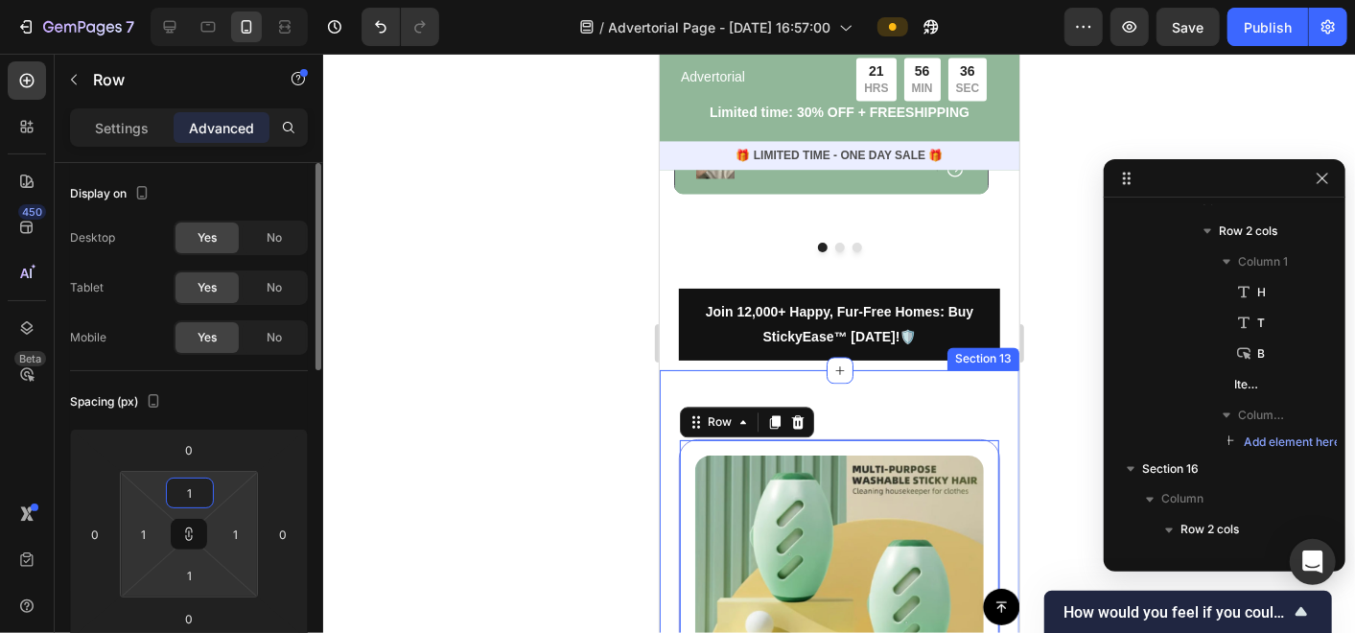
type input "10"
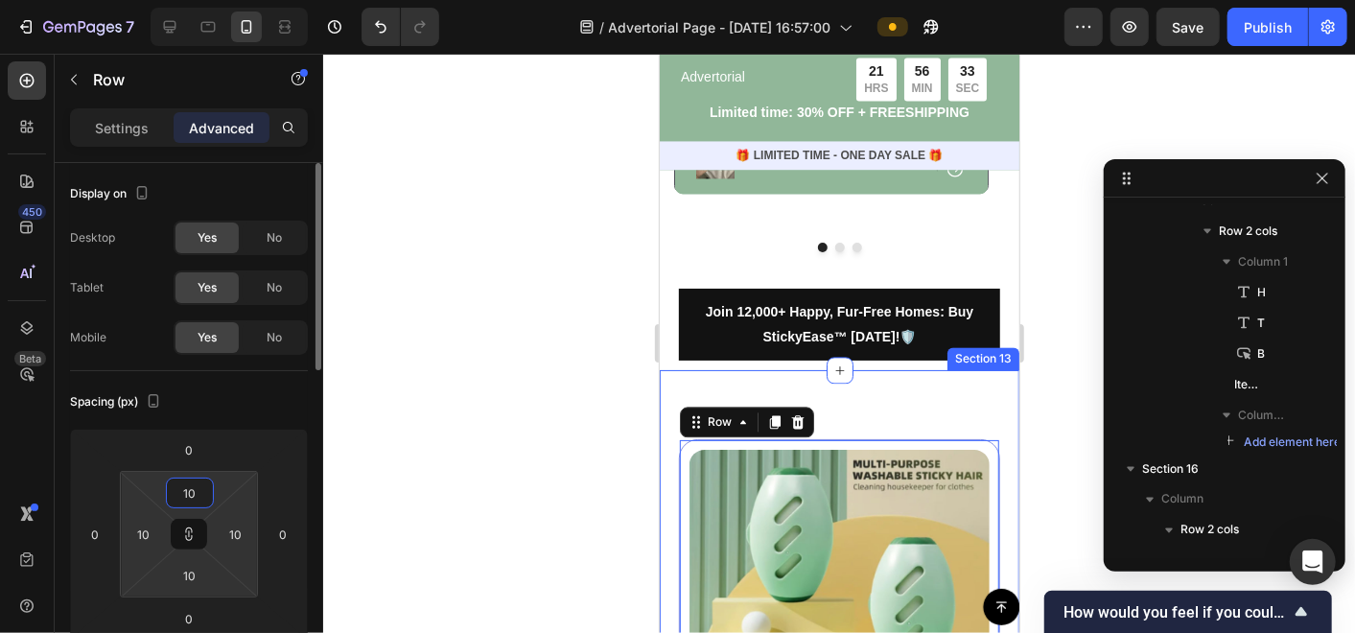
drag, startPoint x: 203, startPoint y: 501, endPoint x: 177, endPoint y: 497, distance: 26.2
click at [177, 497] on input "10" at bounding box center [190, 493] width 38 height 29
type input "0"
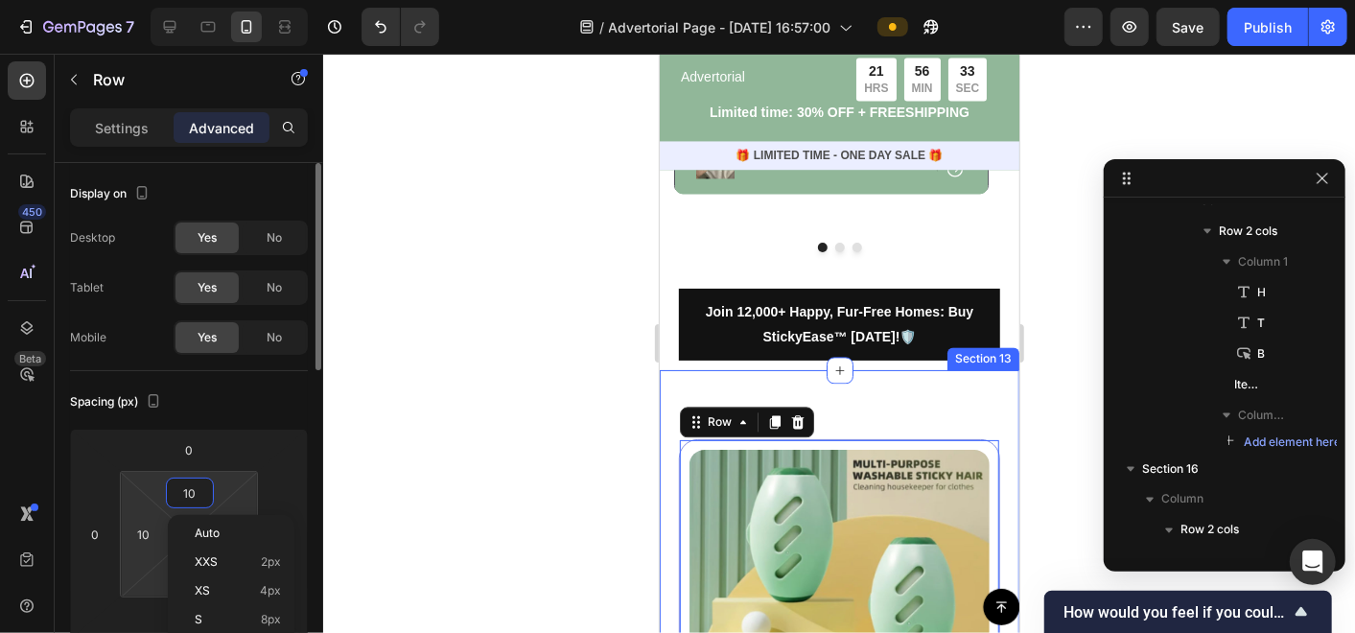
type input "0"
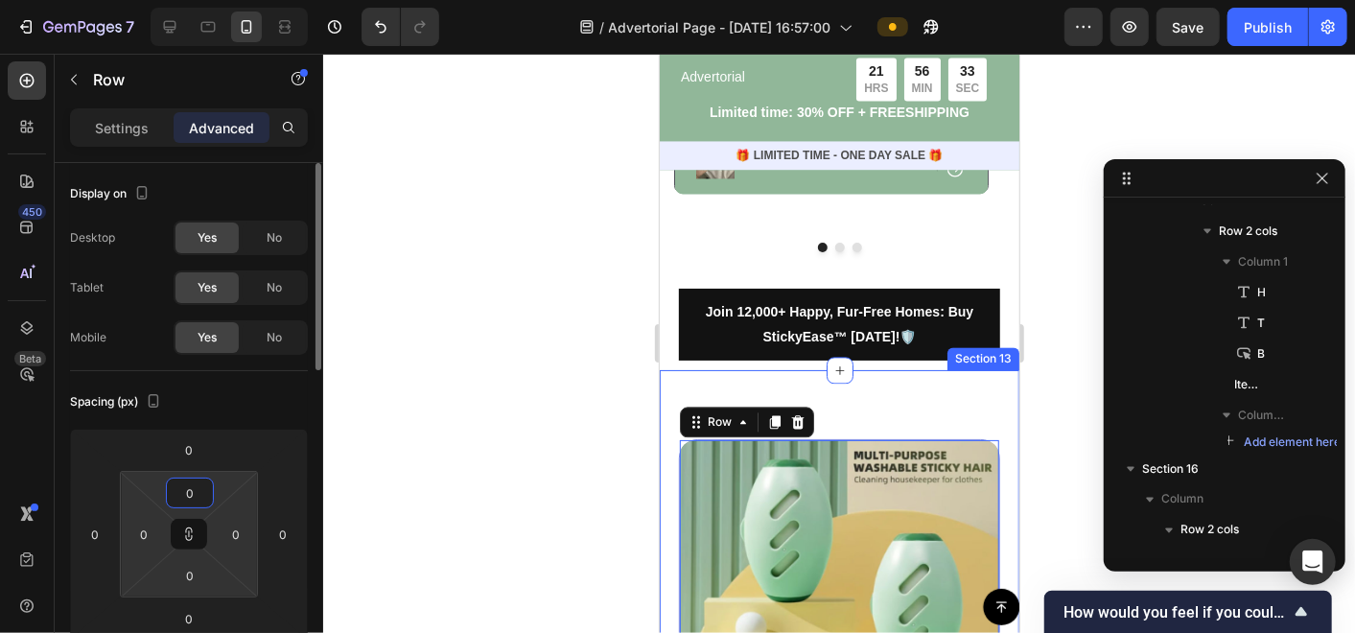
type input "0"
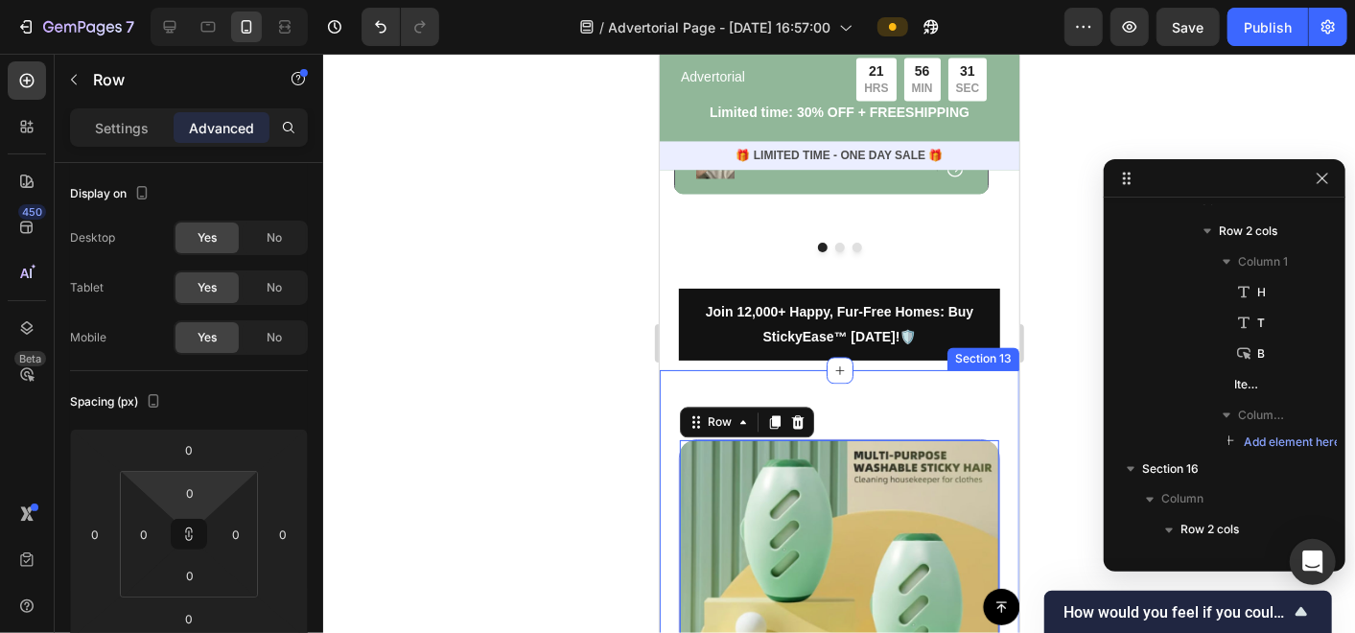
click at [556, 278] on div at bounding box center [839, 343] width 1032 height 579
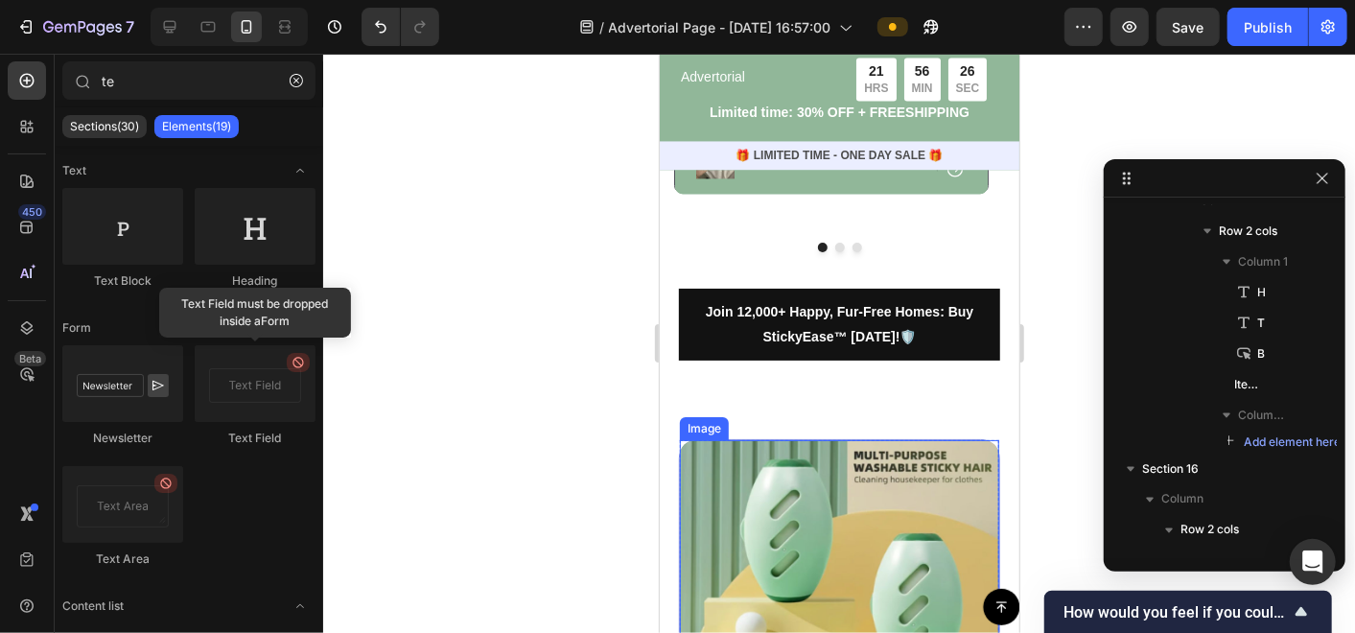
click at [757, 439] on img at bounding box center [838, 598] width 319 height 319
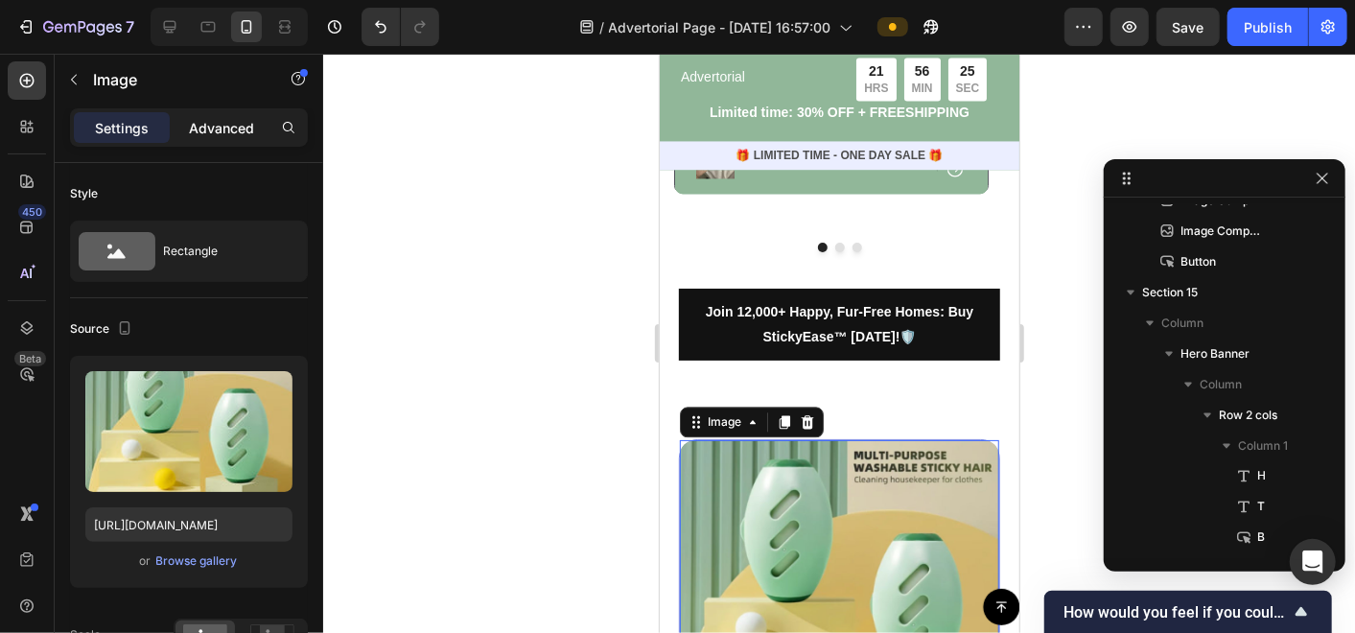
click at [231, 135] on p "Advanced" at bounding box center [221, 128] width 65 height 20
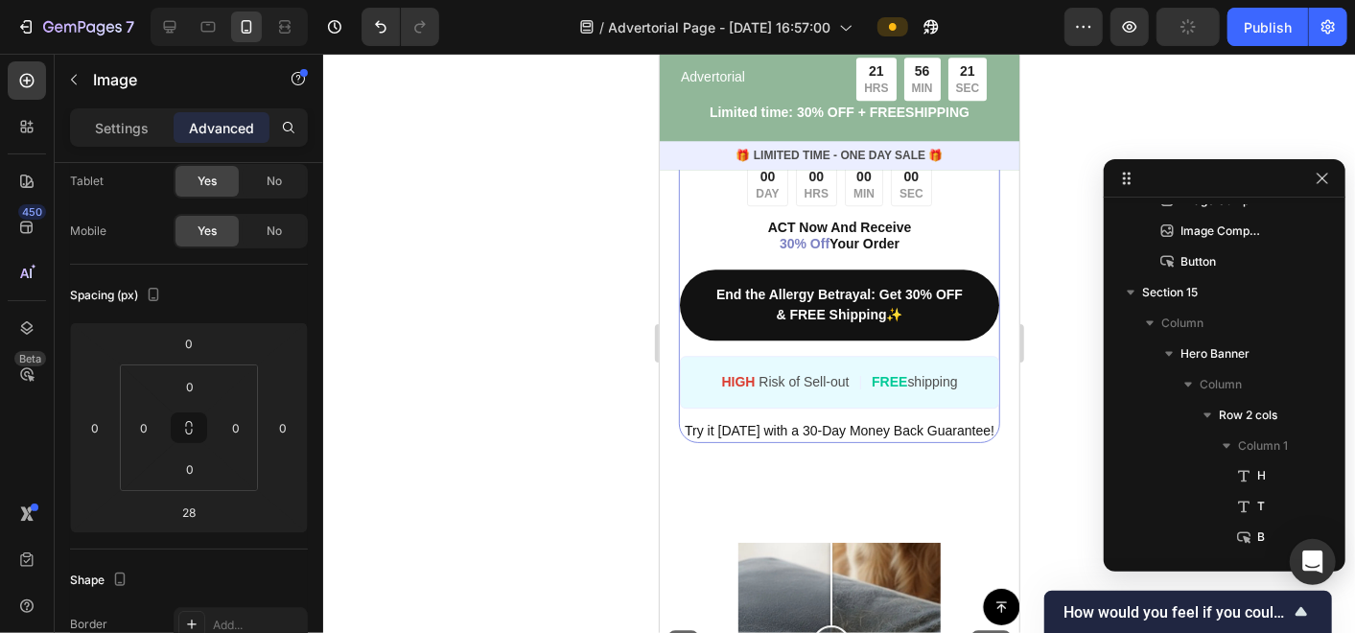
scroll to position [6926, 0]
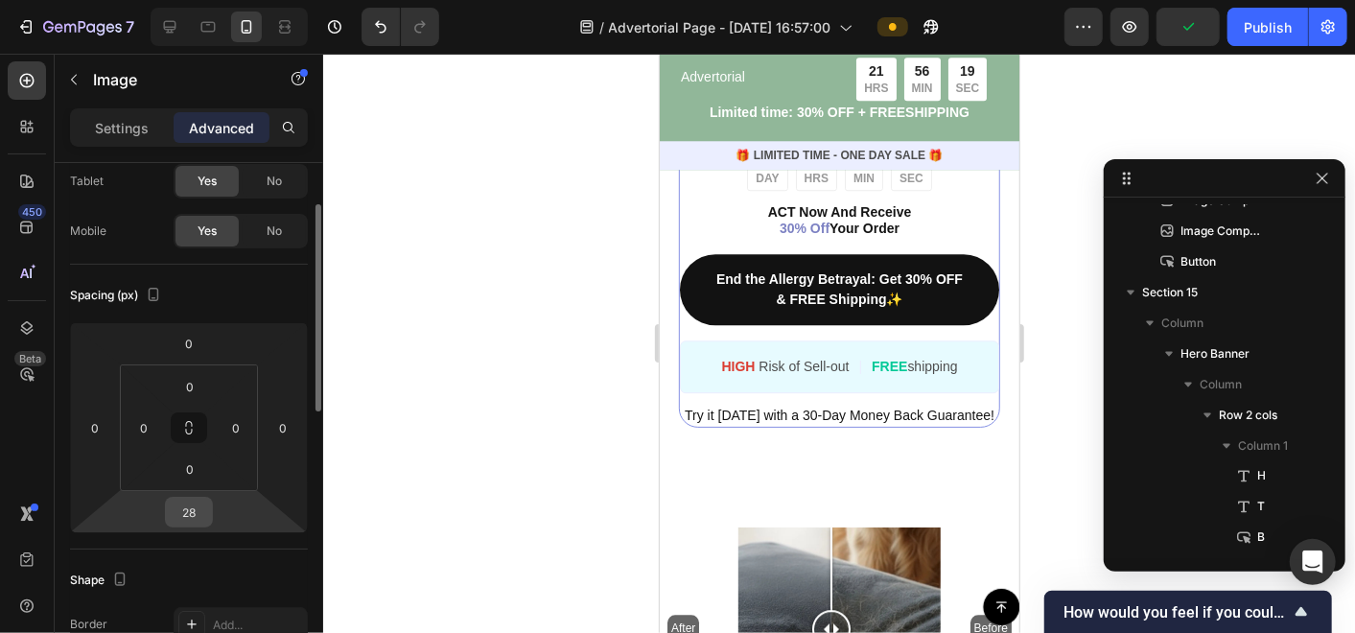
click at [199, 513] on input "28" at bounding box center [189, 512] width 38 height 29
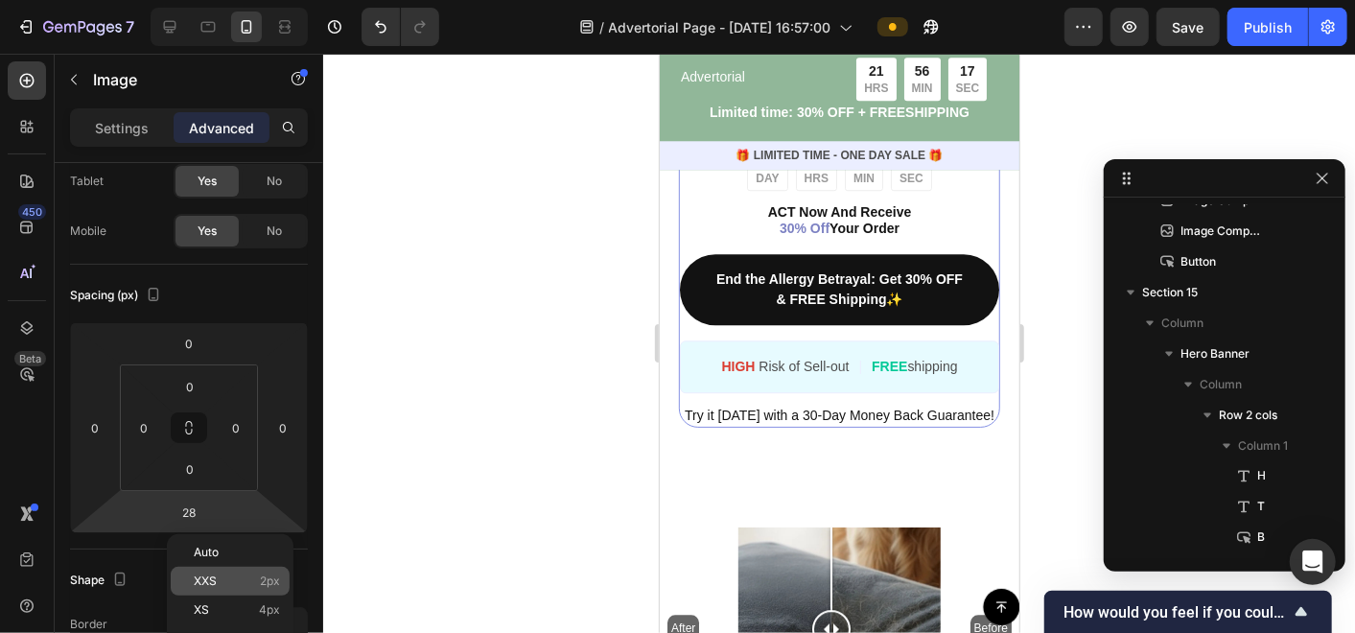
click at [215, 576] on span "XXS" at bounding box center [205, 580] width 23 height 13
type input "2"
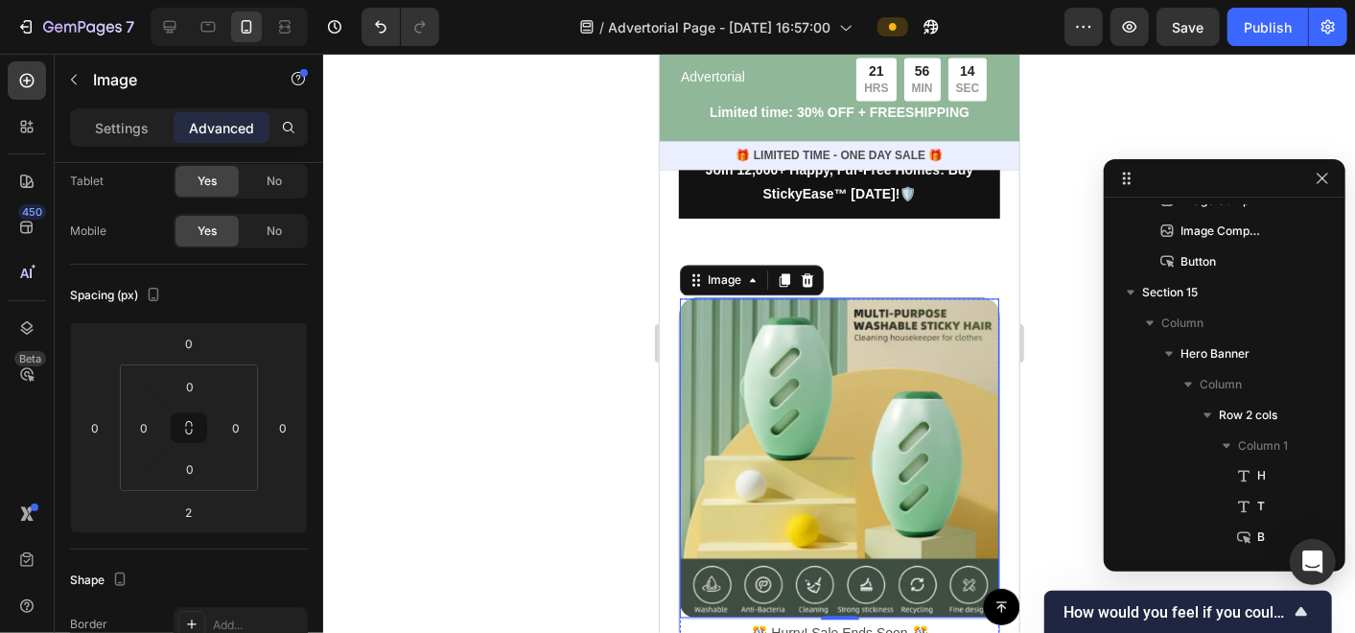
scroll to position [6286, 0]
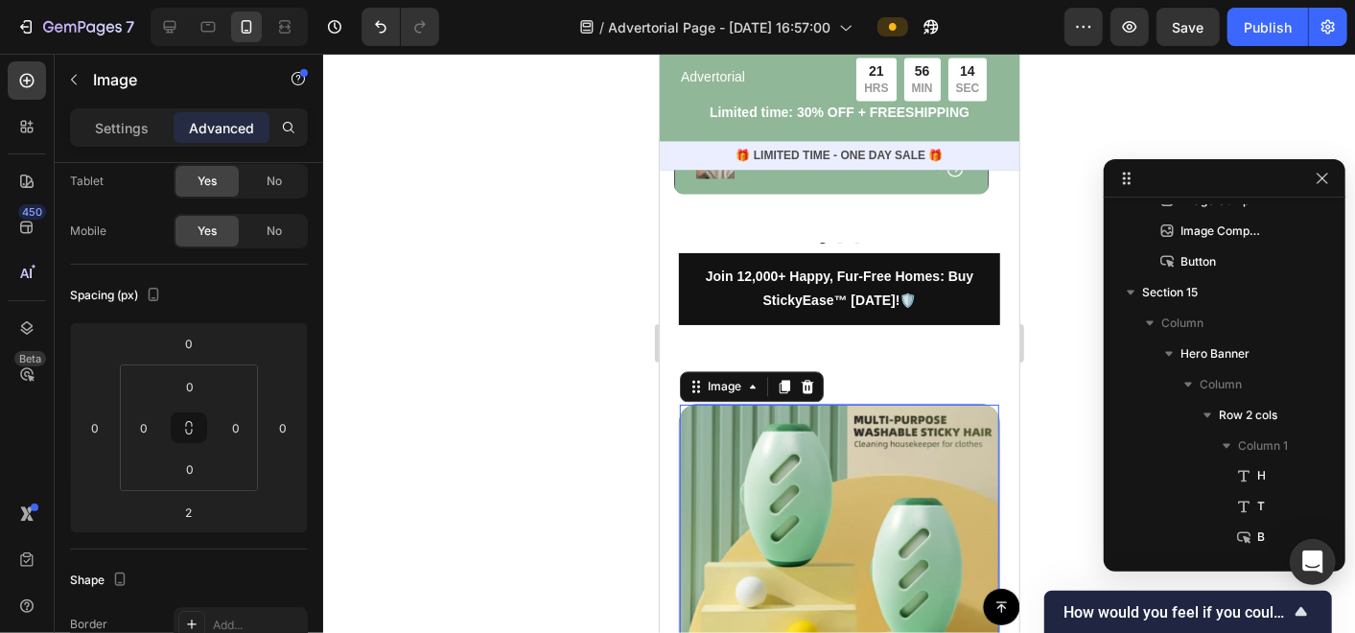
click at [611, 360] on div at bounding box center [839, 343] width 1032 height 579
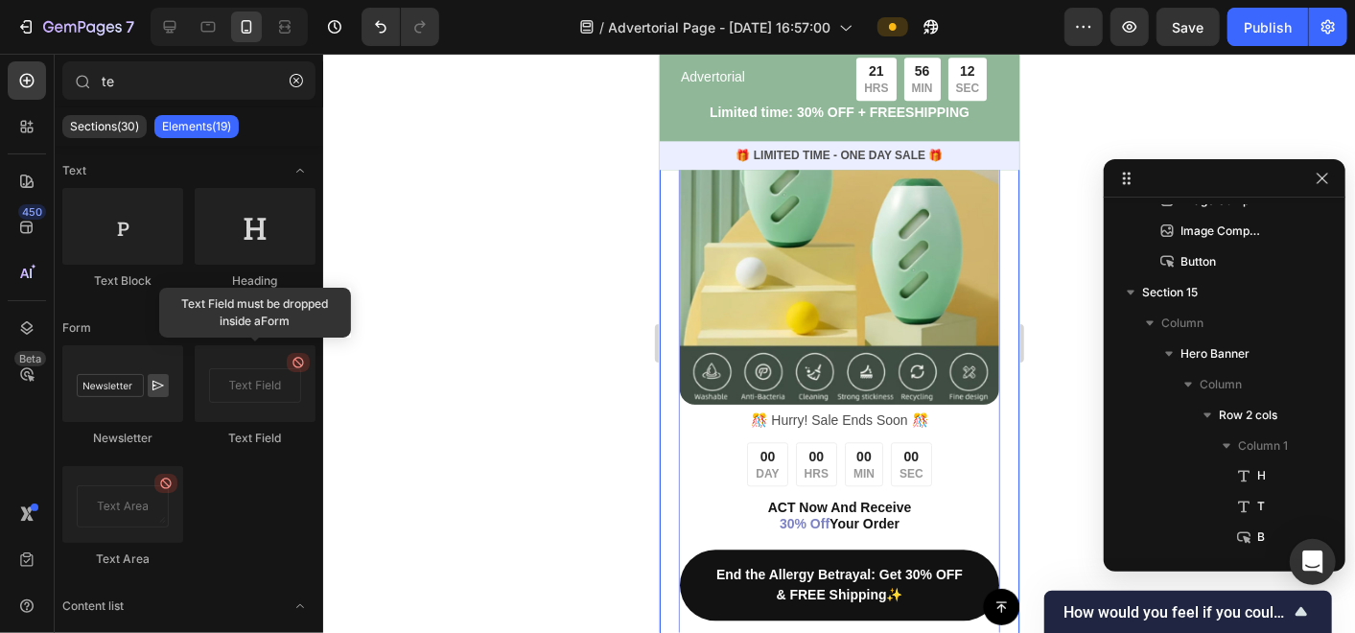
scroll to position [6713, 0]
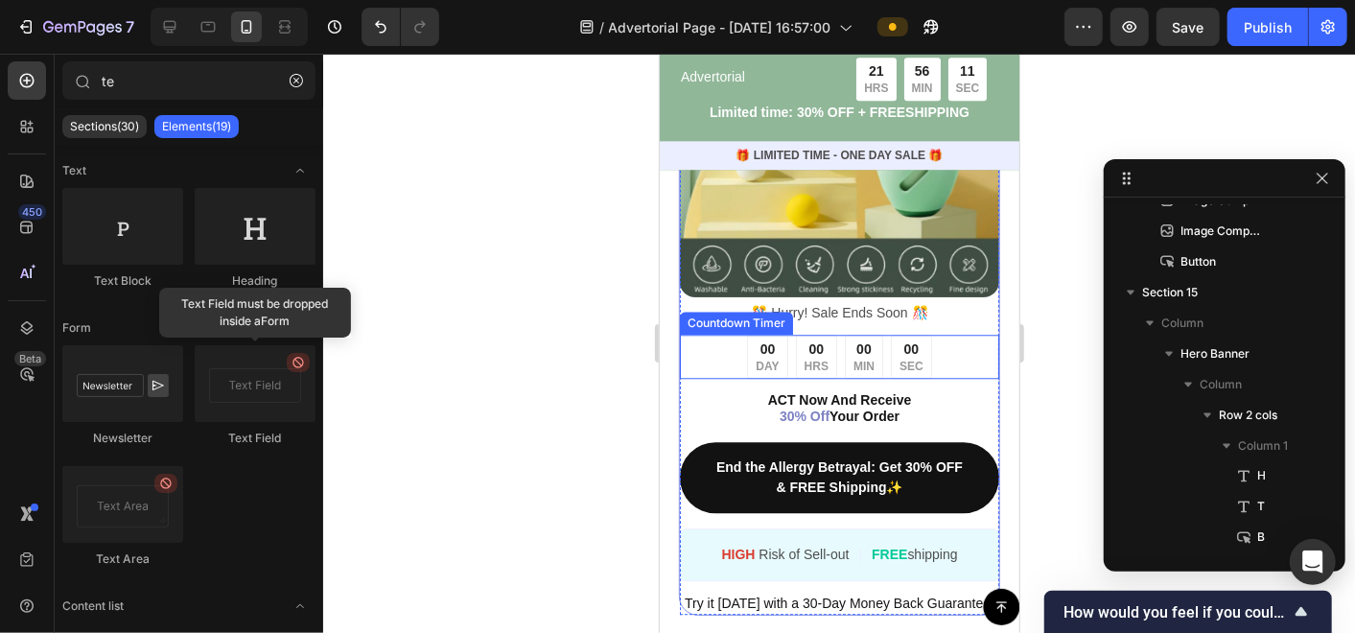
click at [780, 345] on div "00 DAY 00 HRS 00 MIN 00 SEC" at bounding box center [838, 356] width 184 height 45
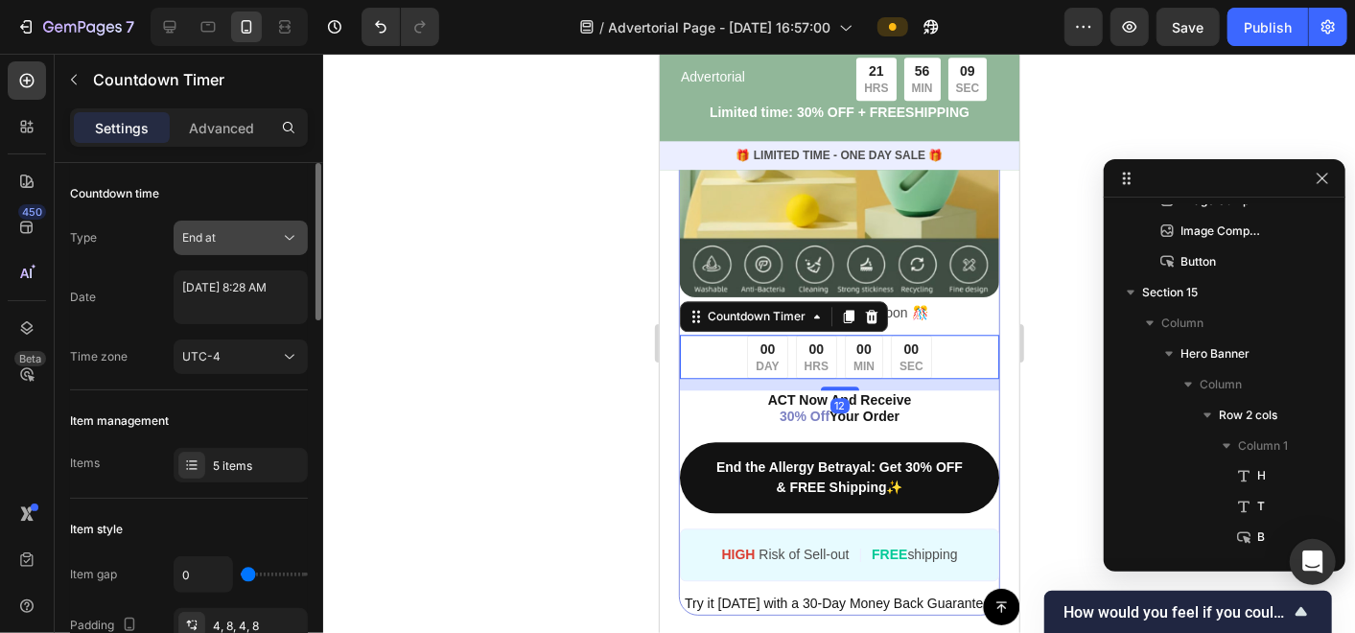
click at [234, 236] on div "End at" at bounding box center [231, 237] width 98 height 17
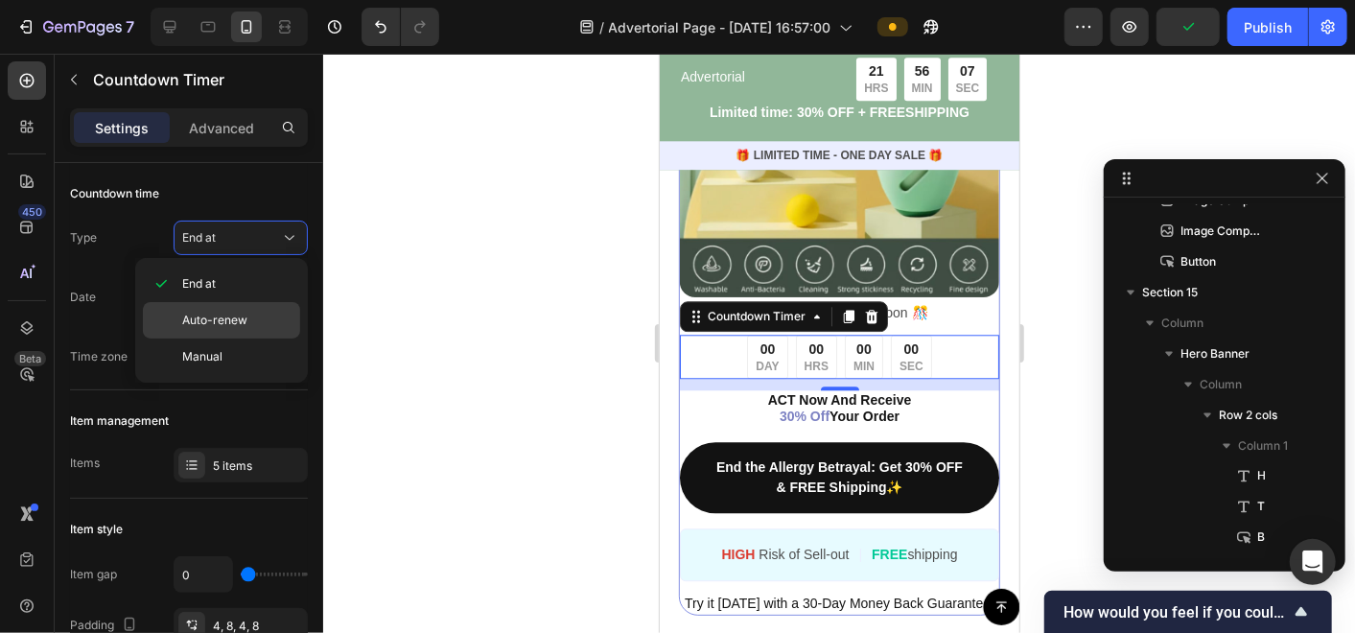
click at [240, 325] on span "Auto-renew" at bounding box center [214, 320] width 65 height 17
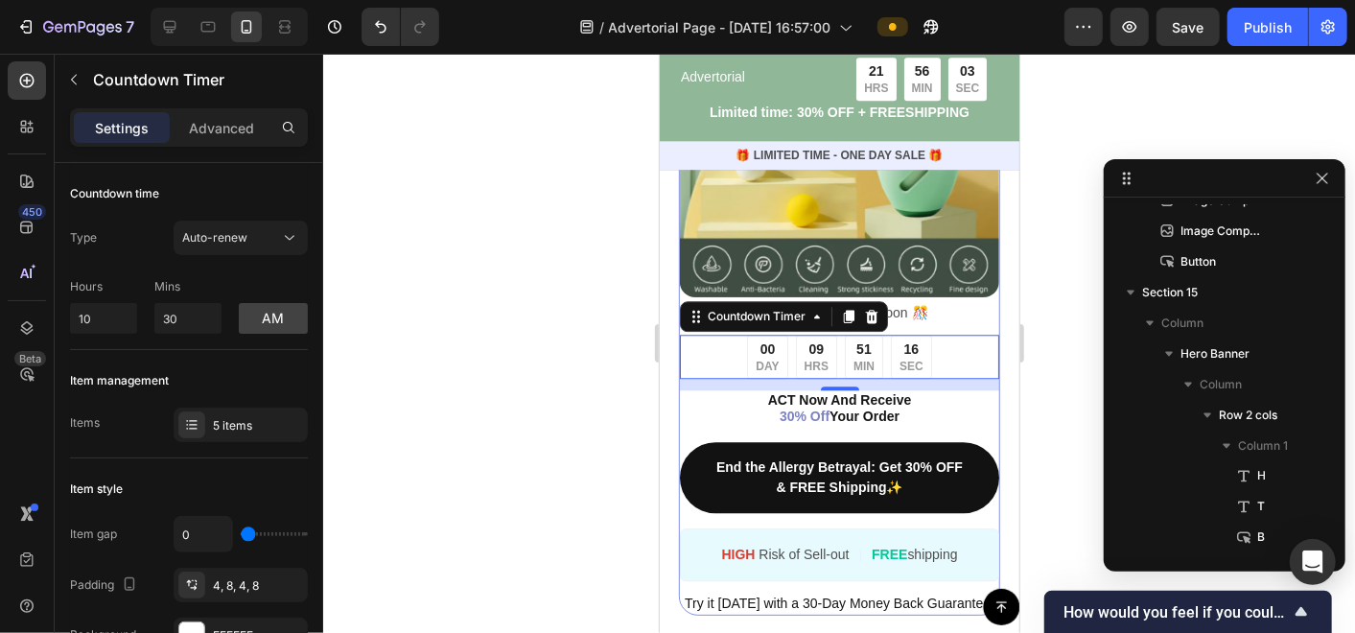
click at [441, 337] on div at bounding box center [839, 343] width 1032 height 579
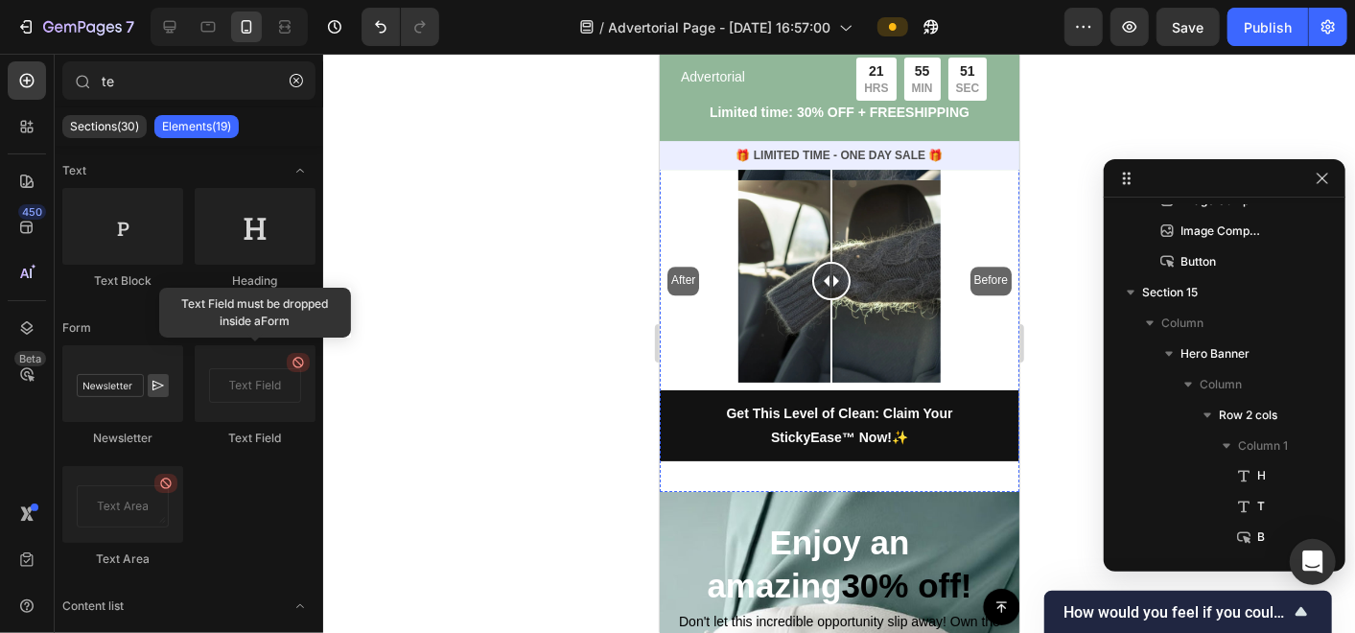
scroll to position [7672, 0]
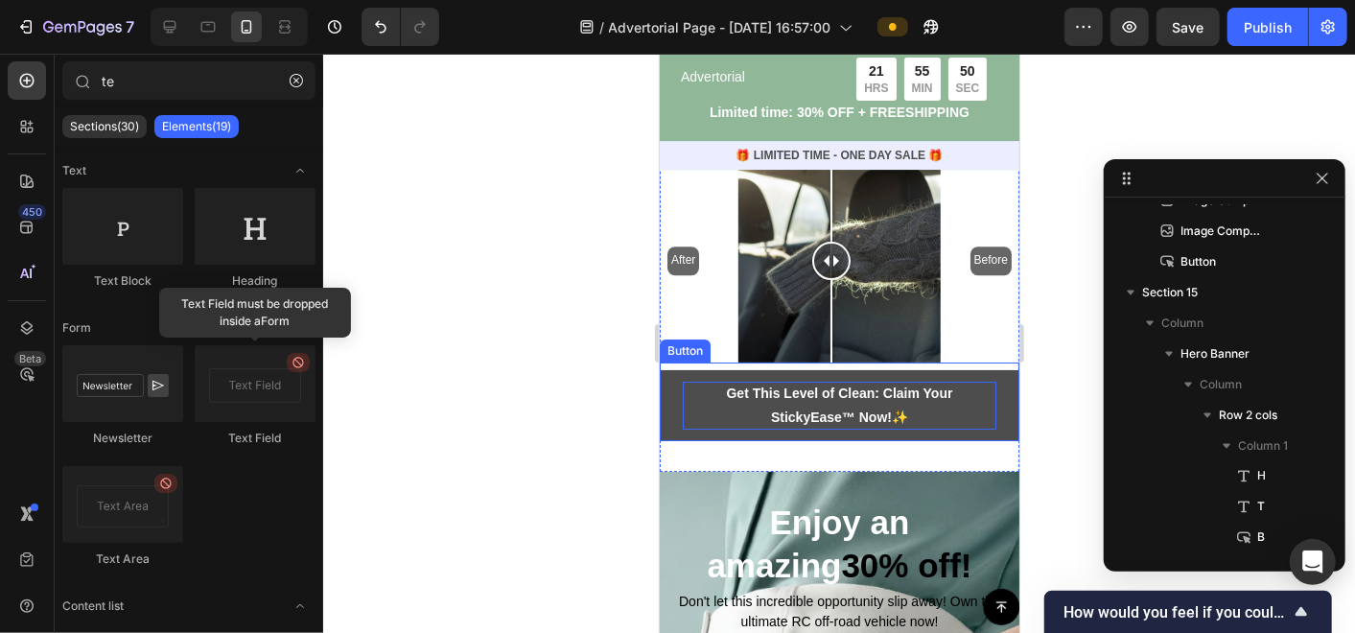
click at [703, 396] on p "Get This Level of Clean: Claim Your StickyEase™ Now! ✨" at bounding box center [839, 405] width 314 height 48
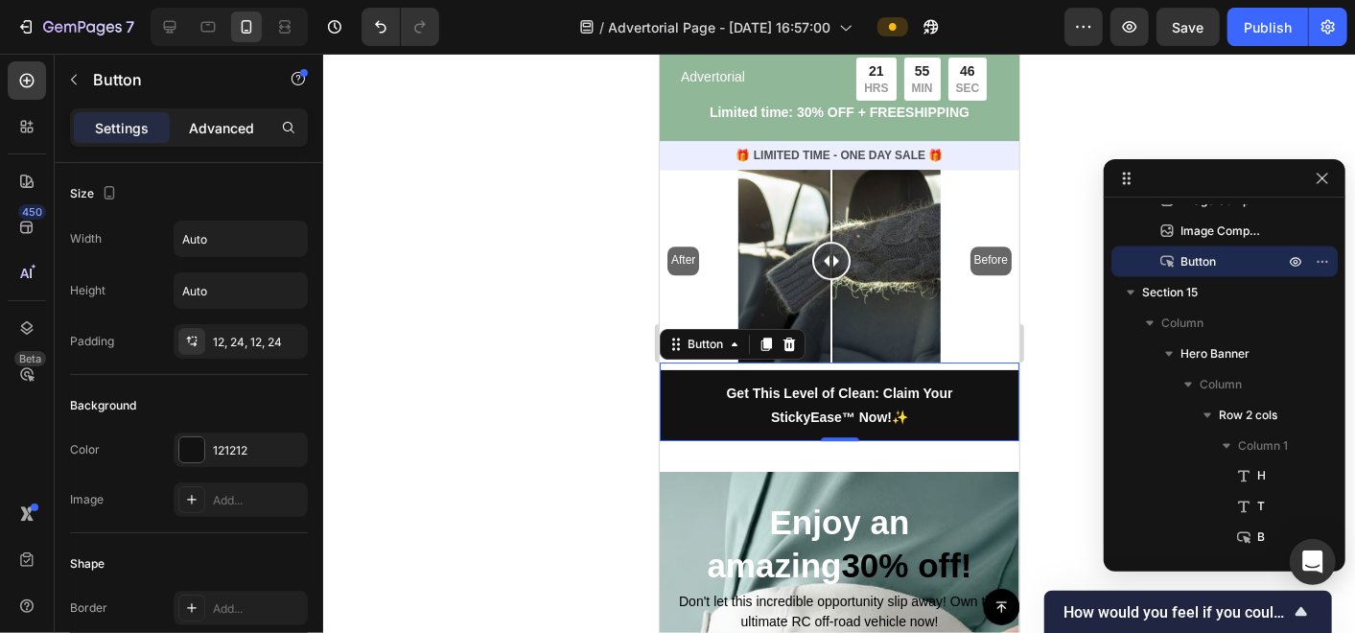
click at [229, 126] on p "Advanced" at bounding box center [221, 128] width 65 height 20
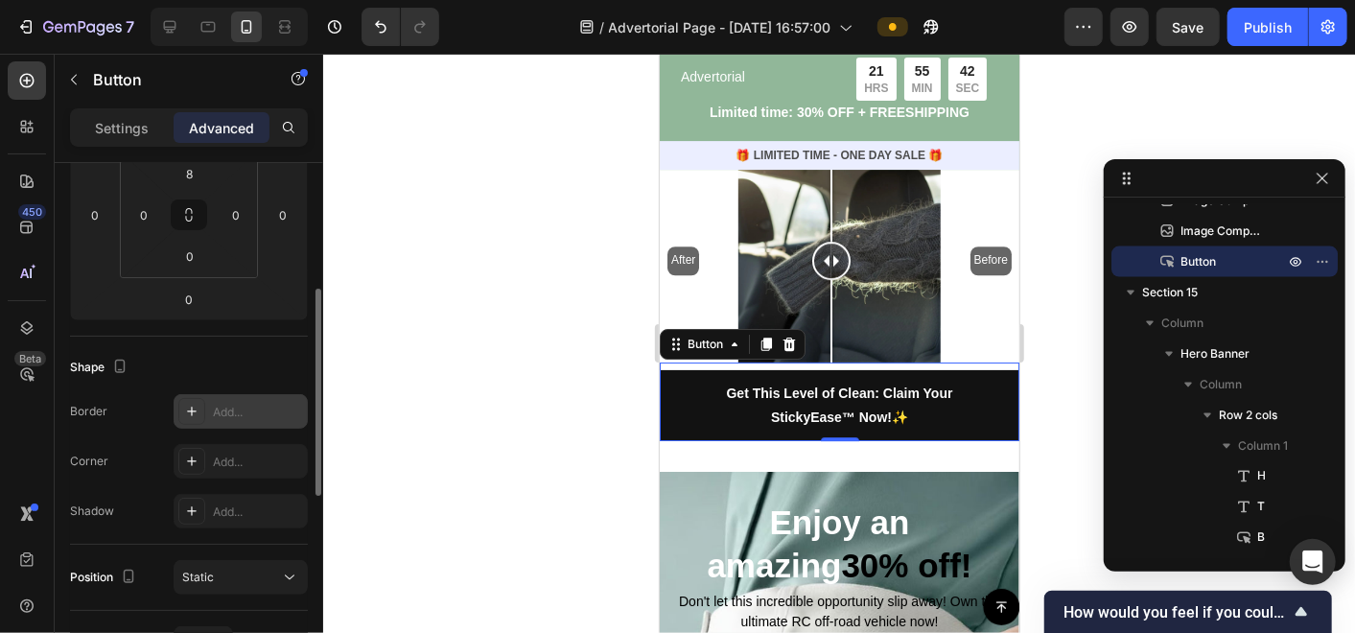
scroll to position [426, 0]
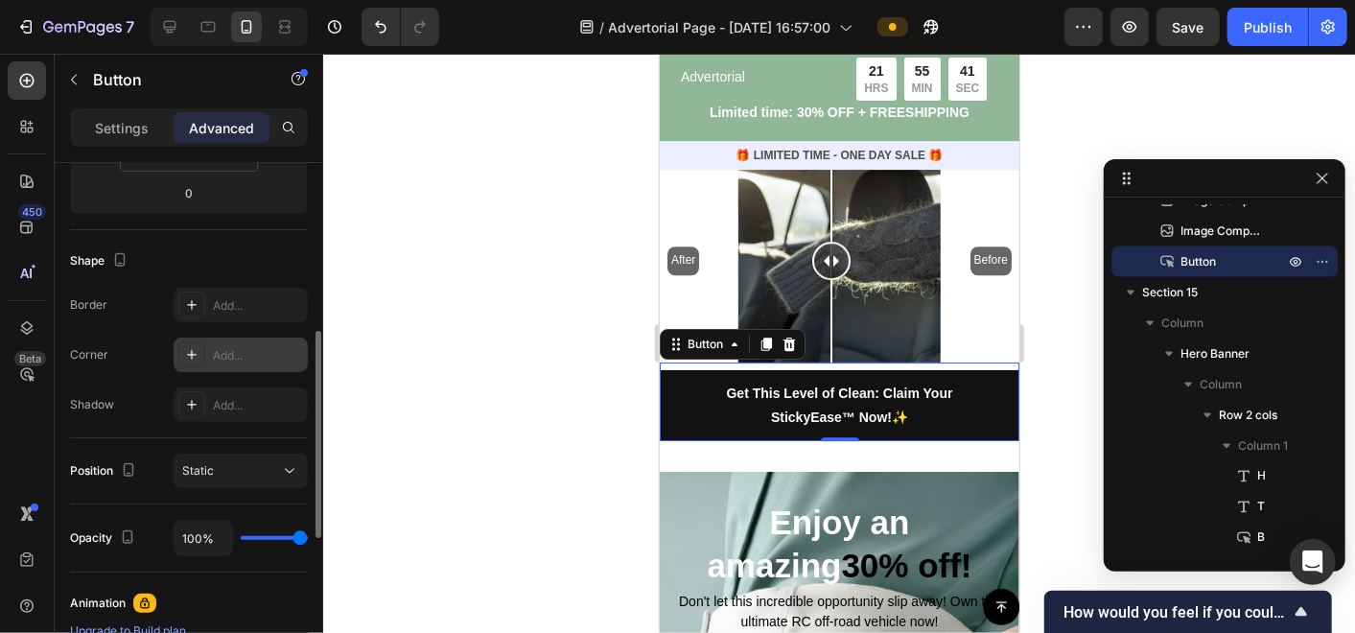
click at [226, 354] on div "Add..." at bounding box center [258, 355] width 90 height 17
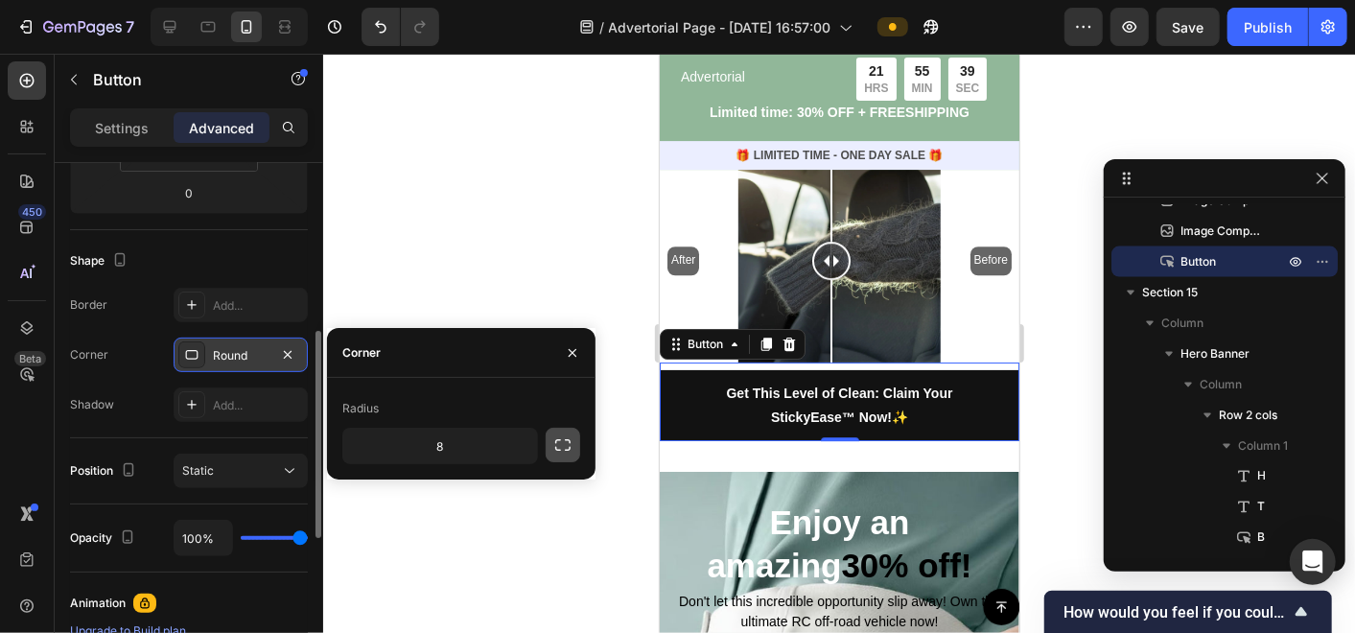
click at [558, 440] on icon "button" at bounding box center [562, 445] width 15 height 12
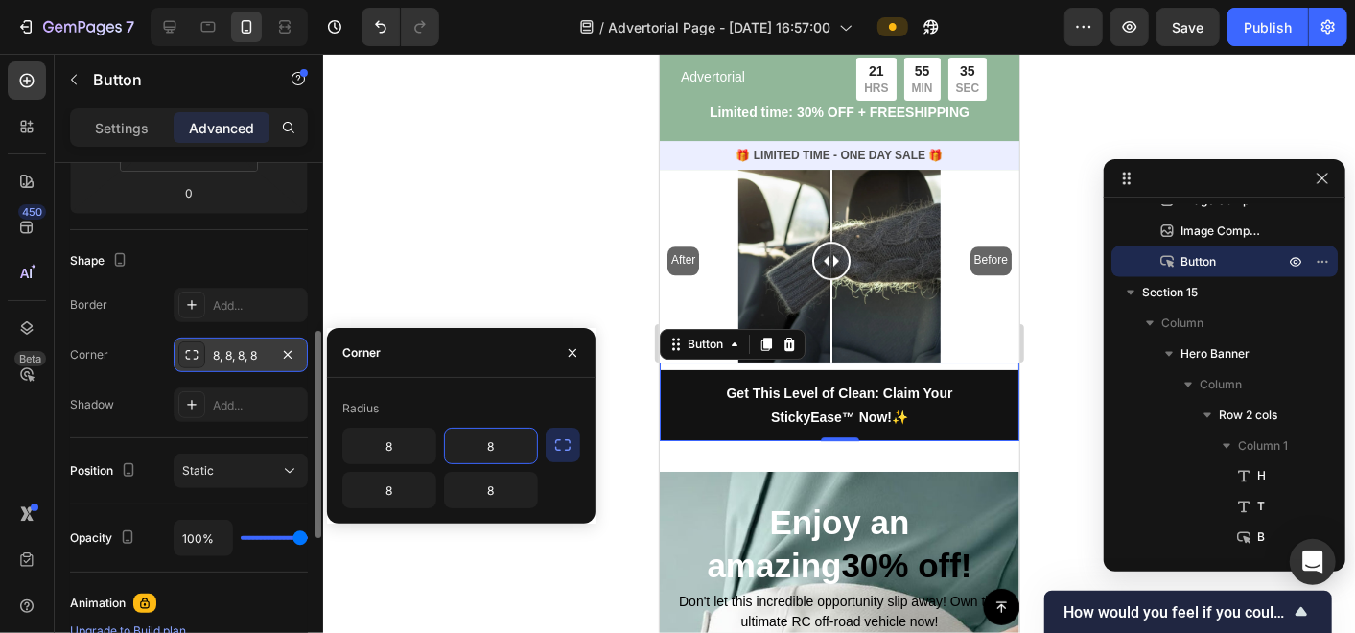
click at [497, 448] on input "8" at bounding box center [491, 446] width 92 height 35
type input "50"
click at [391, 456] on input "8" at bounding box center [389, 446] width 92 height 35
drag, startPoint x: 397, startPoint y: 455, endPoint x: 350, endPoint y: 439, distance: 49.4
click at [350, 439] on input "01" at bounding box center [389, 446] width 92 height 35
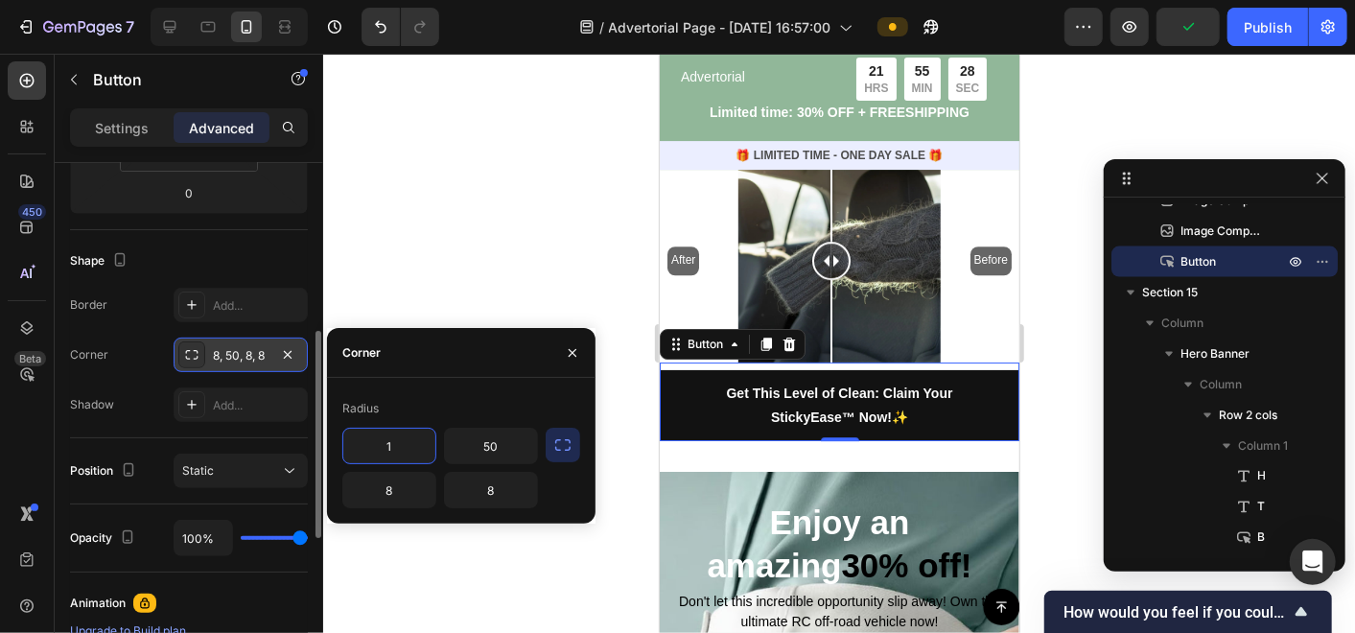
drag, startPoint x: 400, startPoint y: 446, endPoint x: 369, endPoint y: 446, distance: 30.7
click at [369, 446] on input "1" at bounding box center [389, 446] width 92 height 35
drag, startPoint x: 398, startPoint y: 440, endPoint x: 375, endPoint y: 441, distance: 23.0
click at [375, 441] on input "2" at bounding box center [389, 446] width 92 height 35
type input "50"
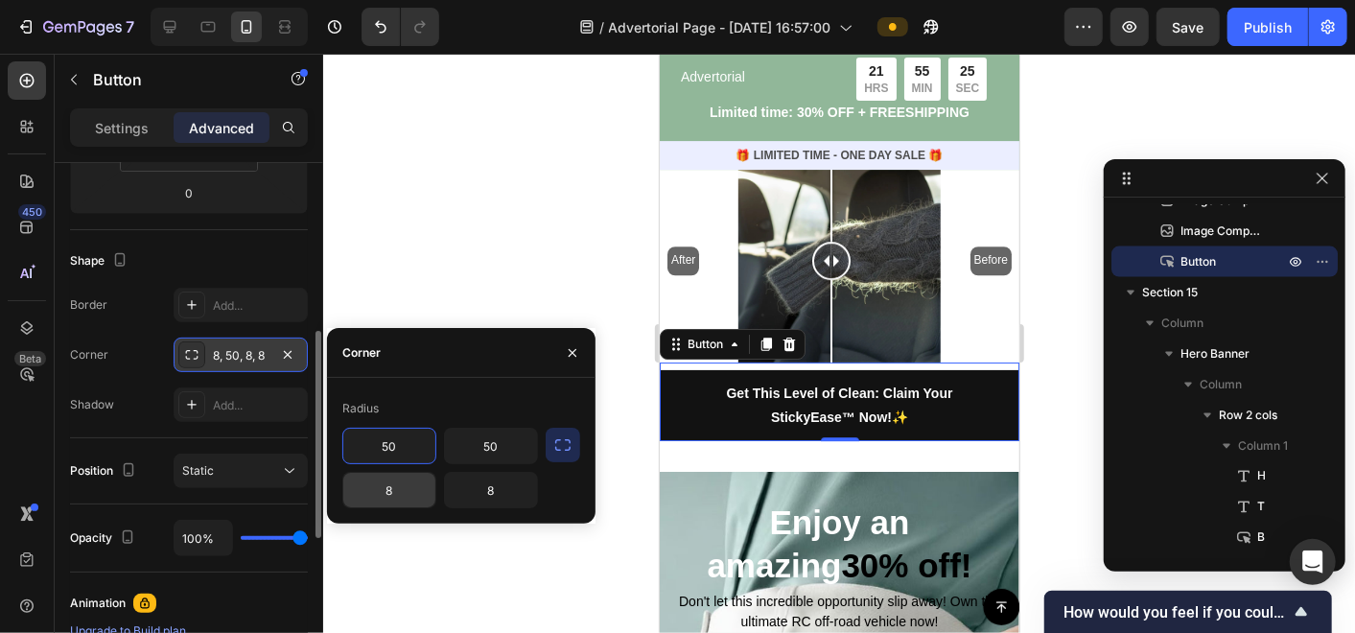
click at [415, 495] on input "8" at bounding box center [389, 490] width 92 height 35
type input "50"
click at [477, 495] on input "8" at bounding box center [491, 490] width 92 height 35
type input "50"
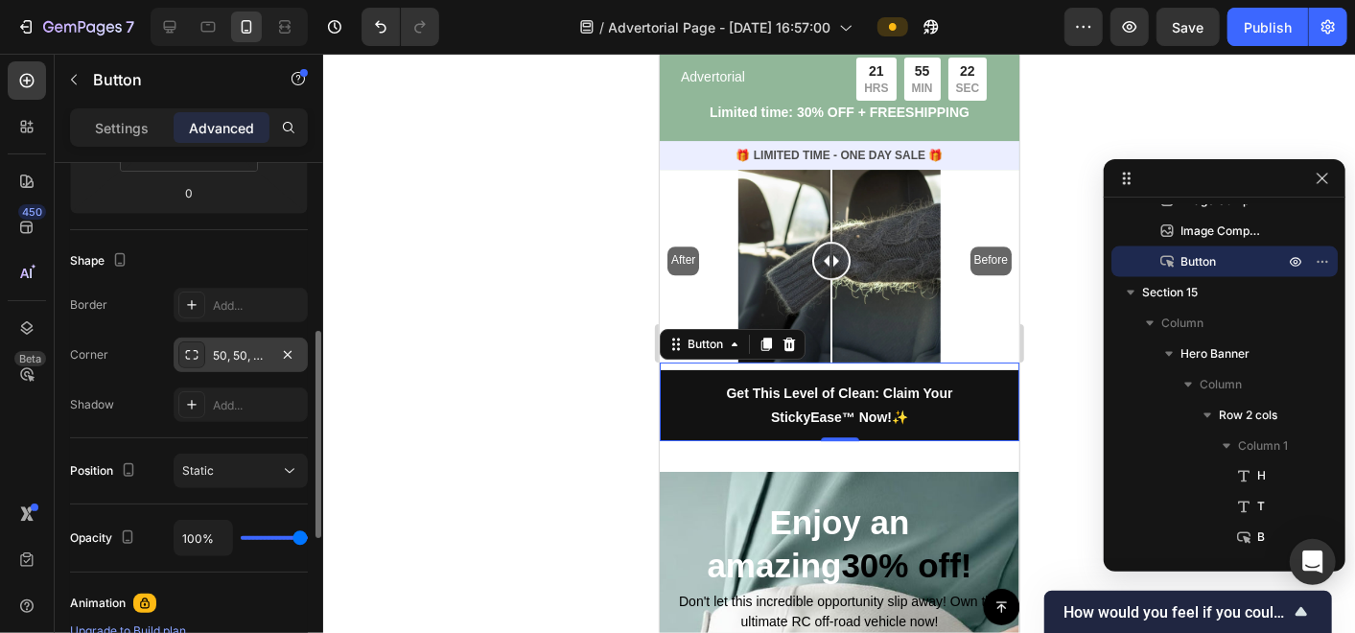
click at [507, 554] on div at bounding box center [839, 343] width 1032 height 579
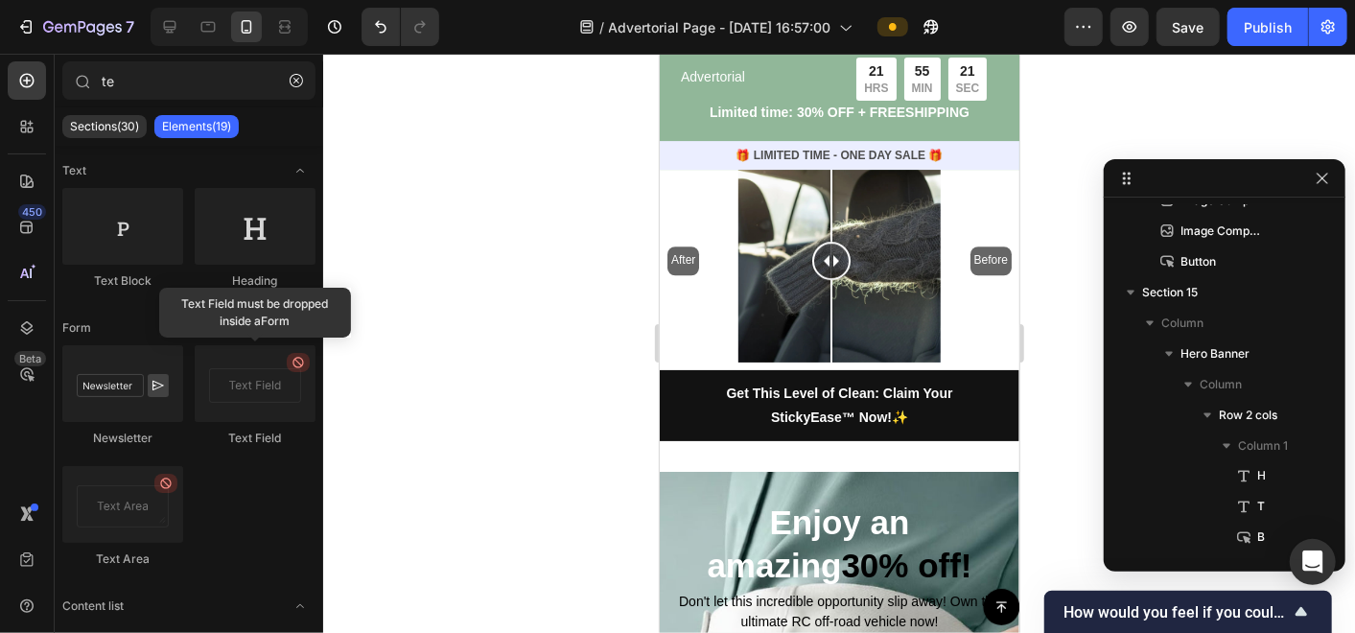
click at [507, 554] on div at bounding box center [839, 343] width 1032 height 579
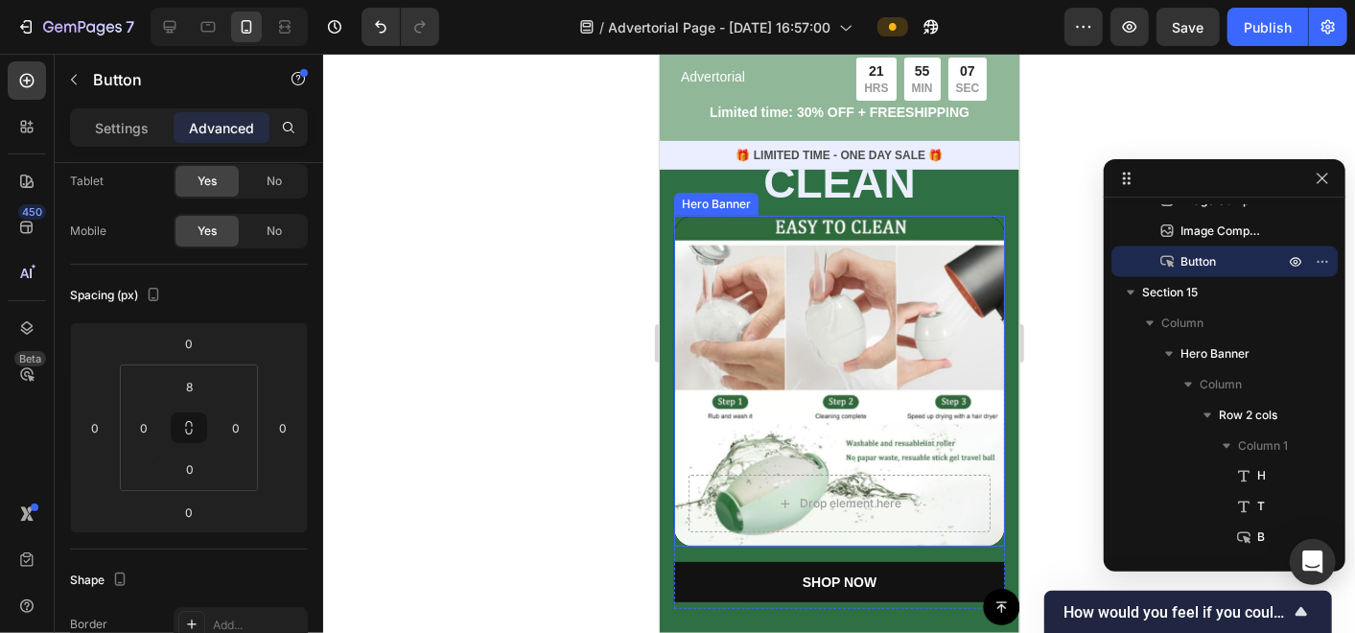
scroll to position [8523, 0]
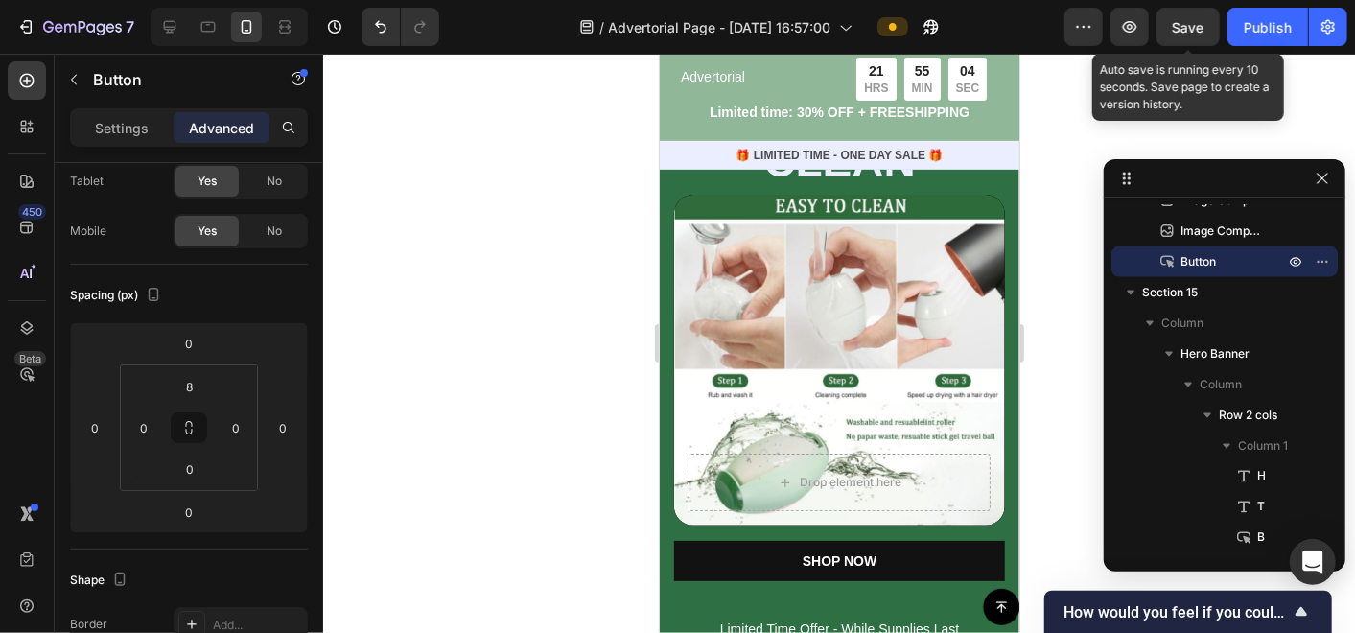
click at [1194, 31] on span "Save" at bounding box center [1189, 27] width 32 height 16
click at [1287, 29] on div "Publish" at bounding box center [1268, 27] width 48 height 20
click at [1326, 34] on icon "button" at bounding box center [1328, 26] width 19 height 19
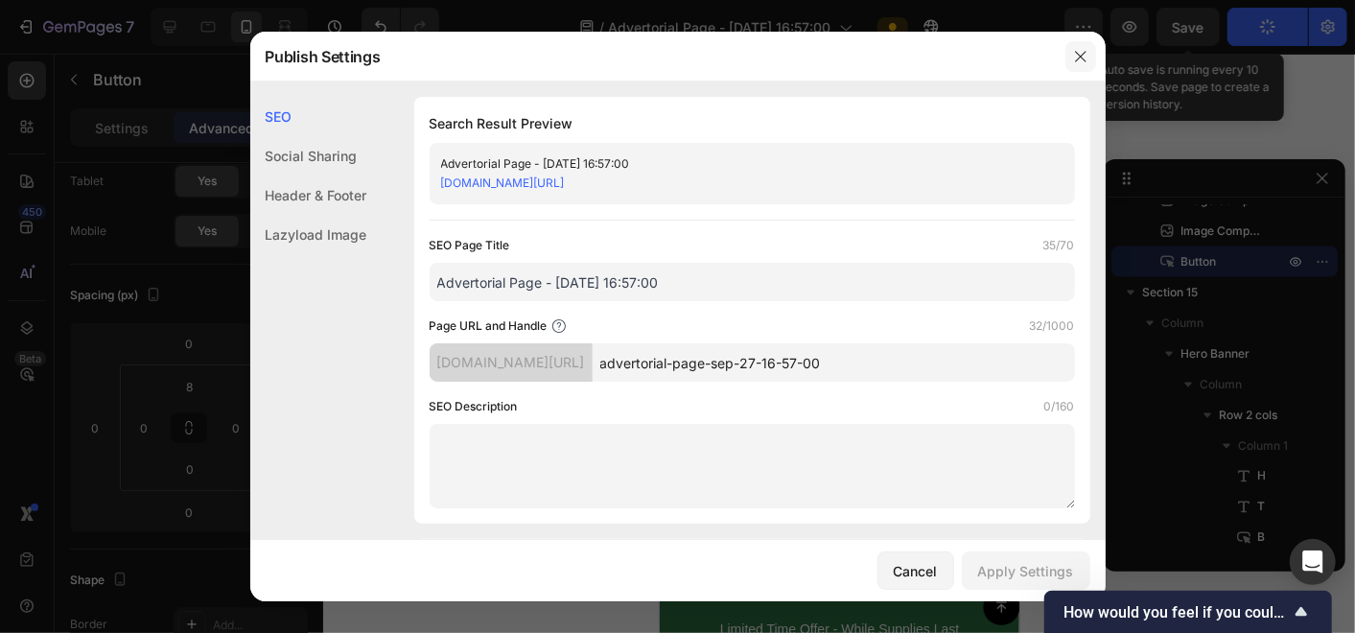
click at [1082, 62] on icon "button" at bounding box center [1080, 56] width 15 height 15
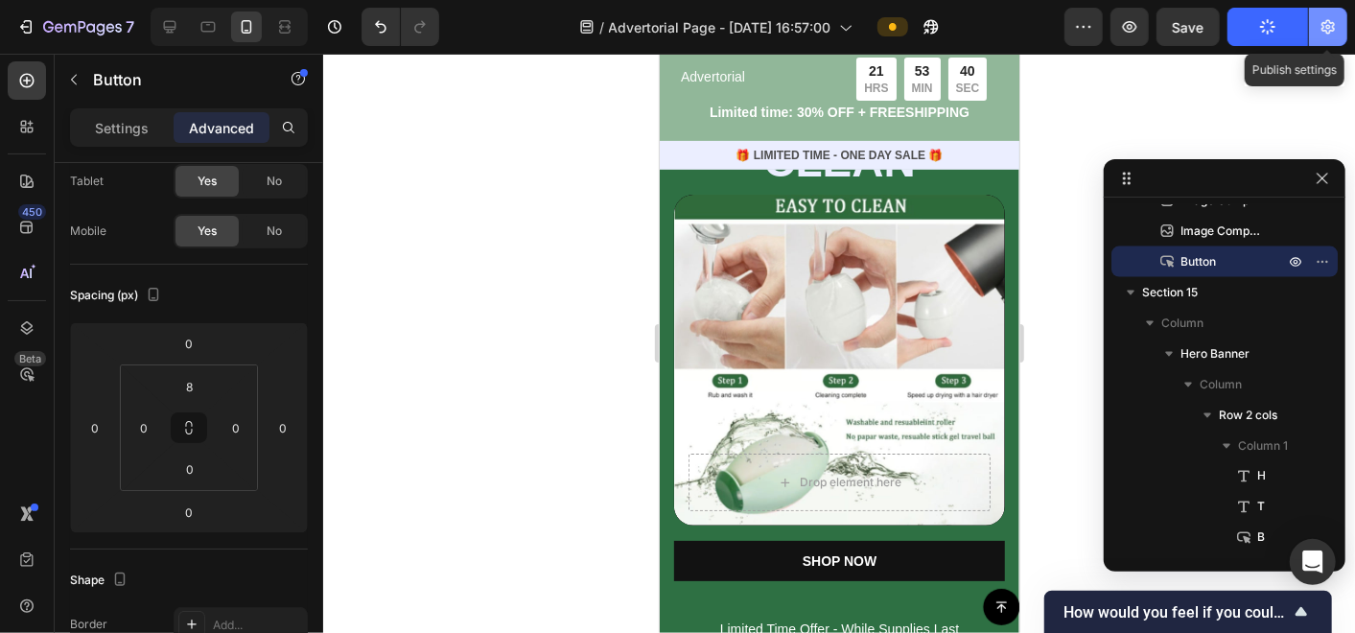
click at [1319, 41] on button "button" at bounding box center [1328, 27] width 38 height 38
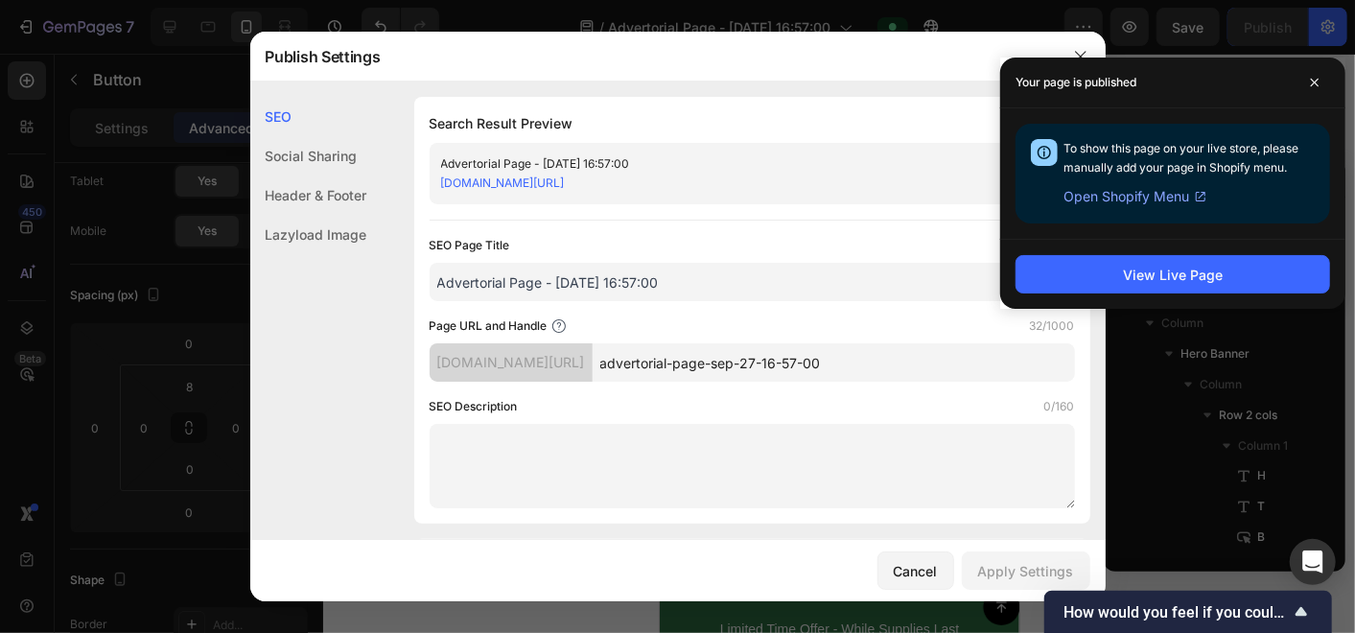
click at [1147, 193] on span "Open Shopify Menu" at bounding box center [1126, 196] width 126 height 23
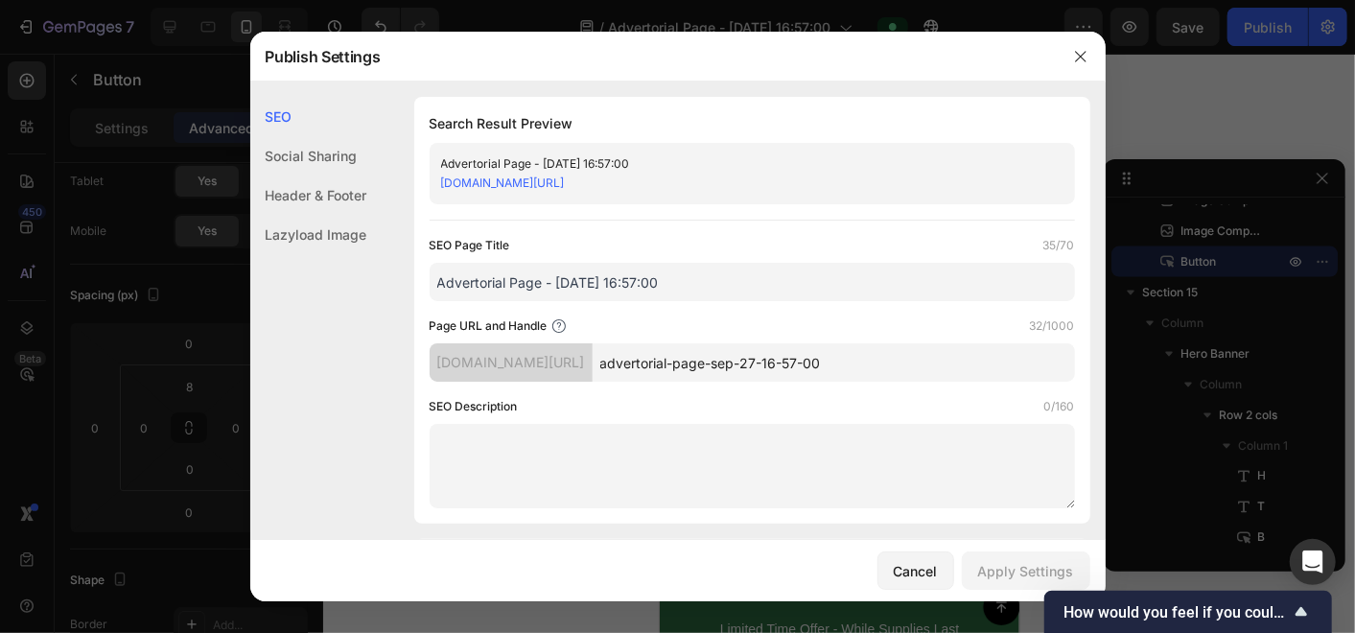
click at [349, 158] on div "Social Sharing" at bounding box center [308, 155] width 117 height 39
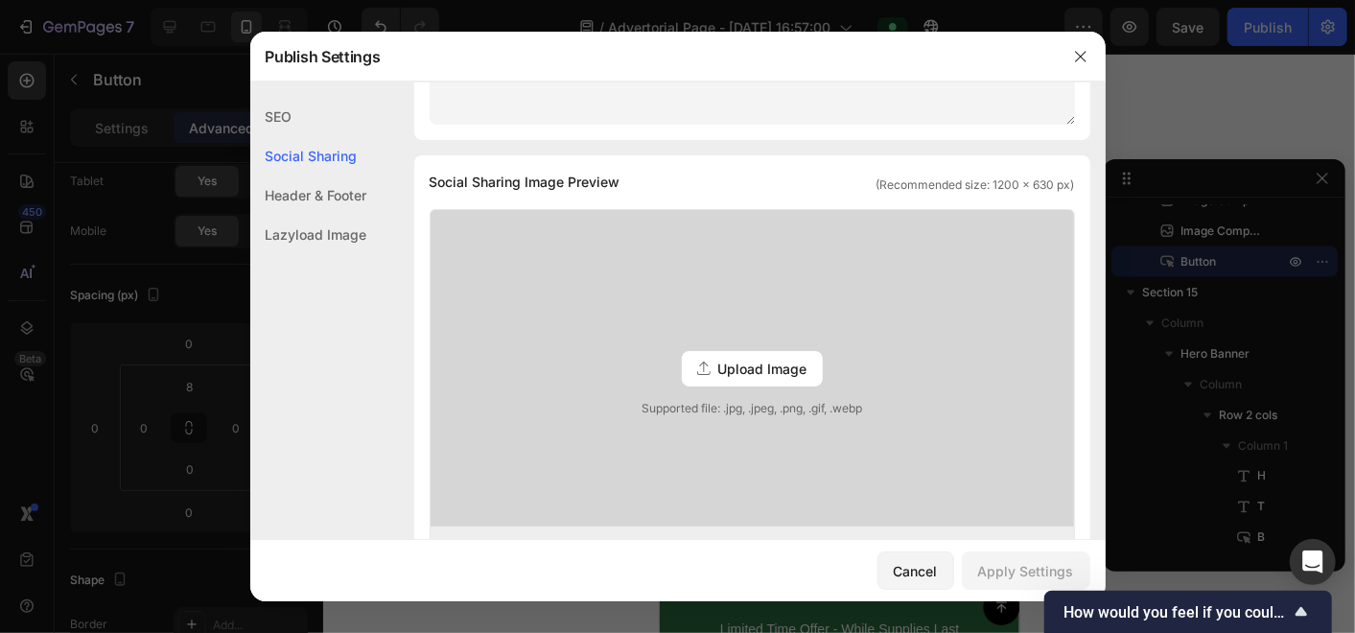
scroll to position [438, 0]
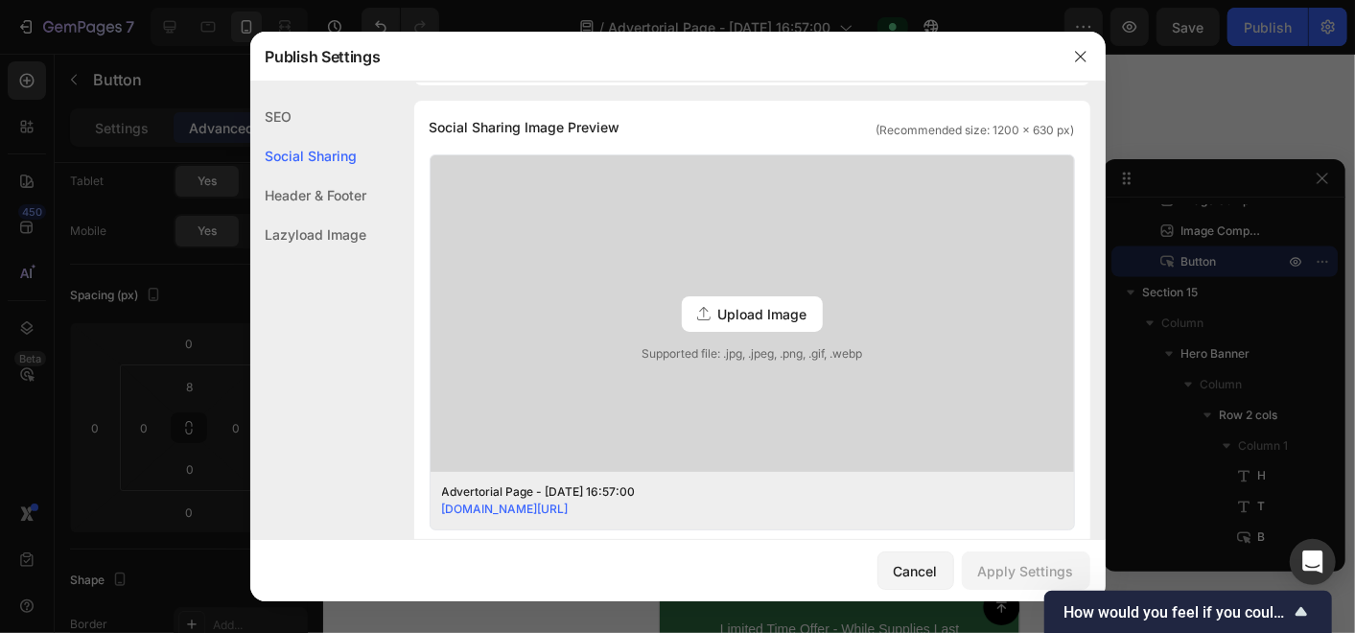
click at [351, 194] on div "Header & Footer" at bounding box center [308, 194] width 117 height 39
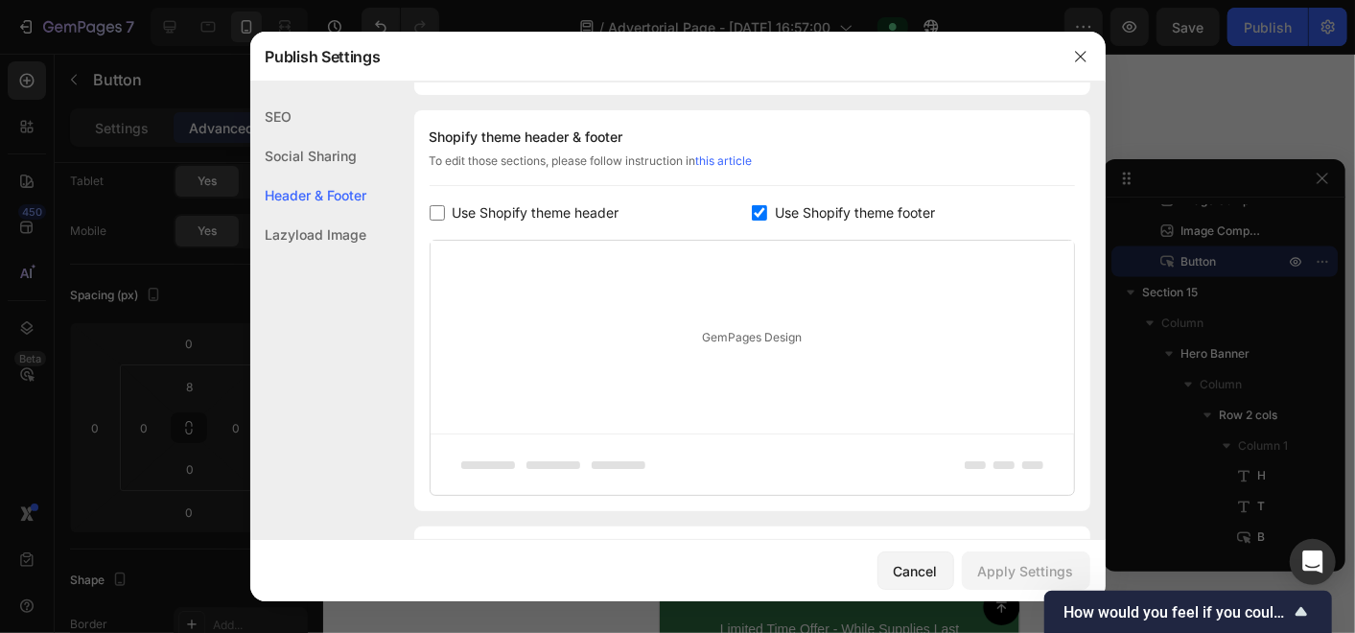
scroll to position [898, 0]
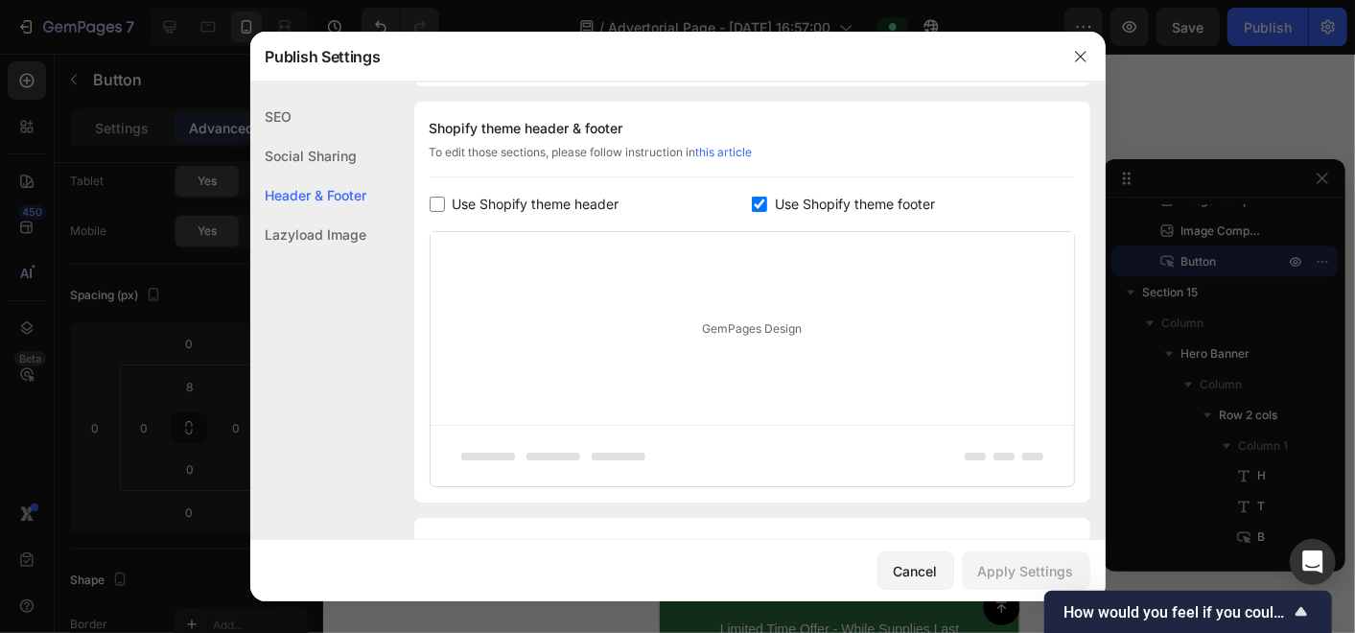
click at [351, 253] on div "Lazyload Image" at bounding box center [308, 234] width 117 height 39
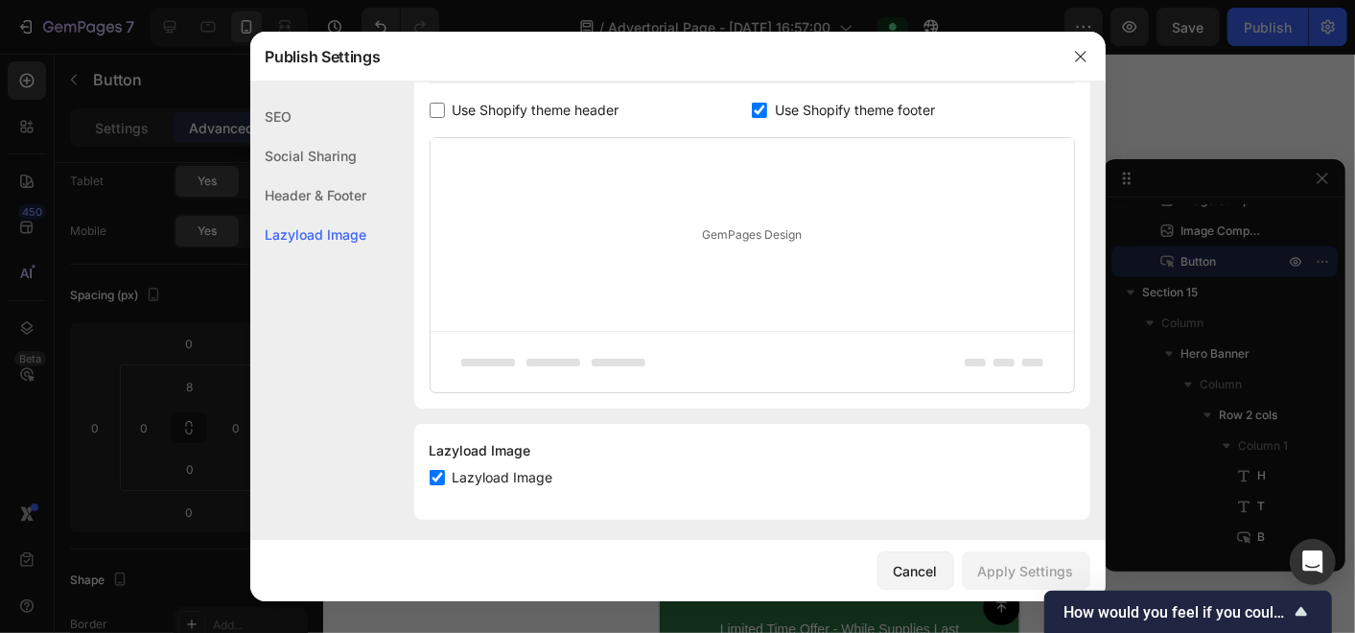
scroll to position [999, 0]
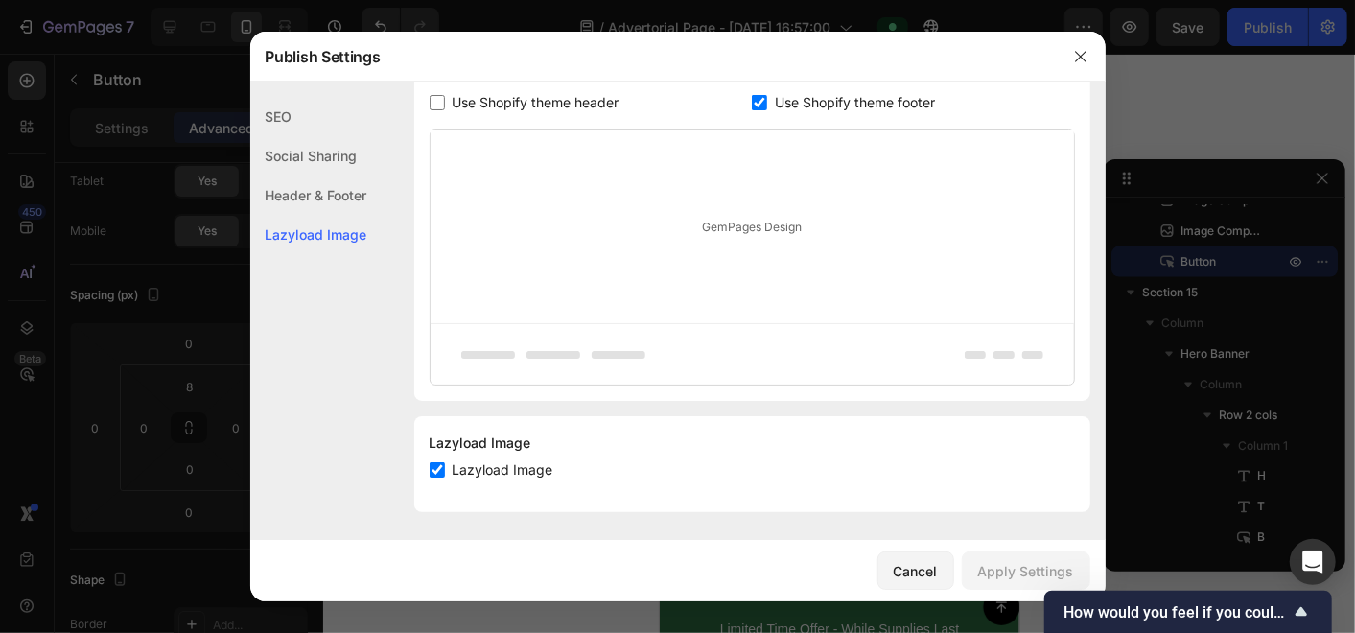
click at [316, 126] on div "SEO" at bounding box center [308, 116] width 117 height 39
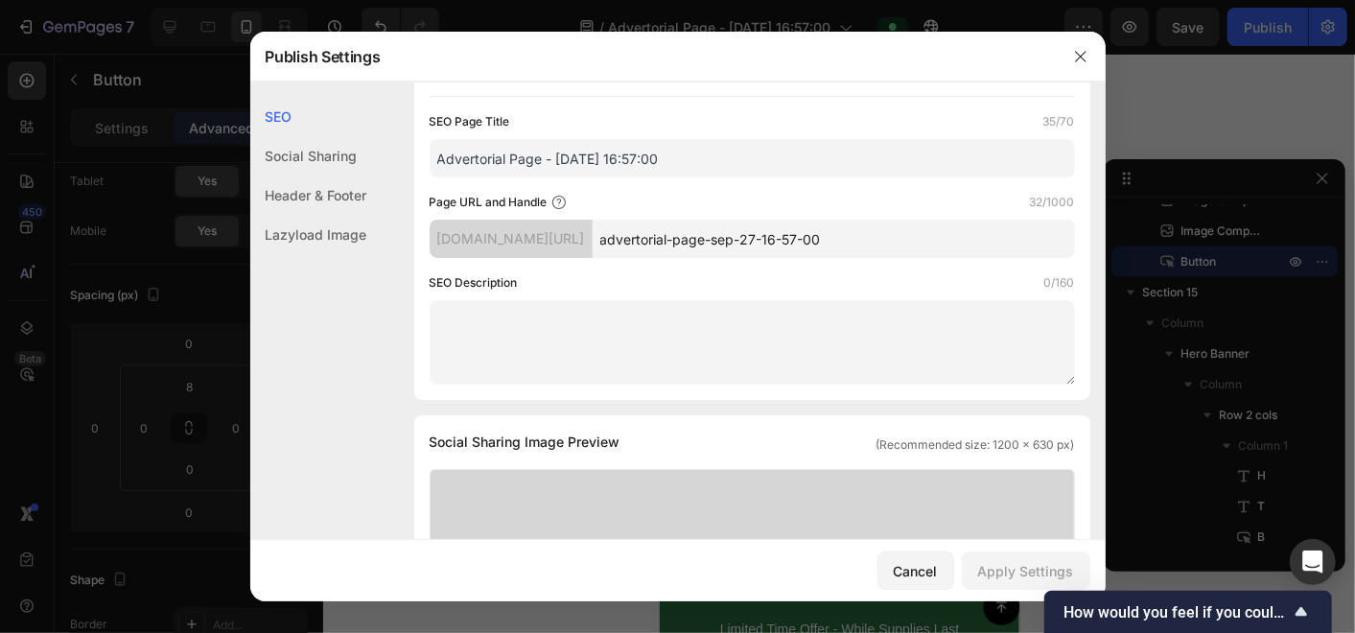
scroll to position [0, 0]
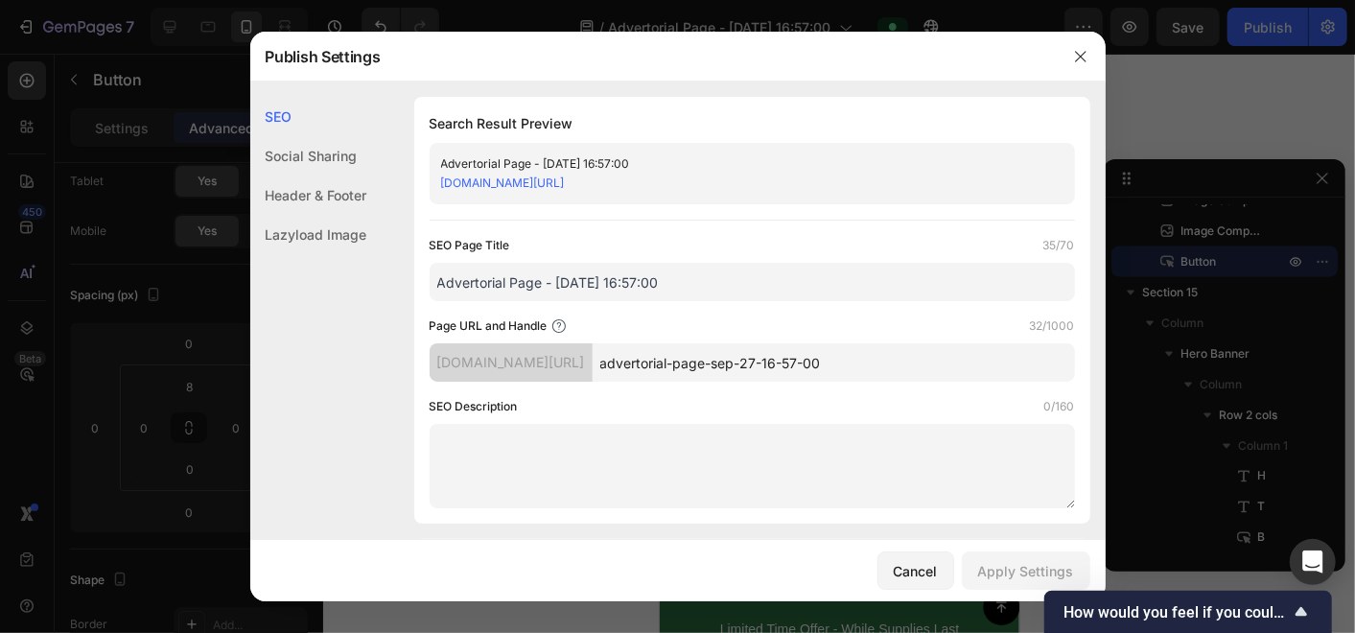
drag, startPoint x: 735, startPoint y: 364, endPoint x: 957, endPoint y: 364, distance: 222.5
click at [957, 364] on input "advertorial-page-sep-27-16-57-00" at bounding box center [834, 362] width 482 height 38
type input "advertorial-stickyease"
click at [992, 570] on div "Apply Settings" at bounding box center [1026, 571] width 96 height 20
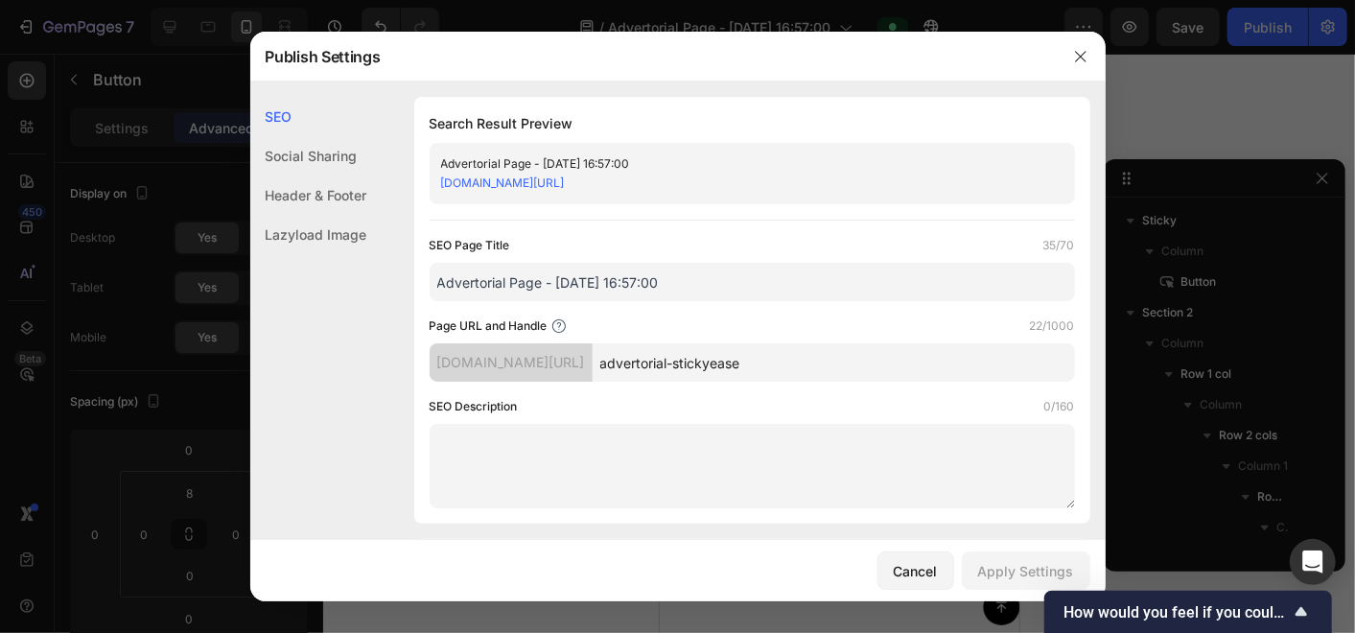
drag, startPoint x: 0, startPoint y: 0, endPoint x: 624, endPoint y: 434, distance: 760.6
click at [624, 434] on textarea at bounding box center [752, 466] width 645 height 84
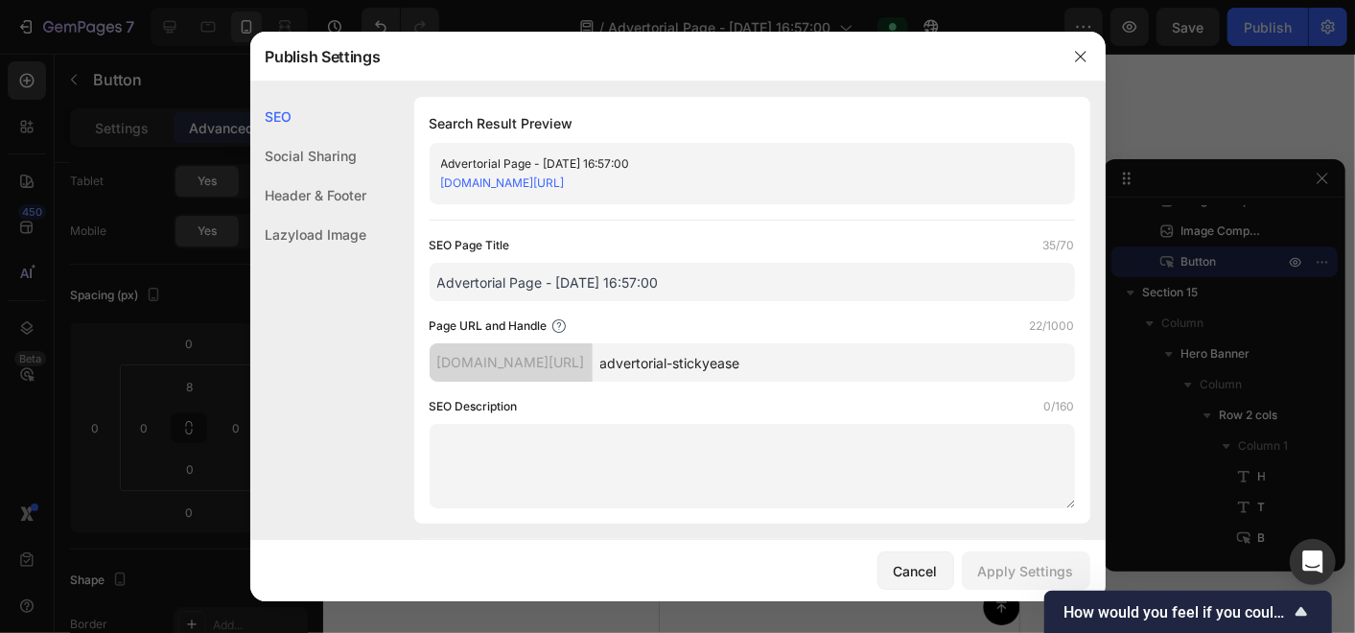
scroll to position [8523, 0]
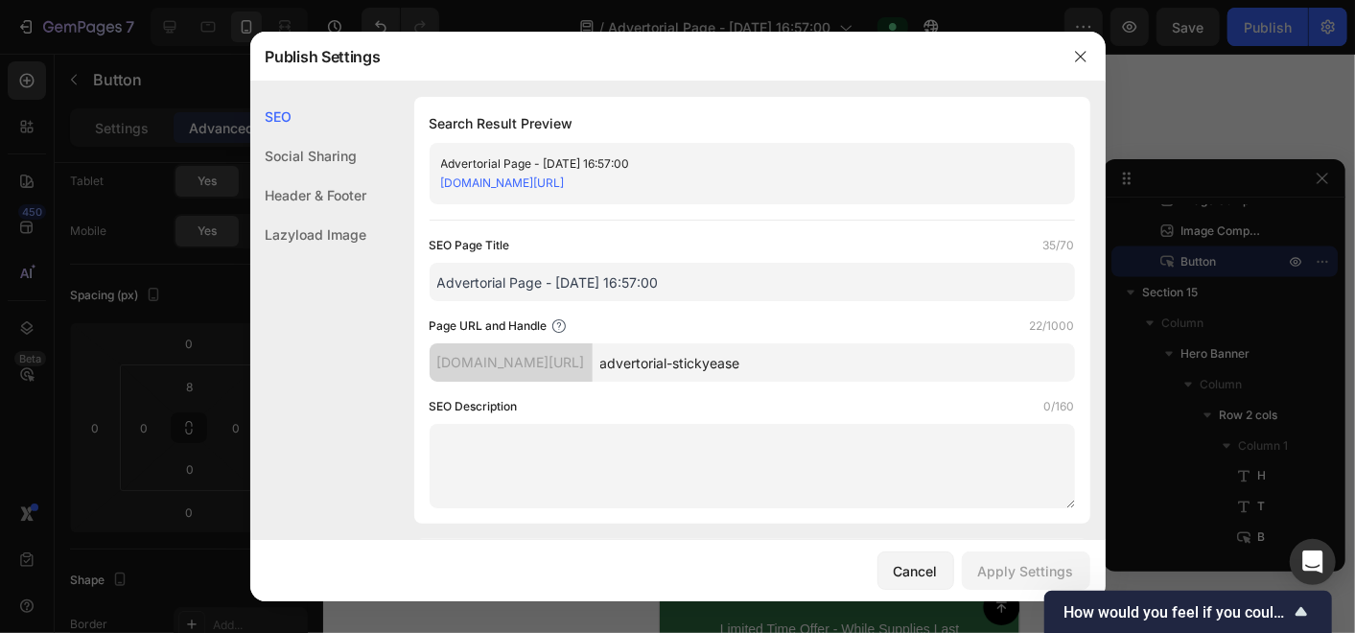
paste textarea "Don't rehome your pet! StickyEase™ is the reusable, washable solution that remo…"
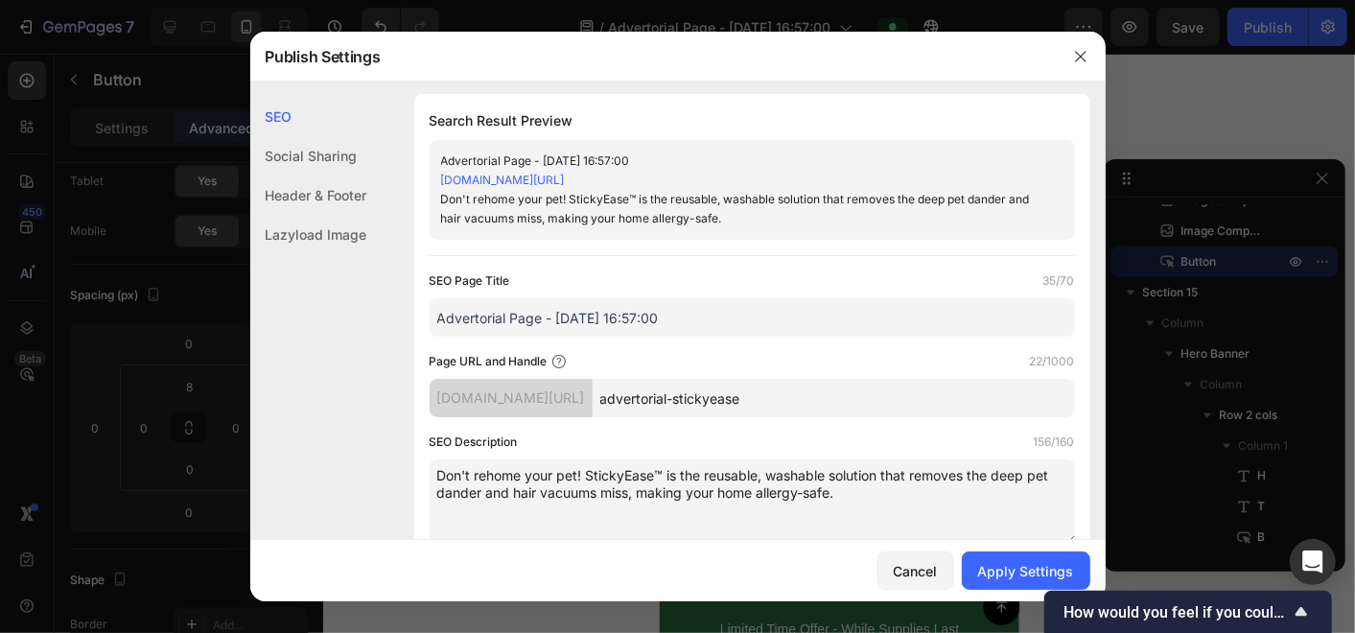
scroll to position [0, 0]
type textarea "Don't rehome your pet! StickyEase™ is the reusable, washable solution that remo…"
drag, startPoint x: 680, startPoint y: 312, endPoint x: 421, endPoint y: 309, distance: 258.9
click at [425, 317] on div "Search Result Preview Advertorial Page - Sep 27, 16:57:00 b517c3-3.myshopify.co…" at bounding box center [752, 329] width 676 height 465
paste input "StickyEase™ – Reusable Portable Lint Remover"
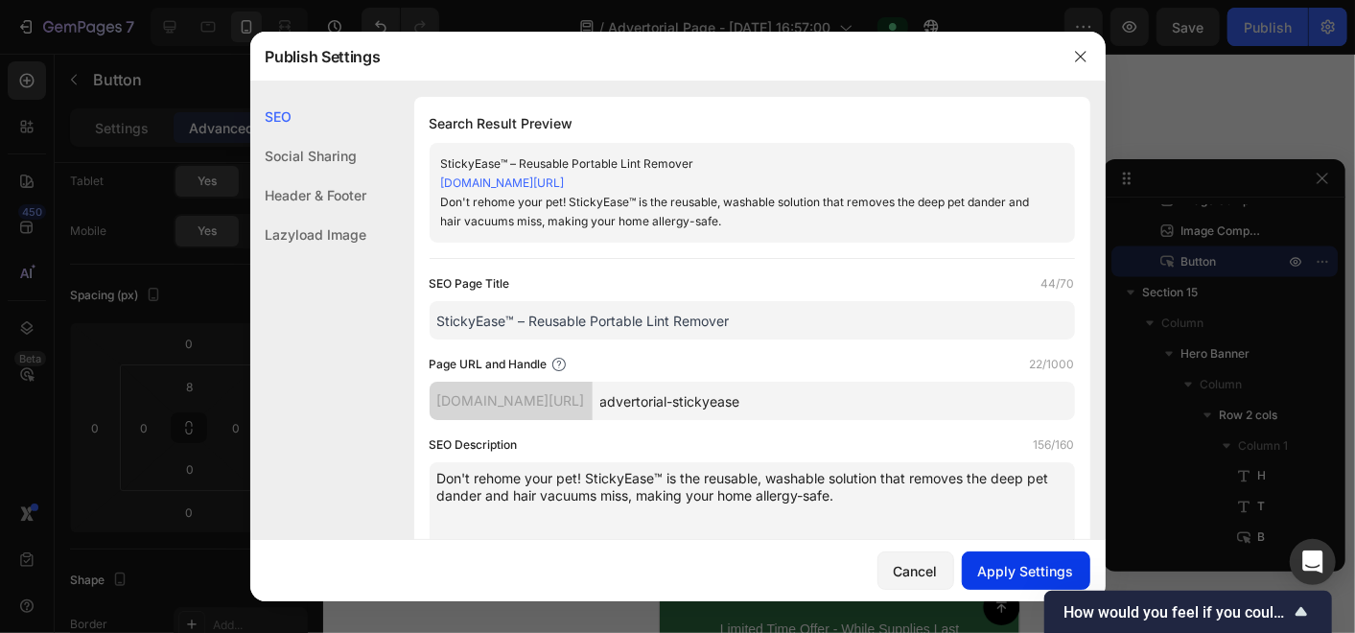
type input "StickyEase™ – Reusable Portable Lint Remover"
click at [1000, 565] on div "Apply Settings" at bounding box center [1026, 571] width 96 height 20
click at [1076, 62] on icon "button" at bounding box center [1080, 56] width 15 height 15
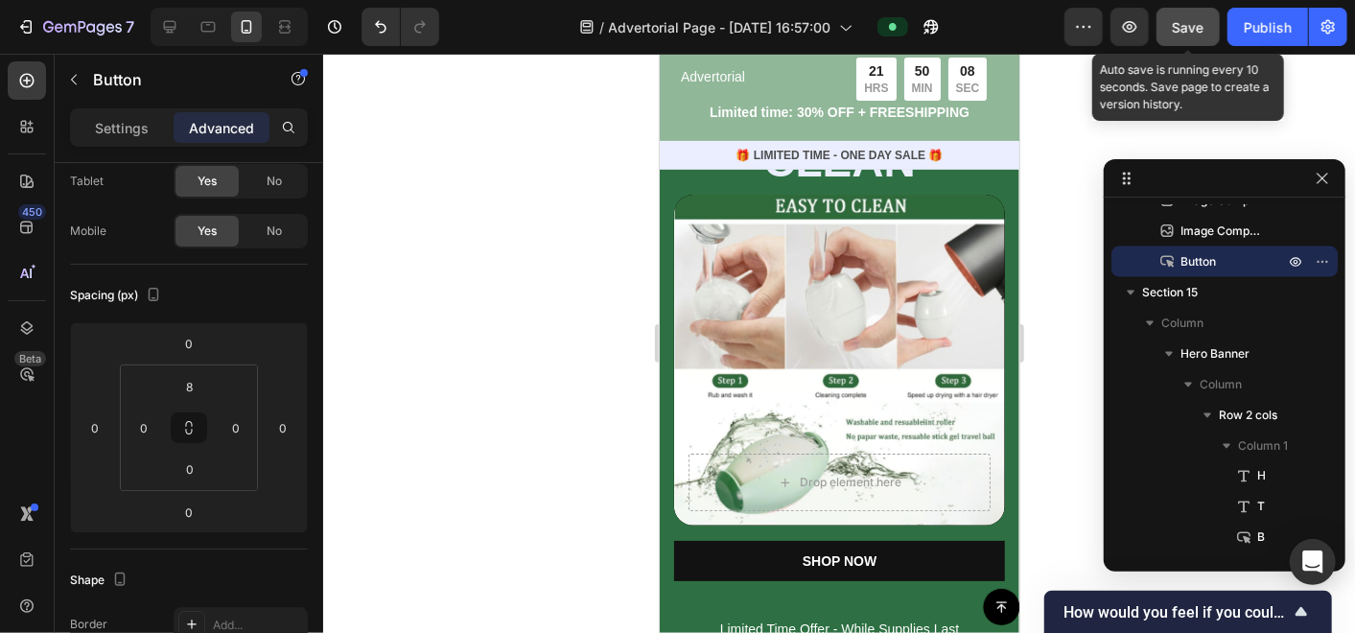
click at [1185, 35] on div "Save" at bounding box center [1189, 27] width 32 height 20
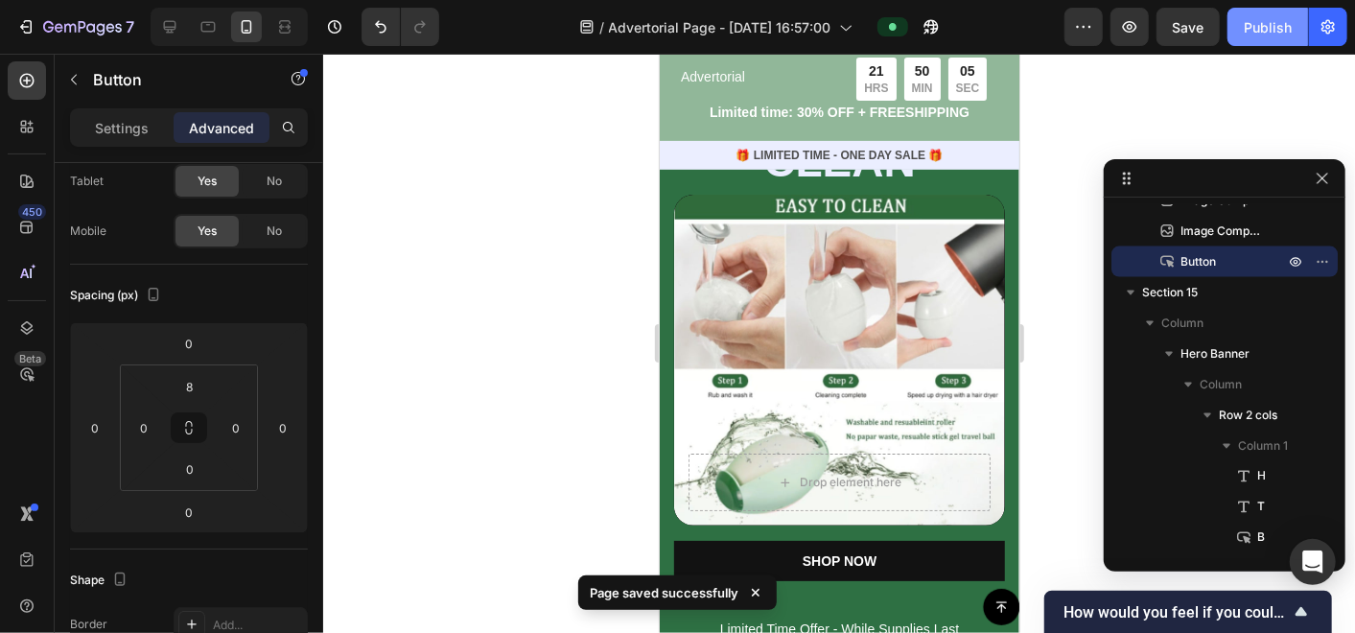
click at [1266, 28] on div "Publish" at bounding box center [1268, 27] width 48 height 20
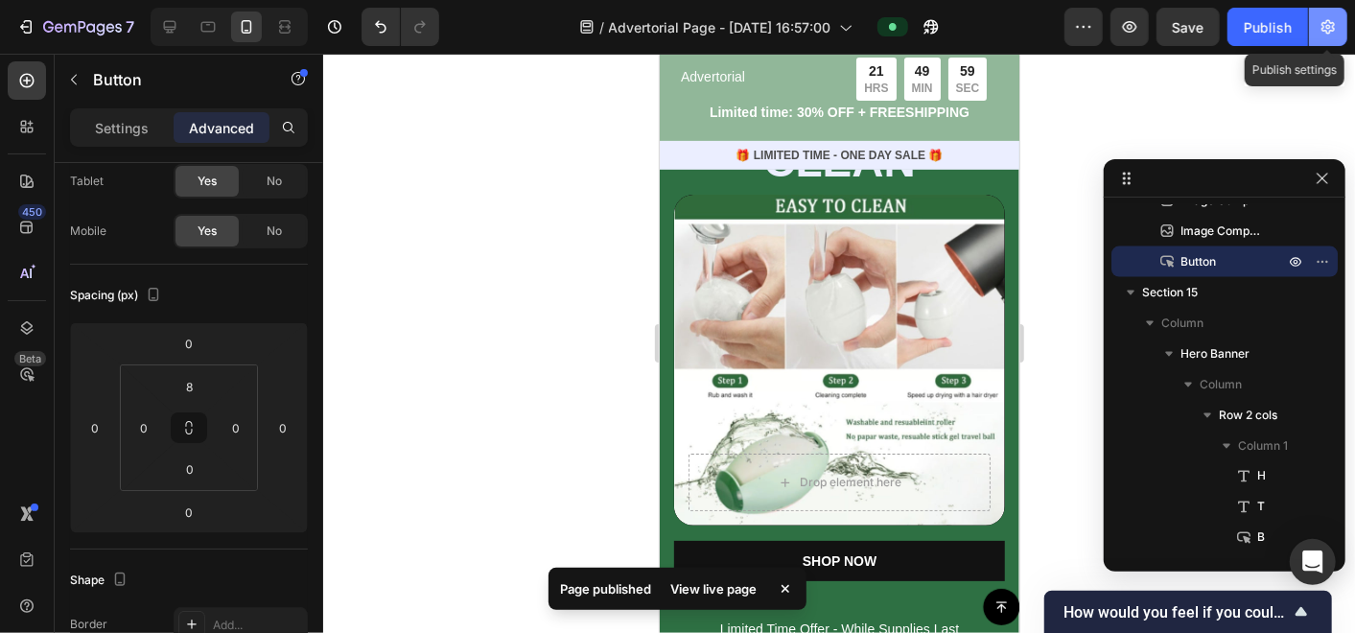
click at [1328, 20] on icon "button" at bounding box center [1327, 27] width 13 height 14
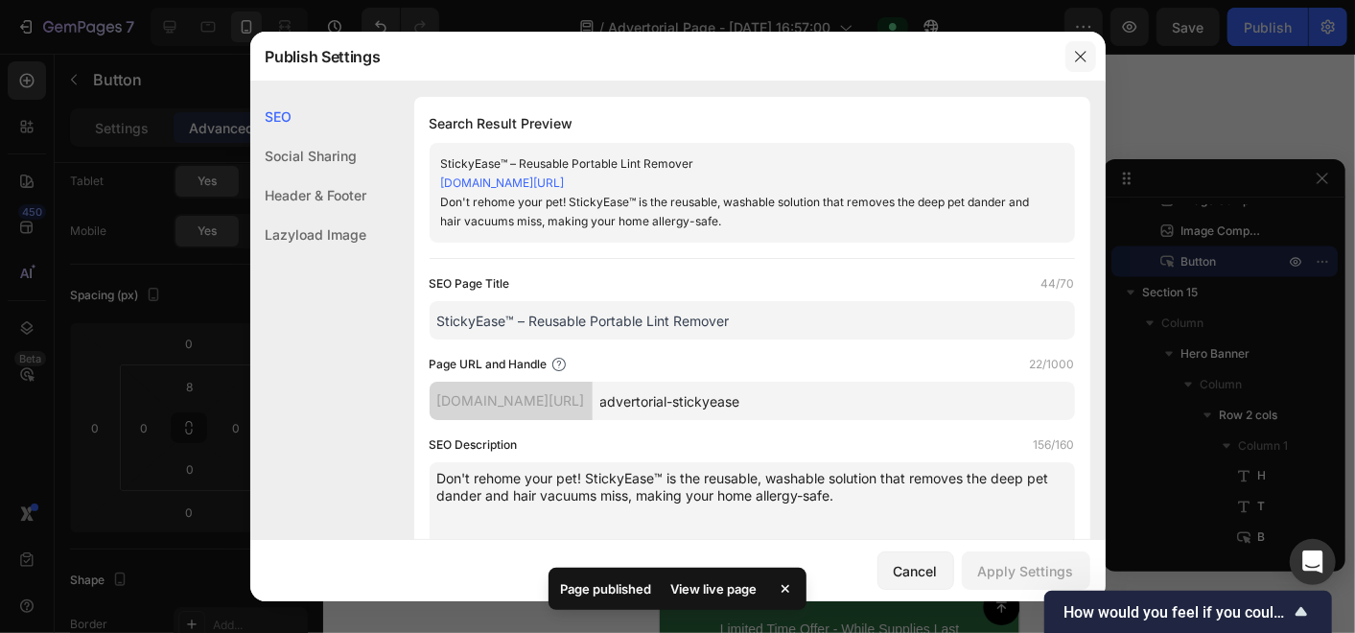
click at [1085, 56] on icon "button" at bounding box center [1080, 56] width 15 height 15
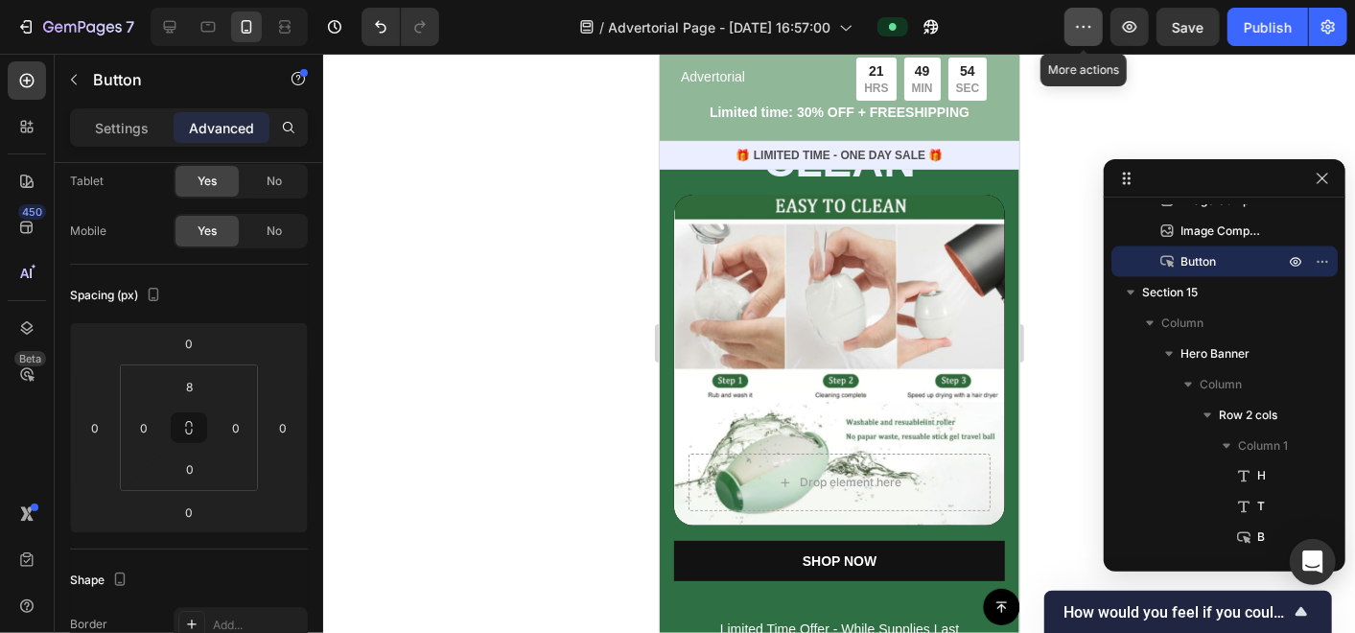
click at [1070, 28] on button "button" at bounding box center [1083, 27] width 38 height 38
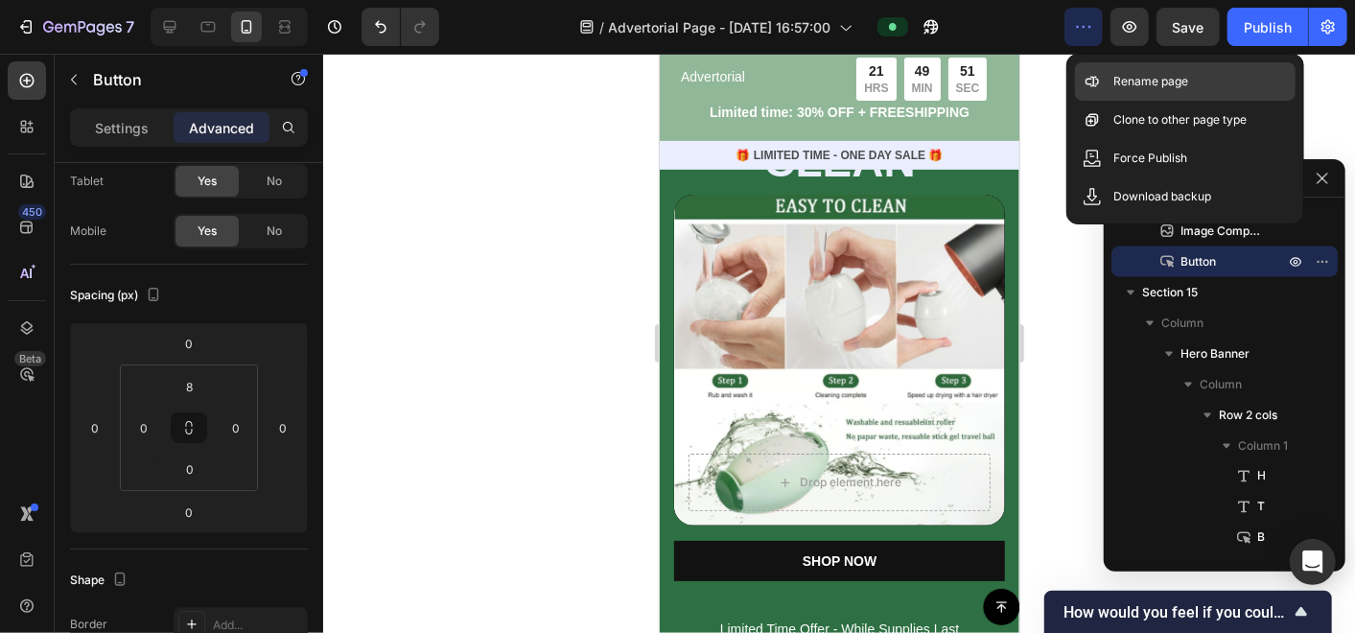
click at [1122, 78] on p "Rename page" at bounding box center [1150, 81] width 75 height 19
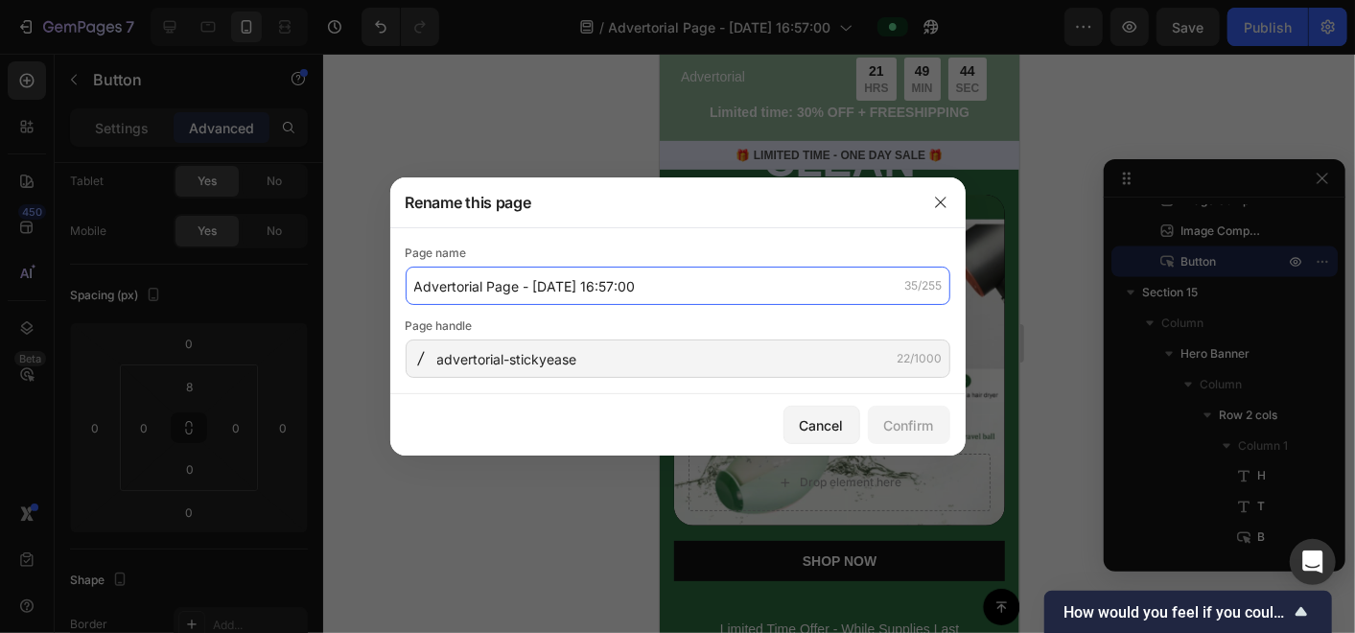
paste input "StickyEase™ – Reusable Portable Lint Remover"
type input "StickyEase™ – Reusable Portable Lint Remover"
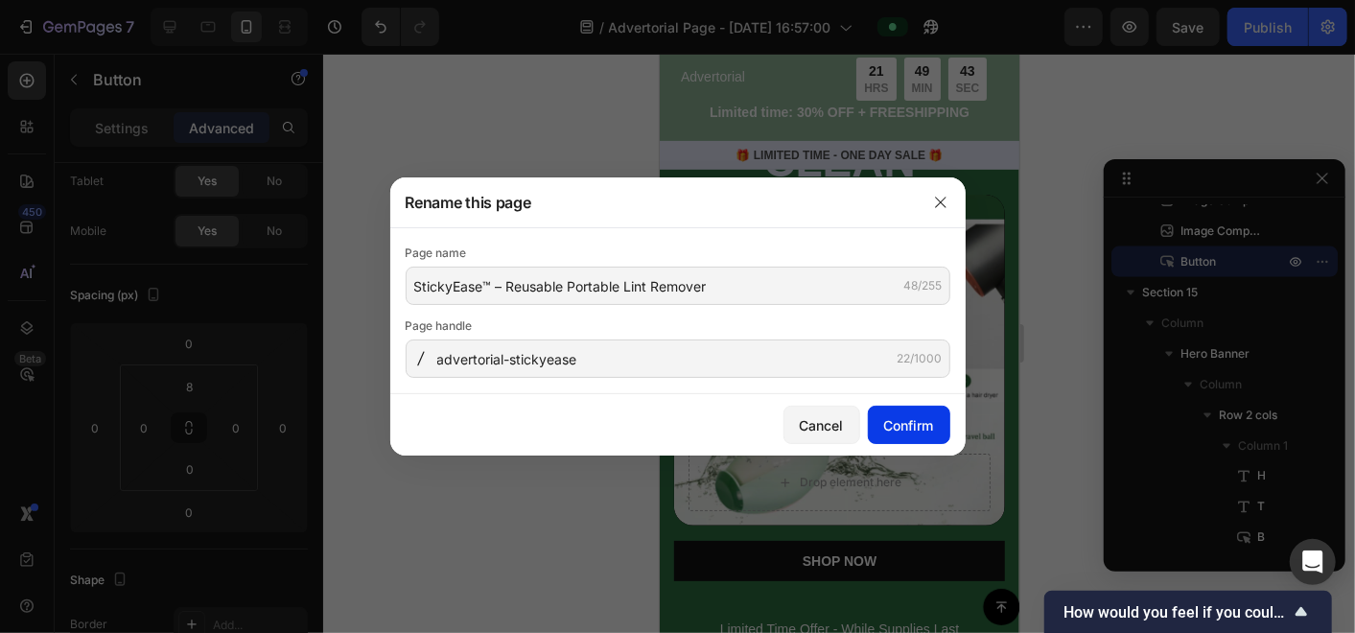
click at [899, 432] on div "Confirm" at bounding box center [909, 425] width 50 height 20
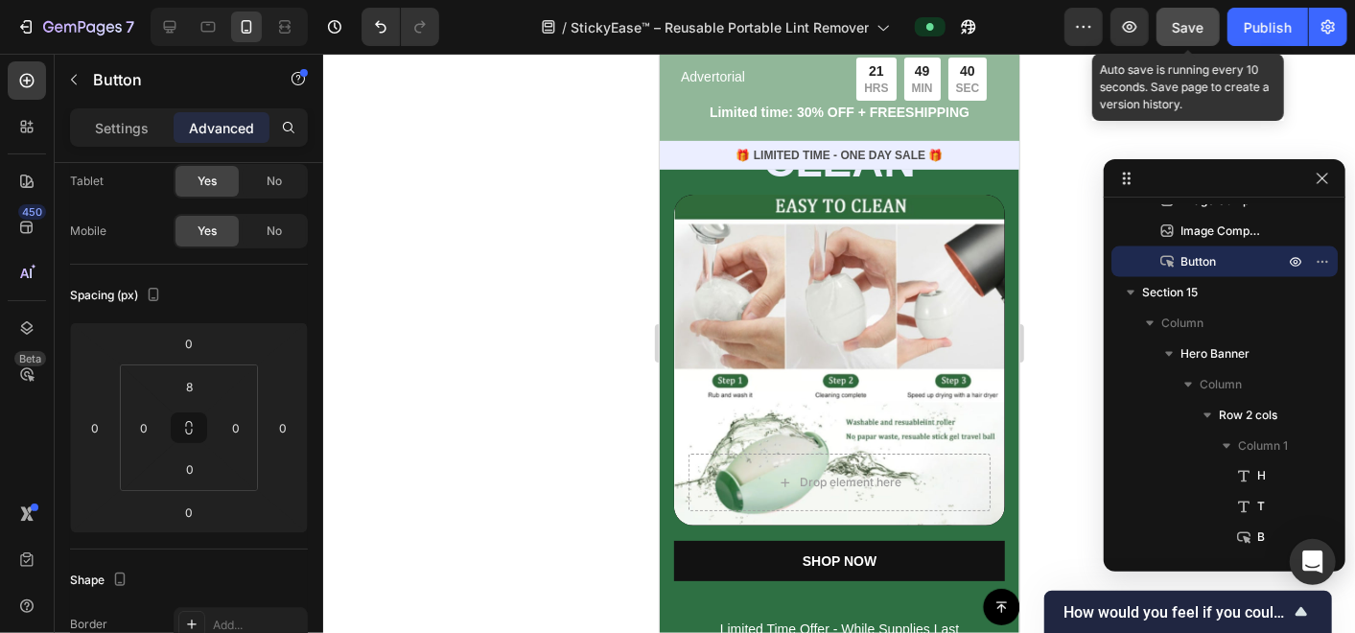
click at [1180, 22] on span "Save" at bounding box center [1189, 27] width 32 height 16
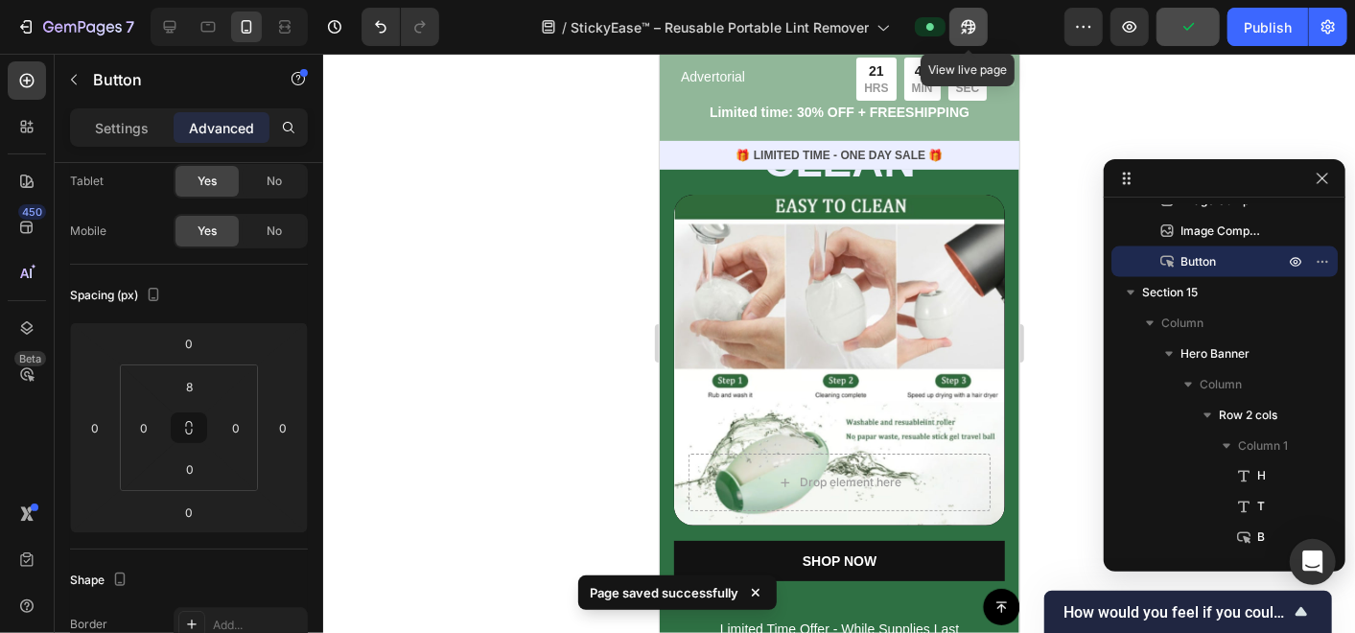
click at [965, 35] on icon "button" at bounding box center [968, 26] width 19 height 19
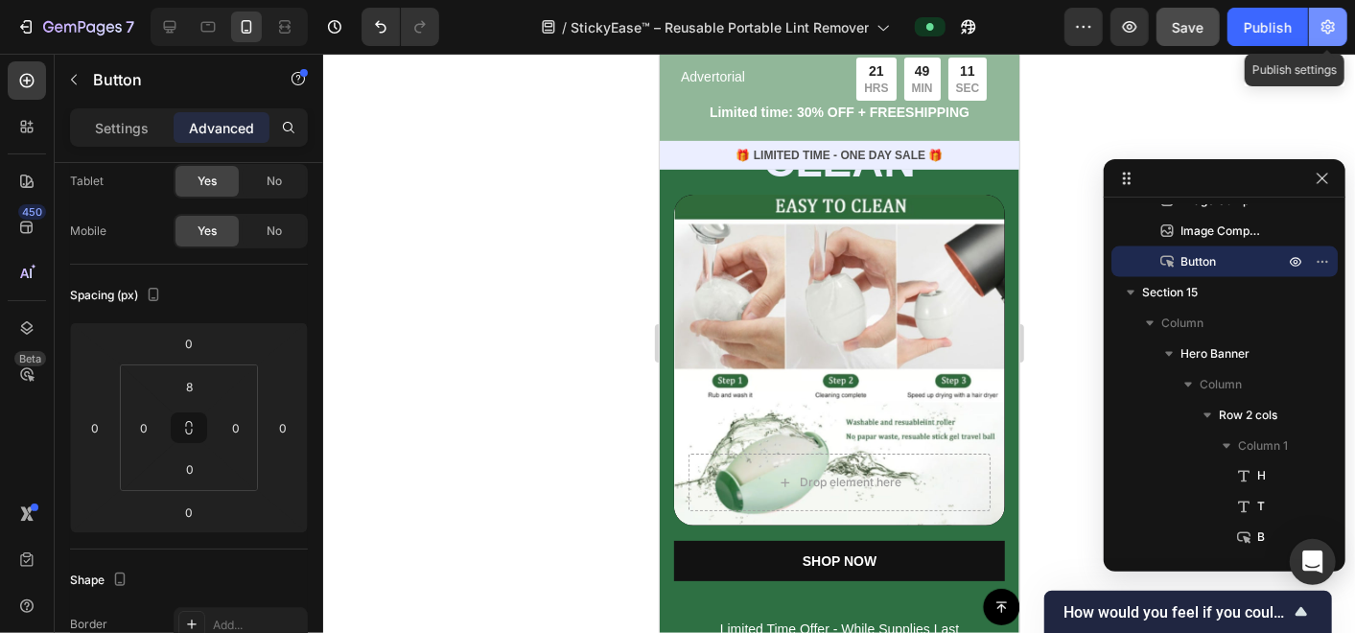
click at [1329, 28] on icon "button" at bounding box center [1328, 27] width 5 height 5
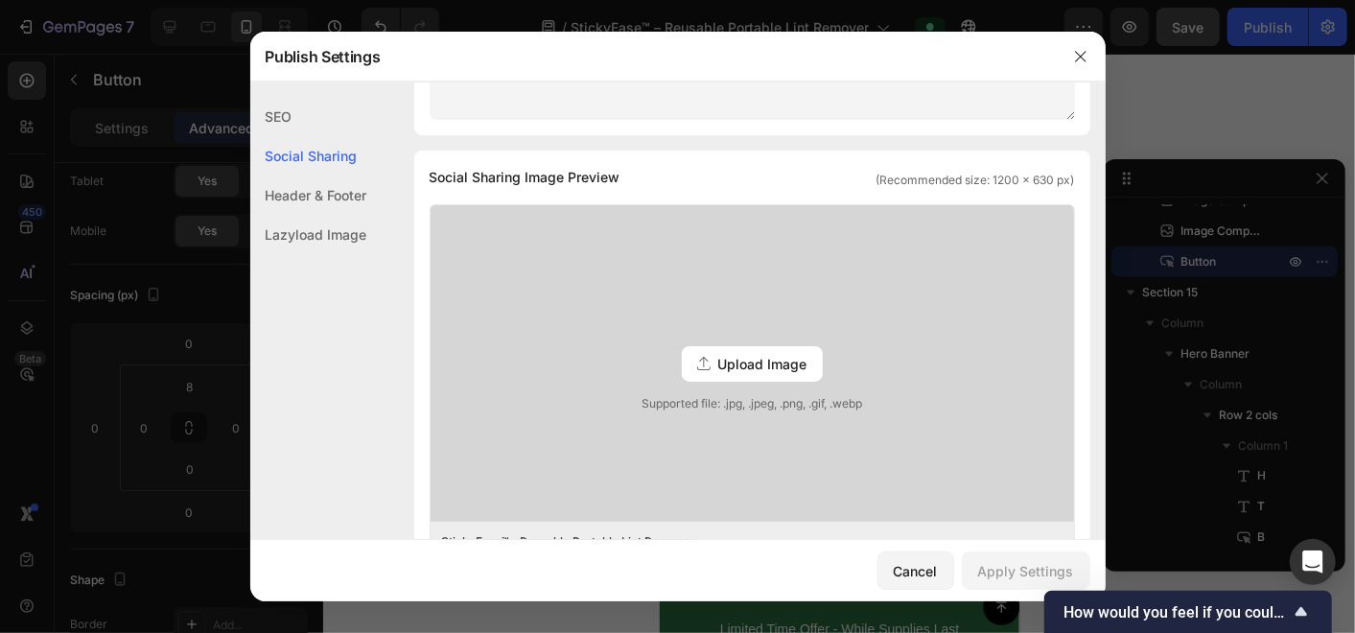
scroll to position [426, 0]
click at [718, 364] on span "Upload Image" at bounding box center [762, 365] width 89 height 20
click at [0, 0] on input "Upload Image Supported file: .jpg, .jpeg, .png, .gif, .webp" at bounding box center [0, 0] width 0 height 0
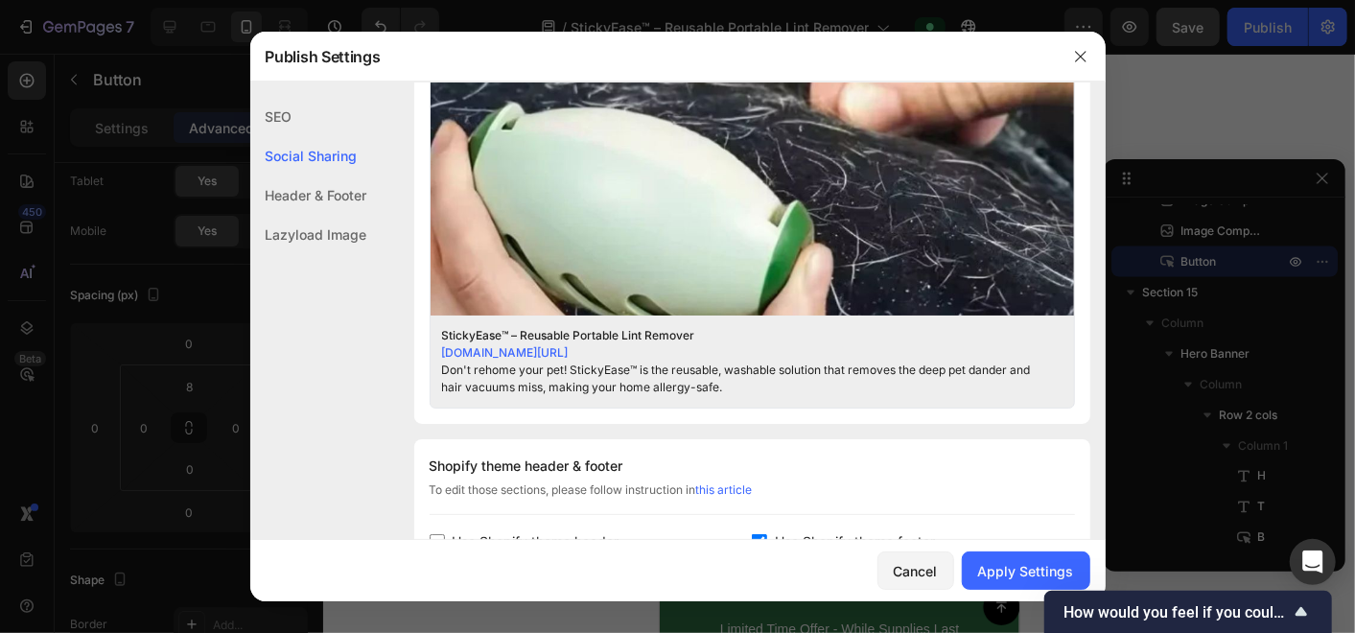
scroll to position [639, 0]
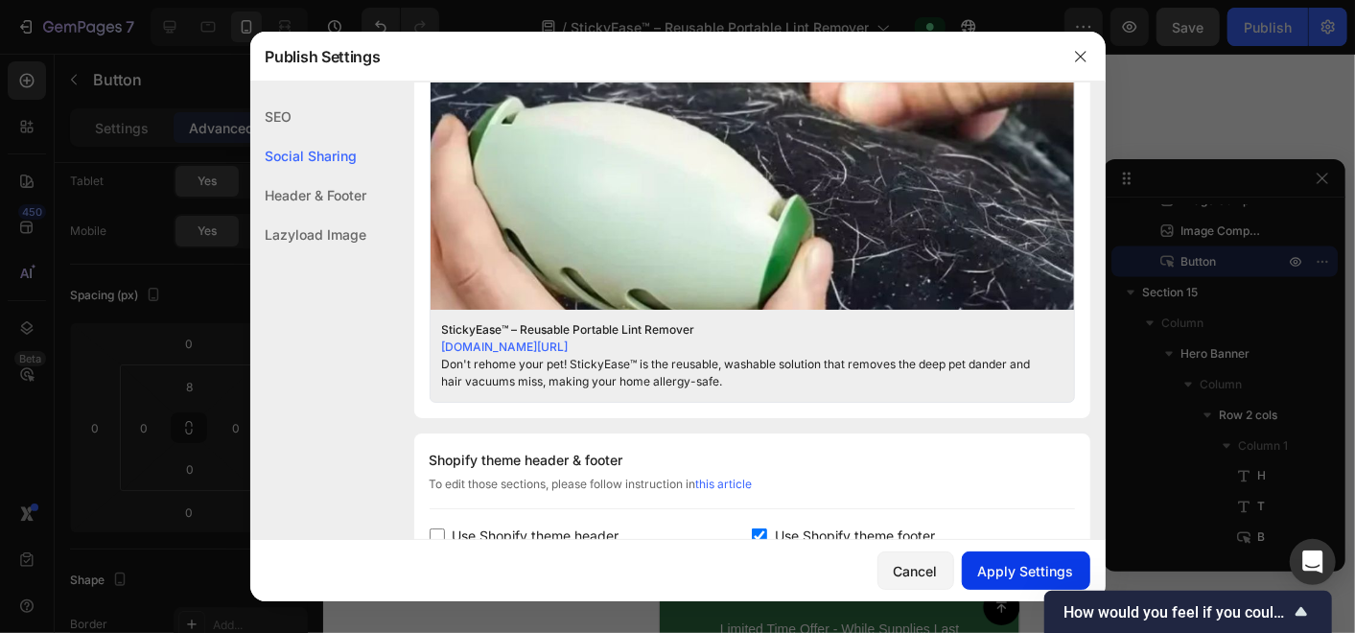
click at [1011, 558] on button "Apply Settings" at bounding box center [1026, 570] width 129 height 38
click at [1079, 58] on icon "button" at bounding box center [1080, 56] width 15 height 15
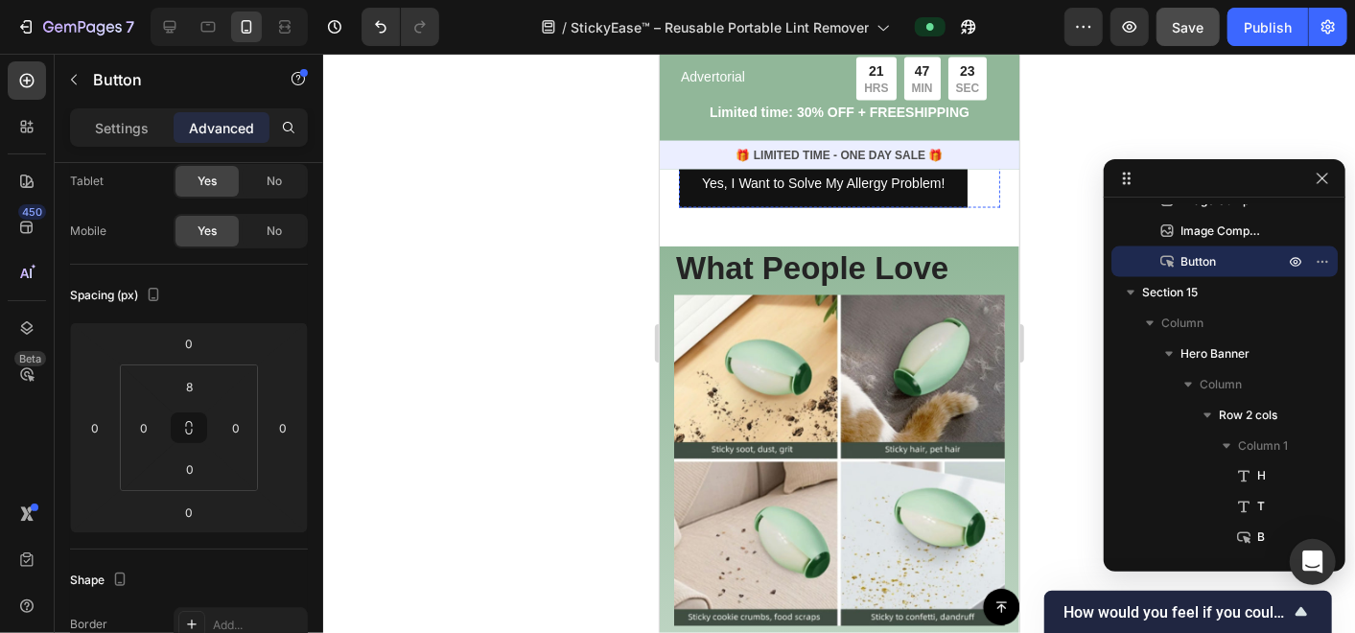
scroll to position [1811, 0]
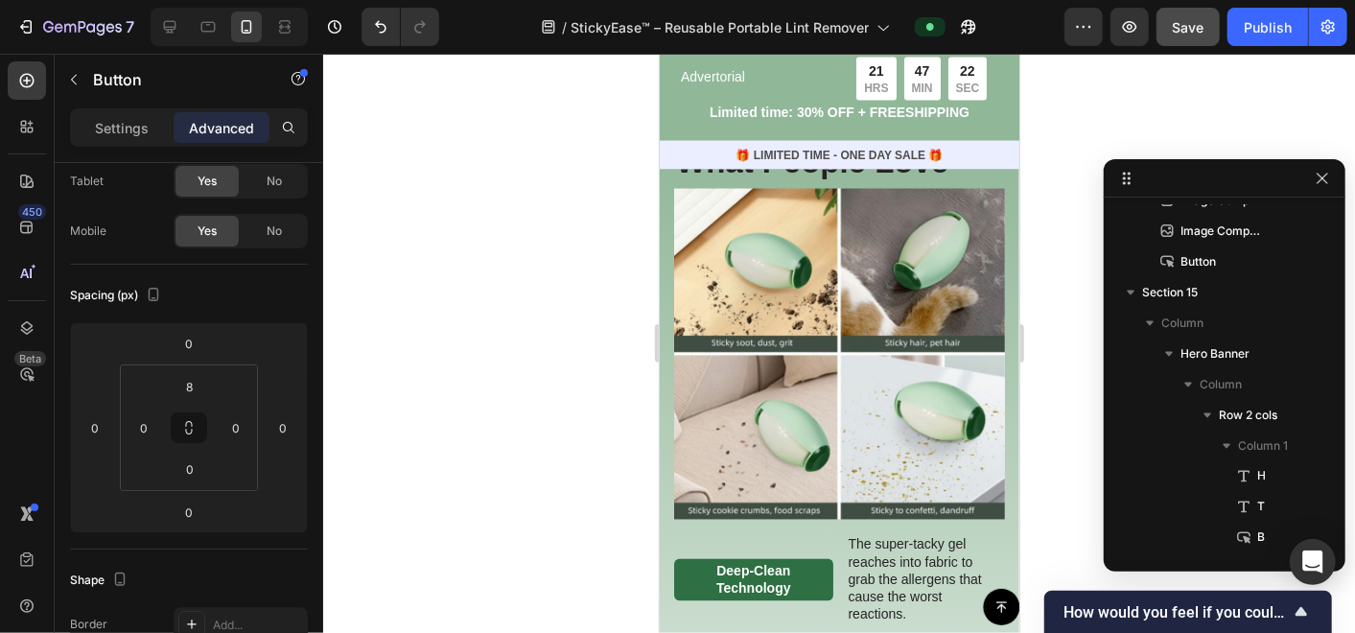
click at [975, 100] on div "Yes, I Want to Solve My Allergy Problem! Button 0" at bounding box center [838, 72] width 321 height 55
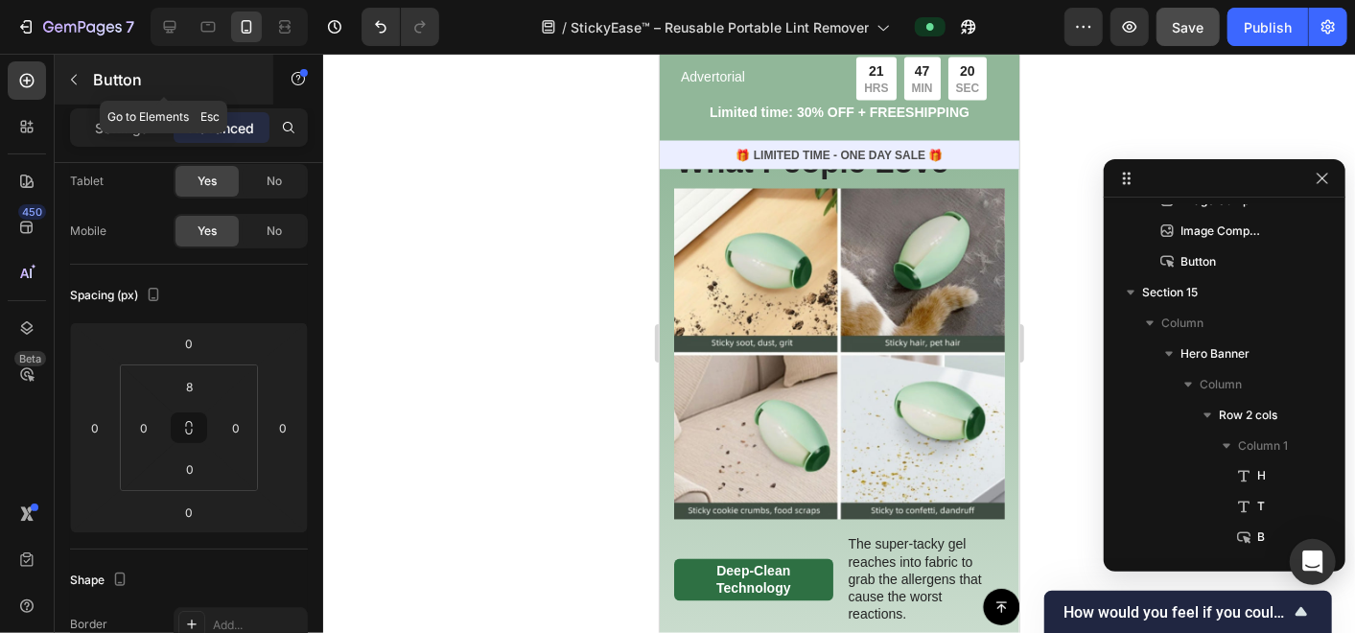
click at [78, 72] on icon "button" at bounding box center [73, 79] width 15 height 15
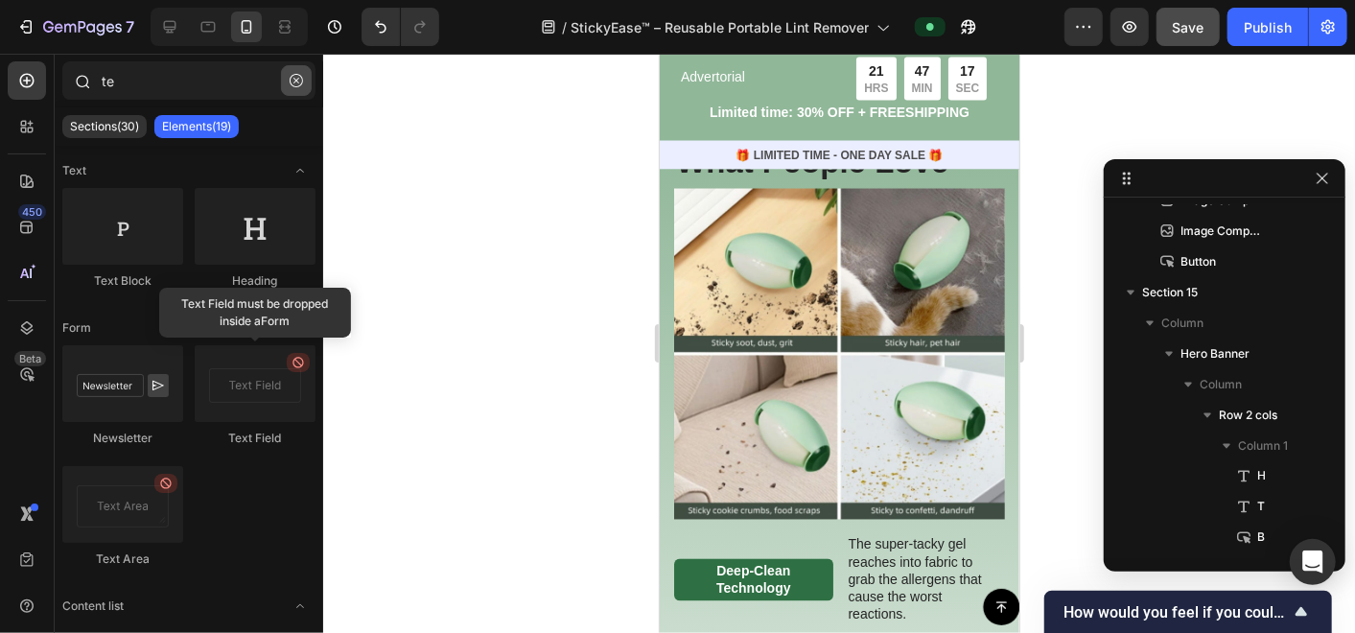
click at [295, 84] on icon "button" at bounding box center [296, 80] width 13 height 13
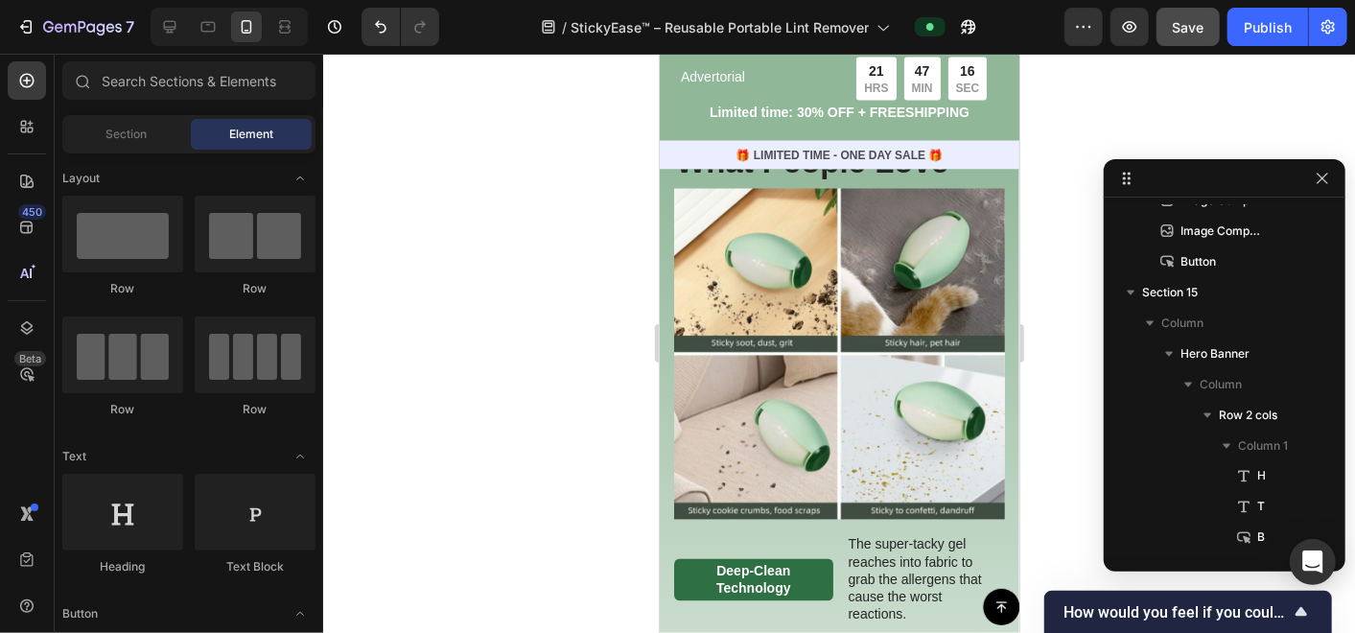
click at [977, 100] on div "Yes, I Want to Solve My Allergy Problem! Button" at bounding box center [838, 72] width 321 height 55
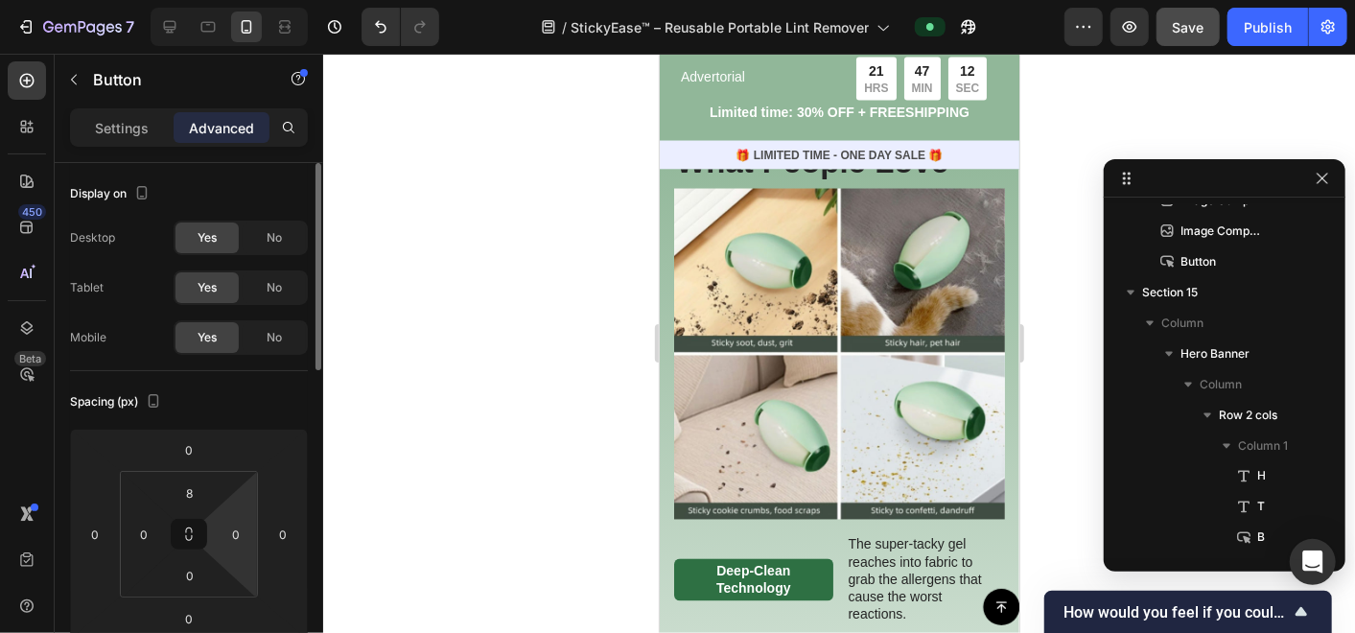
scroll to position [106, 0]
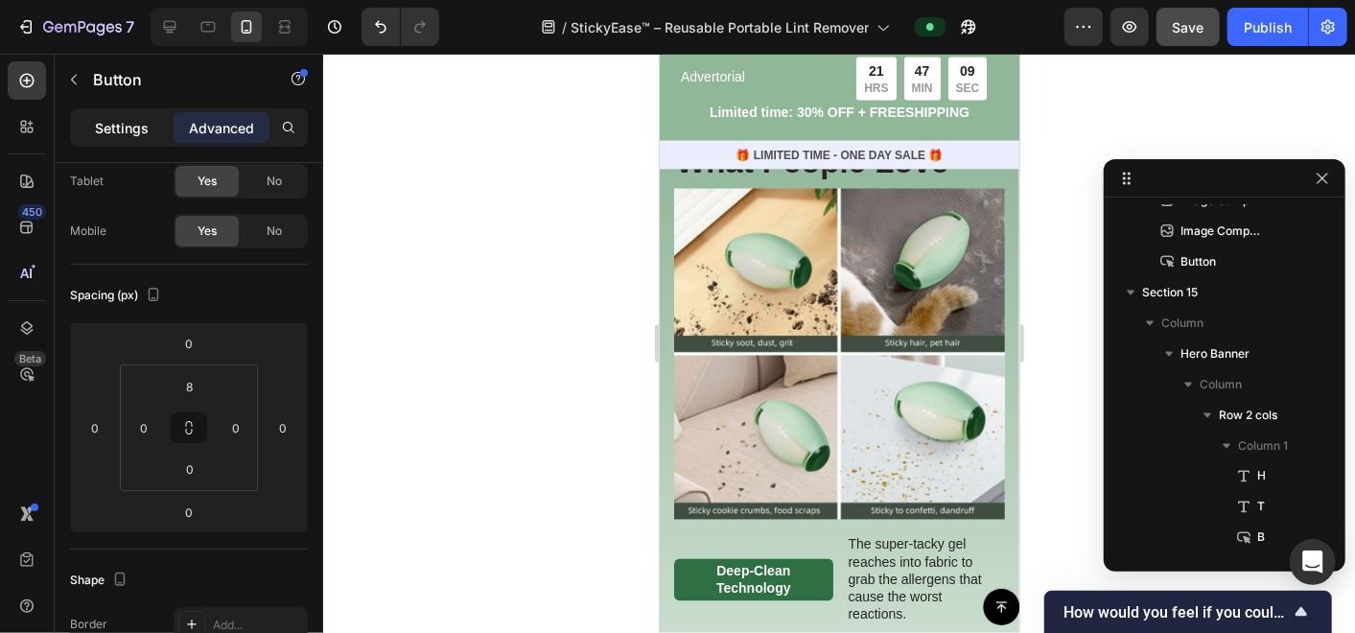
click at [121, 124] on p "Settings" at bounding box center [122, 128] width 54 height 20
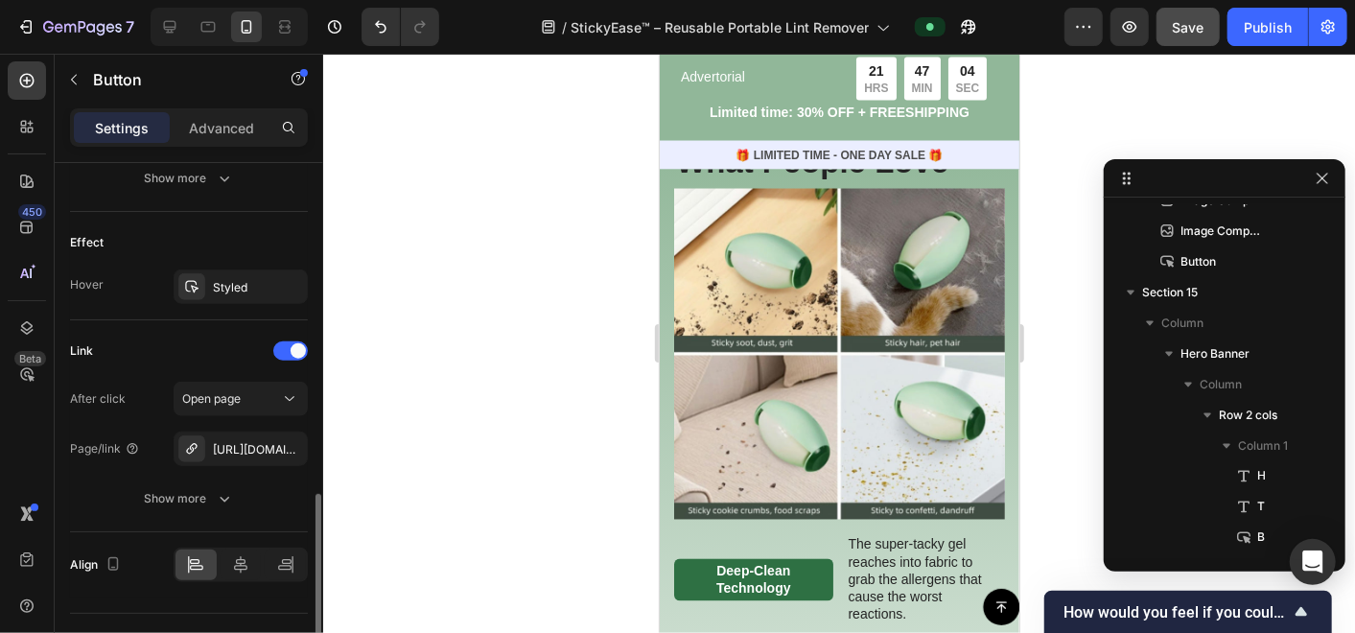
scroll to position [995, 0]
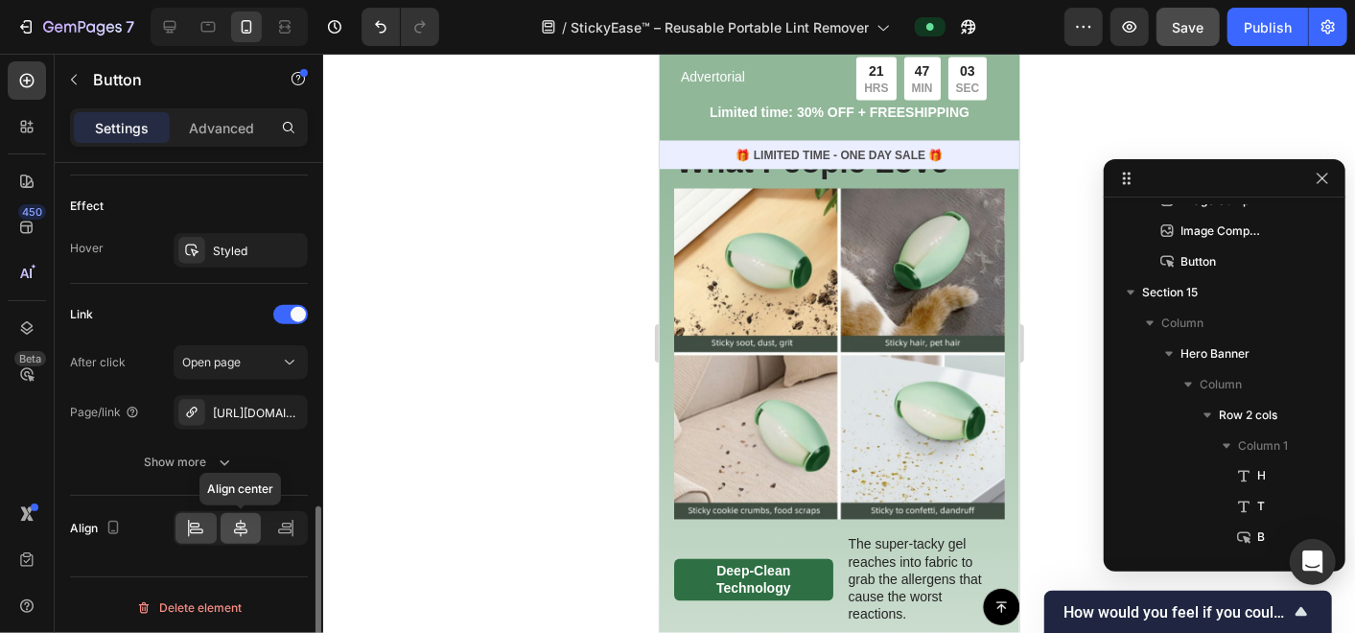
click at [249, 523] on icon at bounding box center [240, 528] width 19 height 19
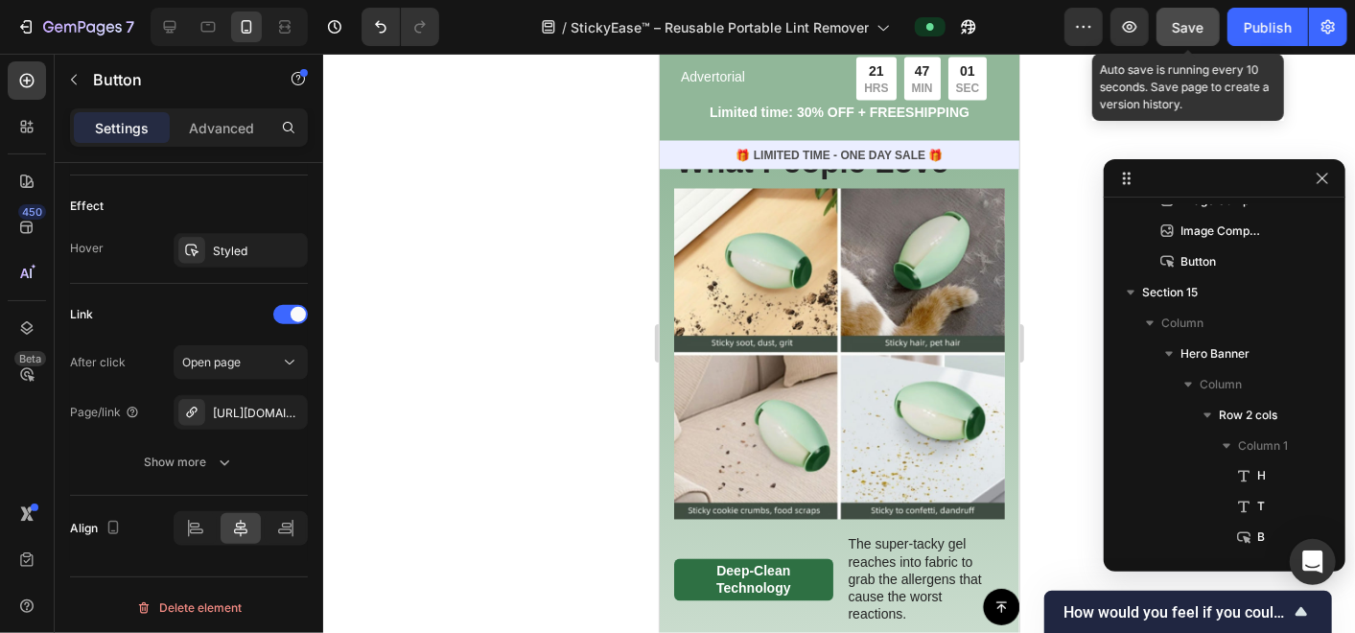
click at [1178, 35] on div "Save" at bounding box center [1189, 27] width 32 height 20
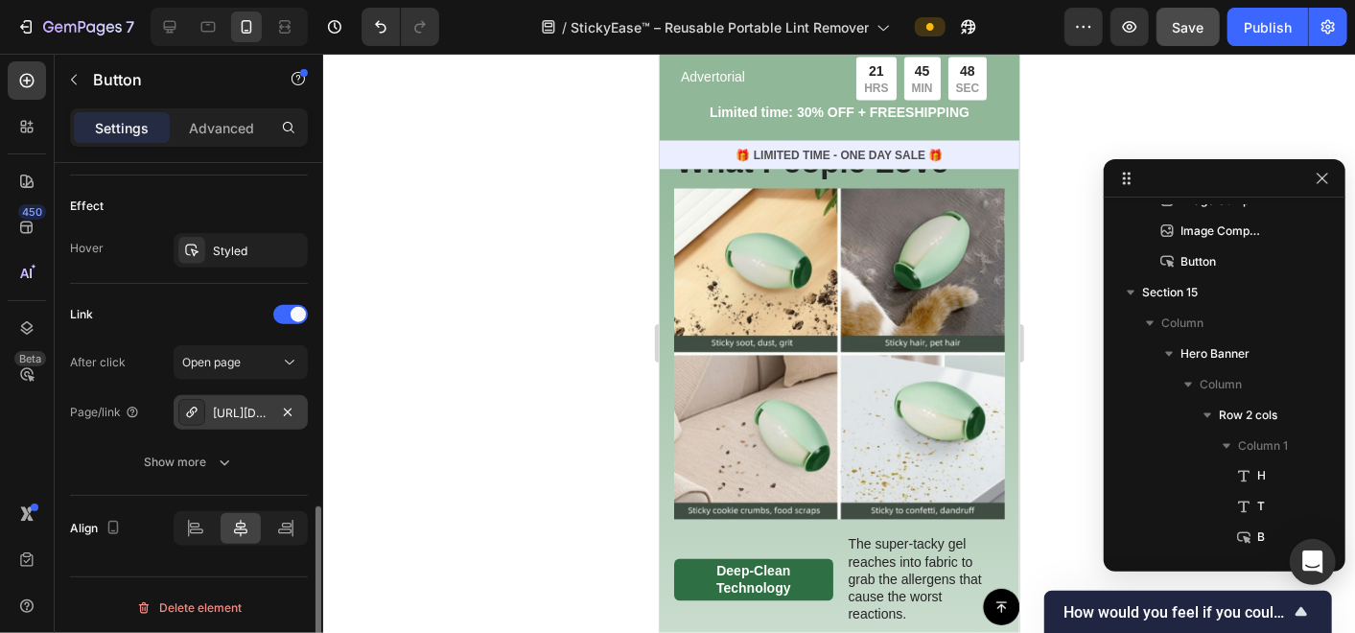
click at [232, 410] on div "[URL][DOMAIN_NAME]" at bounding box center [241, 413] width 56 height 17
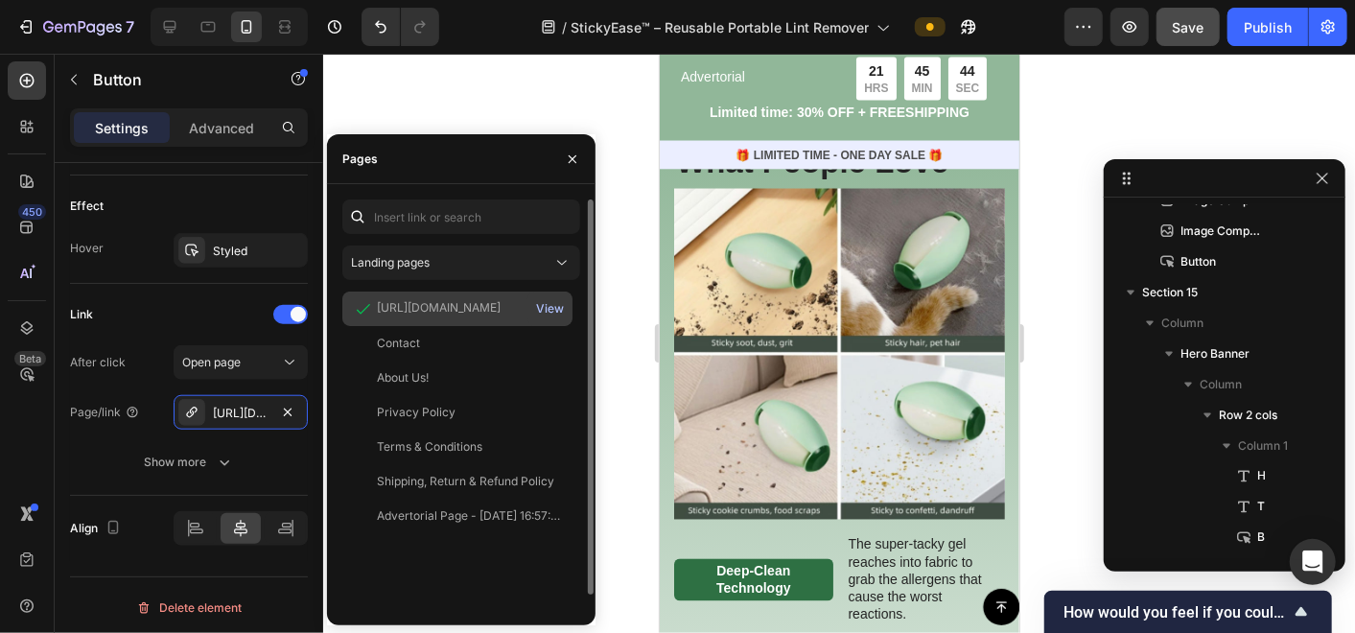
click at [554, 311] on div "View" at bounding box center [550, 308] width 28 height 17
click at [545, 311] on div "View" at bounding box center [550, 308] width 28 height 17
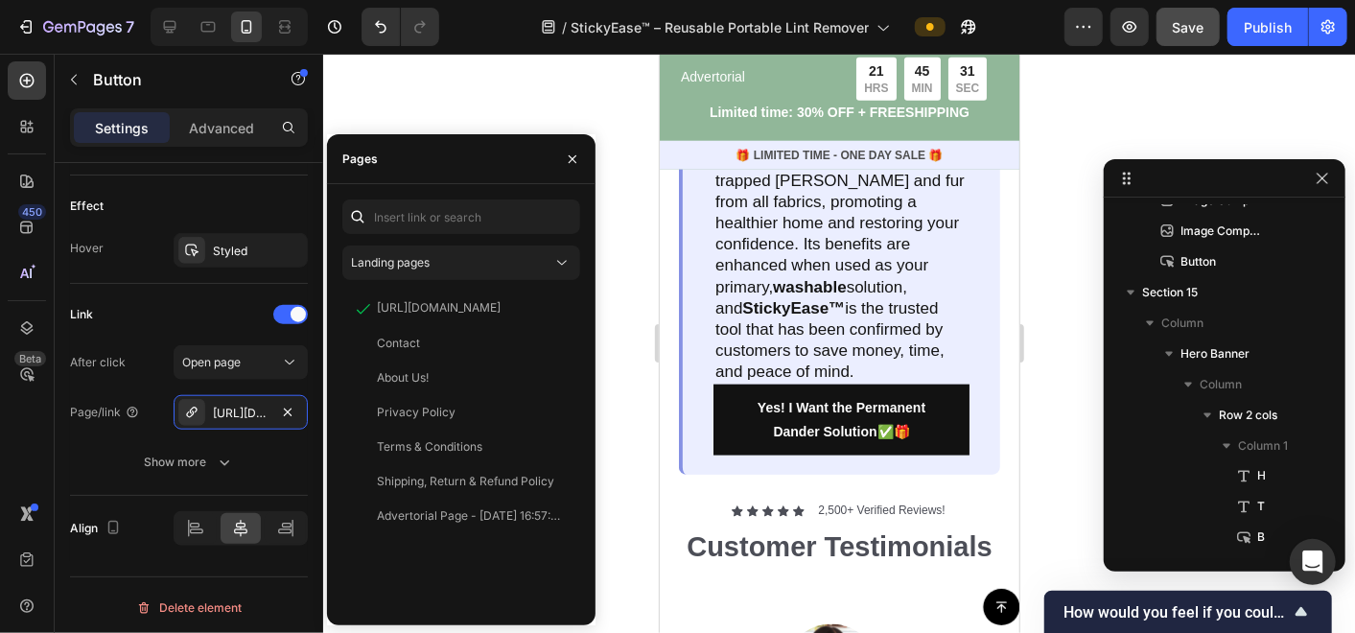
scroll to position [5434, 0]
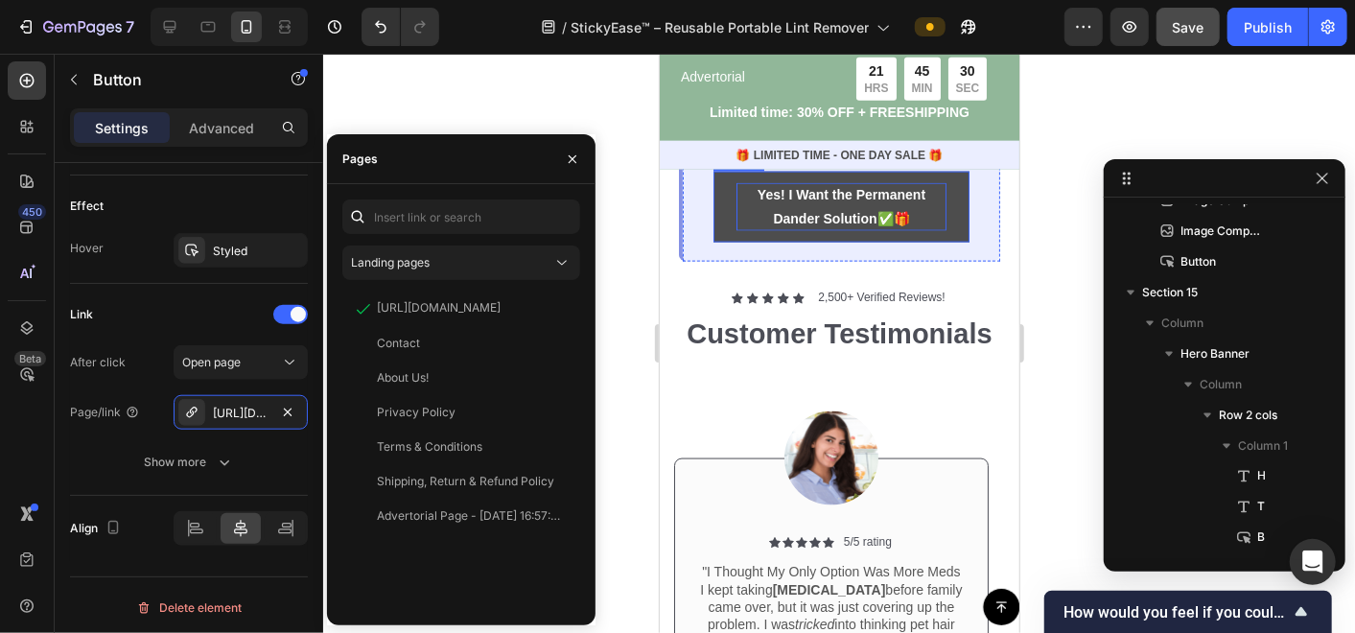
click at [926, 230] on p "Yes! I Want the Permanent Dander Solution ✅🎁" at bounding box center [841, 206] width 210 height 48
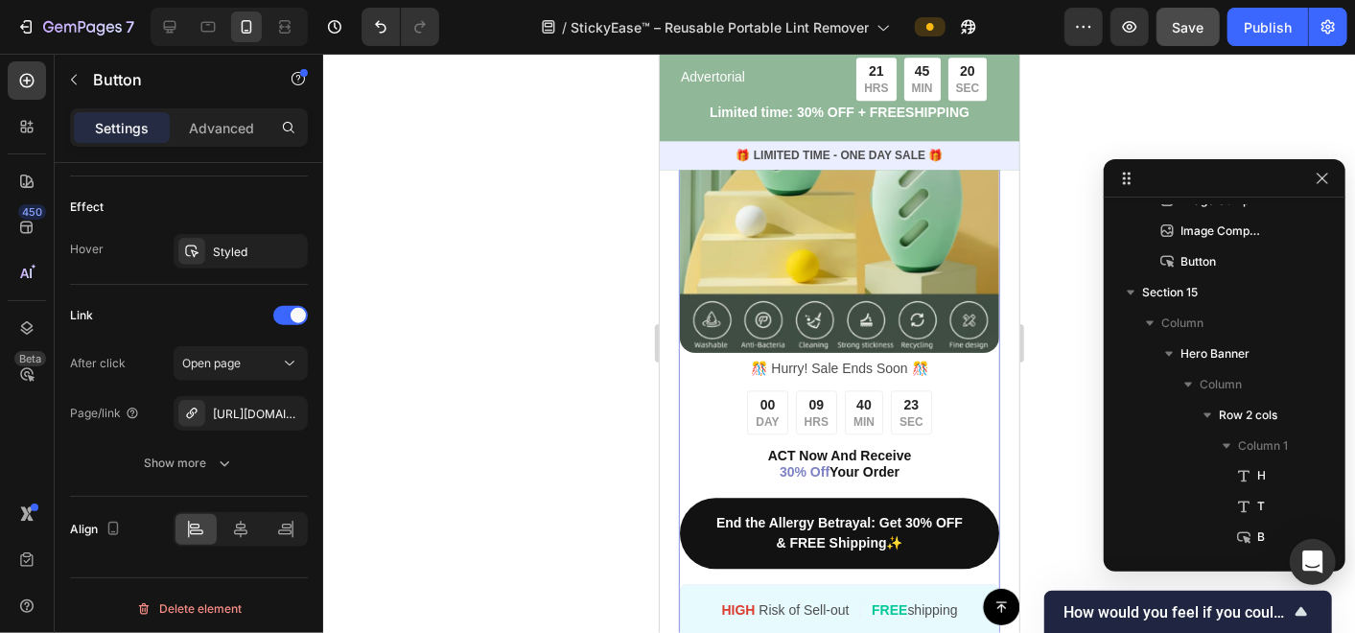
scroll to position [6713, 0]
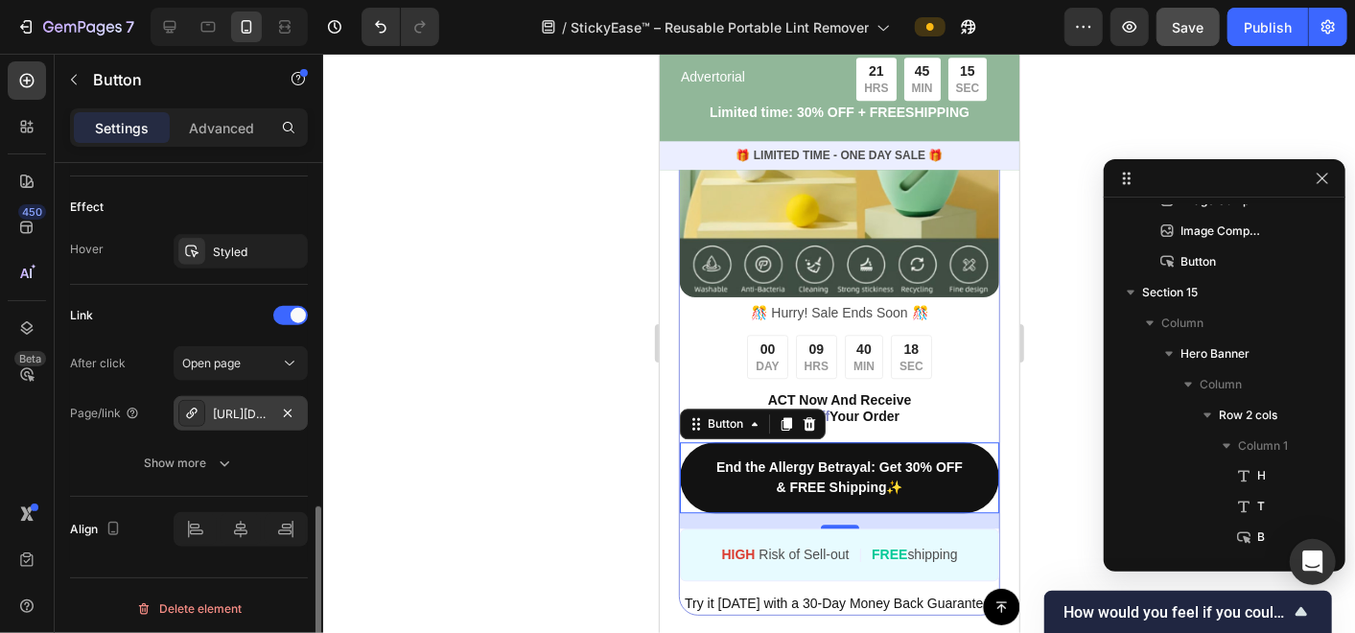
click at [254, 419] on div "[URL][DOMAIN_NAME]" at bounding box center [241, 413] width 134 height 35
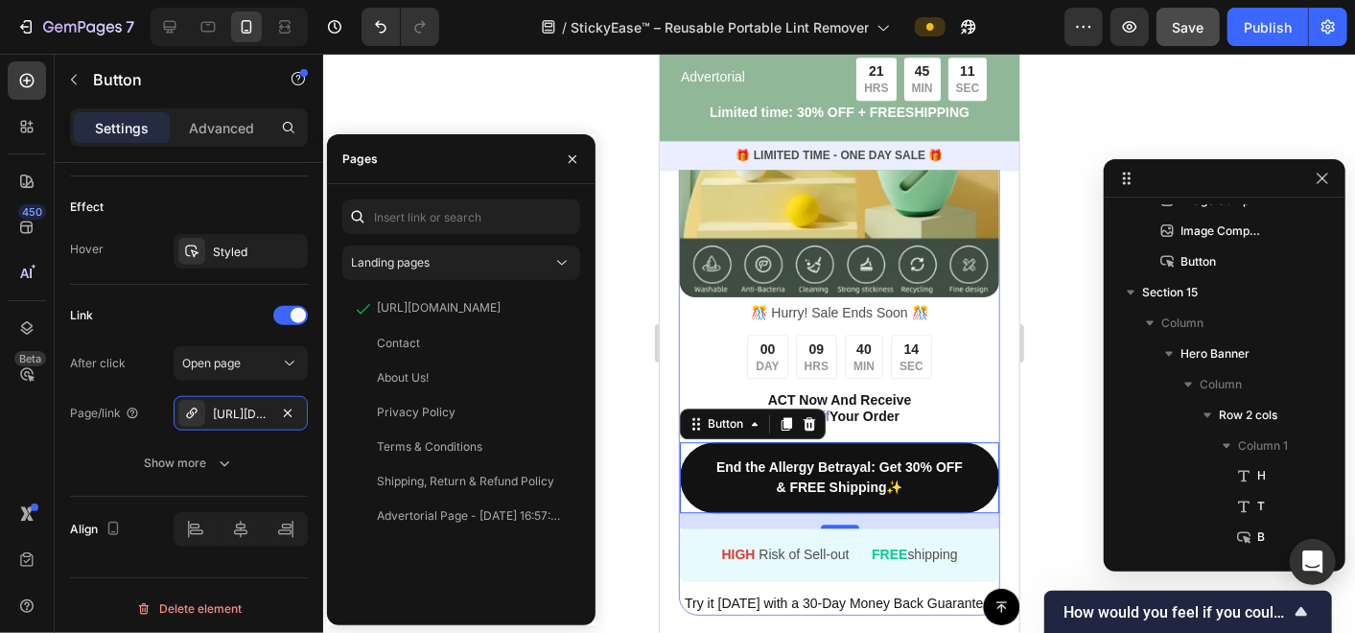
click at [626, 501] on div at bounding box center [839, 343] width 1032 height 579
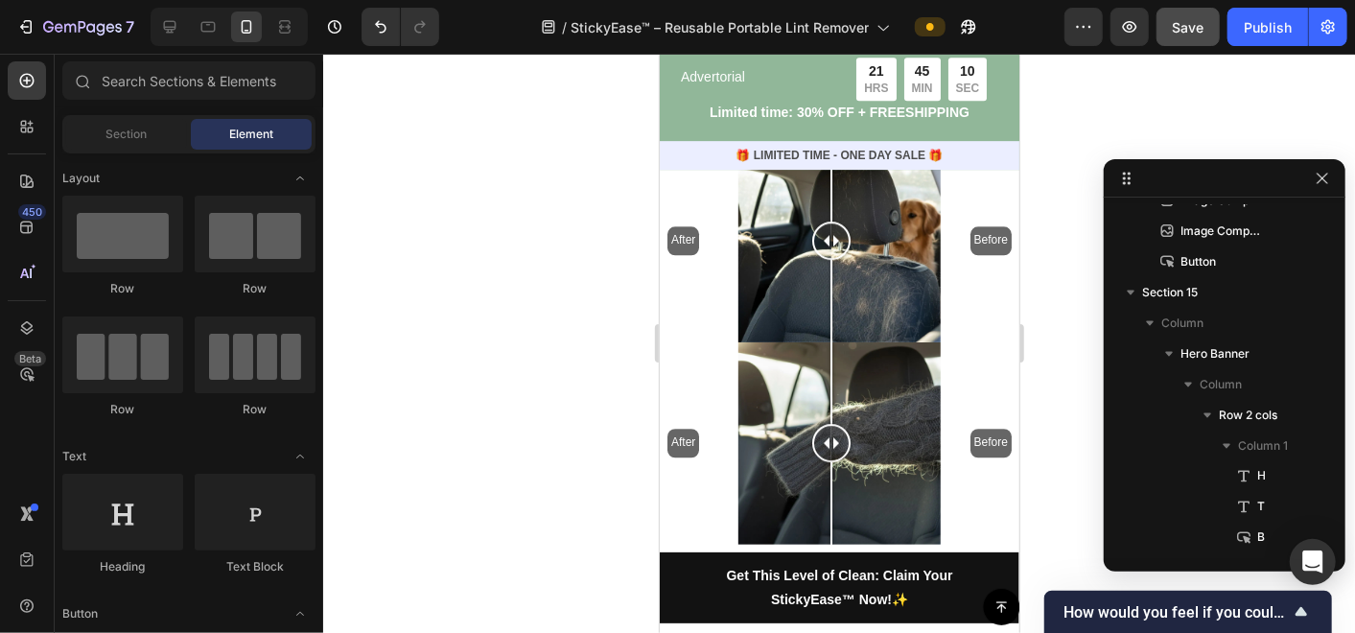
scroll to position [7564, 0]
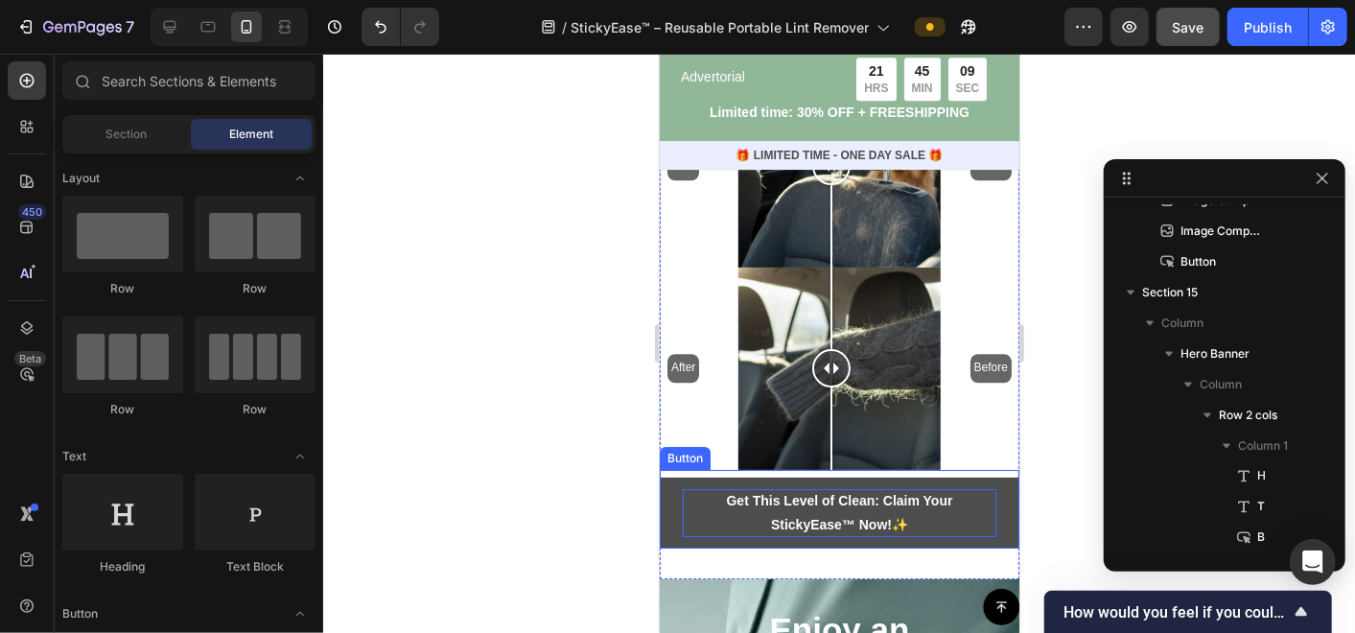
click at [775, 493] on strong "Get This Level of Clean: Claim Your StickyEase™ Now!" at bounding box center [839, 511] width 226 height 39
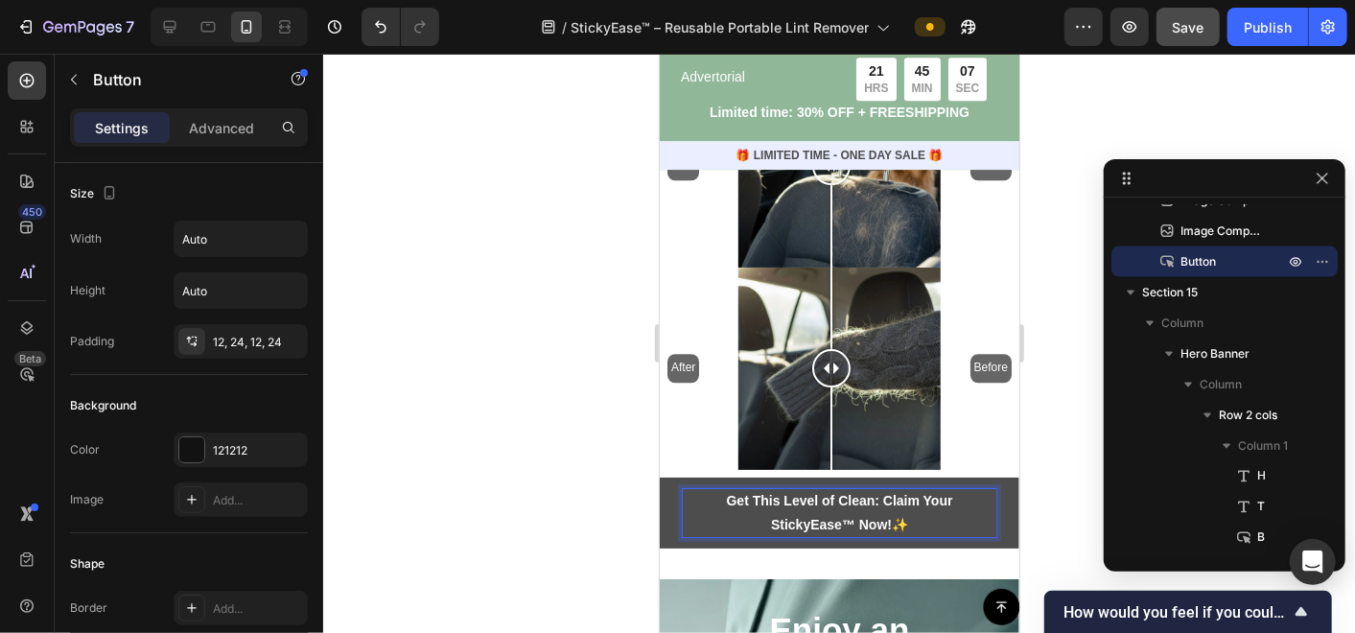
click at [767, 492] on strong "Get This Level of Clean: Claim Your StickyEase™ Now!" at bounding box center [839, 511] width 226 height 39
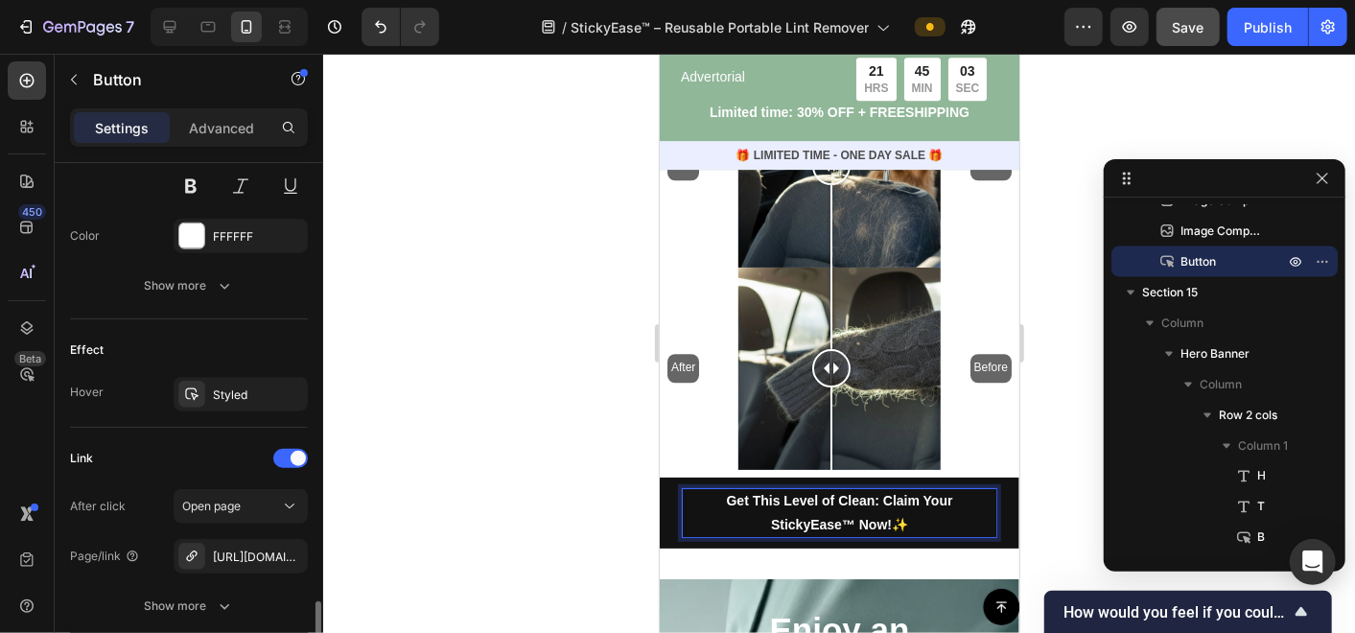
scroll to position [959, 0]
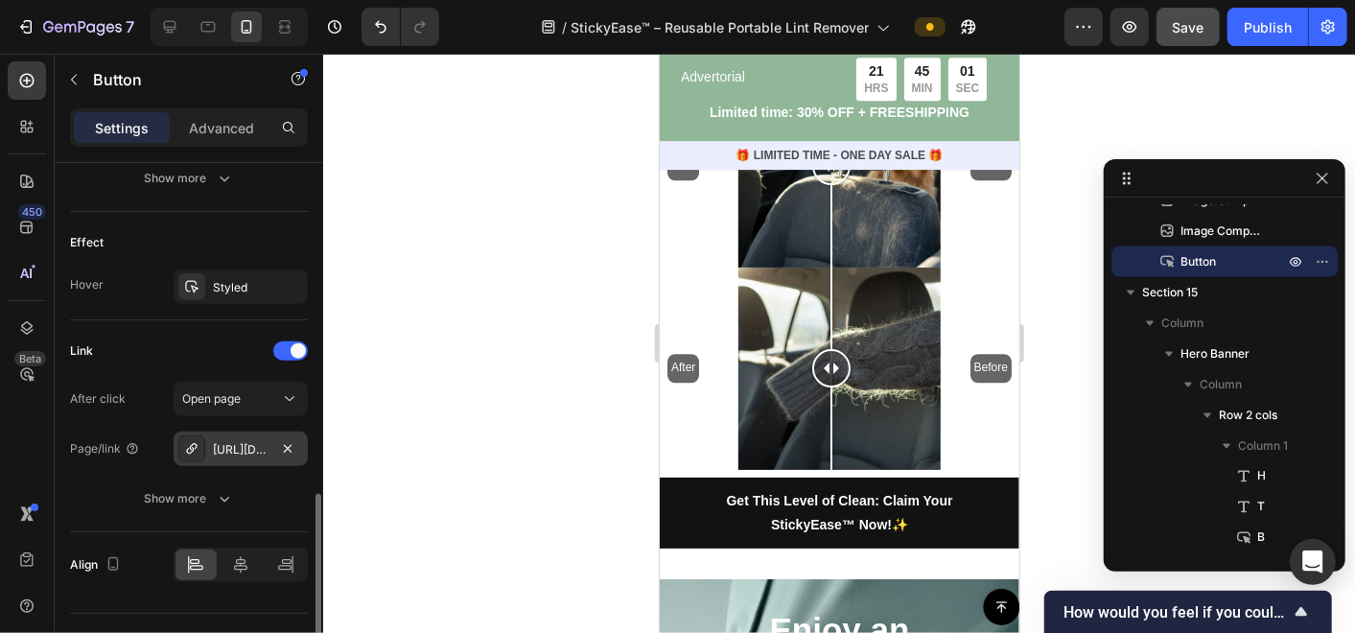
click at [241, 443] on div "[URL][DOMAIN_NAME]" at bounding box center [241, 449] width 56 height 17
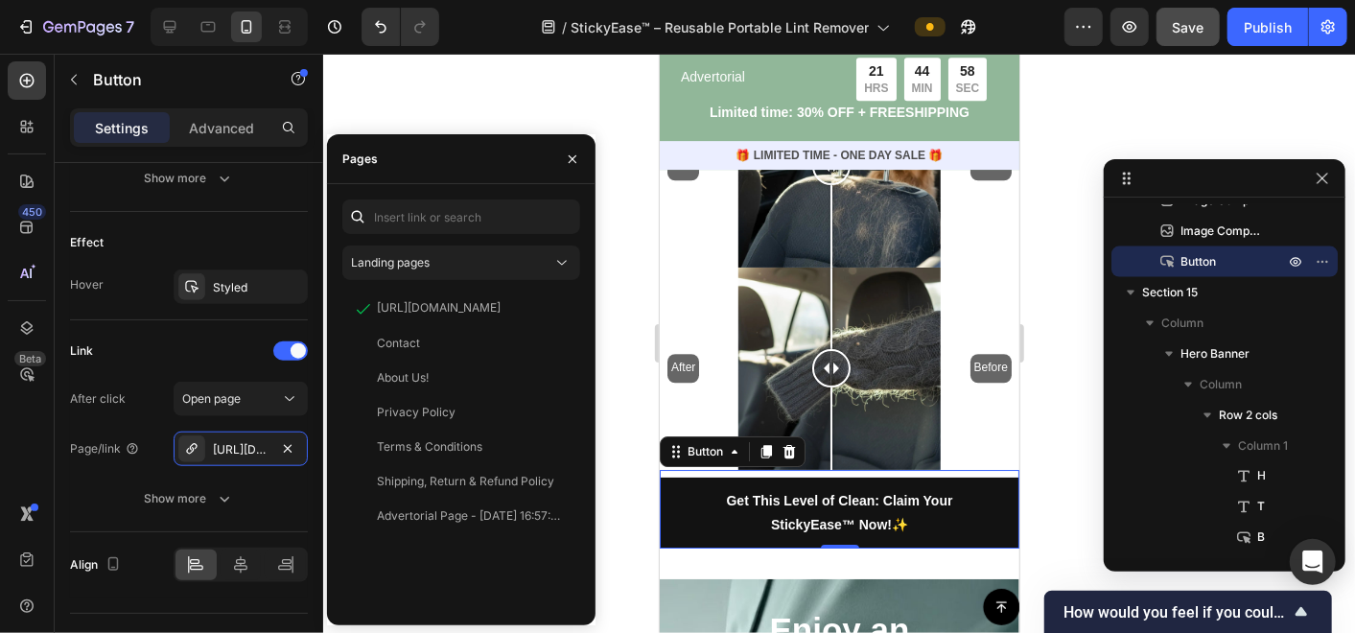
click at [615, 447] on div at bounding box center [839, 343] width 1032 height 579
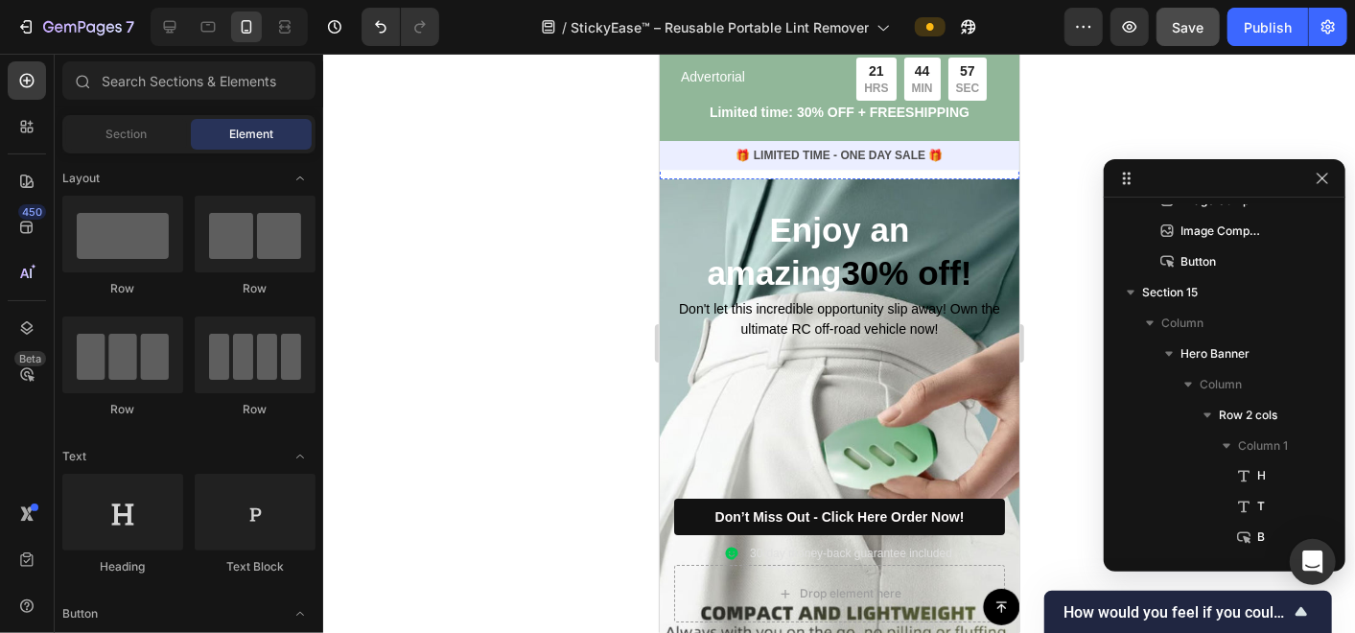
scroll to position [7991, 0]
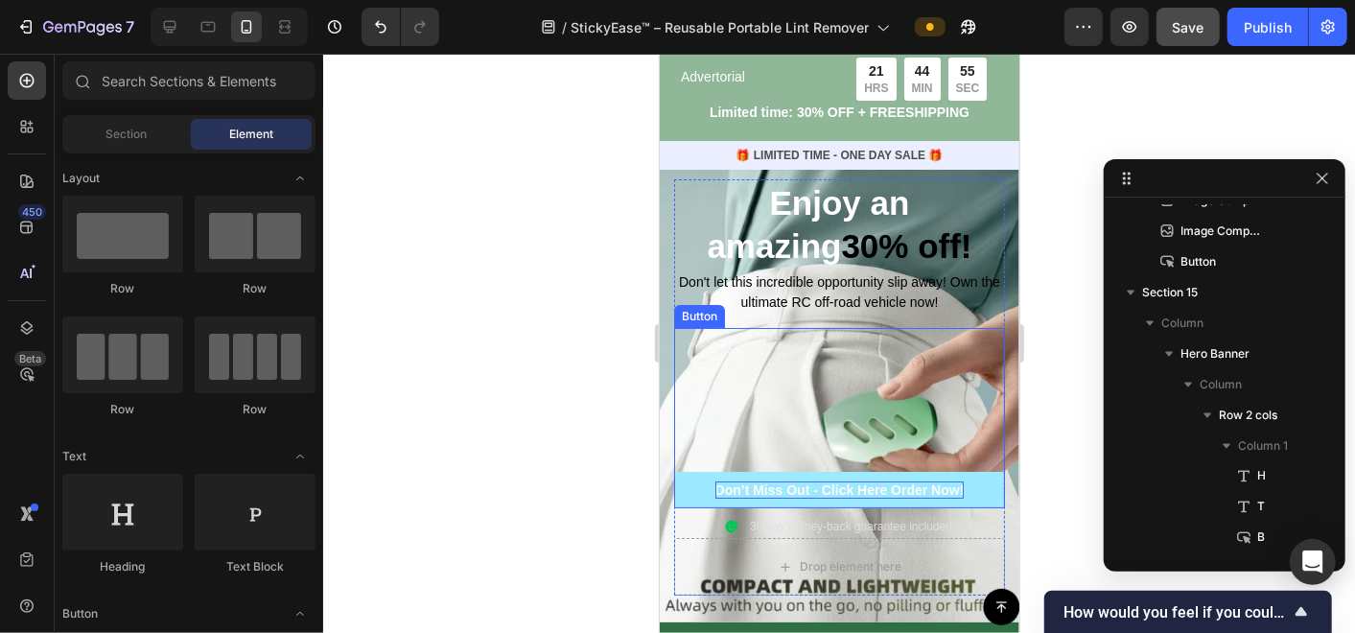
click at [714, 481] on span "Don’t Miss Out - Click Here Order Now!" at bounding box center [838, 488] width 249 height 15
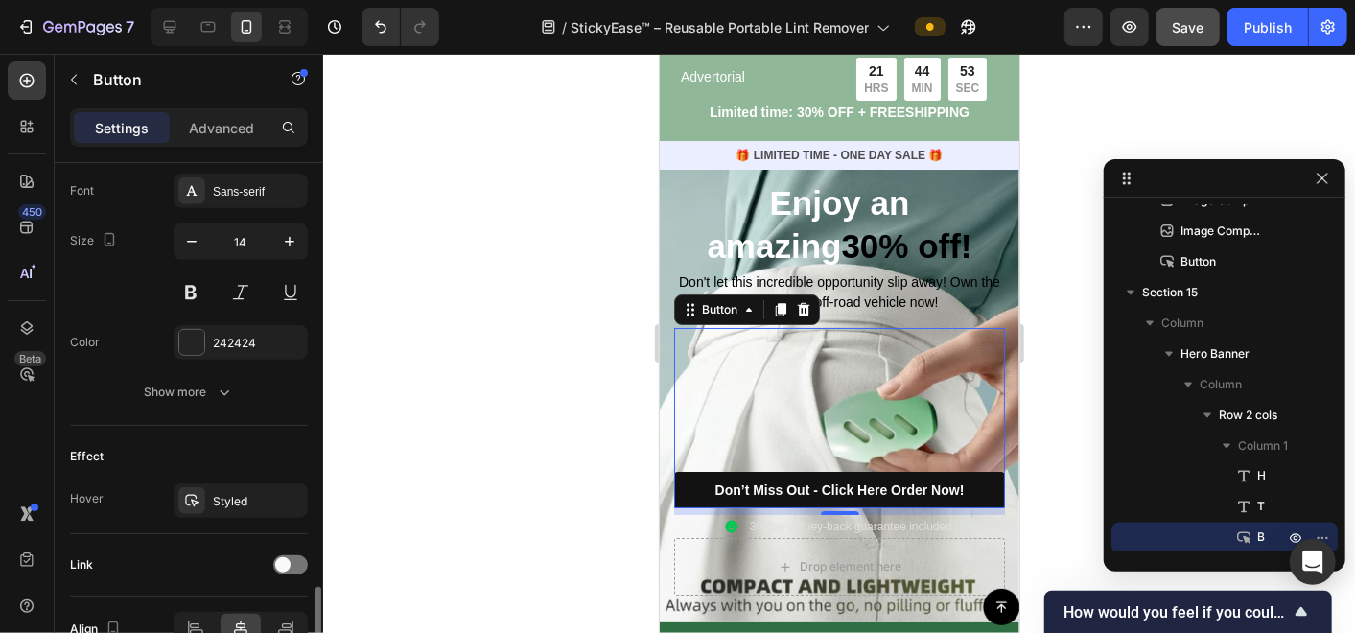
scroll to position [846, 0]
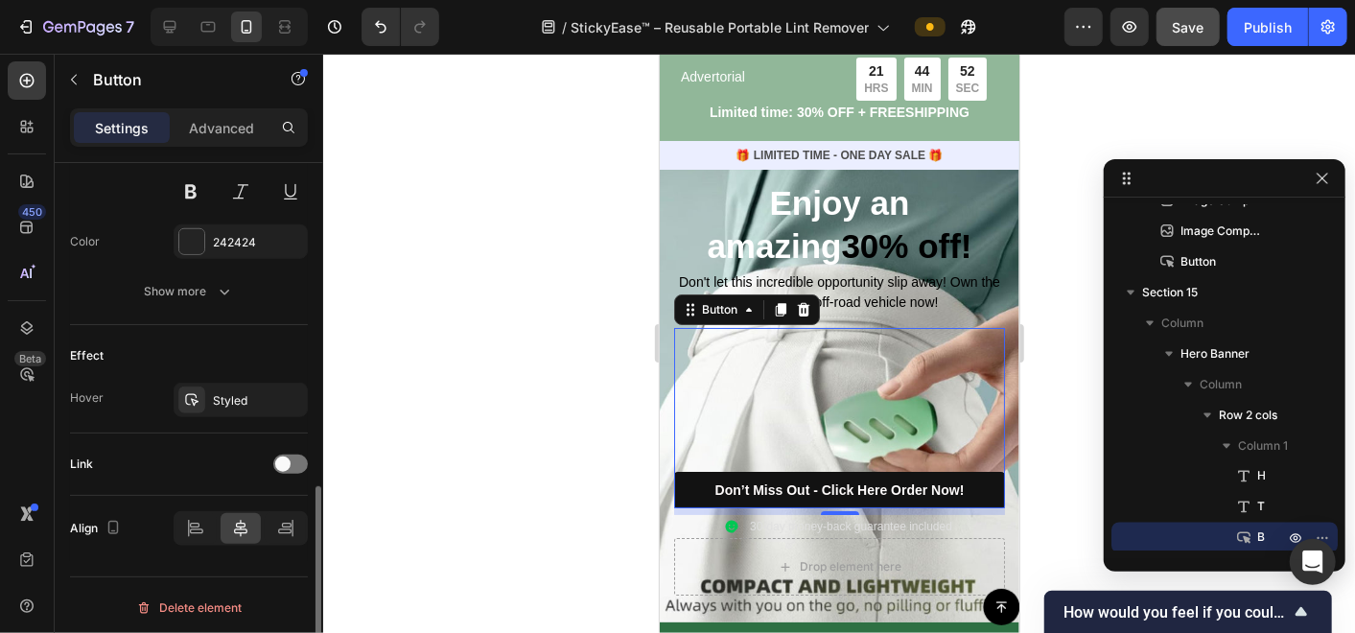
click at [298, 468] on div "Link" at bounding box center [189, 464] width 238 height 31
click at [296, 461] on div at bounding box center [290, 464] width 35 height 19
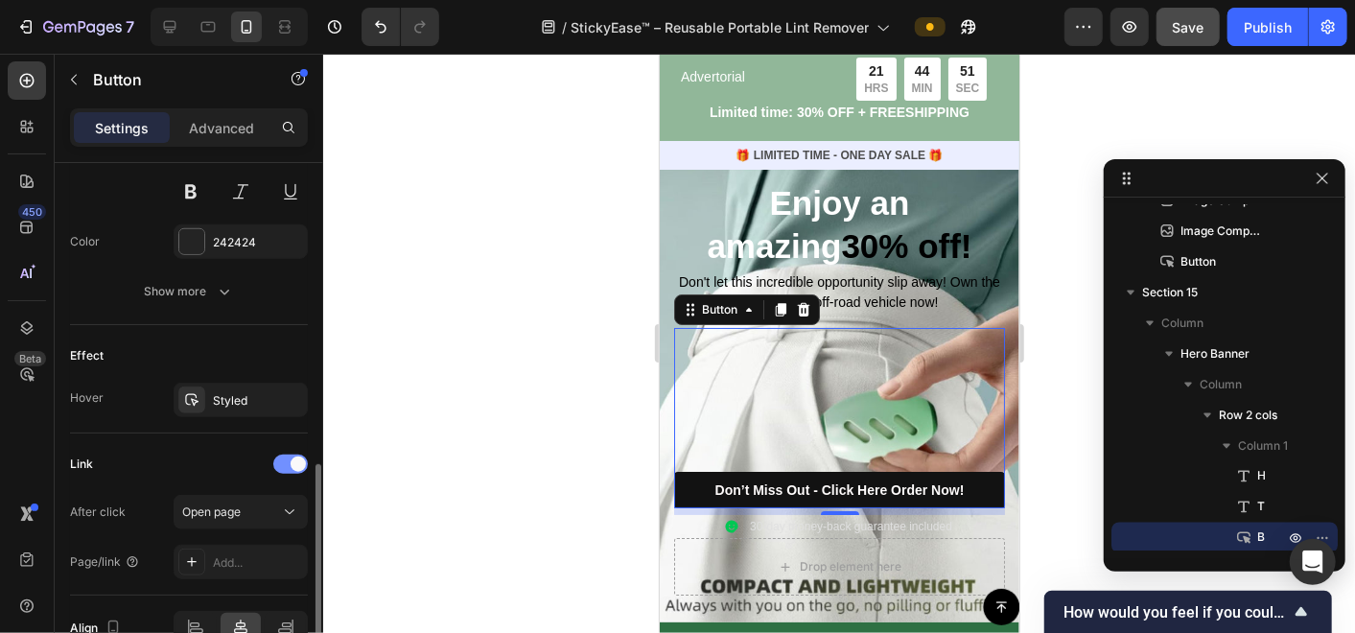
scroll to position [946, 0]
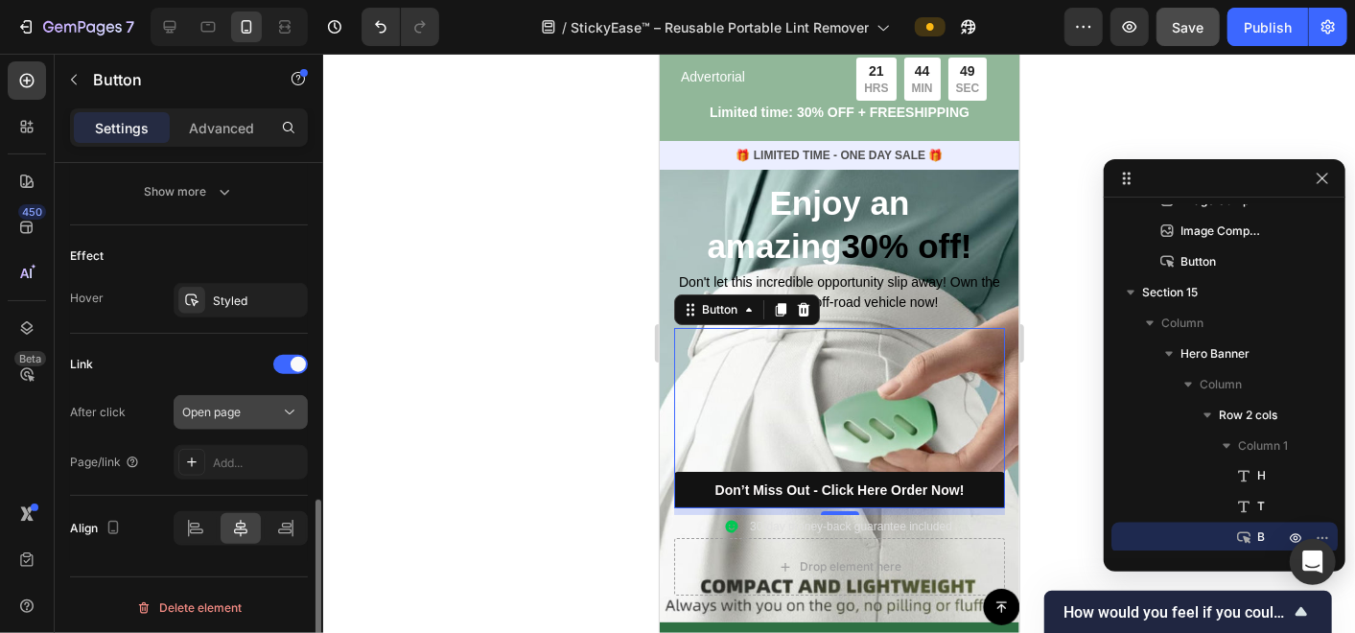
click at [248, 408] on div "Open page" at bounding box center [231, 412] width 98 height 17
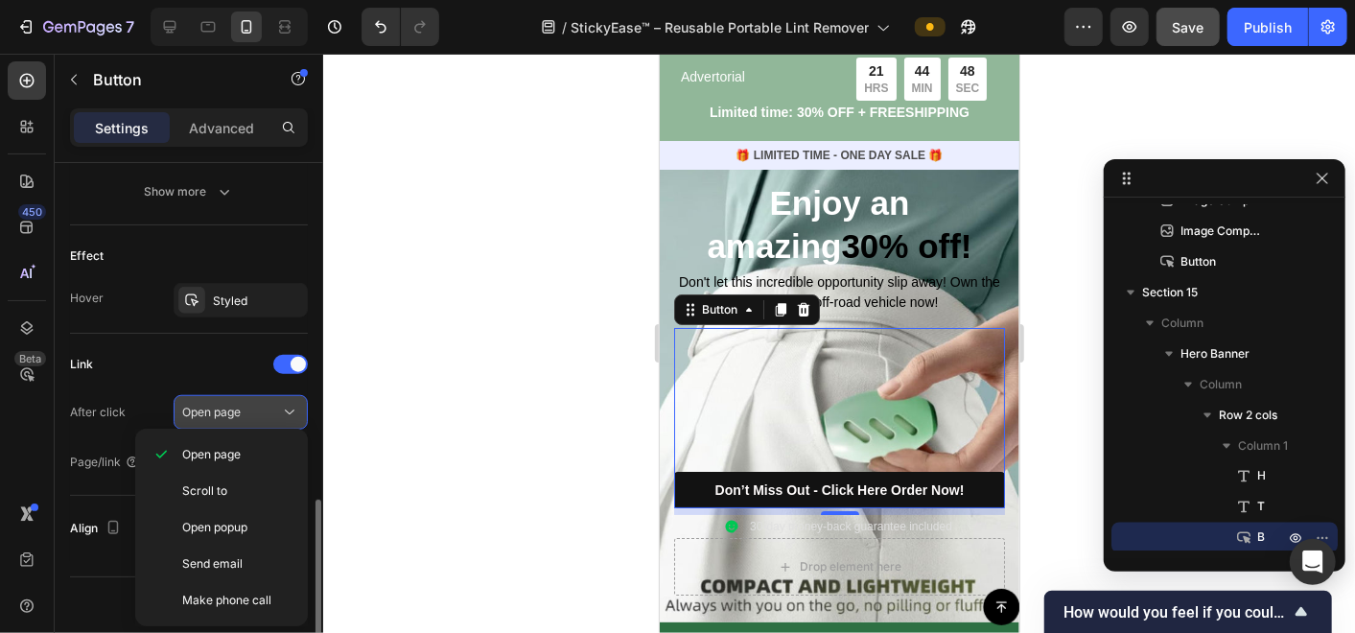
click at [248, 408] on div "Open page" at bounding box center [231, 412] width 98 height 17
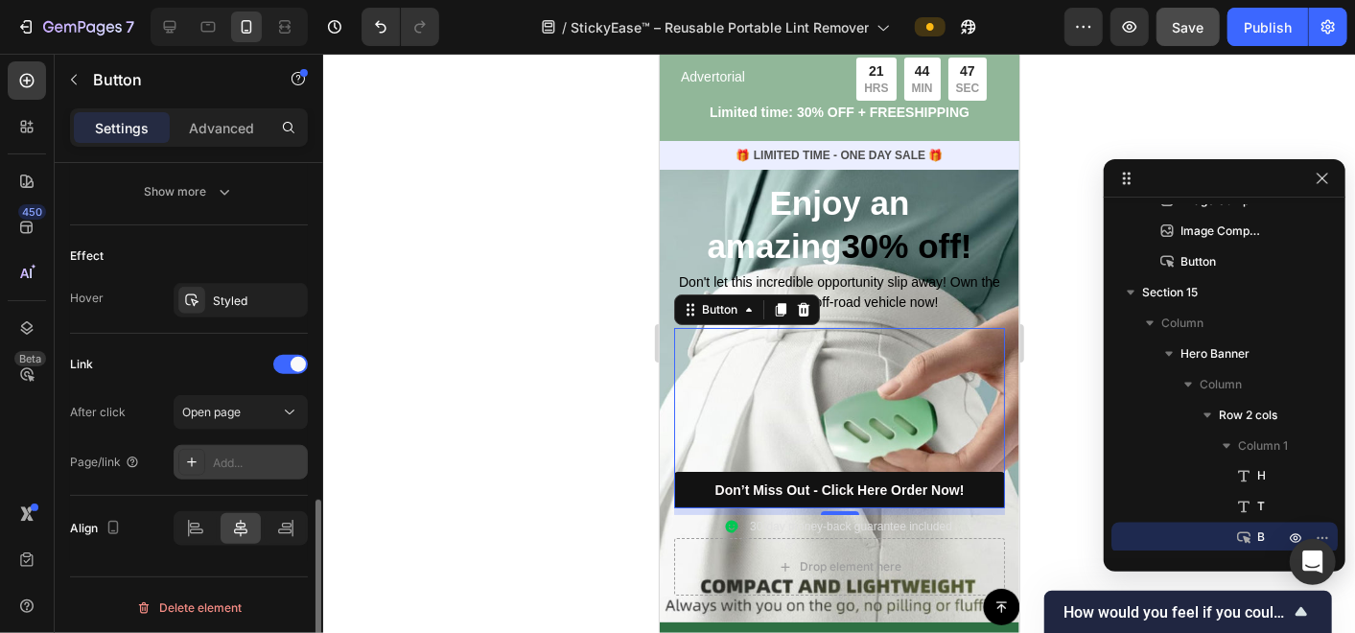
click at [250, 465] on div "Add..." at bounding box center [258, 463] width 90 height 17
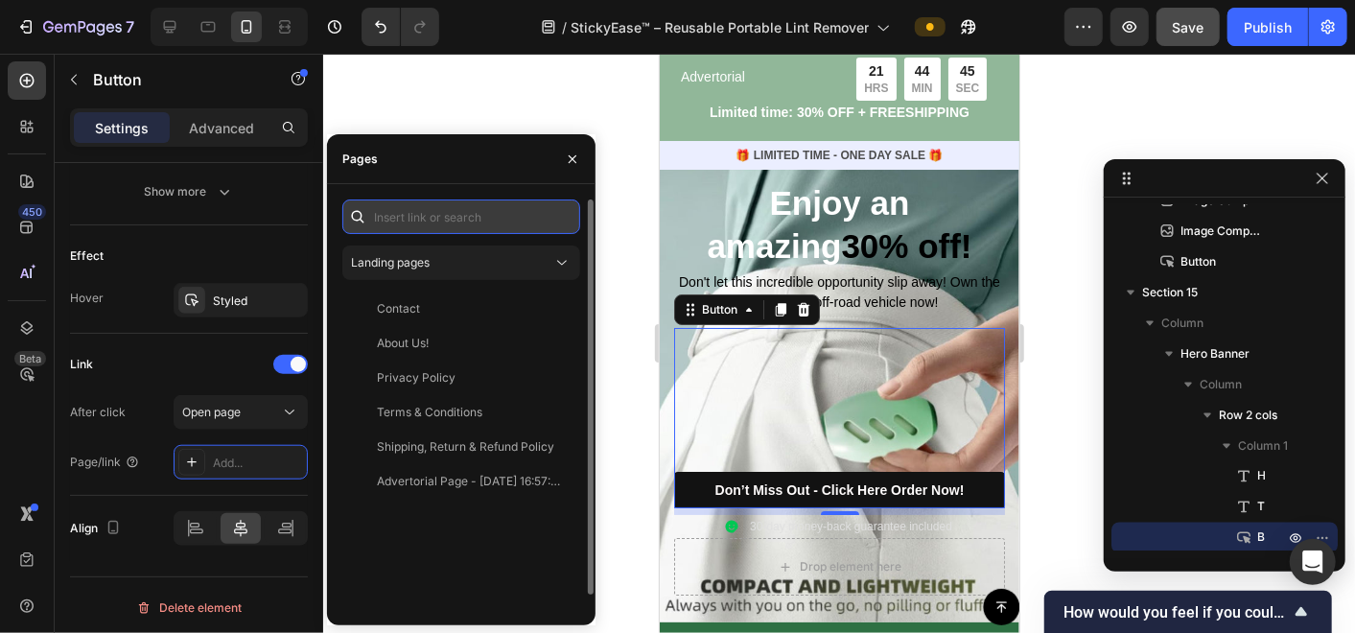
click at [432, 222] on input "text" at bounding box center [461, 216] width 238 height 35
paste input "[URL][DOMAIN_NAME]"
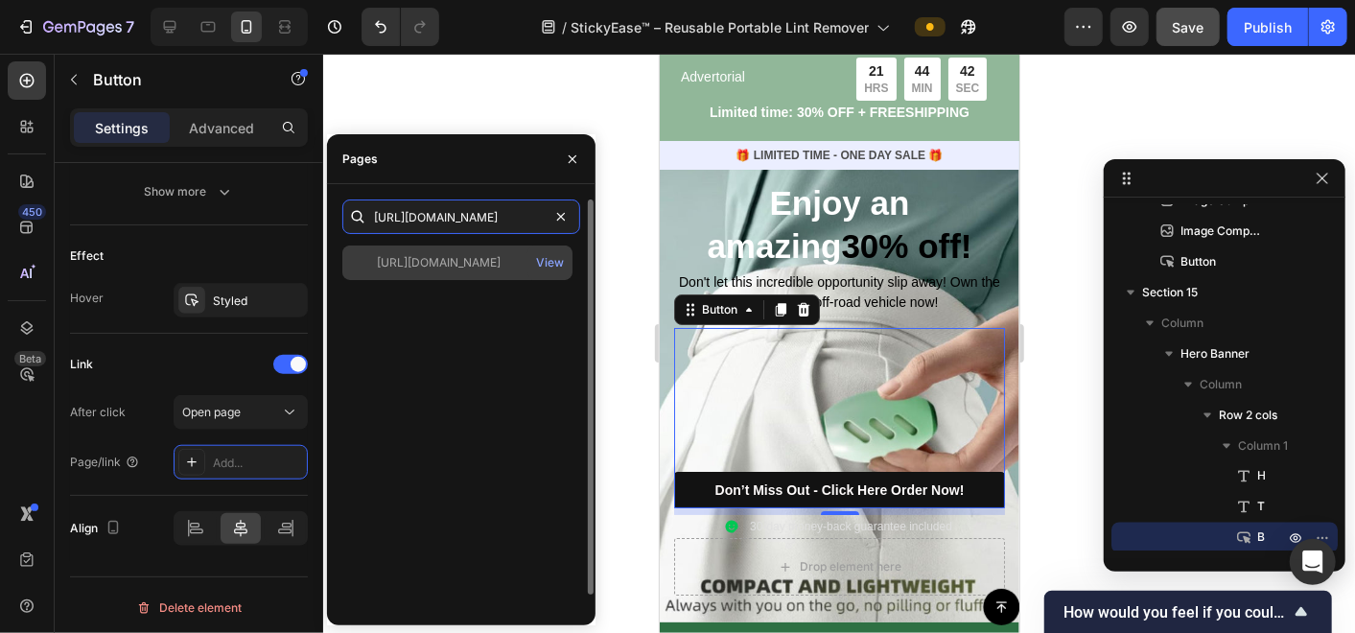
type input "[URL][DOMAIN_NAME]"
click at [441, 255] on div "[URL][DOMAIN_NAME]" at bounding box center [439, 262] width 124 height 17
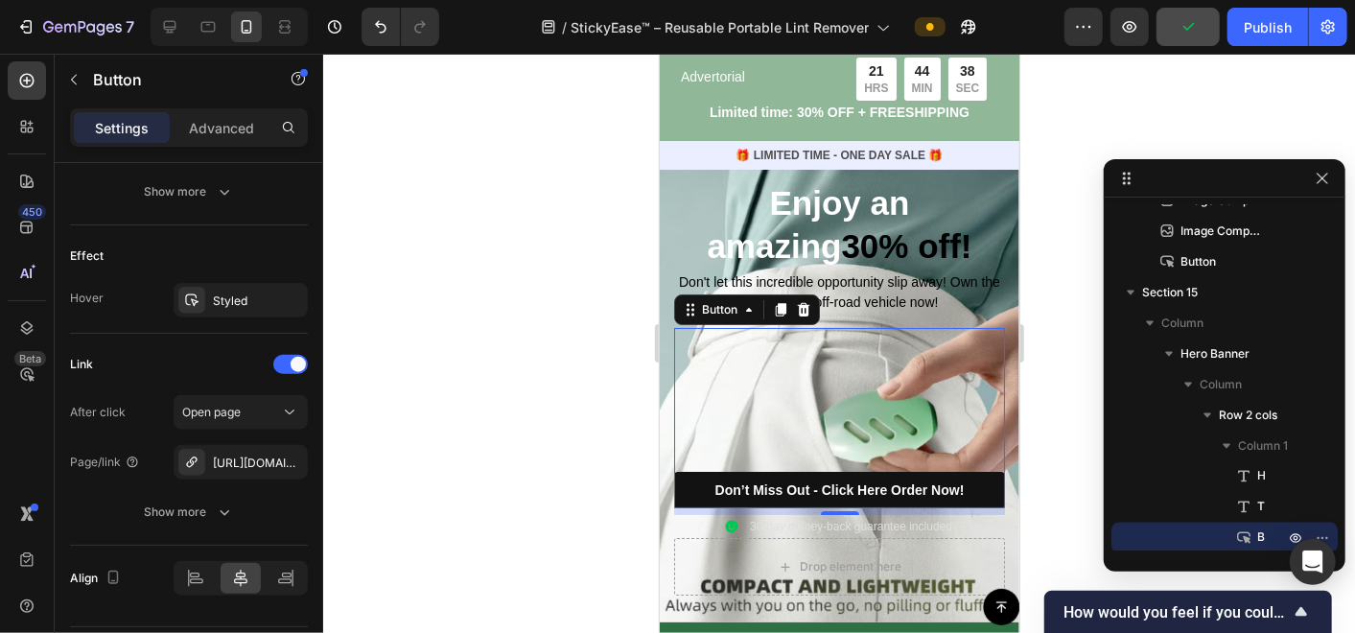
click at [624, 450] on div at bounding box center [839, 343] width 1032 height 579
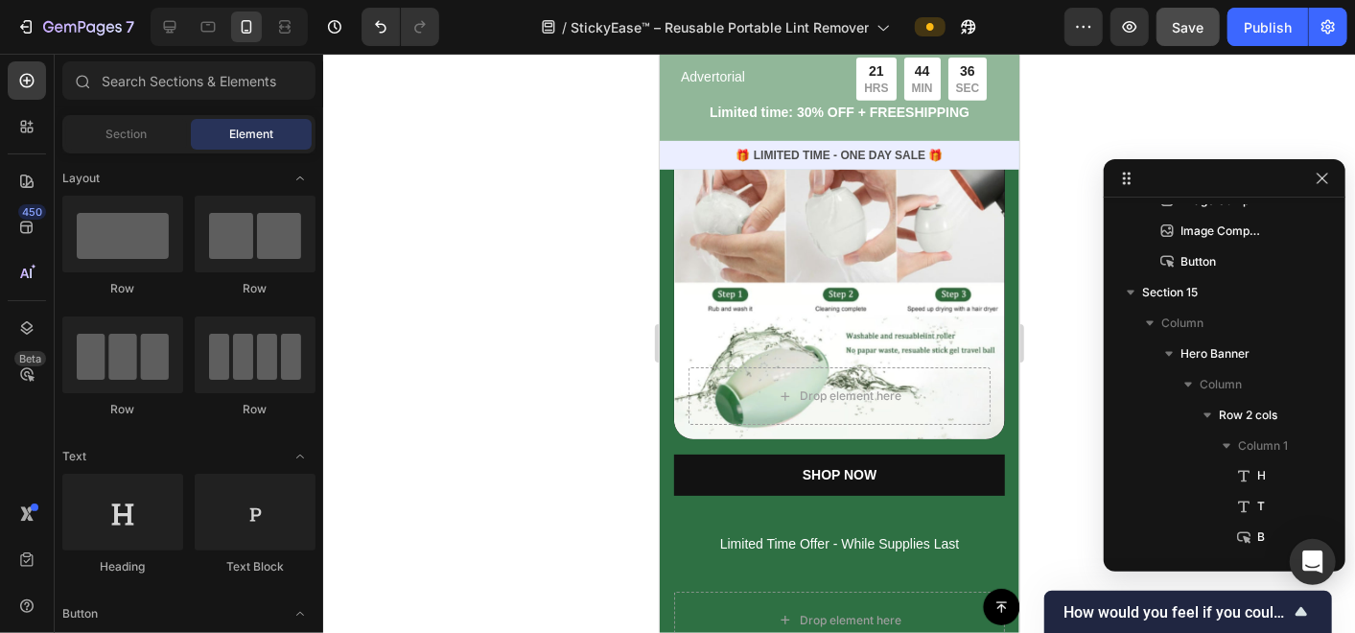
scroll to position [8631, 0]
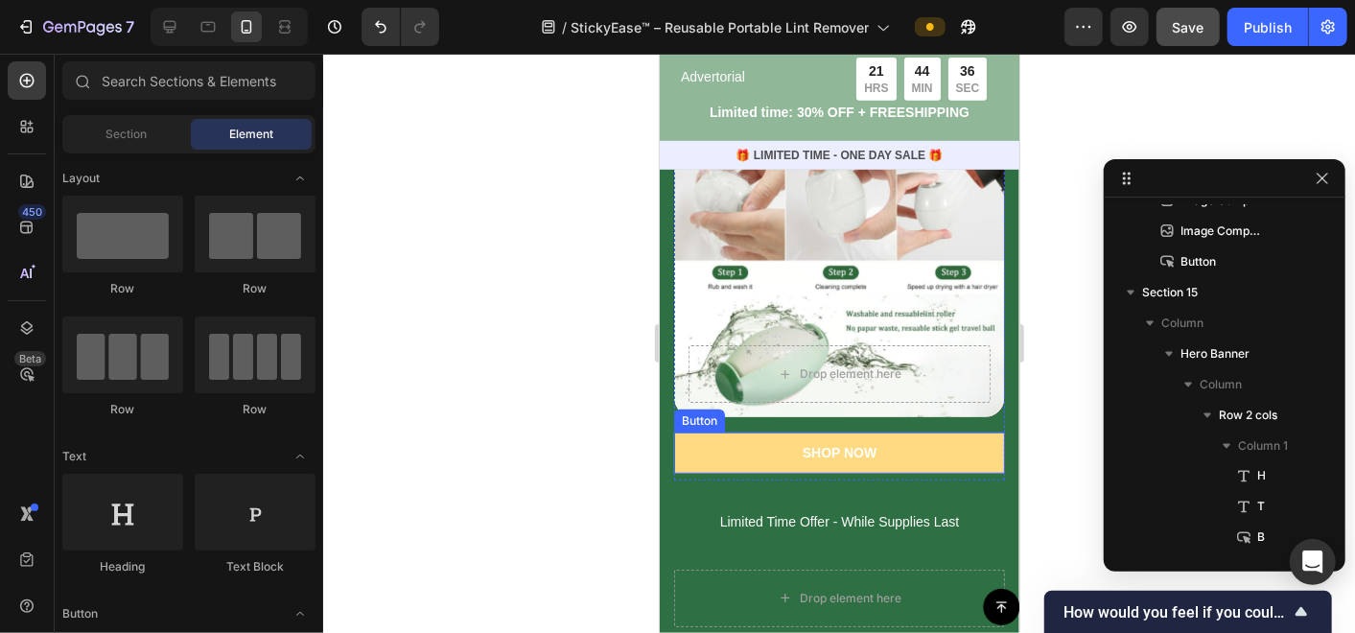
click at [761, 437] on button "SHOP NOW" at bounding box center [838, 452] width 331 height 40
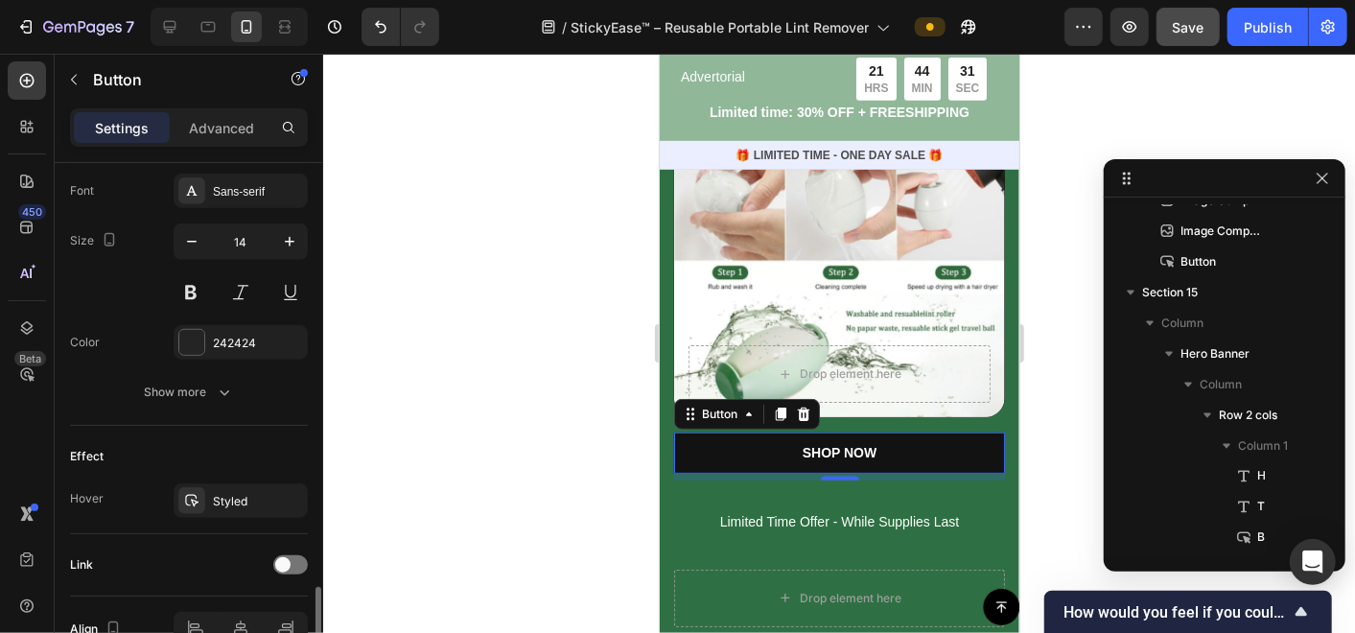
scroll to position [846, 0]
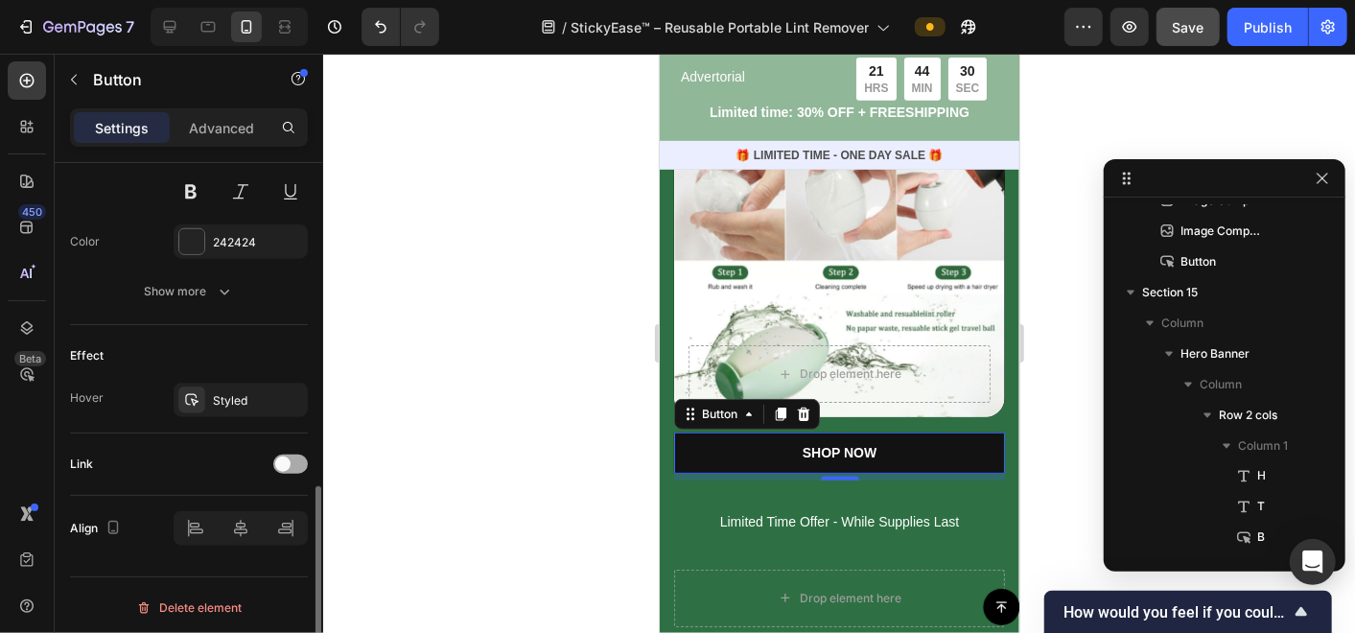
click at [288, 456] on span at bounding box center [282, 463] width 15 height 15
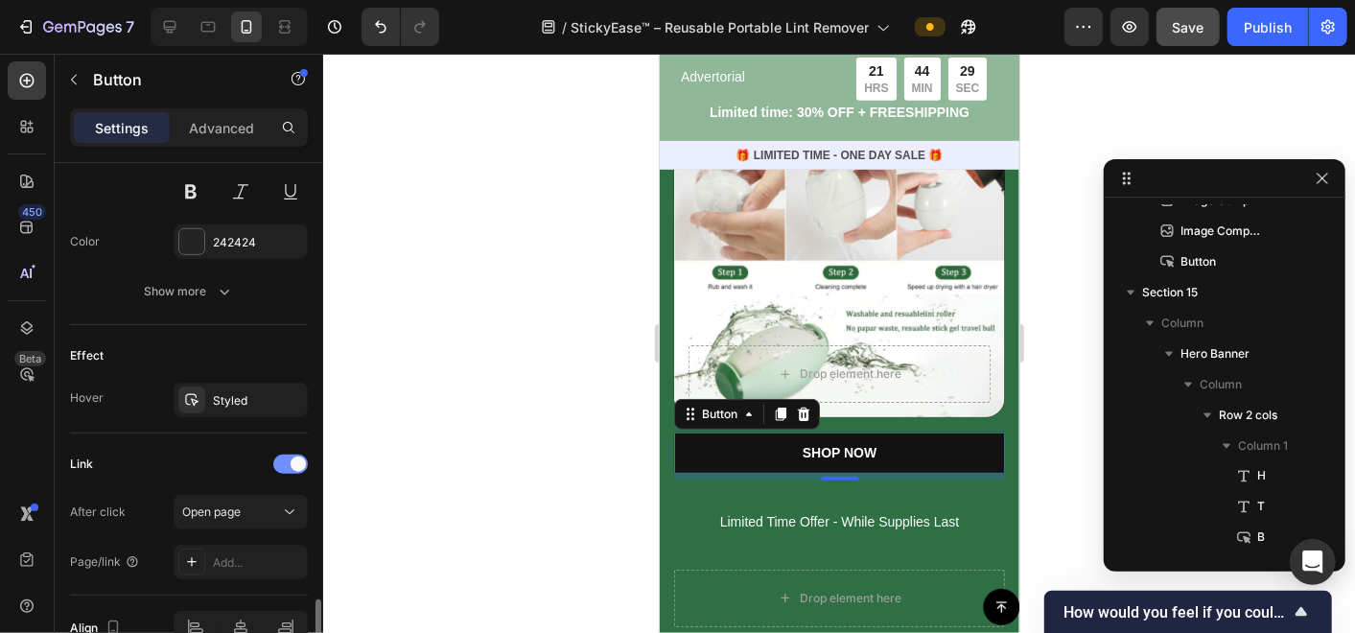
scroll to position [946, 0]
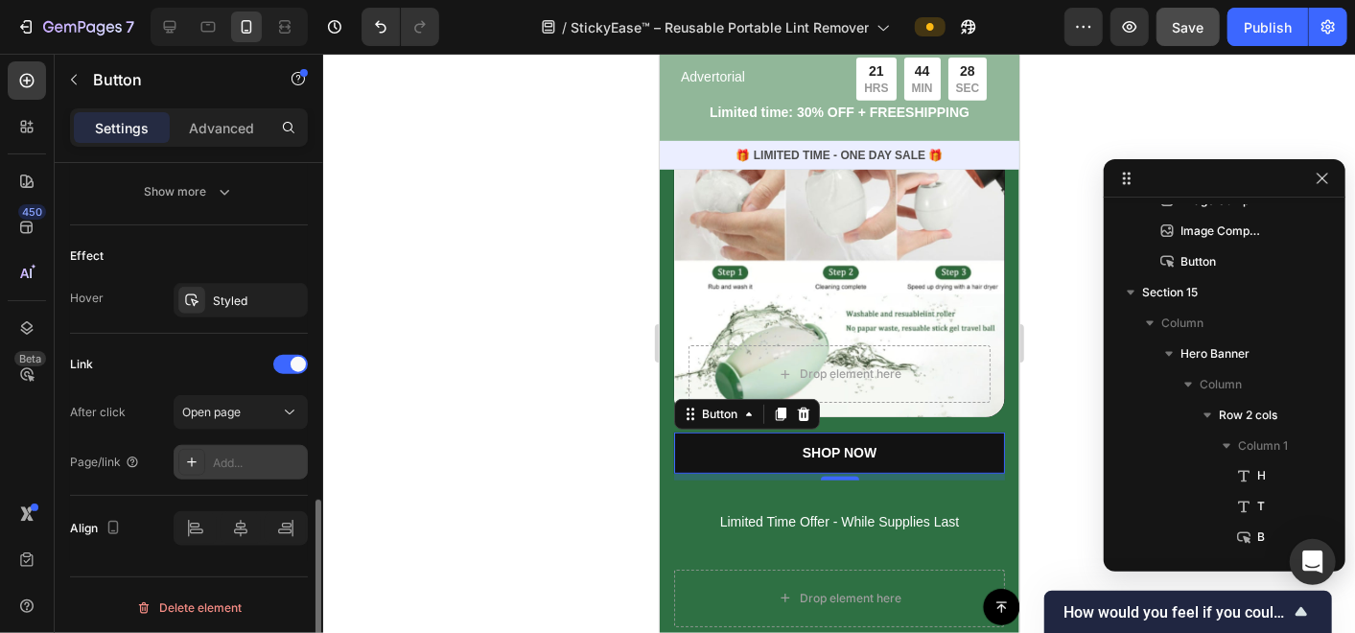
click at [239, 455] on div "Add..." at bounding box center [258, 463] width 90 height 17
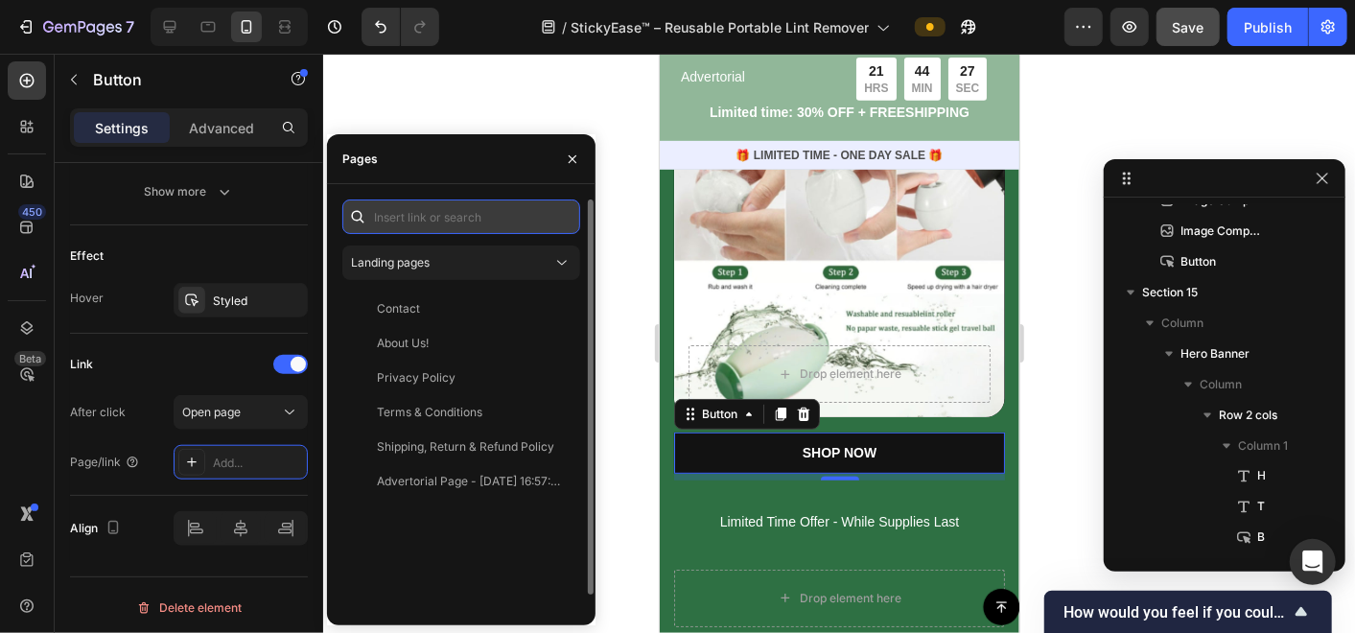
click at [442, 219] on input "text" at bounding box center [461, 216] width 238 height 35
paste input "[URL][DOMAIN_NAME]"
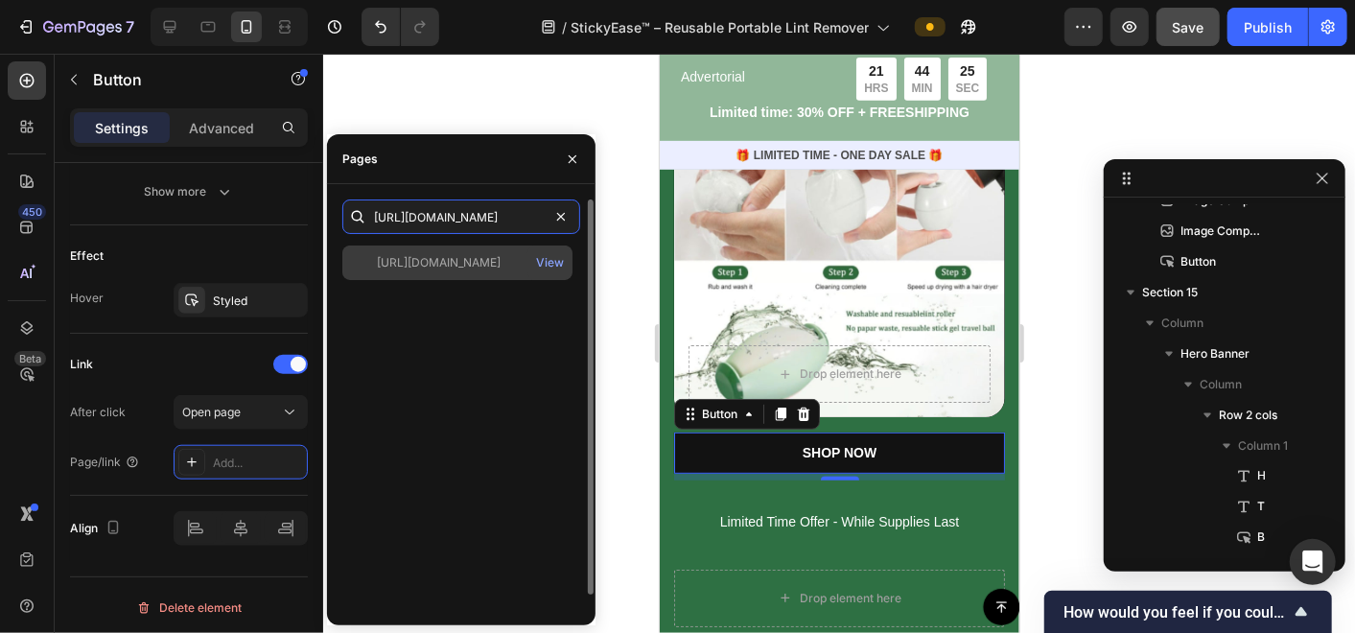
type input "[URL][DOMAIN_NAME]"
click at [460, 261] on div "[URL][DOMAIN_NAME]" at bounding box center [439, 262] width 124 height 17
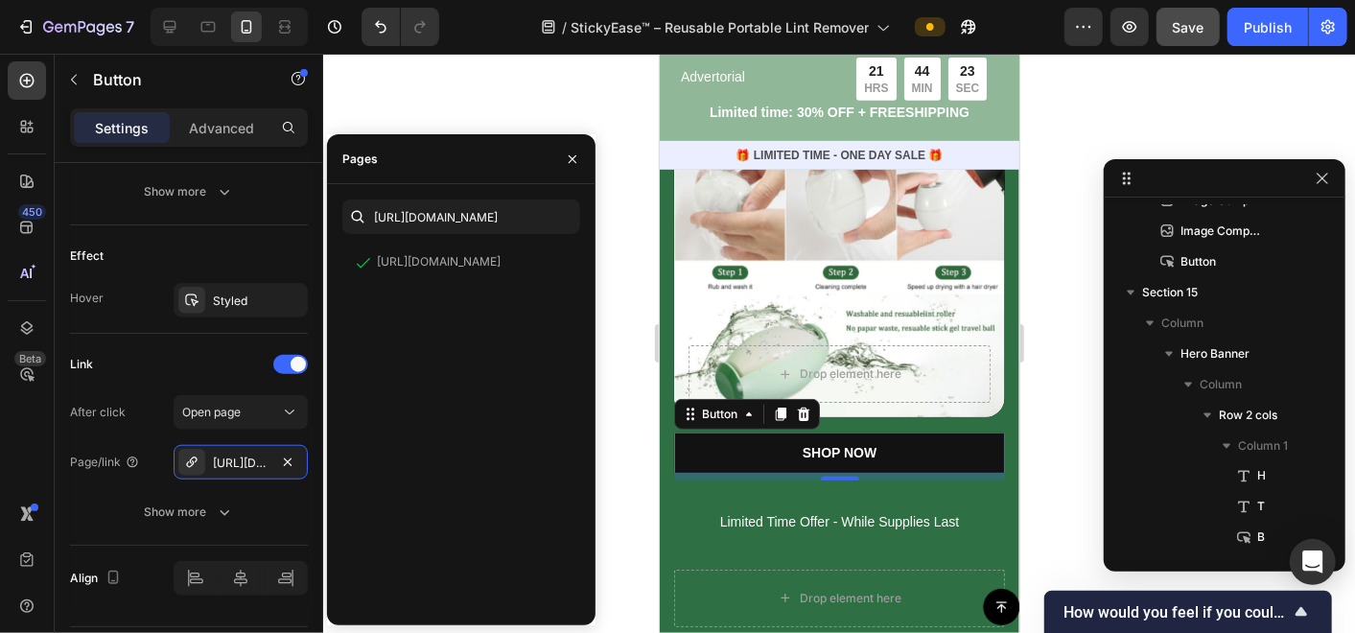
click at [614, 386] on div at bounding box center [839, 343] width 1032 height 579
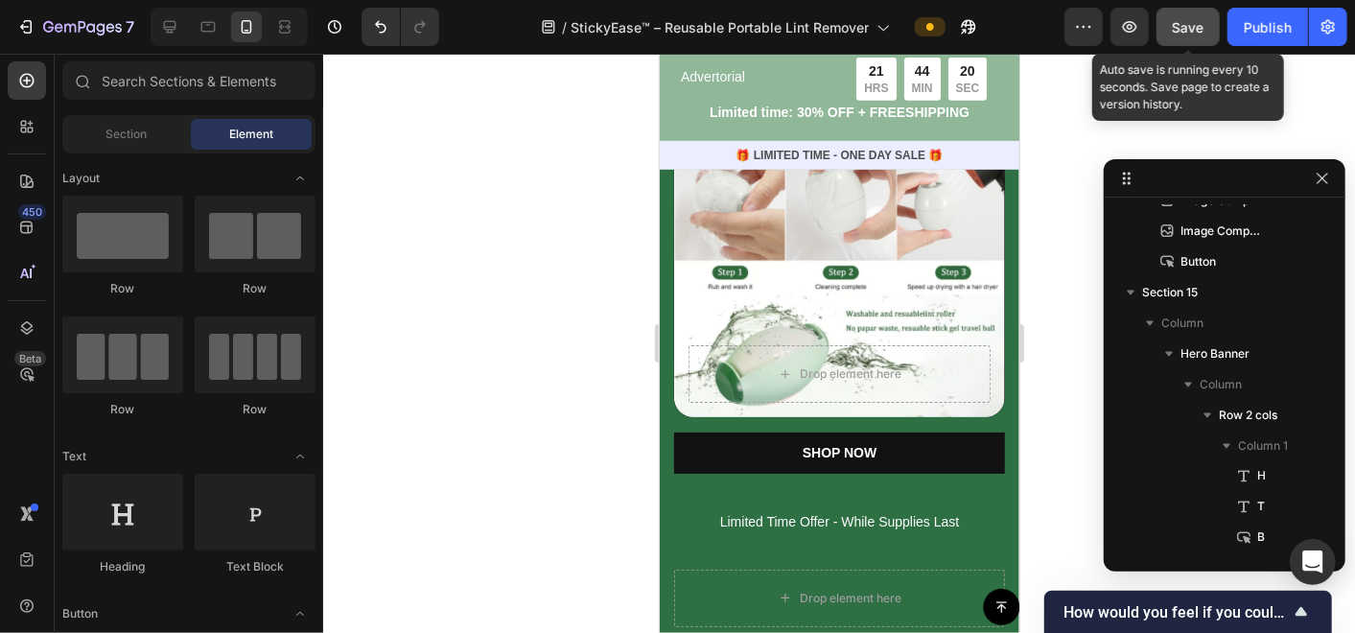
click at [1192, 36] on div "Save" at bounding box center [1189, 27] width 32 height 20
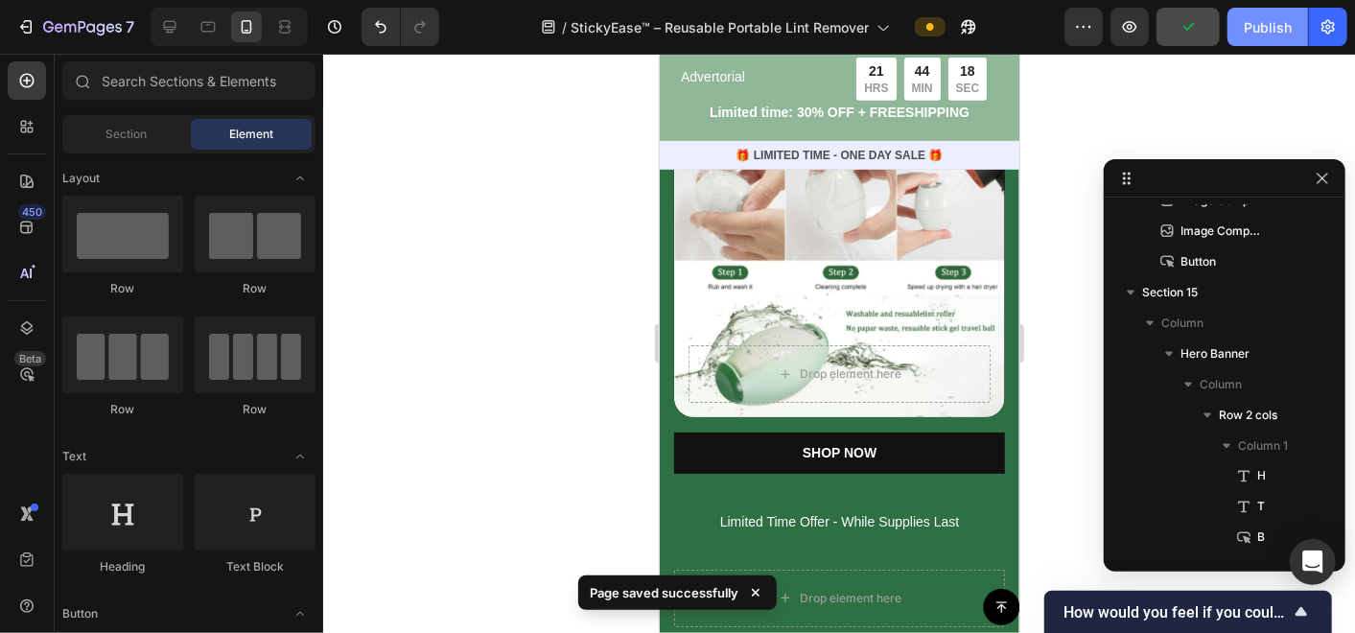
click at [1253, 43] on button "Publish" at bounding box center [1267, 27] width 81 height 38
